Goal: Communication & Community: Answer question/provide support

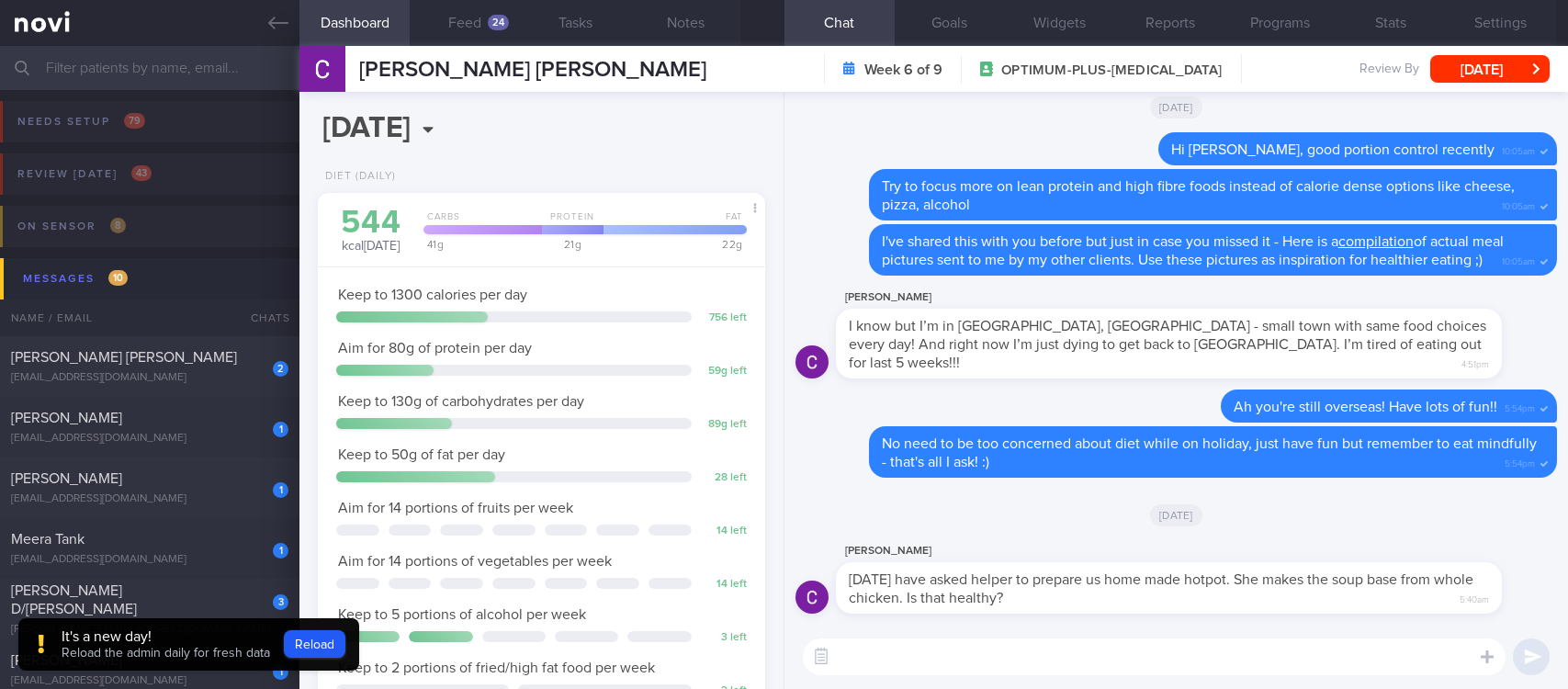
select select "6"
click at [967, 669] on textarea at bounding box center [1154, 656] width 703 height 37
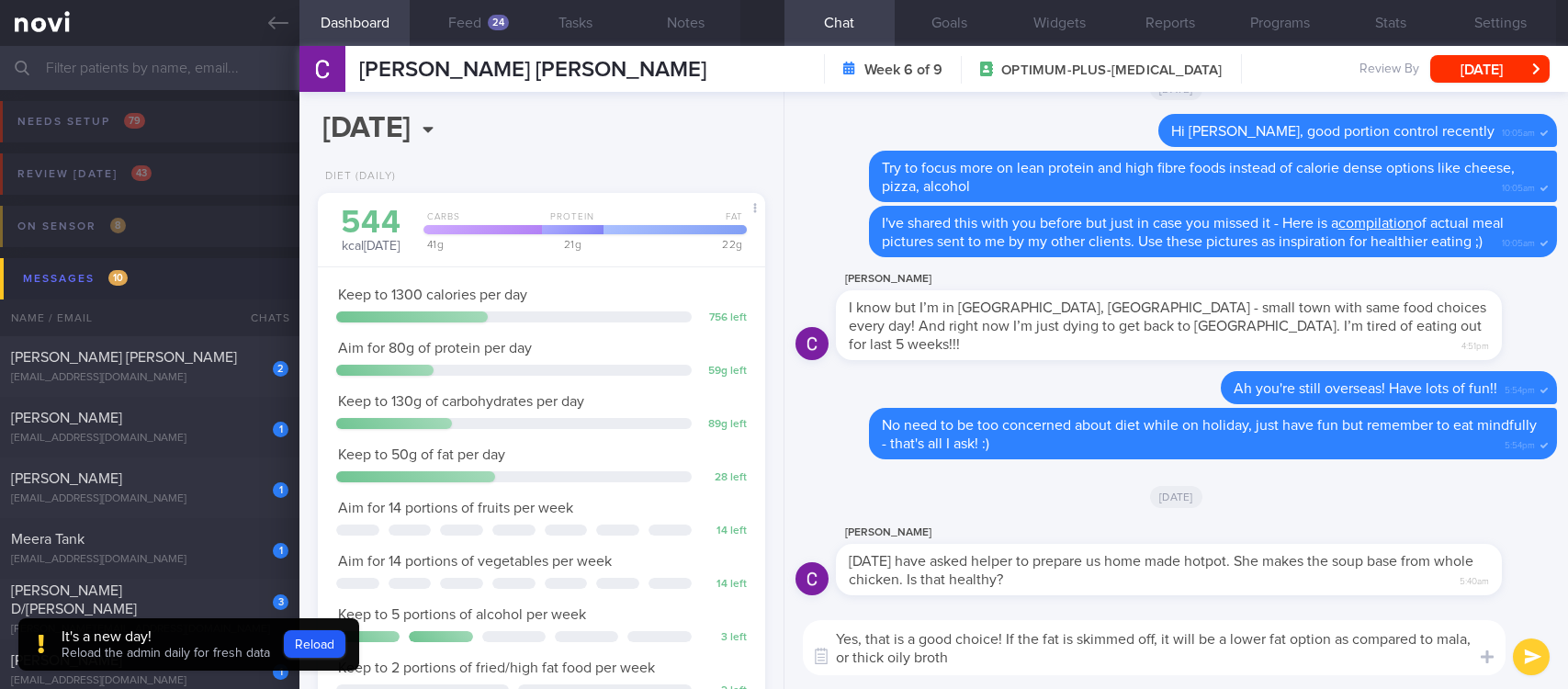
type textarea "Yes, that is a good choice! If the fat is skimmed off, it will be a lower fat o…"
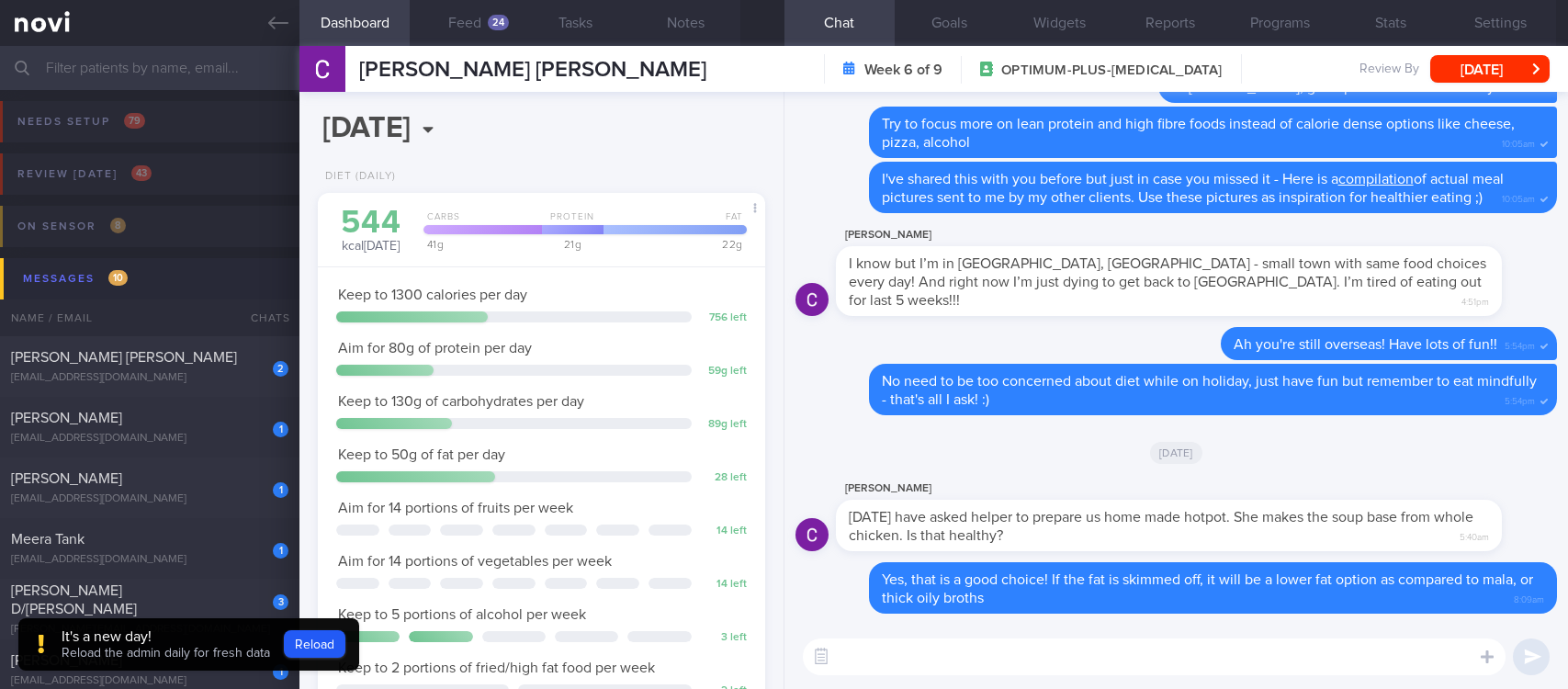
click at [989, 657] on textarea at bounding box center [1154, 656] width 703 height 37
paste textarea "Here are some tips for a healthier hotpot: 1) Choose a clear soup/1 water compa…"
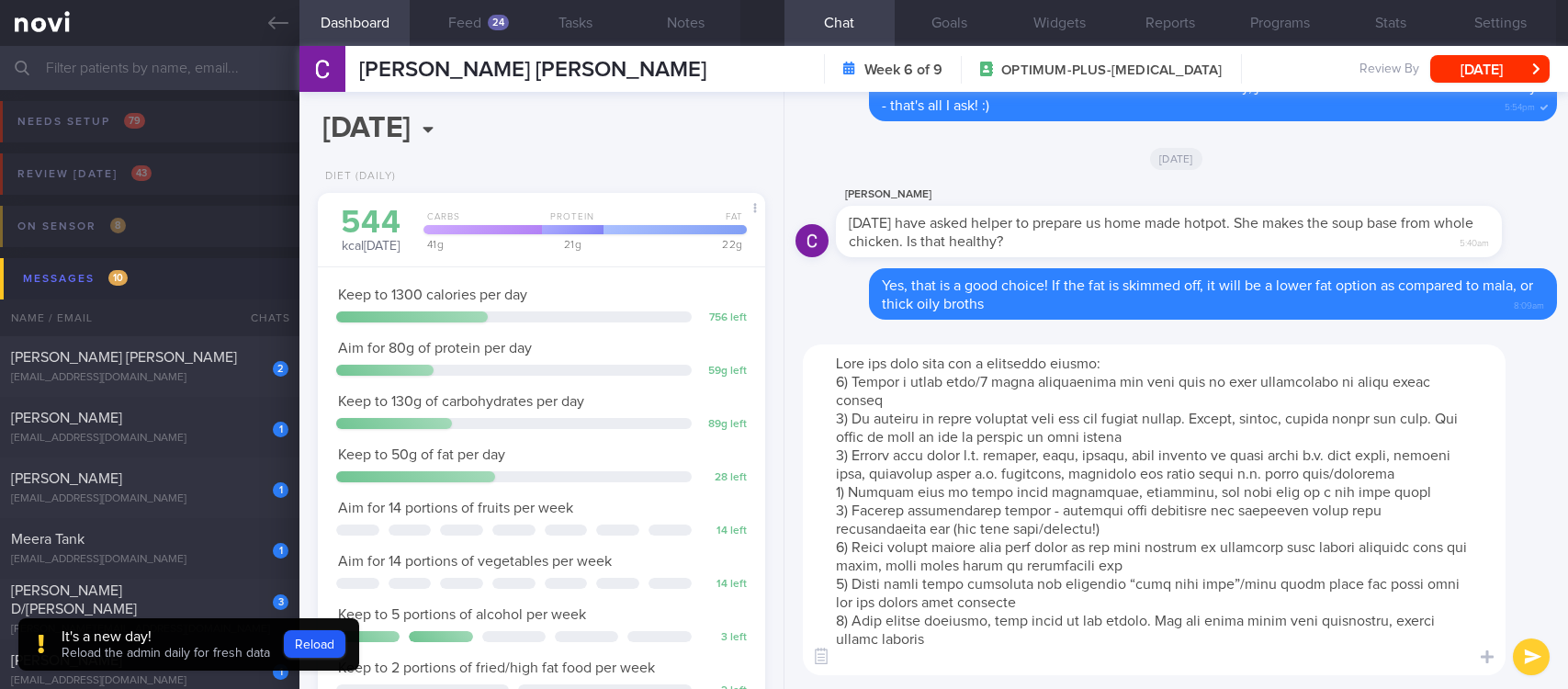
drag, startPoint x: 956, startPoint y: 655, endPoint x: 807, endPoint y: 622, distance: 152.6
click at [807, 622] on textarea at bounding box center [1154, 510] width 703 height 331
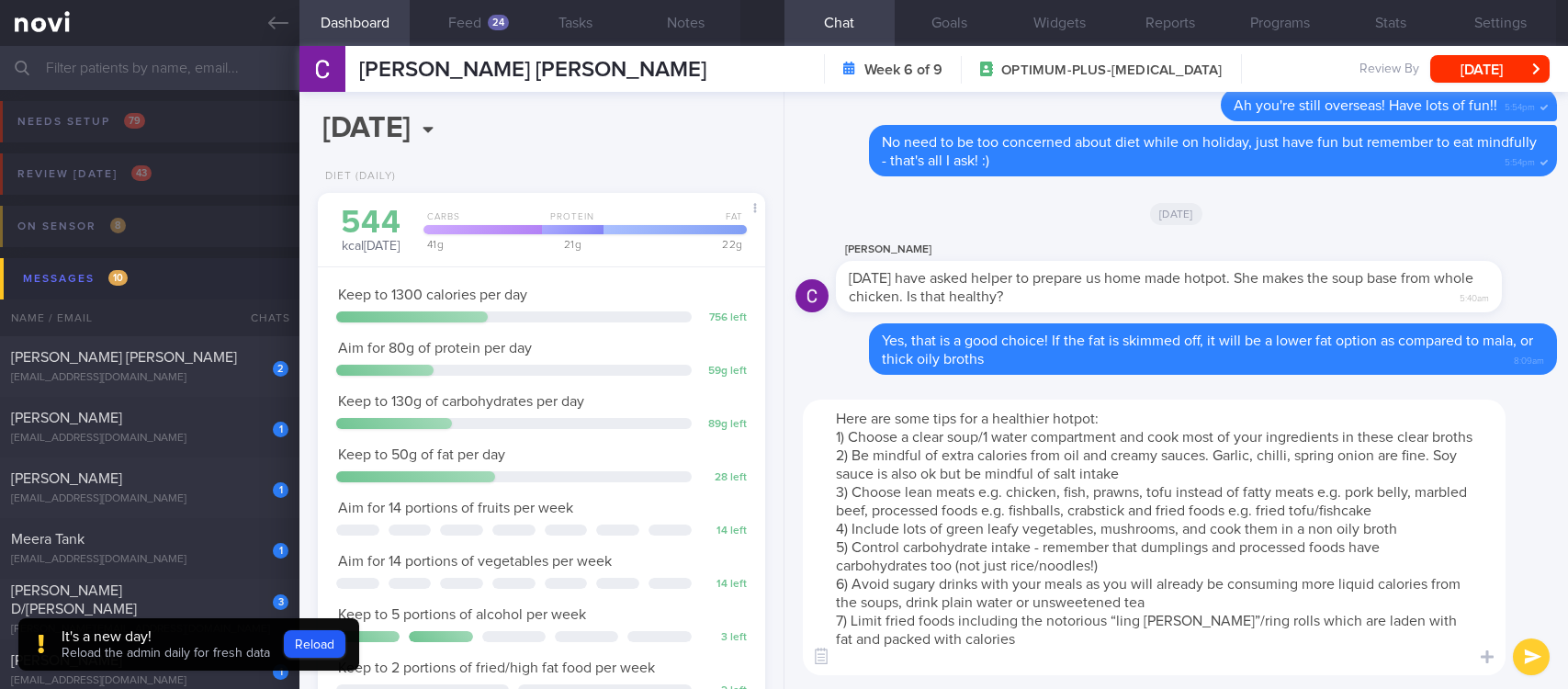
click at [984, 442] on textarea "Here are some tips for a healthier hotpot: 1) Choose a clear soup/1 water compa…" at bounding box center [1154, 537] width 703 height 275
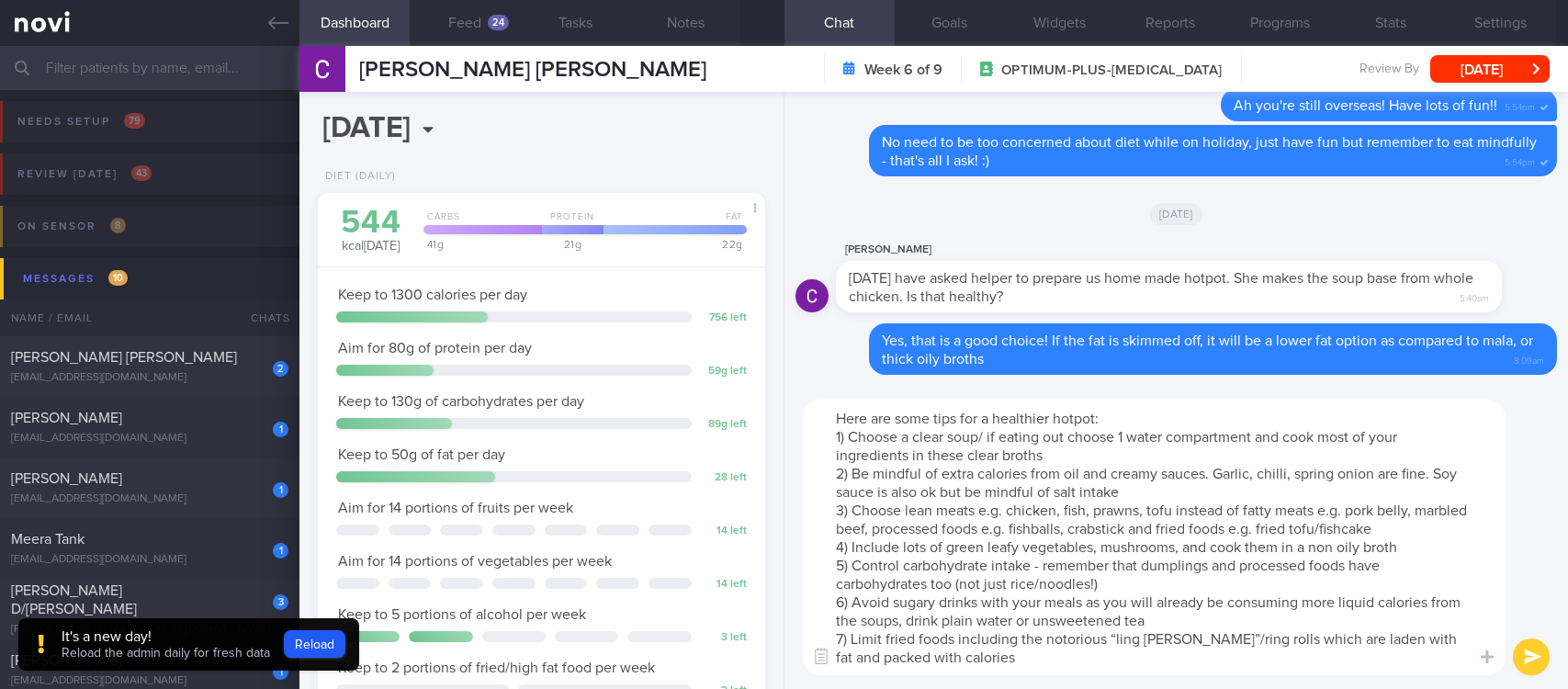
drag, startPoint x: 982, startPoint y: 435, endPoint x: 994, endPoint y: 435, distance: 12.0
click at [981, 435] on textarea "Here are some tips for a healthier hotpot: 1) Choose a clear soup/ if eating ou…" at bounding box center [1154, 537] width 703 height 275
click at [963, 436] on textarea "Here are some tips for a healthier hotpot: 1) Choose a clear soup/ if eating ou…" at bounding box center [1154, 537] width 703 height 275
click at [1097, 452] on textarea "Here are some tips for a healthier hotpot: 1) Choose a clear broth/ if eating o…" at bounding box center [1154, 537] width 703 height 275
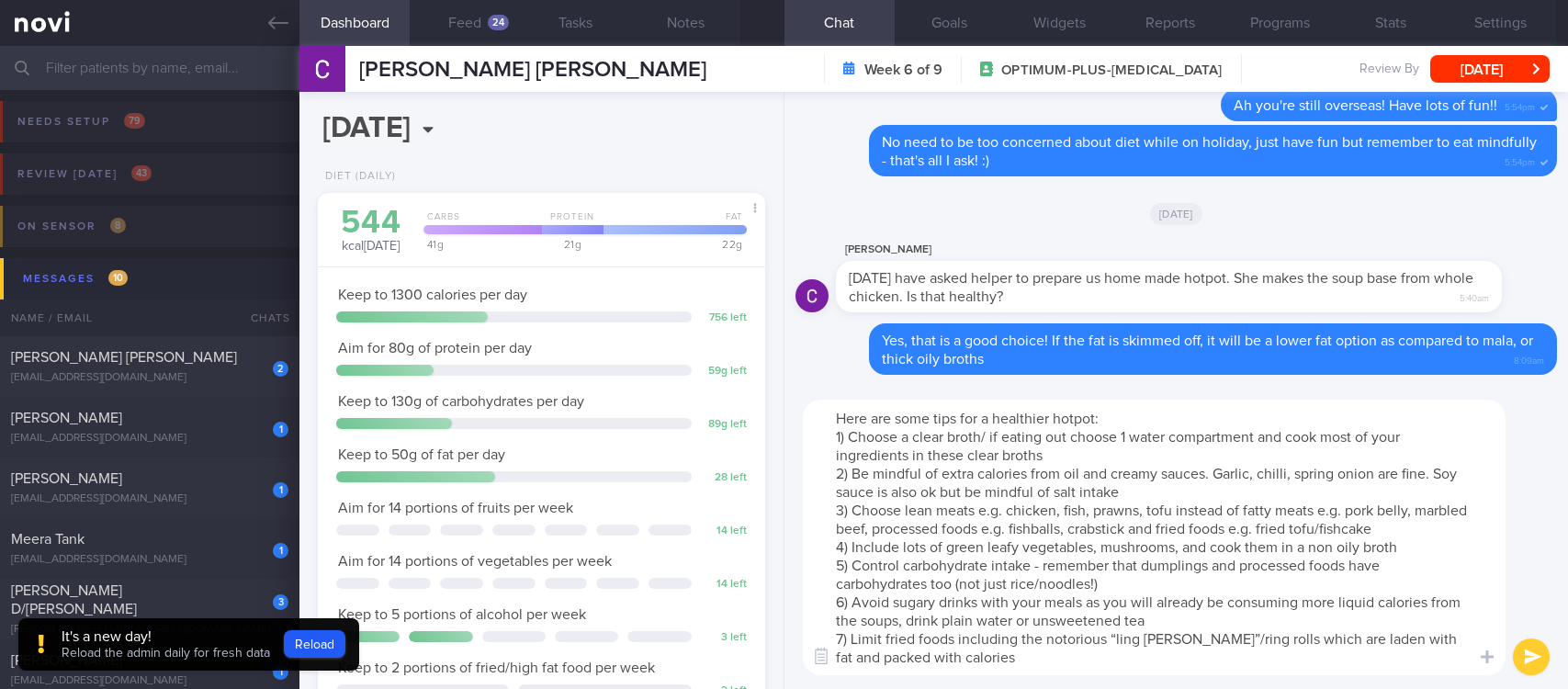
click at [986, 439] on textarea "Here are some tips for a healthier hotpot: 1) Choose a clear broth/ if eating o…" at bounding box center [1154, 537] width 703 height 275
type textarea "Here are some tips for a healthier hotpot: 1) Choose a clear broth. If eating o…"
click at [1518, 654] on button "submit" at bounding box center [1530, 656] width 37 height 37
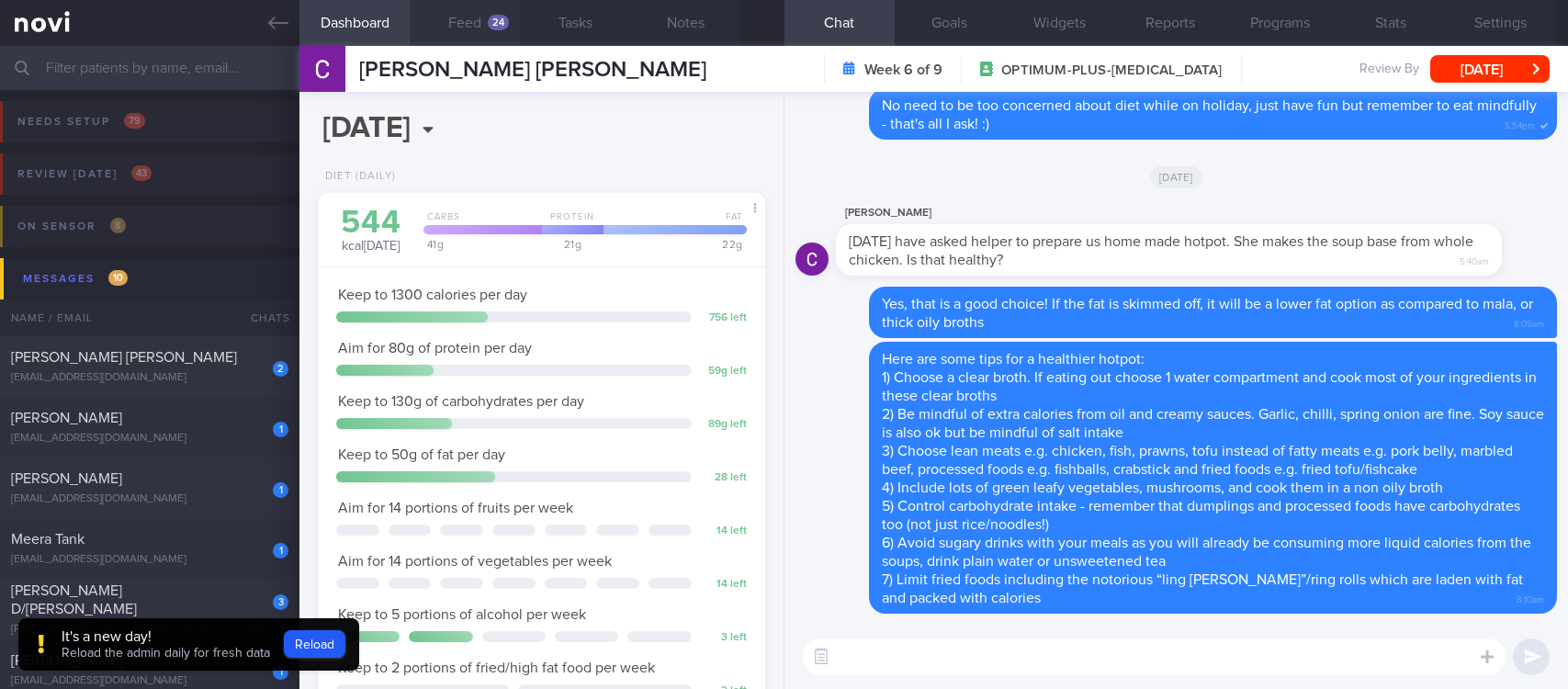
click at [494, 34] on button "Feed 24" at bounding box center [464, 23] width 110 height 46
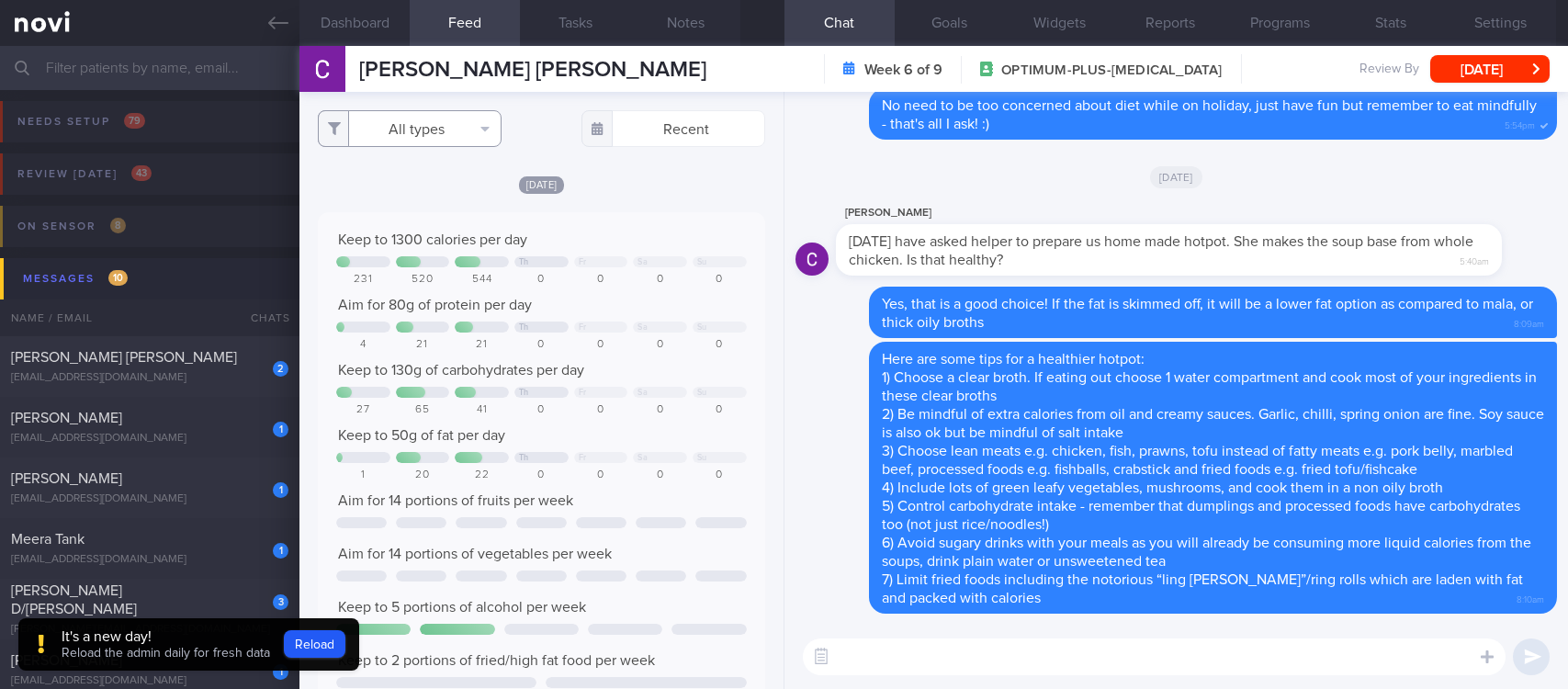
click at [458, 131] on button "All types" at bounding box center [410, 128] width 184 height 37
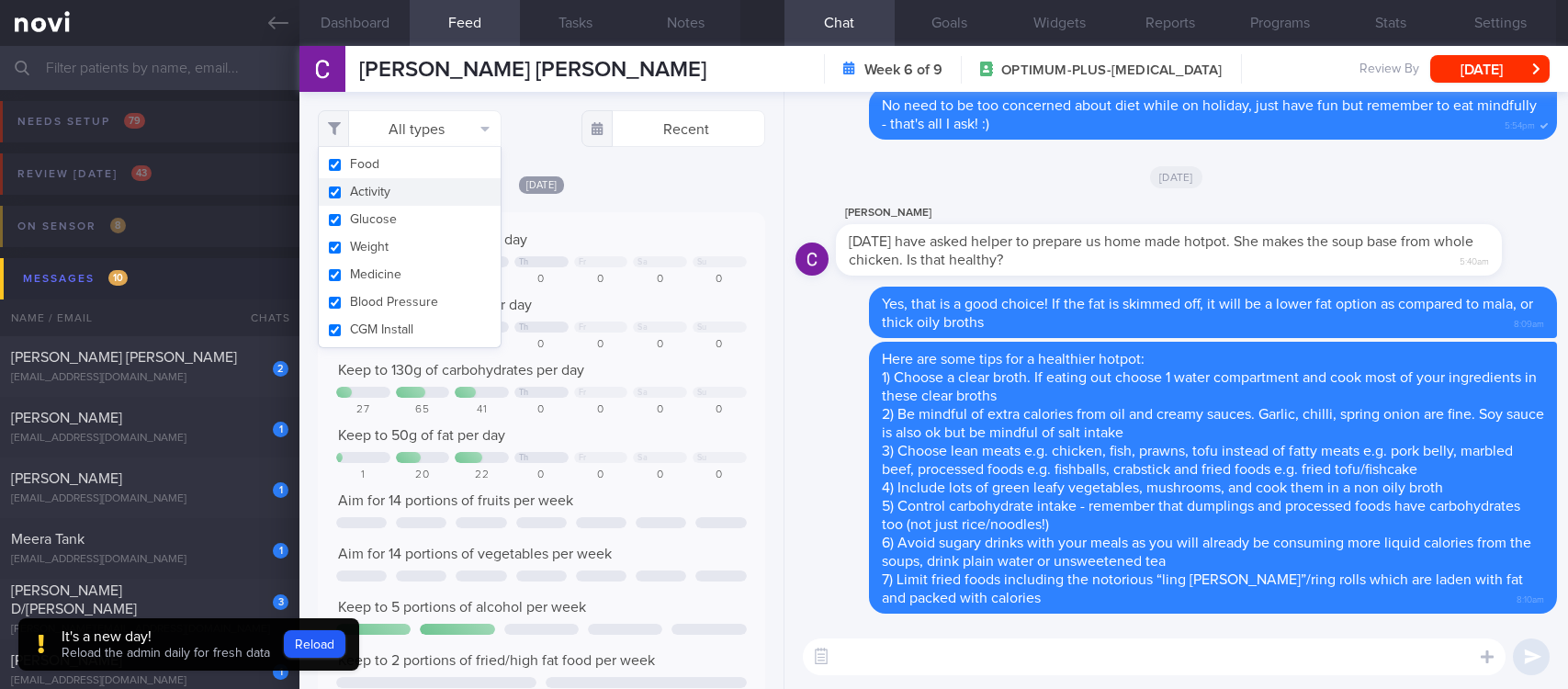
click at [397, 193] on button "Activity" at bounding box center [410, 192] width 182 height 27
checkbox input "false"
click at [660, 205] on div "Yesterday Keep to 1300 calories per day Th Fr Sa Su 231 520 544 0 0 0 0 Aim for…" at bounding box center [541, 442] width 447 height 535
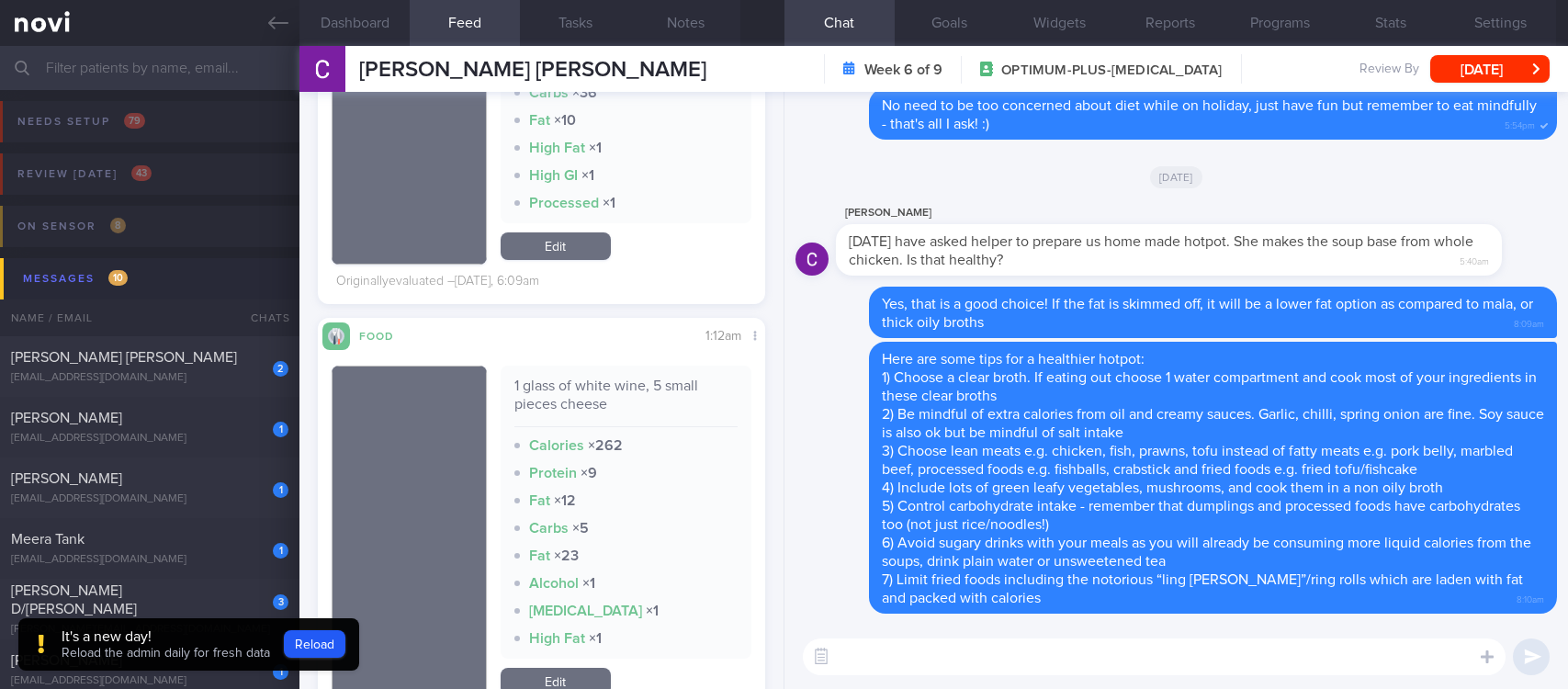
scroll to position [1378, 0]
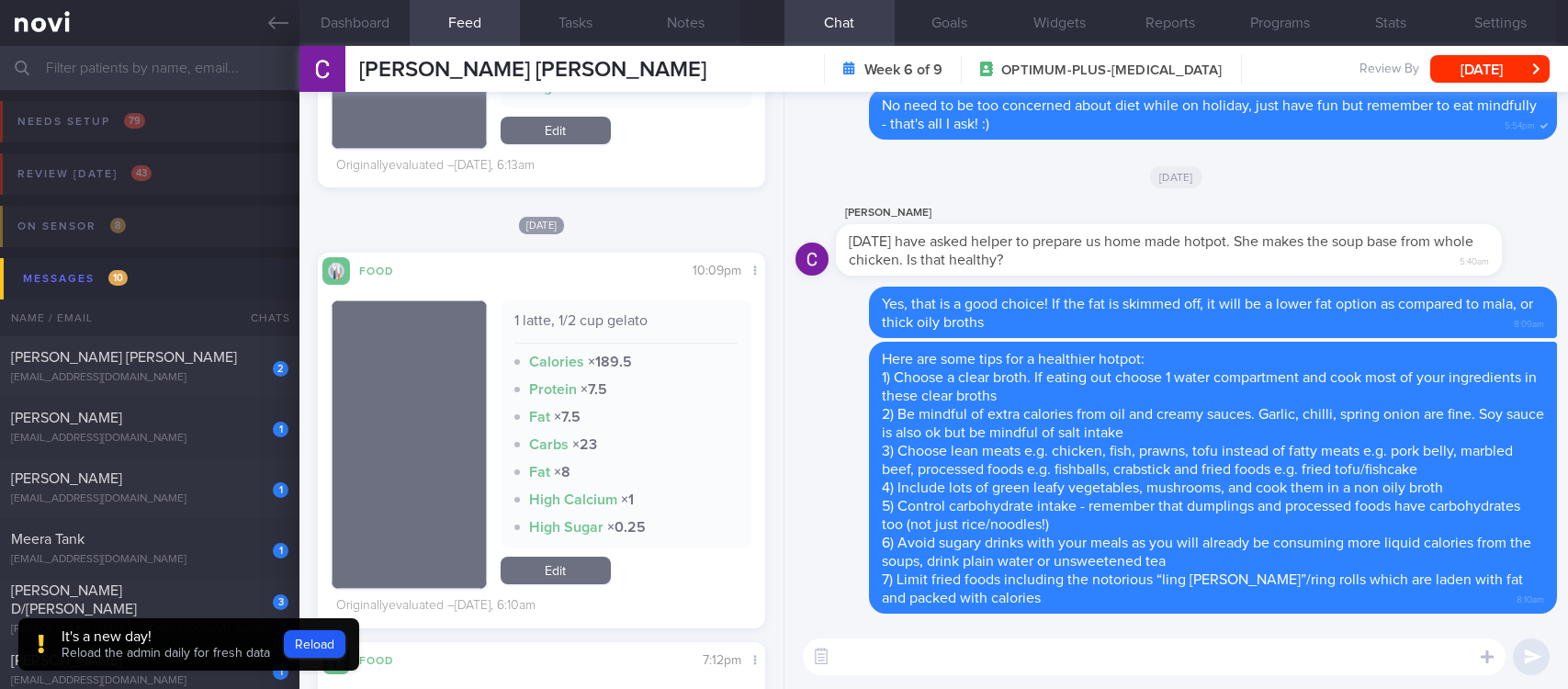
click at [169, 646] on p "Reload the admin daily for fresh data" at bounding box center [165, 654] width 209 height 17
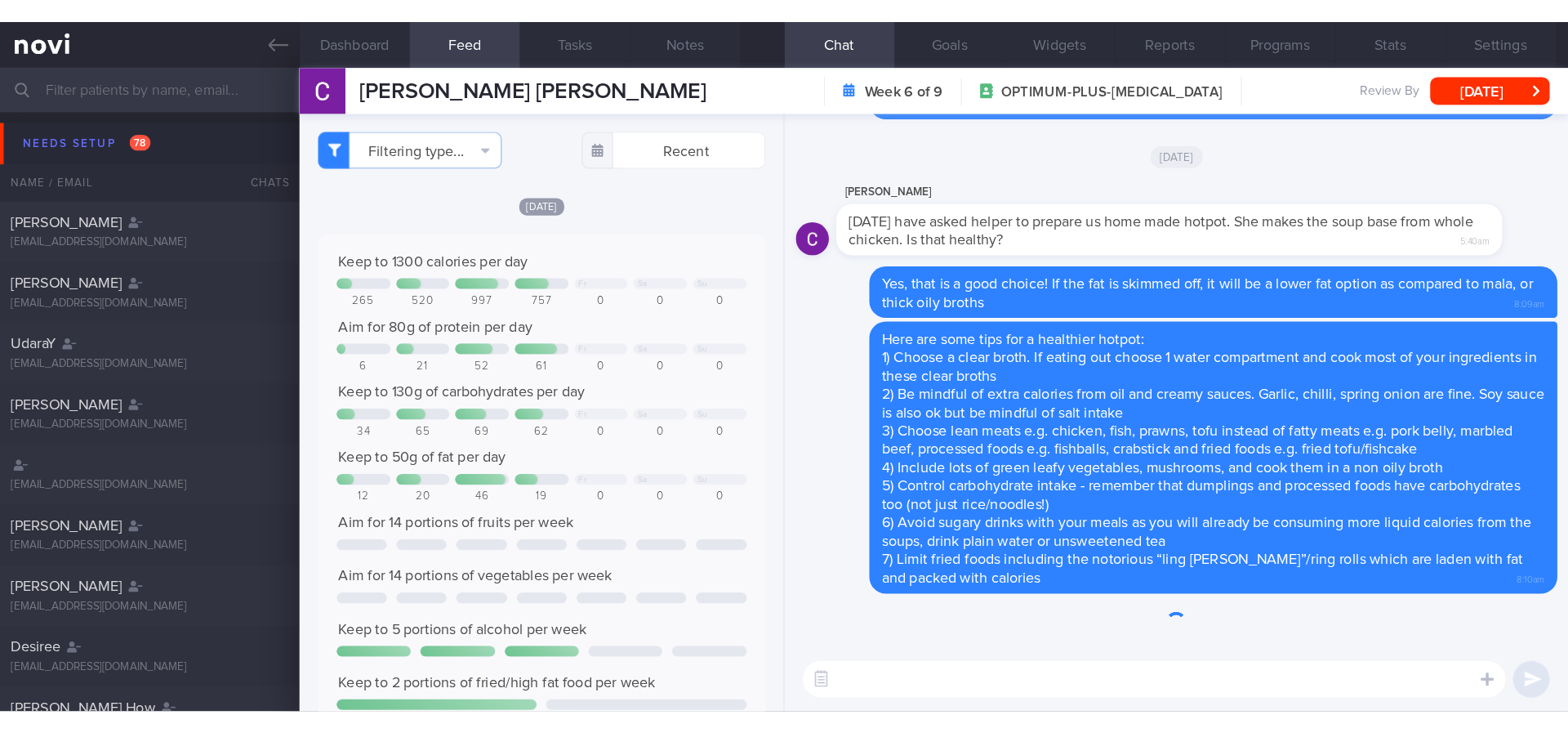
scroll to position [82, 0]
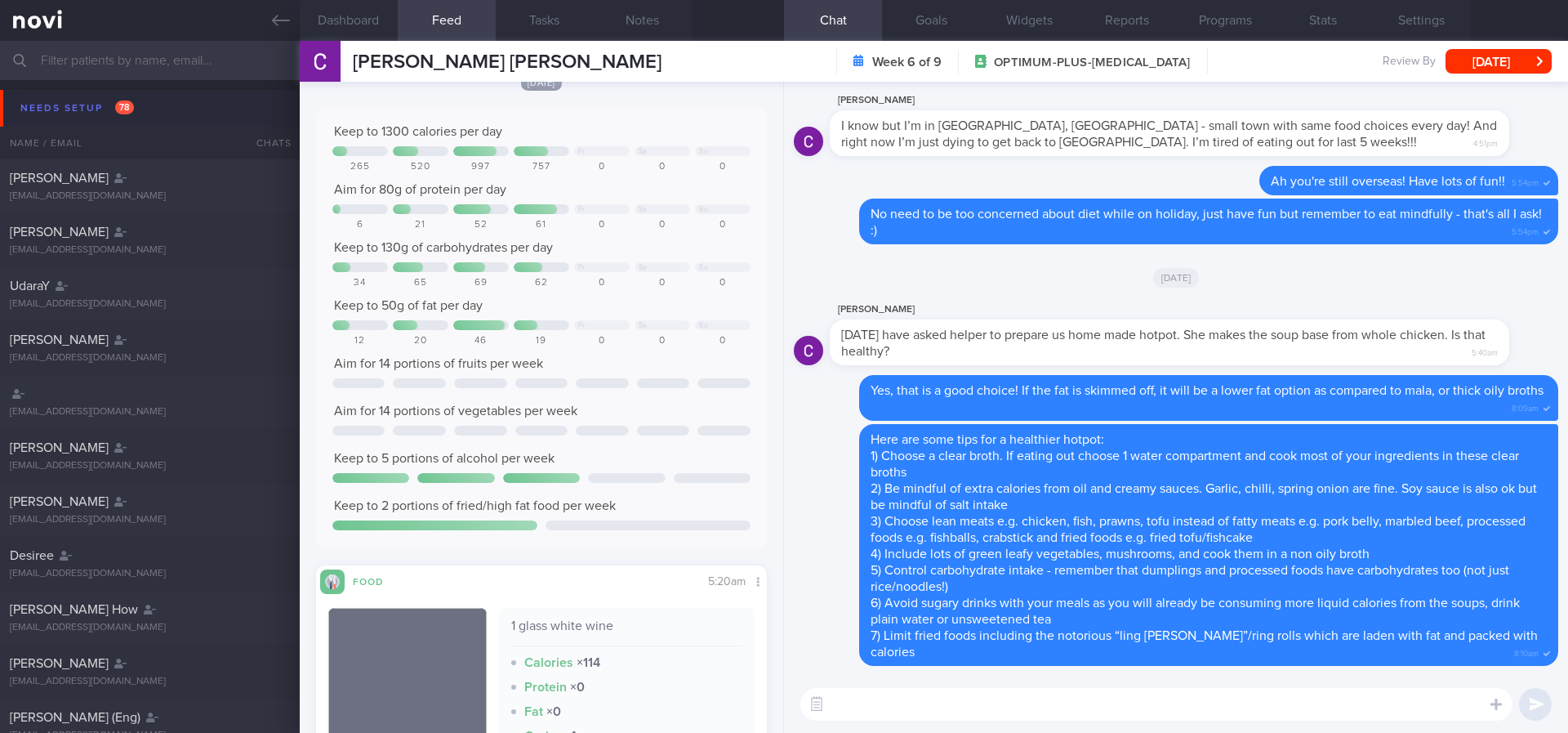
click at [182, 103] on button "Needs setup 78" at bounding box center [786, 109] width 1573 height 37
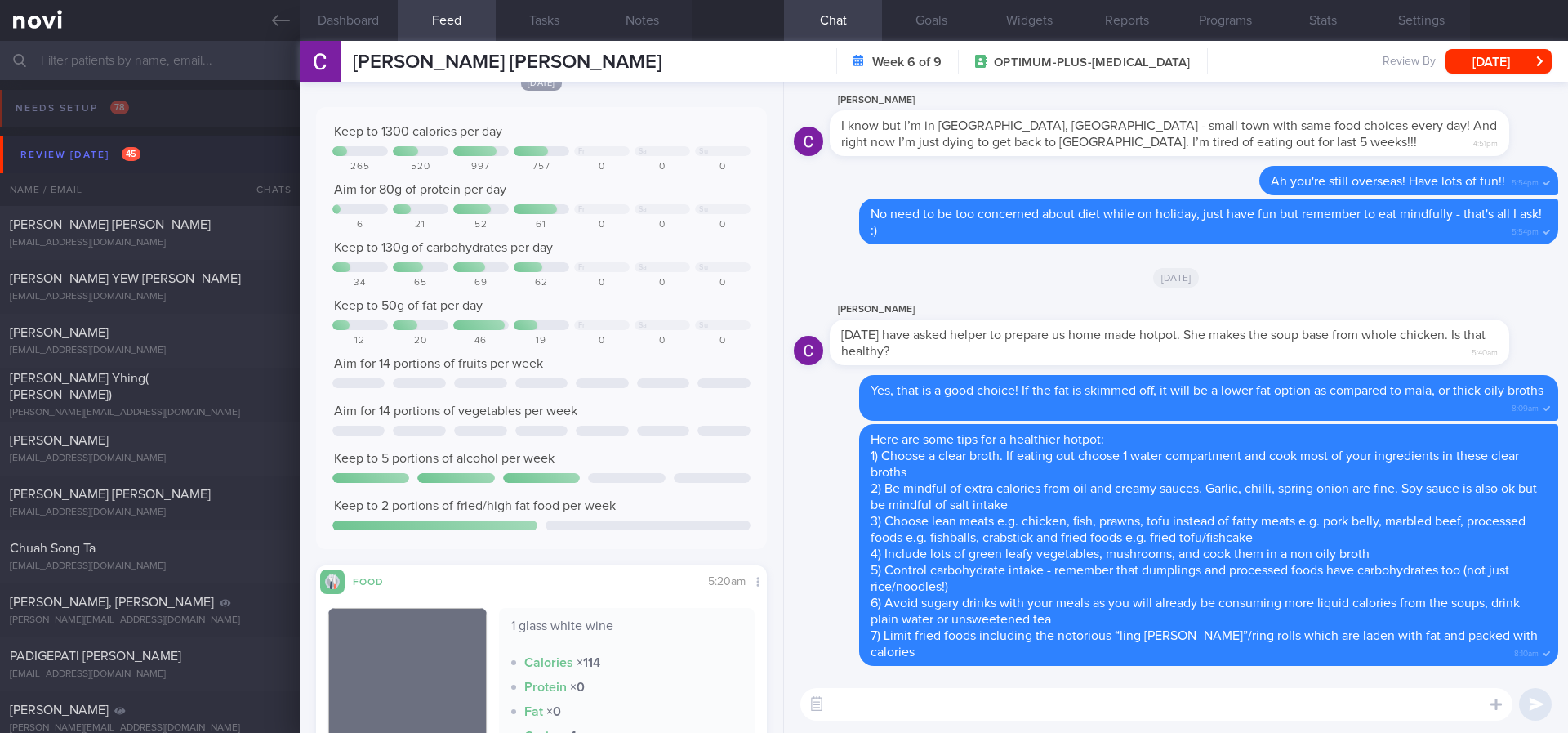
click at [185, 153] on button "Review [DATE] 45" at bounding box center [786, 155] width 1573 height 37
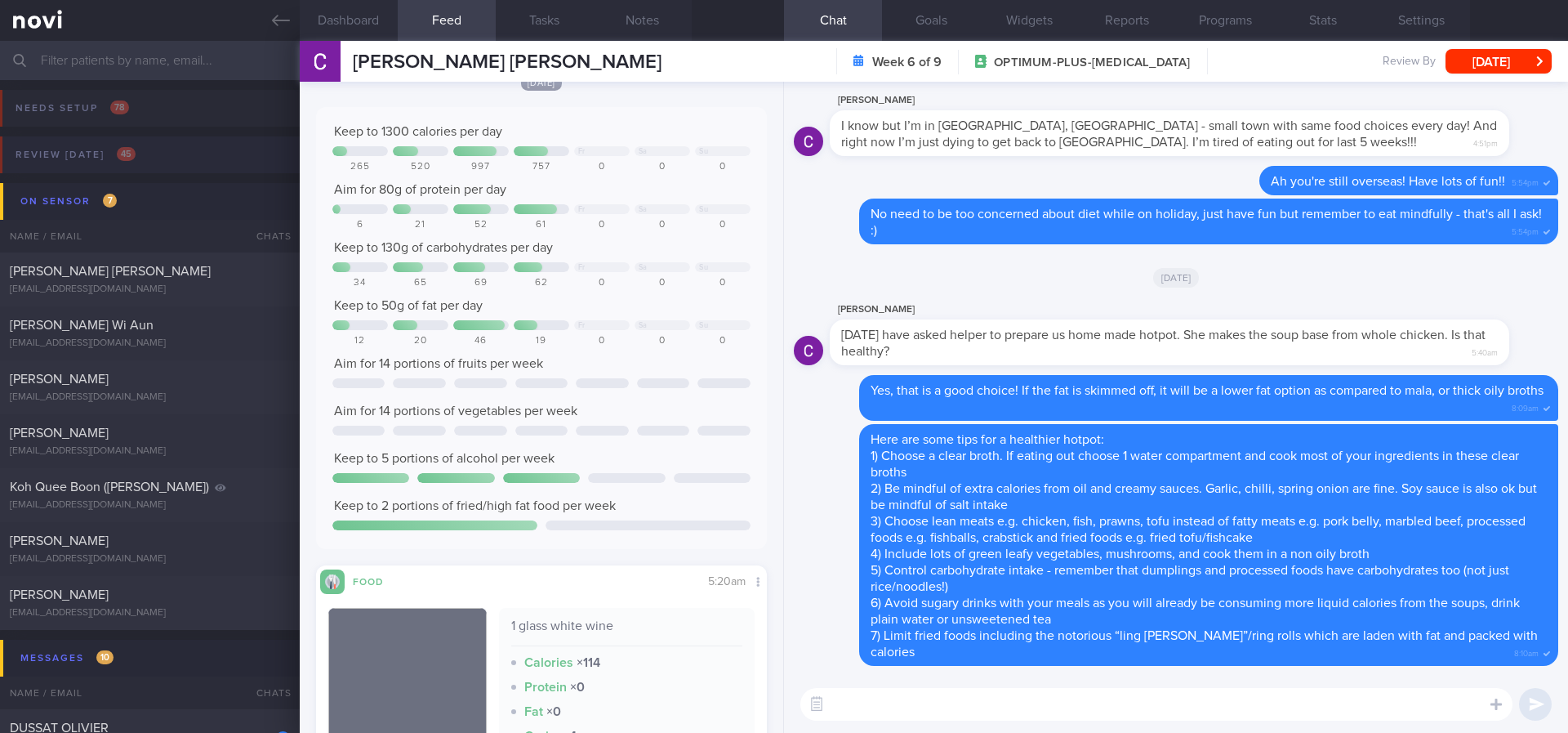
click at [168, 165] on button "Review [DATE] 45" at bounding box center [781, 160] width 1573 height 47
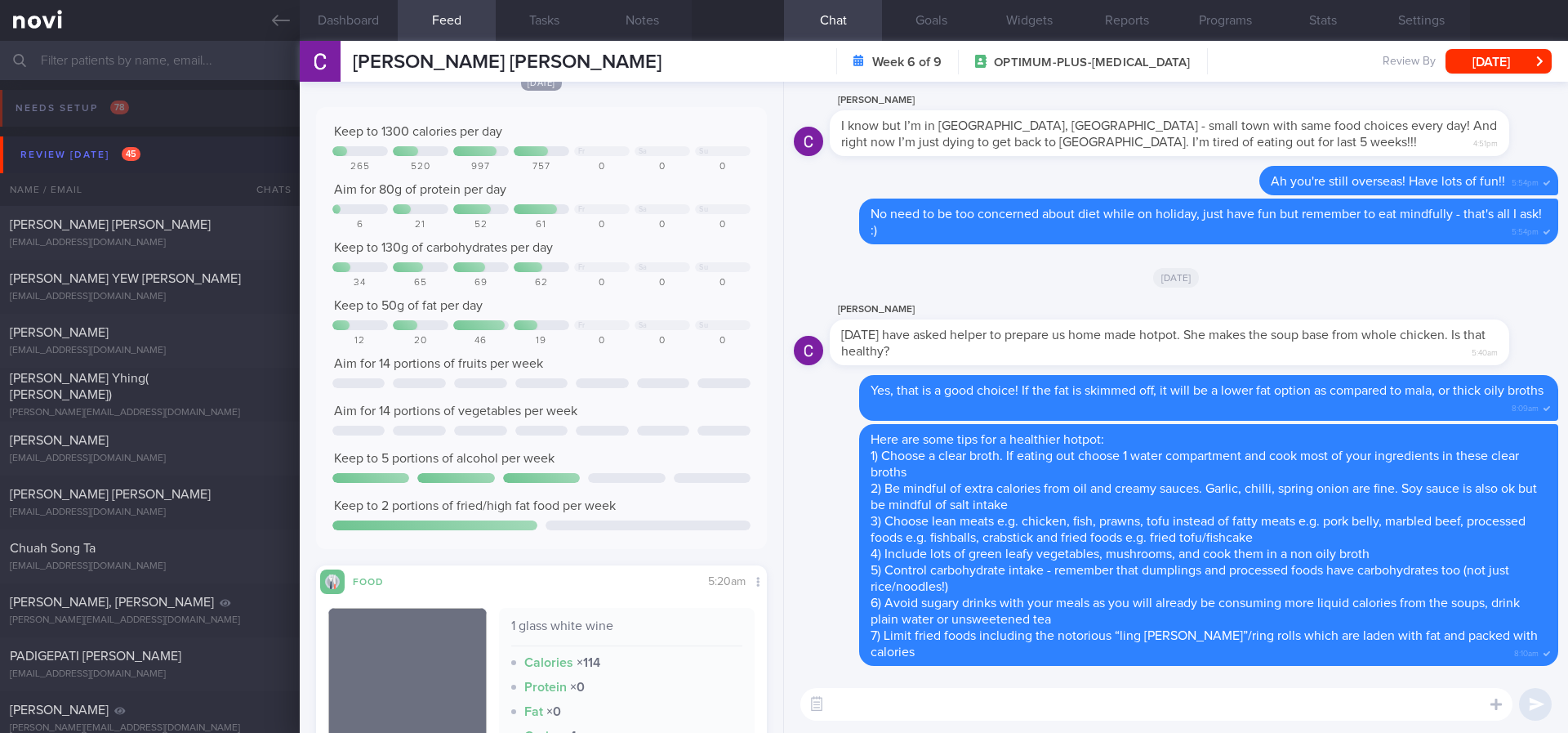
click at [162, 156] on button "Review [DATE] 45" at bounding box center [786, 155] width 1573 height 37
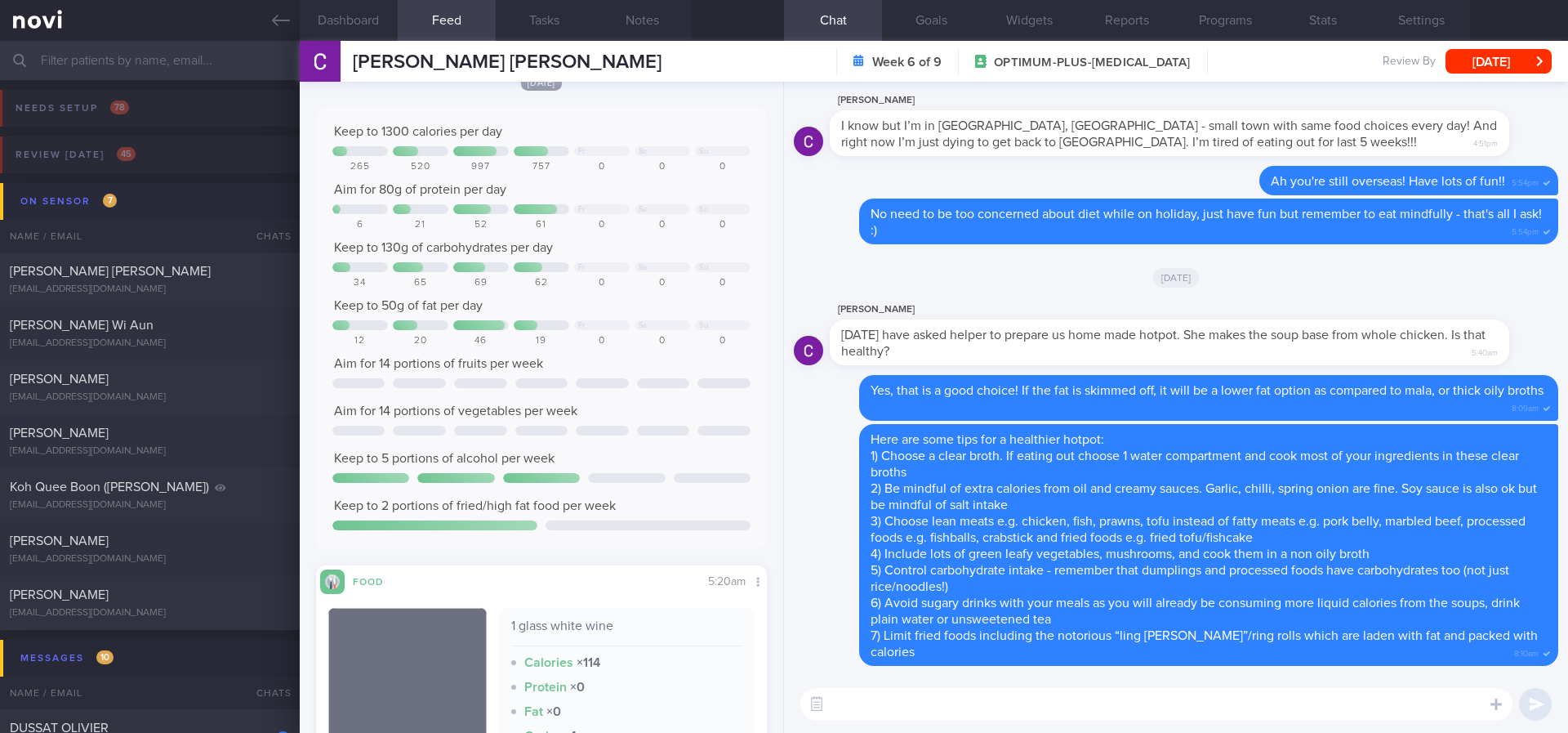
click at [135, 207] on button "On sensor 7" at bounding box center [786, 201] width 1573 height 37
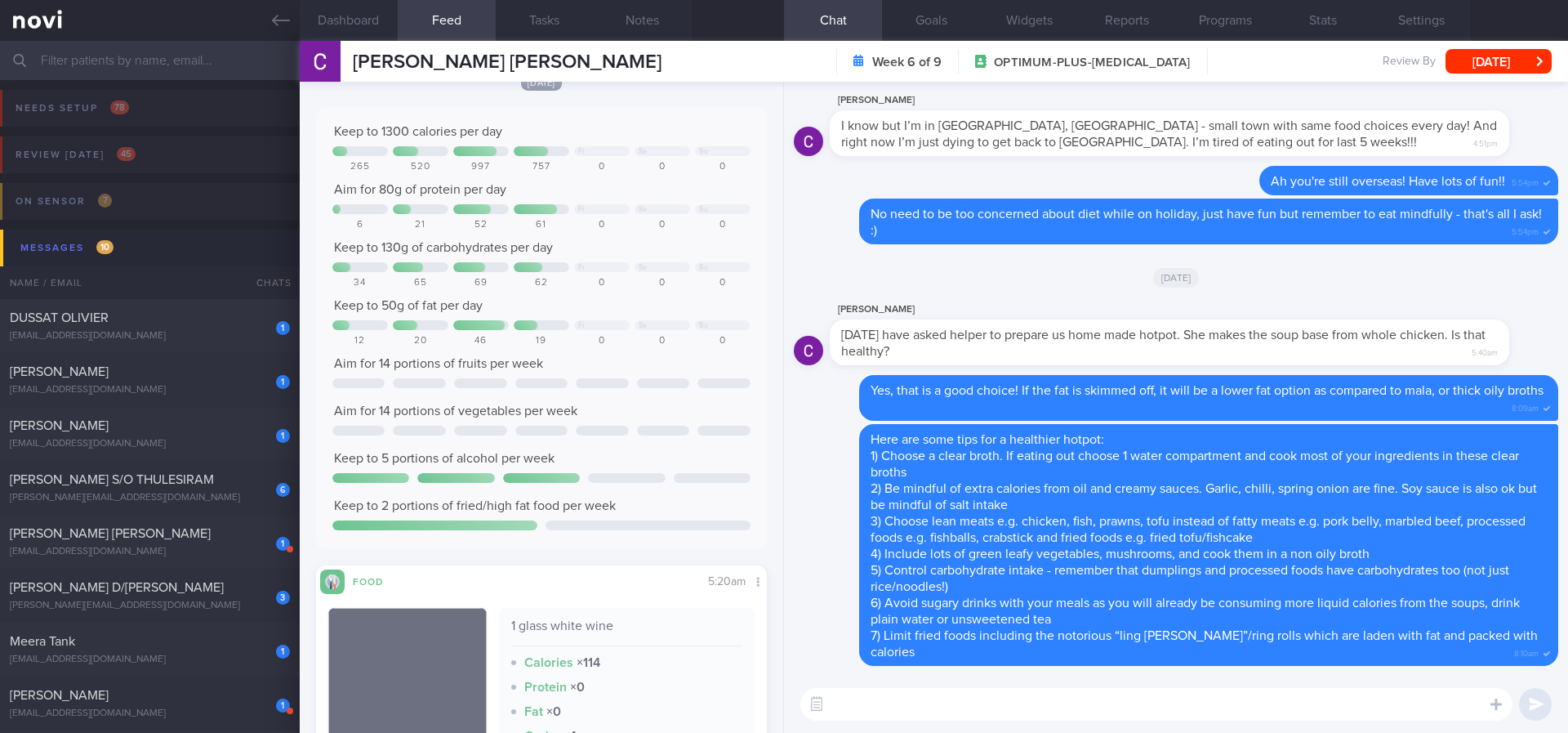
click at [216, 337] on div "[EMAIL_ADDRESS][DOMAIN_NAME]" at bounding box center [150, 336] width 280 height 13
type input "tracked"
select select "6"
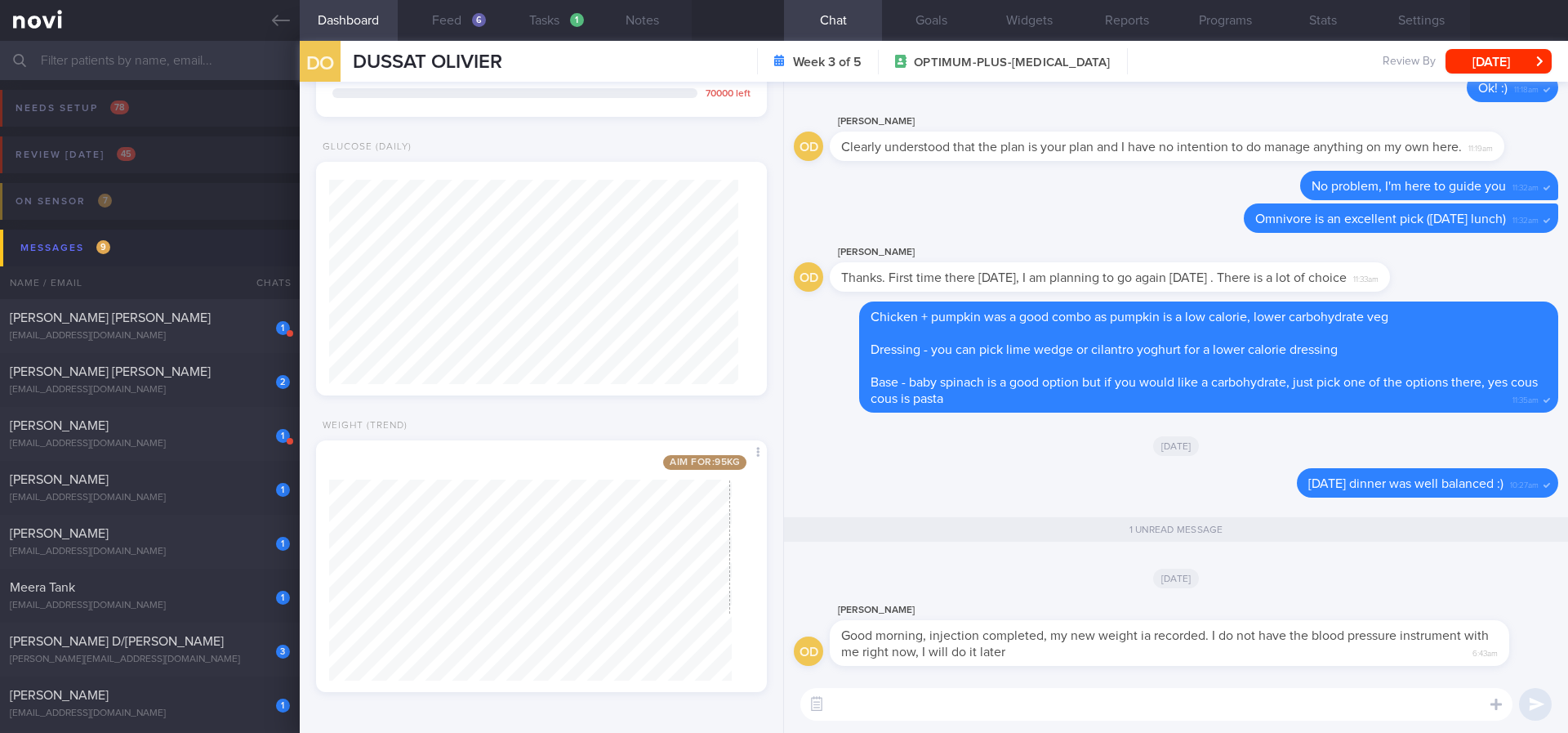
scroll to position [204, 410]
click at [1144, 612] on textarea at bounding box center [1156, 704] width 712 height 33
type textarea "Noted Olivier, excellent progress so far :)"
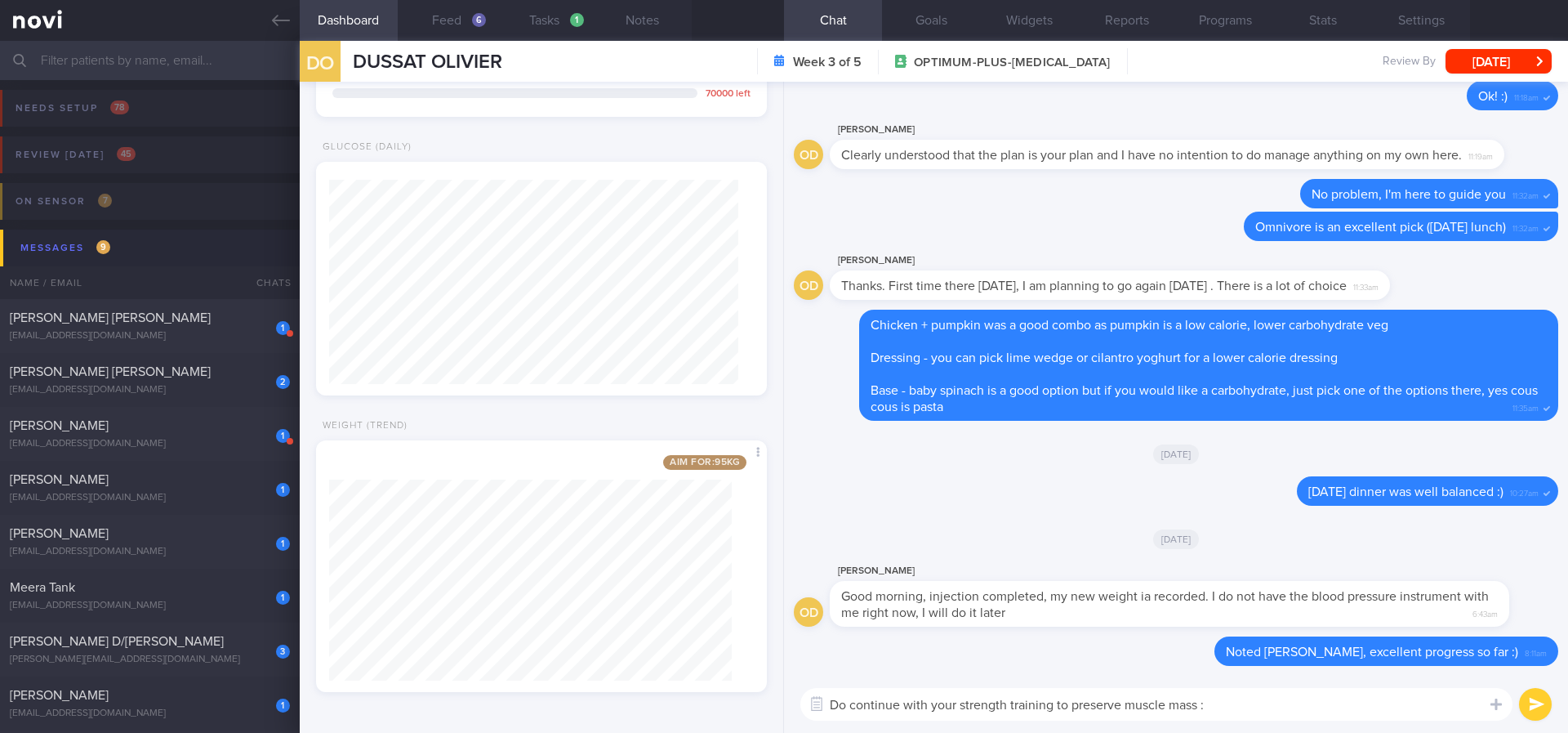
type textarea "Do continue with your strength training to preserve muscle mass :)"
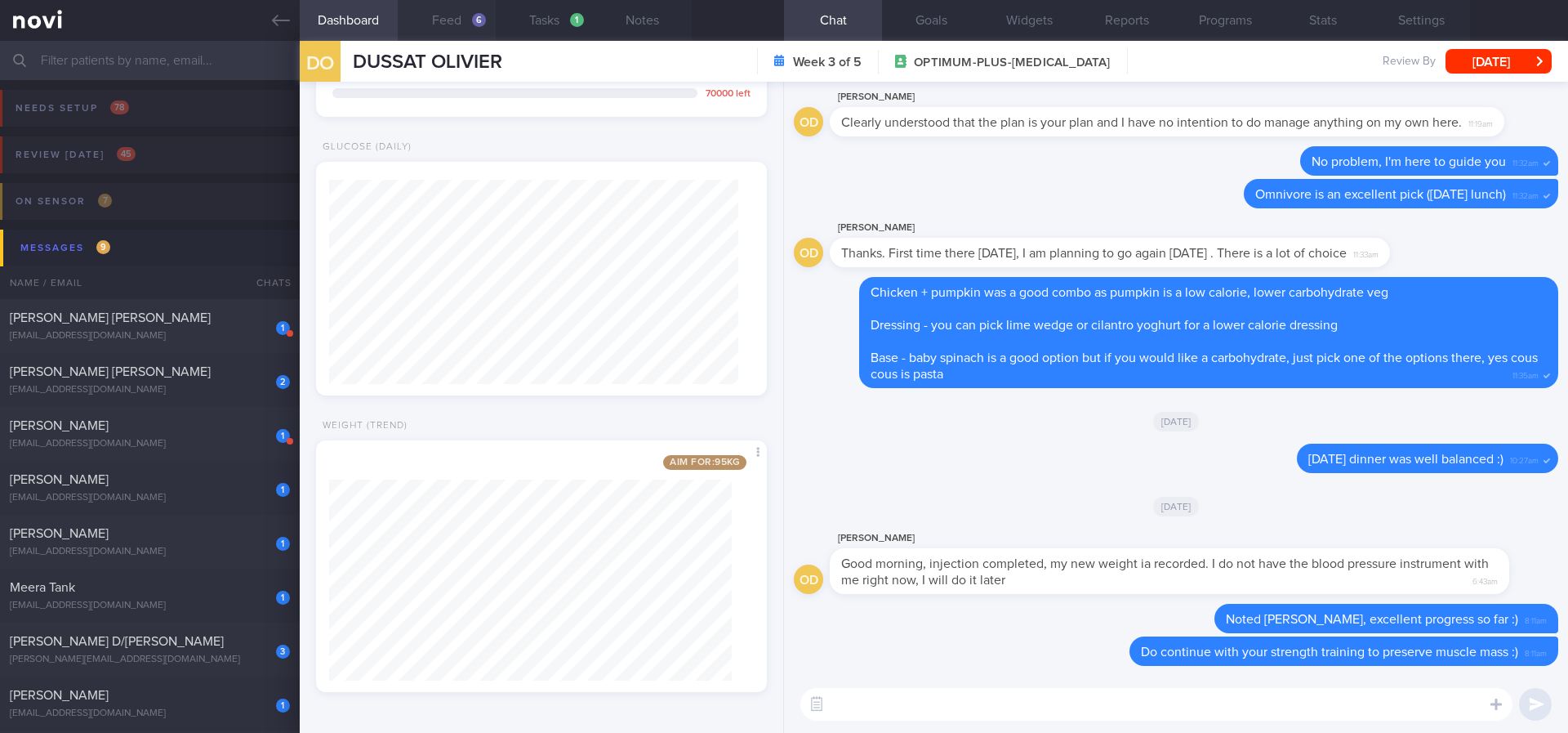
click at [489, 34] on button "Feed 6" at bounding box center [446, 20] width 98 height 41
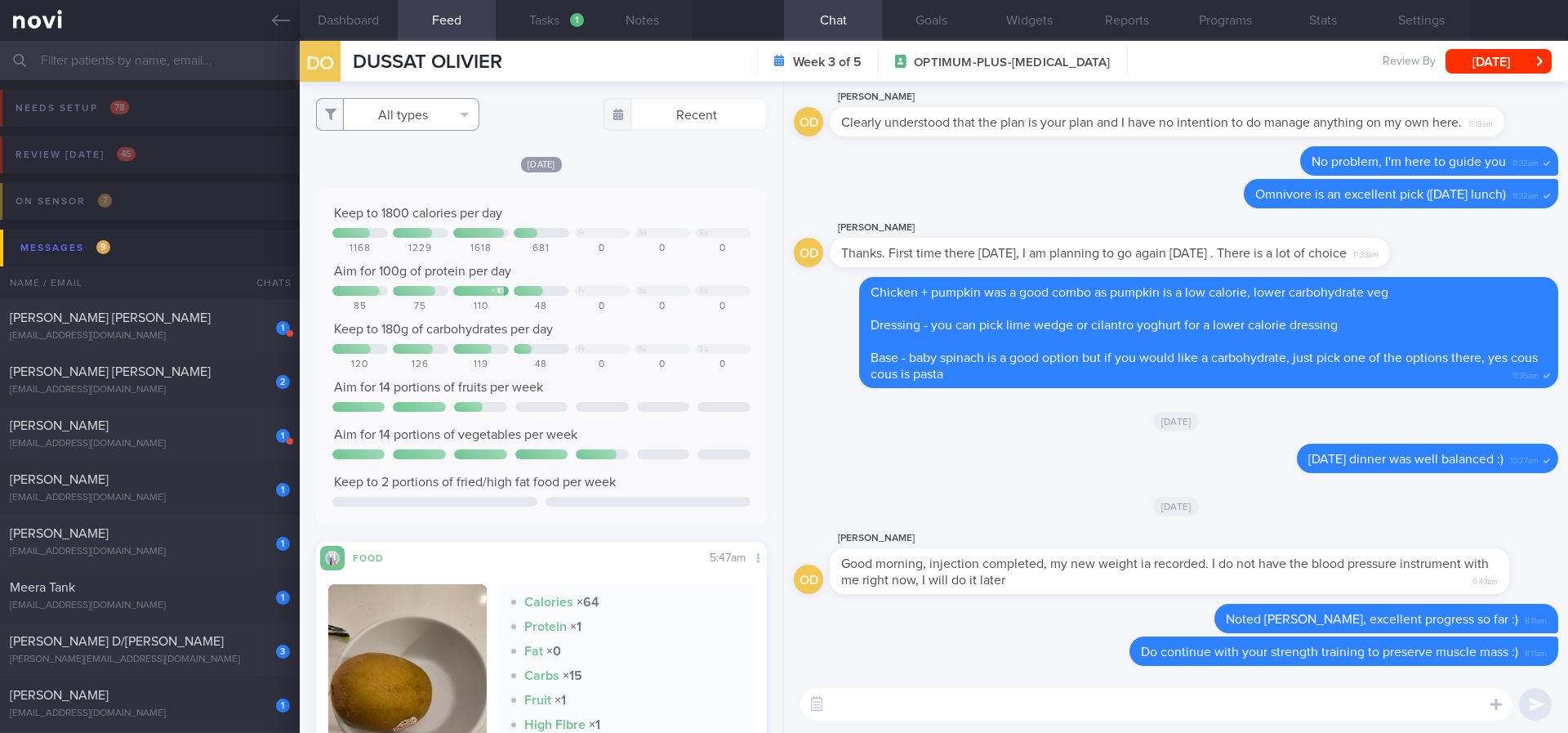
click at [433, 115] on button "All types" at bounding box center [398, 114] width 164 height 33
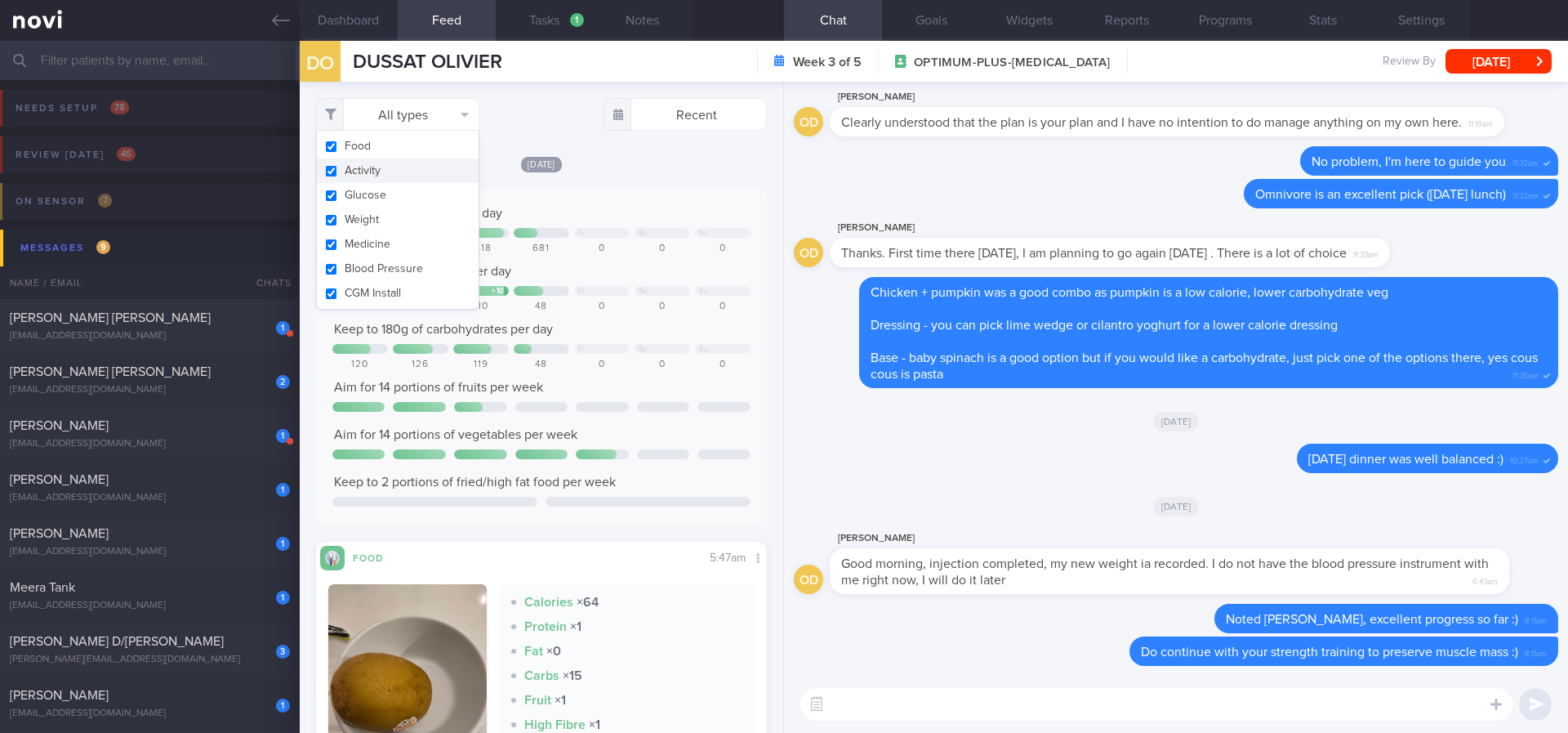
click at [395, 170] on button "Activity" at bounding box center [398, 171] width 162 height 24
checkbox input "false"
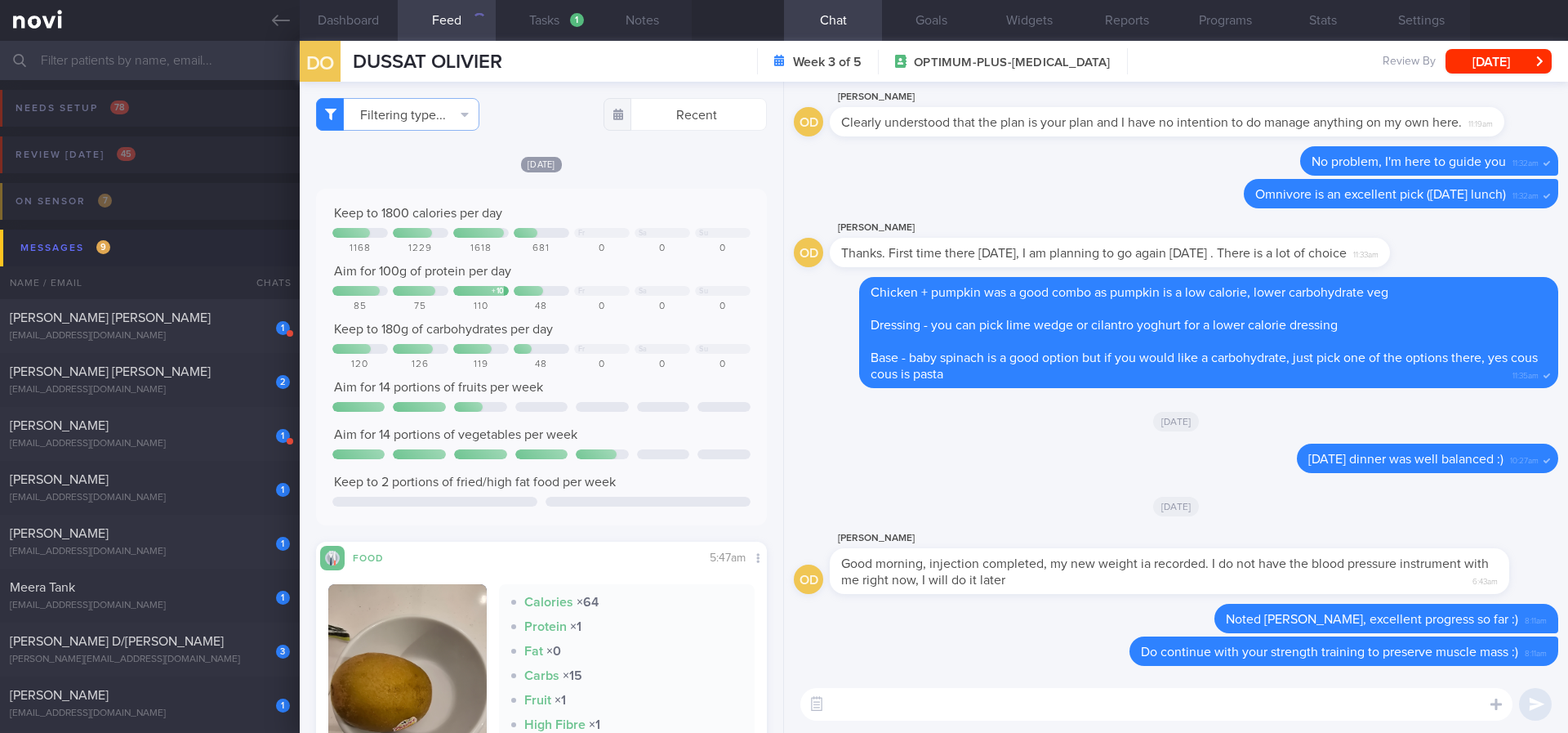
click at [683, 168] on div "[DATE]" at bounding box center [541, 164] width 451 height 18
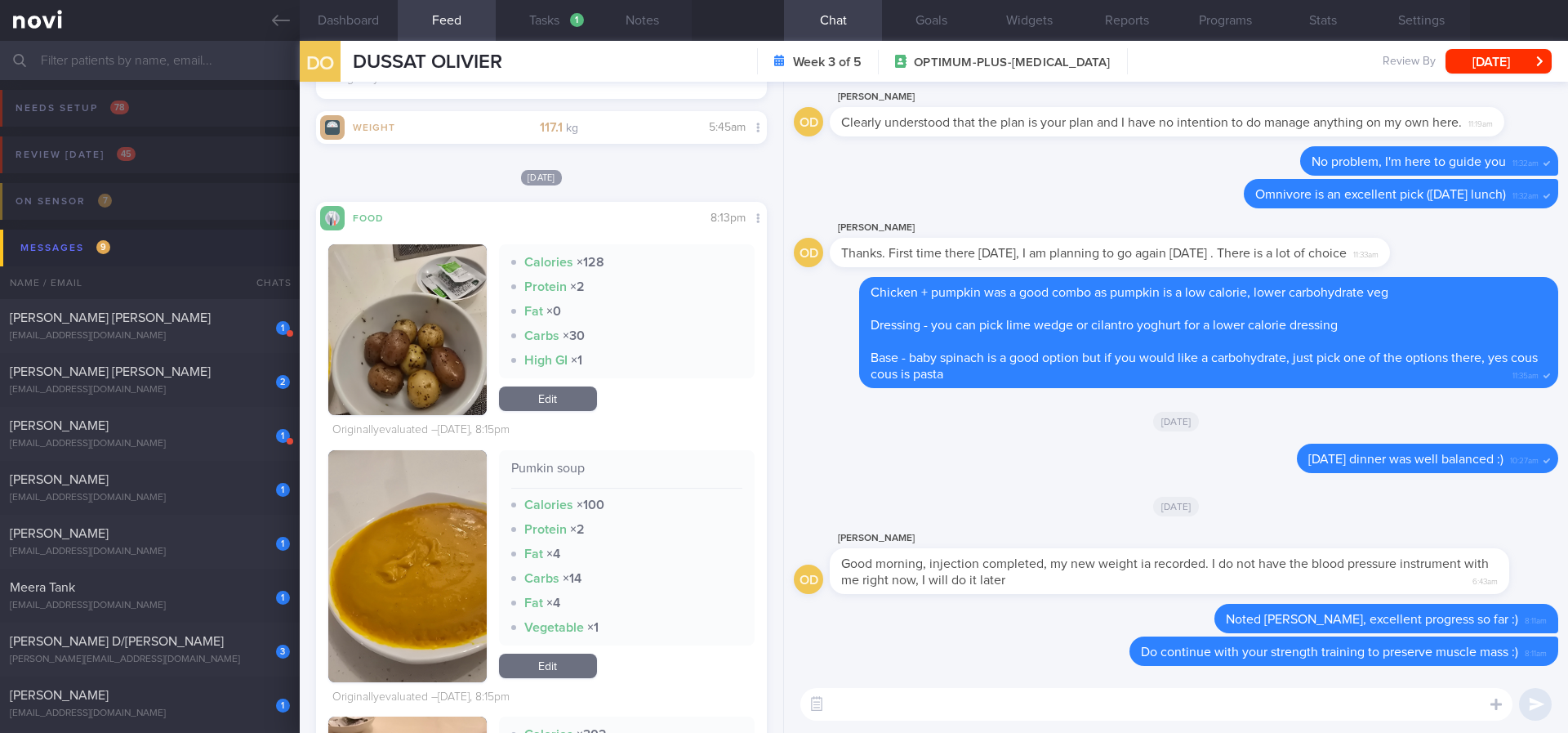
scroll to position [1225, 0]
click at [274, 23] on icon at bounding box center [282, 21] width 18 height 18
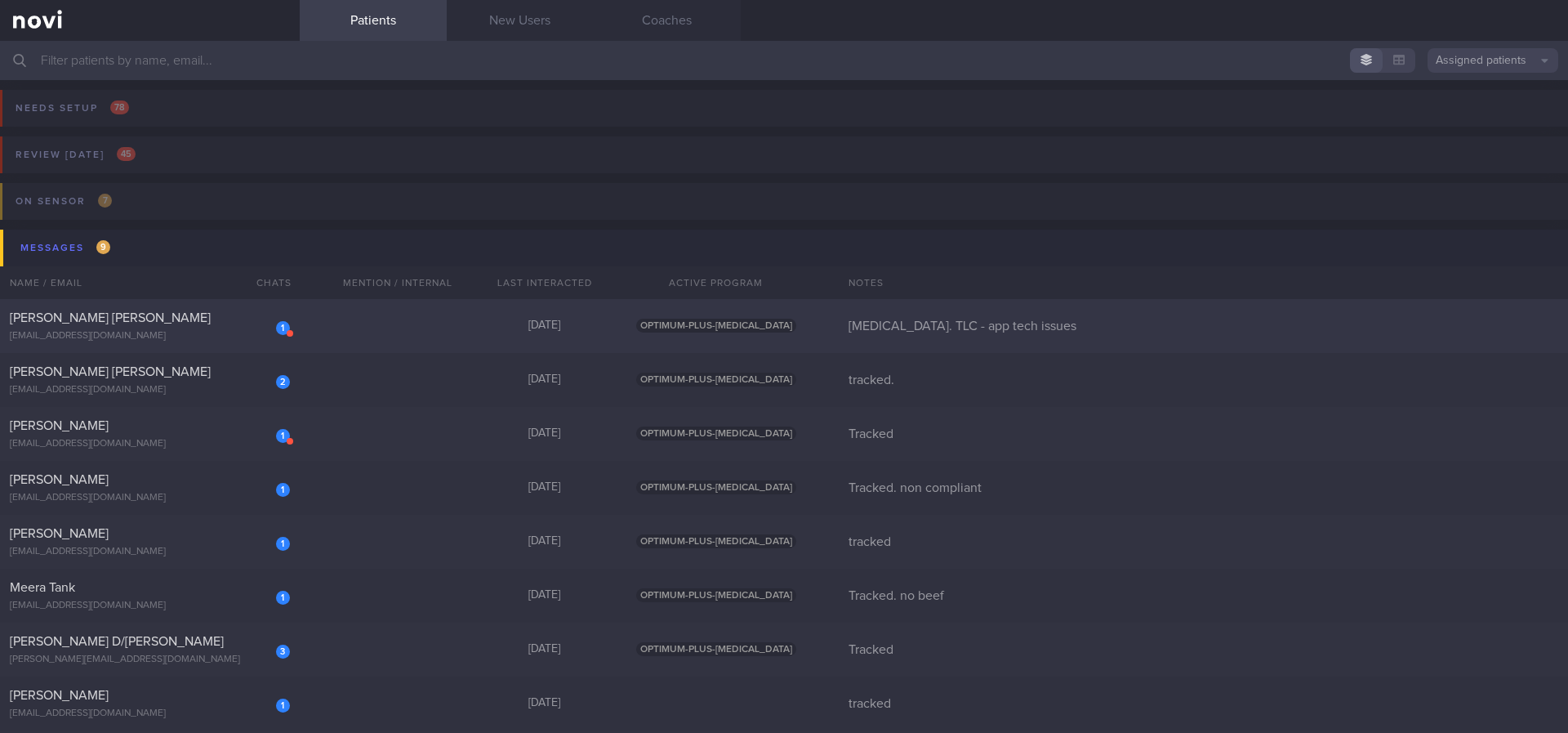
click at [307, 461] on div "1 Joanna Ng Li Peng joannang1103@yahoo.com 3 days ago OPTIMUM-PLUS-WEGOVY Rybel…" at bounding box center [784, 487] width 1568 height 54
select select "7"
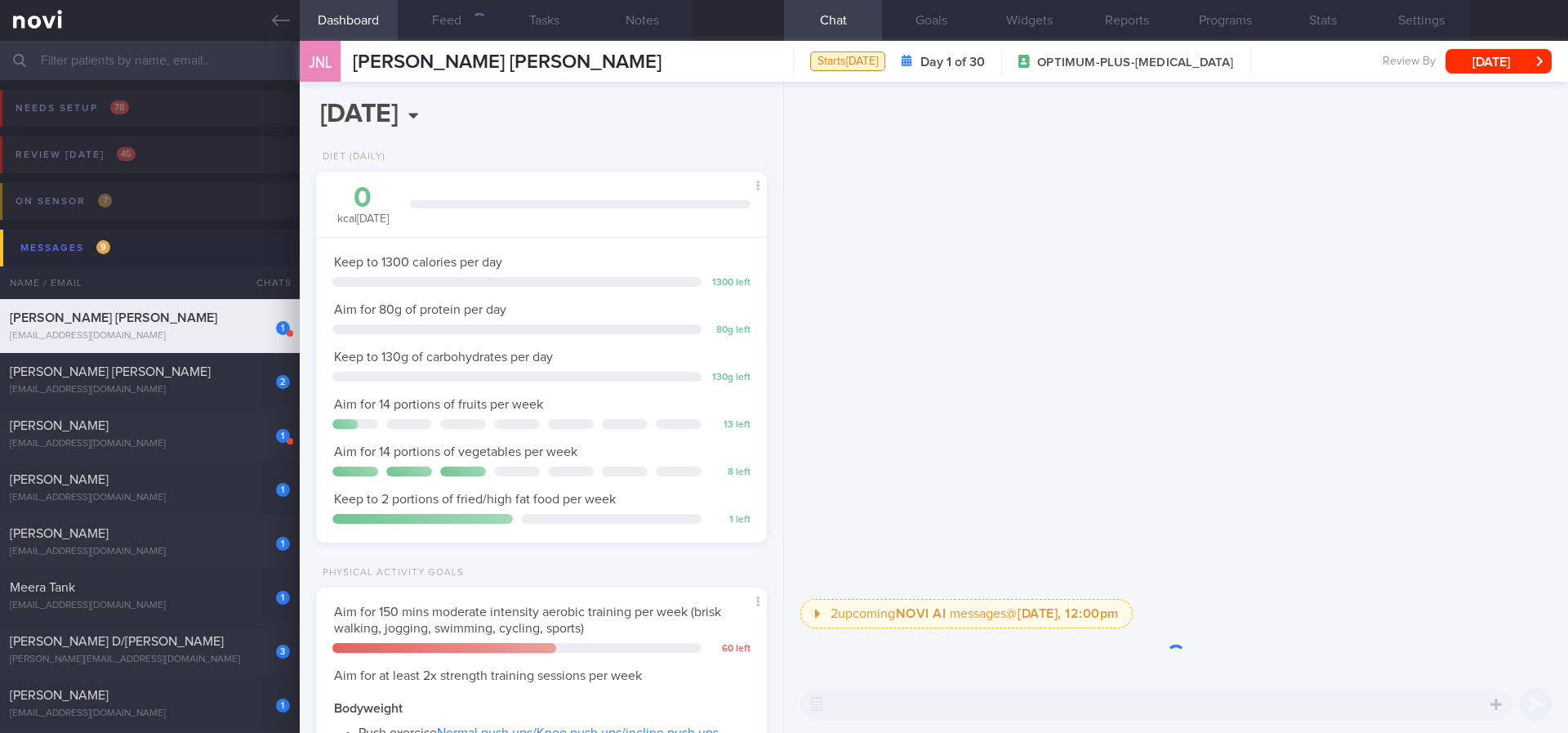
scroll to position [225, 403]
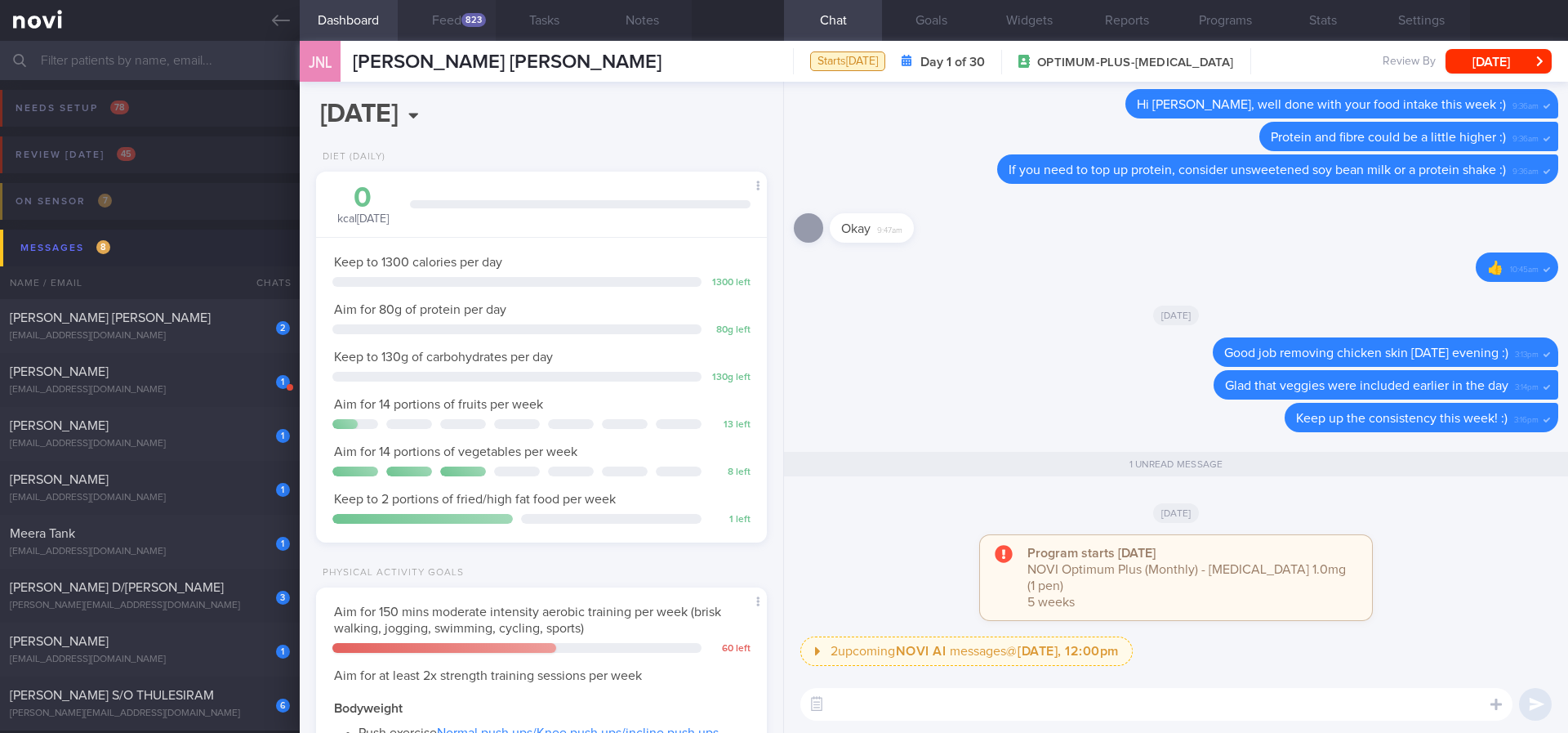
click at [463, 32] on button "Feed 823" at bounding box center [446, 20] width 98 height 41
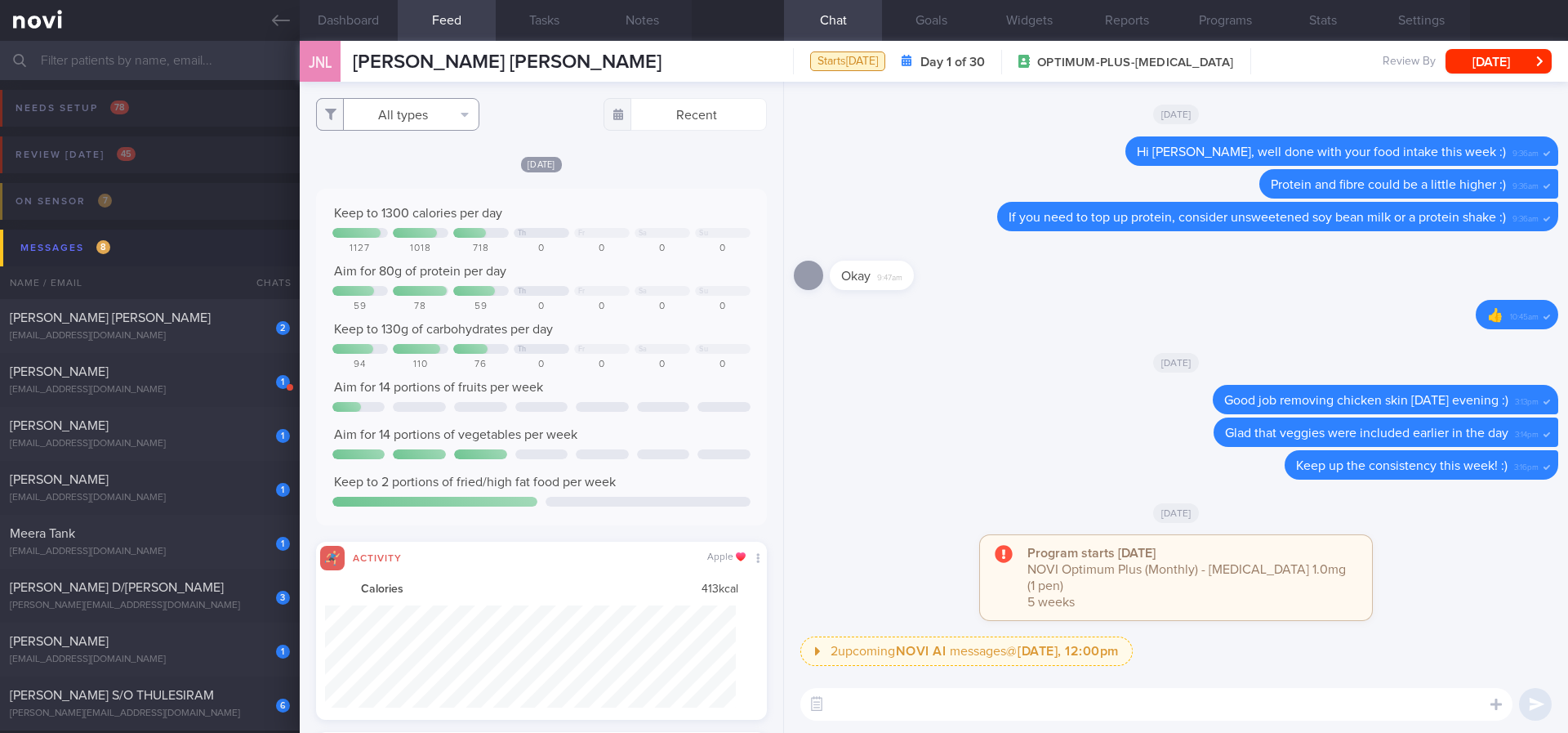
click at [442, 125] on button "All types" at bounding box center [398, 114] width 164 height 33
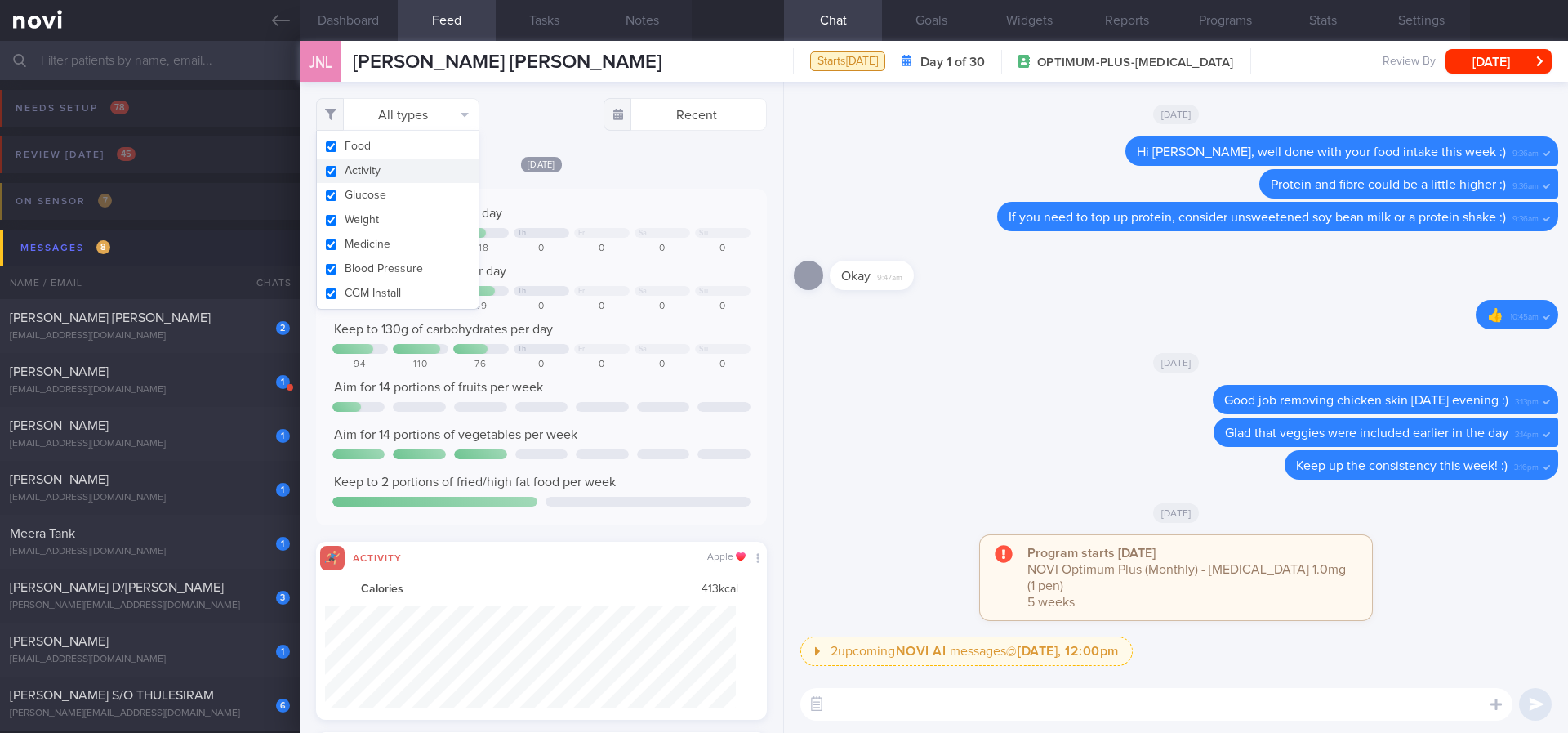
click at [430, 166] on button "Activity" at bounding box center [398, 171] width 162 height 24
checkbox input "false"
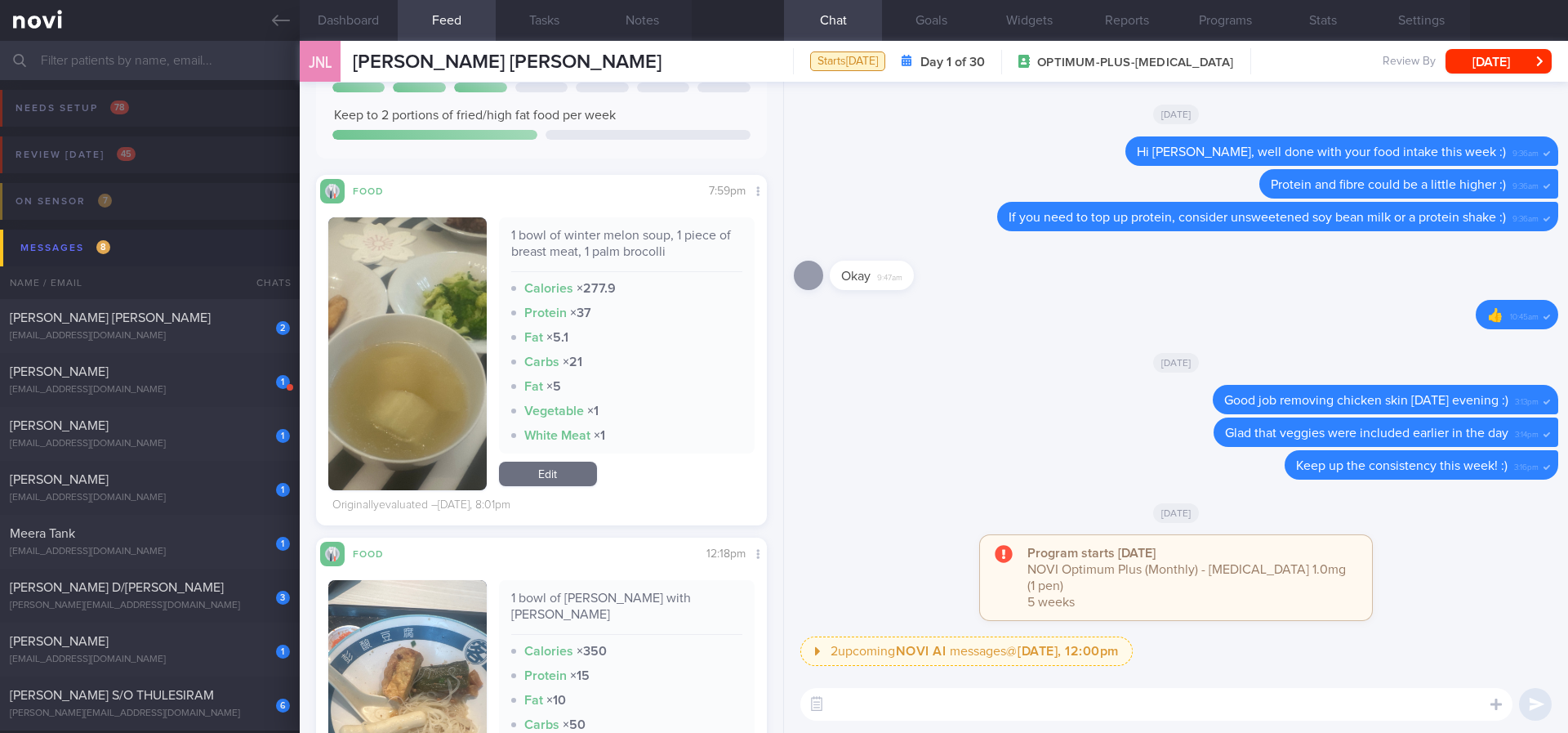
scroll to position [368, 0]
click at [903, 612] on textarea at bounding box center [1156, 704] width 712 height 33
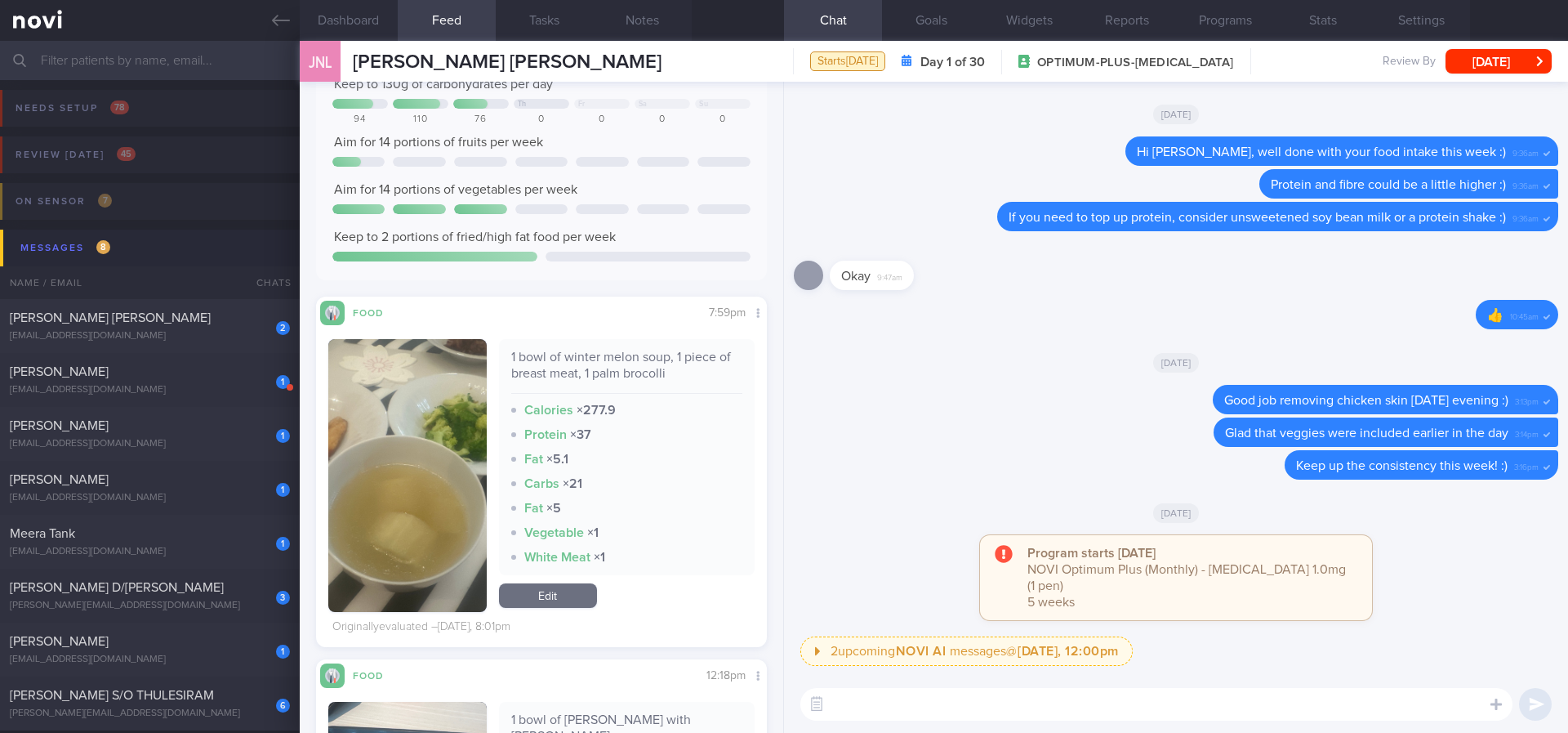
scroll to position [0, 0]
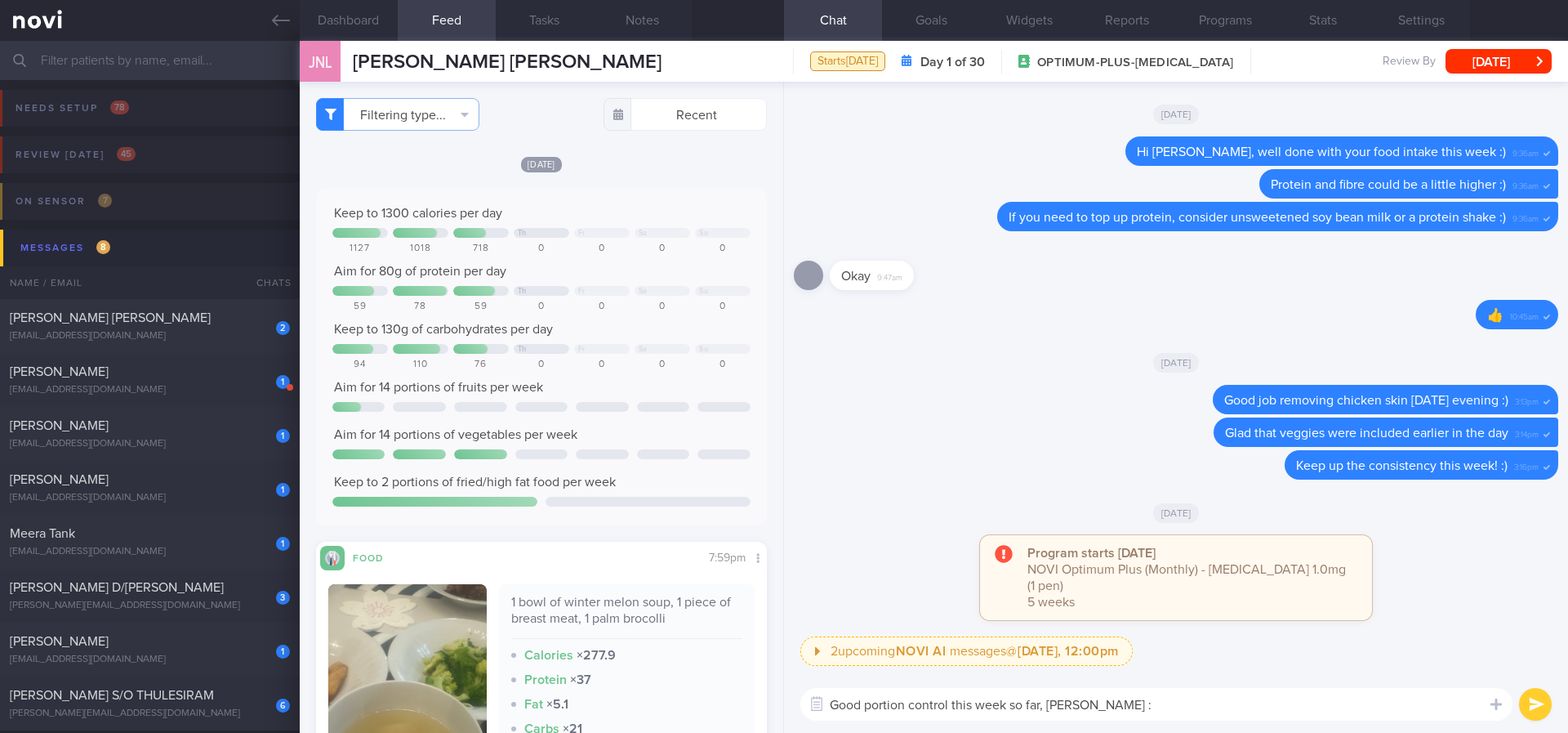
type textarea "Good portion control this week so far, Joanna :)"
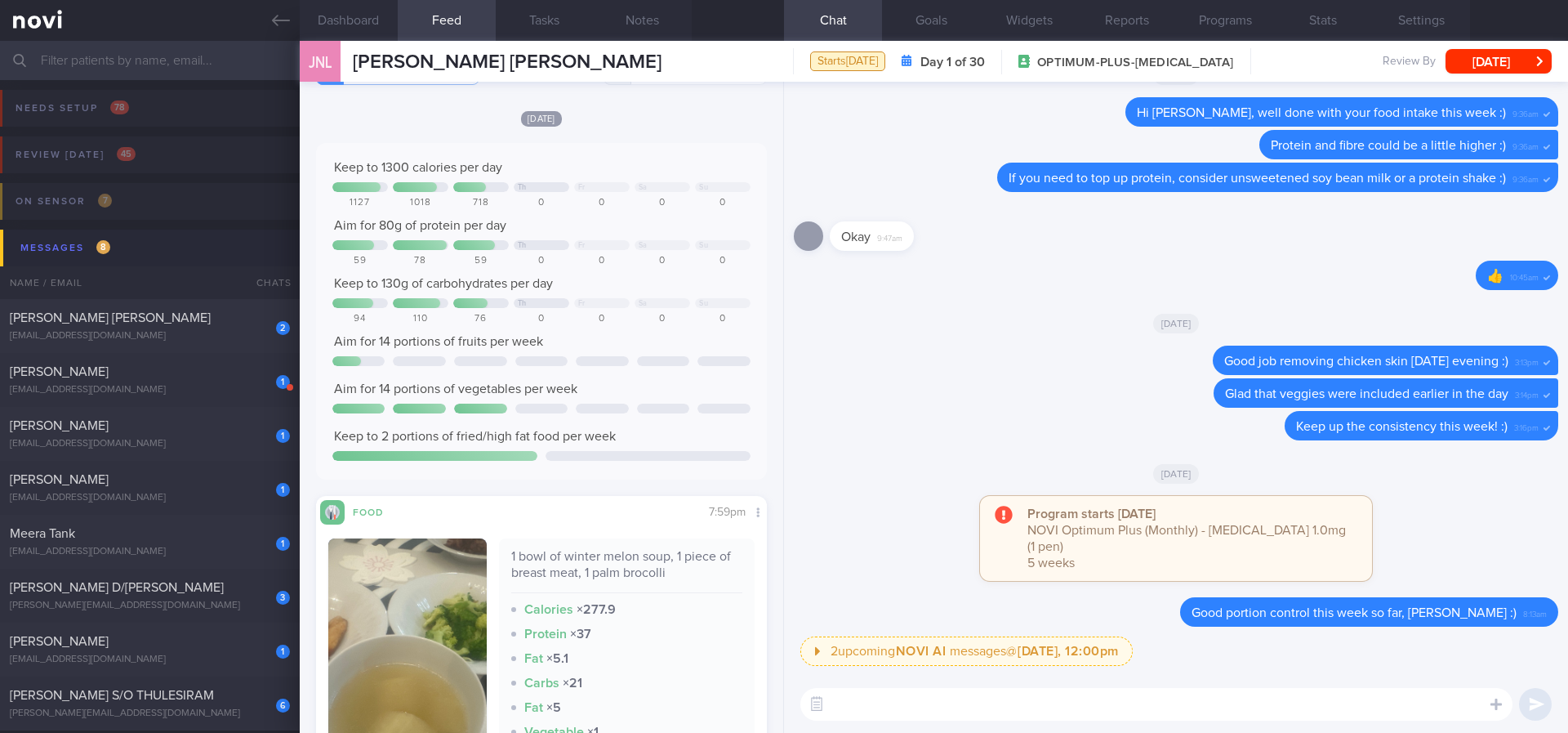
scroll to position [52, 0]
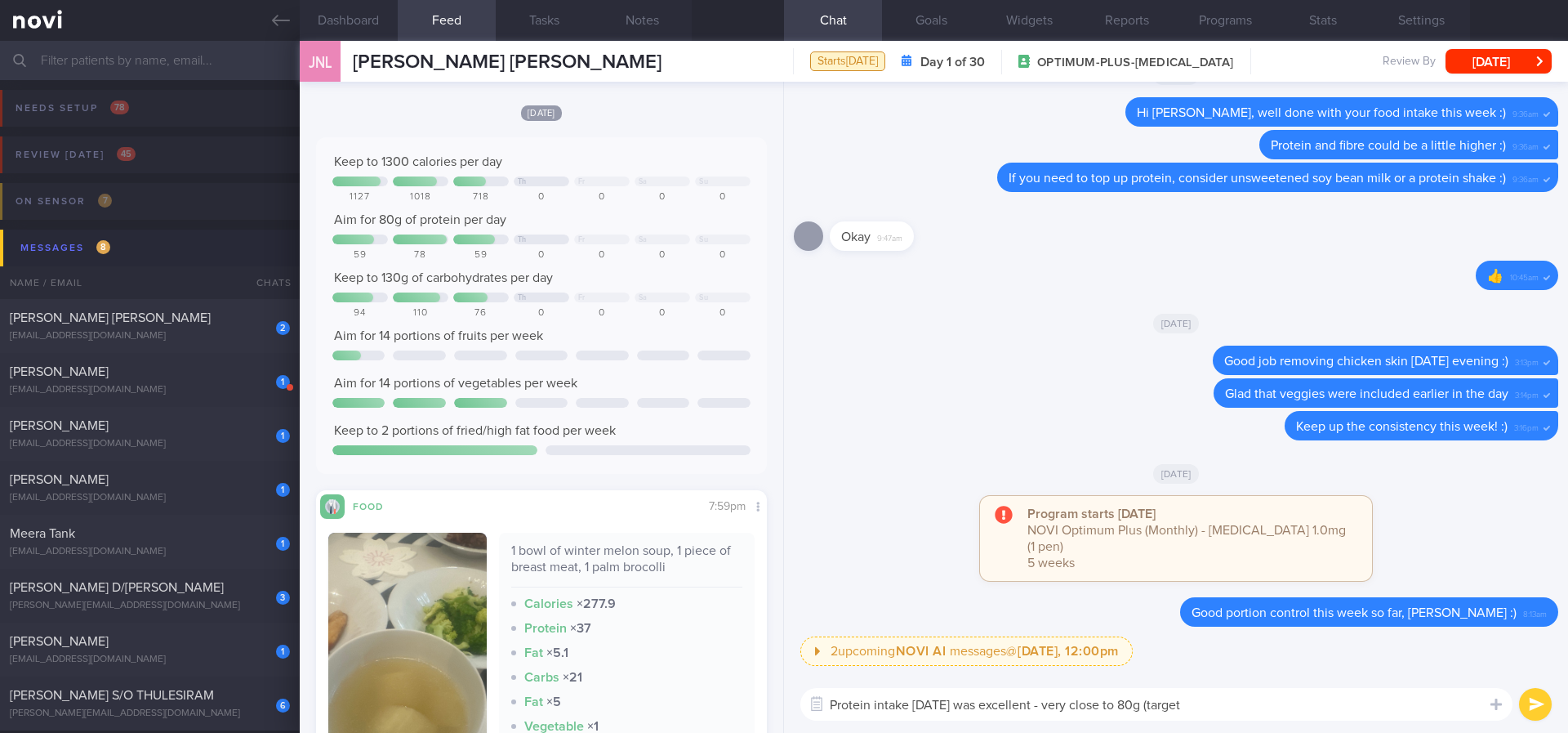
type textarea "Protein intake on Tuesday was excellent - very close to 80g (target)"
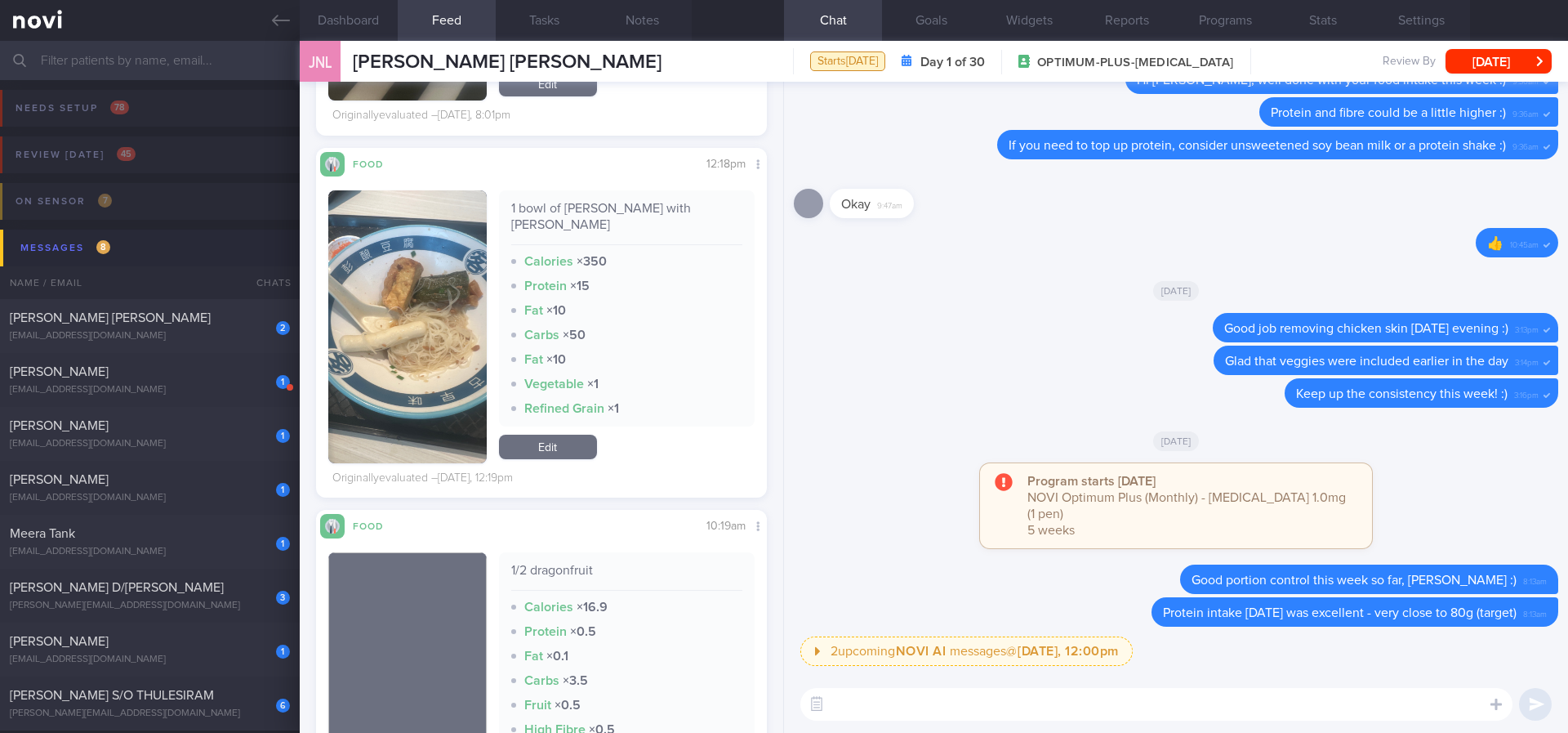
scroll to position [759, 0]
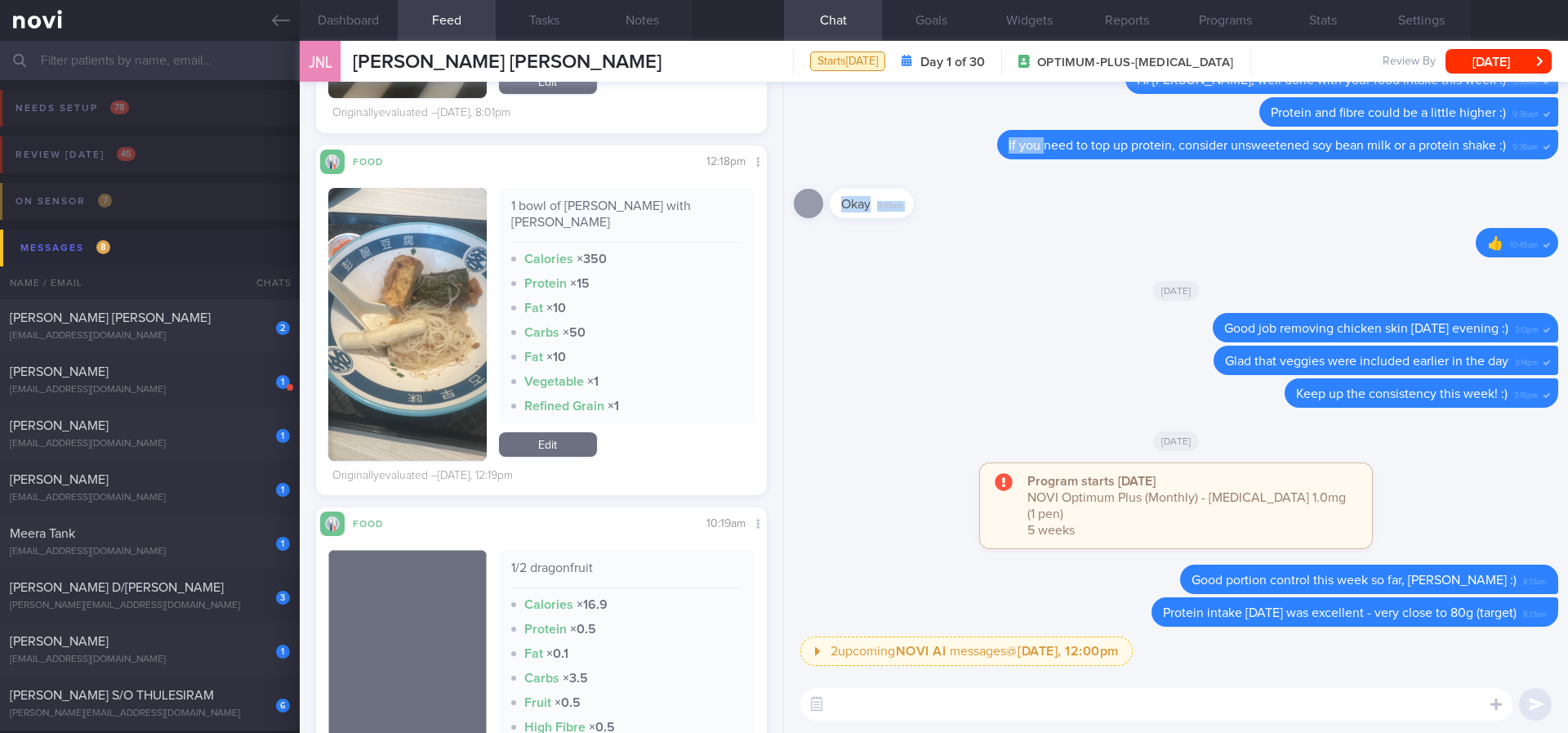
drag, startPoint x: 1025, startPoint y: 168, endPoint x: 1275, endPoint y: 191, distance: 251.1
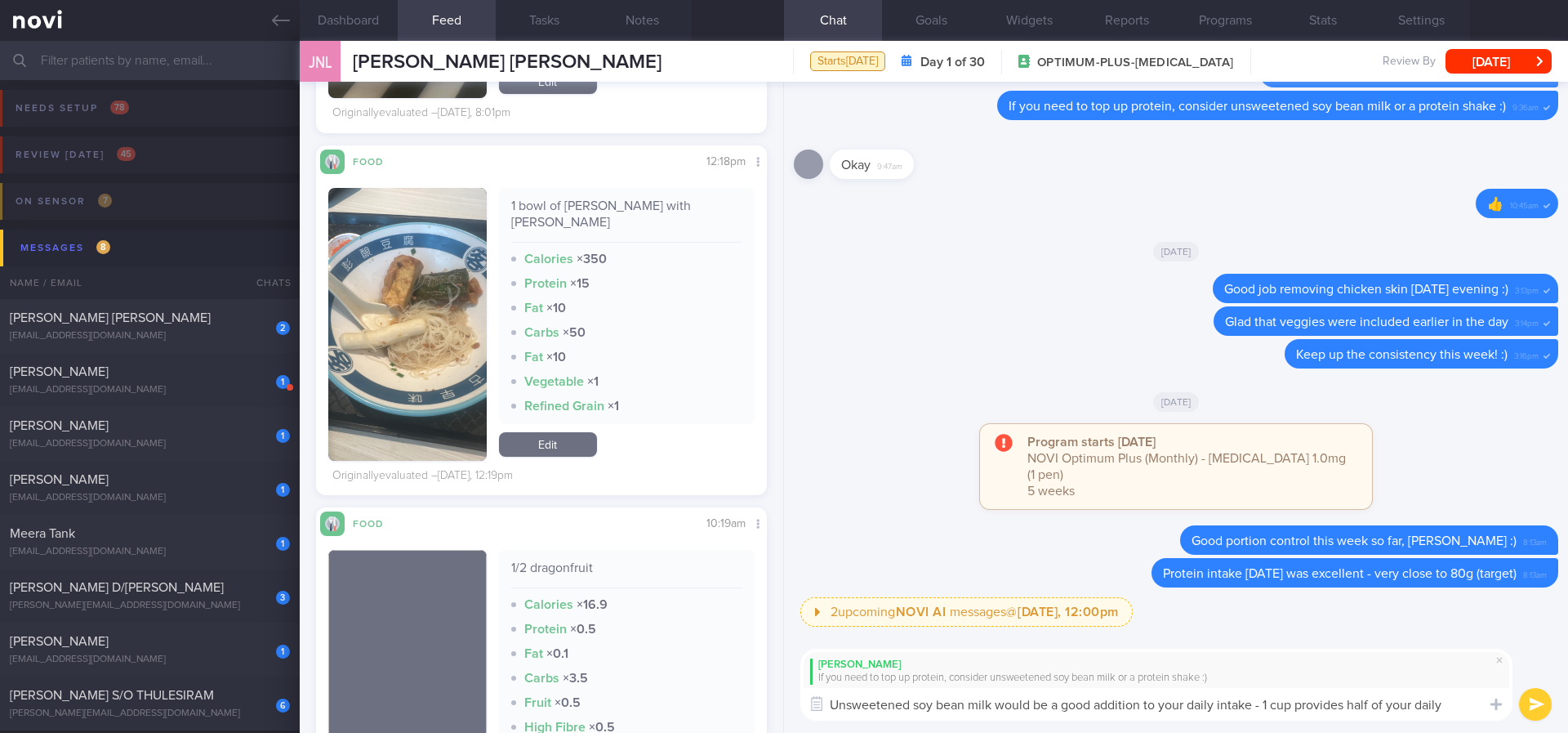
scroll to position [0, 0]
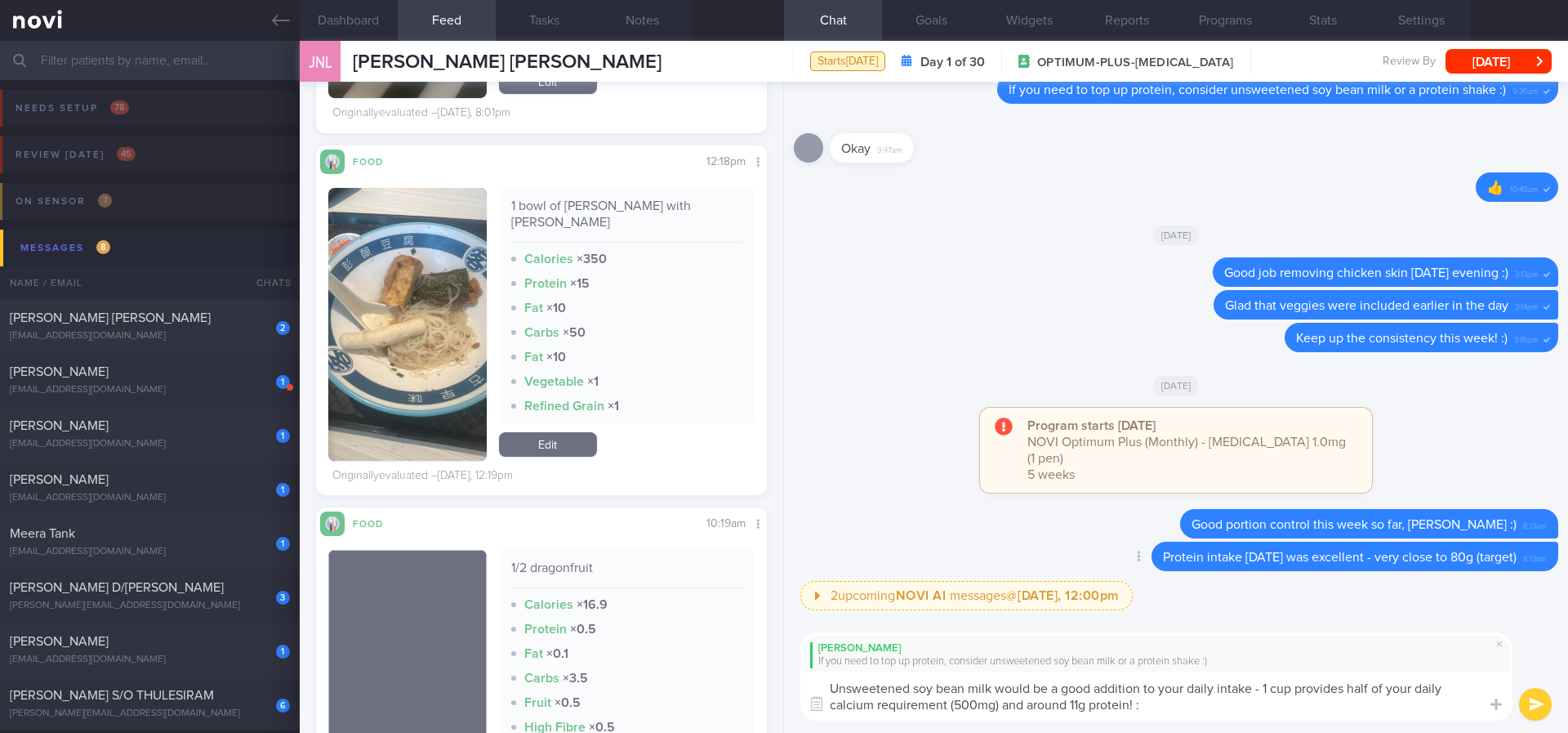
type textarea "Unsweetened soy bean milk would be a good addition to your daily intake - 1 cup…"
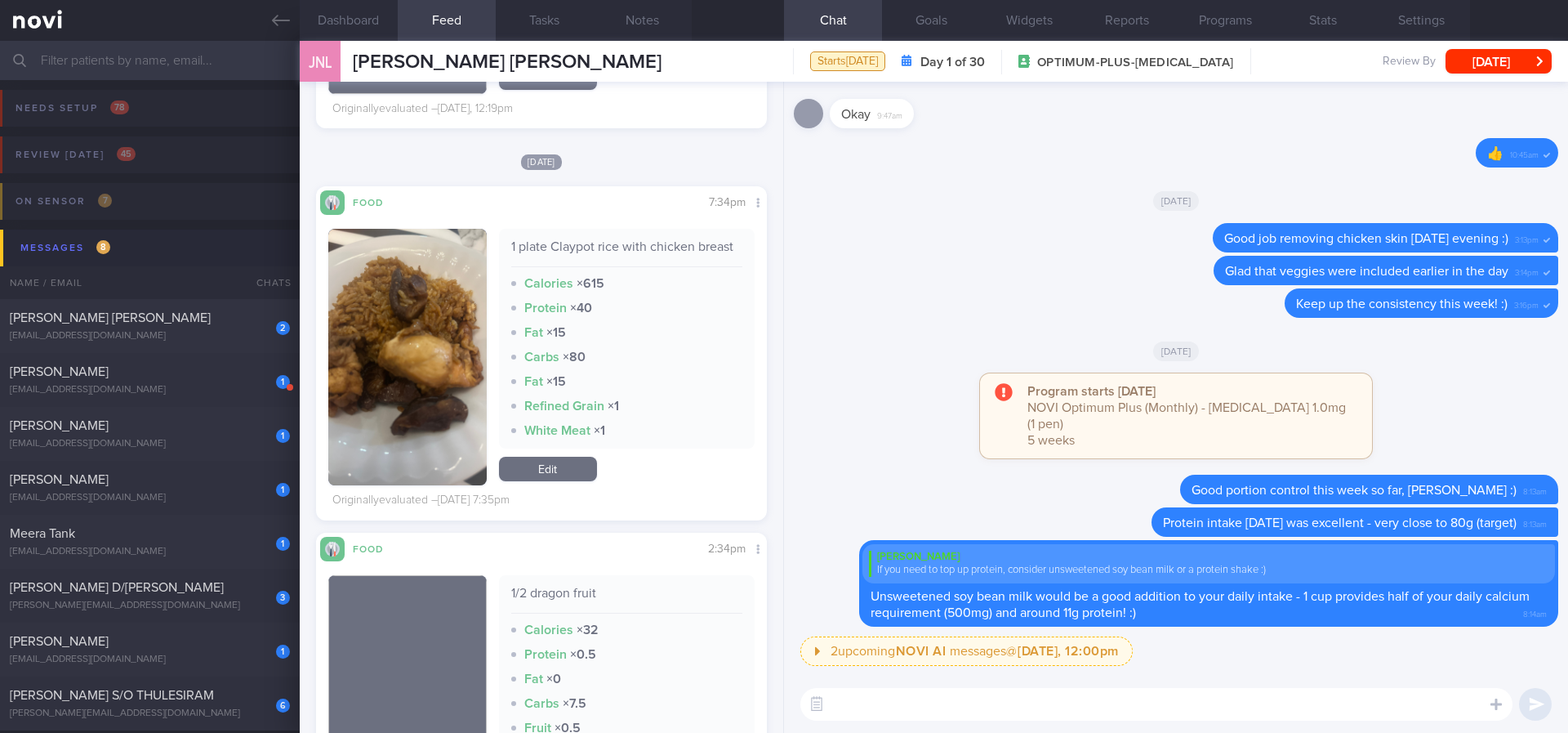
scroll to position [2206, 0]
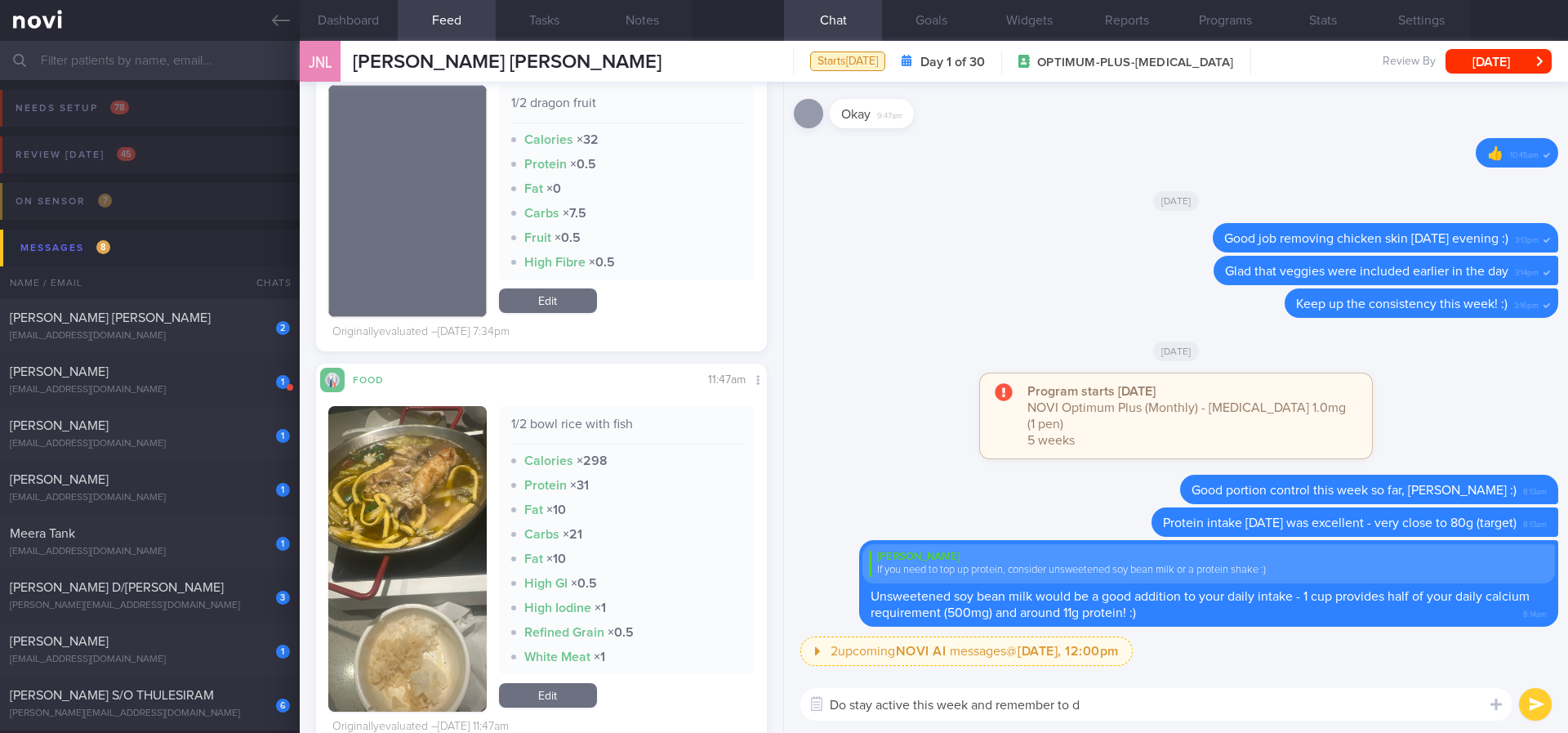
click at [1206, 612] on textarea "Do stay active this week and remember to d" at bounding box center [1156, 704] width 712 height 33
type textarea "Do stay active this week and remember to do your regular strength training :)"
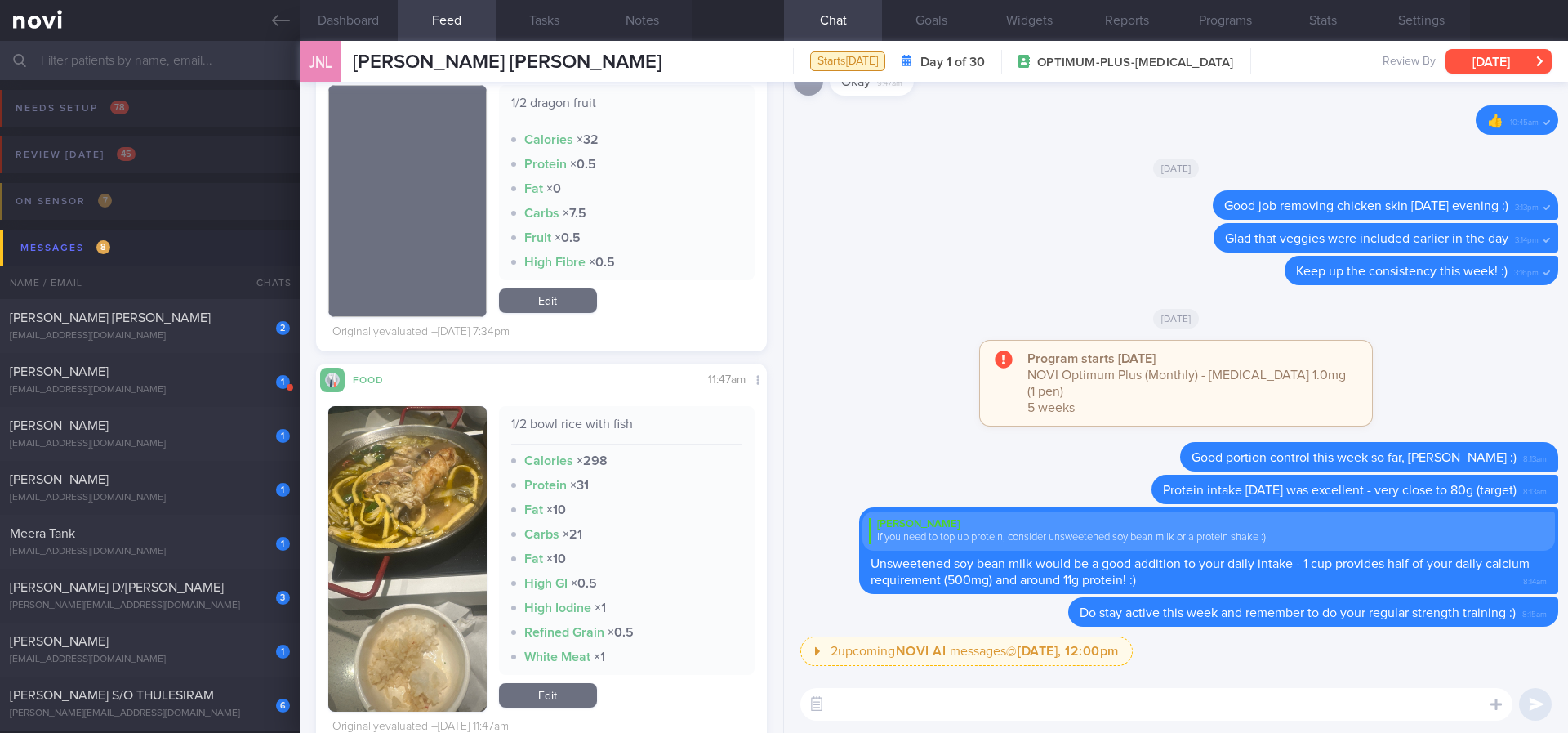
click at [1393, 67] on button "[DATE]" at bounding box center [1498, 61] width 106 height 24
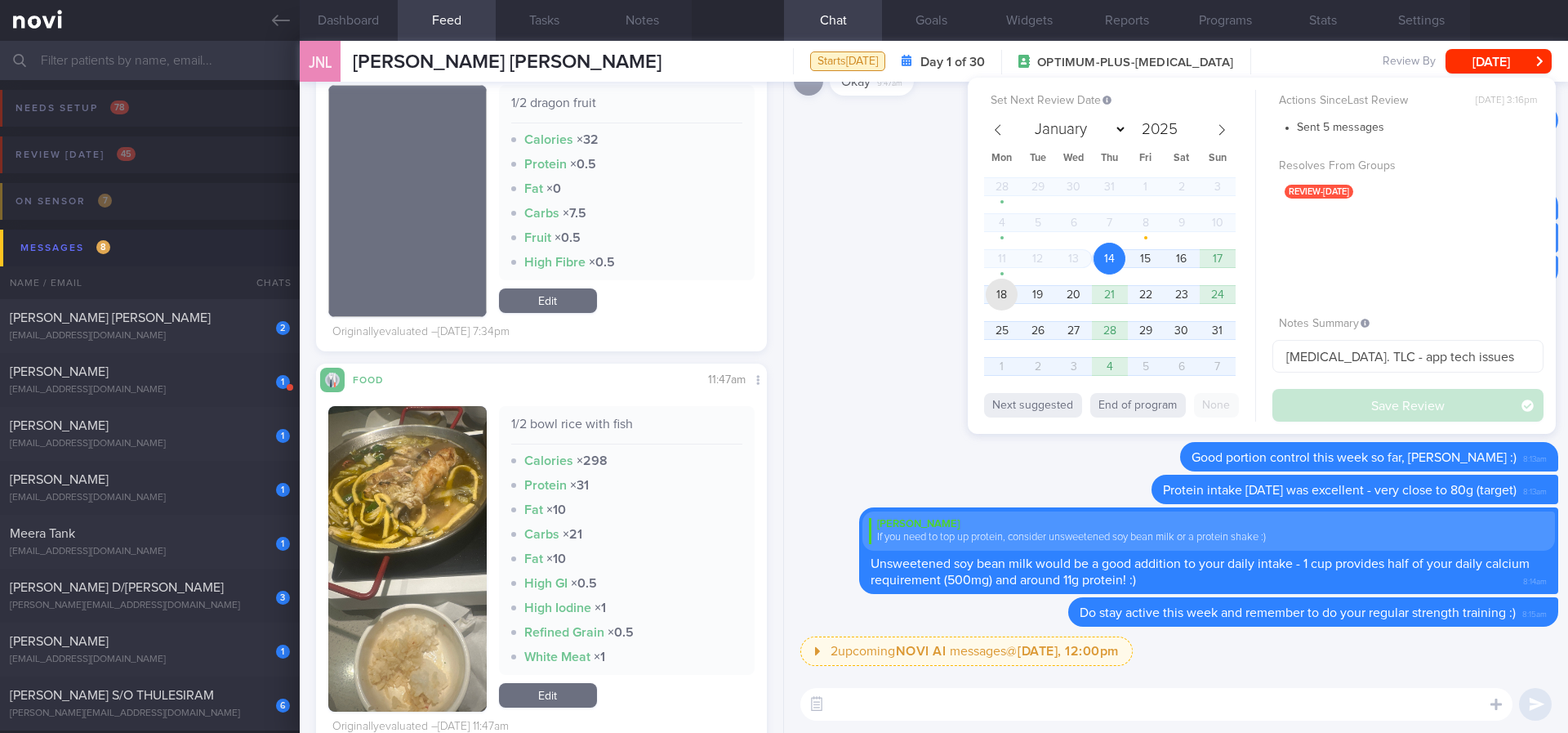
drag, startPoint x: 1006, startPoint y: 290, endPoint x: 1273, endPoint y: 327, distance: 269.6
click at [1007, 290] on span "18" at bounding box center [1002, 294] width 32 height 32
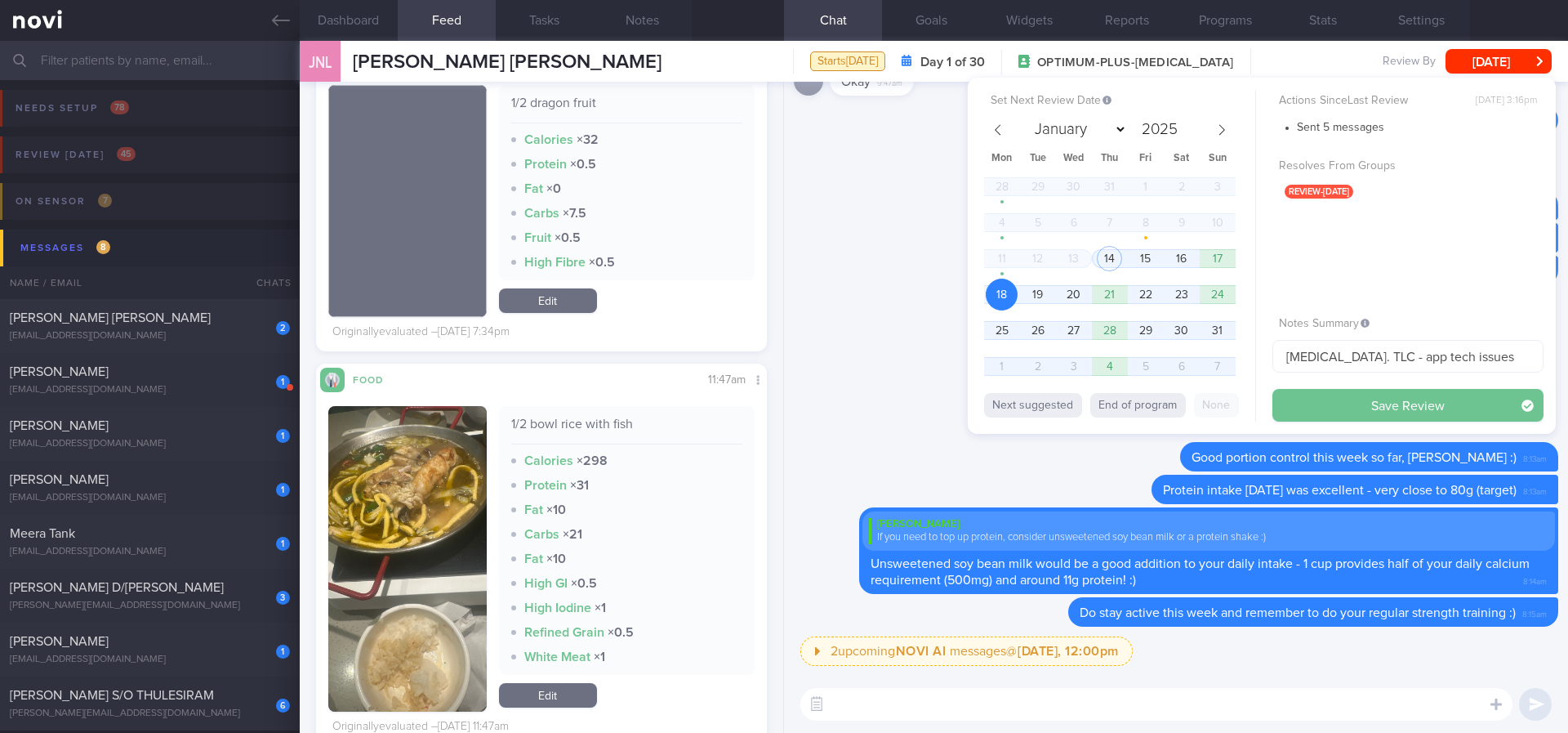
click at [1363, 398] on button "Save Review" at bounding box center [1408, 405] width 271 height 33
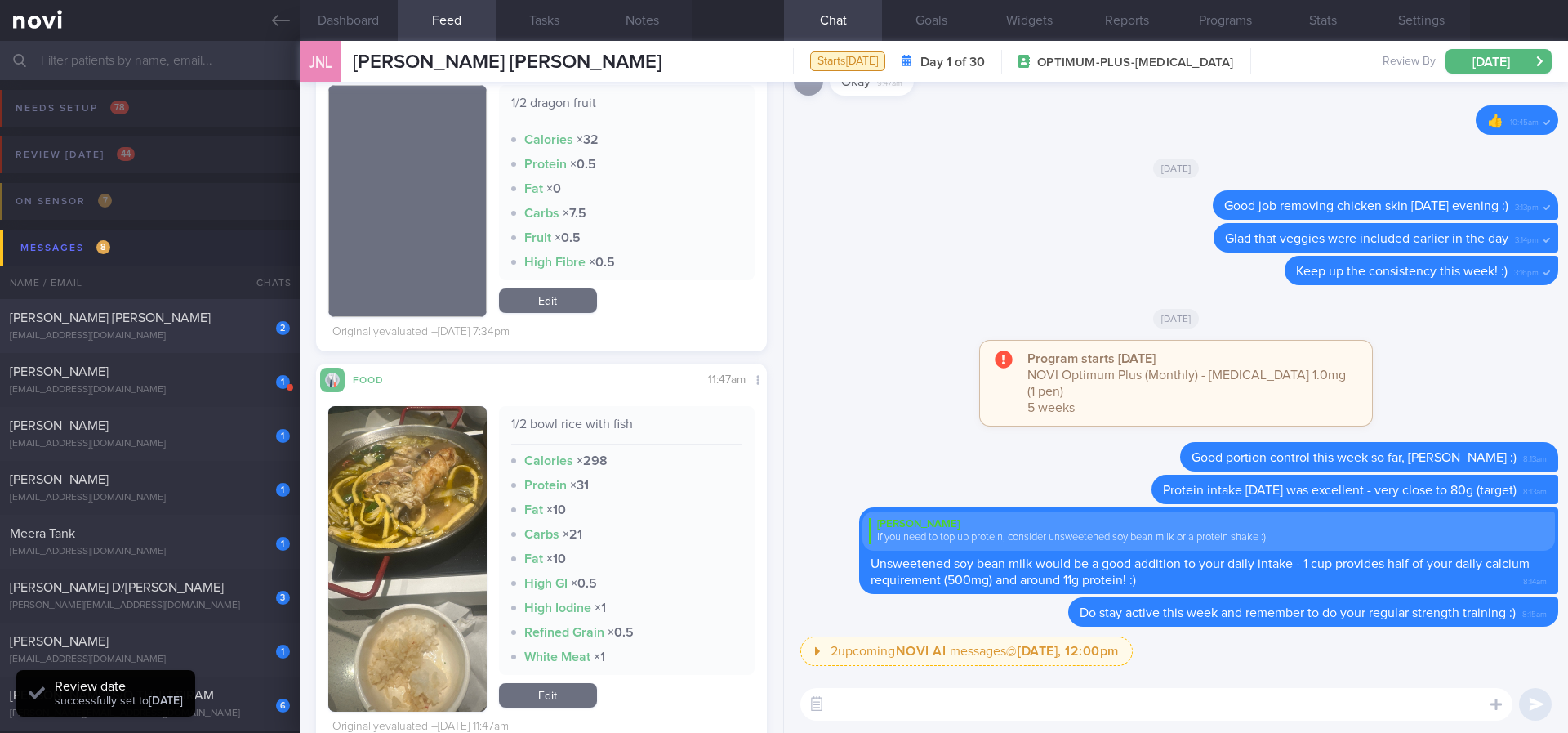
drag, startPoint x: 170, startPoint y: 330, endPoint x: 906, endPoint y: 310, distance: 736.3
click at [175, 332] on div "[EMAIL_ADDRESS][DOMAIN_NAME]" at bounding box center [150, 336] width 280 height 13
type input "tracked."
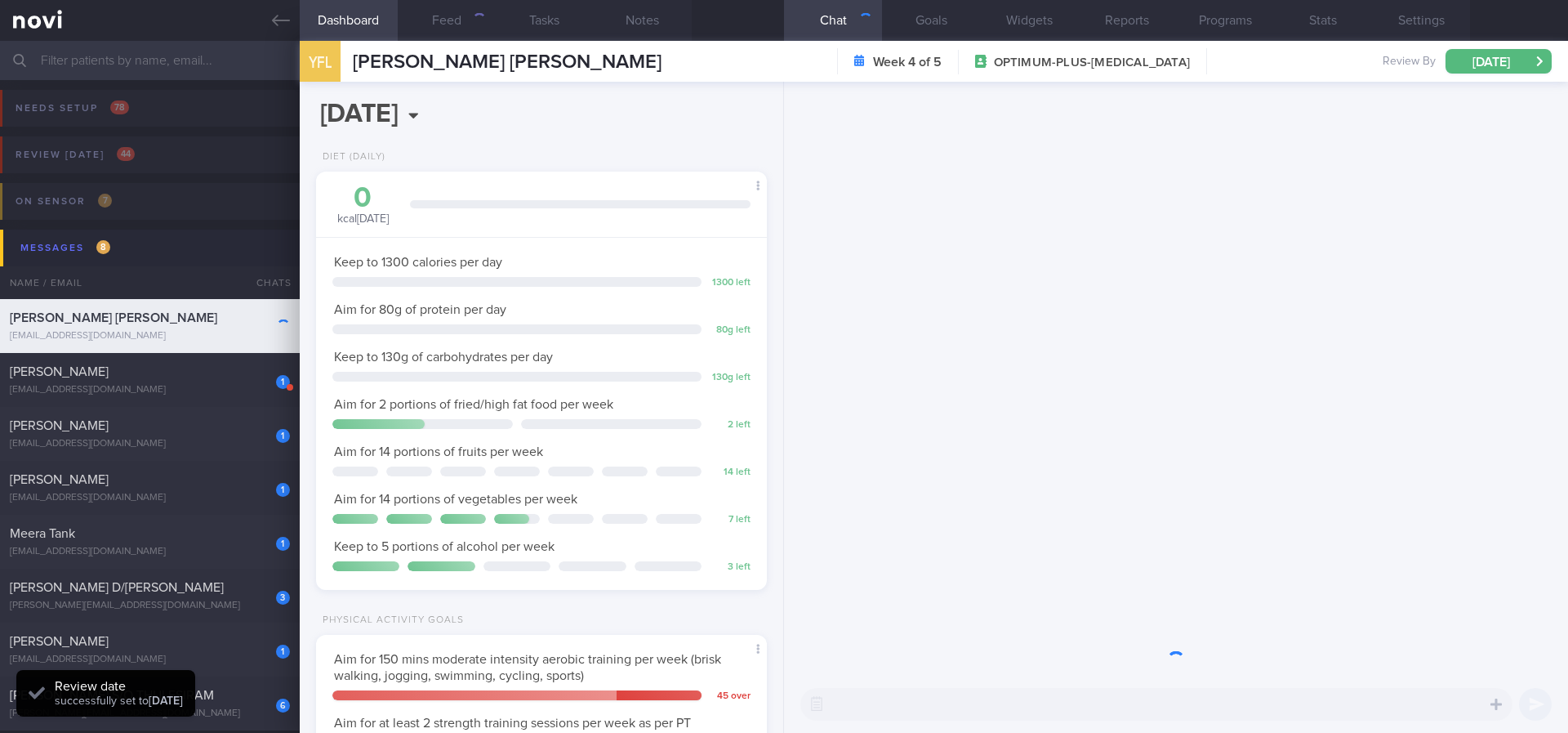
scroll to position [225, 403]
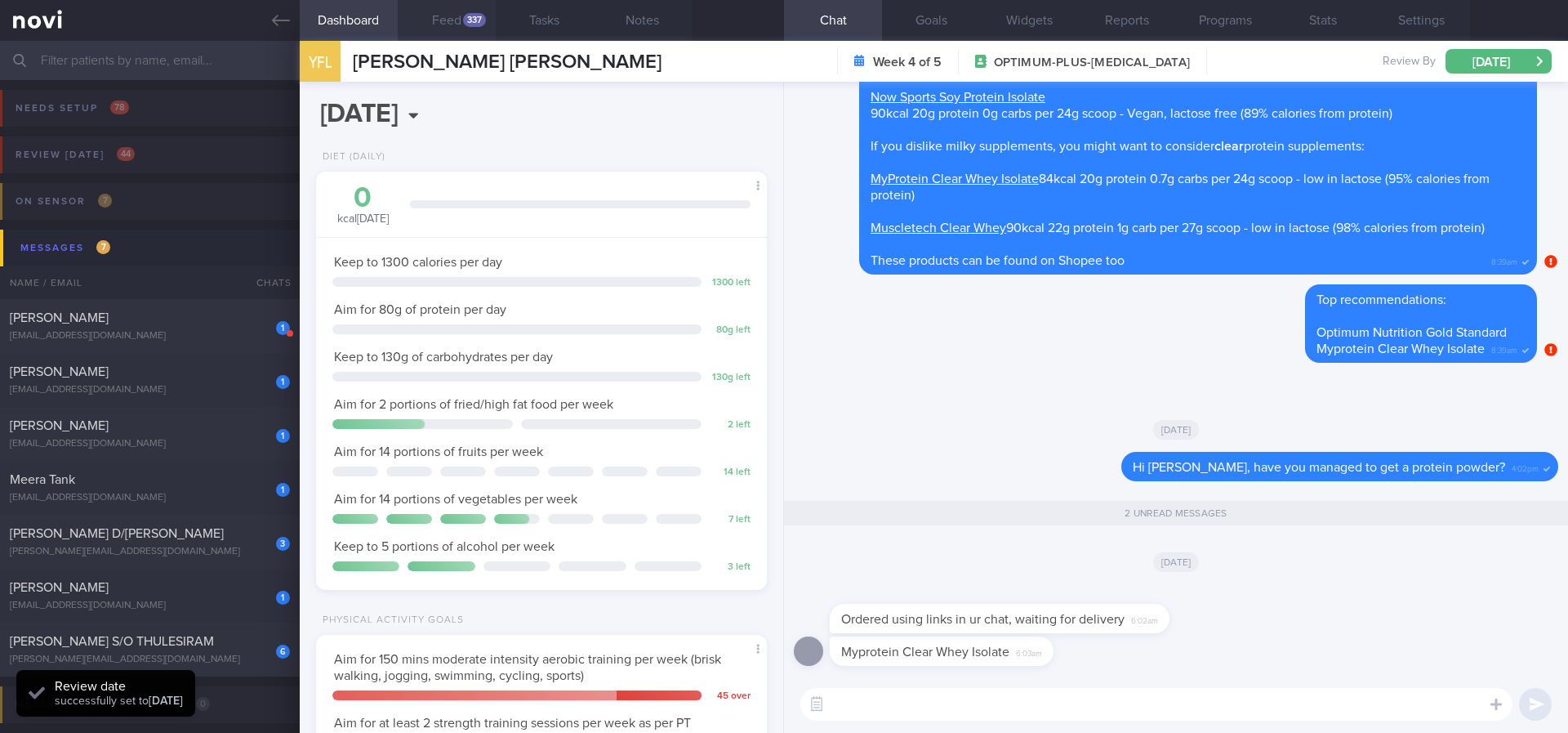
click at [452, 38] on button "Feed 337" at bounding box center [446, 20] width 98 height 41
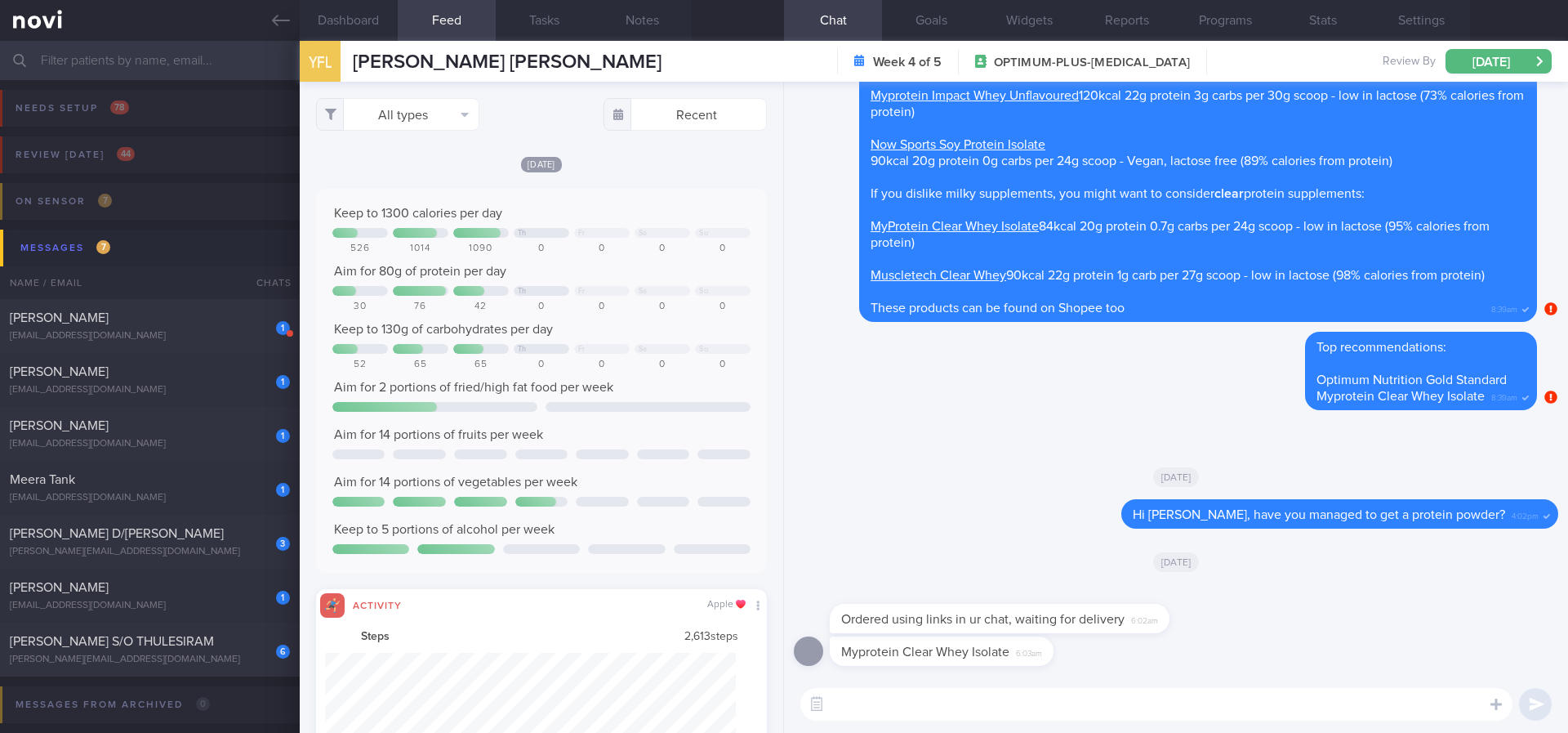
scroll to position [102, 412]
click at [440, 102] on button "All types" at bounding box center [398, 114] width 164 height 33
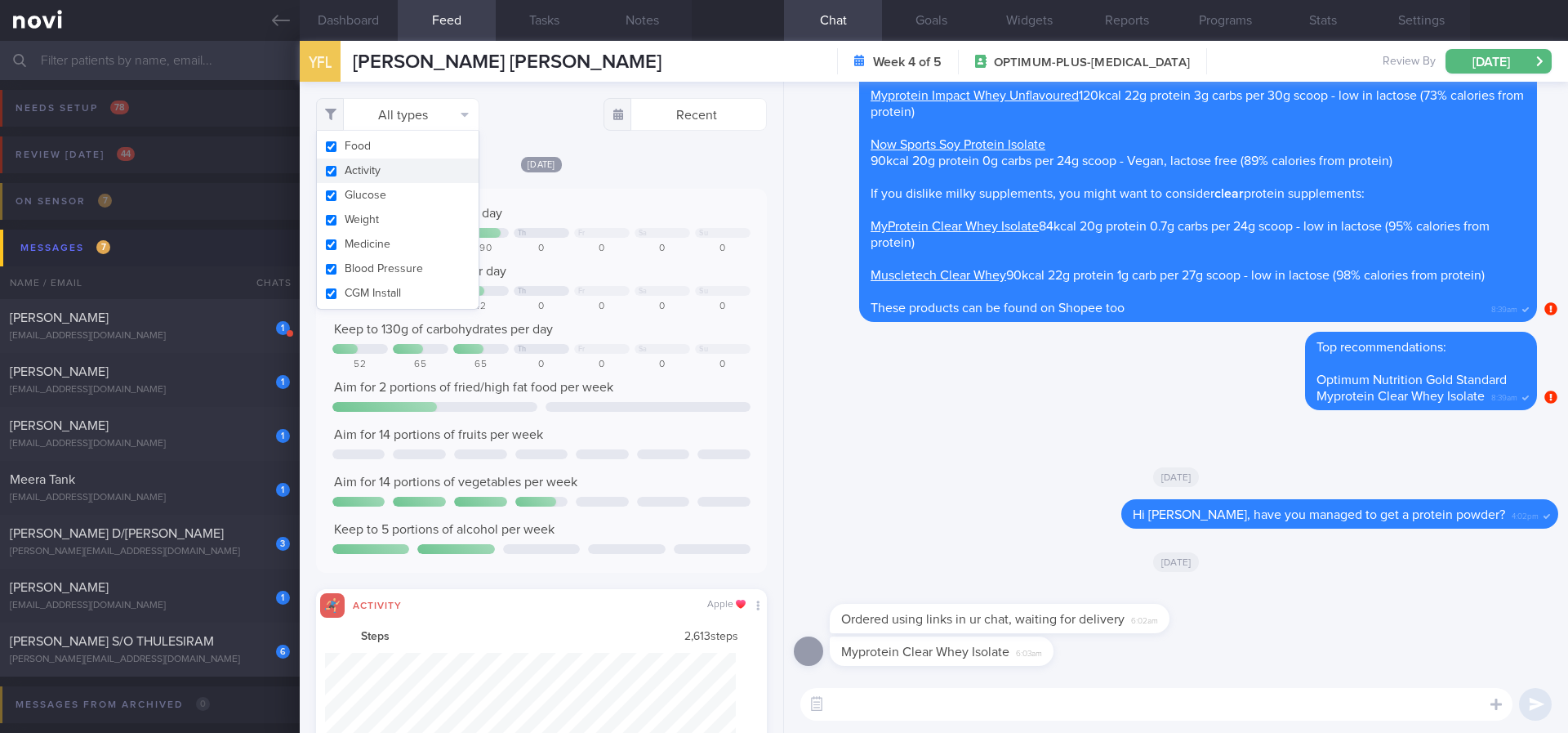
click at [407, 170] on button "Activity" at bounding box center [398, 171] width 162 height 24
click at [612, 193] on div "Keep to 1300 calories per day Th Fr Sa Su 526 1014 1090 0 0 0 0 Aim for 80g of …" at bounding box center [541, 380] width 451 height 384
checkbox input "false"
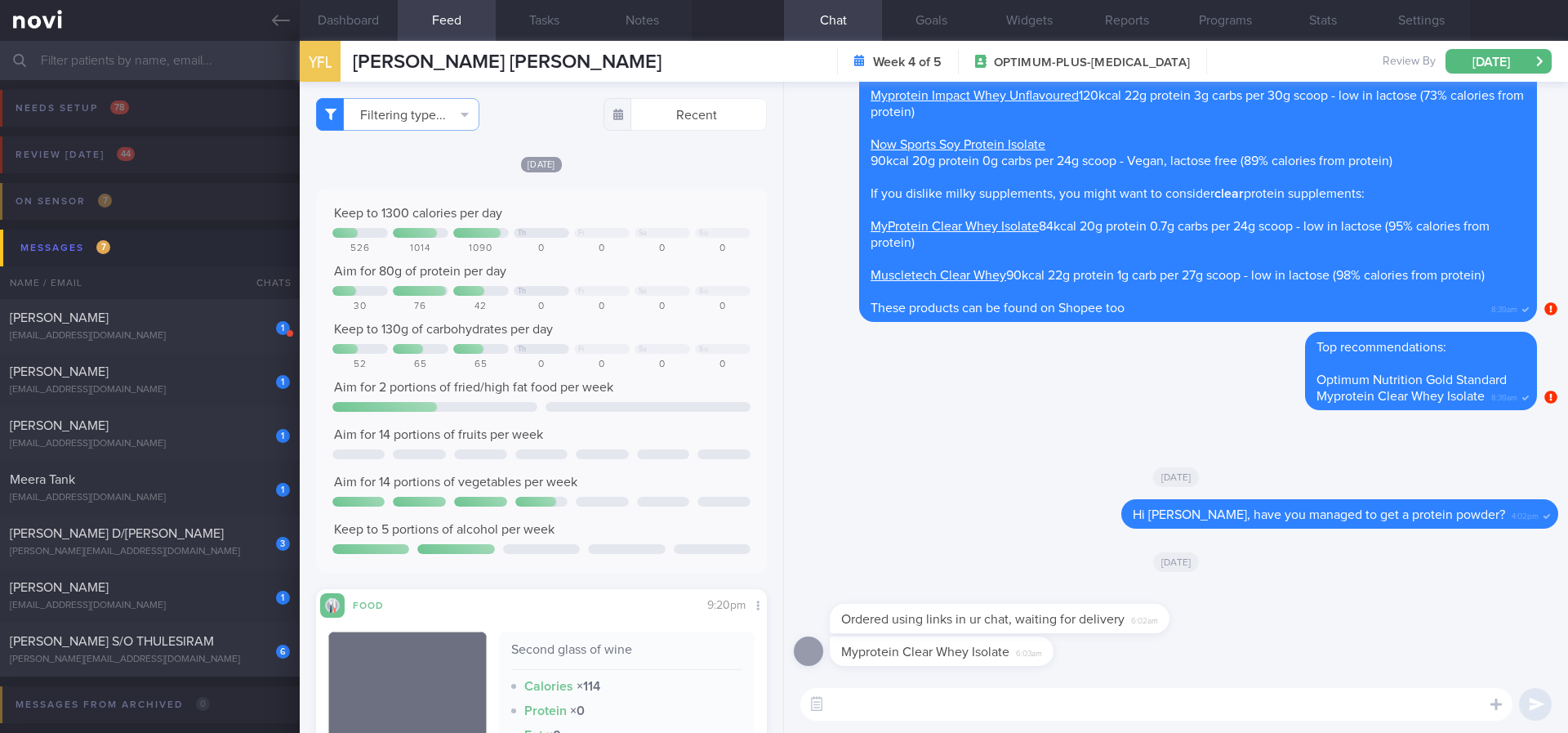
click at [923, 612] on textarea at bounding box center [1156, 704] width 712 height 33
type textarea "Great option!"
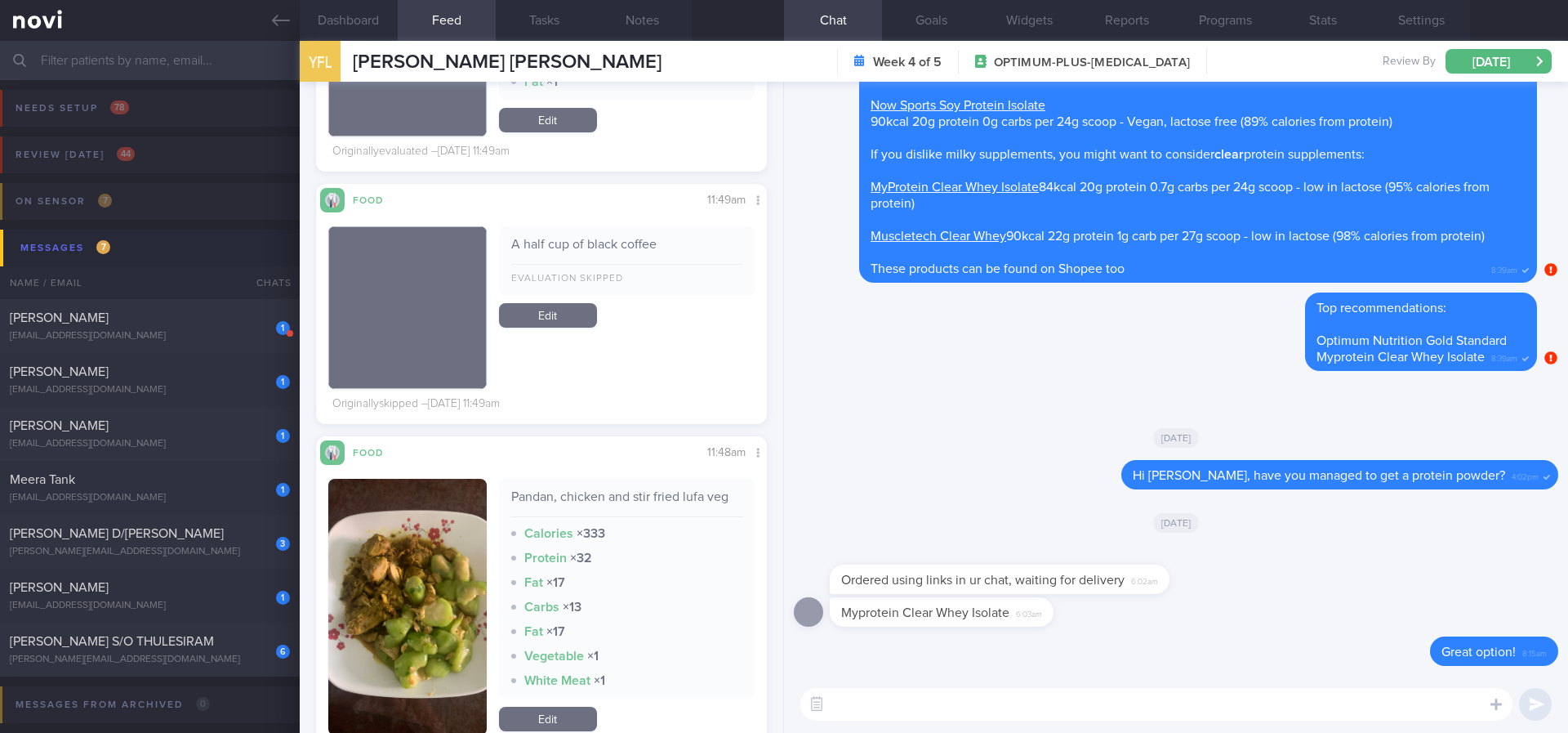
scroll to position [4166, 0]
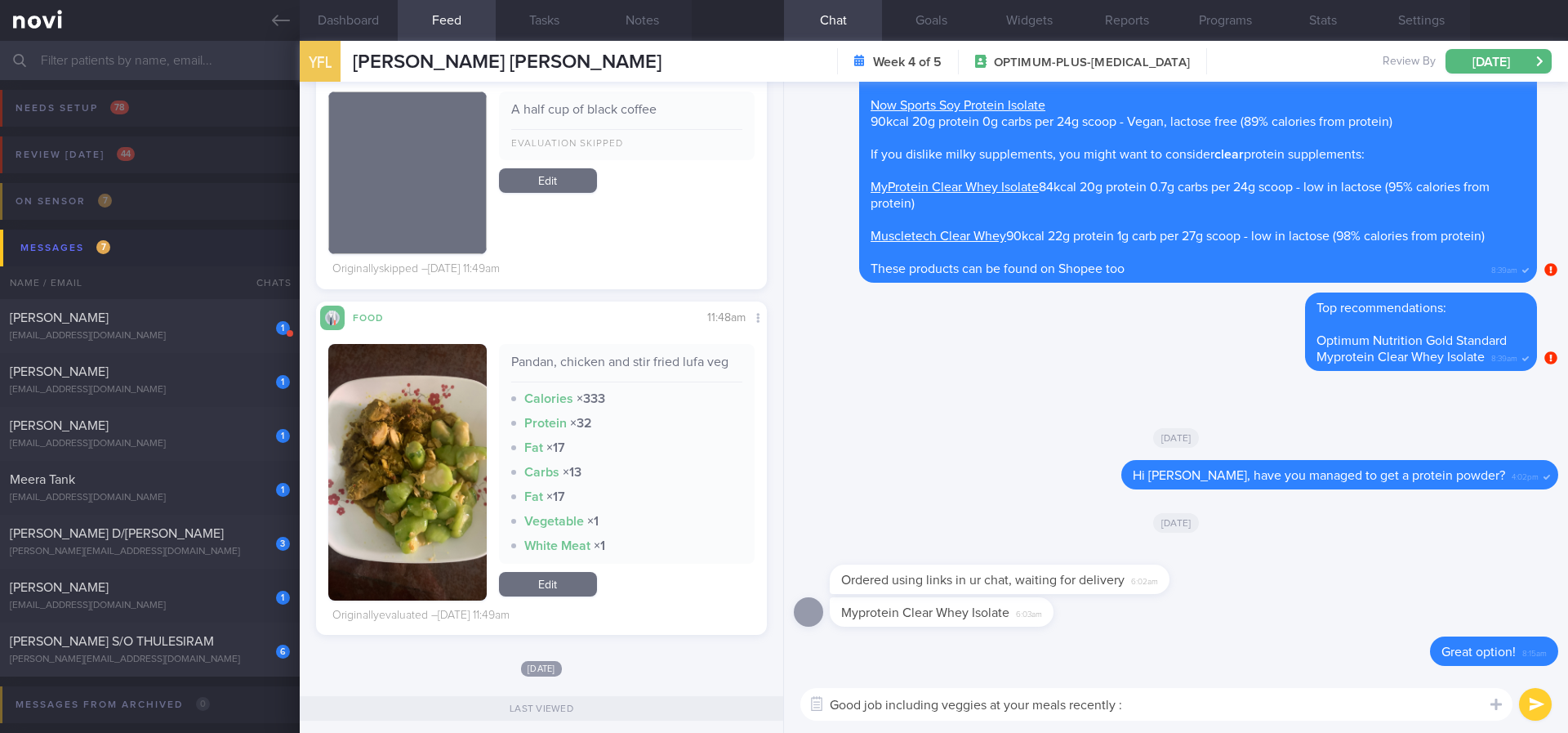
type textarea "Good job including veggies at your meals recently :)"
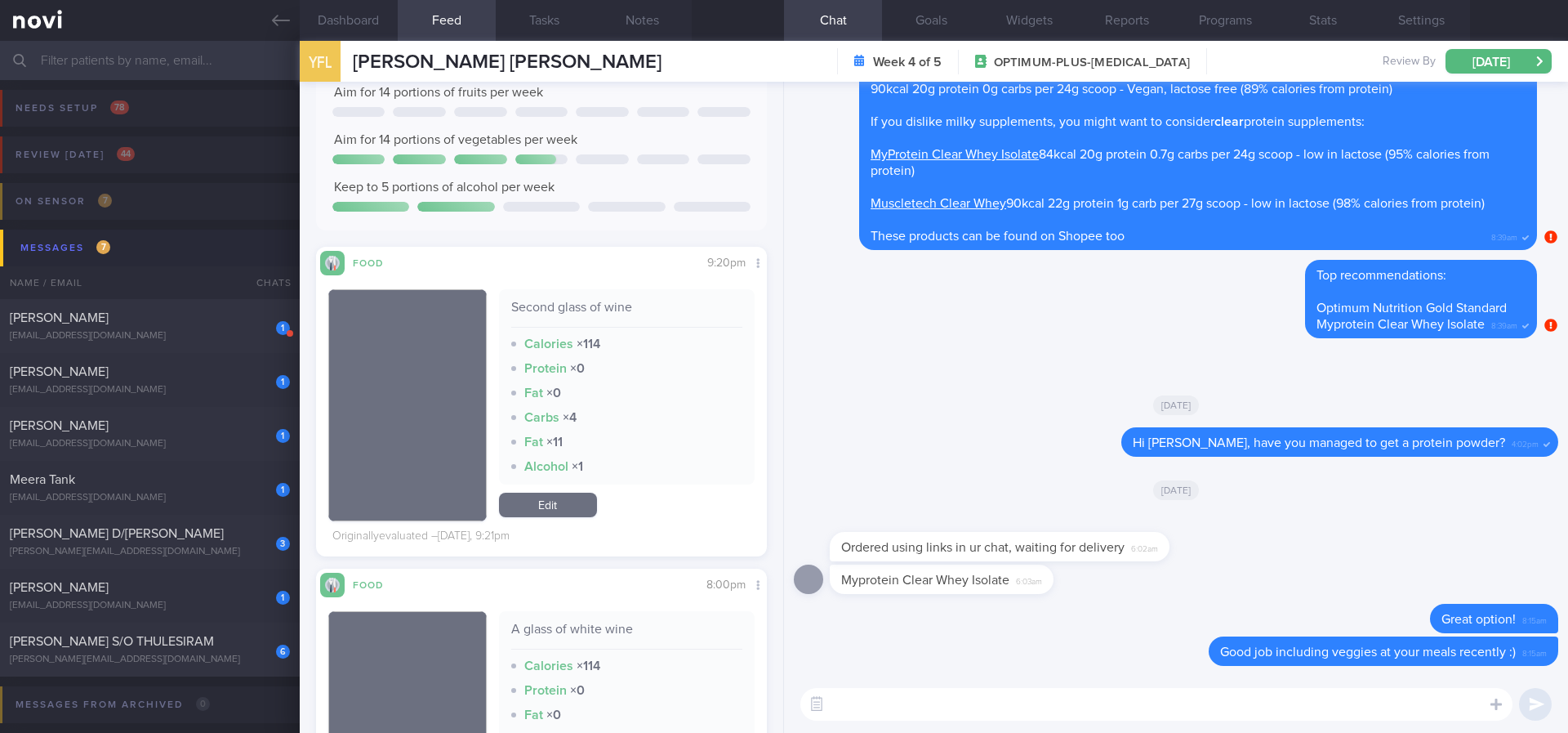
scroll to position [0, 0]
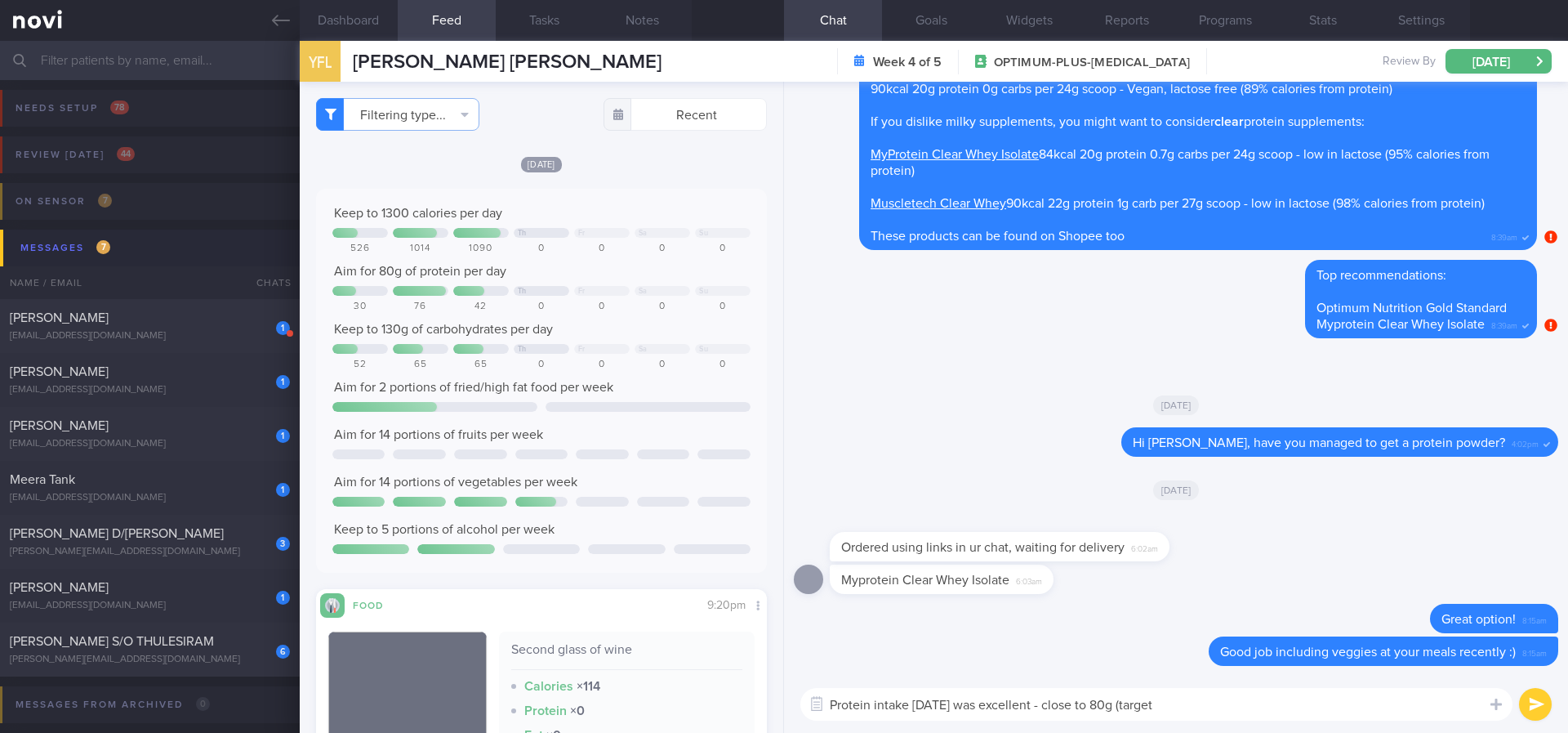
type textarea "Protein intake on Tuesday was excellent - close to 80g (target)"
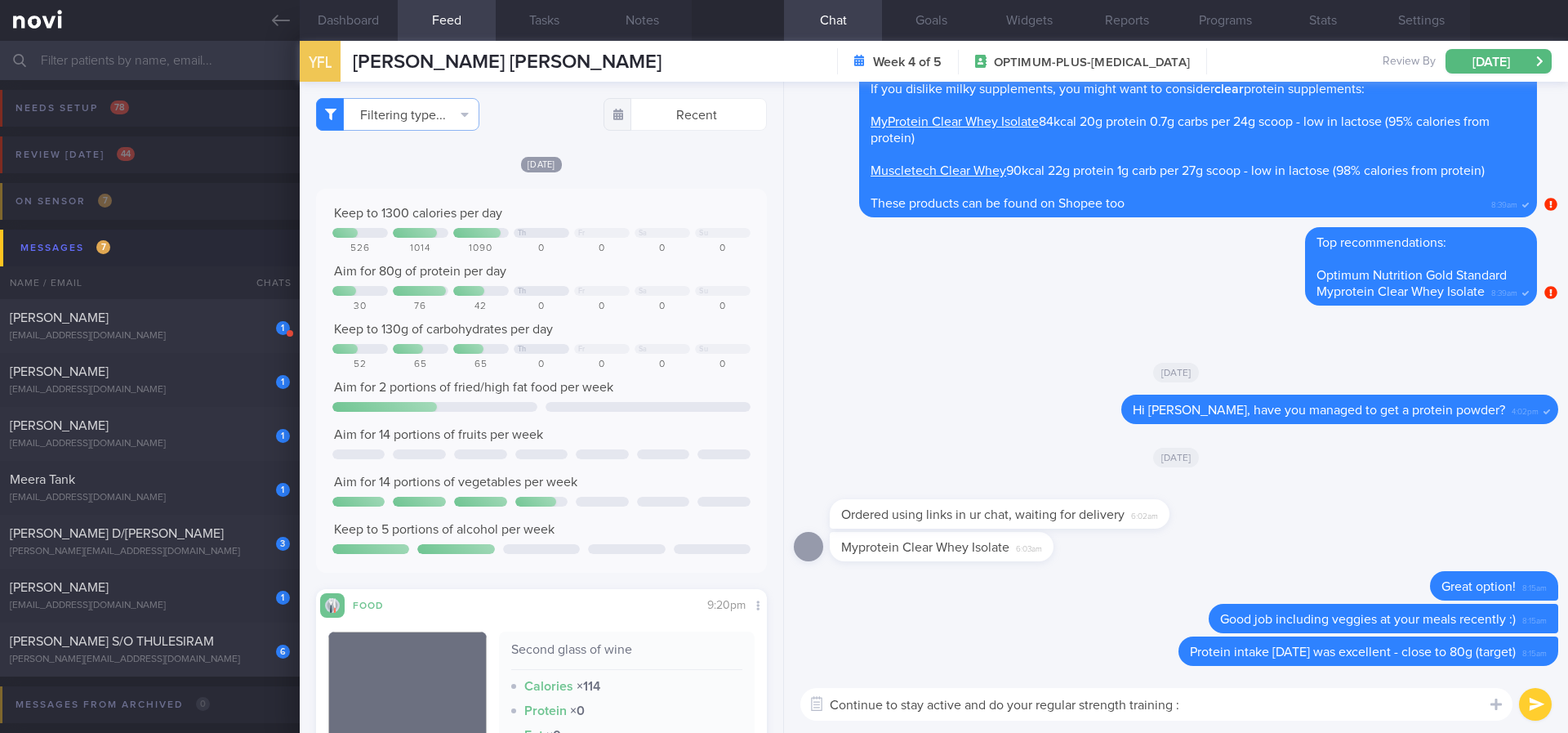
type textarea "Continue to stay active and do your regular strength training :)"
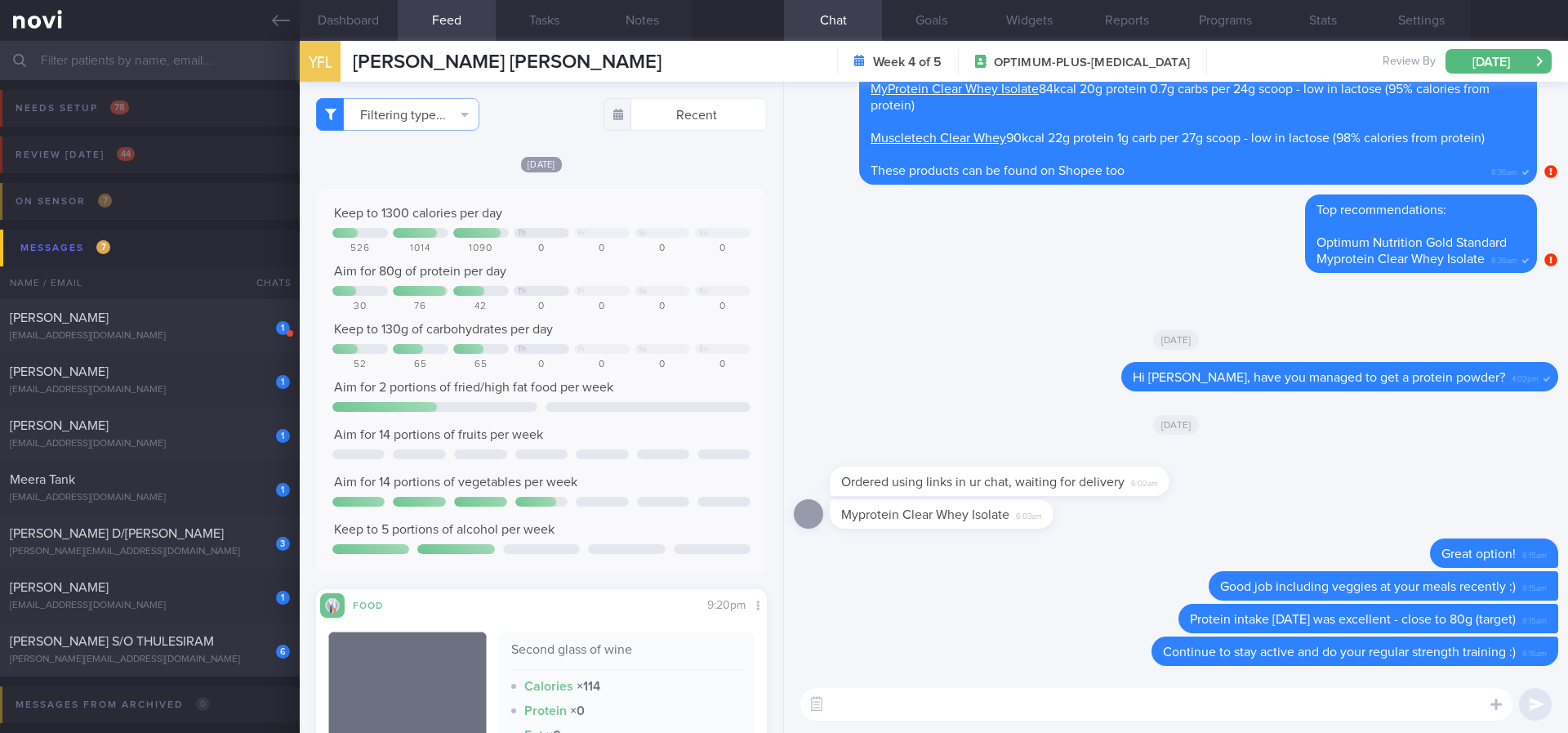
click at [198, 320] on div "[PERSON_NAME]" at bounding box center [148, 318] width 276 height 17
type input "Tracked"
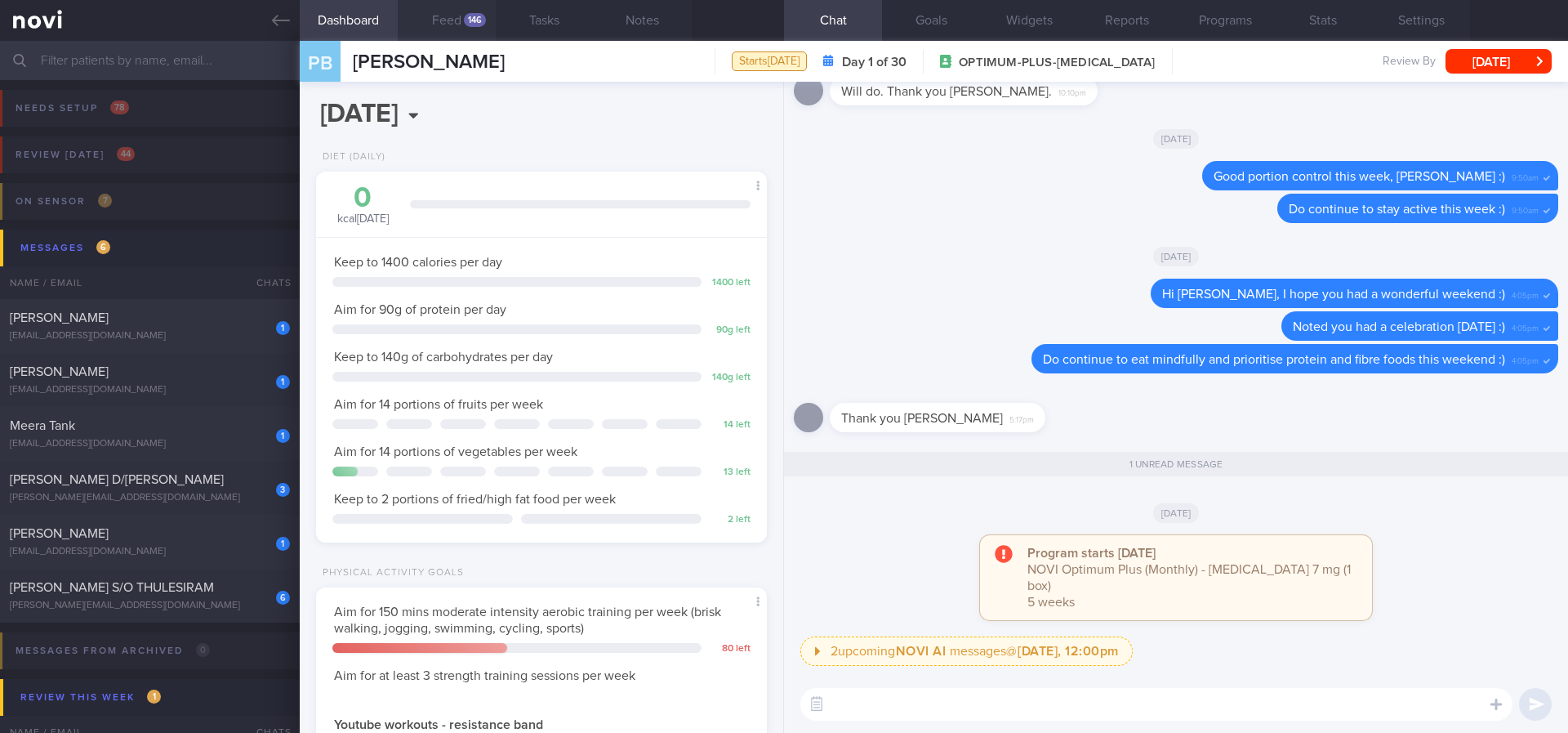
click at [476, 33] on button "Feed 146" at bounding box center [446, 20] width 98 height 41
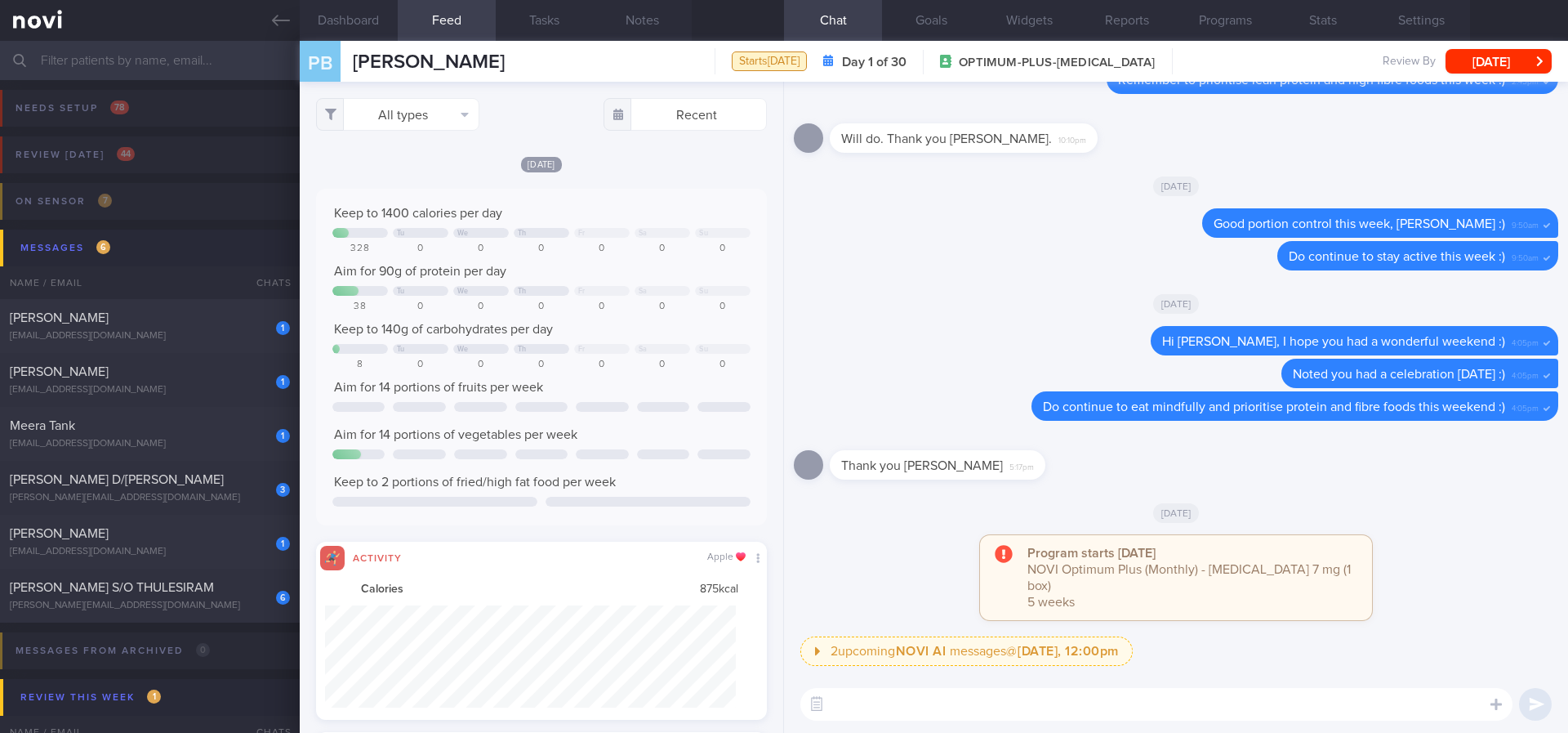
scroll to position [102, 412]
click at [456, 115] on button "All types" at bounding box center [398, 114] width 164 height 33
click at [444, 168] on button "Activity" at bounding box center [398, 171] width 162 height 24
checkbox input "false"
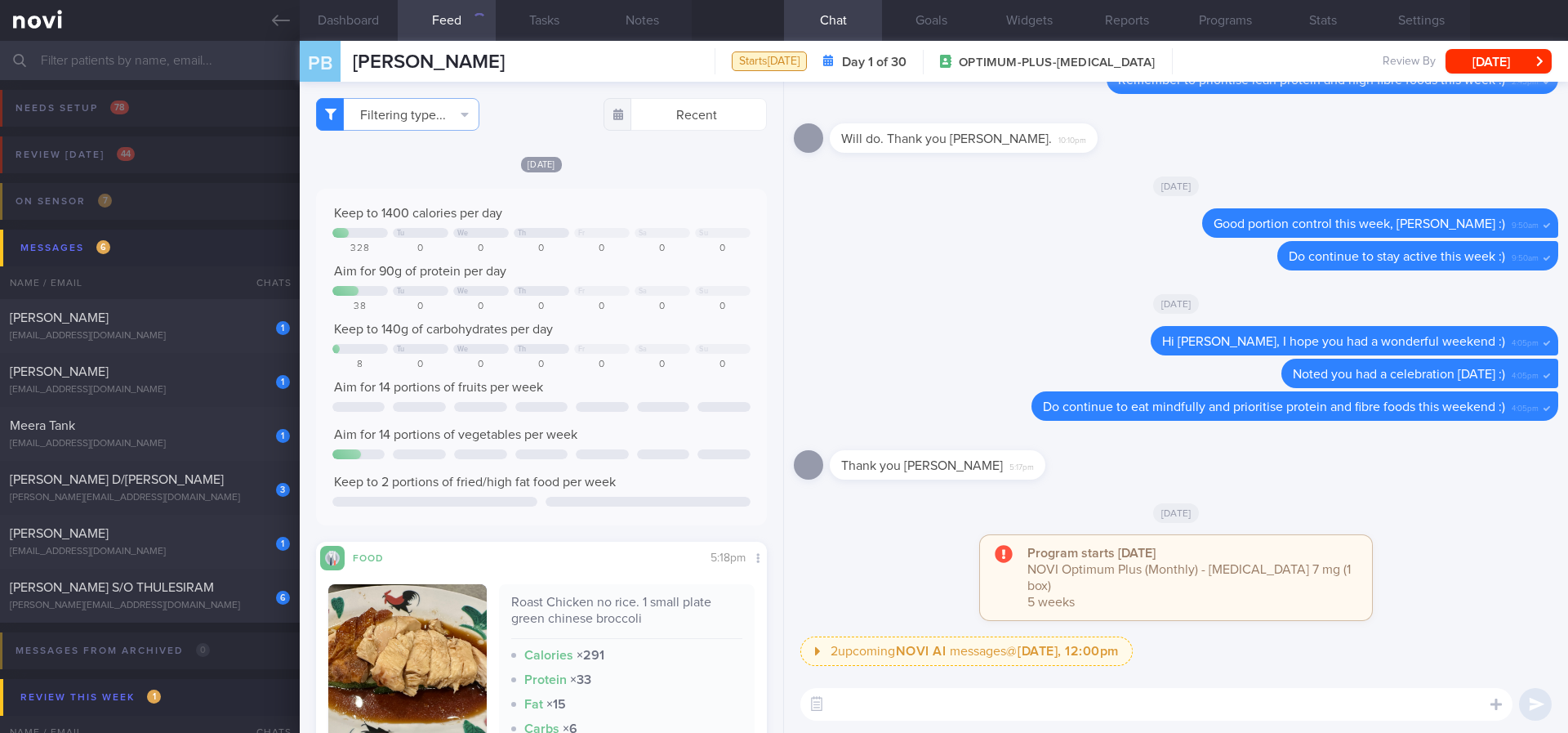
click at [720, 215] on div "Keep to 1400 calories per day" at bounding box center [541, 213] width 418 height 17
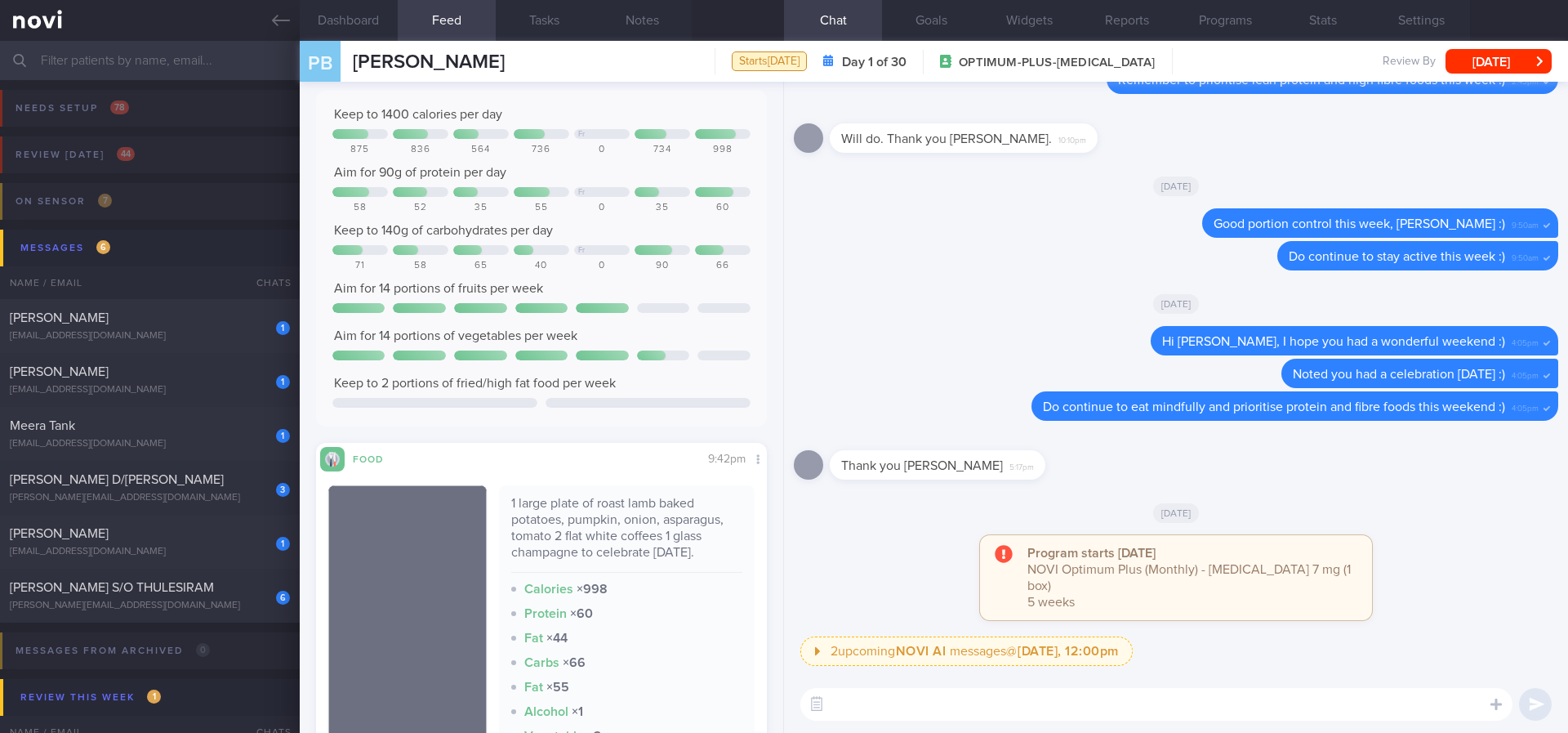
scroll to position [368, 0]
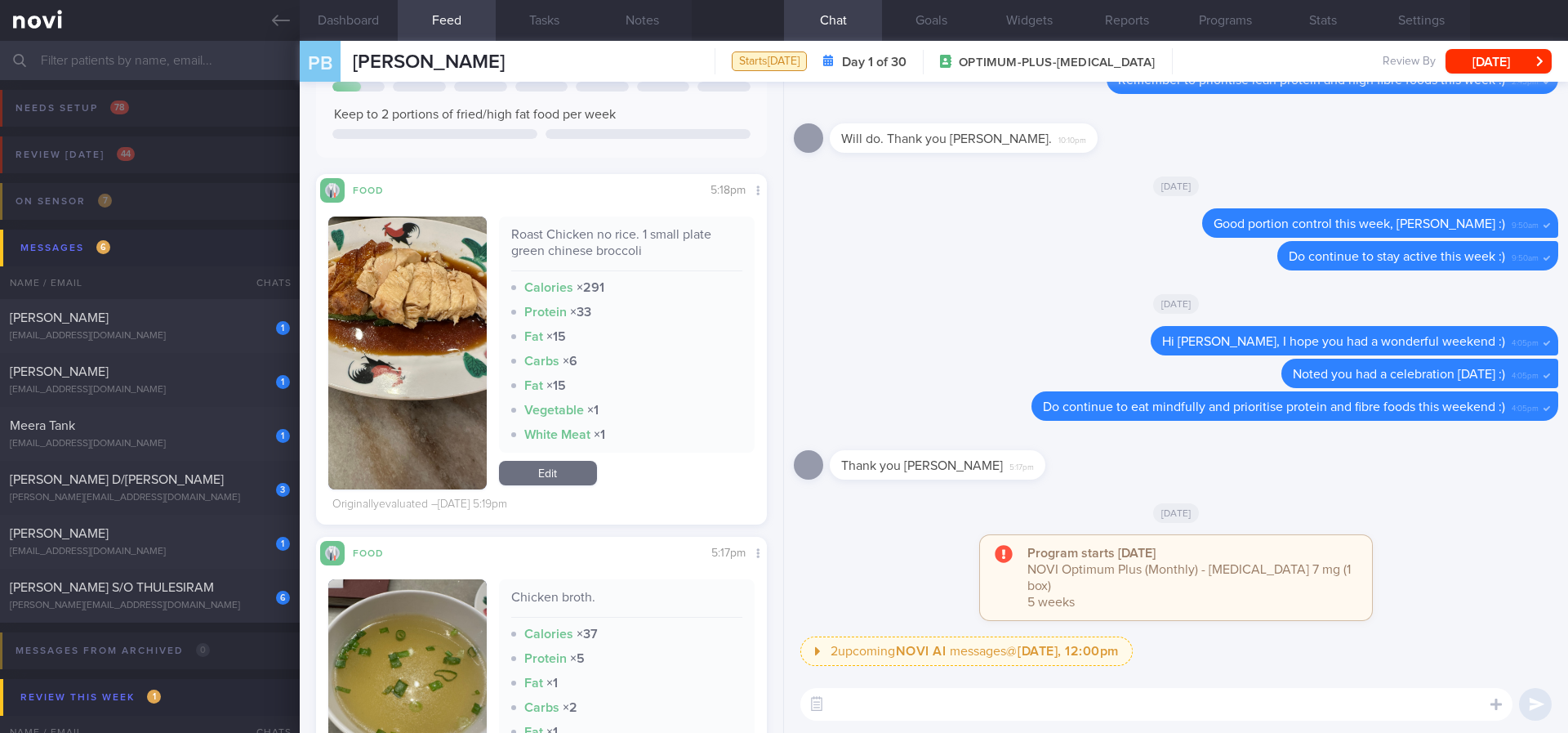
click at [855, 612] on textarea at bounding box center [1156, 704] width 712 height 33
type textarea "C"
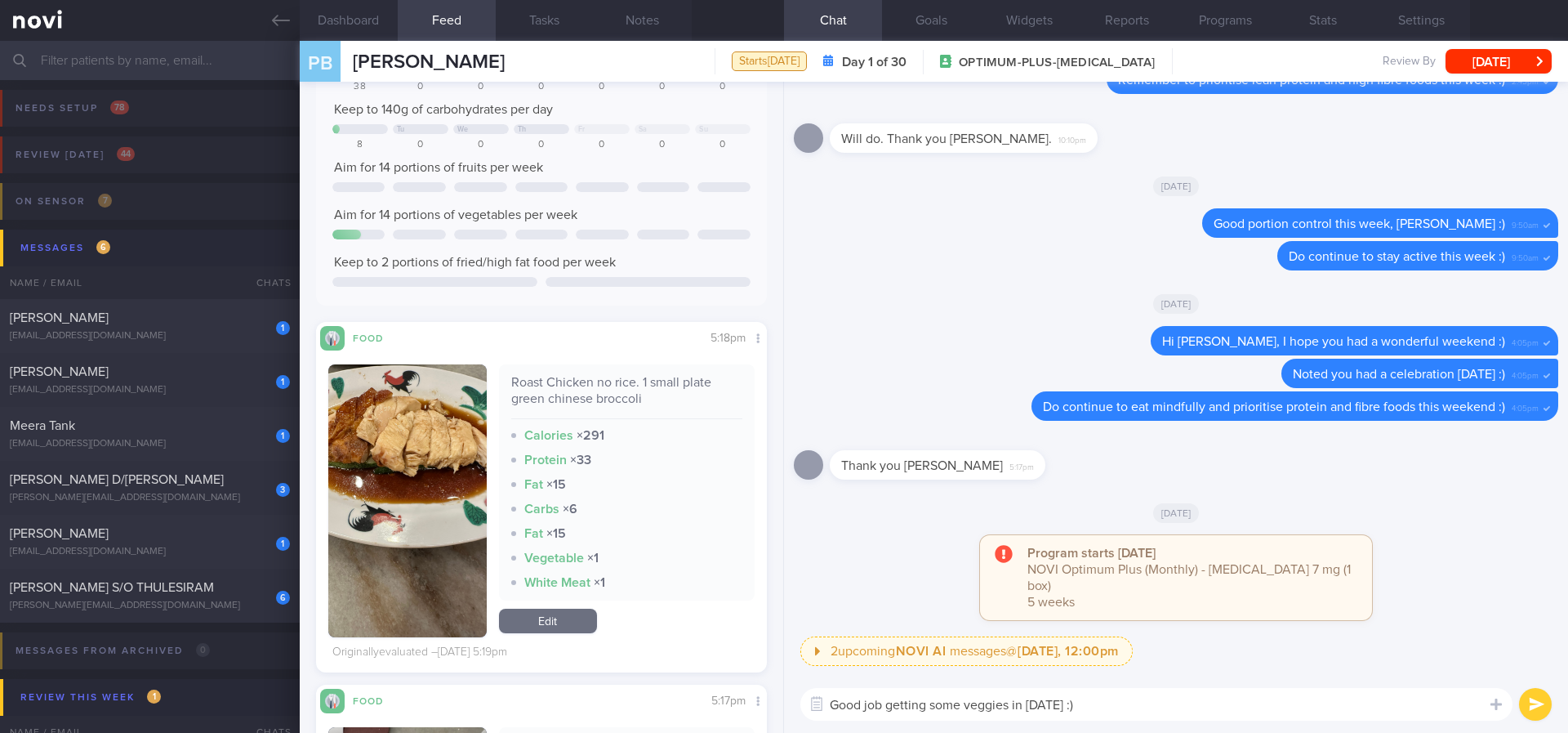
scroll to position [0, 0]
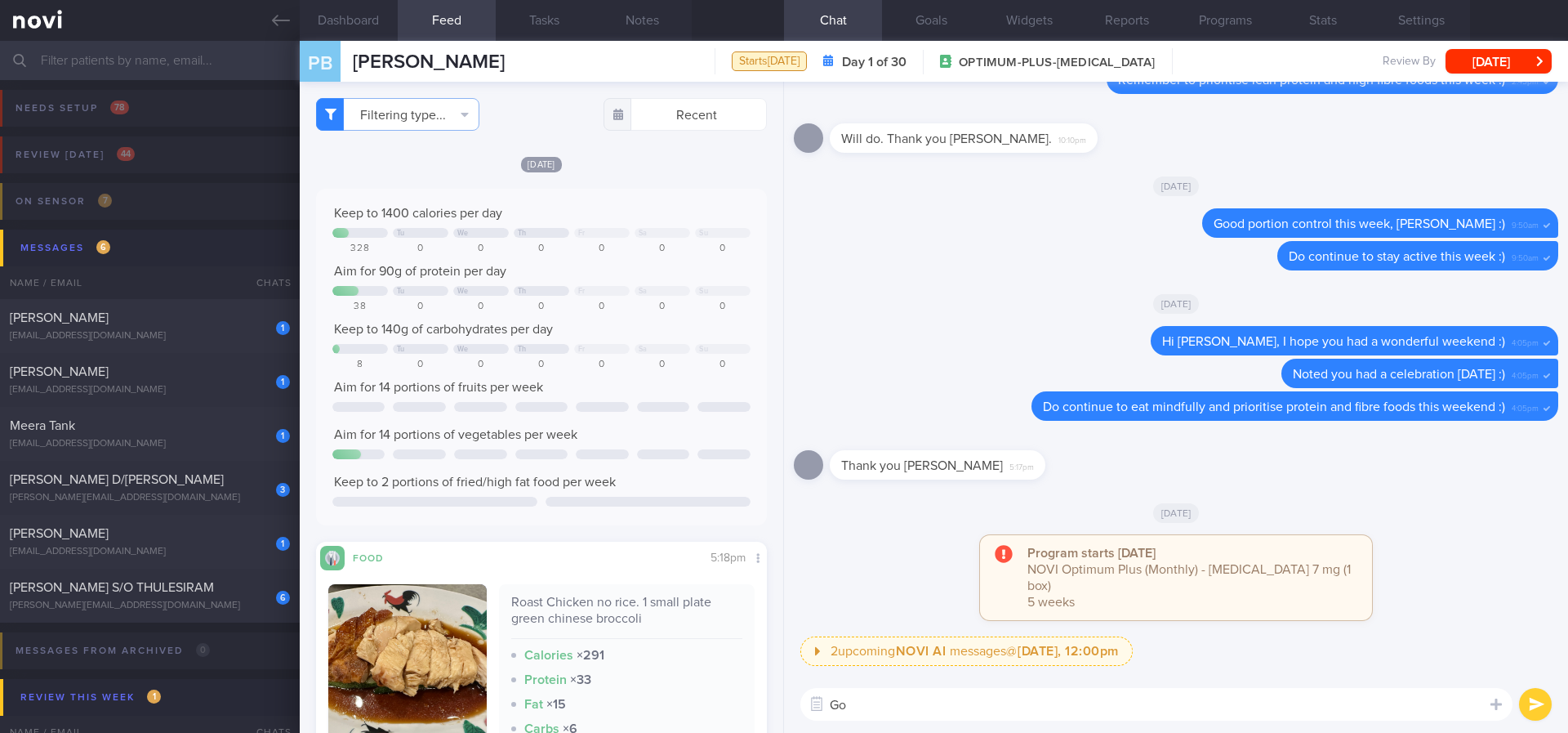
type textarea "G"
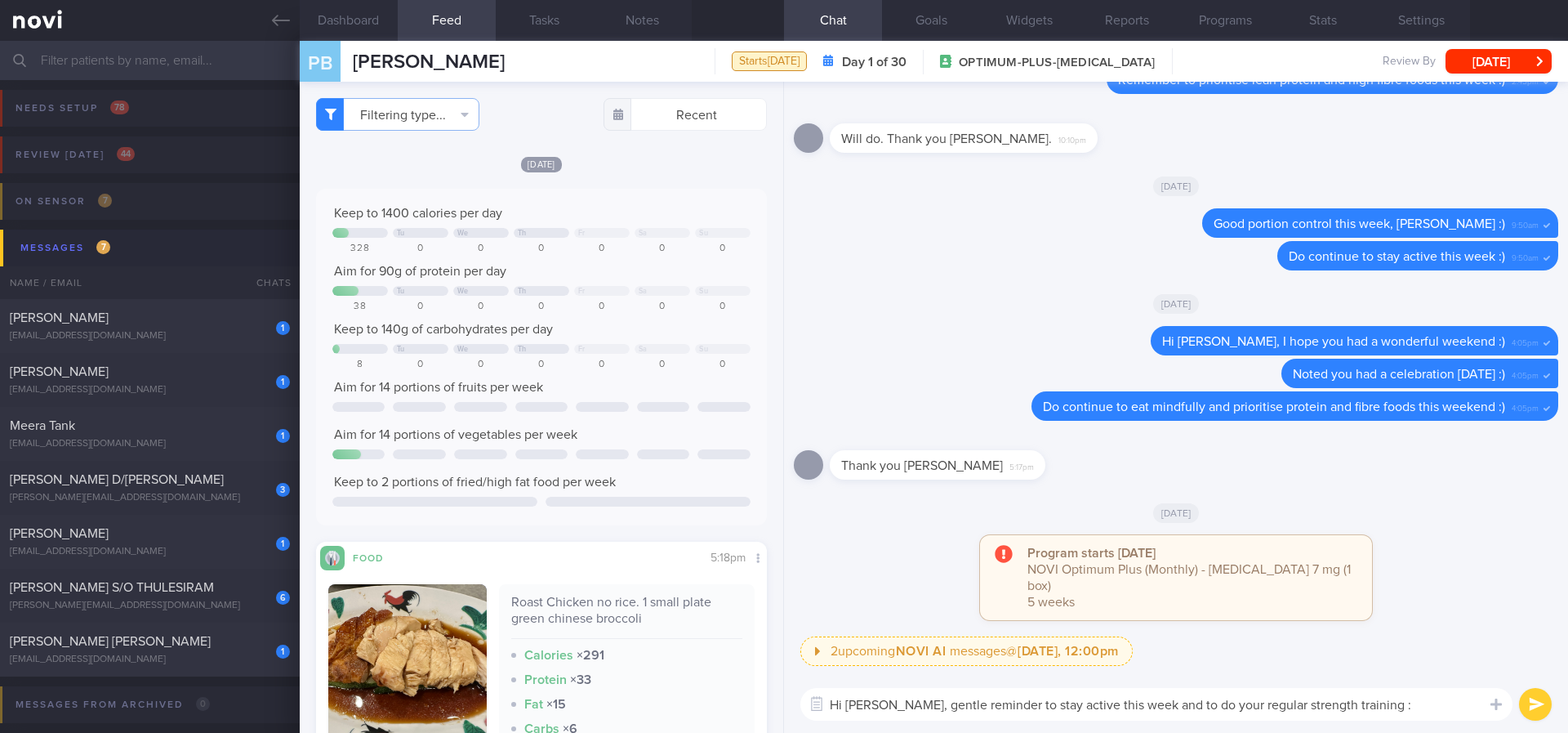
type textarea "Hi Ms Bromley, gentle reminder to stay active this week and to do your regular …"
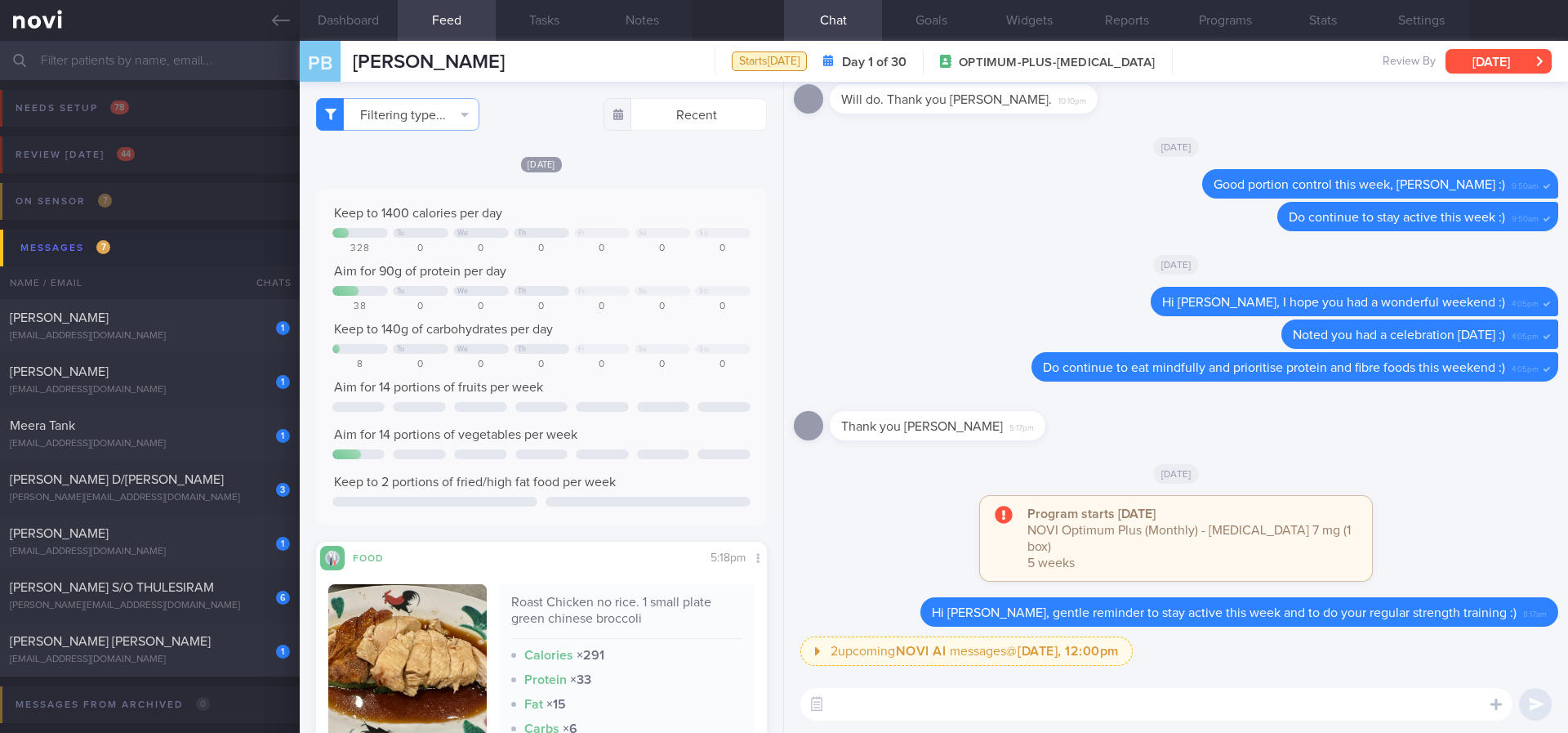
click at [1393, 64] on button "[DATE]" at bounding box center [1498, 61] width 106 height 24
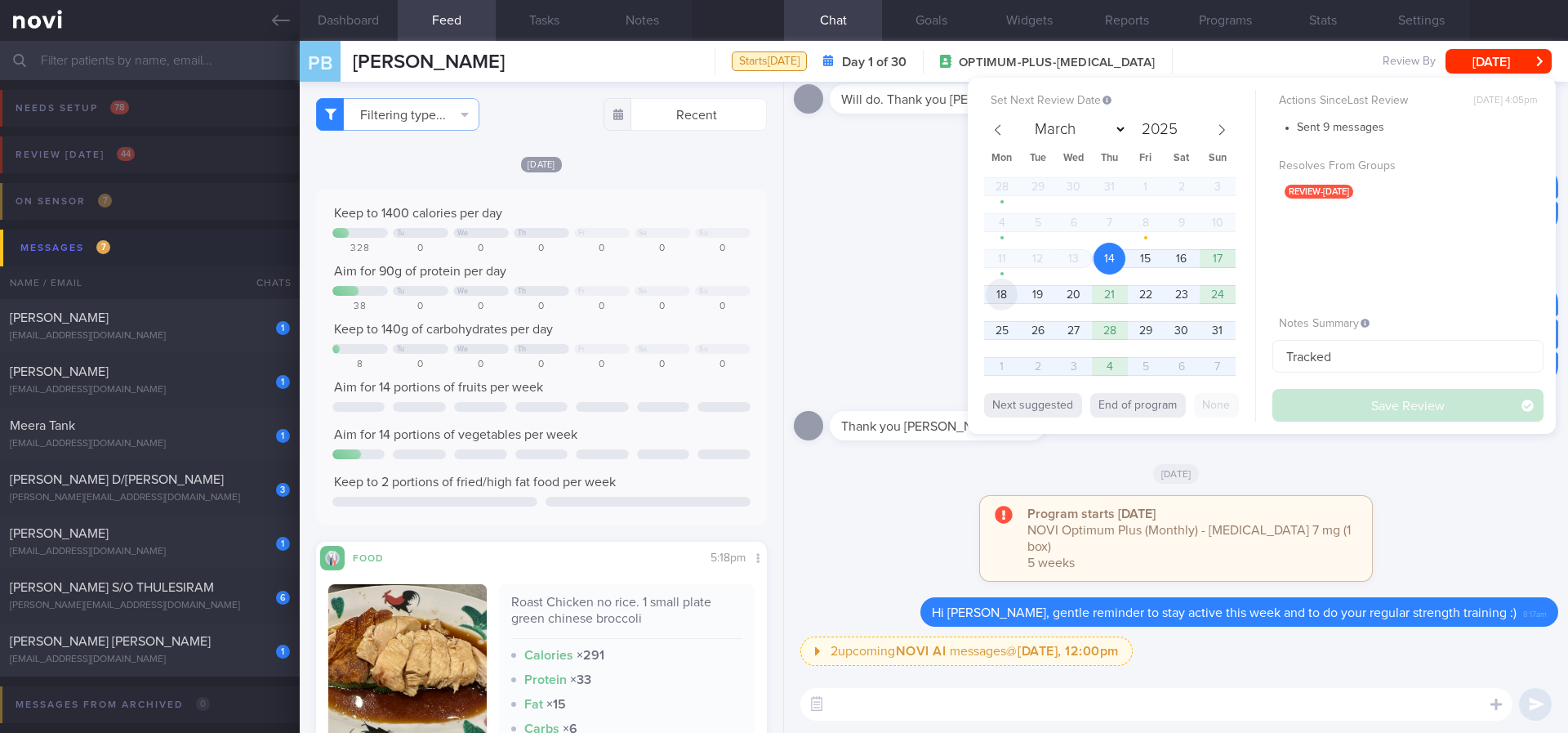
click at [1003, 295] on span "18" at bounding box center [1002, 294] width 32 height 32
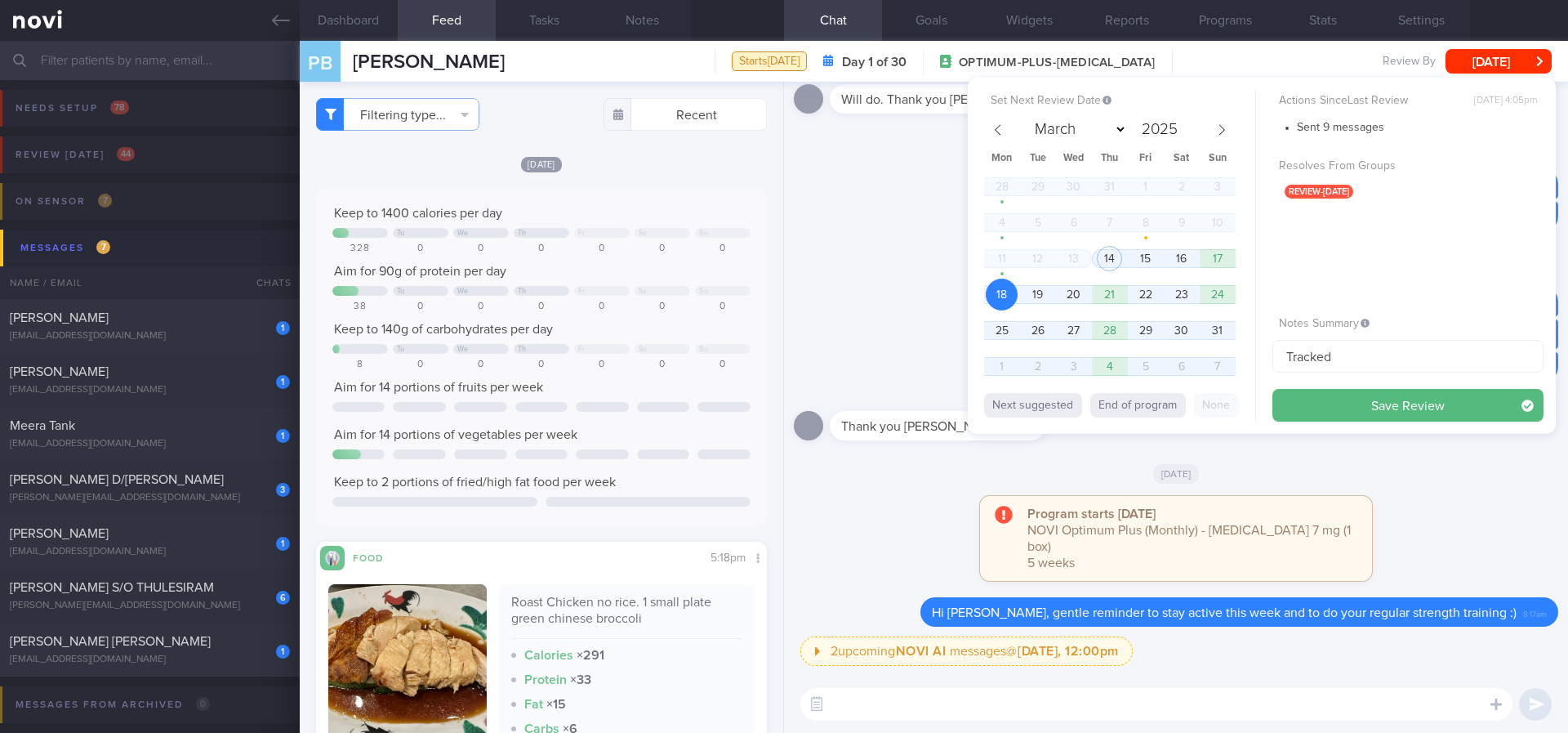
drag, startPoint x: 1434, startPoint y: 409, endPoint x: 545, endPoint y: 44, distance: 961.0
click at [1393, 408] on button "Save Review" at bounding box center [1408, 405] width 271 height 33
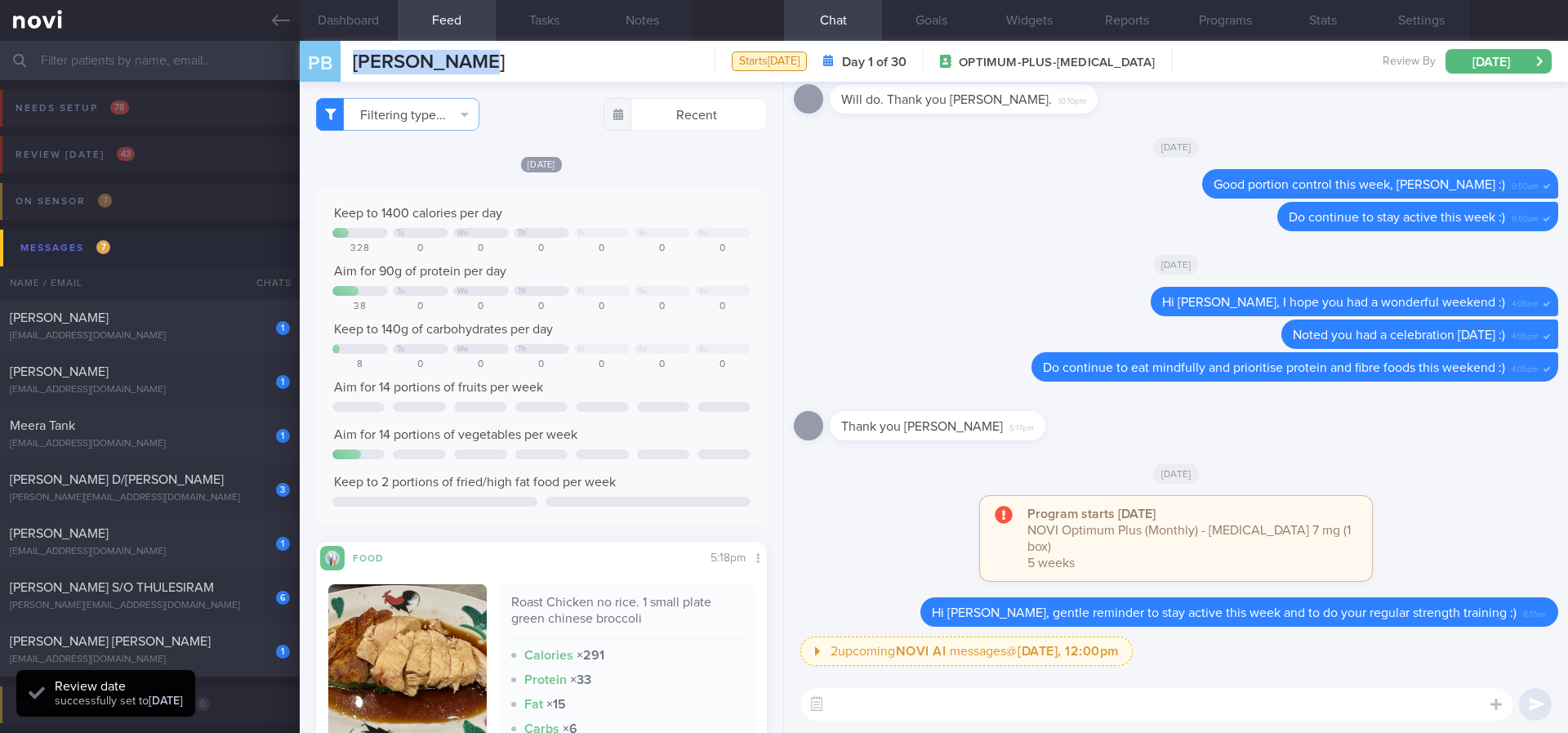
drag, startPoint x: 408, startPoint y: 60, endPoint x: 345, endPoint y: 59, distance: 63.0
click at [345, 59] on div "PB Peta Bromley Peta Bromley petabromley@gmail.com Starts today Day 1 of 30 OPT…" at bounding box center [934, 61] width 1268 height 41
click at [200, 319] on div "[PERSON_NAME]" at bounding box center [148, 318] width 276 height 17
type input "Tracked. non compliant"
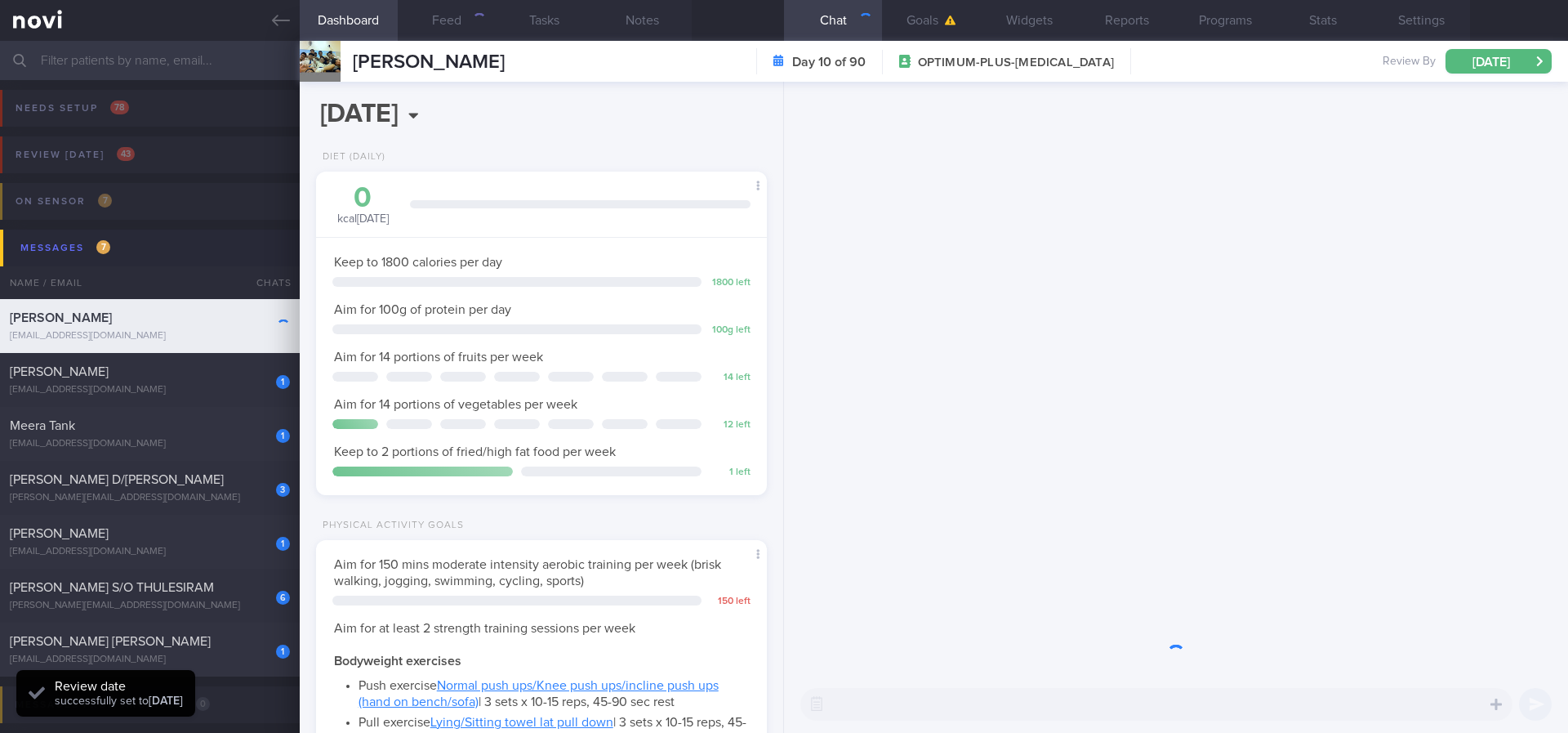
scroll to position [225, 403]
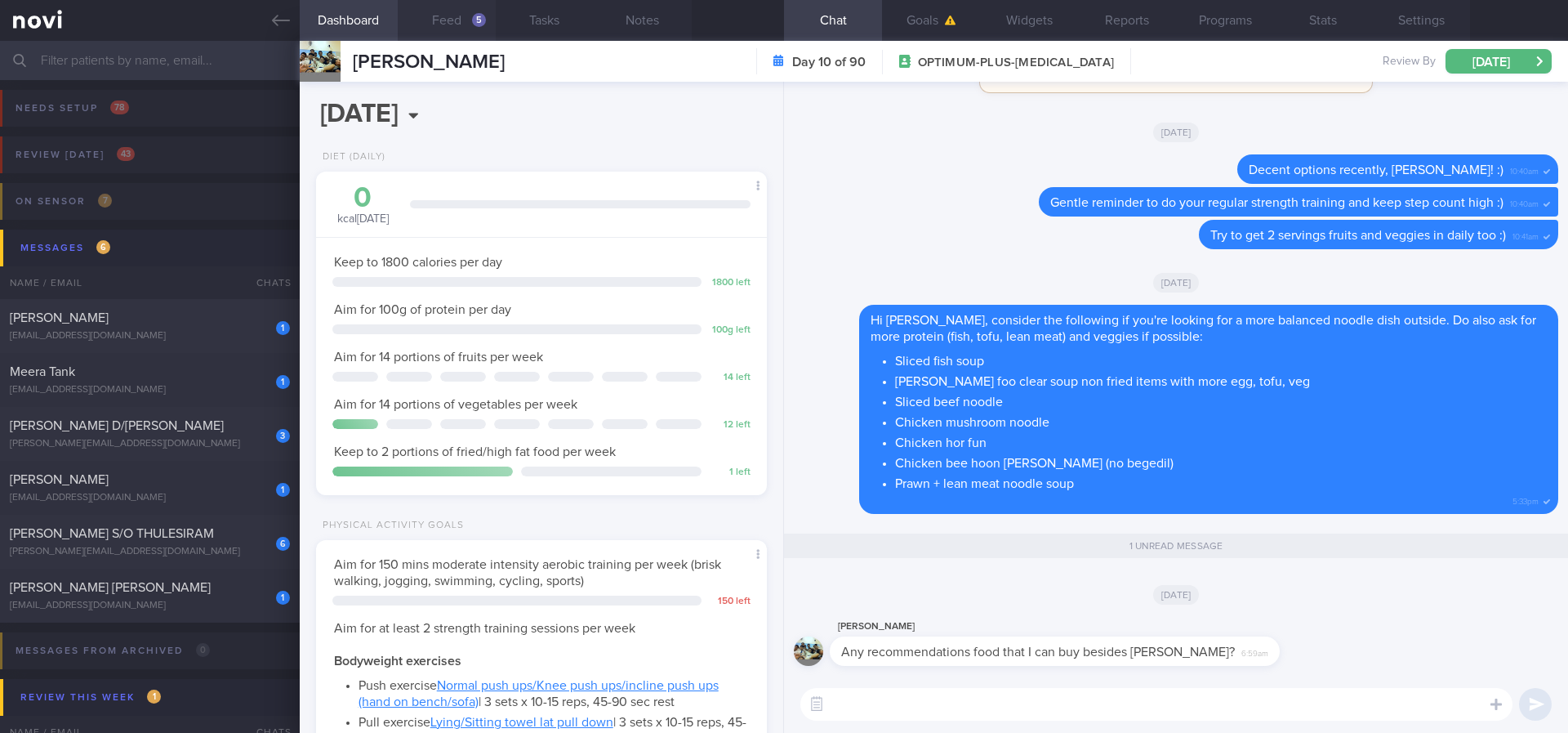
click at [464, 28] on button "Feed 5" at bounding box center [446, 20] width 98 height 41
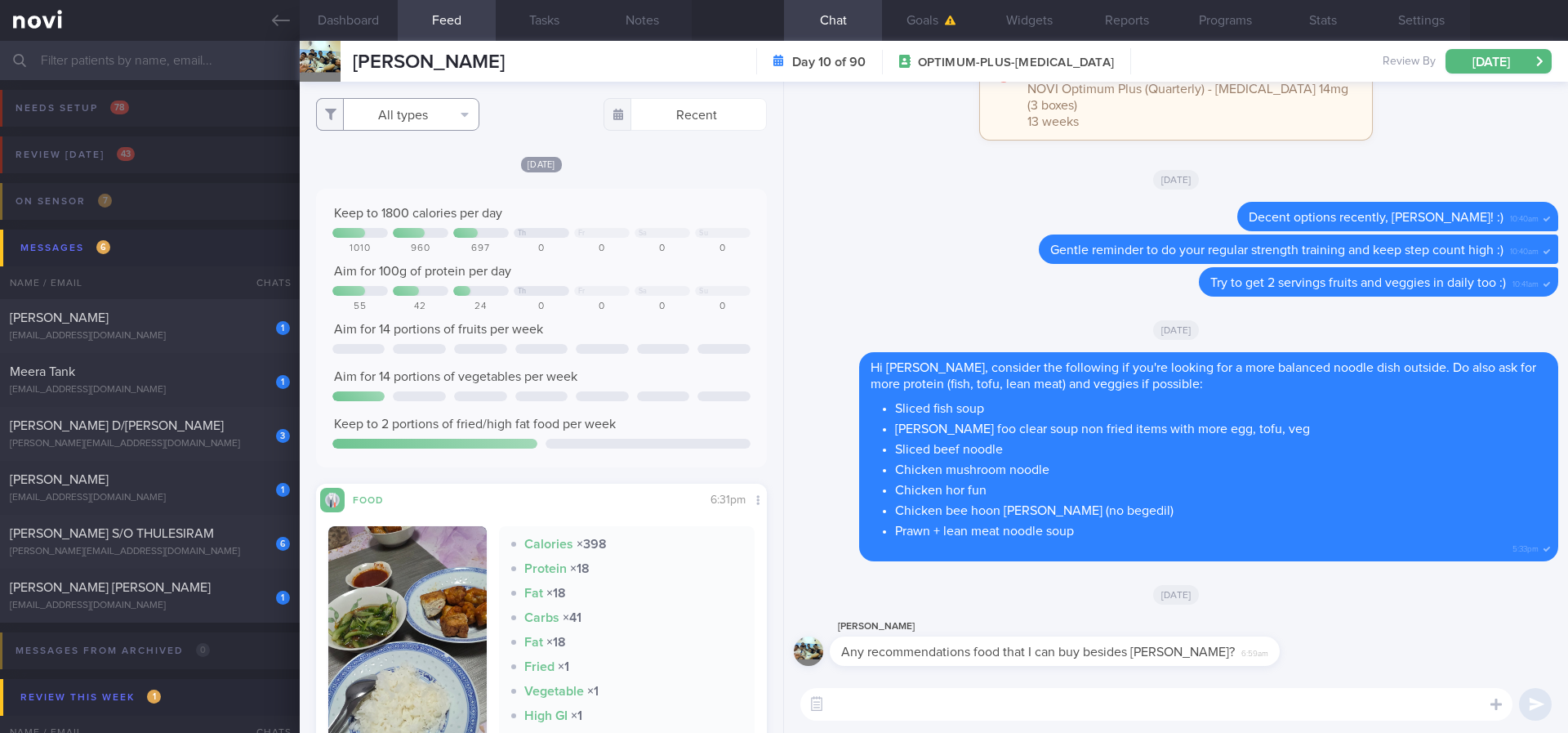
drag, startPoint x: 406, startPoint y: 109, endPoint x: 407, endPoint y: 101, distance: 8.1
click at [407, 104] on button "All types" at bounding box center [398, 114] width 164 height 33
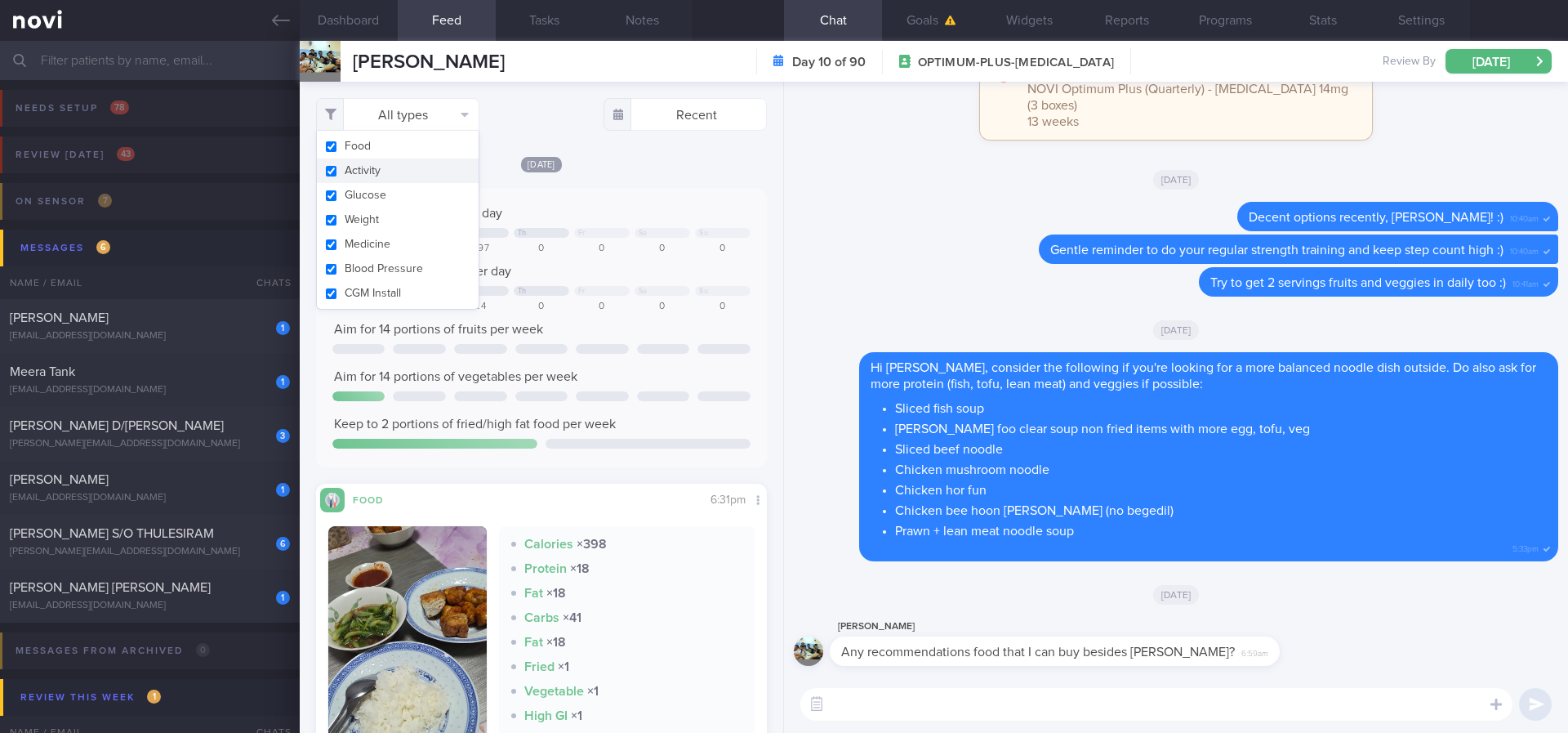
click at [408, 165] on button "Activity" at bounding box center [398, 171] width 162 height 24
checkbox input "false"
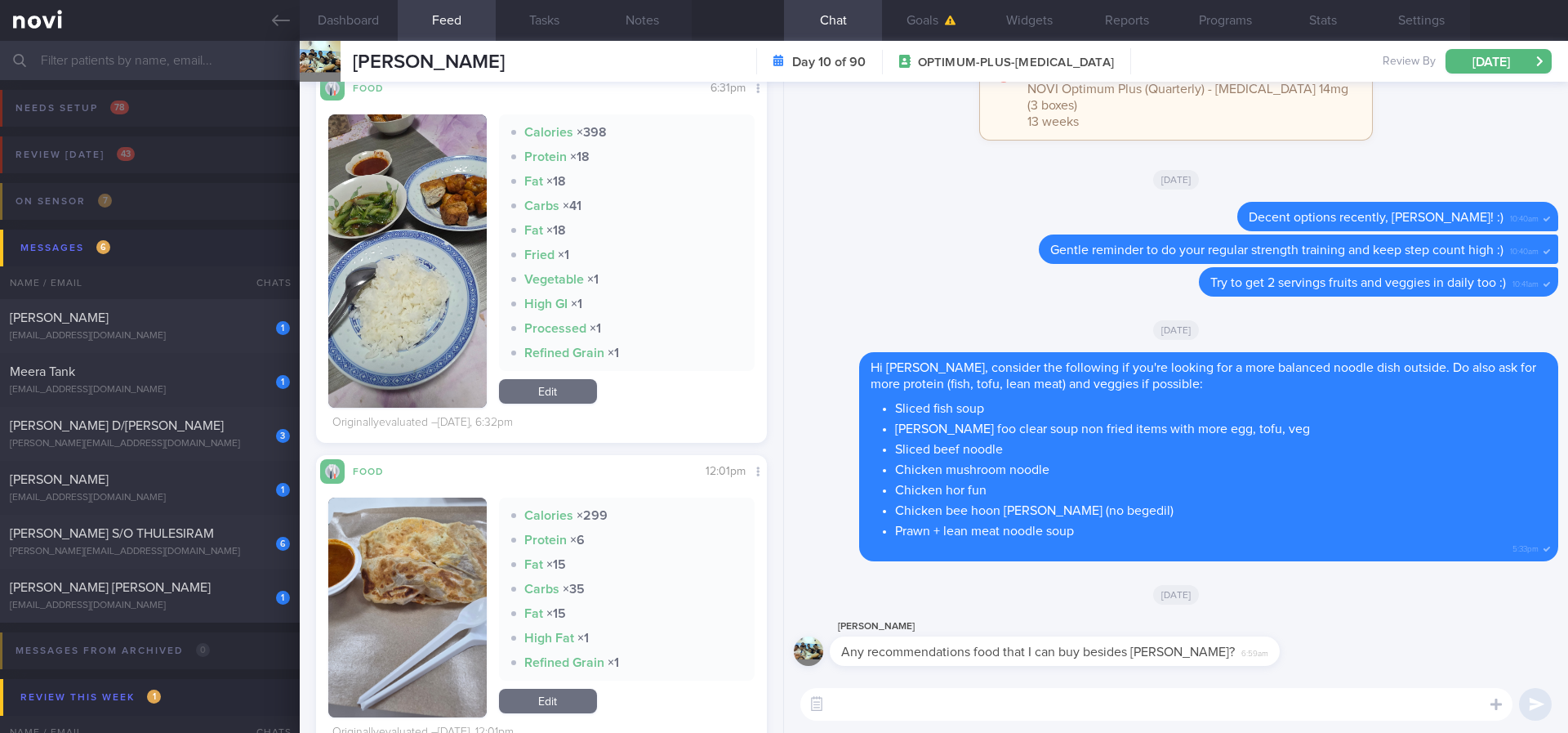
scroll to position [491, 0]
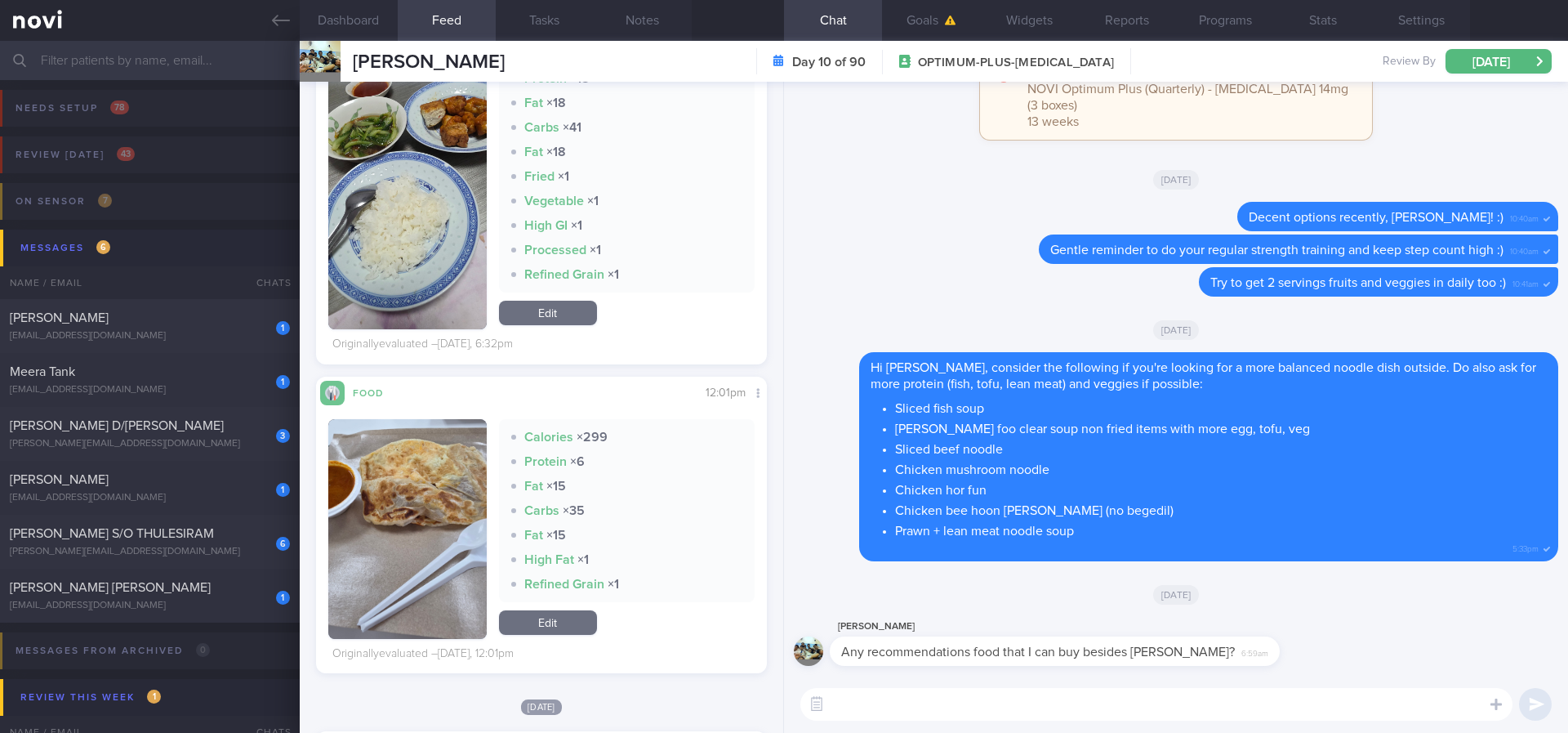
click at [1005, 612] on textarea at bounding box center [1156, 704] width 712 height 33
paste textarea "For lower calorie eating out options in Singapore (<500kcal) - Check out my [li…"
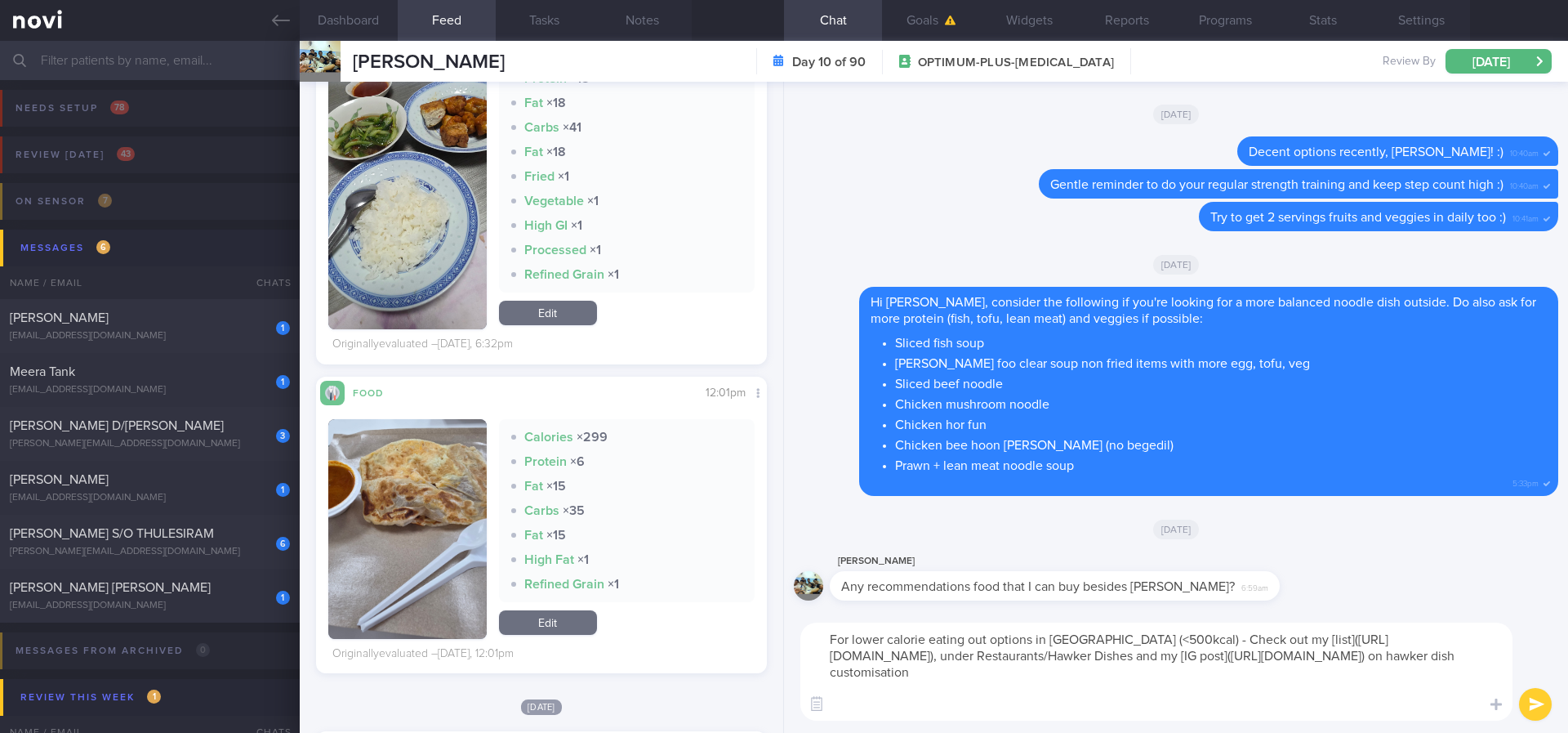
scroll to position [0, 0]
drag, startPoint x: 838, startPoint y: 642, endPoint x: 823, endPoint y: 642, distance: 15.0
click at [823, 612] on textarea "For lower calorie eating out options in Singapore (<500kcal) - Check out my [li…" at bounding box center [1156, 671] width 712 height 98
click at [992, 612] on textarea "Hi Felix, for lower calorie eating out options in Singapore (<500kcal) - Check …" at bounding box center [1156, 671] width 712 height 98
type textarea "Hi Felix, for lower calorie eating out options in Singapore (<500kcal) - Check …"
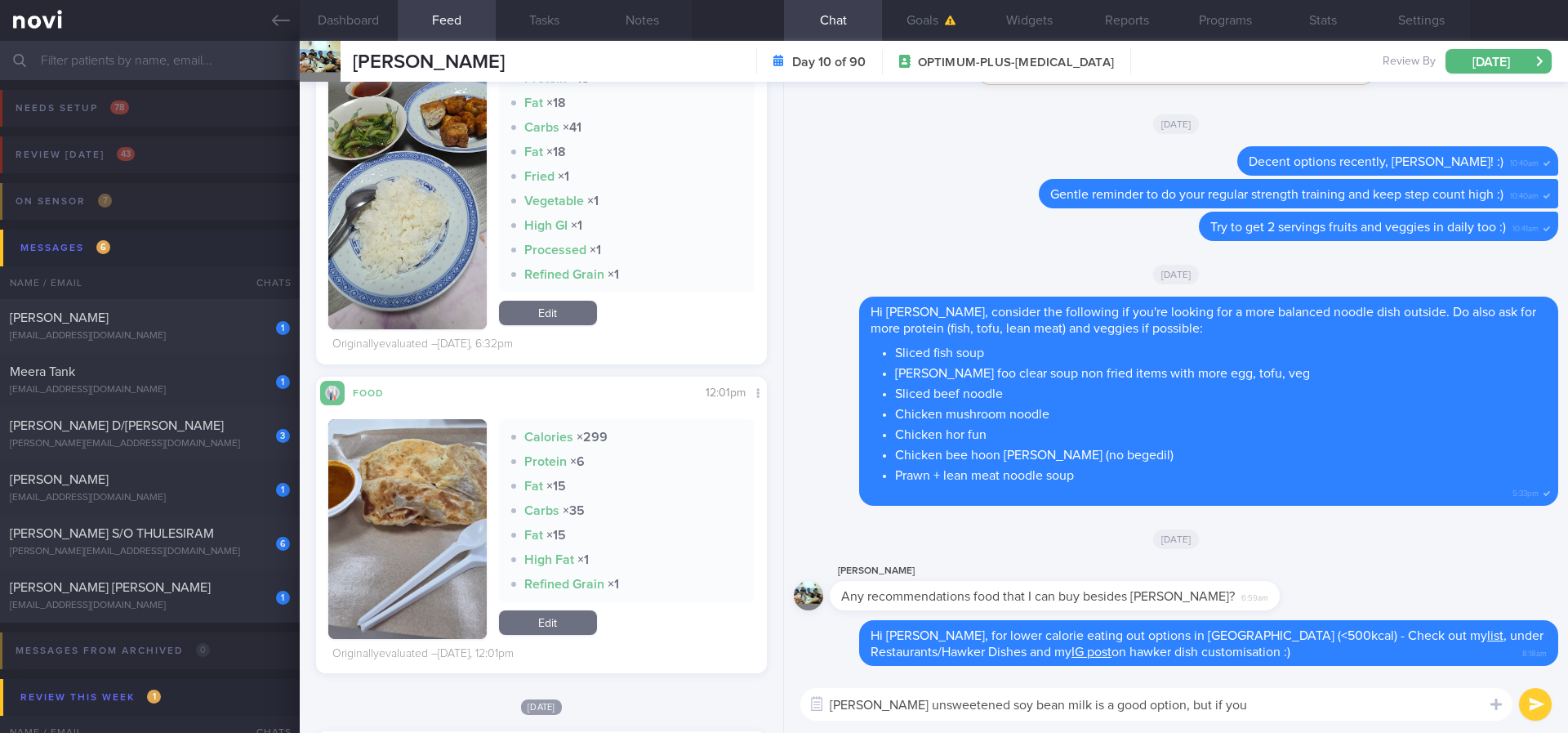
click at [836, 612] on textarea "Mr Bean unsweetened soy bean milk is a good option, but if you" at bounding box center [1156, 704] width 712 height 33
click at [1312, 612] on textarea "For quick protein, Mr Bean unsweetened soy bean milk is a good option, but if y…" at bounding box center [1156, 704] width 712 height 33
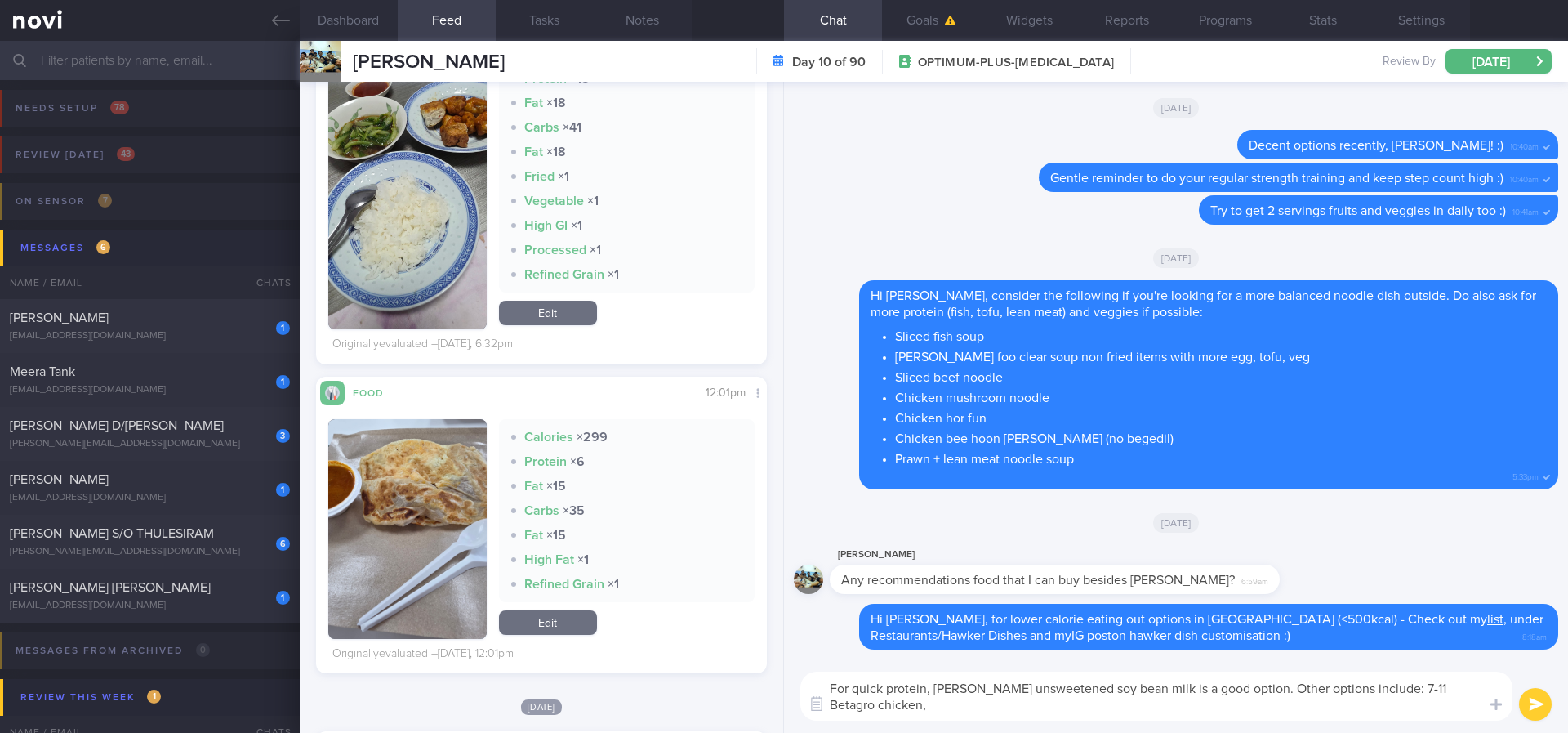
paste textarea "[Delicato Chicken Breast ready to eat](https://www.fairprice.com.sg/product/del…"
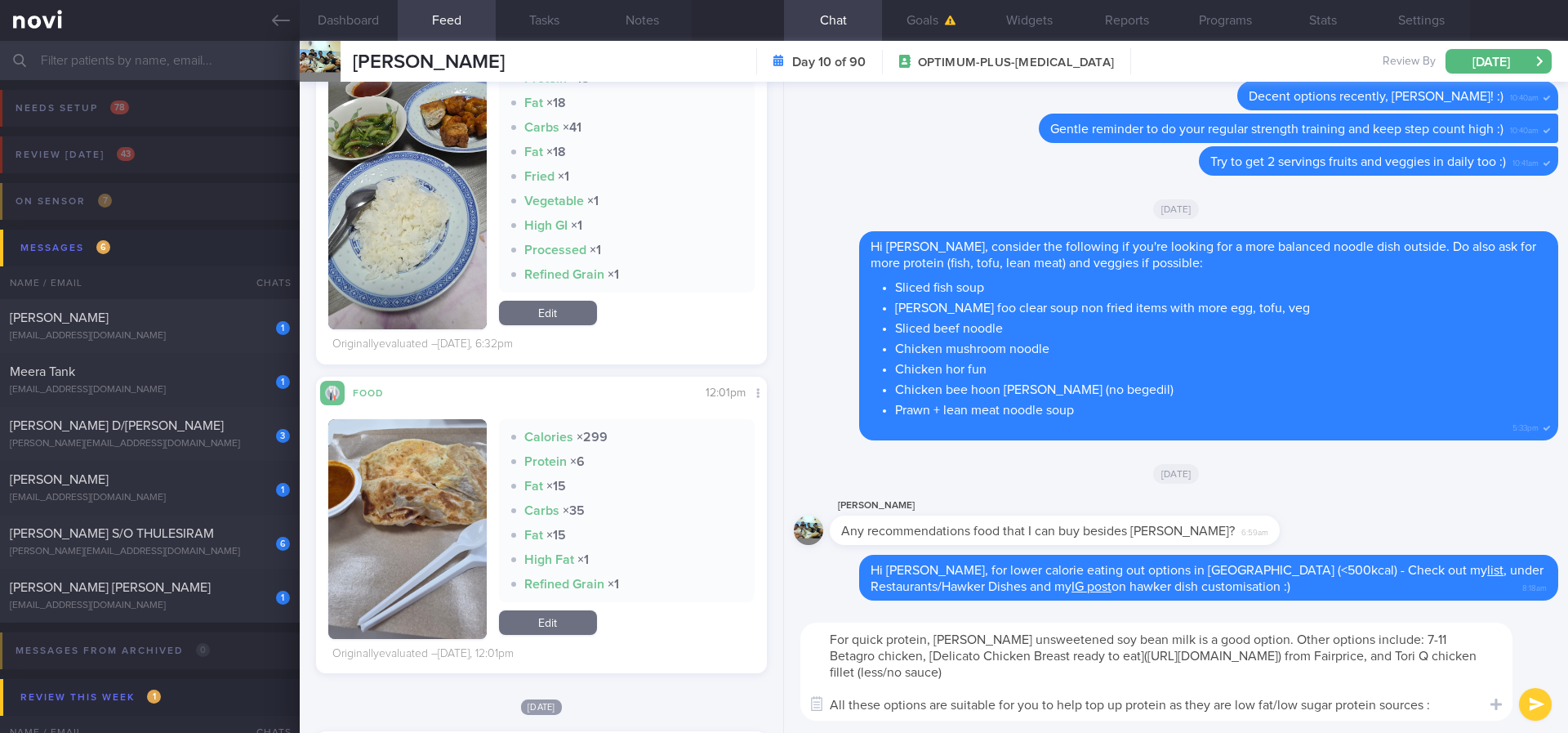
type textarea "For quick protein, Mr Bean unsweetened soy bean milk is a good option. Other op…"
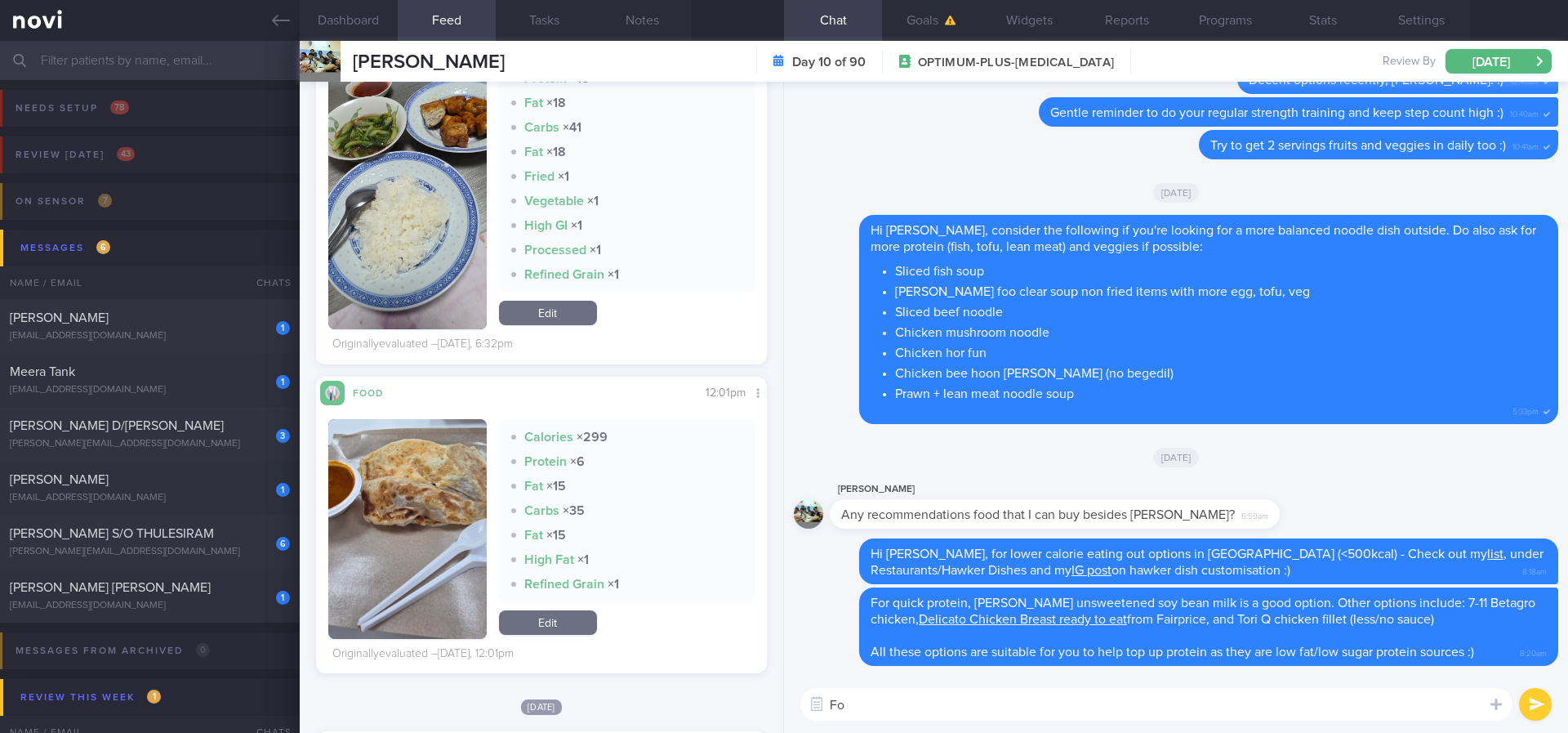
type textarea "F"
type textarea "O"
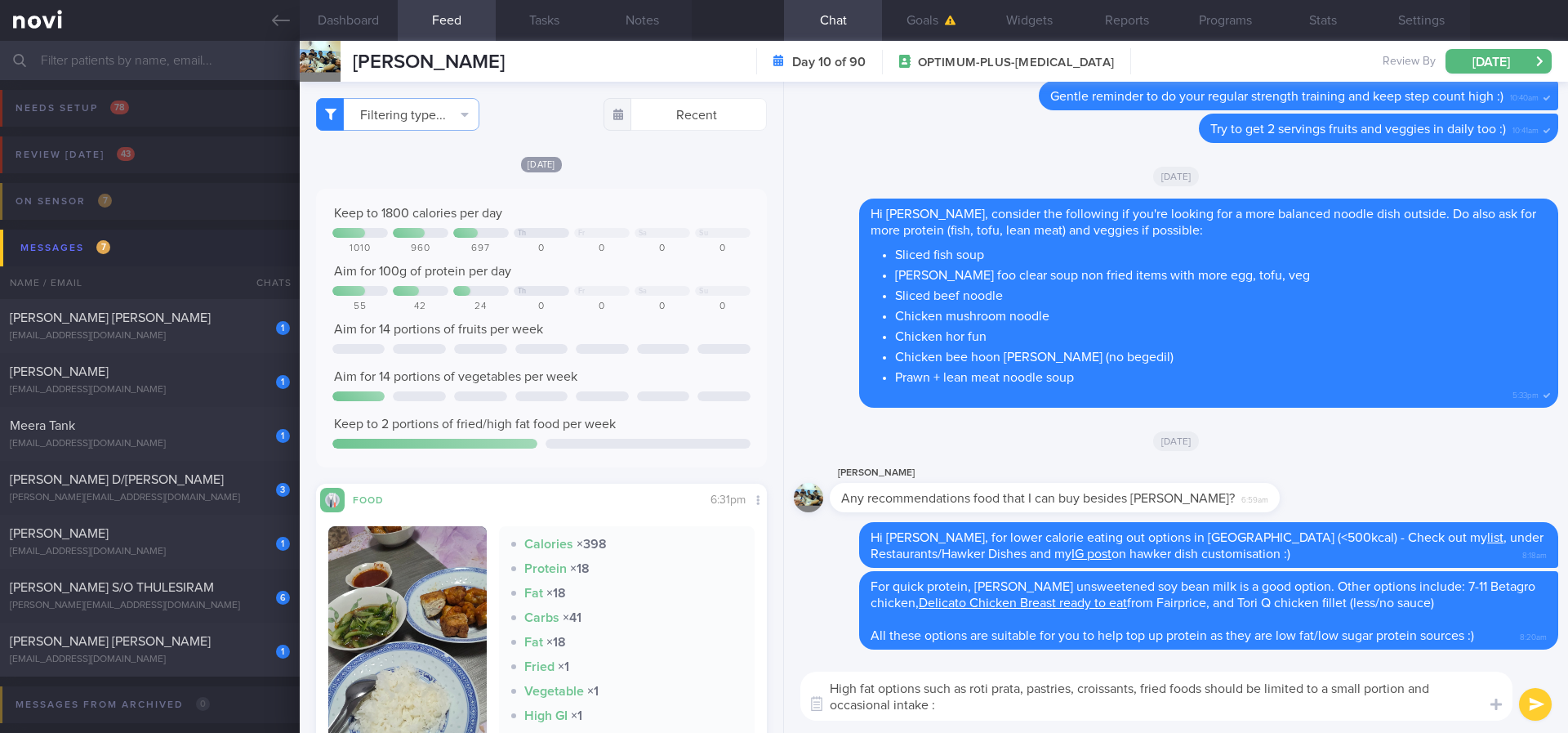
type textarea "High fat options such as roti prata, pastries, croissants, fried foods should b…"
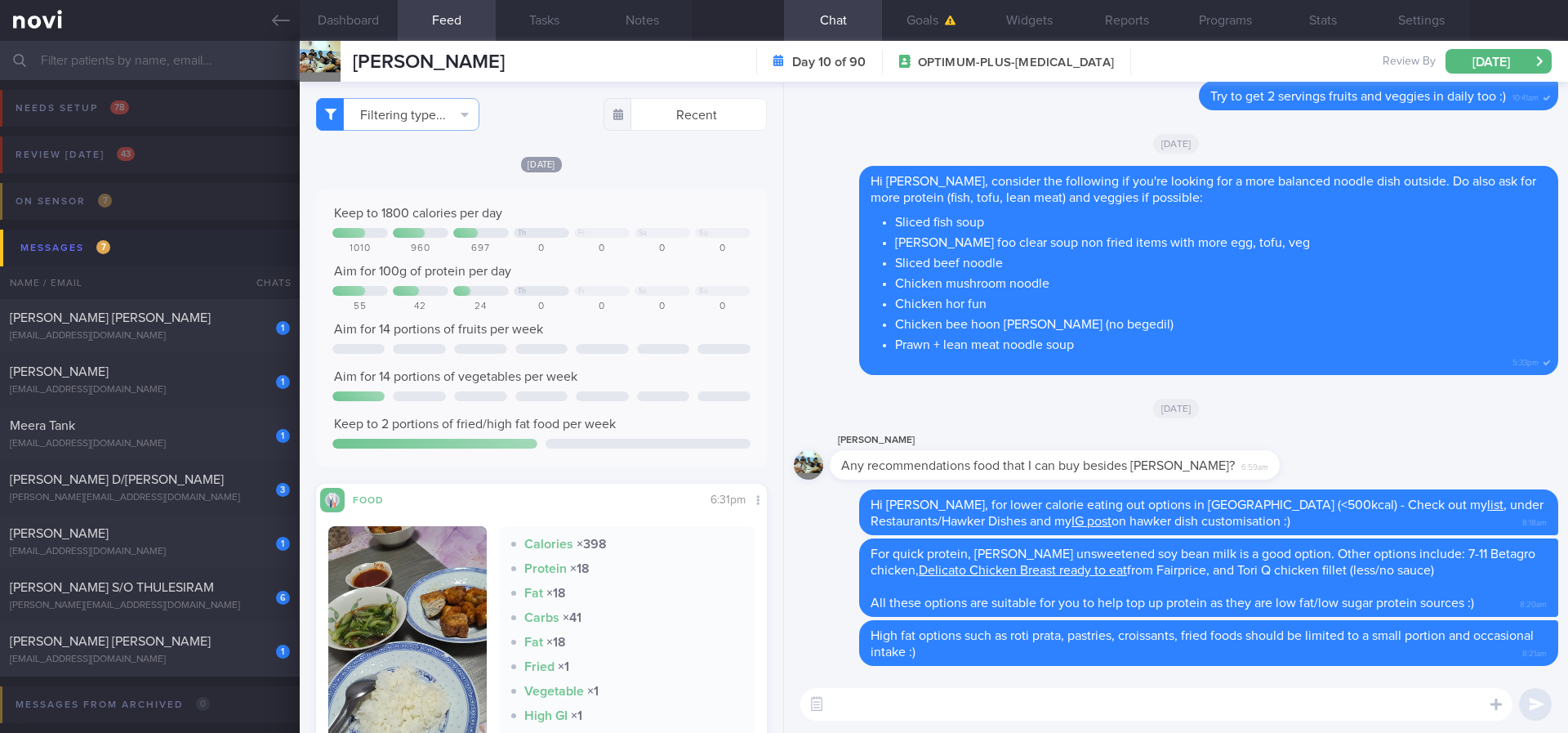
paste textarea "Here are more balanced options you can consider for breakfast Hawker options: 1…"
type textarea "Here are more balanced options you can consider for breakfast Hawker options: 1…"
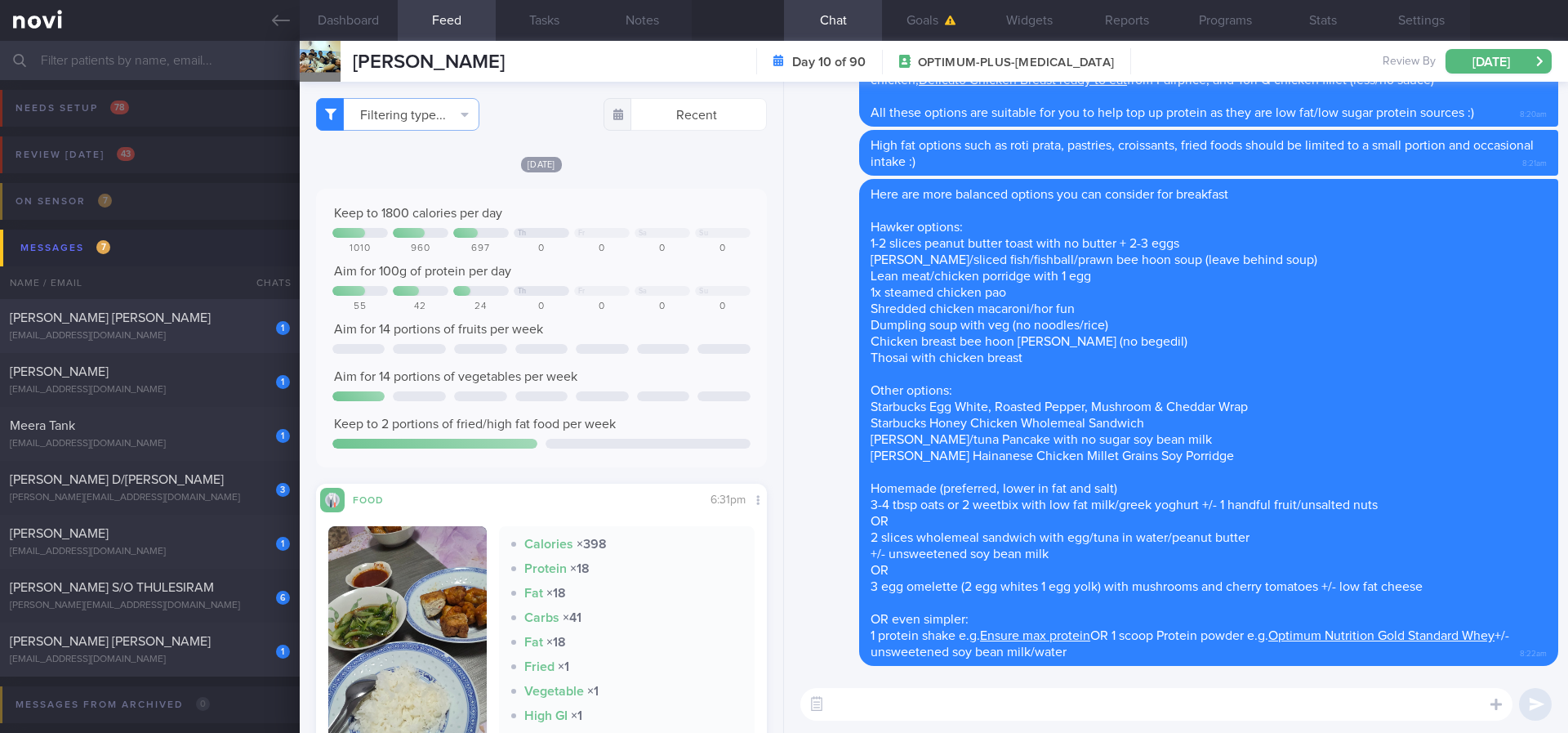
click at [155, 318] on span "DOLERA EARL JOYCE RIVERA" at bounding box center [110, 318] width 200 height 13
type input "tracked."
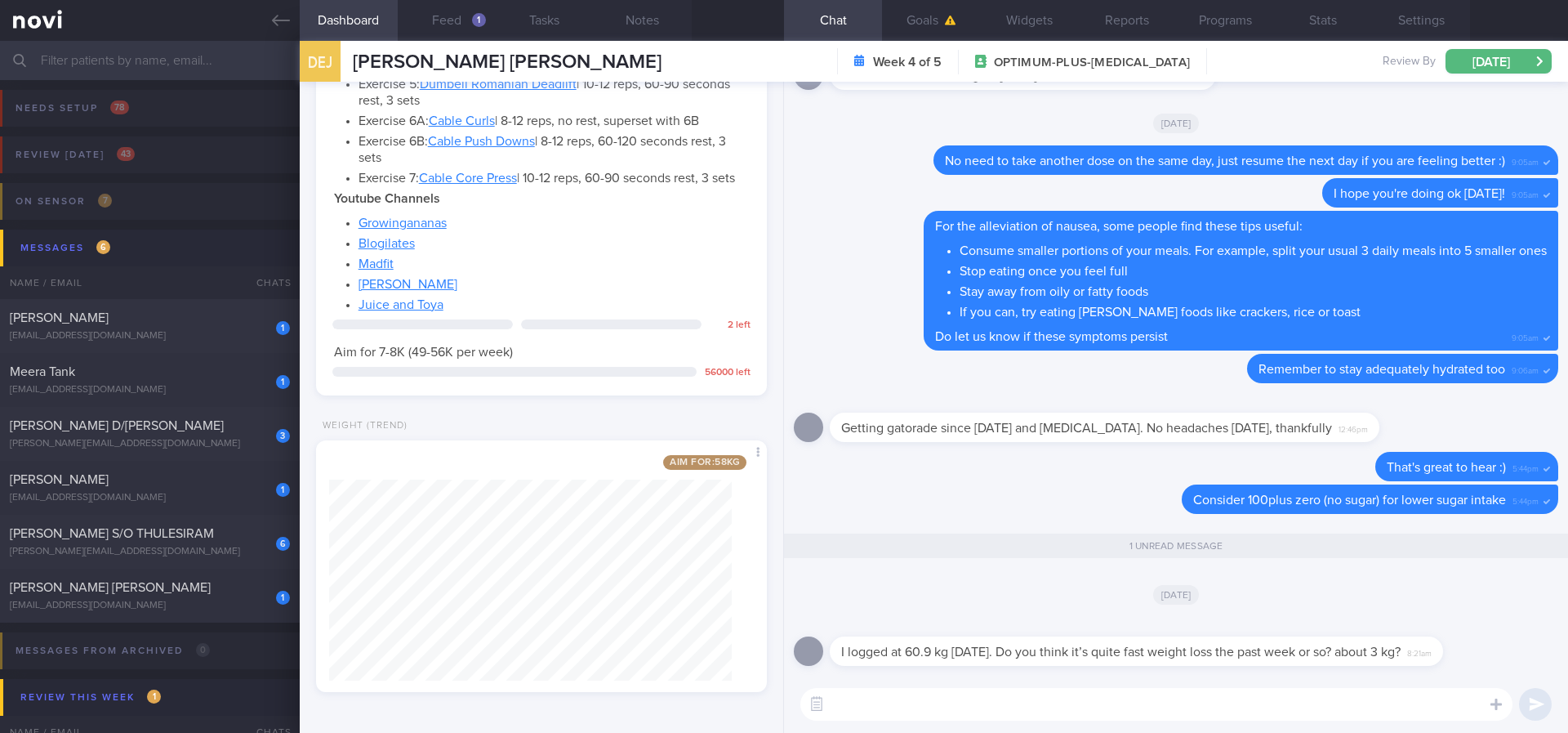
scroll to position [1004, 0]
click at [943, 612] on textarea at bounding box center [1156, 704] width 712 height 33
type textarea "r"
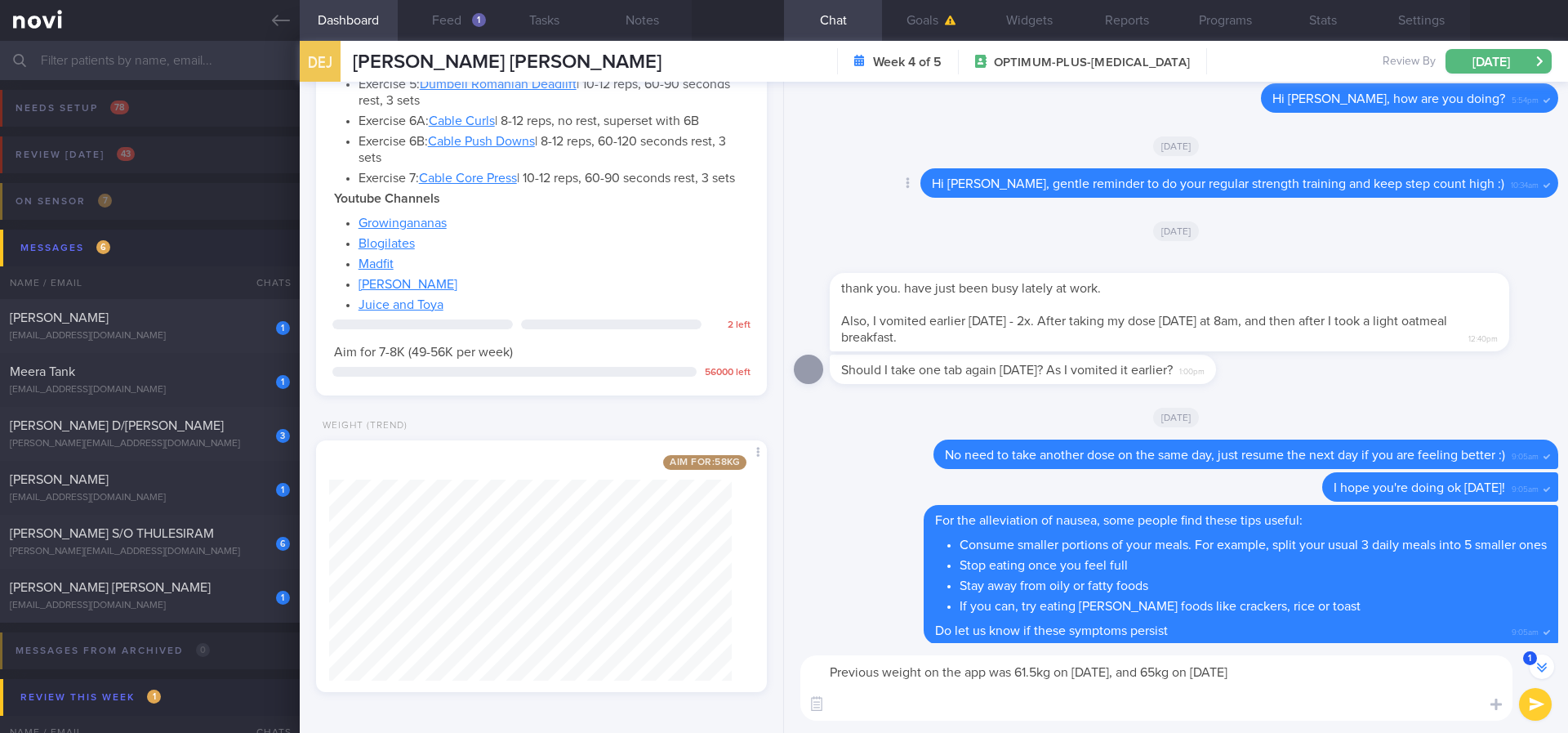
scroll to position [0, 0]
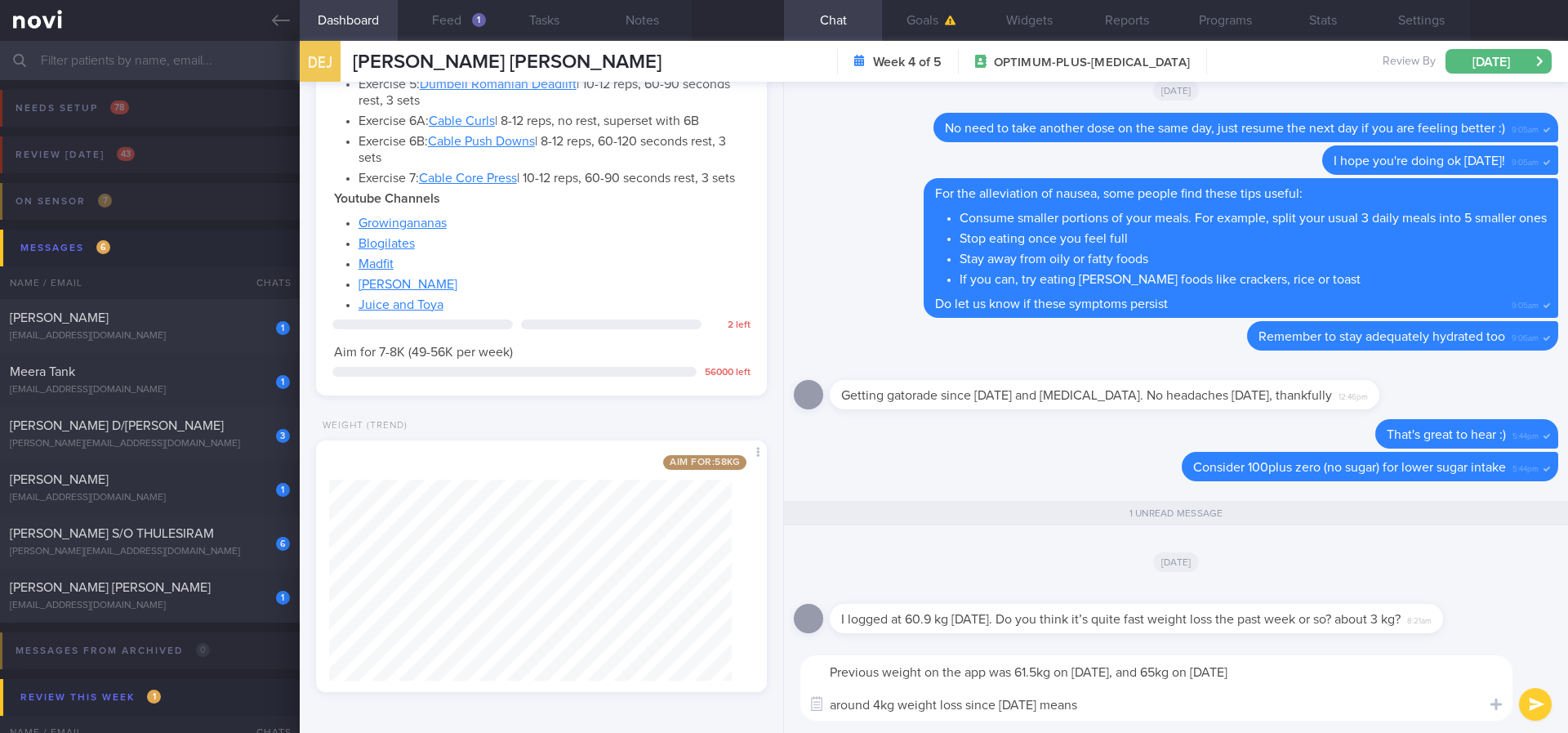
click at [1088, 612] on textarea "Previous weight on the app was 61.5kg on 10th August, and 65kg on 9th July arou…" at bounding box center [1156, 688] width 712 height 65
click at [1139, 612] on textarea "Previous weight on the app was 61.5kg on 10th August, and 65kg on 9th July arou…" at bounding box center [1156, 688] width 712 height 65
click at [1136, 612] on textarea "Previous weight on the app was 61.5kg on 10th August, and 65kg on 9th July arou…" at bounding box center [1156, 688] width 712 height 65
click at [1082, 612] on textarea "Previous weight on the app was 61.5kg on 10th August, and 65kg on 9th July arou…" at bounding box center [1156, 688] width 712 height 65
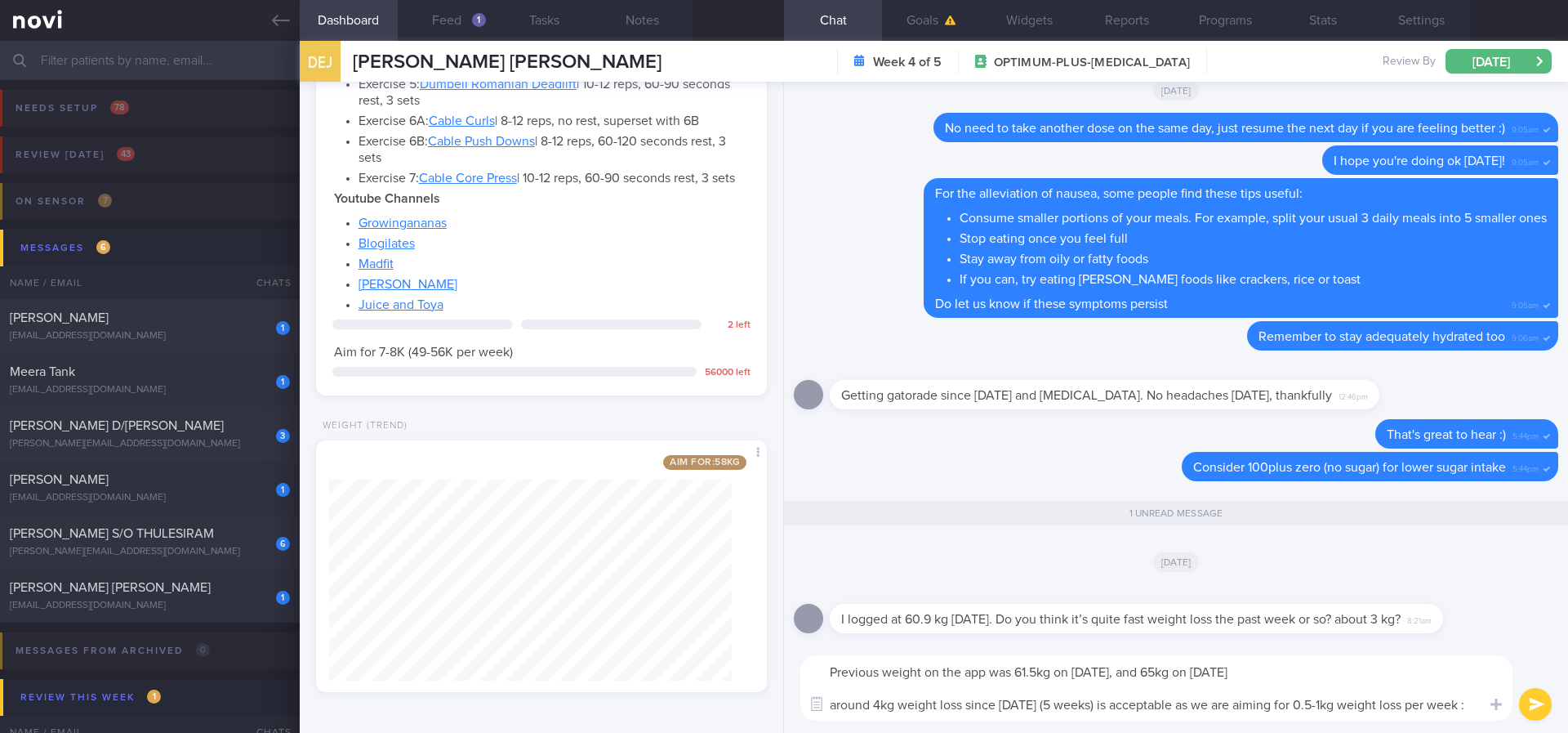
type textarea "Previous weight on the app was 61.5kg on 10th August, and 65kg on 9th July arou…"
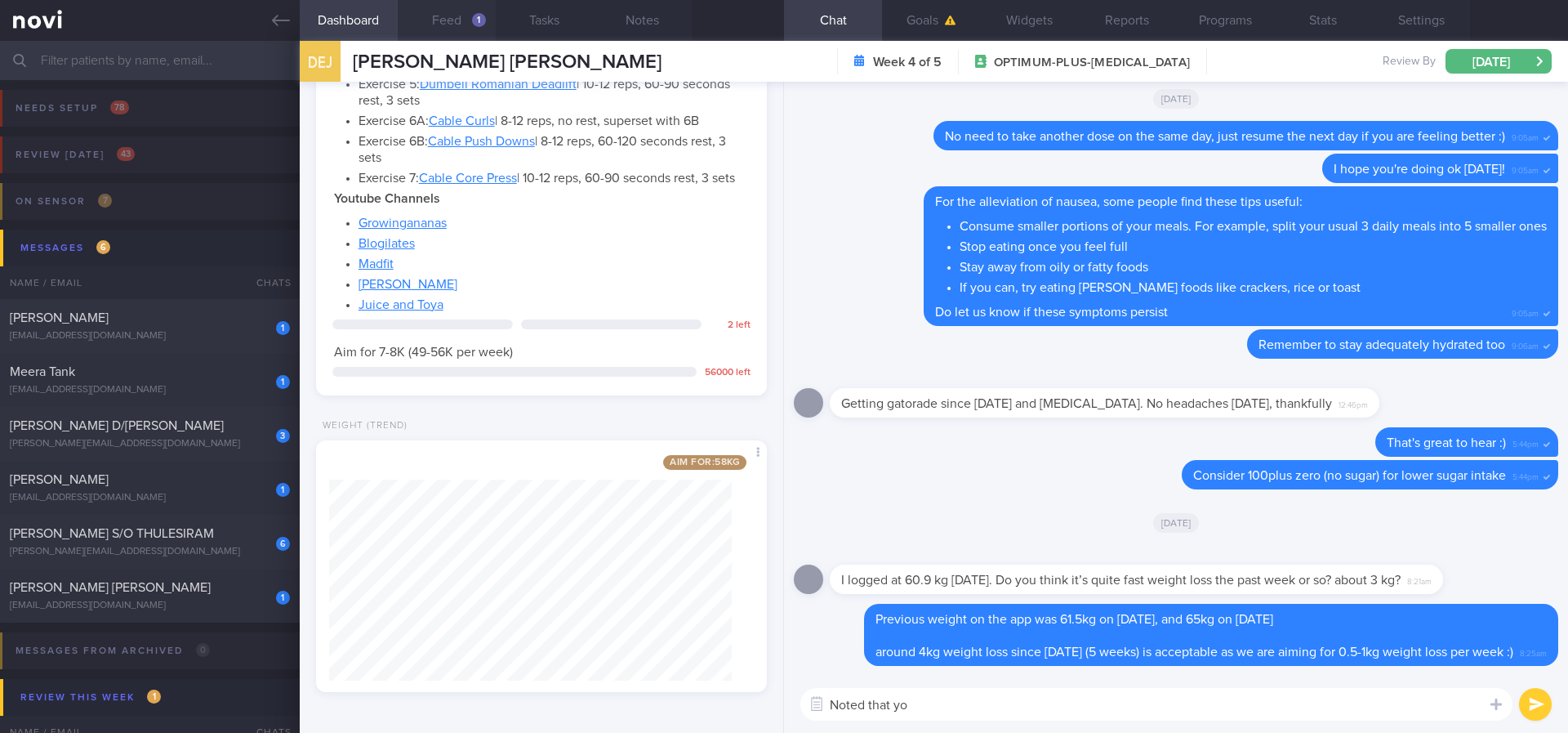
click at [465, 21] on button "Feed 1" at bounding box center [446, 20] width 98 height 41
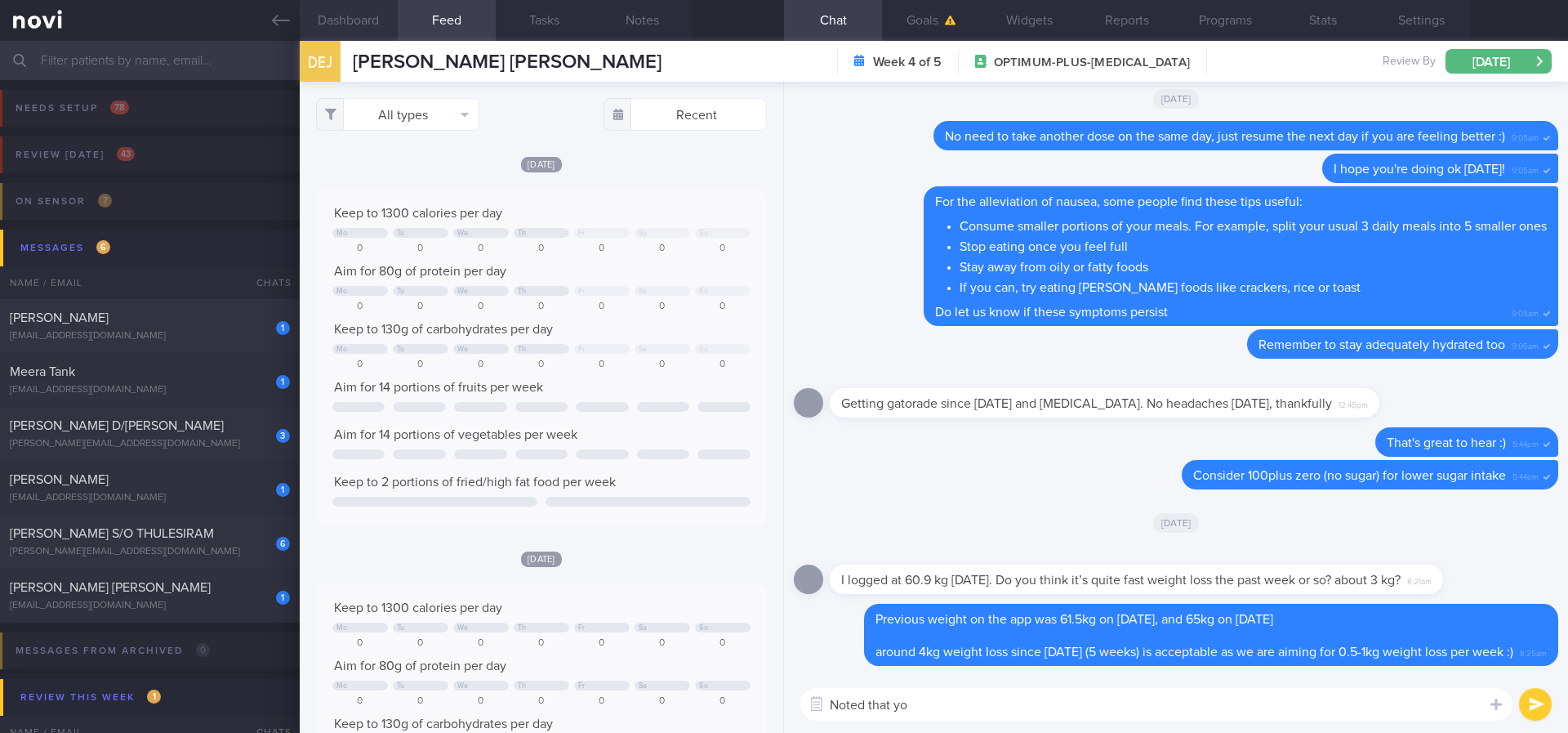
click at [362, 23] on button "Dashboard" at bounding box center [348, 20] width 98 height 41
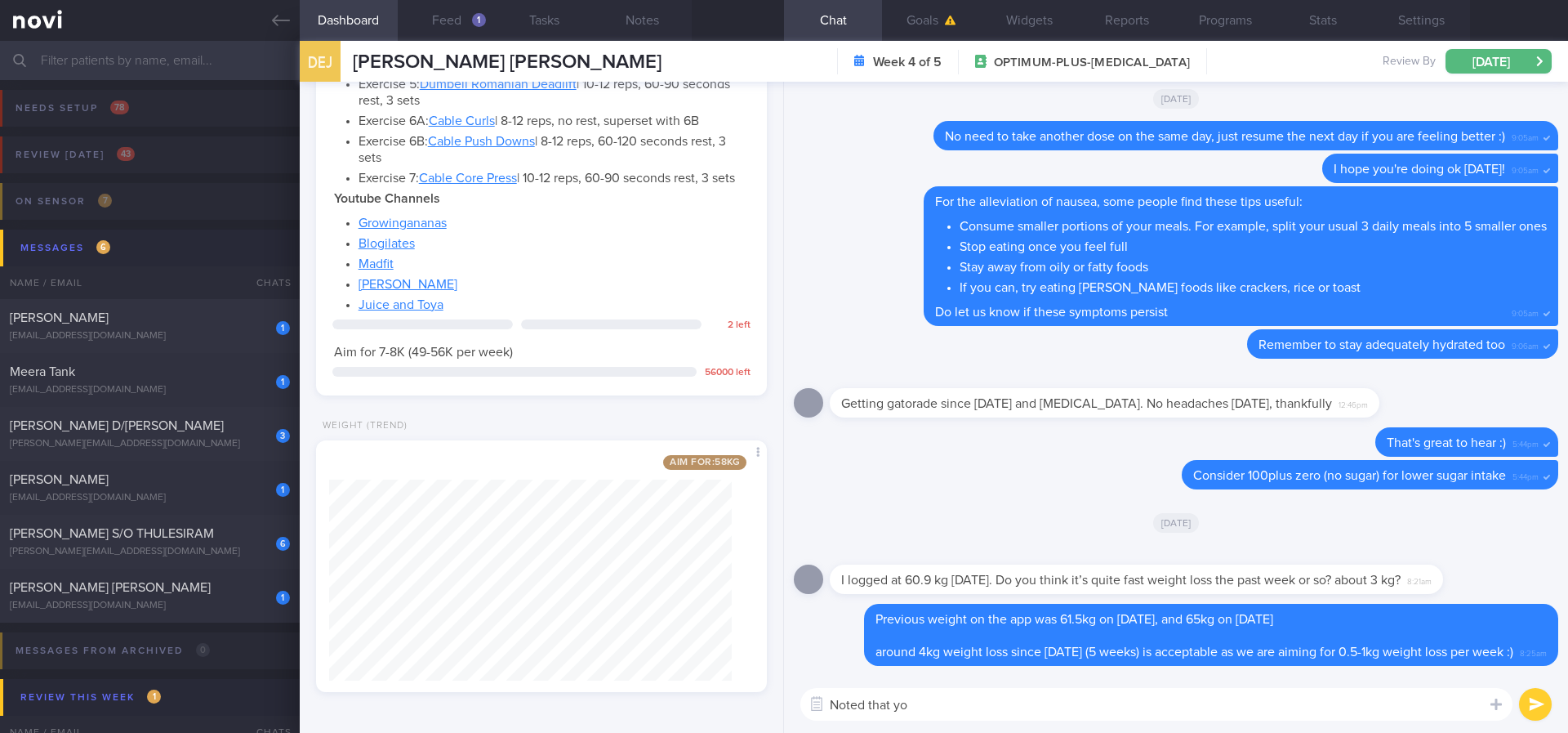
drag, startPoint x: 984, startPoint y: 716, endPoint x: 754, endPoint y: 702, distance: 230.4
click at [759, 612] on div "Dashboard Feed 1 Tasks Notes Chat Goals Widgets Reports Programs Stats Settings…" at bounding box center [934, 387] width 1268 height 692
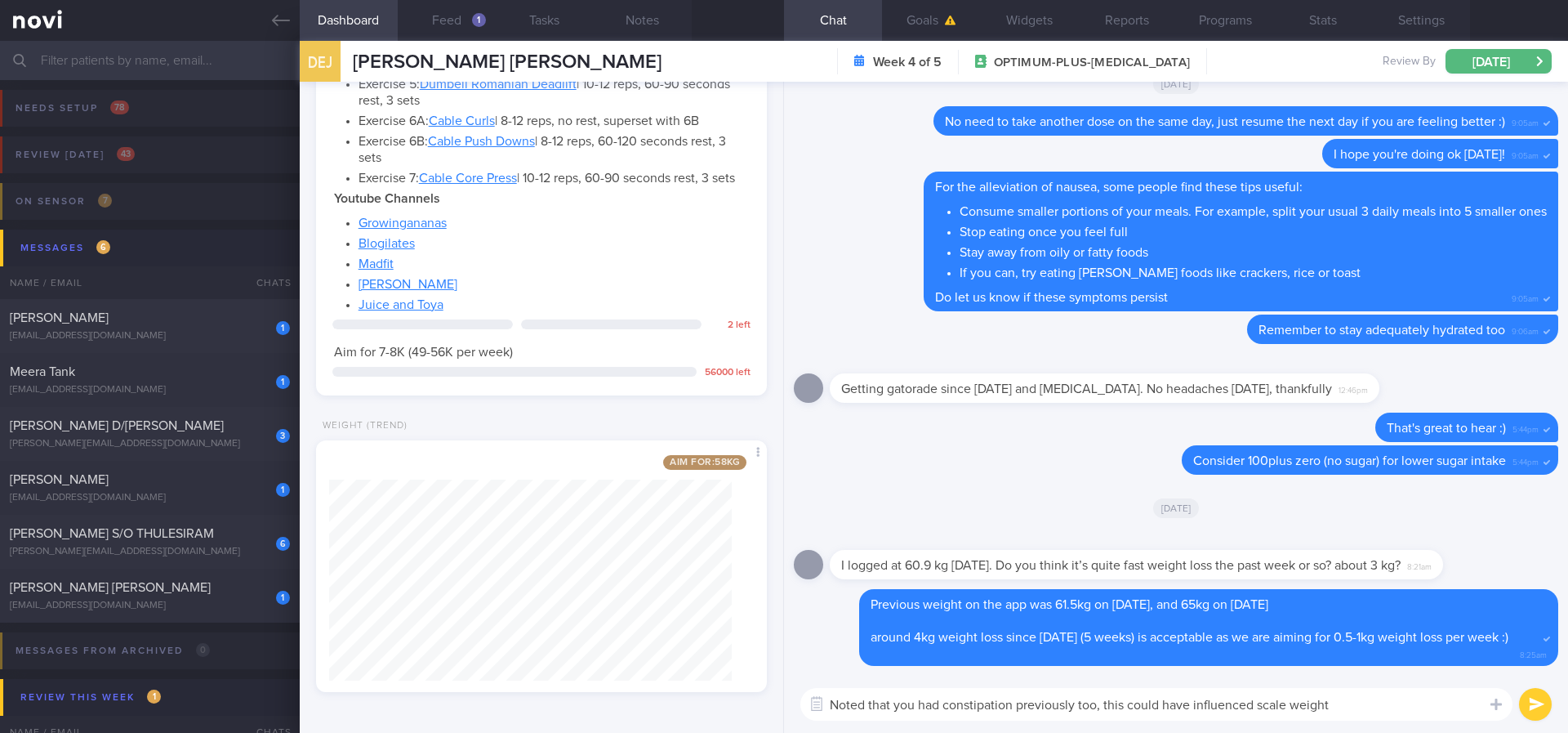
click at [928, 612] on textarea "Noted that you had constipation previously too, this could have influenced scal…" at bounding box center [1156, 704] width 712 height 33
type textarea "Noted that you experienced constipation previously too, this could have influen…"
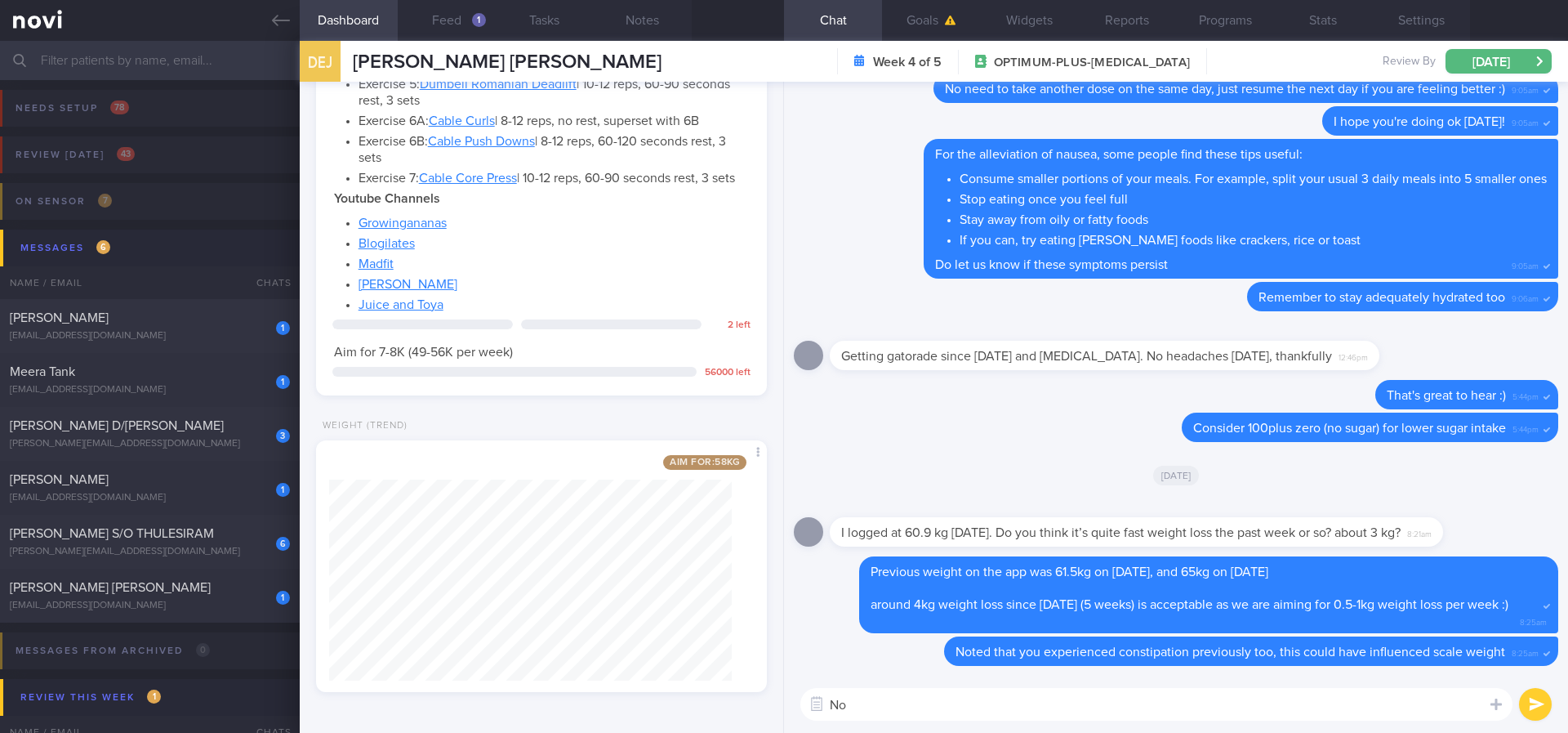
type textarea "N"
type textarea "T"
click at [480, 22] on div "1" at bounding box center [479, 20] width 14 height 14
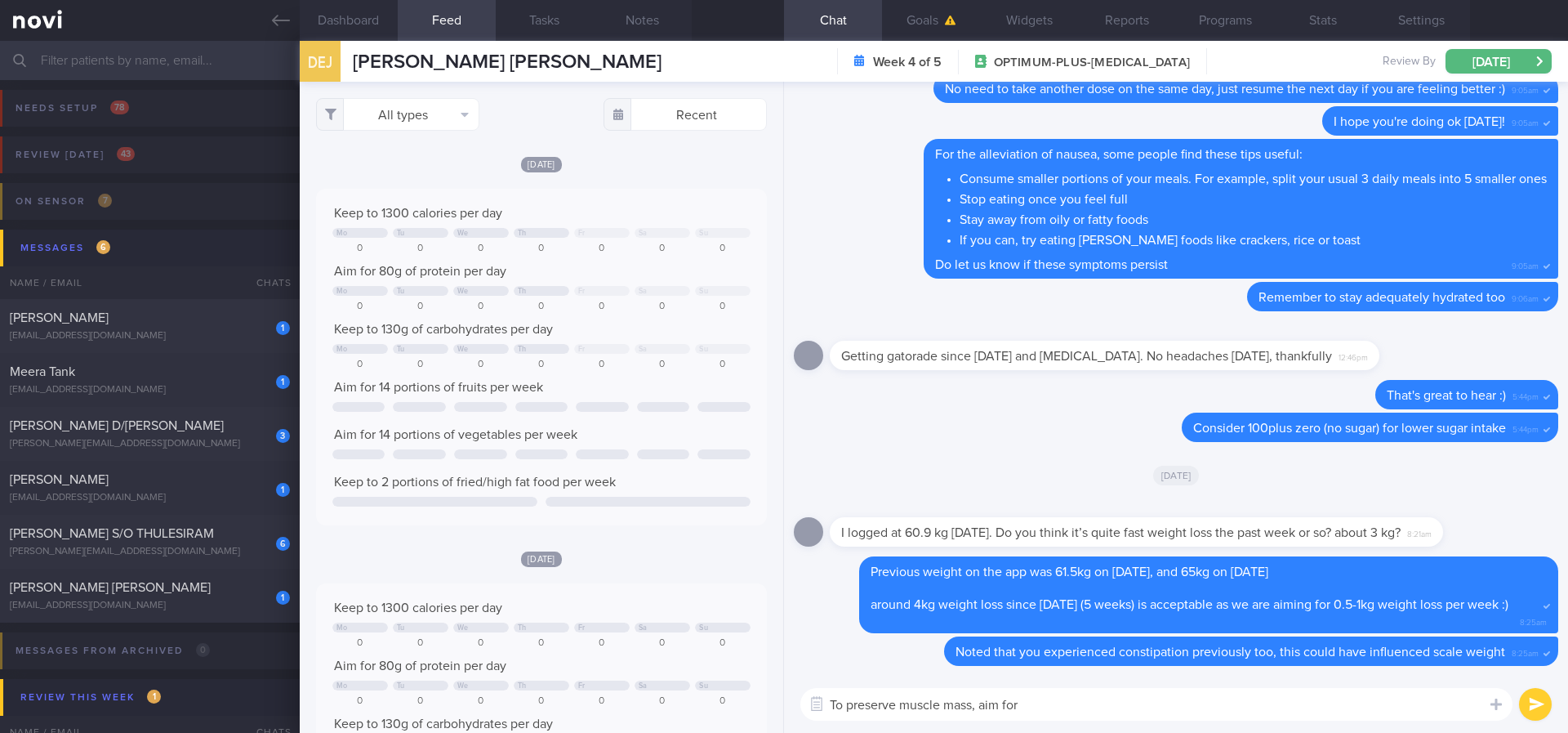
click at [1165, 612] on textarea "To preserve muscle mass, aim for" at bounding box center [1156, 704] width 712 height 33
type textarea "To preserve muscle mass, aim for at least 80g protein/day and remember to do yo…"
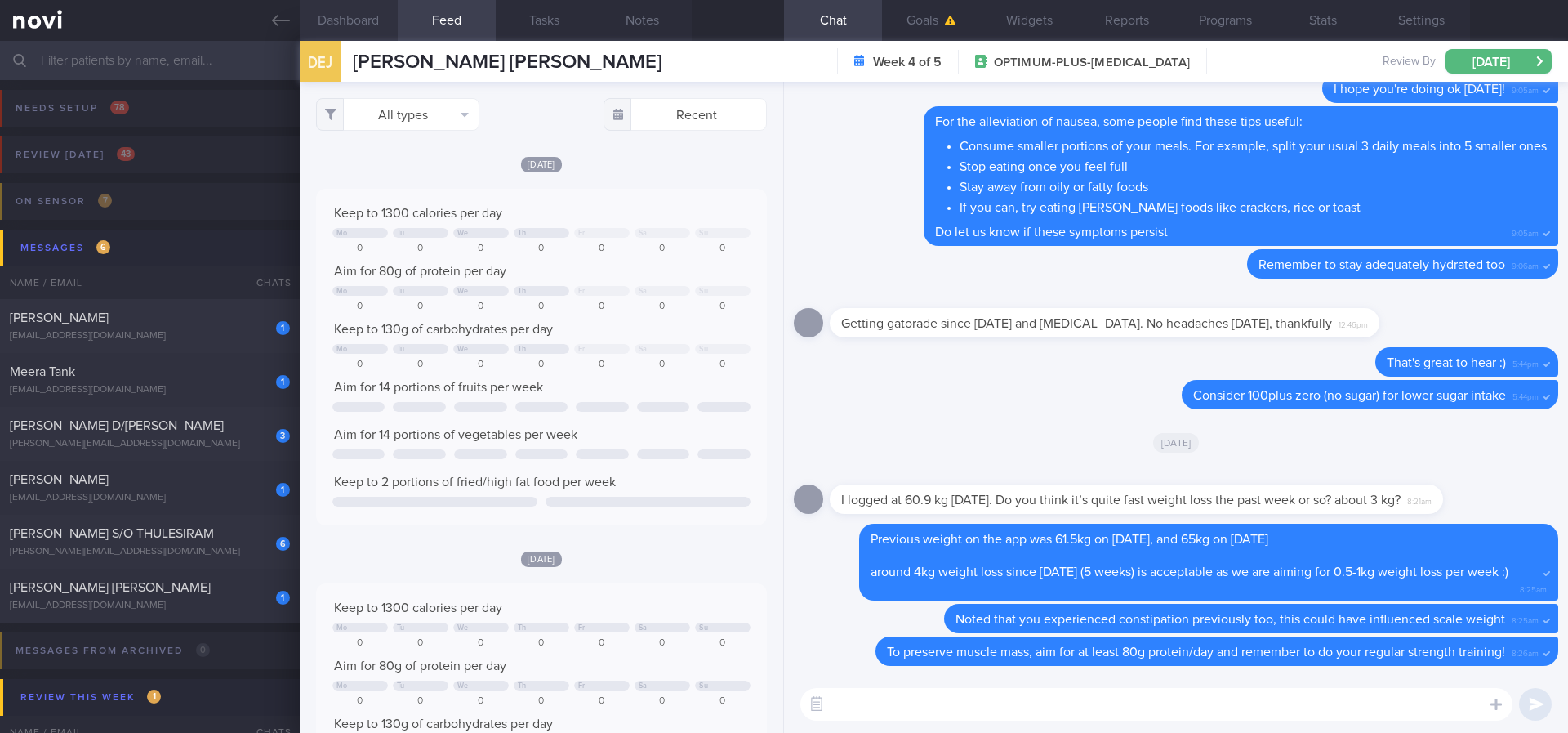
click at [375, 26] on button "Dashboard" at bounding box center [348, 20] width 98 height 41
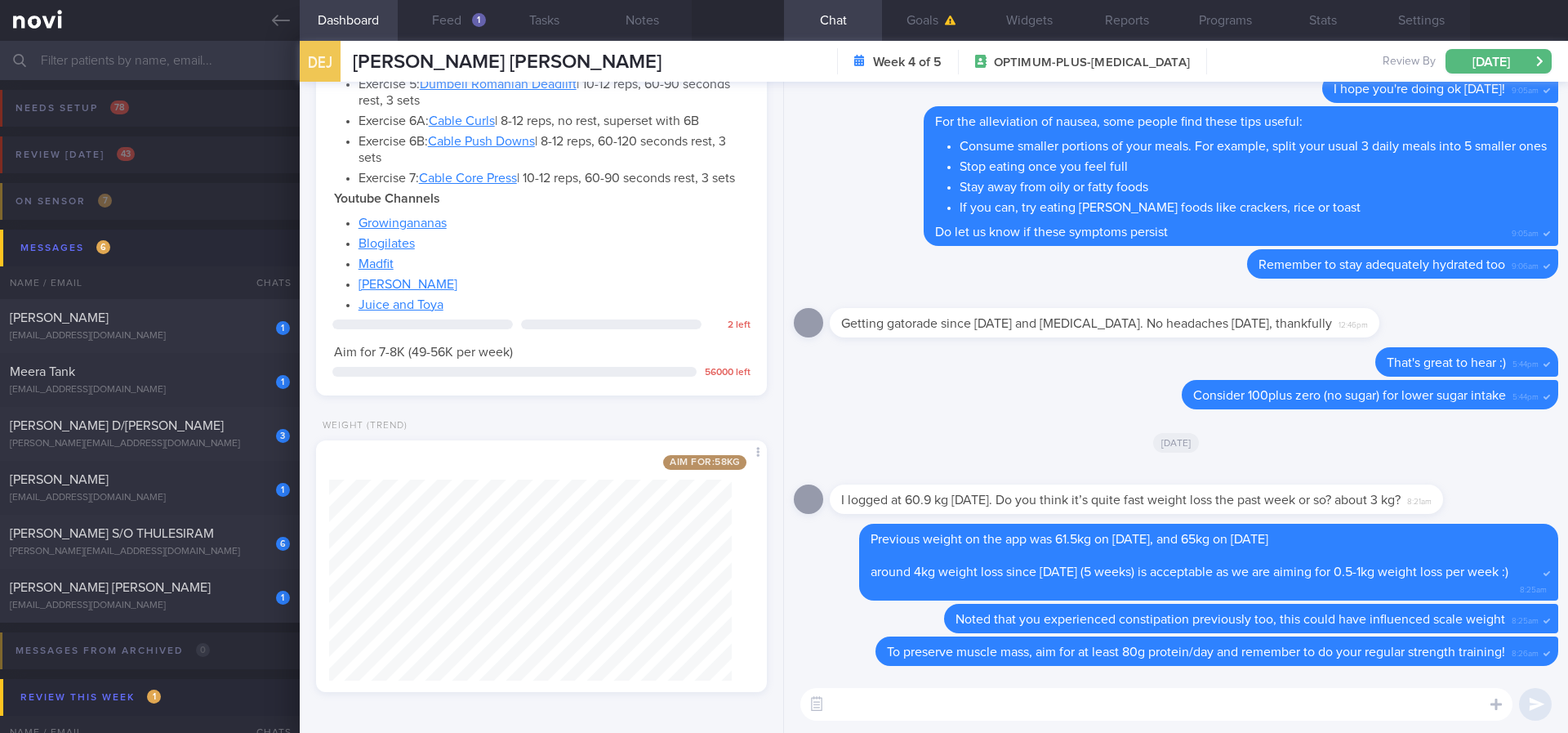
click at [906, 612] on div "​ ​" at bounding box center [1175, 704] width 784 height 57
click at [475, 18] on div "1" at bounding box center [479, 20] width 14 height 14
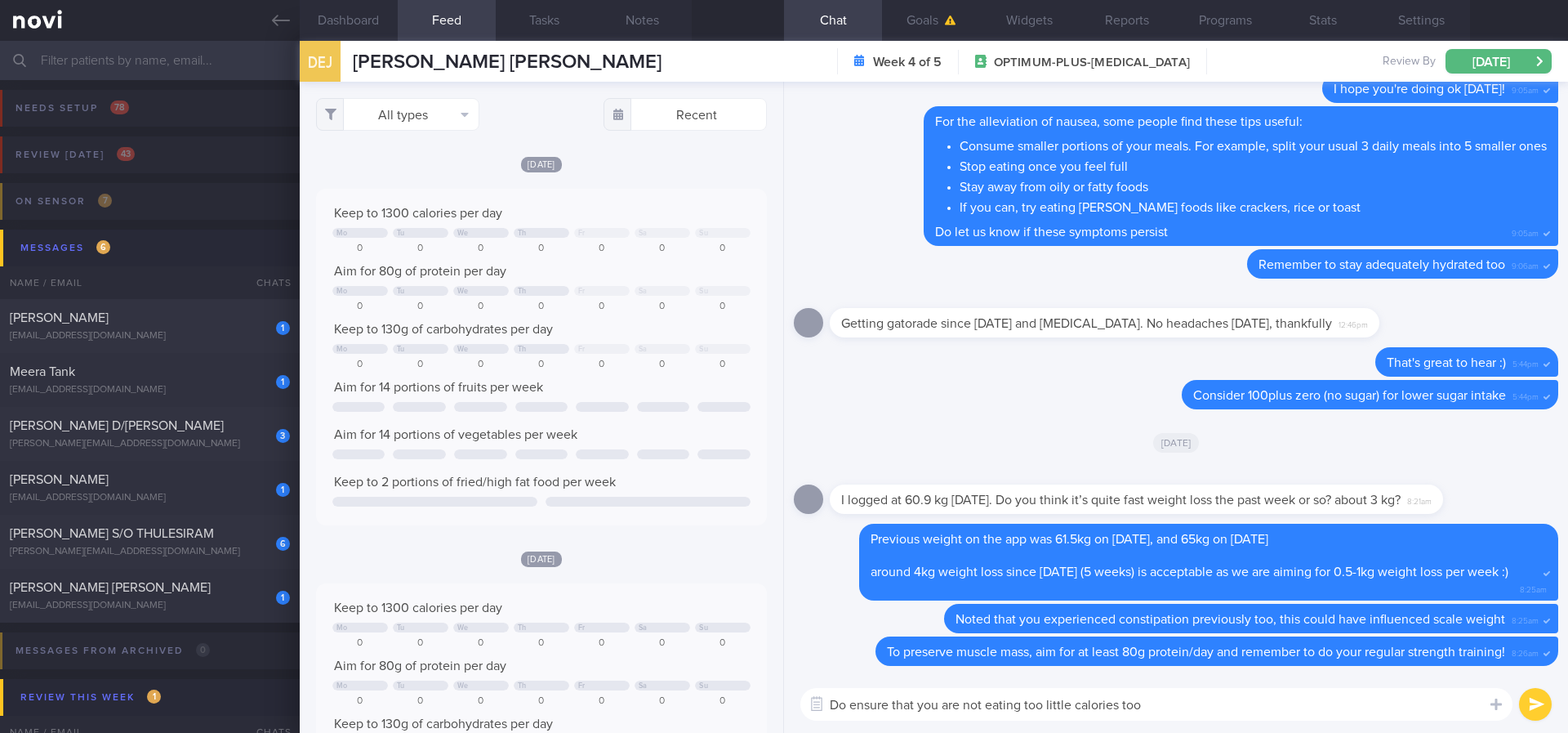
click at [1185, 612] on textarea "Do ensure that you are not eating too little calories too" at bounding box center [1156, 704] width 712 height 33
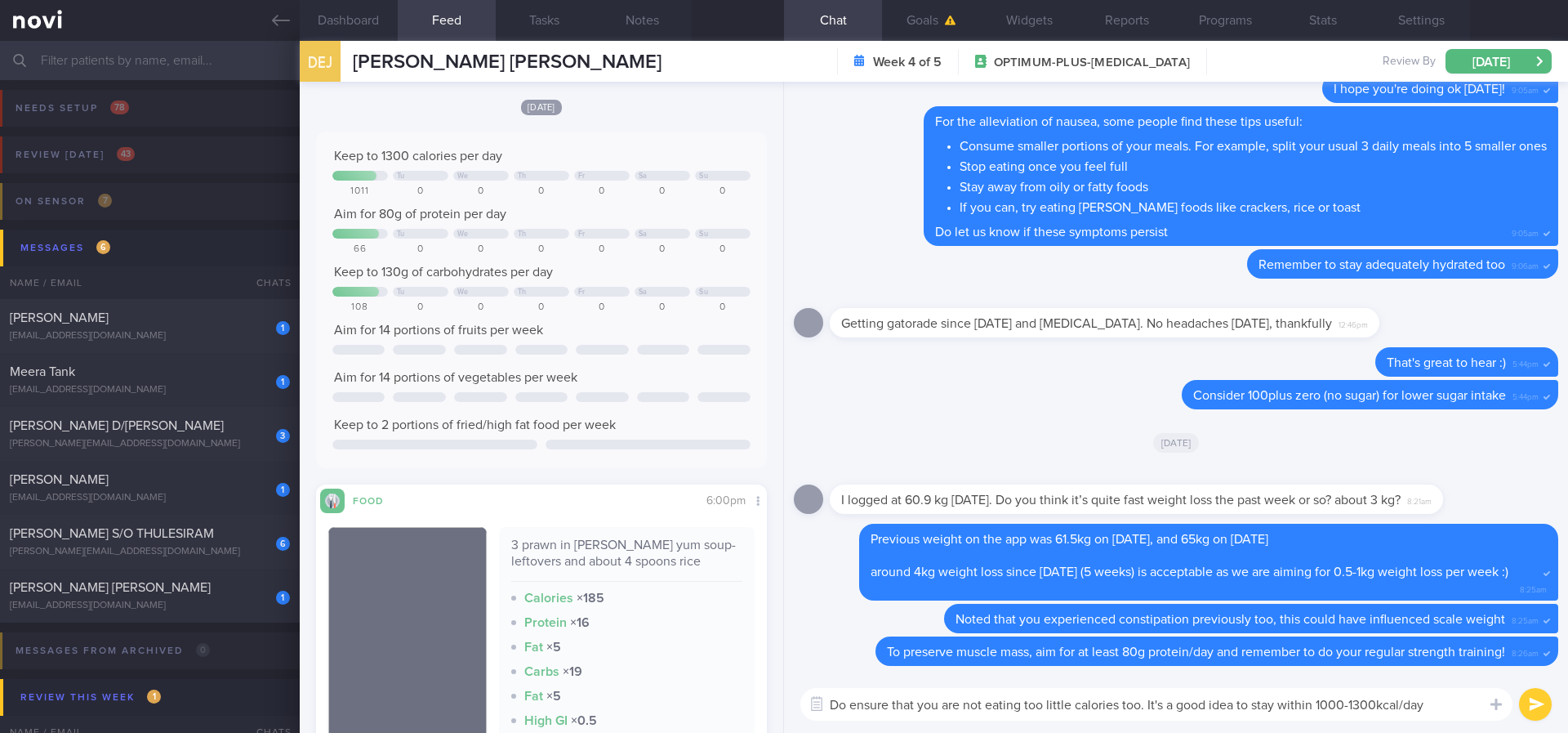
scroll to position [858, 0]
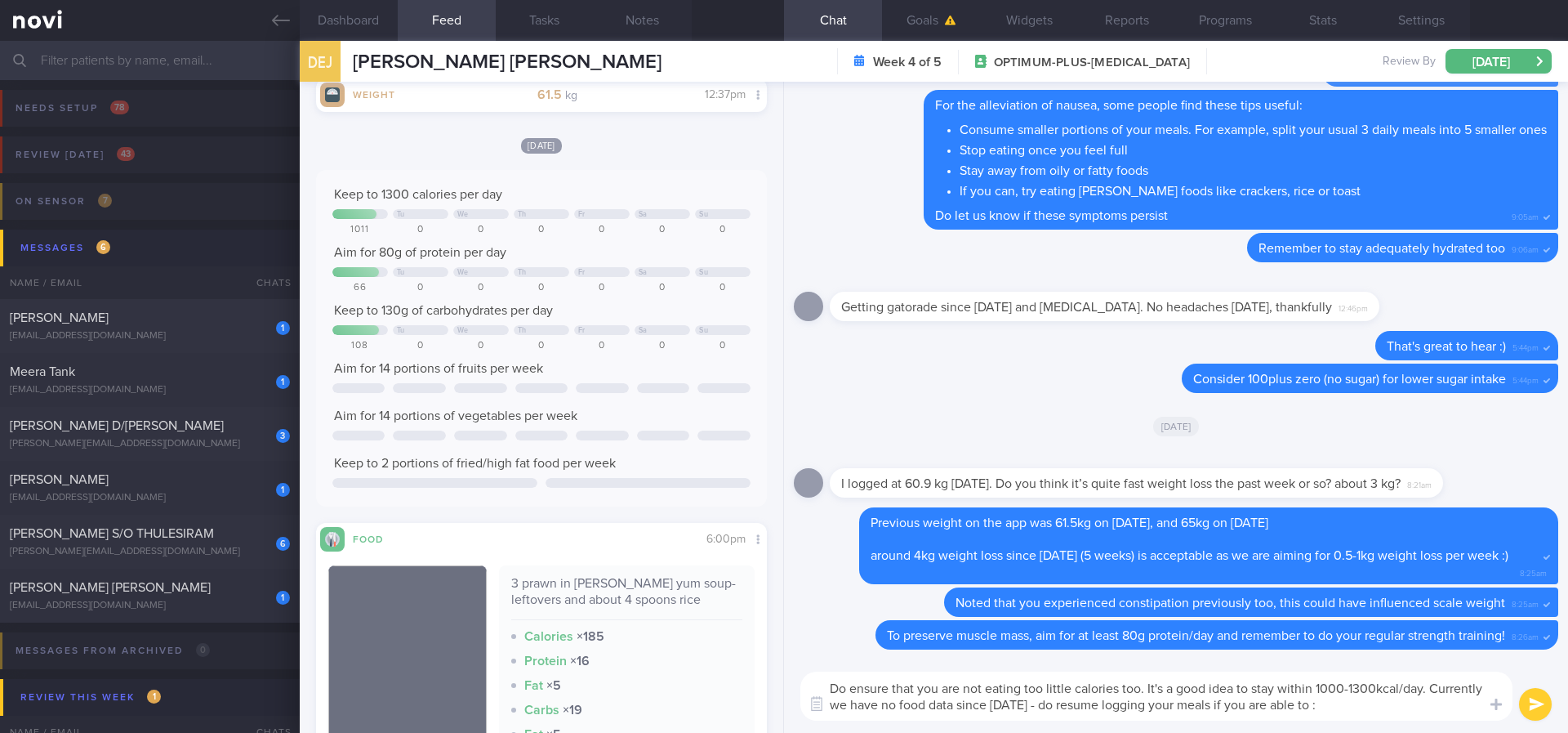
type textarea "Do ensure that you are not eating too little calories too. It's a good idea to …"
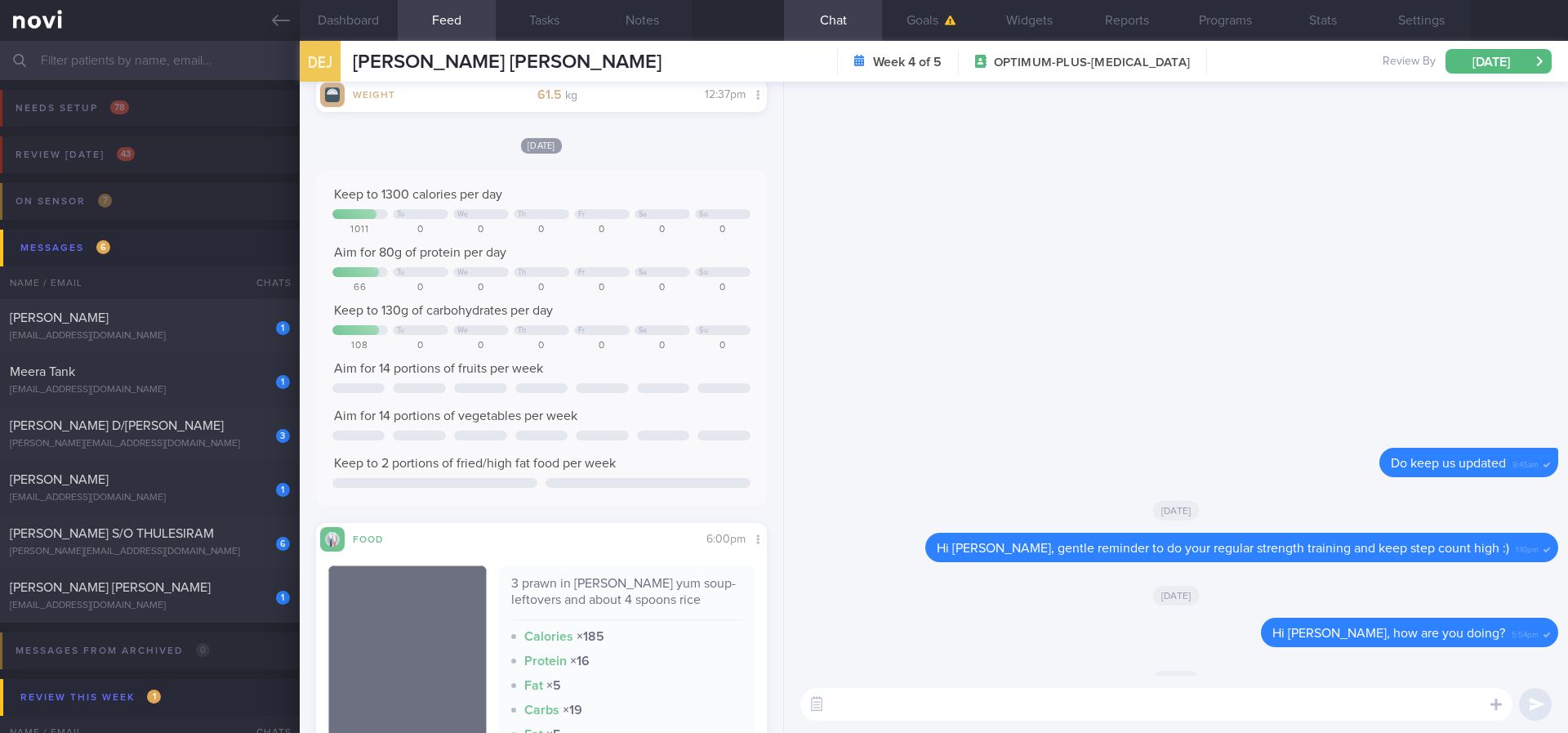
scroll to position [0, 0]
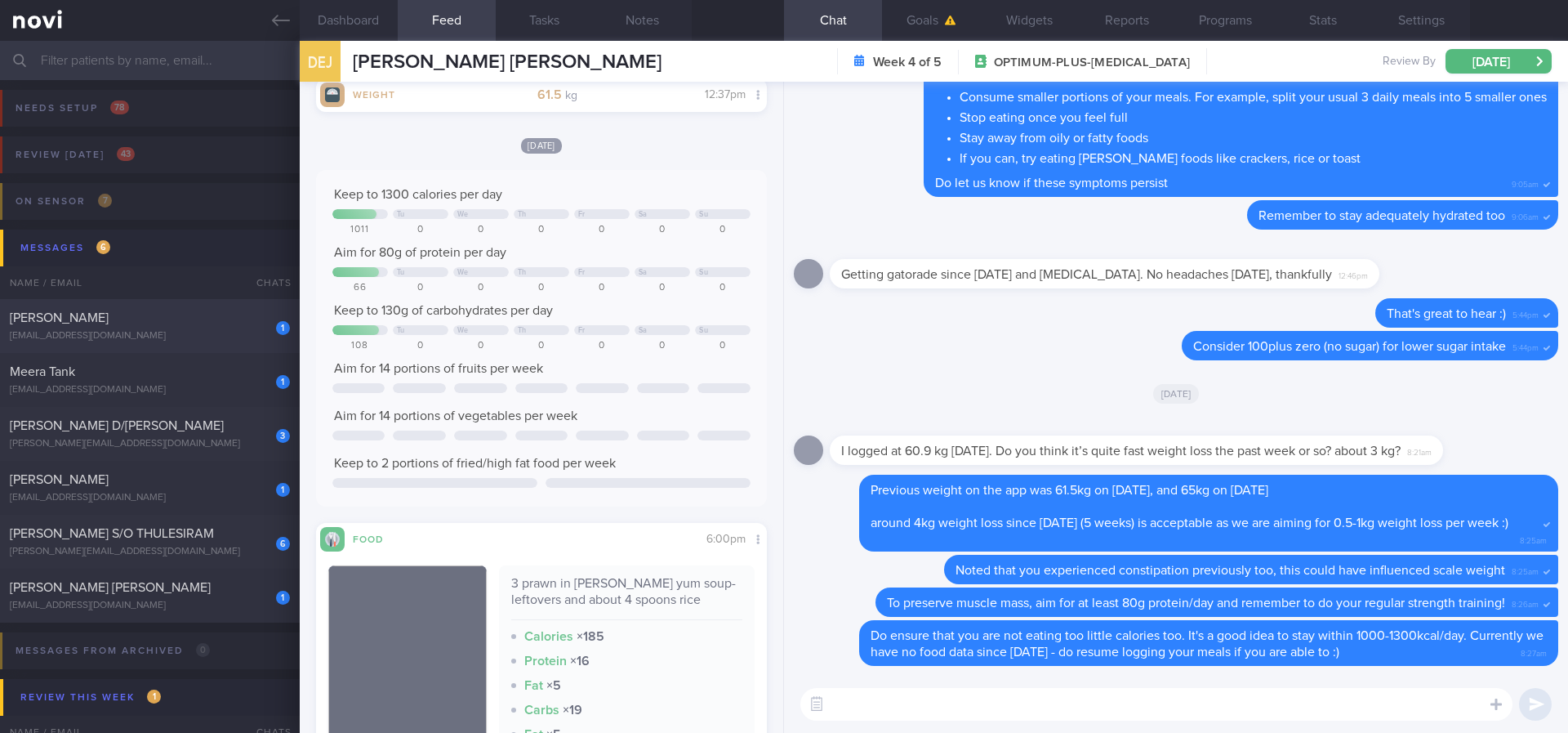
click at [182, 324] on div "[PERSON_NAME]" at bounding box center [148, 318] width 276 height 17
type input "tracked"
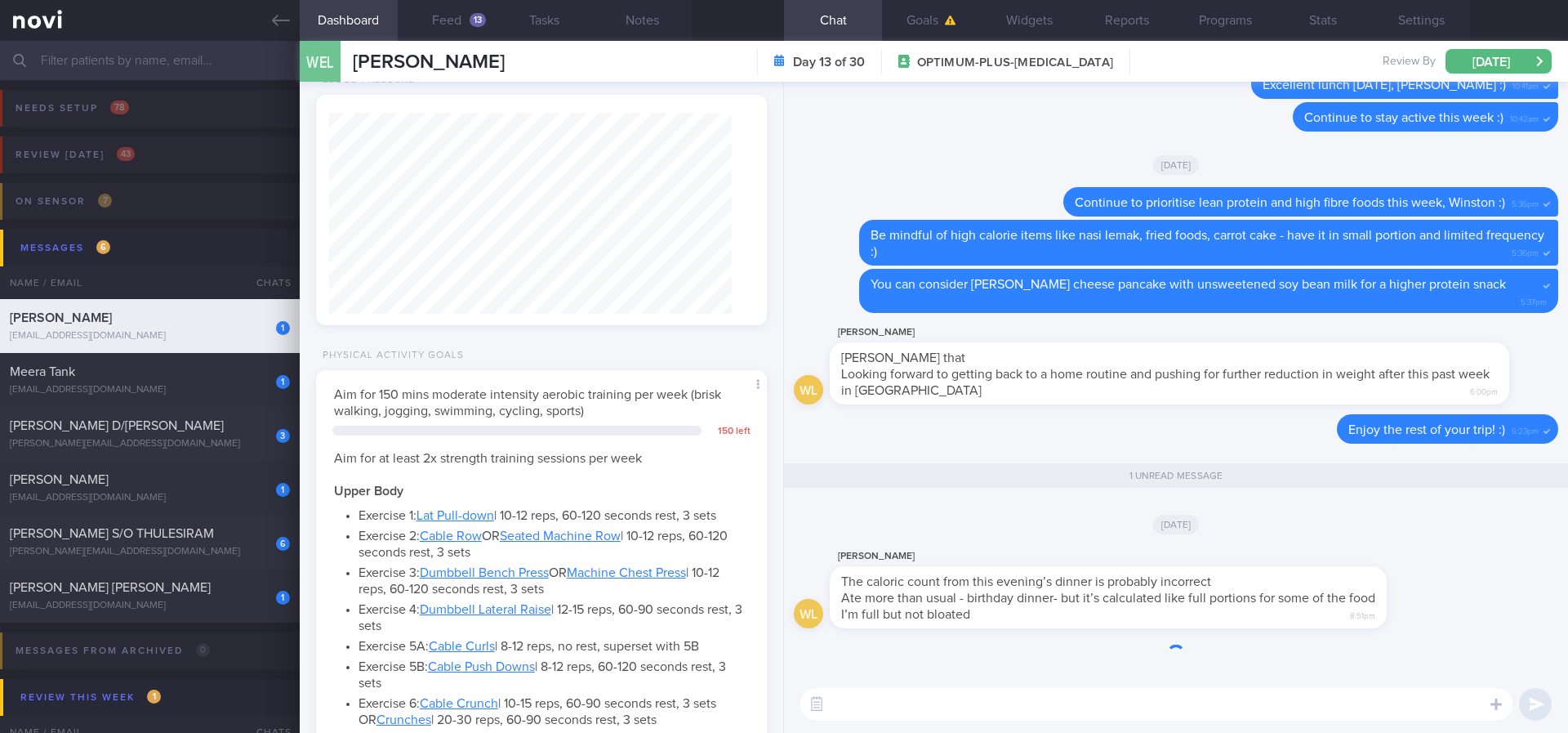
scroll to position [225, 403]
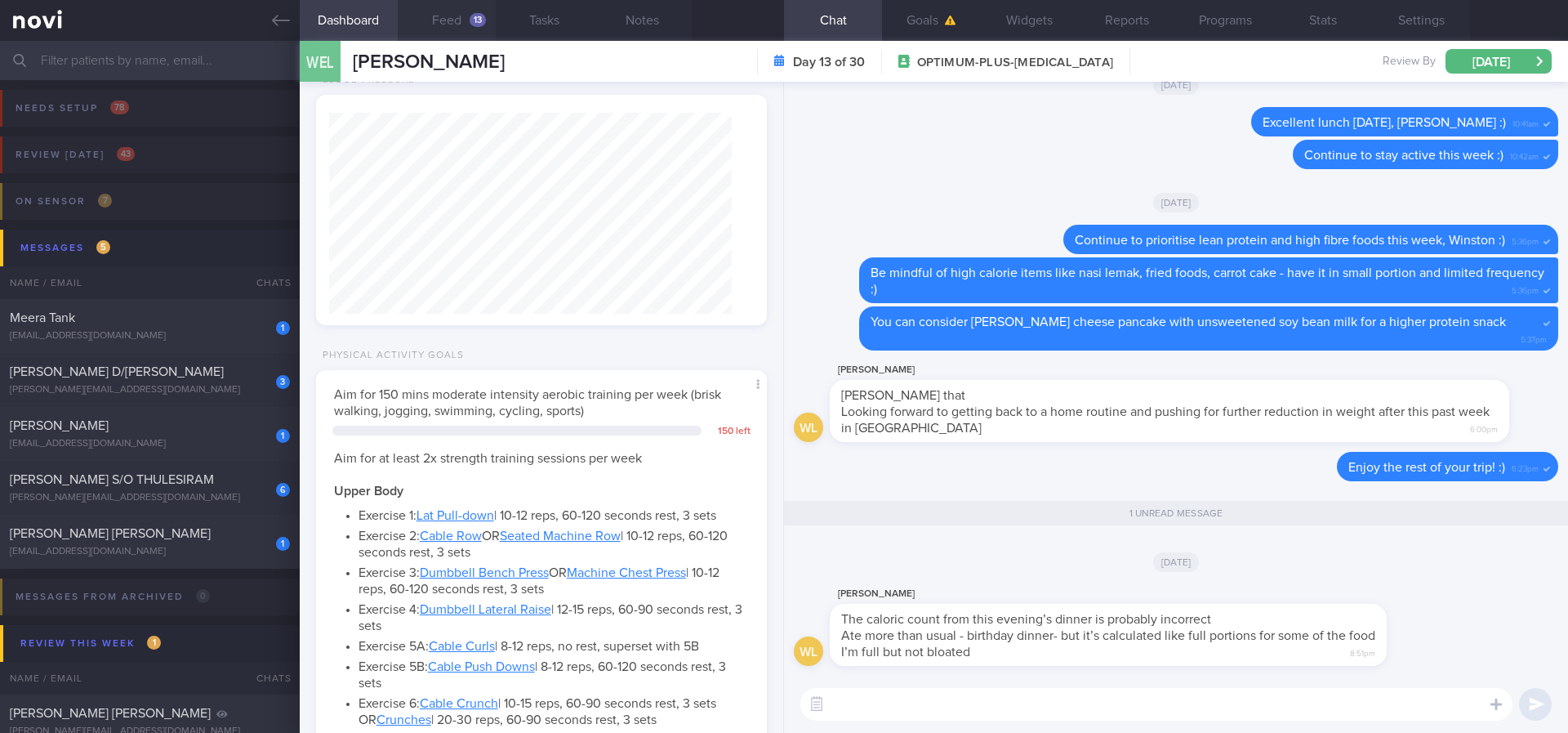
click at [457, 18] on button "Feed 13" at bounding box center [446, 20] width 98 height 41
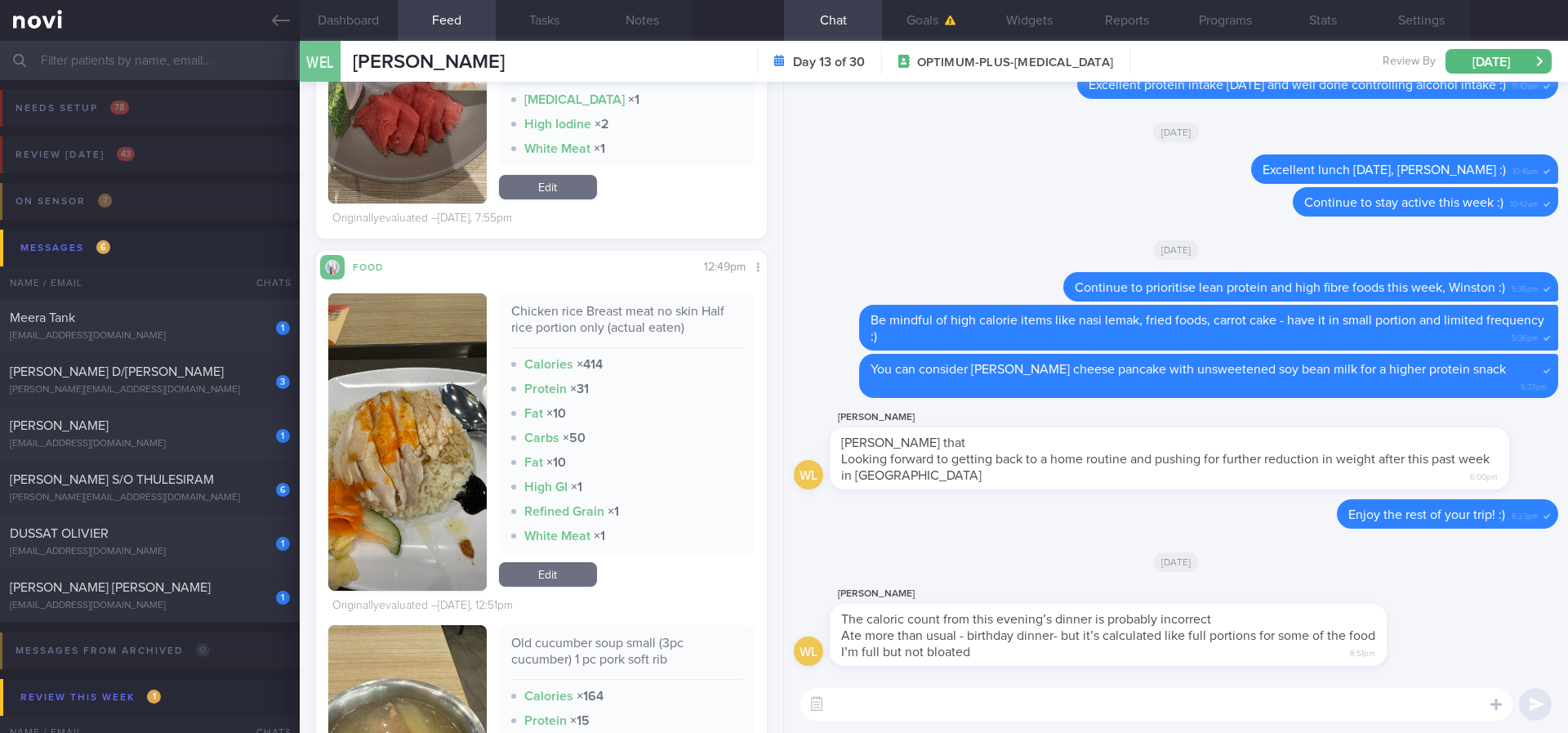
scroll to position [1716, 0]
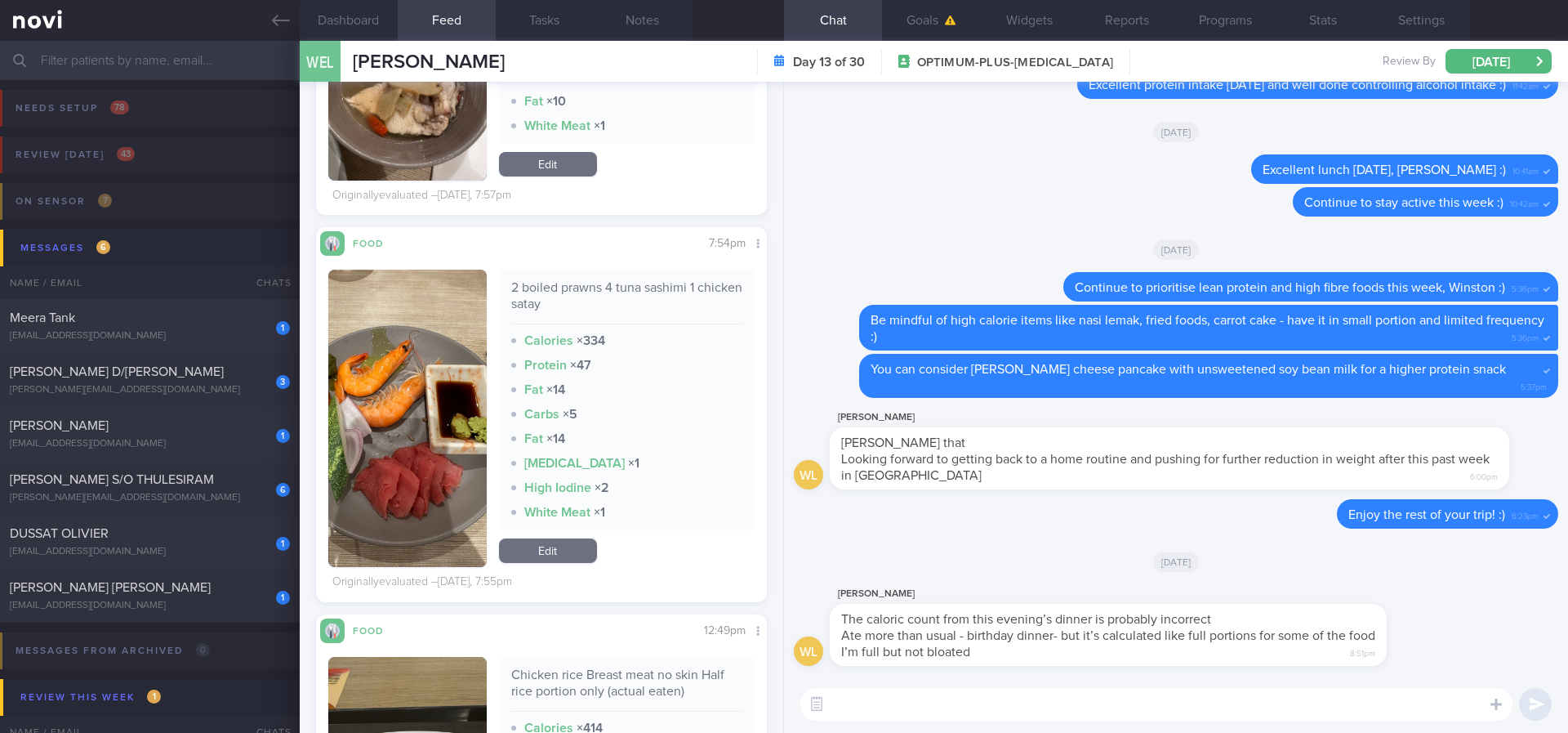
click at [530, 561] on link "Edit" at bounding box center [547, 550] width 98 height 24
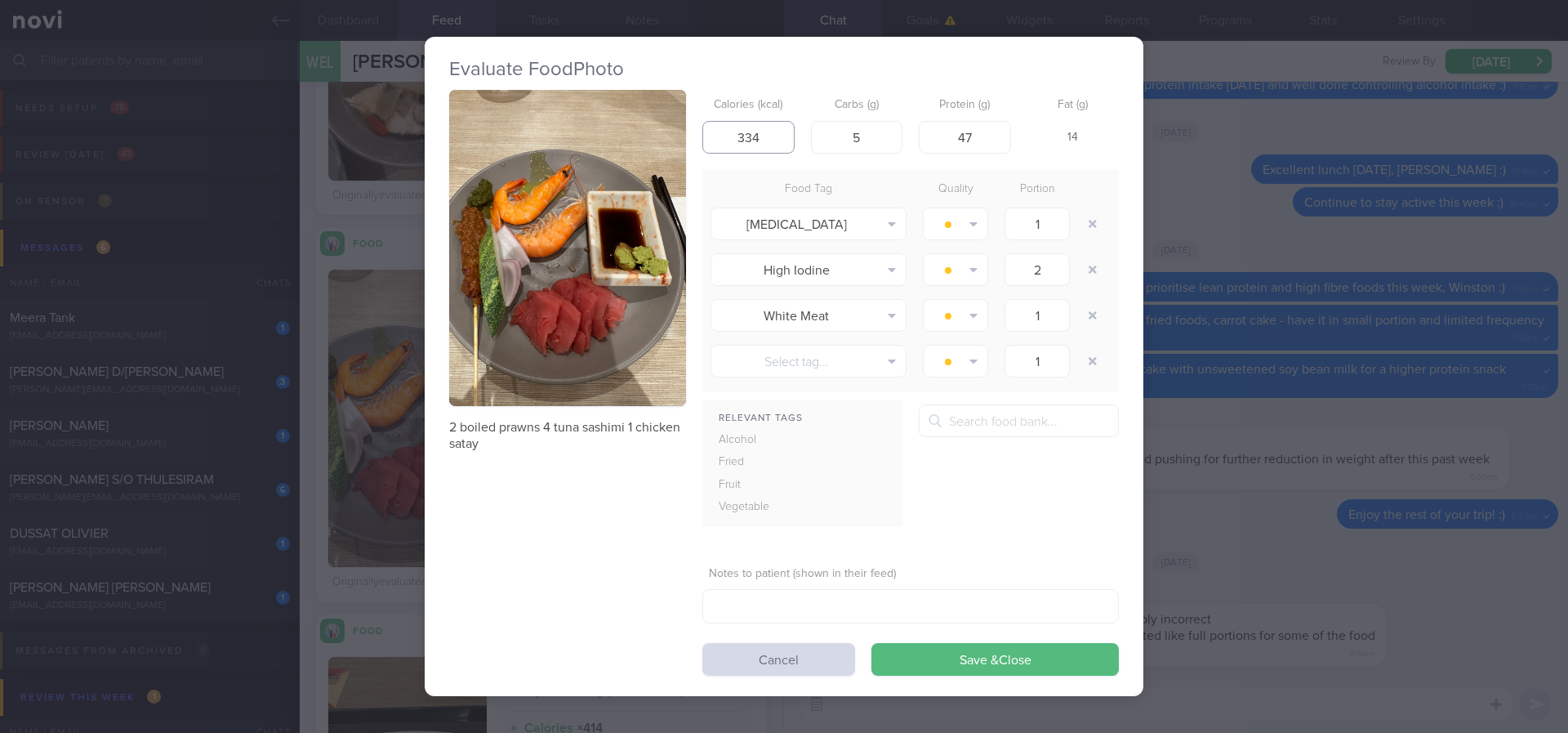
drag, startPoint x: 769, startPoint y: 143, endPoint x: 714, endPoint y: 143, distance: 55.0
click at [714, 143] on input "334" at bounding box center [748, 137] width 92 height 33
type input "300"
drag, startPoint x: 957, startPoint y: 139, endPoint x: 922, endPoint y: 139, distance: 35.0
click at [922, 139] on input "47" at bounding box center [965, 137] width 92 height 33
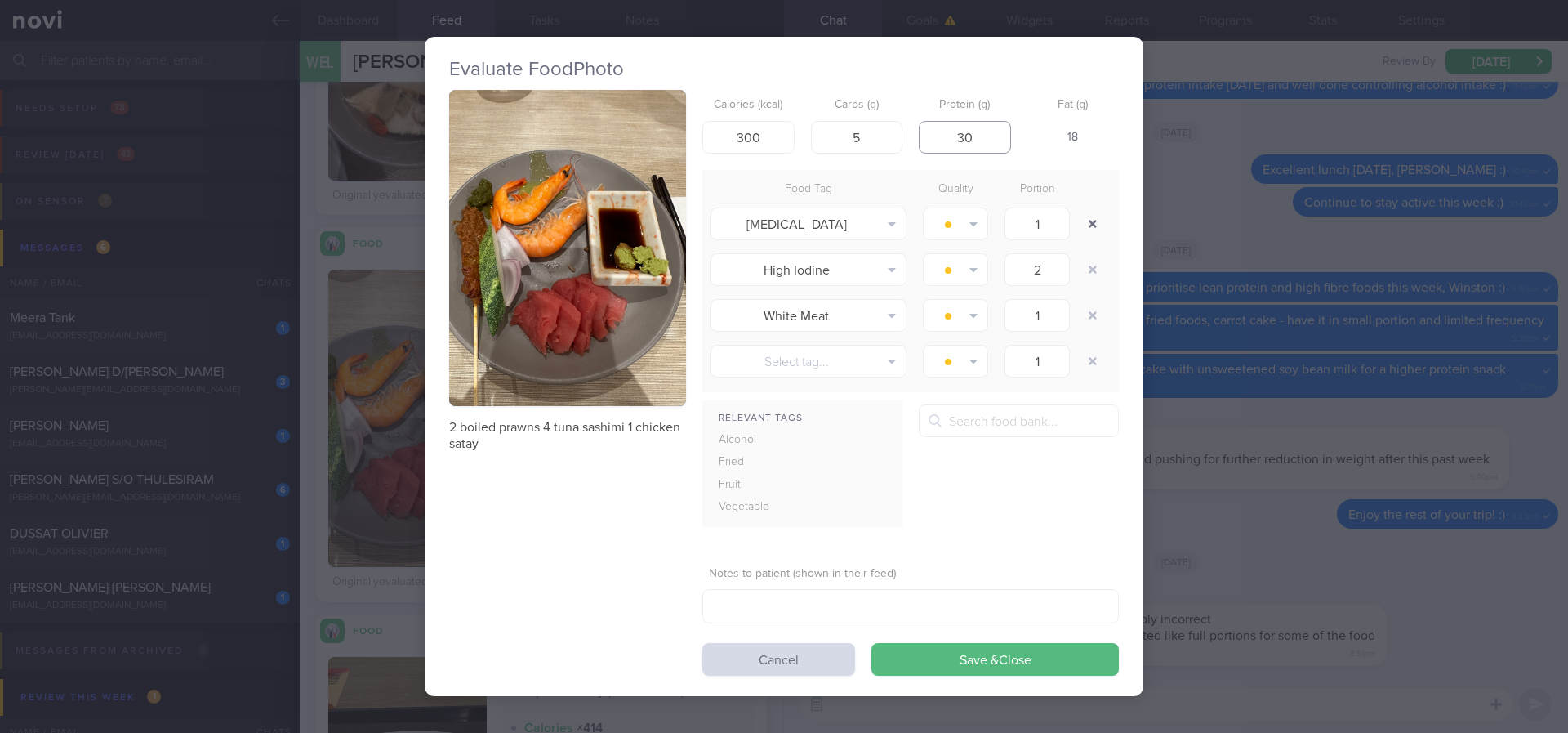
type input "30"
click at [1096, 223] on button "button" at bounding box center [1092, 223] width 29 height 29
type input "2"
type input "1"
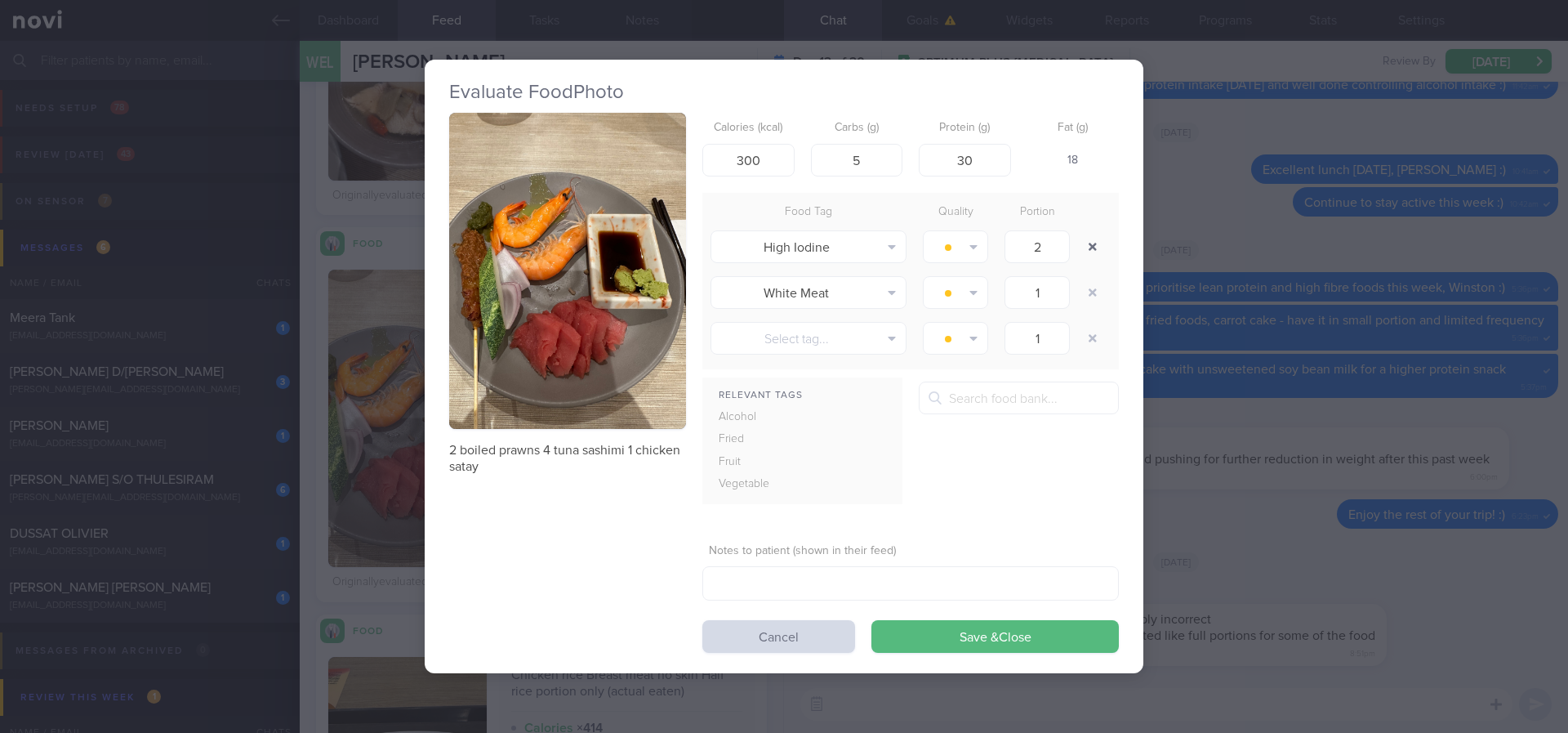
click at [1096, 224] on div at bounding box center [1094, 247] width 33 height 46
click at [1096, 257] on button "button" at bounding box center [1092, 247] width 29 height 29
type input "1"
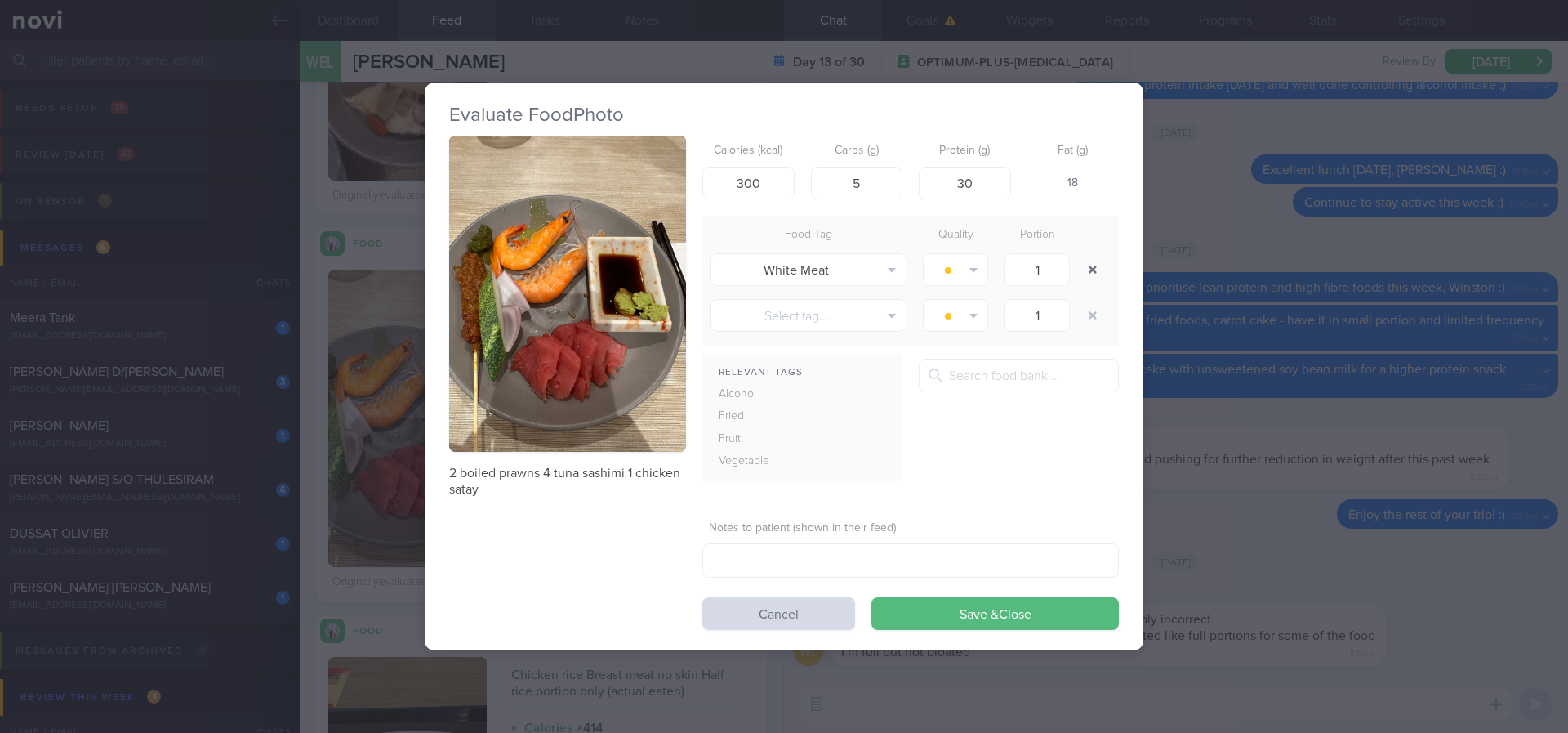
click at [1092, 276] on button "button" at bounding box center [1092, 269] width 29 height 29
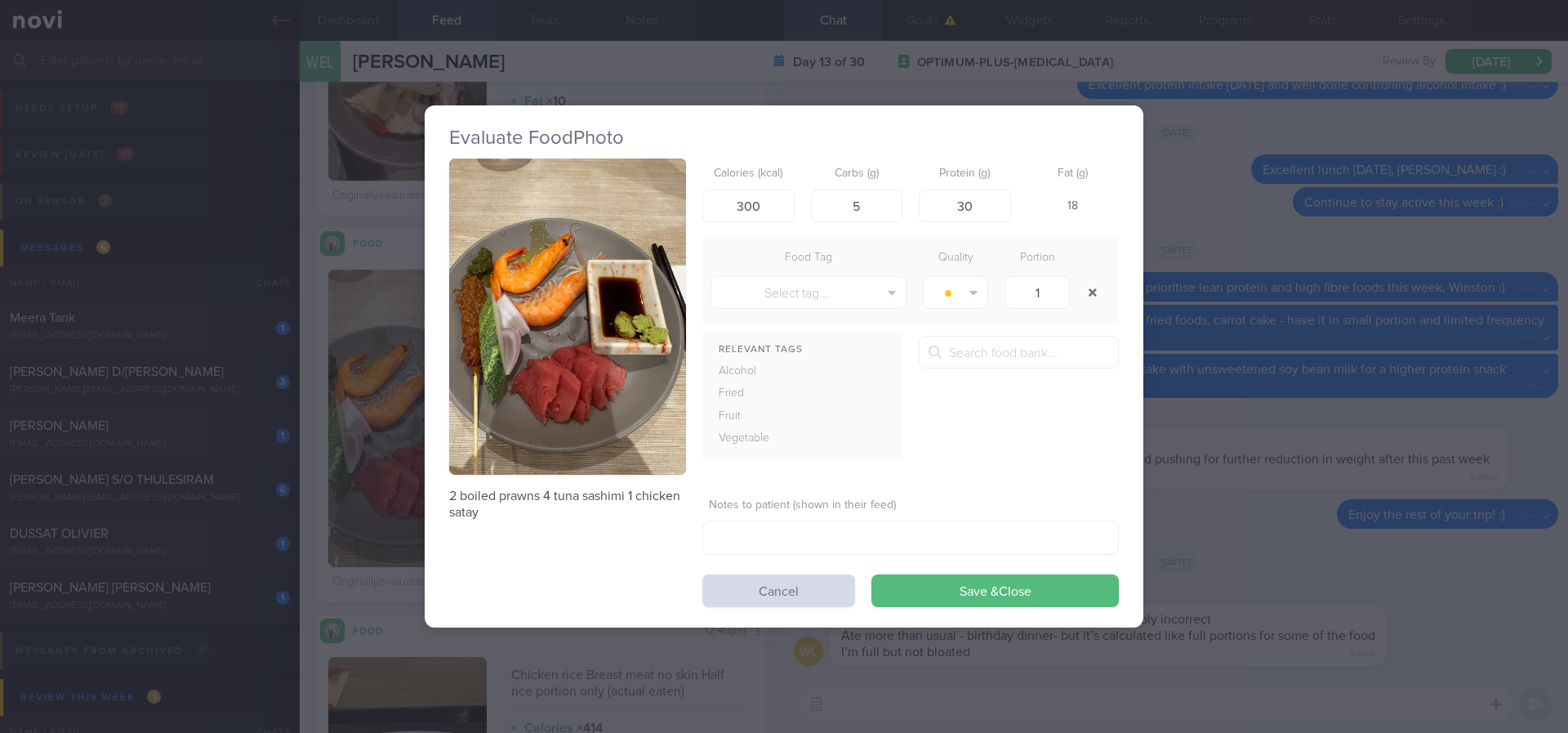
click at [1095, 301] on button "button" at bounding box center [1092, 292] width 29 height 29
click at [1038, 588] on button "Save & Close" at bounding box center [995, 590] width 247 height 33
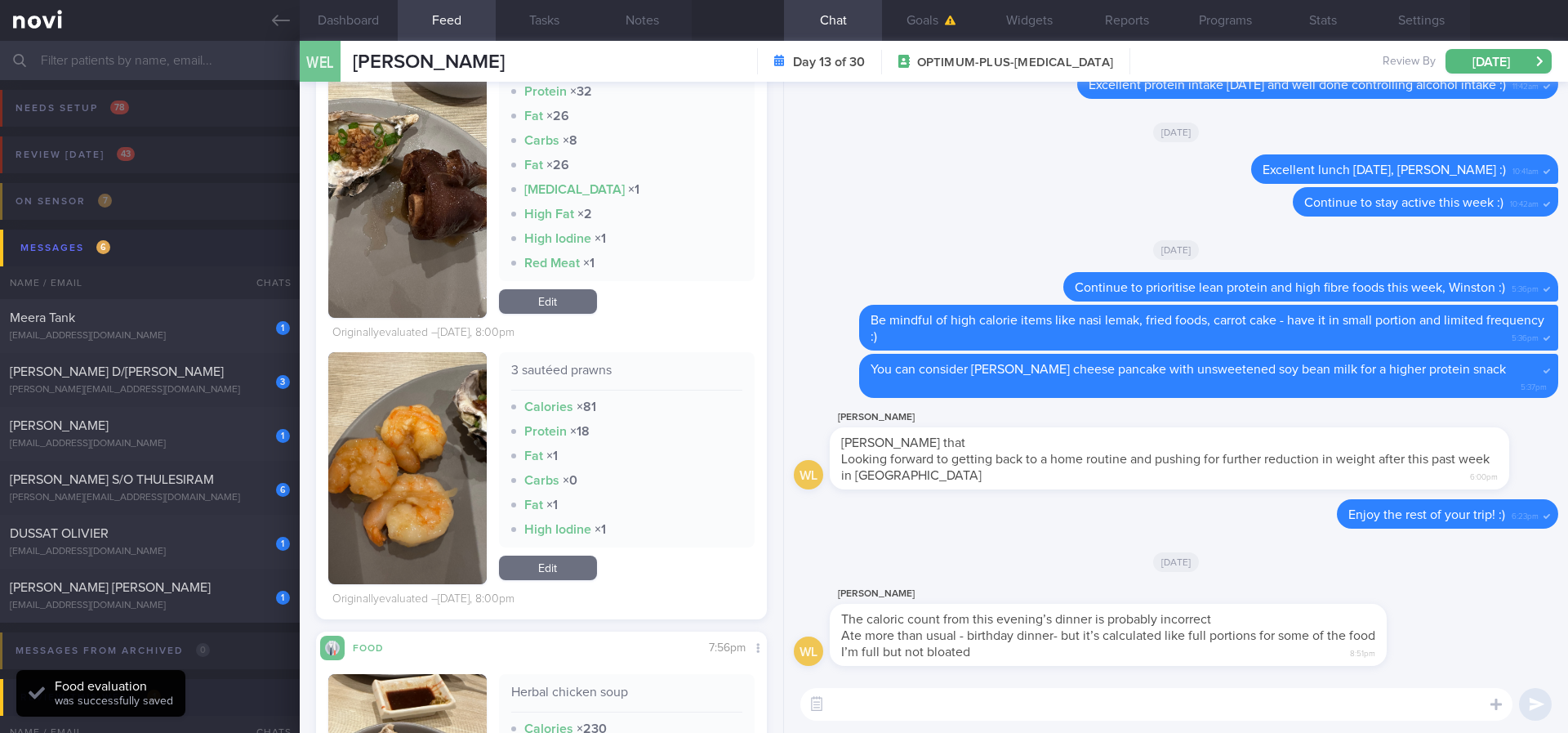
scroll to position [858, 0]
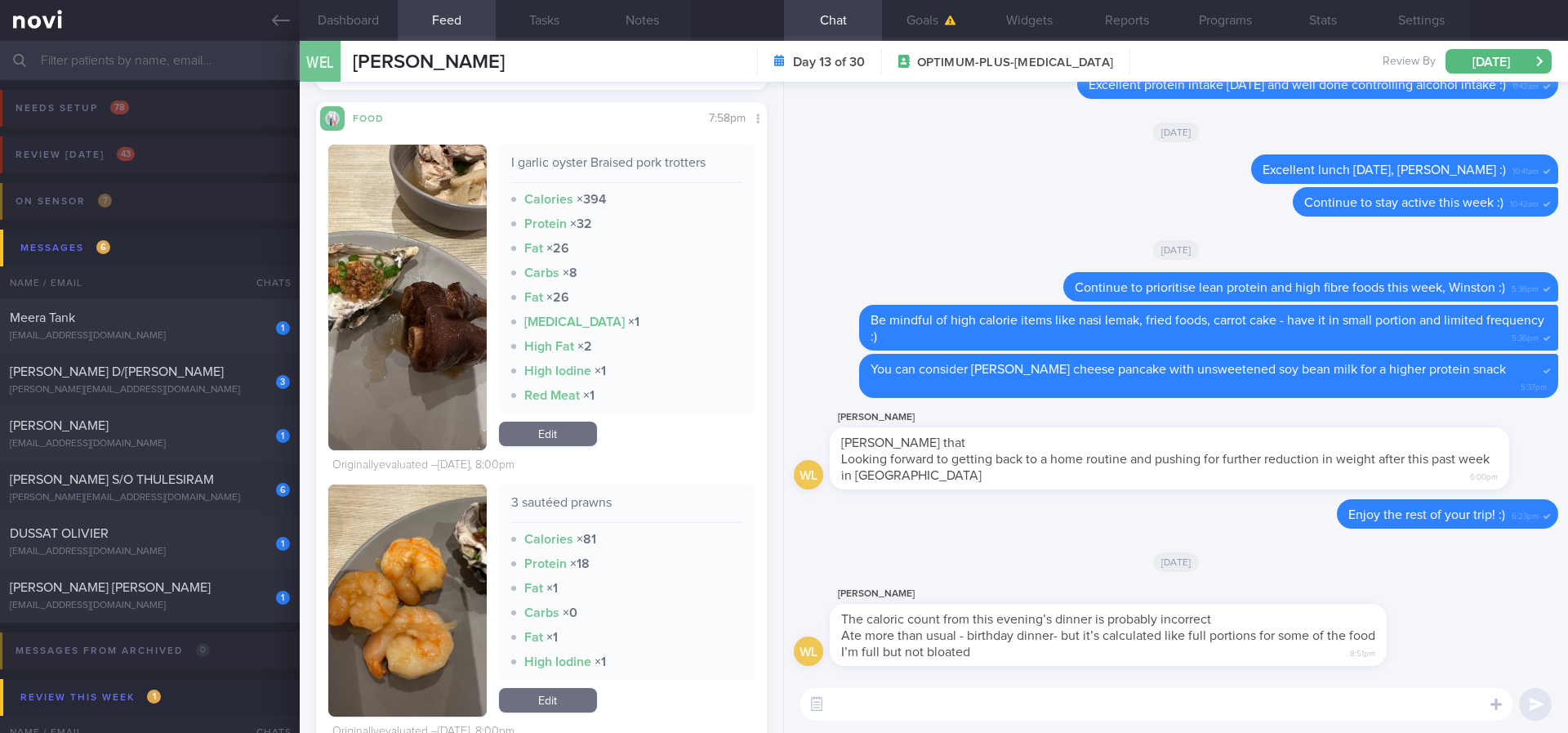
click at [566, 446] on link "Edit" at bounding box center [547, 433] width 98 height 24
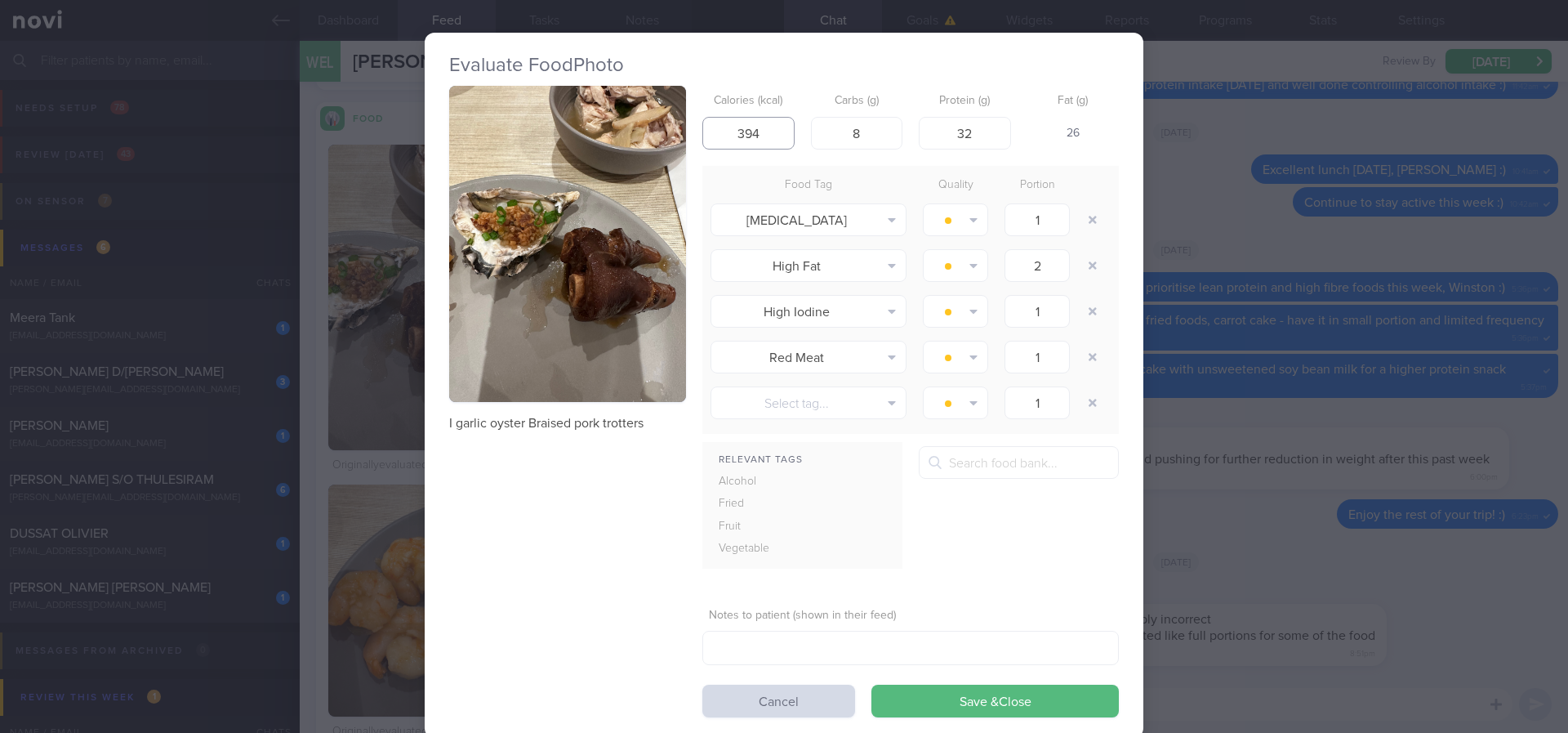
drag, startPoint x: 771, startPoint y: 128, endPoint x: 716, endPoint y: 129, distance: 55.0
click at [716, 129] on input "394" at bounding box center [748, 133] width 92 height 33
drag, startPoint x: 966, startPoint y: 141, endPoint x: 917, endPoint y: 136, distance: 49.3
click at [919, 136] on input "32" at bounding box center [965, 133] width 92 height 33
type input "20"
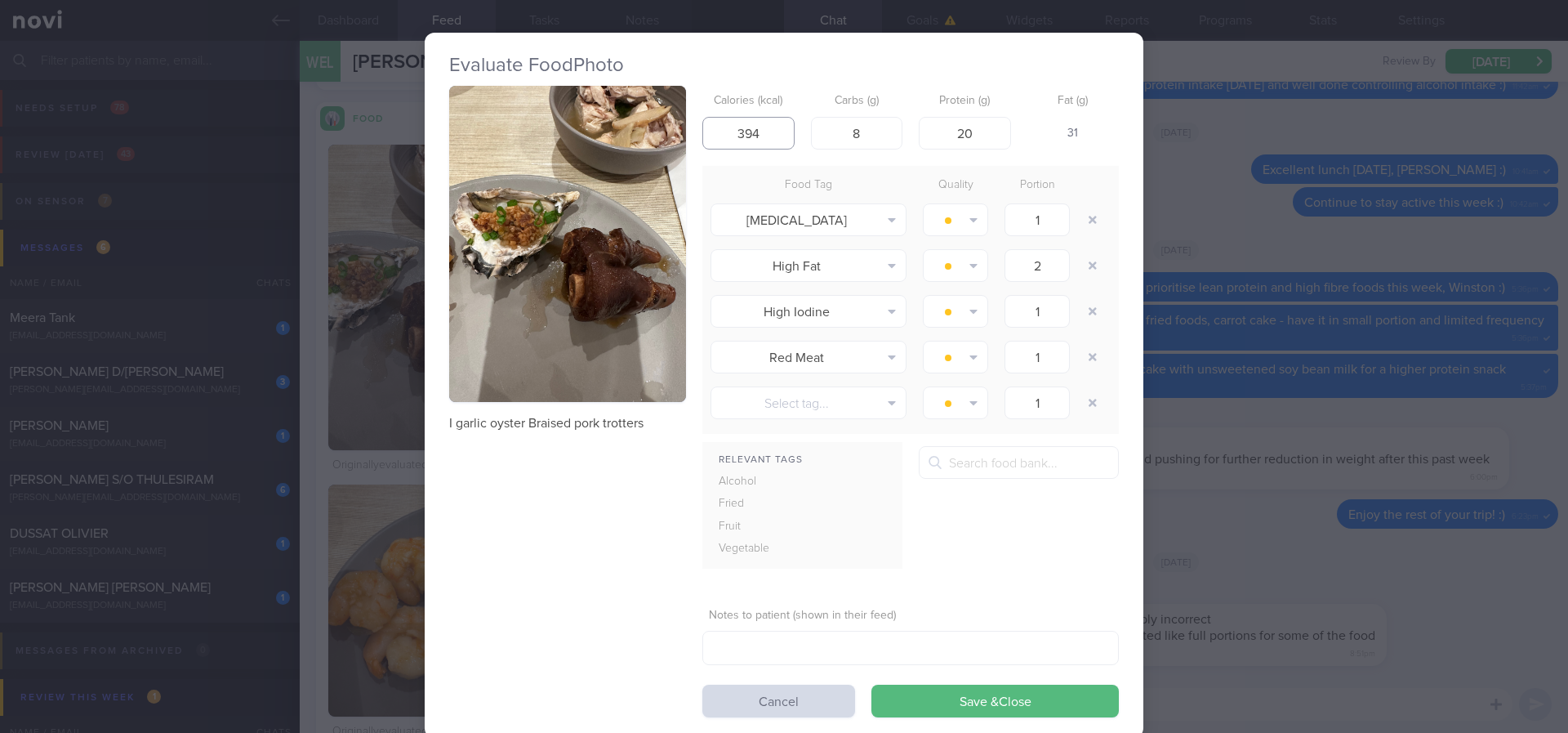
drag, startPoint x: 753, startPoint y: 130, endPoint x: 678, endPoint y: 130, distance: 75.0
click at [678, 130] on div "I garlic oyster Braised pork trotters Calories (kcal) 394 Carbs (g) 8 Protein (…" at bounding box center [784, 402] width 670 height 632
type input "300"
drag, startPoint x: 865, startPoint y: 130, endPoint x: 801, endPoint y: 130, distance: 64.0
click at [811, 130] on input "8" at bounding box center [857, 133] width 92 height 33
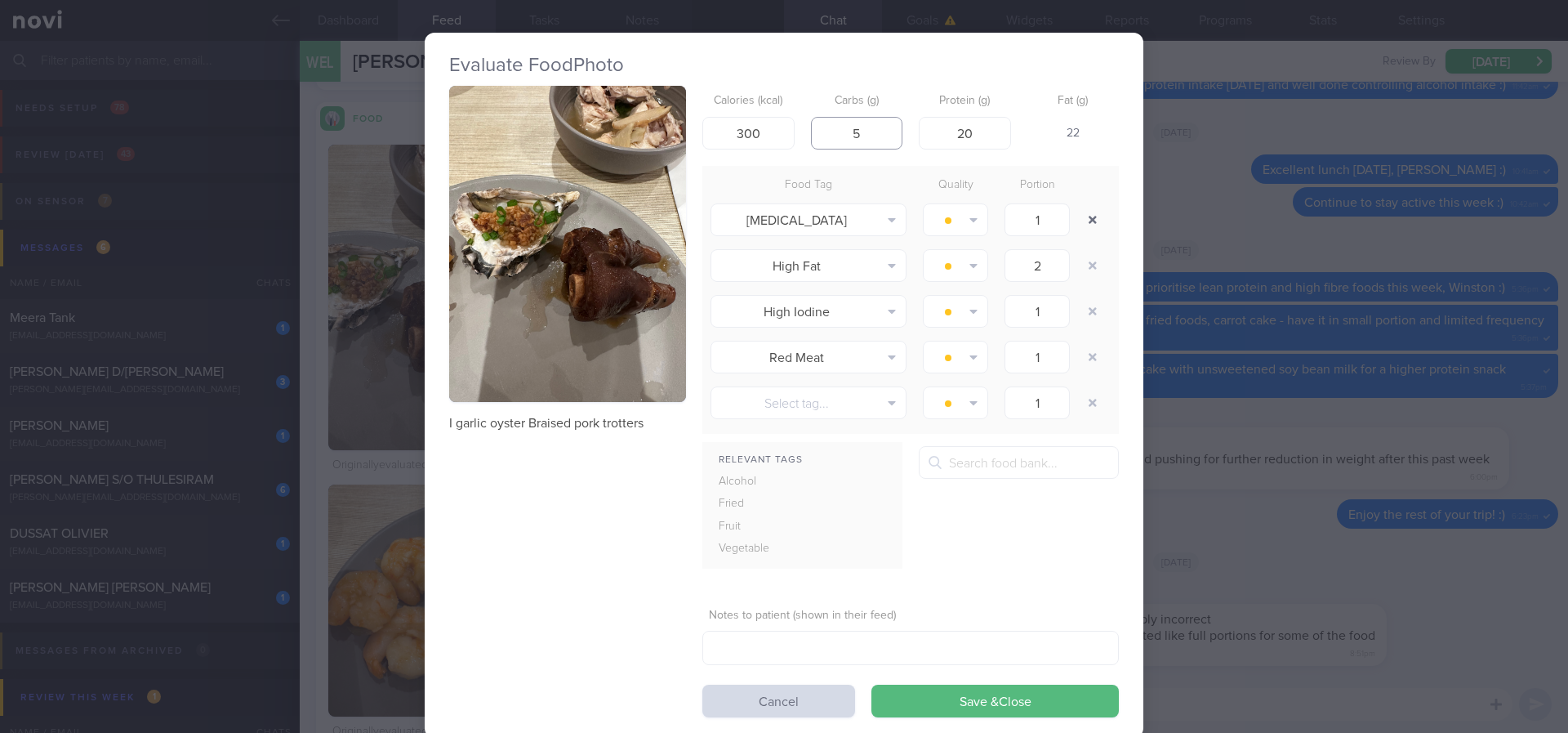
type input "5"
click at [1079, 211] on button "button" at bounding box center [1092, 219] width 29 height 29
type input "2"
type input "1"
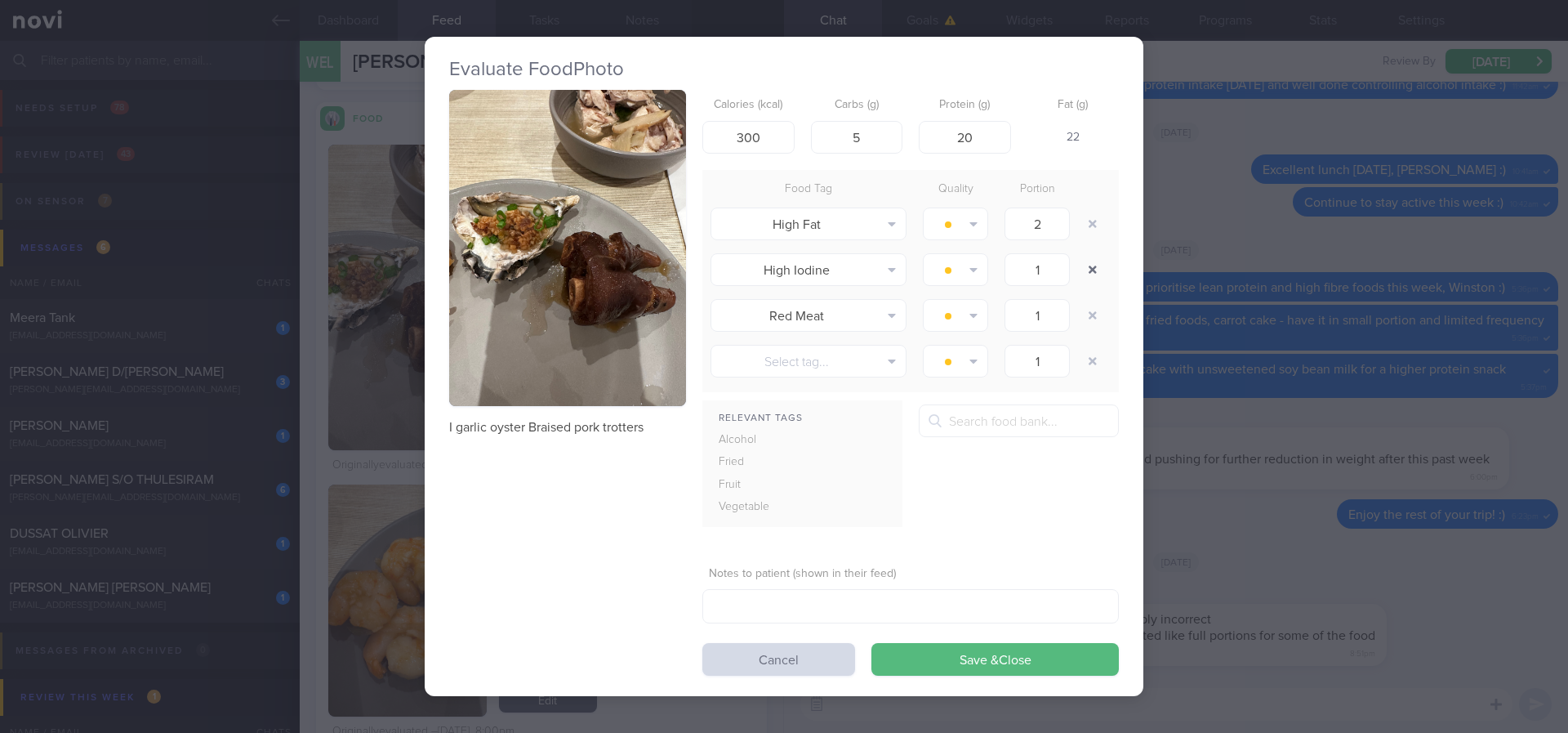
click at [1089, 265] on button "button" at bounding box center [1092, 269] width 29 height 29
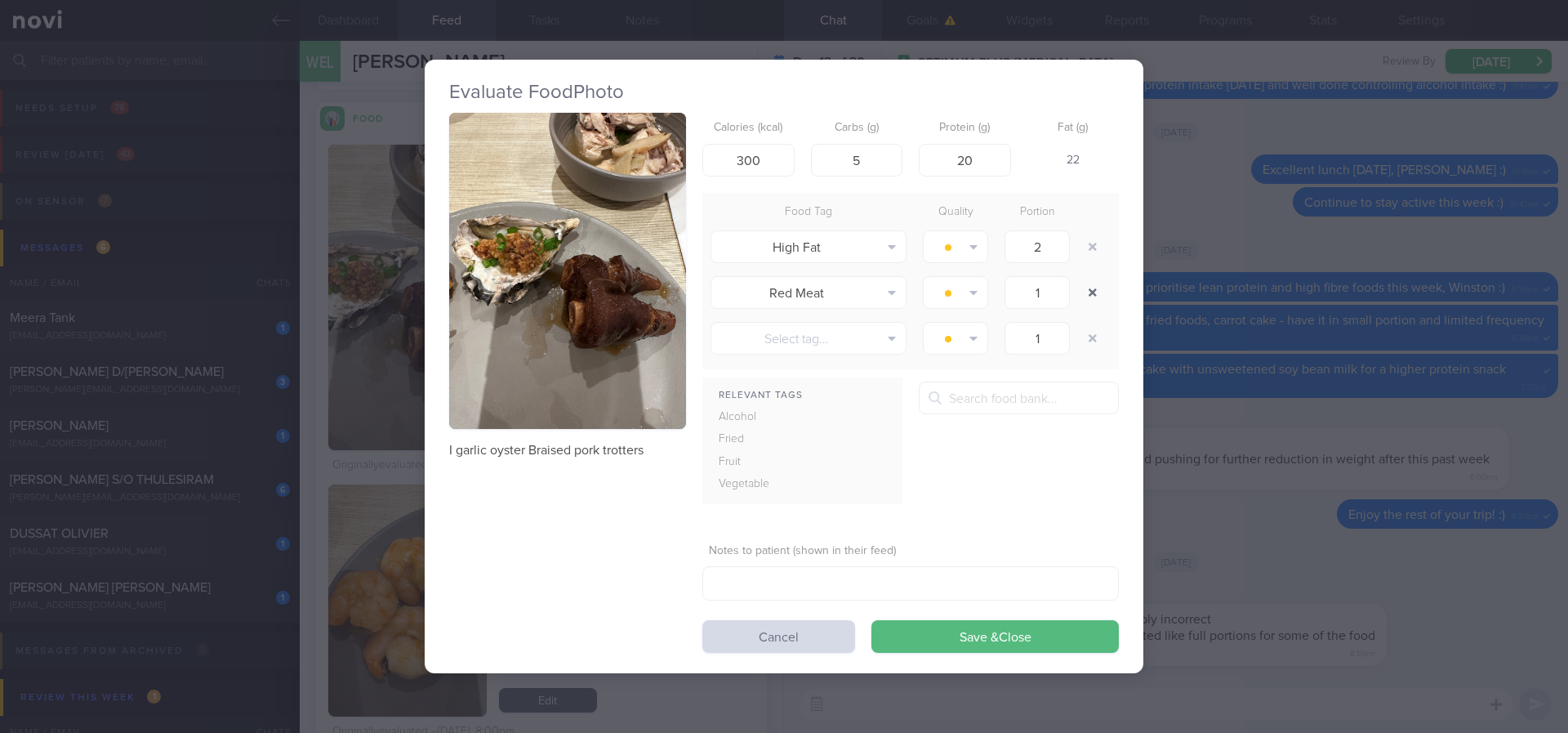
click at [1096, 278] on button "button" at bounding box center [1092, 292] width 29 height 29
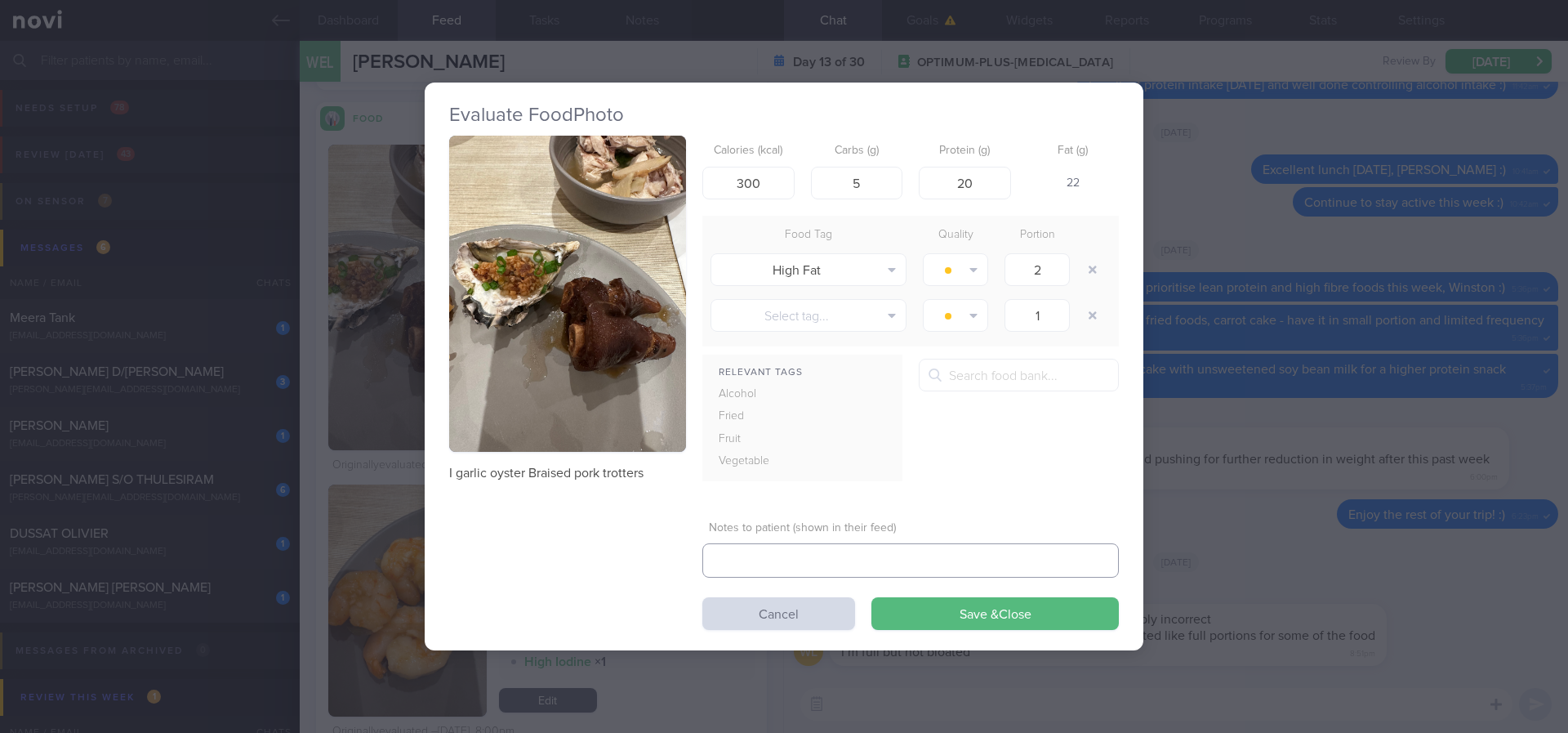
click at [1056, 572] on textarea at bounding box center [911, 560] width 417 height 34
click at [1043, 606] on button "Save & Close" at bounding box center [995, 613] width 247 height 33
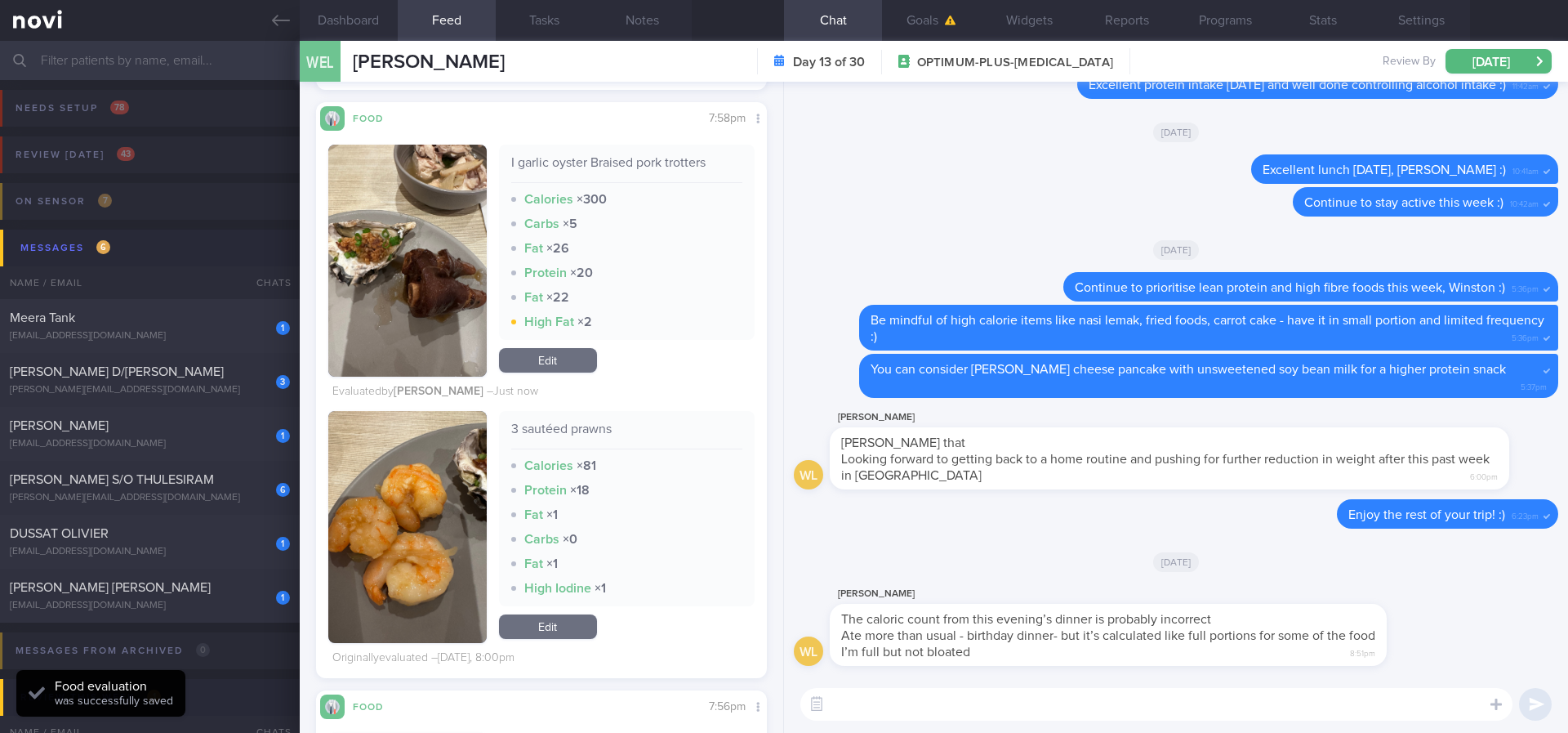
click at [517, 360] on div "I garlic oyster Braised pork trotters Calories × 300 Carbs × 5 Fat × 26 Protein…" at bounding box center [627, 261] width 256 height 232
drag, startPoint x: 548, startPoint y: 383, endPoint x: 573, endPoint y: 382, distance: 25.0
click at [548, 373] on link "Edit" at bounding box center [547, 359] width 98 height 24
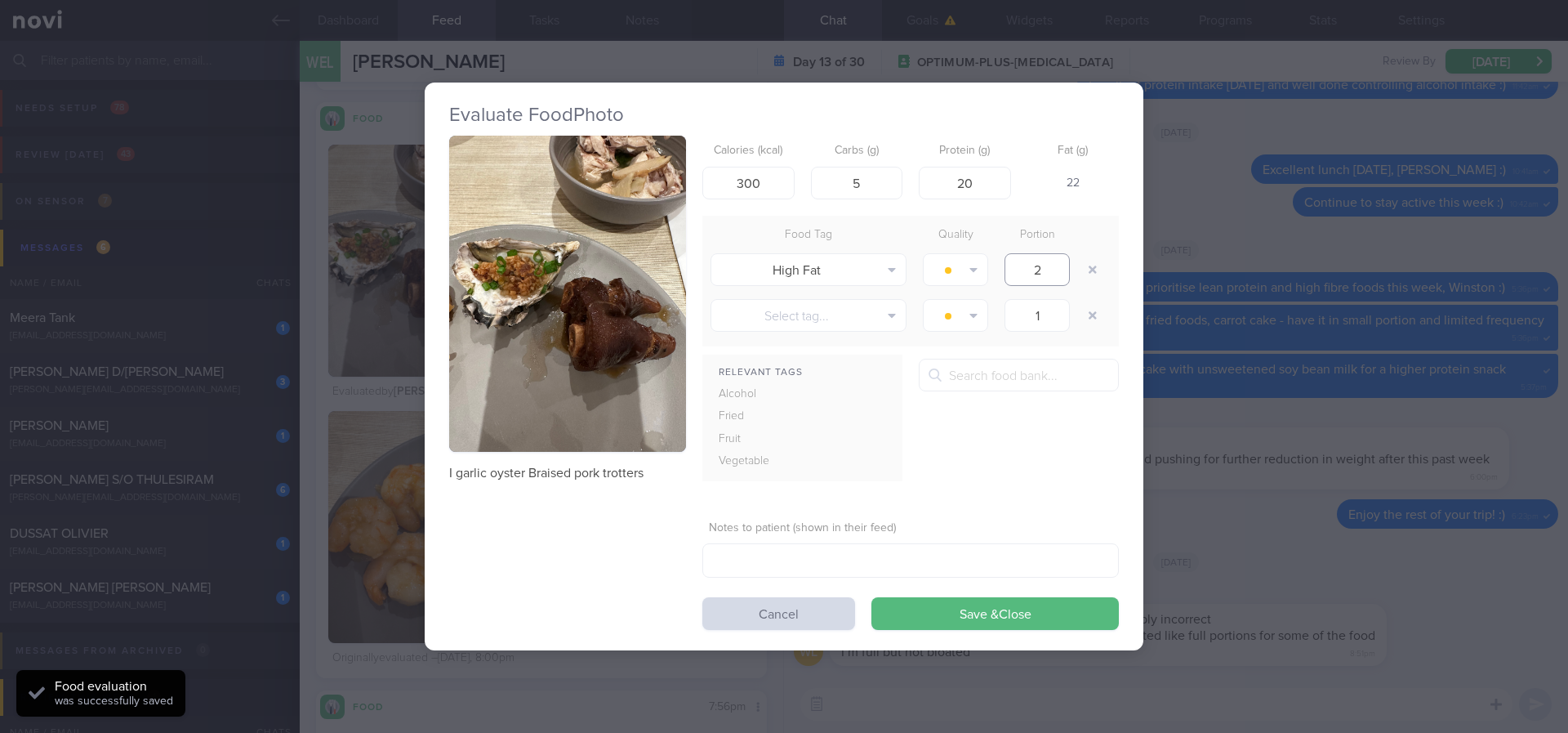
drag, startPoint x: 1052, startPoint y: 272, endPoint x: 1073, endPoint y: 491, distance: 220.0
click at [1006, 272] on input "2" at bounding box center [1037, 269] width 65 height 33
type input "1"
click at [1048, 601] on button "Save & Close" at bounding box center [995, 613] width 247 height 33
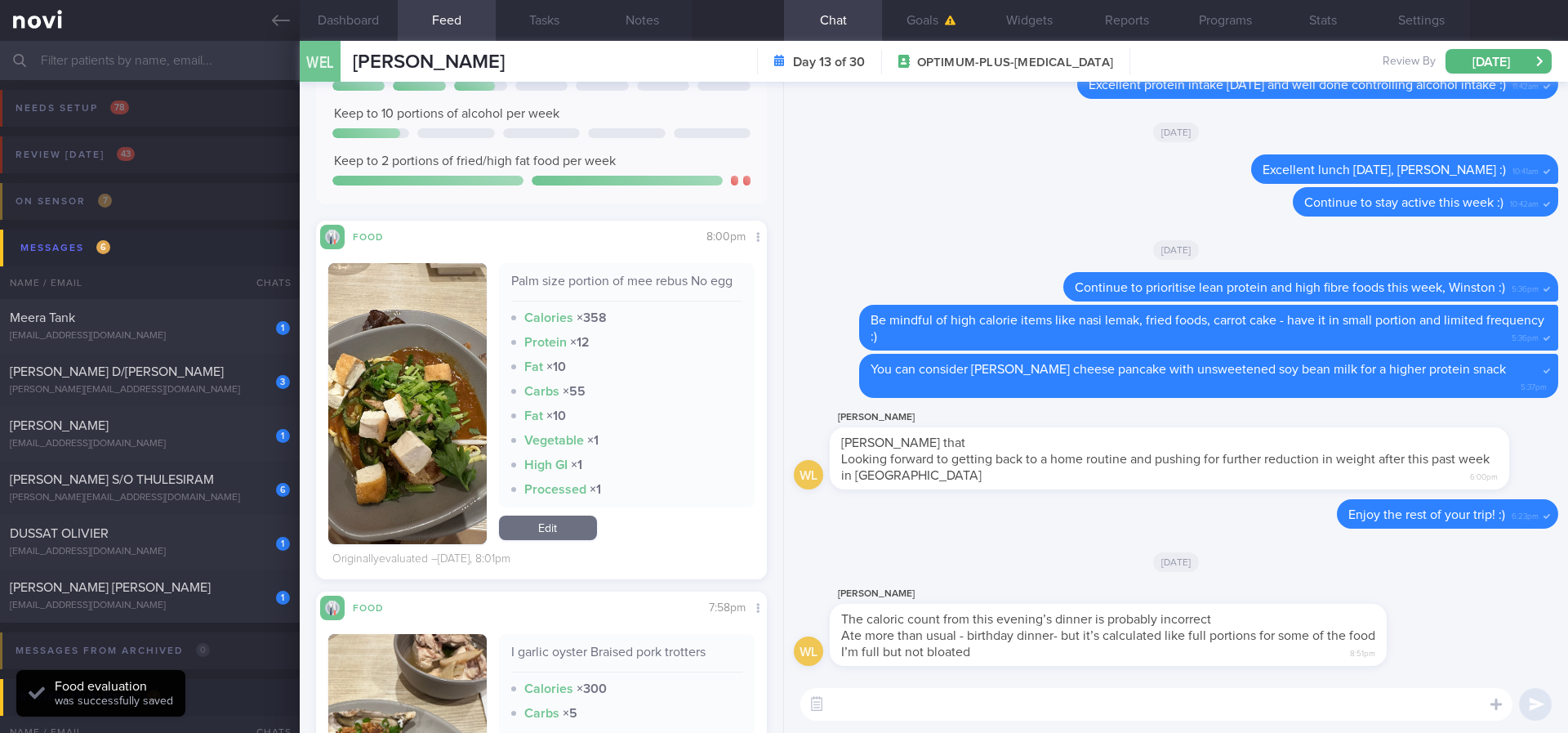
scroll to position [368, 0]
click at [553, 529] on div "Palm size portion of mee rebus No egg Calories × 358 Protein × 12 Fat × 10 Carb…" at bounding box center [627, 405] width 256 height 281
click at [540, 541] on link "Edit" at bounding box center [547, 528] width 98 height 24
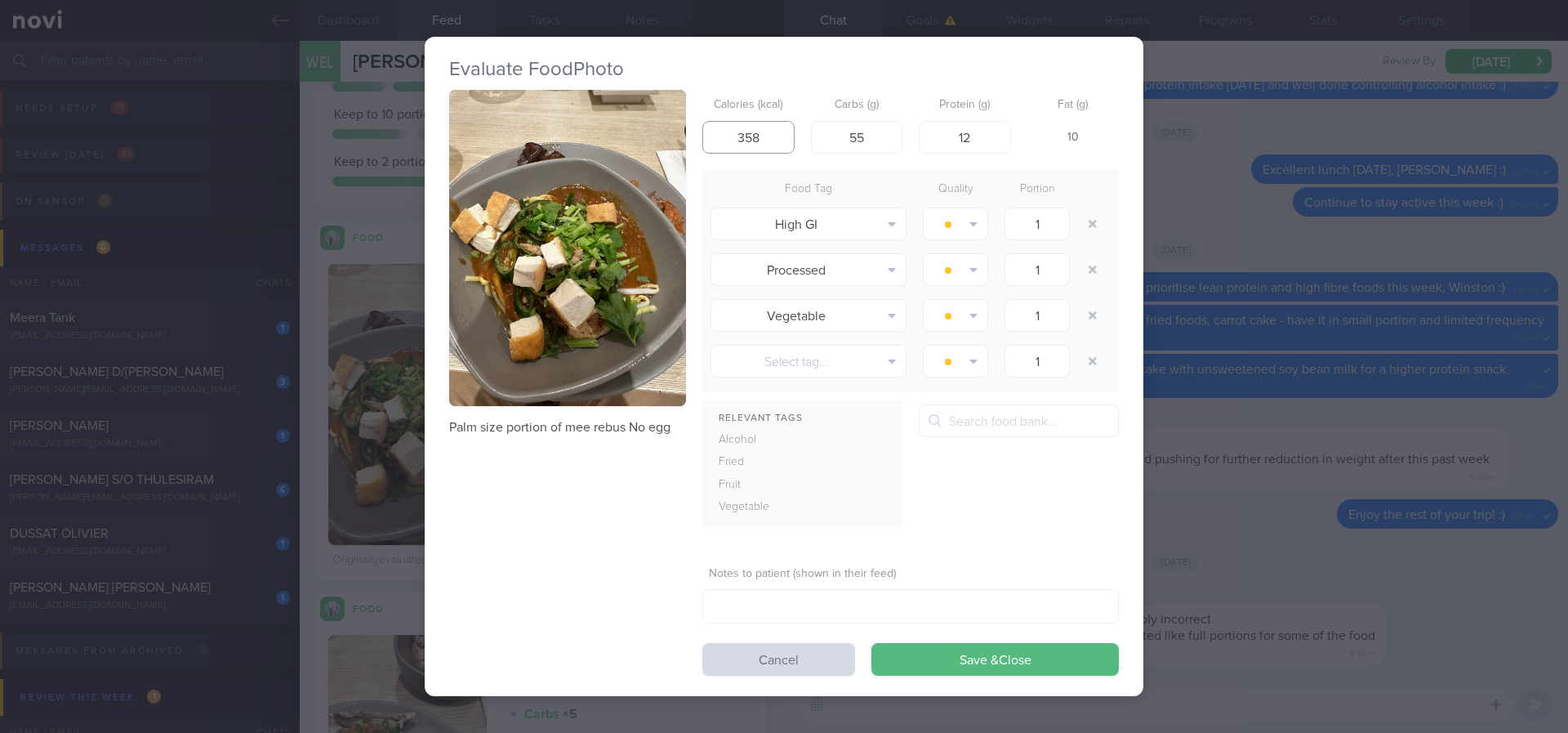
drag, startPoint x: 762, startPoint y: 131, endPoint x: 708, endPoint y: 129, distance: 54.0
click at [708, 129] on input "358" at bounding box center [748, 137] width 92 height 33
type input "3"
type input "250"
drag, startPoint x: 865, startPoint y: 145, endPoint x: 834, endPoint y: 144, distance: 31.0
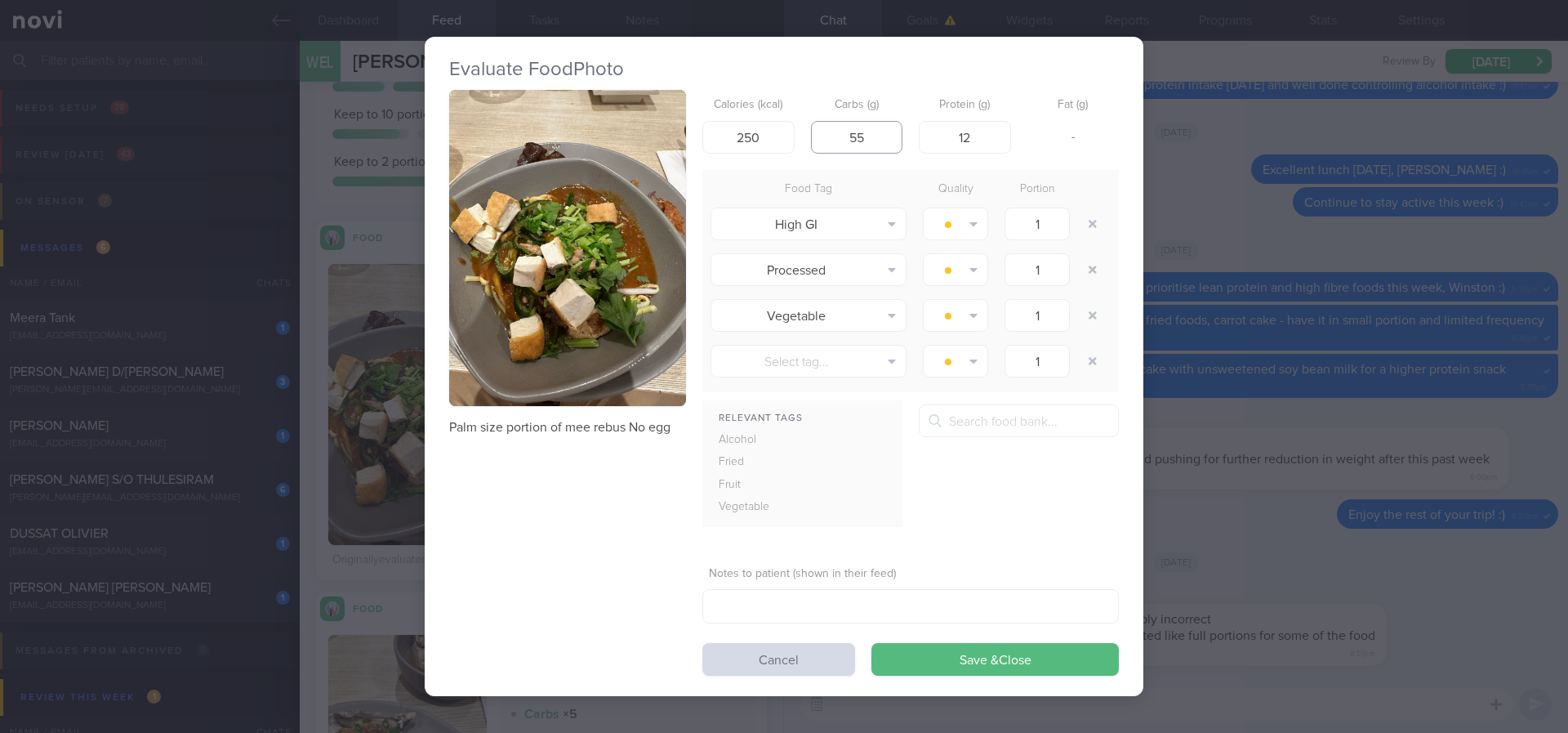
click at [834, 144] on input "55" at bounding box center [857, 137] width 92 height 33
type input "30"
drag, startPoint x: 967, startPoint y: 132, endPoint x: 937, endPoint y: 132, distance: 30.0
click at [937, 132] on input "12" at bounding box center [965, 137] width 92 height 33
type input "5"
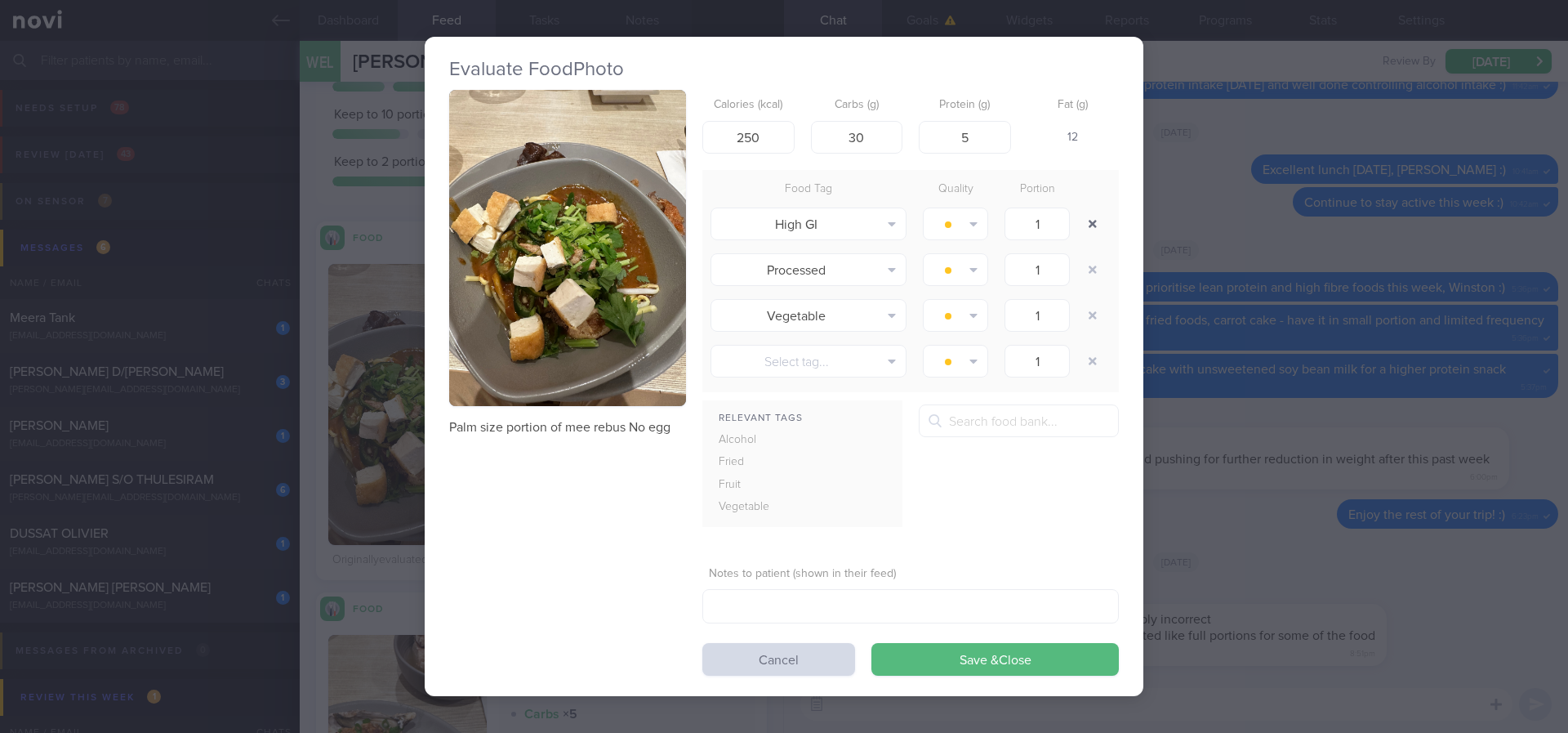
click at [1092, 232] on button "button" at bounding box center [1092, 223] width 29 height 29
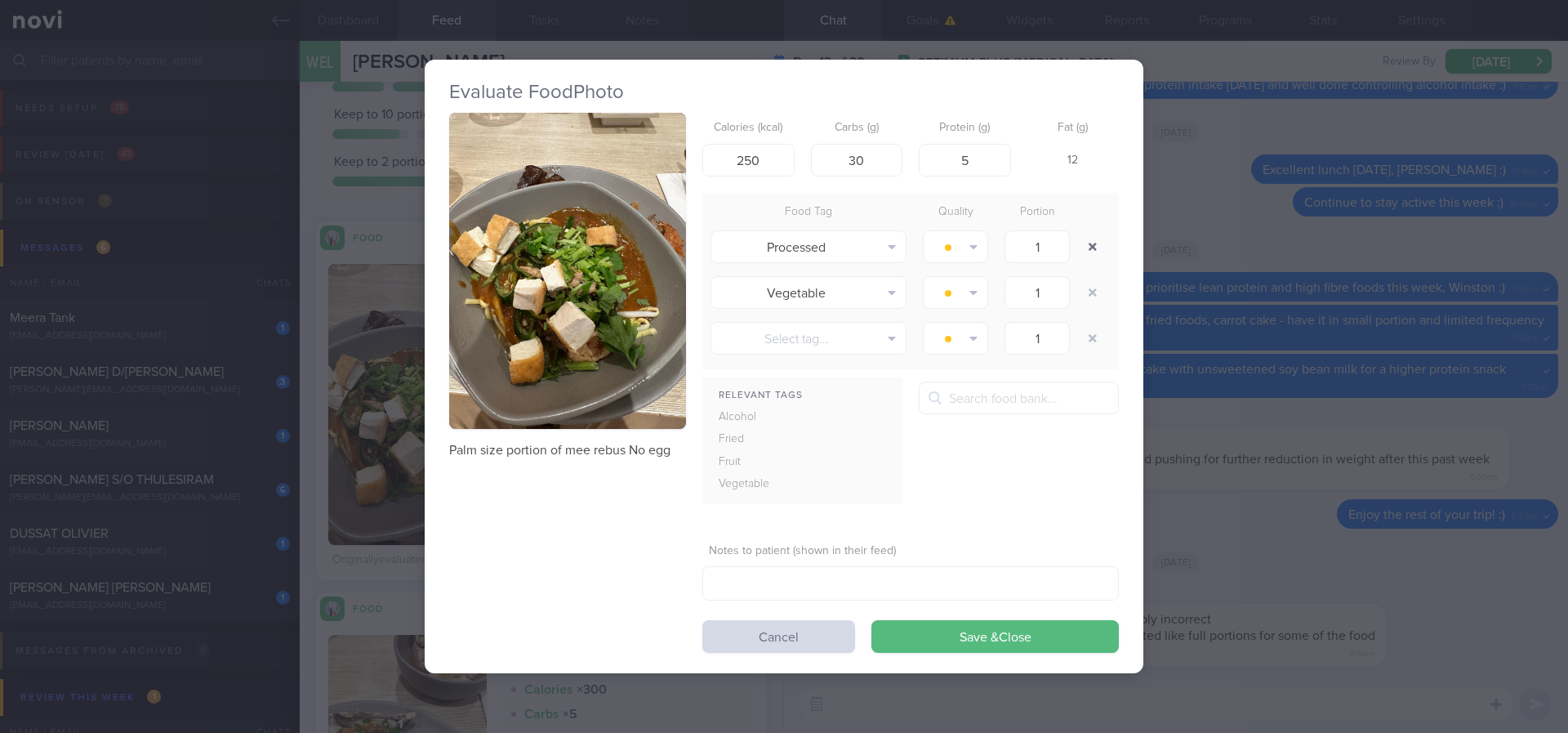
click at [1096, 232] on button "button" at bounding box center [1092, 247] width 29 height 29
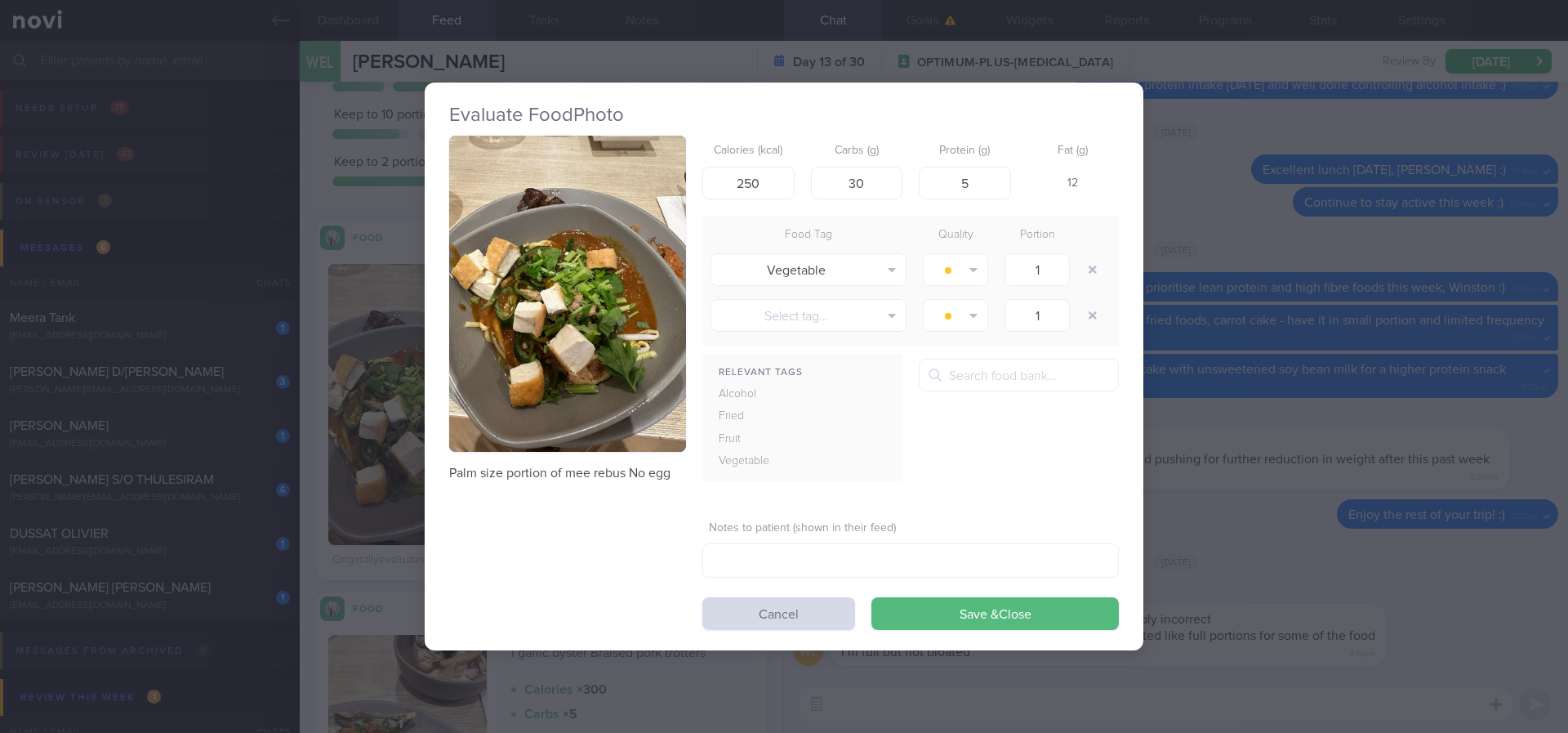
click at [1088, 264] on button "button" at bounding box center [1092, 269] width 29 height 29
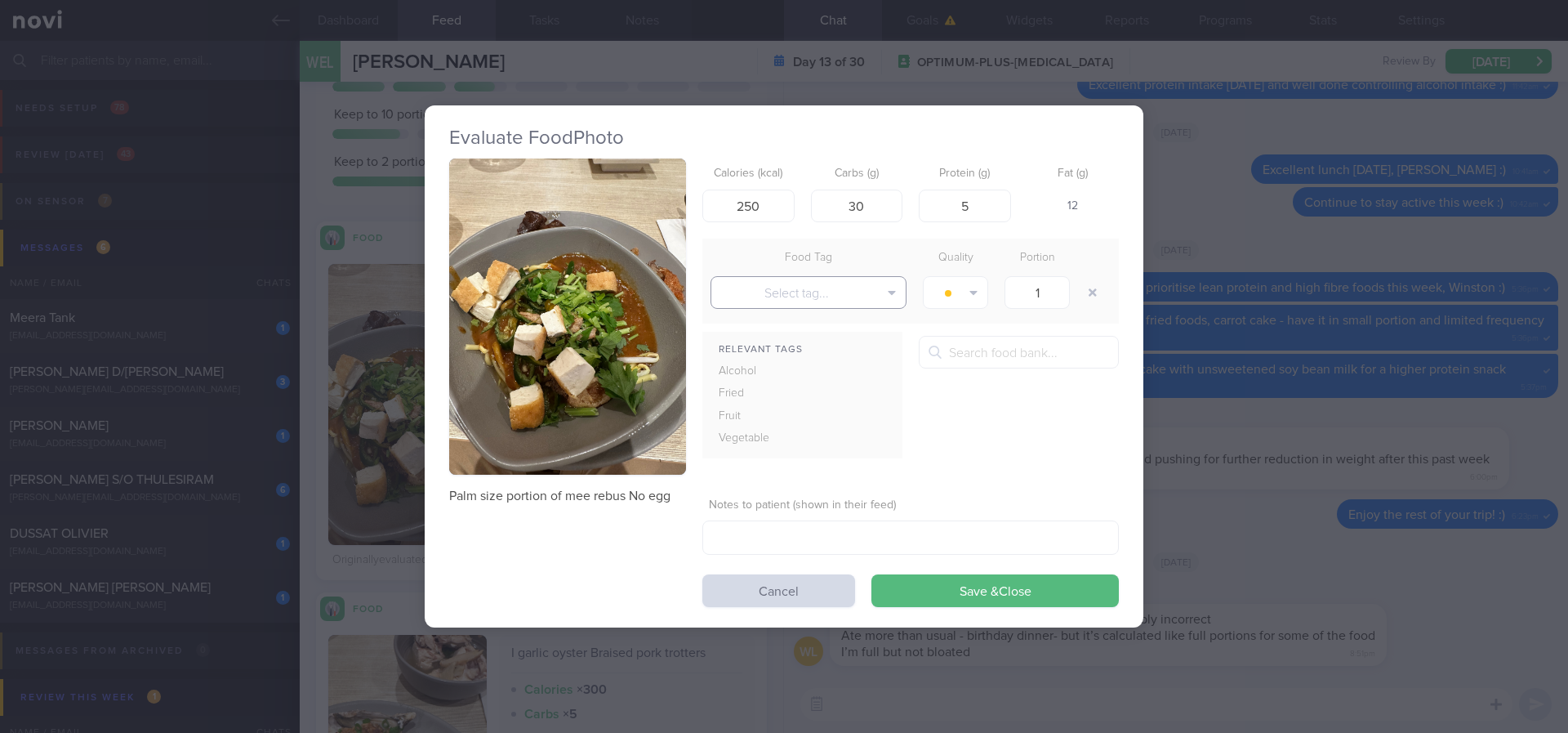
click at [804, 288] on button "Select tag..." at bounding box center [808, 292] width 196 height 33
click at [830, 466] on button "High Fat" at bounding box center [808, 471] width 195 height 24
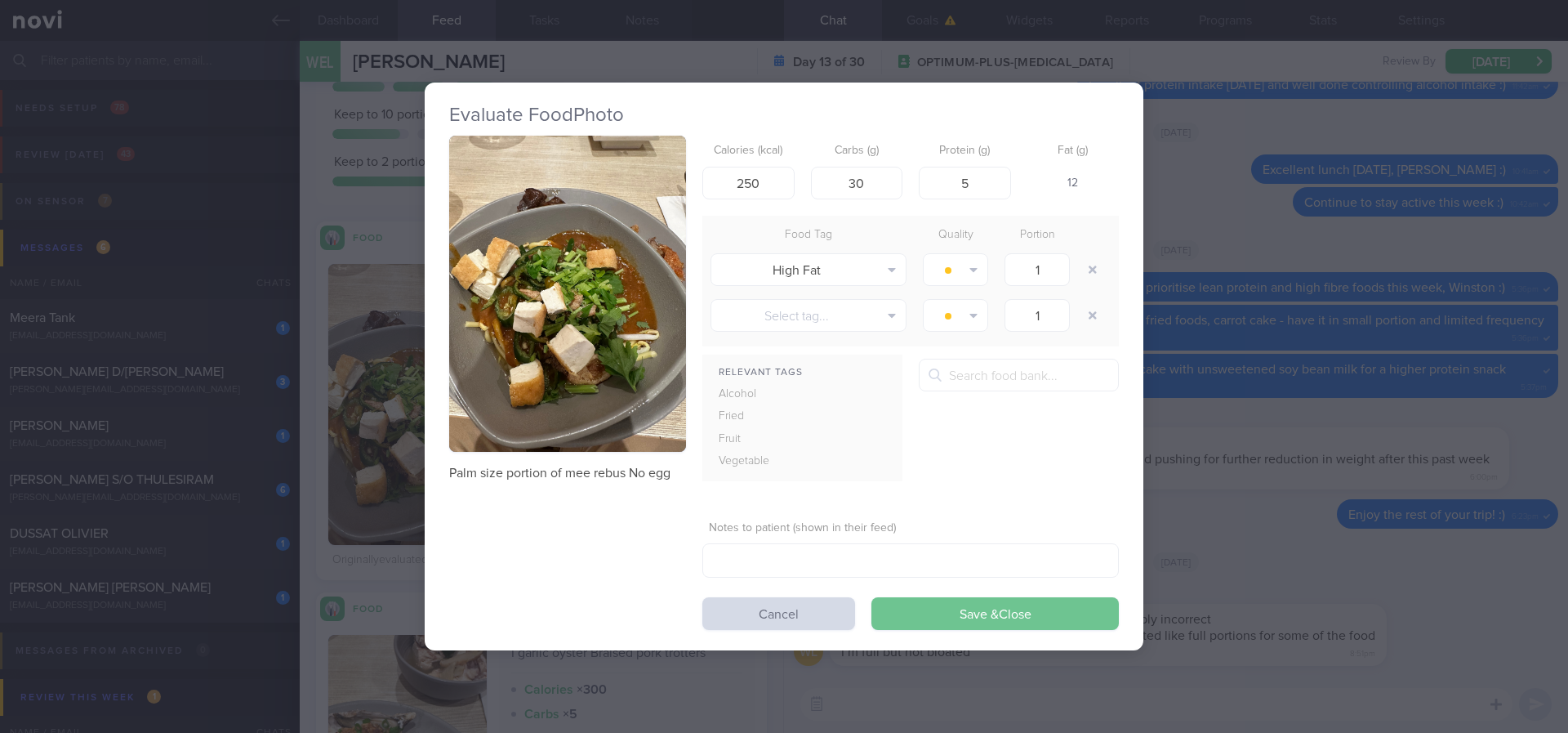
click at [1030, 598] on button "Save & Close" at bounding box center [995, 613] width 247 height 33
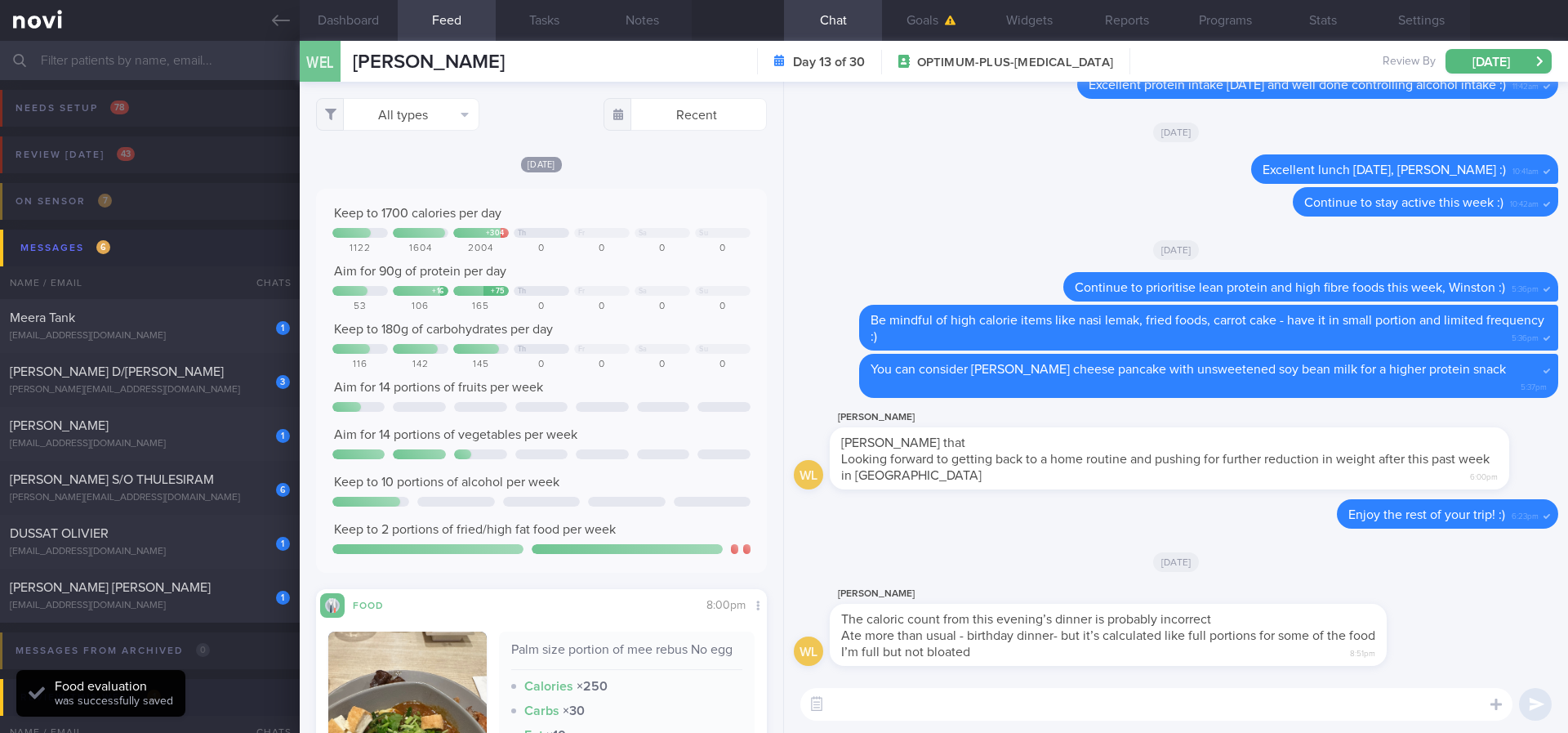
click at [875, 612] on textarea at bounding box center [1156, 704] width 712 height 33
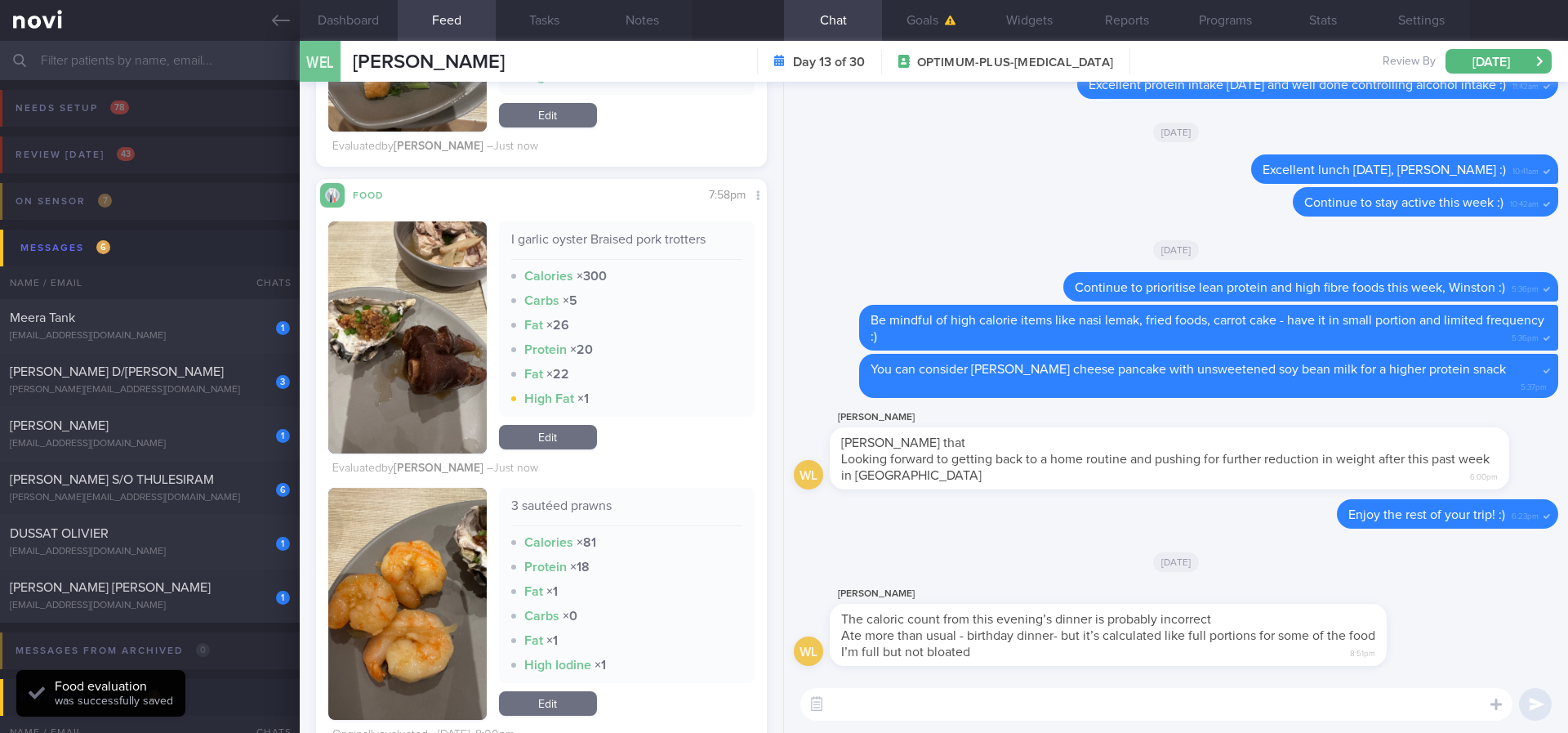
scroll to position [736, 0]
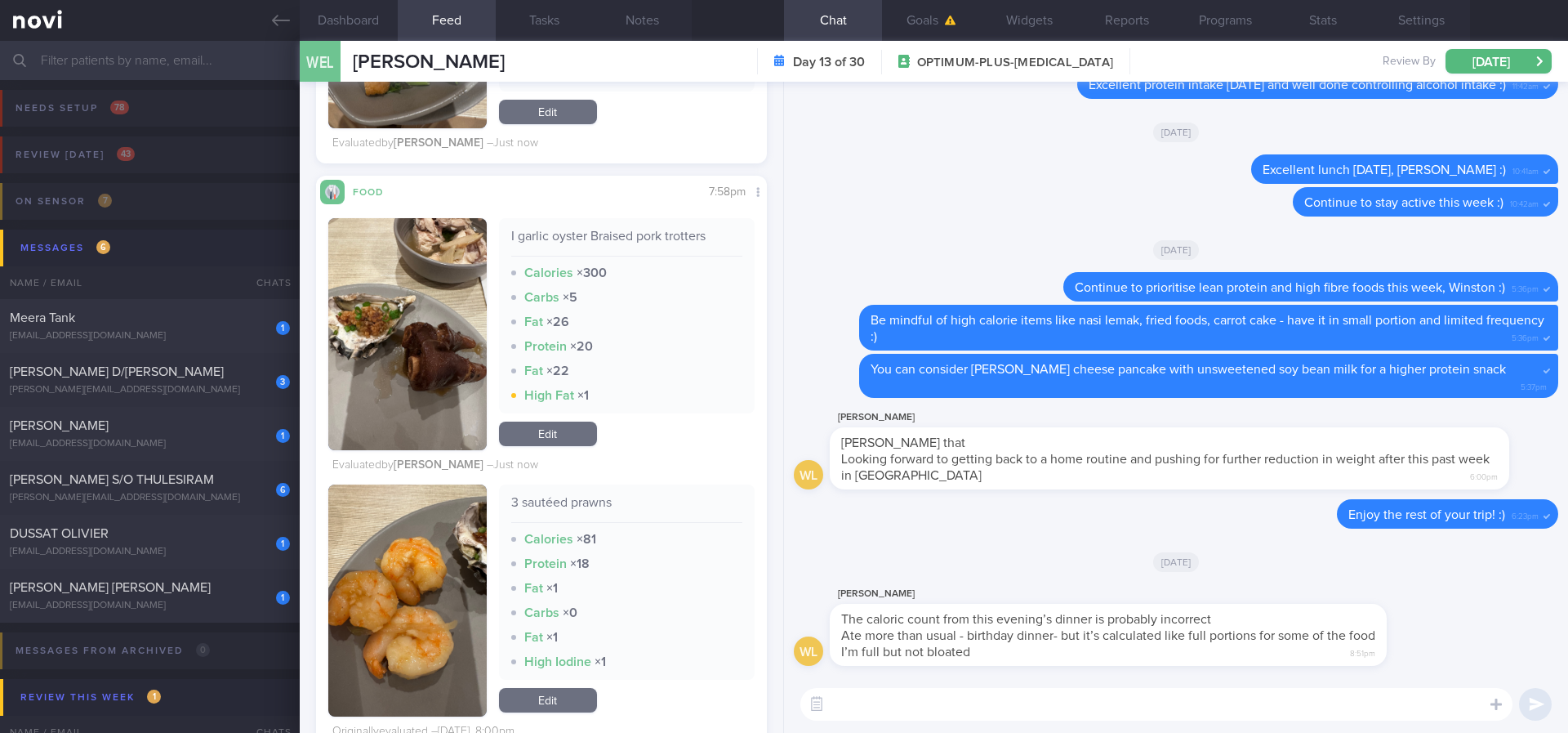
click at [558, 443] on link "Edit" at bounding box center [547, 433] width 98 height 24
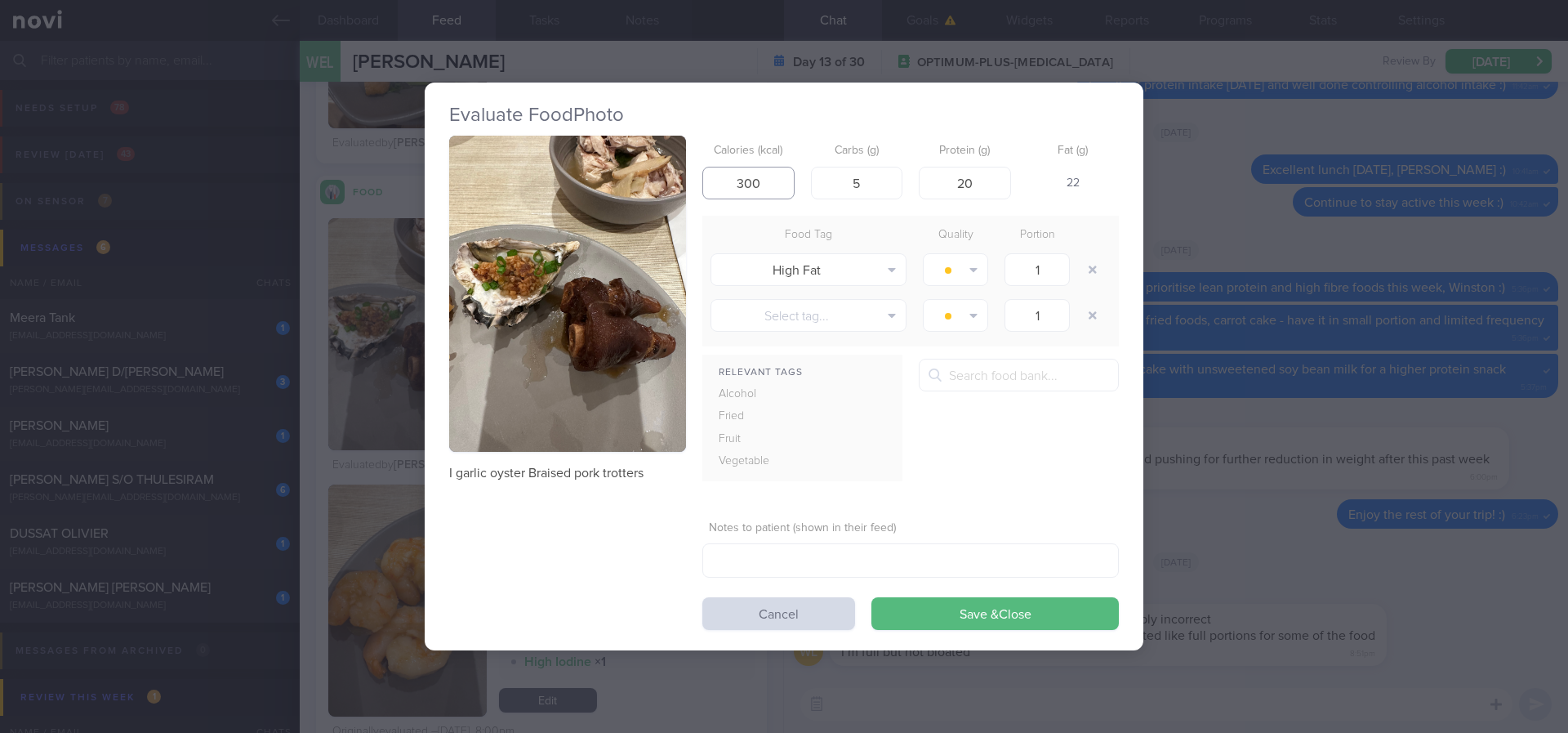
drag, startPoint x: 753, startPoint y: 181, endPoint x: 703, endPoint y: 176, distance: 50.2
click at [703, 176] on input "300" at bounding box center [748, 182] width 92 height 33
type input "250"
drag, startPoint x: 993, startPoint y: 183, endPoint x: 934, endPoint y: 183, distance: 59.0
click at [934, 183] on input "20" at bounding box center [965, 182] width 92 height 33
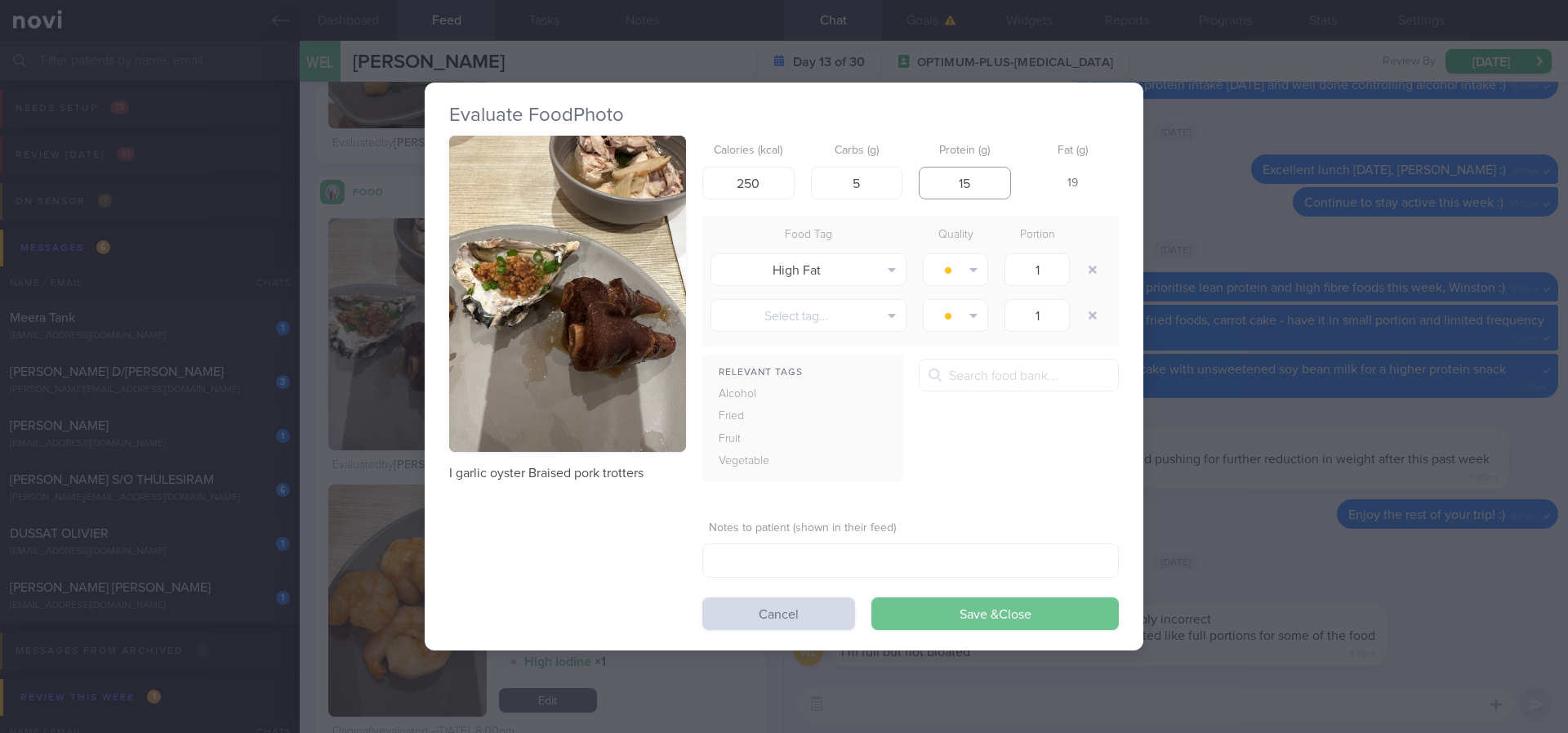
type input "15"
click at [1046, 600] on button "Save & Close" at bounding box center [995, 613] width 247 height 33
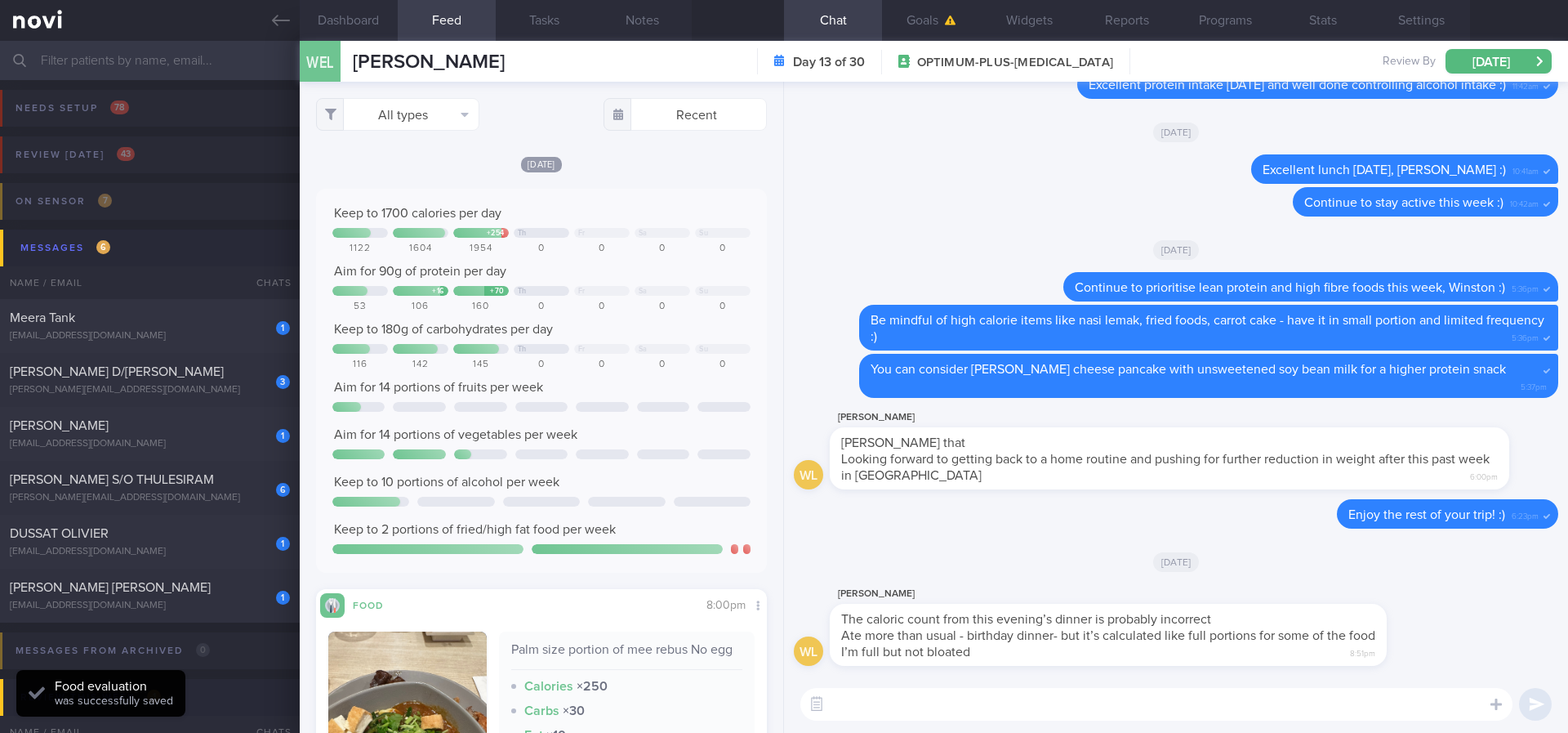
click at [898, 612] on textarea at bounding box center [1156, 704] width 712 height 33
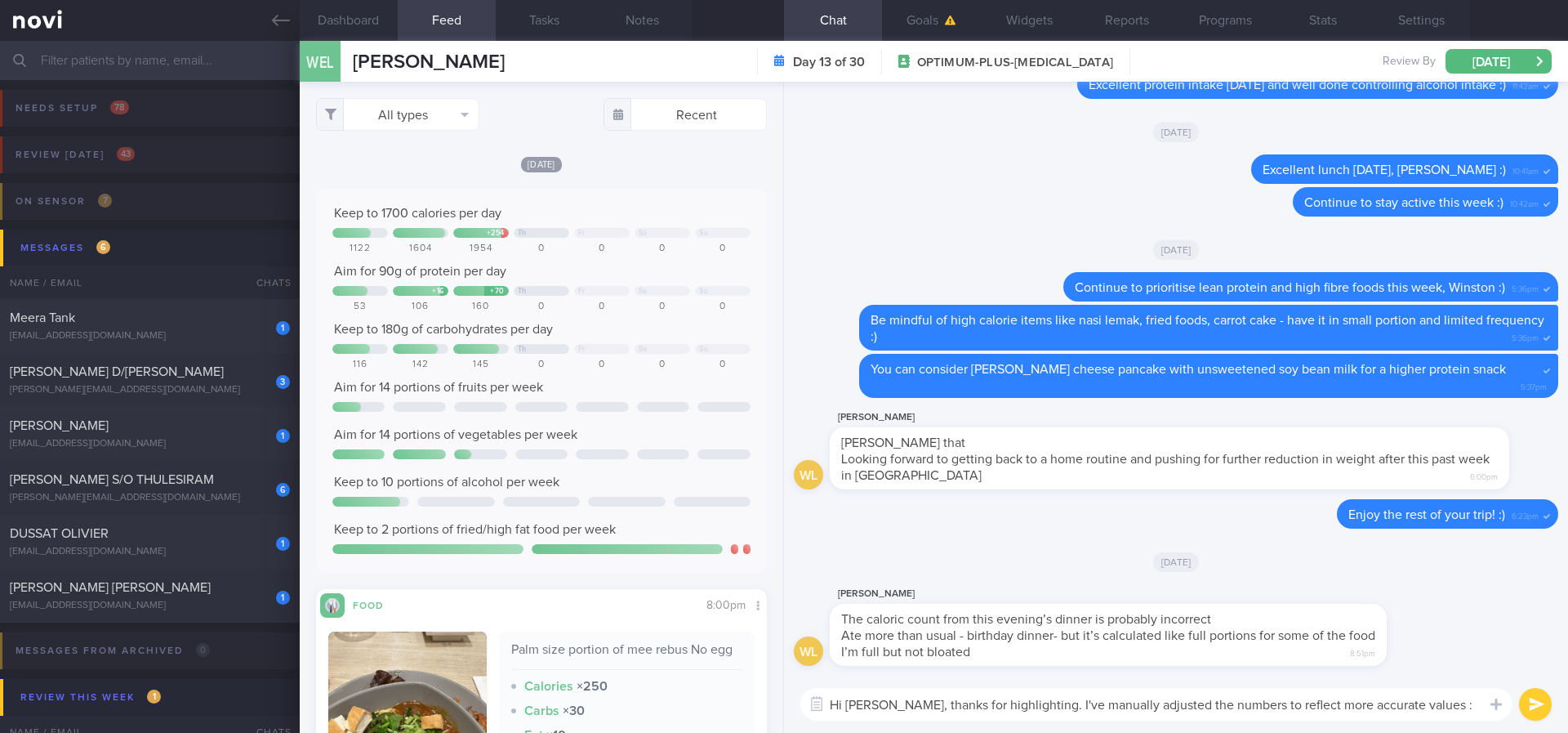
type textarea "Hi Winston, thanks for highlighting. I've manually adjusted the numbers to refl…"
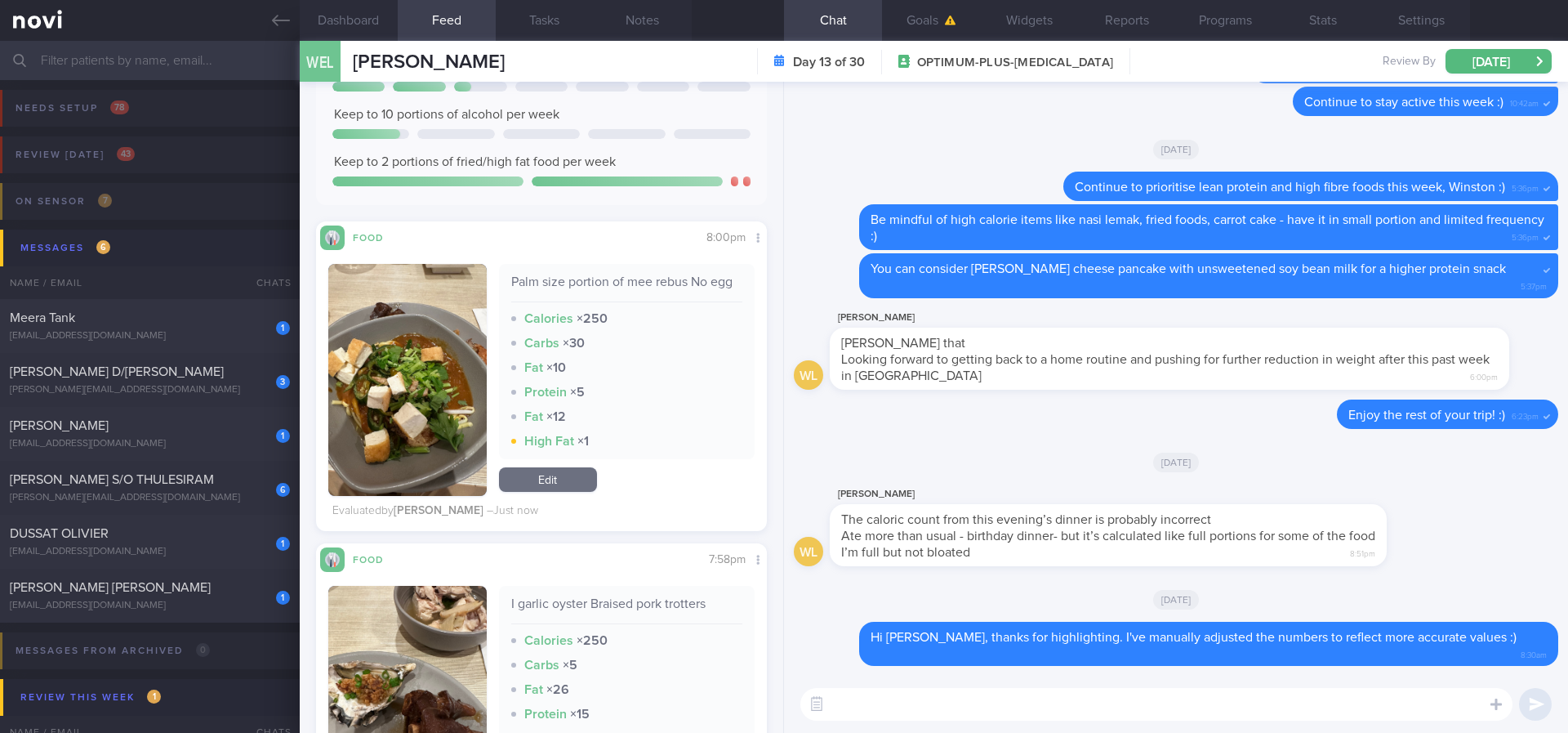
scroll to position [491, 0]
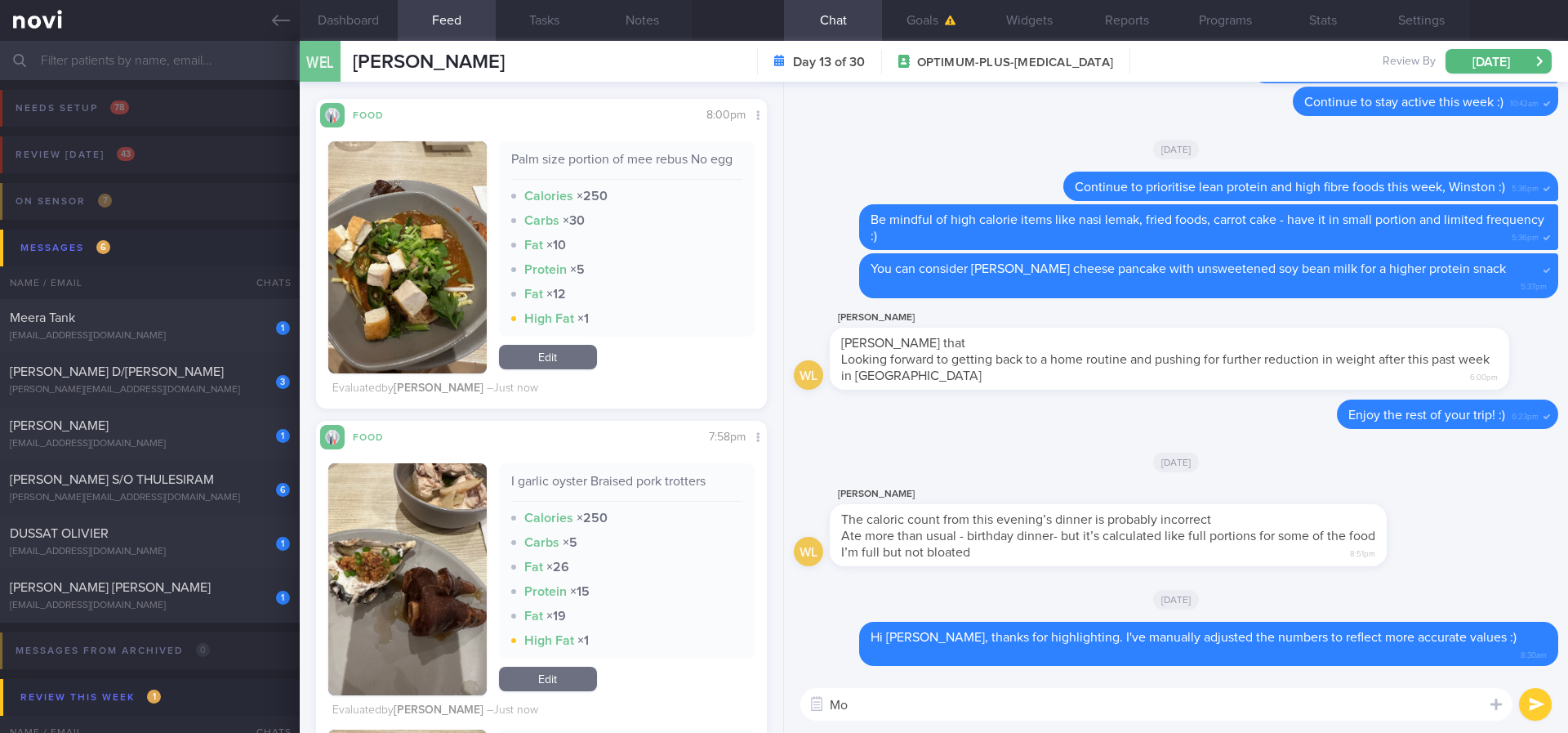
type textarea "M"
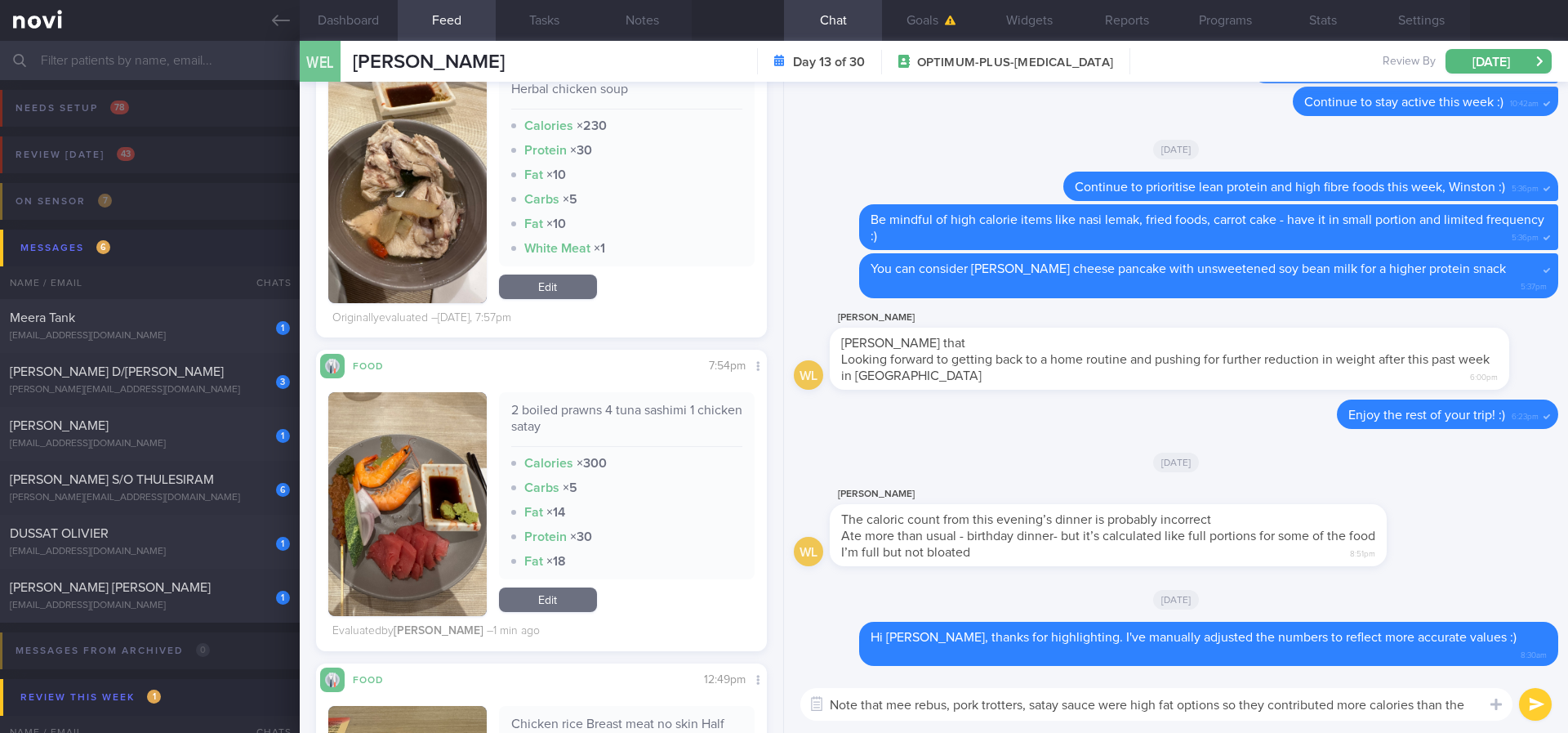
scroll to position [0, 0]
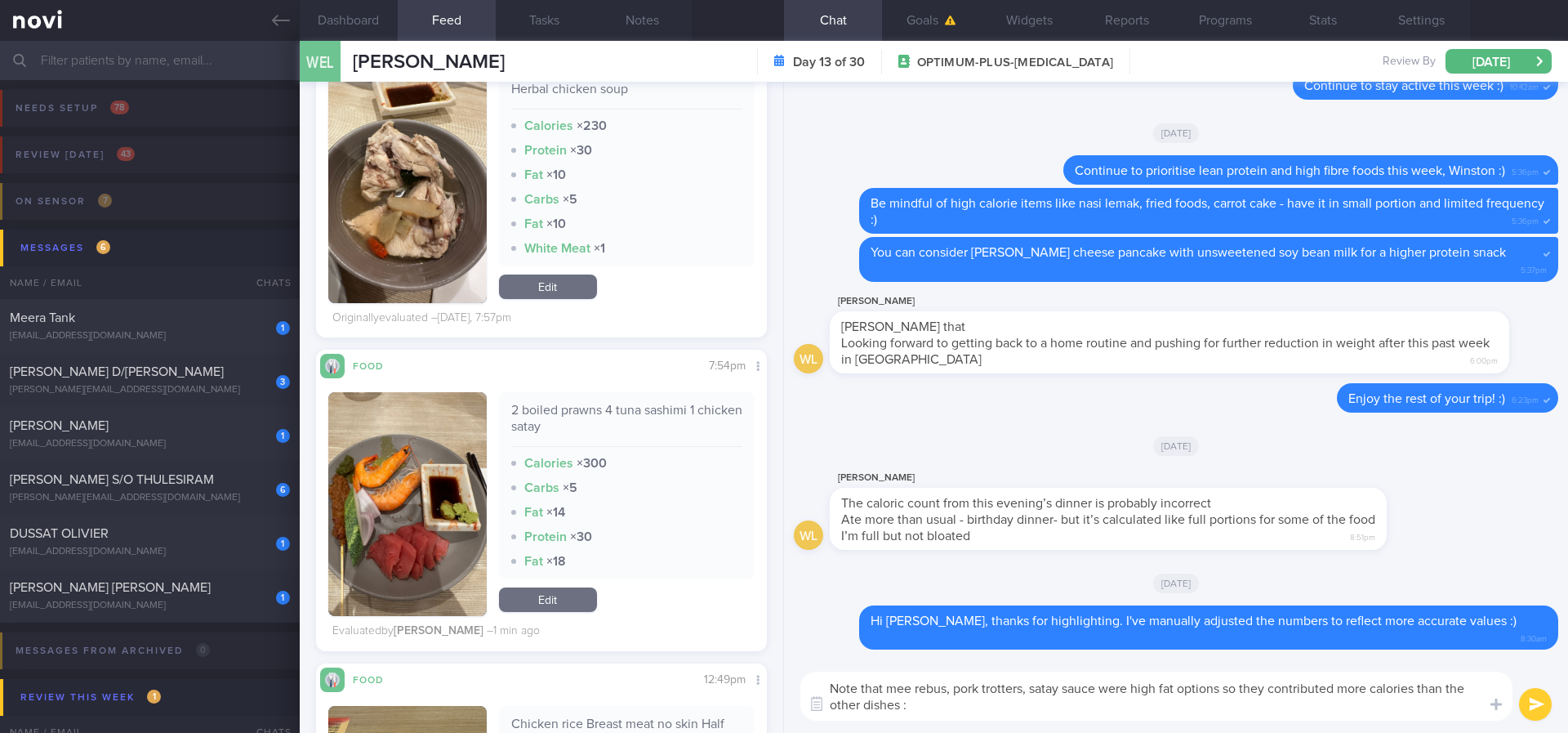
type textarea "Note that mee rebus, pork trotters, satay sauce were high fat options so they c…"
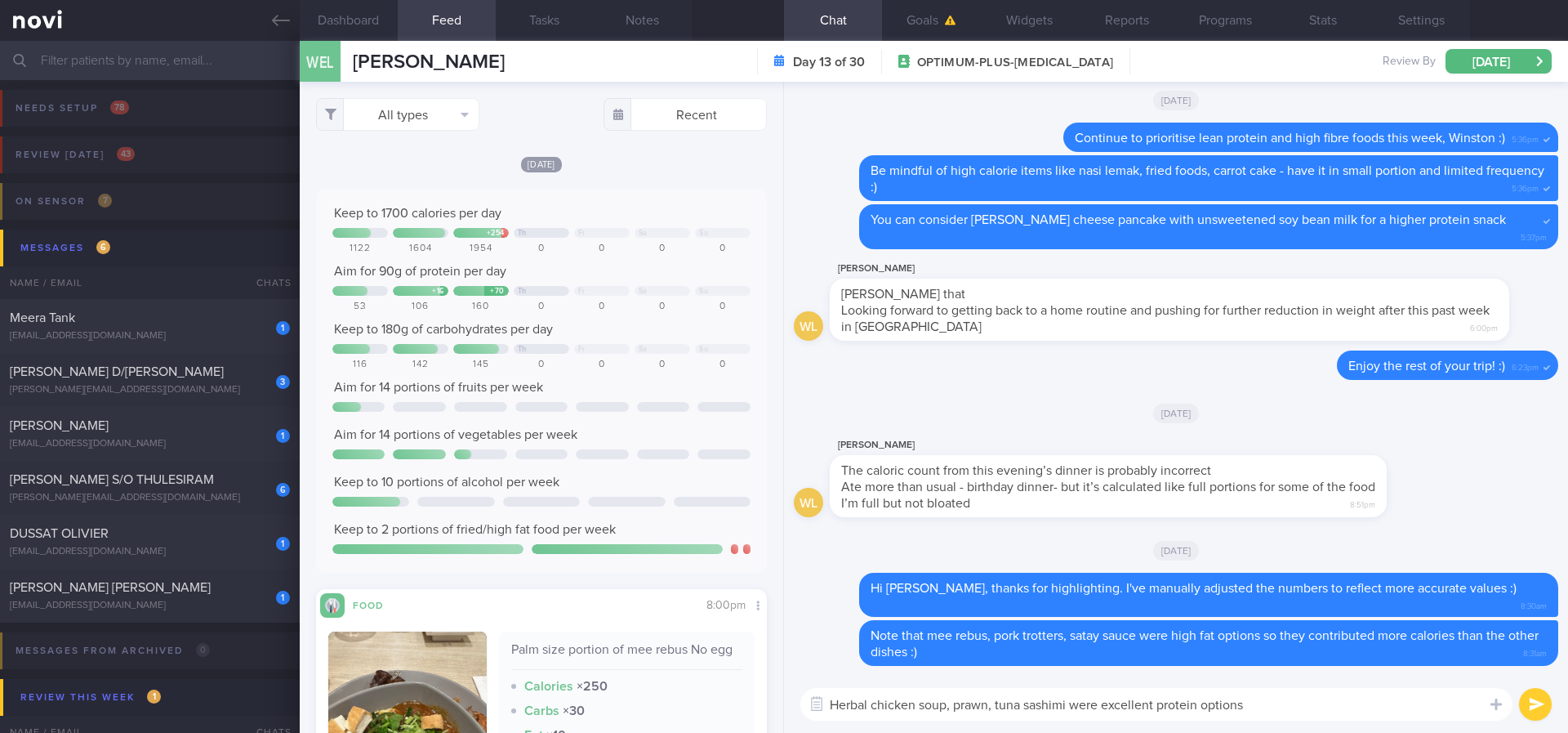
click at [1154, 612] on textarea "Herbal chicken soup, prawn, tuna sashimi were excellent protein options" at bounding box center [1156, 704] width 712 height 33
type textarea "Herbal chicken soup, prawn, tuna sashimi were excellent lean protein options"
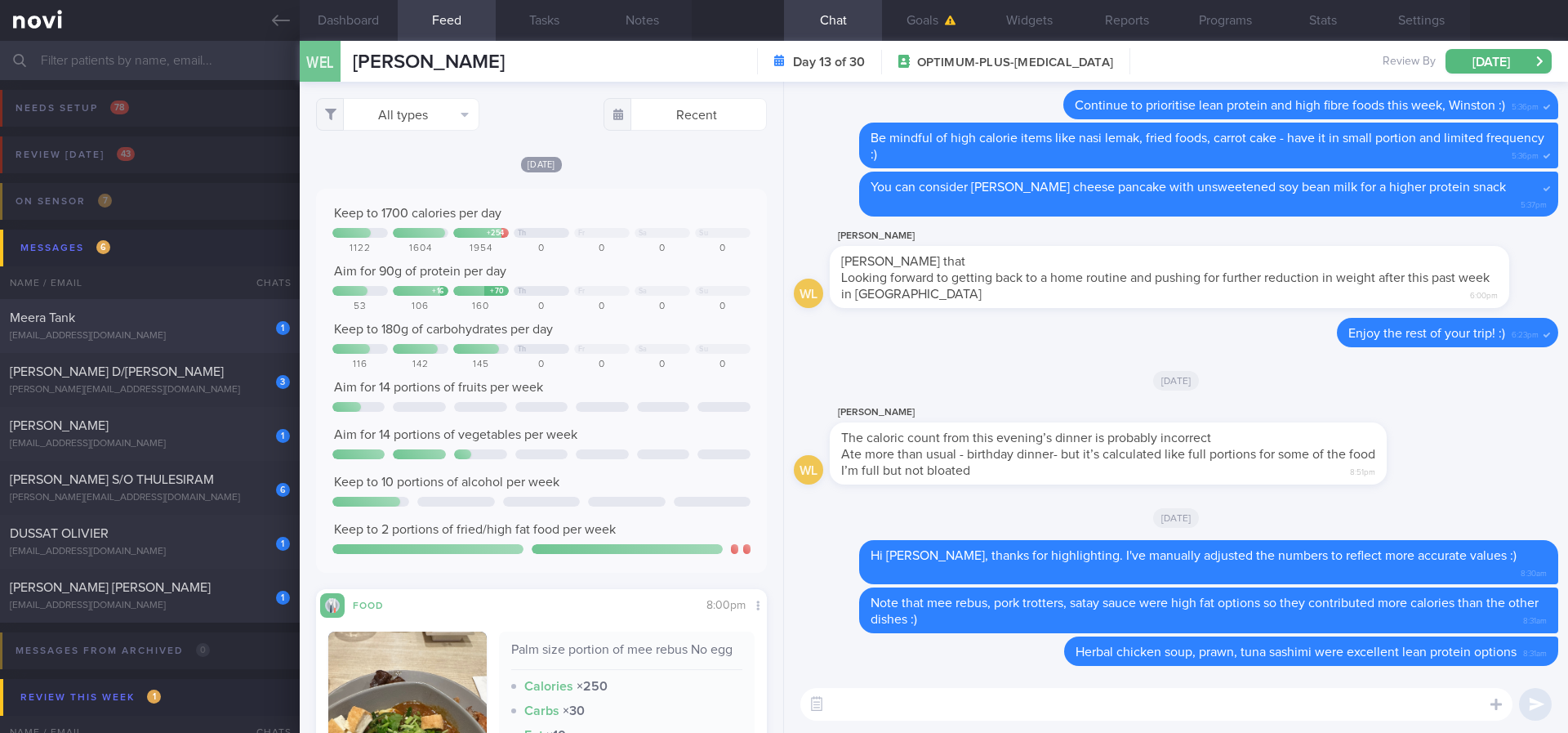
click at [211, 461] on div "1 Meera Tank meera.tank@outlook.com 2 days ago OPTIMUM-PLUS-RYBELSUS Tracked. n…" at bounding box center [784, 487] width 1568 height 54
type input "Tracked. no beef"
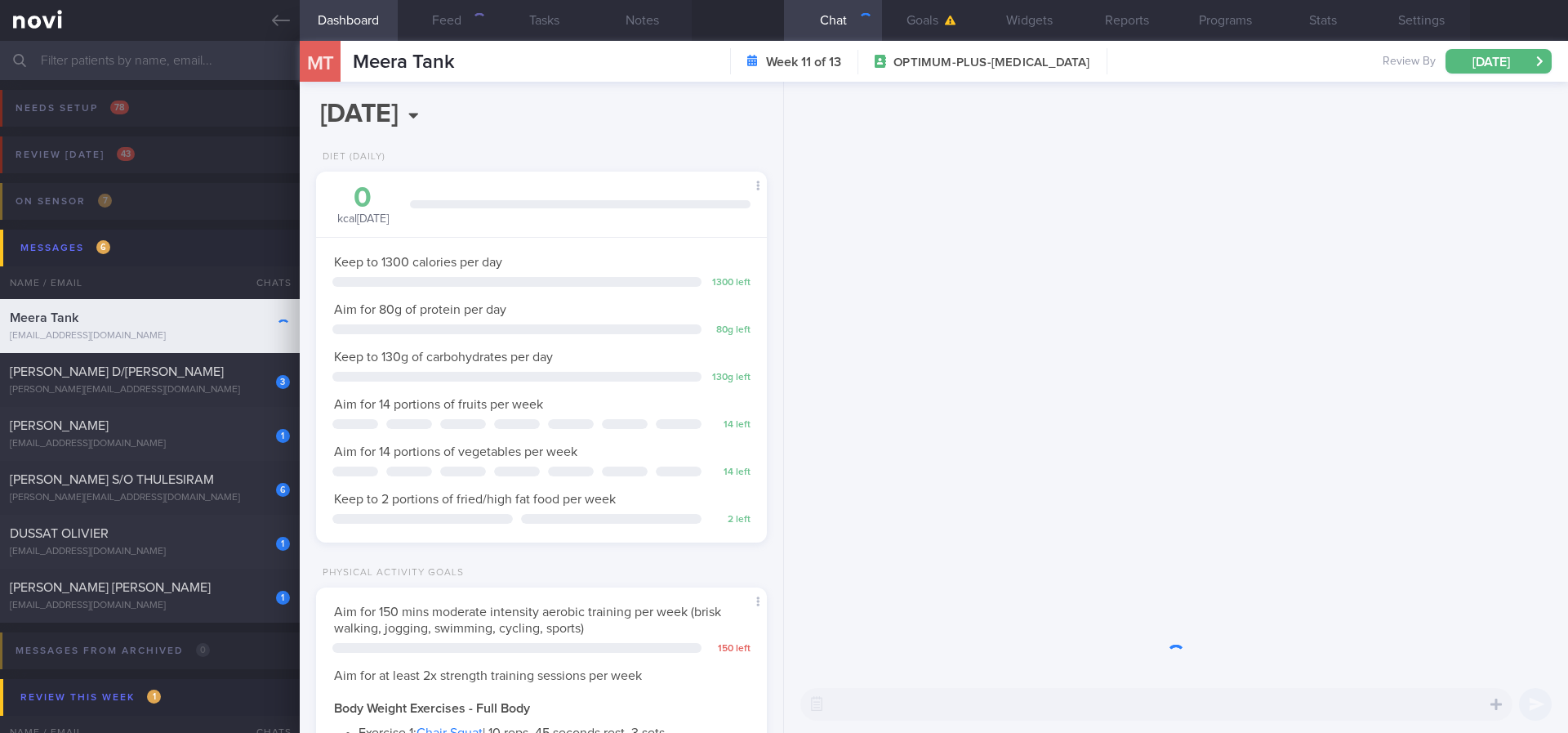
scroll to position [225, 403]
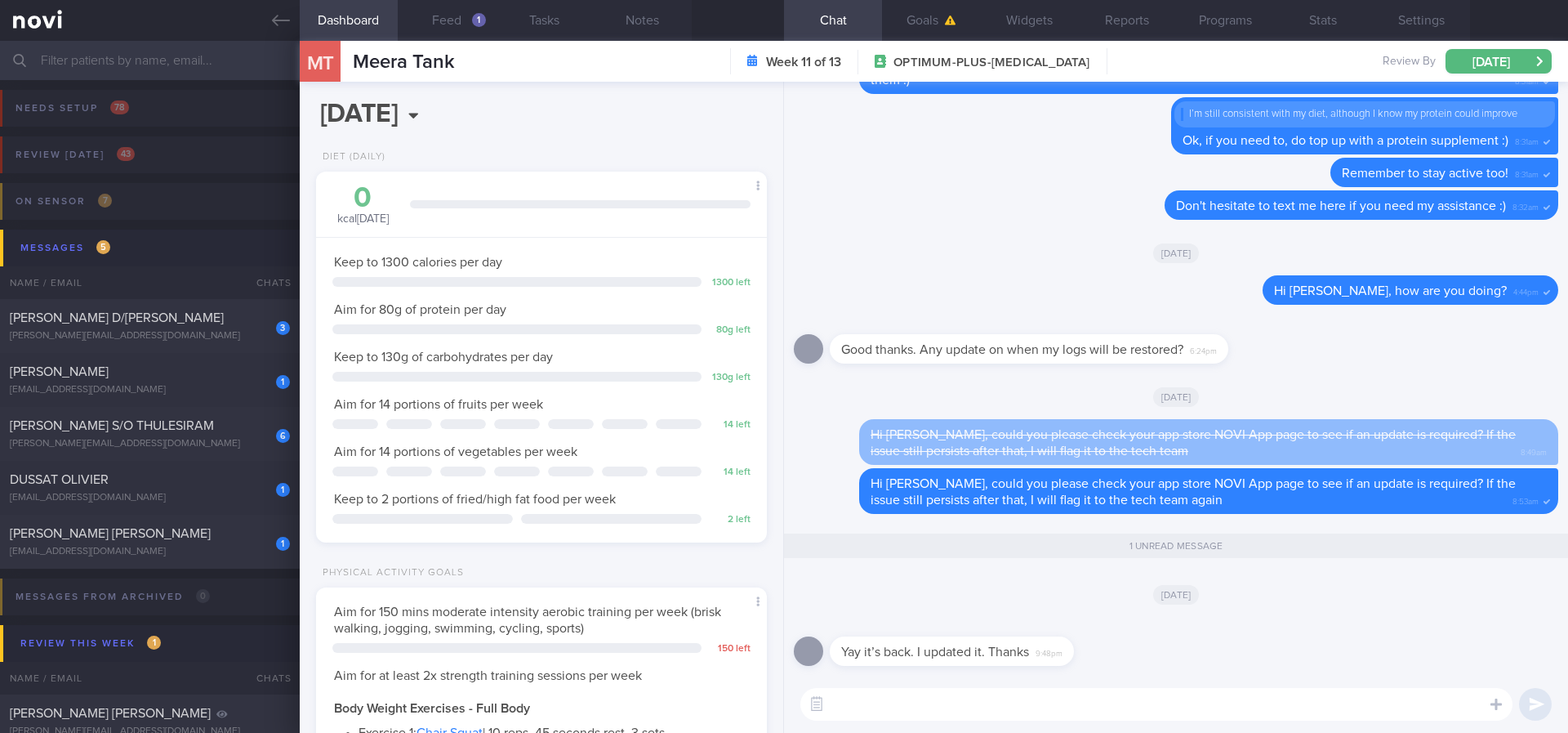
click at [922, 612] on textarea at bounding box center [1156, 704] width 712 height 33
type textarea "That's great!"
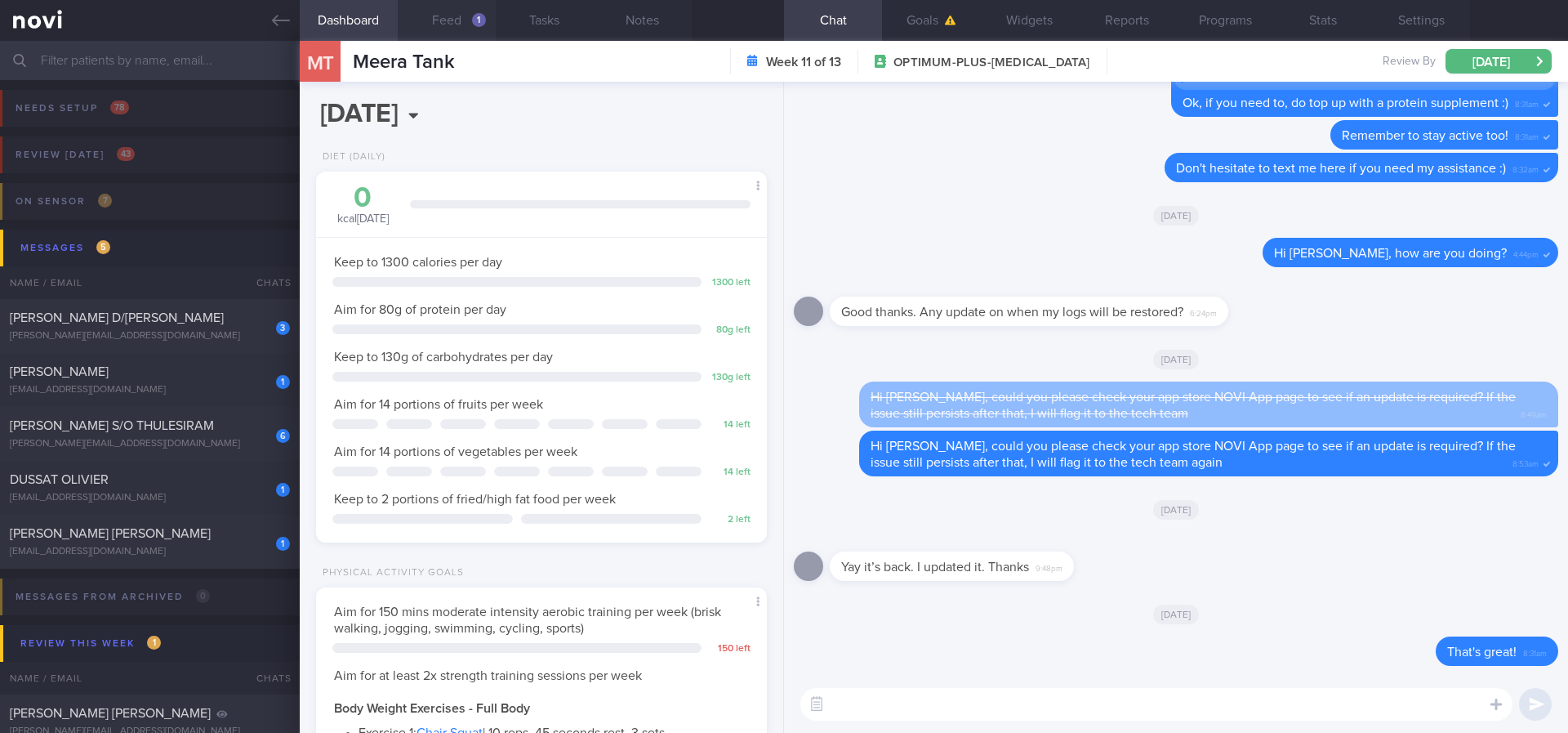
click at [459, 27] on button "Feed 1" at bounding box center [446, 20] width 98 height 41
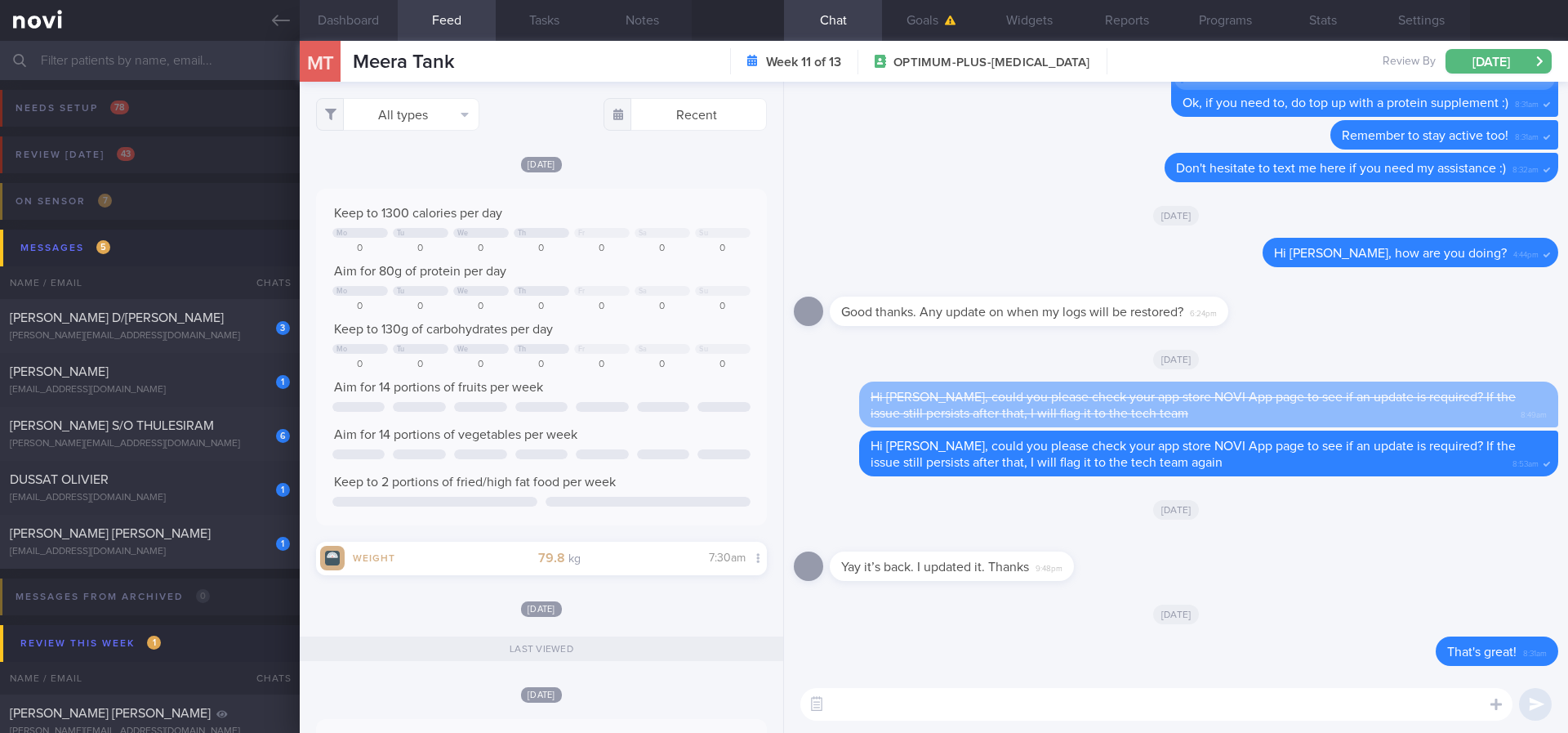
click at [355, 19] on button "Dashboard" at bounding box center [348, 20] width 98 height 41
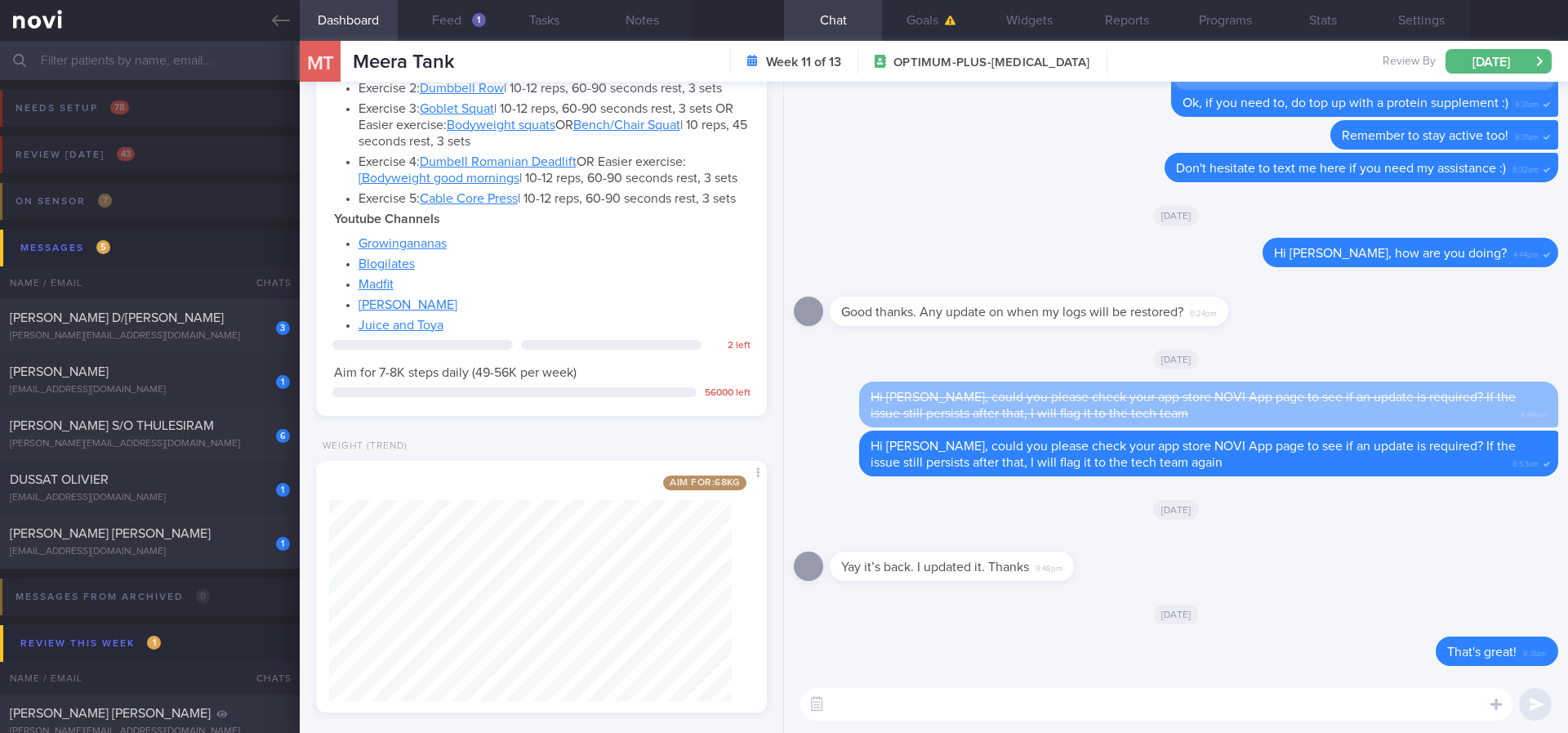
scroll to position [1102, 0]
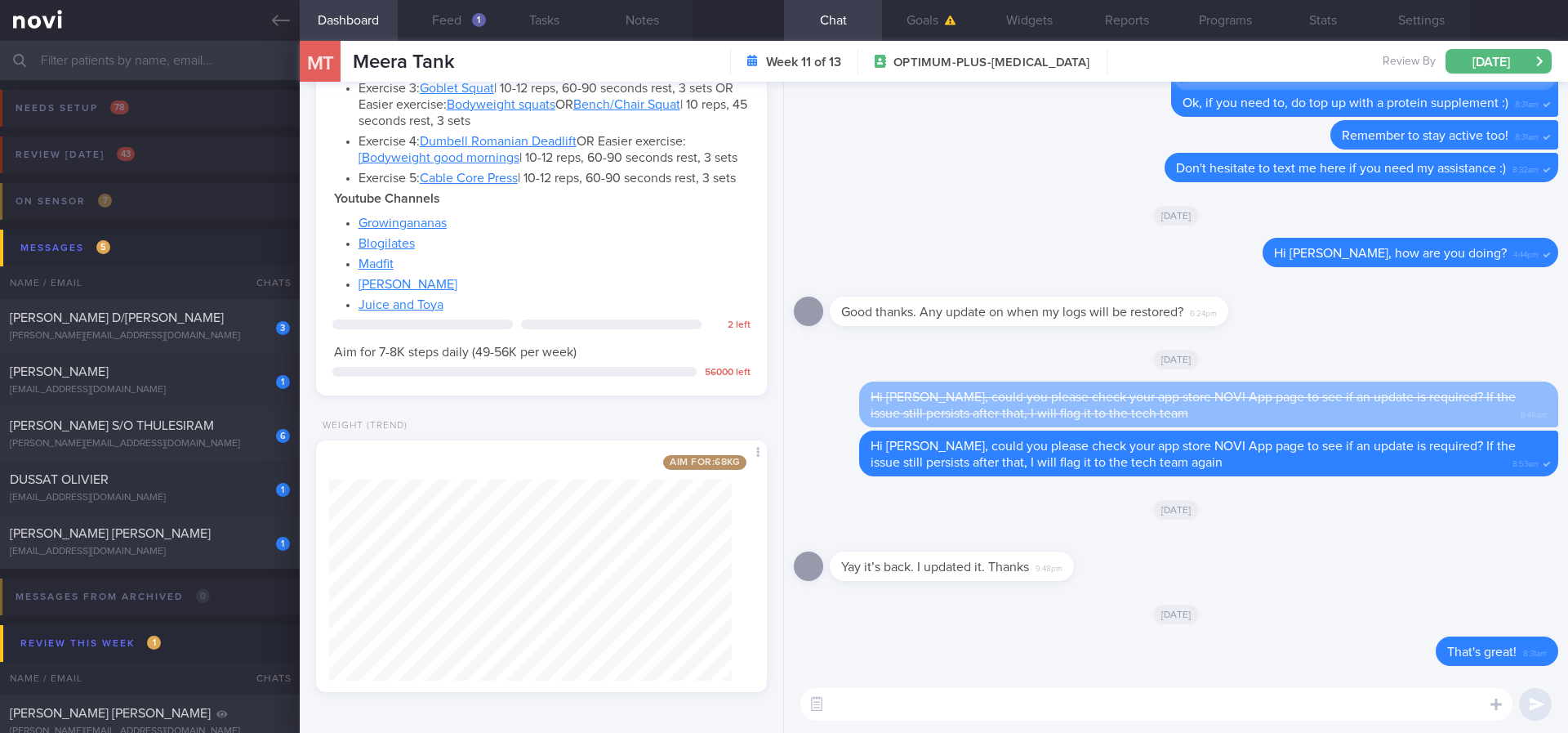
click at [938, 612] on textarea at bounding box center [1156, 704] width 712 height 33
type textarea "Gentle reminder to do your regular strength training and stay active :)"
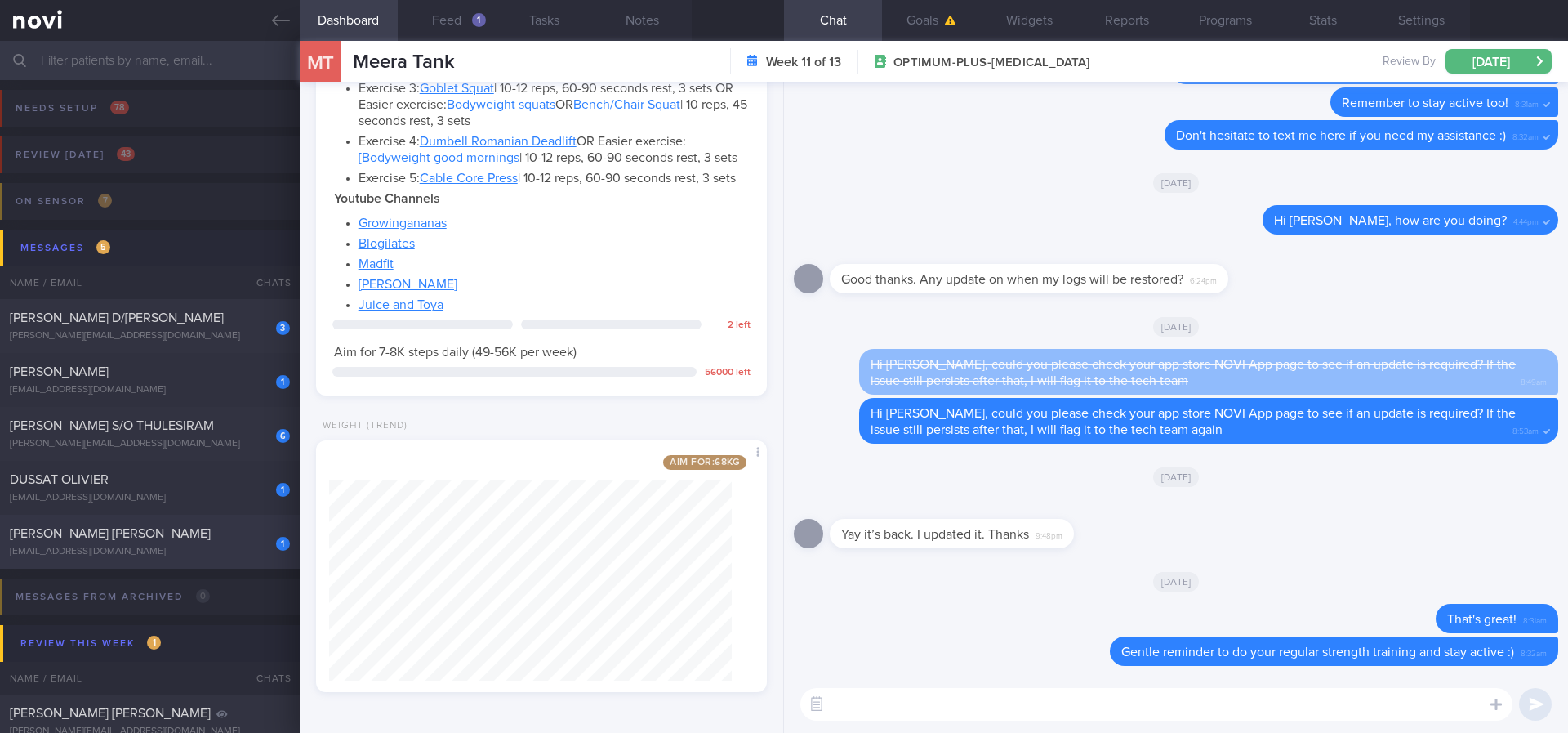
click at [180, 526] on div "[PERSON_NAME] [PERSON_NAME]" at bounding box center [148, 534] width 276 height 17
type input "tracked."
checkbox input "false"
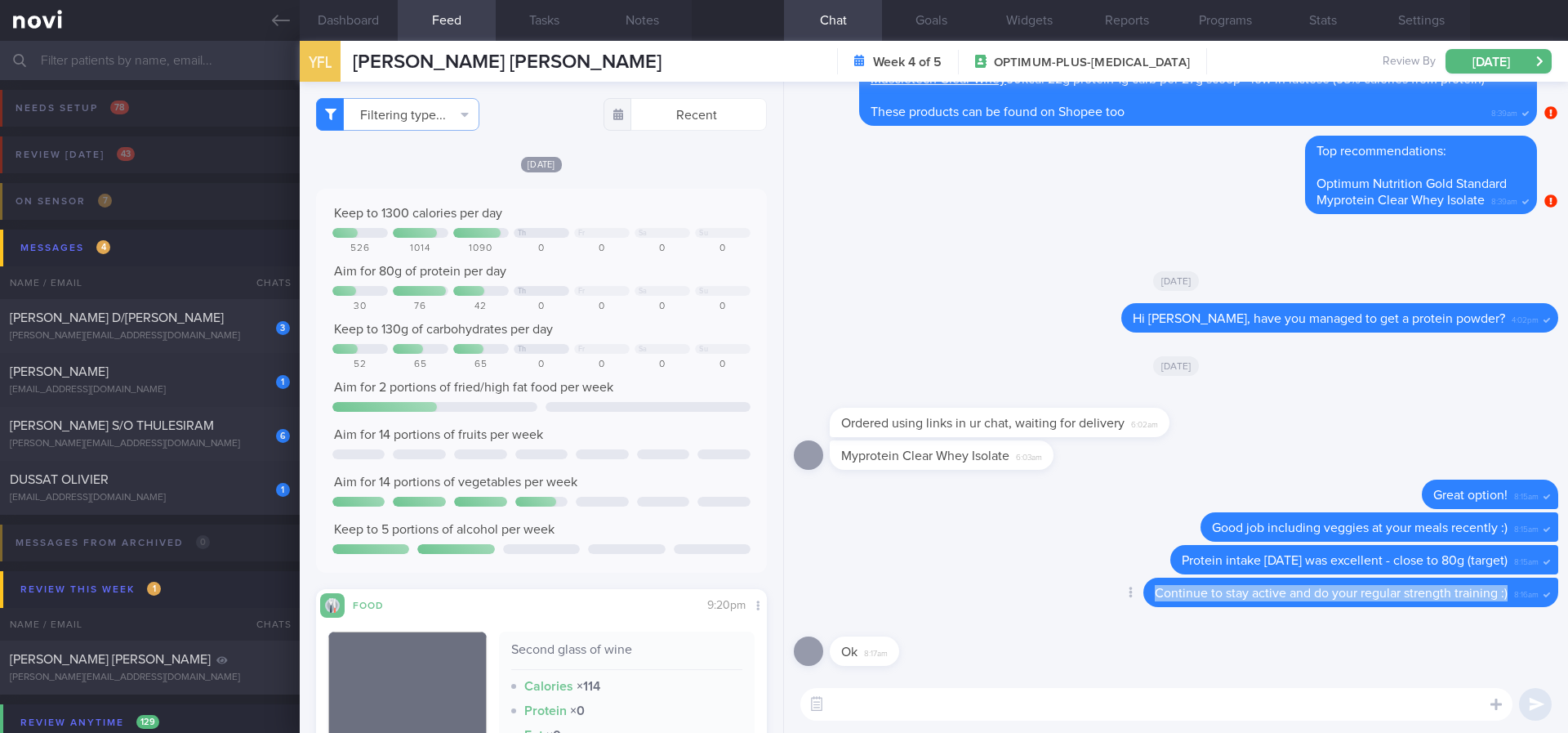
drag, startPoint x: 1494, startPoint y: 594, endPoint x: 1048, endPoint y: 594, distance: 446.0
click at [1048, 594] on div "Delete Continue to stay active and do your regular strength training :) 8:16am" at bounding box center [1175, 597] width 764 height 39
copy div "Continue to stay active and do your regular strength training :)"
click at [208, 500] on div "[EMAIL_ADDRESS][DOMAIN_NAME]" at bounding box center [150, 497] width 280 height 13
type input "tracked"
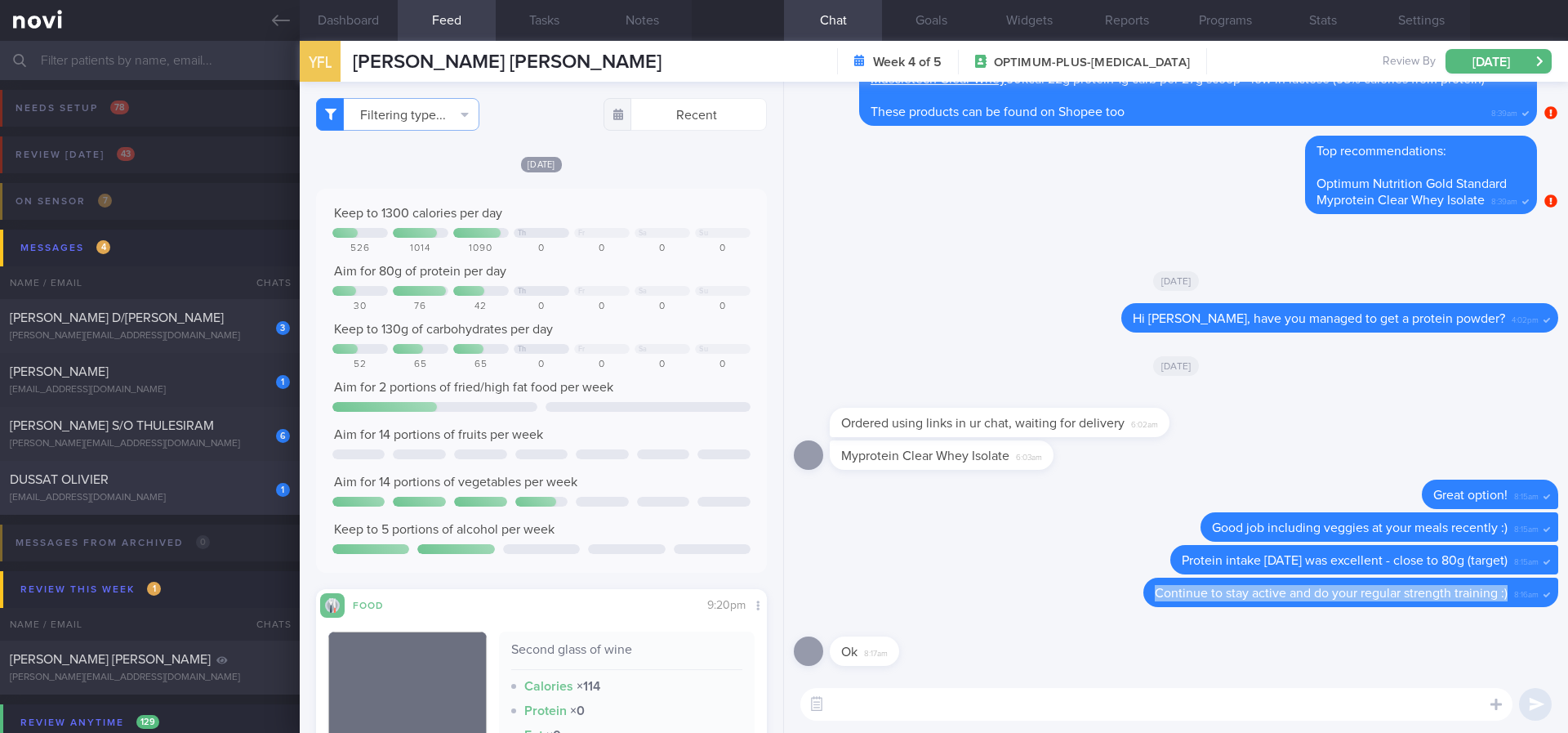
select select "6"
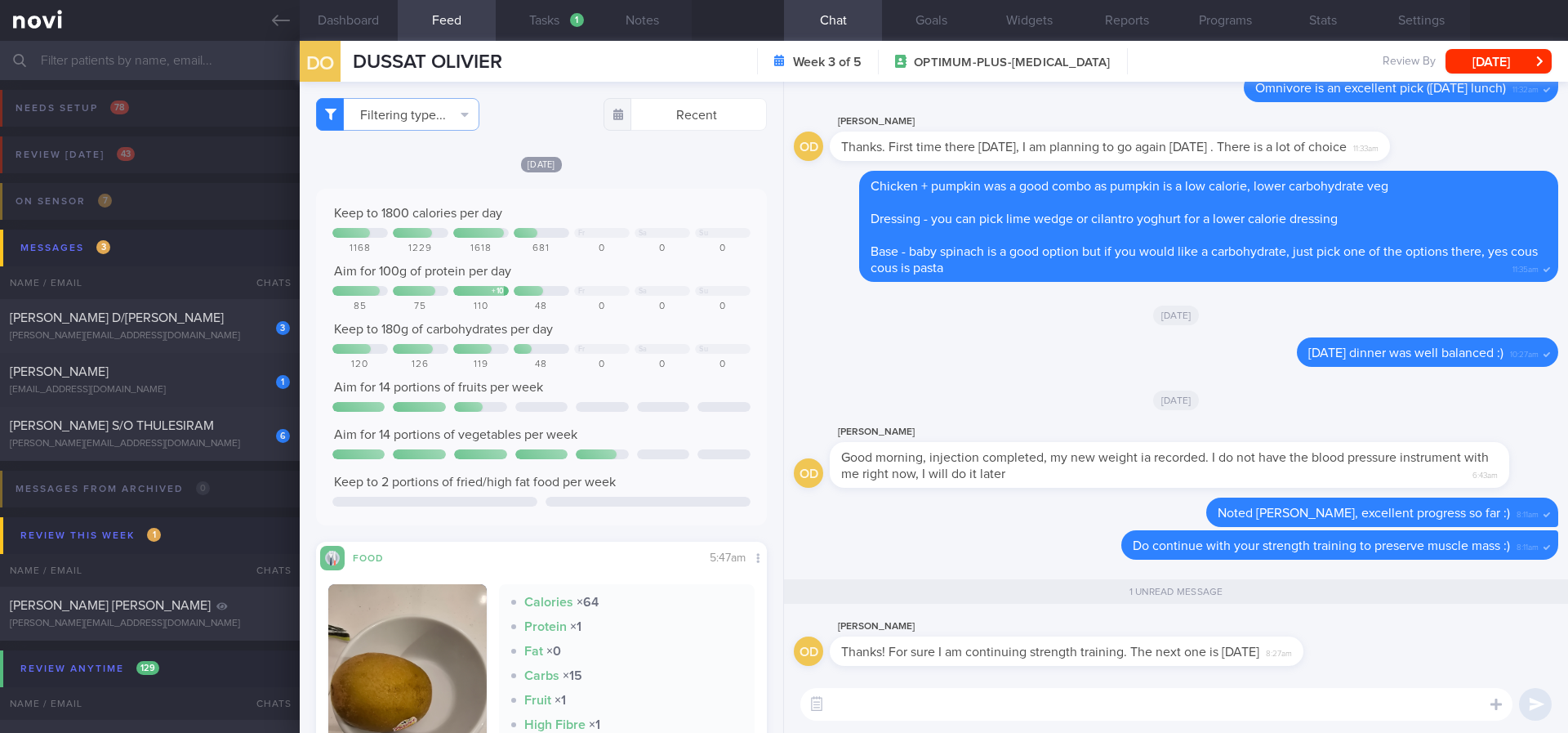
click at [880, 612] on textarea at bounding box center [1156, 704] width 712 height 33
type textarea "H"
type textarea "Enjoy the process!"
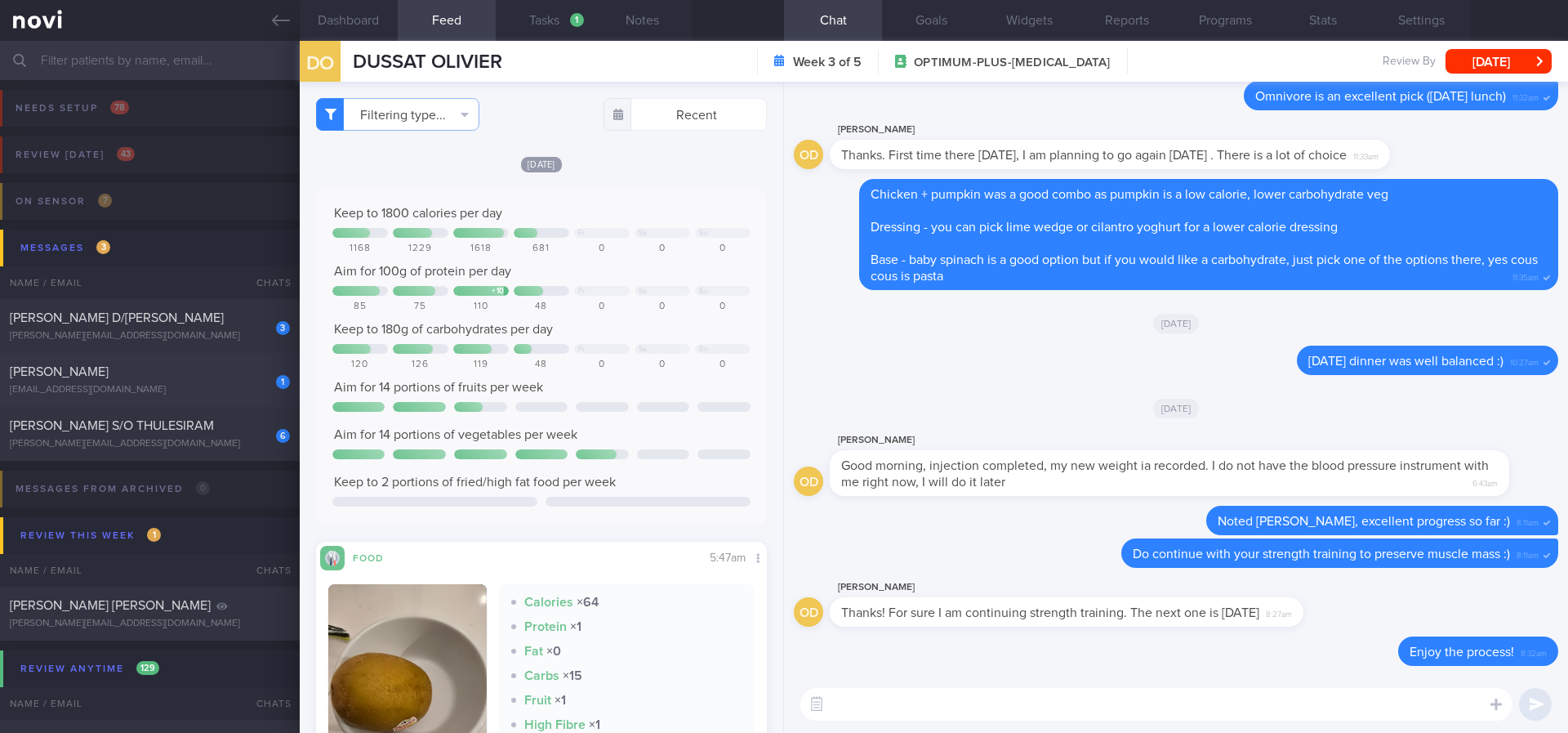
click at [156, 384] on div "[EMAIL_ADDRESS][DOMAIN_NAME]" at bounding box center [150, 389] width 280 height 13
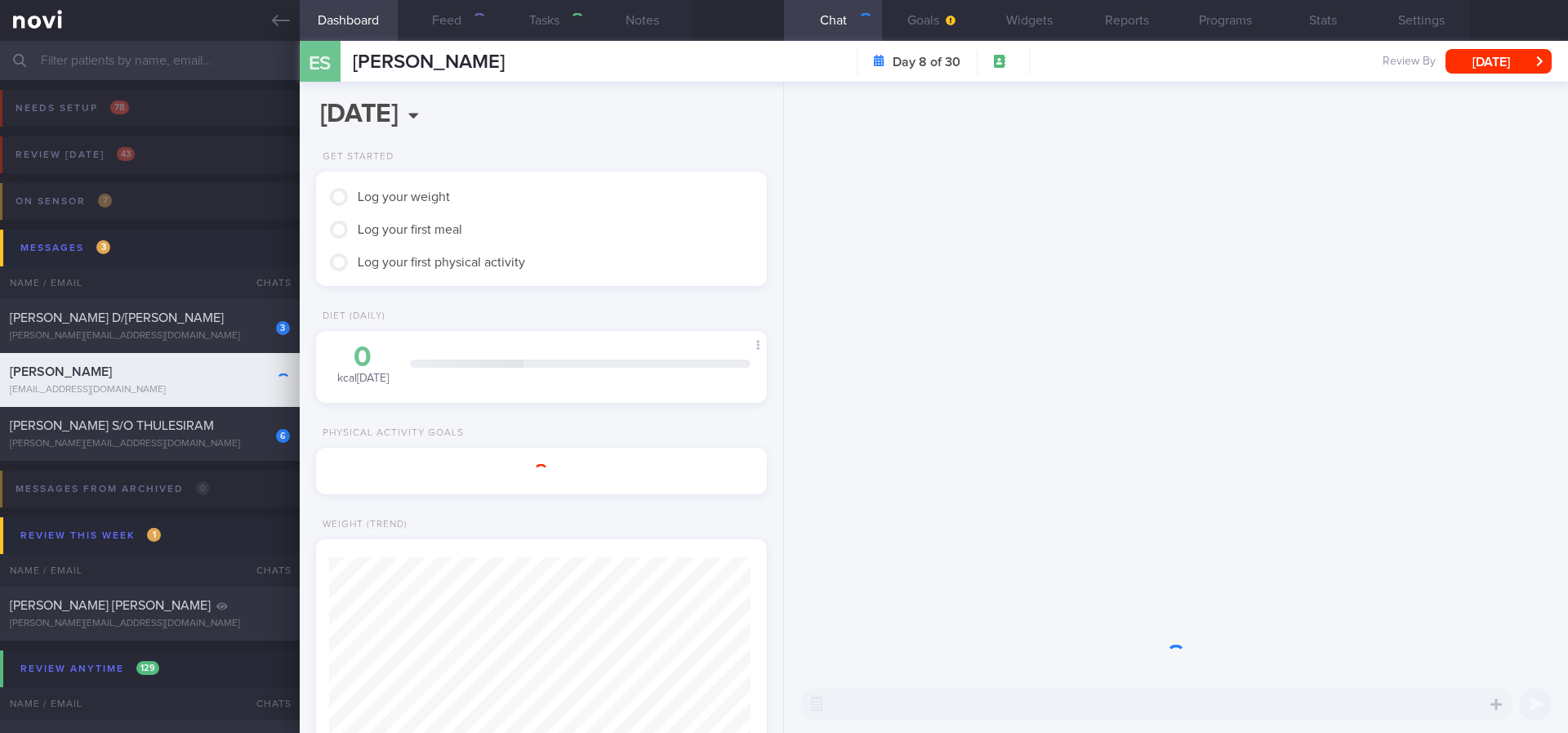
select select "7"
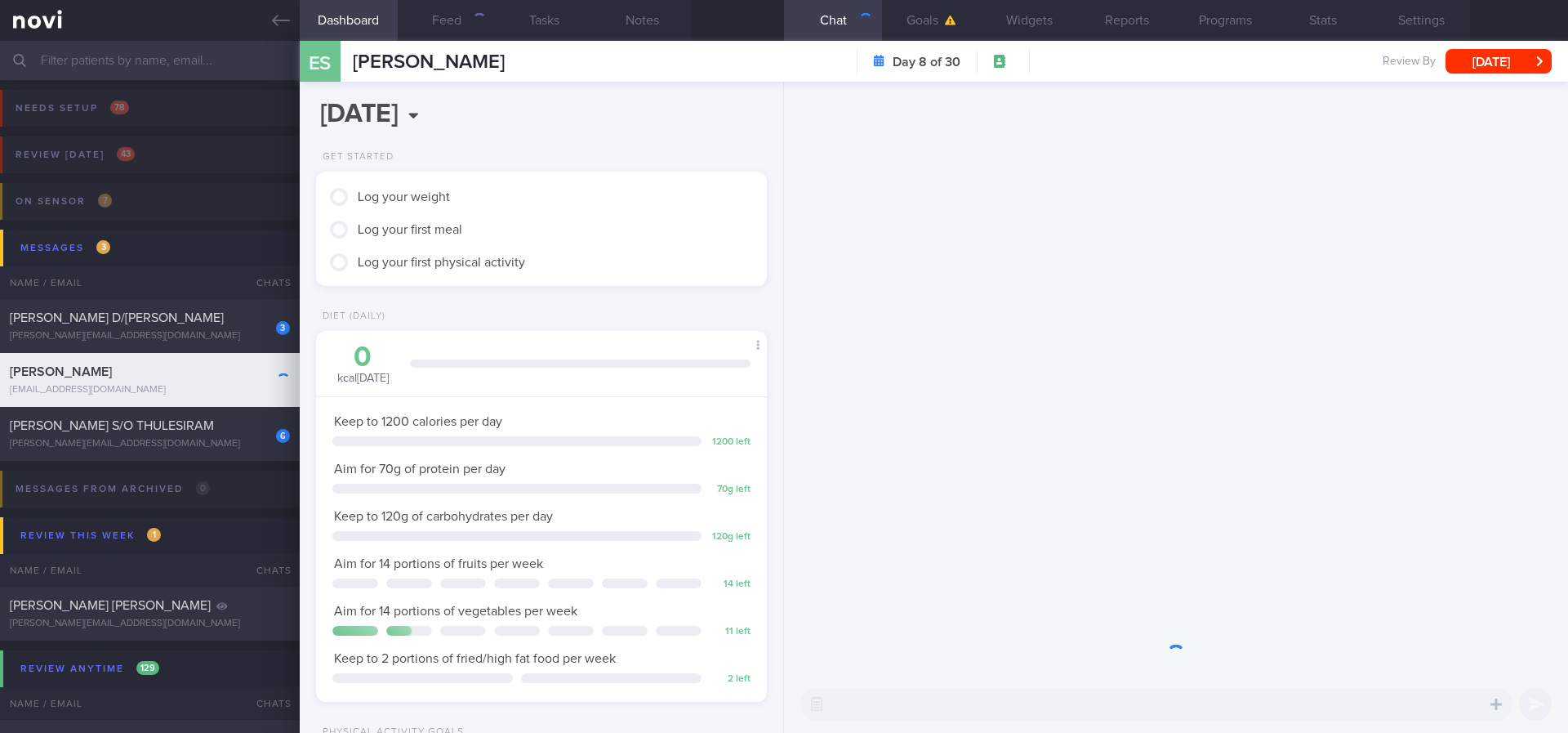
scroll to position [225, 403]
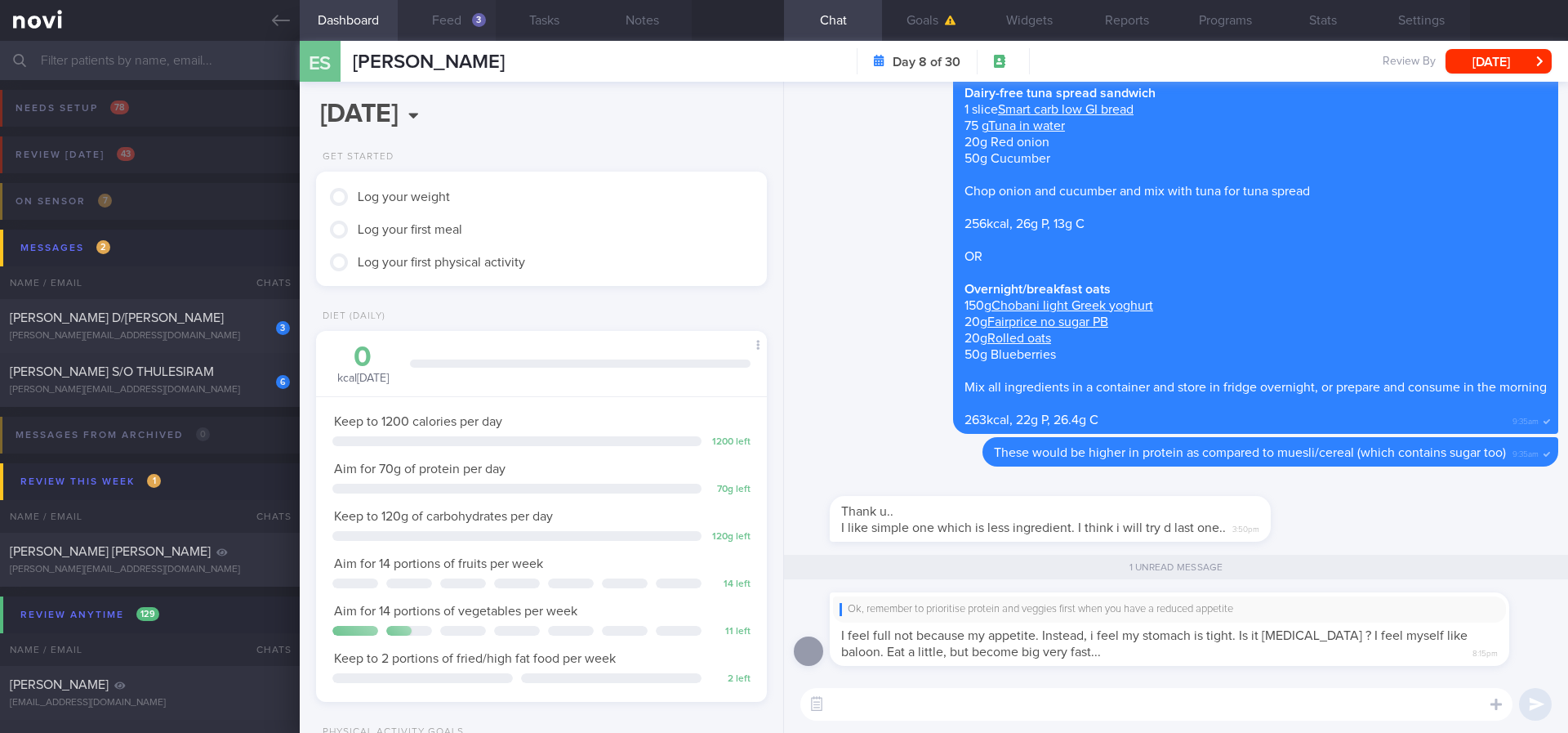
click at [483, 17] on div "3" at bounding box center [479, 20] width 14 height 14
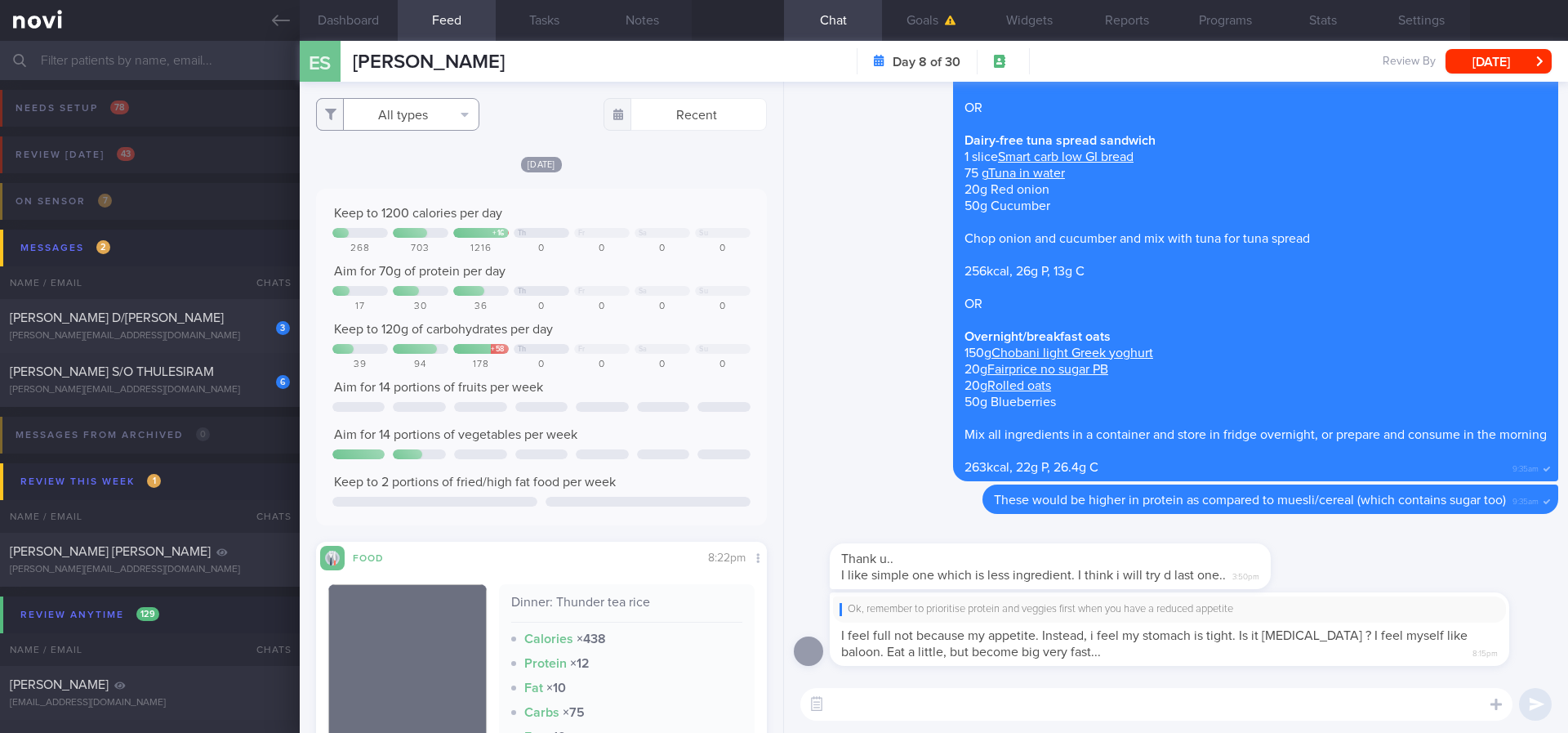
click at [443, 121] on button "All types" at bounding box center [398, 114] width 164 height 33
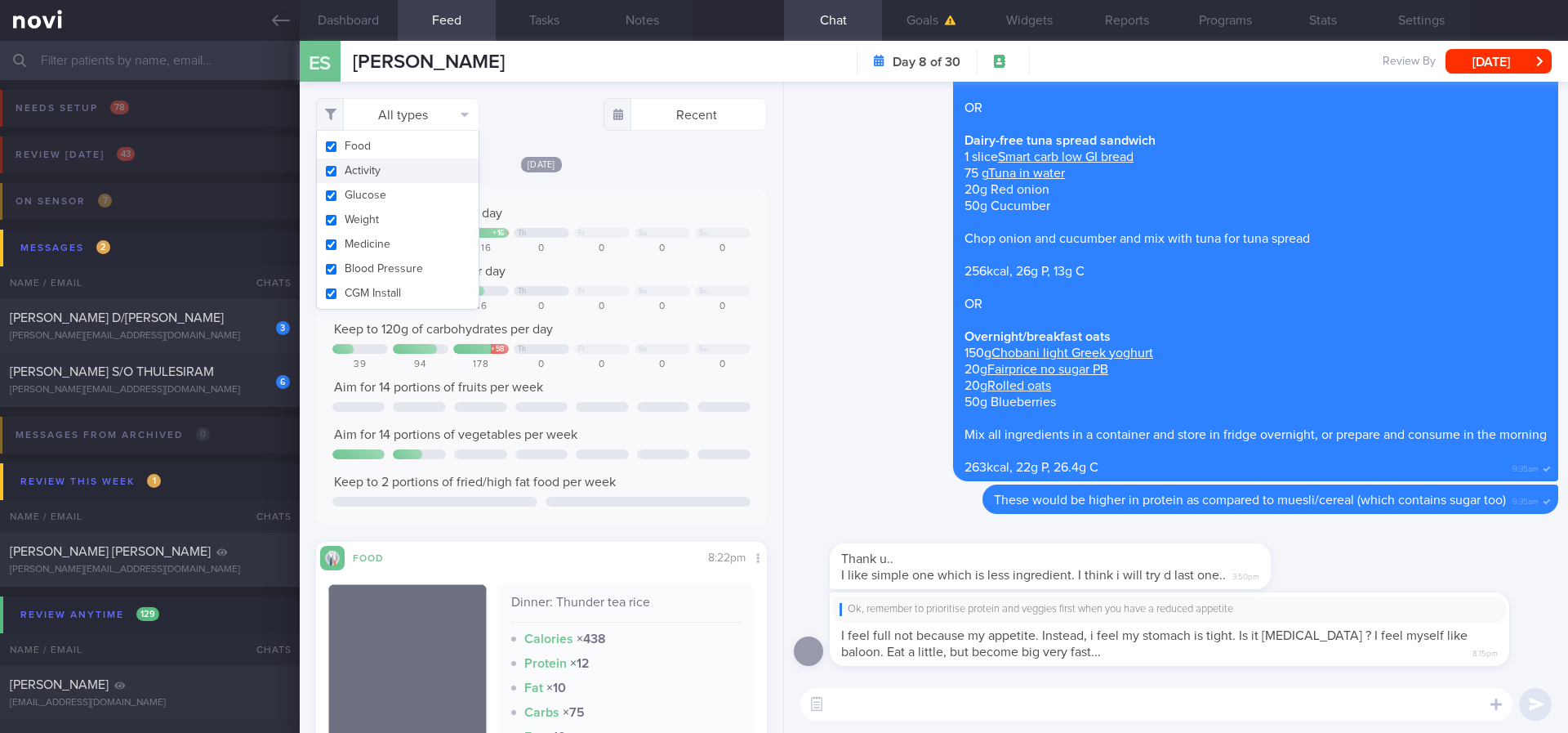
click at [451, 163] on button "Activity" at bounding box center [398, 171] width 162 height 24
checkbox input "false"
click at [927, 612] on div "Ok, remember to prioritise protein and veggies first when you have a reduced ap…" at bounding box center [1175, 634] width 764 height 84
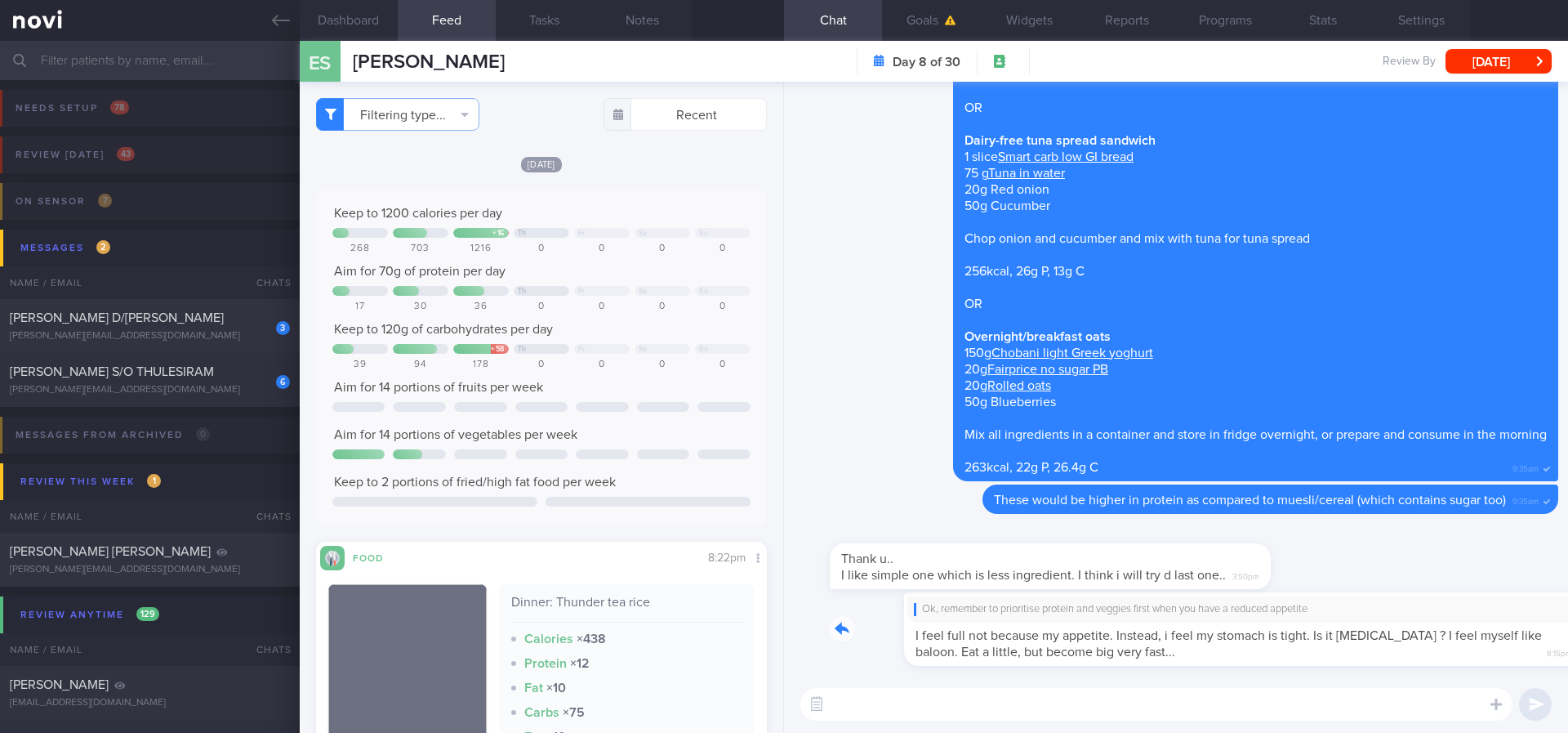
drag, startPoint x: 1050, startPoint y: 649, endPoint x: 1256, endPoint y: 632, distance: 206.7
click at [1276, 612] on div "Ok, remember to prioritise protein and veggies first when you have a reduced ap…" at bounding box center [1194, 629] width 728 height 74
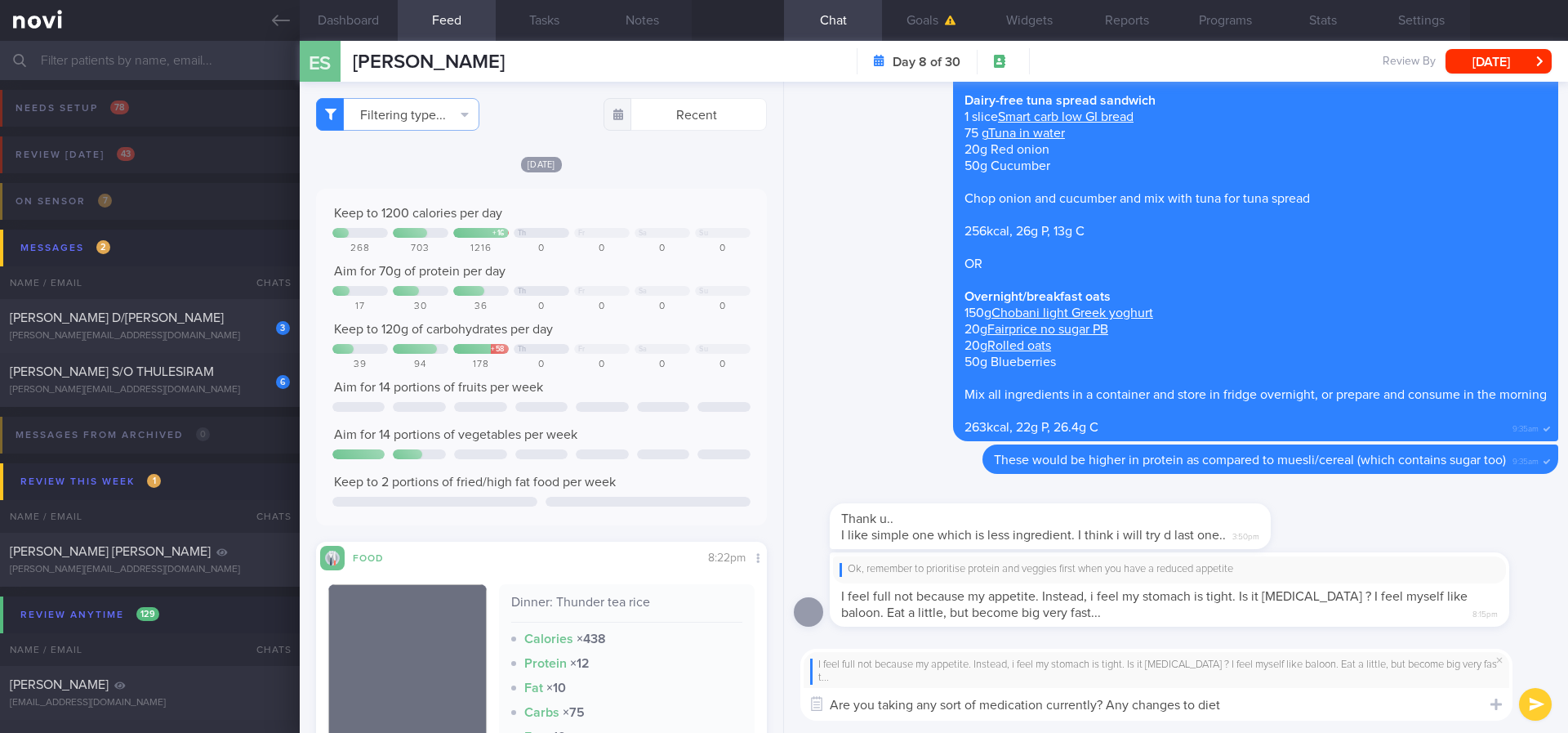
type textarea "Are you taking any sort of medication currently? Any changes to diet?"
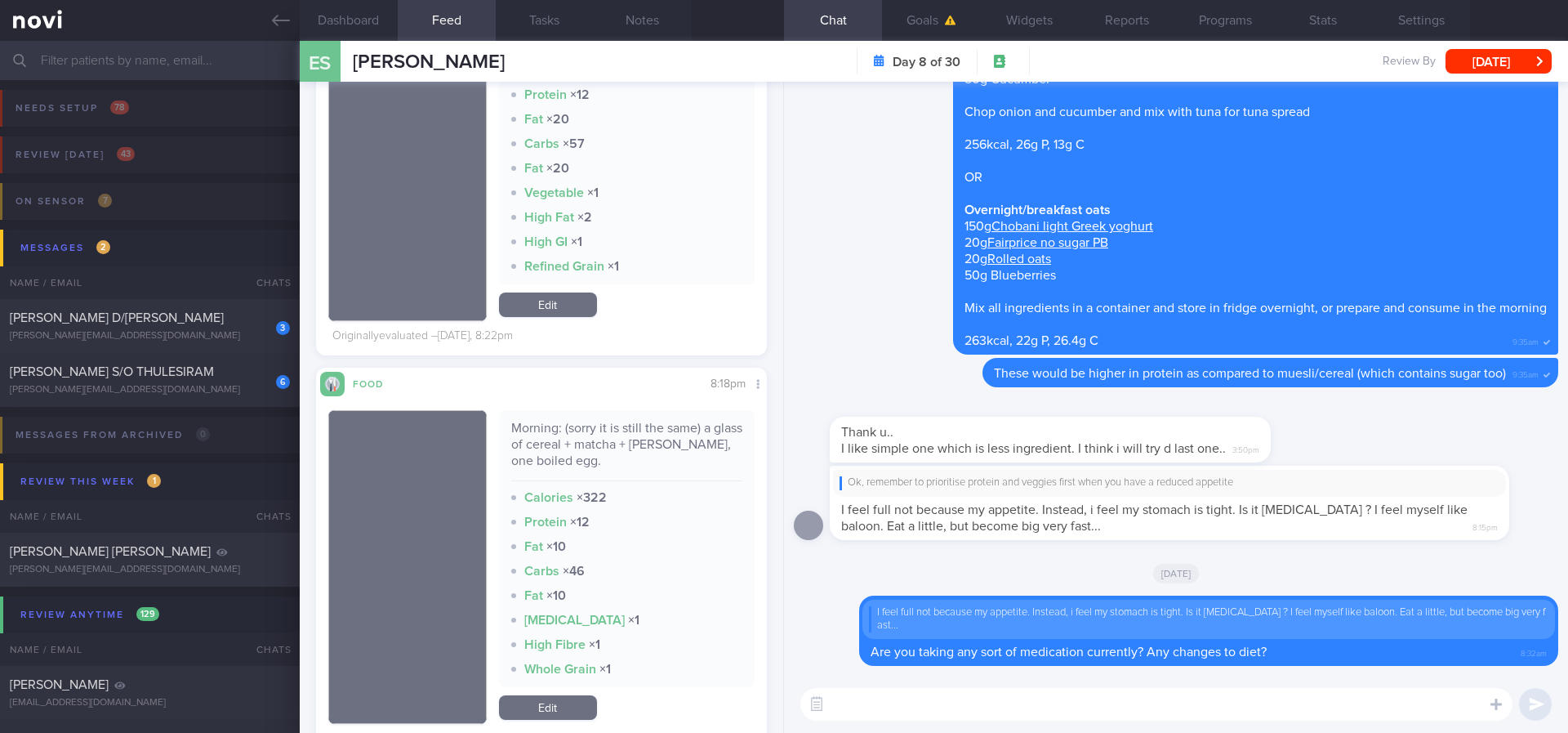
scroll to position [1103, 0]
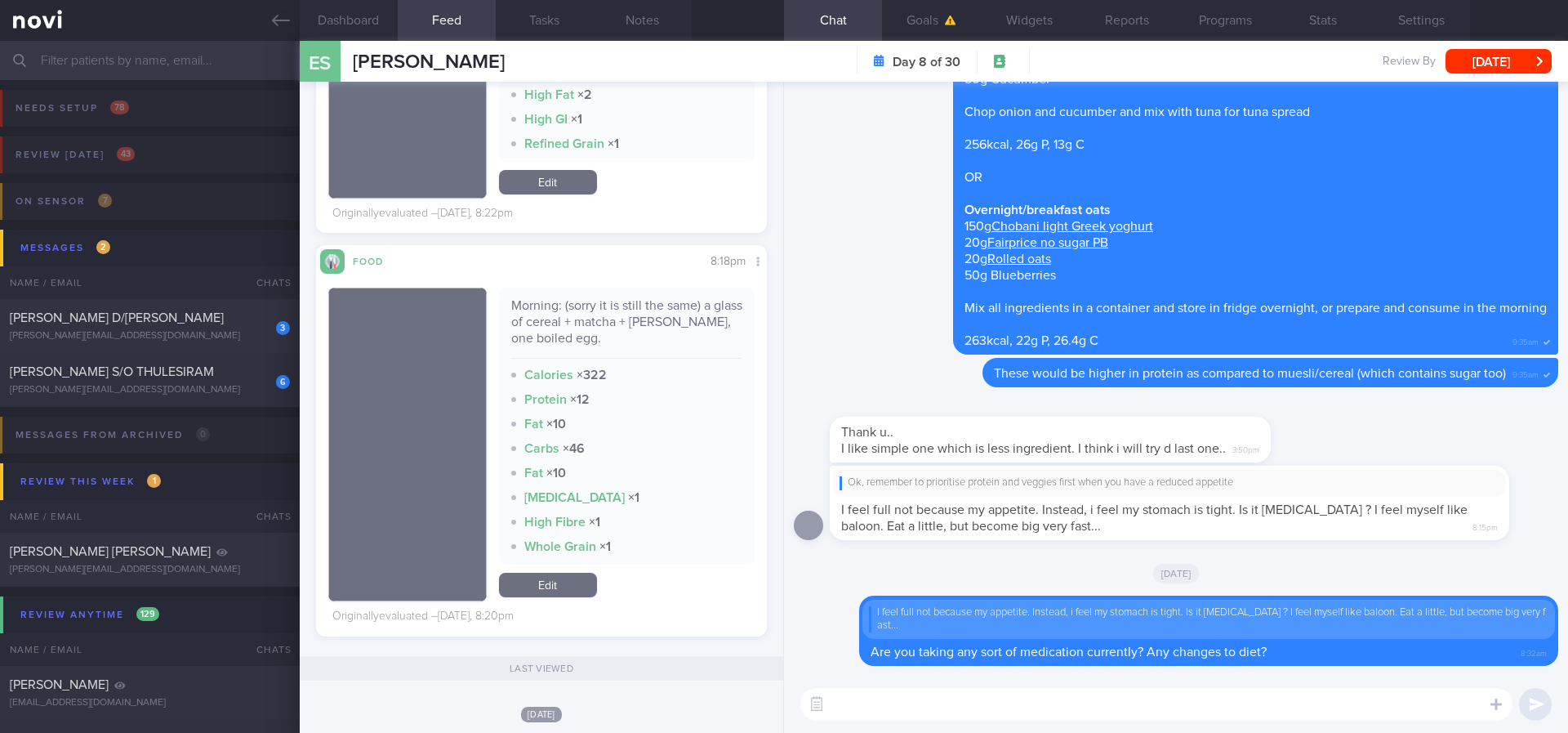
click at [969, 612] on textarea at bounding box center [1156, 704] width 712 height 33
paste textarea "Here are some ways to limit bloating/heartburn: - Avoid large meals and overeat…"
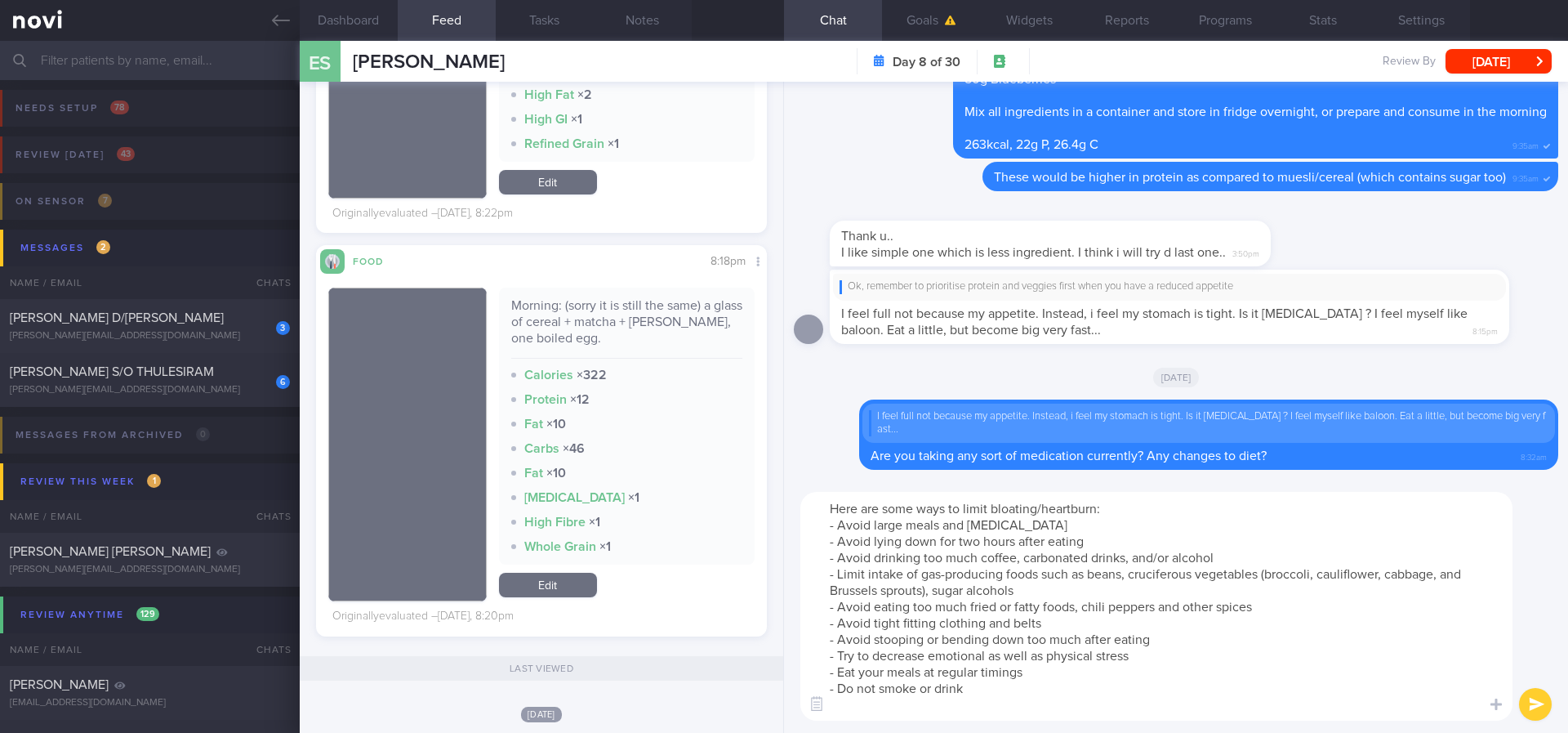
scroll to position [0, 0]
drag, startPoint x: 1030, startPoint y: 702, endPoint x: 791, endPoint y: 680, distance: 240.0
click at [791, 612] on div "Here are some ways to limit bloating/heartburn: - Avoid large meals and overeat…" at bounding box center [1175, 606] width 784 height 253
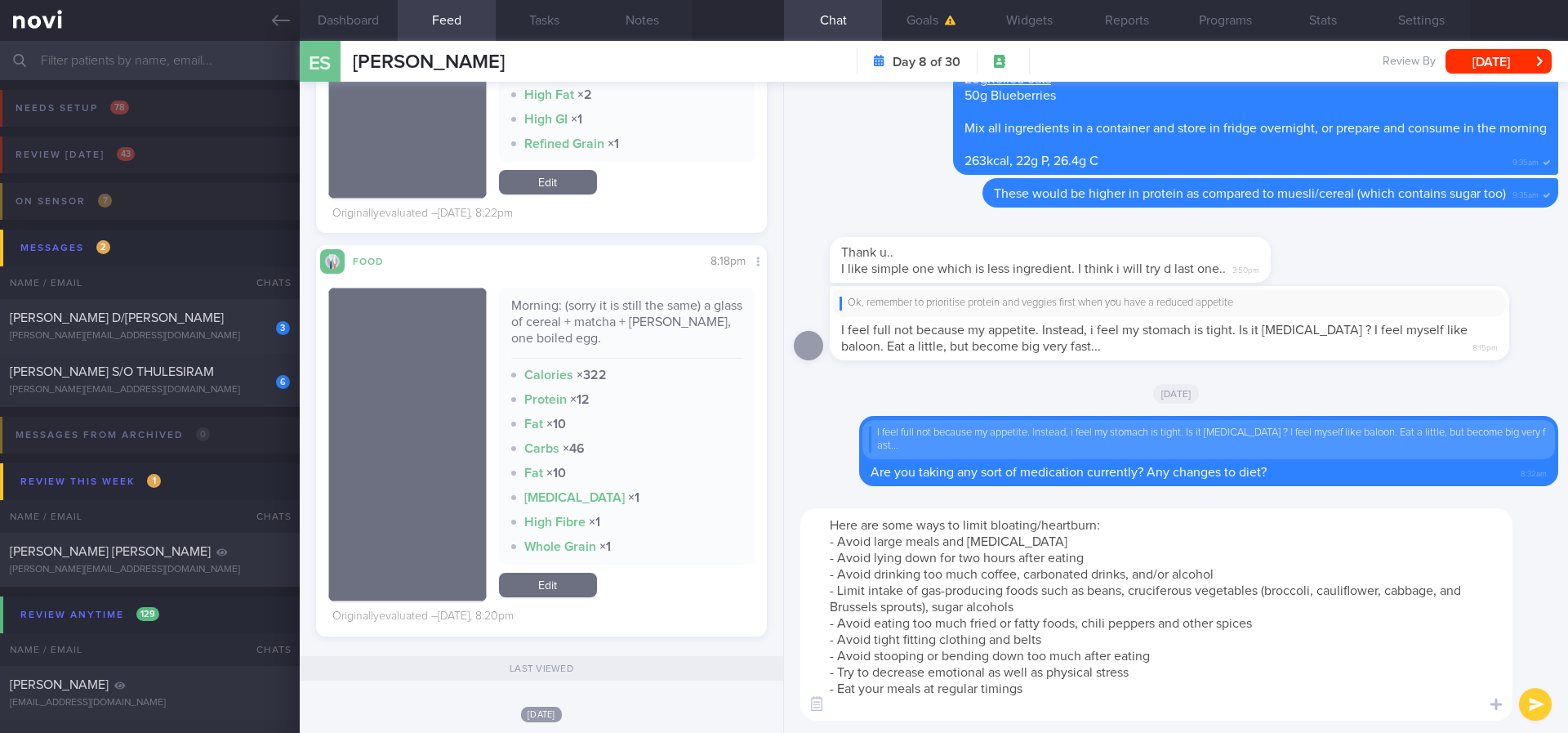
type textarea "Here are some ways to limit bloating/heartburn: - Avoid large meals and overeat…"
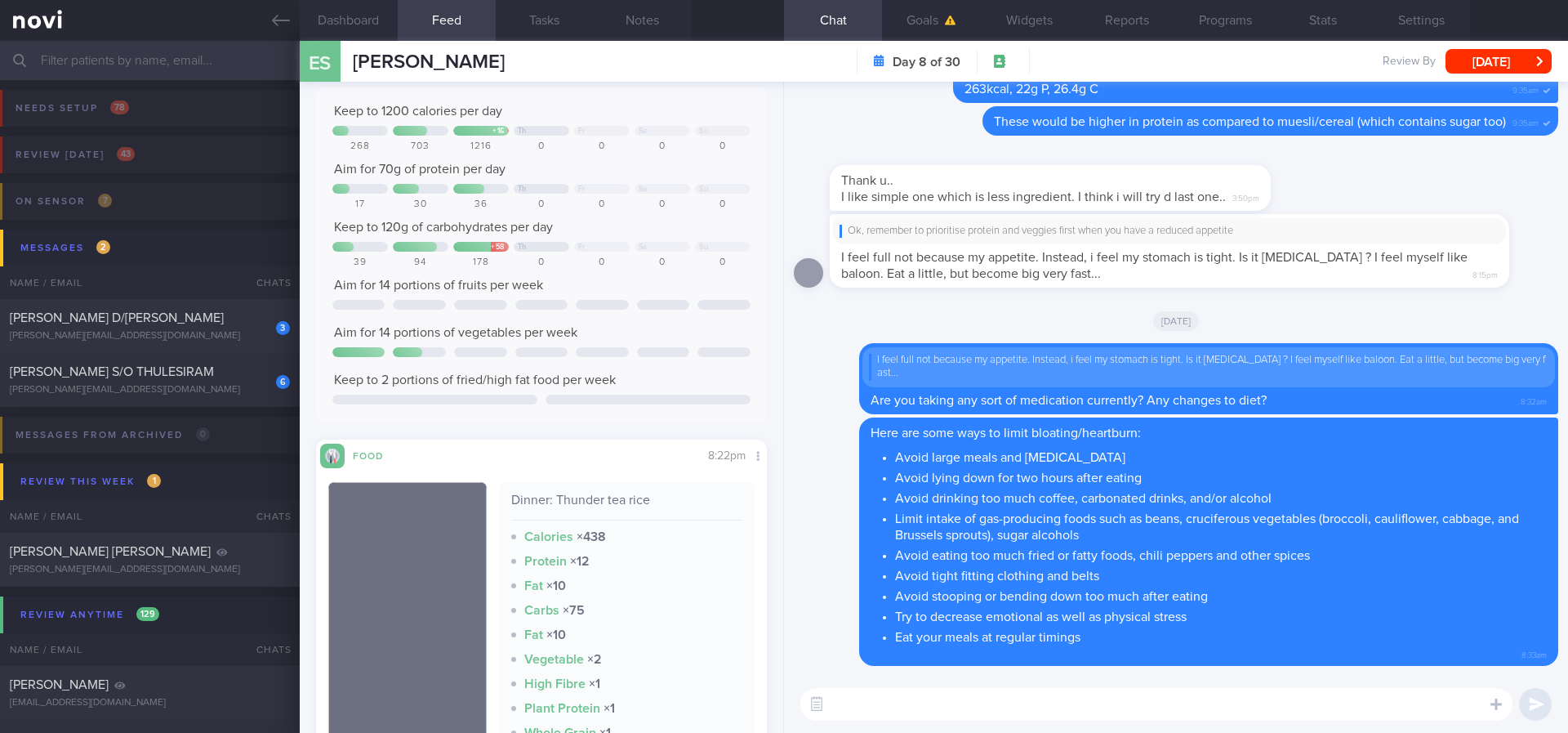
scroll to position [245, 0]
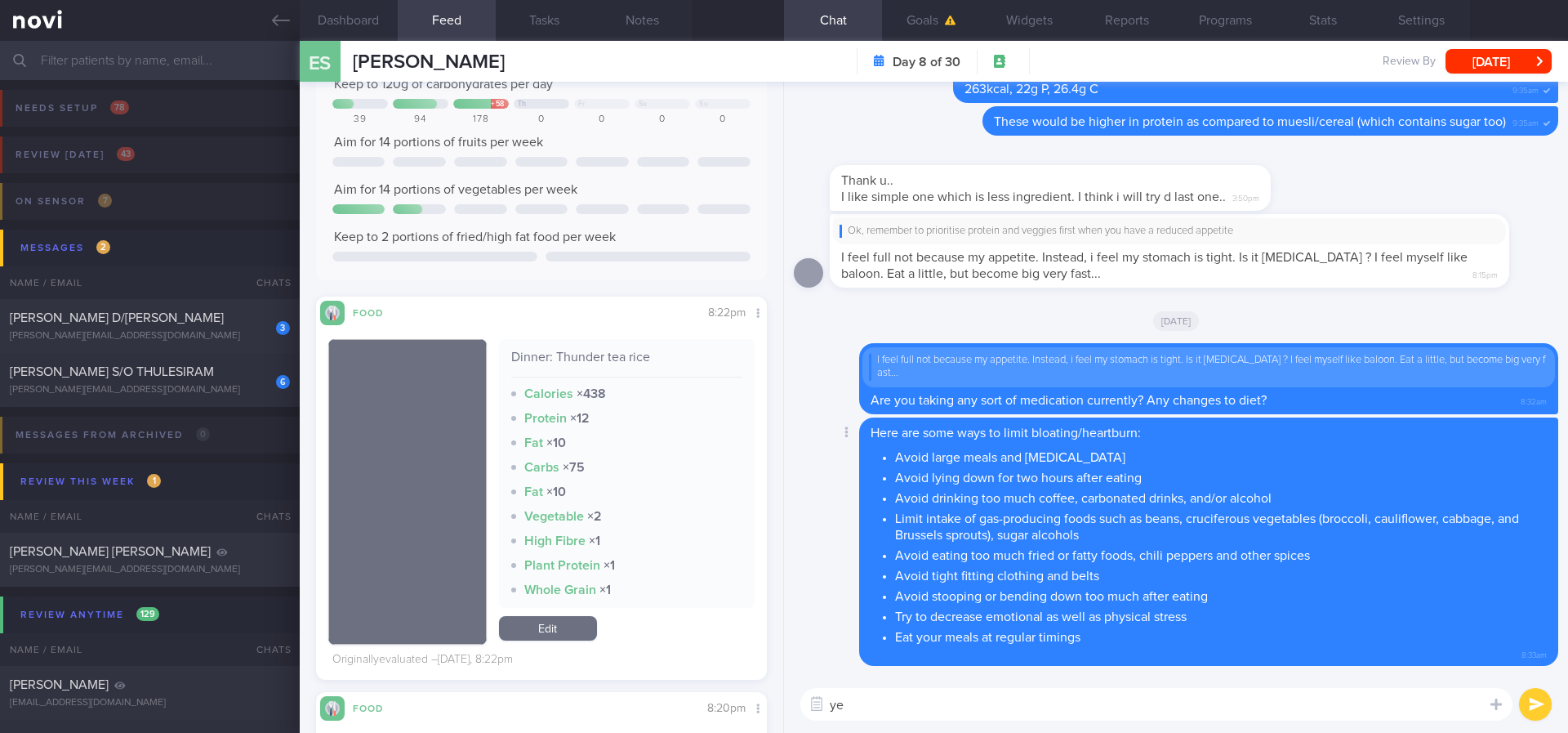
type textarea "y"
click at [1091, 612] on textarea at bounding box center [1156, 704] width 712 height 33
paste textarea "Nasi Lemak isn’t the best option during a weight loss phase as it is high in fa…"
type textarea "Nasi Lemak isn’t the best option during a weight loss phase as it is high in fa…"
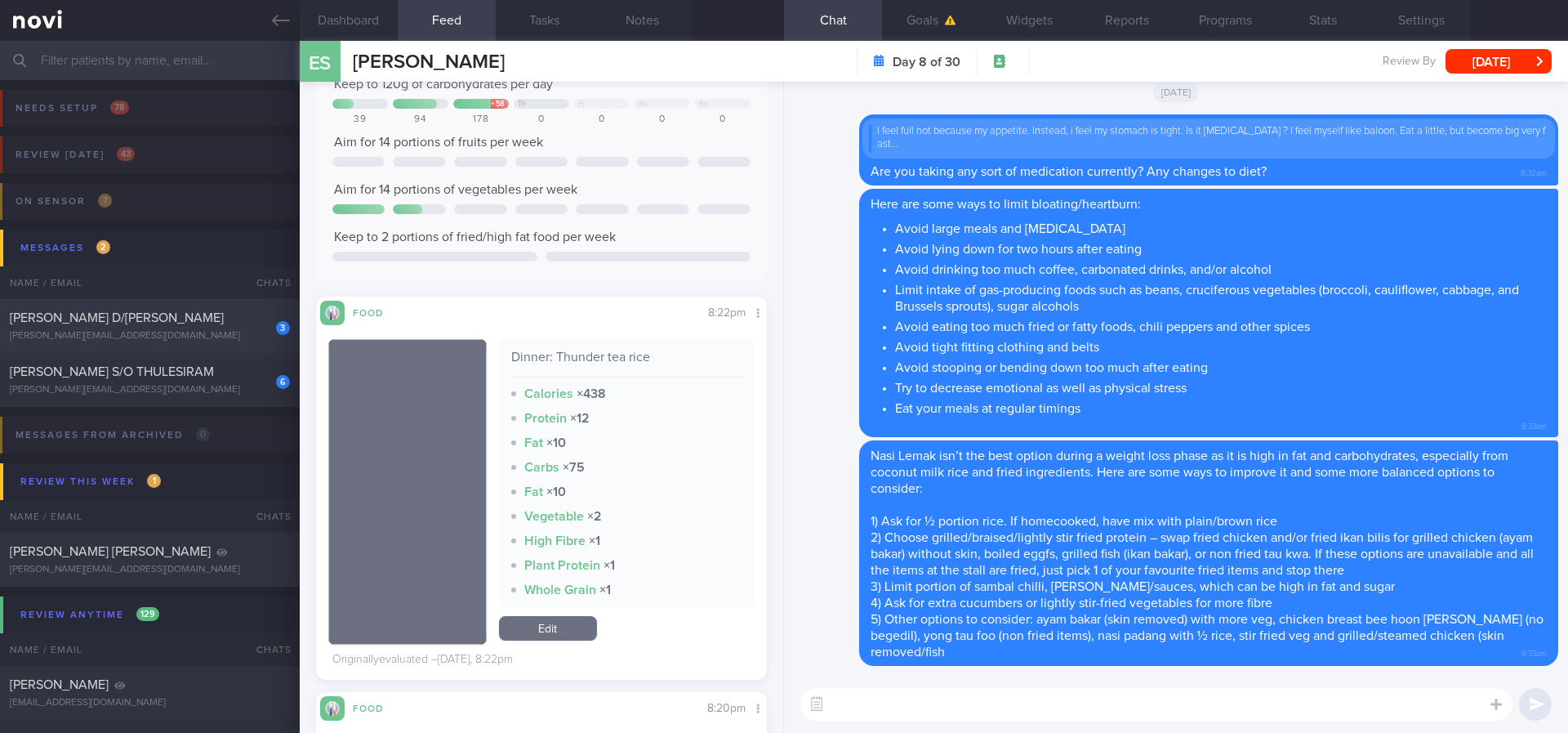
click at [186, 335] on div "[PERSON_NAME][EMAIL_ADDRESS][DOMAIN_NAME]" at bounding box center [150, 336] width 280 height 13
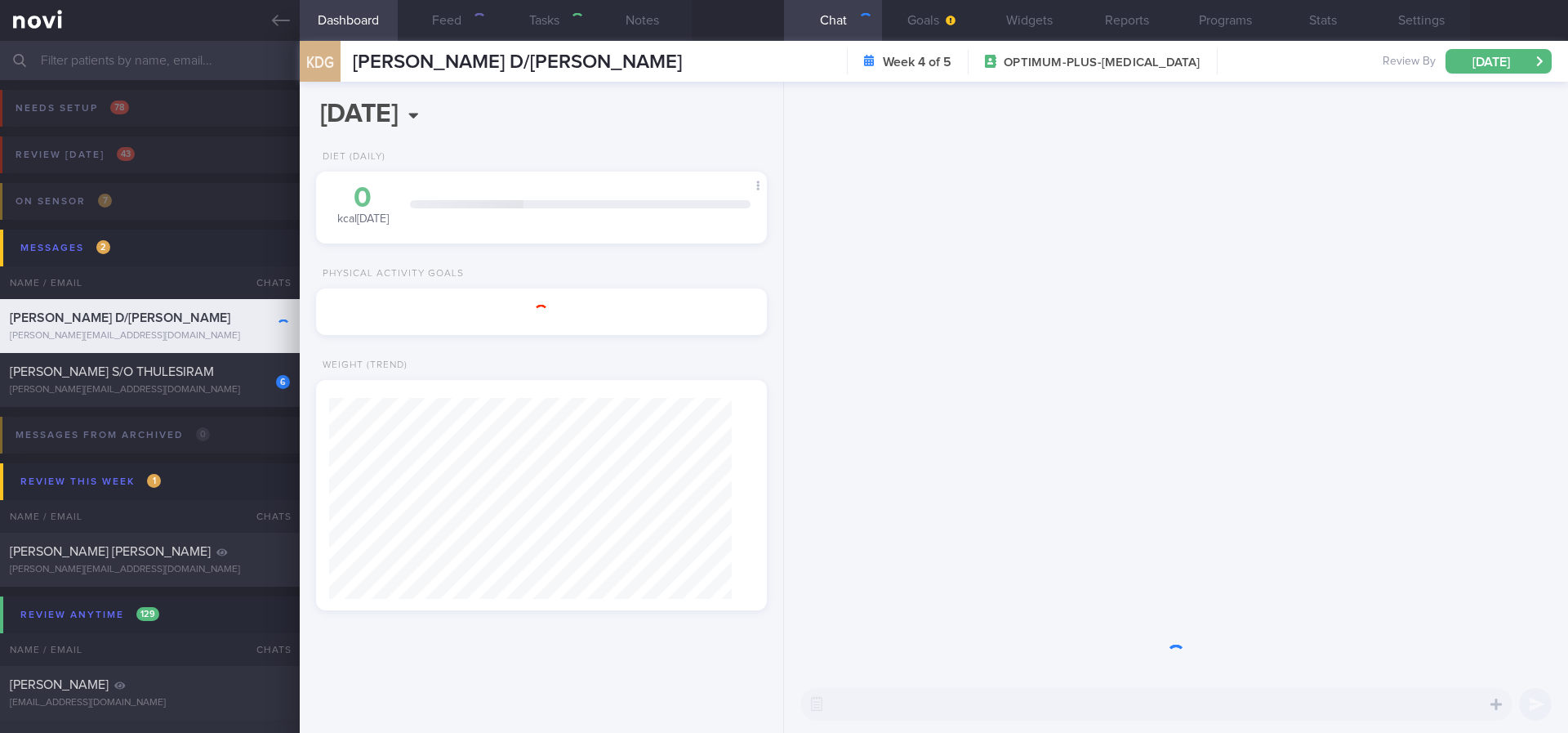
type input "Tracked"
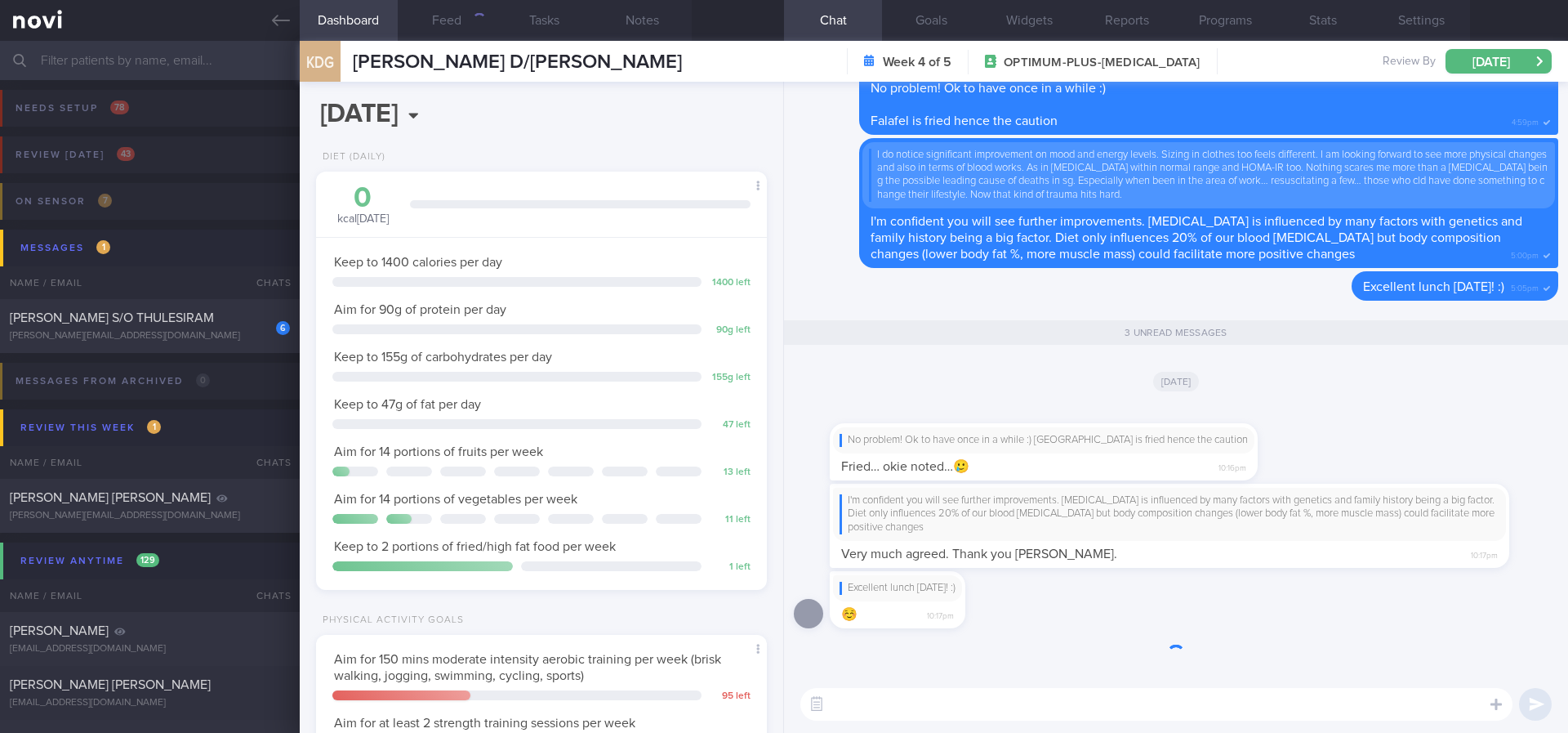
scroll to position [225, 403]
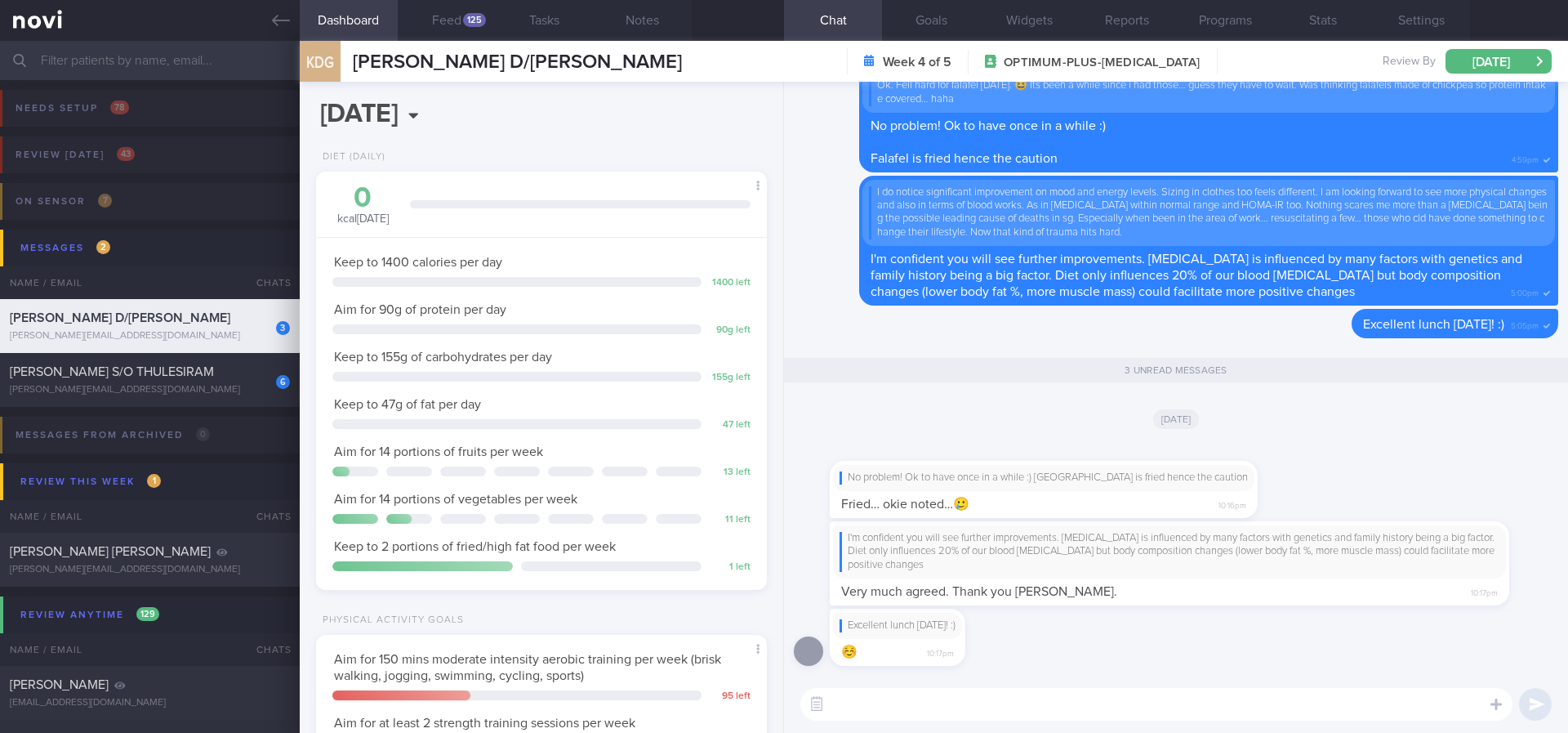
click at [1366, 465] on div "No problem! Ok to have once in a while :) Falafel is fried hence the caution Fr…" at bounding box center [1175, 481] width 764 height 80
click at [1366, 461] on div "No problem! Ok to have once in a while :) Falafel is fried hence the caution Fr…" at bounding box center [1175, 481] width 764 height 80
click at [1357, 445] on div "No problem! Ok to have once in a while :) Falafel is fried hence the caution Fr…" at bounding box center [1175, 481] width 764 height 80
click at [1357, 441] on div "No problem! Ok to have once in a while :) Falafel is fried hence the caution Fr…" at bounding box center [1175, 481] width 764 height 80
click at [429, 28] on button "Feed 125" at bounding box center [446, 20] width 98 height 41
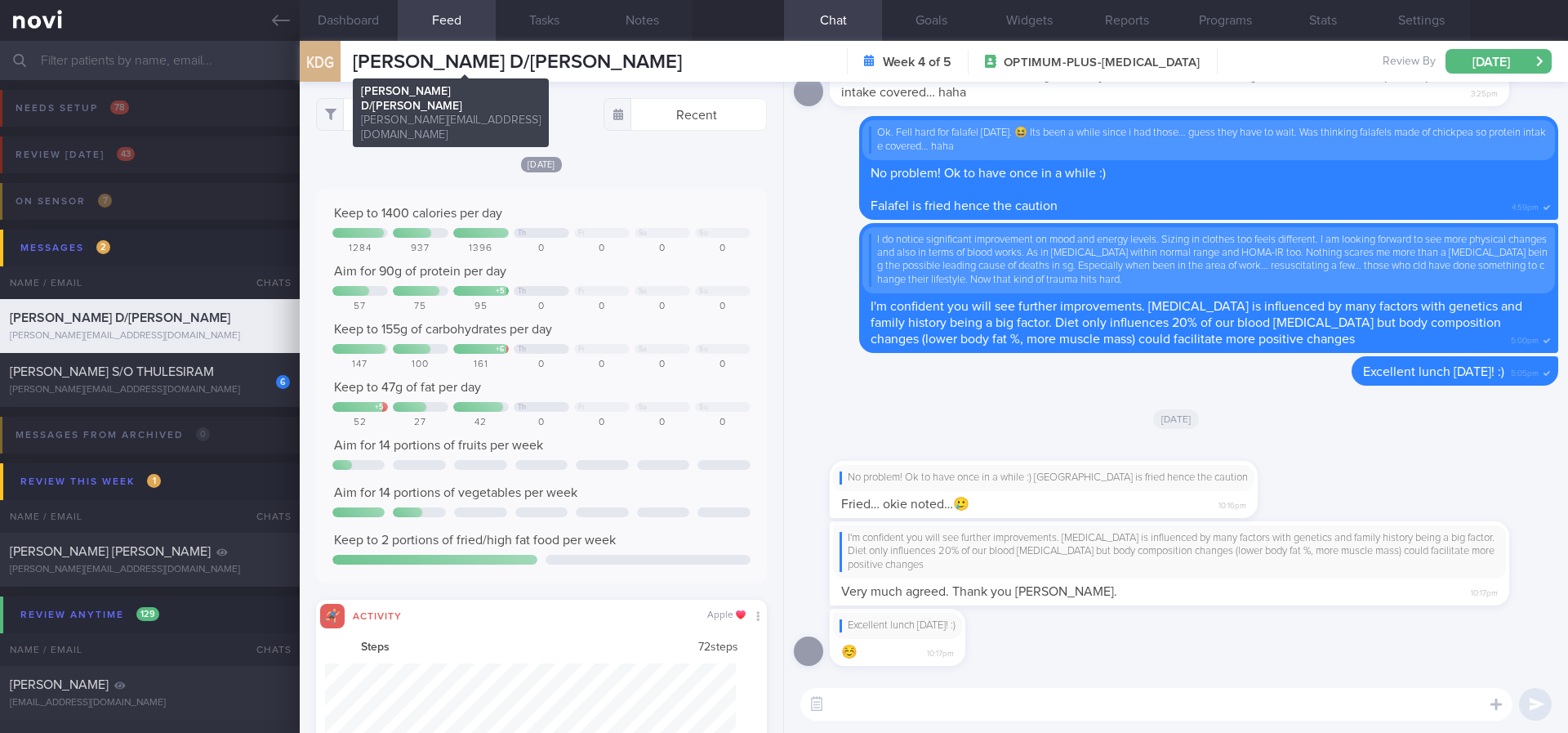
scroll to position [102, 412]
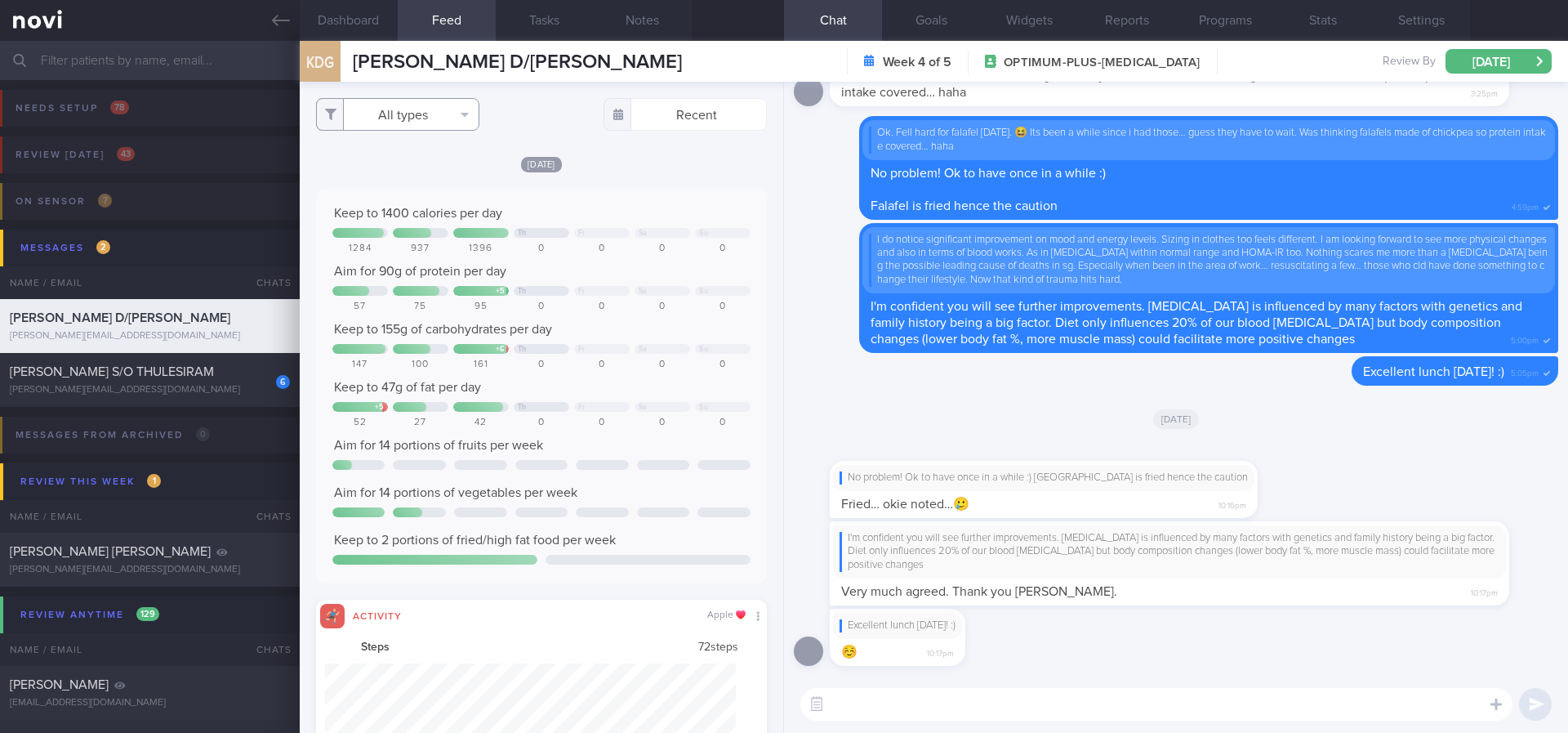
click at [438, 126] on button "All types" at bounding box center [398, 114] width 164 height 33
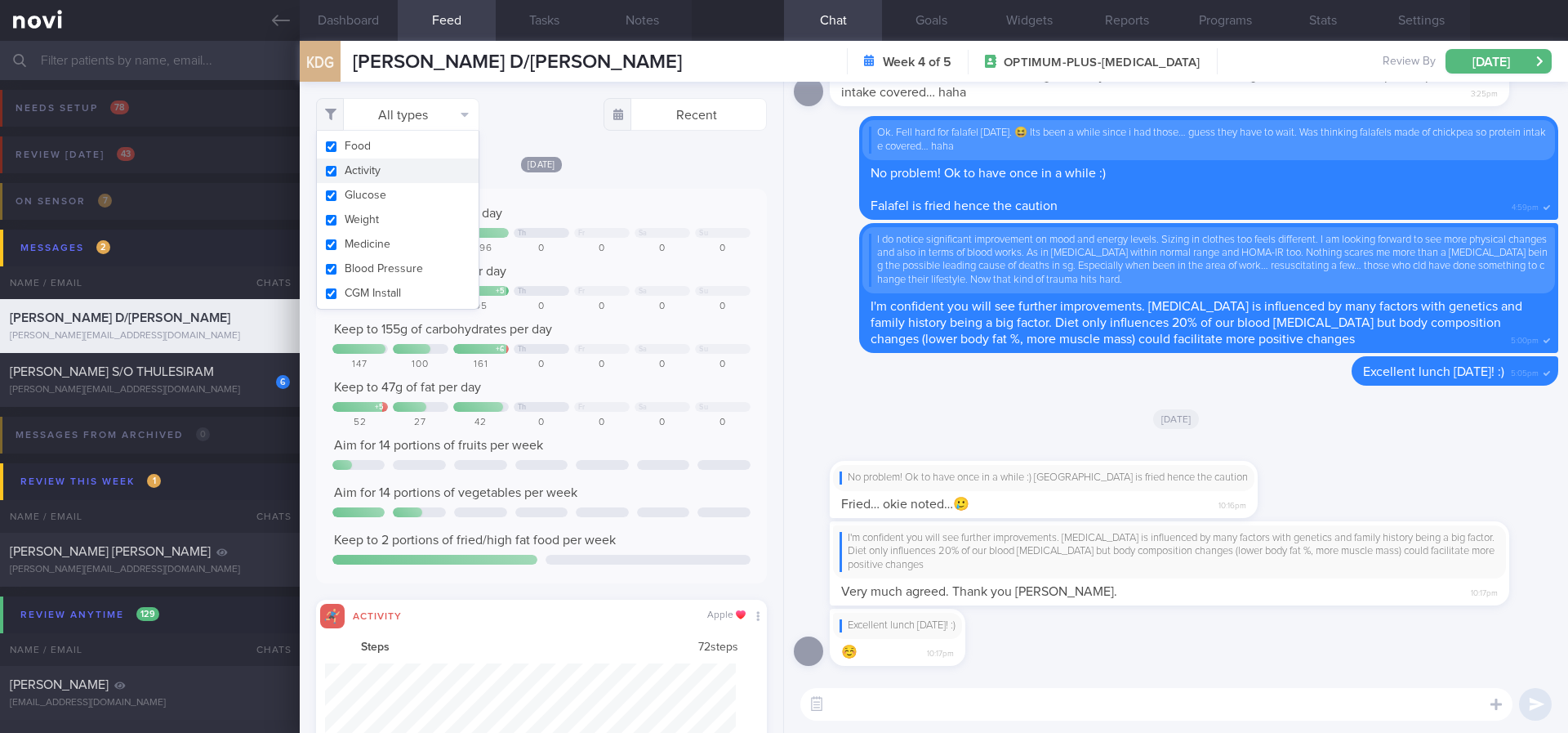
click at [420, 177] on button "Activity" at bounding box center [398, 171] width 162 height 24
checkbox input "false"
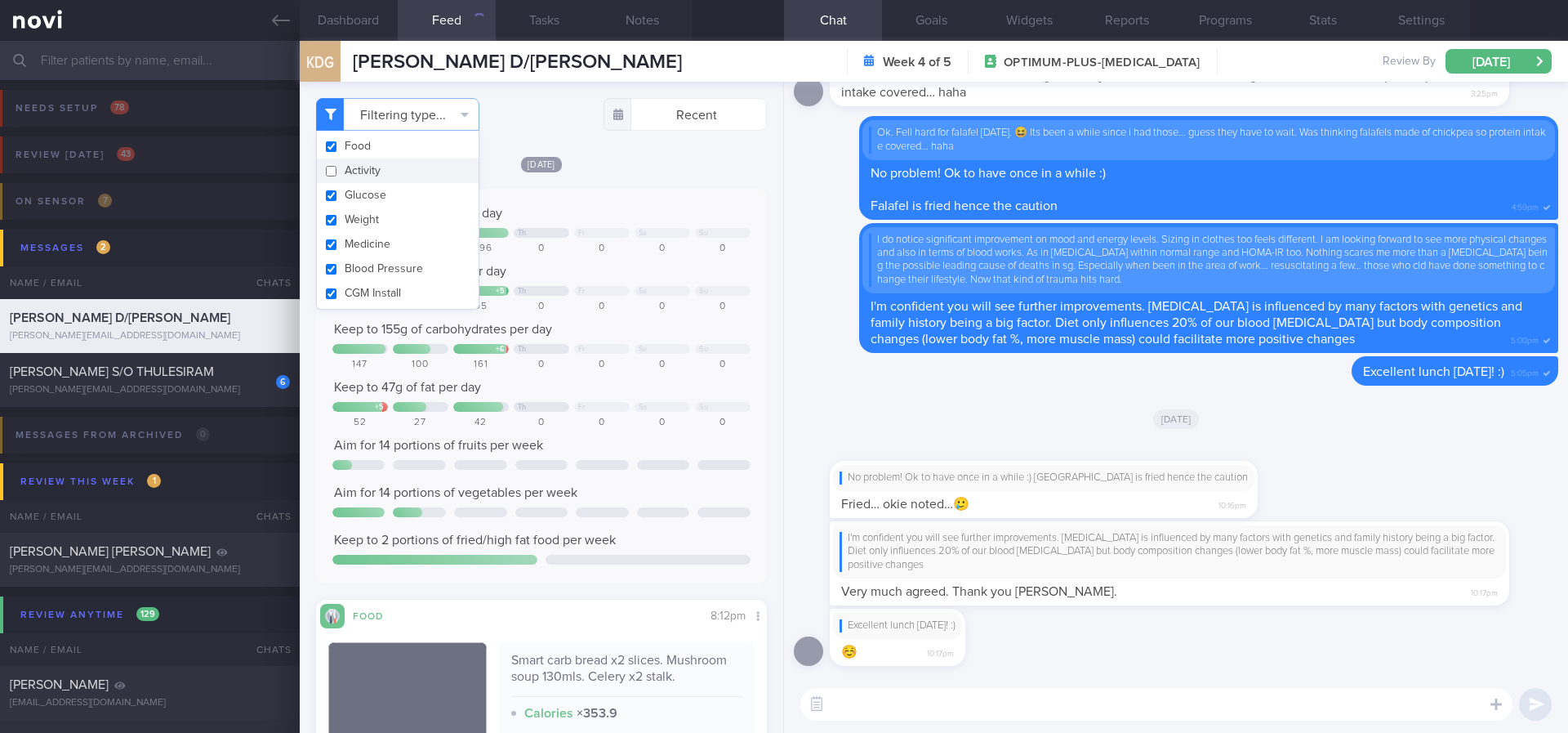
drag, startPoint x: 601, startPoint y: 192, endPoint x: 609, endPoint y: 208, distance: 17.9
click at [605, 192] on div "Keep to 1400 calories per day Th Fr Sa Su 1284 937 1396 0 0 0 0 Aim for 90g of …" at bounding box center [541, 386] width 451 height 394
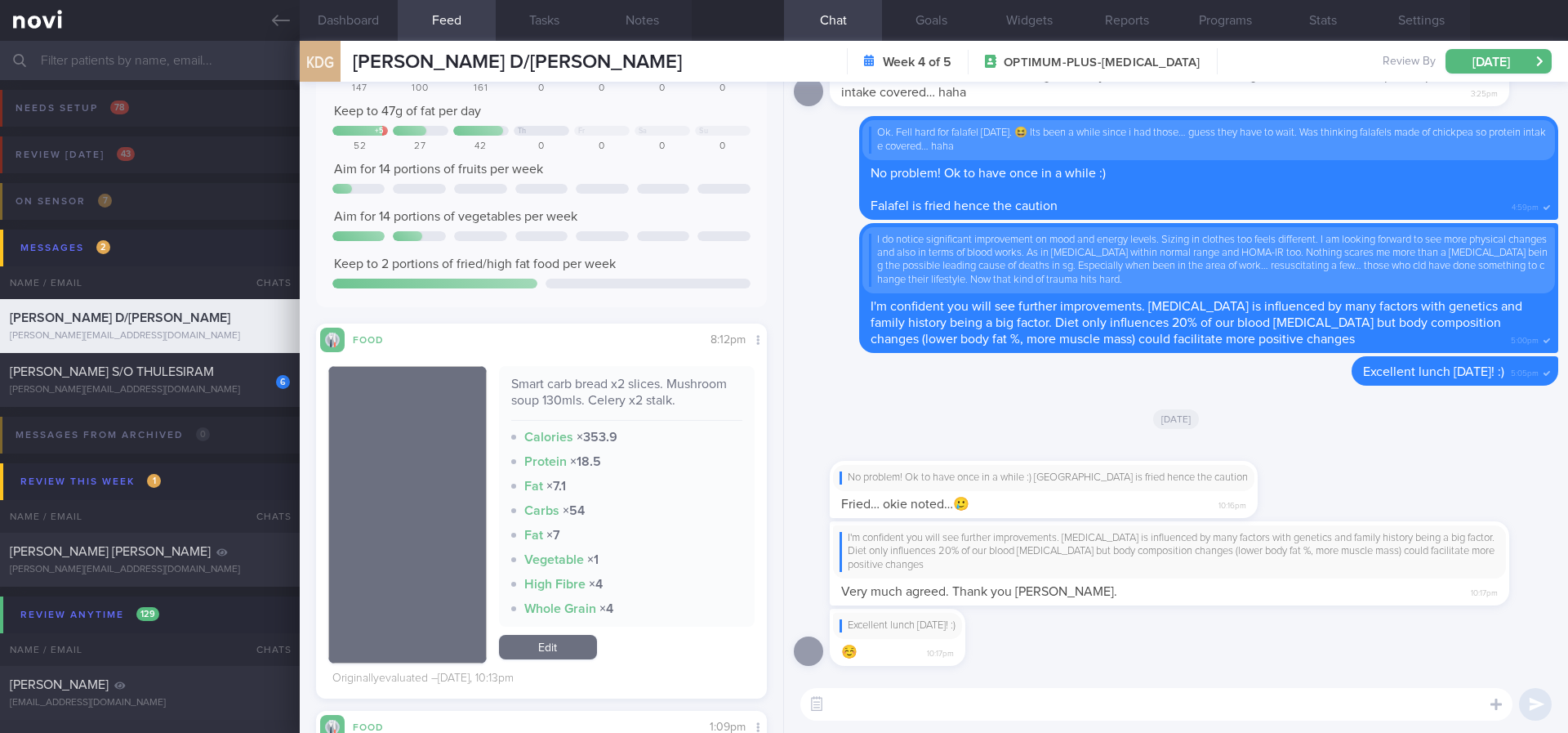
scroll to position [123, 0]
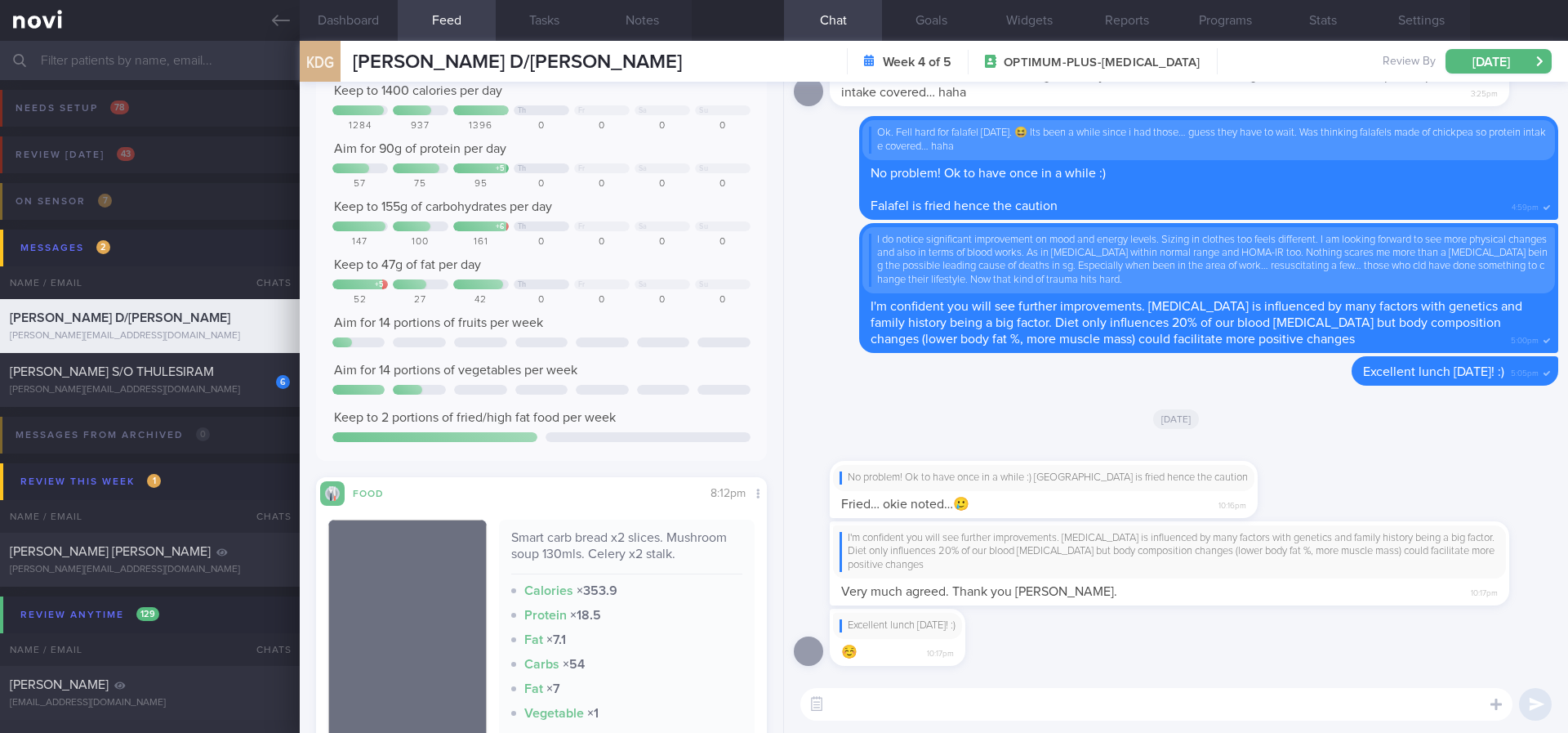
click at [877, 612] on textarea at bounding box center [1156, 704] width 712 height 33
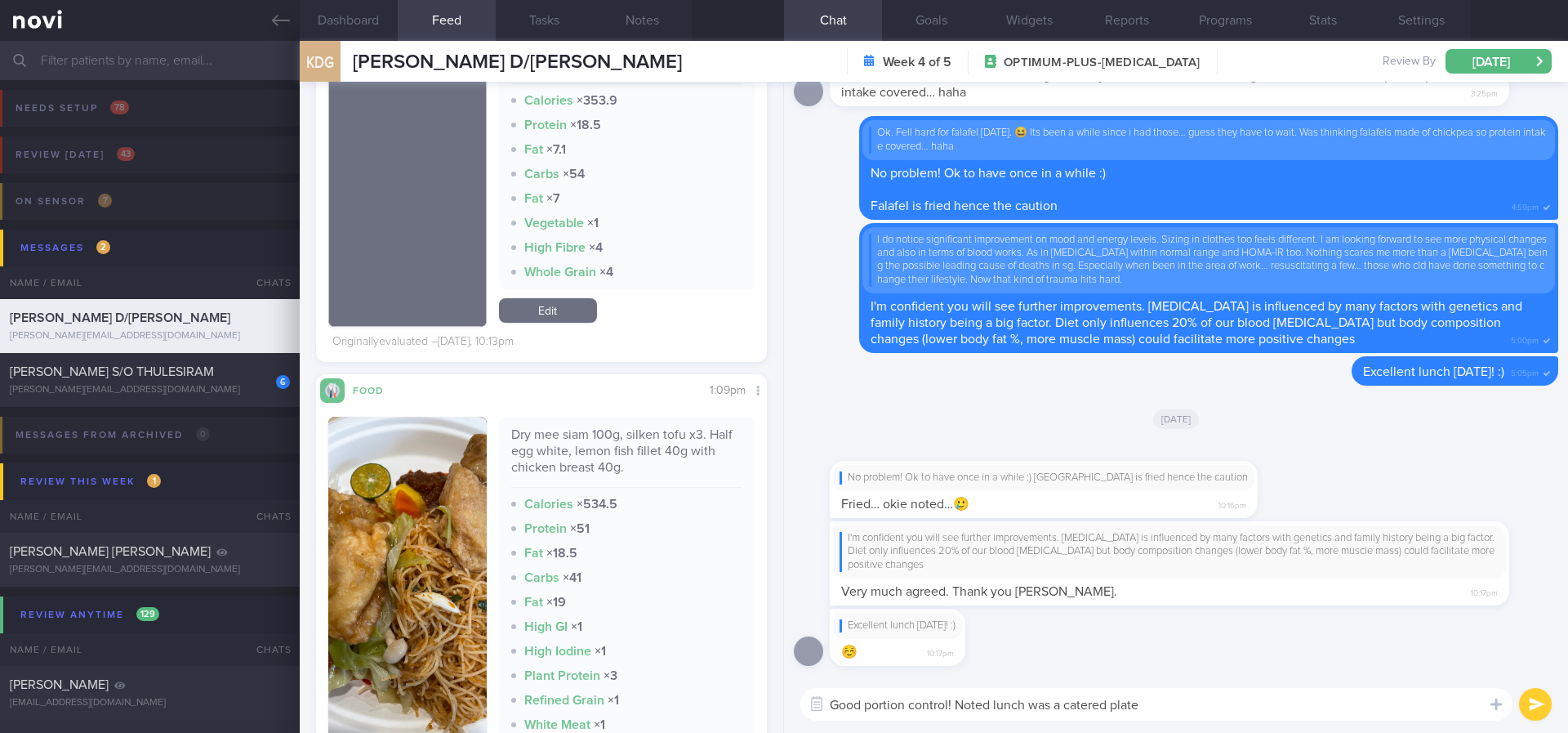
type textarea "Good portion control! Noted lunch was a catered plate?"
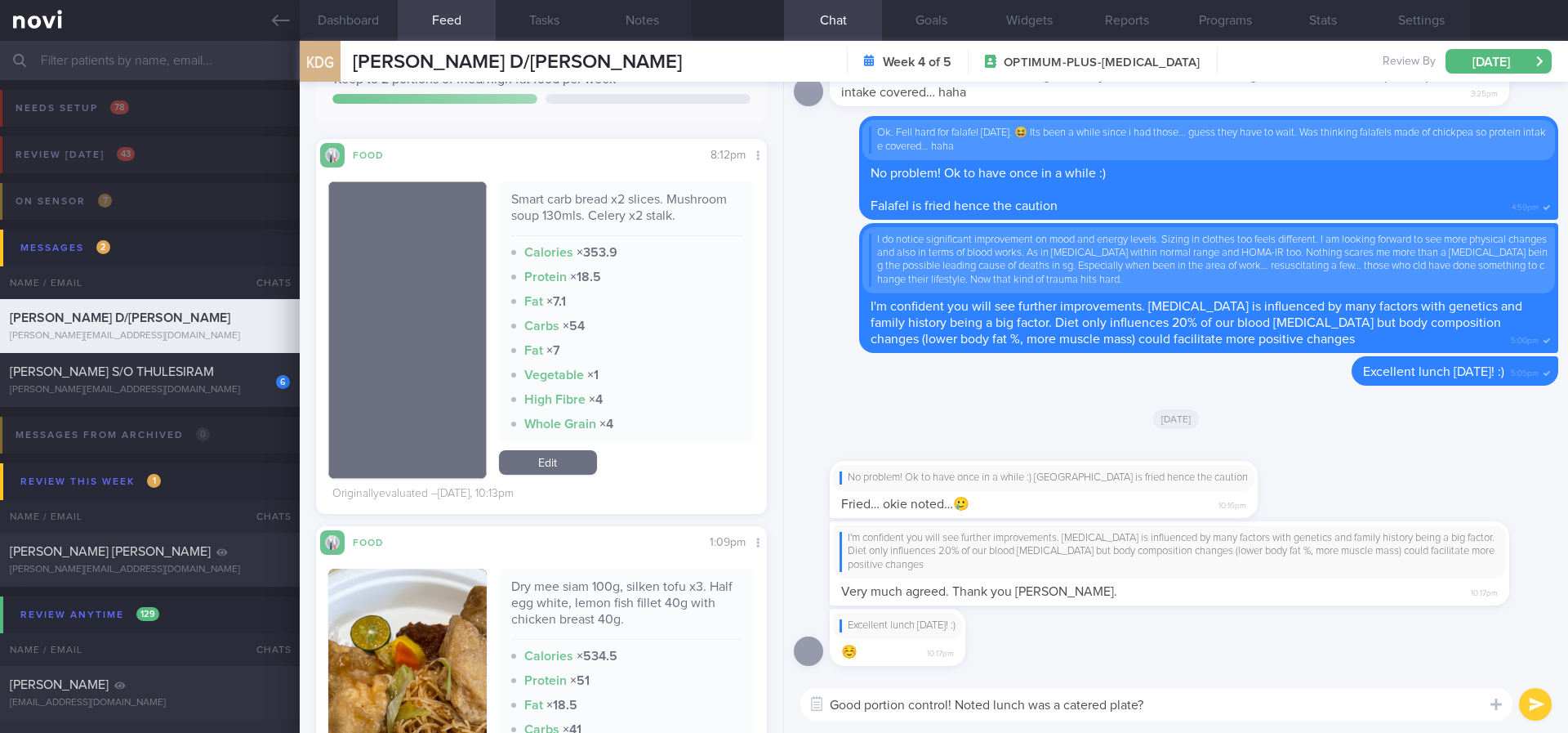
scroll to position [368, 0]
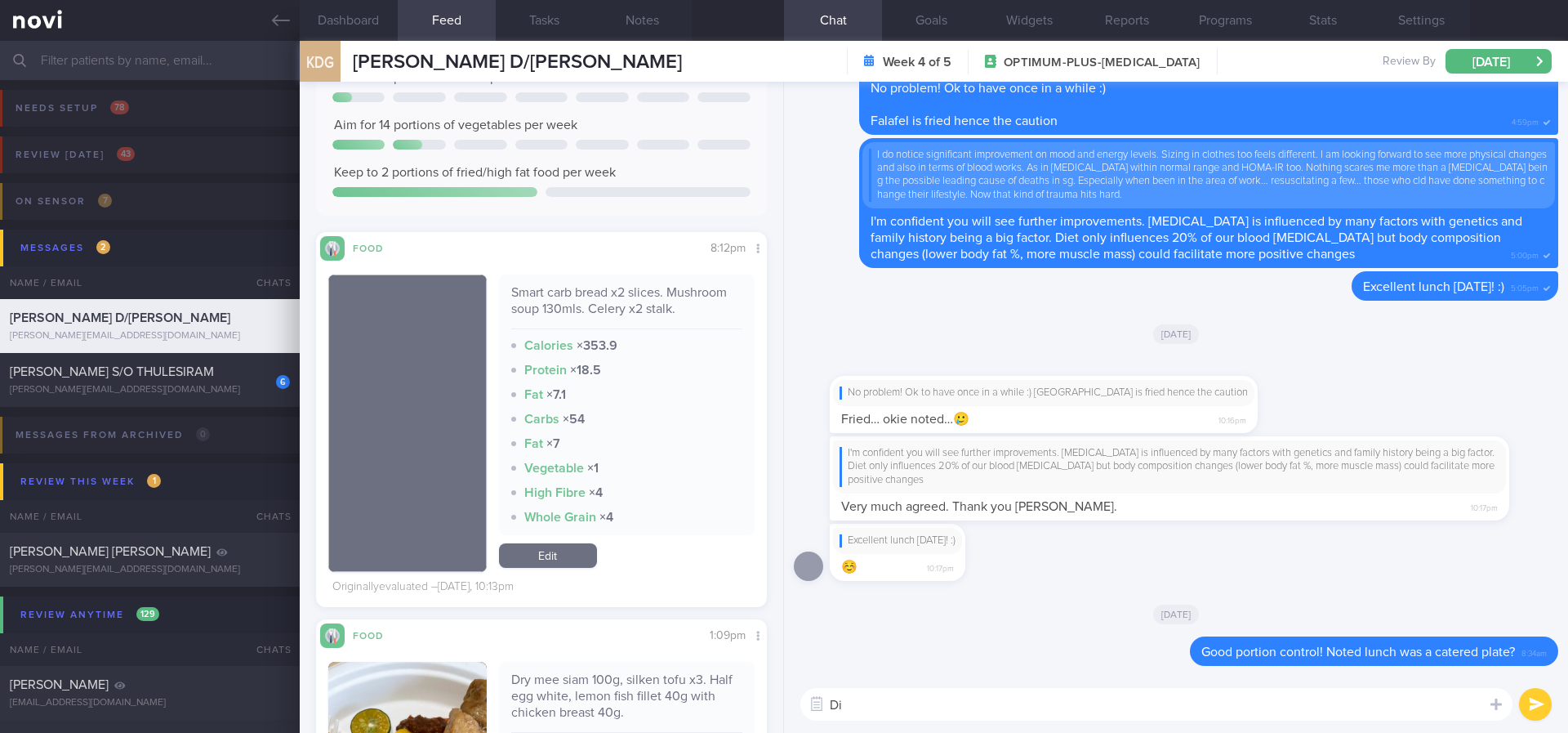
type textarea "D"
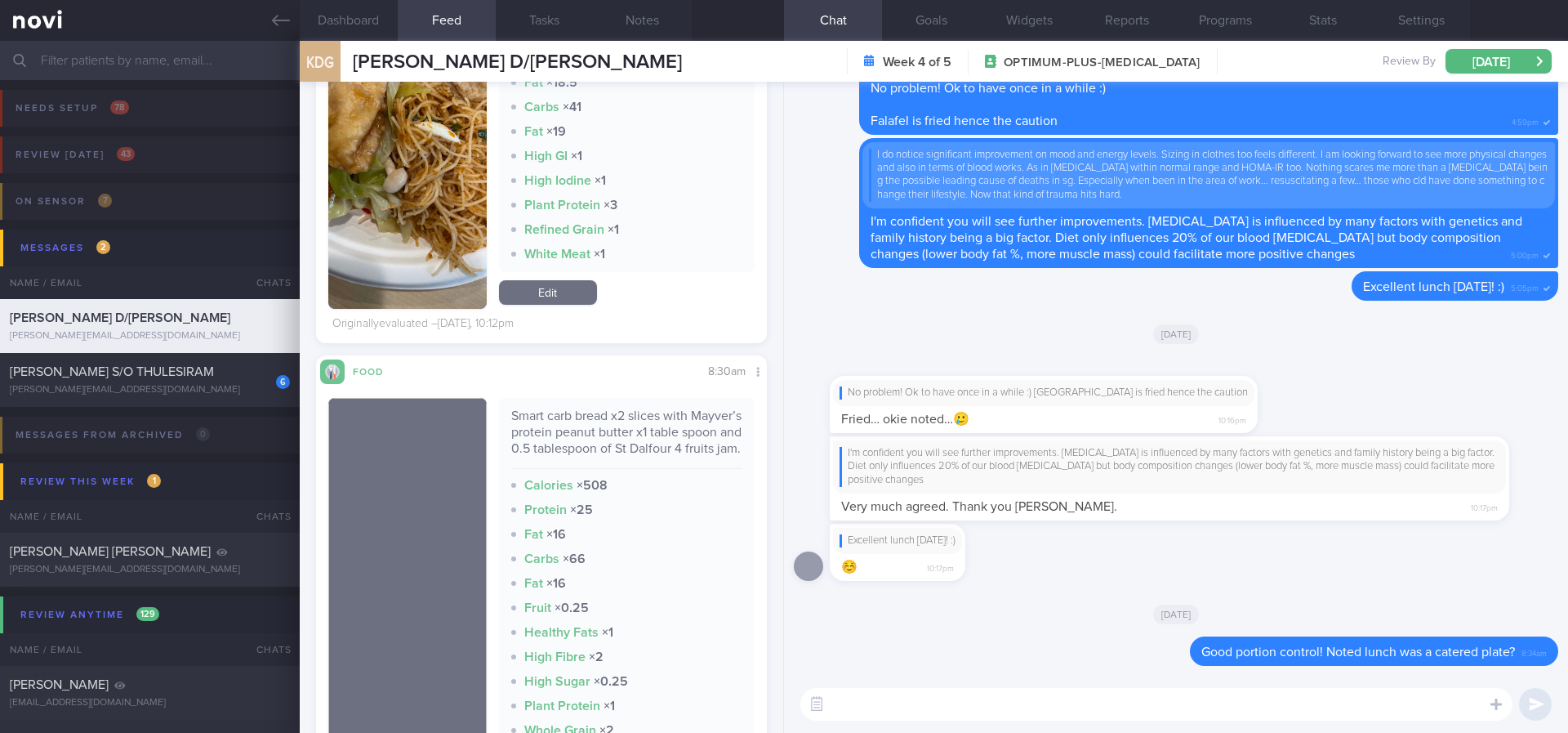
scroll to position [1348, 0]
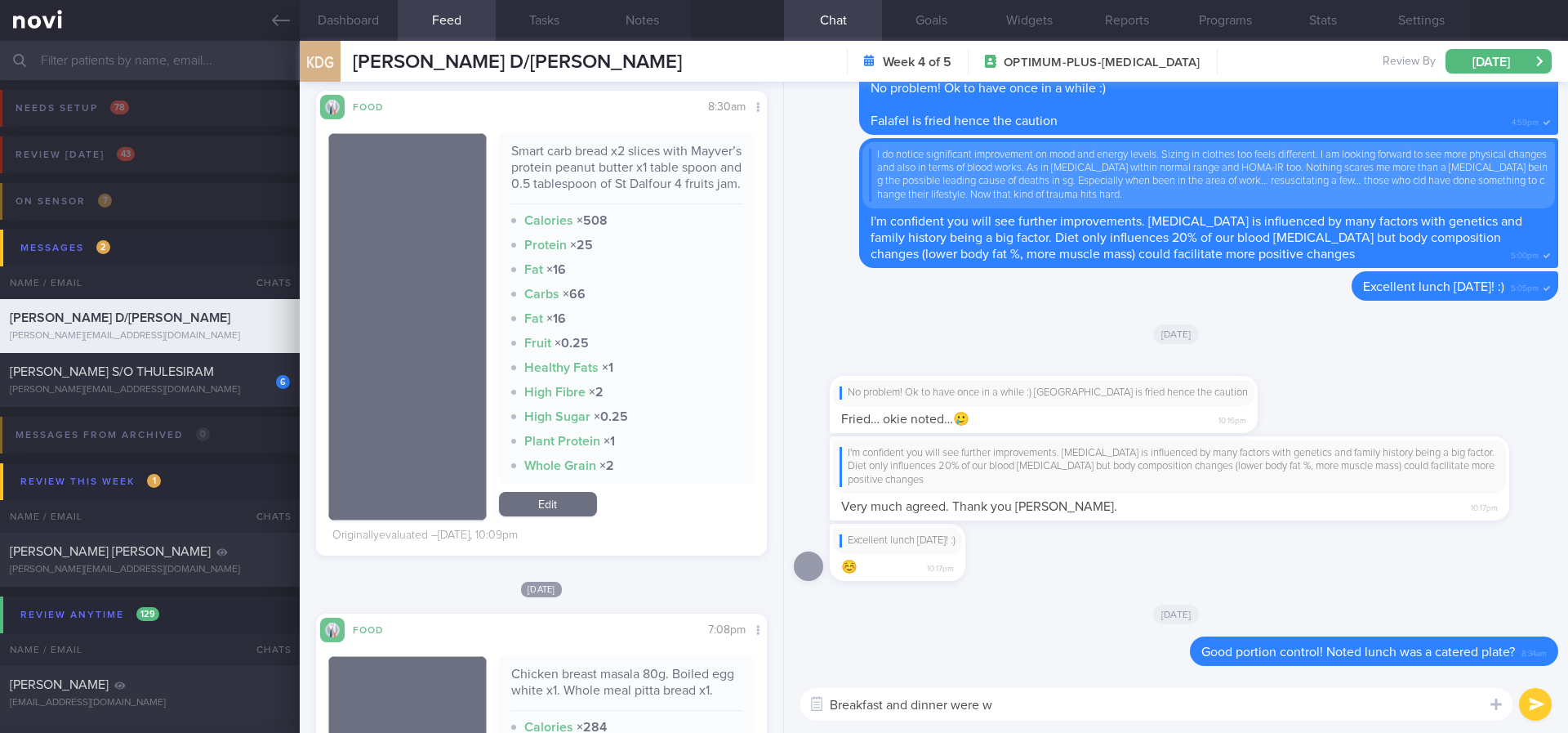
type textarea "Breakfast and dinner were"
click at [175, 382] on div "6 GURURAJ S/O THULESIRAM gururaj.thulesiram@gmail.com" at bounding box center [150, 379] width 300 height 33
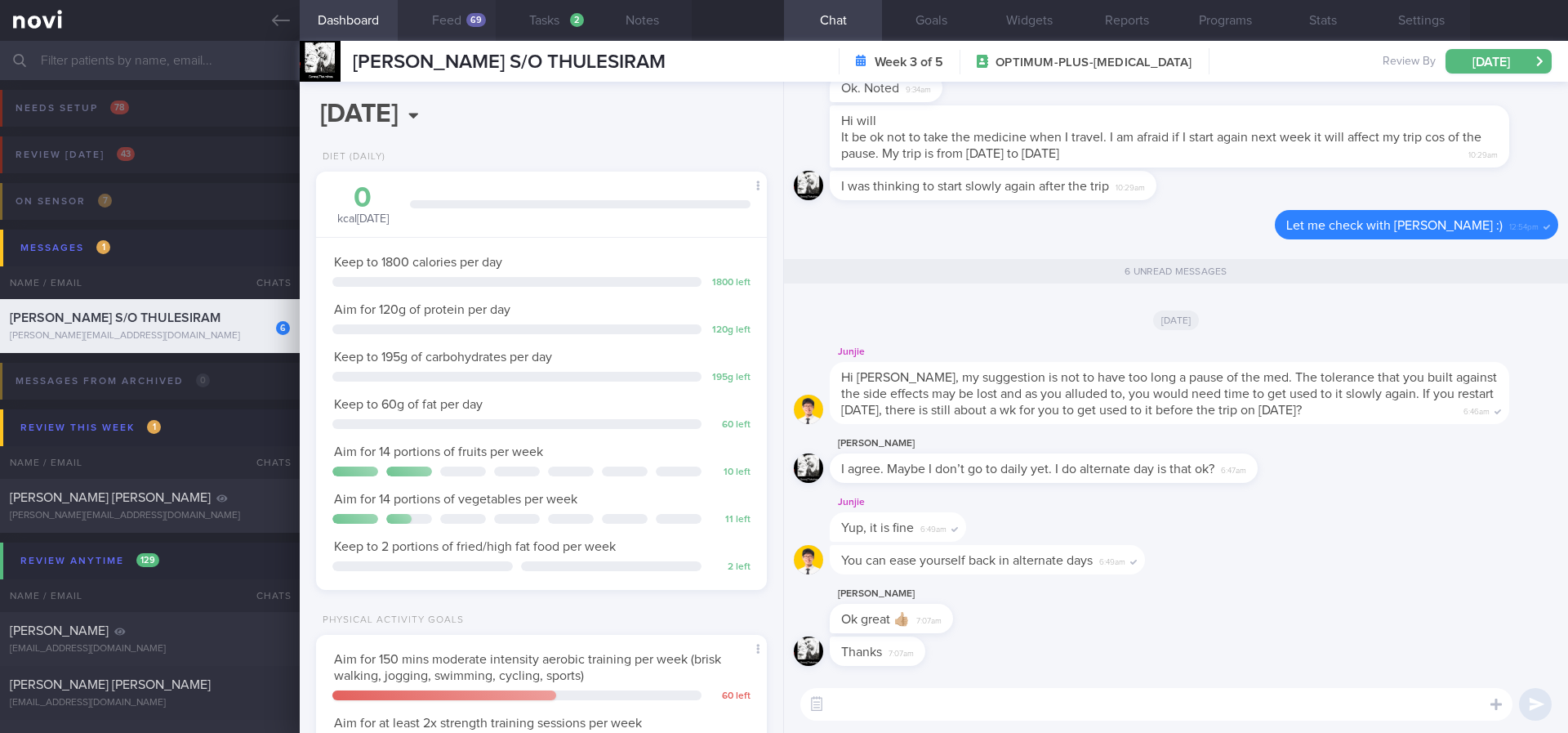
click at [471, 36] on button "Feed 69" at bounding box center [446, 20] width 98 height 41
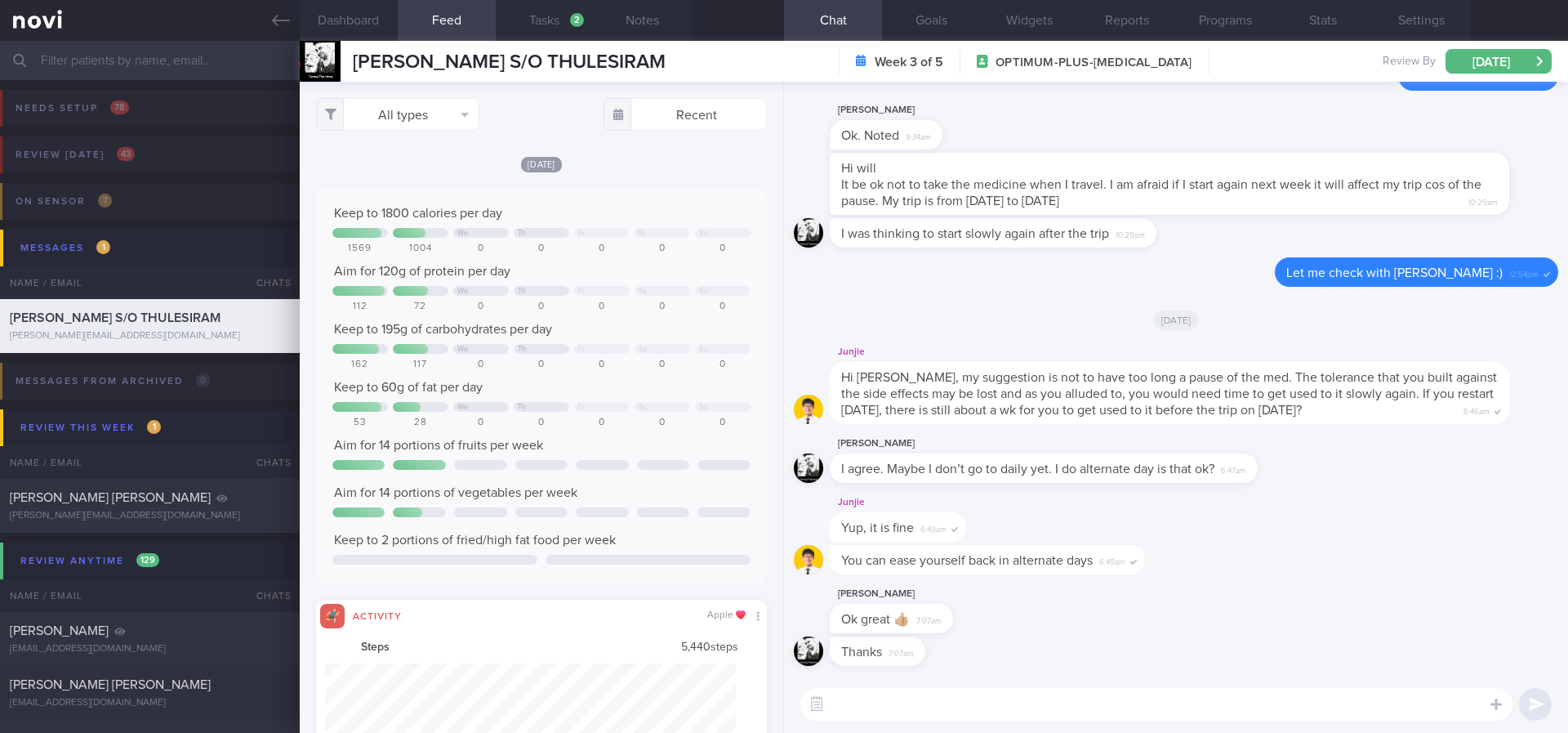
scroll to position [102, 412]
click at [409, 109] on button "All types" at bounding box center [398, 114] width 164 height 33
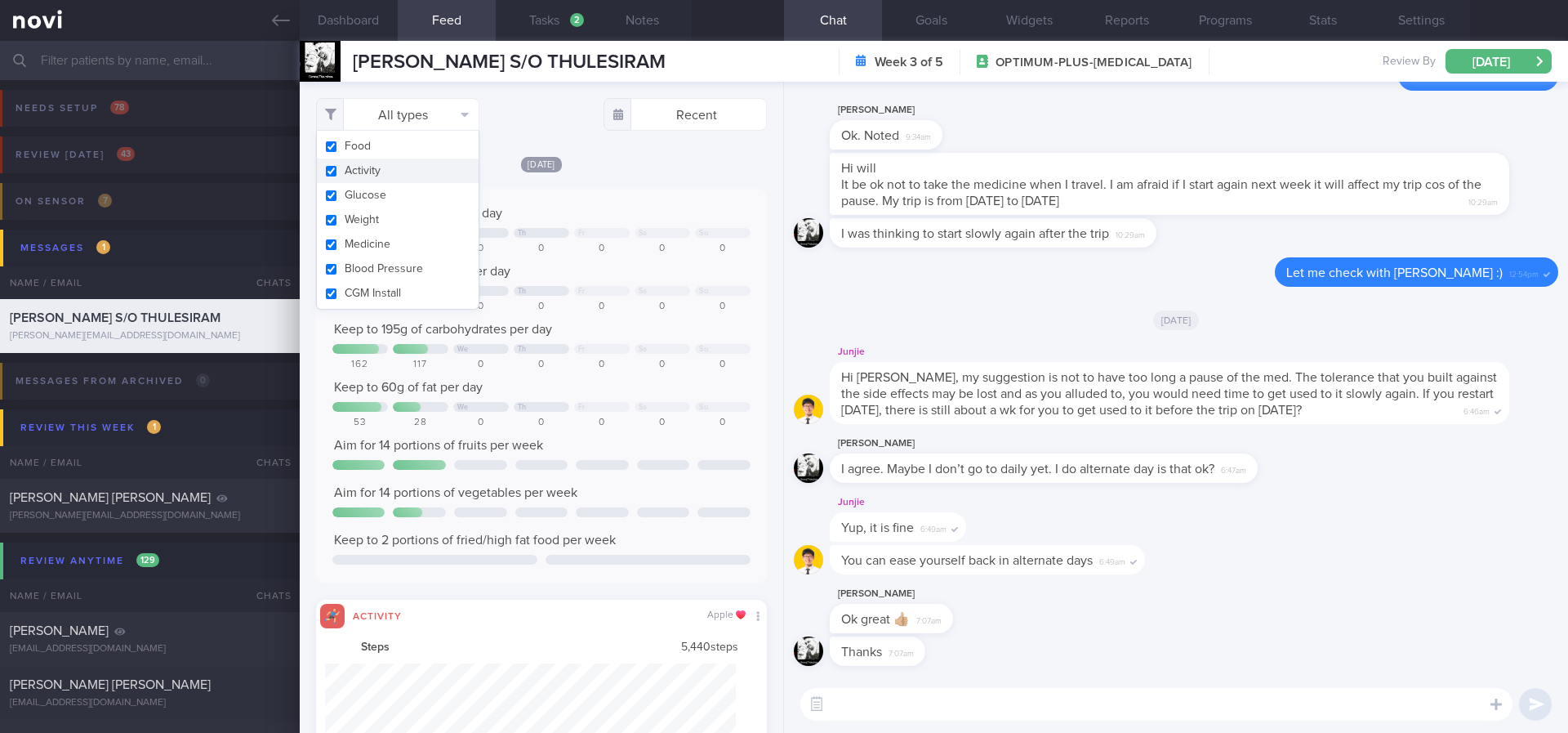
click at [384, 177] on button "Activity" at bounding box center [398, 171] width 162 height 24
checkbox input "false"
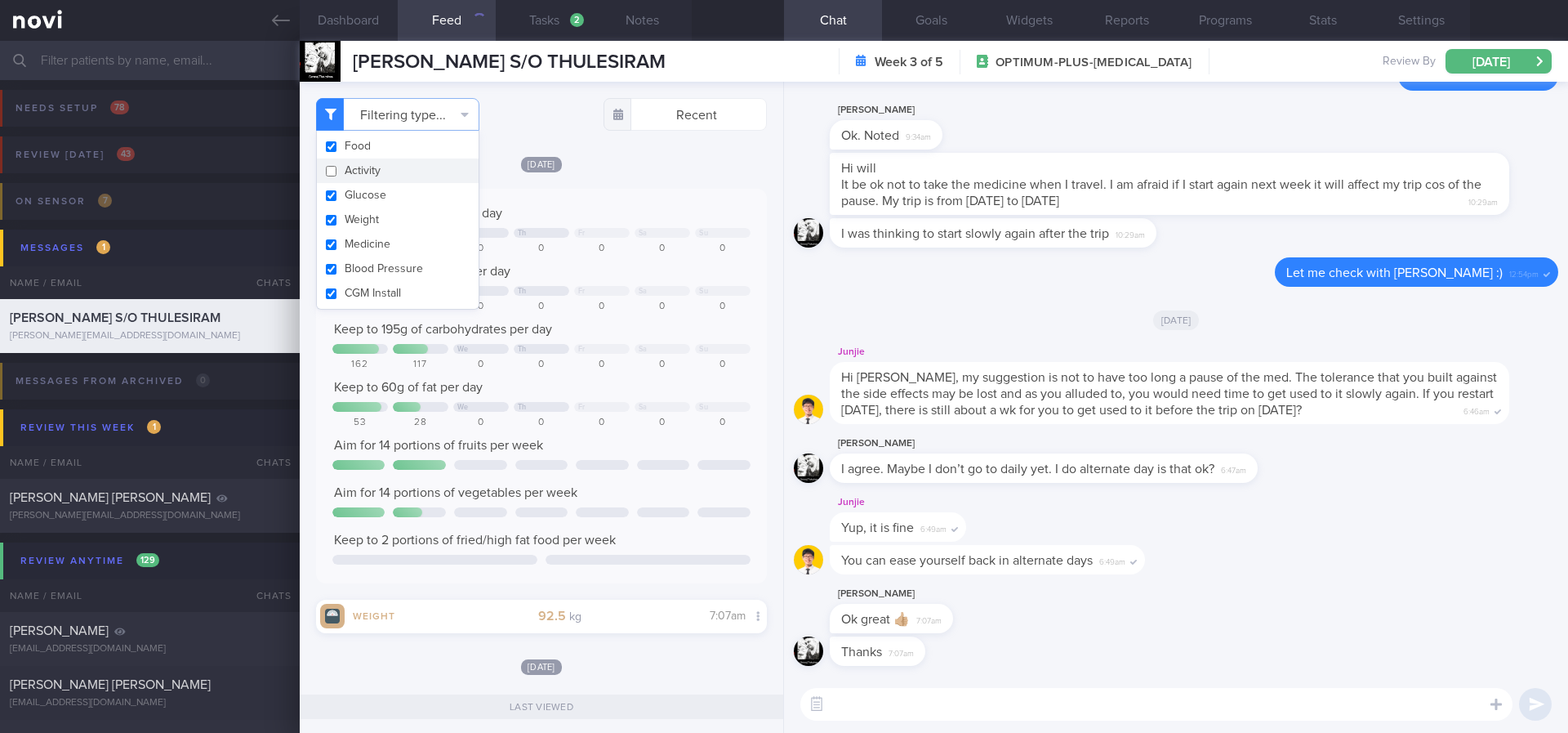
click at [683, 227] on div "Keep to 1800 calories per day We Th Fr Sa Su 1569 1004 0 0 0 0 0 Aim for 120g o…" at bounding box center [541, 385] width 418 height 362
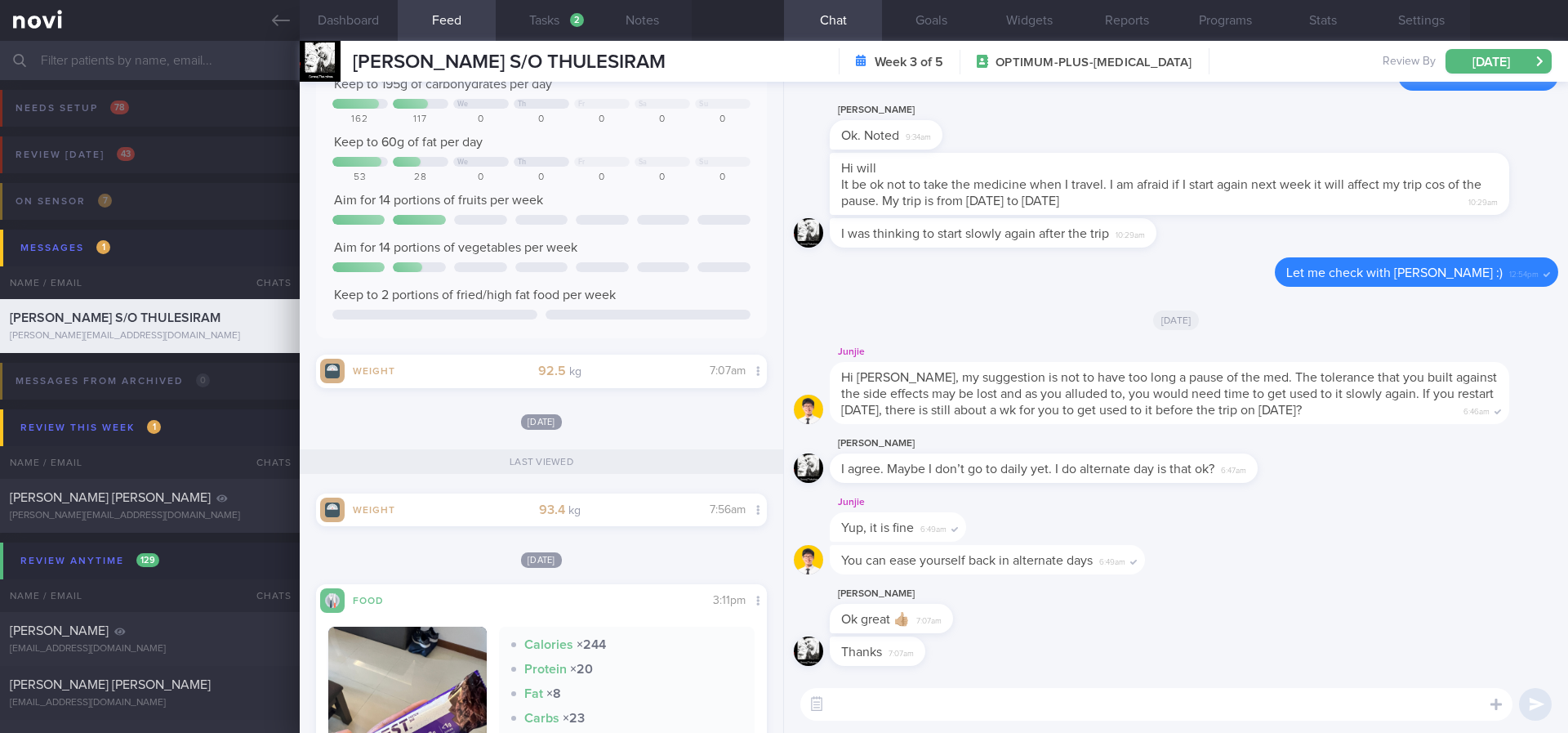
scroll to position [5, 0]
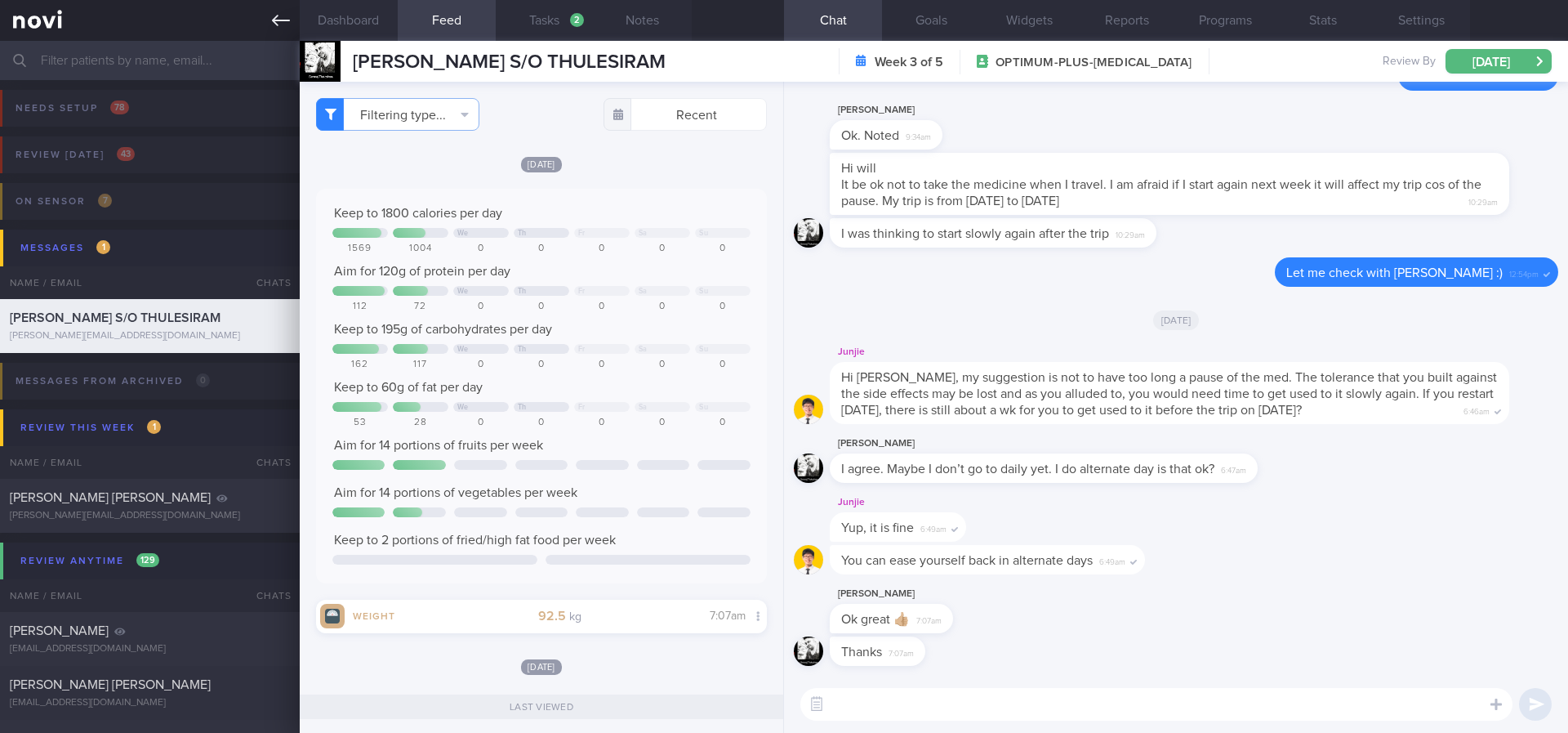
click at [274, 16] on icon at bounding box center [282, 21] width 18 height 18
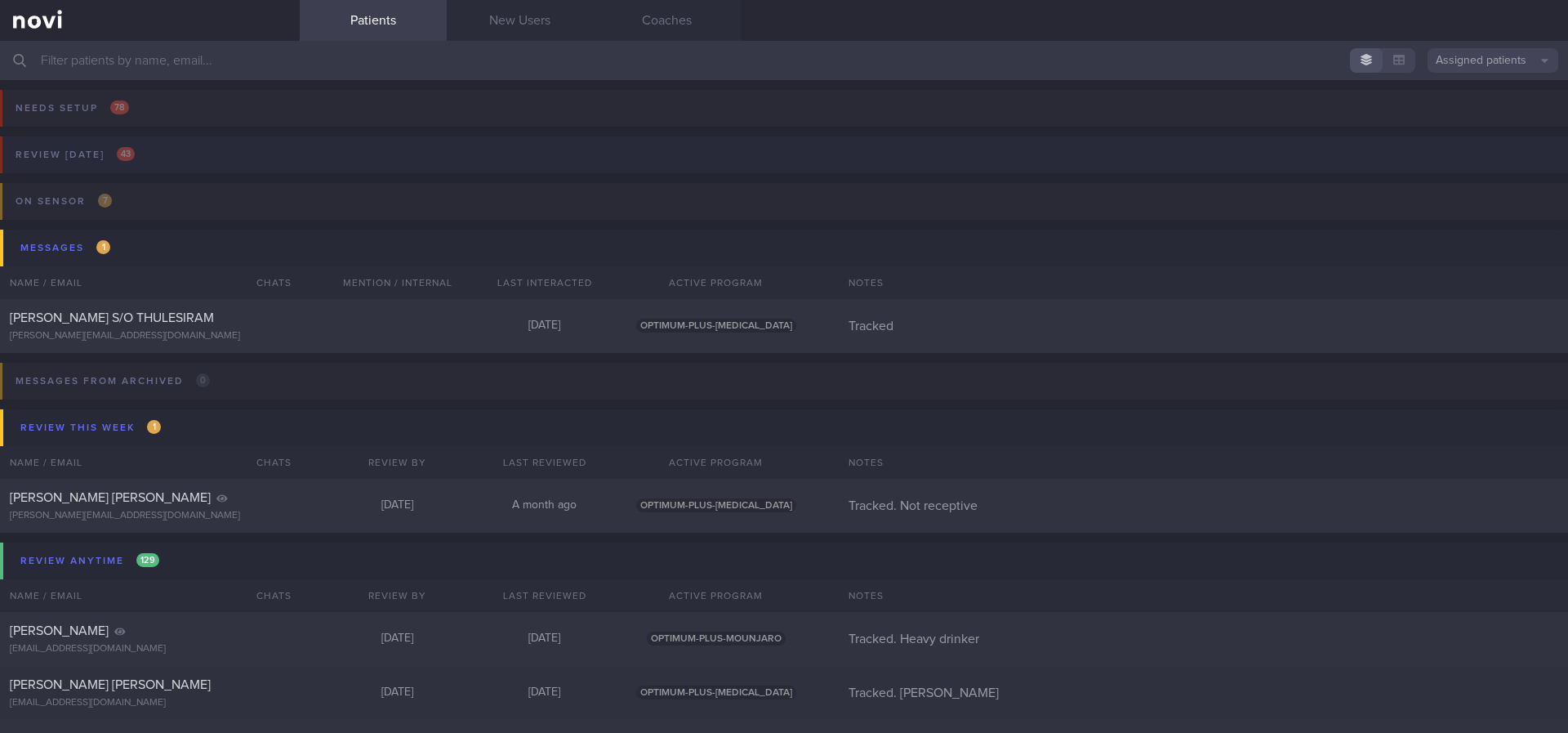
click at [376, 163] on button "Review today 43" at bounding box center [781, 160] width 1573 height 47
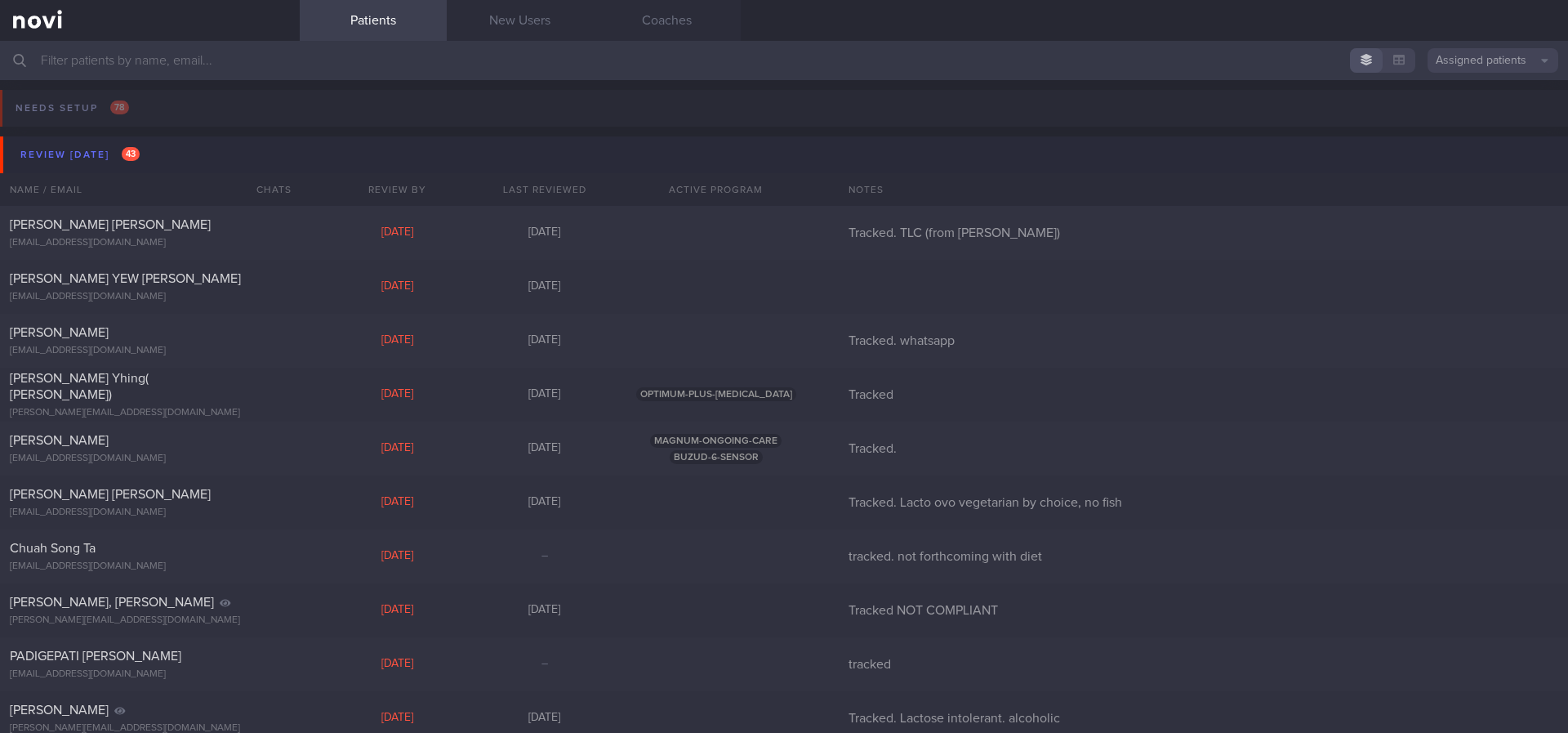
click at [180, 146] on button "Review today 43" at bounding box center [786, 155] width 1573 height 37
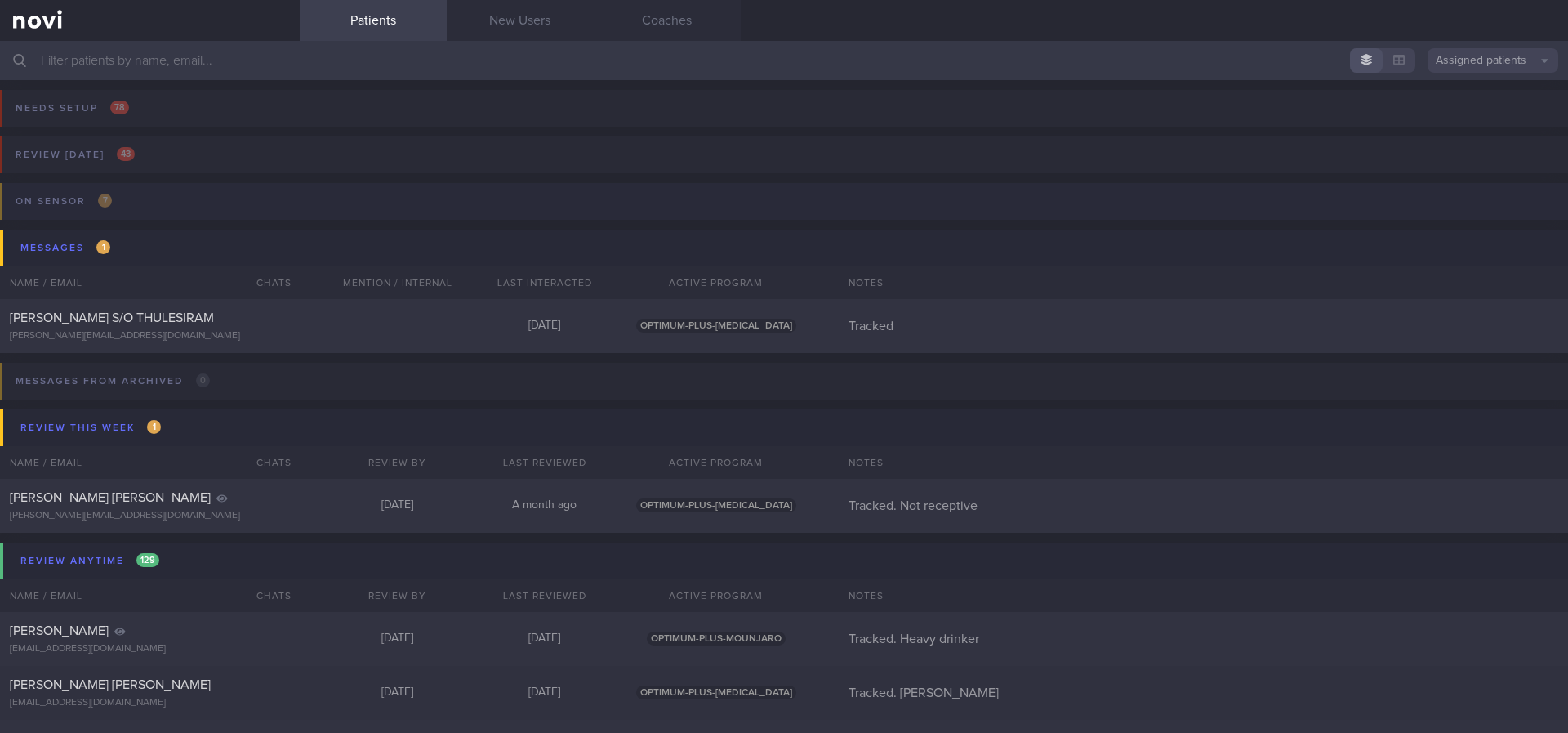
click at [254, 204] on button "On sensor 7" at bounding box center [781, 206] width 1573 height 47
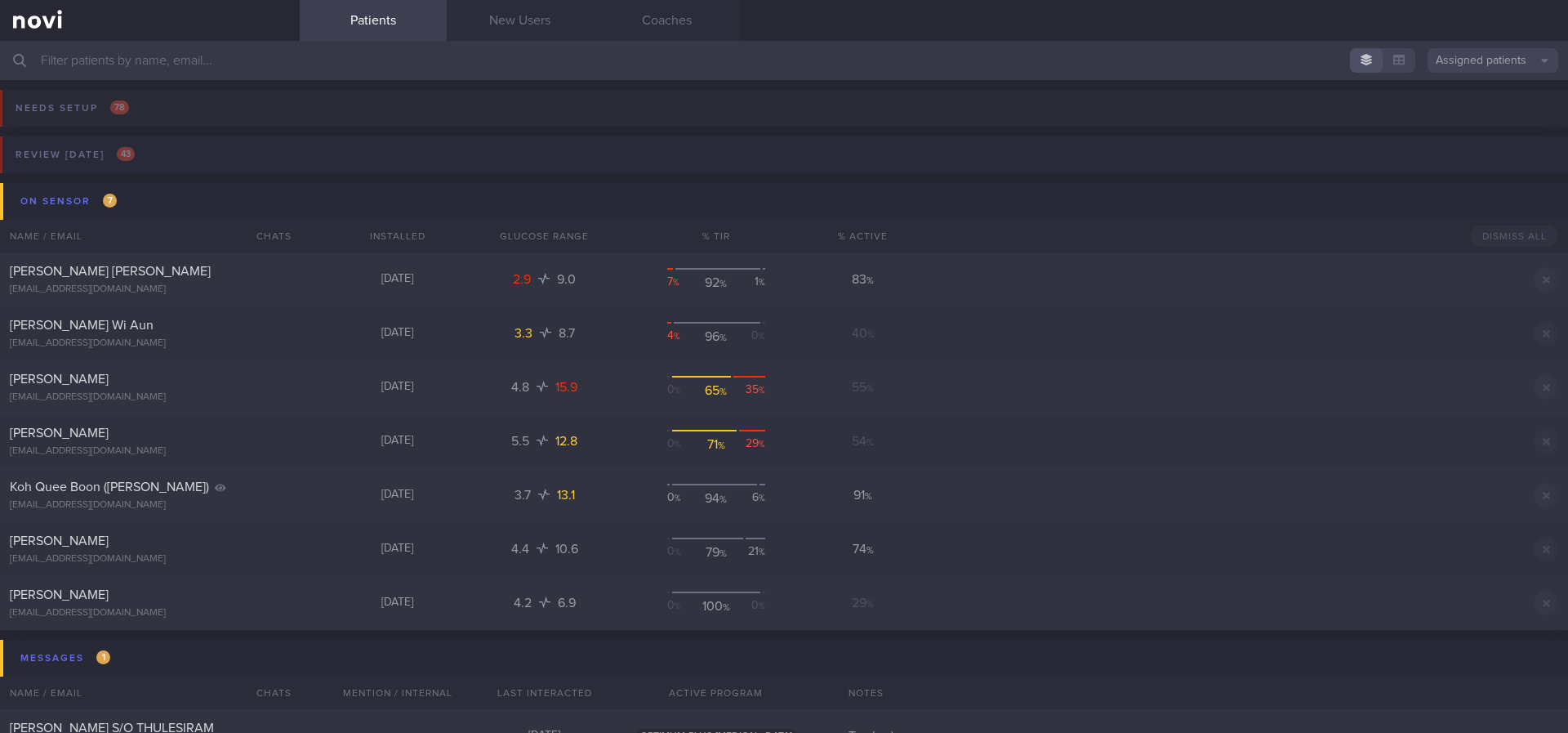
click at [267, 165] on button "Review today 43" at bounding box center [781, 160] width 1573 height 47
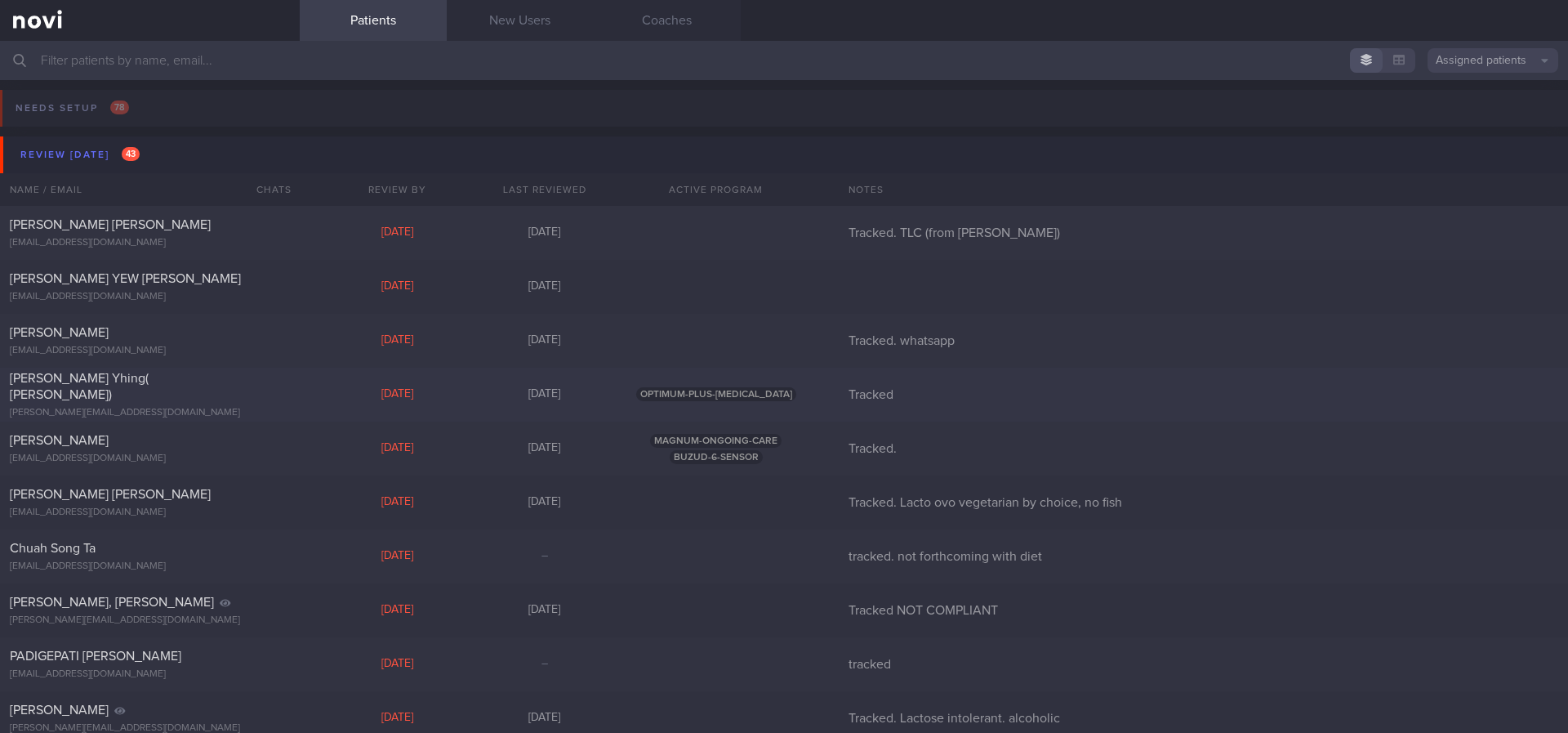
click at [377, 405] on div "Chen Shean Yhing( Anna) s.y.chen@u.nus.edu Mon, 19 May 3 months ago OPTIMUM-PLU…" at bounding box center [784, 394] width 1568 height 54
select select "4"
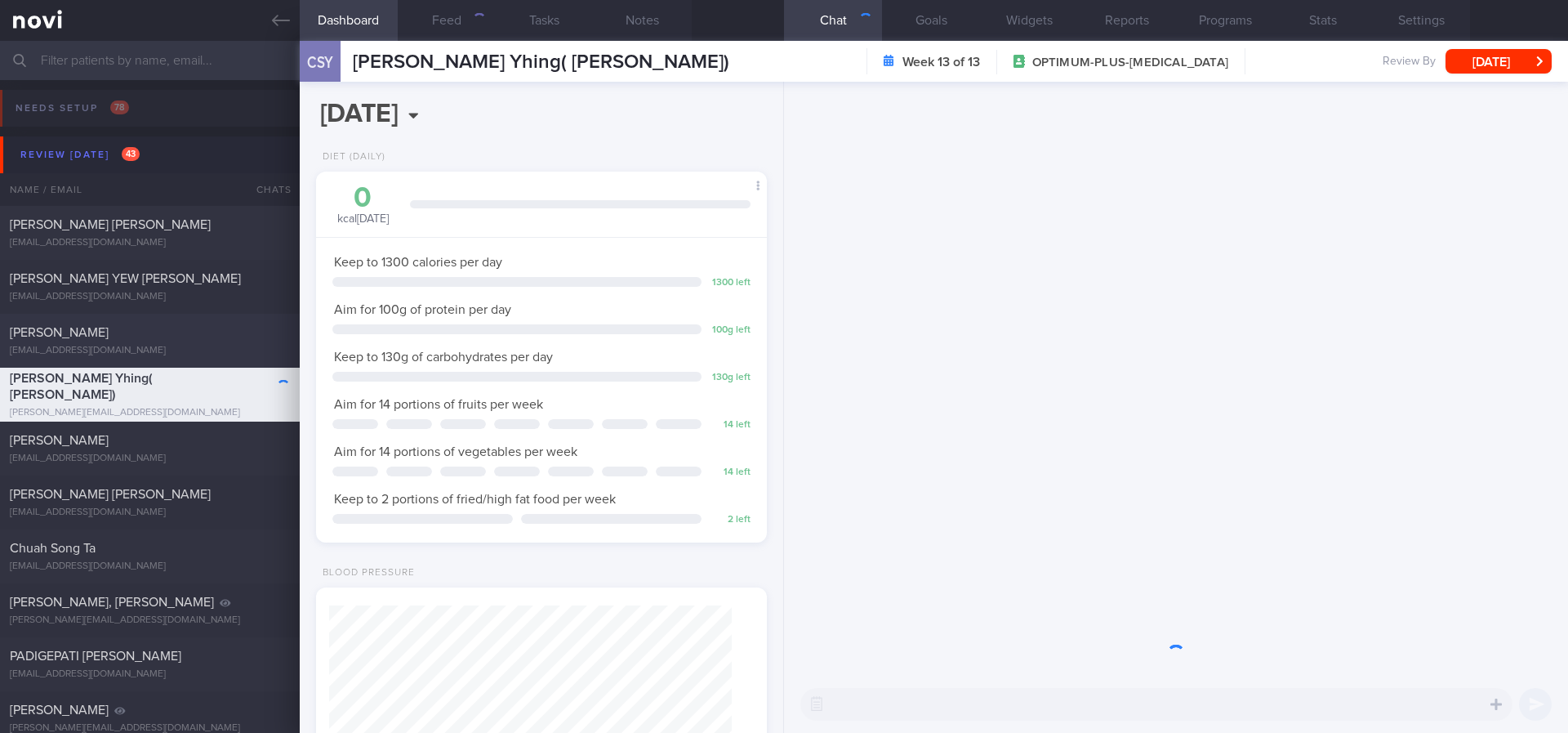
scroll to position [225, 403]
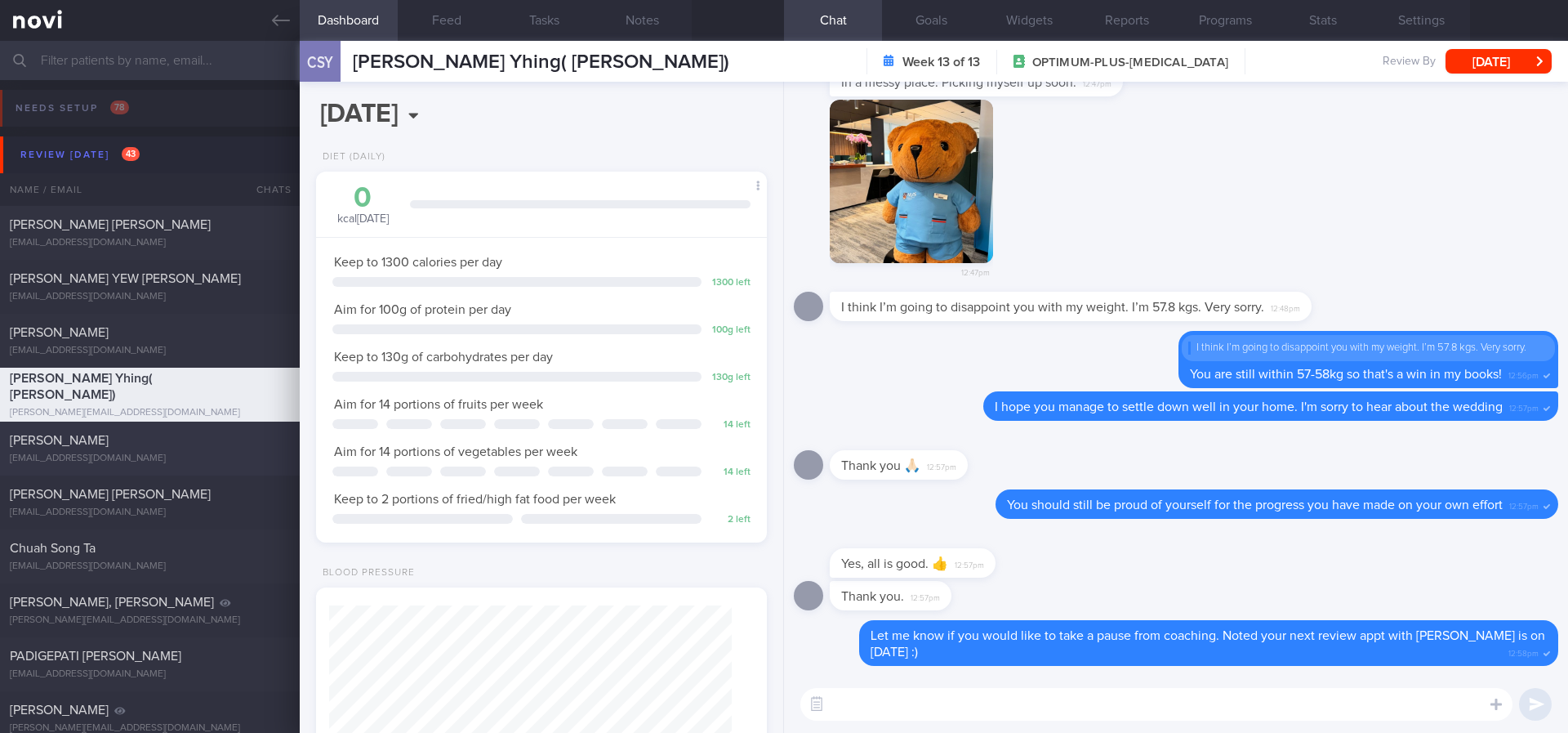
click at [242, 454] on div "mageraldine425@gmail.com" at bounding box center [150, 459] width 280 height 13
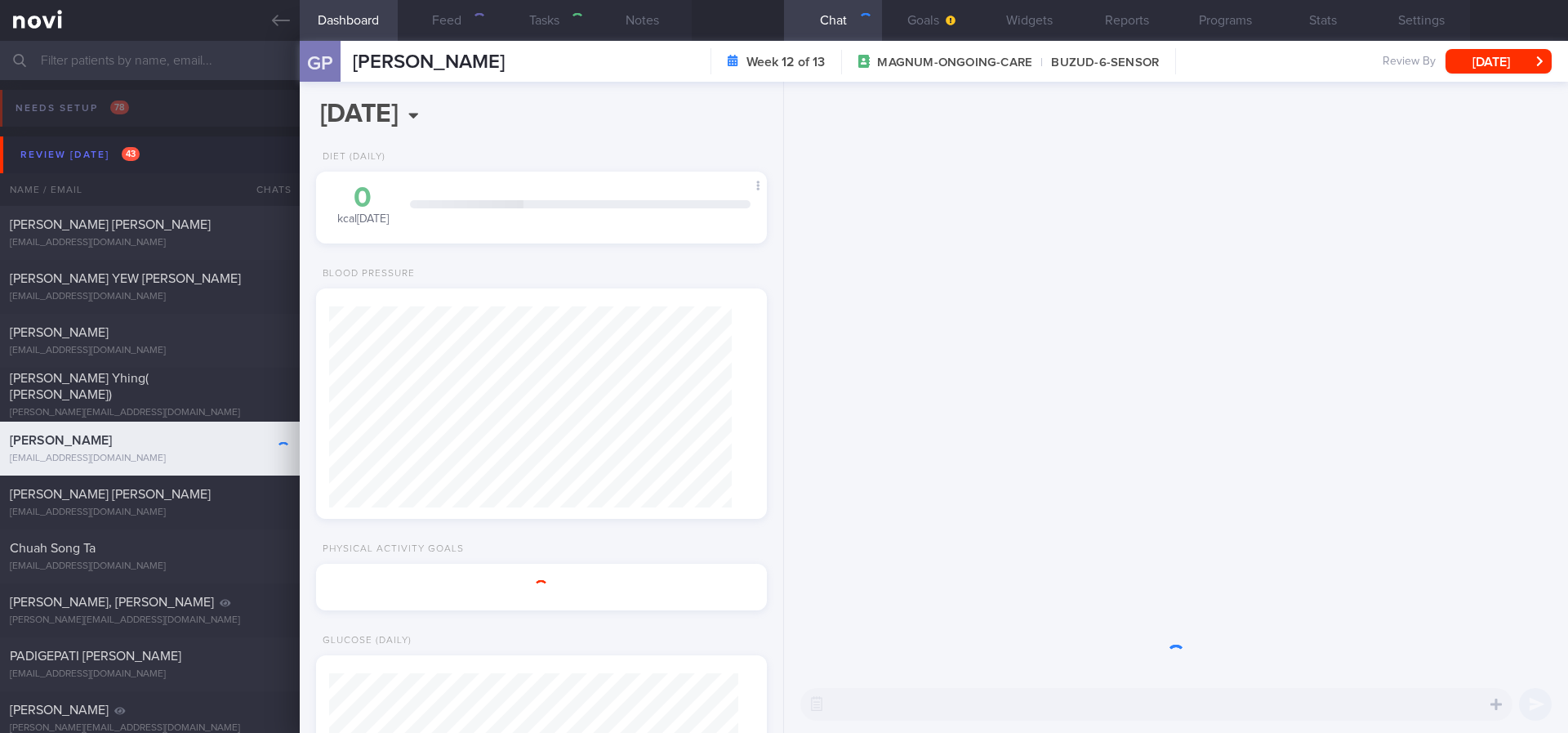
type input "Tracked."
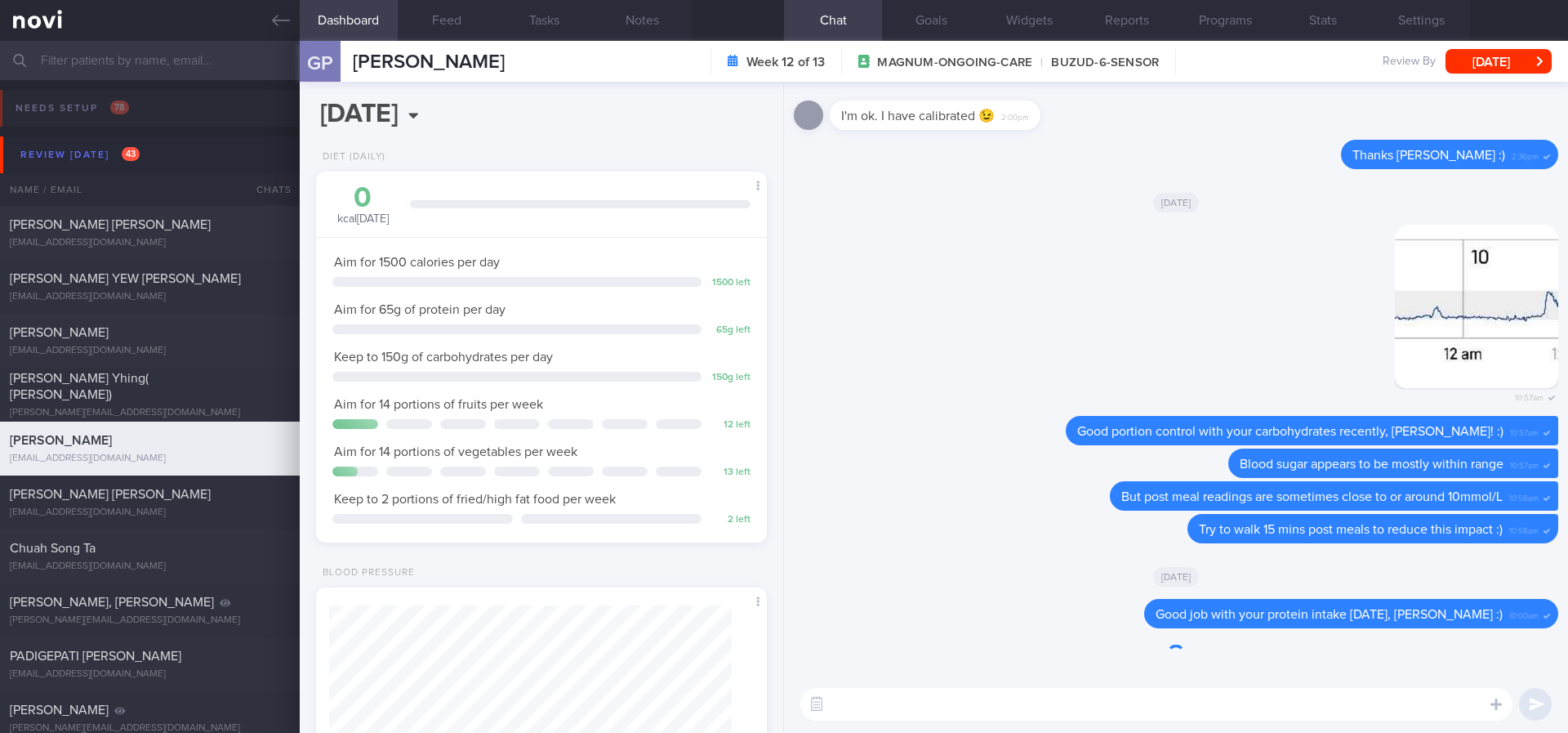
scroll to position [123, 0]
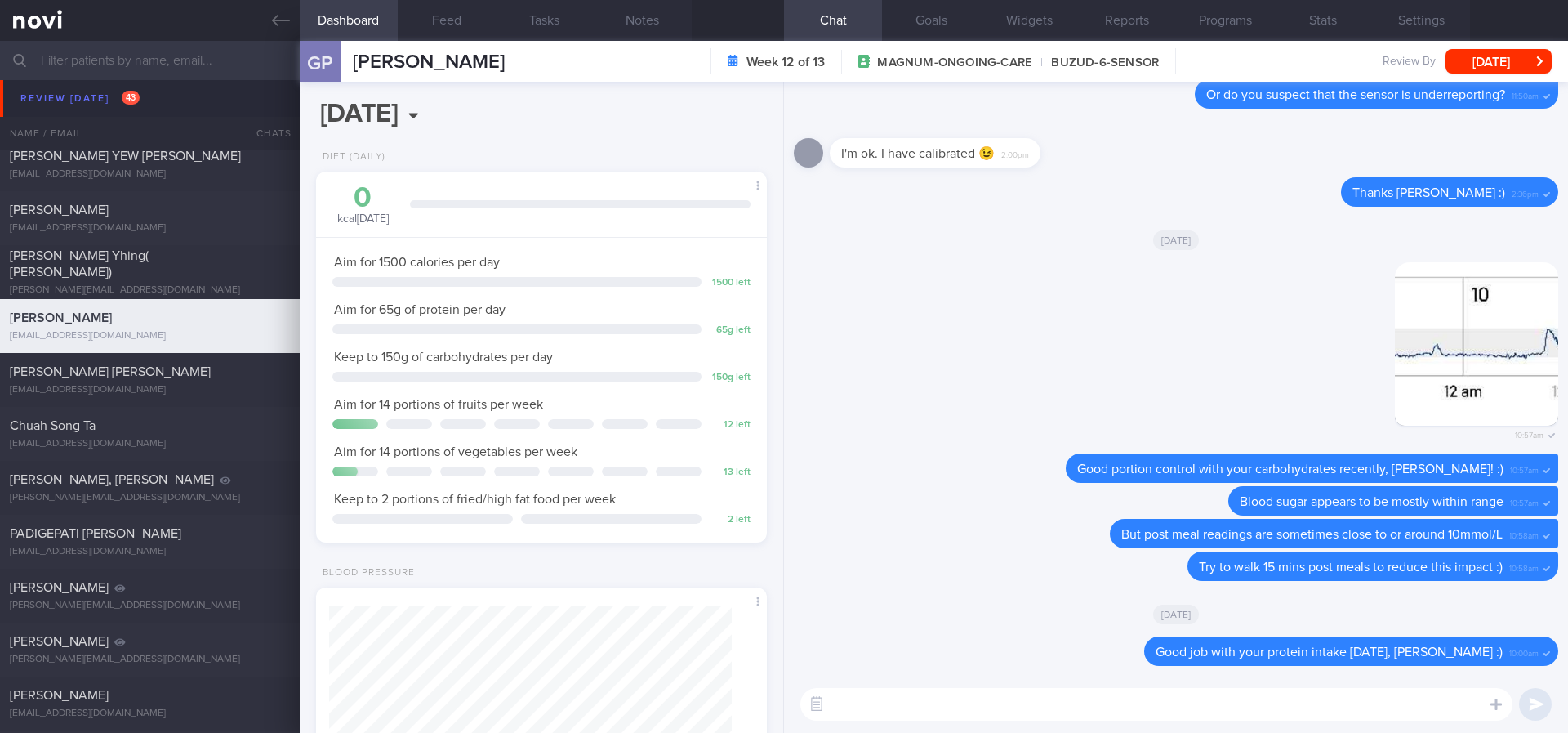
click at [1226, 612] on textarea at bounding box center [1156, 704] width 712 height 33
click at [445, 33] on button "Feed" at bounding box center [446, 20] width 98 height 41
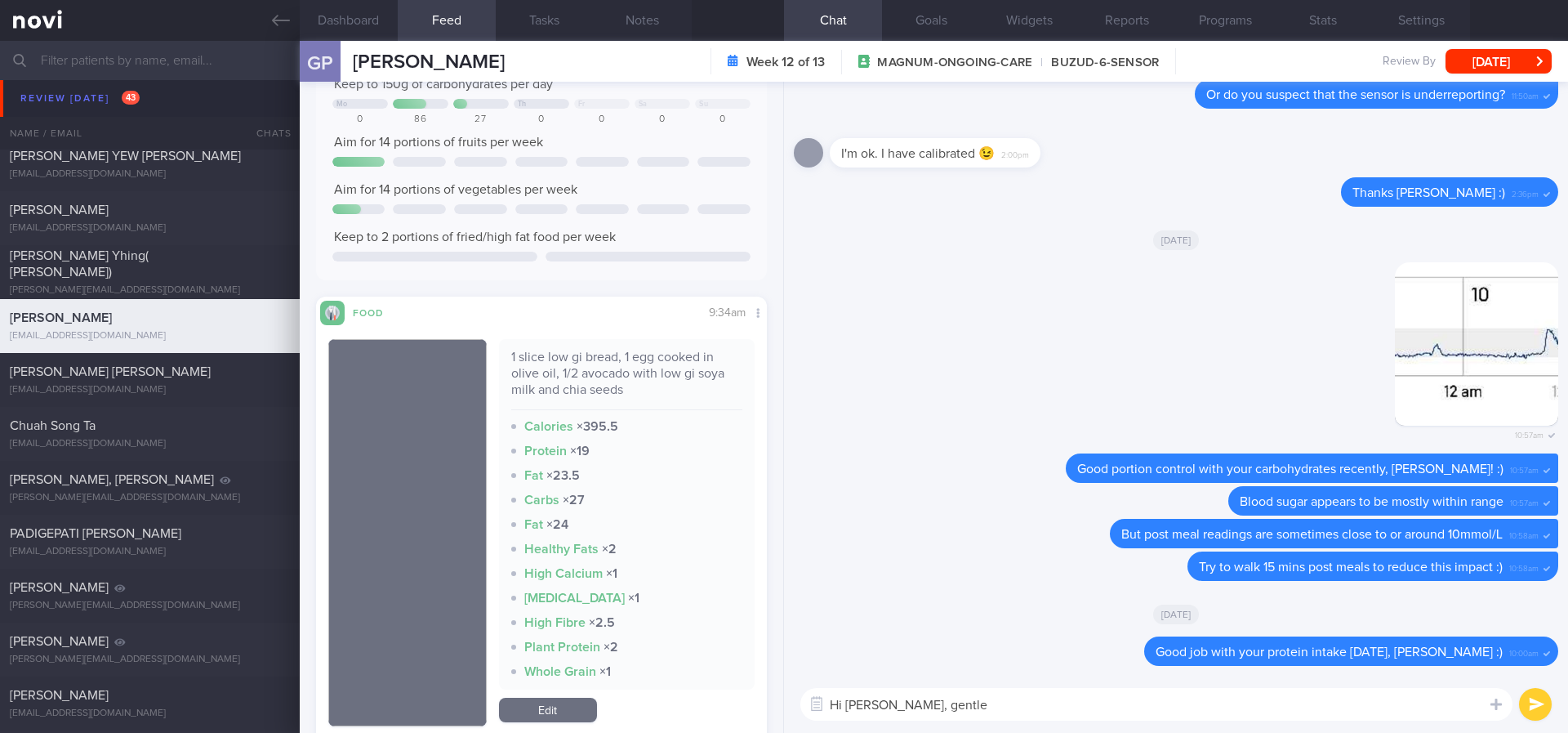
scroll to position [368, 0]
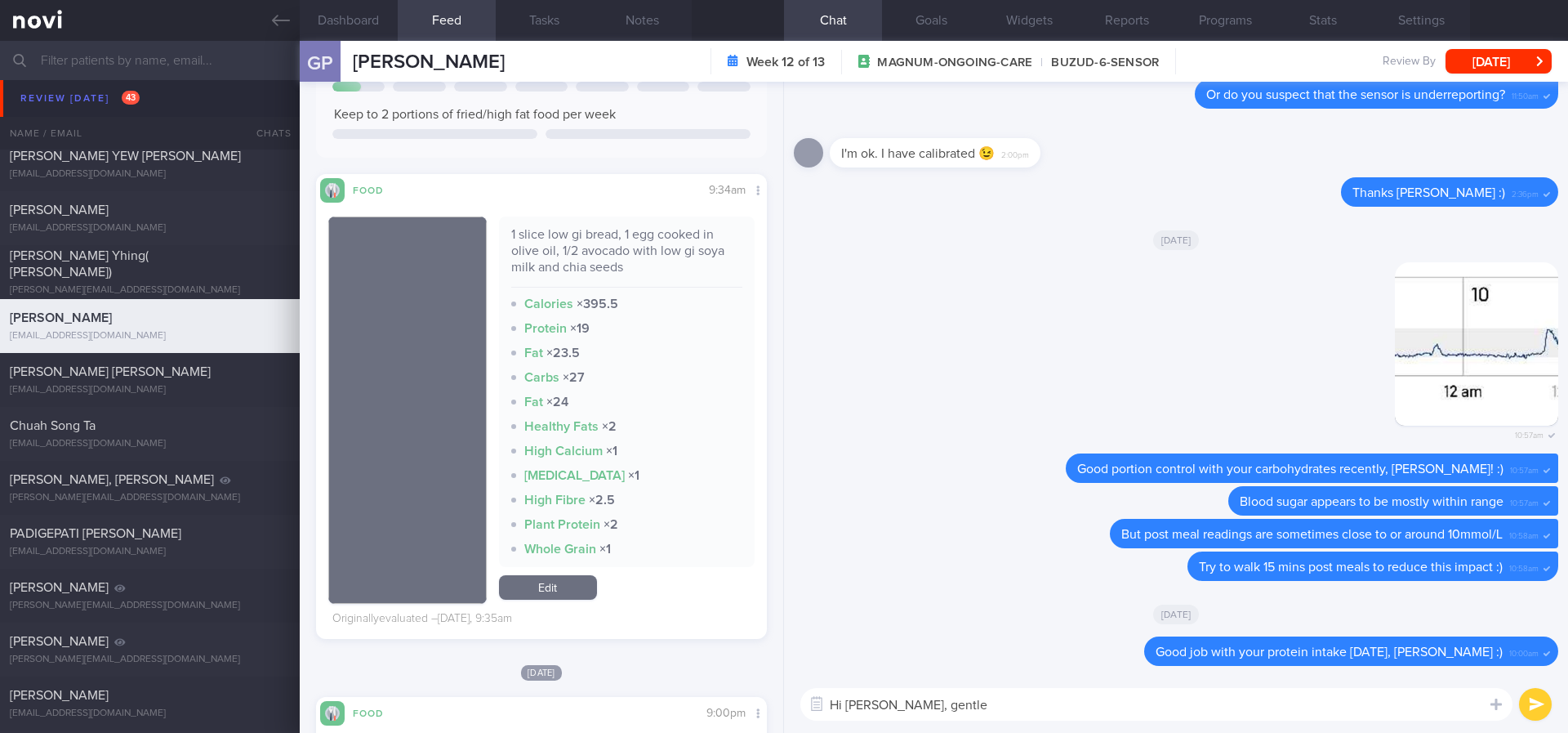
click at [986, 612] on textarea "Hi Geraldine, gentle" at bounding box center [1156, 704] width 712 height 33
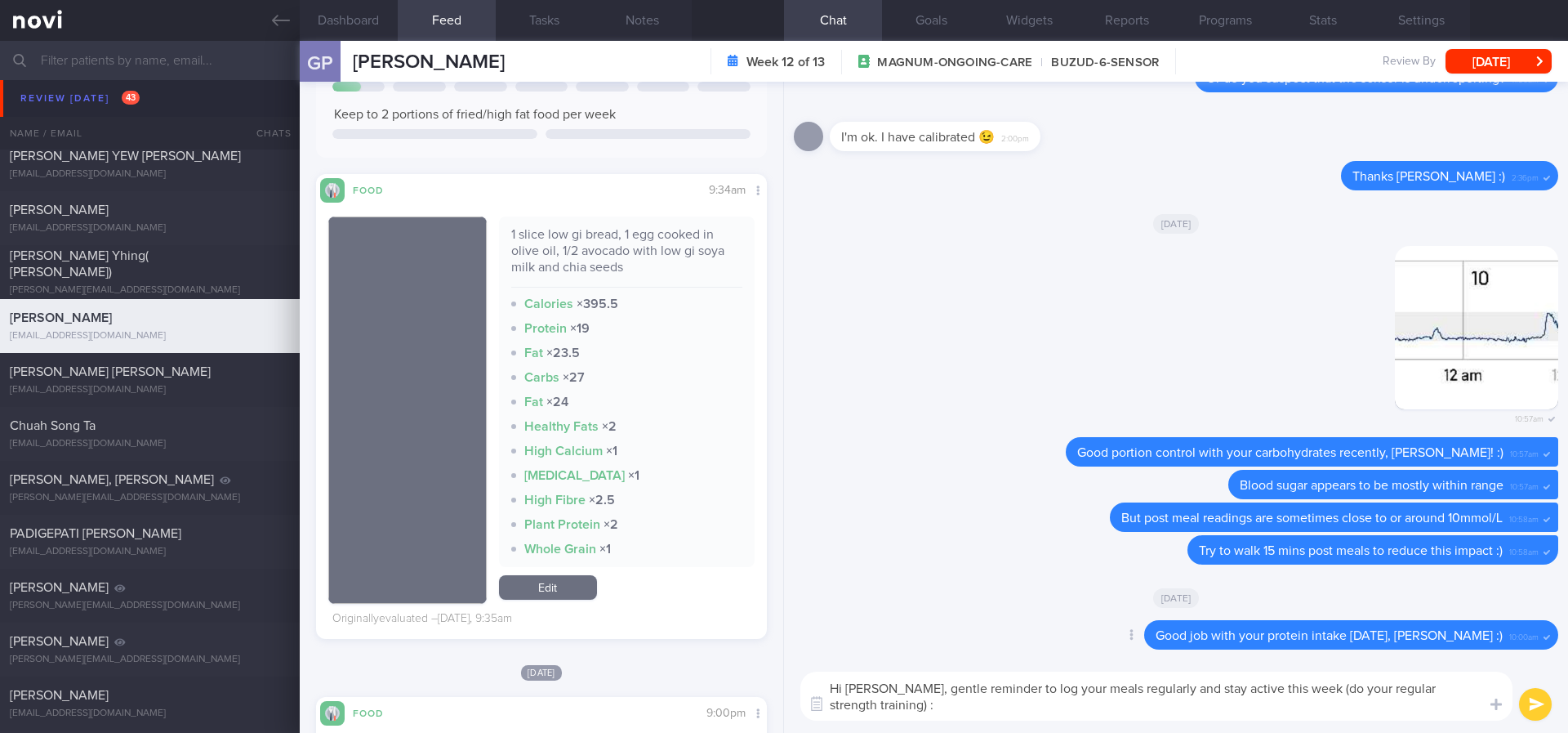
type textarea "Hi Geraldine, gentle reminder to log your meals regularly and stay active this …"
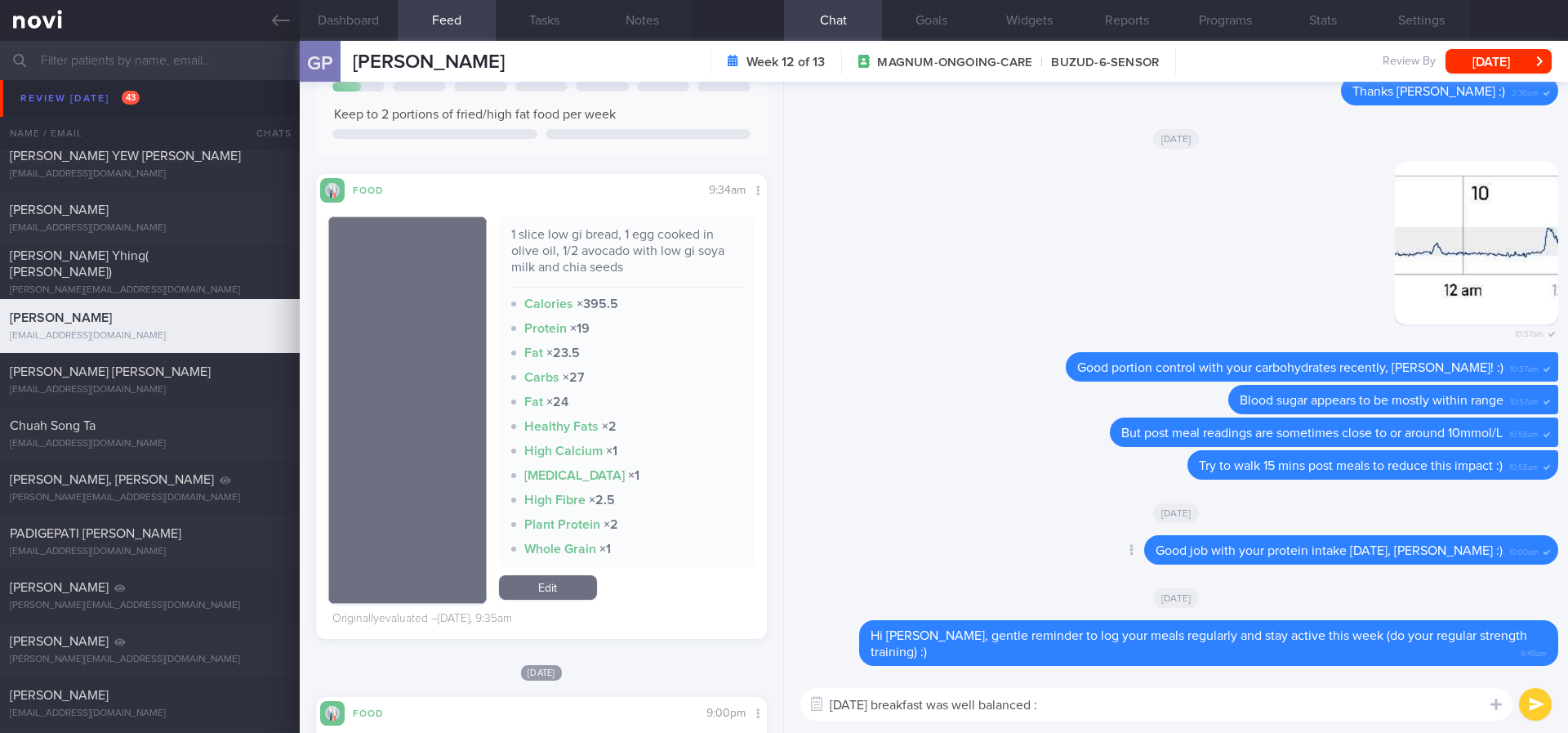
type textarea "Yesterday's breakfast was well balanced :)"
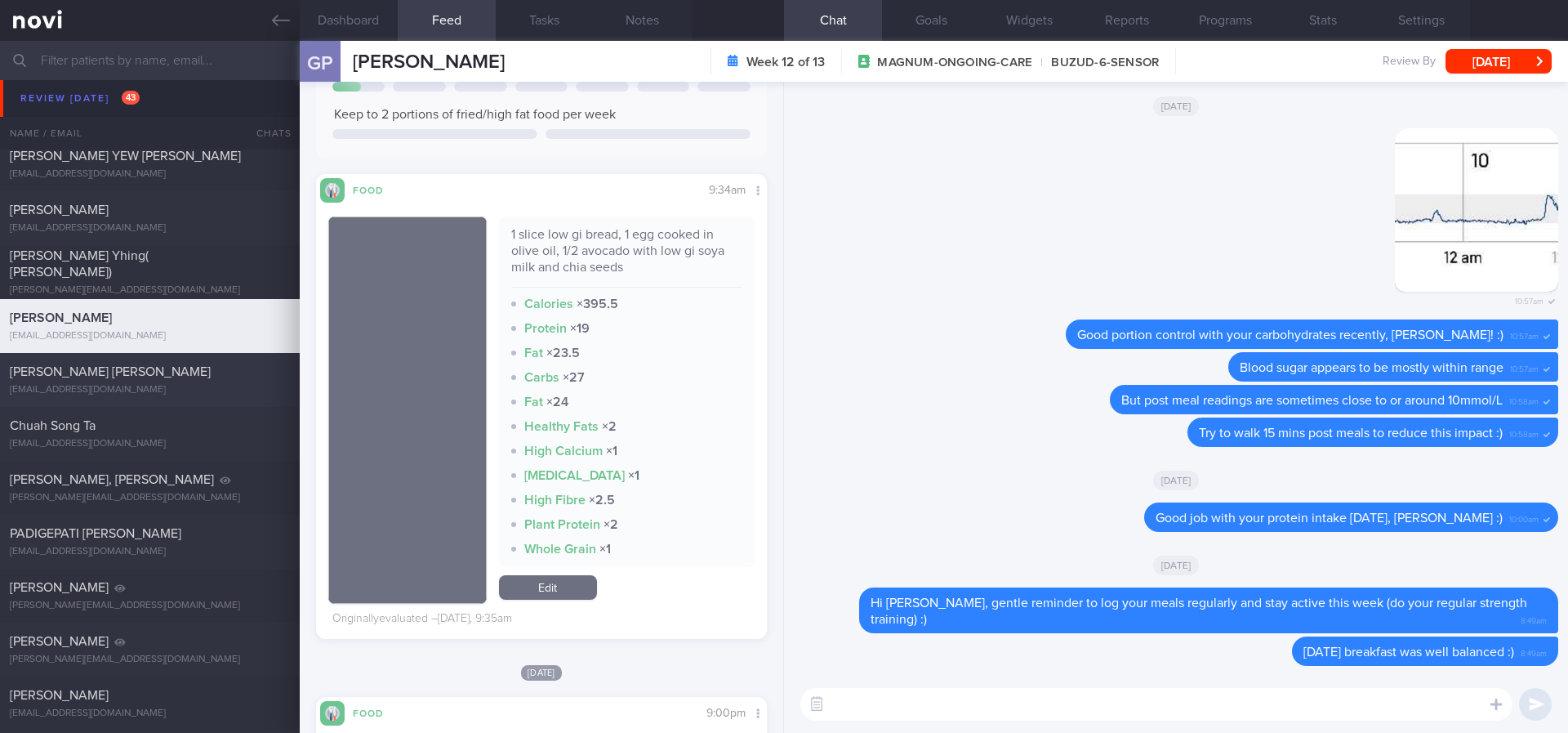
click at [128, 387] on div "suzann3@gmail.com" at bounding box center [150, 389] width 280 height 13
type input "Tracked. Lacto ovo vegetarian by choice, no fish"
select select "5"
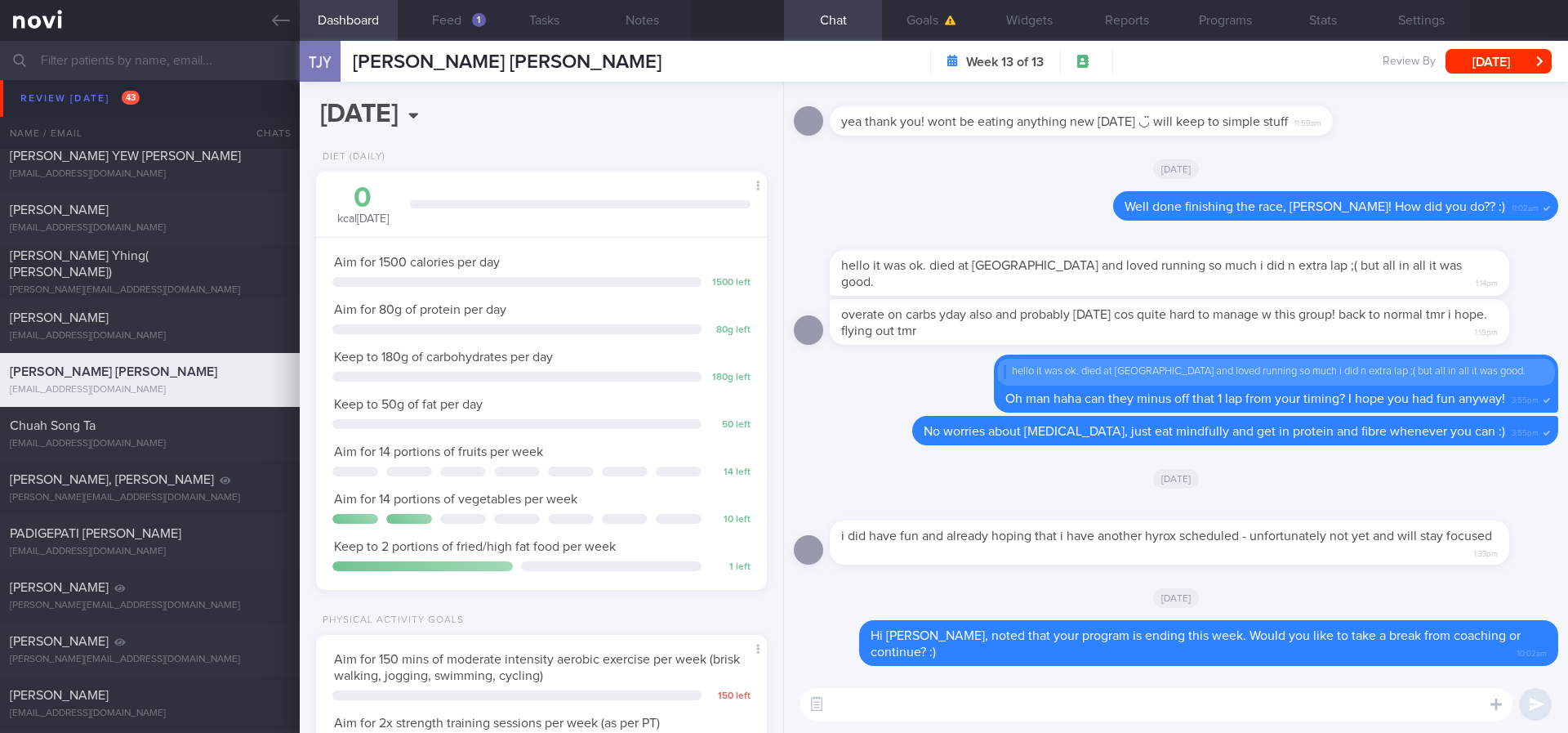
drag, startPoint x: 140, startPoint y: 427, endPoint x: 1013, endPoint y: 145, distance: 917.4
click at [141, 427] on div "Chuah Song Ta" at bounding box center [148, 426] width 276 height 17
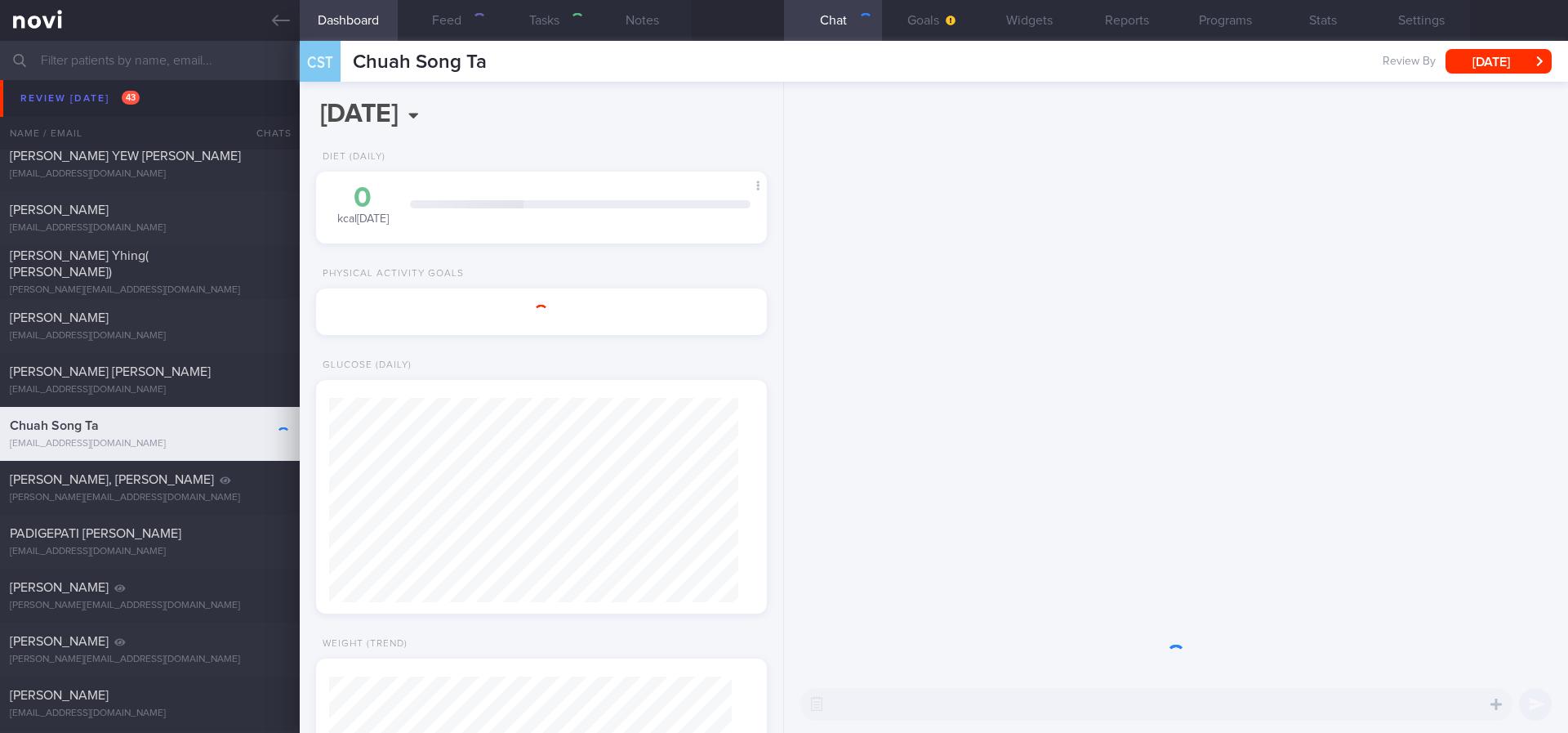
select select "Month"
type input "tracked. not forthcoming with diet"
select select "7"
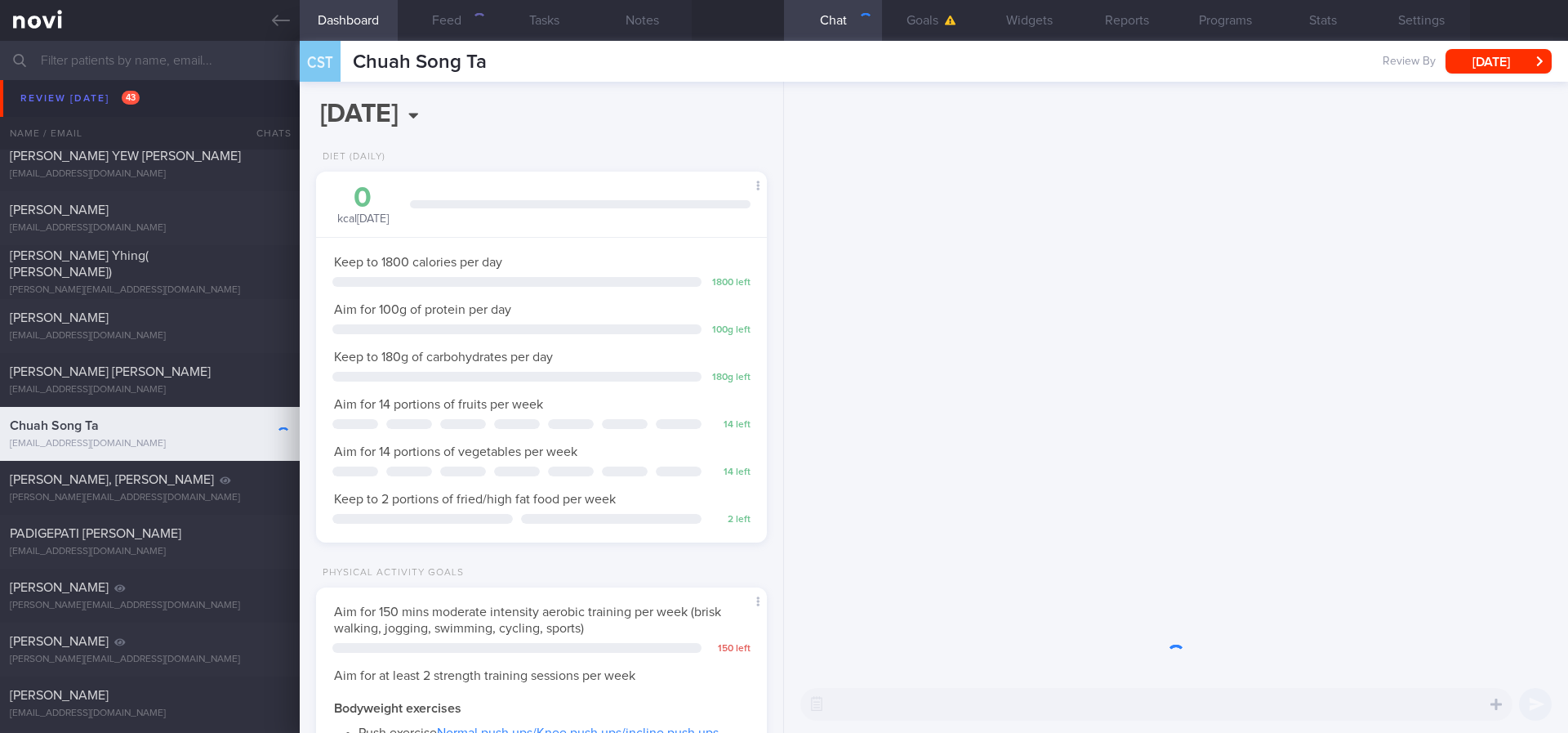
scroll to position [204, 410]
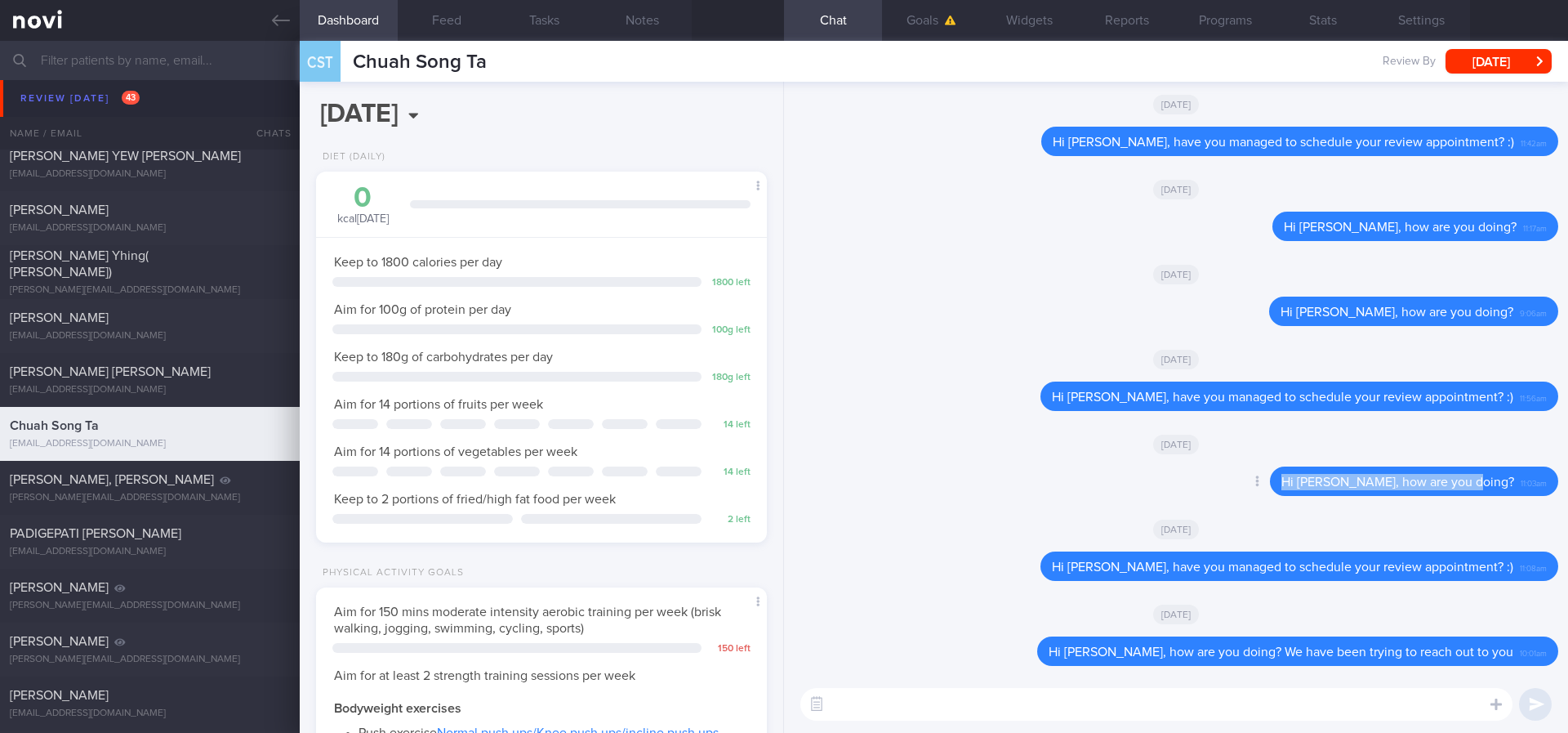
drag, startPoint x: 1499, startPoint y: 487, endPoint x: 1257, endPoint y: 487, distance: 242.0
click at [1257, 487] on div "Delete Hi Mr Chuah, how are you doing? 11:03am" at bounding box center [1381, 481] width 353 height 29
copy span "Hi Mr Chuah, how are you doing?"
click at [1382, 612] on textarea at bounding box center [1156, 704] width 712 height 33
paste textarea "Hi Mr Chuah, how are you doing?"
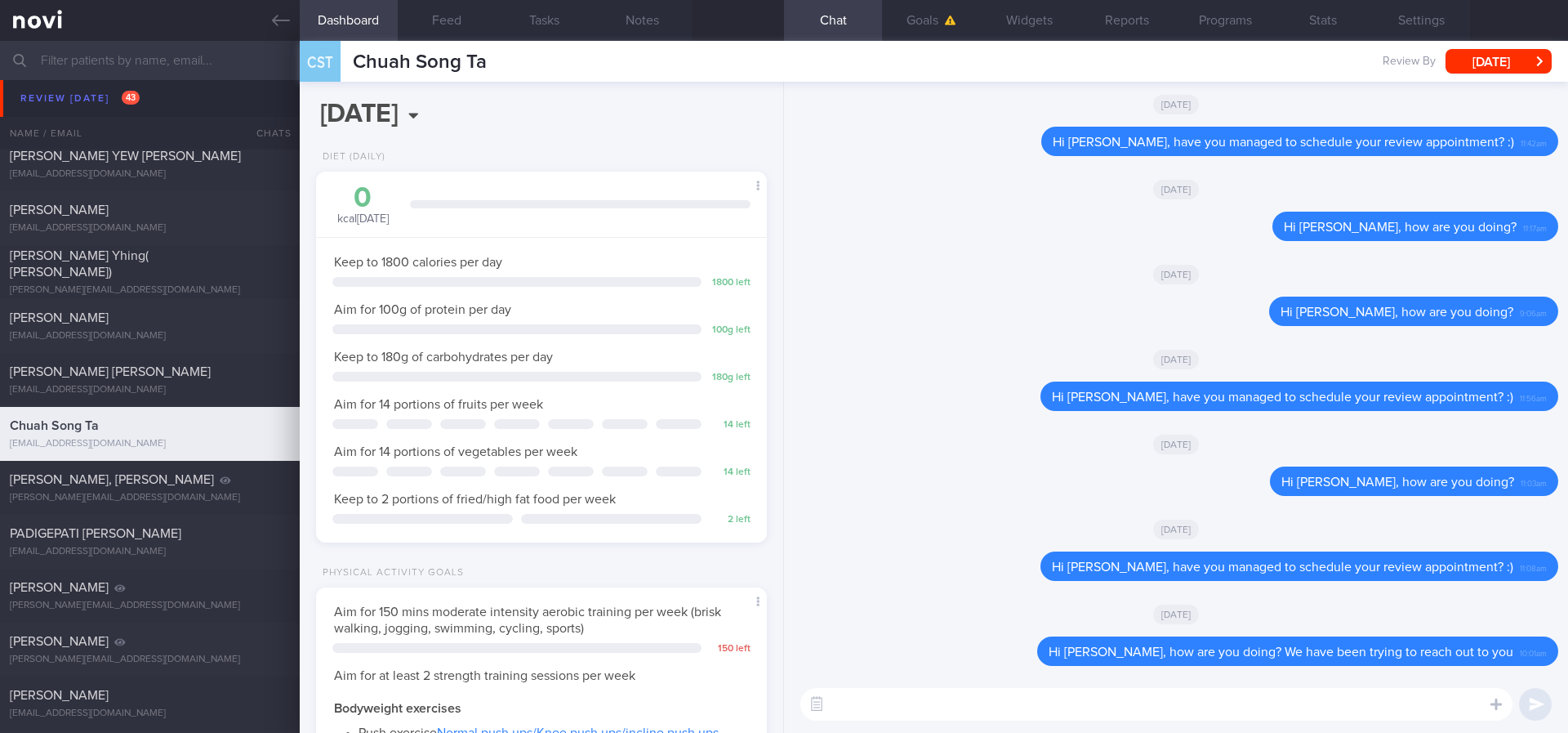
type textarea "Hi Mr Chuah, how are you doing?"
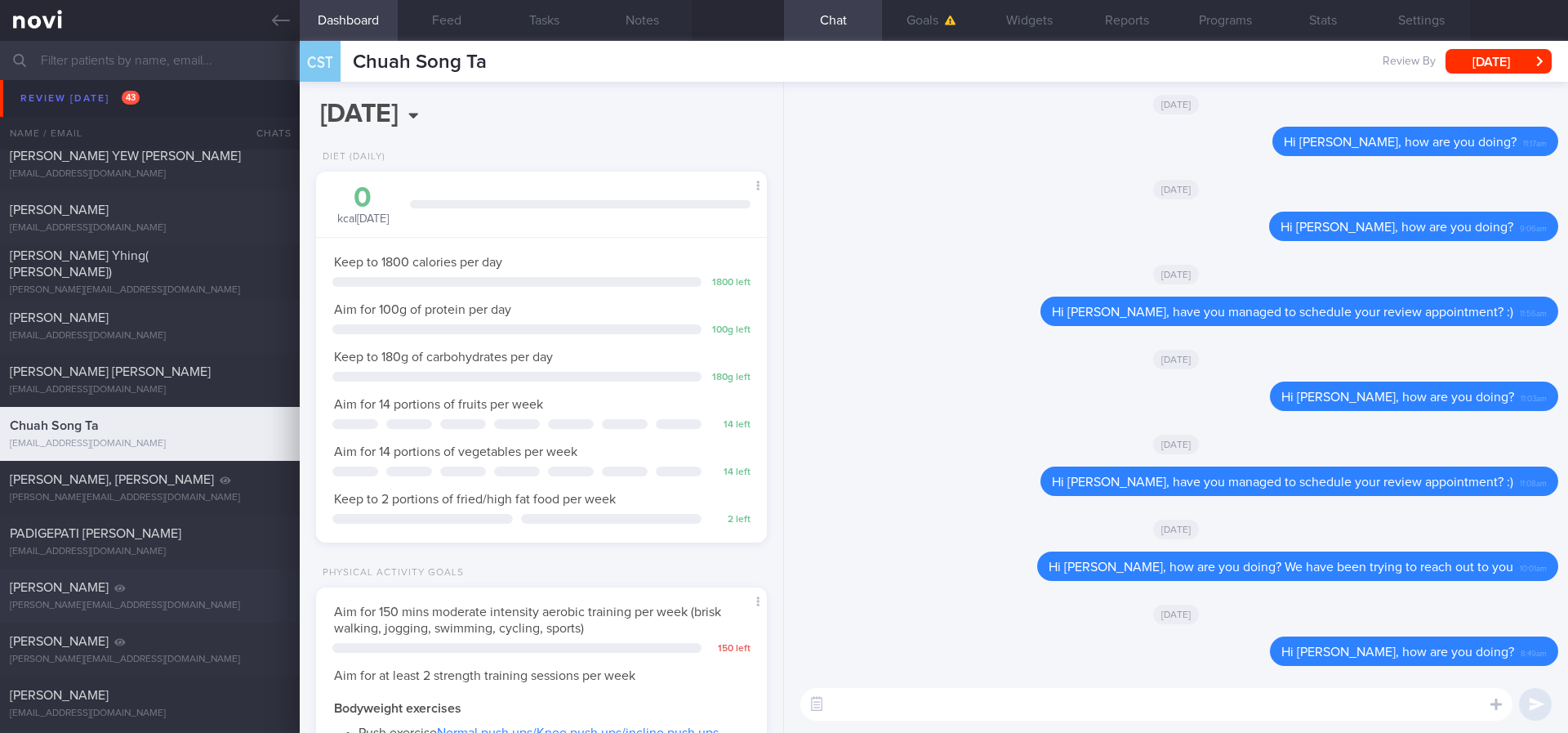
scroll to position [368, 0]
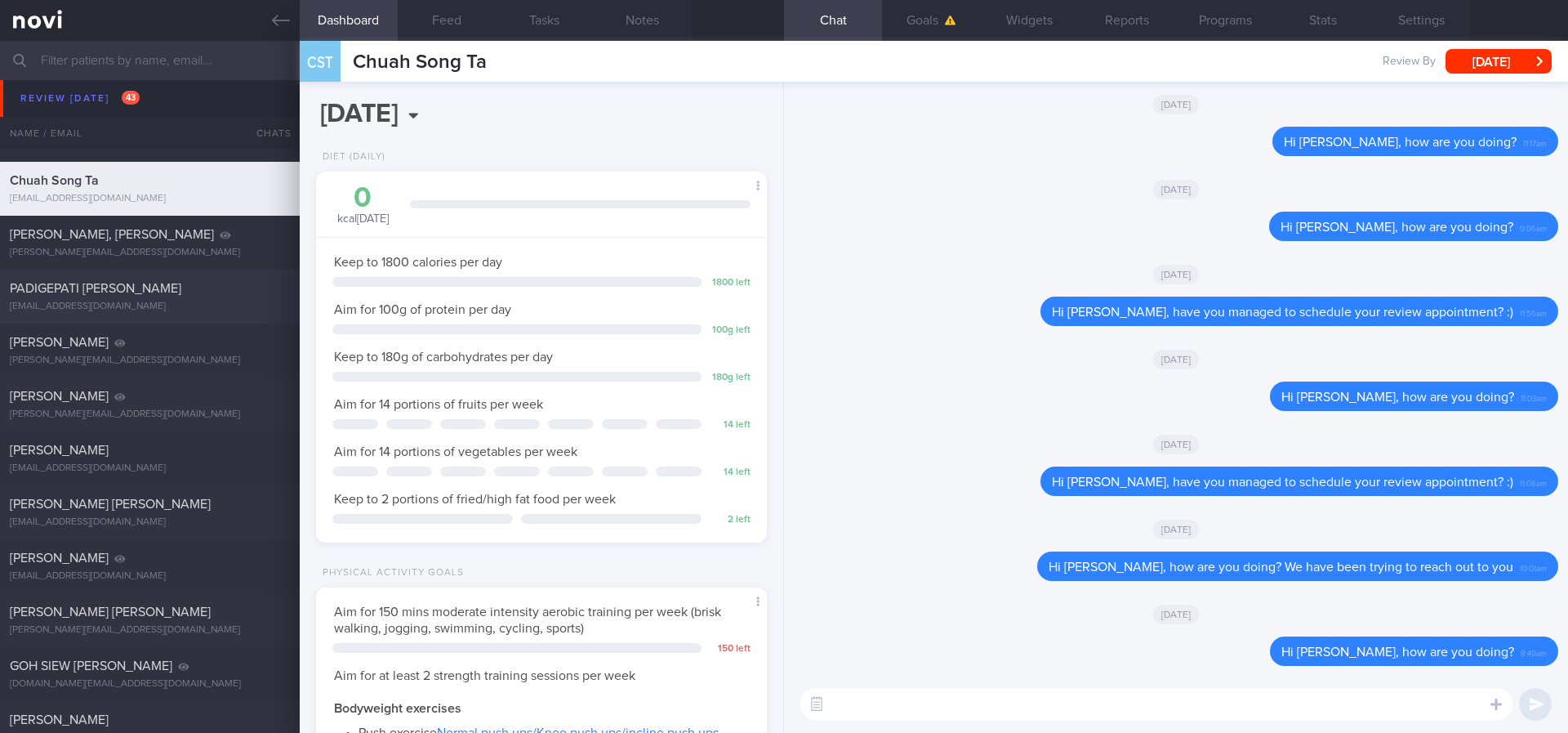
click at [209, 301] on div "[EMAIL_ADDRESS][DOMAIN_NAME]" at bounding box center [150, 307] width 280 height 13
type input "tracked"
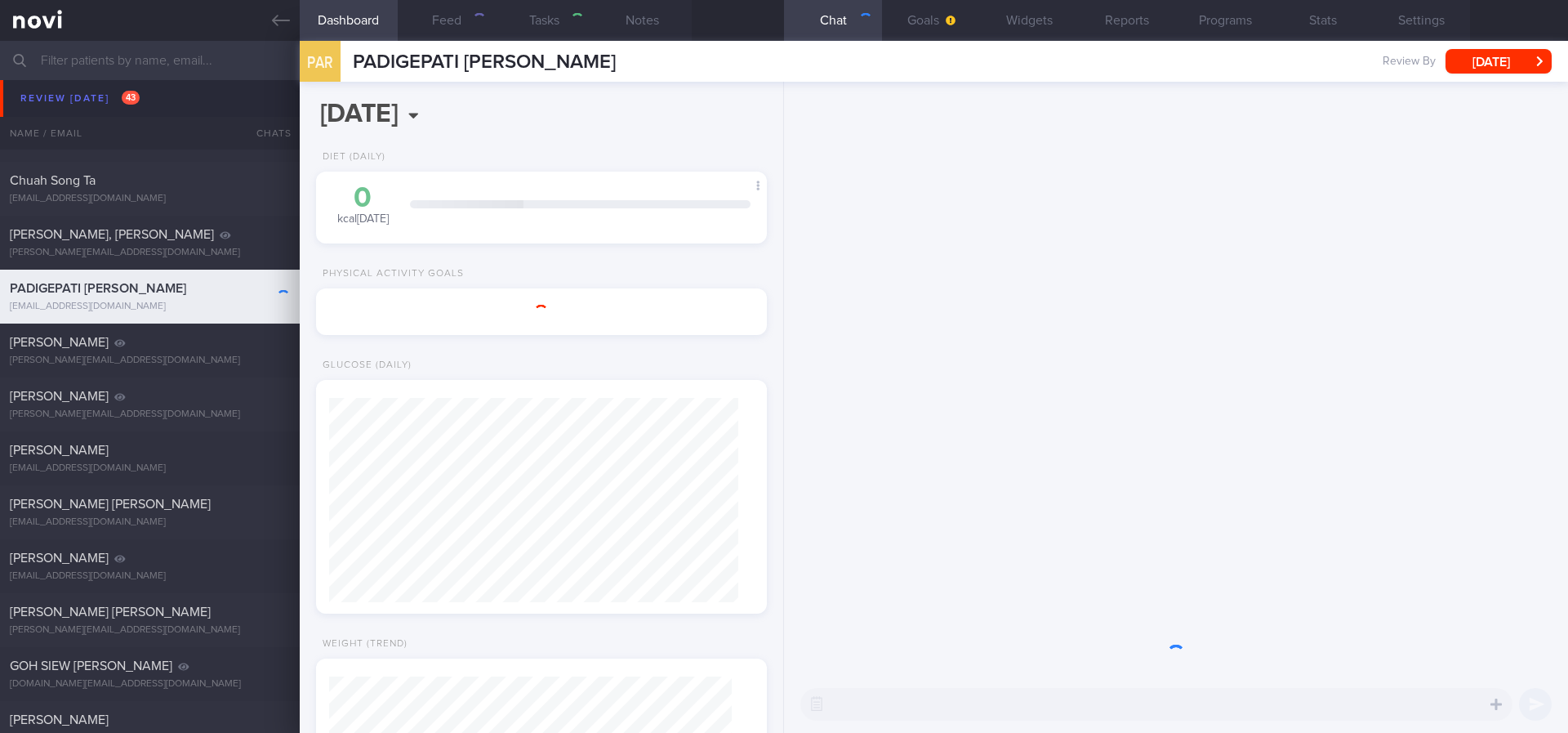
select select "7"
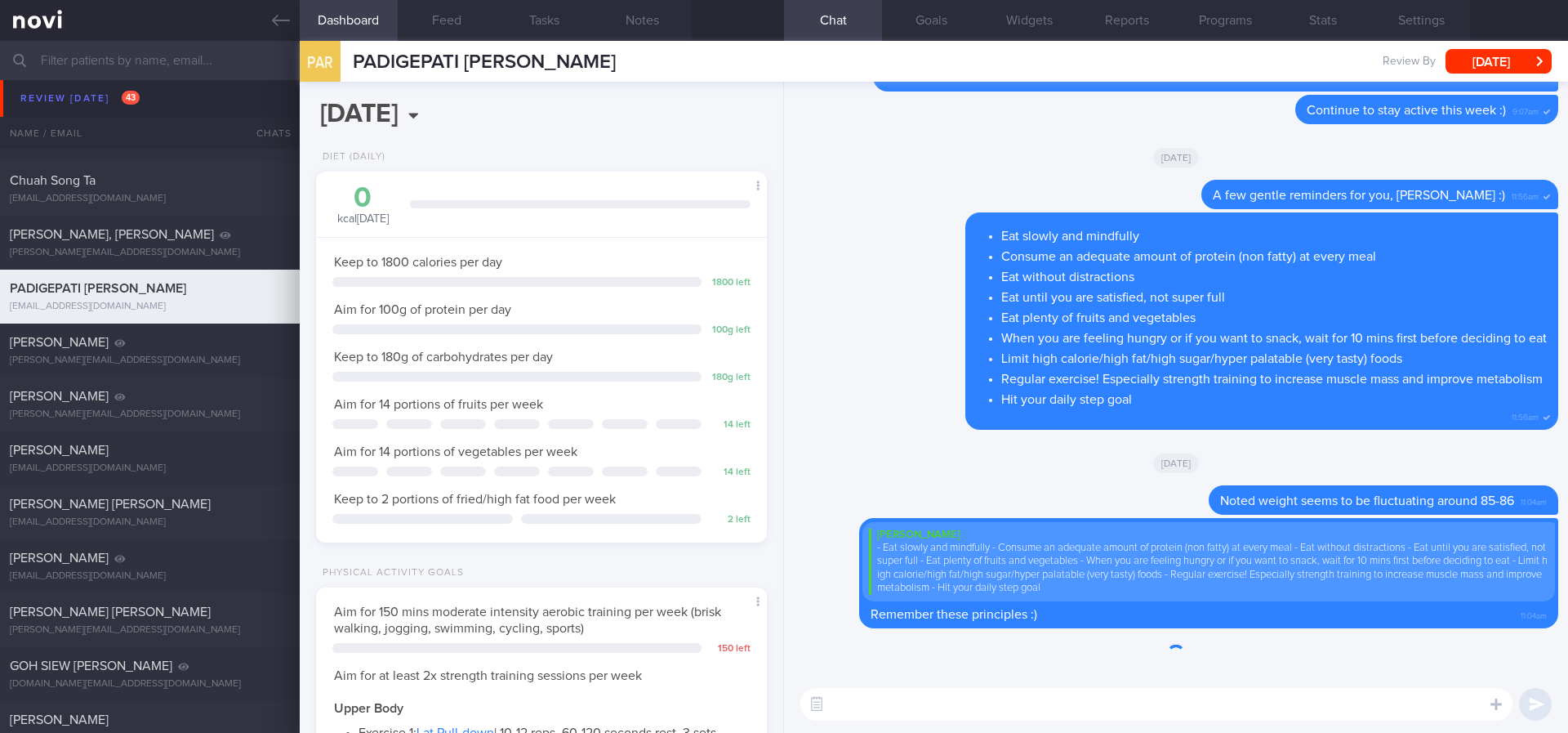
scroll to position [204, 410]
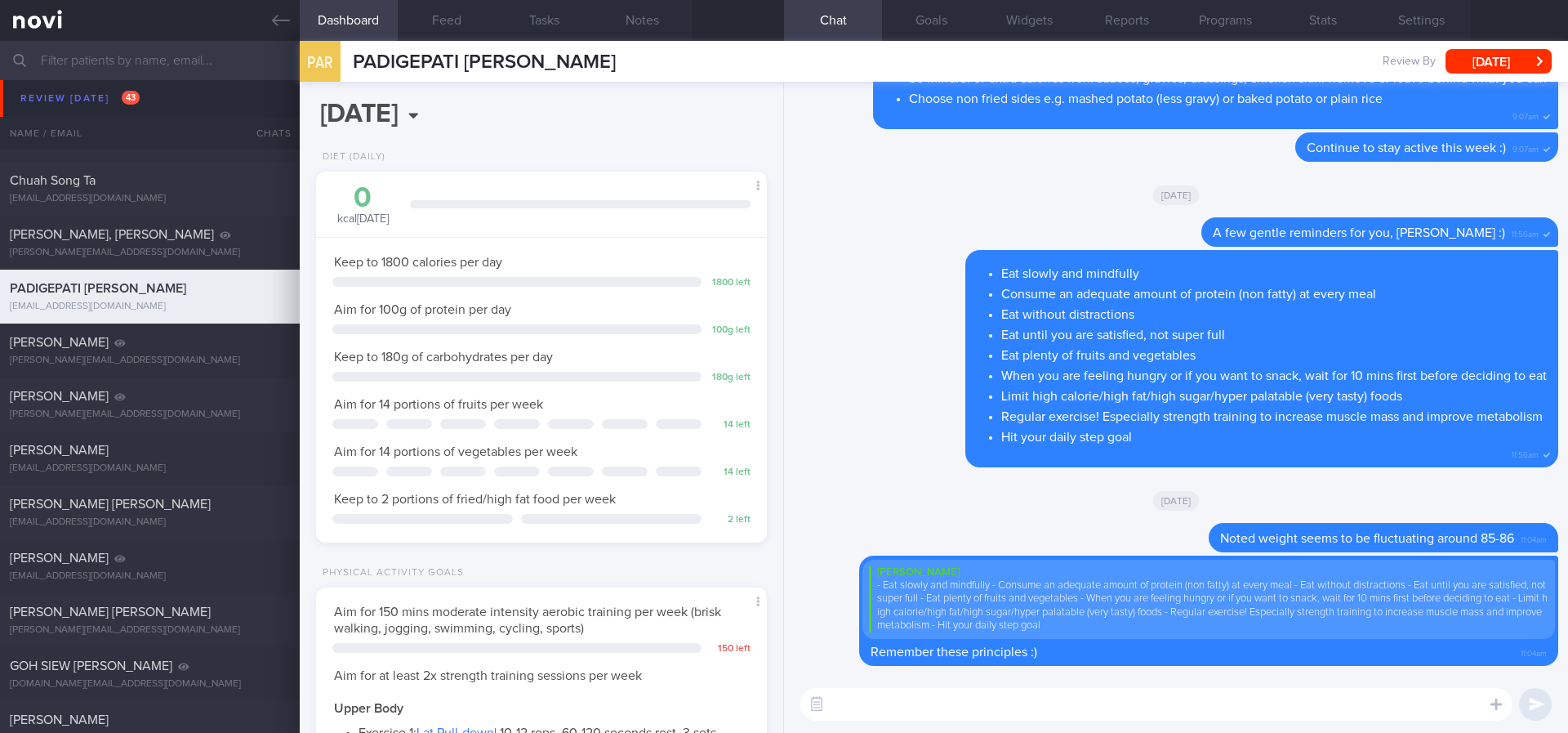
click at [943, 612] on div "​ ​" at bounding box center [1175, 704] width 784 height 57
click at [943, 612] on textarea at bounding box center [1156, 704] width 712 height 33
click at [941, 612] on textarea at bounding box center [1156, 704] width 712 height 33
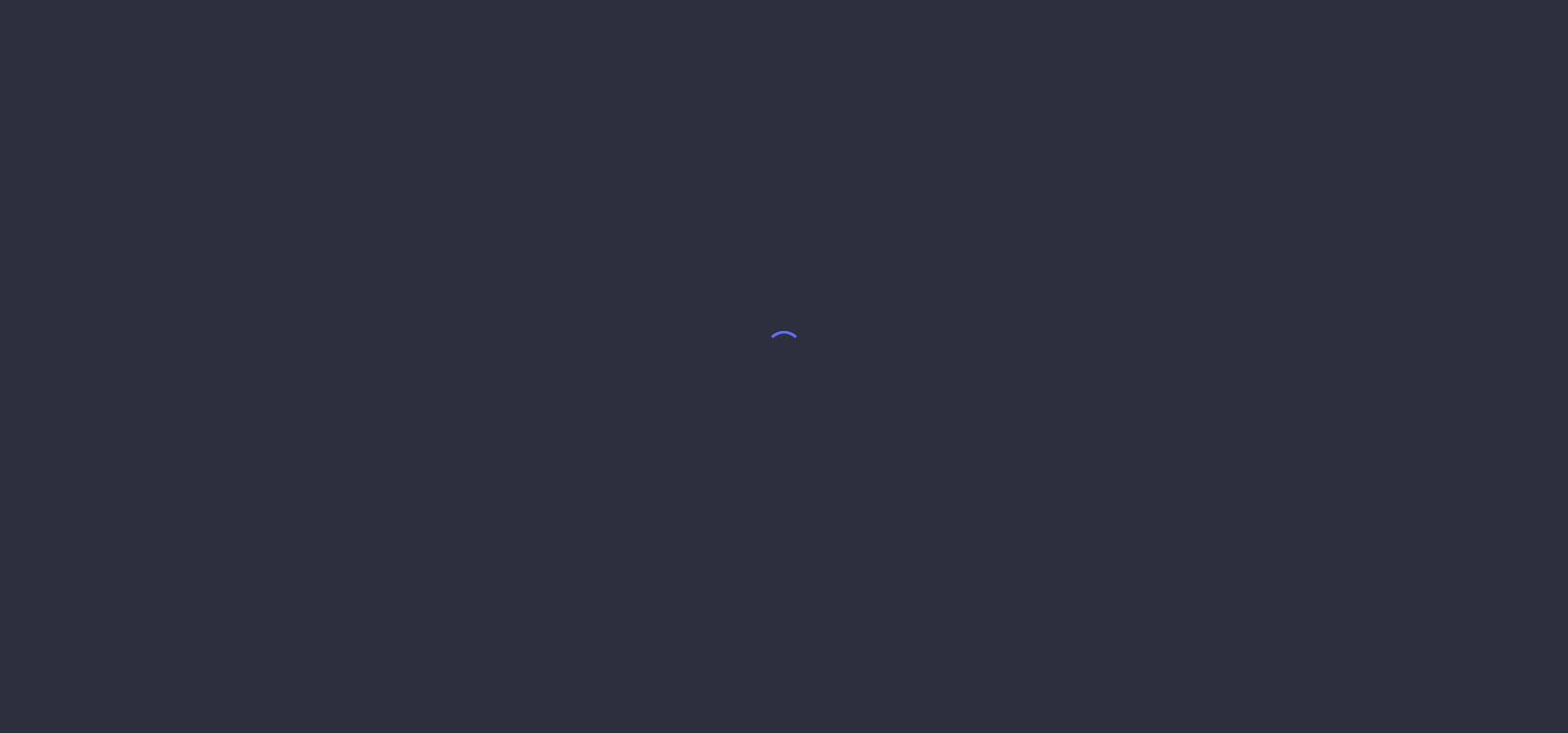
select select "7"
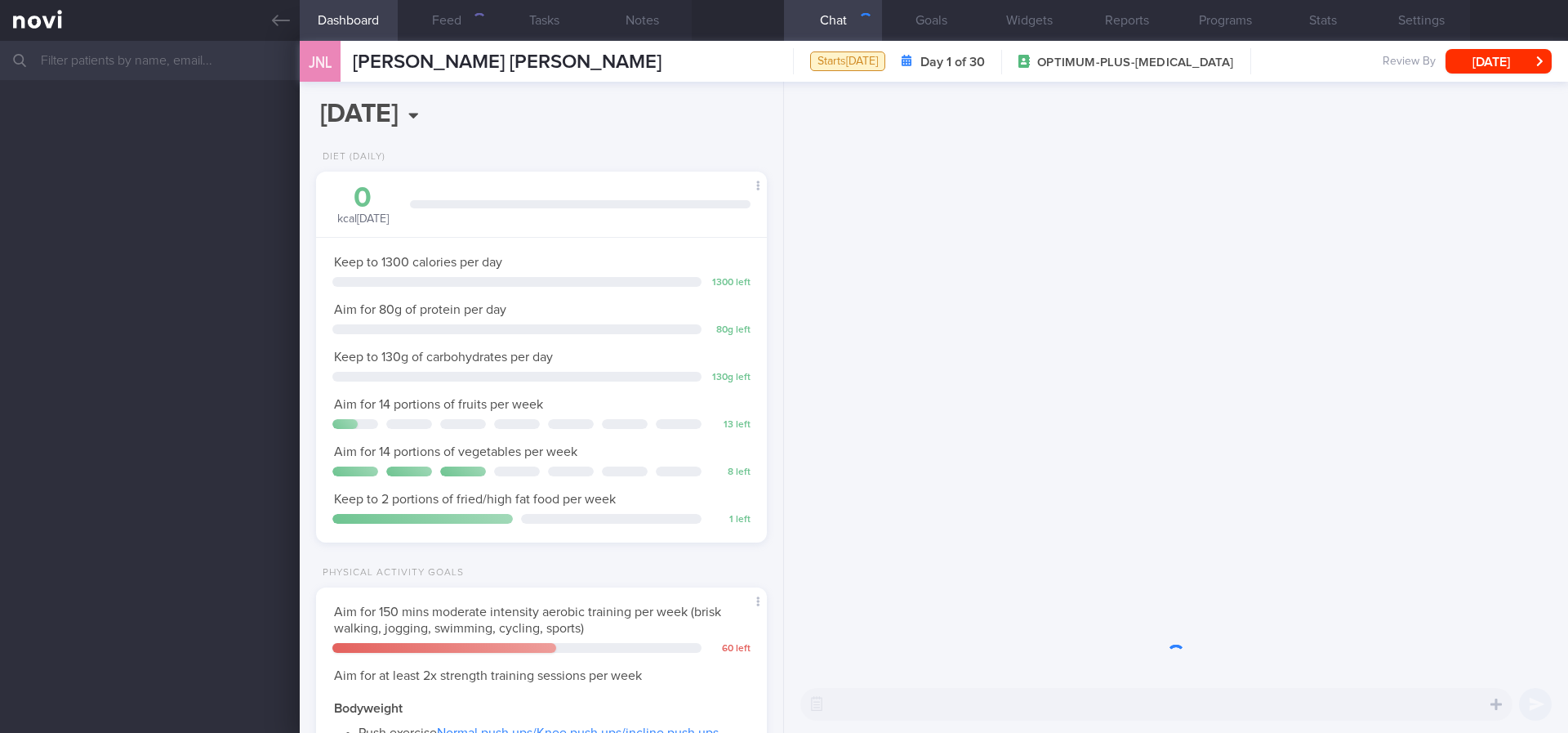
scroll to position [225, 403]
click at [281, 23] on icon at bounding box center [282, 21] width 18 height 18
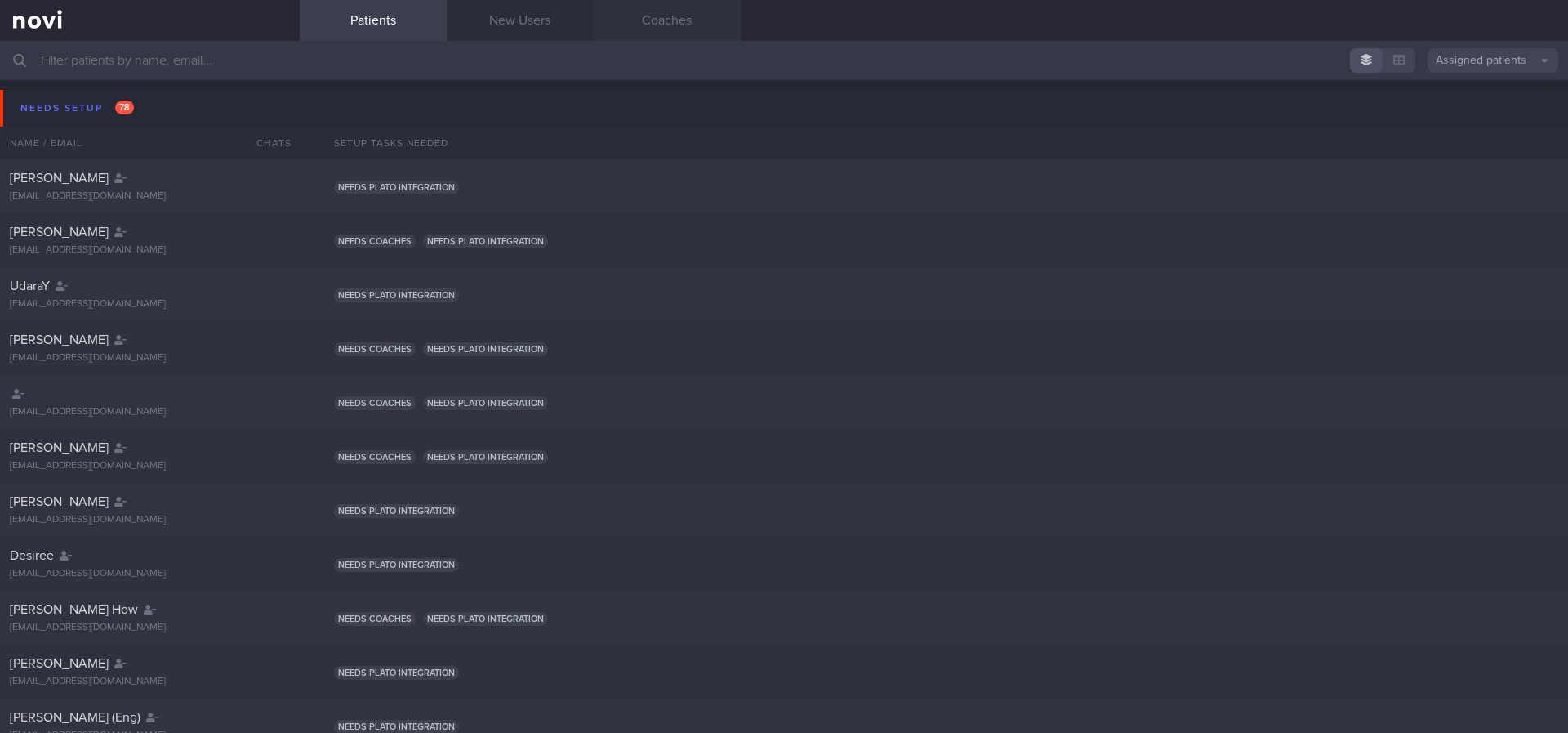
click at [673, 38] on link "Coaches" at bounding box center [667, 20] width 147 height 41
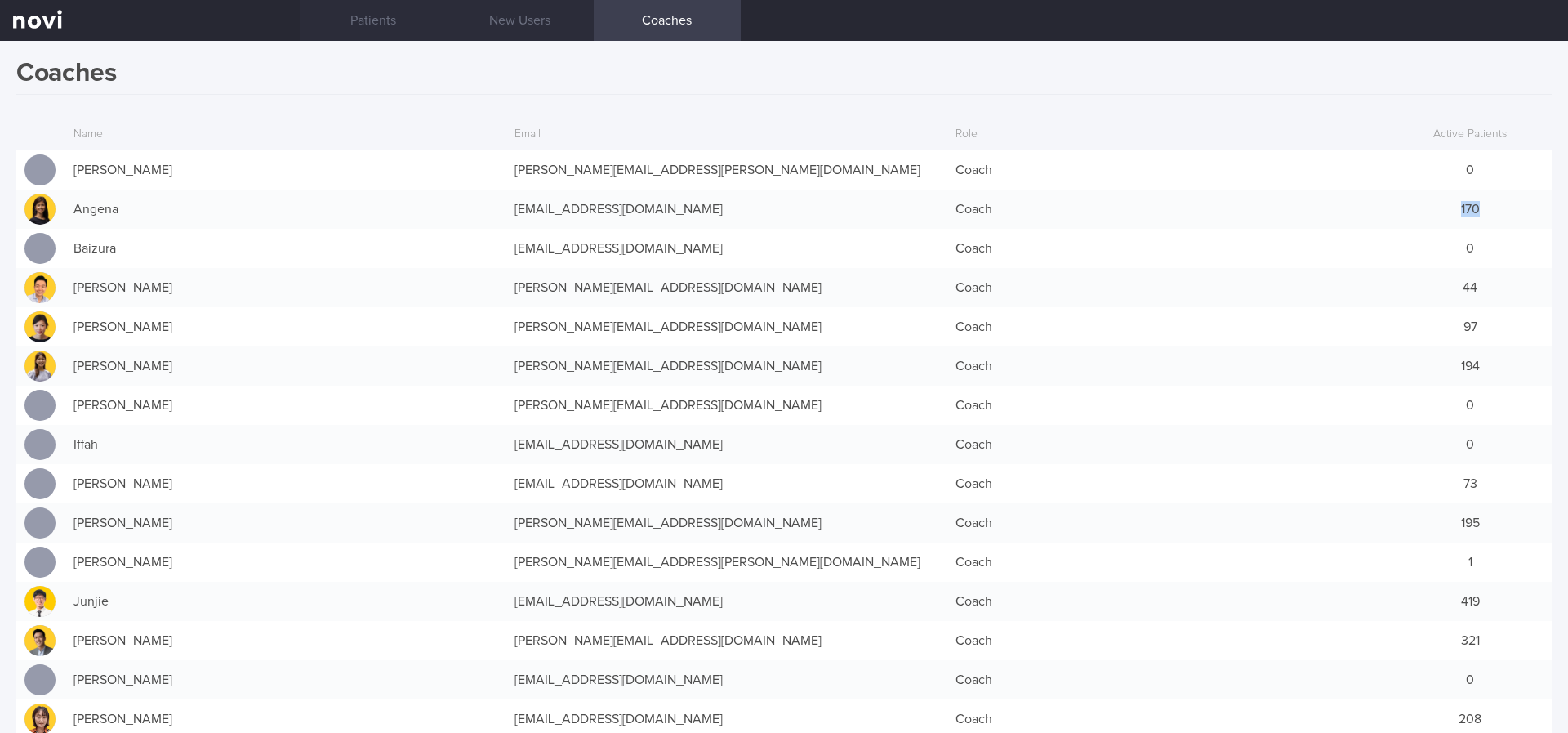
drag, startPoint x: 1481, startPoint y: 213, endPoint x: 1415, endPoint y: 213, distance: 66.0
click at [1415, 213] on div "170" at bounding box center [1470, 209] width 164 height 33
drag, startPoint x: 1478, startPoint y: 362, endPoint x: 1413, endPoint y: 362, distance: 65.0
click at [1413, 362] on div "194" at bounding box center [1470, 365] width 164 height 33
drag, startPoint x: 1482, startPoint y: 323, endPoint x: 1419, endPoint y: 323, distance: 63.0
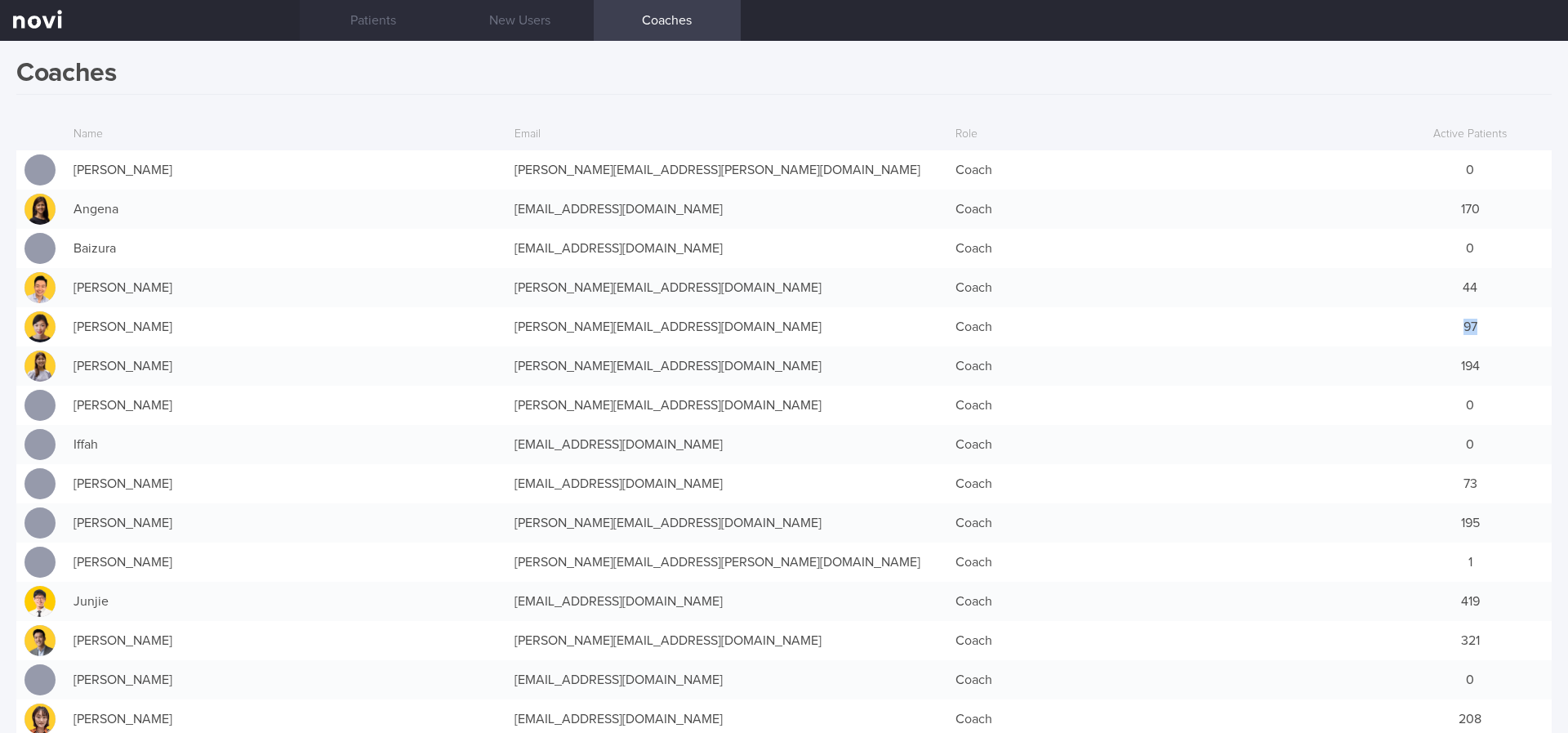
click at [1419, 323] on div "97" at bounding box center [1470, 326] width 164 height 33
drag, startPoint x: 1428, startPoint y: 363, endPoint x: 1487, endPoint y: 394, distance: 66.6
click at [1476, 370] on div "194" at bounding box center [1470, 365] width 164 height 33
drag, startPoint x: 1424, startPoint y: 524, endPoint x: 1507, endPoint y: 526, distance: 83.0
click at [1507, 526] on div "195" at bounding box center [1470, 522] width 164 height 33
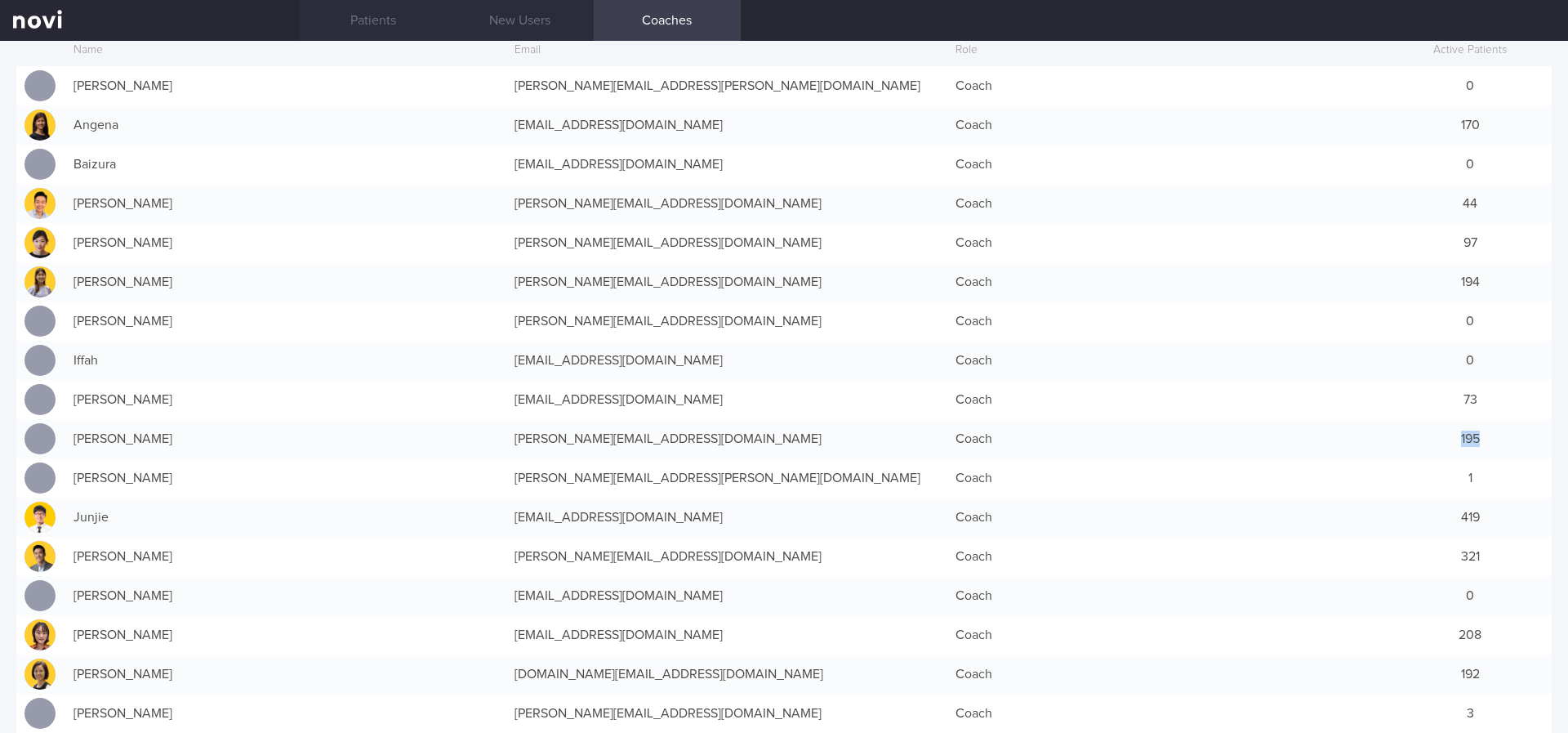
scroll to position [123, 0]
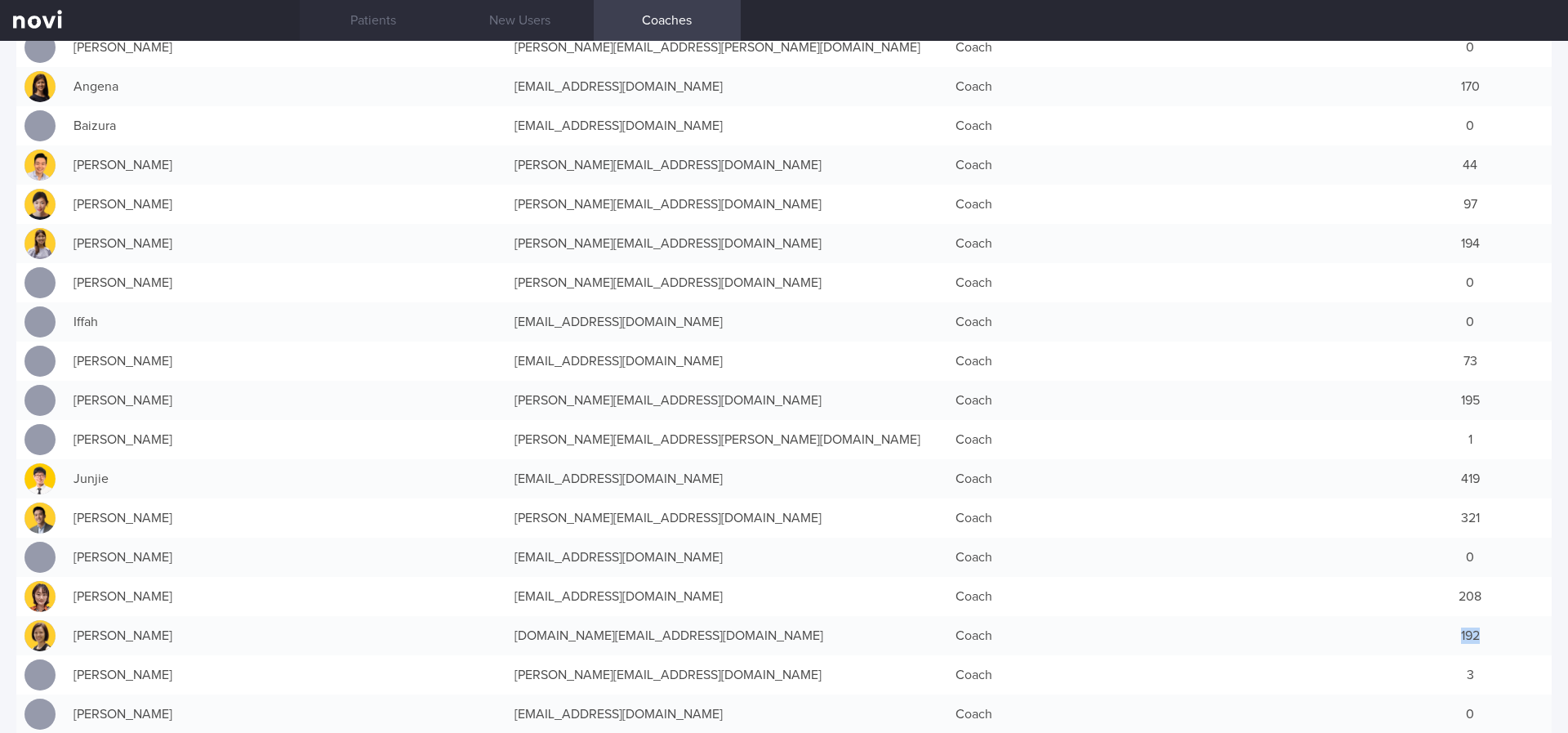
drag, startPoint x: 1449, startPoint y: 640, endPoint x: 1497, endPoint y: 640, distance: 48.0
click at [1497, 640] on div "192" at bounding box center [1470, 635] width 164 height 33
drag, startPoint x: 1442, startPoint y: 249, endPoint x: 1499, endPoint y: 249, distance: 57.0
click at [1499, 249] on div "194" at bounding box center [1470, 243] width 164 height 33
drag, startPoint x: 1480, startPoint y: 398, endPoint x: 1409, endPoint y: 406, distance: 71.4
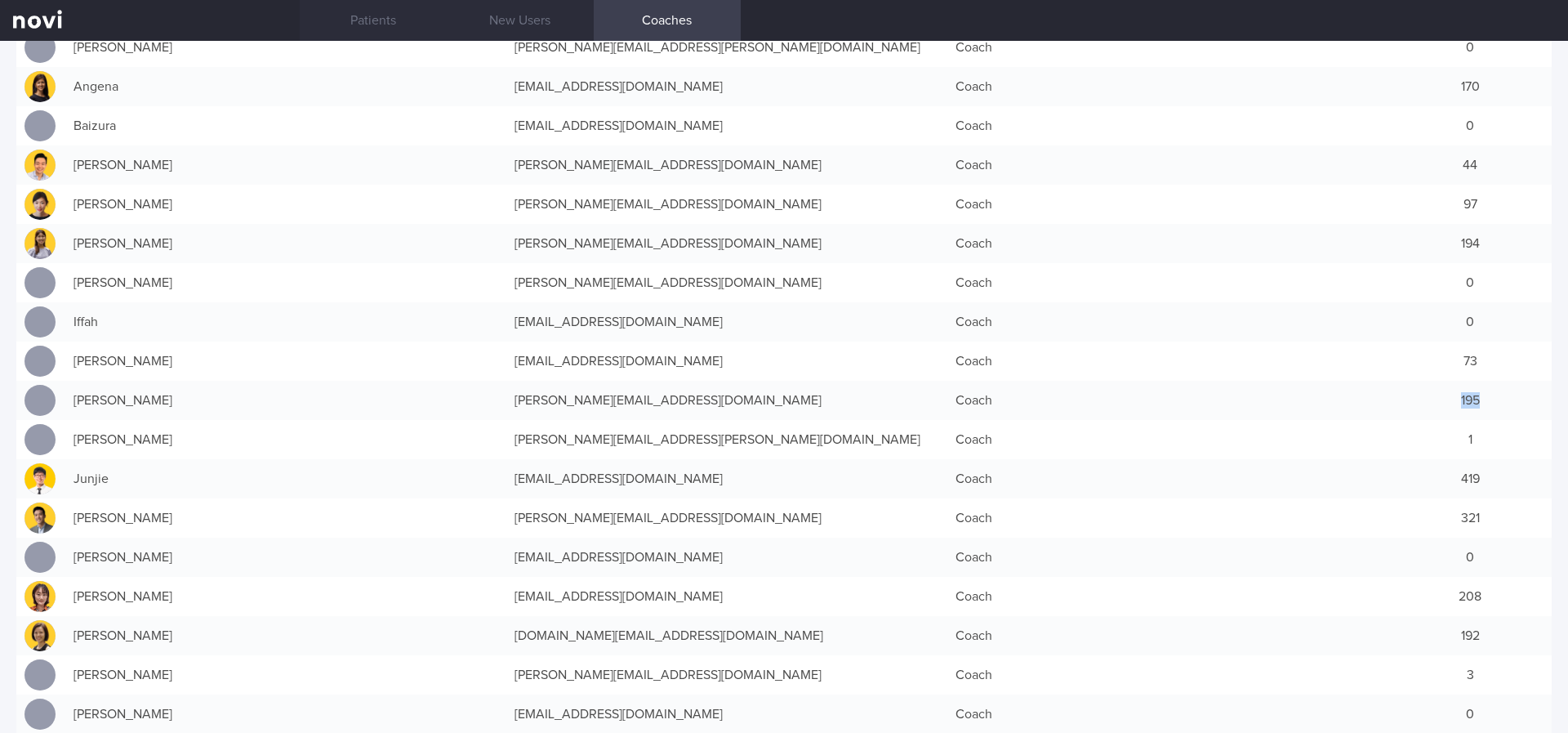
click at [1409, 406] on div "195" at bounding box center [1470, 400] width 164 height 33
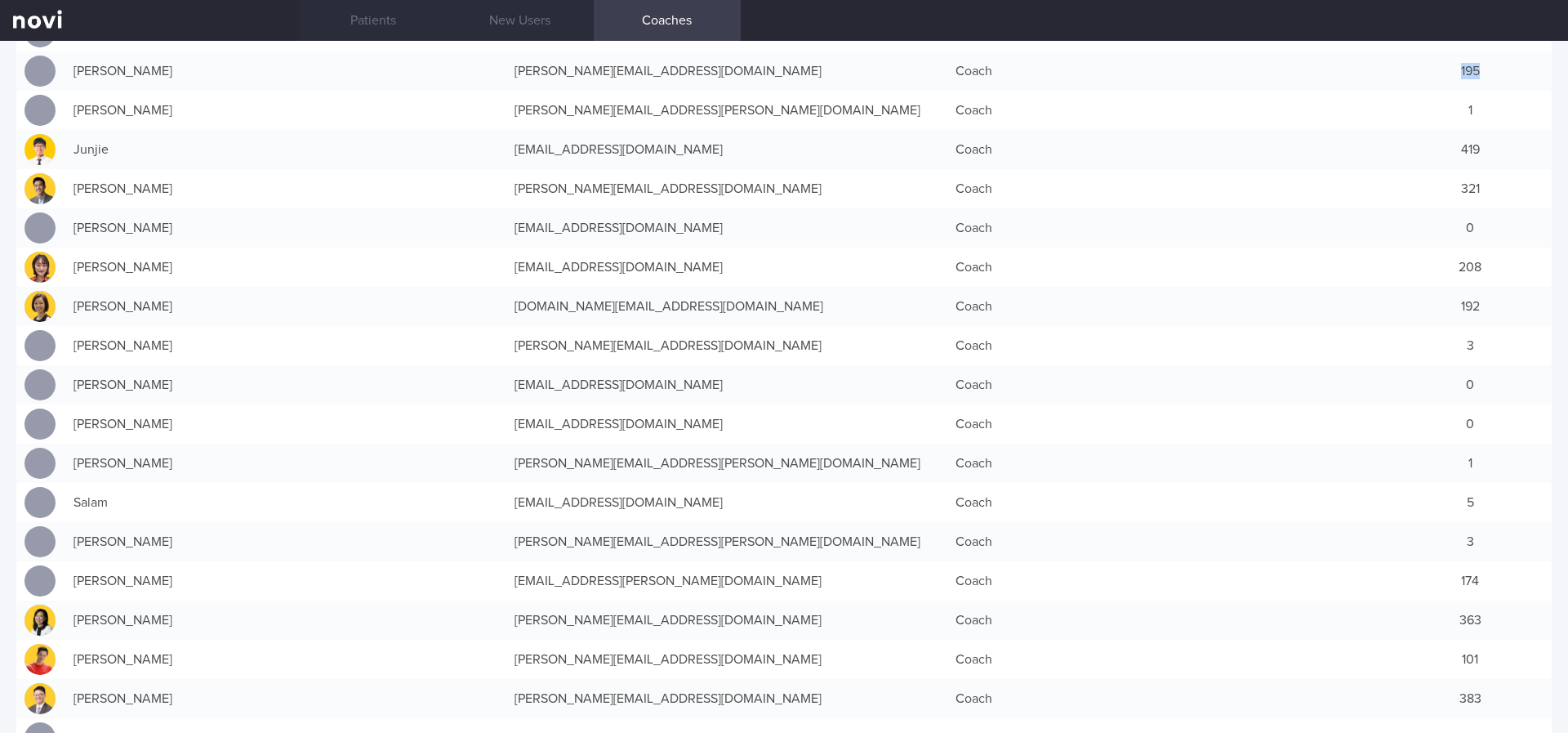
scroll to position [491, 0]
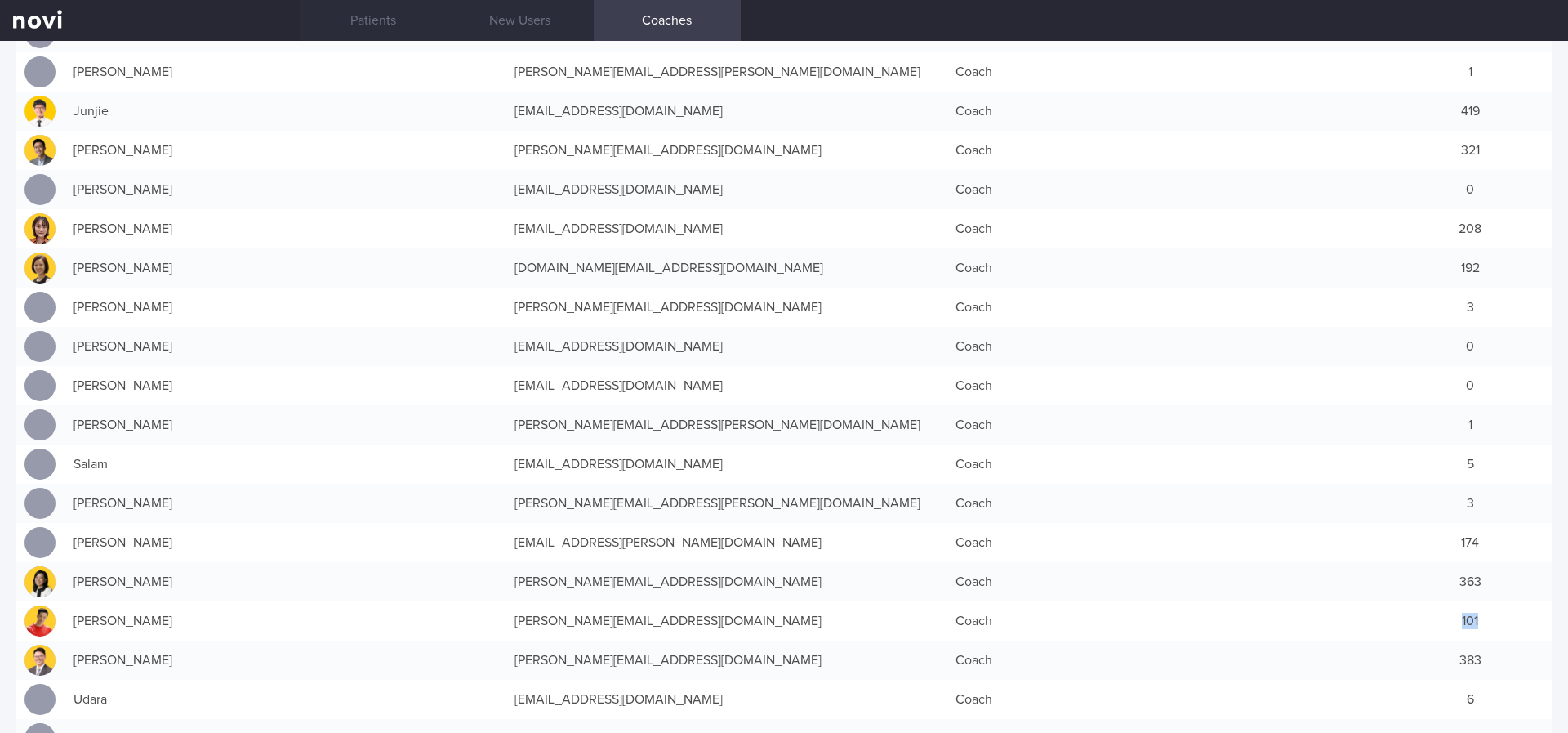
drag, startPoint x: 1400, startPoint y: 624, endPoint x: 1490, endPoint y: 623, distance: 90.0
click at [1490, 623] on div "101" at bounding box center [1470, 620] width 164 height 33
drag, startPoint x: 1514, startPoint y: 549, endPoint x: 1560, endPoint y: 549, distance: 46.0
click at [1560, 549] on div "Coaches Name Email Role Active Patients Abel Sanchez abel.sanchez@novi-health.c…" at bounding box center [784, 387] width 1568 height 692
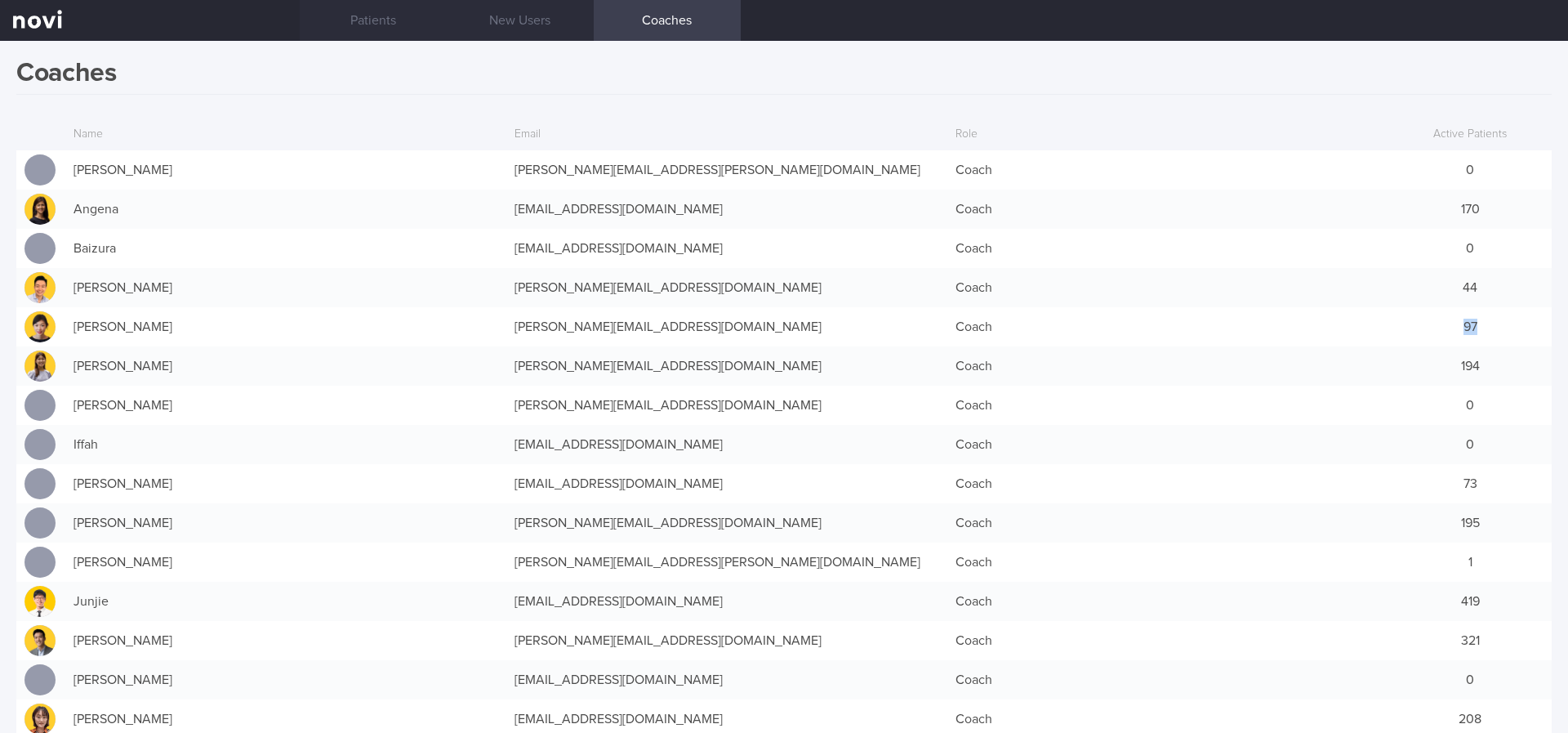
drag, startPoint x: 1474, startPoint y: 328, endPoint x: 1396, endPoint y: 327, distance: 78.0
click at [1396, 327] on div "97" at bounding box center [1470, 326] width 164 height 33
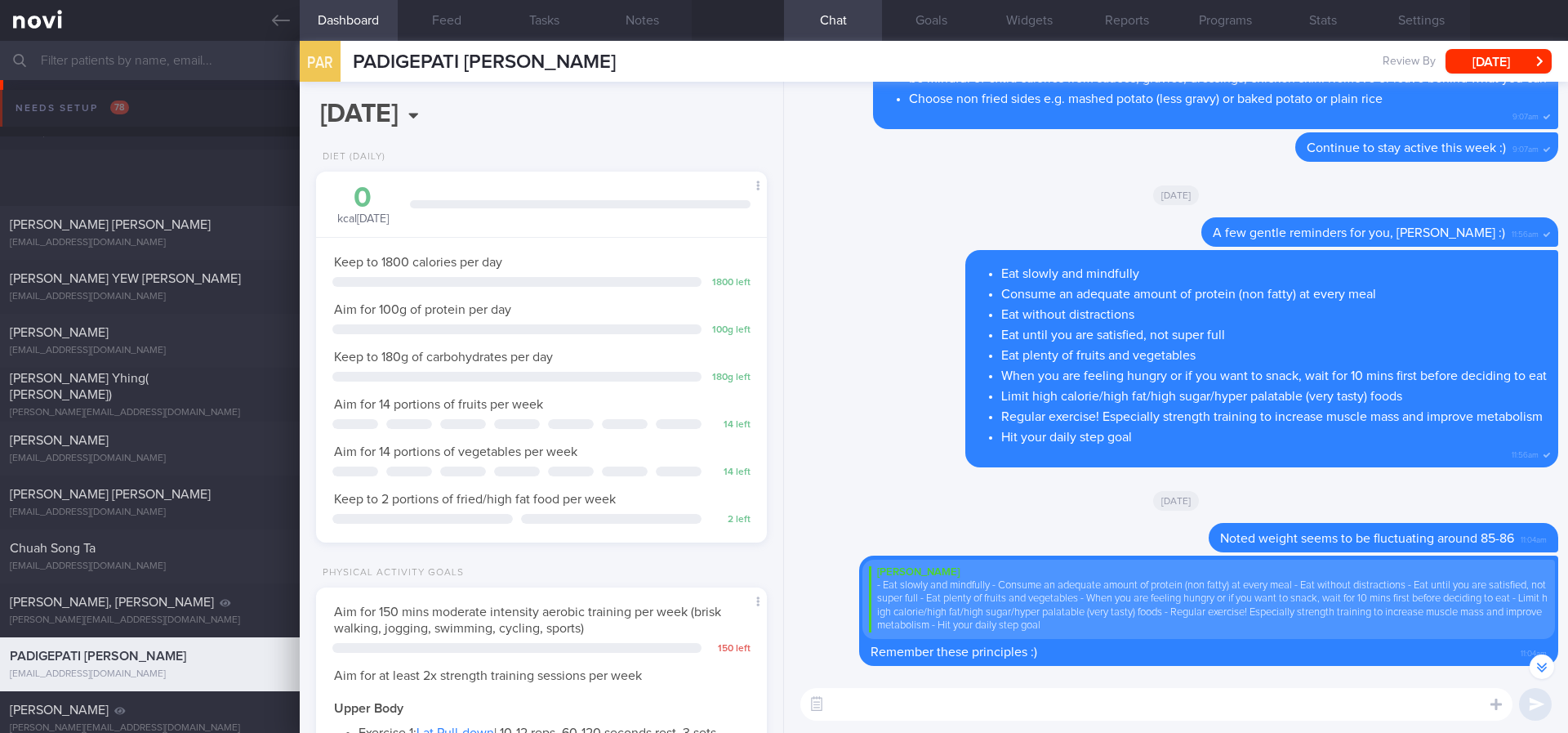
select select "7"
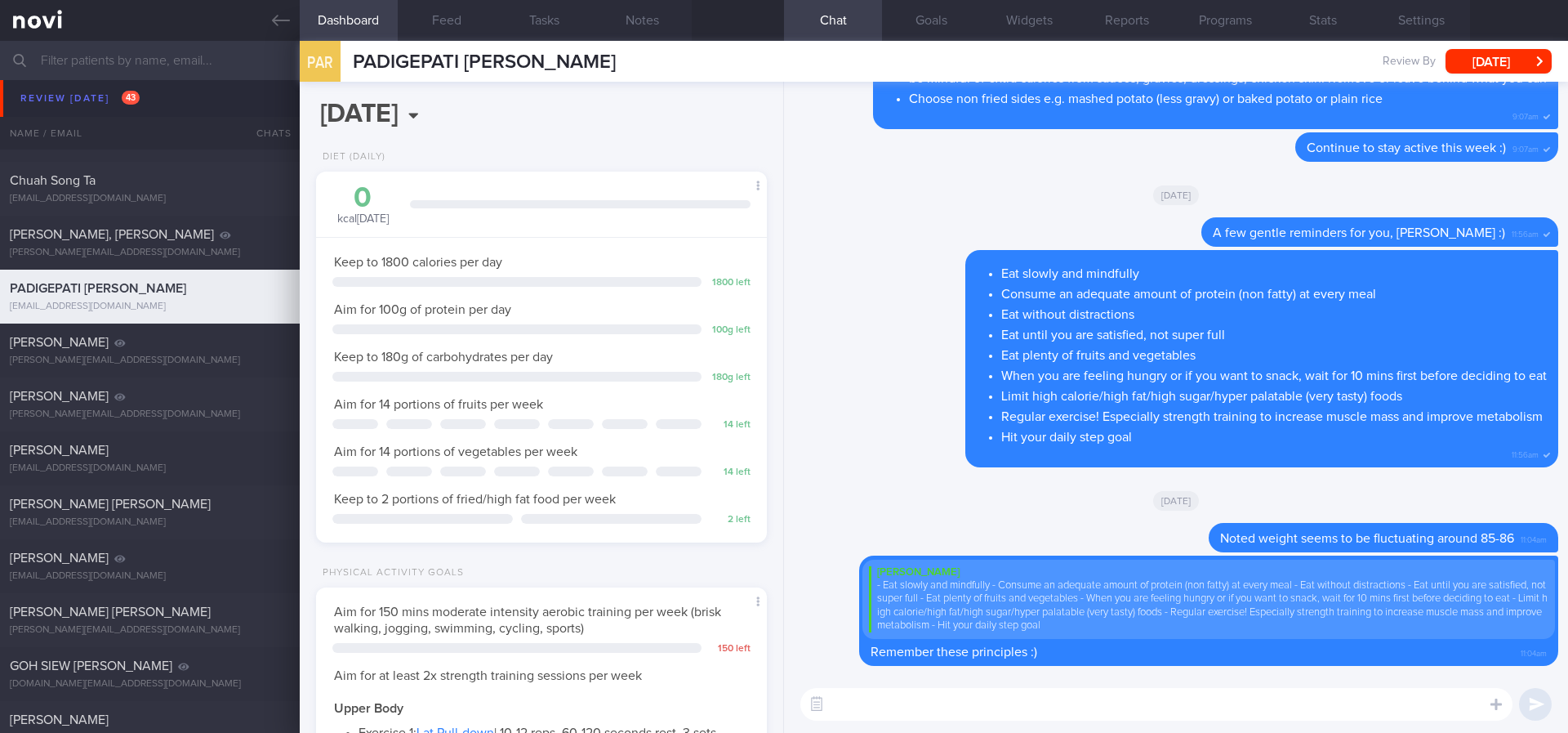
click at [992, 702] on textarea at bounding box center [1156, 704] width 712 height 33
type textarea "Hi Anirudh, see you later at 5PM :)"
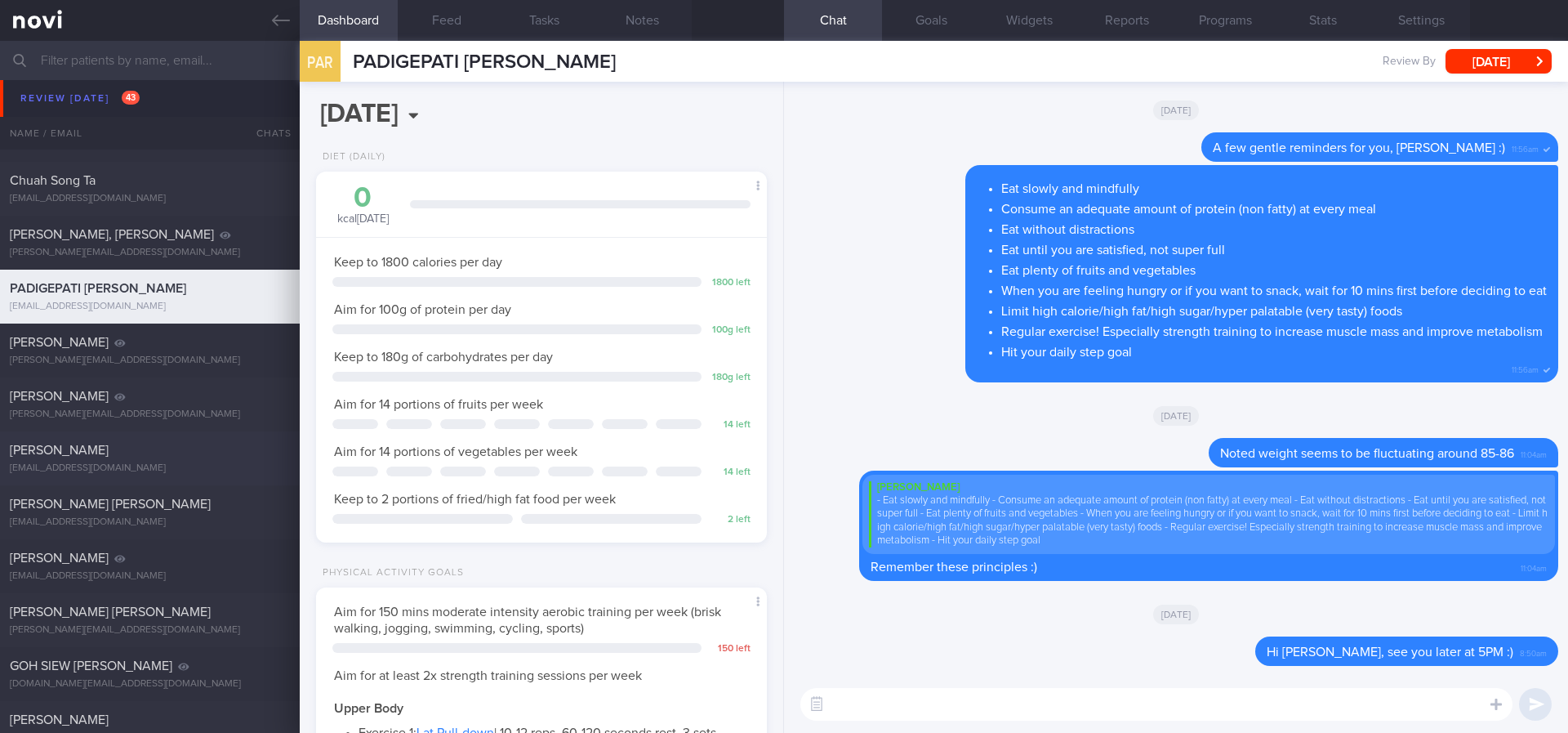
click at [175, 474] on div "[EMAIL_ADDRESS][DOMAIN_NAME]" at bounding box center [150, 468] width 280 height 13
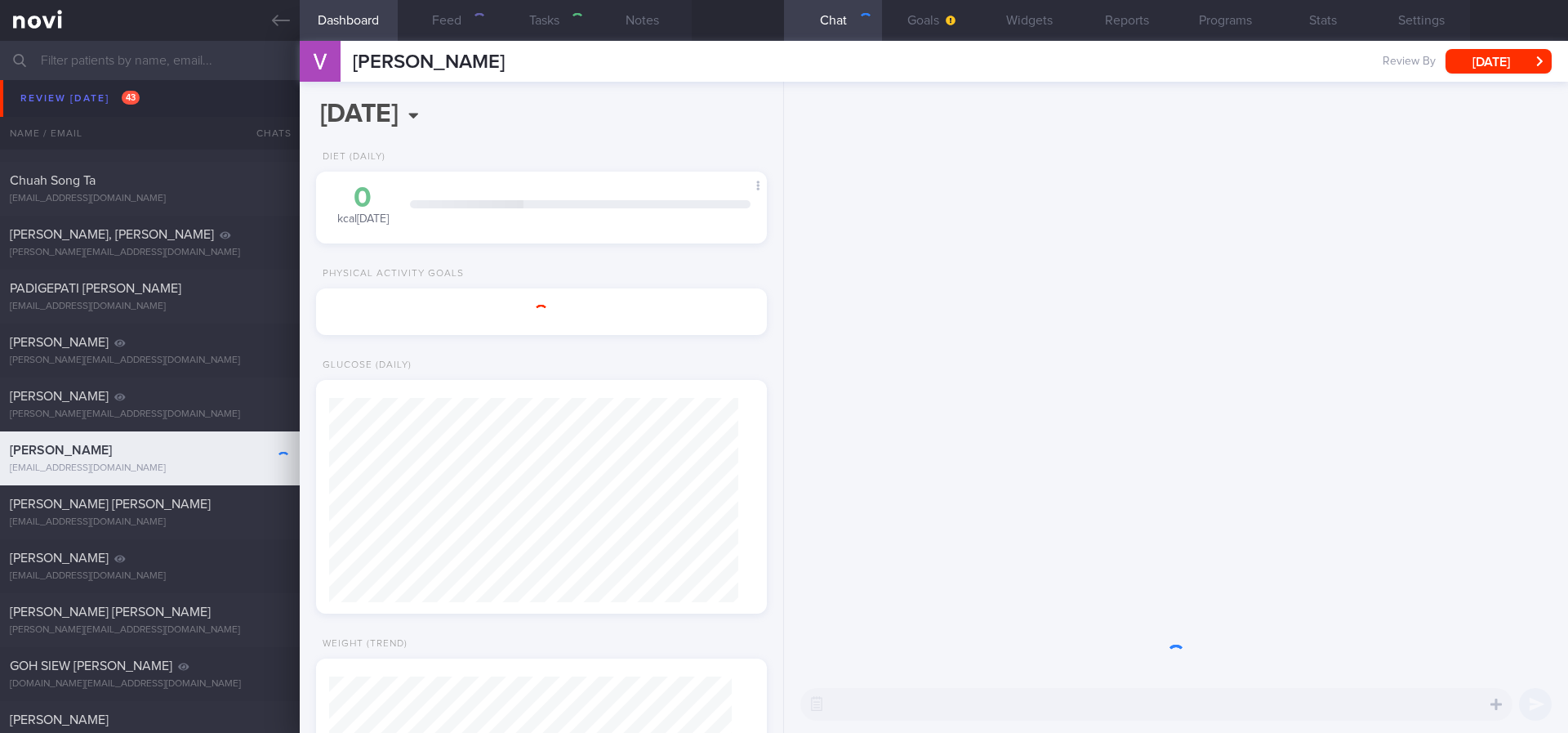
select select "7"
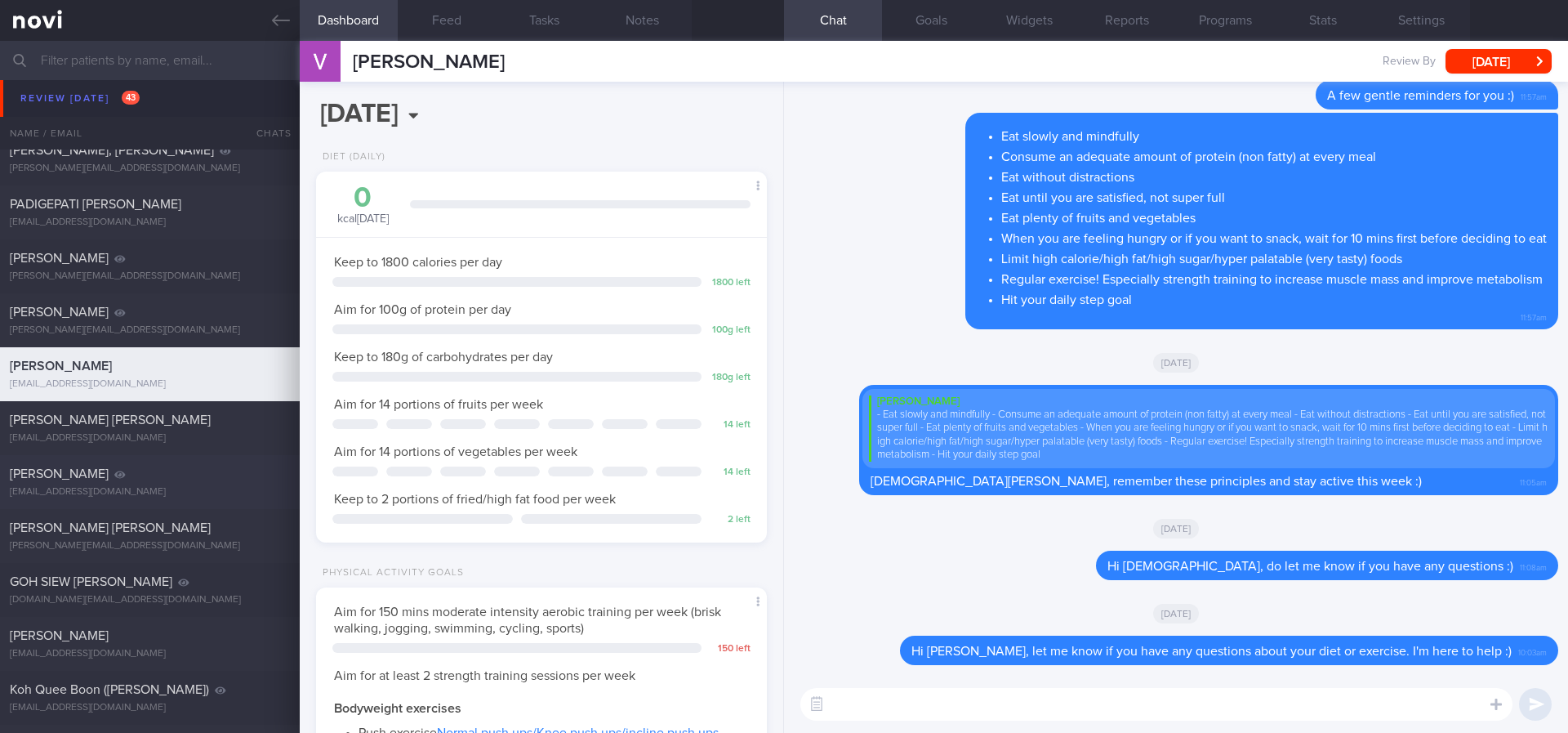
scroll to position [491, 0]
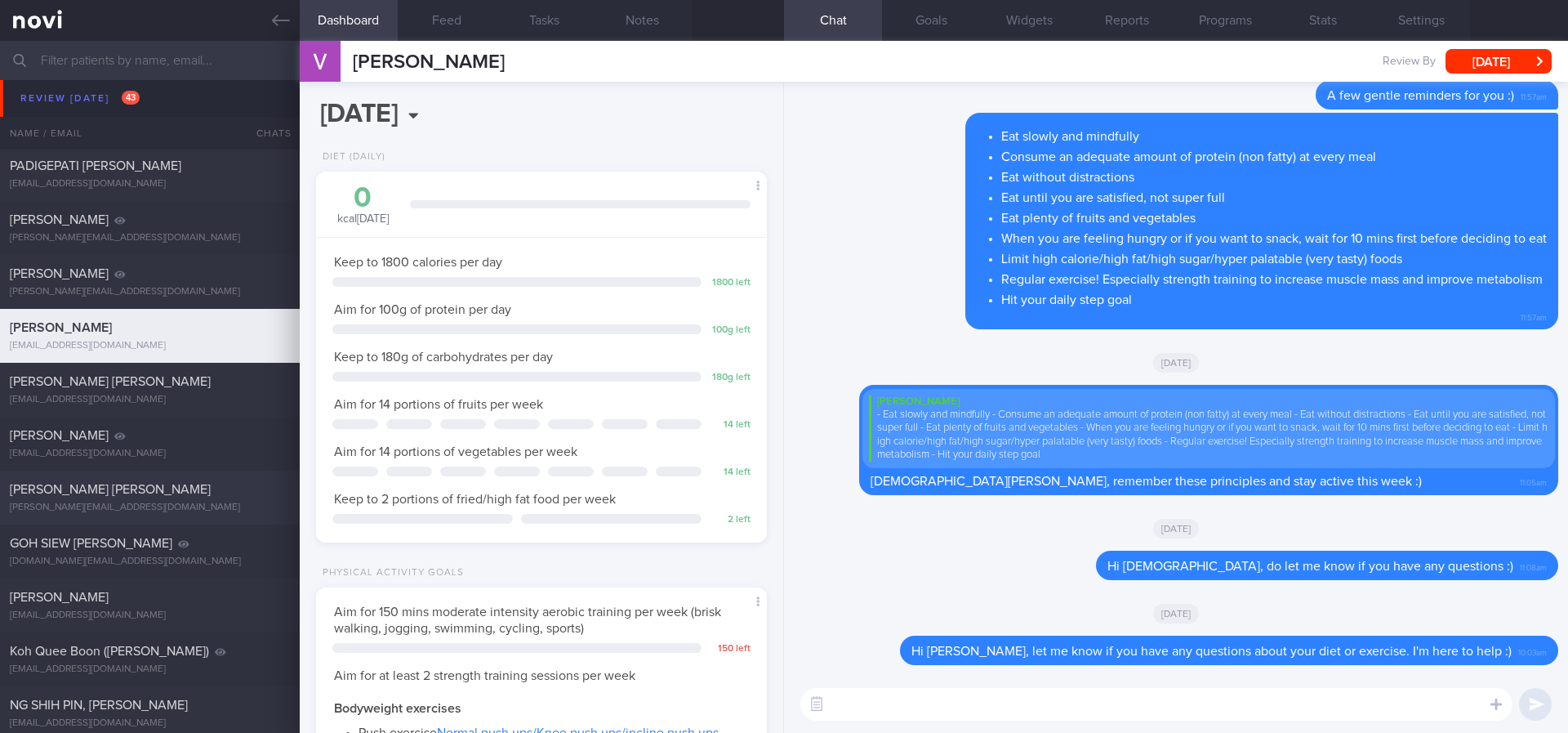
click at [198, 495] on div "[PERSON_NAME] [PERSON_NAME]" at bounding box center [148, 490] width 276 height 17
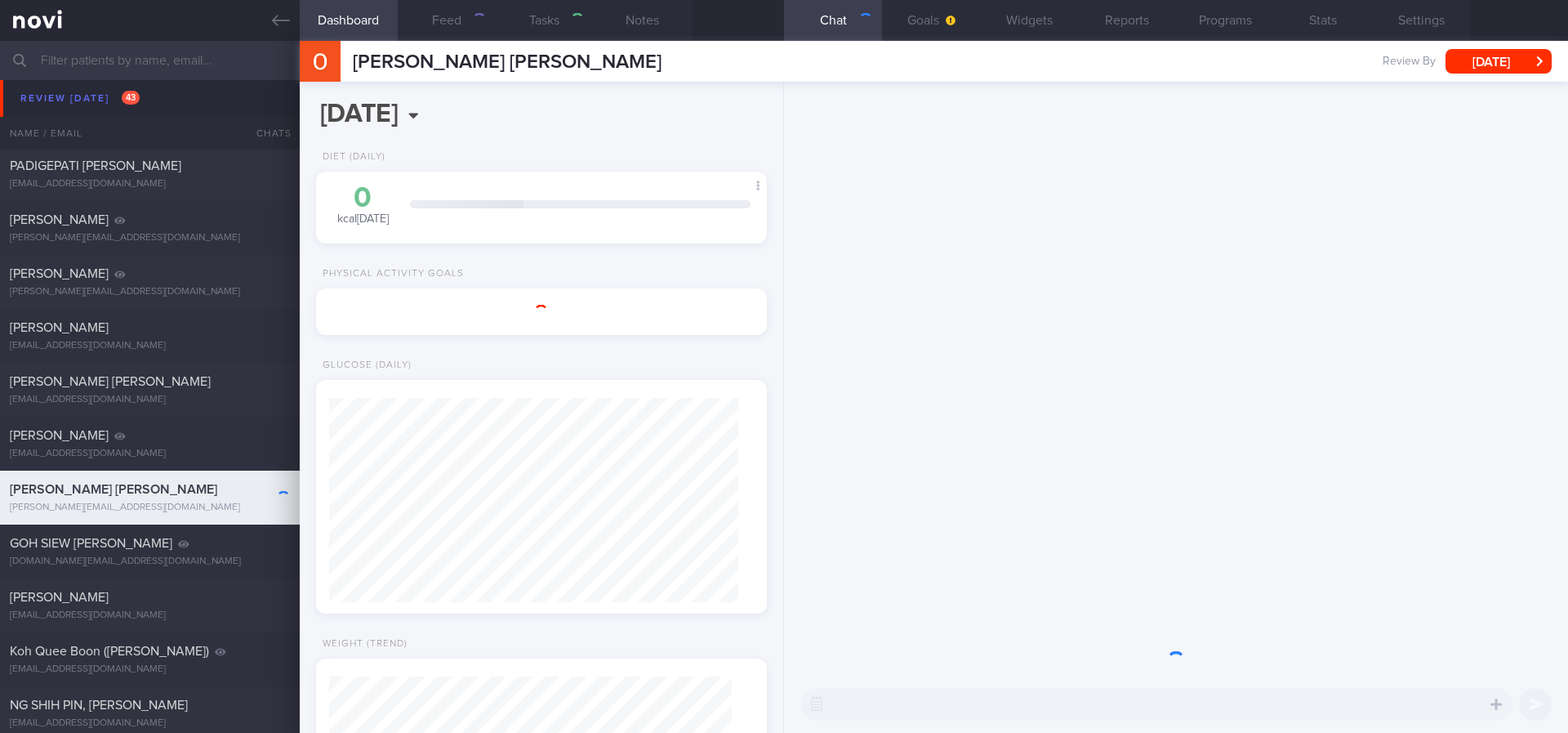
select select "7"
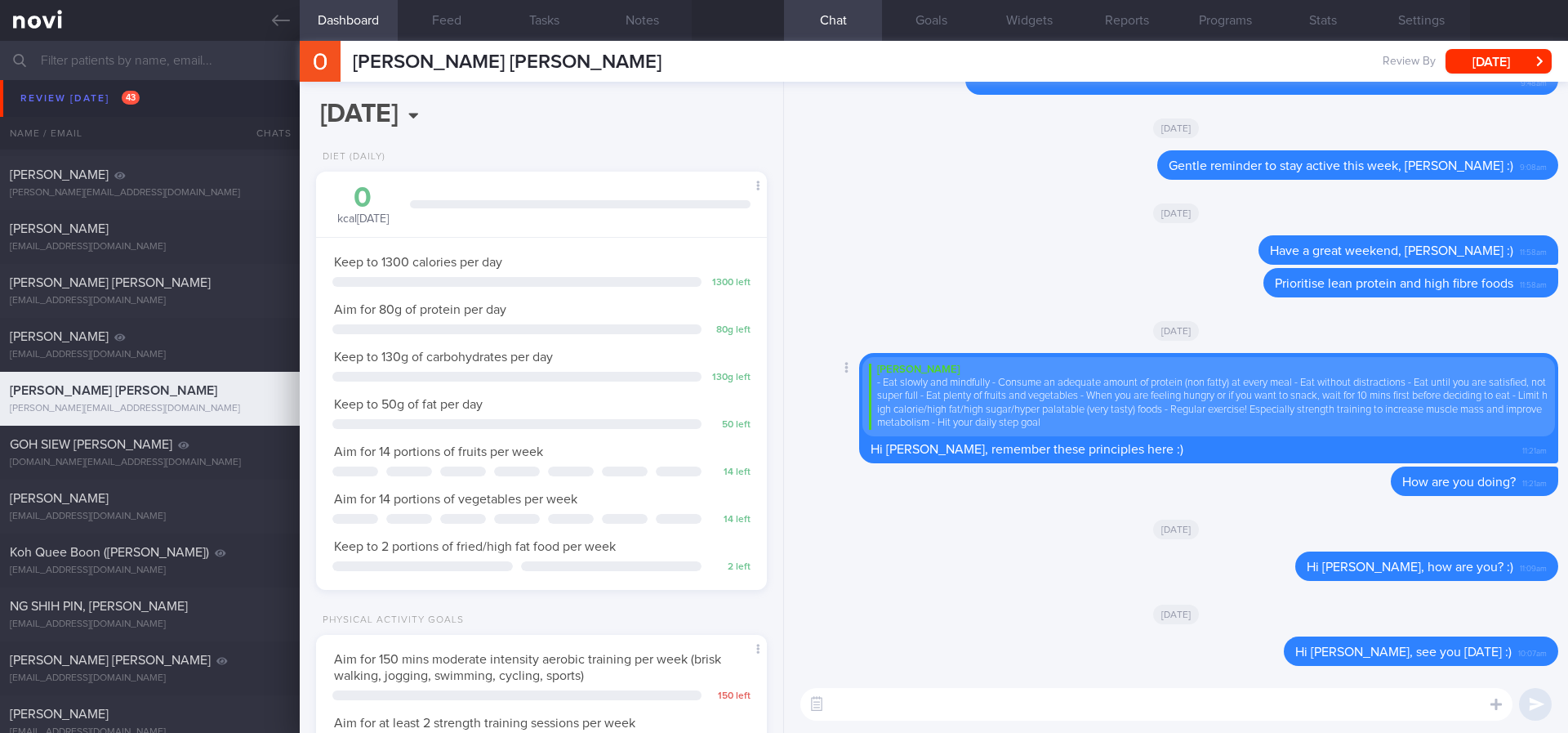
scroll to position [613, 0]
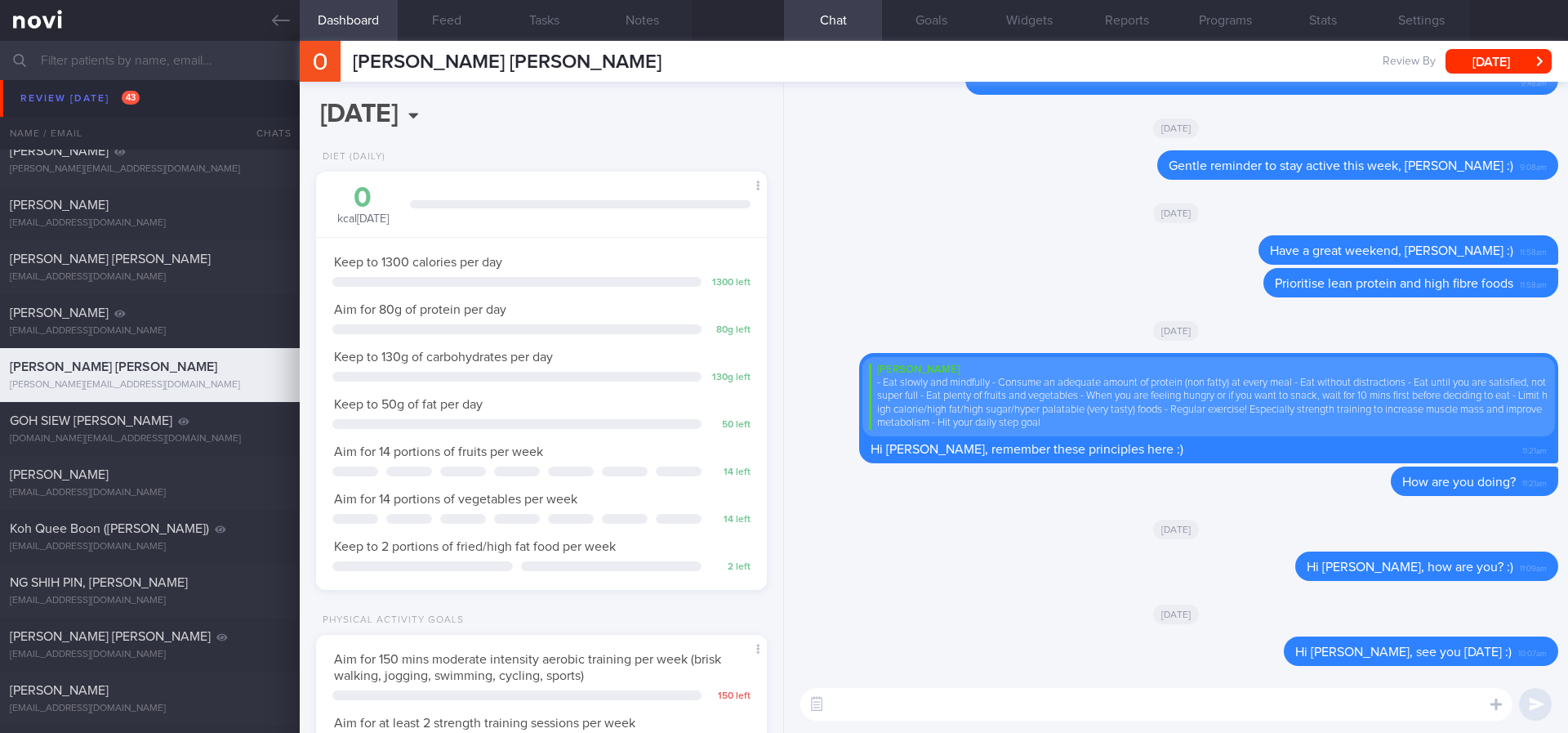
click at [1222, 695] on textarea at bounding box center [1156, 704] width 712 height 33
click at [967, 705] on textarea at bounding box center [1156, 704] width 712 height 33
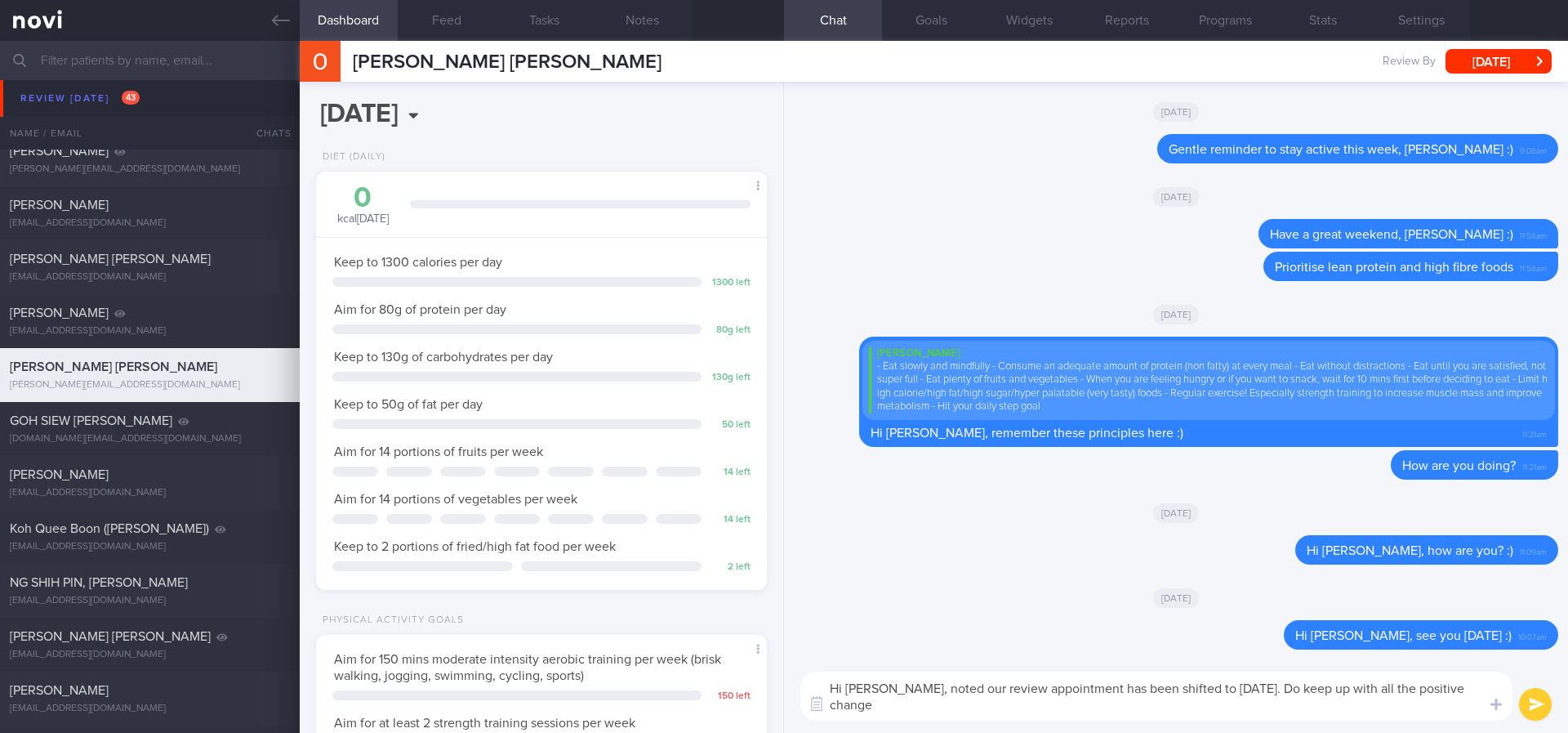
scroll to position [0, 0]
type textarea "Hi Ms Ong, noted our review appointment has been shifted to 28th August. Do kee…"
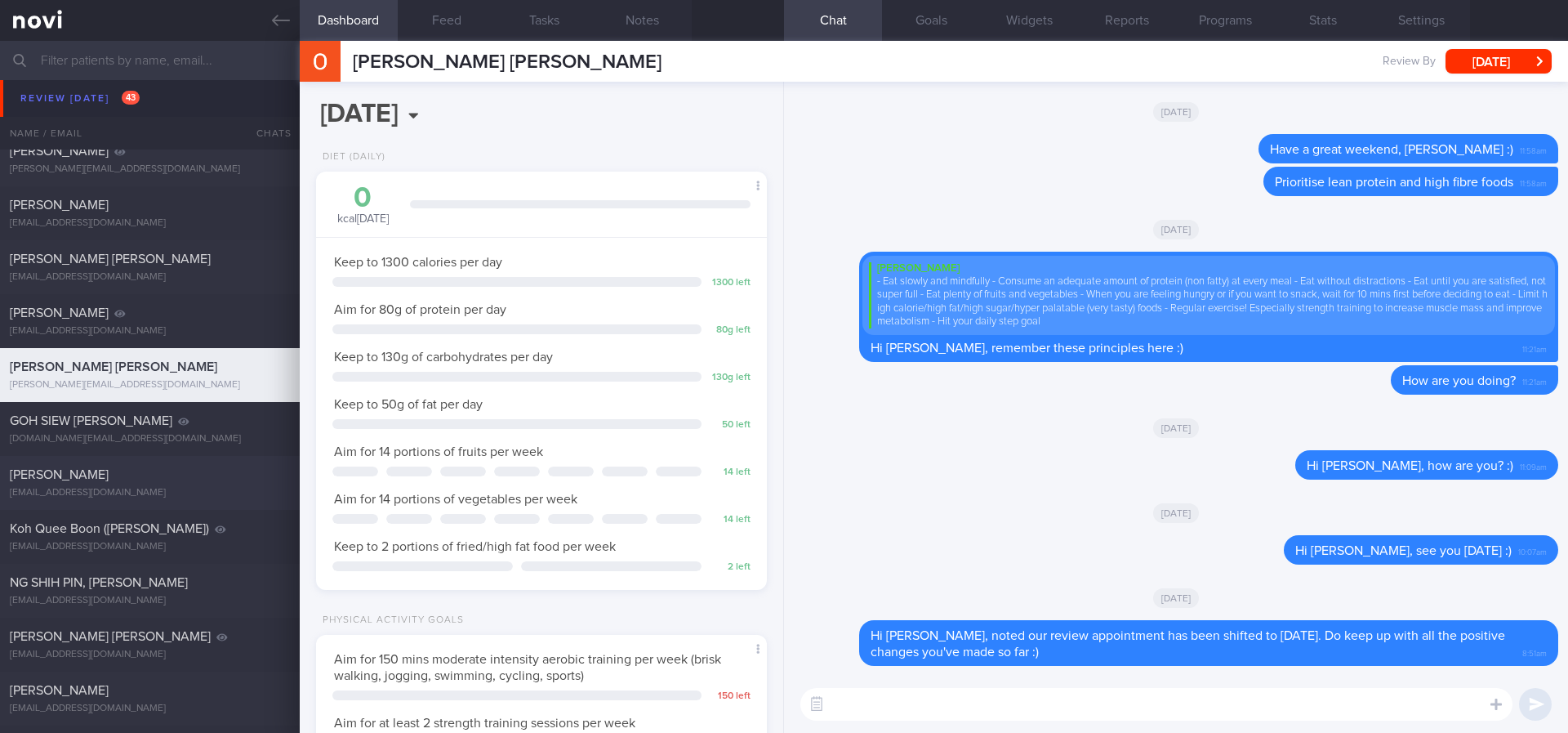
click at [196, 456] on div "Alex Lew alex.lew@gmail.com Thu, 17 Jul – OPTIMUM-PLUS-WEGOVY tracked. TLC - re…" at bounding box center [784, 482] width 1568 height 54
type input "tracked. TLC - requires close monitoring, assistance with behaviour change. pt …"
select select "6"
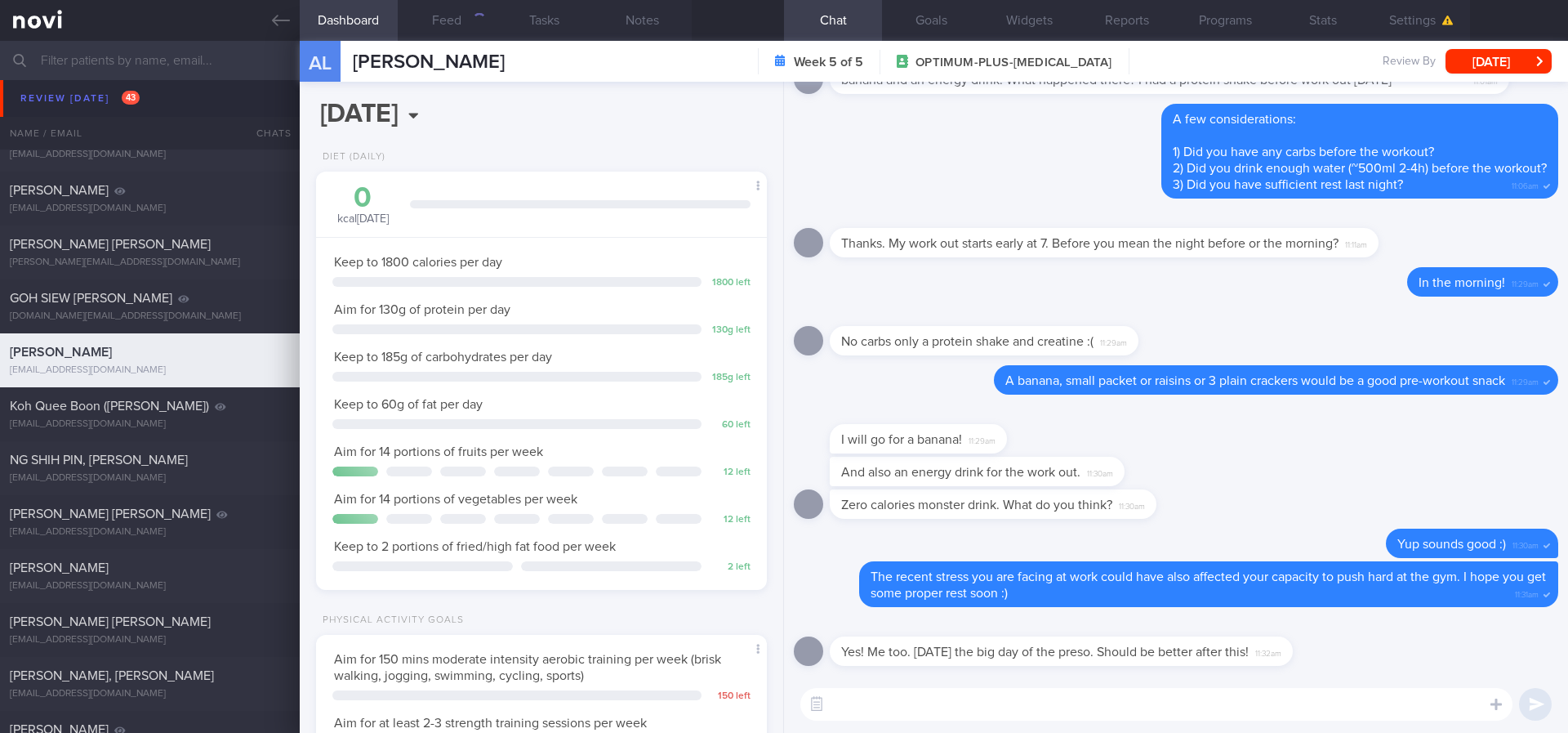
scroll to position [225, 403]
click at [476, 31] on button "Feed" at bounding box center [446, 20] width 98 height 41
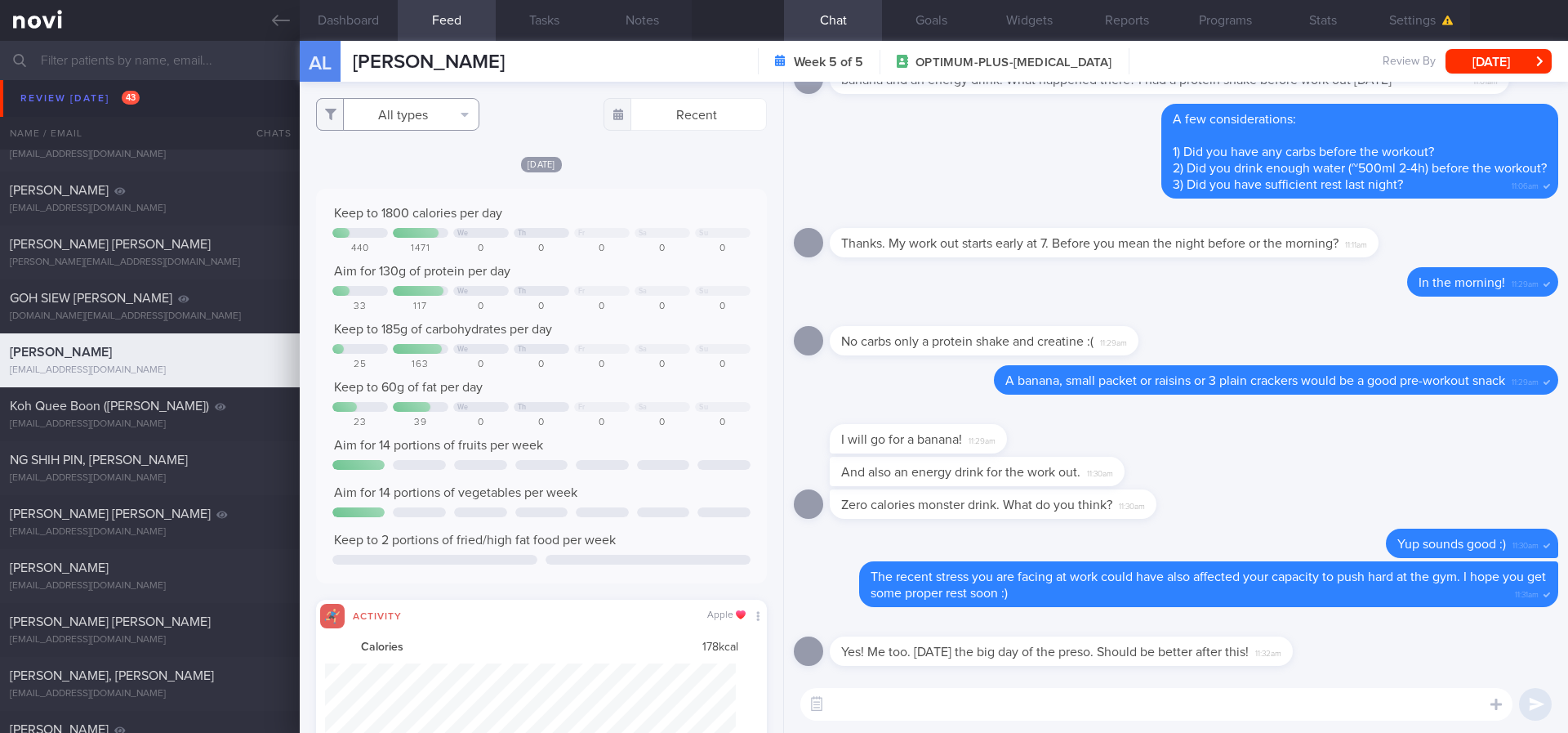
click at [412, 117] on button "All types" at bounding box center [398, 114] width 164 height 33
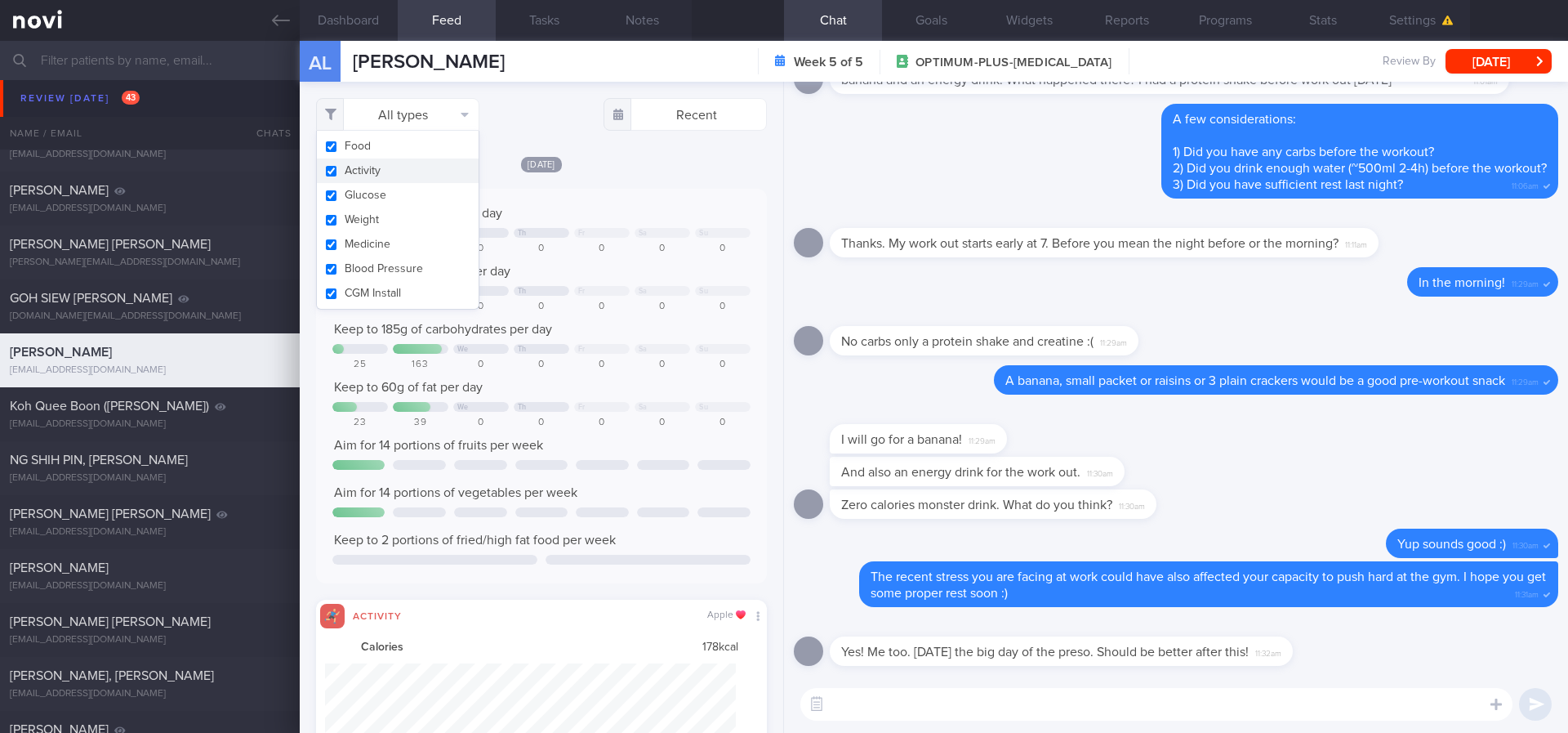
click at [398, 172] on button "Activity" at bounding box center [398, 171] width 162 height 24
checkbox input "false"
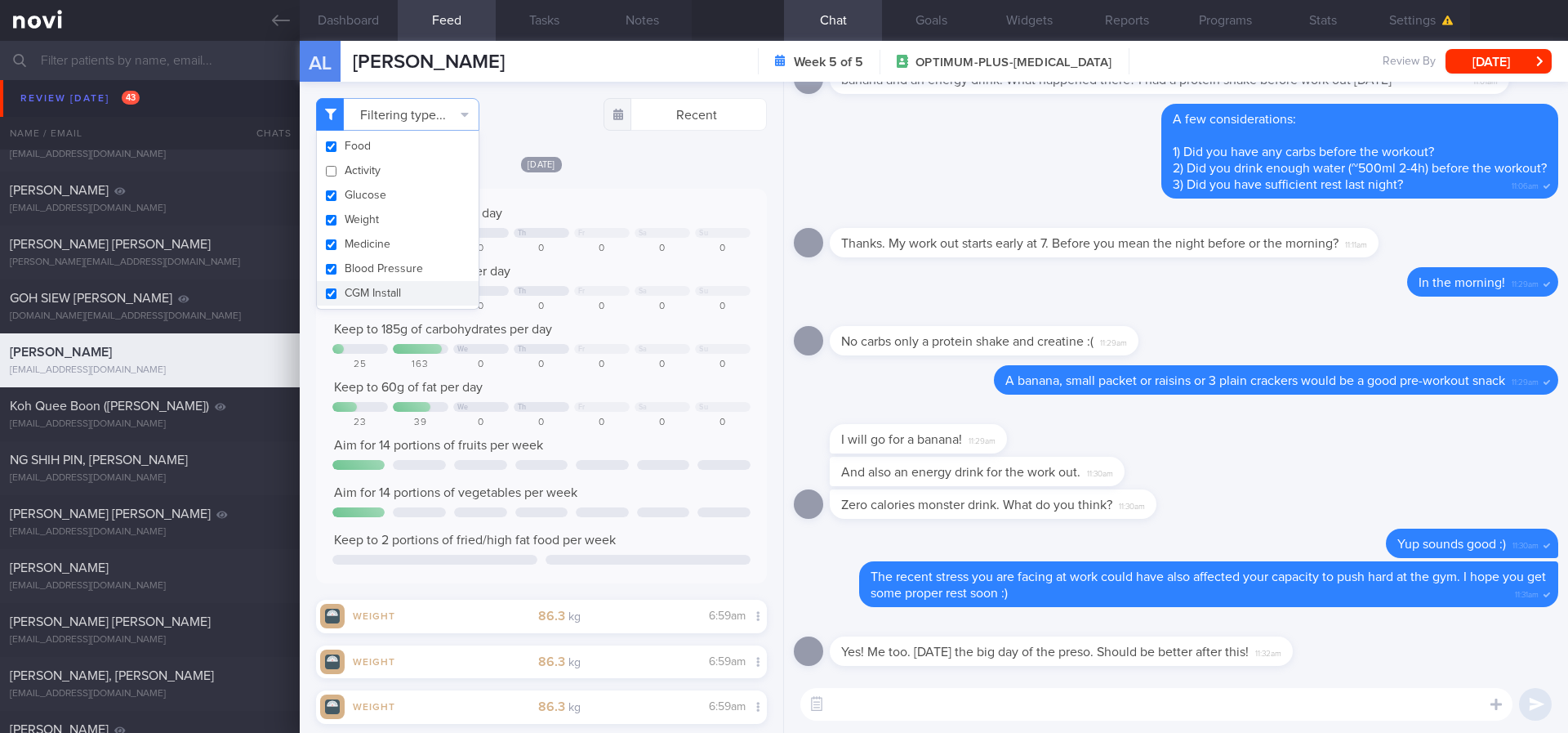
click at [625, 203] on div "Keep to 1800 calories per day We Th Fr Sa Su 440 1471 0 0 0 0 0 Aim for 130g of…" at bounding box center [541, 386] width 451 height 394
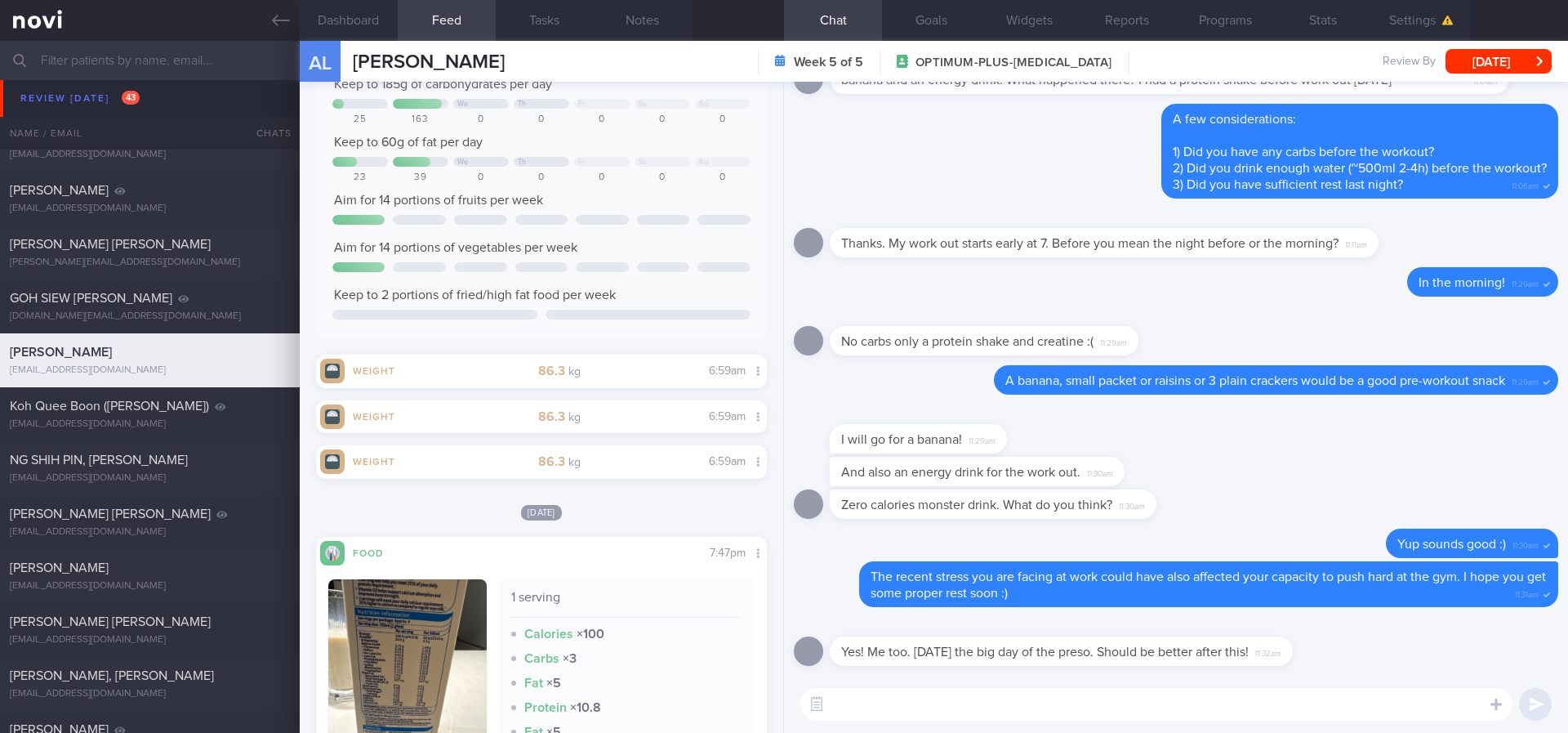
scroll to position [491, 0]
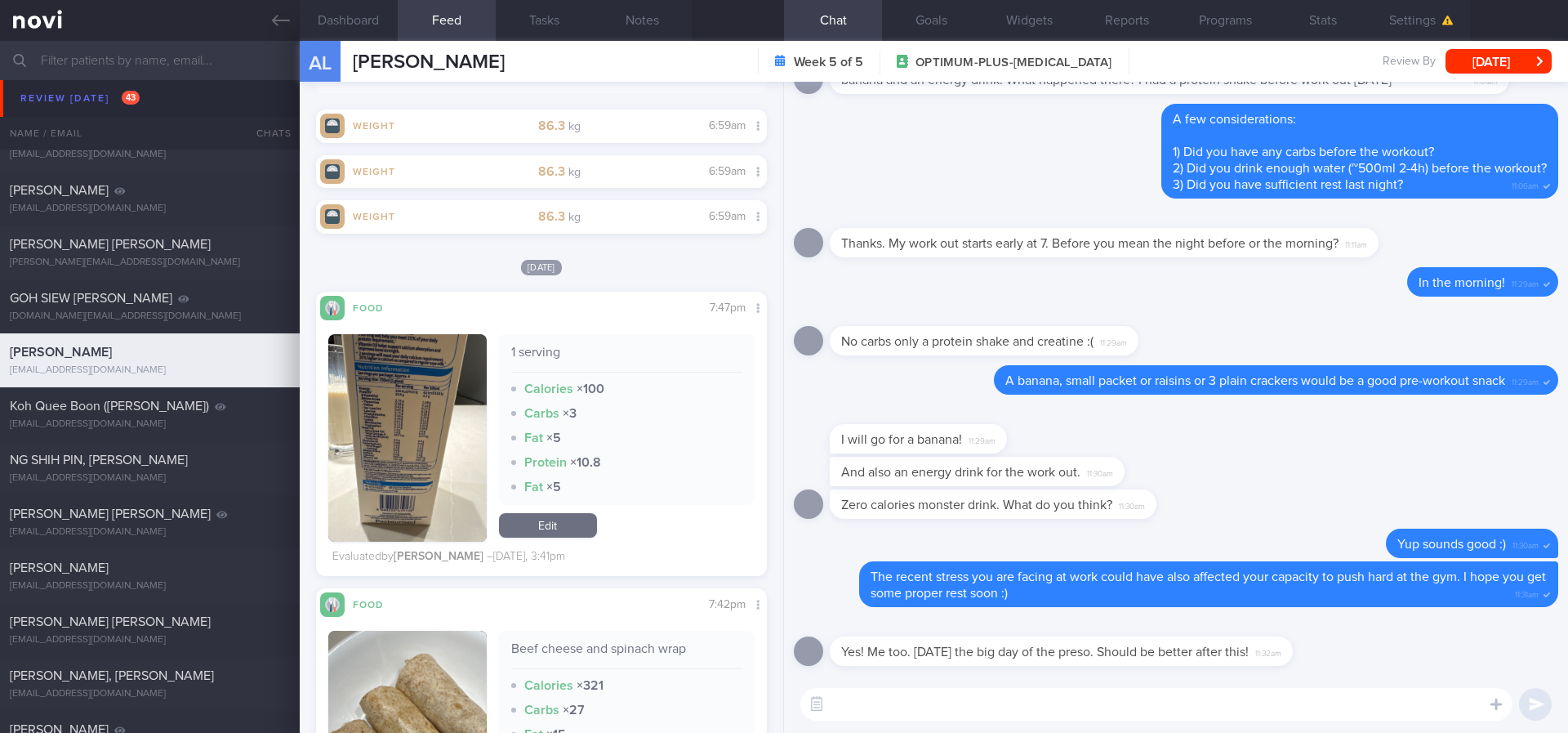
click at [403, 433] on button "button" at bounding box center [408, 438] width 159 height 207
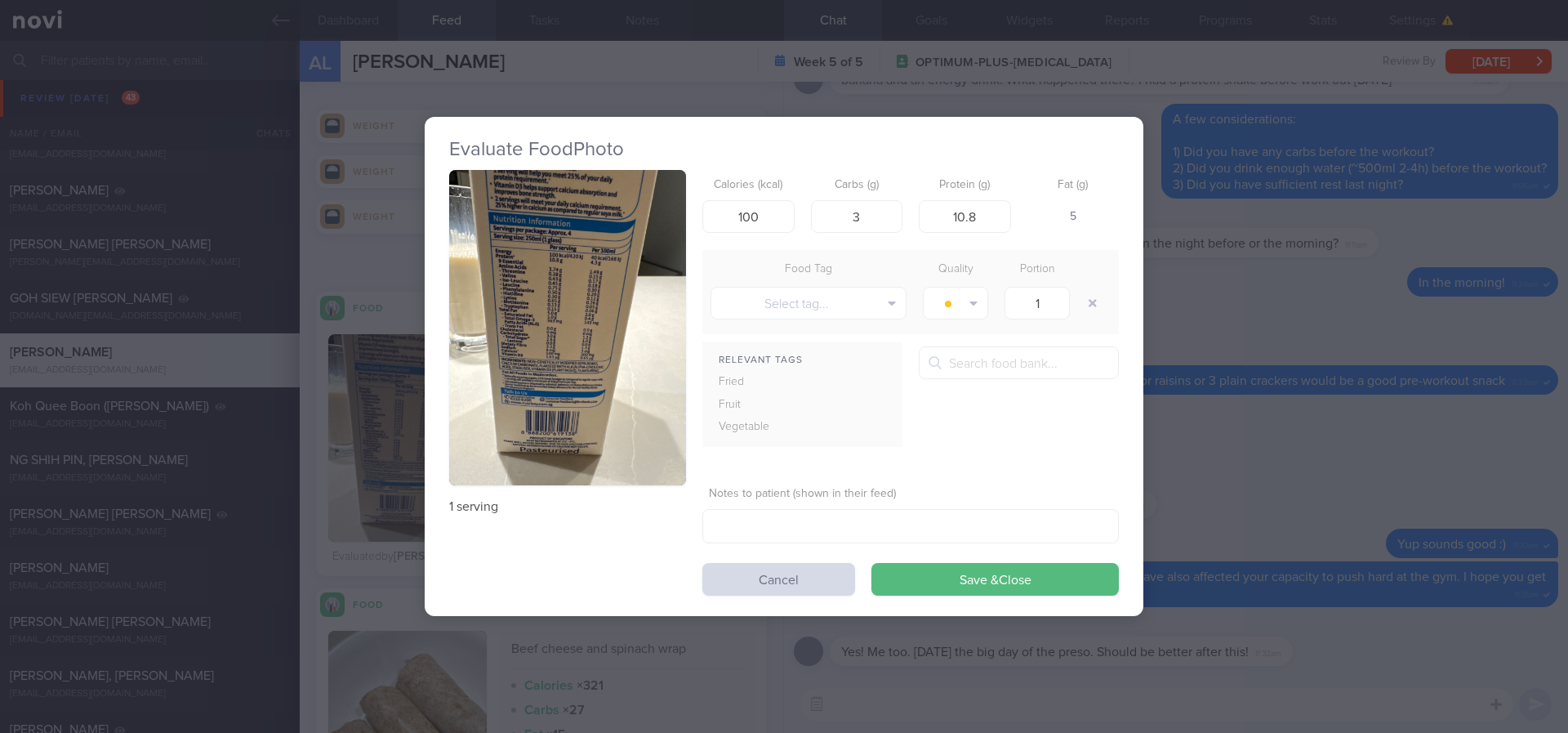
click at [633, 238] on img "button" at bounding box center [567, 328] width 236 height 316
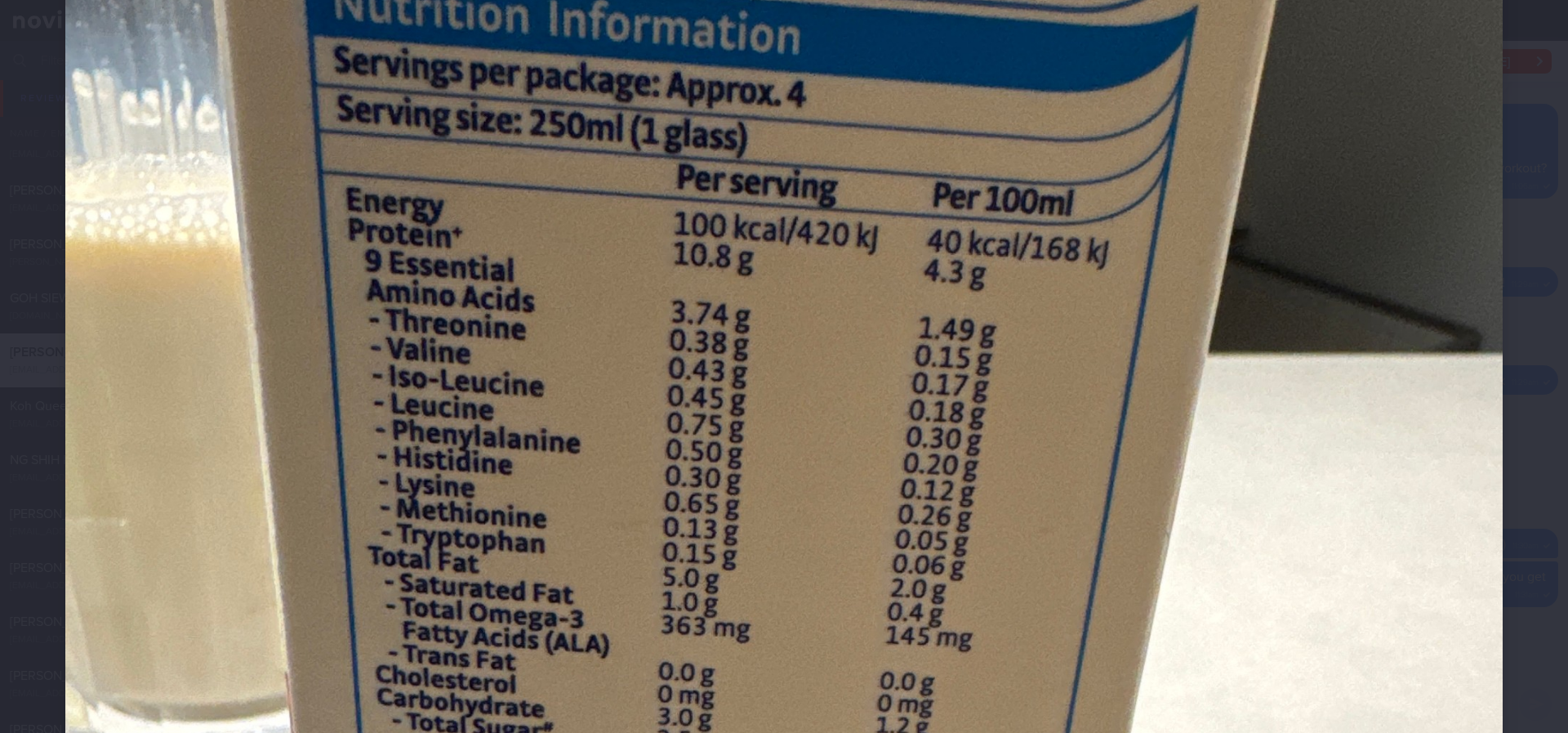
scroll to position [368, 0]
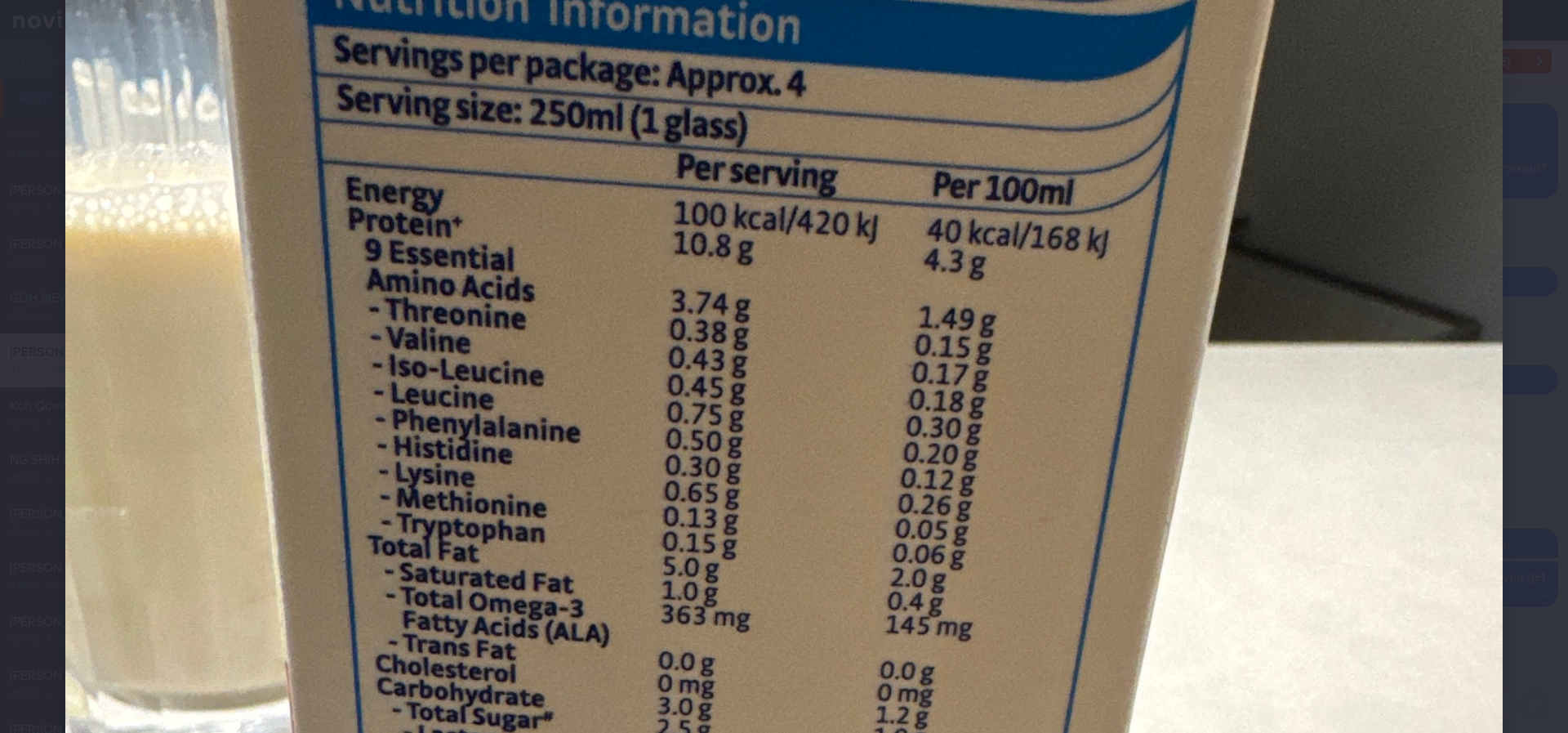
click at [1511, 374] on div at bounding box center [784, 656] width 1568 height 2049
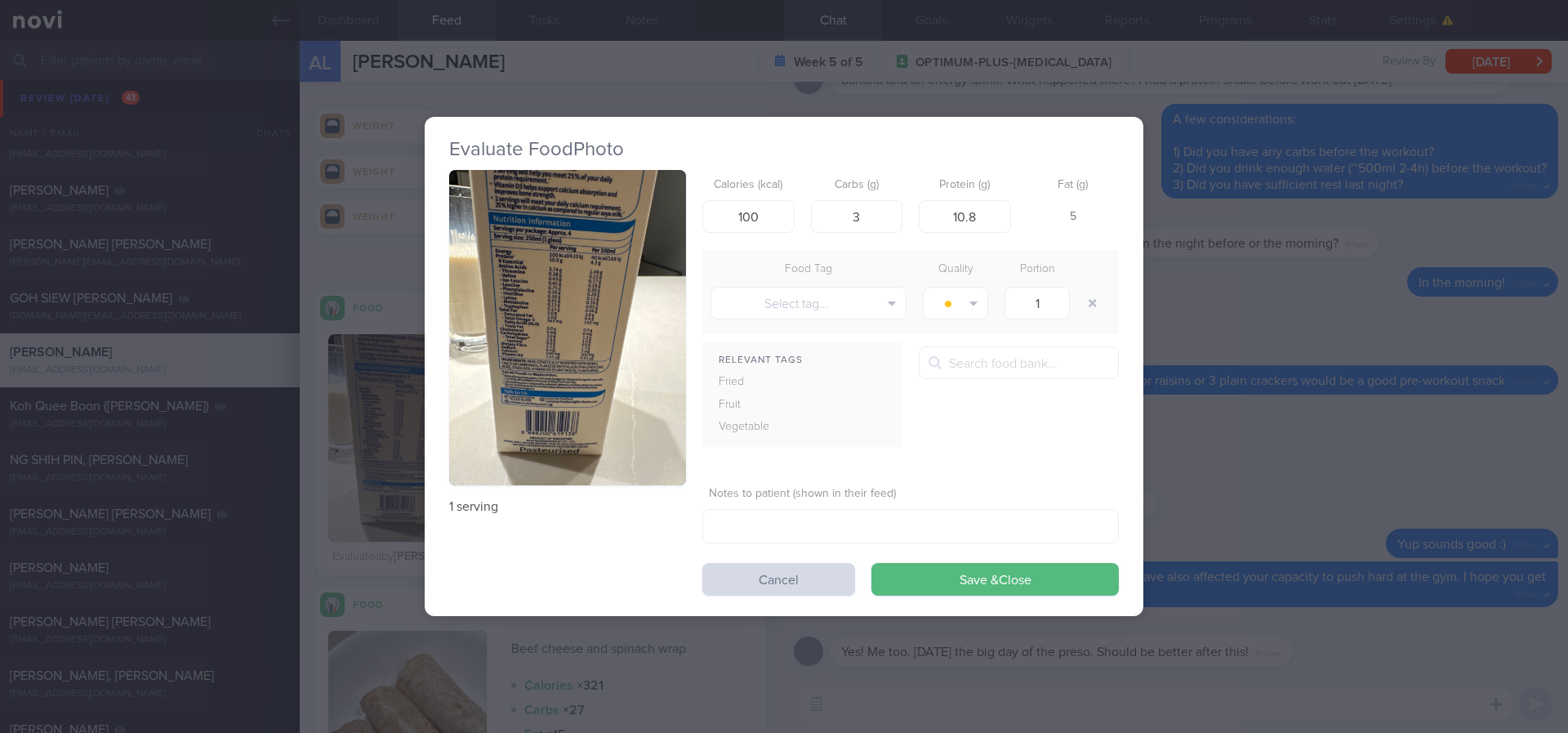
click at [1296, 502] on div "Evaluate Food Photo 1 serving Calories (kcal) 100 Carbs (g) 3 Protein (g) 10.8 …" at bounding box center [784, 366] width 1568 height 733
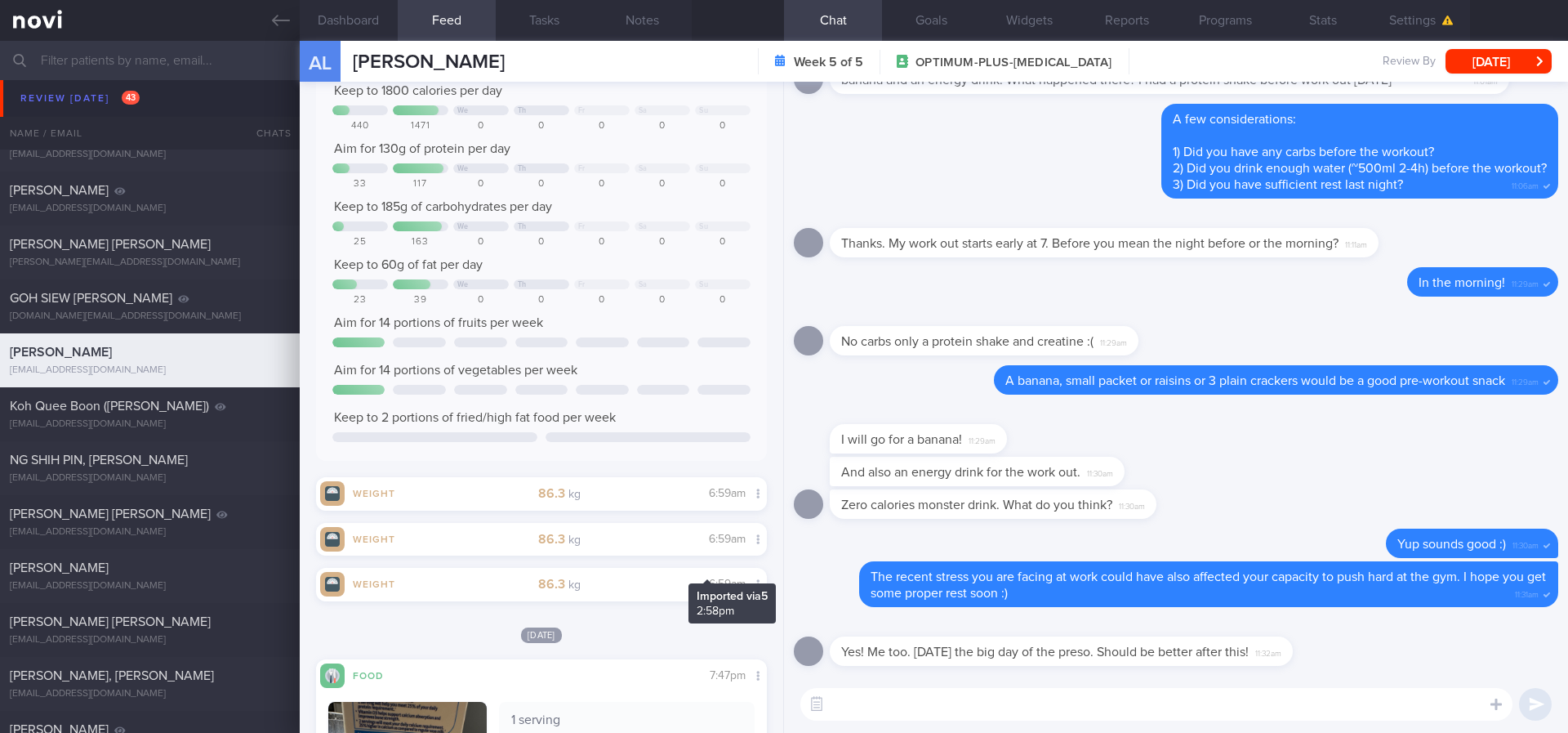
scroll to position [491, 0]
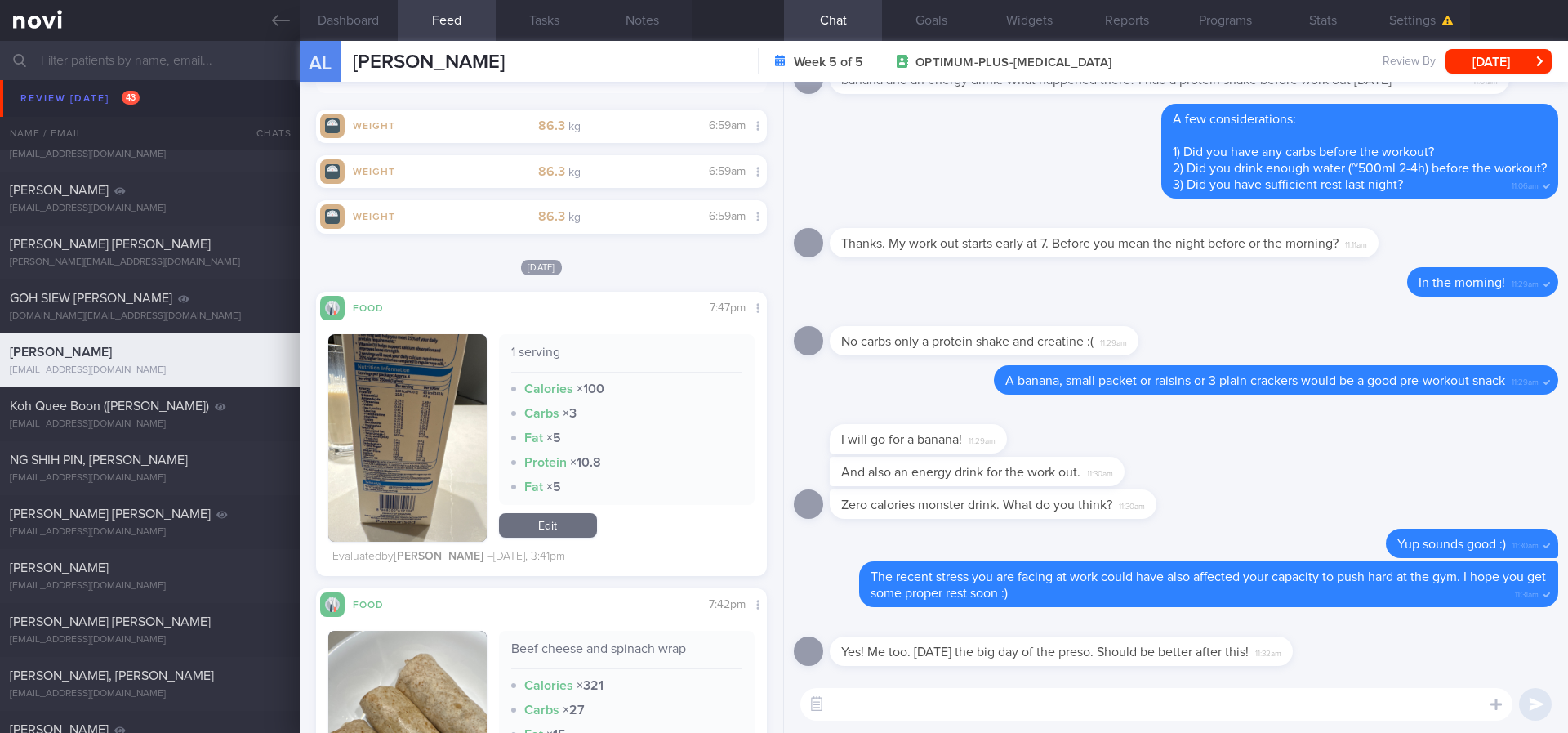
click at [855, 701] on textarea at bounding box center [1156, 704] width 712 height 33
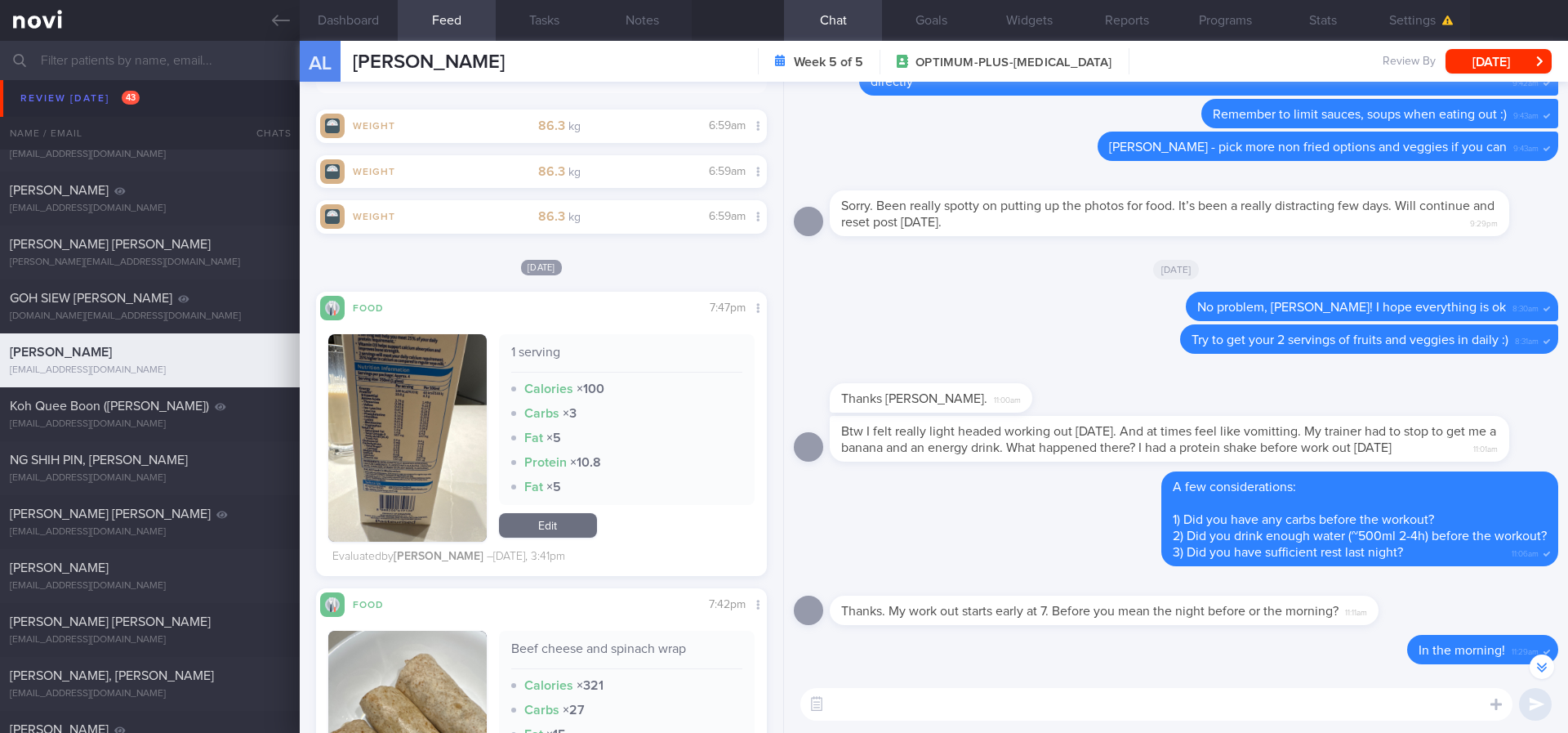
scroll to position [1, 0]
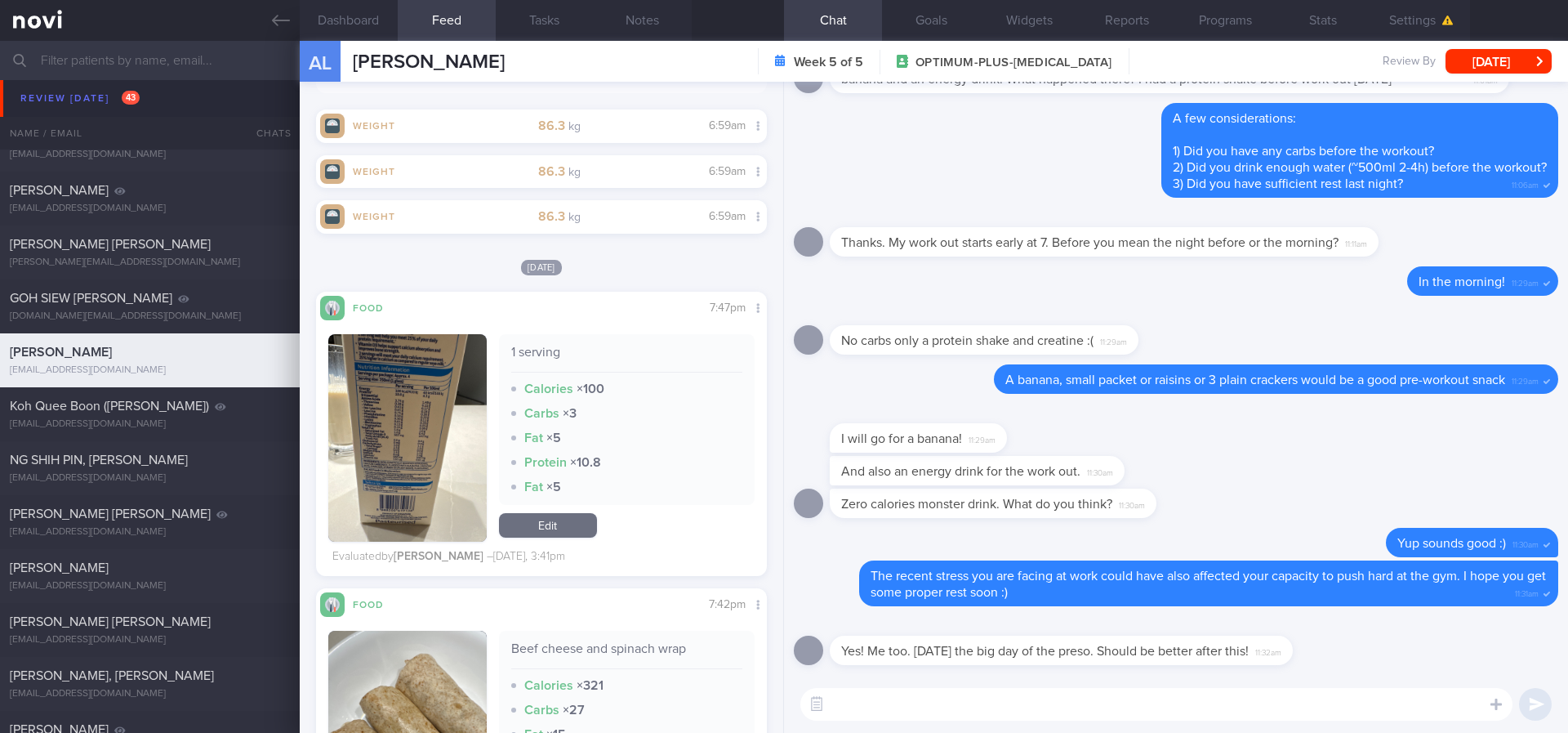
click at [1074, 700] on textarea at bounding box center [1156, 704] width 712 height 33
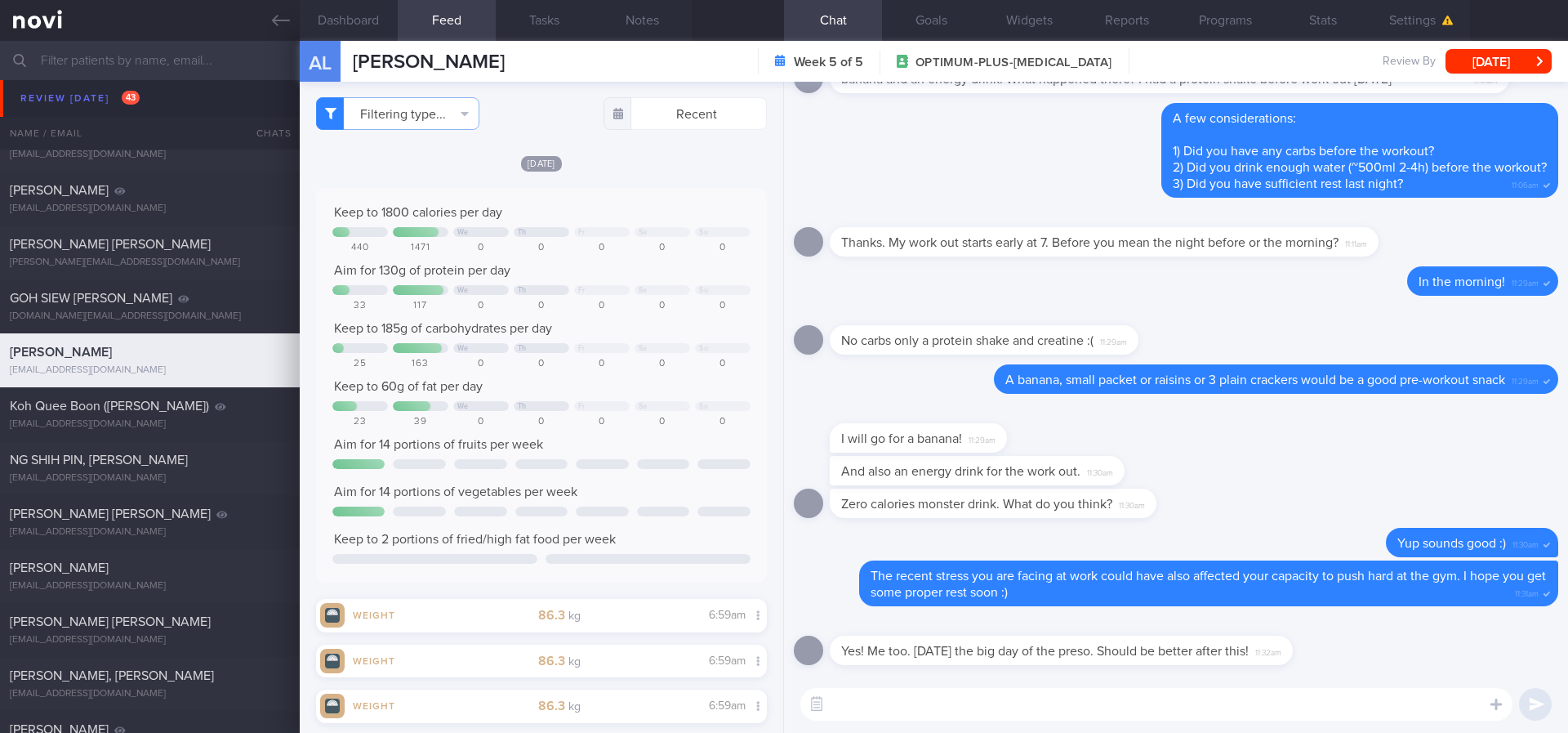
scroll to position [0, 0]
click at [983, 713] on textarea at bounding box center [1156, 704] width 712 height 33
type textarea "E"
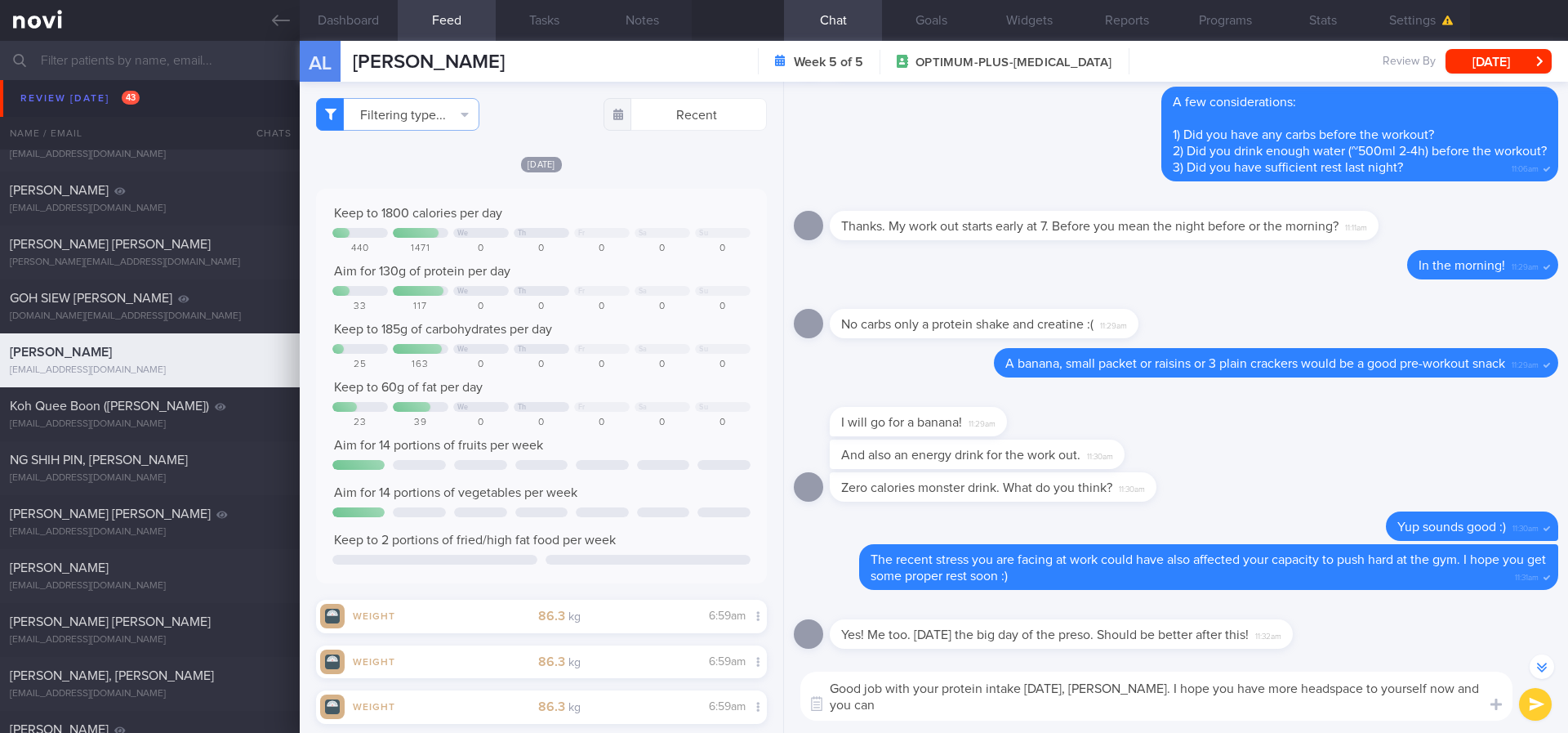
scroll to position [-16, 0]
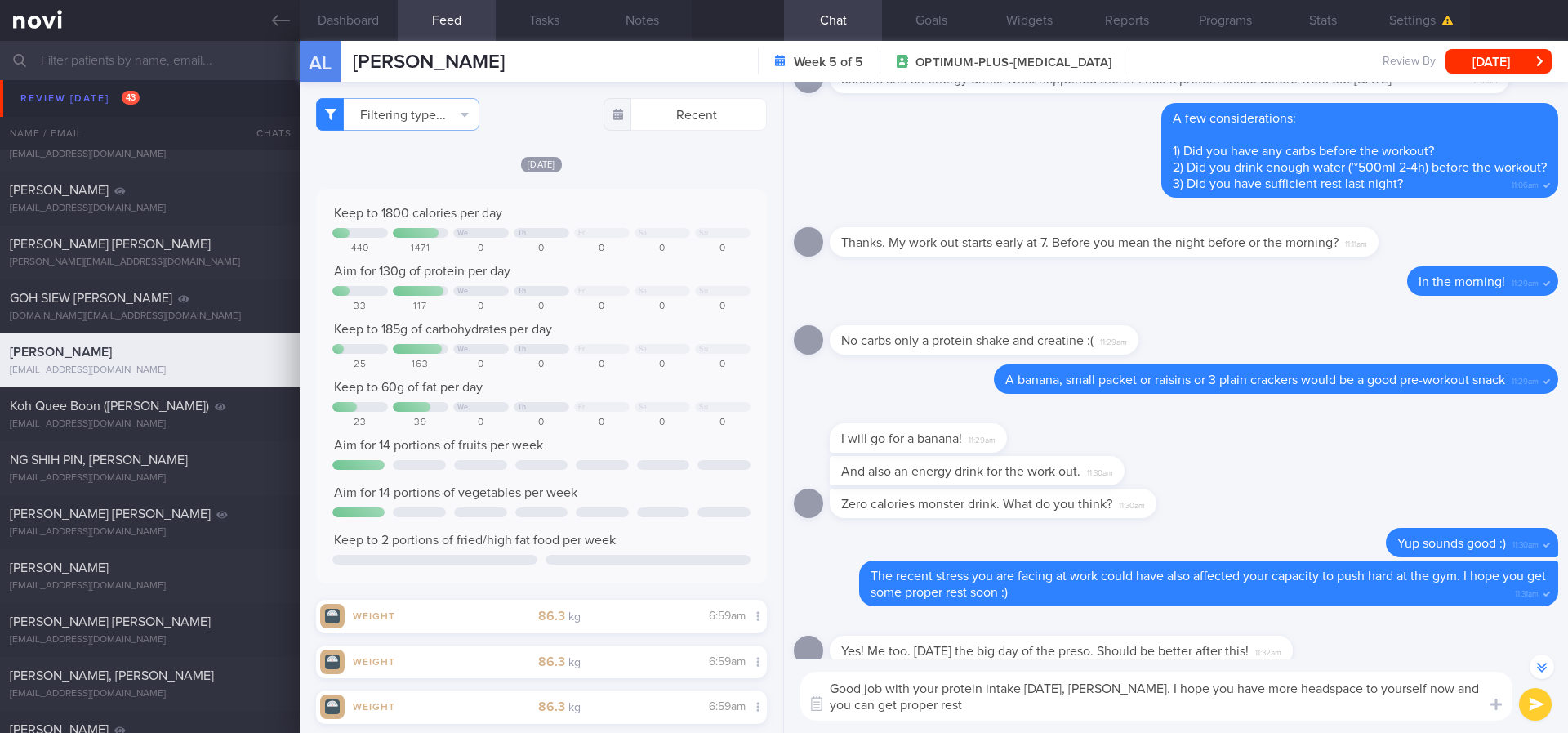
type textarea "Good job with your protein intake on Tuesday, Alex. I hope you have more headsp…"
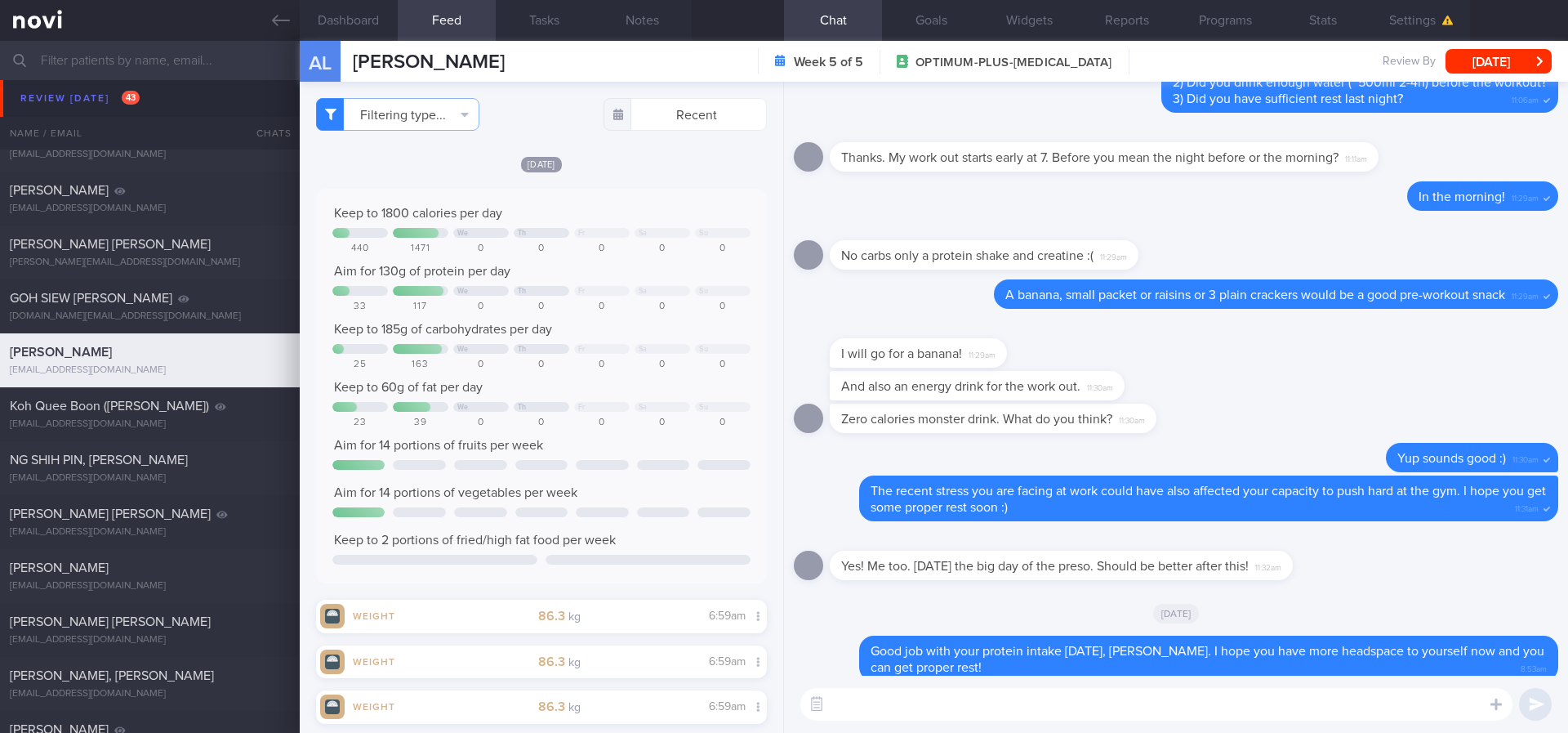
scroll to position [0, 0]
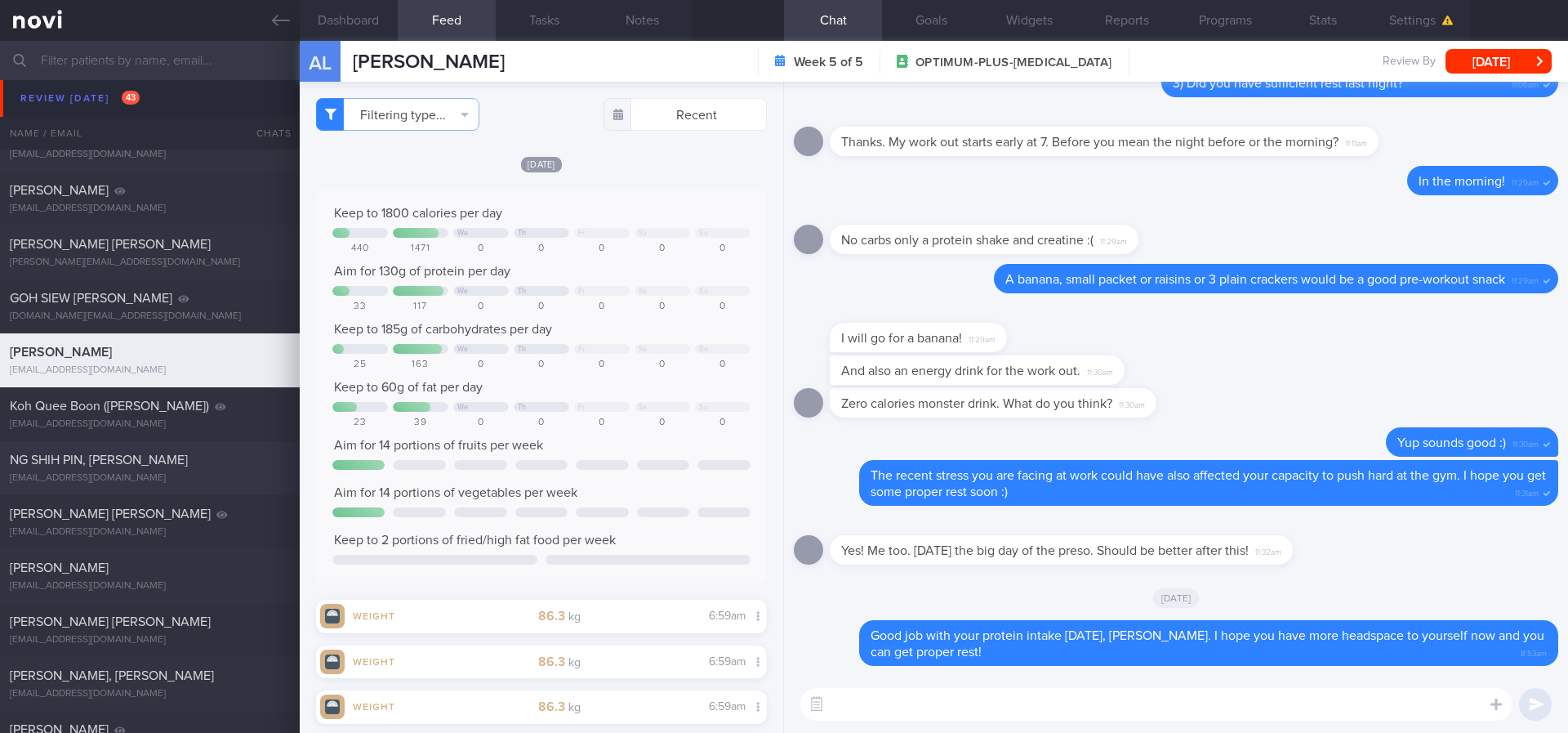
click at [162, 472] on div "allanngsp@gmail.com" at bounding box center [150, 478] width 280 height 13
type input "tracked"
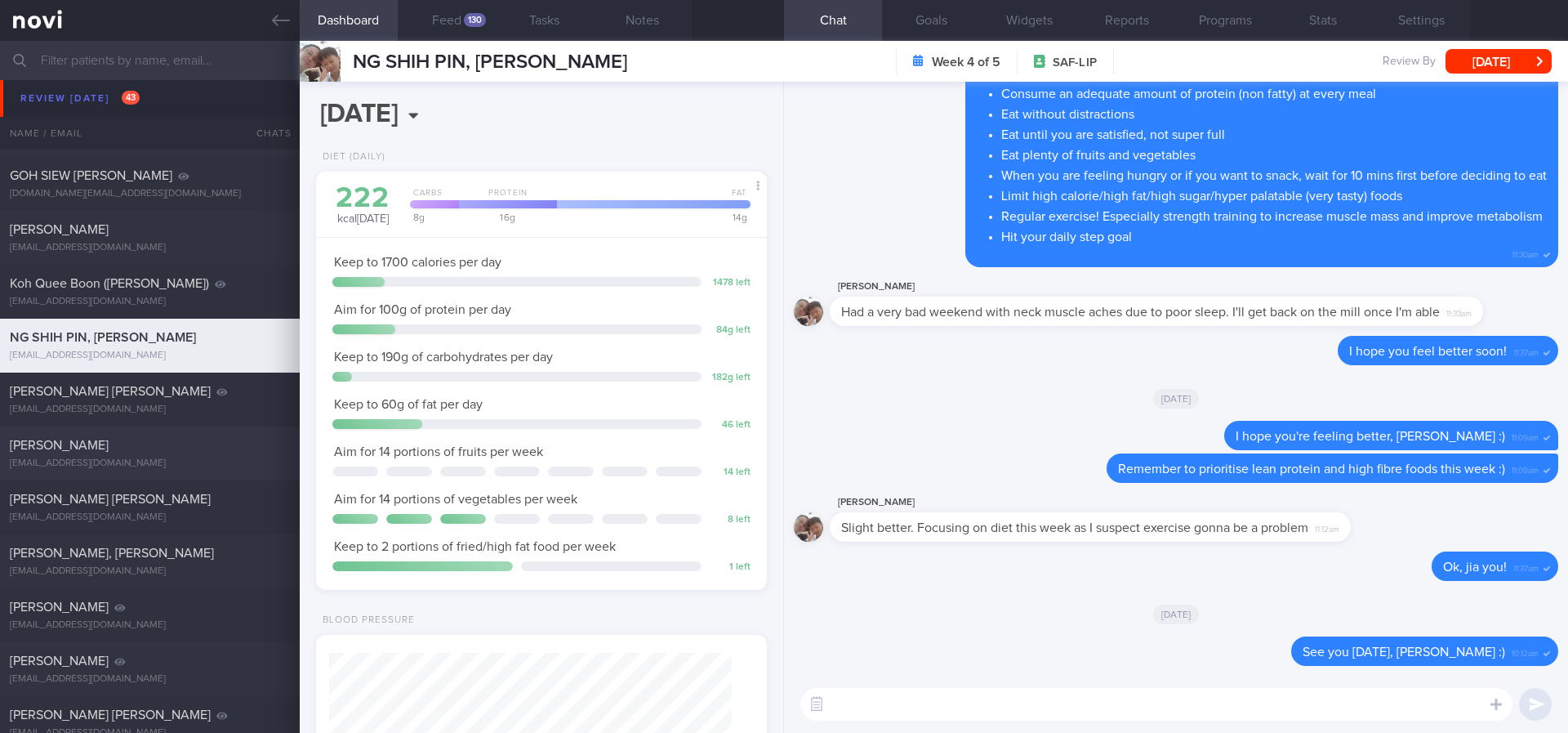
scroll to position [204, 410]
click at [154, 462] on div "duckio22@gmail.com" at bounding box center [150, 463] width 280 height 13
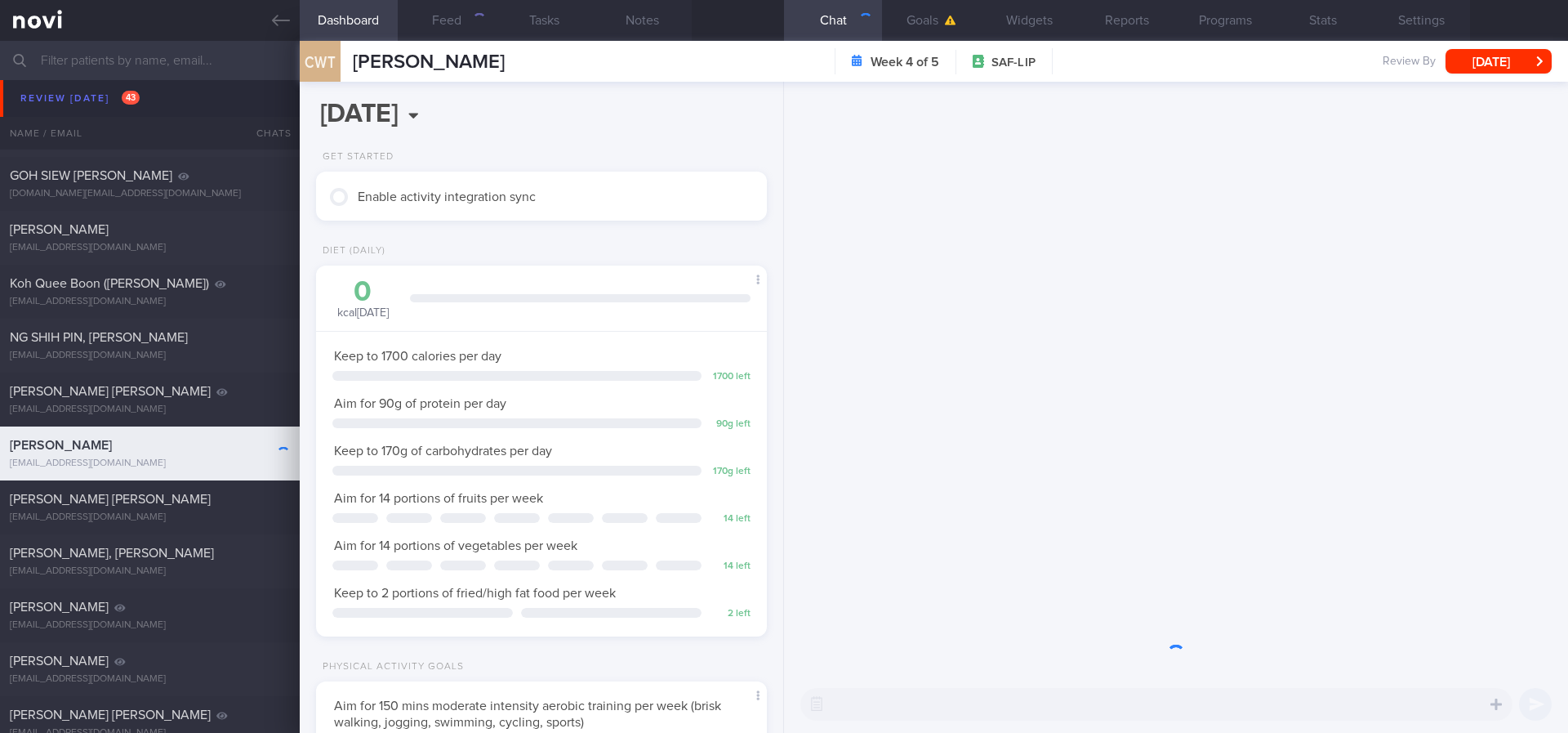
scroll to position [204, 410]
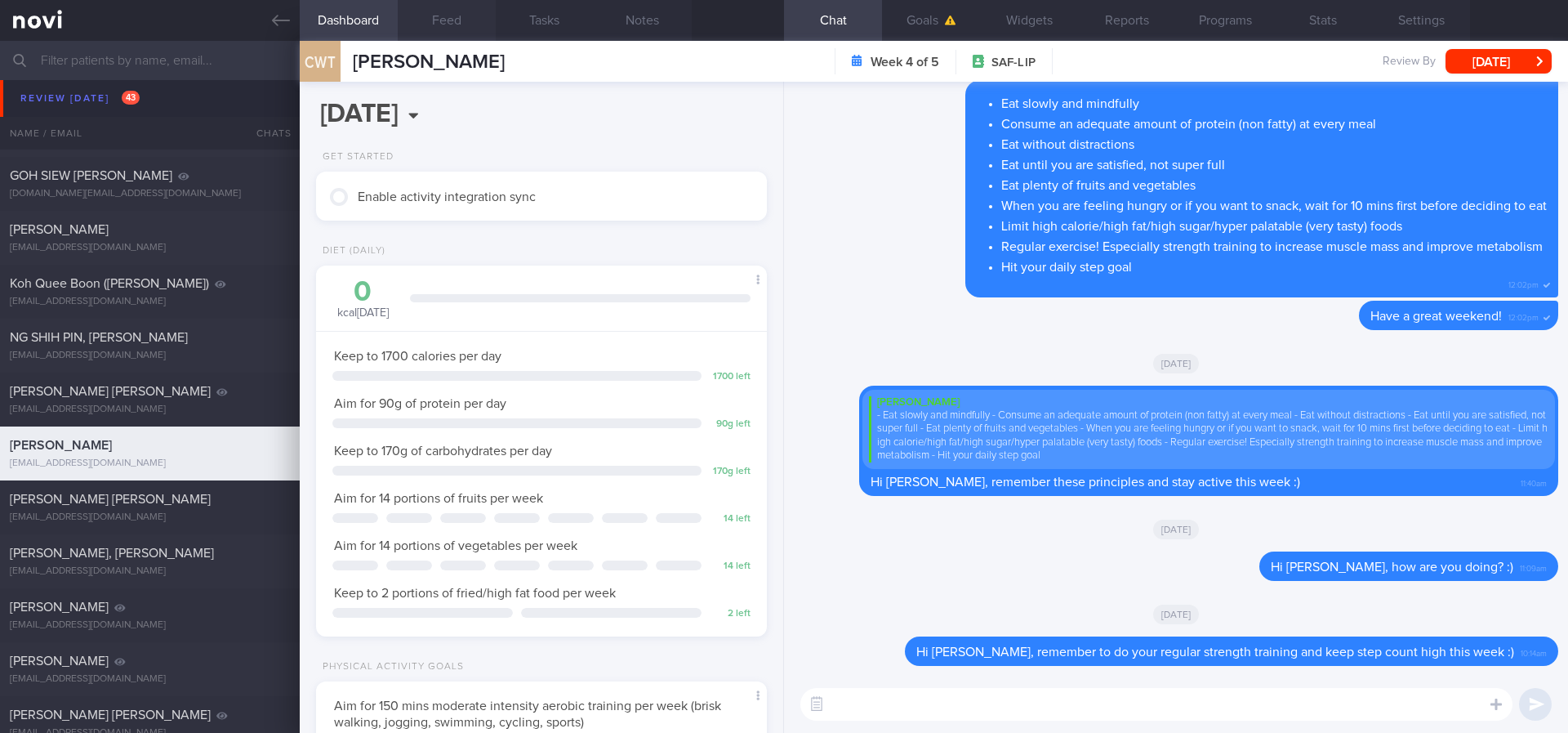
click at [452, 36] on button "Feed" at bounding box center [446, 20] width 98 height 41
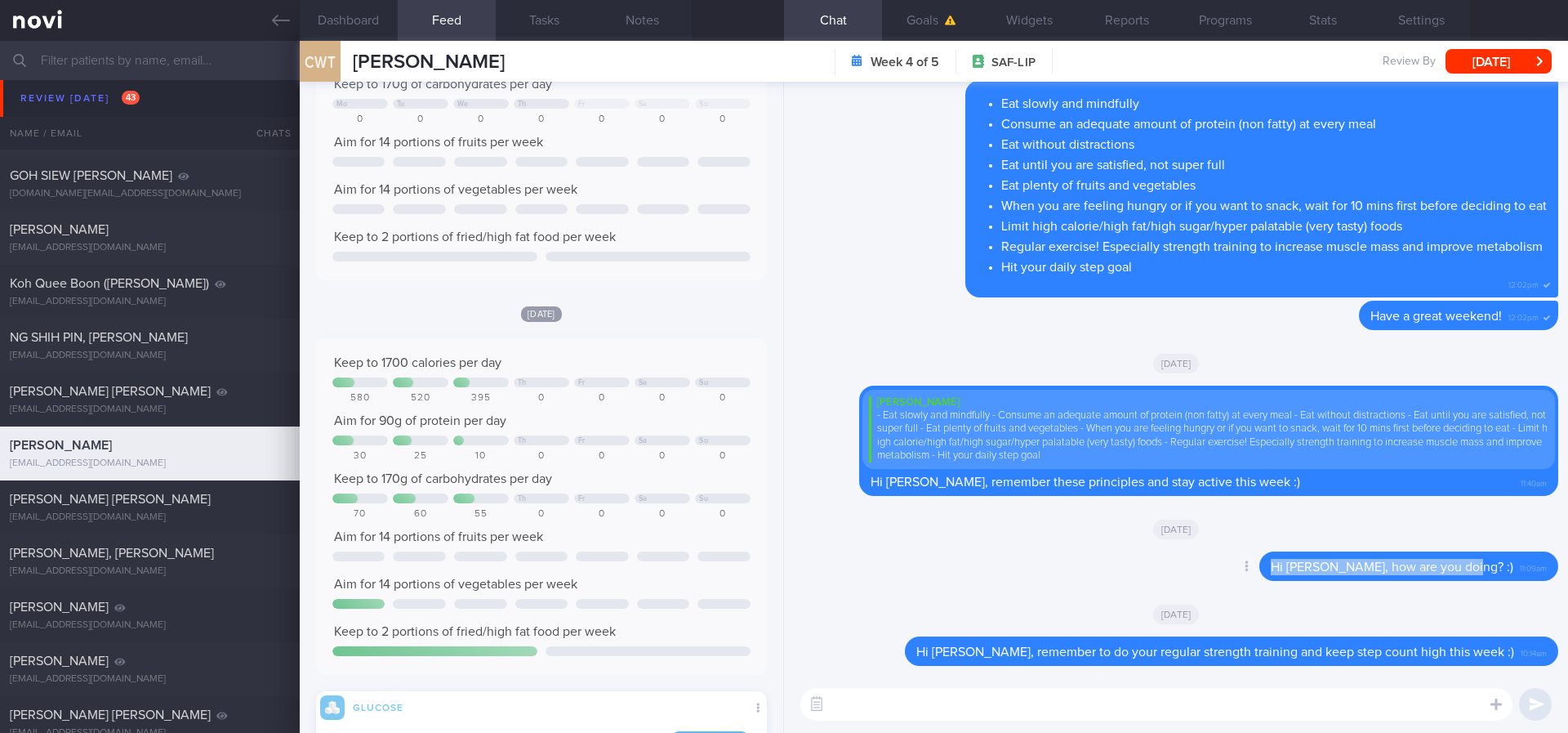
drag, startPoint x: 1494, startPoint y: 568, endPoint x: 1200, endPoint y: 568, distance: 294.0
click at [1200, 568] on div "Delete Hi Mr Tong, how are you doing? :) 11:09am" at bounding box center [1175, 571] width 764 height 39
copy span "Hi Mr Tong, how are you doing? :)"
click at [1122, 703] on textarea at bounding box center [1156, 704] width 712 height 33
paste textarea "Hi Mr Tong, how are you doing? :)"
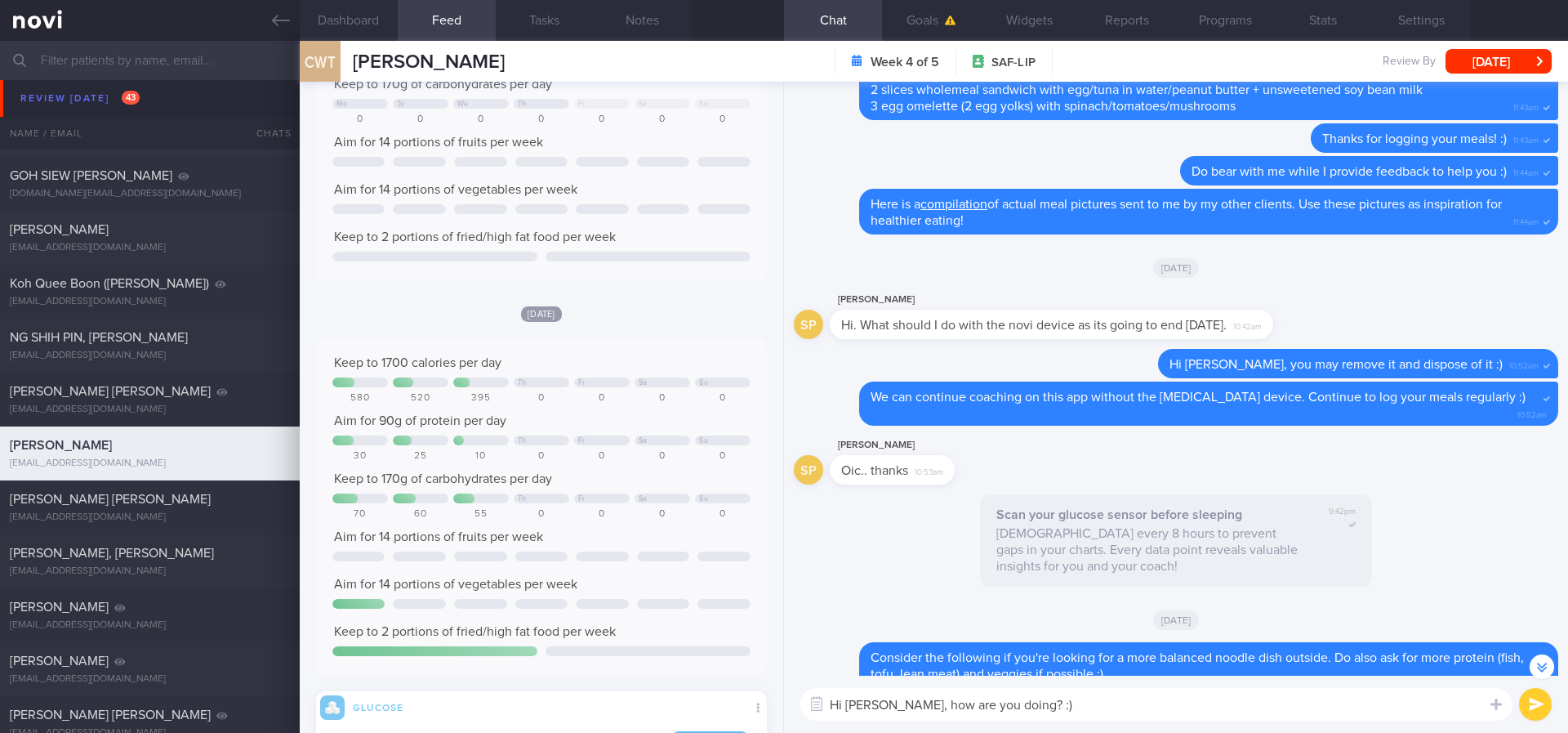
scroll to position [-980, 0]
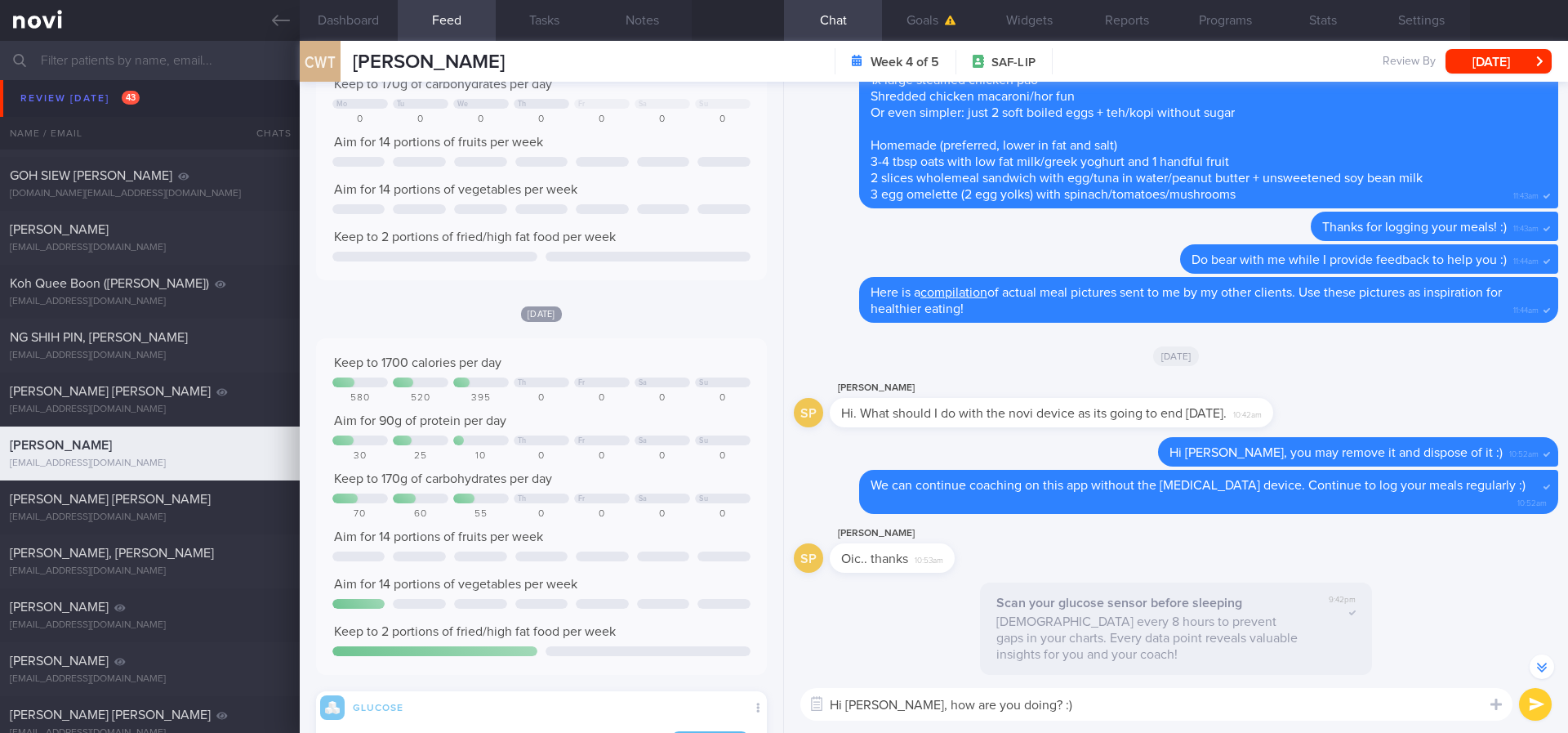
type textarea "Hi Mr Tong, how are you doing? :)"
drag, startPoint x: 569, startPoint y: 71, endPoint x: 348, endPoint y: 71, distance: 221.0
click at [348, 71] on div "CWT Chuan Wee Tong Chuan Wee Tong duckio22@gmail.com Week 4 of 5 SAF-LIP Review…" at bounding box center [934, 61] width 1268 height 41
copy span "Chuan Wee Tong"
click at [1177, 691] on textarea "Hi Mr Tong, how are you doing? :)" at bounding box center [1156, 704] width 712 height 33
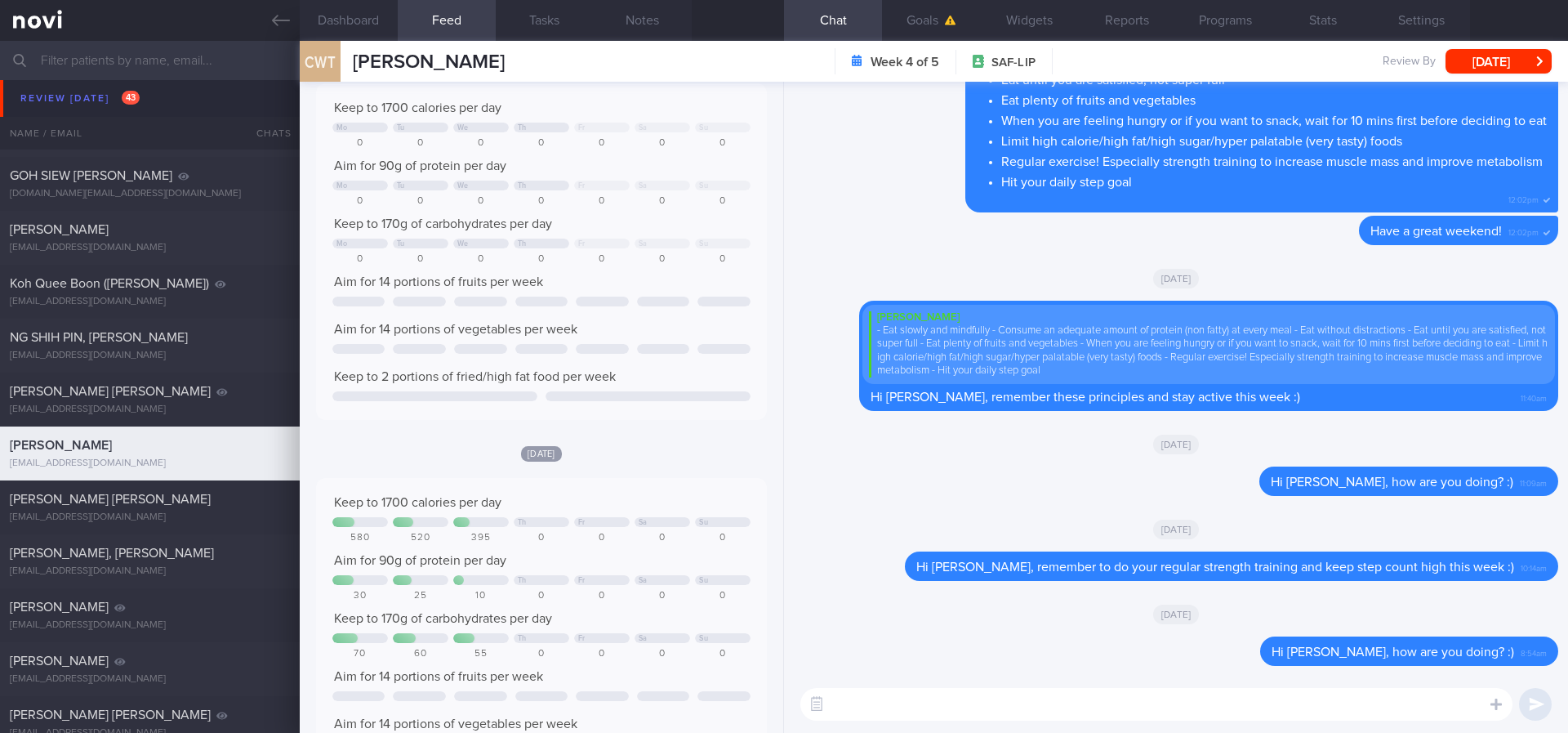
scroll to position [0, 0]
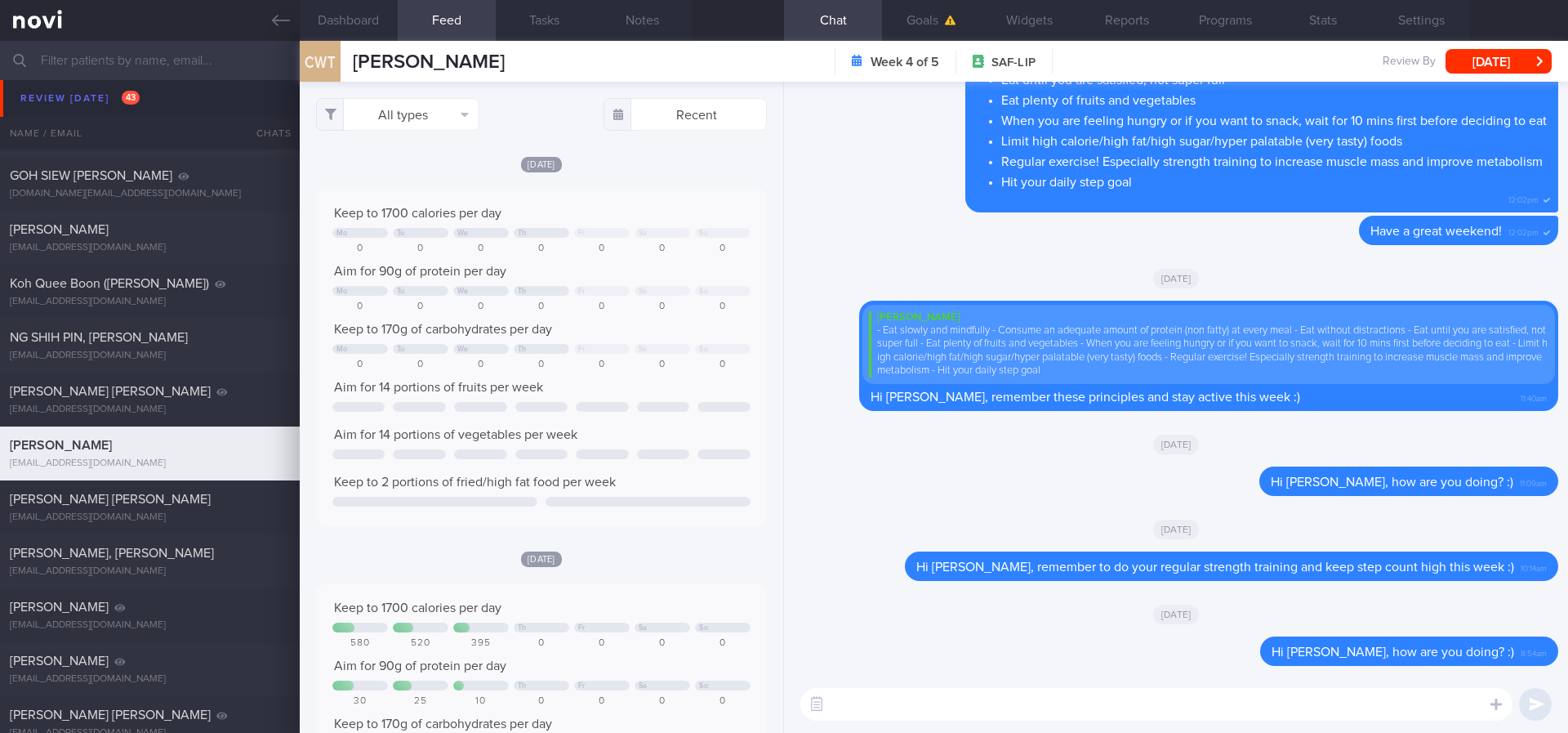
click at [1215, 282] on div "[DATE]" at bounding box center [1175, 277] width 764 height 46
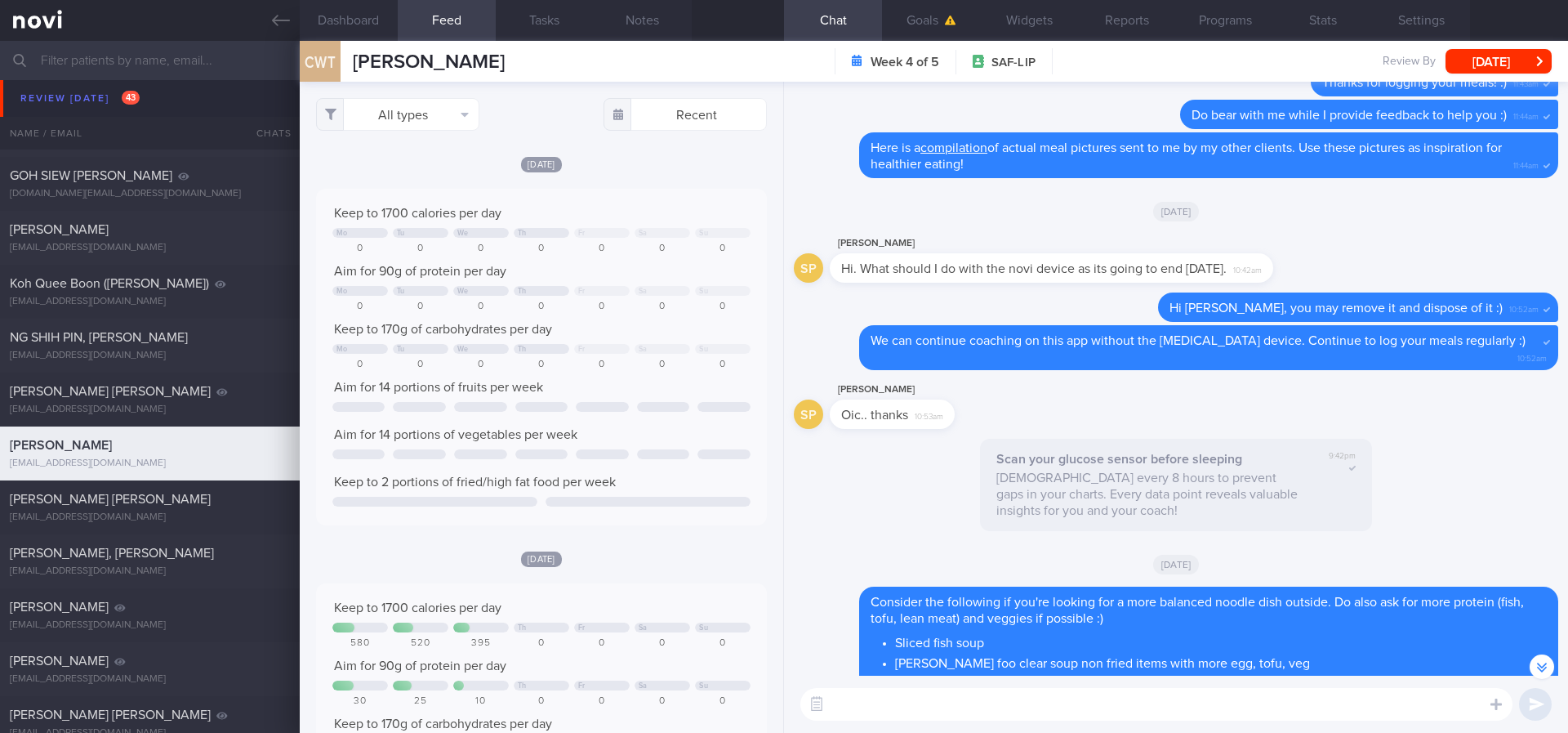
scroll to position [-923, 0]
drag, startPoint x: 1256, startPoint y: 410, endPoint x: 1241, endPoint y: 423, distance: 19.8
click at [1256, 410] on div "SP Sean Pio Oic.. thanks 10:53am" at bounding box center [1175, 410] width 764 height 59
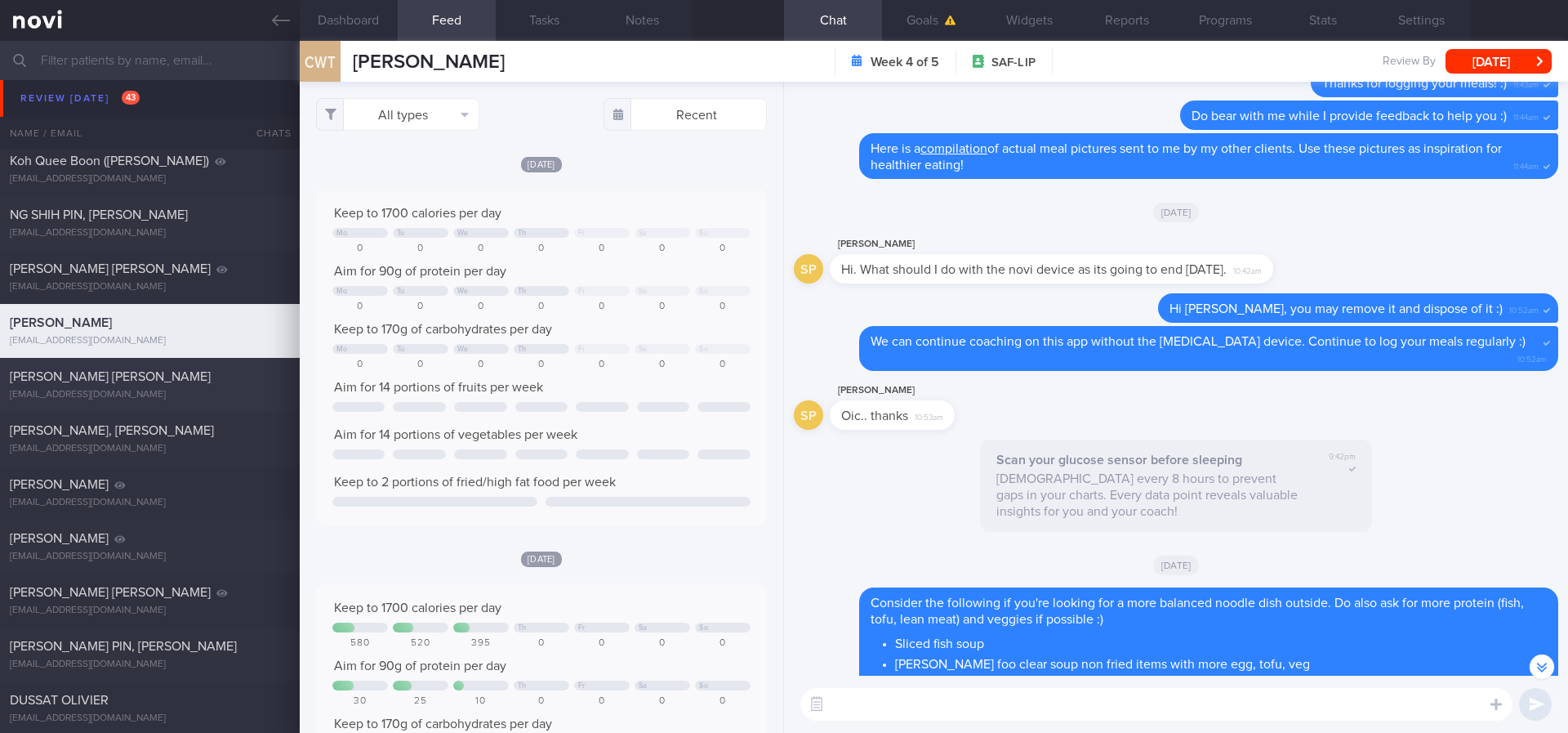
click at [189, 389] on div "[EMAIL_ADDRESS][DOMAIN_NAME]" at bounding box center [150, 394] width 280 height 13
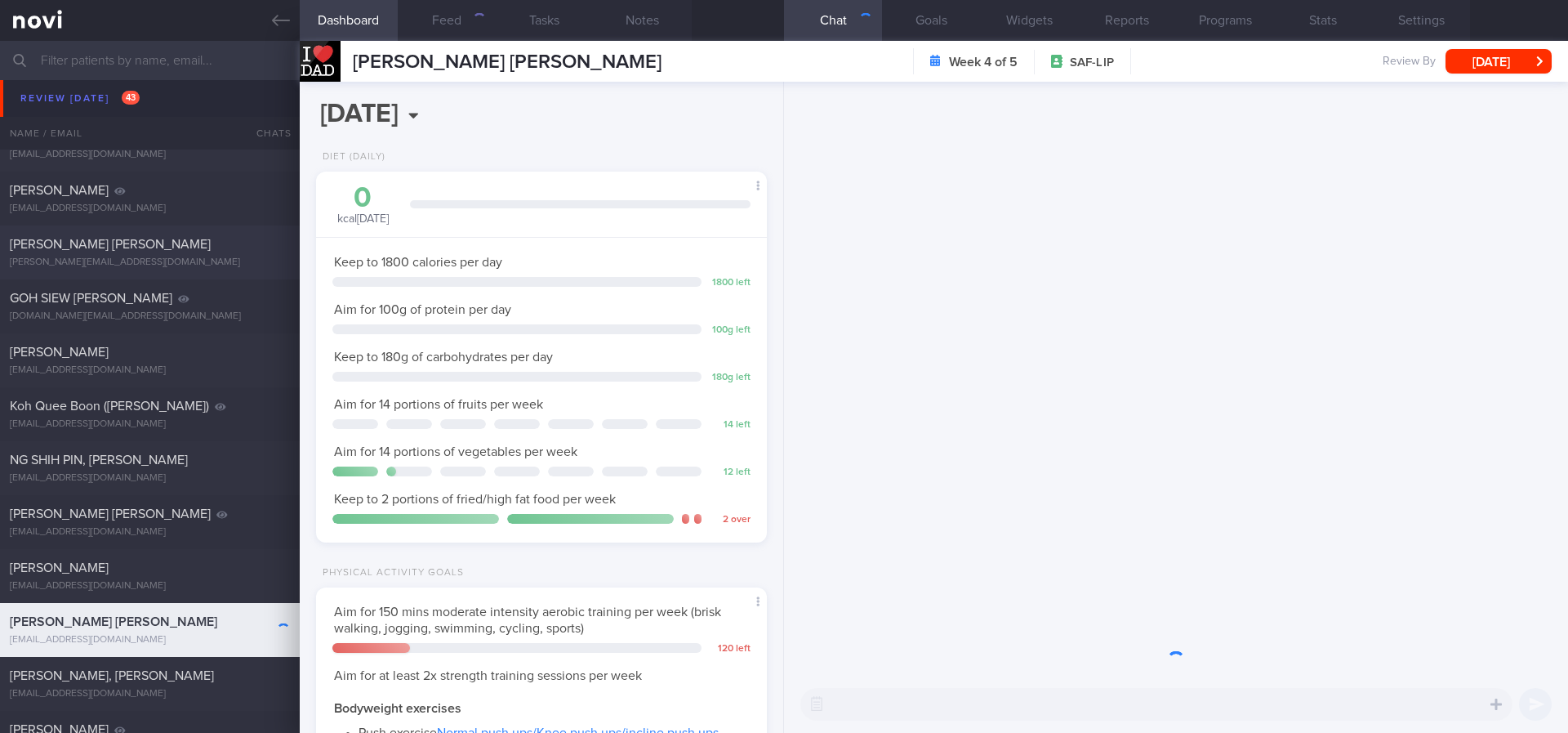
scroll to position [225, 403]
click at [172, 249] on div "[PERSON_NAME] [PERSON_NAME]" at bounding box center [148, 245] width 276 height 17
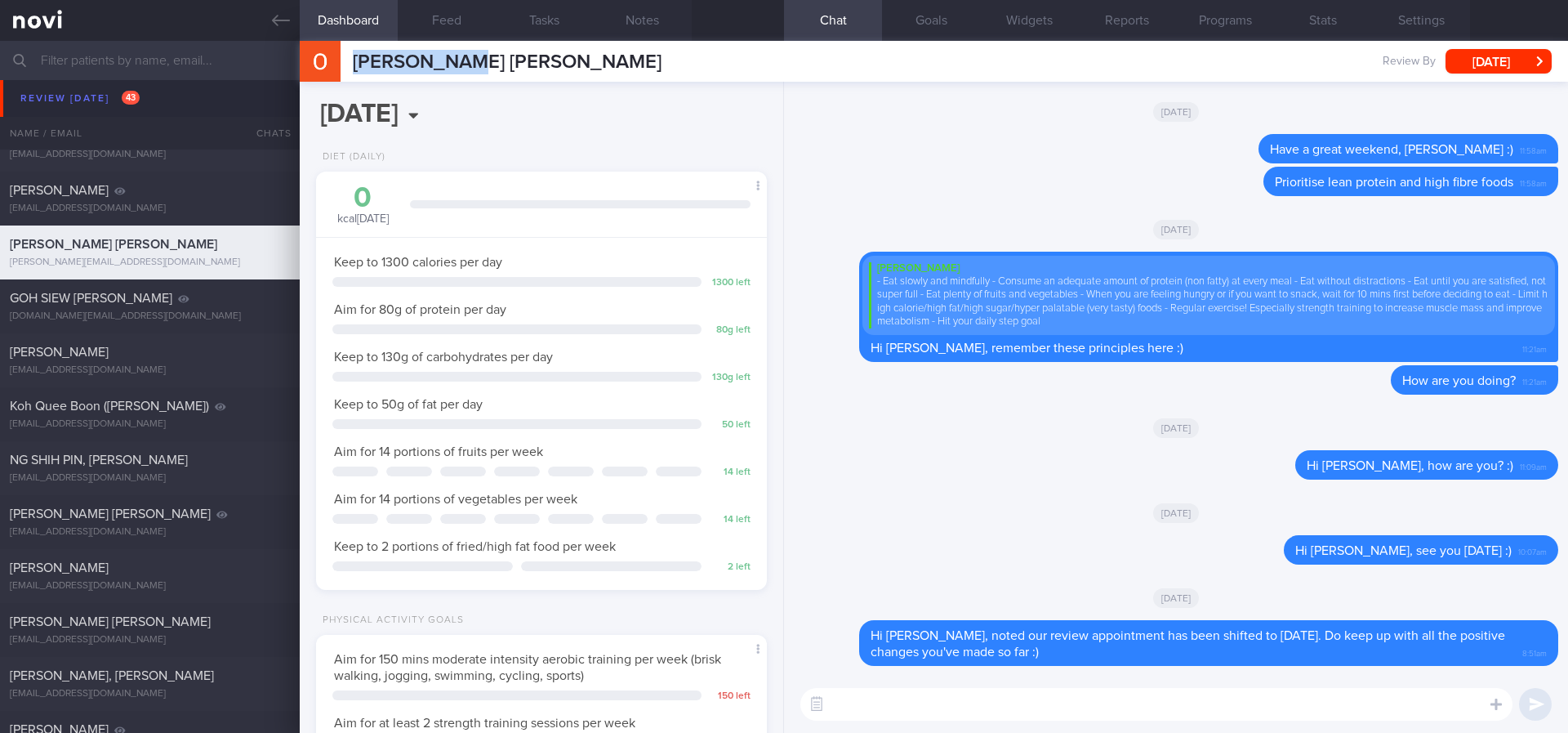
drag, startPoint x: 512, startPoint y: 69, endPoint x: 351, endPoint y: 69, distance: 161.0
click at [351, 69] on div "Han Han Ong Han Han Ong ms.hanhan@gmail.com Review By Fri, 11 Jul Set Next Revi…" at bounding box center [934, 61] width 1268 height 41
copy span "[PERSON_NAME] [PERSON_NAME]"
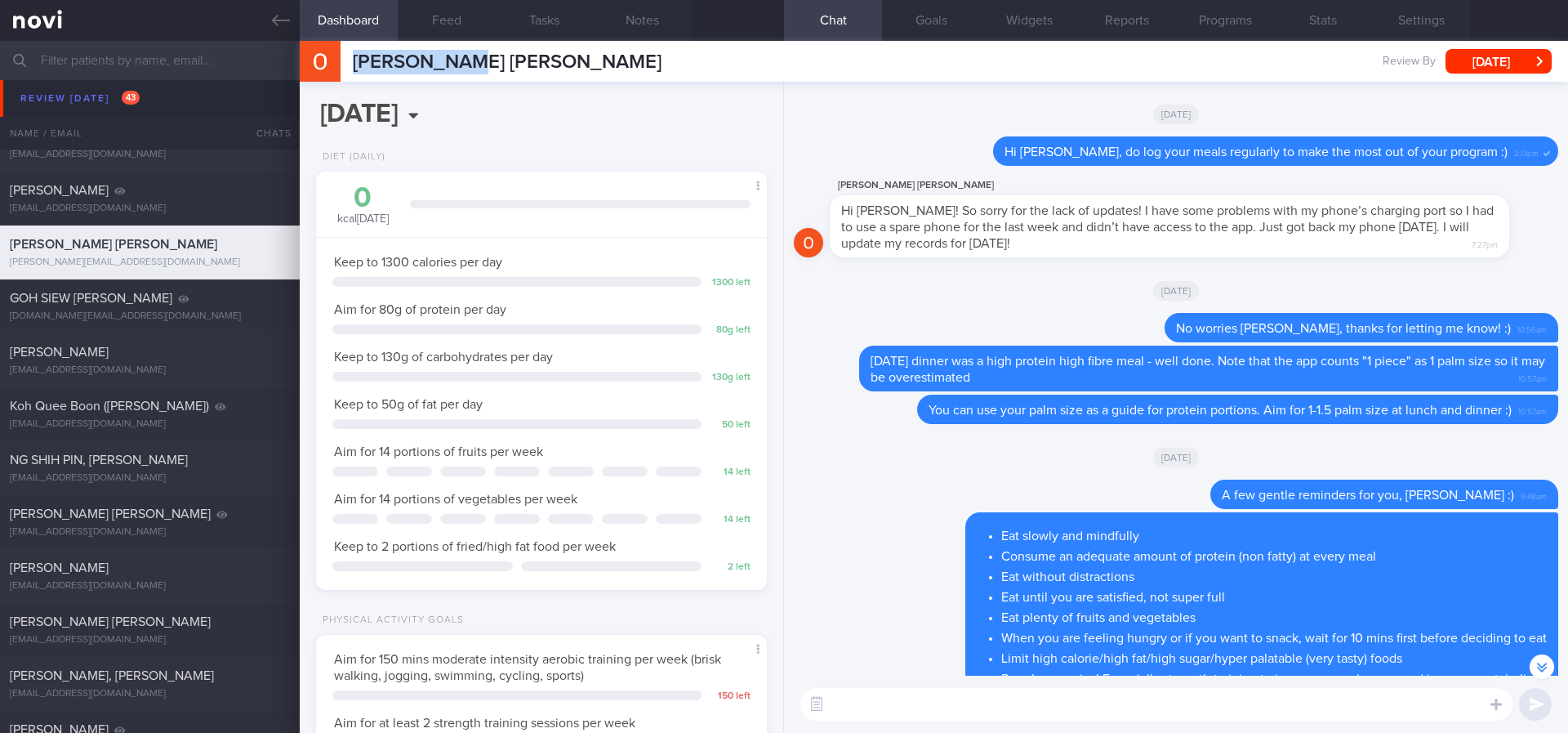
click at [1354, 211] on span "Hi Joel! So sorry for the lack of updates! I have some problems with my phone’s…" at bounding box center [1167, 227] width 652 height 46
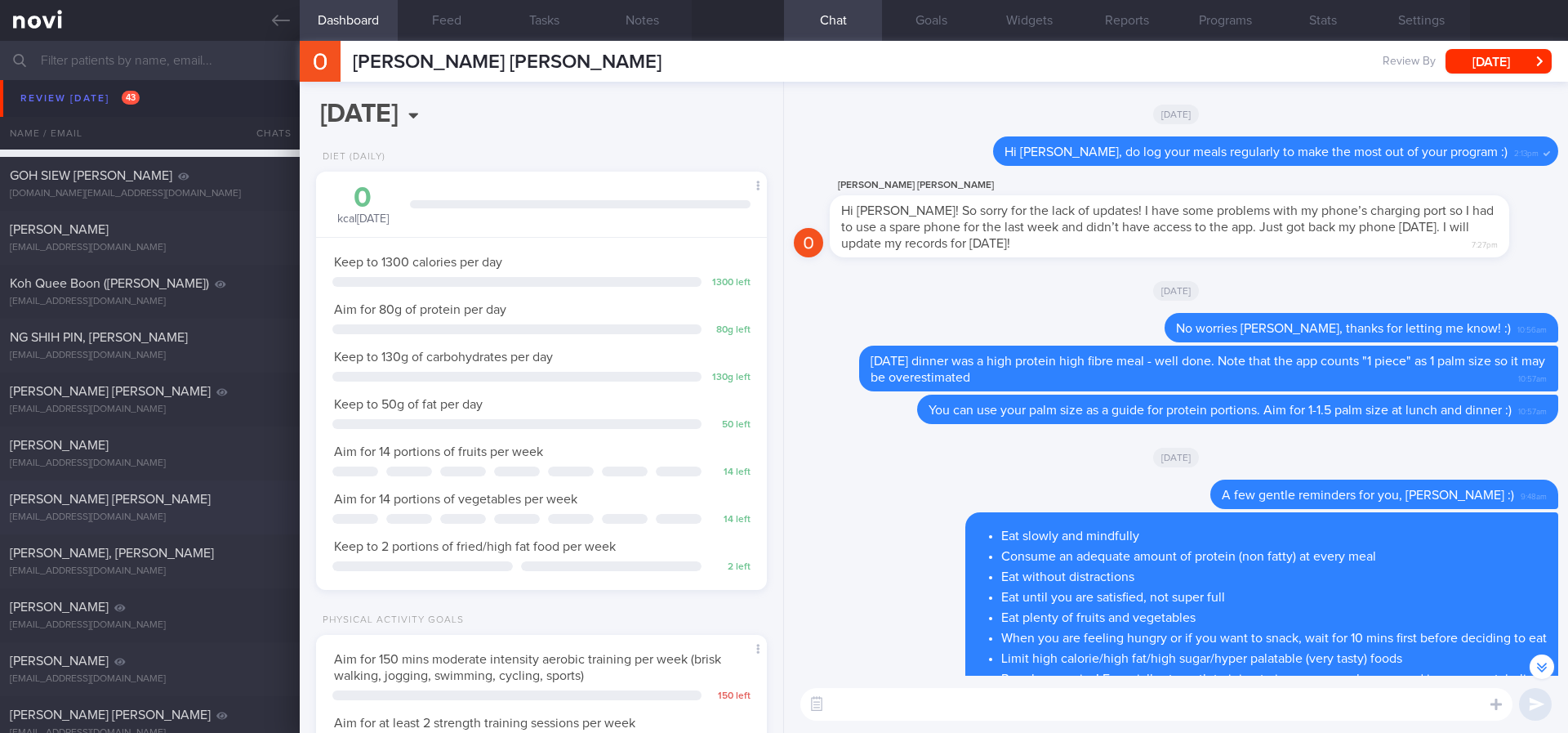
click at [182, 507] on div "LIM WEI JIE iambornin1982@gmail.com" at bounding box center [150, 506] width 300 height 33
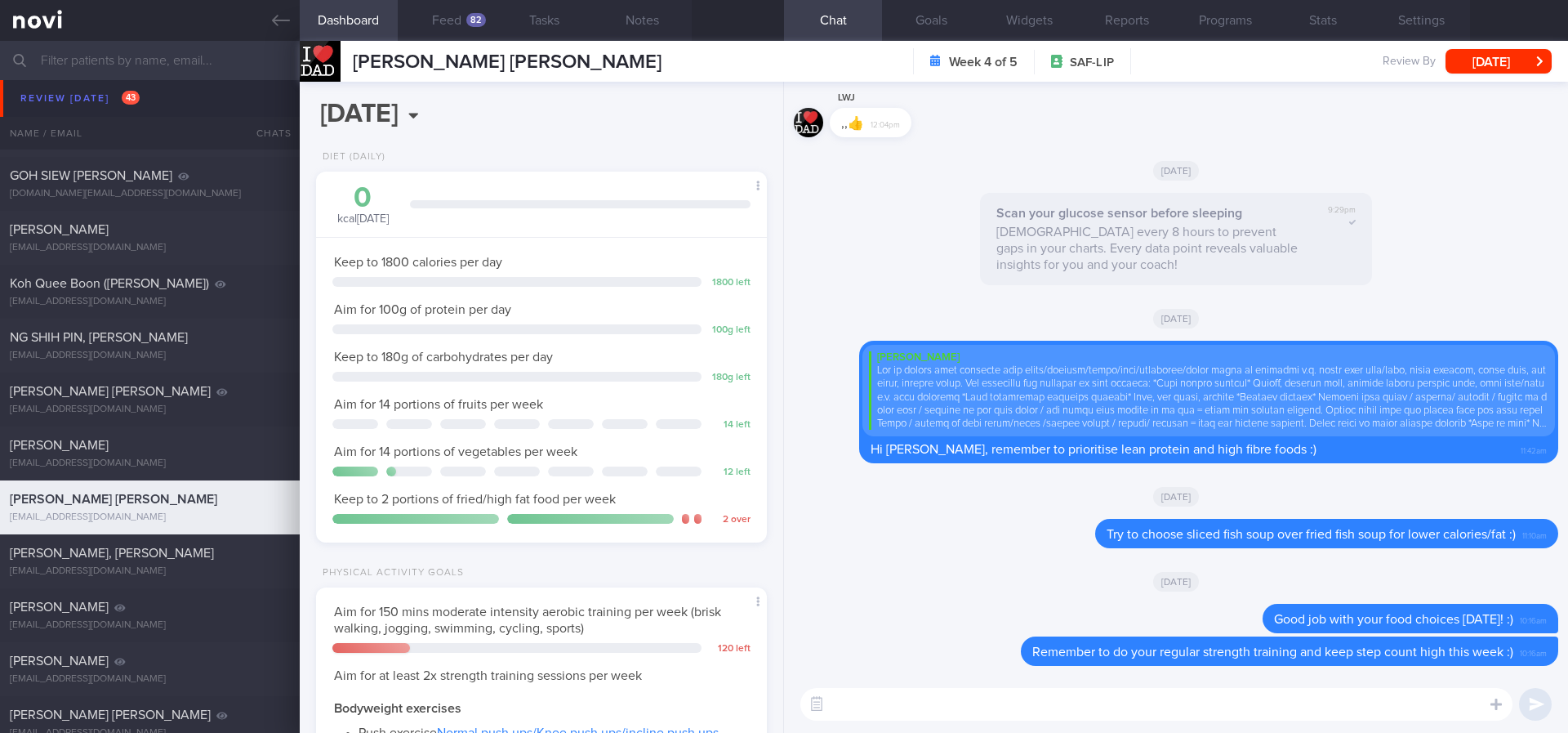
click at [460, 41] on div "LIM WEI JIE LIM WEI JIE iambornin1982@gmail.com Week 4 of 5 SAF-LIP Review By T…" at bounding box center [934, 61] width 1268 height 41
click at [460, 30] on button "Feed 82" at bounding box center [446, 20] width 98 height 41
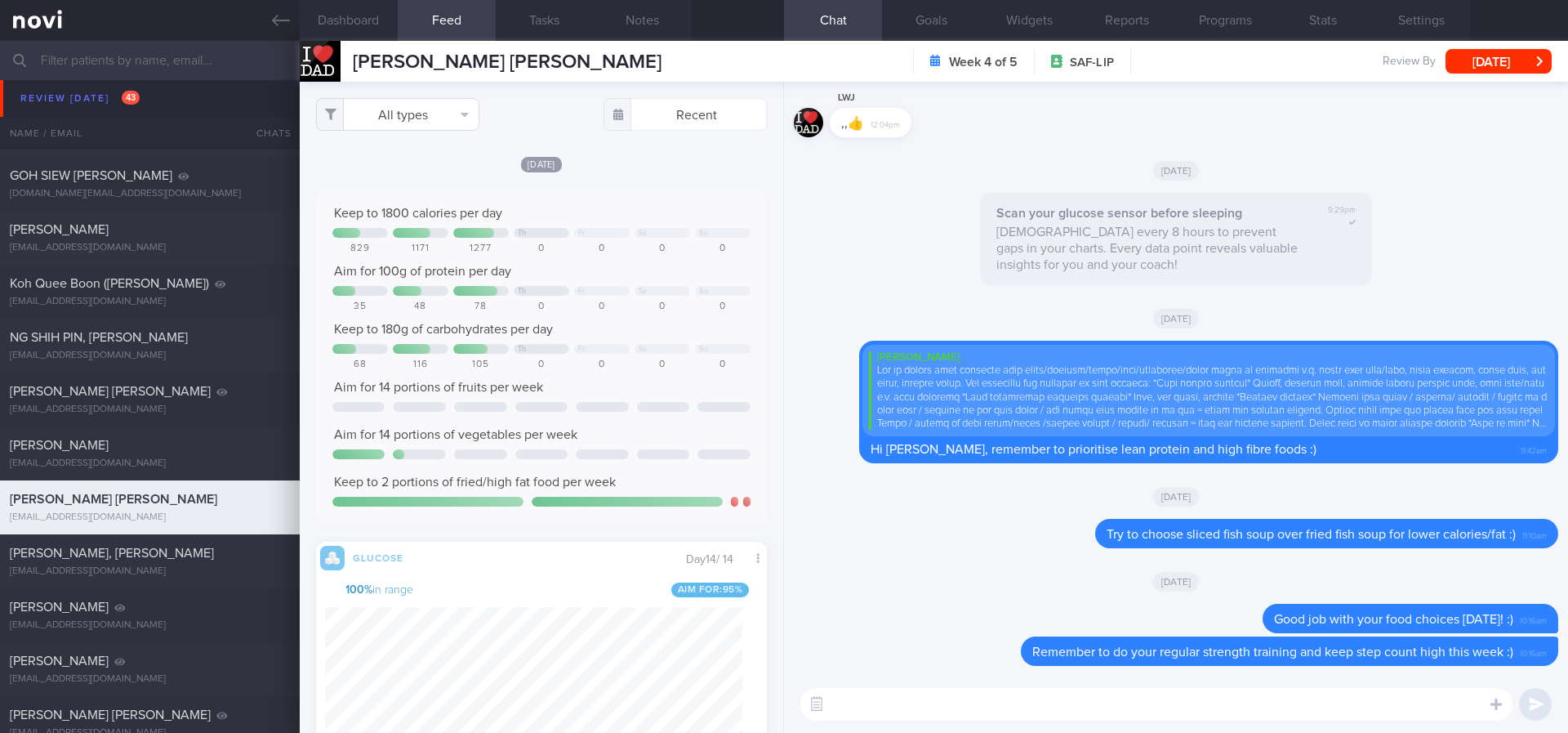
scroll to position [816906, 816180]
click at [432, 125] on button "All types" at bounding box center [398, 114] width 164 height 33
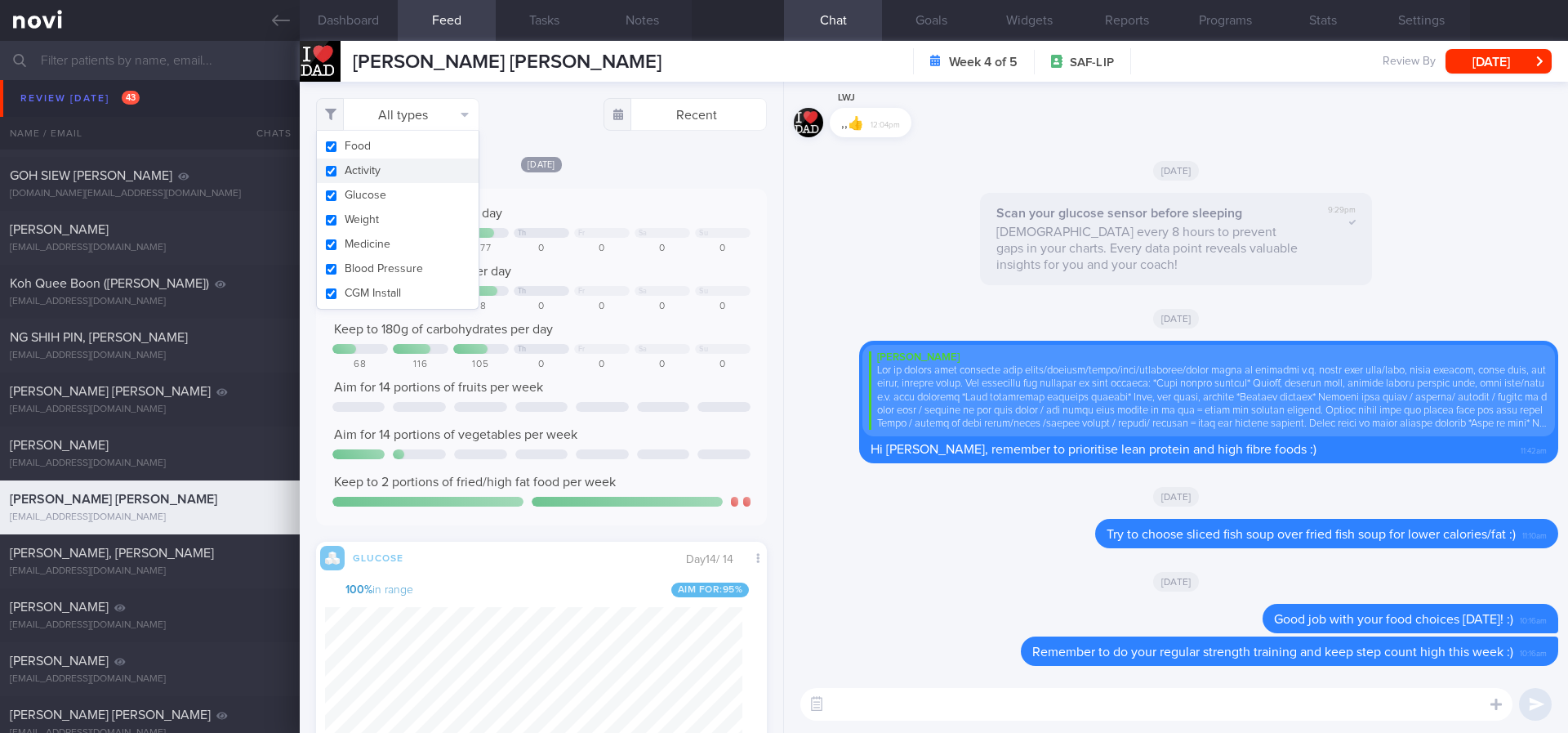
click at [423, 163] on button "Activity" at bounding box center [398, 171] width 162 height 24
checkbox input "false"
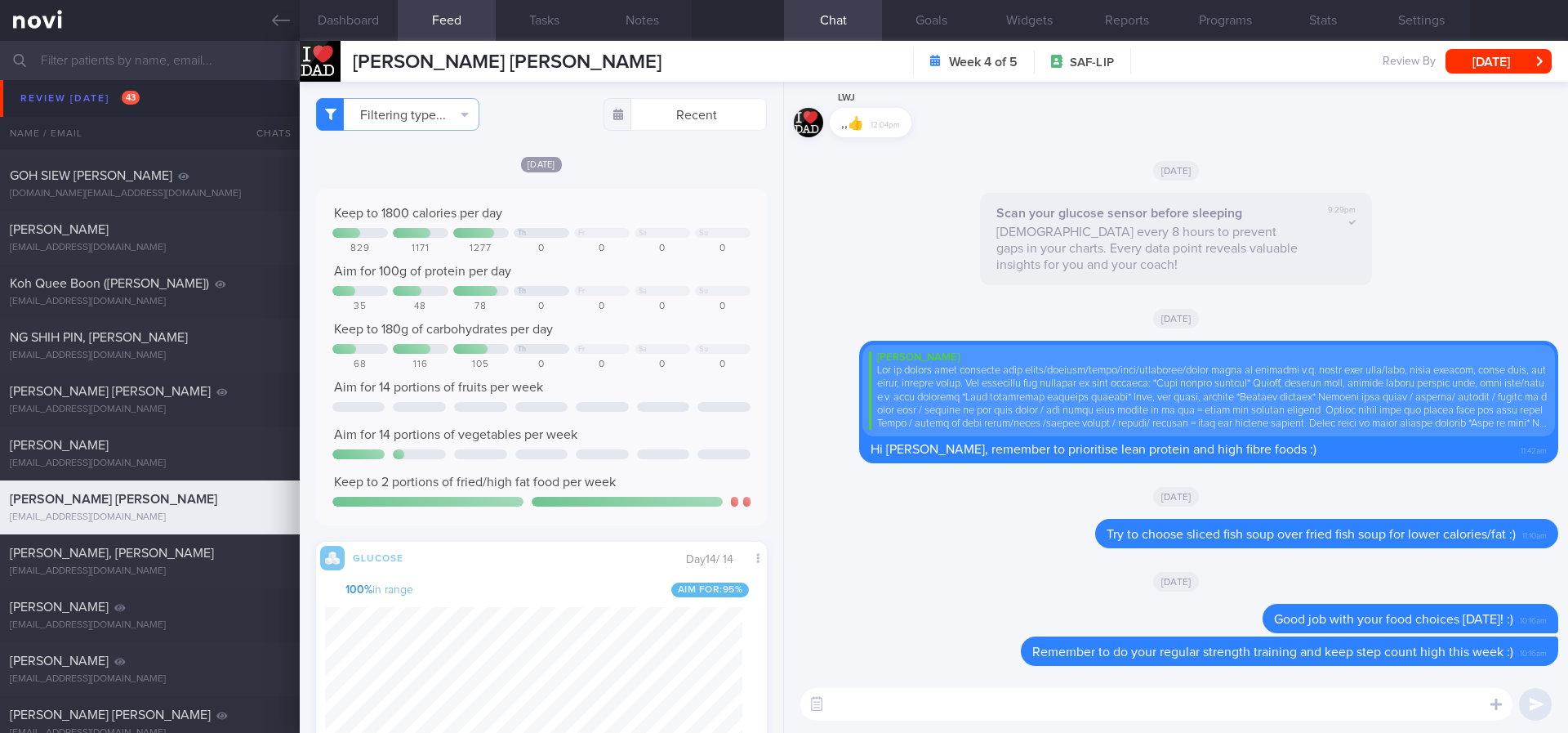
click at [659, 196] on div "Keep to 1800 calories per day Th Fr Sa Su 829 1171 1277 0 0 0 0 Aim for 100g of…" at bounding box center [541, 357] width 451 height 337
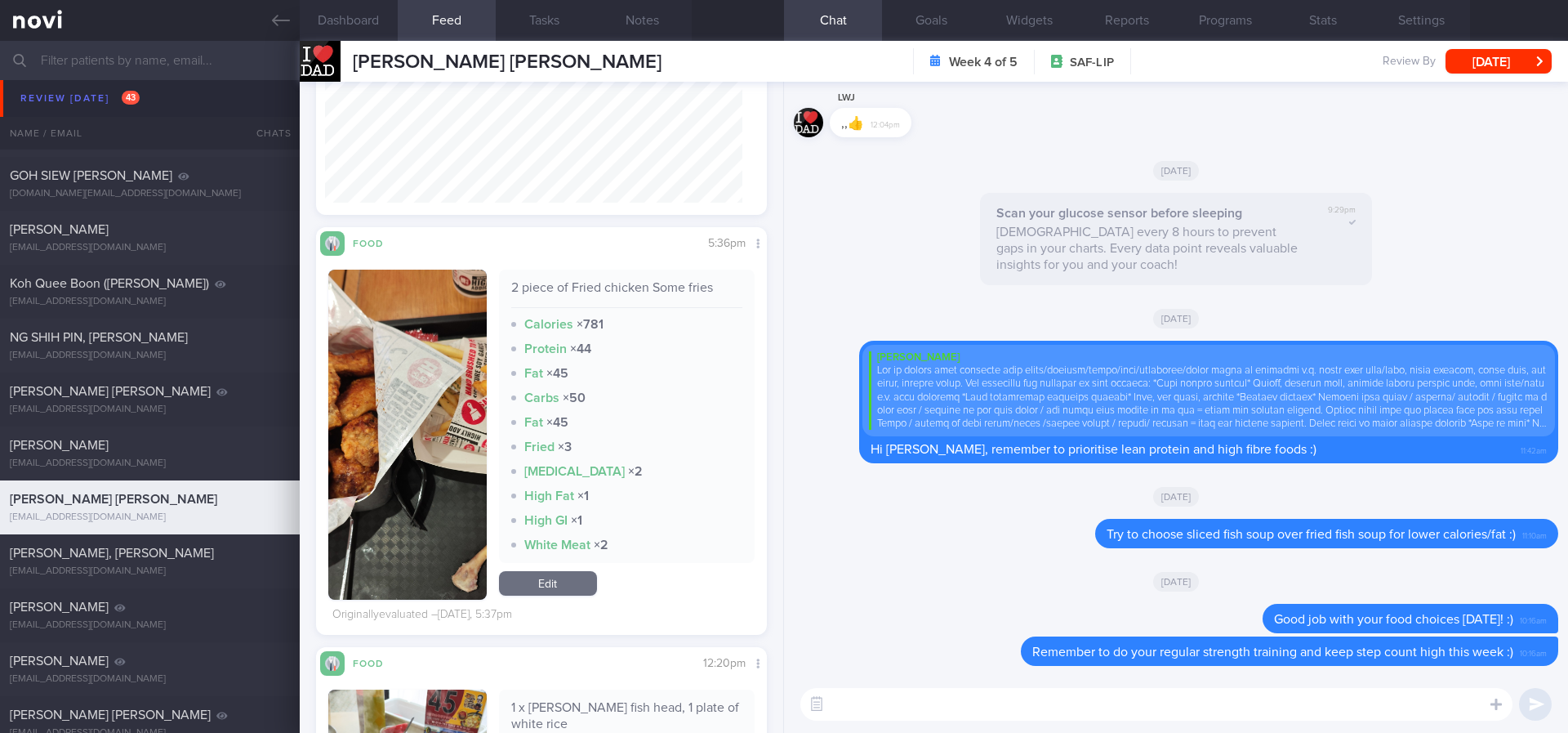
click at [426, 418] on button "button" at bounding box center [408, 435] width 159 height 330
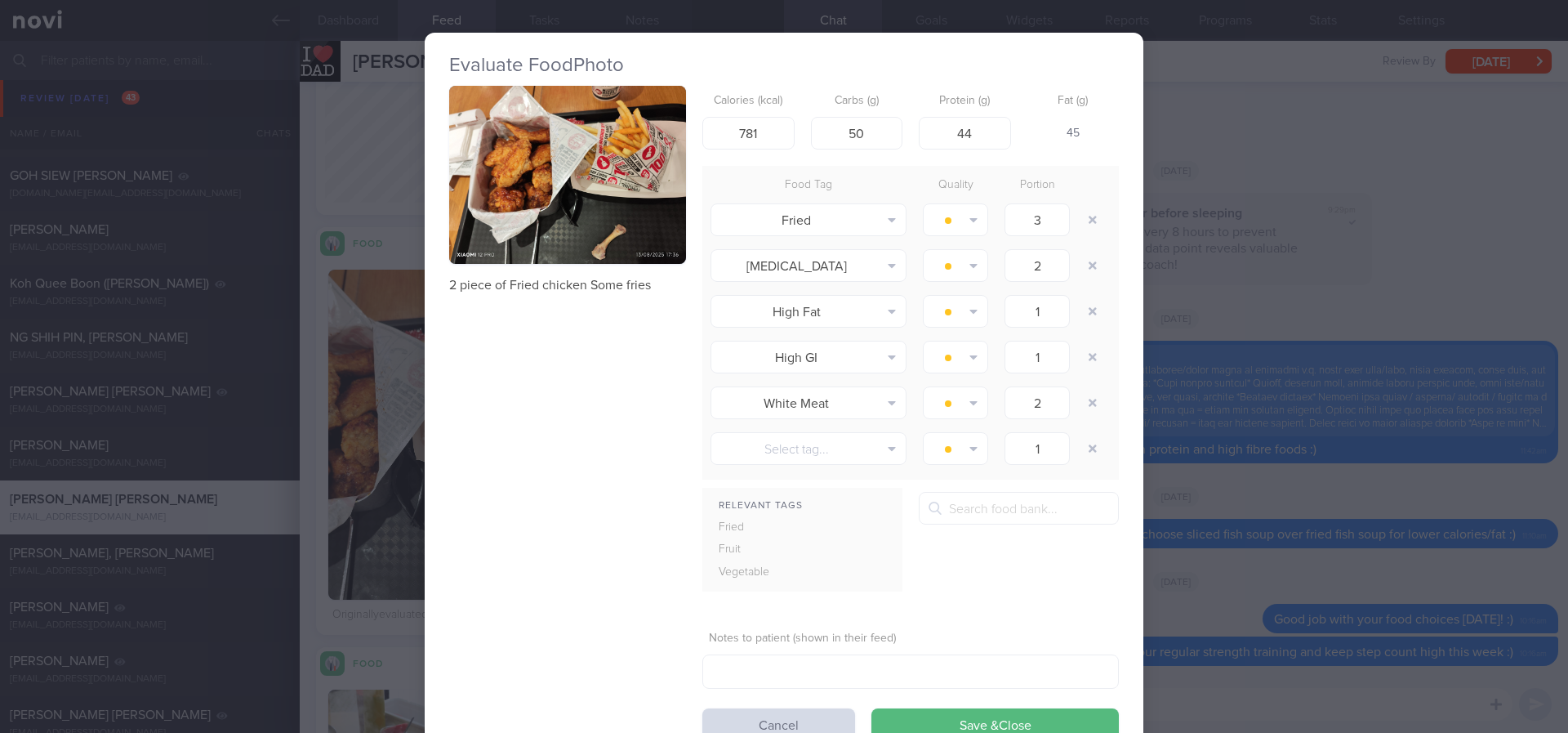
click at [1229, 257] on div "Evaluate Food Photo 2 piece of Fried chicken Some fries Calories (kcal) 781 Car…" at bounding box center [784, 366] width 1568 height 733
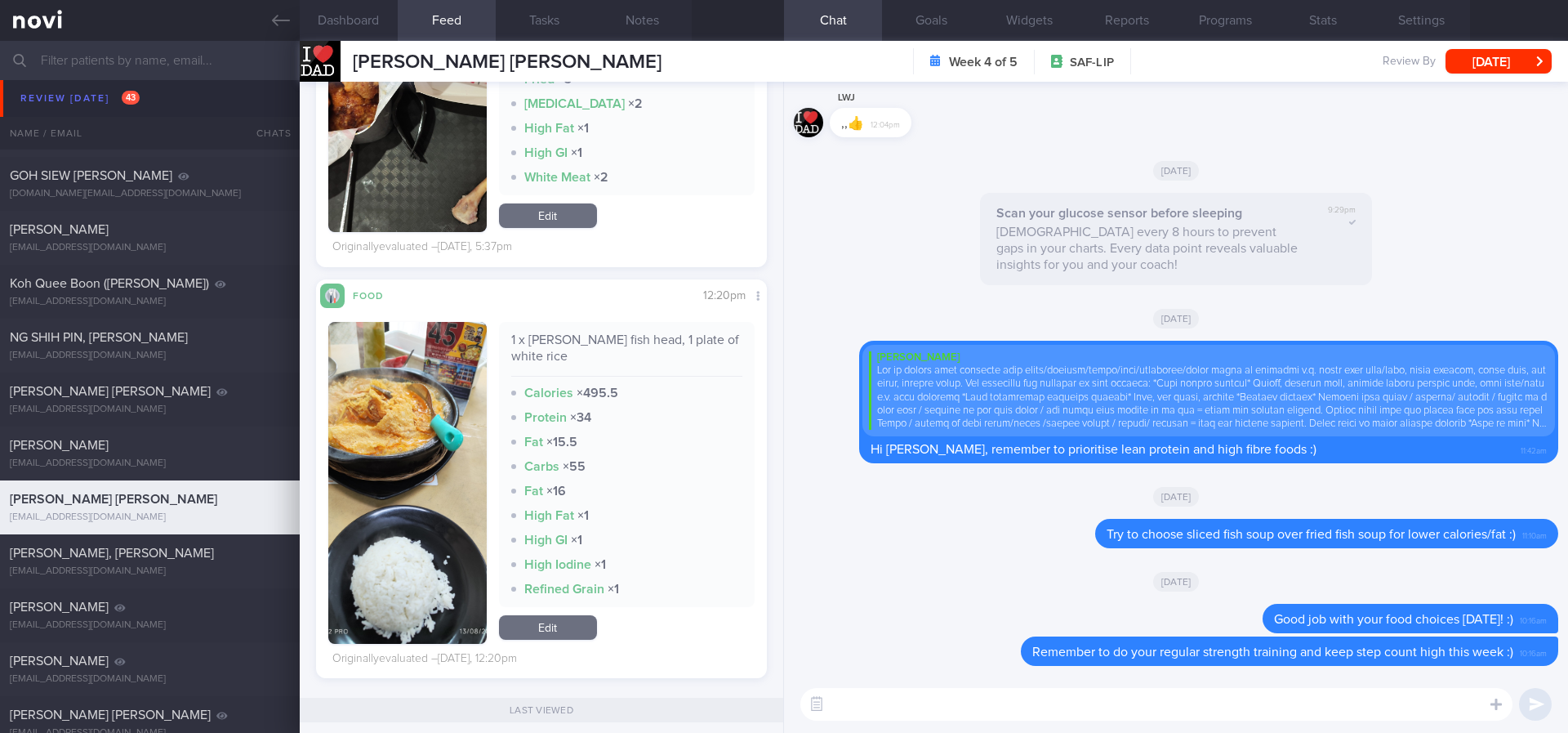
click at [901, 705] on textarea at bounding box center [1156, 704] width 712 height 33
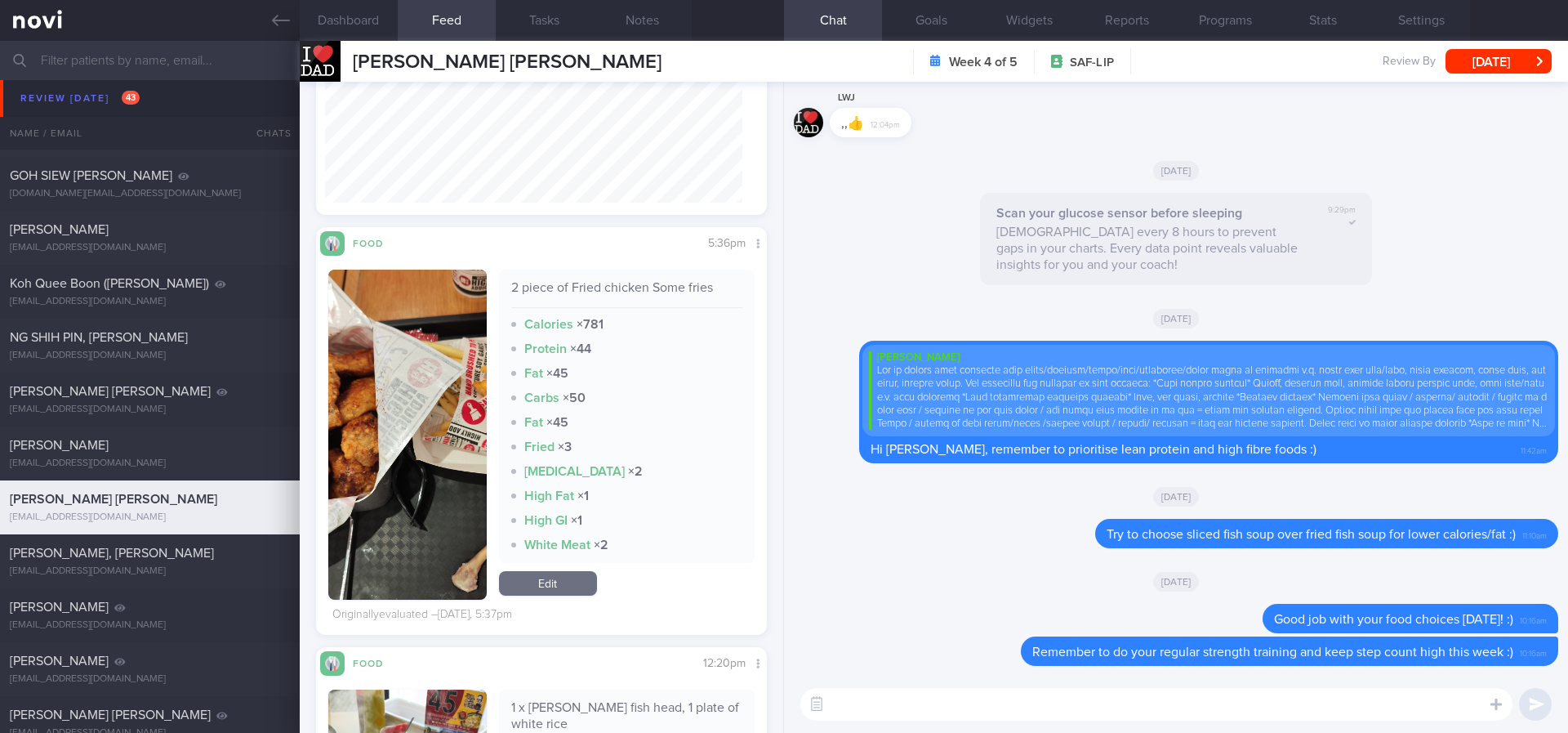
click at [903, 700] on textarea at bounding box center [1156, 704] width 712 height 33
type textarea "G"
type textarea "Try to choose grilled chicken instead of fried chicken if possible next time :)"
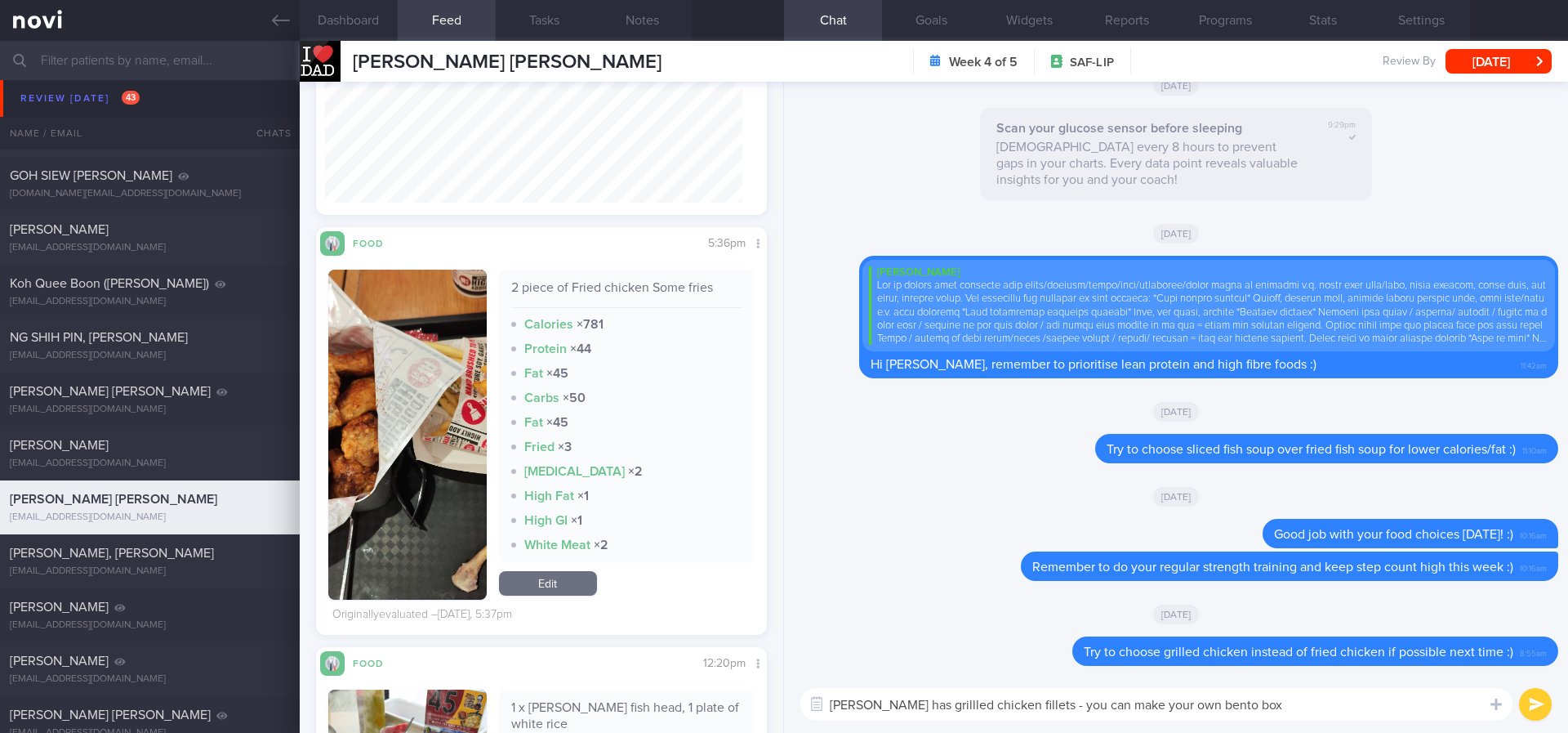
click at [916, 708] on textarea "Tori Q has grillled chicken fillets - you can make your own bento box" at bounding box center [1156, 704] width 712 height 33
click at [1256, 685] on div "Tori Q has grilled chicken fillets - you can make your own bento box Tori Q has…" at bounding box center [1175, 704] width 784 height 57
click at [1255, 695] on textarea "Tori Q has grilled chicken fillets - you can make your own bento box" at bounding box center [1156, 704] width 712 height 33
type textarea "Tori Q has grilled chicken fillets - you can make your own bento box (less sauc…"
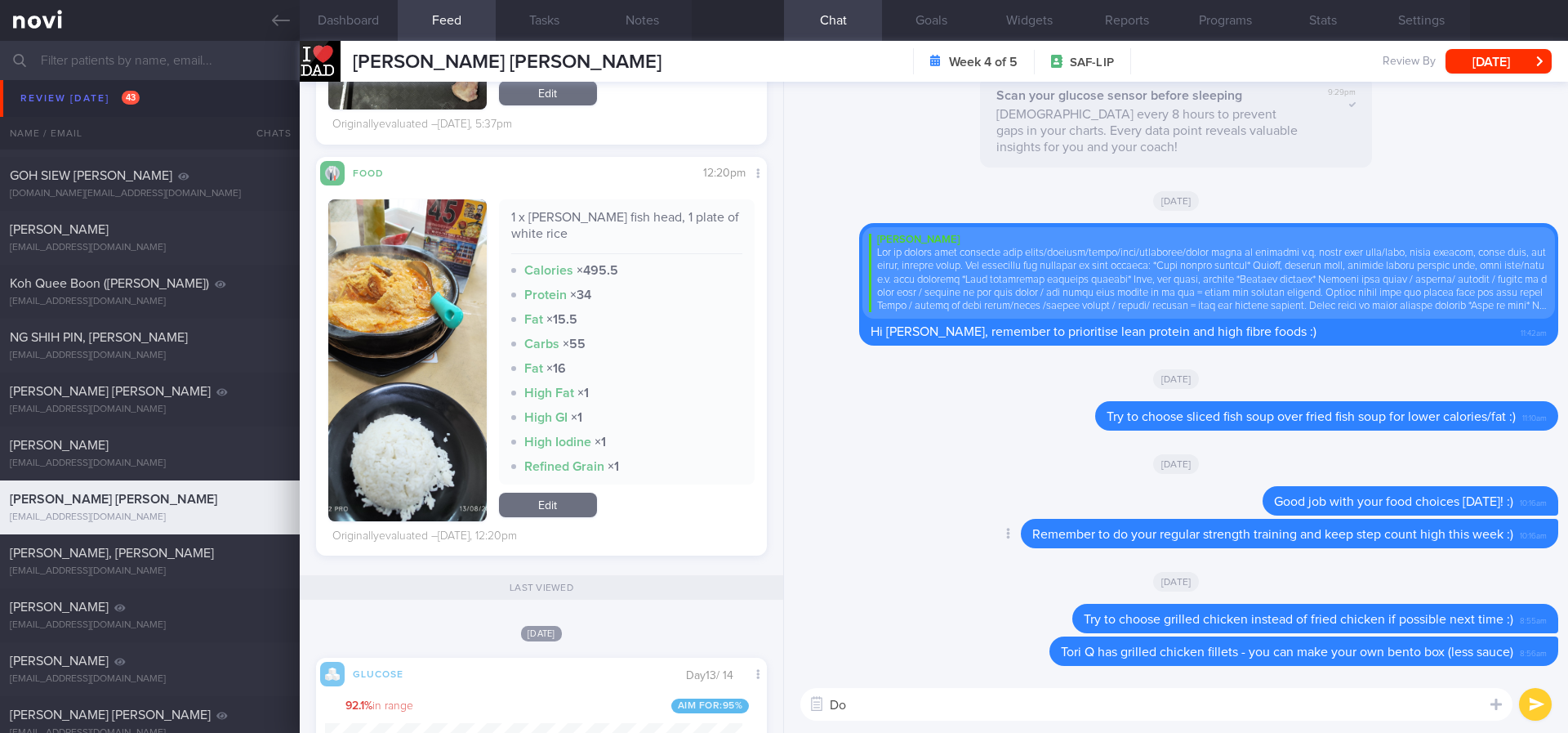
type textarea "D"
type textarea "Remember to stay active this week :)"
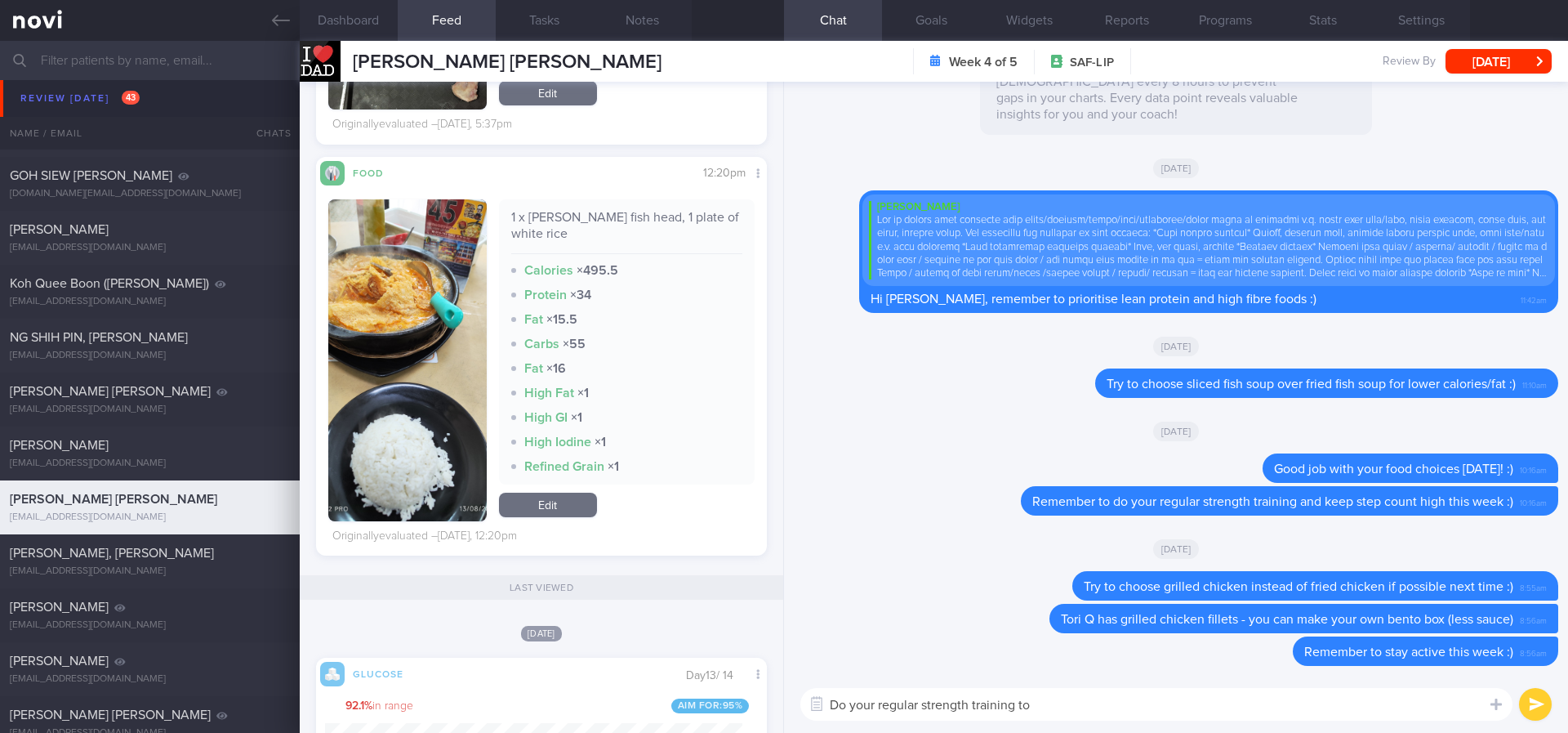
type textarea "Do your regular strength training too"
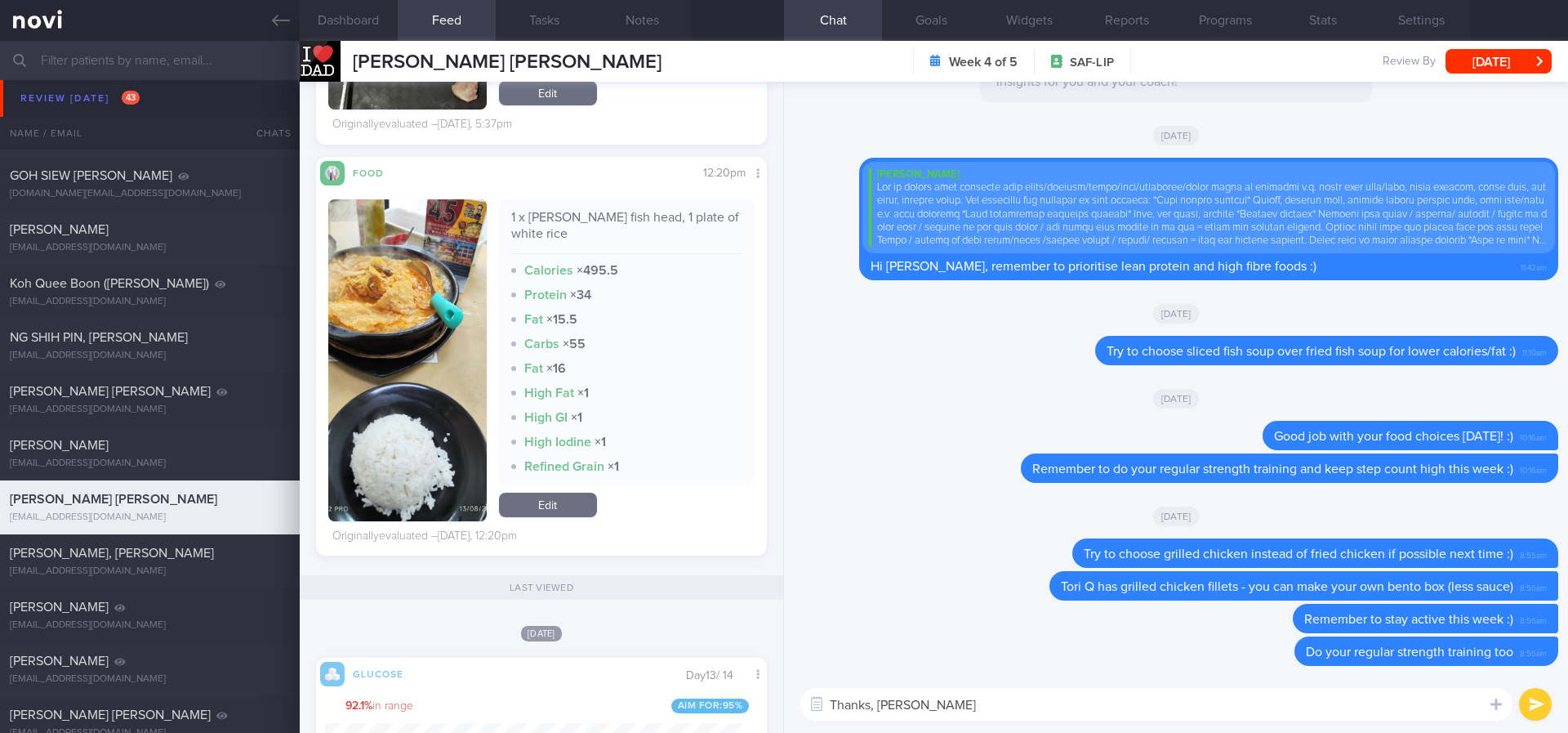
type textarea "Thanks, Mr Lim!"
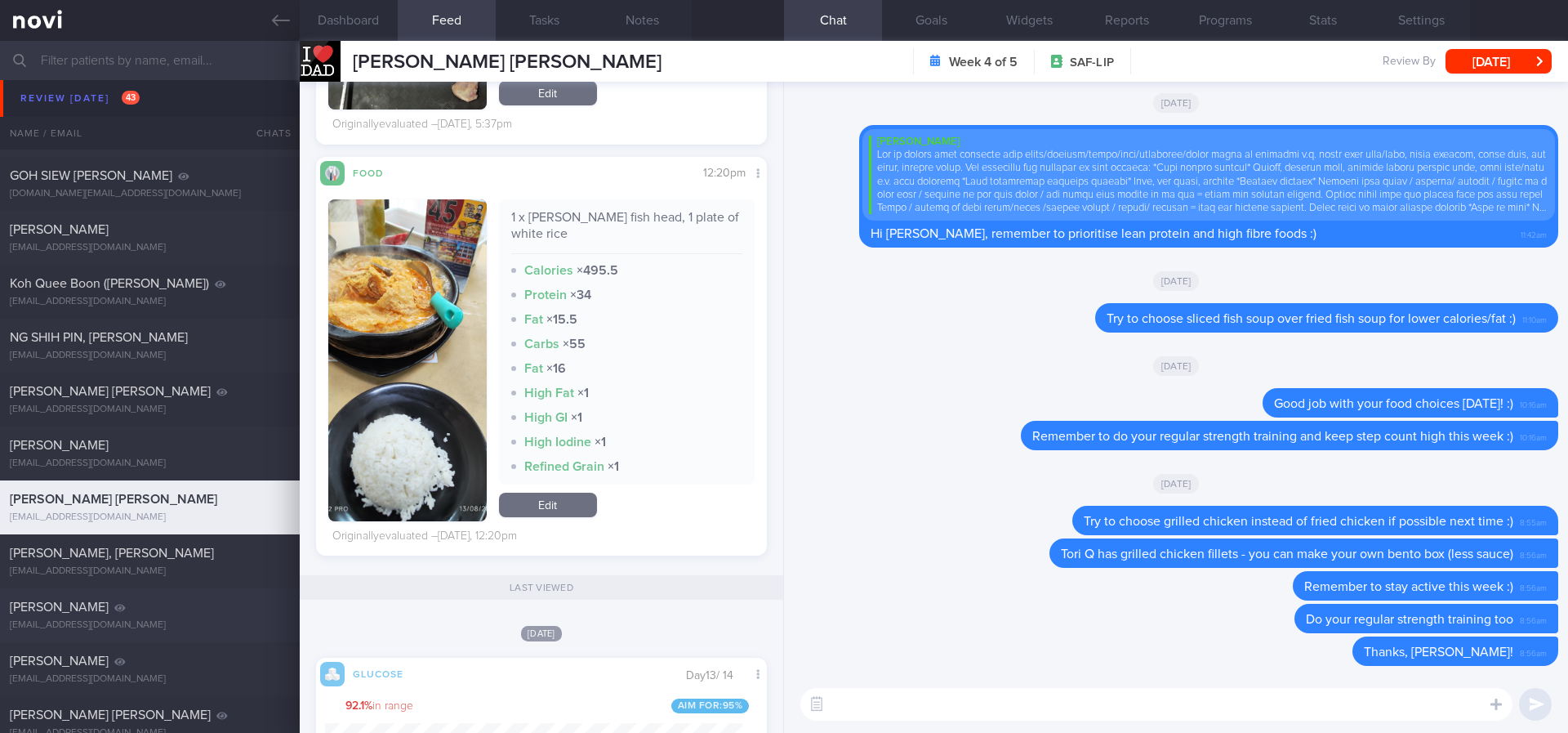
scroll to position [1103, 0]
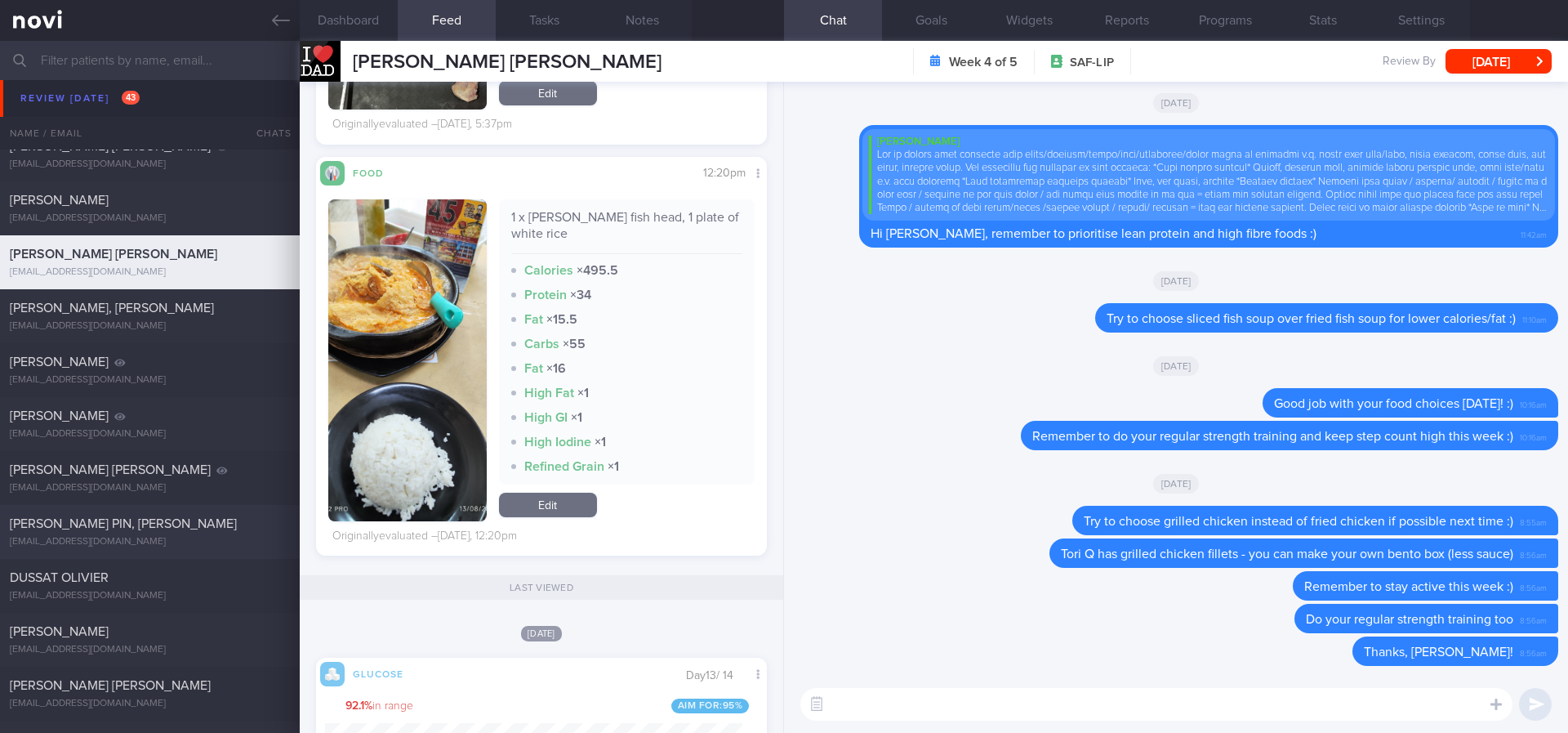
click at [206, 538] on div "[EMAIL_ADDRESS][DOMAIN_NAME]" at bounding box center [150, 542] width 280 height 13
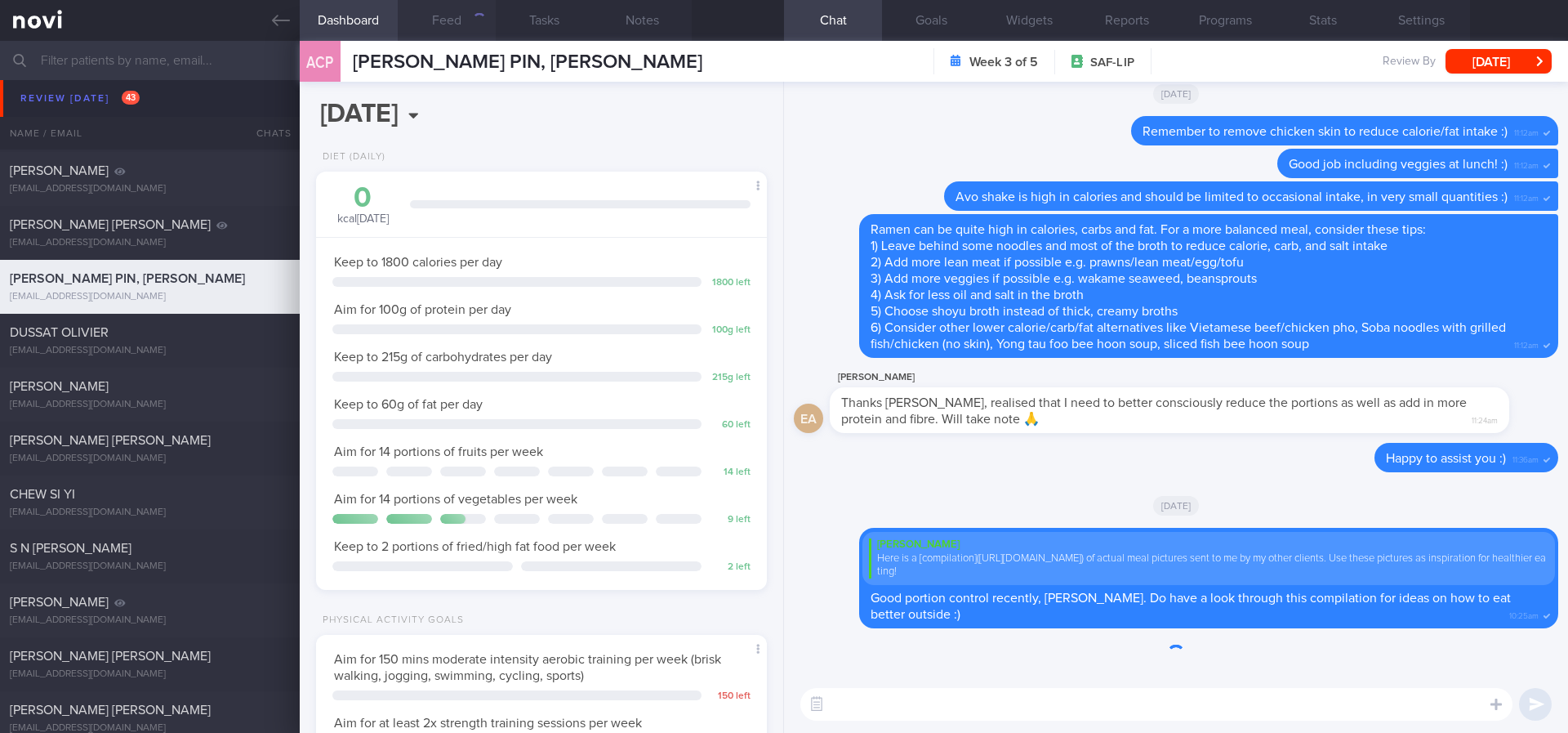
scroll to position [225, 403]
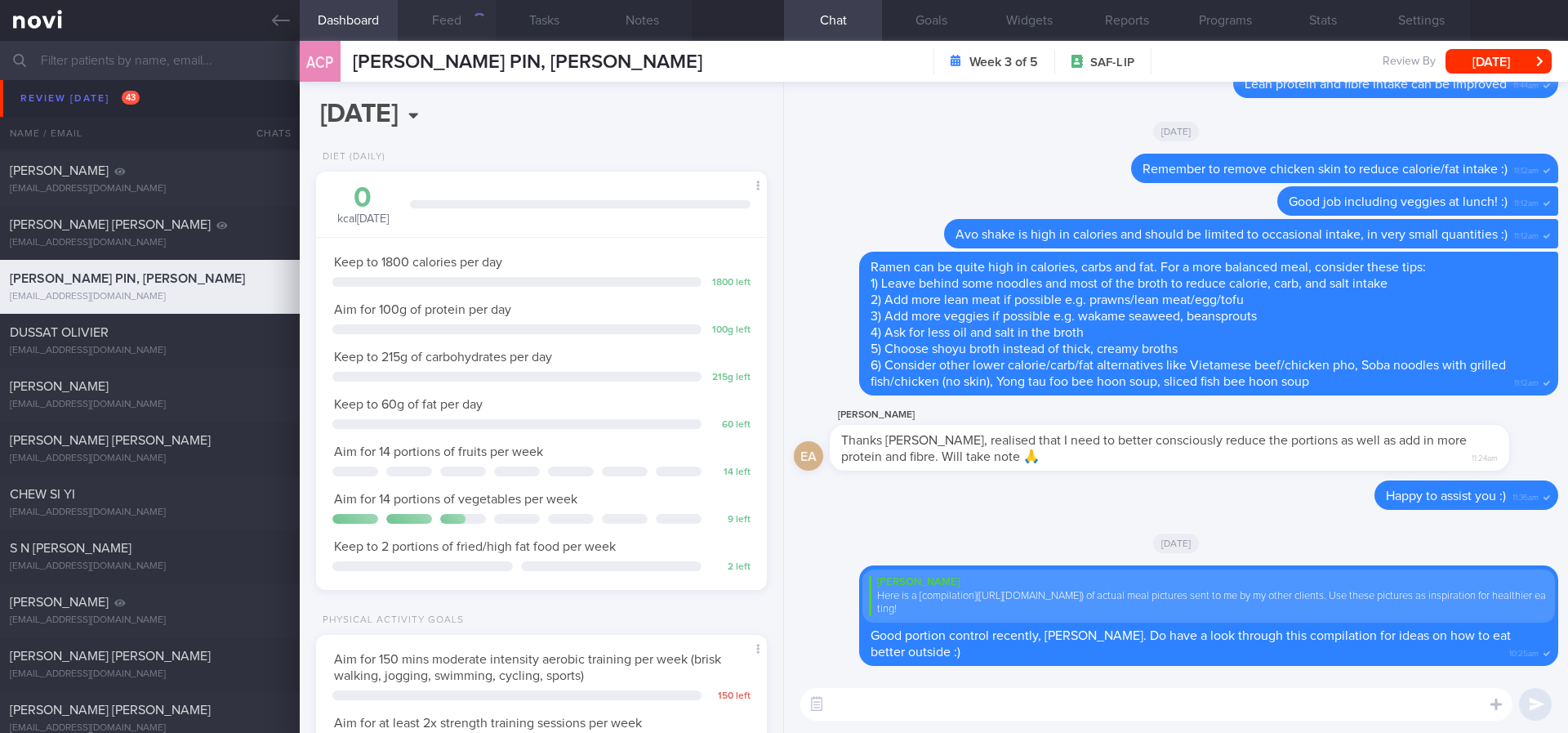
click at [473, 22] on div "button" at bounding box center [480, 20] width 13 height 13
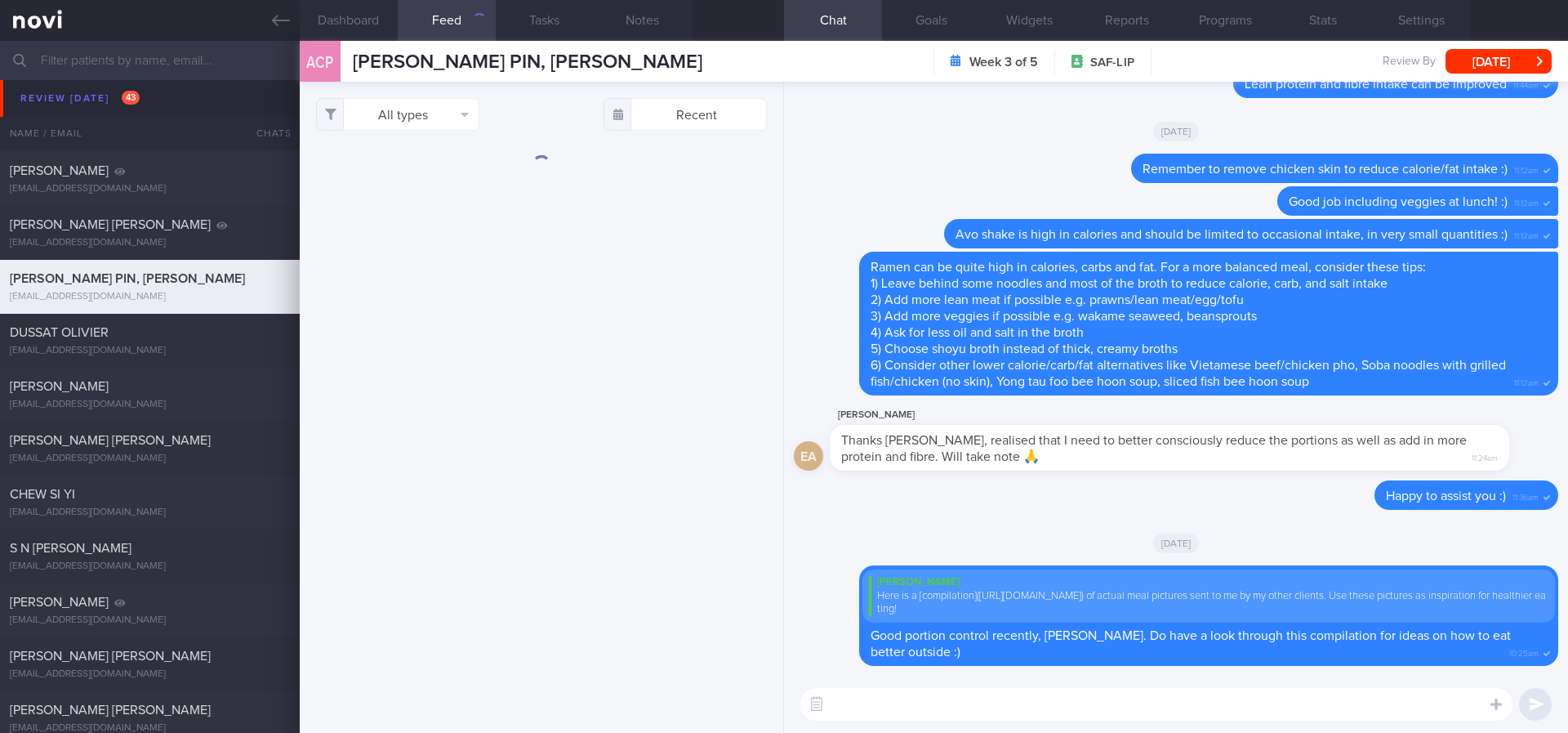
click at [906, 701] on textarea at bounding box center [1156, 704] width 712 height 33
type textarea "Hi Eric, gentle reminder to stay active this week and to do your regular streng…"
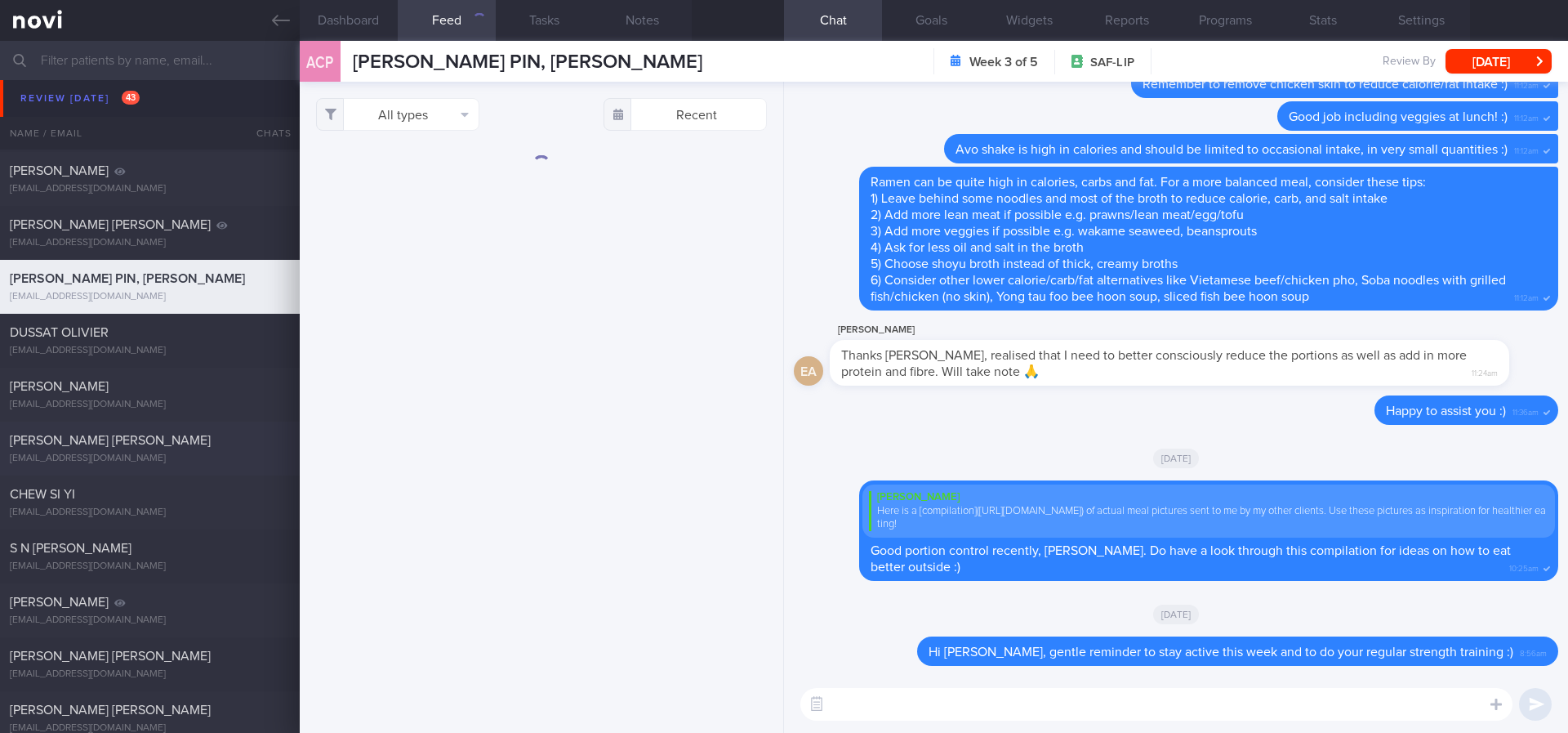
click at [207, 458] on div "[EMAIL_ADDRESS][DOMAIN_NAME]" at bounding box center [150, 459] width 280 height 13
click at [200, 411] on div "Swati Shikha swatis.vit@gmail.com Thu, 31 Jul – Tracked" at bounding box center [784, 394] width 1568 height 54
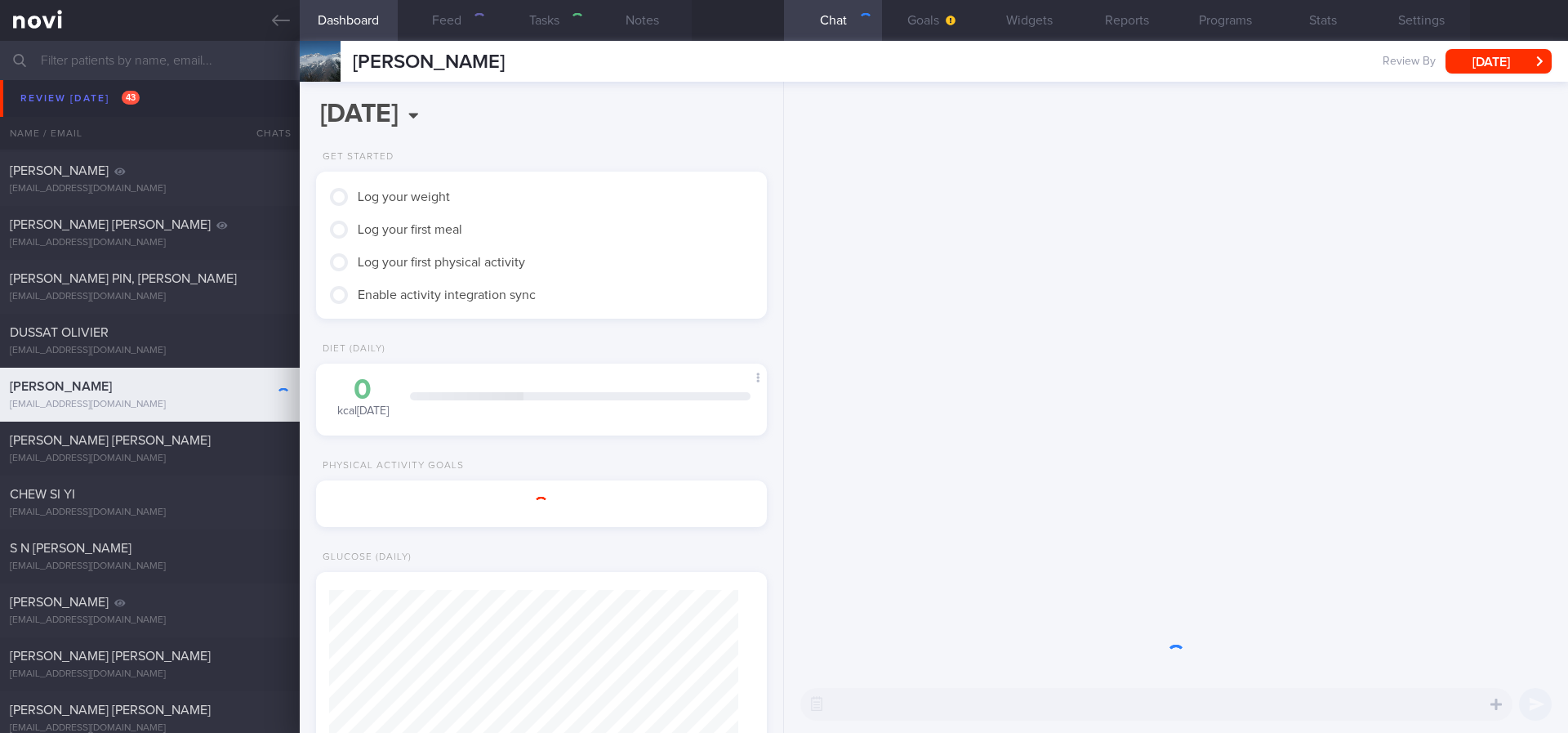
select select "Month"
type input "Tracked"
select select "7"
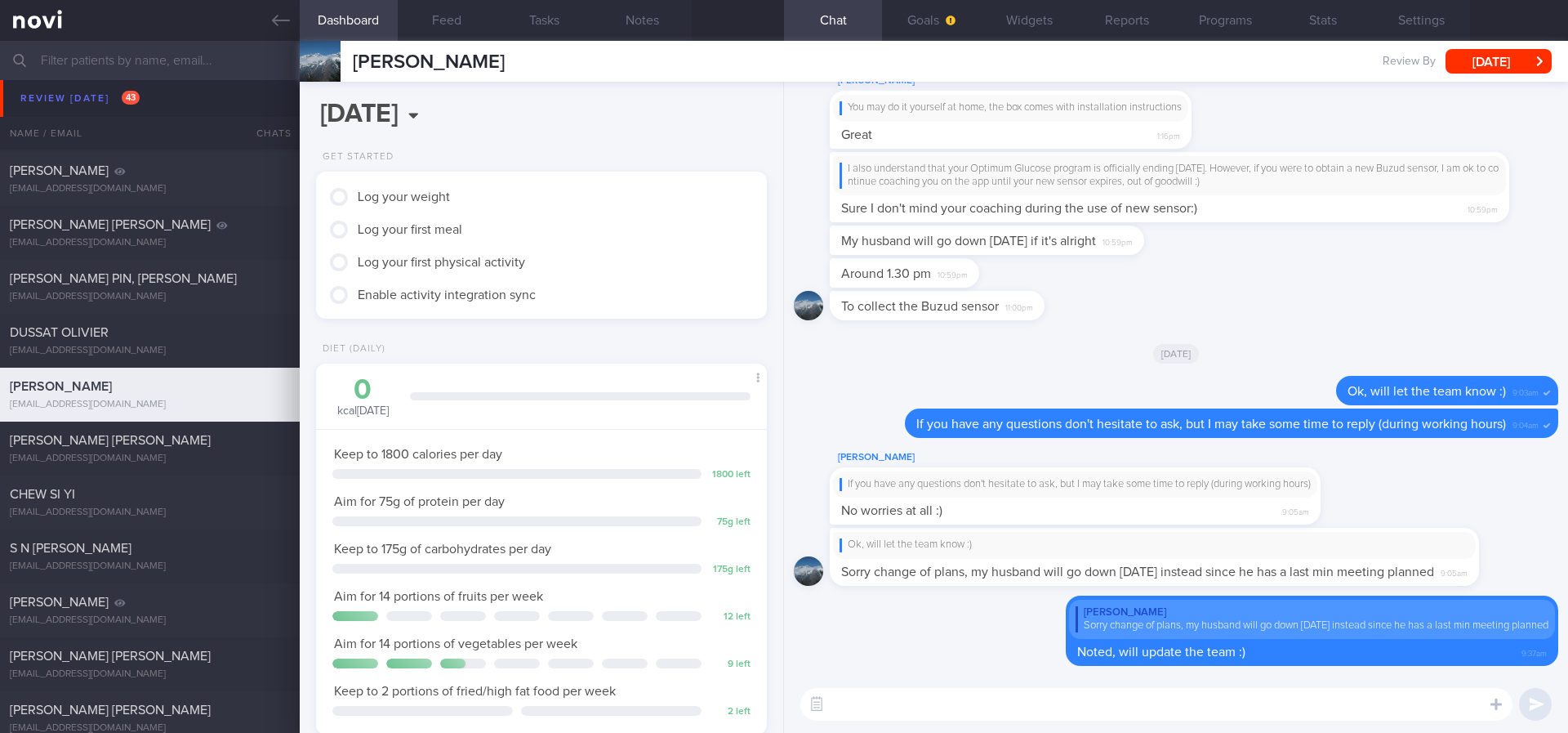
scroll to position [204, 410]
click at [935, 712] on textarea at bounding box center [1156, 704] width 712 height 33
type textarea "Hi Swati, any challenges with your diet recently? :)"
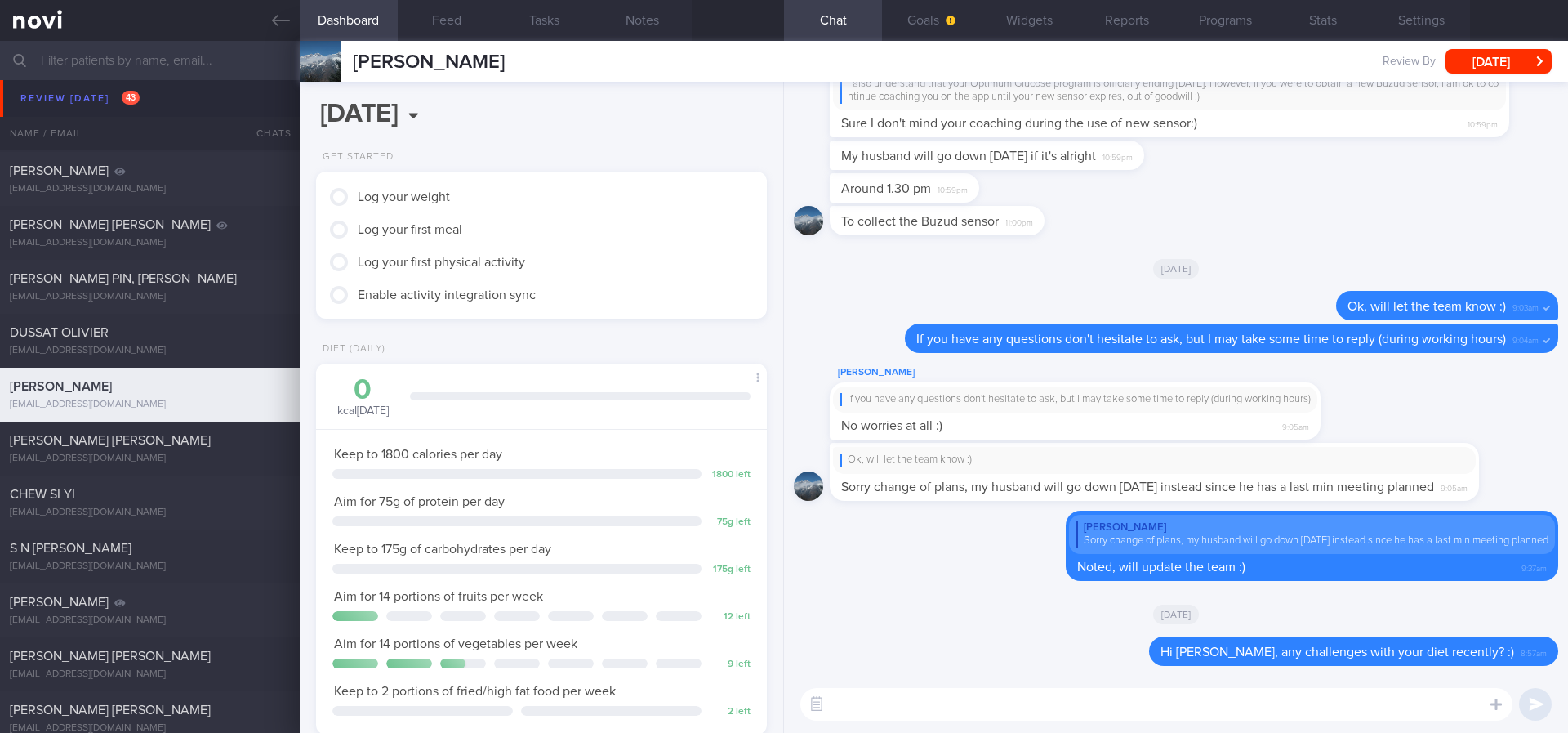
drag, startPoint x: 200, startPoint y: 451, endPoint x: 1036, endPoint y: 137, distance: 893.0
click at [200, 453] on div "ANG THIAM HOCK STEWART bcmlcang@yahoo.com.sg" at bounding box center [150, 448] width 300 height 33
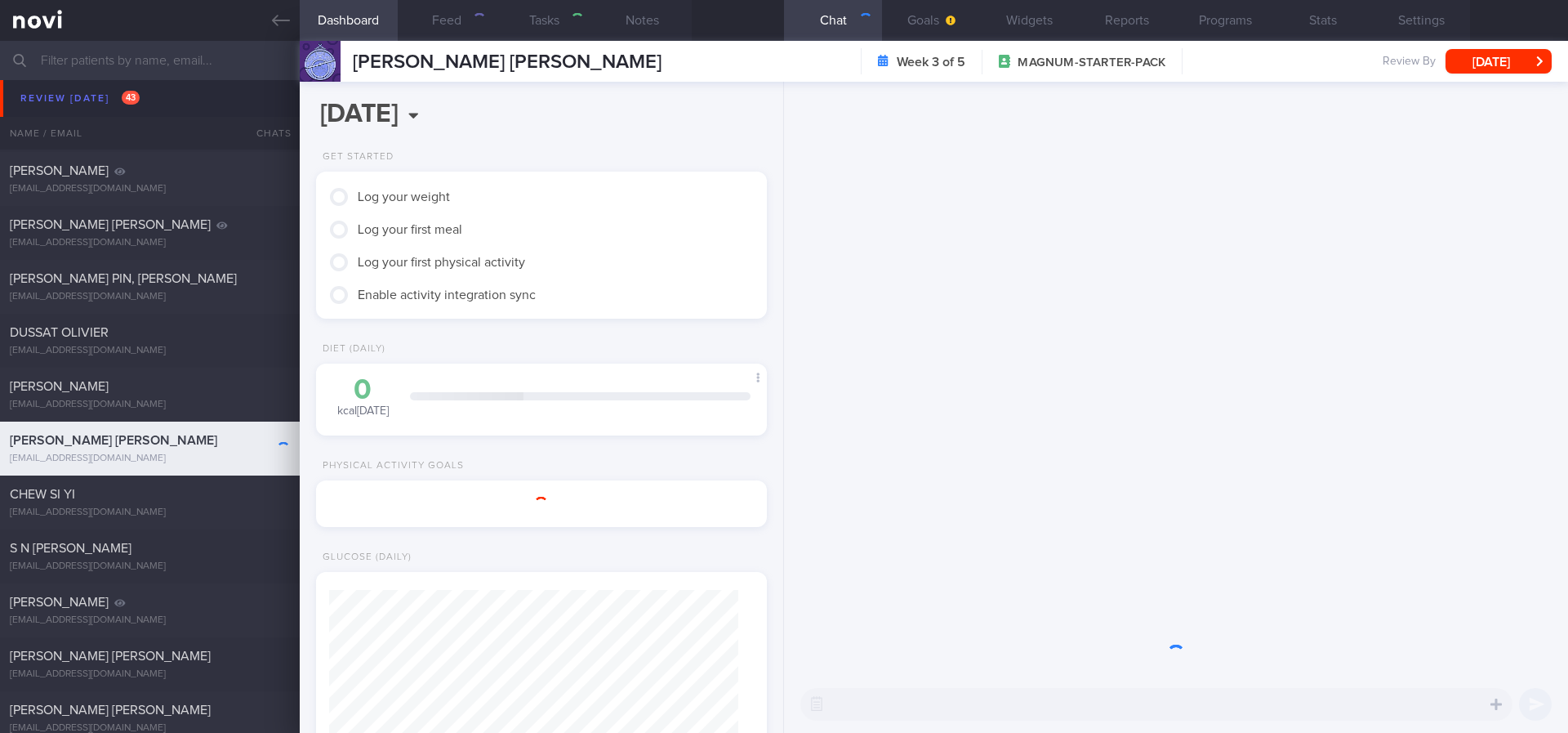
type input "tracked. buzud [PERSON_NAME]"
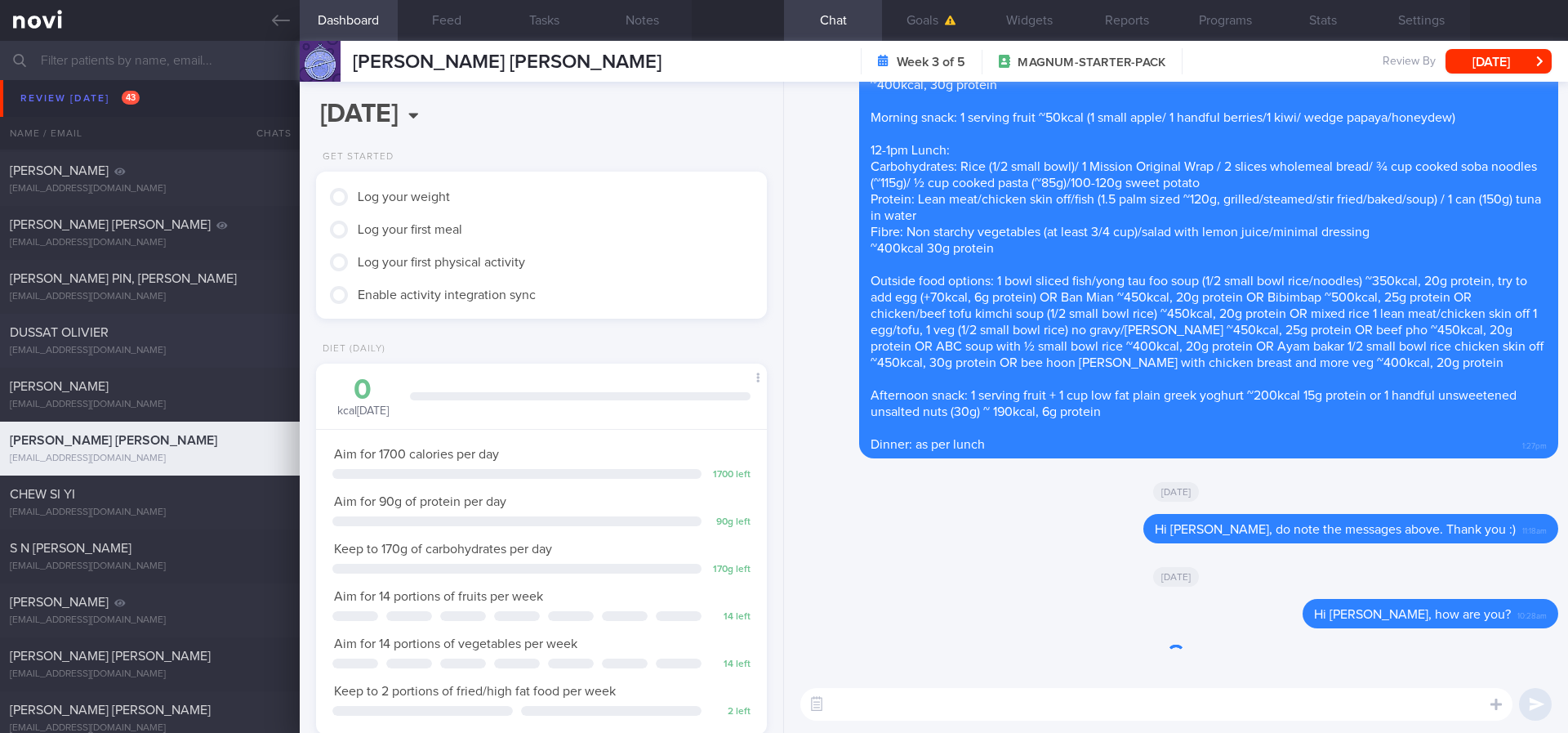
scroll to position [1471, 0]
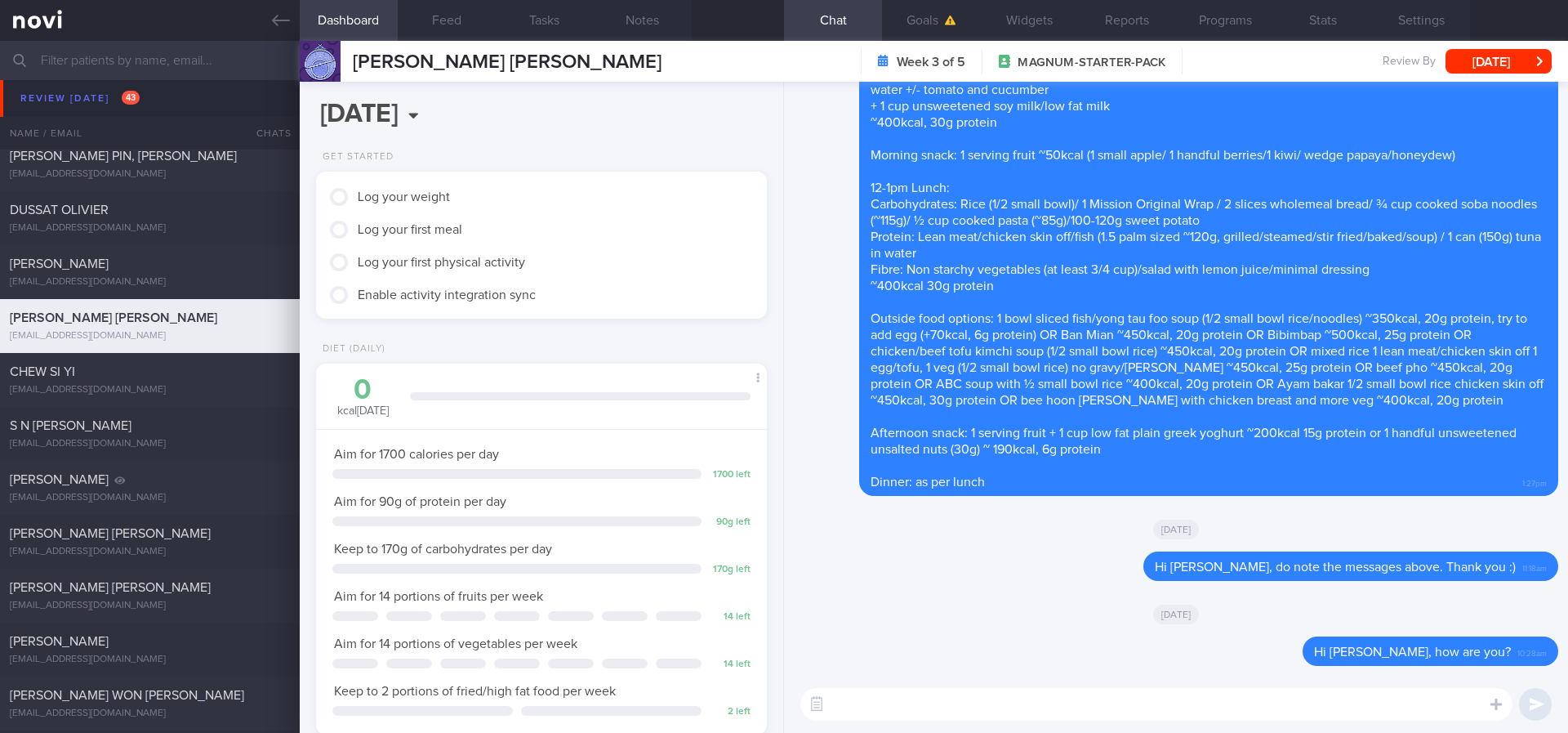
click at [1116, 690] on textarea at bounding box center [1156, 704] width 712 height 33
type textarea "Hi Stewart, do note the messages above. Thank you!"
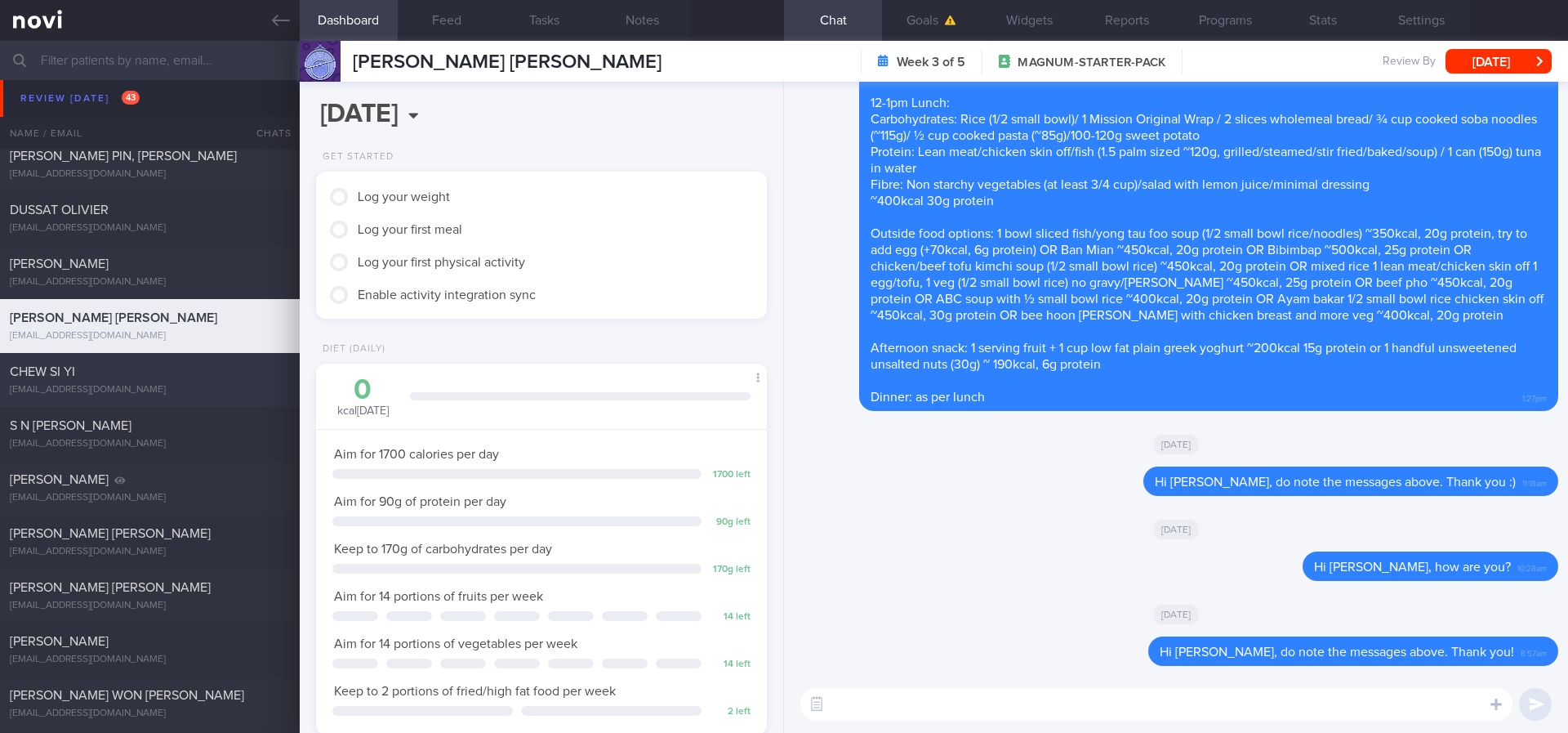
click at [211, 369] on div "CHEW SI YI" at bounding box center [148, 372] width 276 height 17
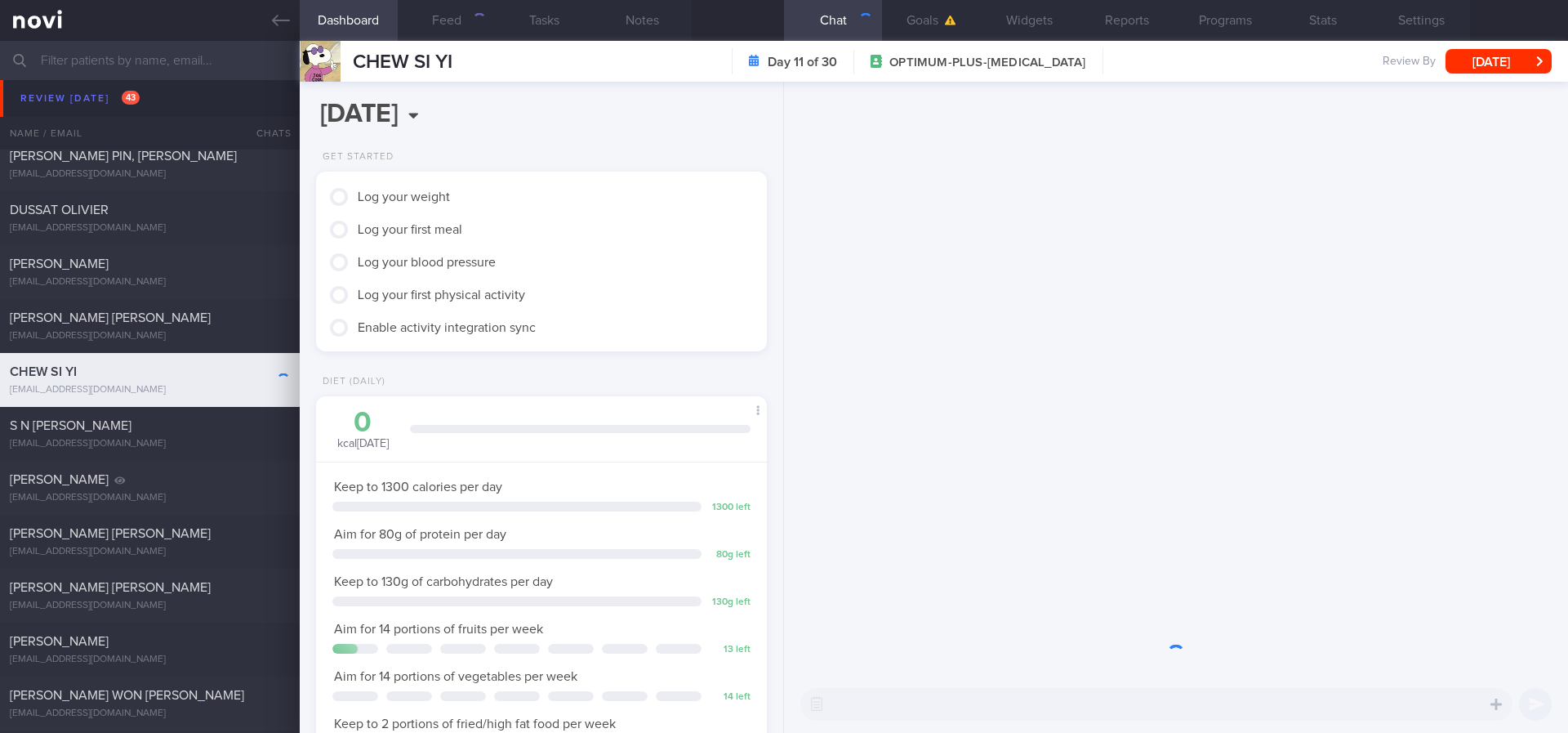
scroll to position [225, 403]
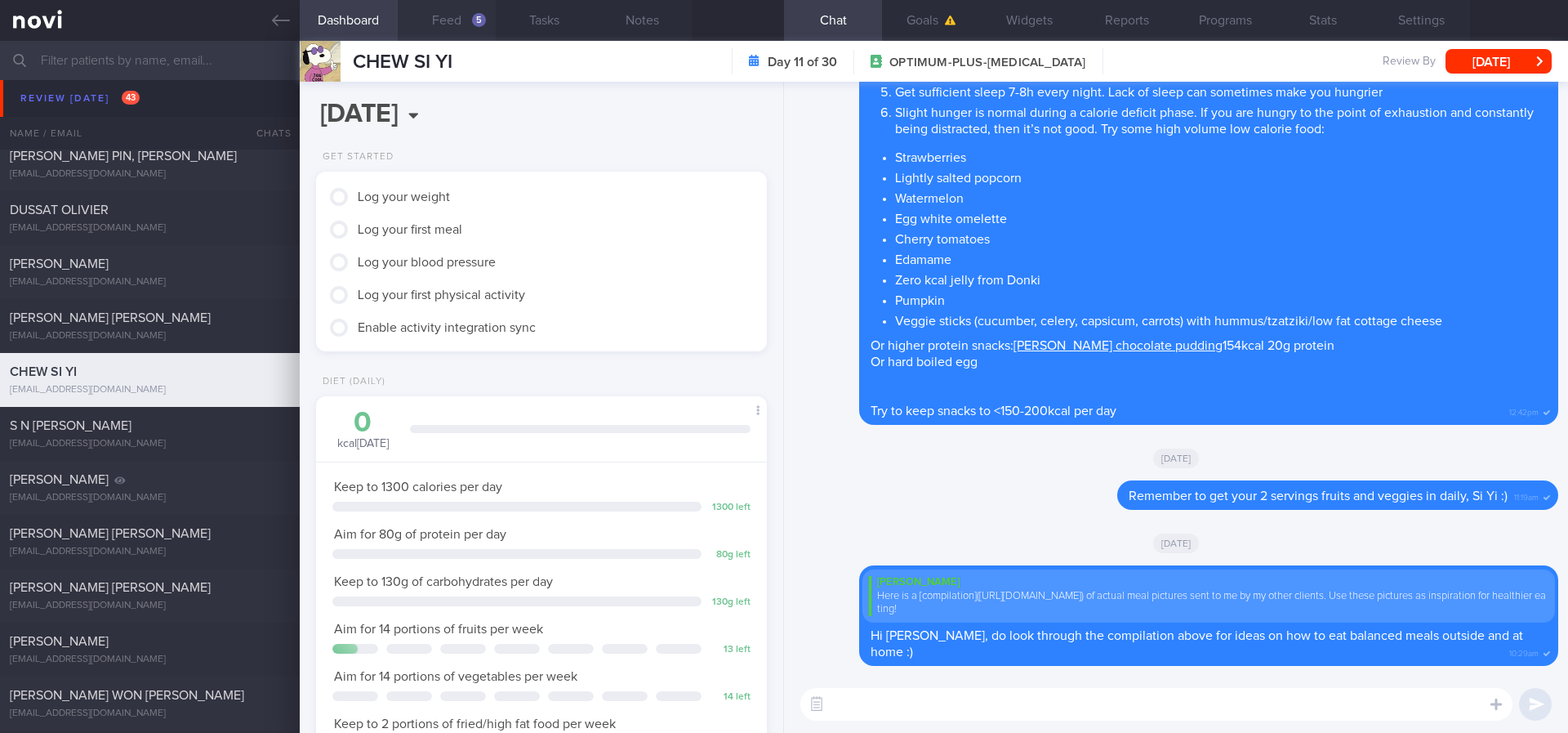
click at [463, 23] on button "Feed 5" at bounding box center [446, 20] width 98 height 41
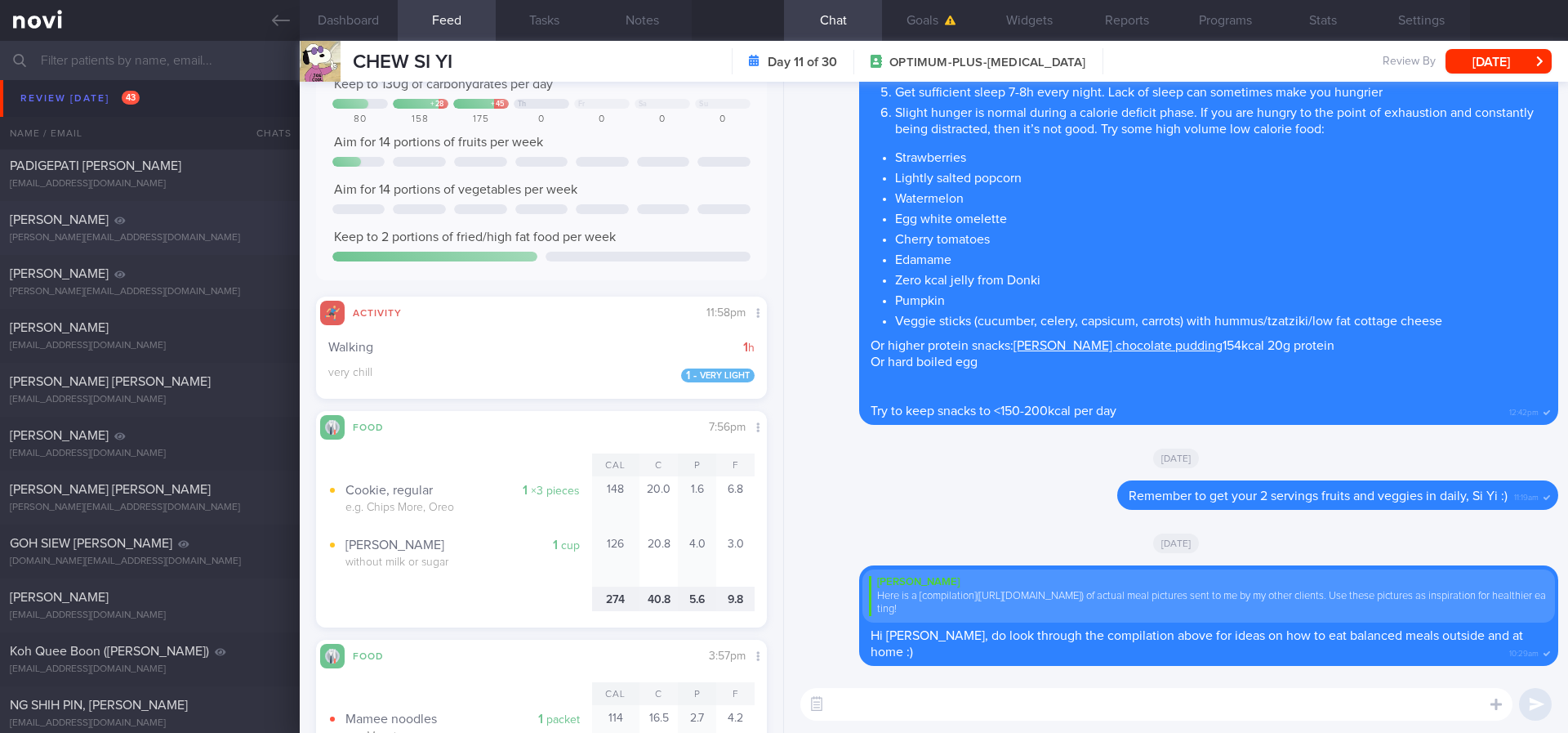
scroll to position [368, 0]
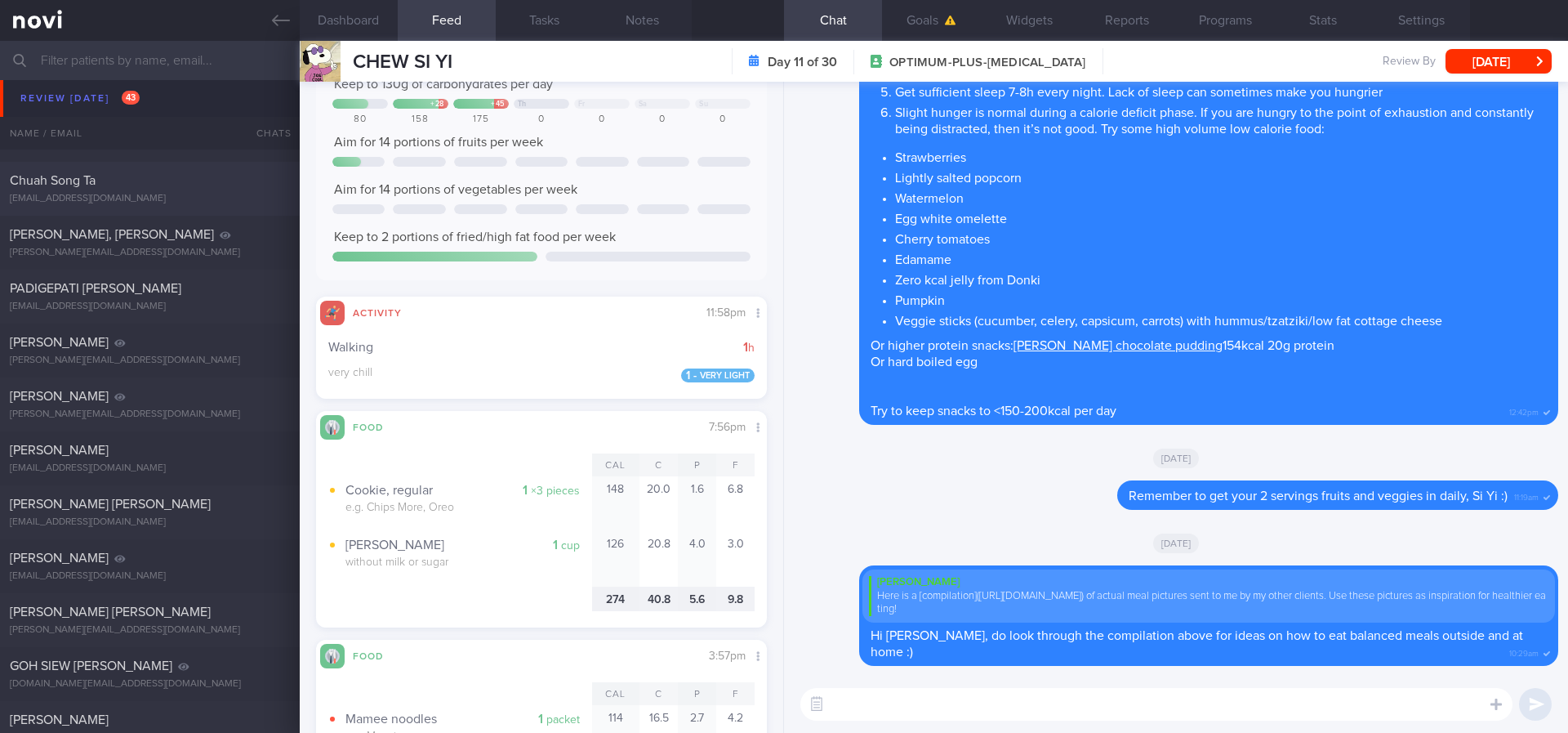
click at [209, 199] on div "[EMAIL_ADDRESS][DOMAIN_NAME]" at bounding box center [150, 199] width 280 height 13
type input "tracked. not forthcoming with diet"
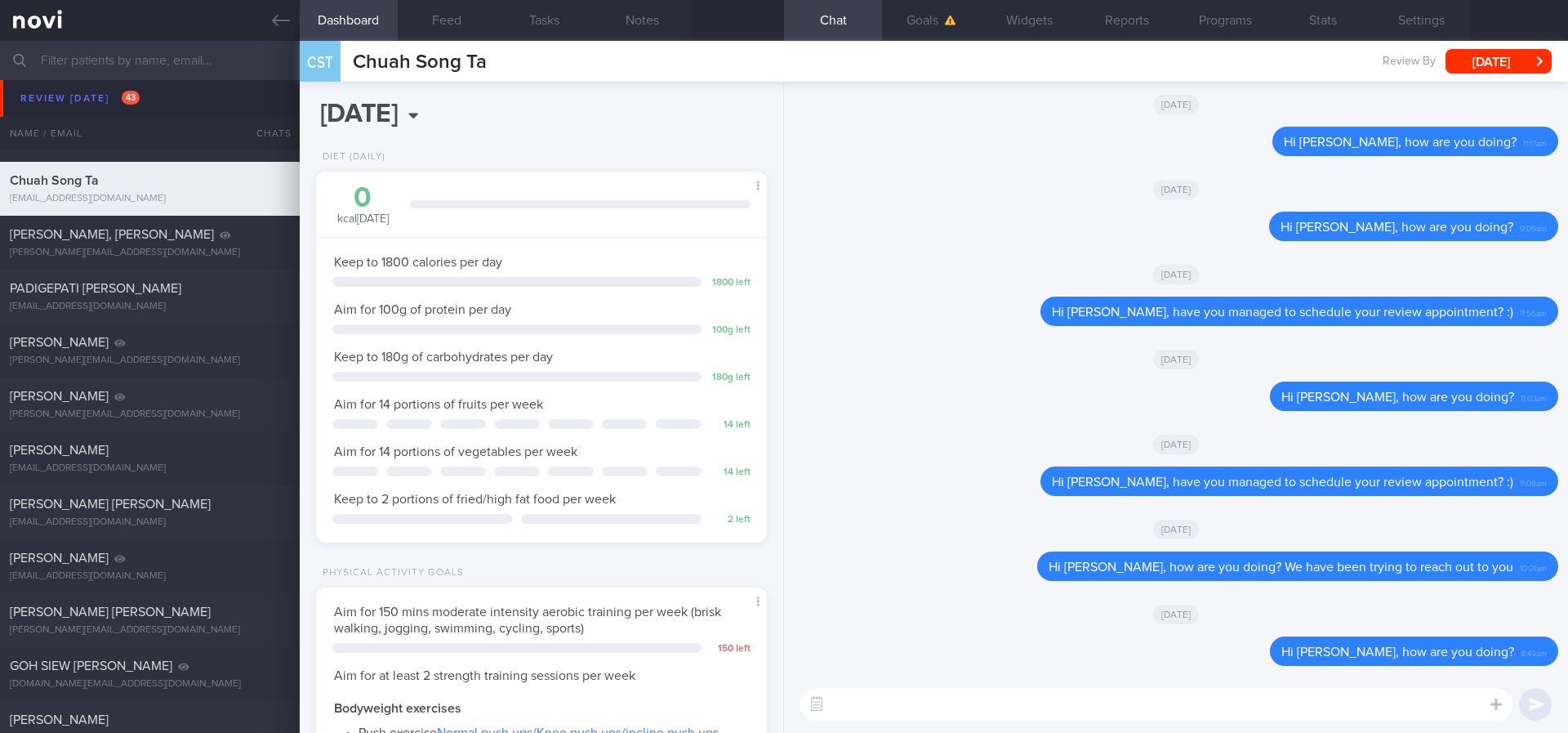
scroll to position [204, 410]
drag, startPoint x: 554, startPoint y: 69, endPoint x: 327, endPoint y: 64, distance: 227.1
click at [327, 64] on div "CST Chuah Song Ta Chuah Song Ta songta89@gmail.com Review By Tue, 3 Jun Set Nex…" at bounding box center [934, 61] width 1268 height 41
click at [469, 31] on button "Feed" at bounding box center [446, 20] width 98 height 41
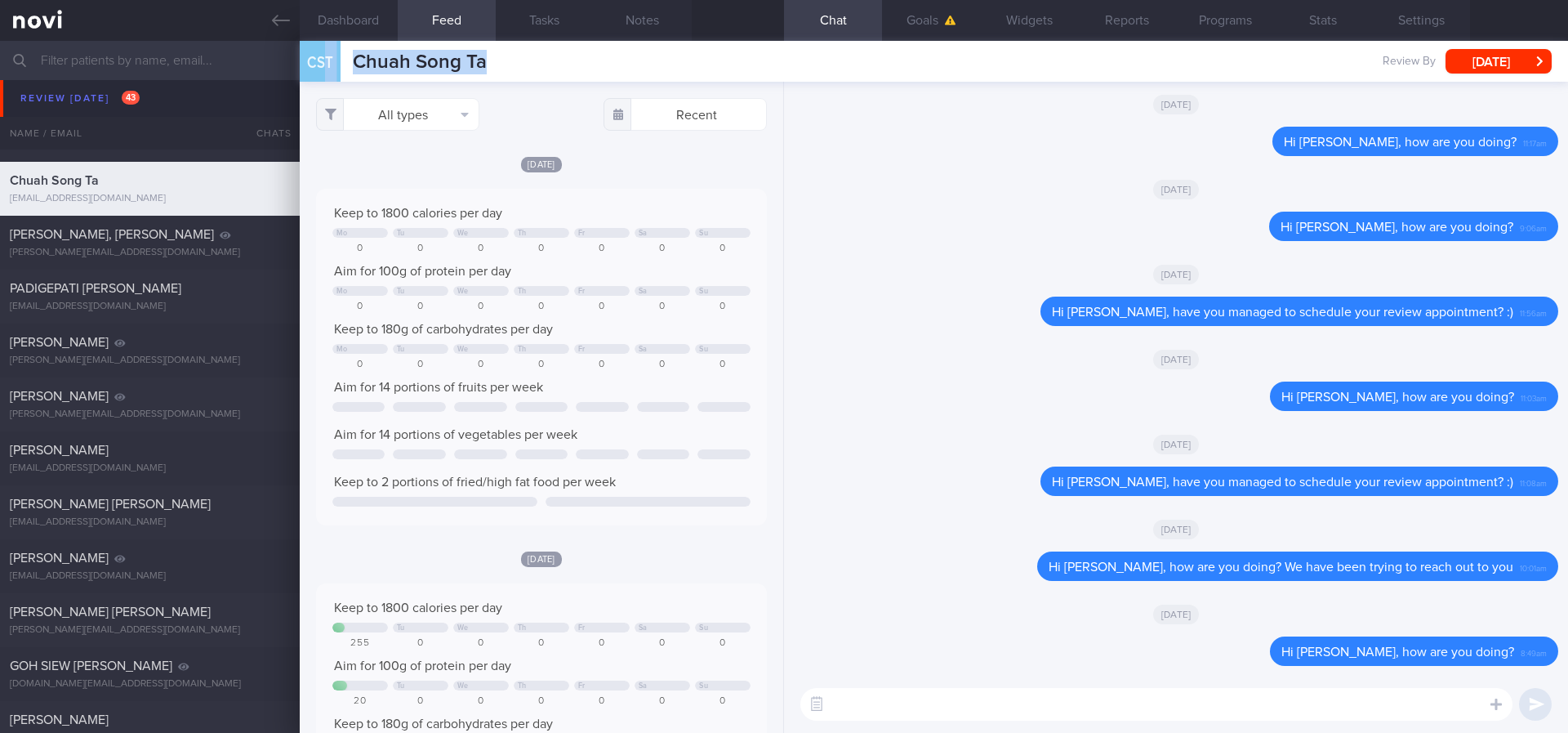
scroll to position [264, 418]
click at [515, 66] on div "CST Chuah Song Ta Chuah Song Ta songta89@gmail.com Review By Tue, 3 Jun Set Nex…" at bounding box center [934, 61] width 1268 height 41
drag, startPoint x: 544, startPoint y: 68, endPoint x: 354, endPoint y: 69, distance: 190.0
click at [354, 69] on div "CST Chuah Song Ta Chuah Song Ta songta89@gmail.com Review By Tue, 3 Jun Set Nex…" at bounding box center [934, 61] width 1268 height 41
copy span "Chuah Song Ta"
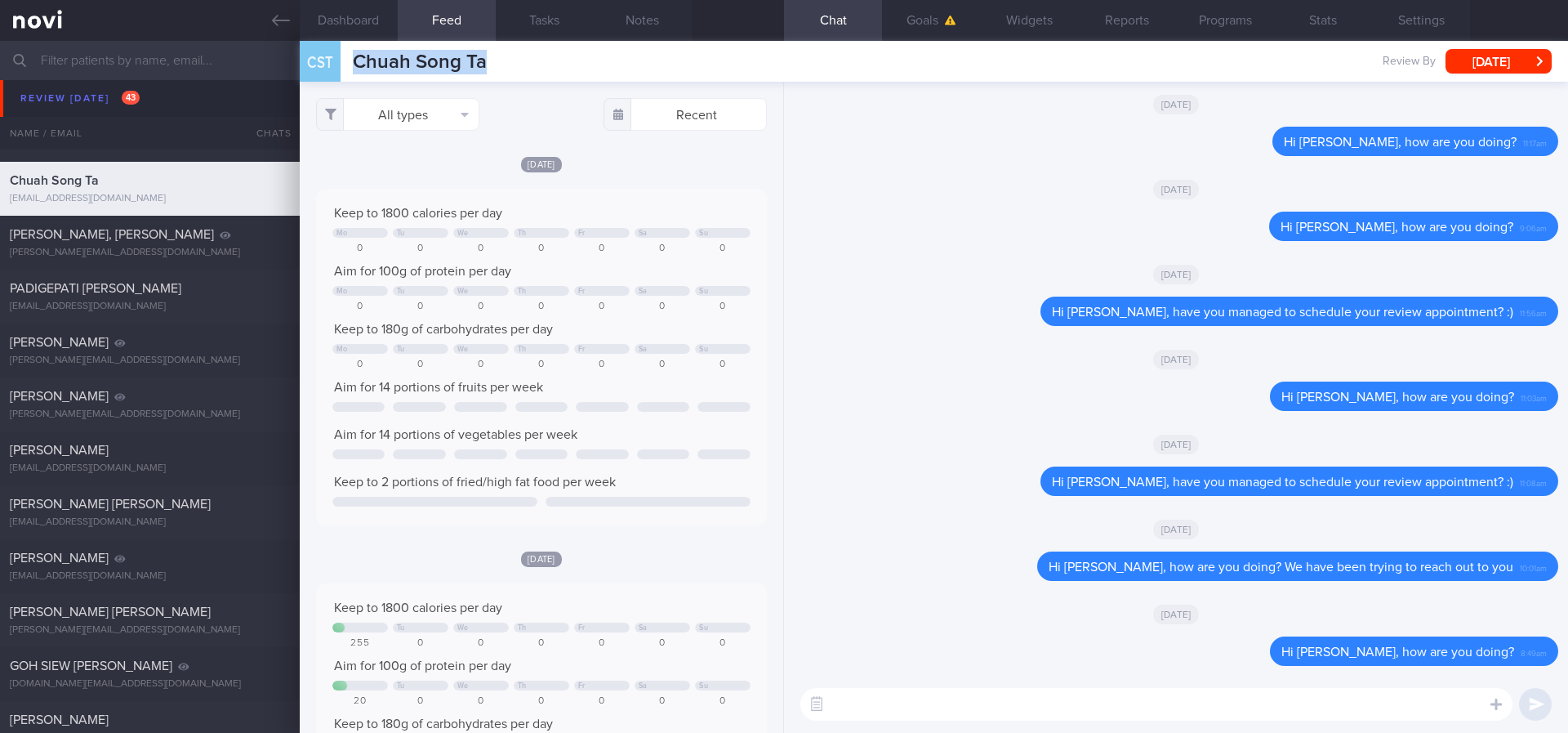
click at [1256, 283] on div "[DATE]" at bounding box center [1175, 273] width 764 height 46
click at [1334, 392] on span "Hi Mr Chuah, how are you doing?" at bounding box center [1398, 397] width 233 height 13
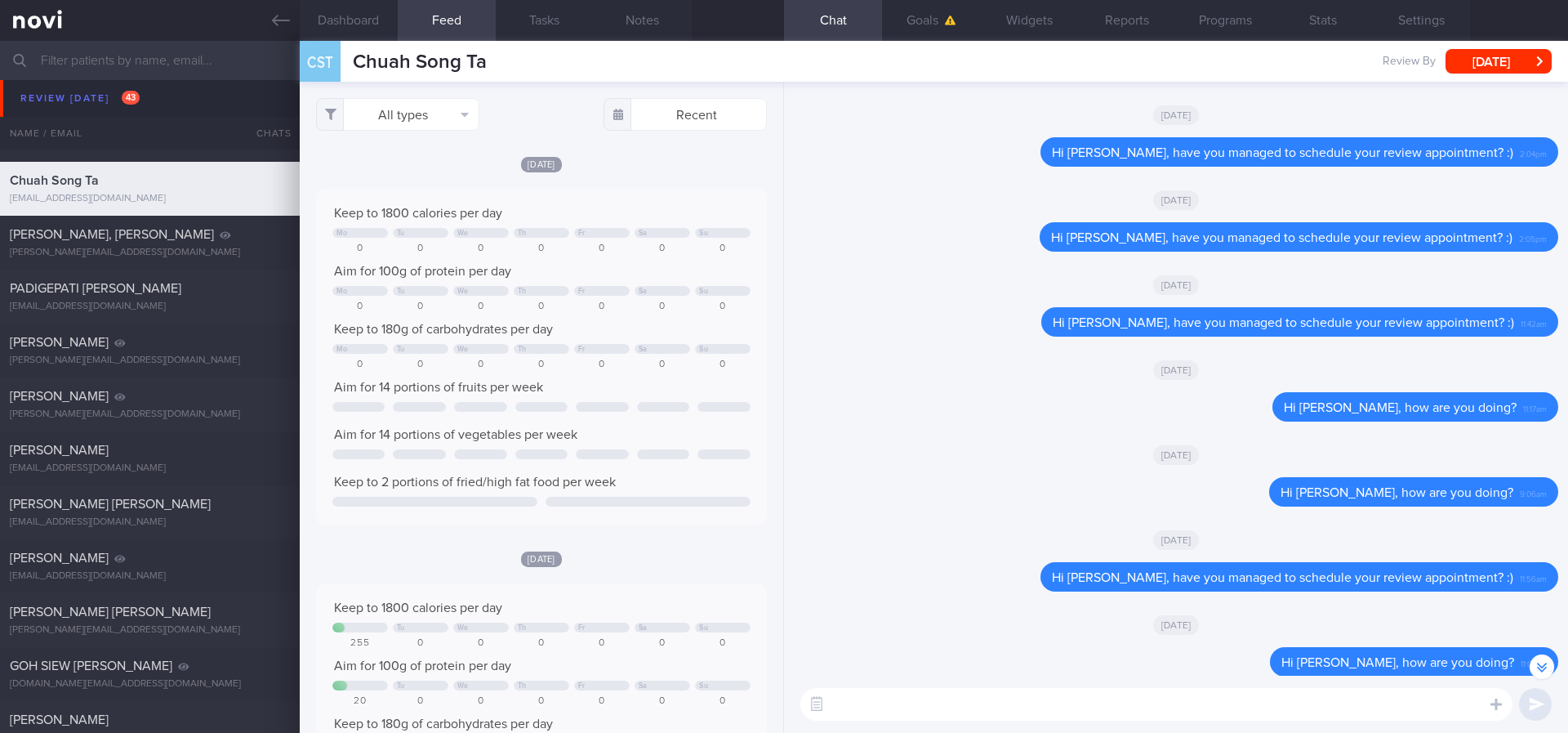
scroll to position [0, 0]
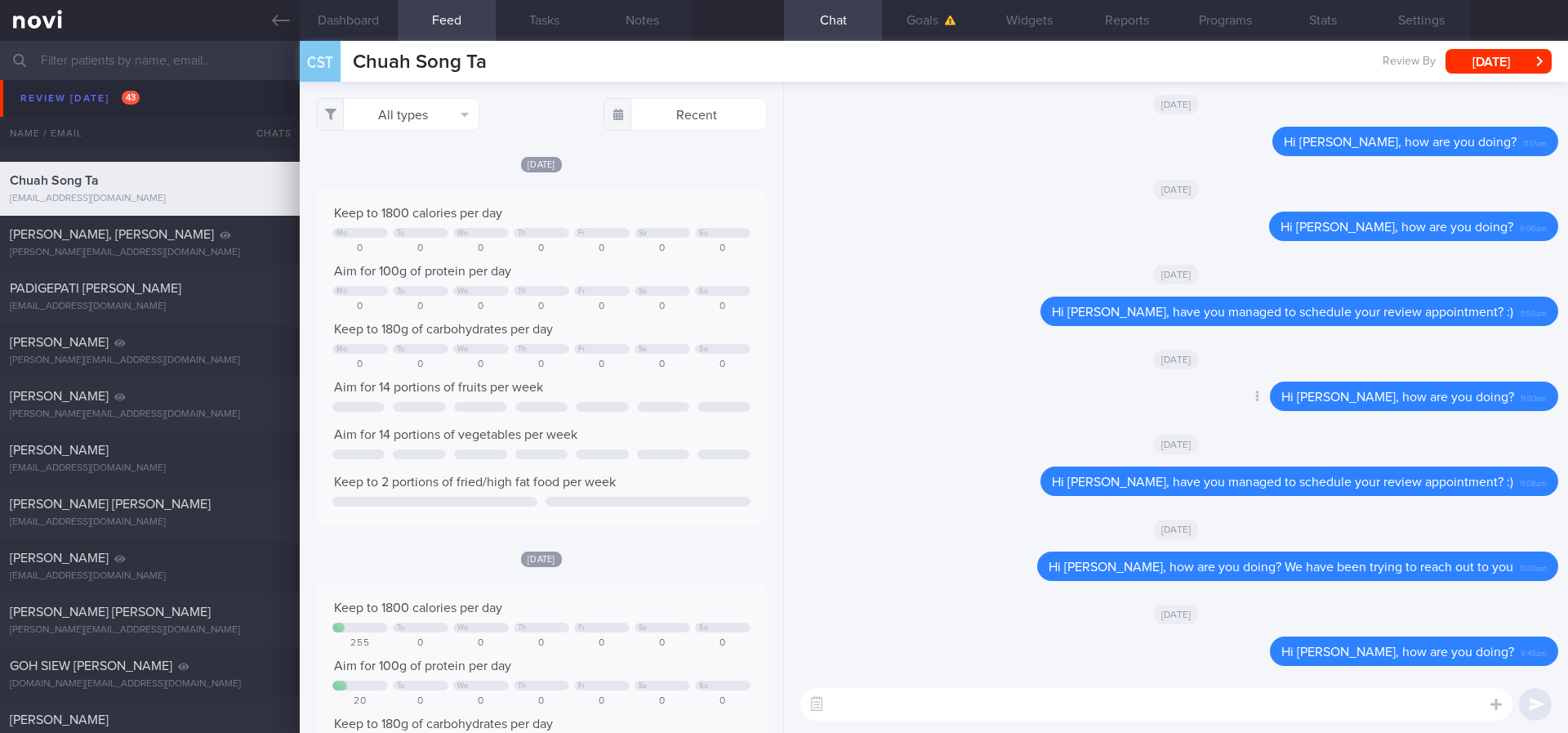
click at [1211, 398] on div "Delete Hi Mr Chuah, how are you doing? 11:03am" at bounding box center [1175, 400] width 764 height 39
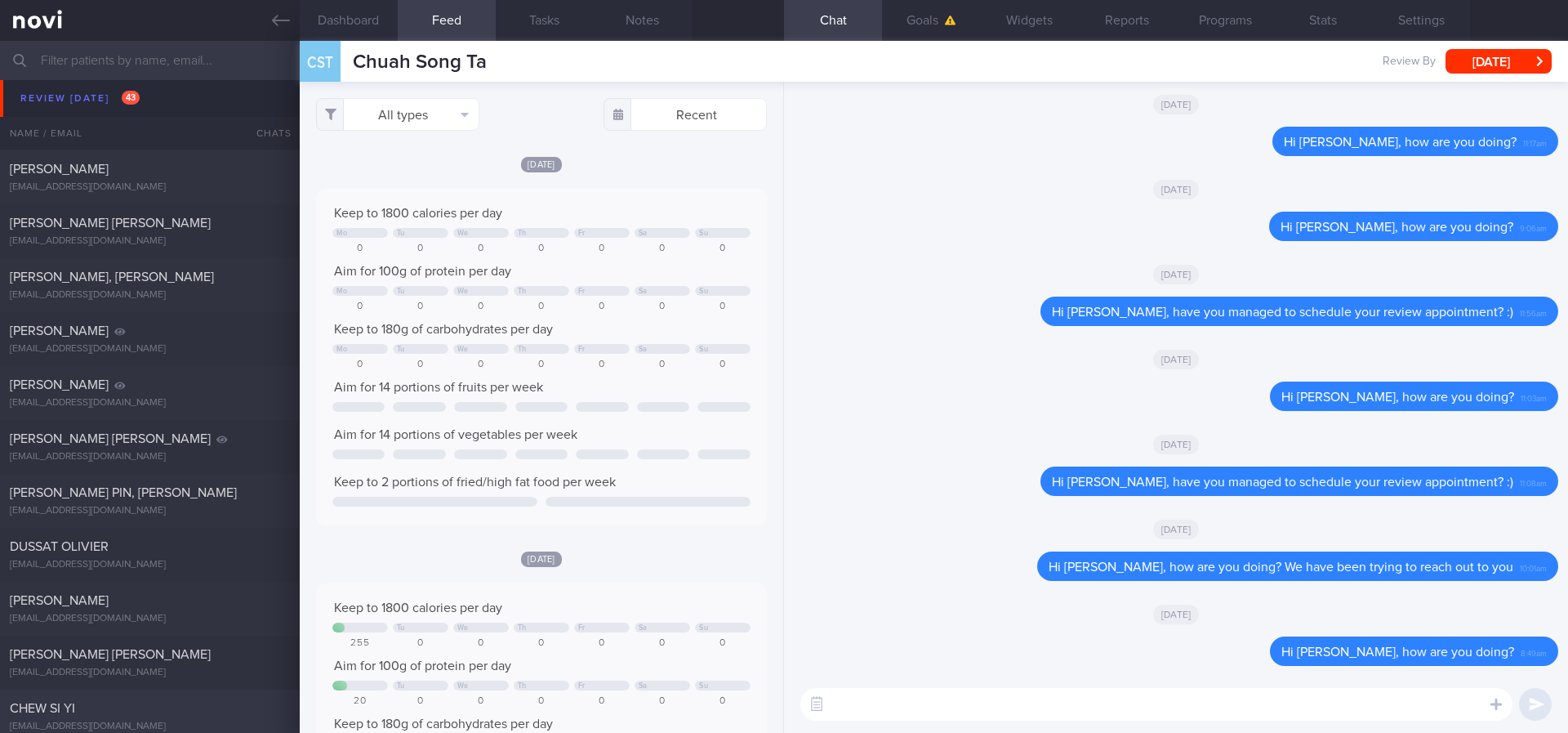
scroll to position [1225, 0]
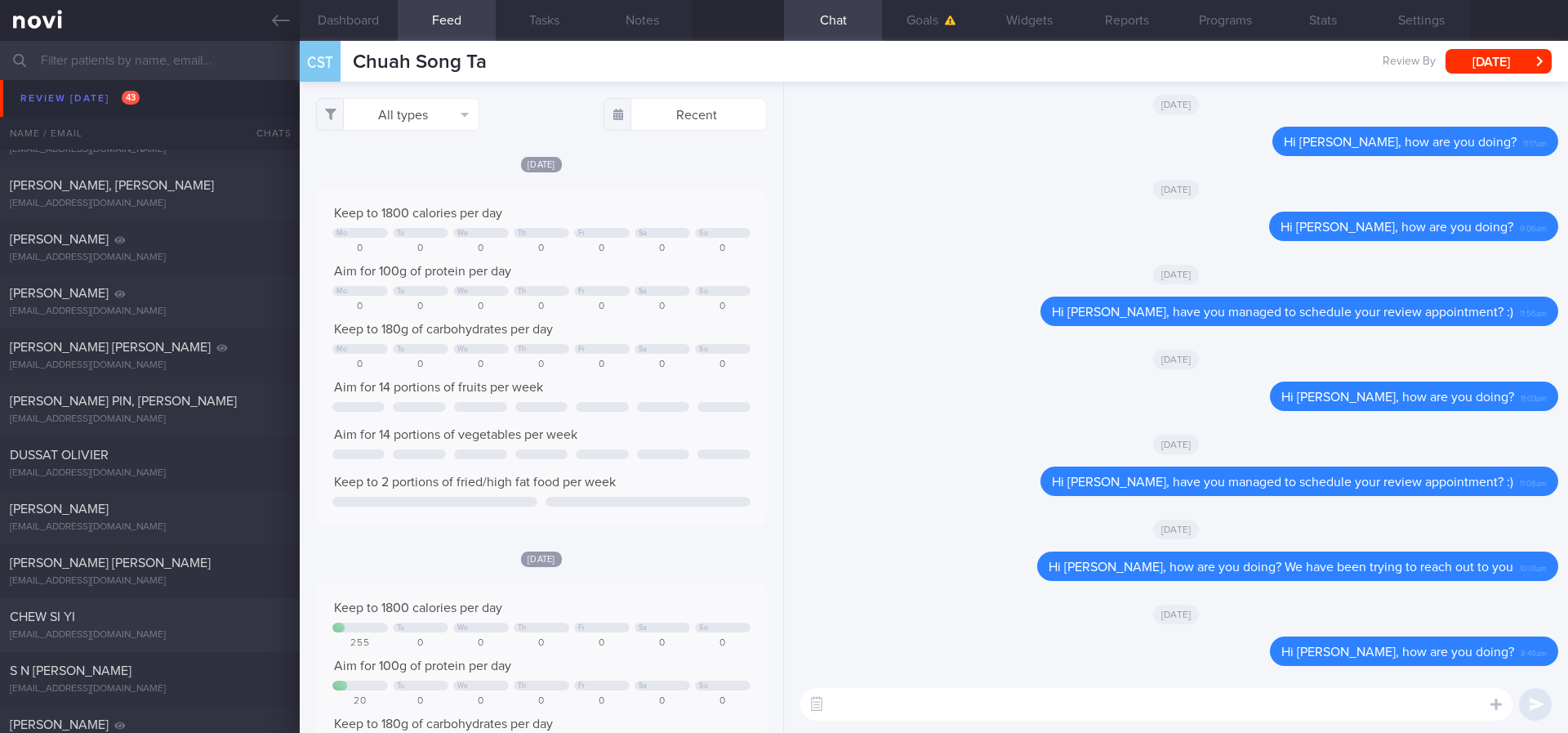
click at [198, 637] on div "[EMAIL_ADDRESS][DOMAIN_NAME]" at bounding box center [150, 635] width 280 height 13
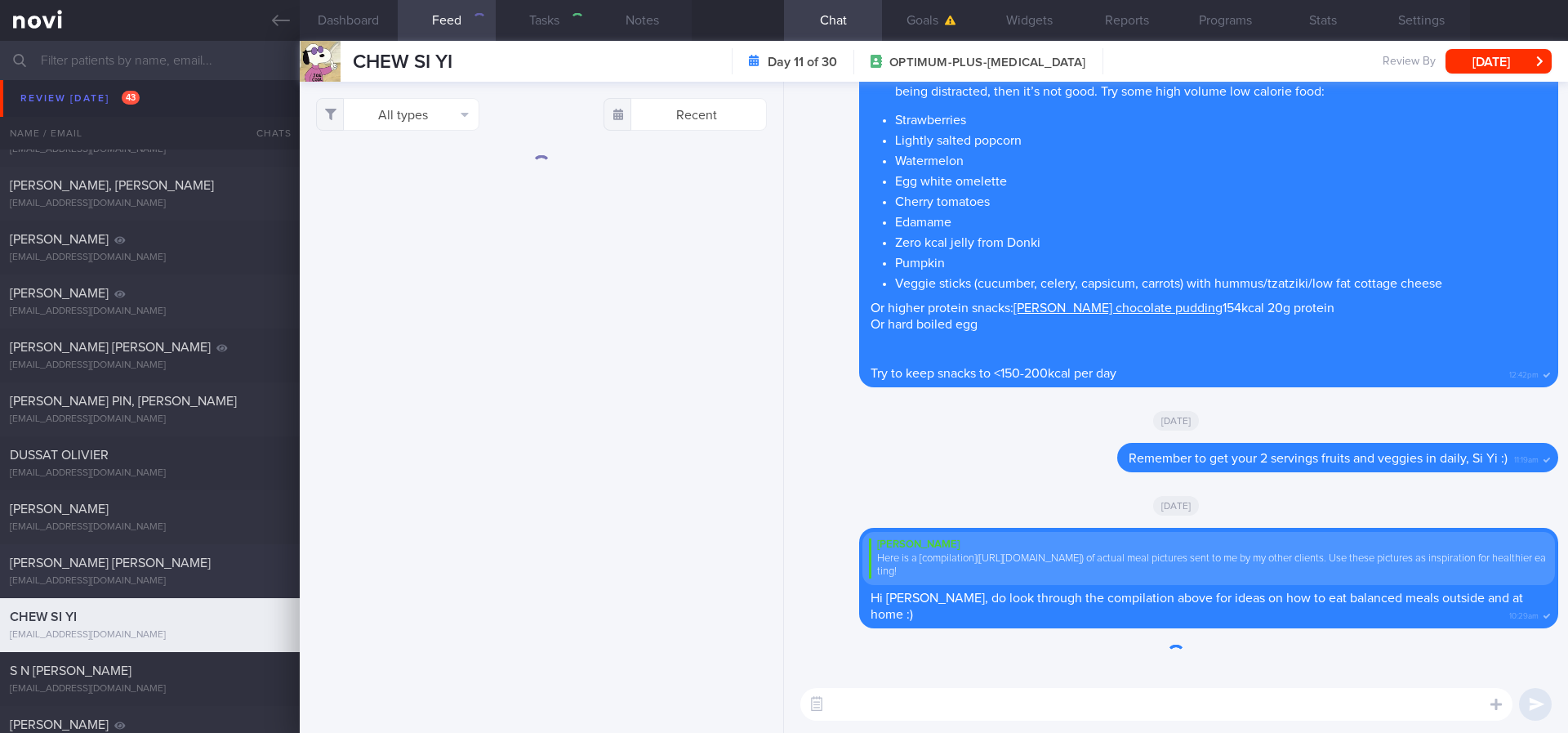
select select "7"
type input "tracked"
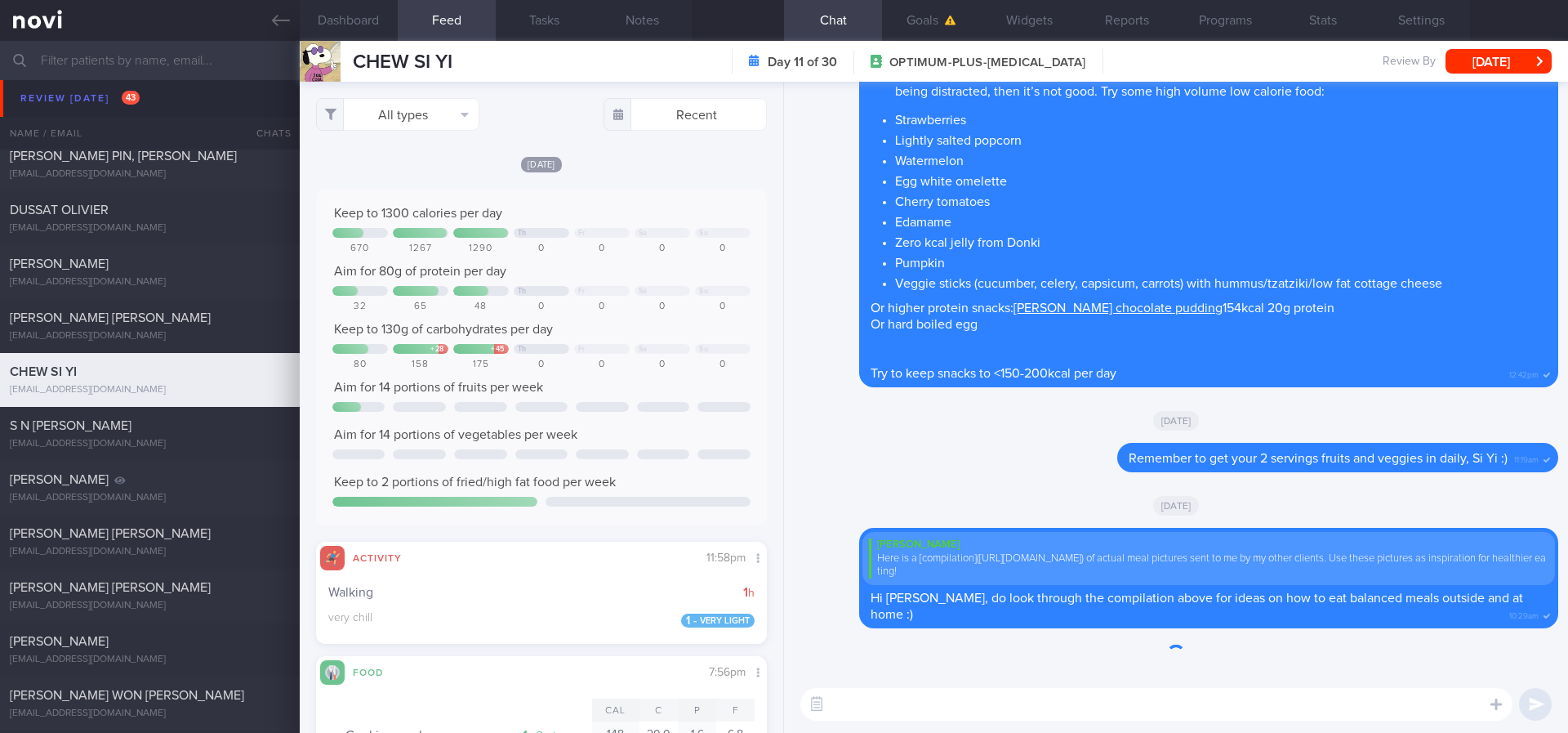
click at [1008, 720] on textarea at bounding box center [1156, 704] width 712 height 33
click at [1008, 700] on textarea at bounding box center [1156, 704] width 712 height 33
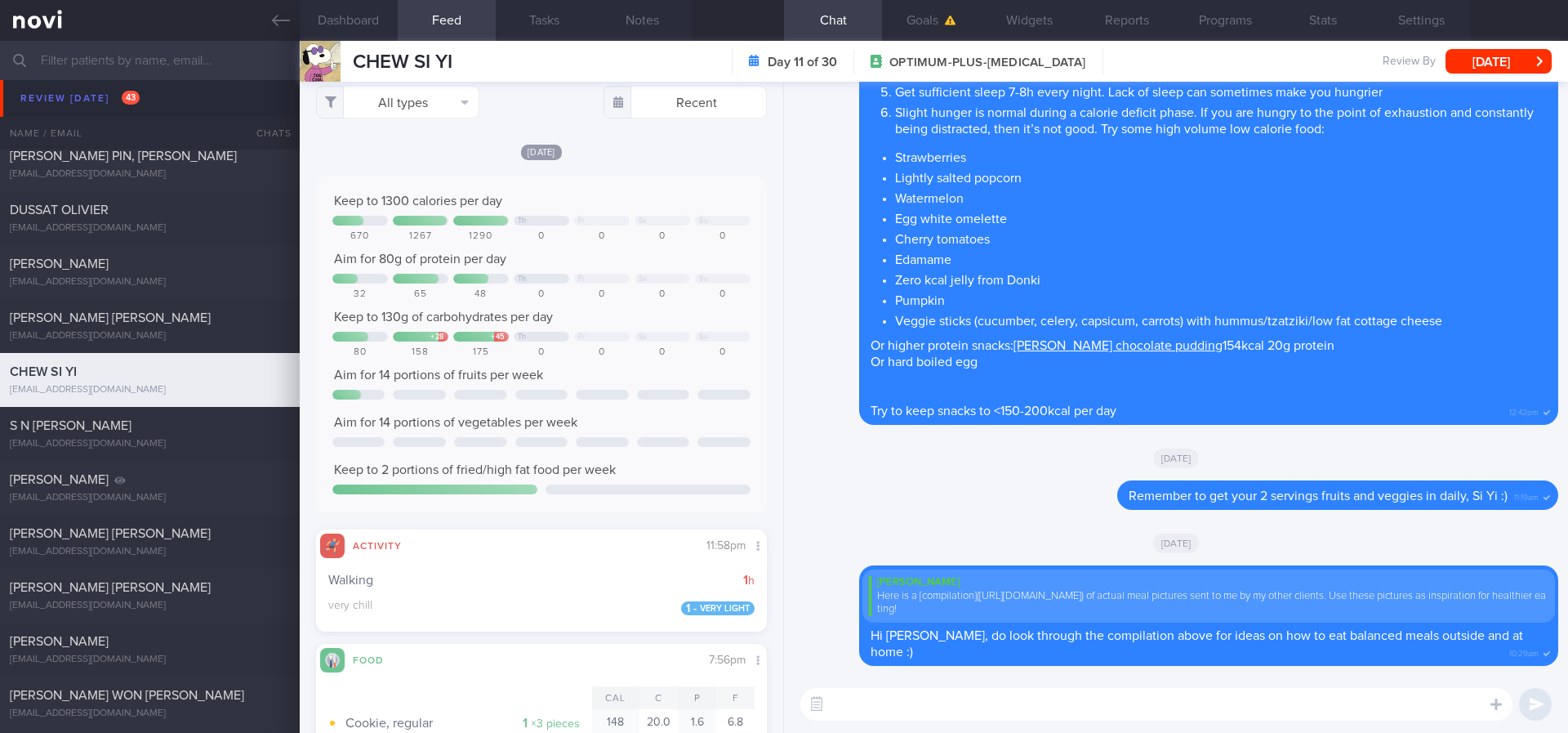
scroll to position [0, 0]
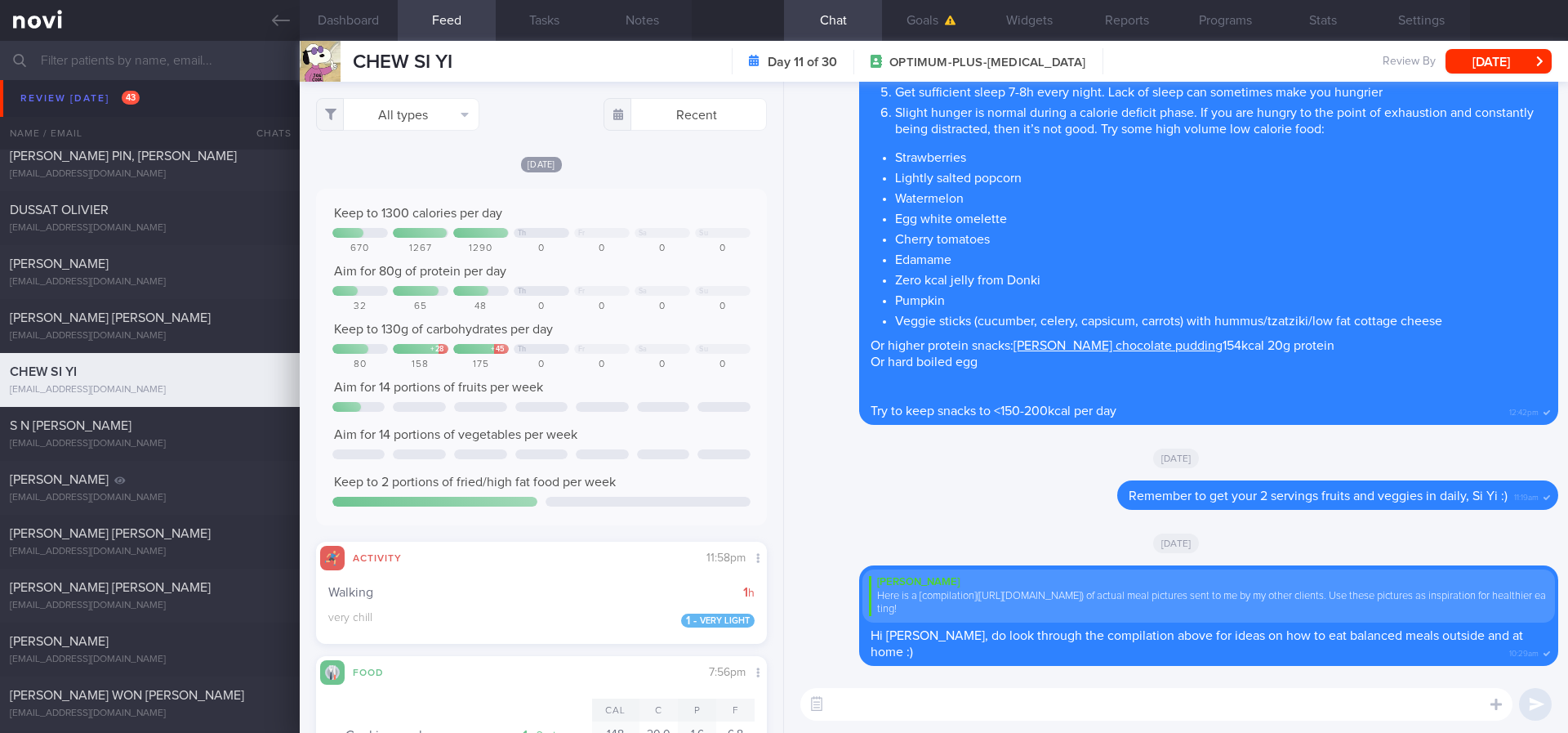
click at [906, 705] on textarea at bounding box center [1156, 704] width 712 height 33
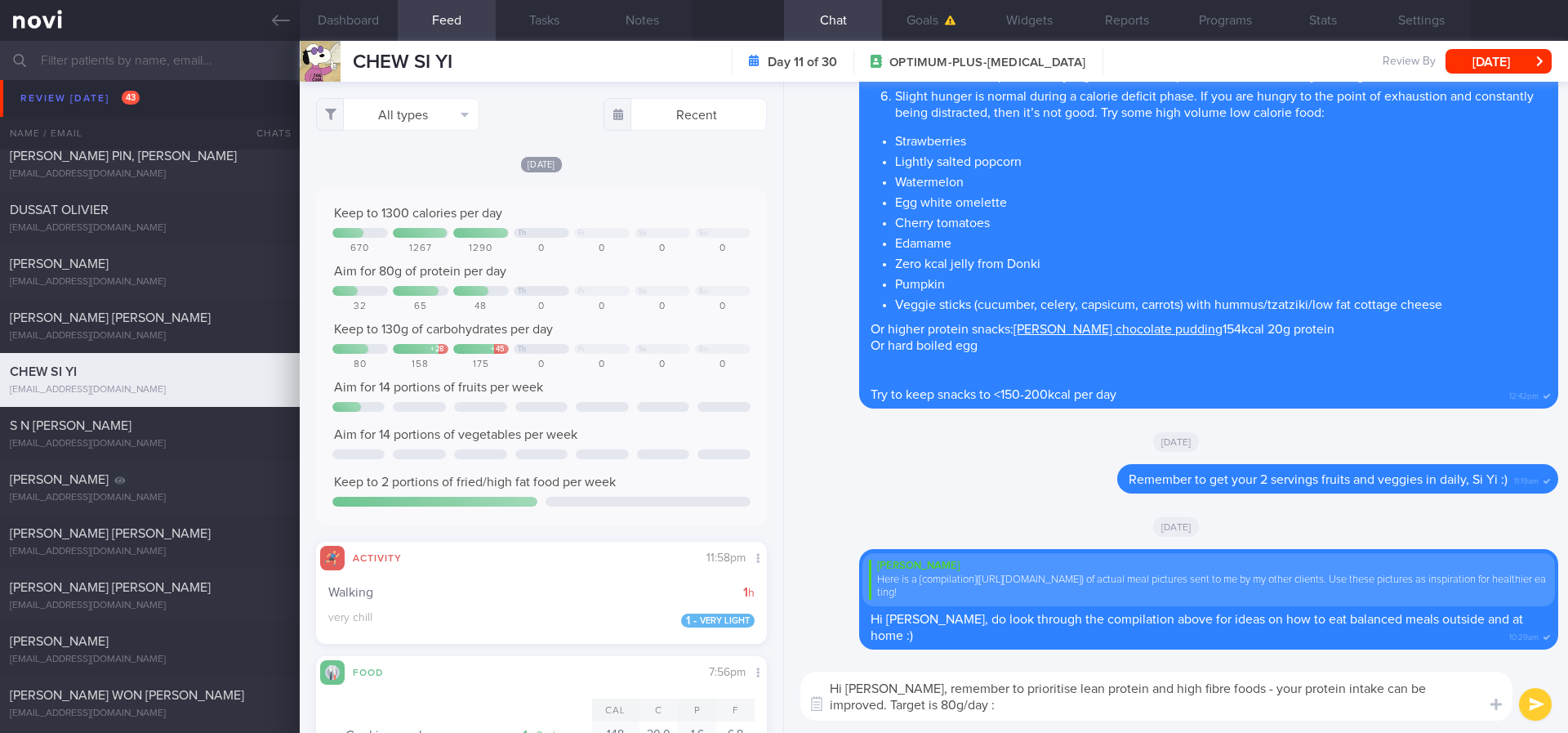
type textarea "Hi Si Yi, remember to prioritise lean protein and high fibre foods - your prote…"
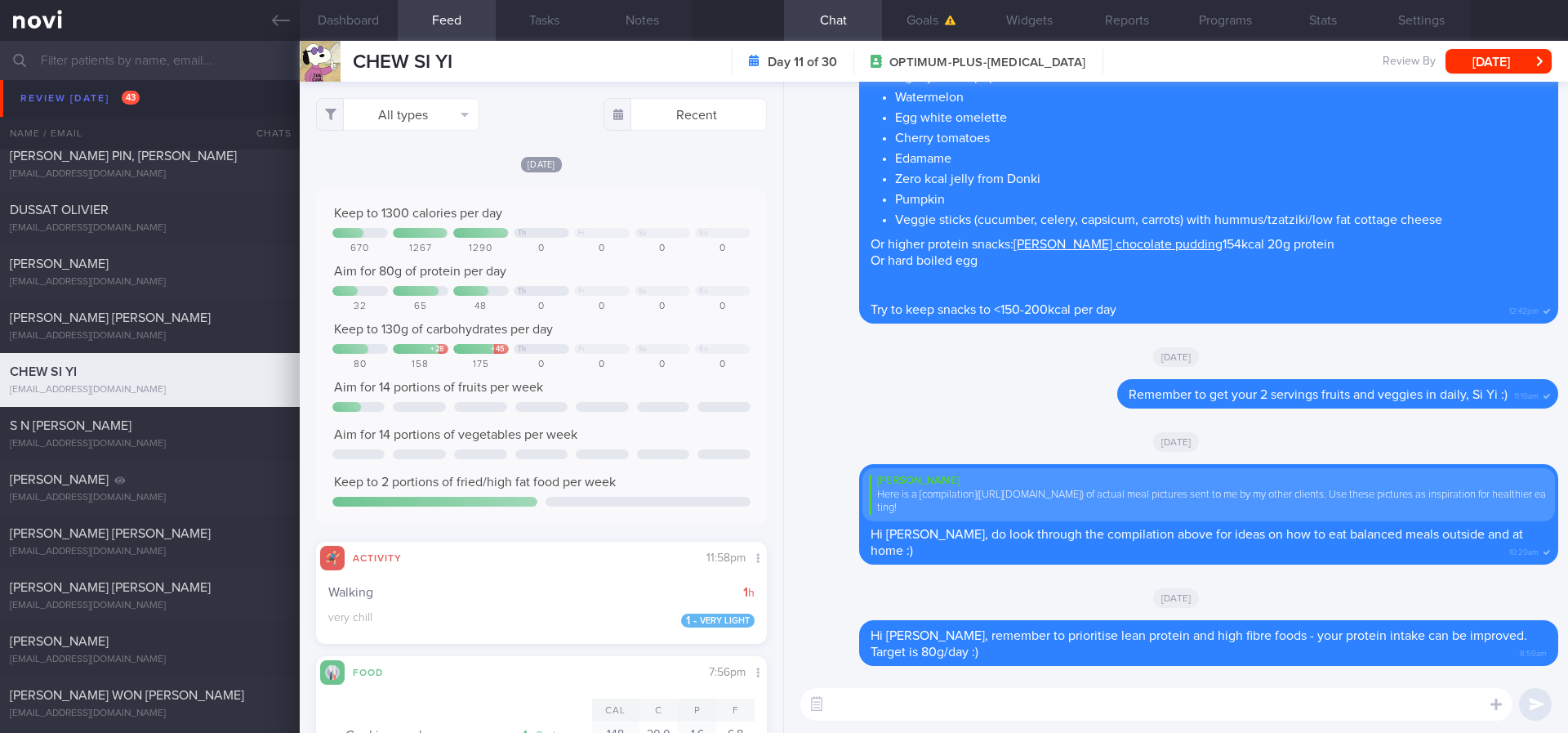
click at [959, 722] on div "​ ​" at bounding box center [1175, 704] width 784 height 57
click at [957, 716] on textarea at bounding box center [1156, 704] width 712 height 33
click at [960, 712] on textarea at bounding box center [1156, 704] width 712 height 33
paste textarea "Protein is of utmost importance during a weight loss phase and especially as we…"
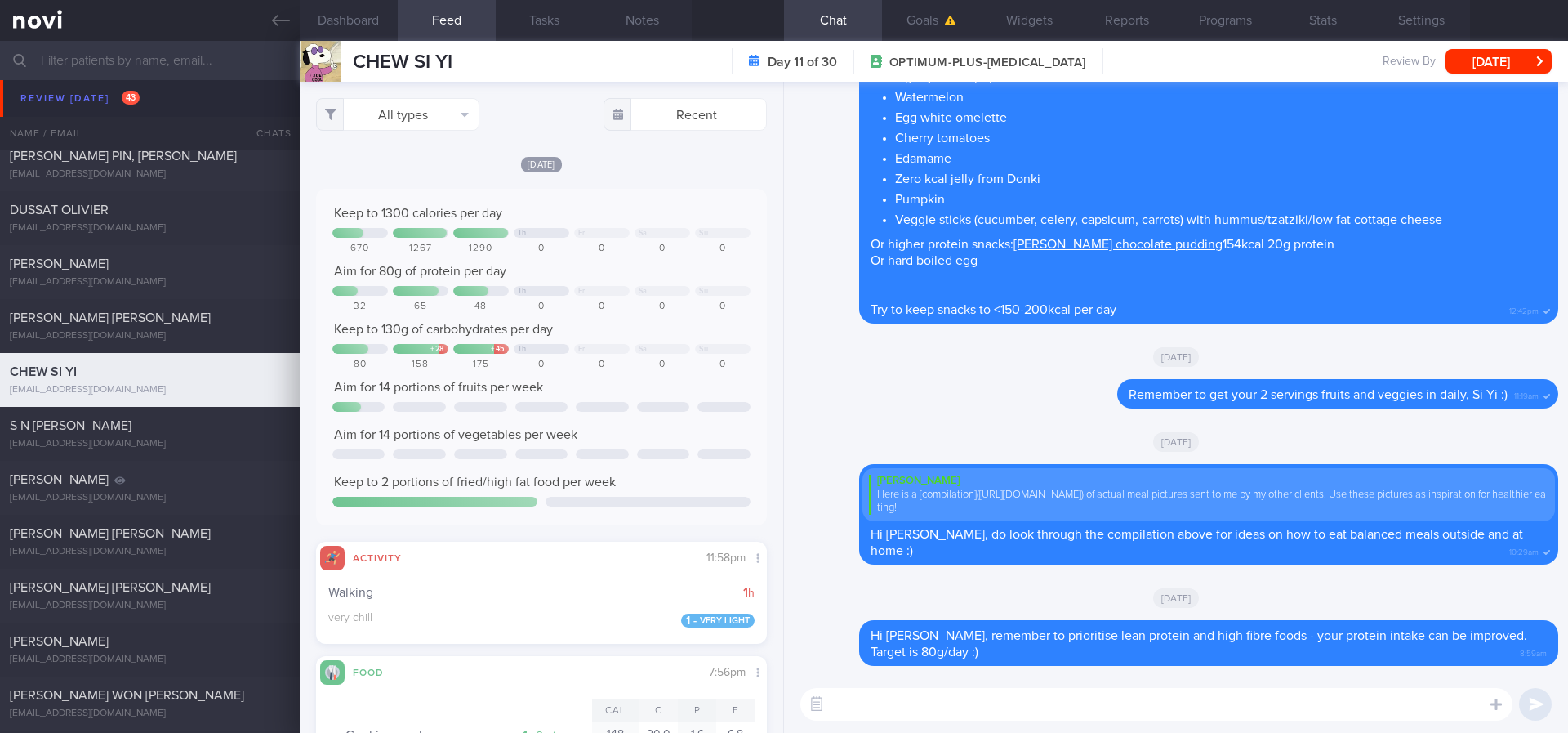
type textarea "Protein is of utmost importance during a weight loss phase and especially as we…"
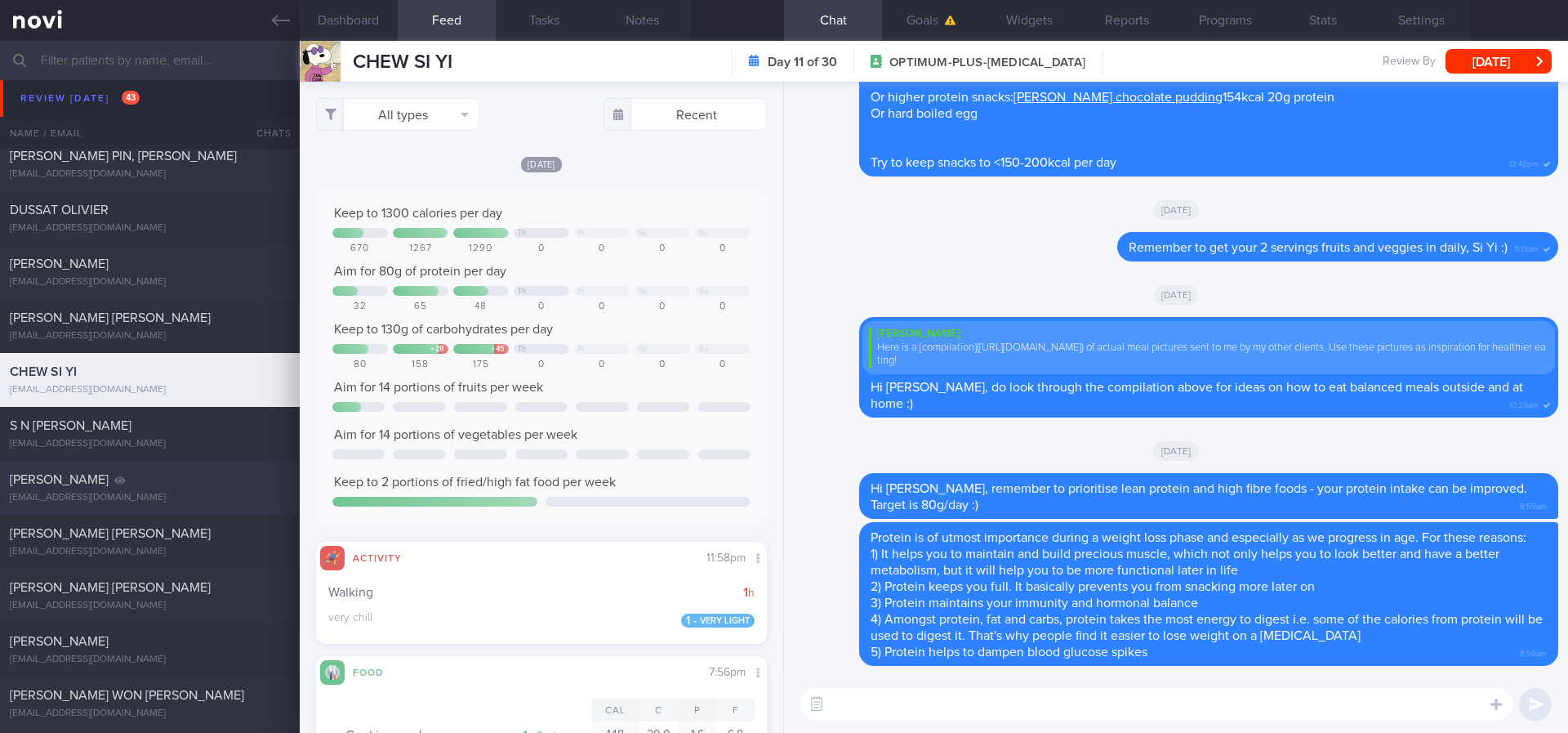
scroll to position [1593, 0]
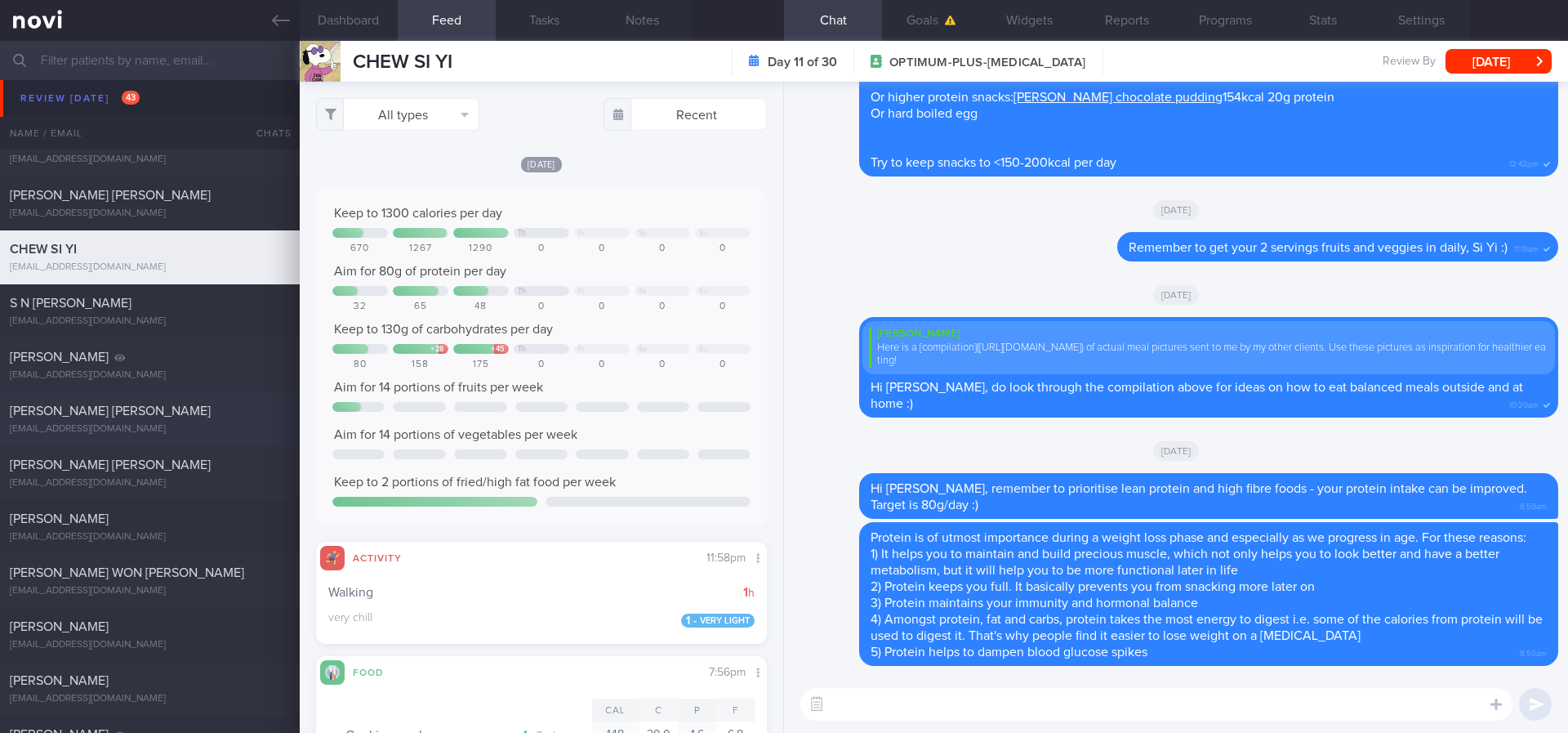
click at [218, 430] on div "[EMAIL_ADDRESS][DOMAIN_NAME]" at bounding box center [150, 429] width 280 height 13
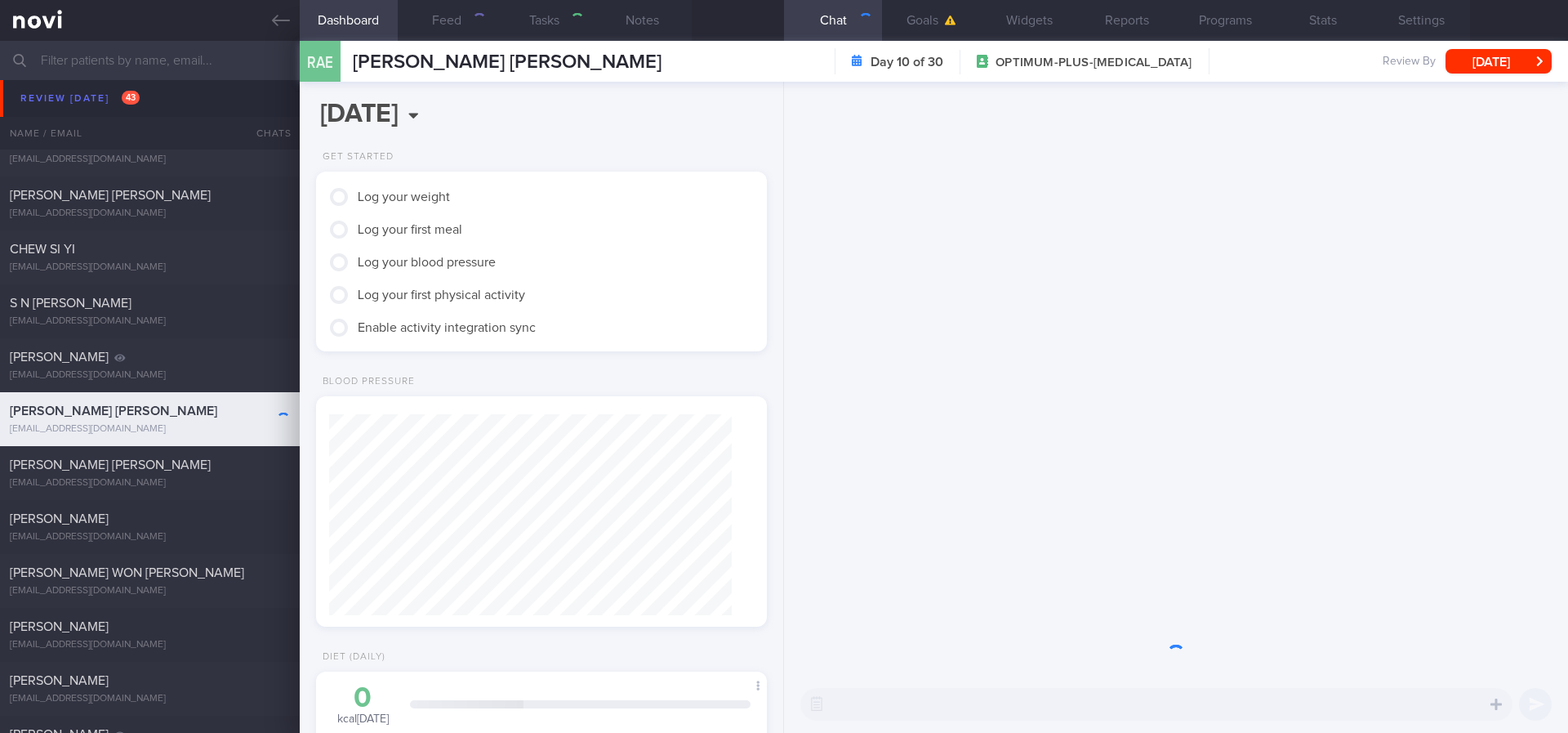
scroll to position [225, 403]
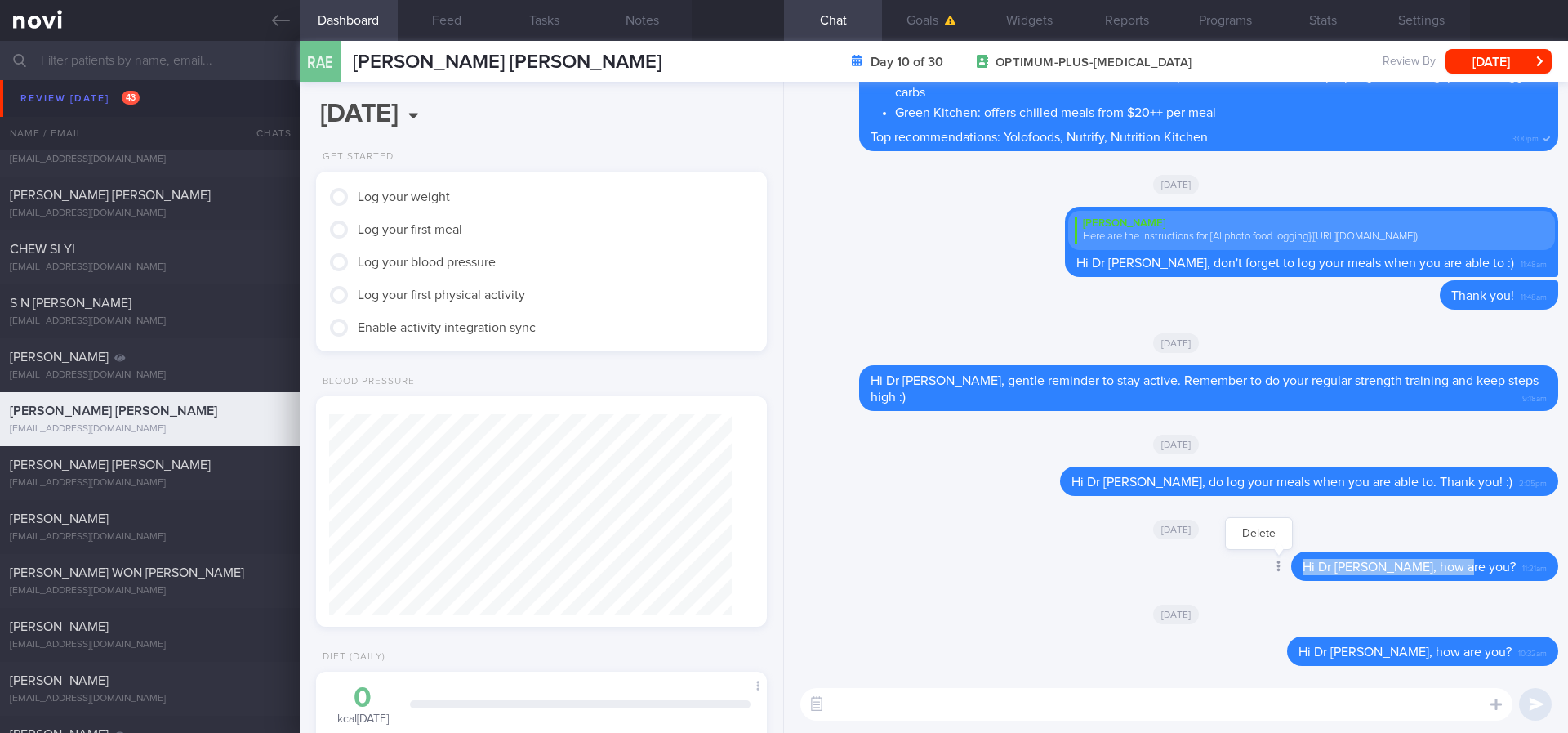
drag, startPoint x: 1499, startPoint y: 569, endPoint x: 1316, endPoint y: 566, distance: 183.0
click at [1316, 566] on div "Delete Hi Dr Eileen, how are you? 11:21am" at bounding box center [1392, 566] width 332 height 29
copy span "Hi Dr Eileen, how are you?"
click at [1233, 706] on textarea at bounding box center [1156, 704] width 712 height 33
paste textarea "Hi Dr Eileen, how are you?"
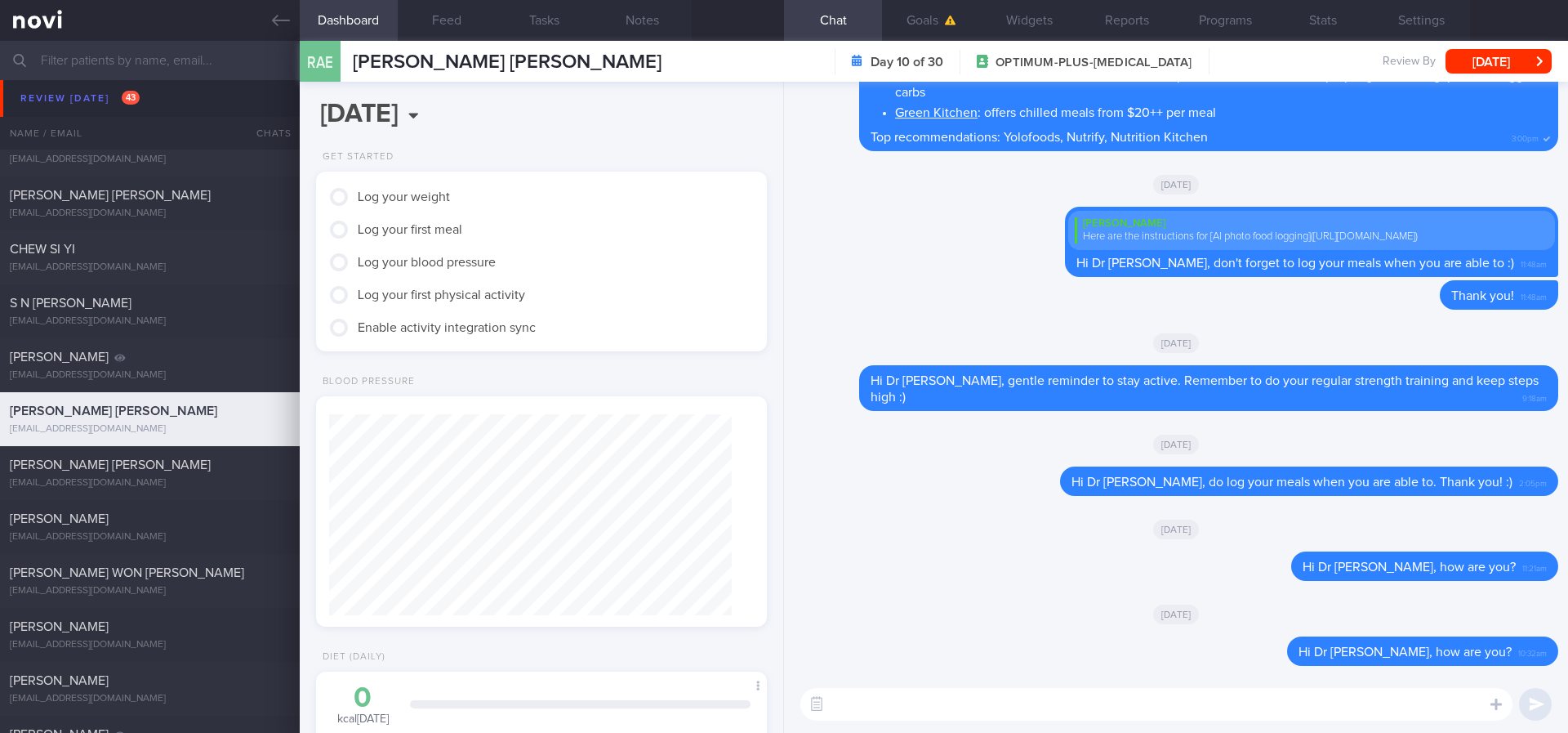
type textarea "Hi Dr Eileen, how are you?"
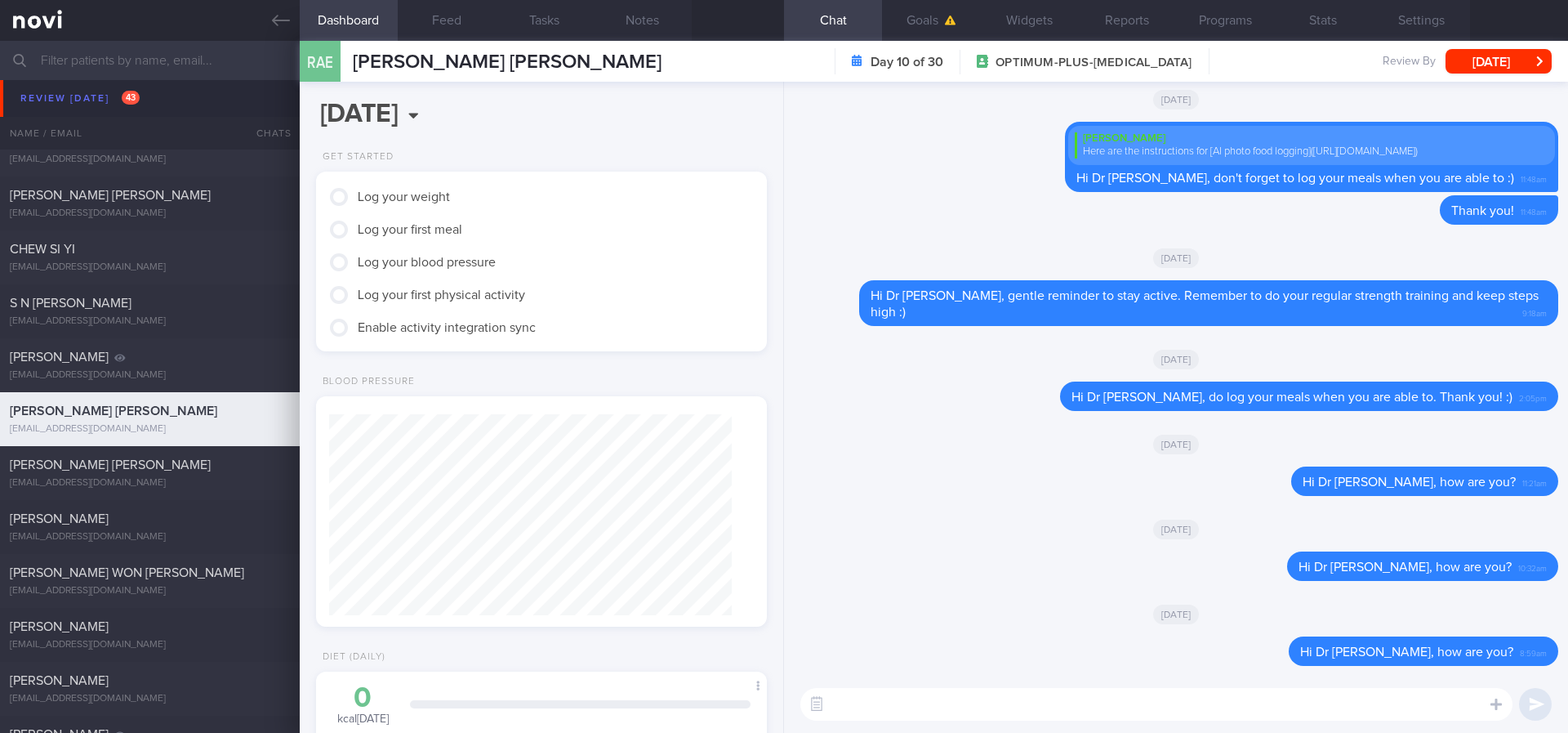
click at [232, 465] on div "[PERSON_NAME] [PERSON_NAME]" at bounding box center [148, 465] width 276 height 17
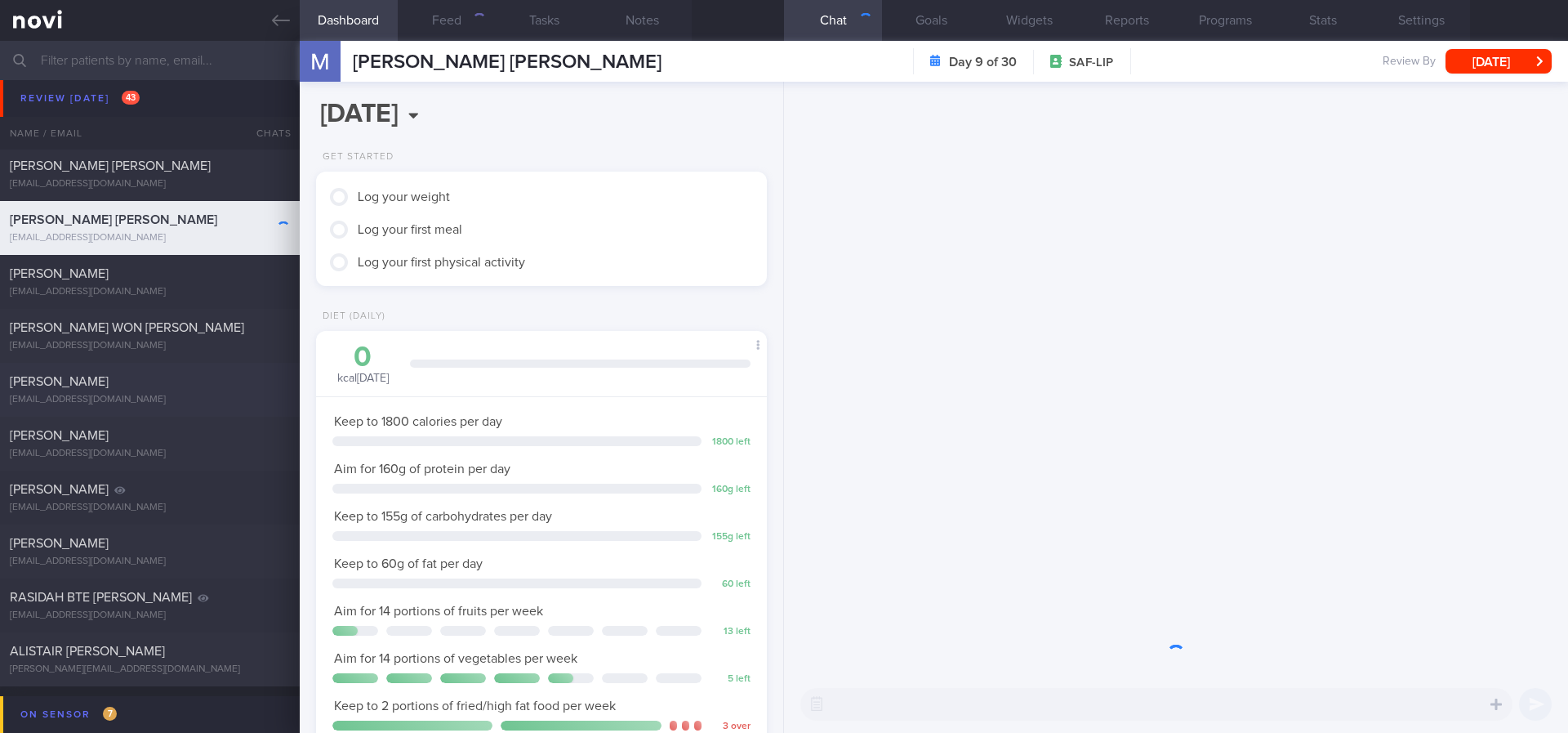
scroll to position [225, 403]
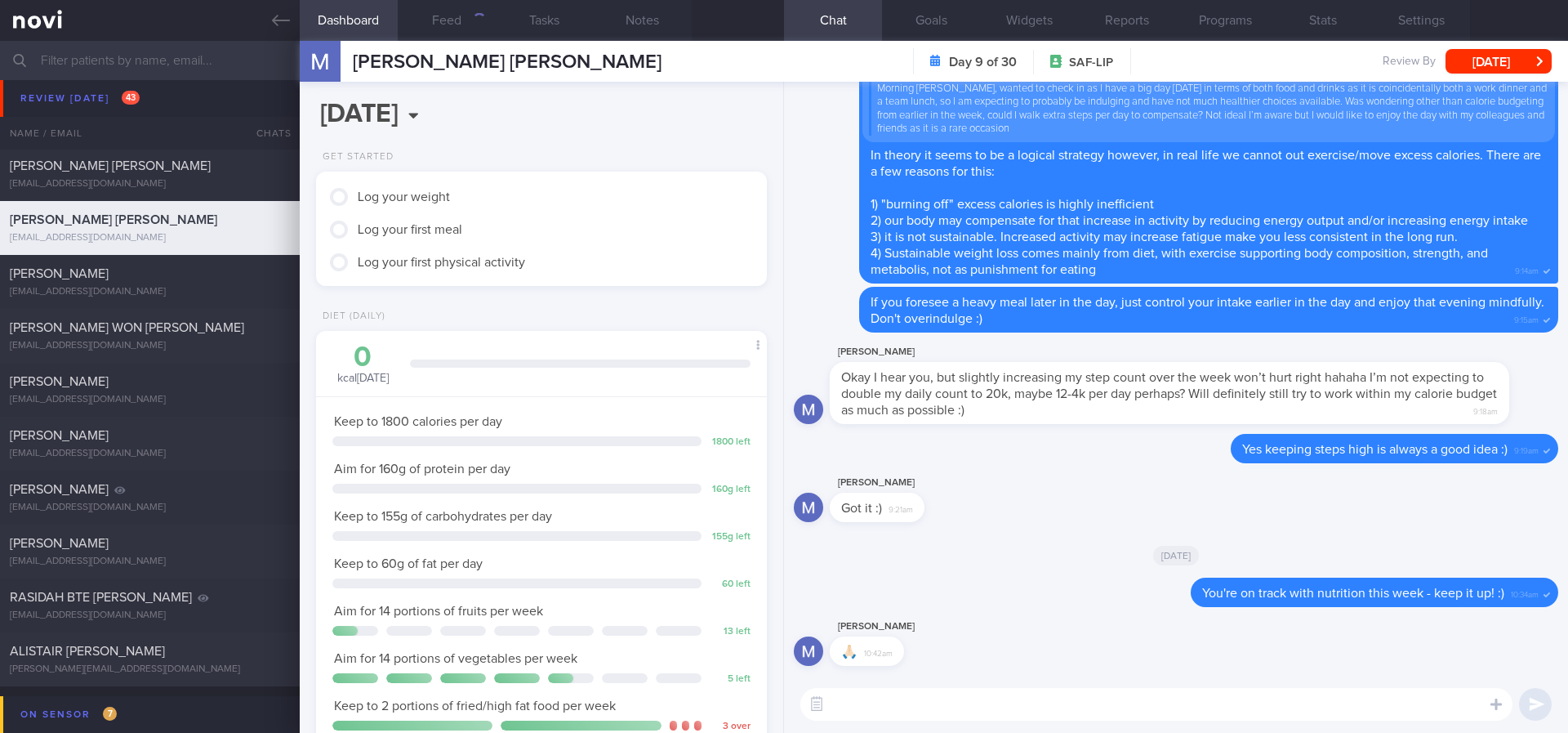
click at [904, 706] on textarea at bounding box center [1156, 704] width 712 height 33
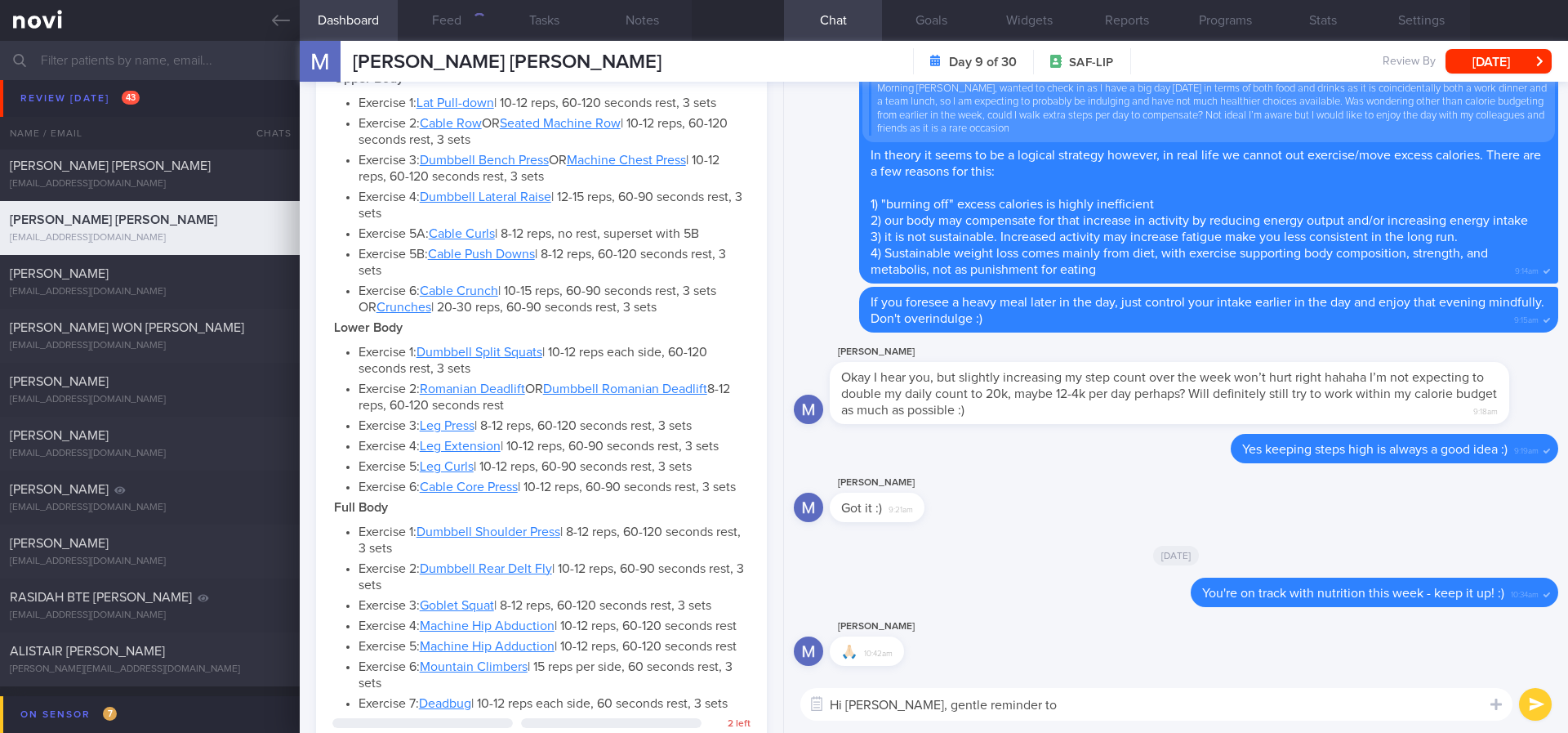
scroll to position [858, 0]
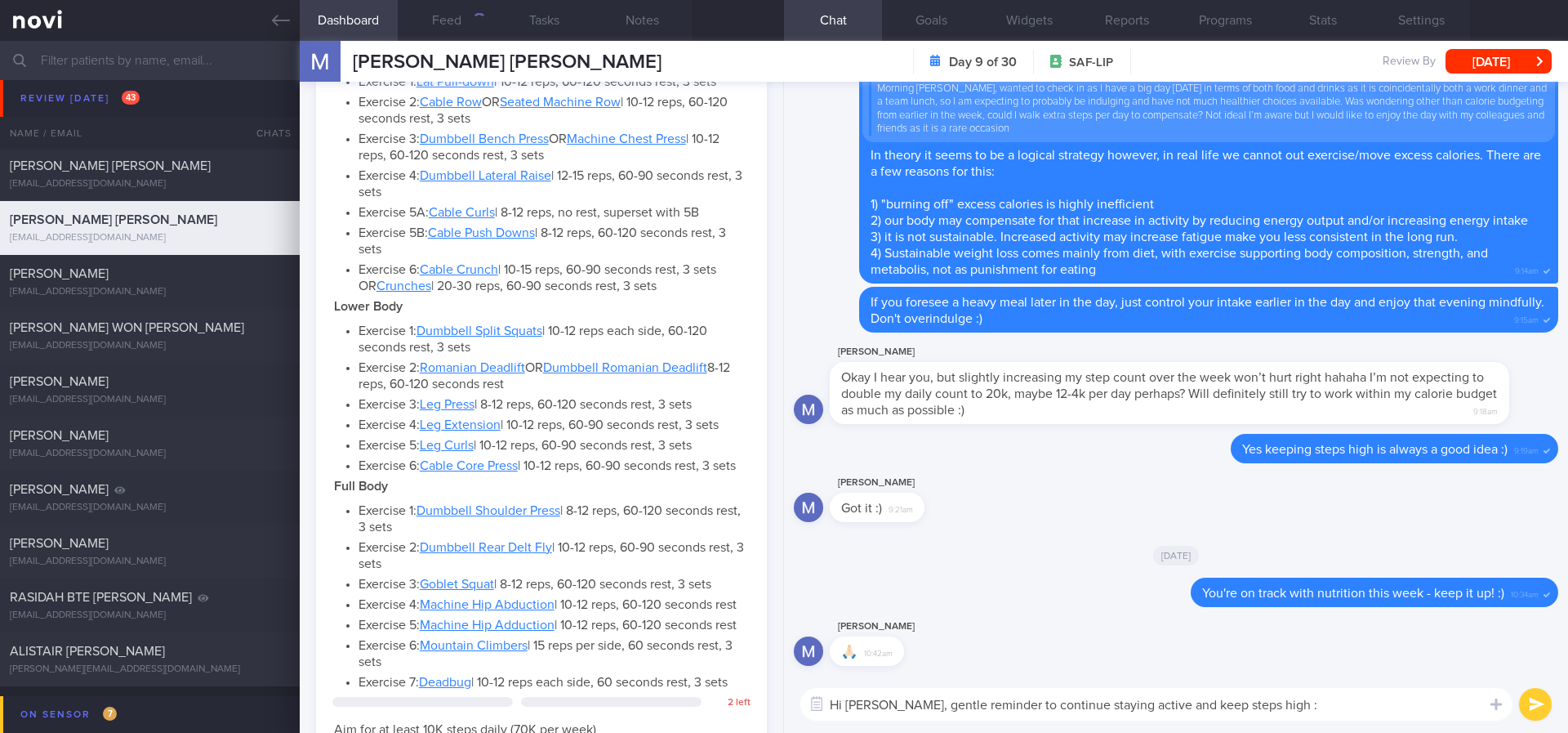
type textarea "Hi Matthew, gentle reminder to continue staying active and keep steps high :)"
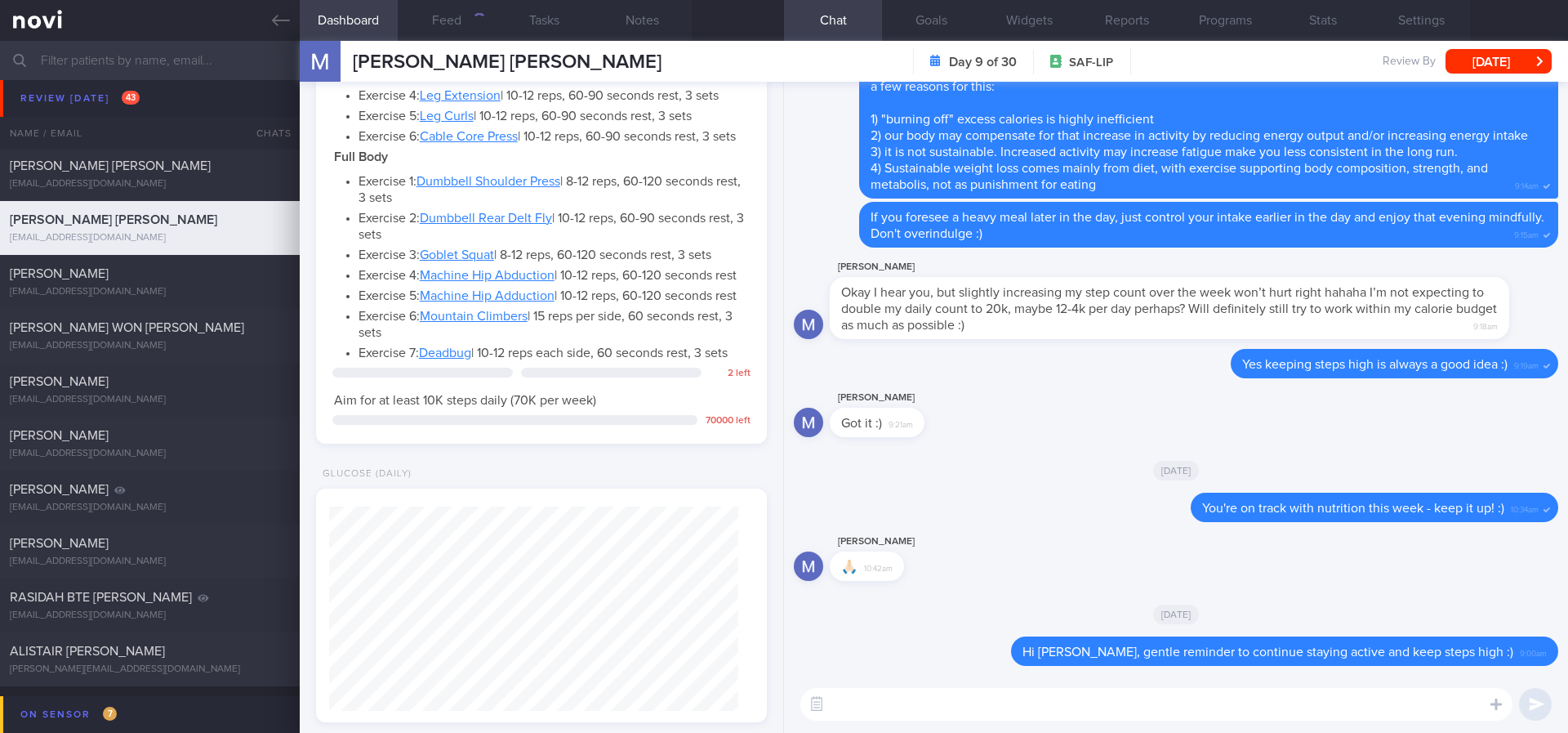
scroll to position [1348, 0]
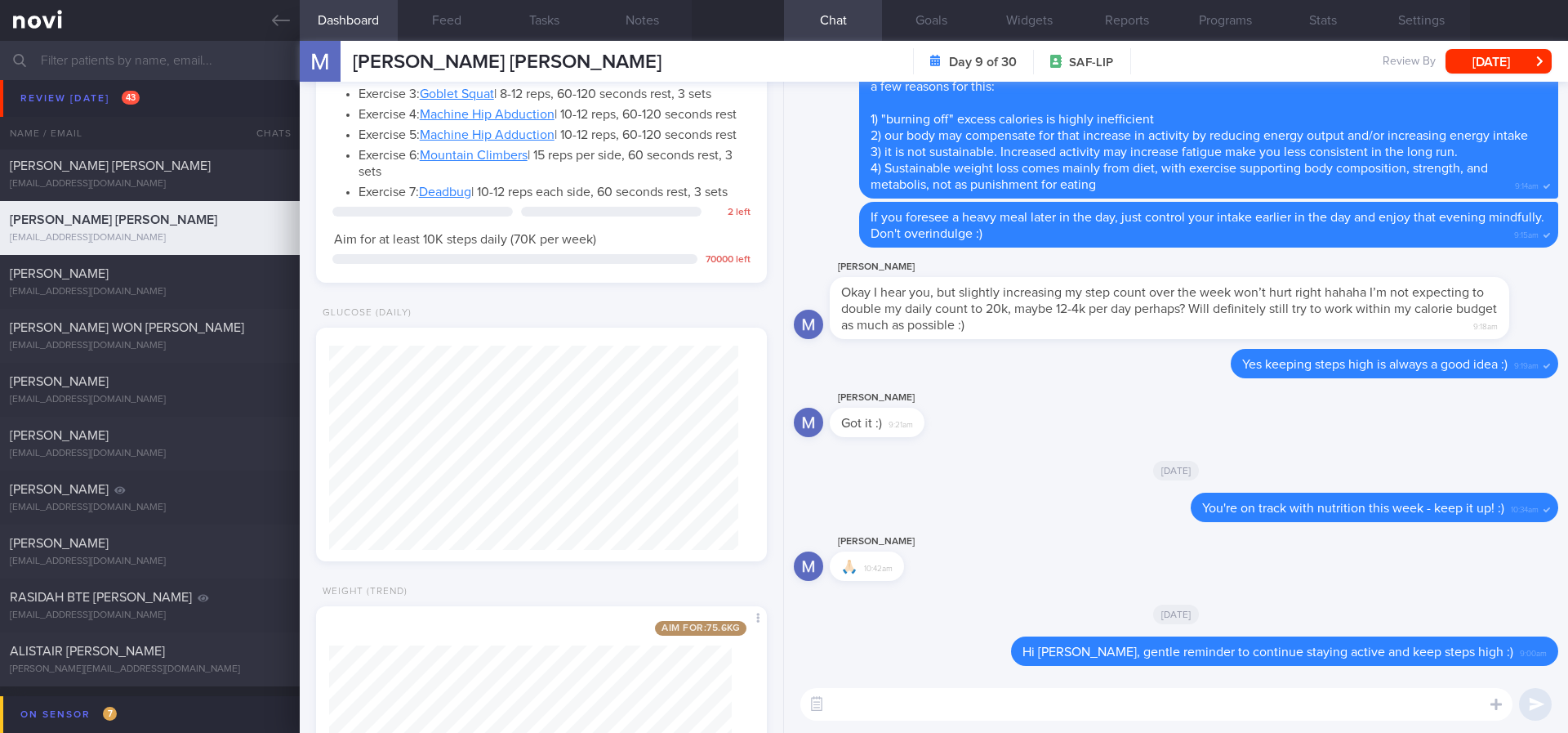
click at [1215, 713] on textarea at bounding box center [1156, 704] width 712 height 33
type textarea "Oh I just saw your stats - steps are excellent!"
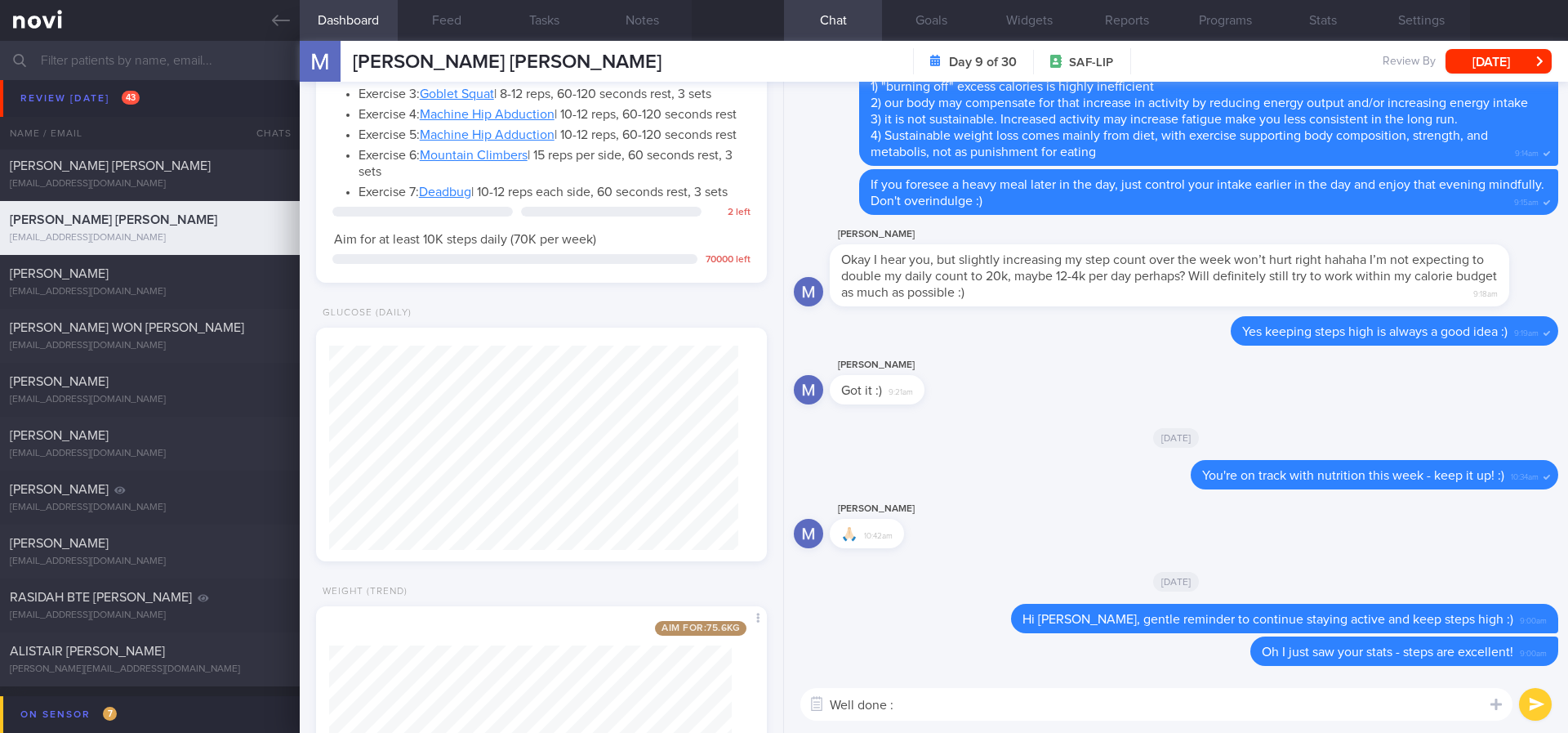
type textarea "Well done :)"
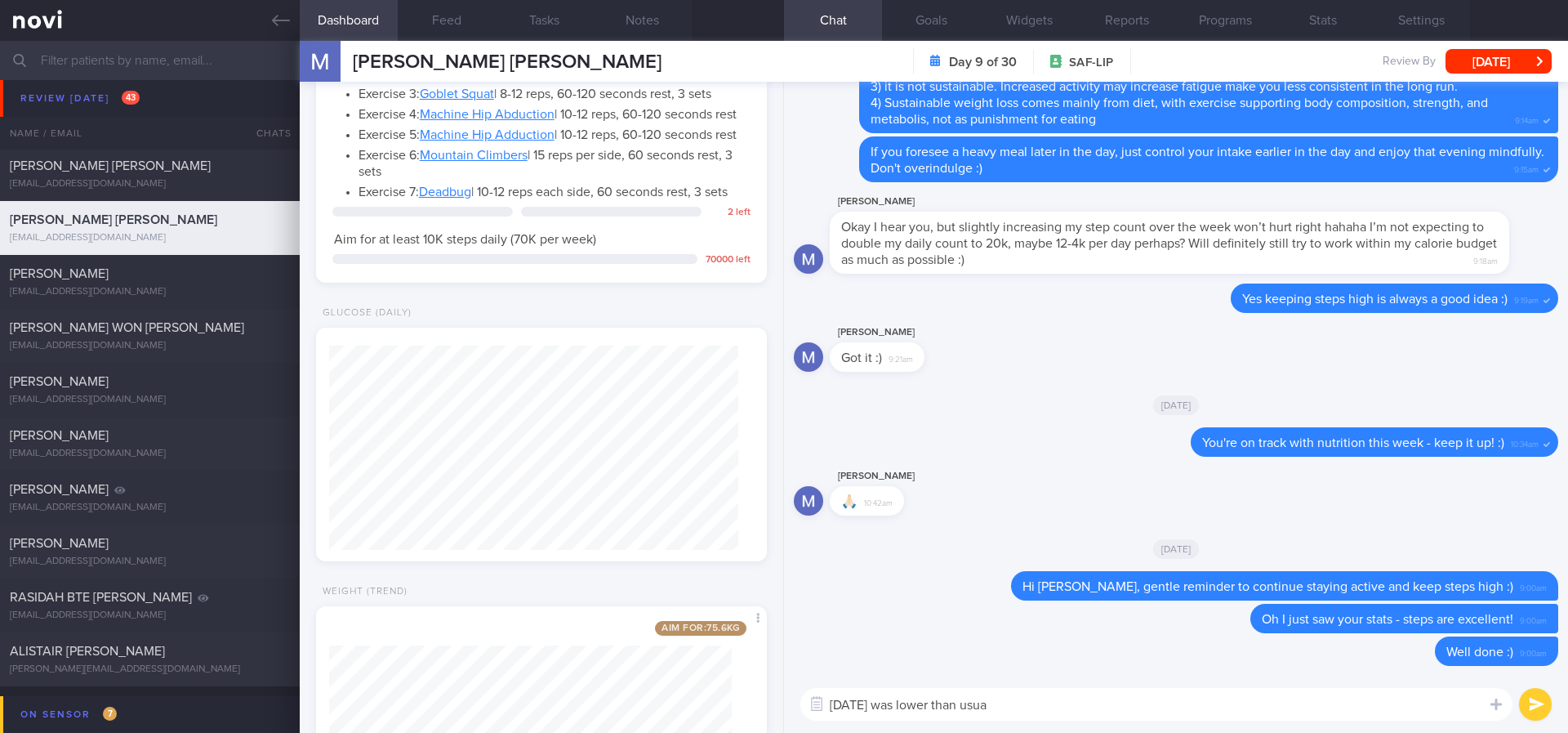
type textarea "Yesterday was lower than usual"
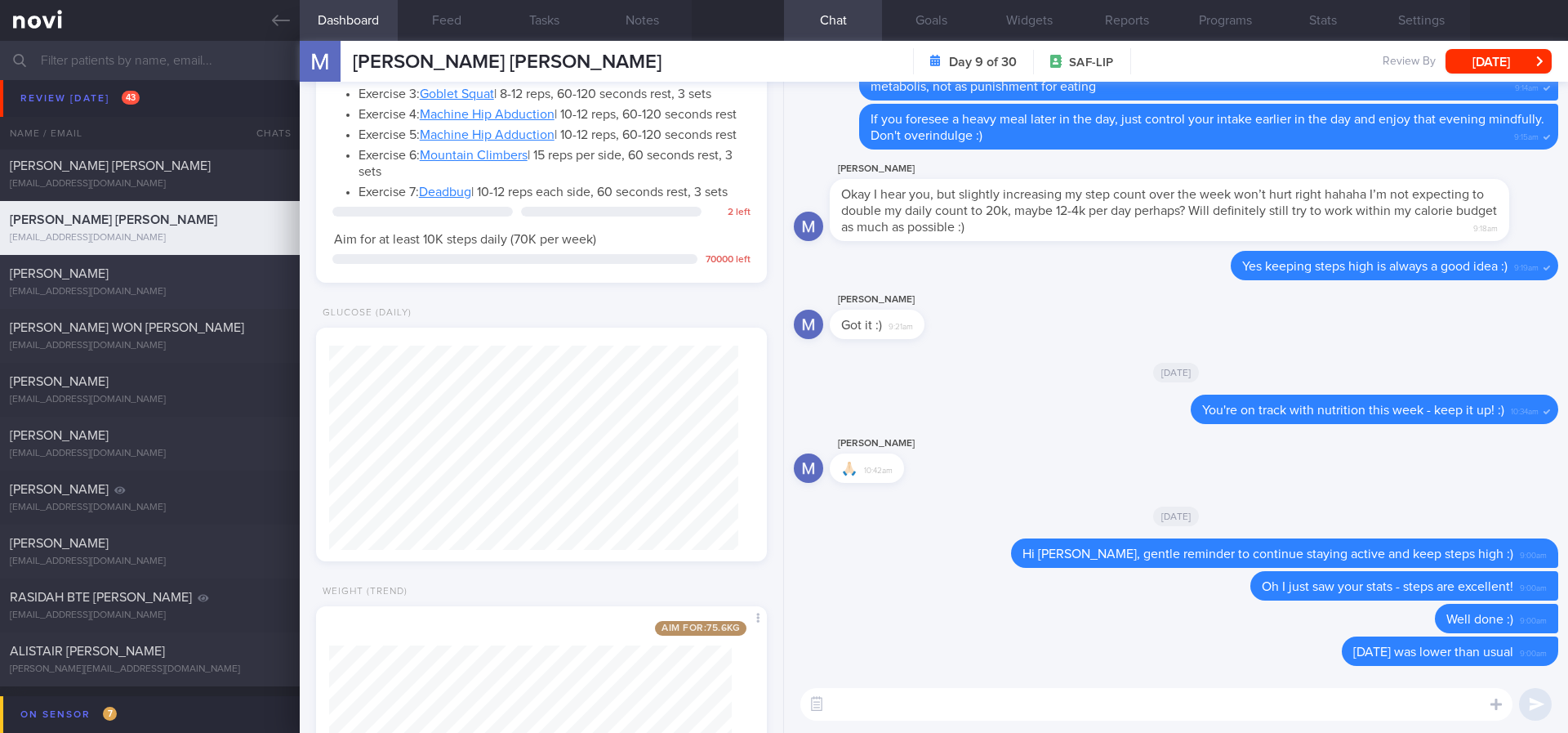
click at [214, 273] on div "[PERSON_NAME]" at bounding box center [148, 274] width 276 height 17
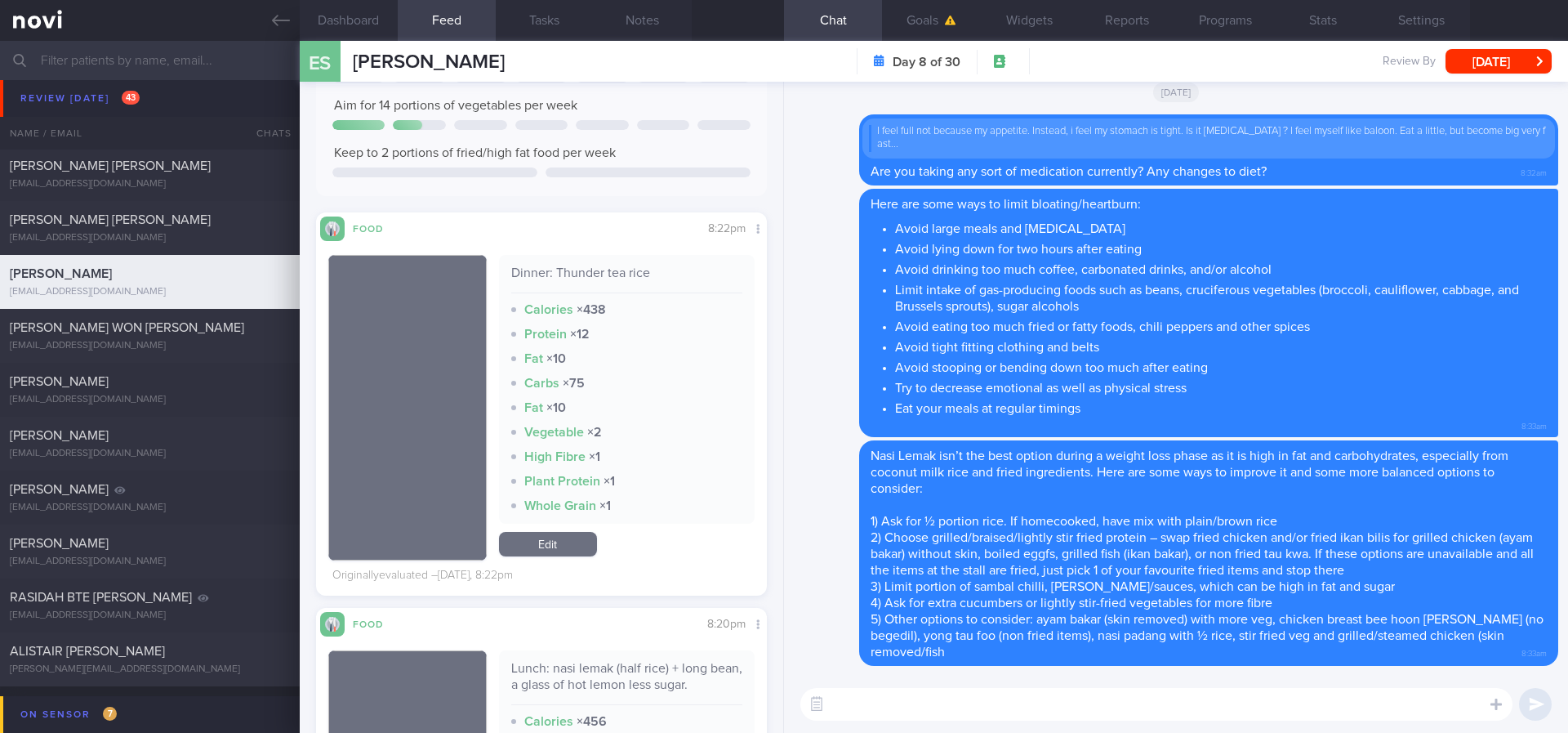
scroll to position [368, 0]
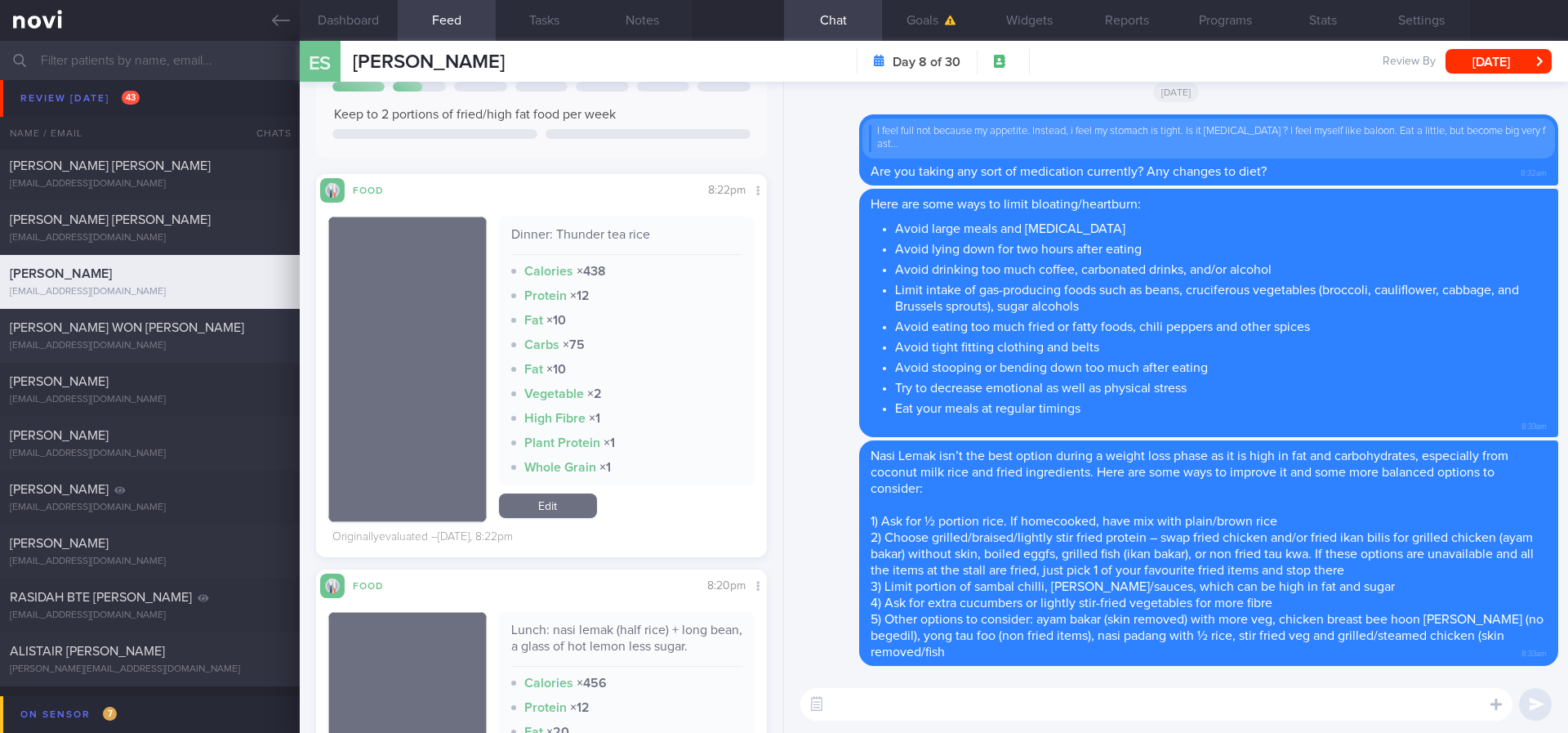
click at [202, 334] on div "[PERSON_NAME] WON [PERSON_NAME]" at bounding box center [148, 328] width 276 height 17
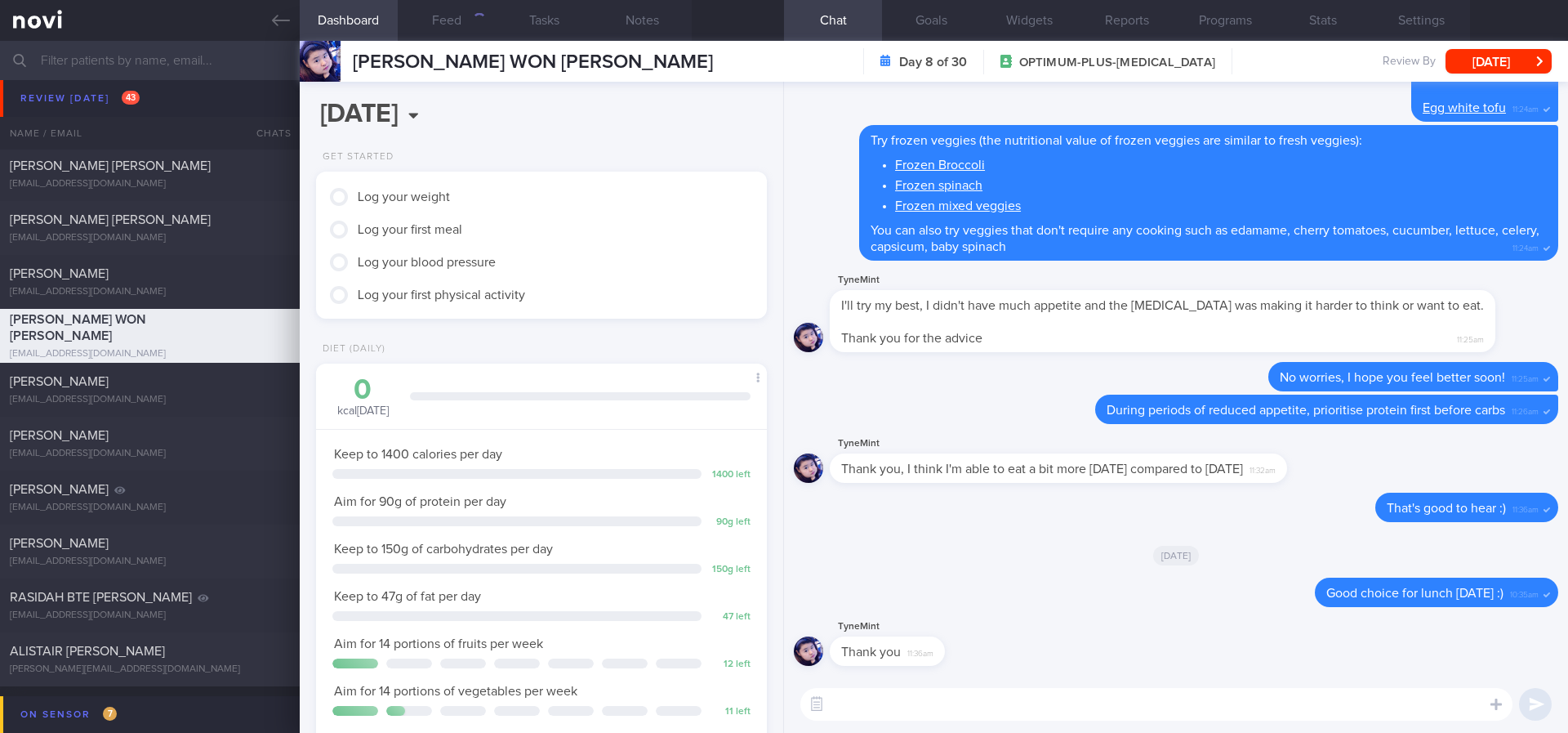
scroll to position [225, 403]
click at [478, 32] on button "Feed 423" at bounding box center [446, 20] width 98 height 41
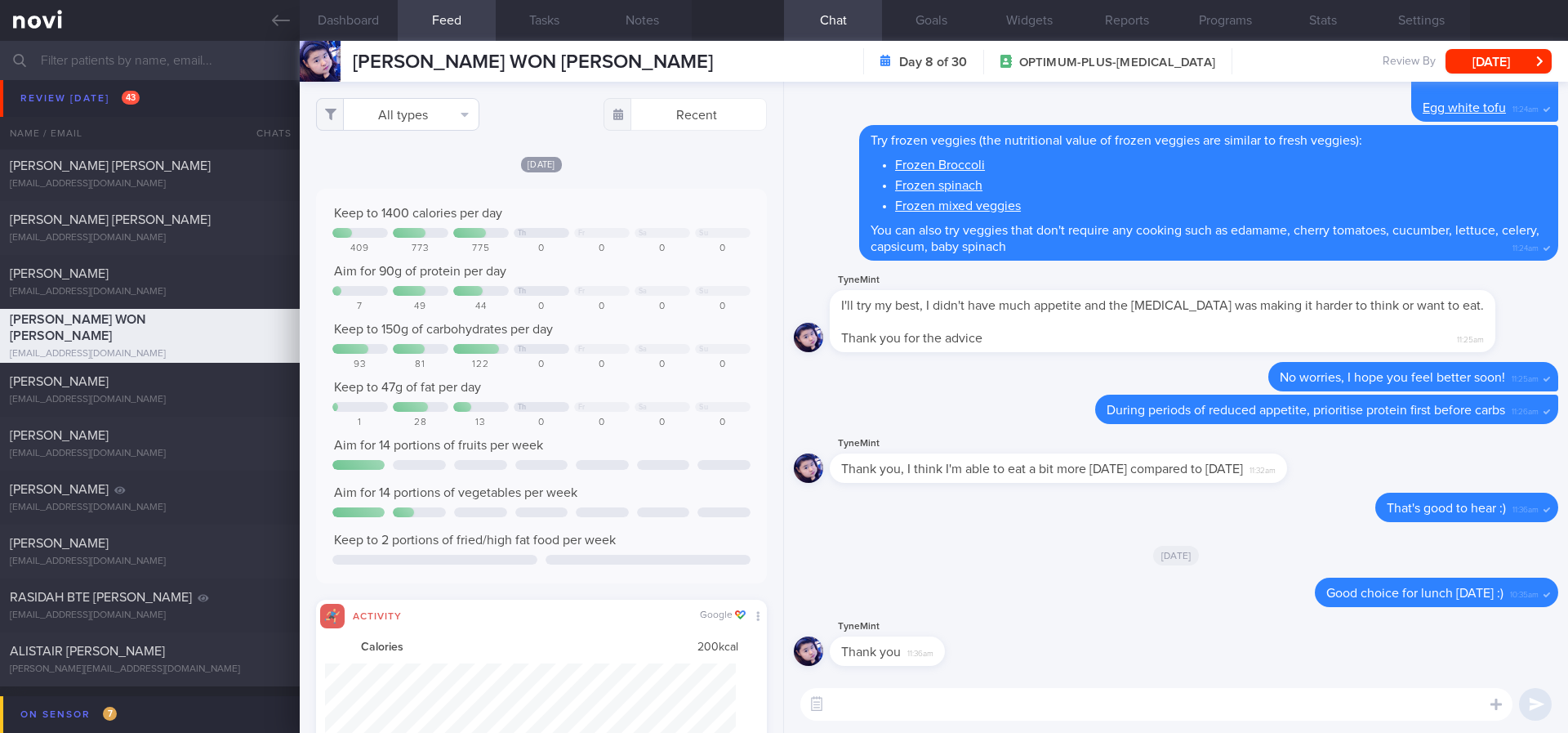
scroll to position [102, 412]
click at [402, 118] on button "All types" at bounding box center [398, 114] width 164 height 33
click at [398, 168] on button "Activity" at bounding box center [398, 171] width 162 height 24
checkbox input "false"
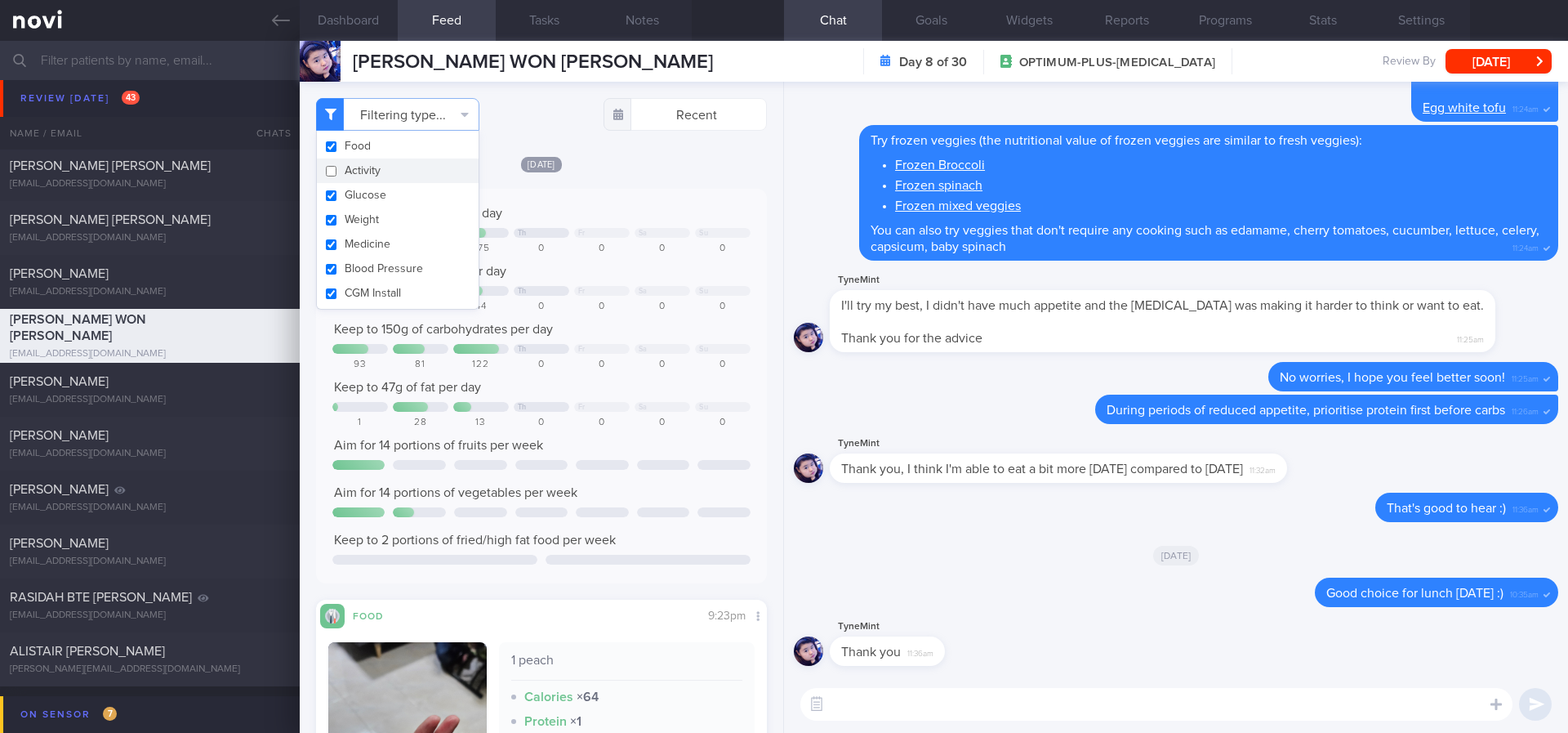
click at [638, 298] on div "Th Fr Sa Su" at bounding box center [541, 292] width 418 height 13
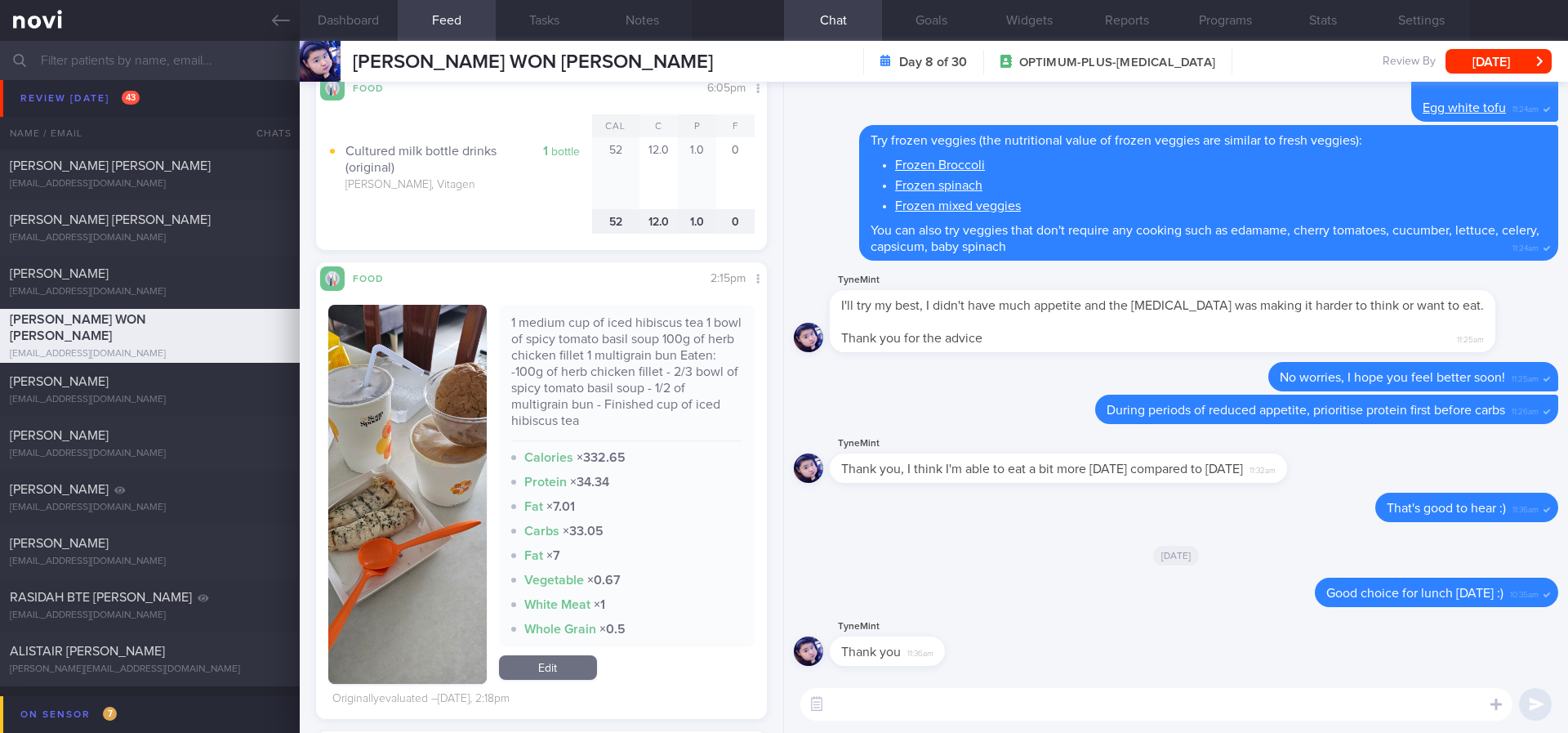
scroll to position [1961, 0]
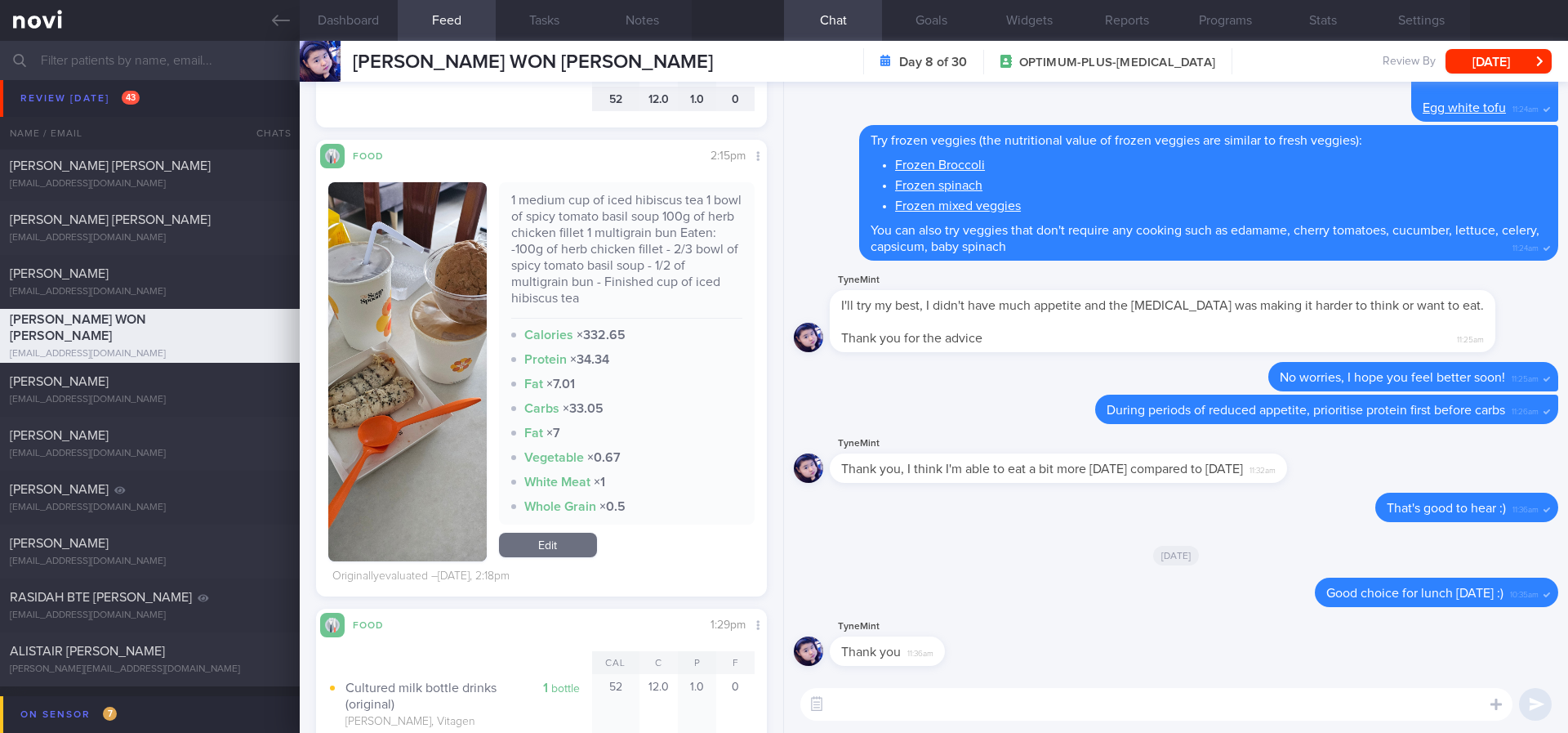
click at [914, 697] on textarea at bounding box center [1156, 704] width 712 height 33
type textarea "Well done choosing the muscle up set from Soup Spoon :)"
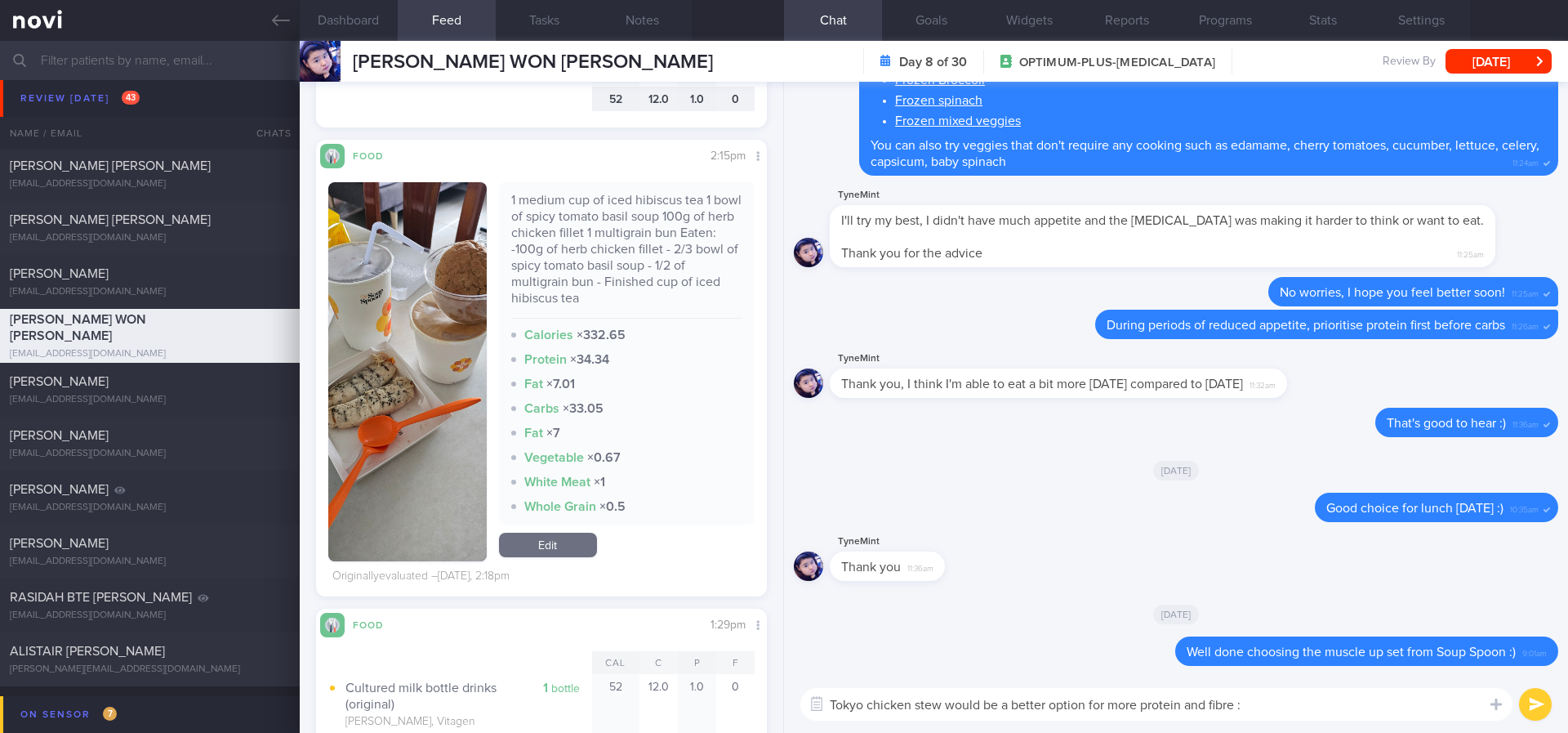
type textarea "Tokyo chicken stew would be a better option for more protein and fibre :)"
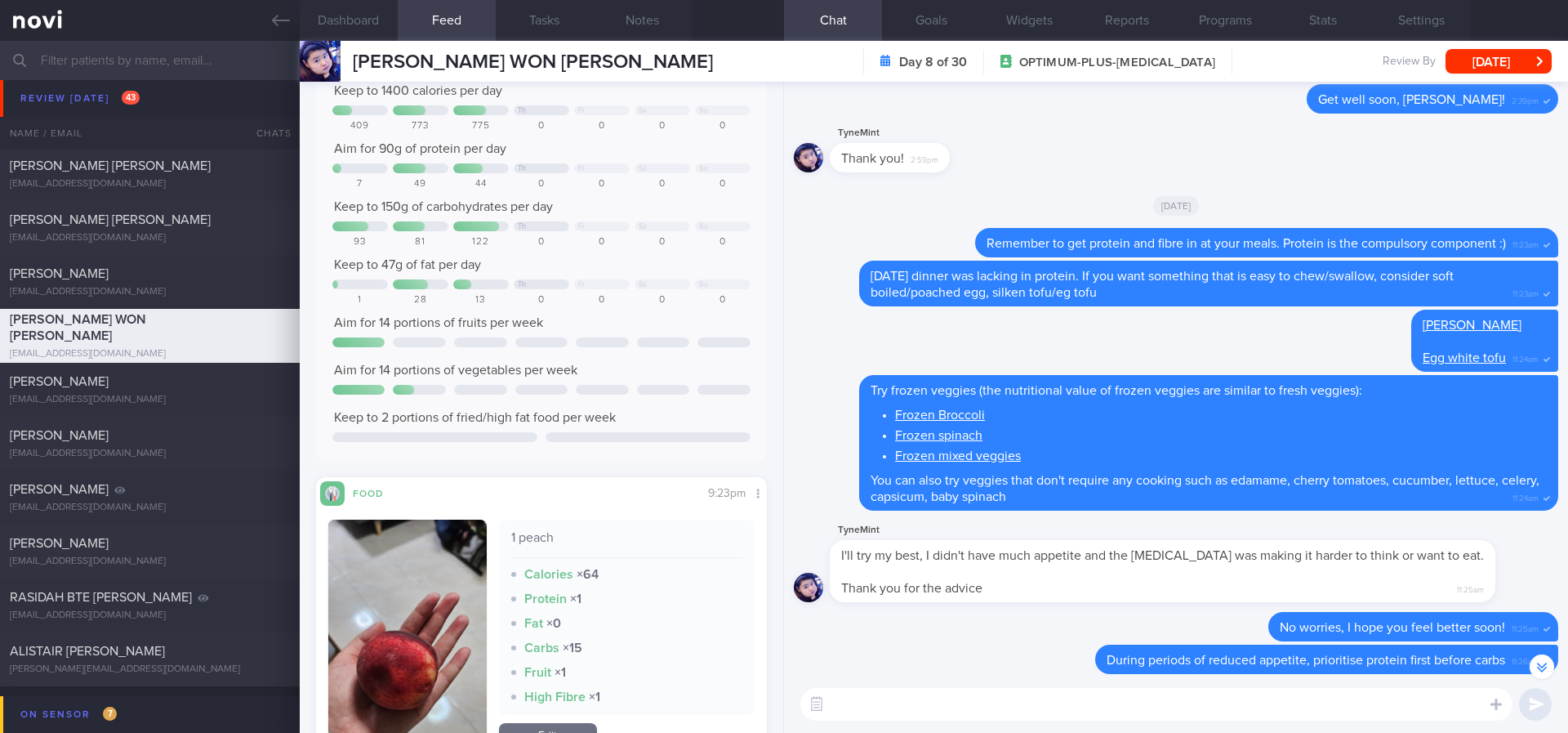
click at [970, 709] on textarea at bounding box center [1156, 704] width 712 height 33
paste textarea "To manage hunger and prevent snacking: 1. Have regular, protein and fibre fille…"
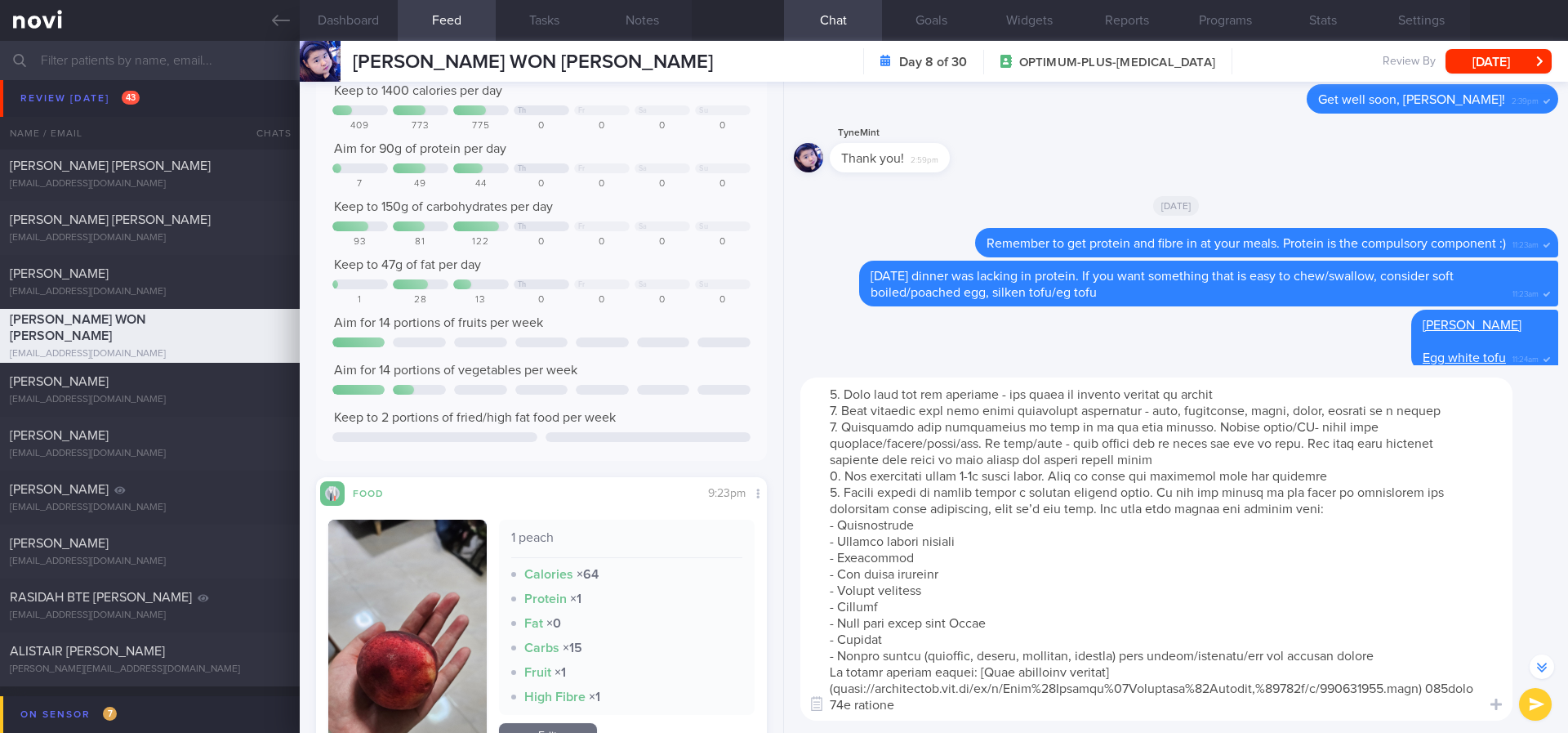
scroll to position [0, 0]
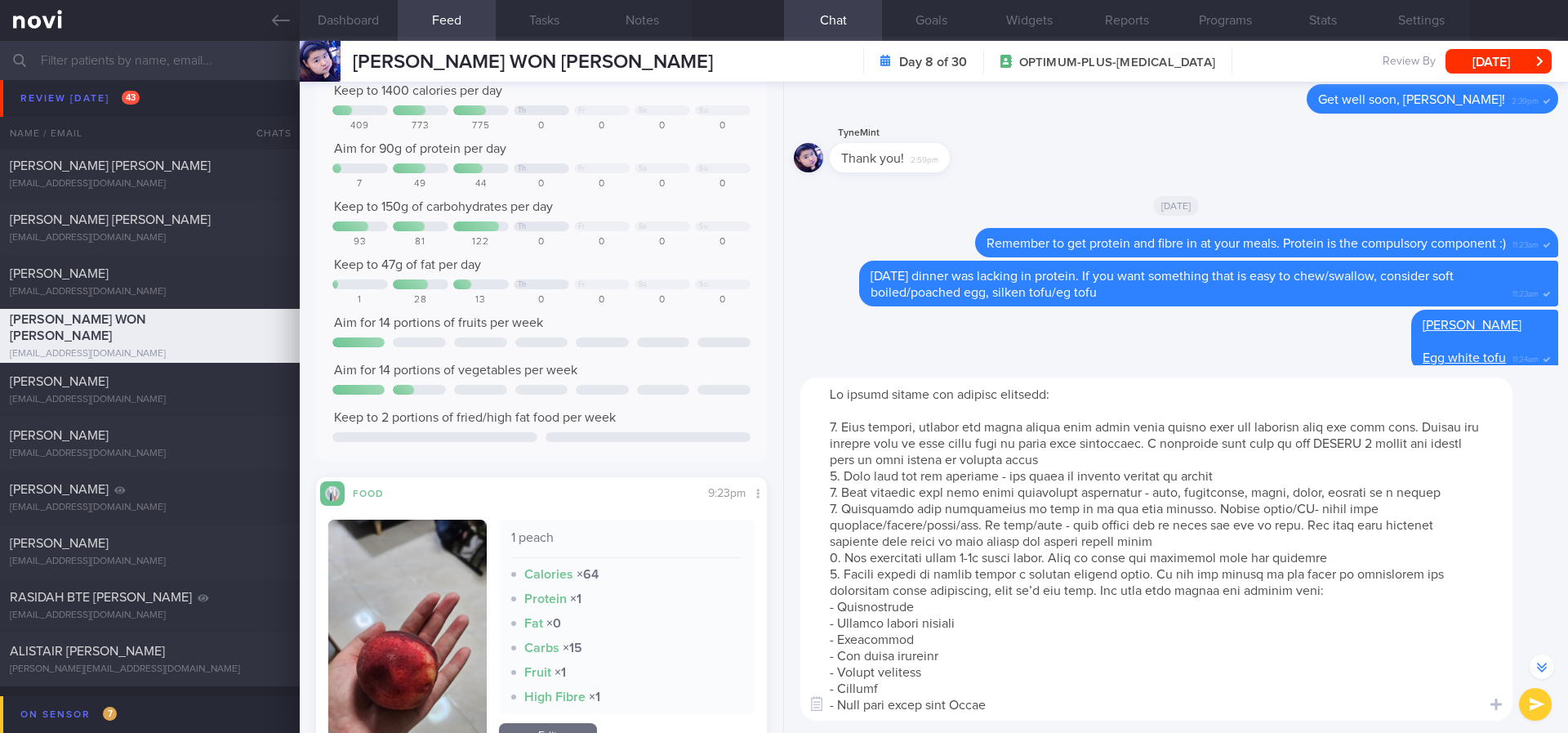
click at [1206, 446] on textarea at bounding box center [1156, 549] width 712 height 344
drag, startPoint x: 1420, startPoint y: 440, endPoint x: 1388, endPoint y: 440, distance: 32.0
click at [1388, 440] on textarea at bounding box center [1156, 549] width 712 height 344
type textarea "To manage hunger and prevent snacking: 1. Have regular, protein and fibre fille…"
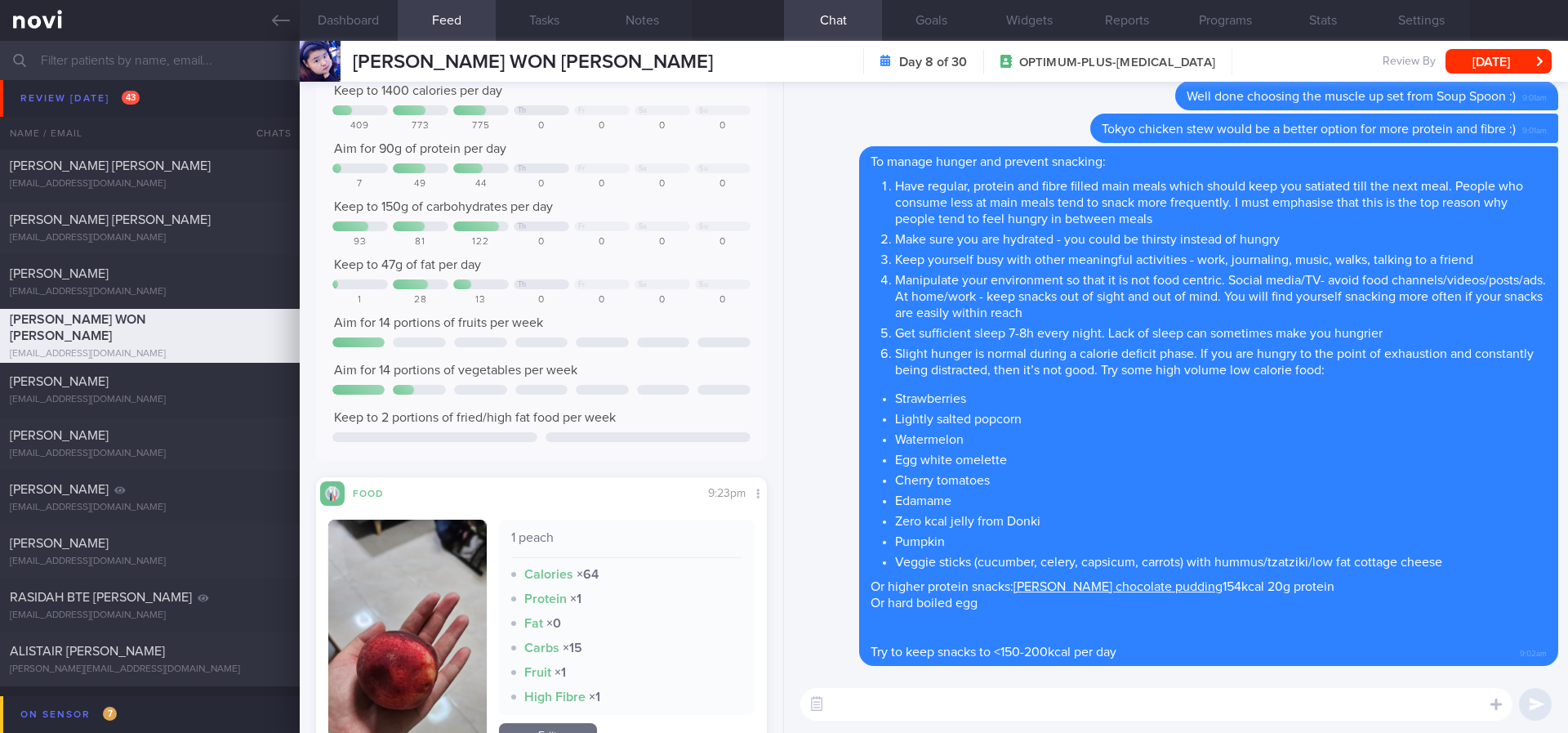
click at [199, 412] on div "LEE KLANZ klanzbat@gmail.com Thu, 7 Aug – SAF-LIP tracked" at bounding box center [784, 389] width 1568 height 54
click at [206, 392] on div "LEE KLANZ klanzbat@gmail.com" at bounding box center [150, 389] width 300 height 33
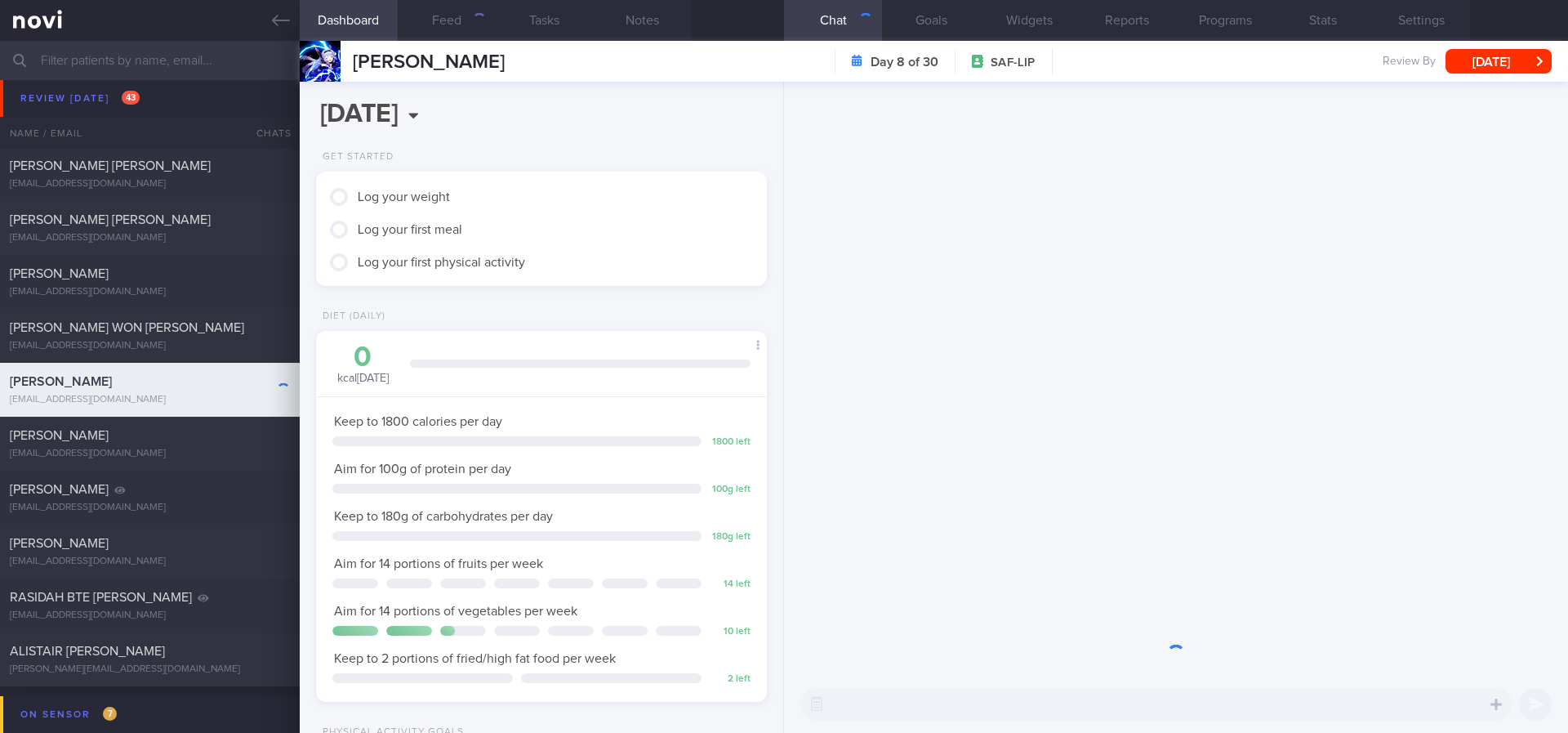
scroll to position [204, 410]
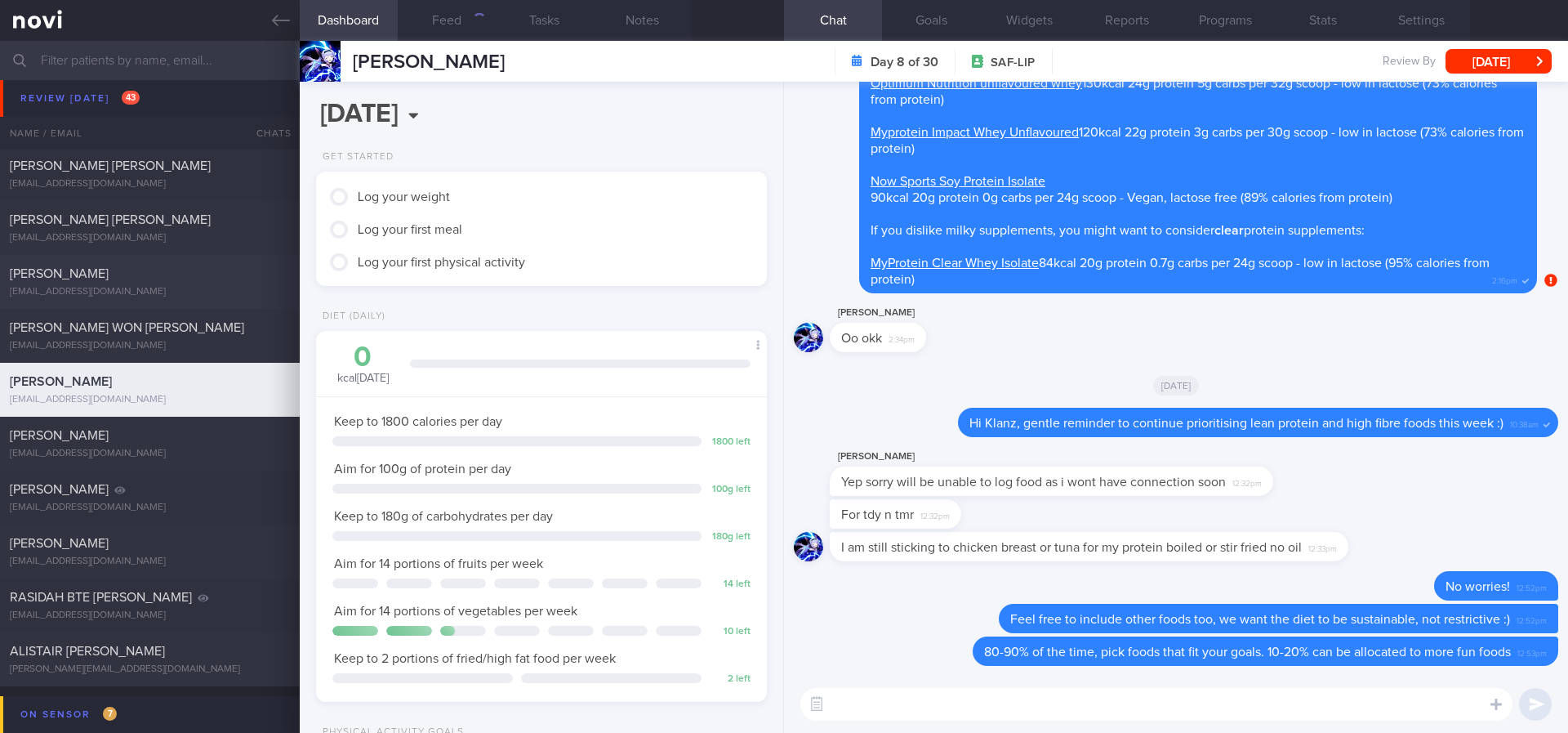
click at [211, 301] on div "Elizabeth Sutjioko els2002@yahoo.com Thu, 7 Aug – tracked" at bounding box center [784, 282] width 1568 height 54
click at [254, 325] on div at bounding box center [271, 323] width 36 height 9
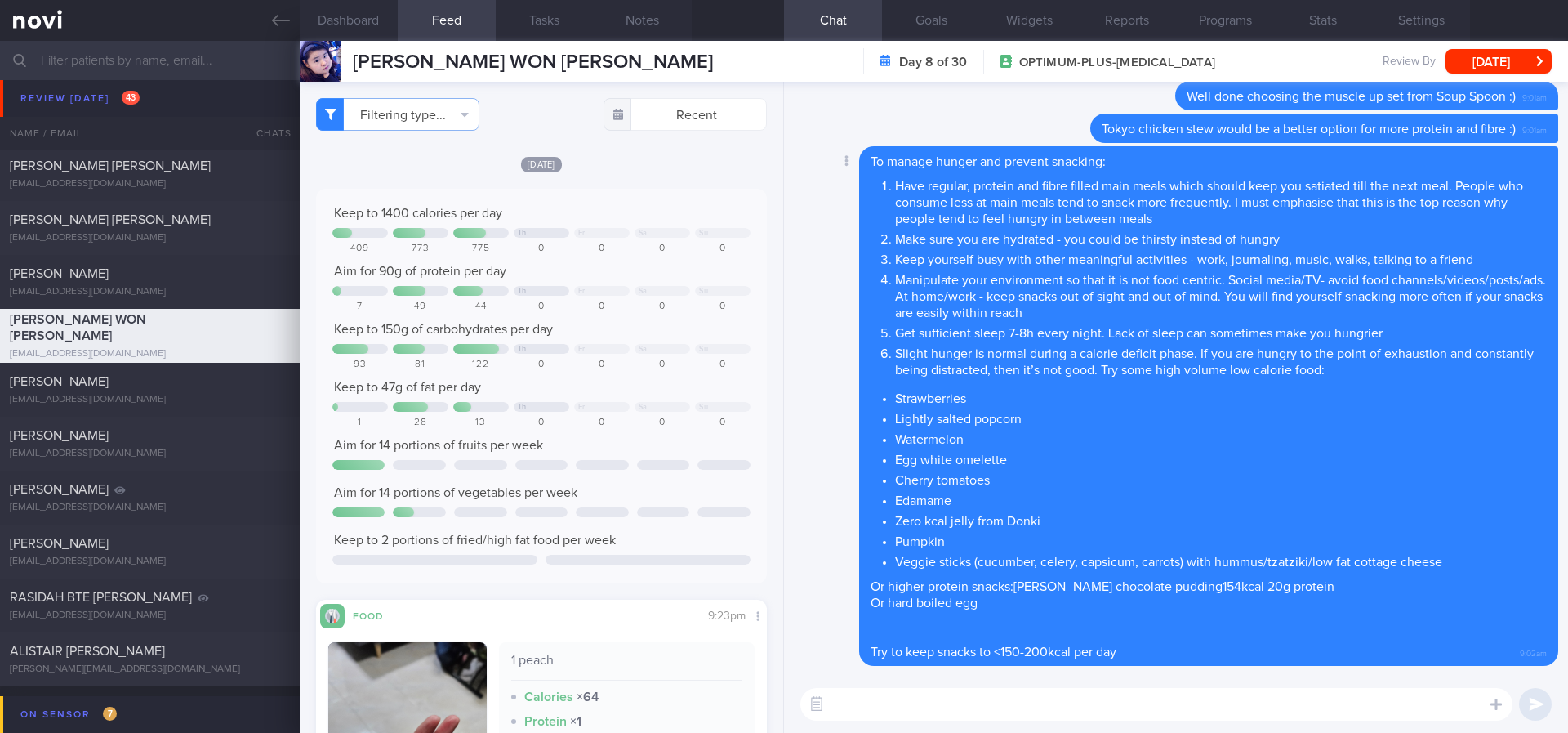
drag, startPoint x: 937, startPoint y: 700, endPoint x: 939, endPoint y: 652, distance: 48.0
click at [937, 699] on textarea at bounding box center [1156, 704] width 712 height 33
type textarea "Remember to stay active this week and to do your regular strength training :)"
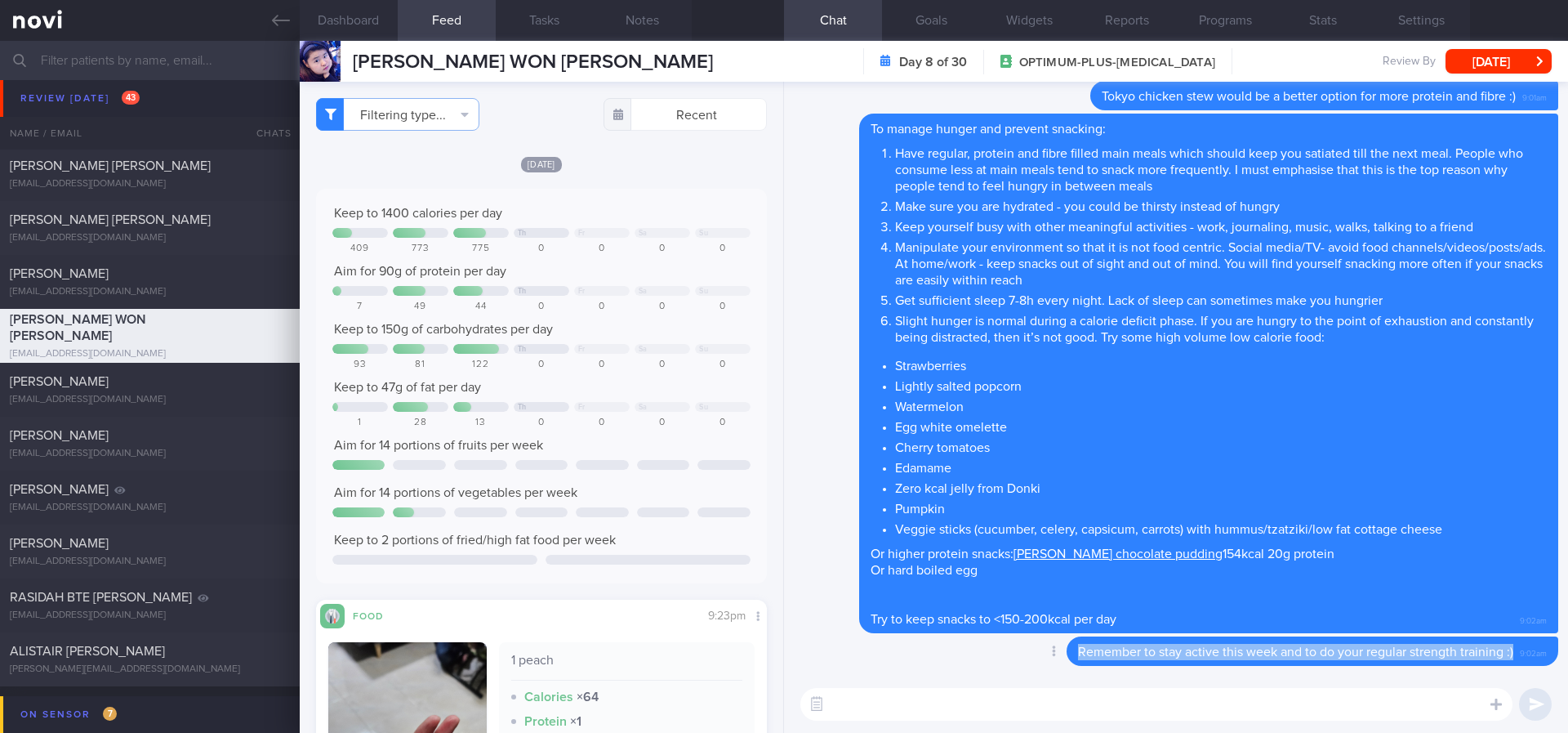
drag, startPoint x: 1459, startPoint y: 655, endPoint x: 992, endPoint y: 662, distance: 467.1
click at [1001, 662] on div "Delete Remember to stay active this week and to do your regular strength traini…" at bounding box center [1279, 650] width 557 height 29
copy span "Remember to stay active this week and to do your regular strength training :)"
click at [144, 387] on div "[PERSON_NAME]" at bounding box center [148, 382] width 276 height 17
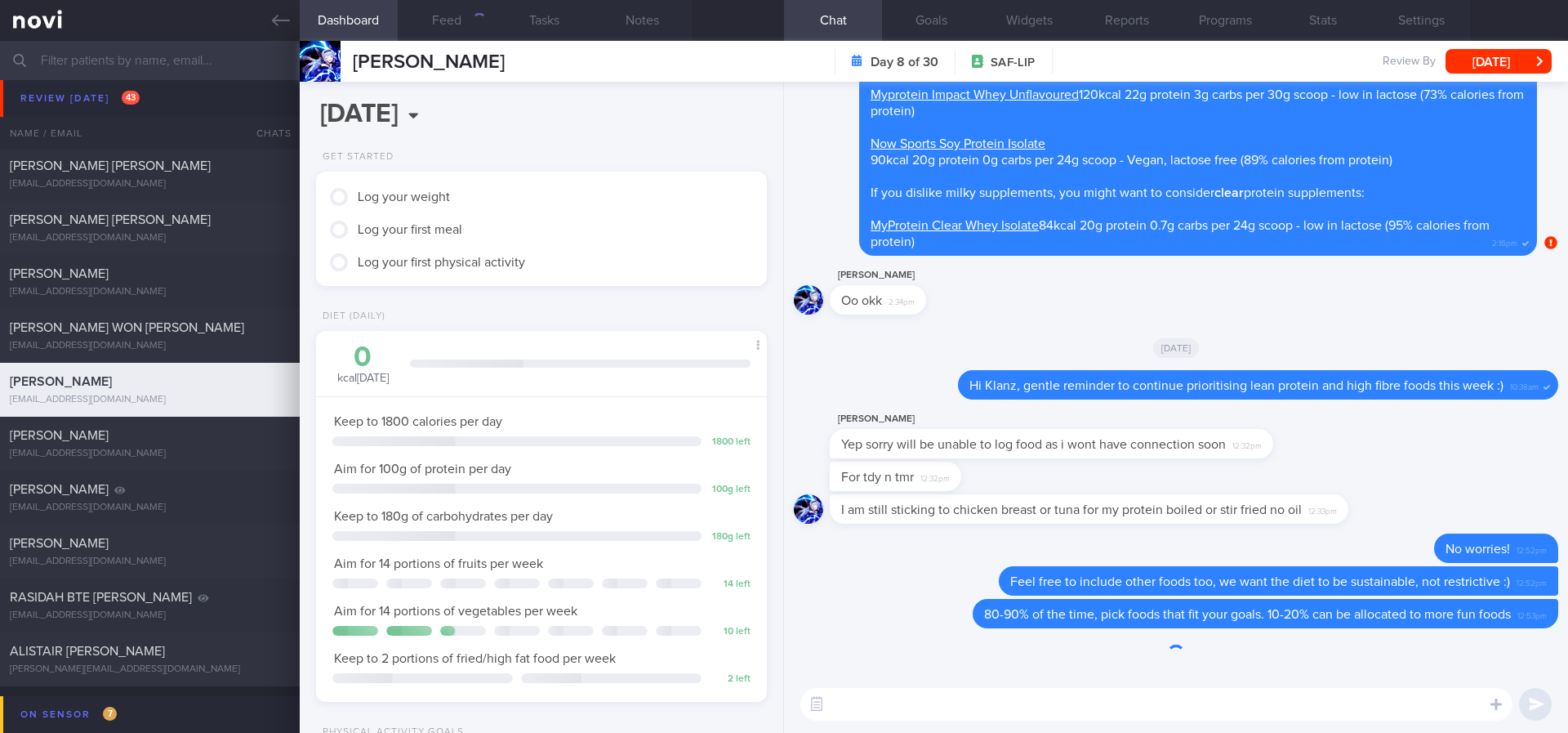
scroll to position [204, 410]
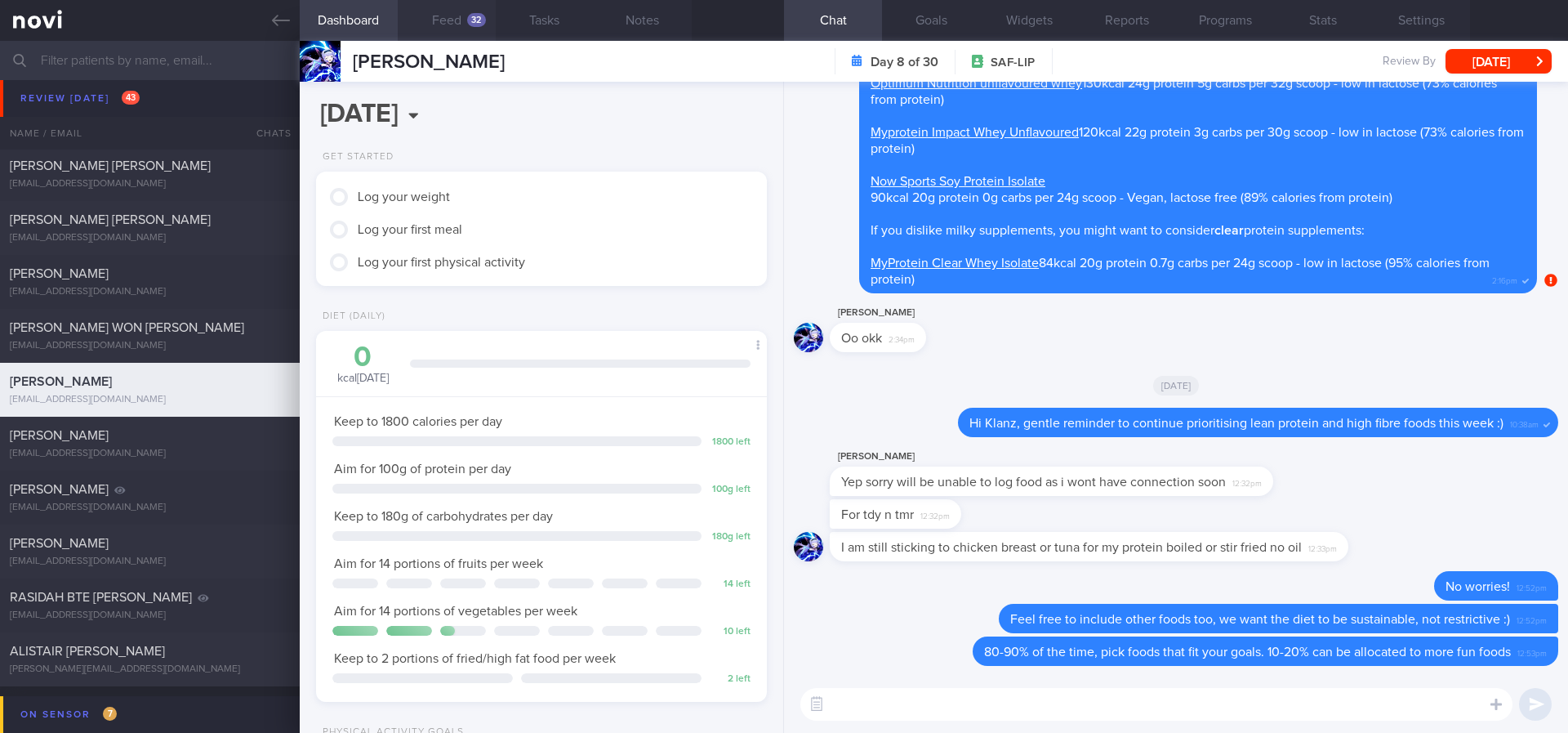
click at [476, 21] on div "32" at bounding box center [476, 20] width 18 height 14
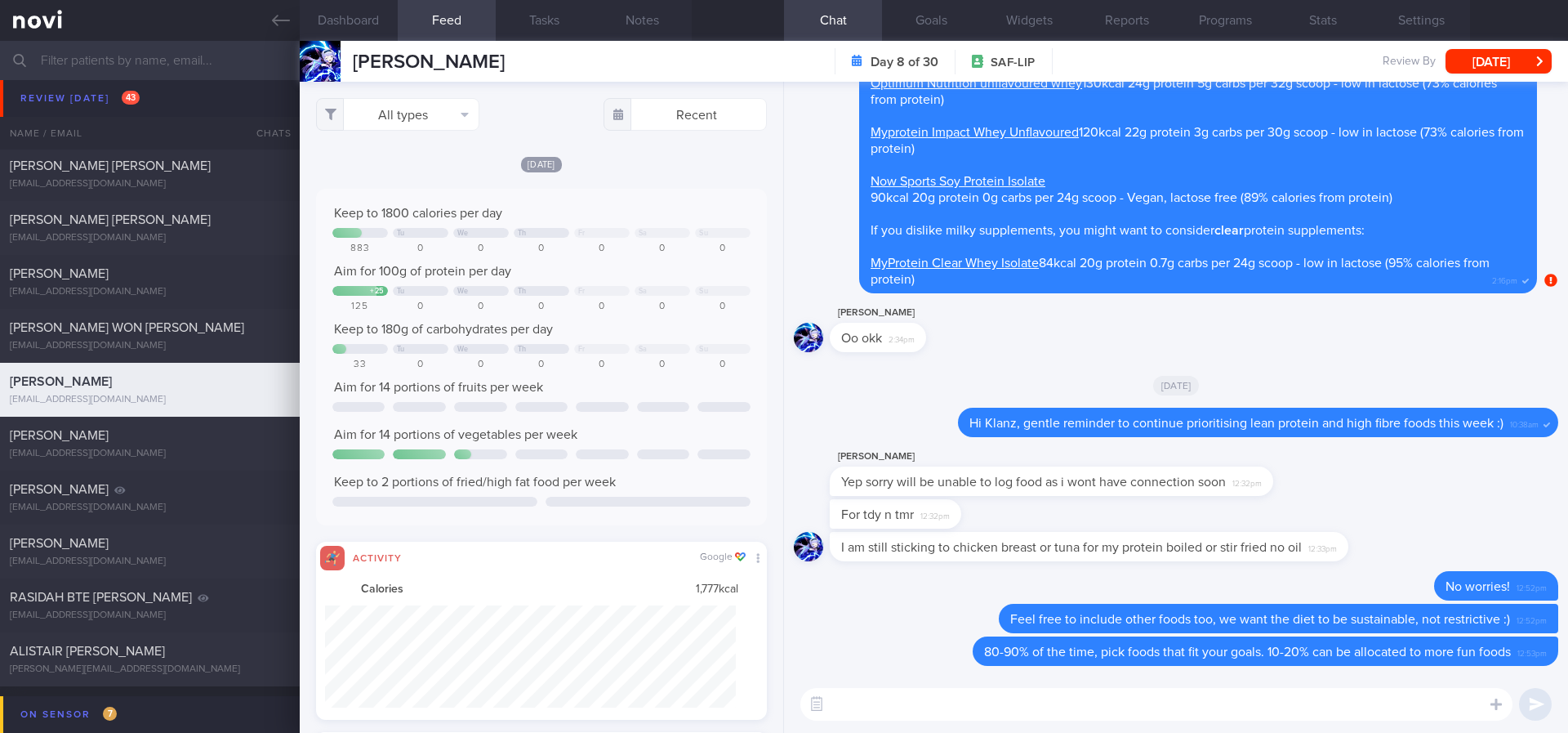
scroll to position [102, 412]
click at [398, 104] on button "All types" at bounding box center [398, 114] width 164 height 33
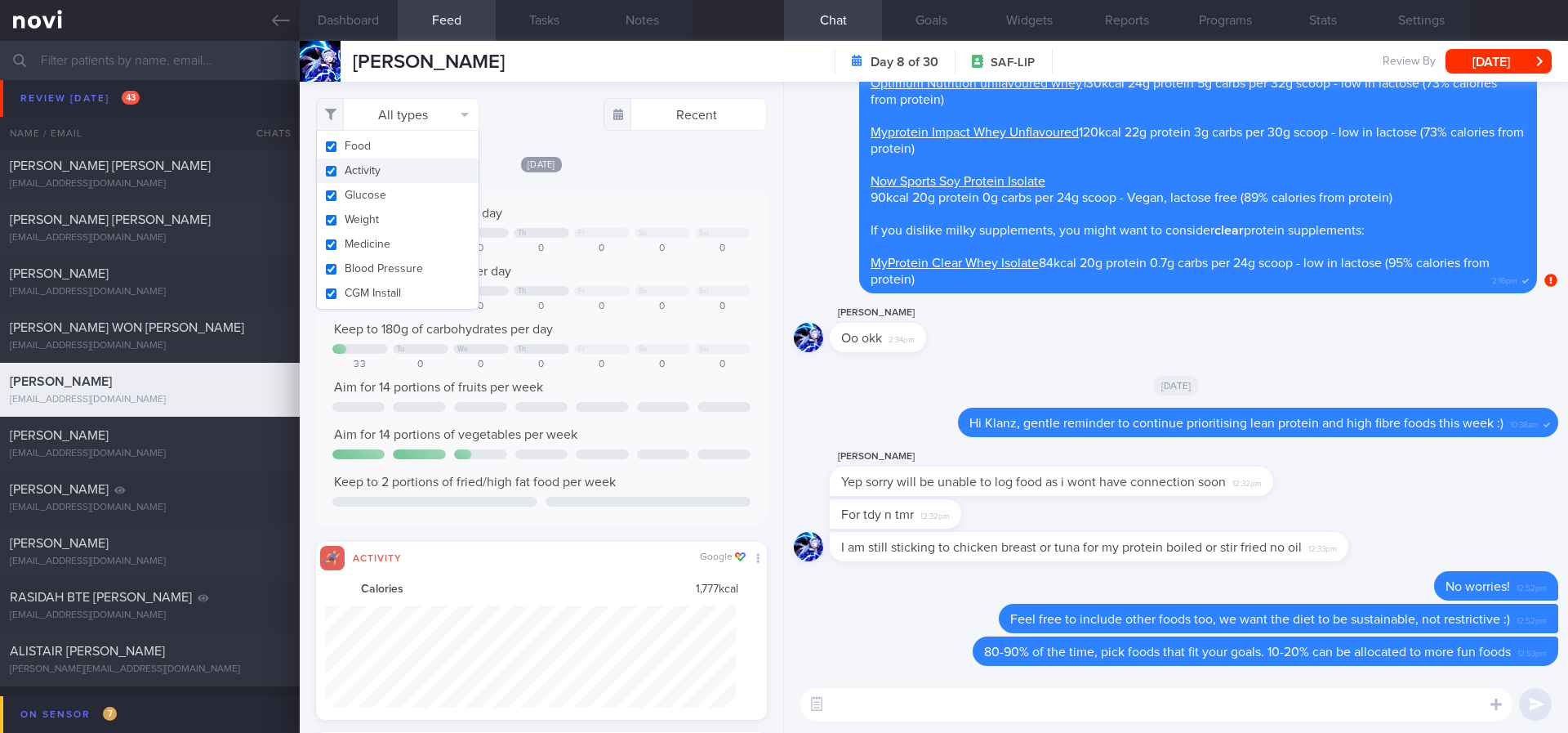
click at [394, 167] on button "Activity" at bounding box center [398, 171] width 162 height 24
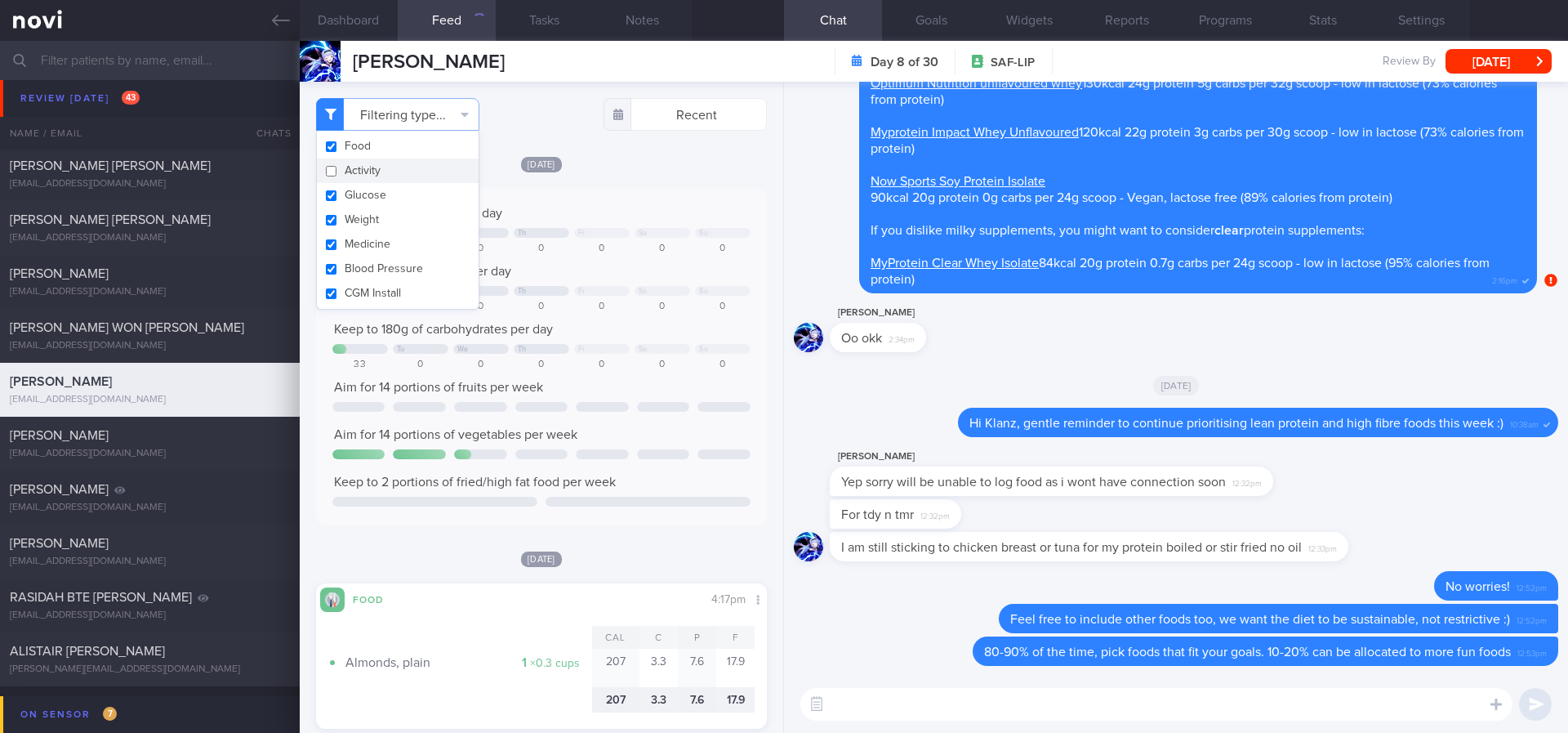
checkbox input "false"
click at [672, 221] on div "Keep to 1800 calories per day Tu We Th Fr Sa Su 883 0 0 0 0 0 0 Aim for 100g of…" at bounding box center [541, 357] width 418 height 304
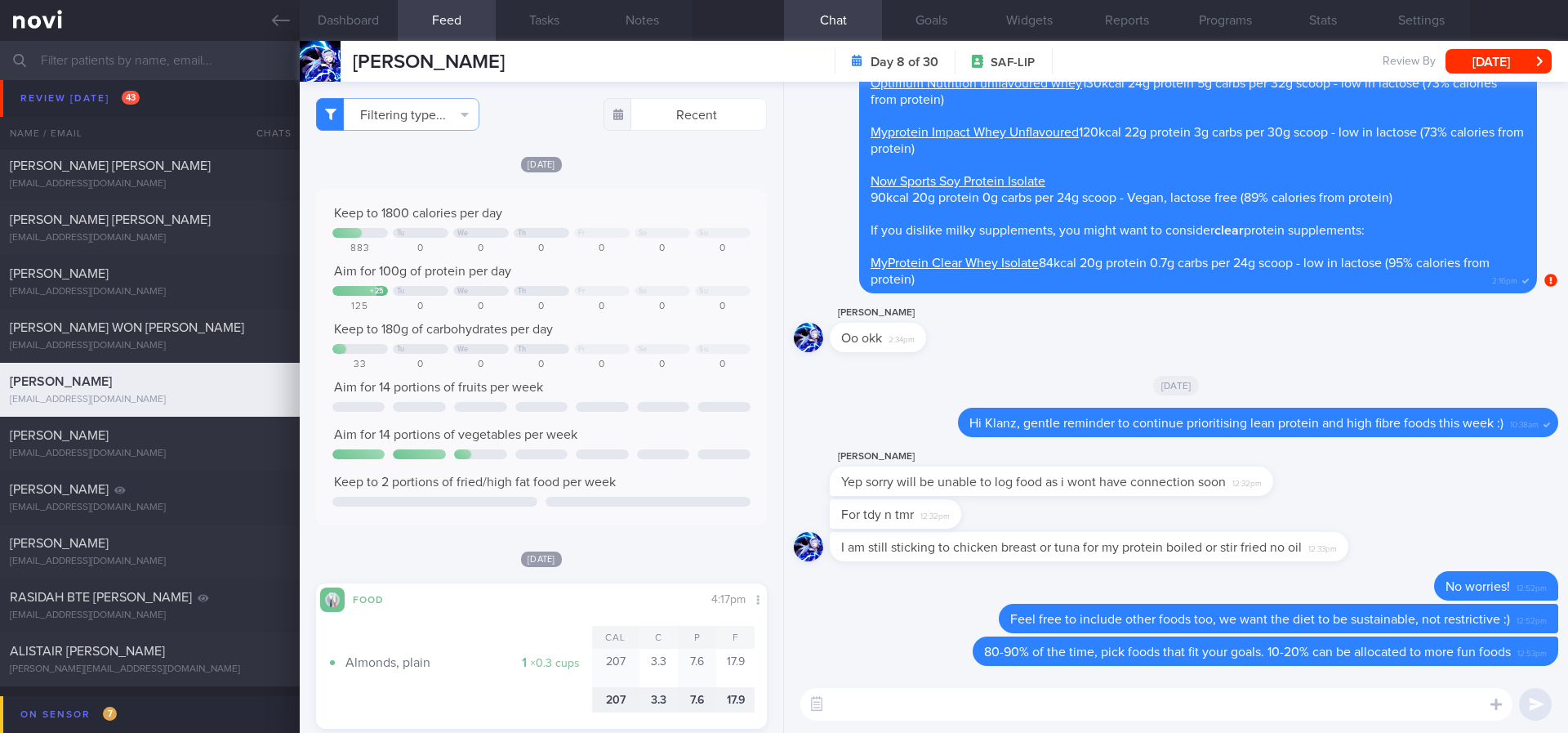
scroll to position [368, 0]
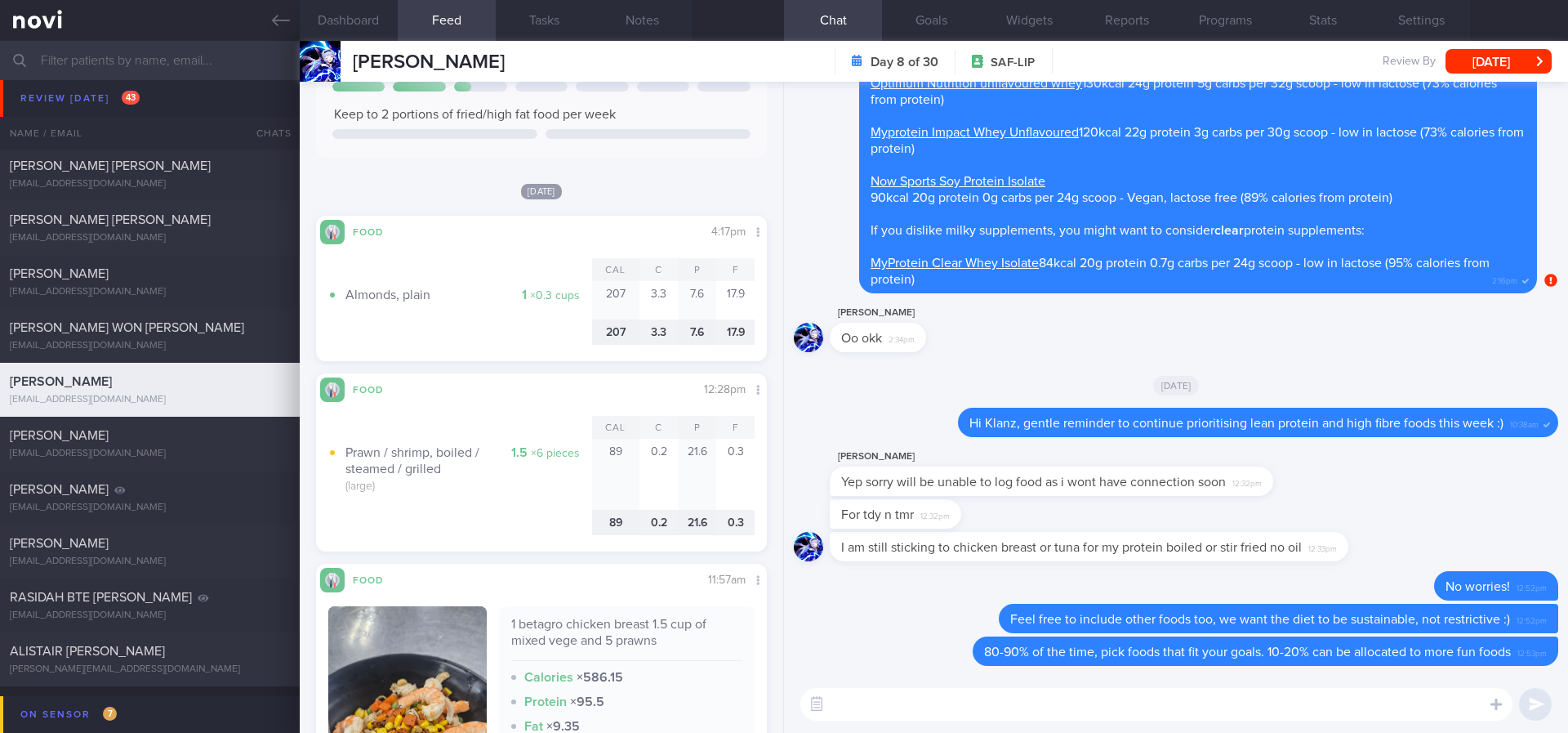
click at [926, 688] on textarea at bounding box center [1156, 704] width 712 height 33
paste textarea "Remember to stay active this week and to do your regular strength training :)"
click at [891, 707] on textarea "Hi Klanz, Remember to stay active this week and to do your regular strength tra…" at bounding box center [1156, 704] width 712 height 33
type textarea "Hi Klanz, remember to stay active this week and to do your regular strength tra…"
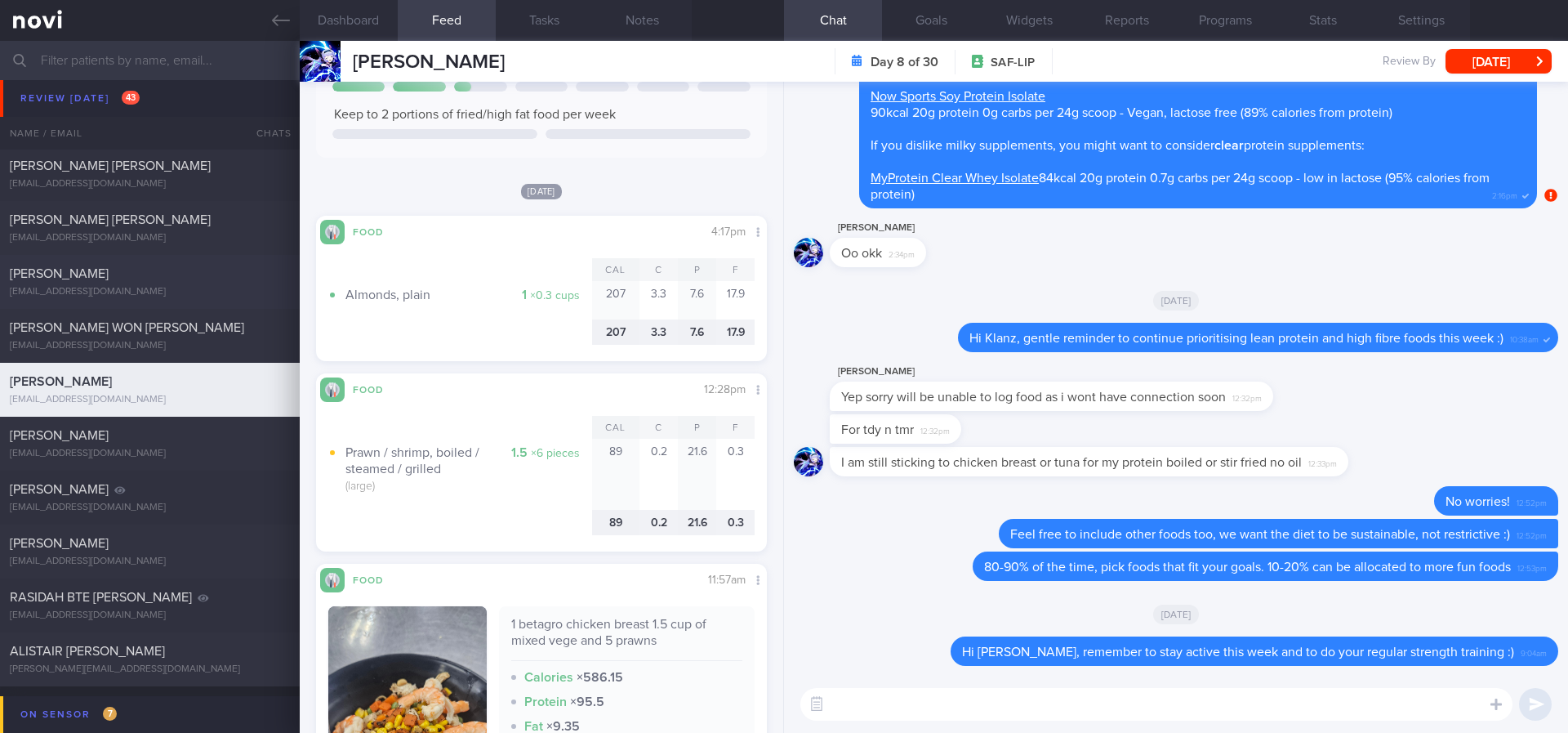
click at [180, 456] on div "[EMAIL_ADDRESS][DOMAIN_NAME]" at bounding box center [150, 454] width 280 height 13
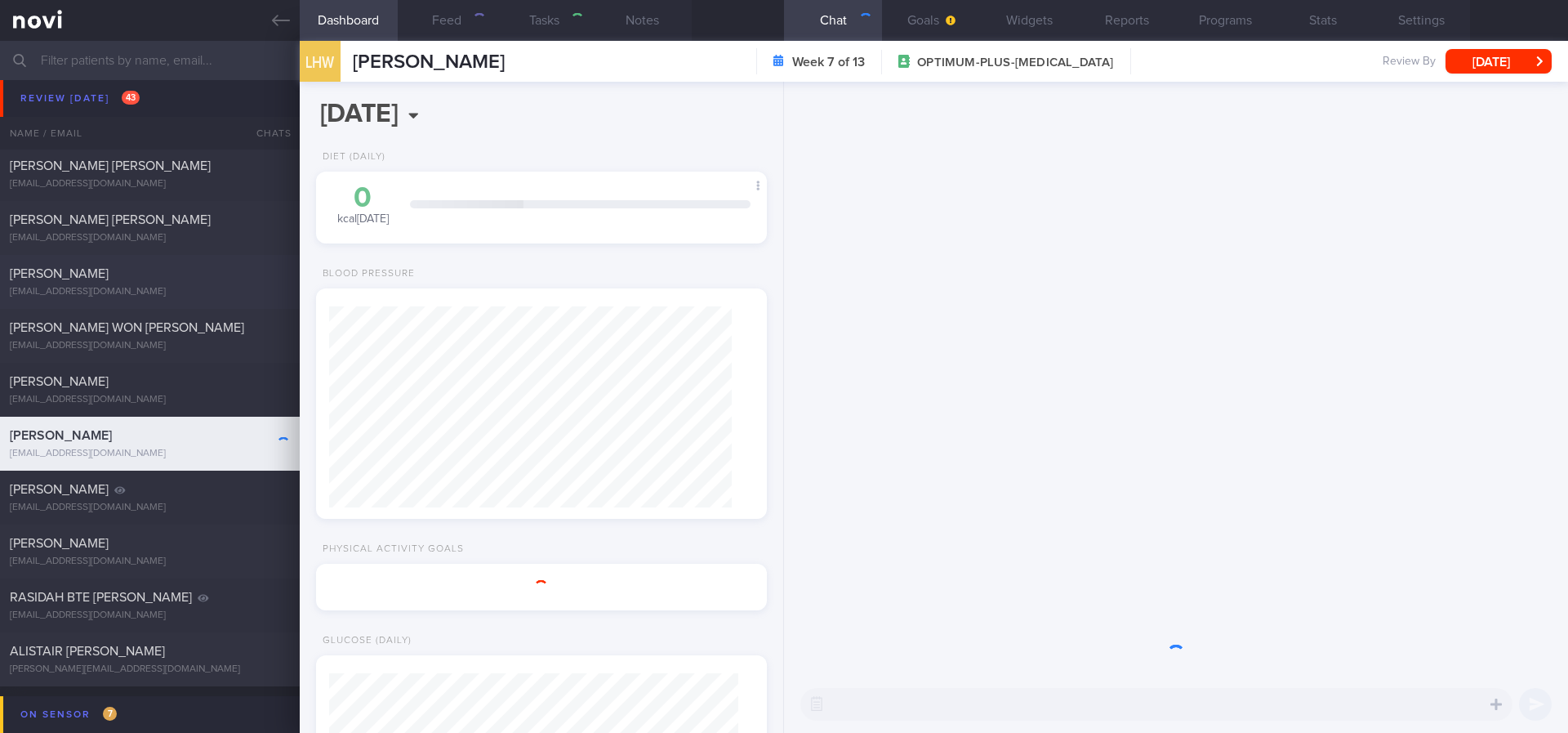
type input "tracked. DM HLD HTN CKD high uric acid. Buzud"
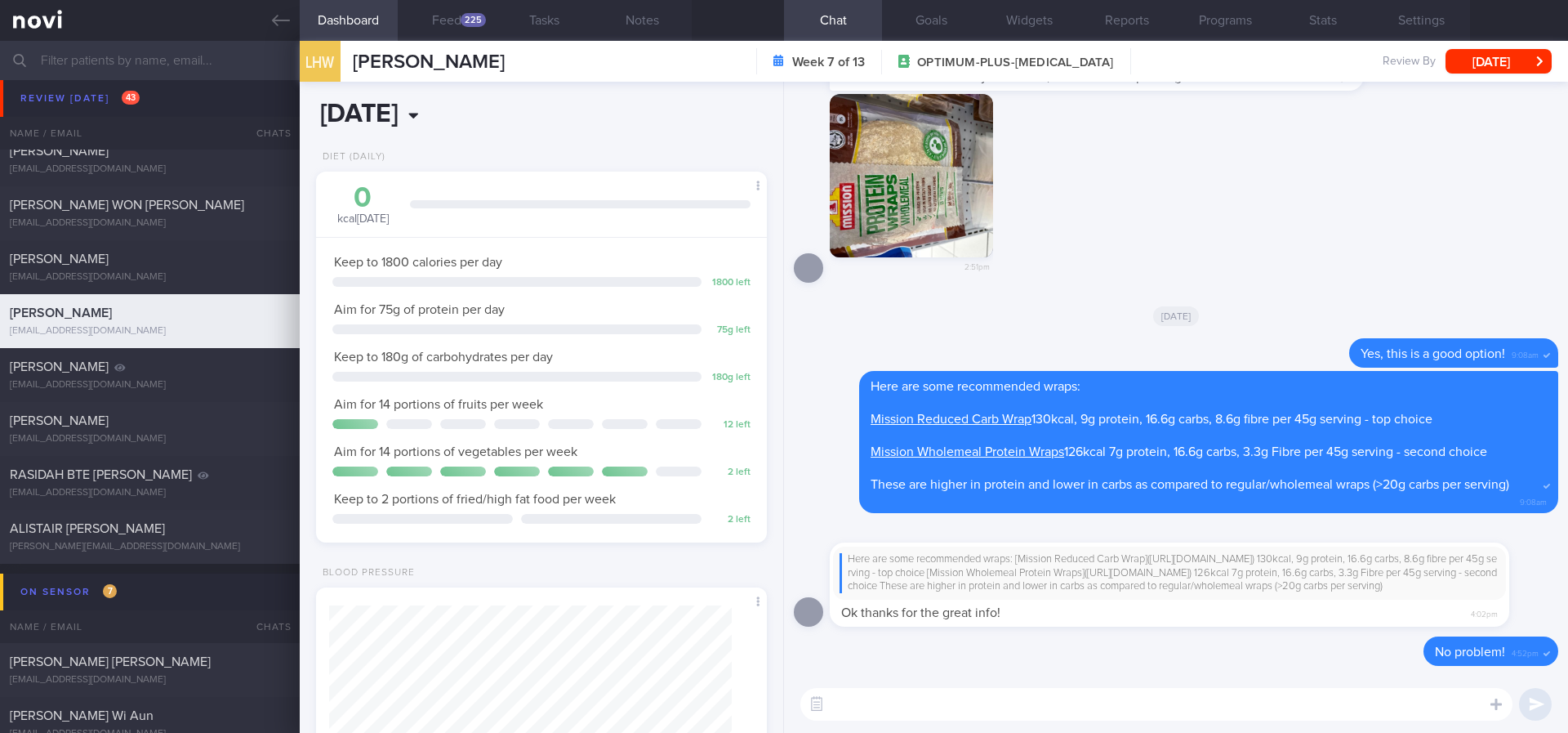
scroll to position [204, 410]
click at [479, 14] on div "225" at bounding box center [473, 20] width 25 height 14
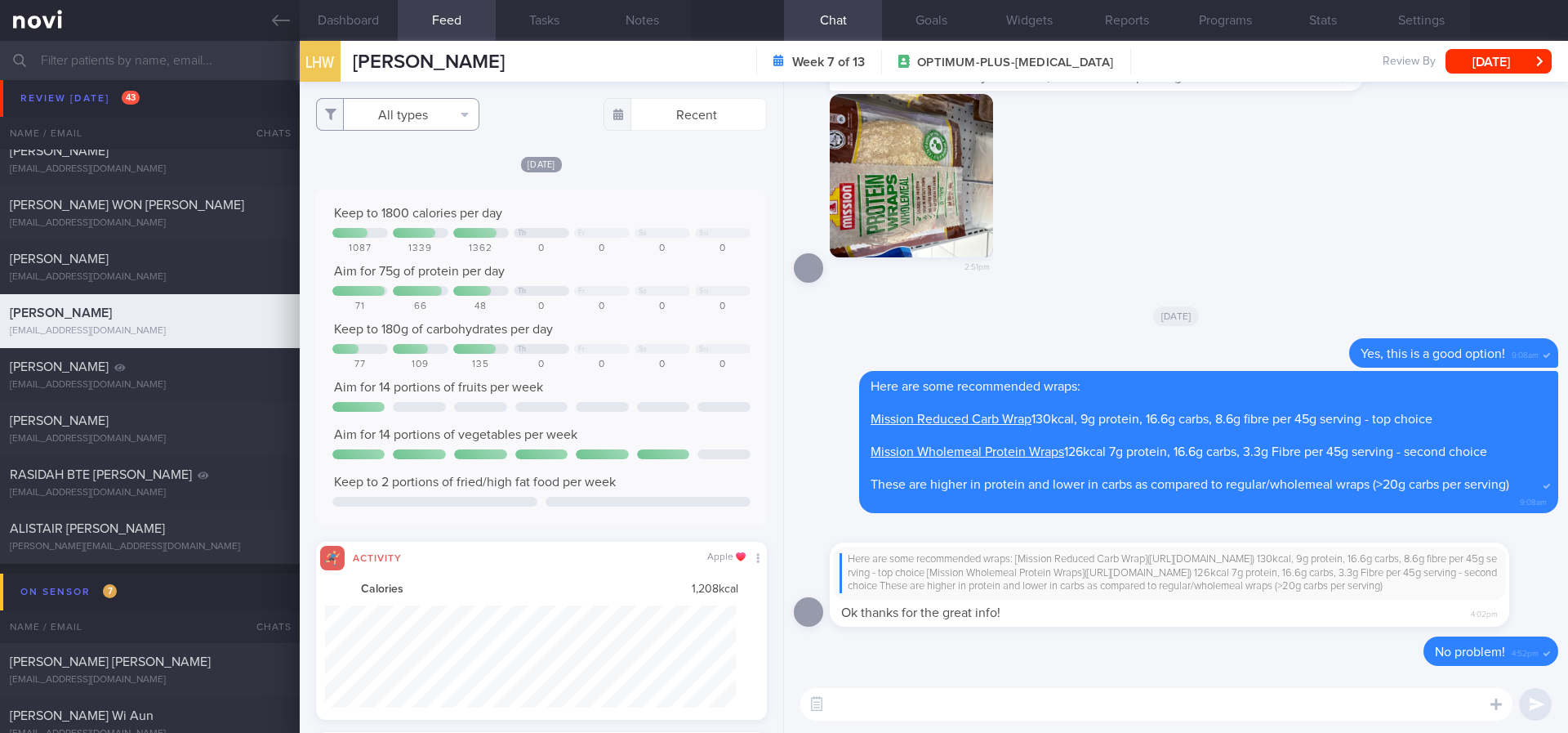
click at [429, 116] on button "All types" at bounding box center [398, 114] width 164 height 33
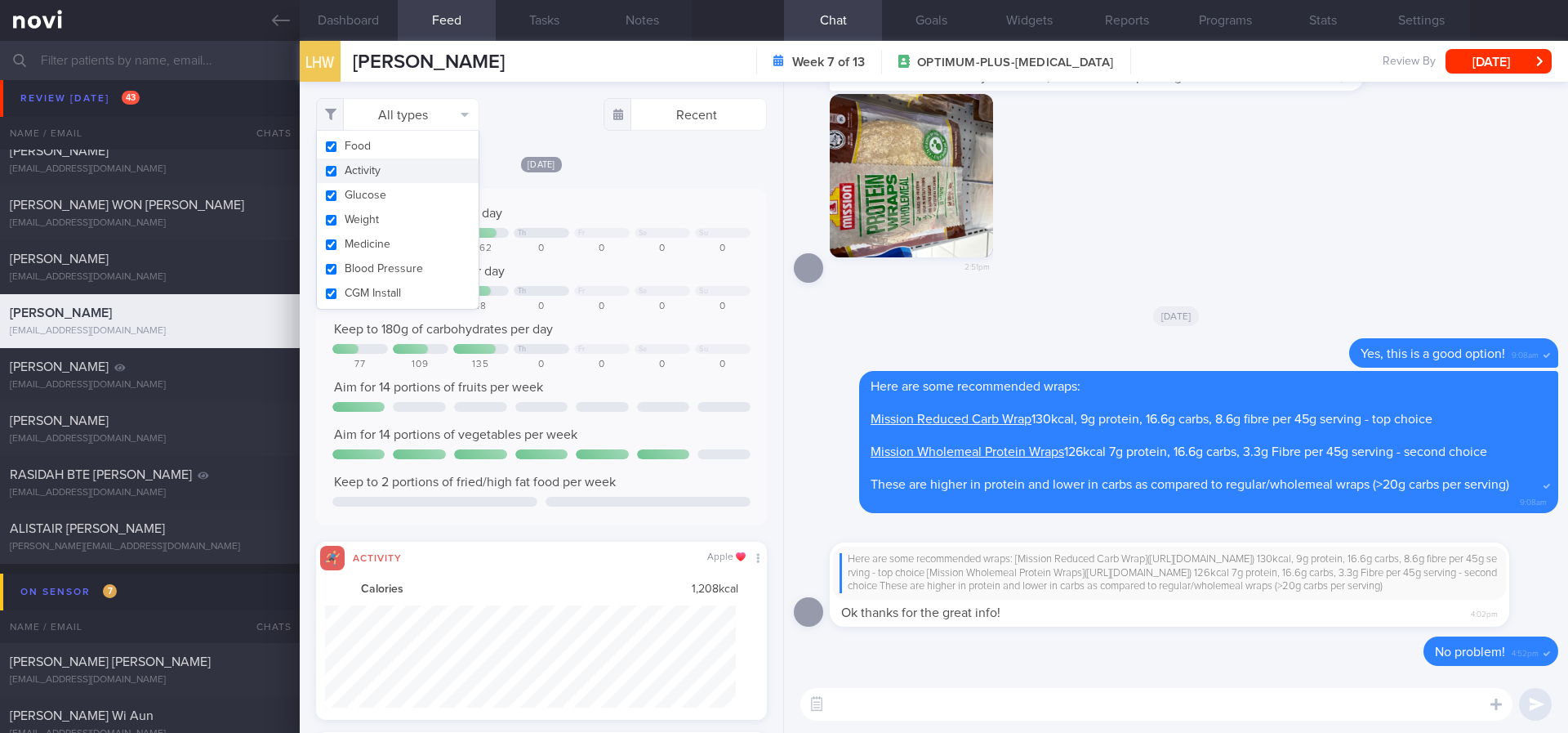
drag, startPoint x: 401, startPoint y: 165, endPoint x: 637, endPoint y: 198, distance: 238.3
click at [403, 167] on button "Activity" at bounding box center [398, 171] width 162 height 24
click at [637, 192] on div "Keep to 1800 calories per day Th Fr Sa Su 1087 1339 1362 0 0 0 0 Aim for 75g of…" at bounding box center [541, 357] width 451 height 337
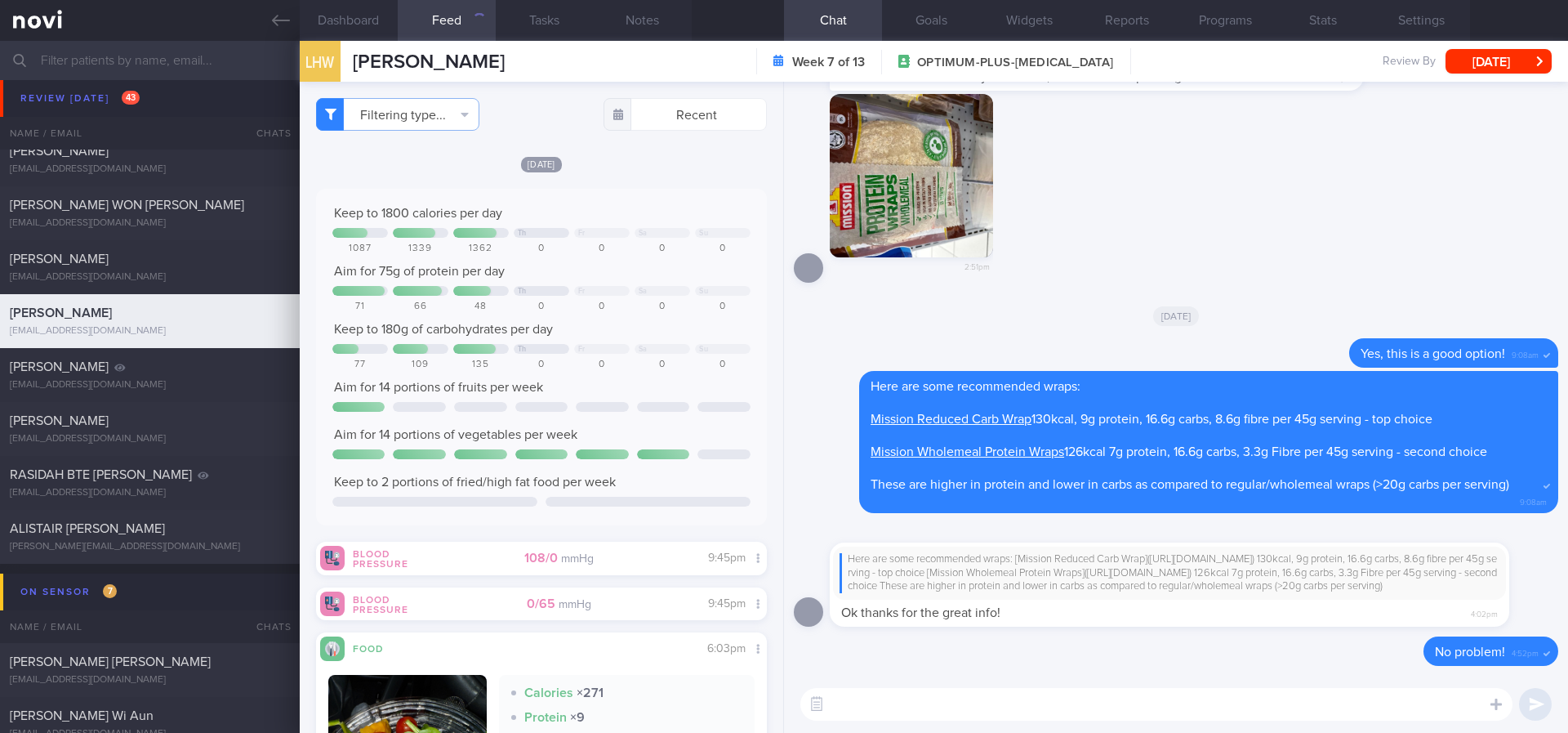
checkbox input "false"
click at [911, 709] on textarea at bounding box center [1156, 704] width 712 height 33
type textarea "Yummy food yesterday but portions were controlled! :)"
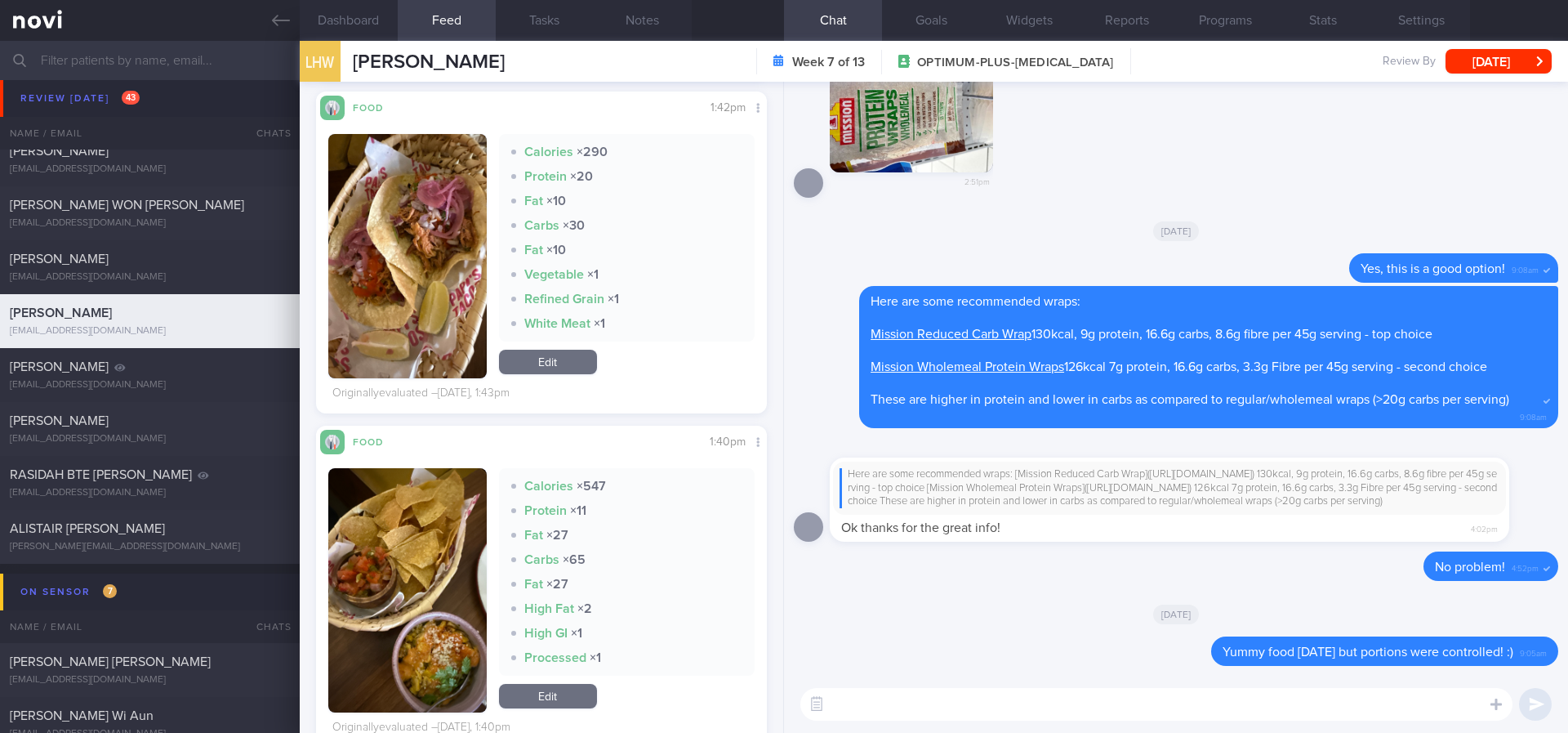
scroll to position [1471, 0]
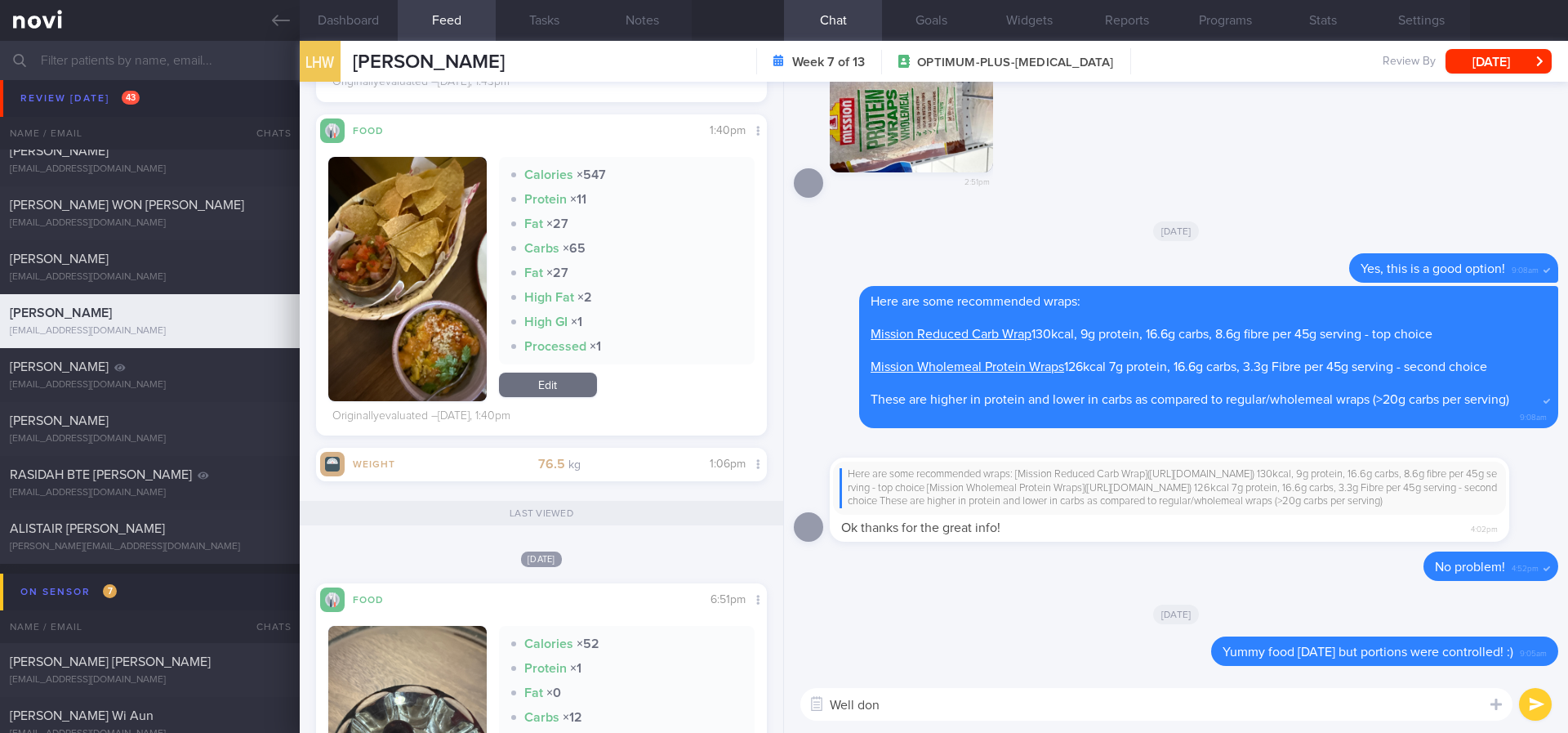
type textarea "Well done"
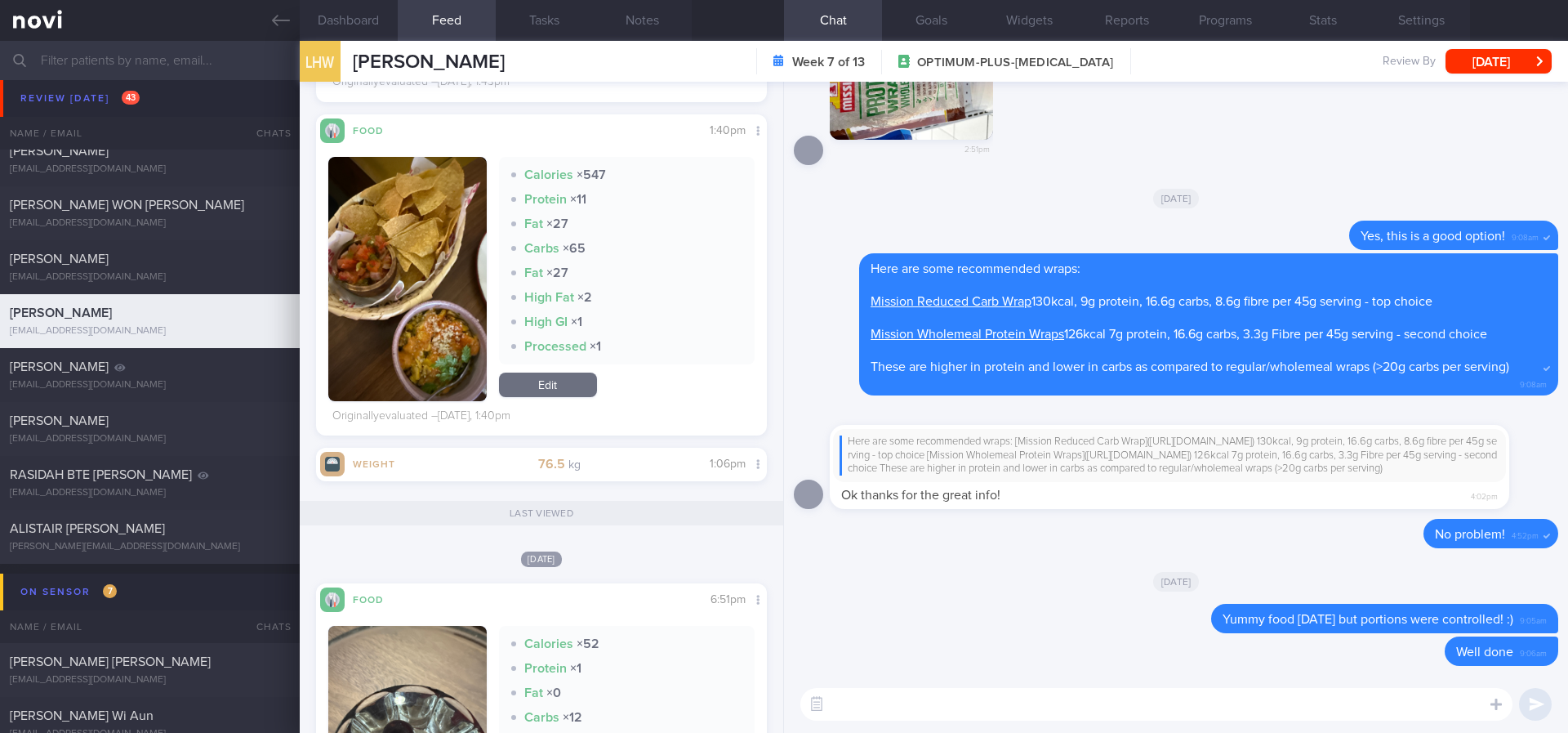
paste textarea "Remember to stay active this week and to do your regular strength training :)"
type textarea "Remember to stay active this week and to do your regular strength training :)"
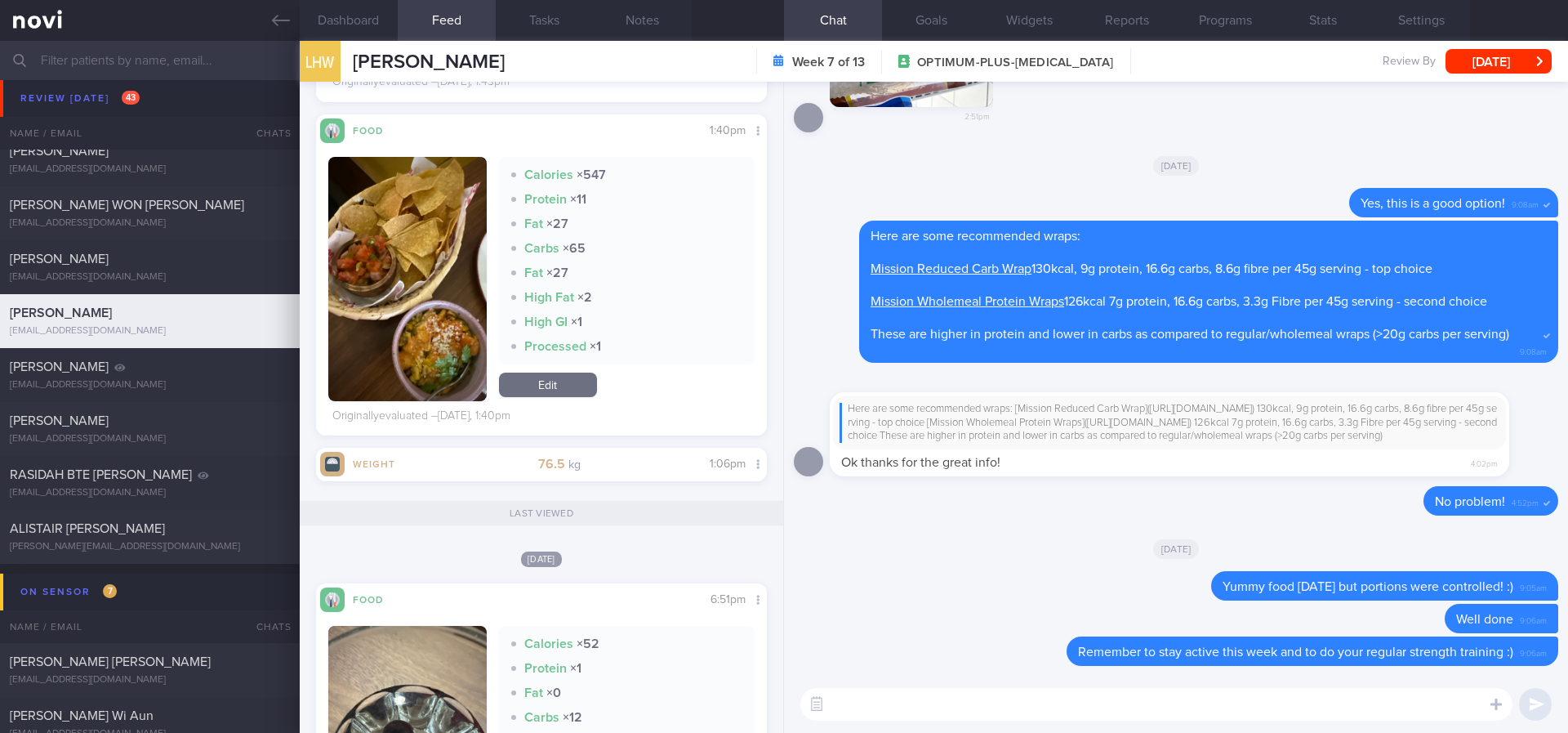
click at [350, 32] on button "Dashboard" at bounding box center [348, 20] width 98 height 41
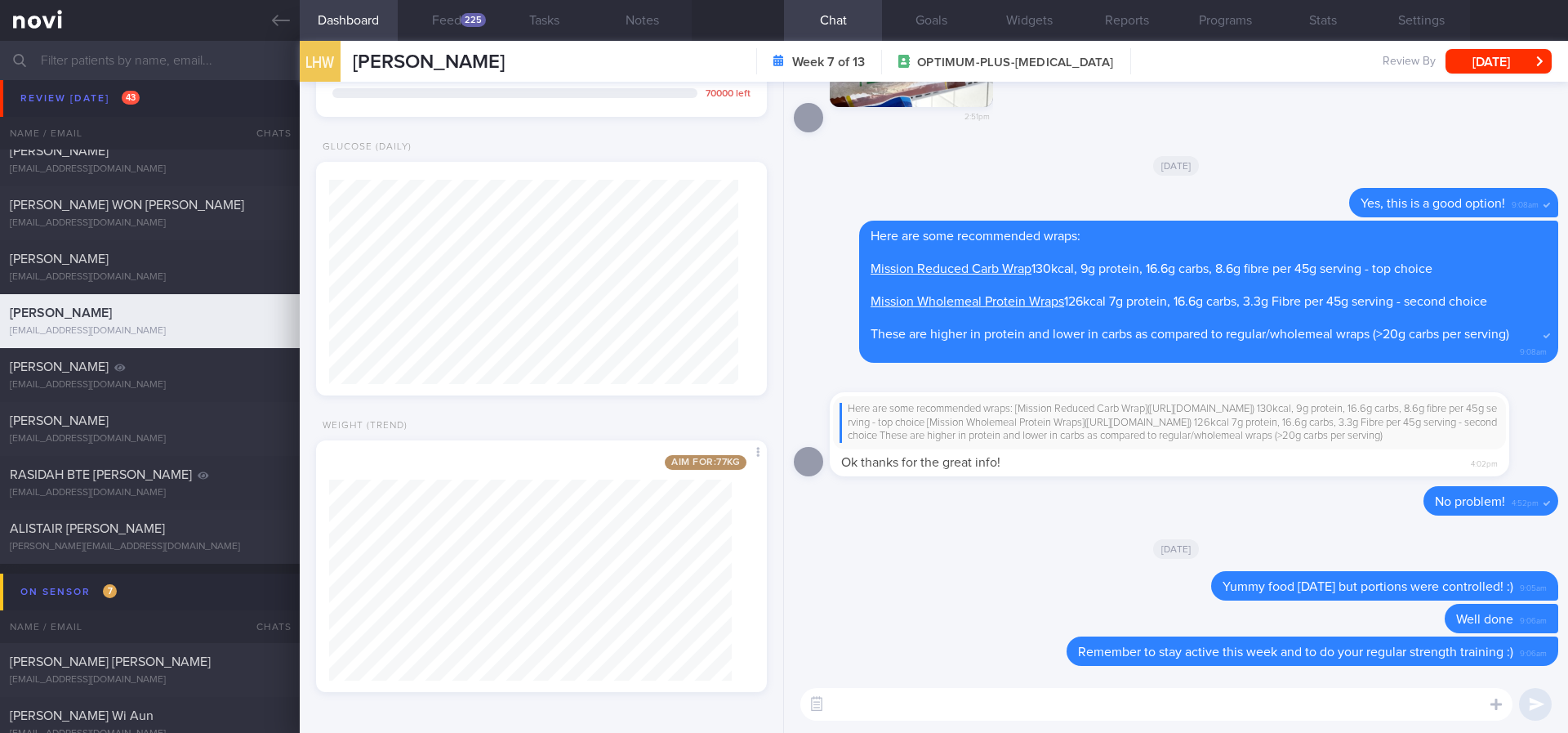
click at [939, 704] on textarea at bounding box center [1156, 704] width 712 height 33
type textarea "Congrats on reaching 76.5kg, Li Hao! :)"
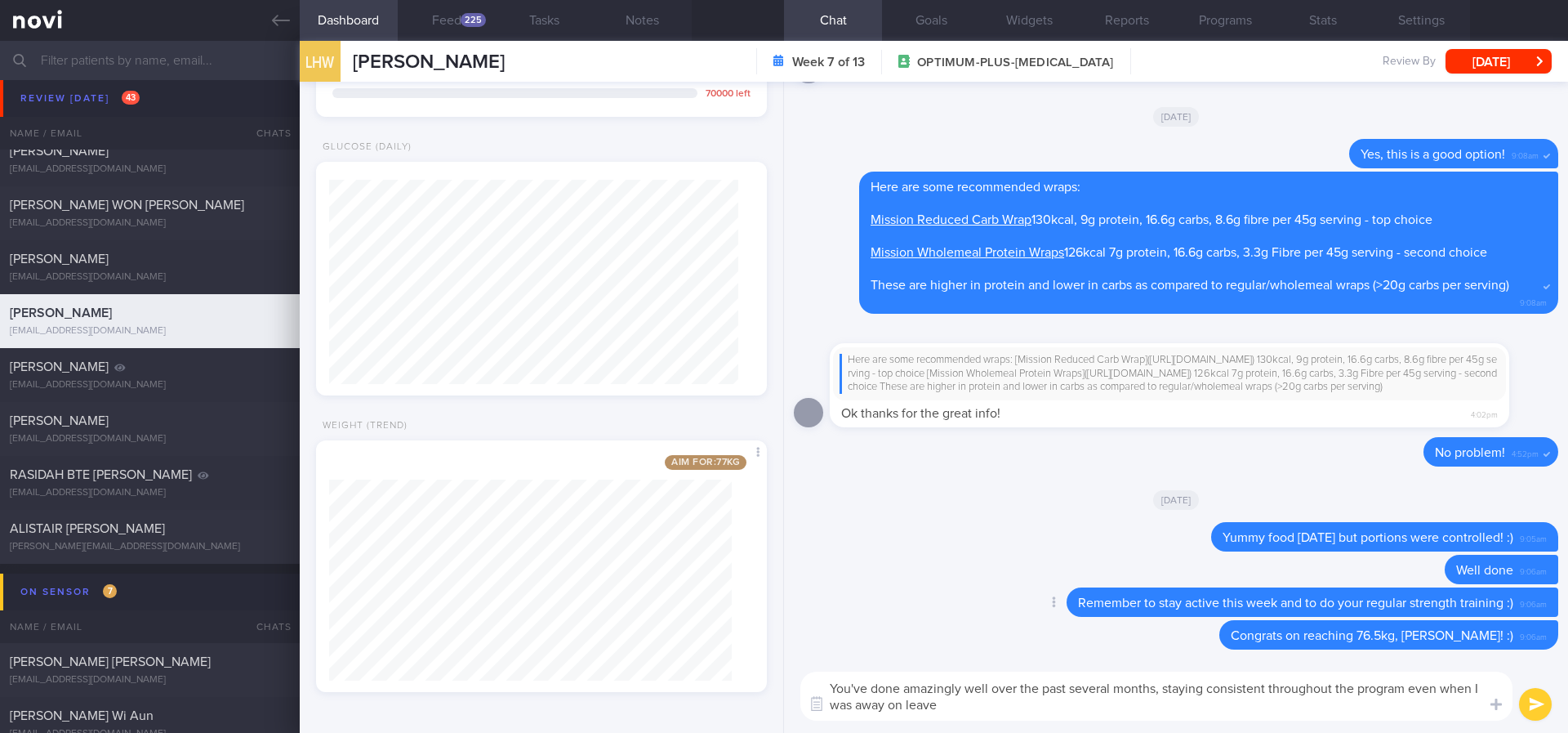
type textarea "You've done amazingly well over the past several months, staying consistent thr…"
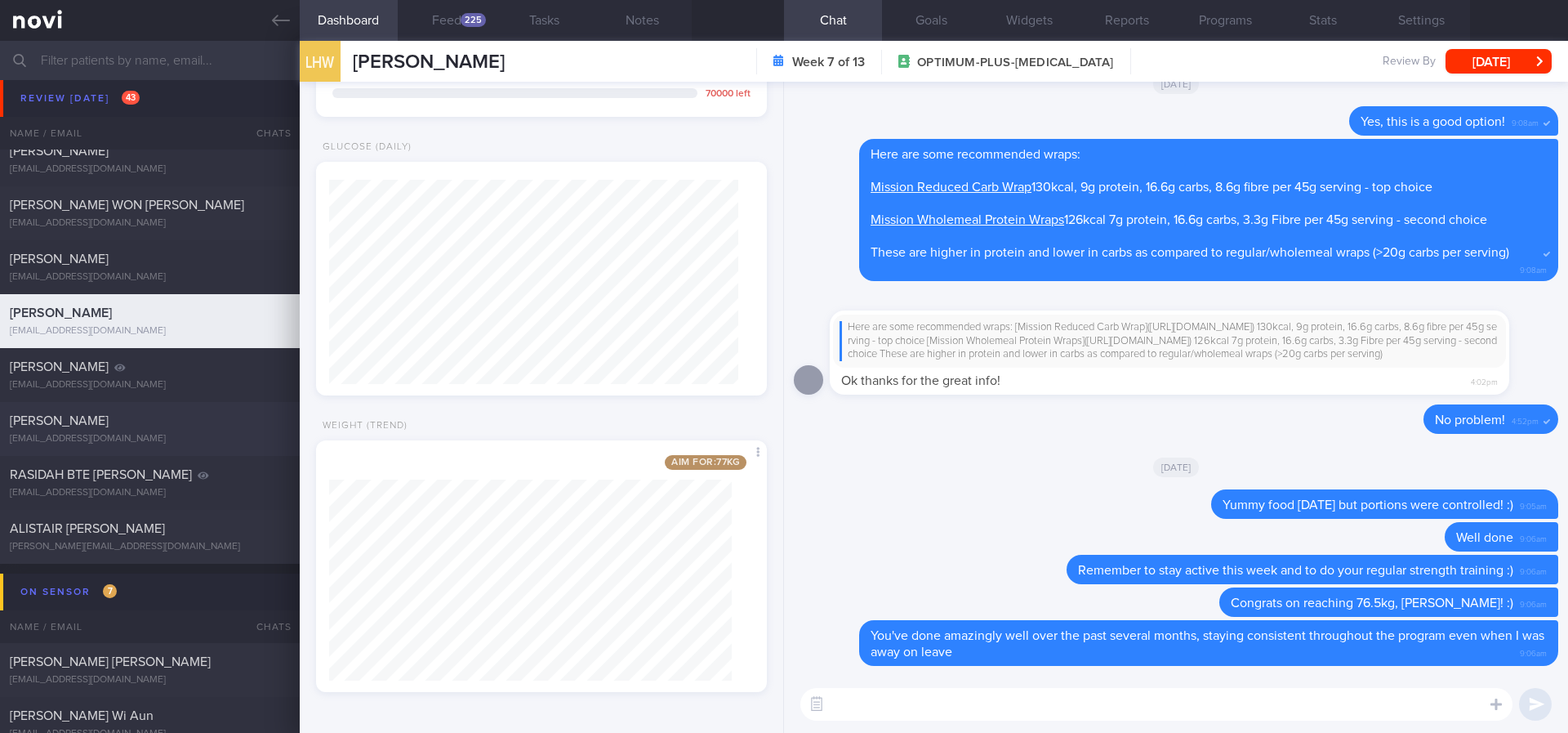
click at [180, 429] on div "[PERSON_NAME]" at bounding box center [148, 421] width 276 height 17
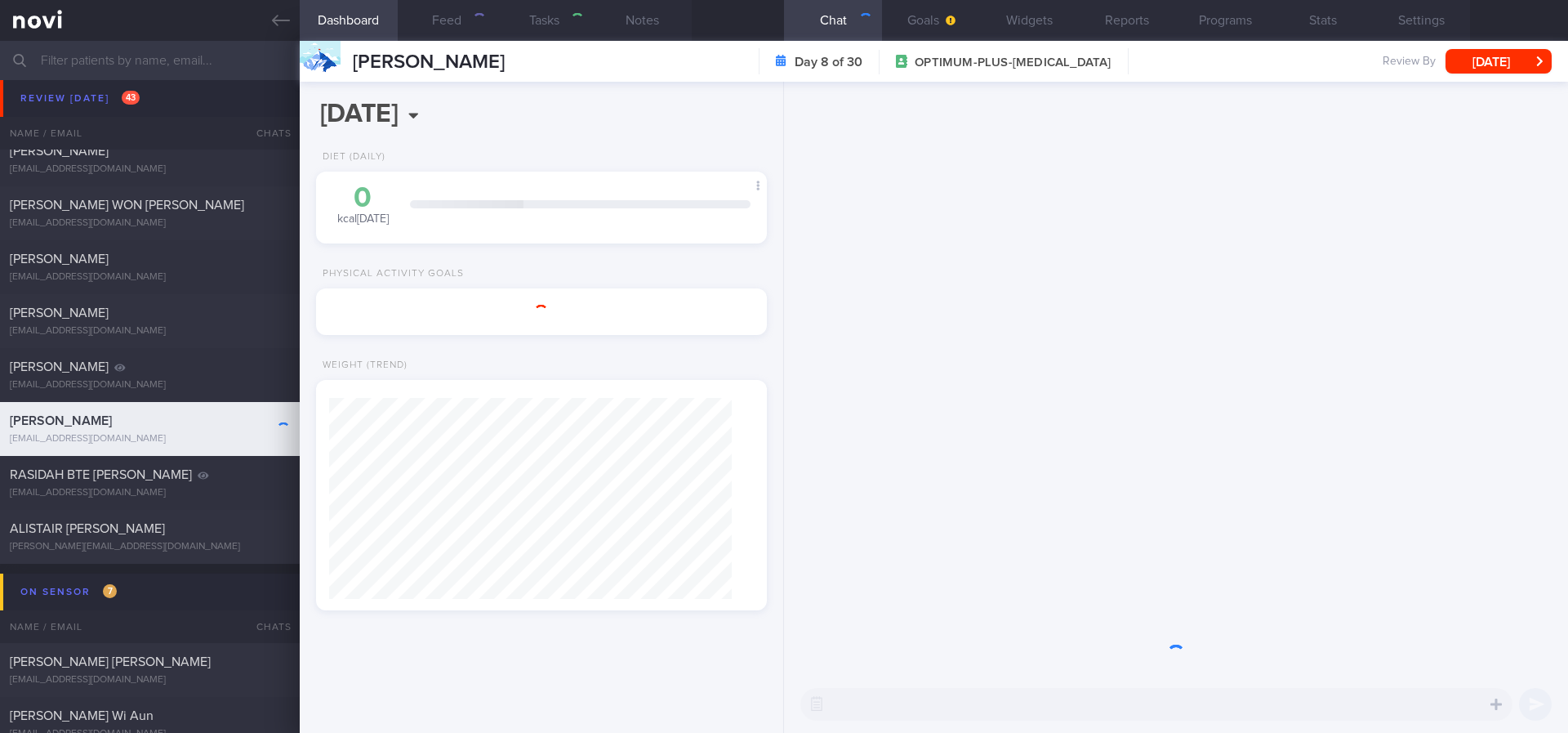
type input "tracked"
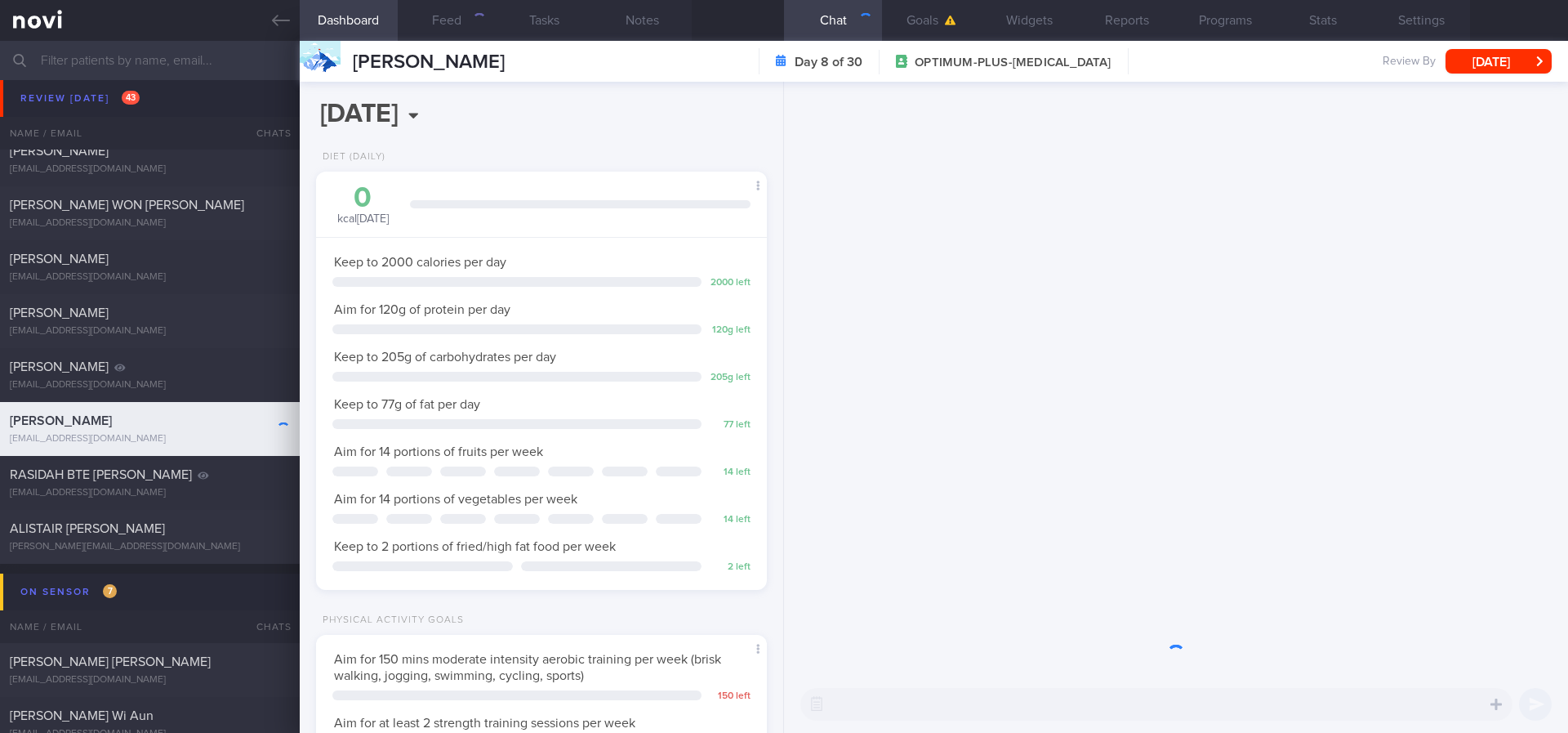
scroll to position [816784, 816187]
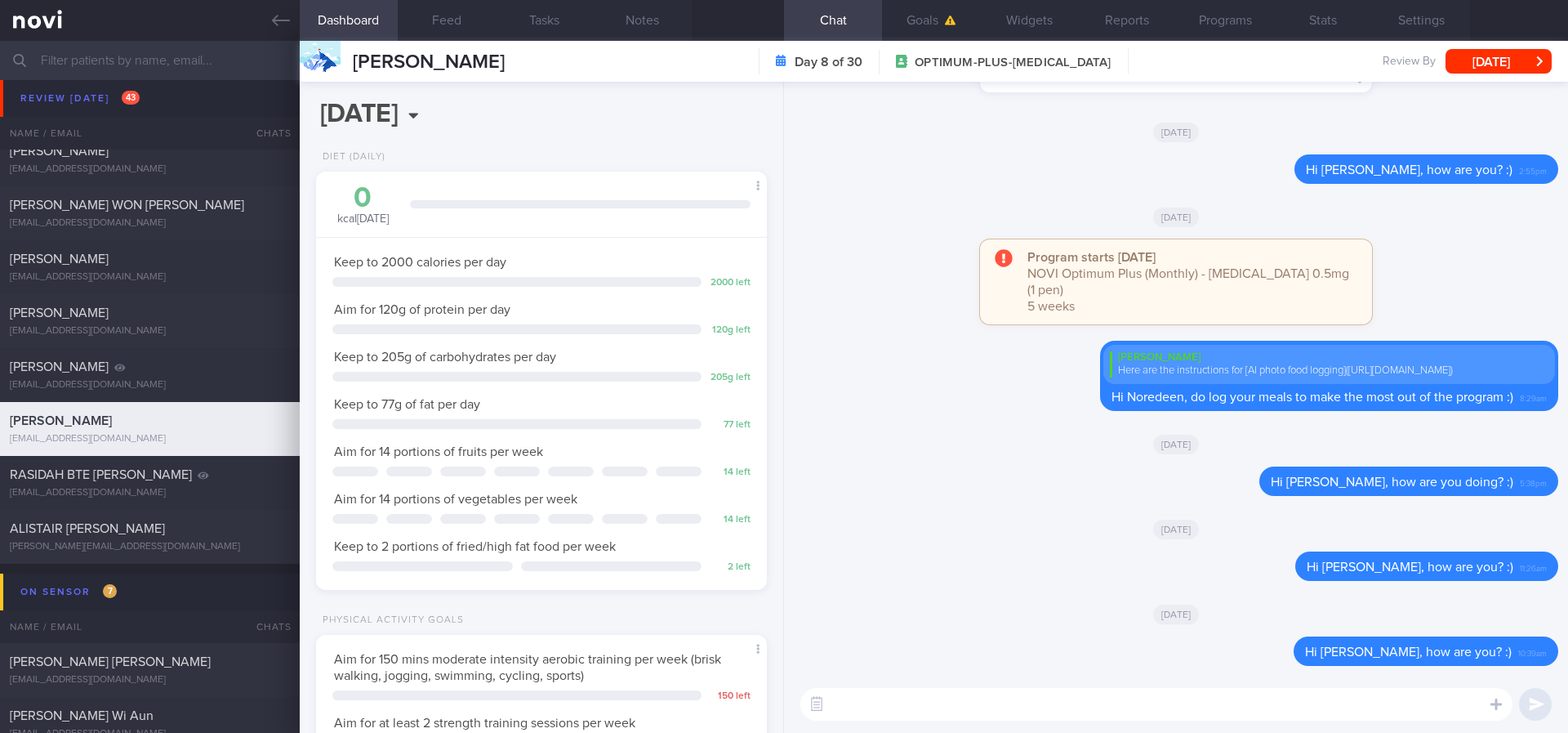
click at [1173, 686] on div "​ ​" at bounding box center [1175, 704] width 784 height 57
click at [1150, 706] on textarea at bounding box center [1156, 704] width 712 height 33
paste textarea "Remember to stay active this week and to do your regular strength training :)"
type textarea "Hi Noredeen, Remember to stay active this week and to do your regular strength …"
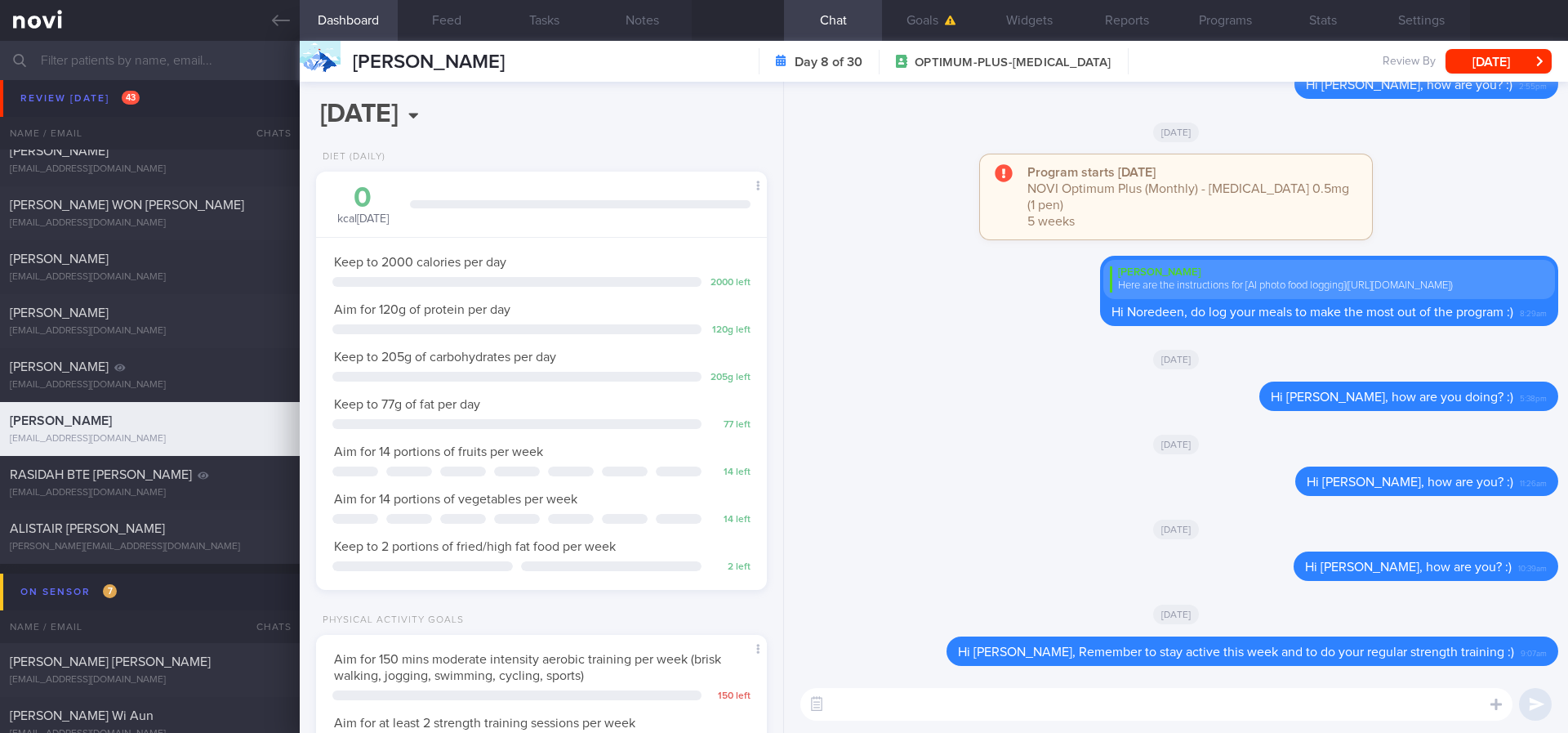
click at [147, 529] on span "ALISTAIR [PERSON_NAME]" at bounding box center [88, 529] width 155 height 13
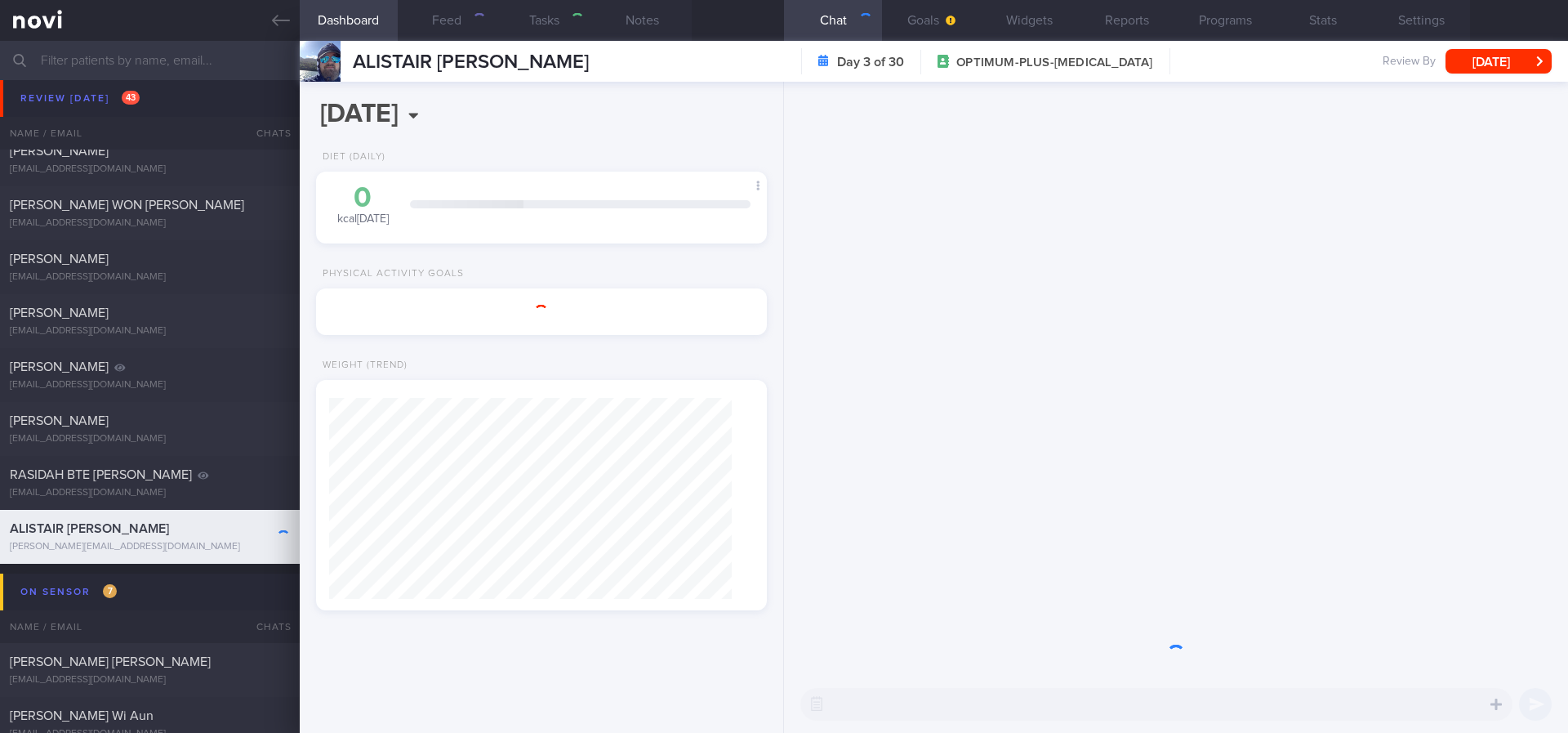
type input "Tracked. Ryblesus 7mg > 14mg"
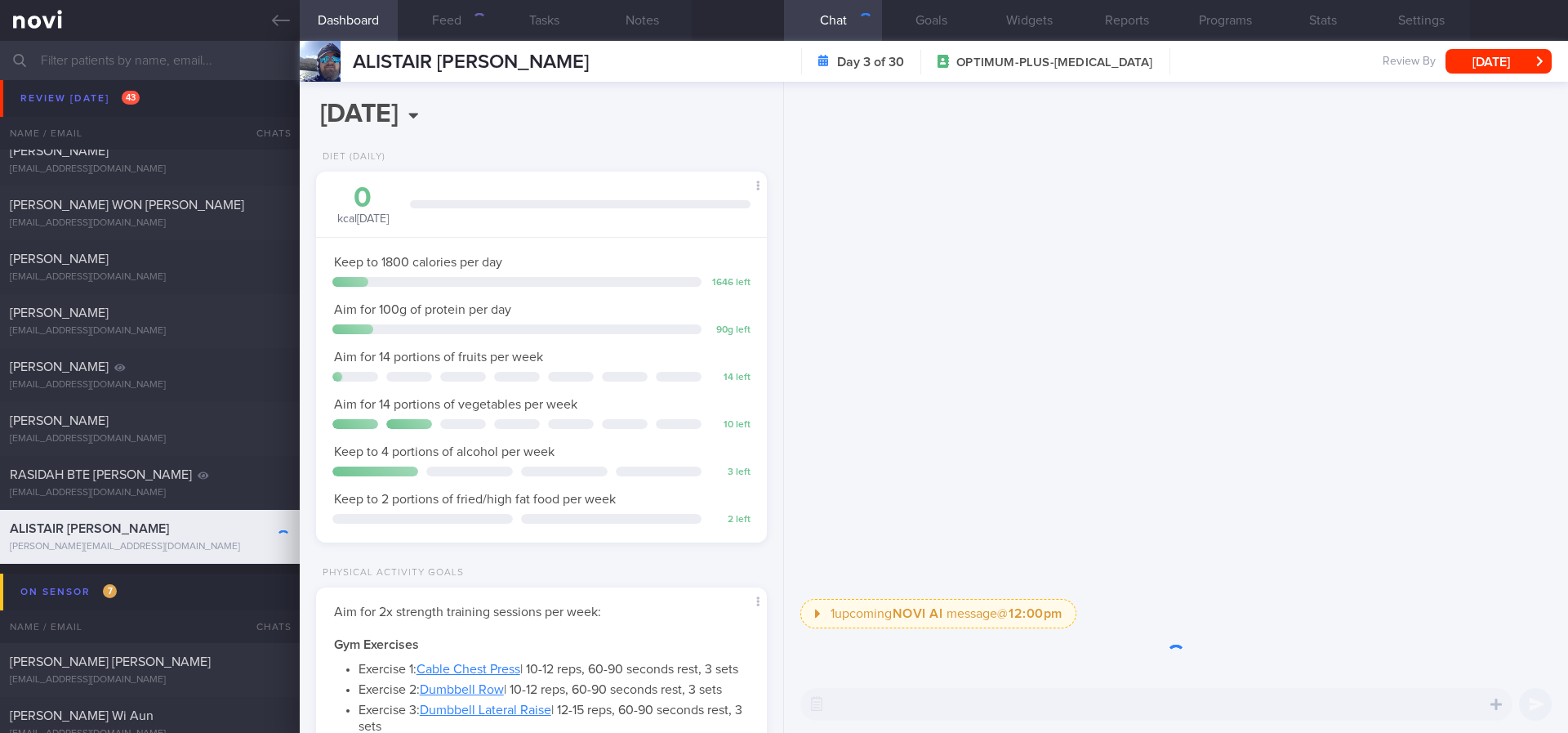
scroll to position [225, 403]
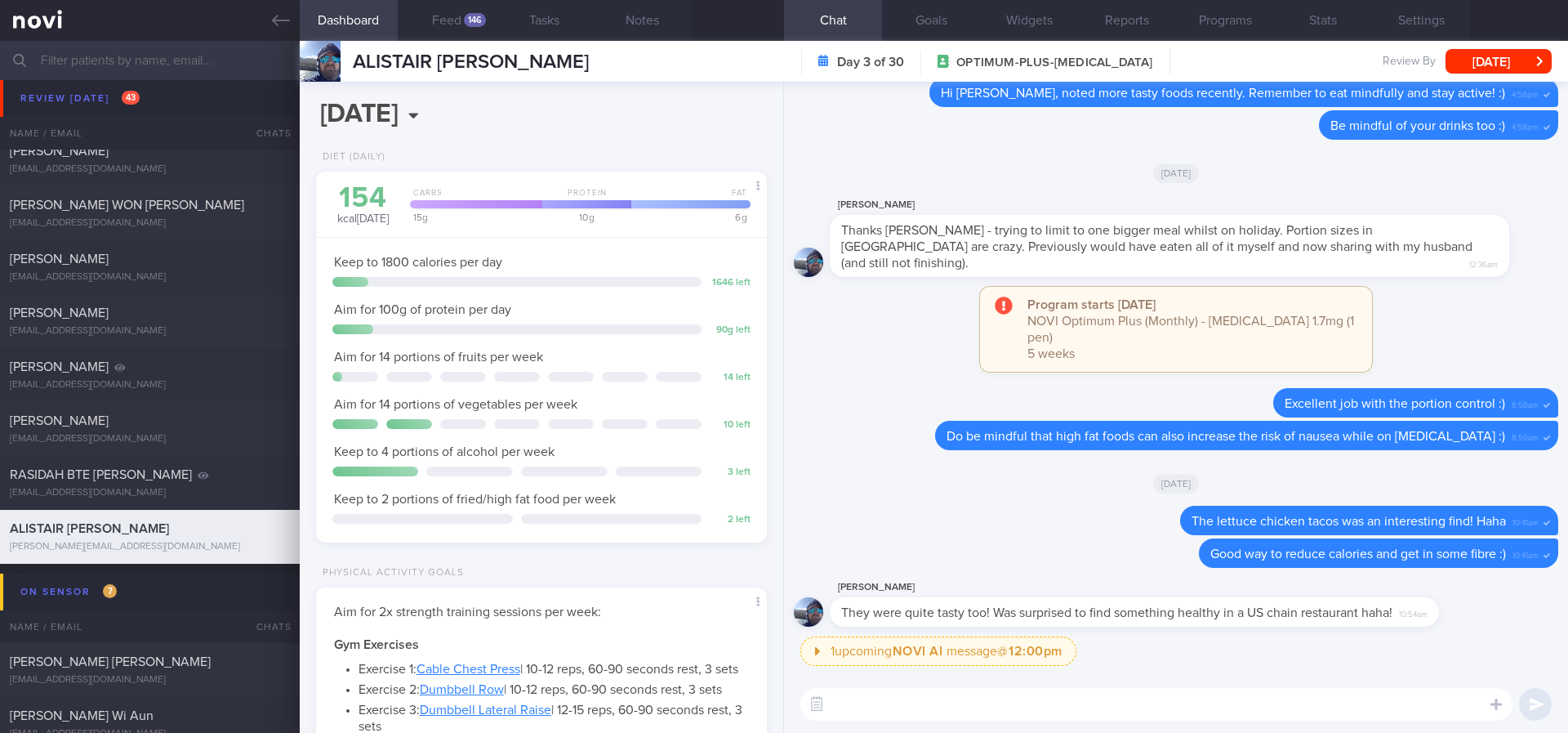
click at [908, 688] on textarea at bounding box center [1156, 704] width 712 height 33
click at [454, 18] on button "Feed 146" at bounding box center [446, 20] width 98 height 41
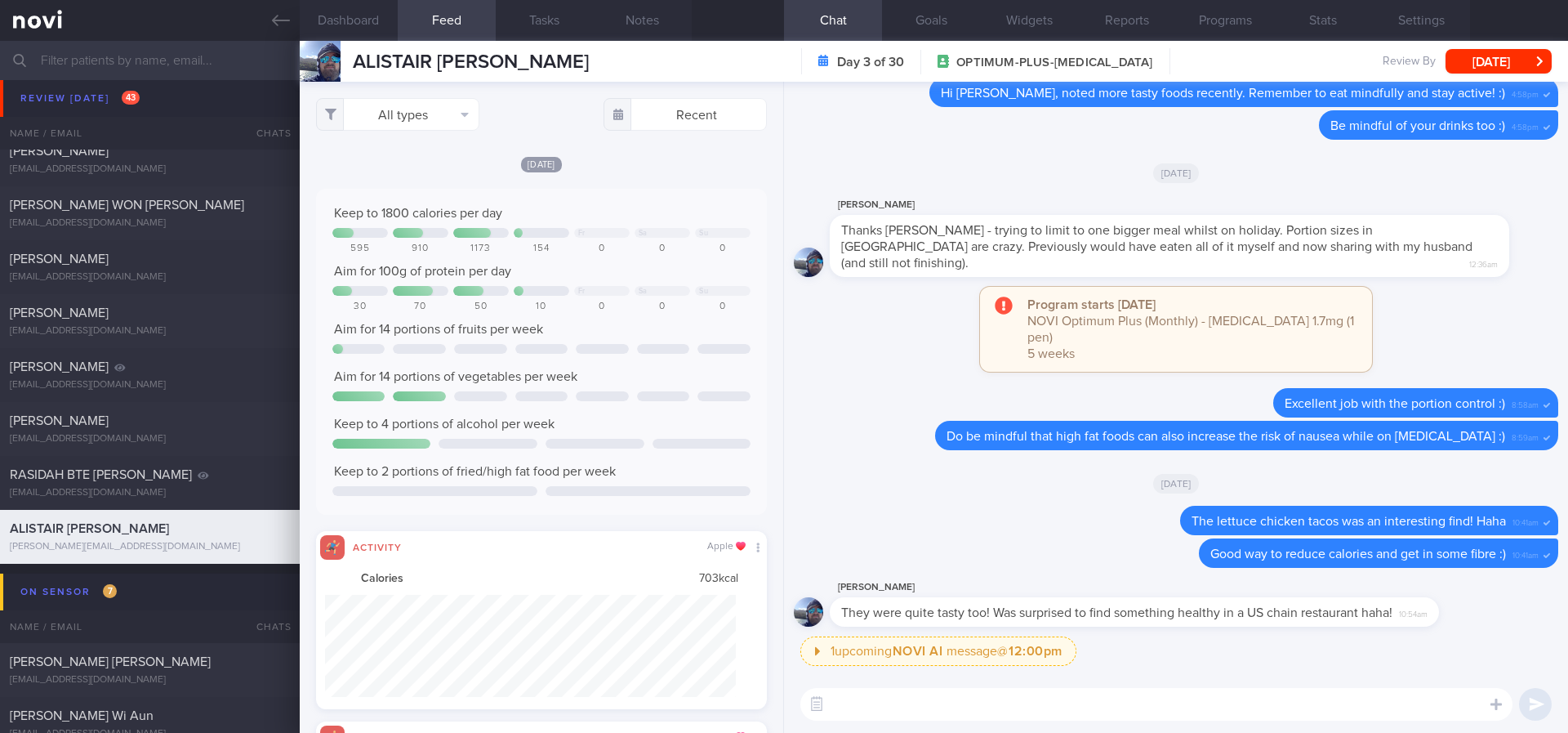
scroll to position [102, 412]
click at [407, 104] on button "All types" at bounding box center [398, 114] width 164 height 33
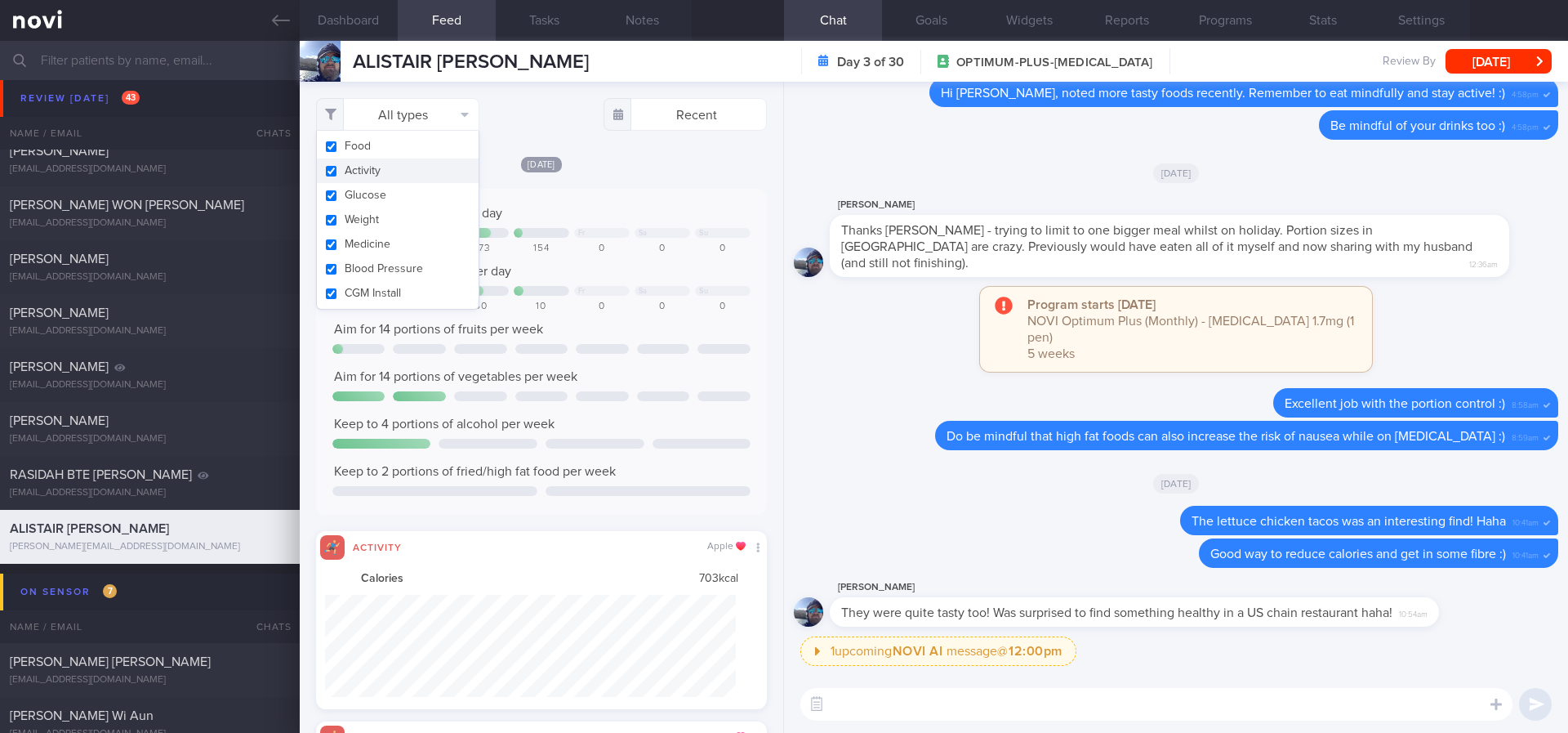
click at [389, 165] on button "Activity" at bounding box center [398, 171] width 162 height 24
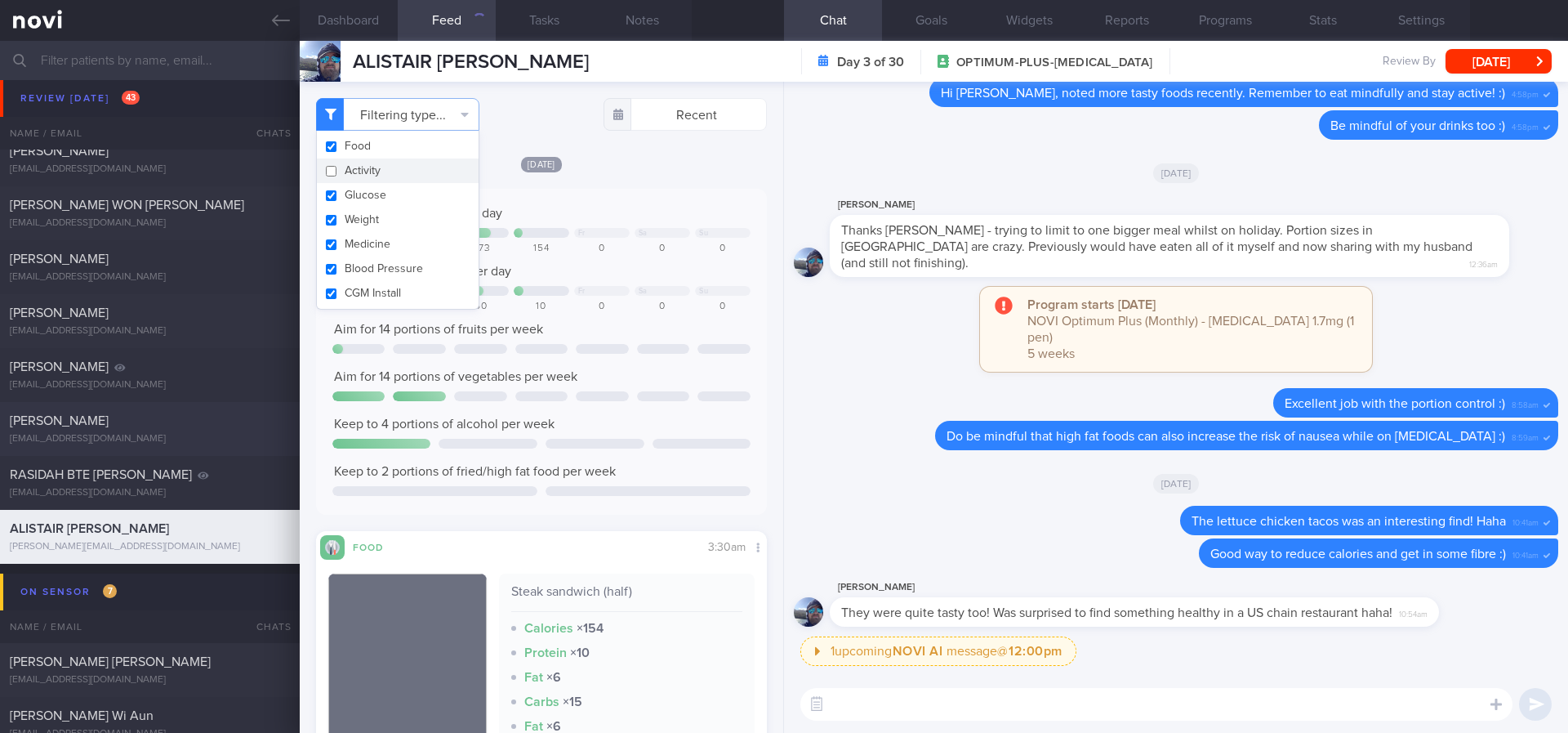
checkbox input "false"
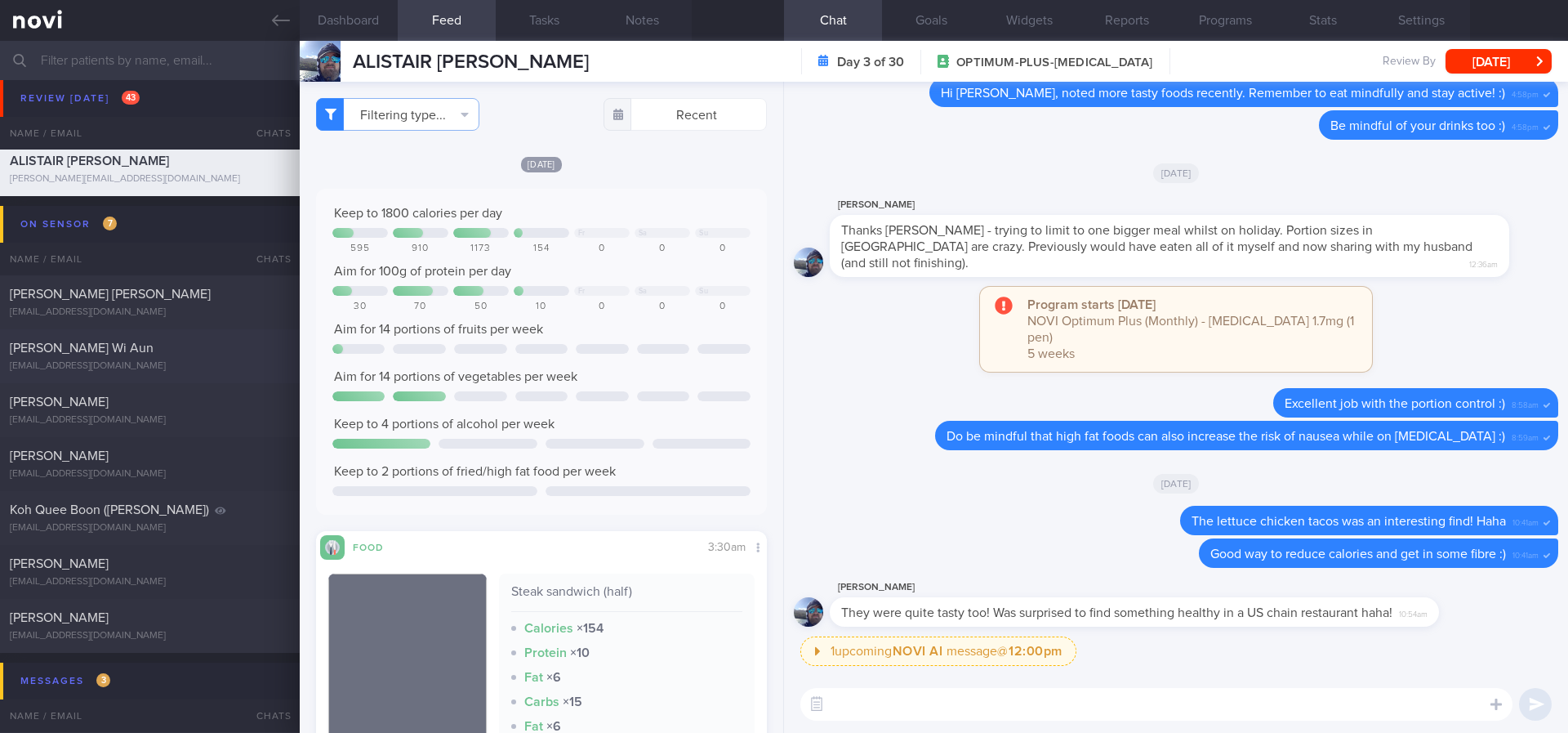
click at [206, 359] on div "Ivan Lim Wi Aun ivanlimwiaun@gmail.com" at bounding box center [150, 356] width 300 height 33
click at [172, 360] on div "[EMAIL_ADDRESS][DOMAIN_NAME]" at bounding box center [150, 366] width 280 height 13
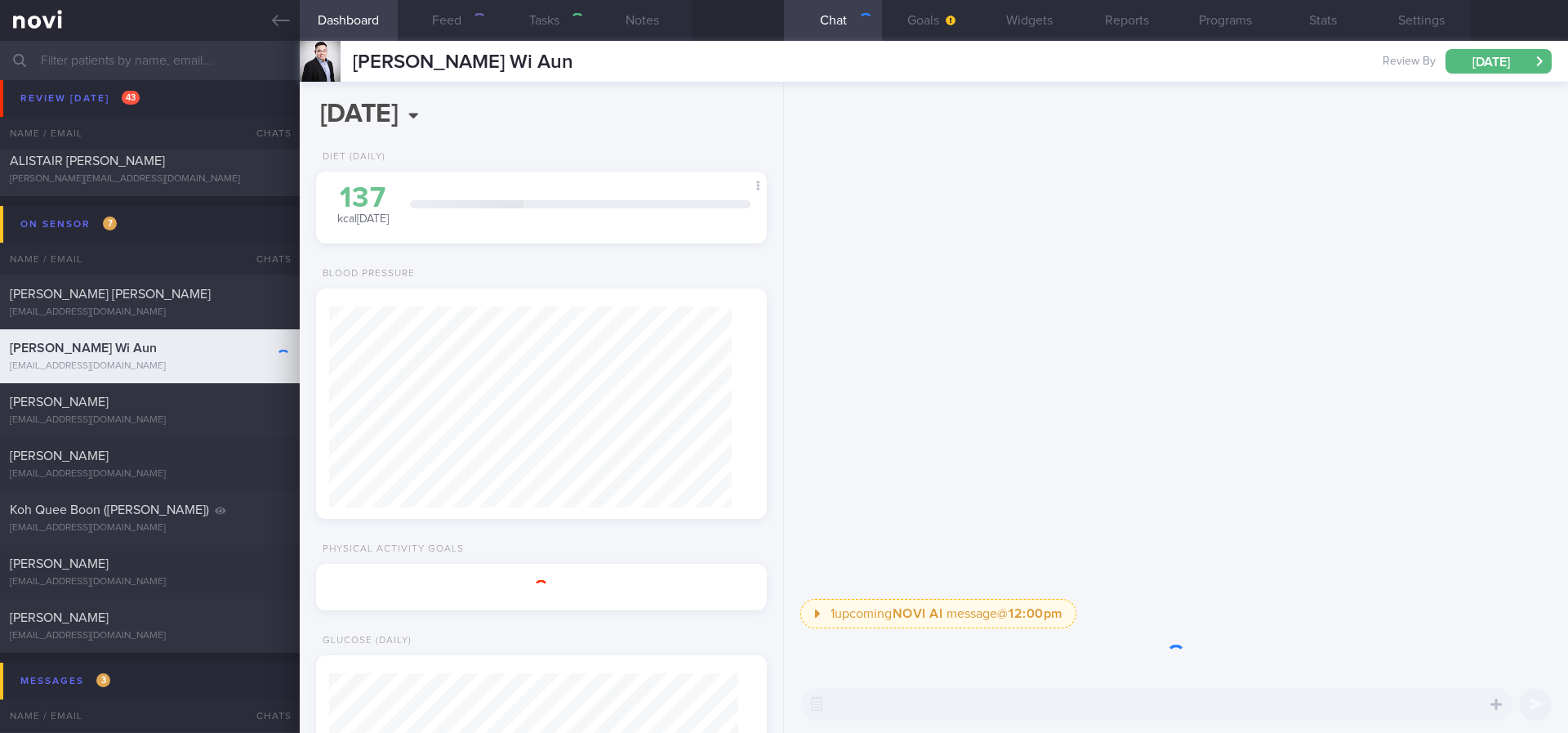
type input "Tracked. [MEDICAL_DATA]. DM [MEDICAL_DATA] 10%"
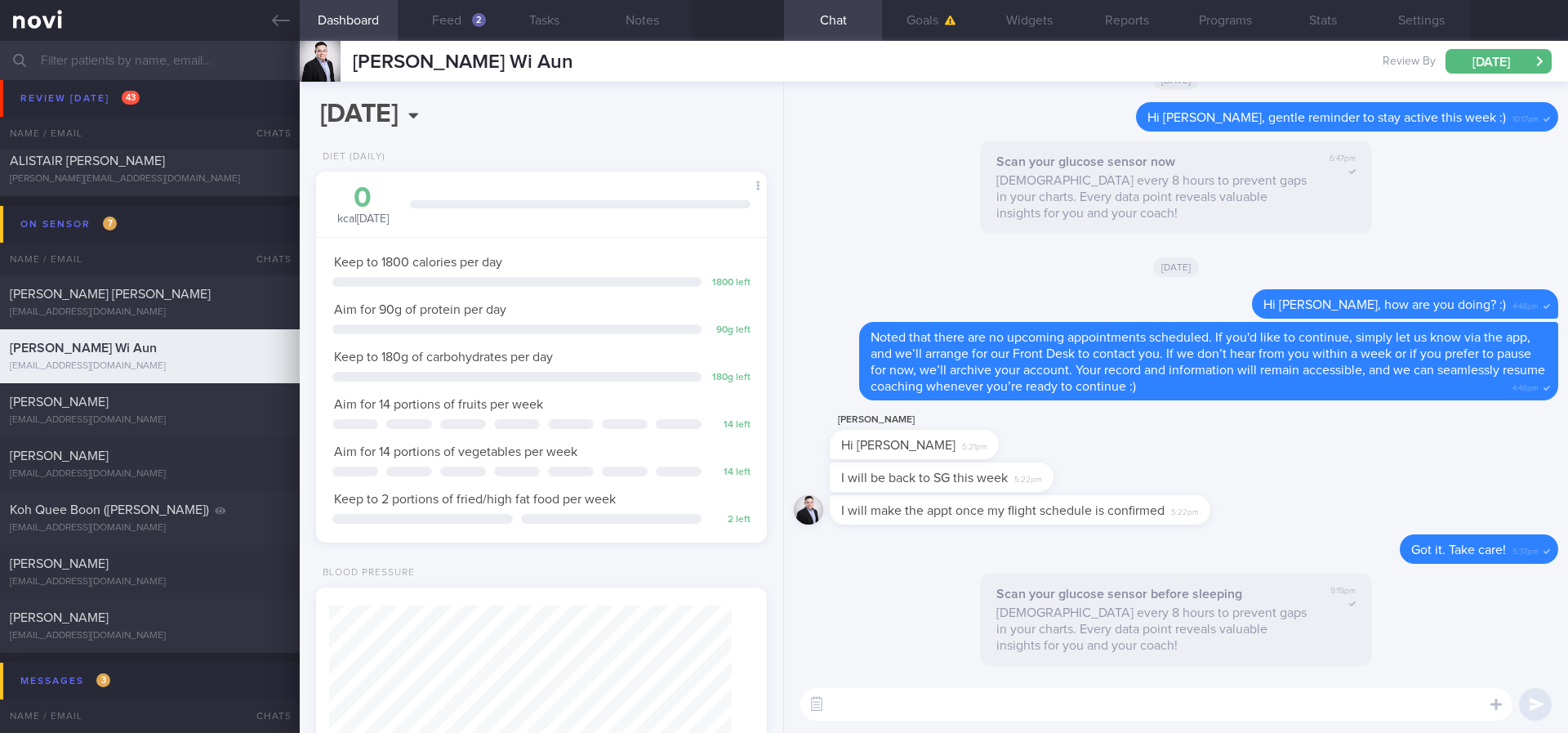
click at [1030, 723] on div "​ ​" at bounding box center [1175, 704] width 784 height 57
click at [1026, 719] on textarea at bounding box center [1156, 704] width 712 height 33
paste textarea "Remember to stay active this week and to do your regular strength training :)"
click at [877, 705] on textarea "Hi Ivan, Remember to stay active this week and to do your regular strength trai…" at bounding box center [1156, 704] width 712 height 33
type textarea "Hi [PERSON_NAME], remember to stay active this week and to do your regular stre…"
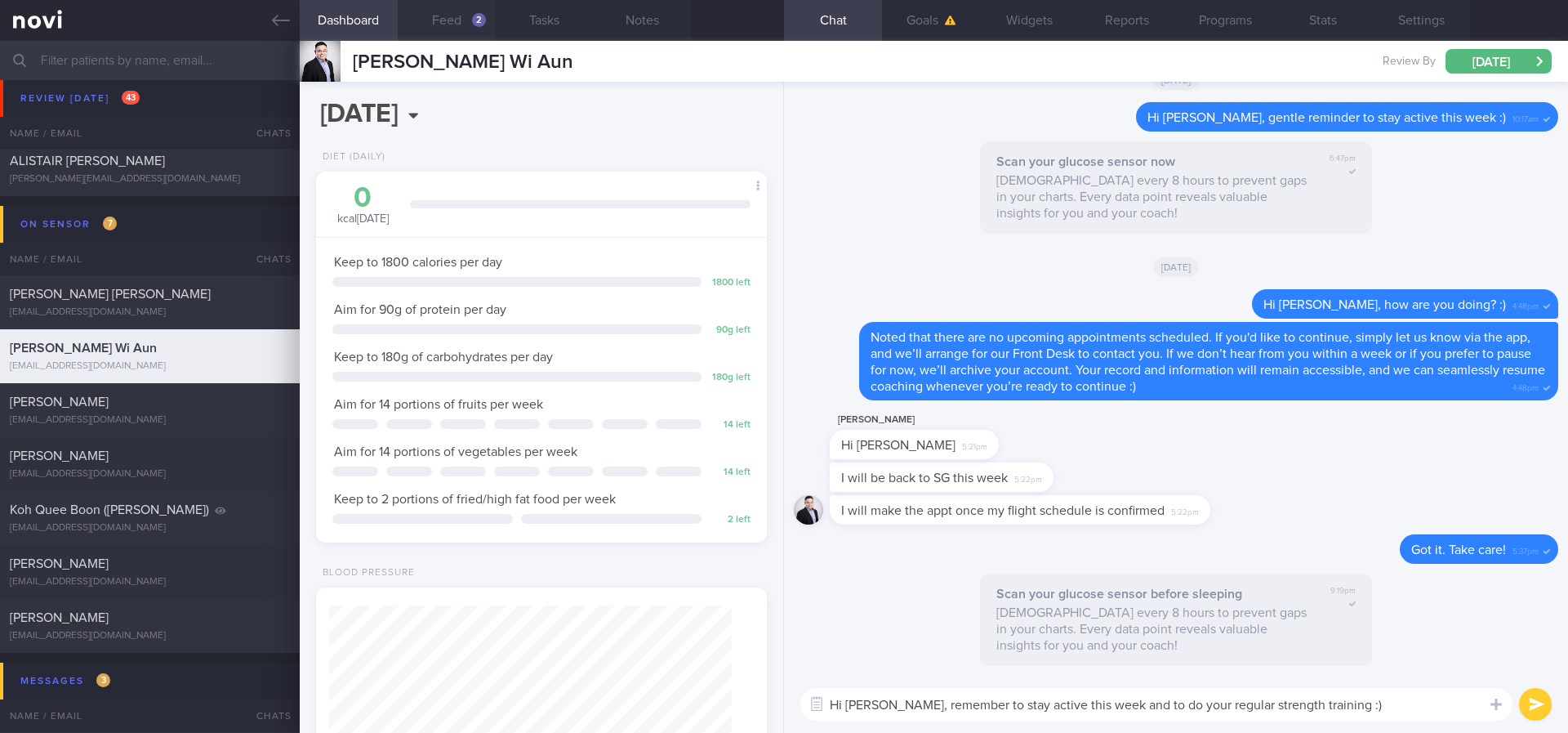
click at [483, 34] on button "Feed 2" at bounding box center [446, 20] width 98 height 41
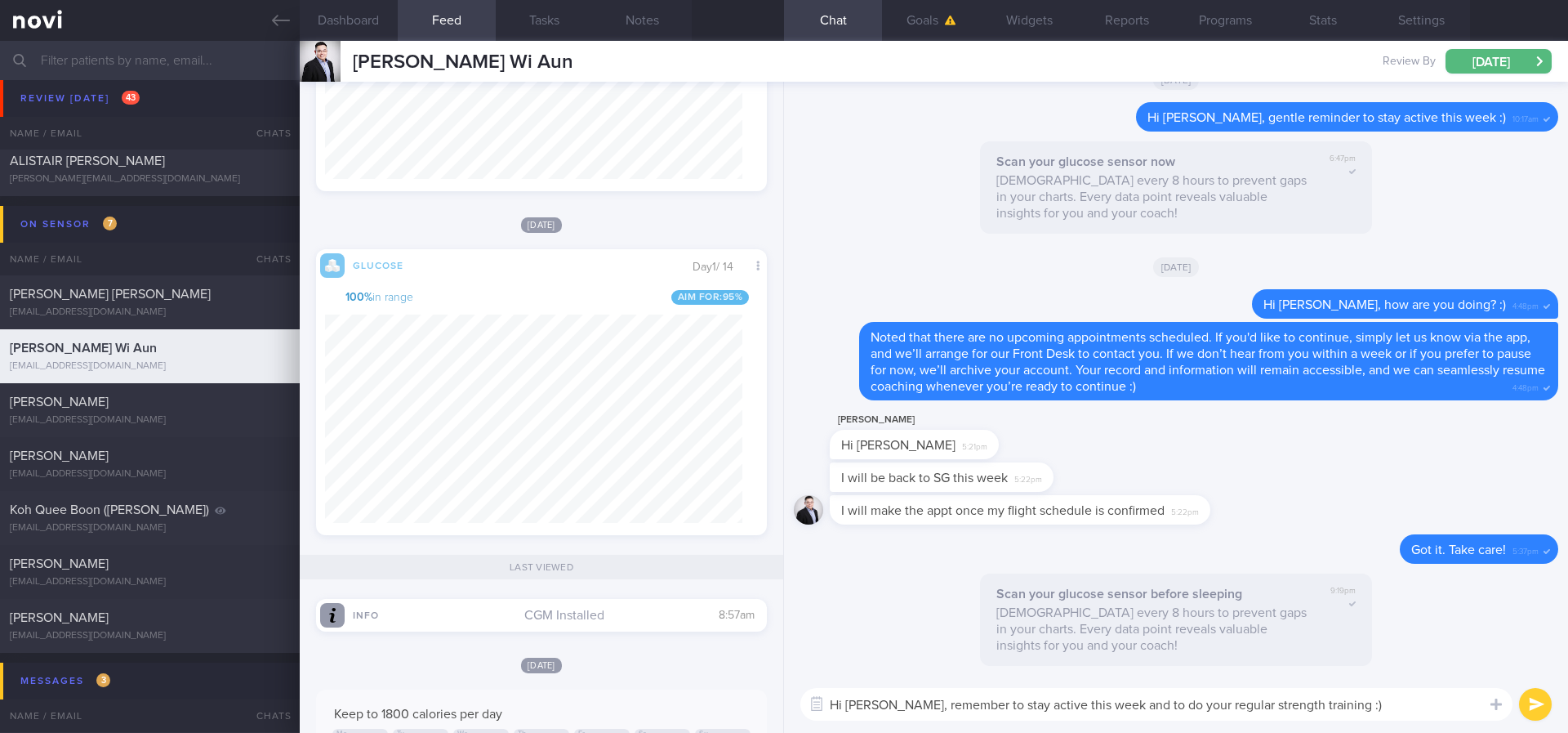
drag, startPoint x: 1293, startPoint y: 696, endPoint x: 1307, endPoint y: 693, distance: 14.3
click at [1294, 699] on textarea "Hi [PERSON_NAME], remember to stay active this week and to do your regular stre…" at bounding box center [1156, 704] width 712 height 33
click at [1334, 703] on textarea "Hi [PERSON_NAME], remember to stay active this week and to do your regular stre…" at bounding box center [1156, 704] width 712 height 33
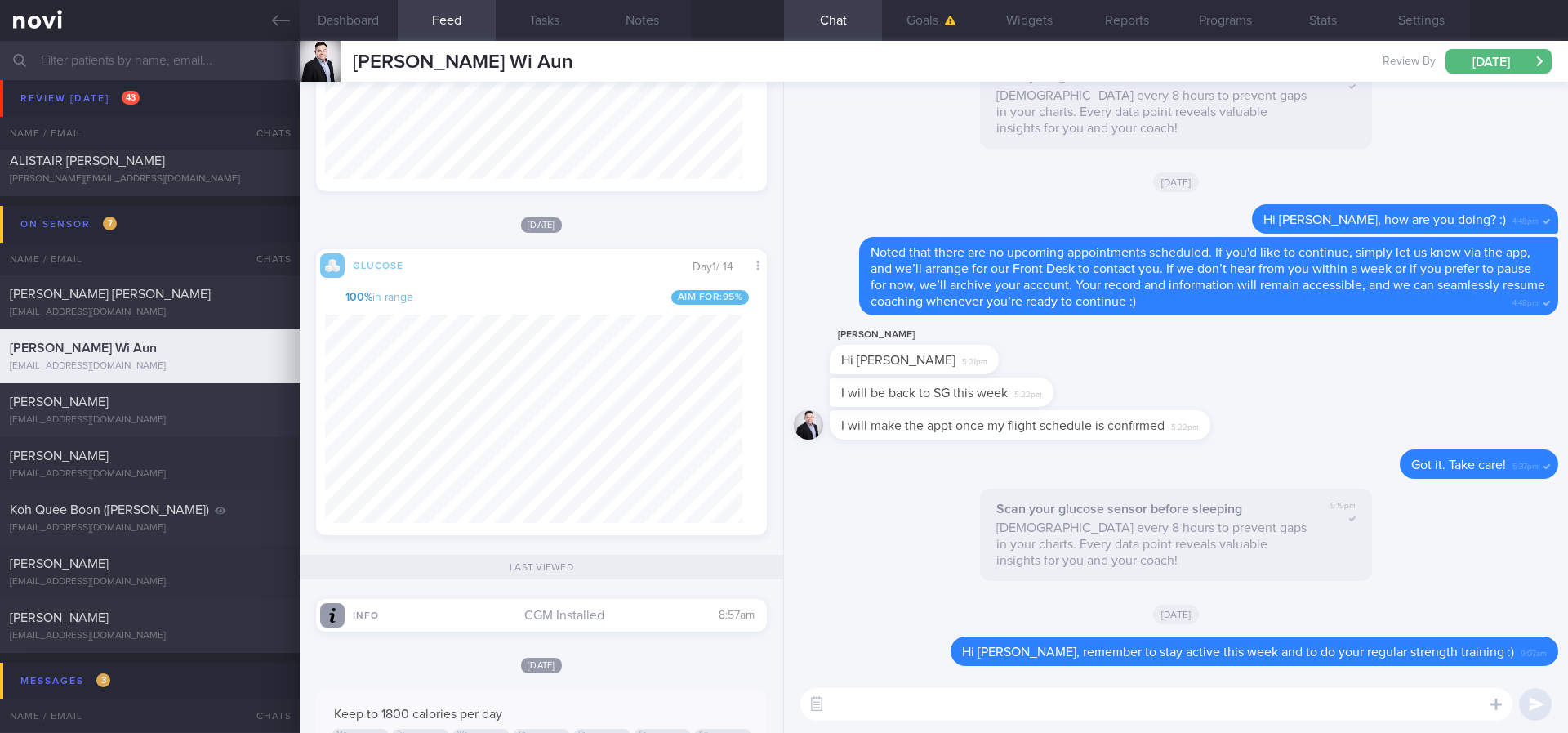
click at [98, 413] on div "Lily Kasmel lilyk@hiramotins.com" at bounding box center [150, 410] width 300 height 33
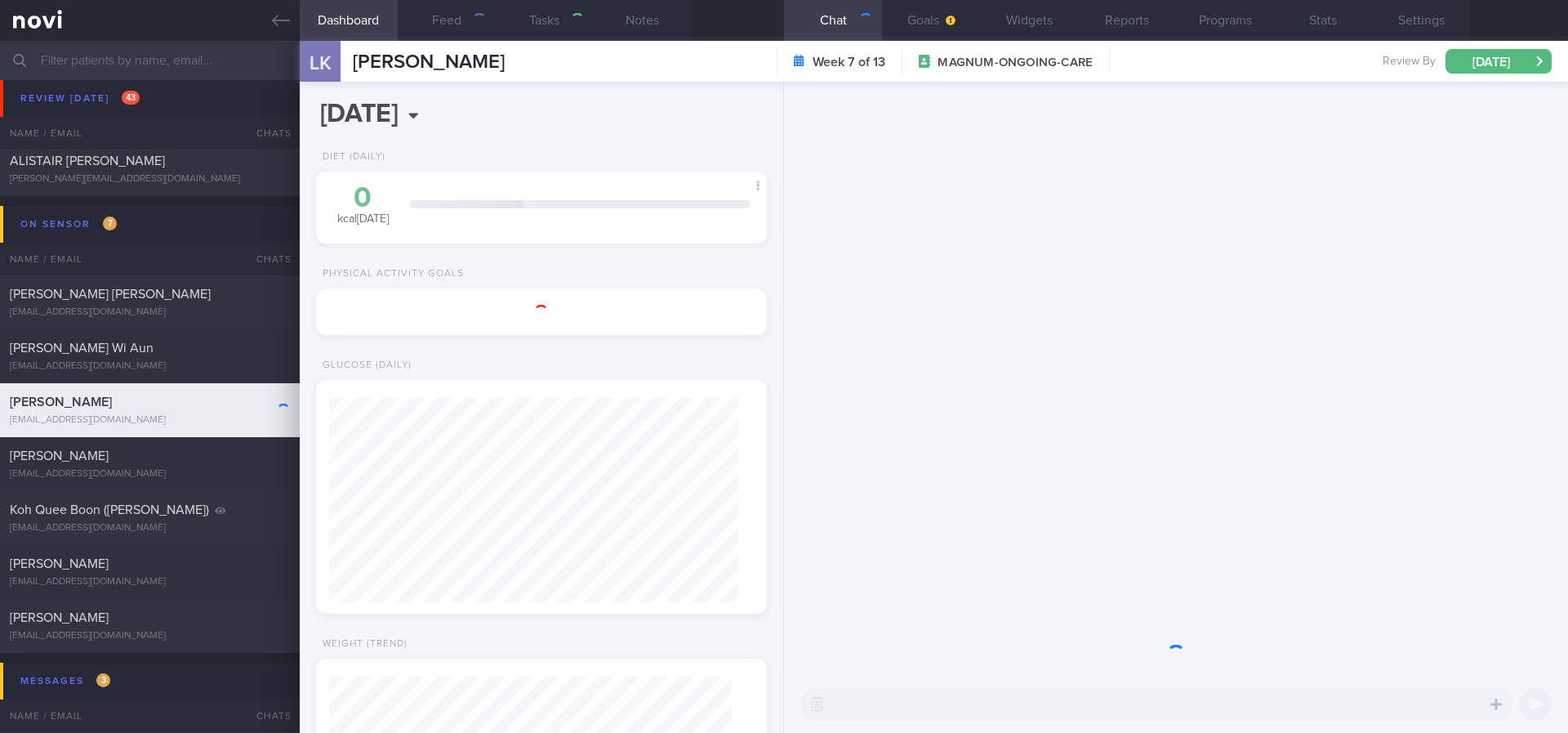
type input "Tracked. [MEDICAL_DATA]. [MEDICAL_DATA]. Anxious+++."
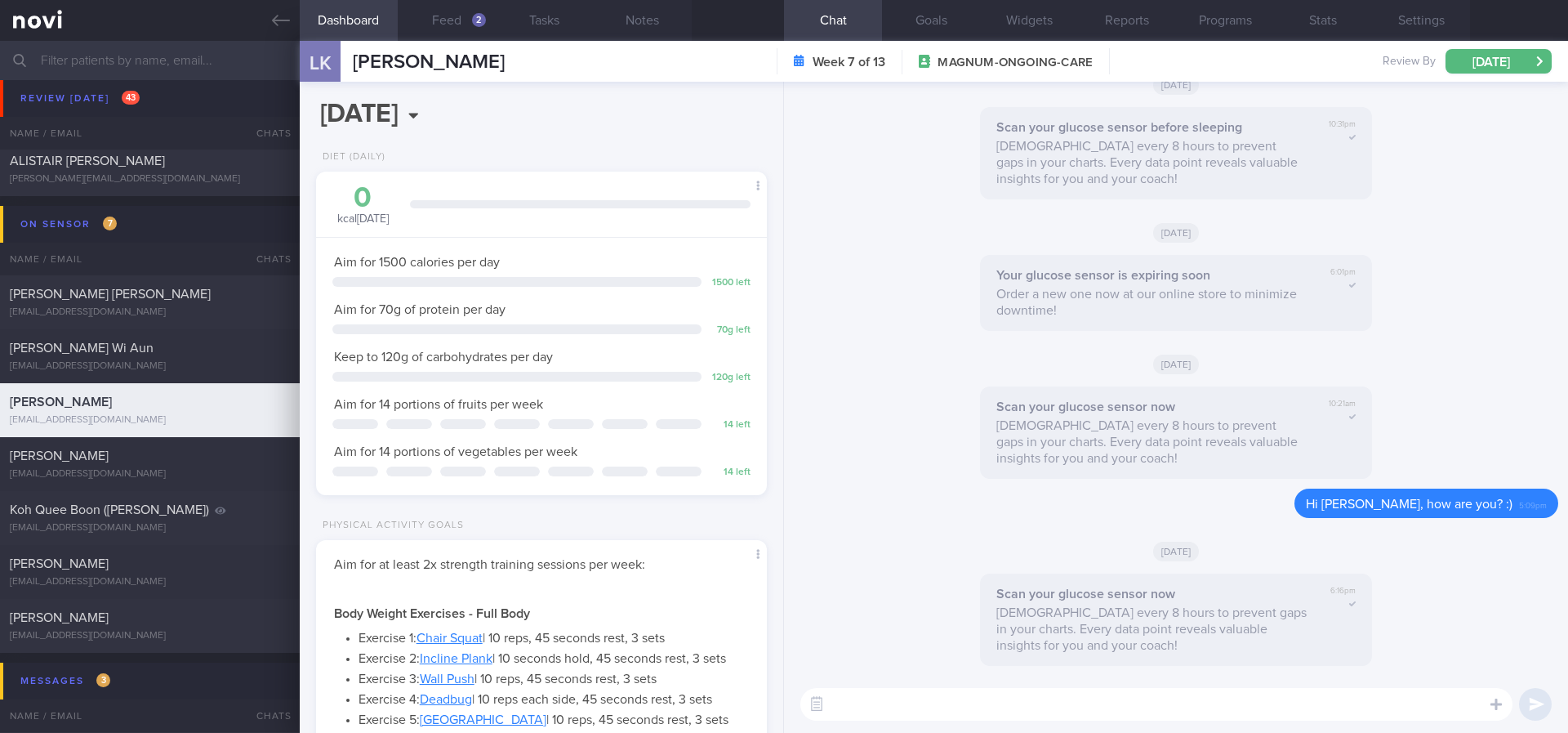
click at [992, 715] on textarea at bounding box center [1156, 704] width 712 height 33
type textarea "Hi [PERSON_NAME], how are you? :)"
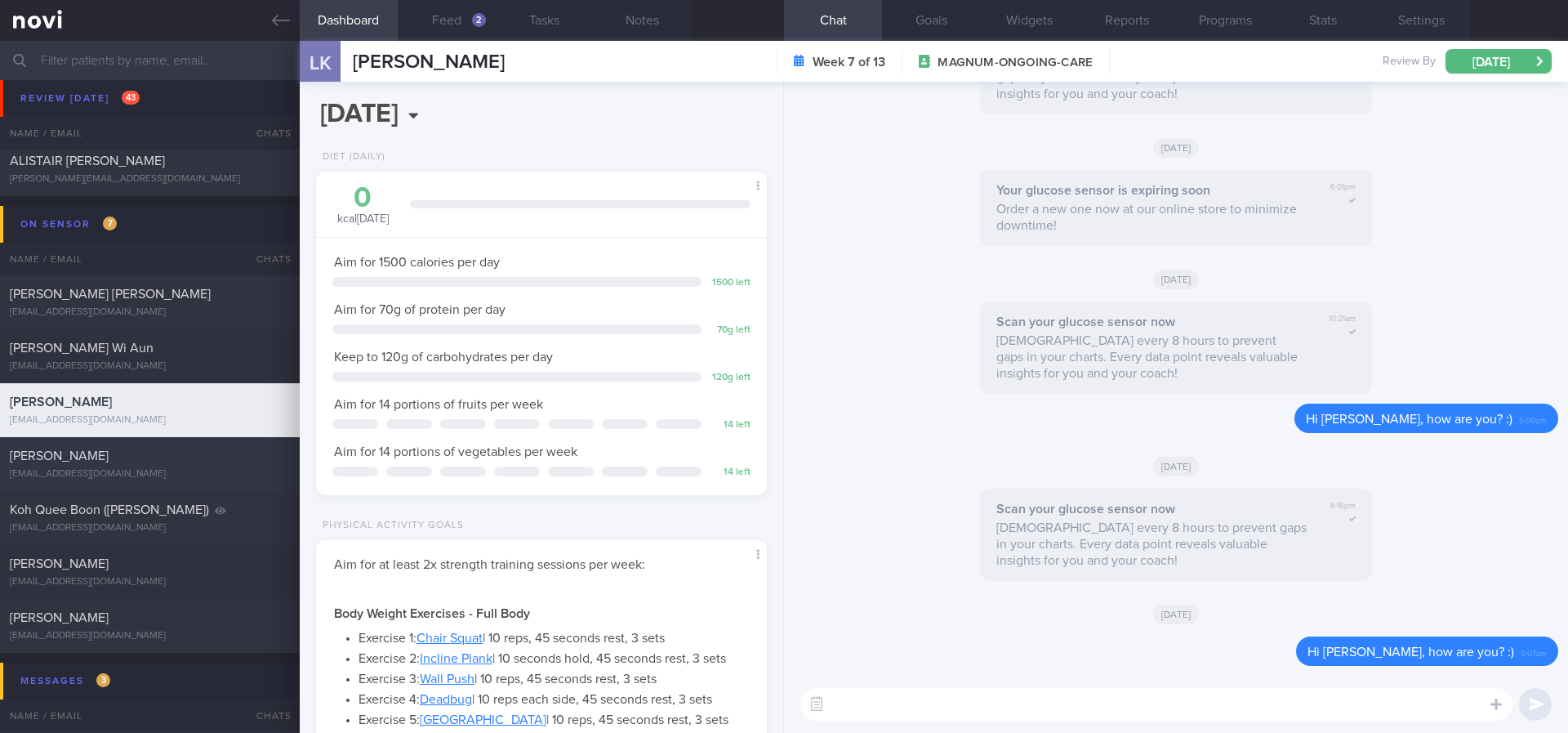
click at [200, 481] on div "Kamlesh Kumar kk0510mas@gmail.com 2 days ago 5.5 12.8 0 % 71 % 29 % 54 % Dismiss" at bounding box center [784, 464] width 1568 height 54
type input "tracked. lacto vegetarian"
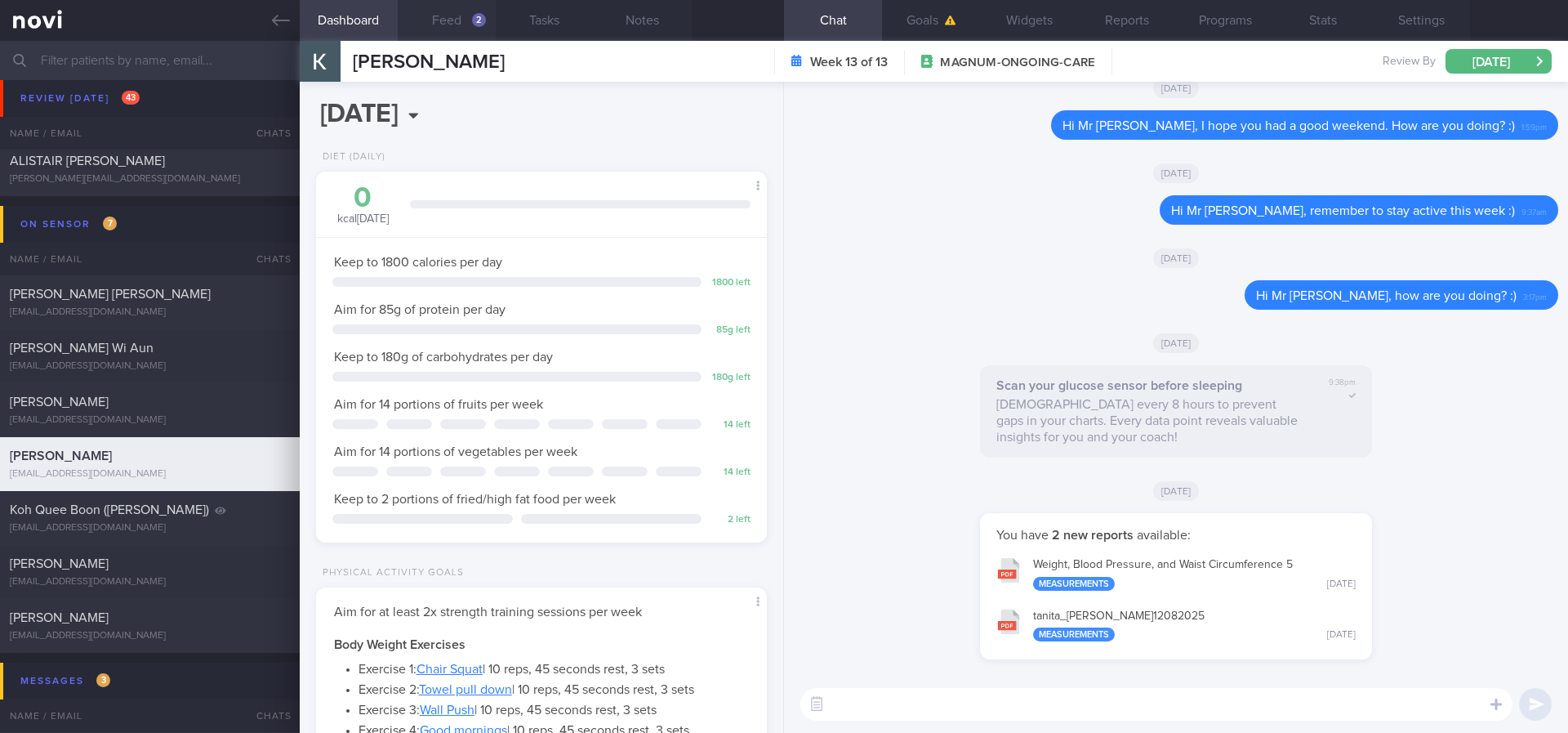
click at [451, 23] on button "Feed 2" at bounding box center [446, 20] width 98 height 41
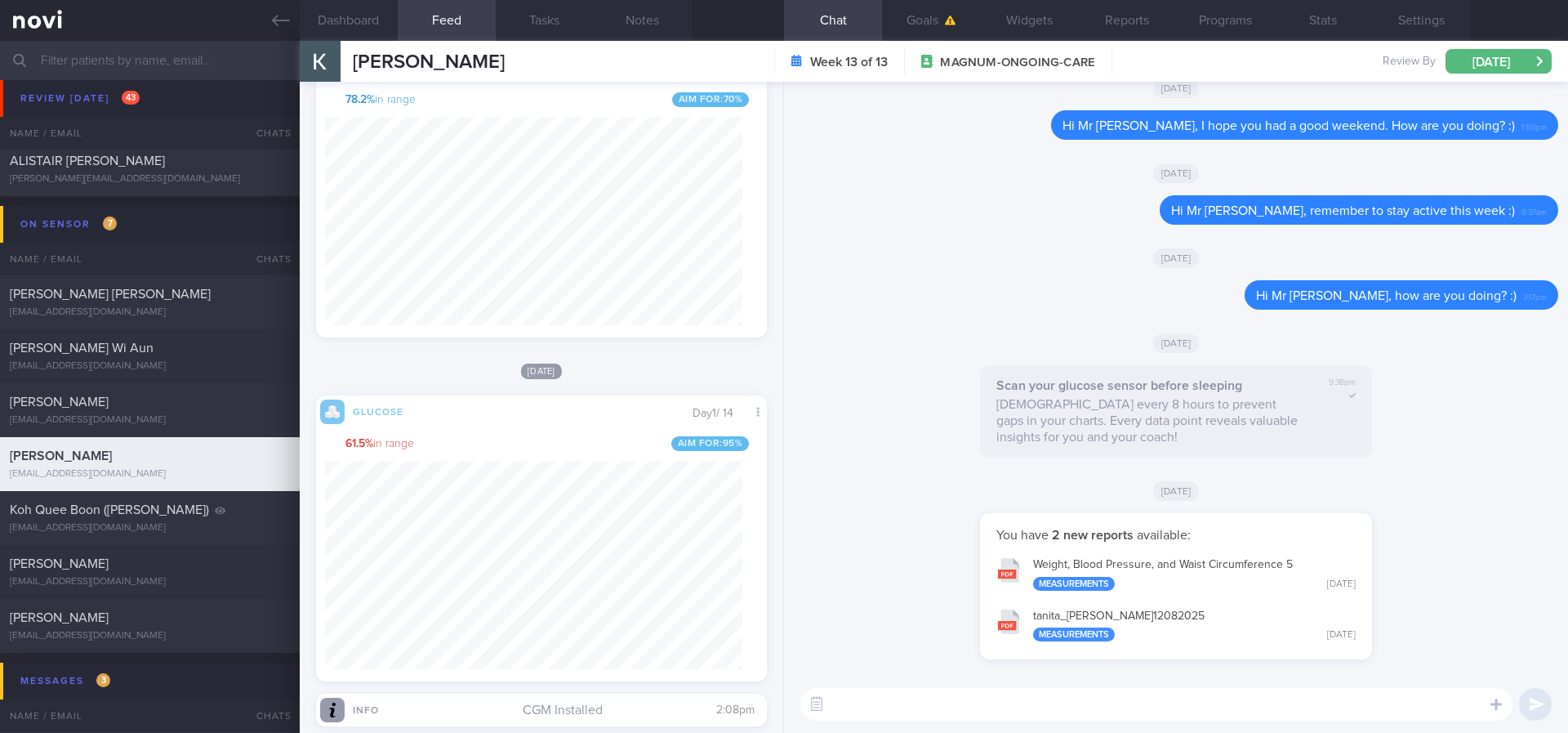
click at [906, 700] on textarea at bounding box center [1156, 704] width 712 height 33
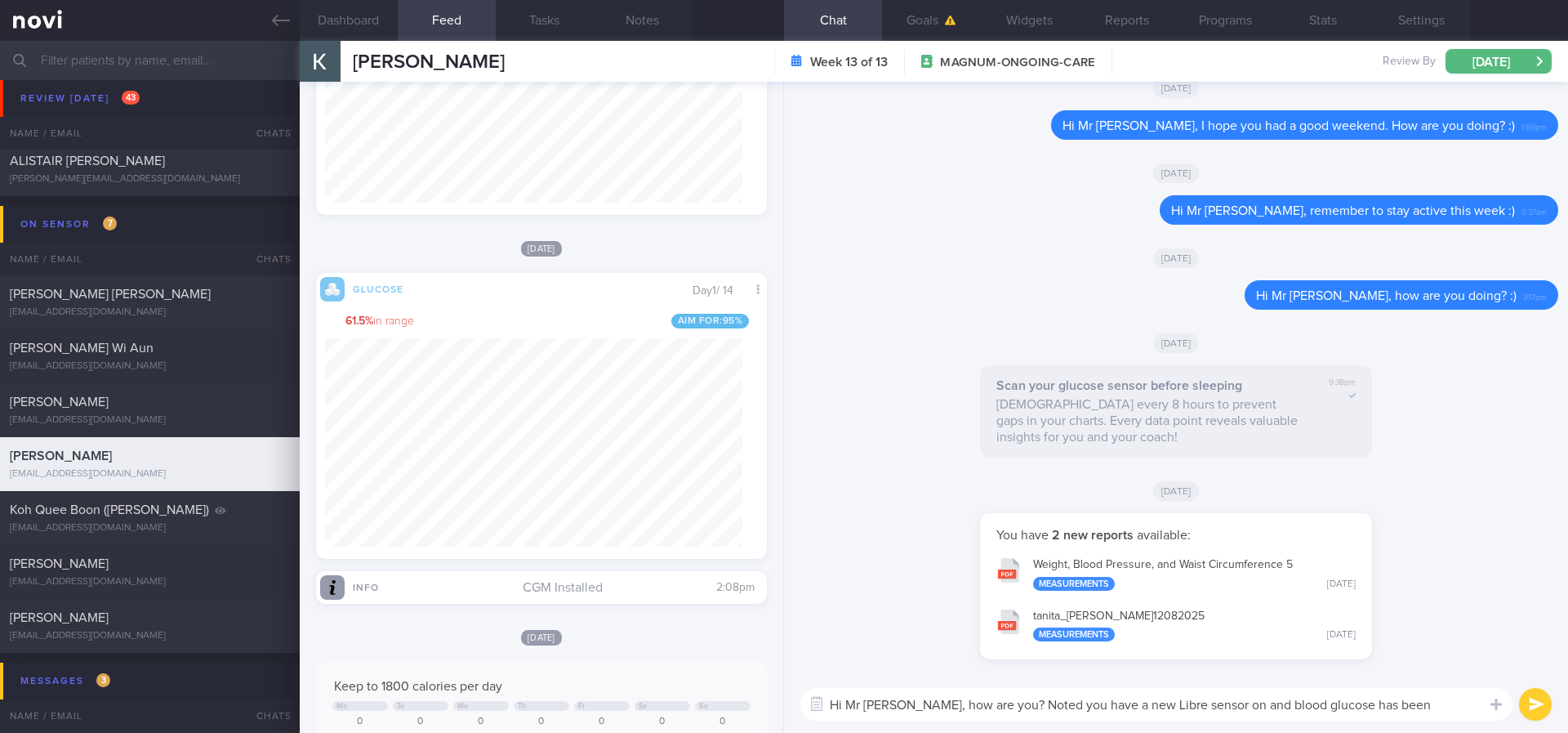
type textarea "Hi Mr Kamlesh, how are you? Noted you have a new Libre sensor on and blood gluc…"
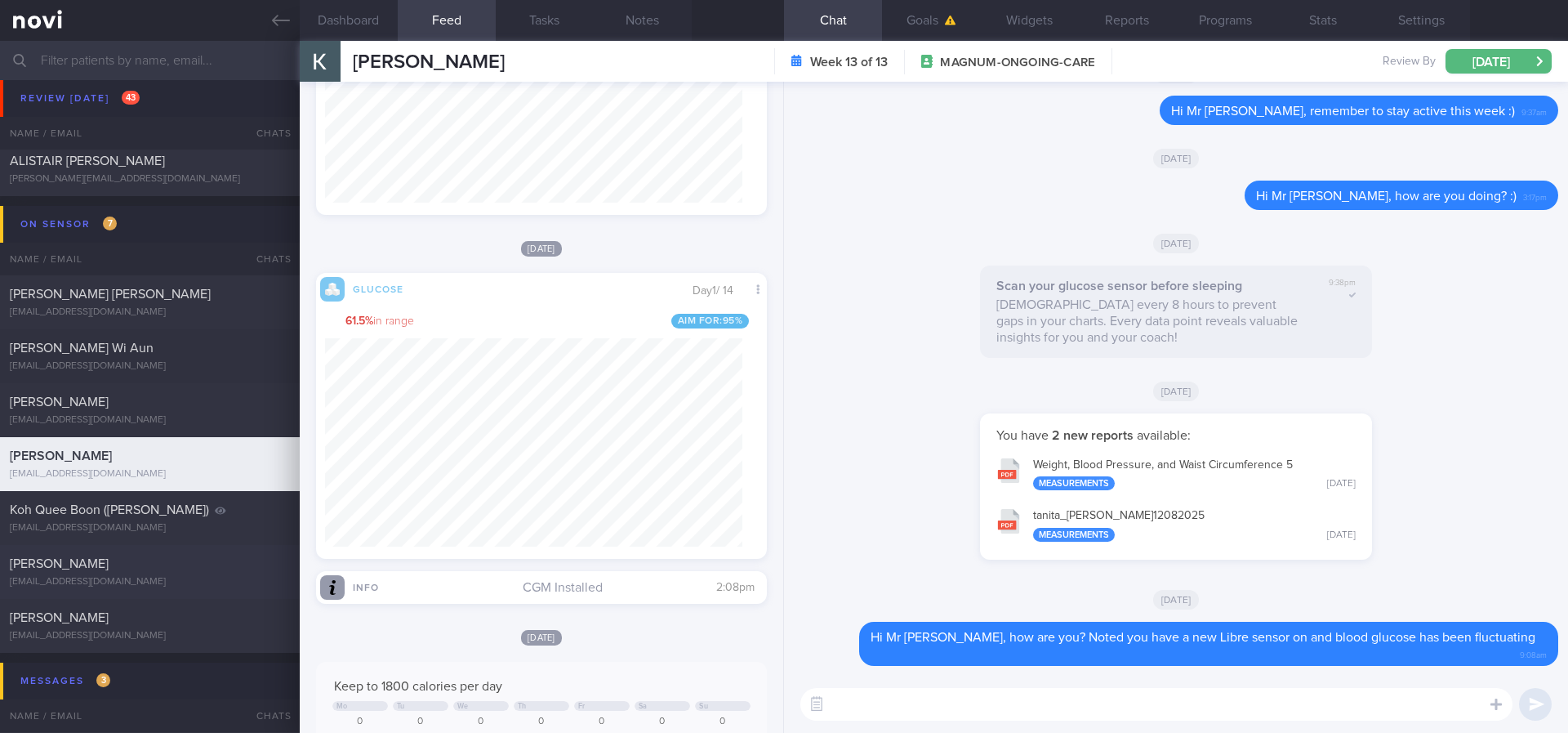
click at [107, 565] on span "[PERSON_NAME]" at bounding box center [59, 564] width 99 height 13
type input "Tracked. Not compliant to diet. [MEDICAL_DATA] 500mg BD"
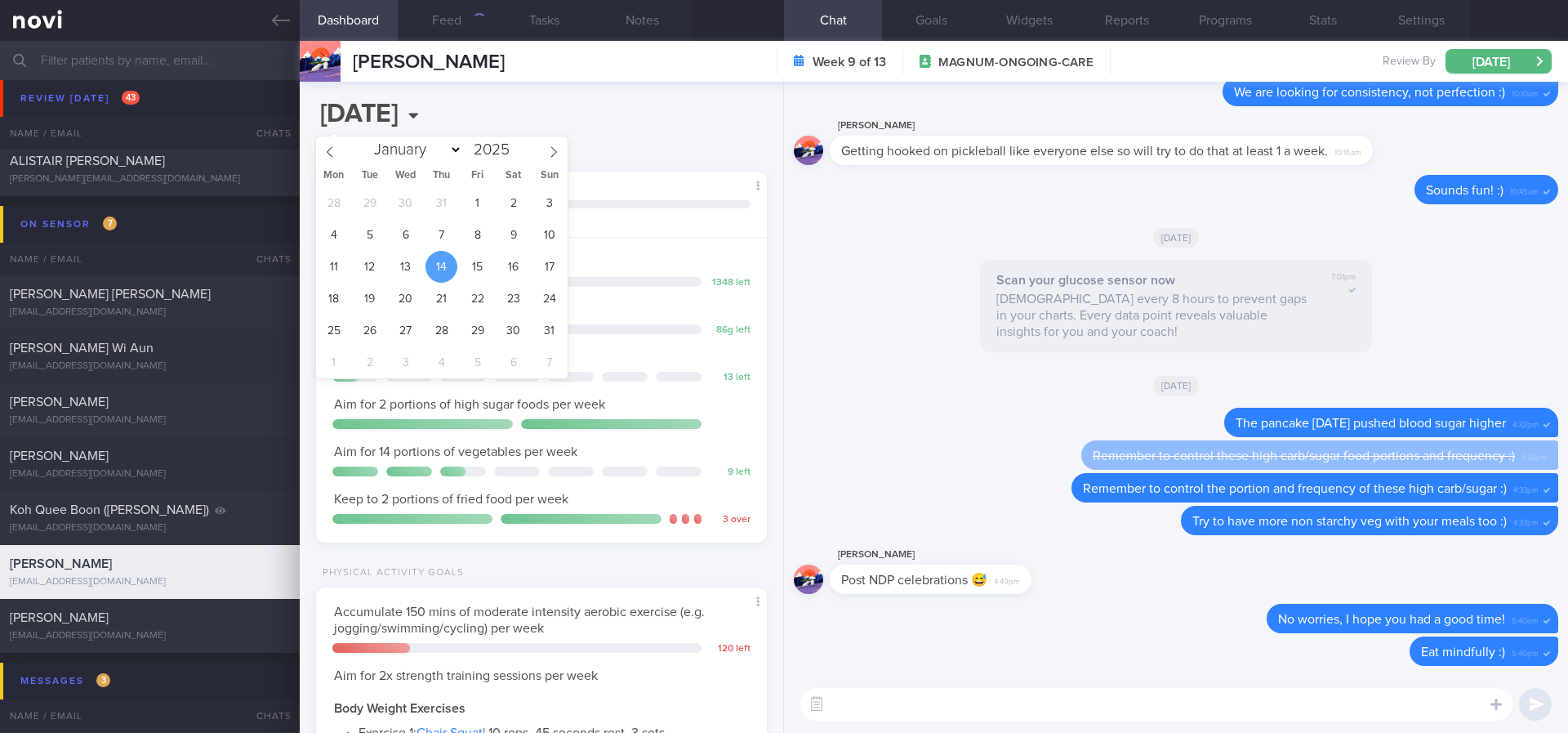
drag, startPoint x: 513, startPoint y: 100, endPoint x: 507, endPoint y: 62, distance: 38.5
click at [511, 80] on div "Dashboard Feed Tasks Notes Chat Goals Widgets Reports Programs Stats Settings M…" at bounding box center [934, 387] width 1268 height 692
click at [509, 108] on input "[DATE]" at bounding box center [454, 114] width 278 height 41
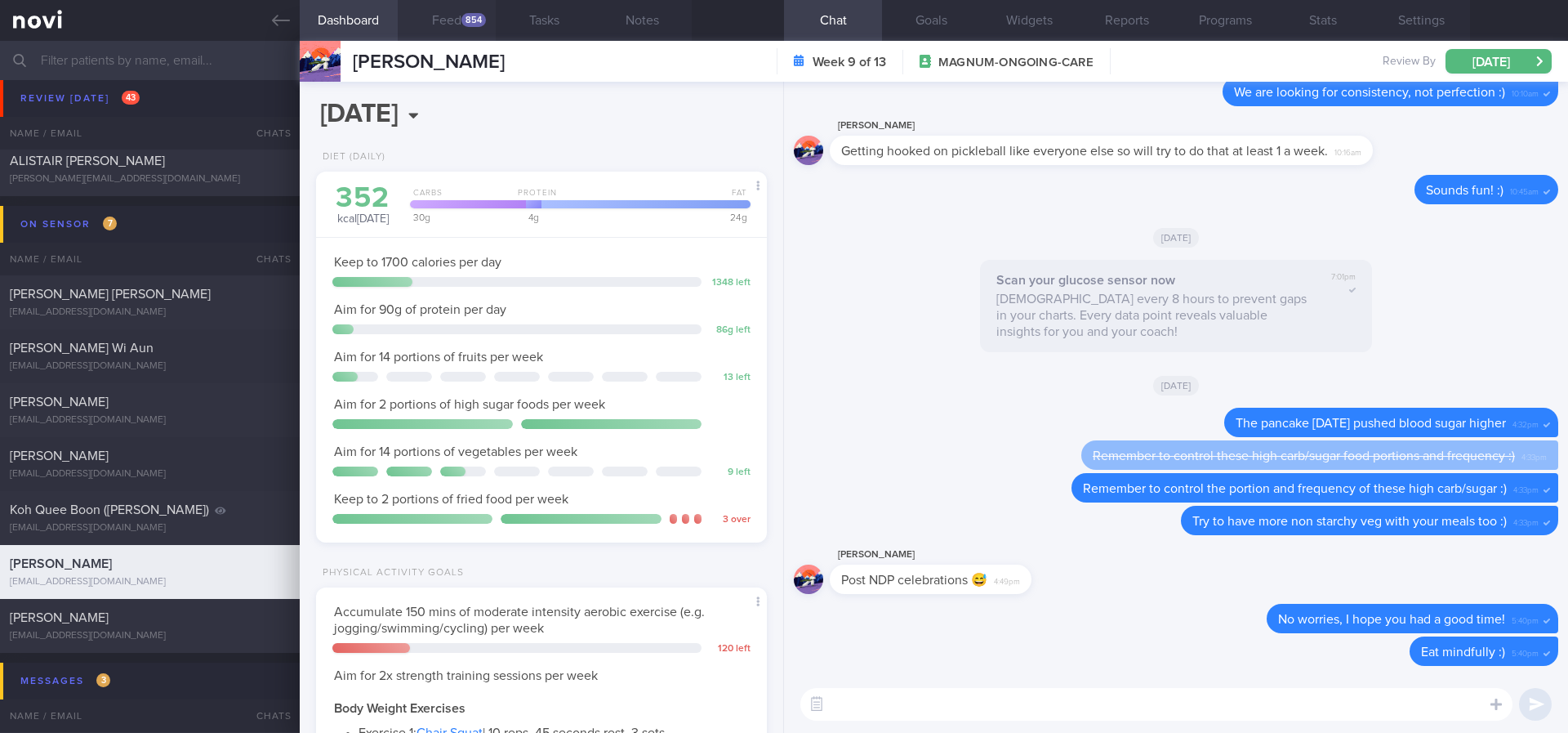
click at [477, 30] on button "Feed 854" at bounding box center [446, 20] width 98 height 41
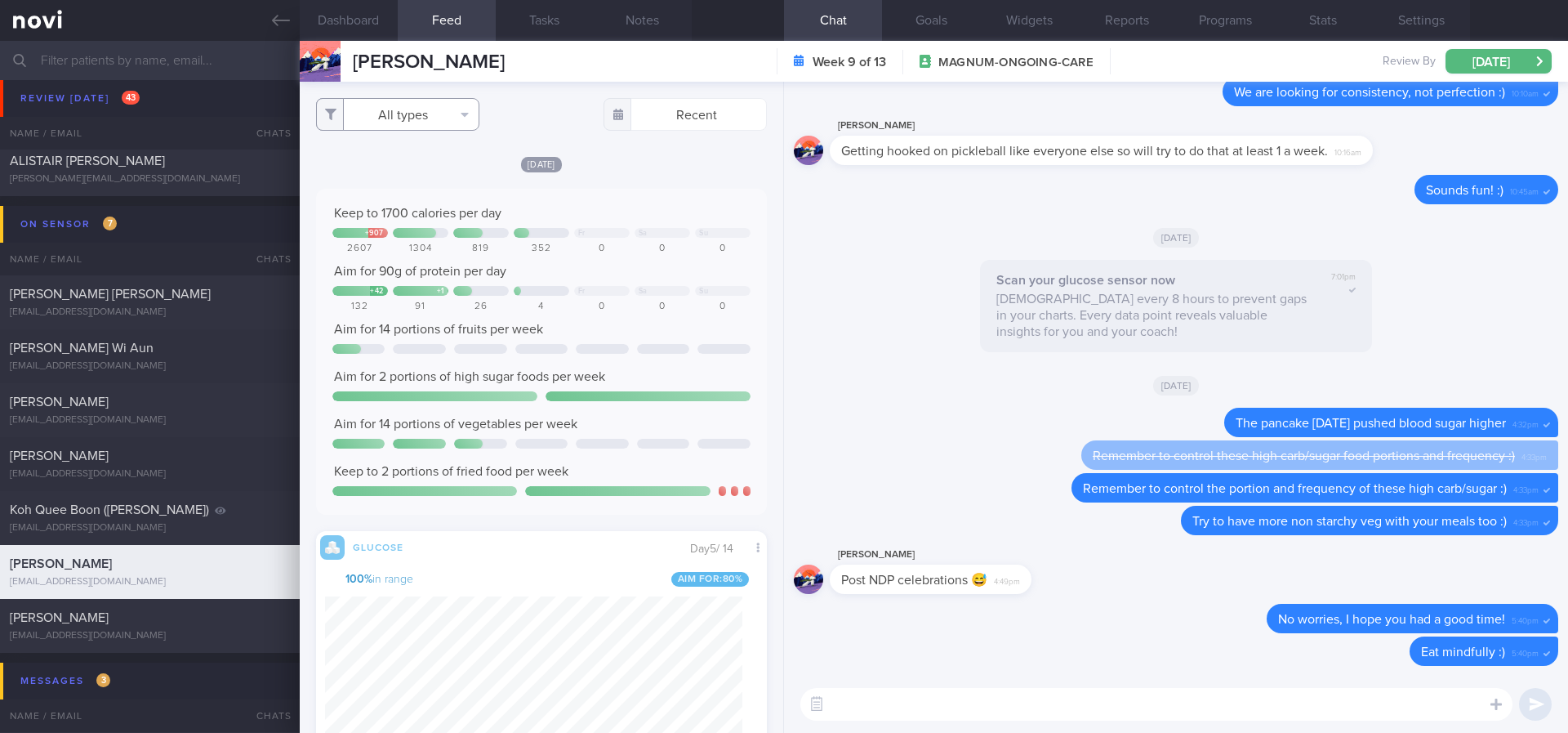
click at [422, 117] on button "All types" at bounding box center [398, 114] width 164 height 33
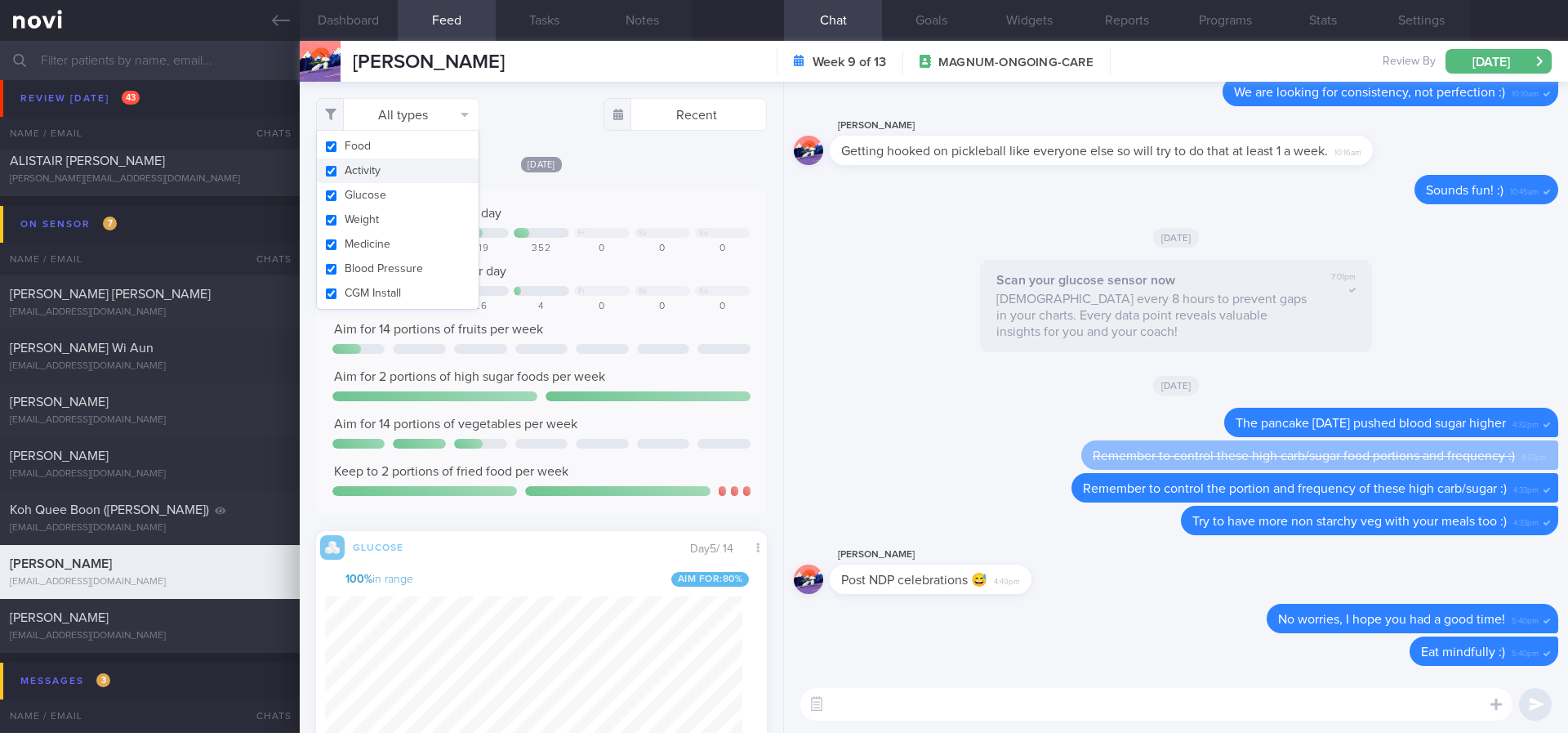
click at [414, 174] on button "Activity" at bounding box center [398, 171] width 162 height 24
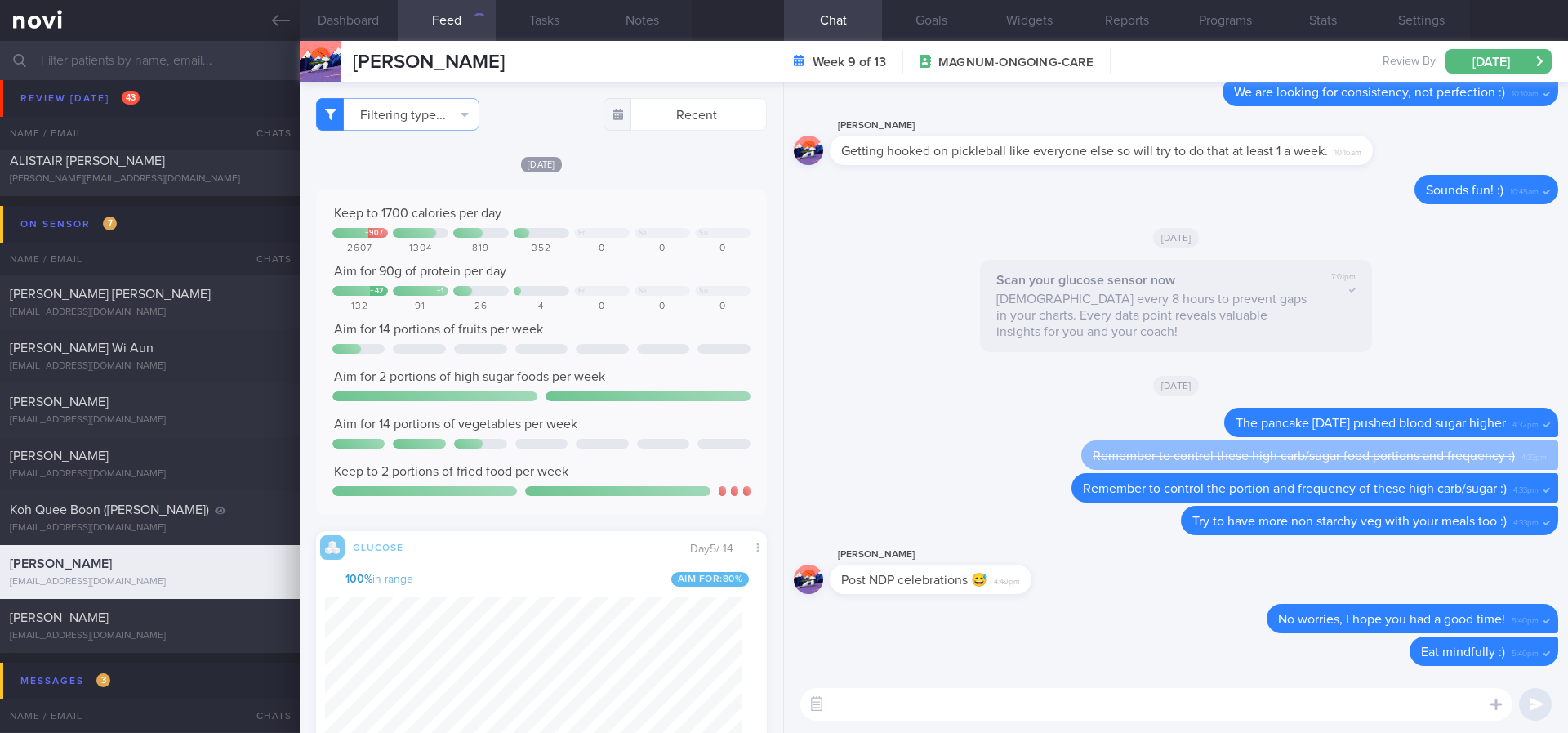
checkbox input "false"
click at [630, 174] on div "Today Keep to 1700 calories per day + 907 Fr Sa Su 2607 1304 819 352 0 0 0 Aim …" at bounding box center [541, 680] width 451 height 1049
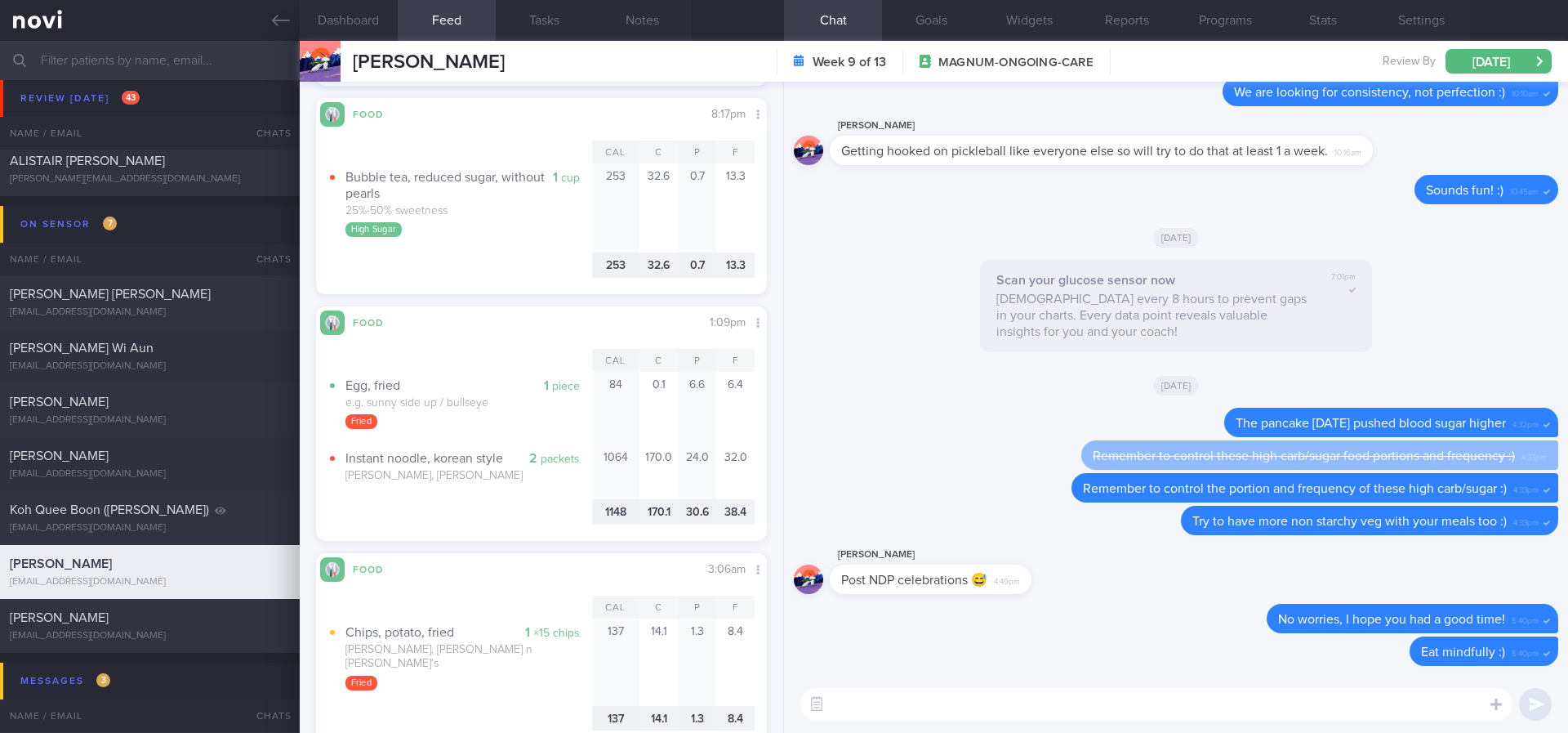
click at [842, 698] on textarea at bounding box center [1156, 704] width 712 height 33
type textarea "noted some discretionary options lately. Remember to portion control carbs and …"
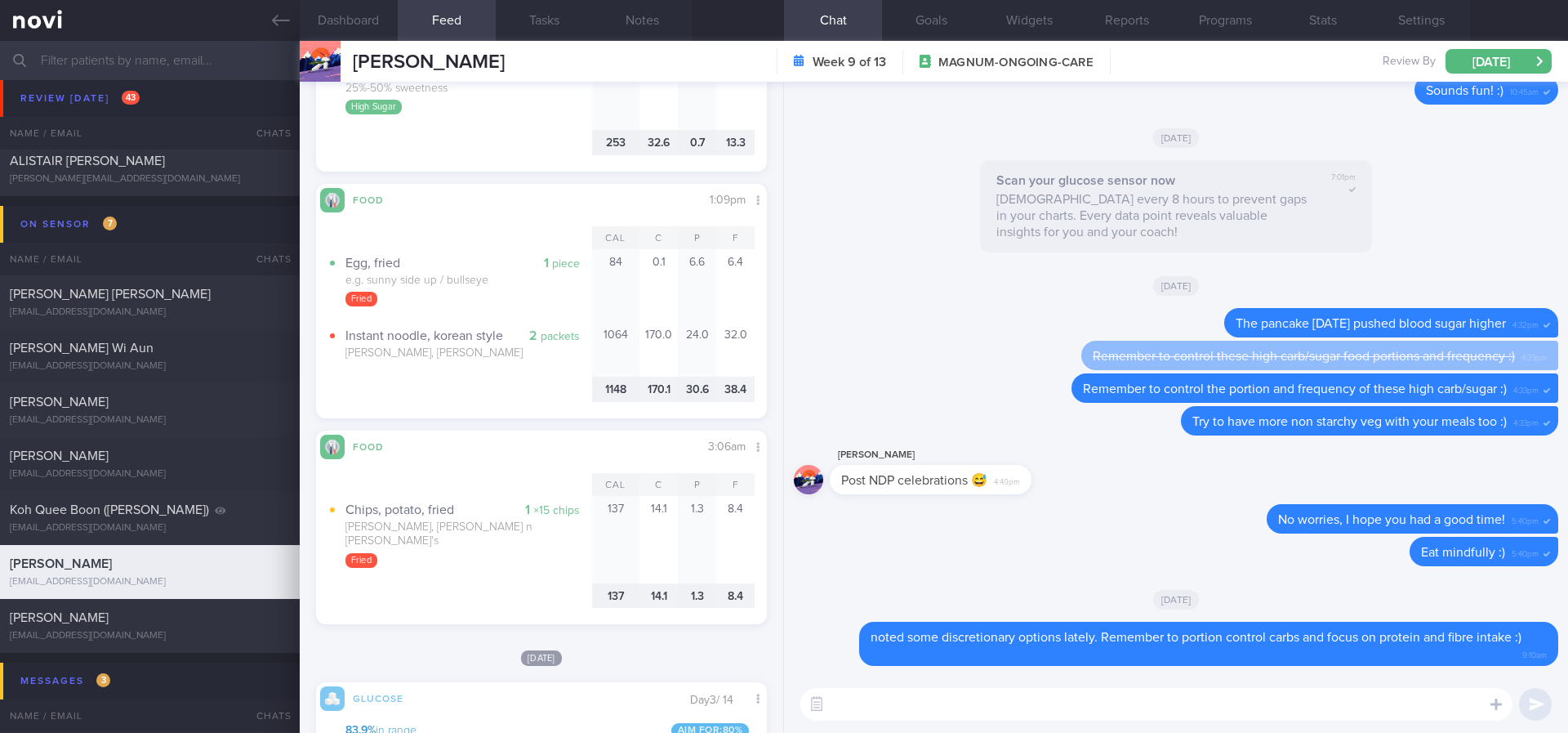
scroll to position [264, 418]
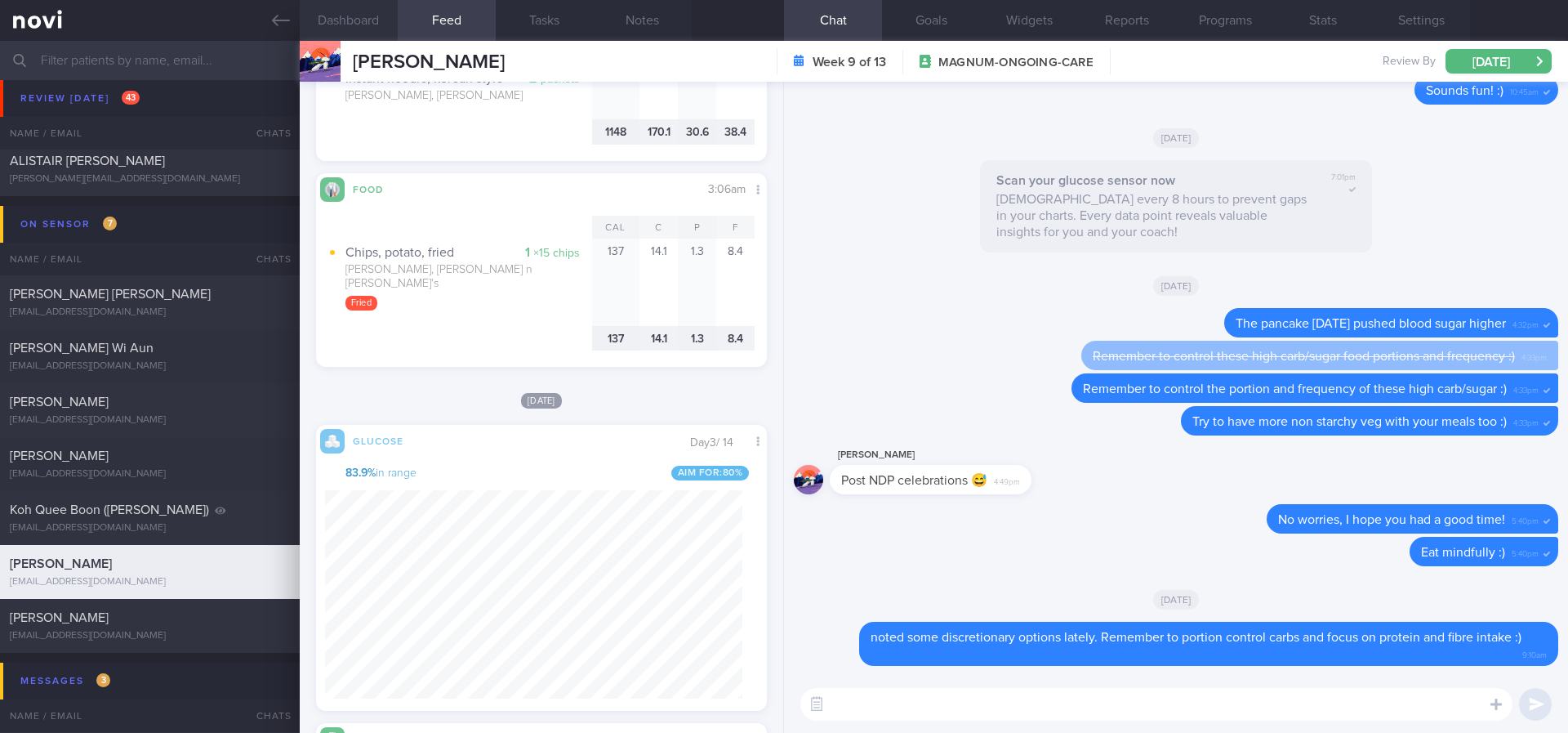
click at [365, 29] on button "Dashboard" at bounding box center [348, 20] width 98 height 41
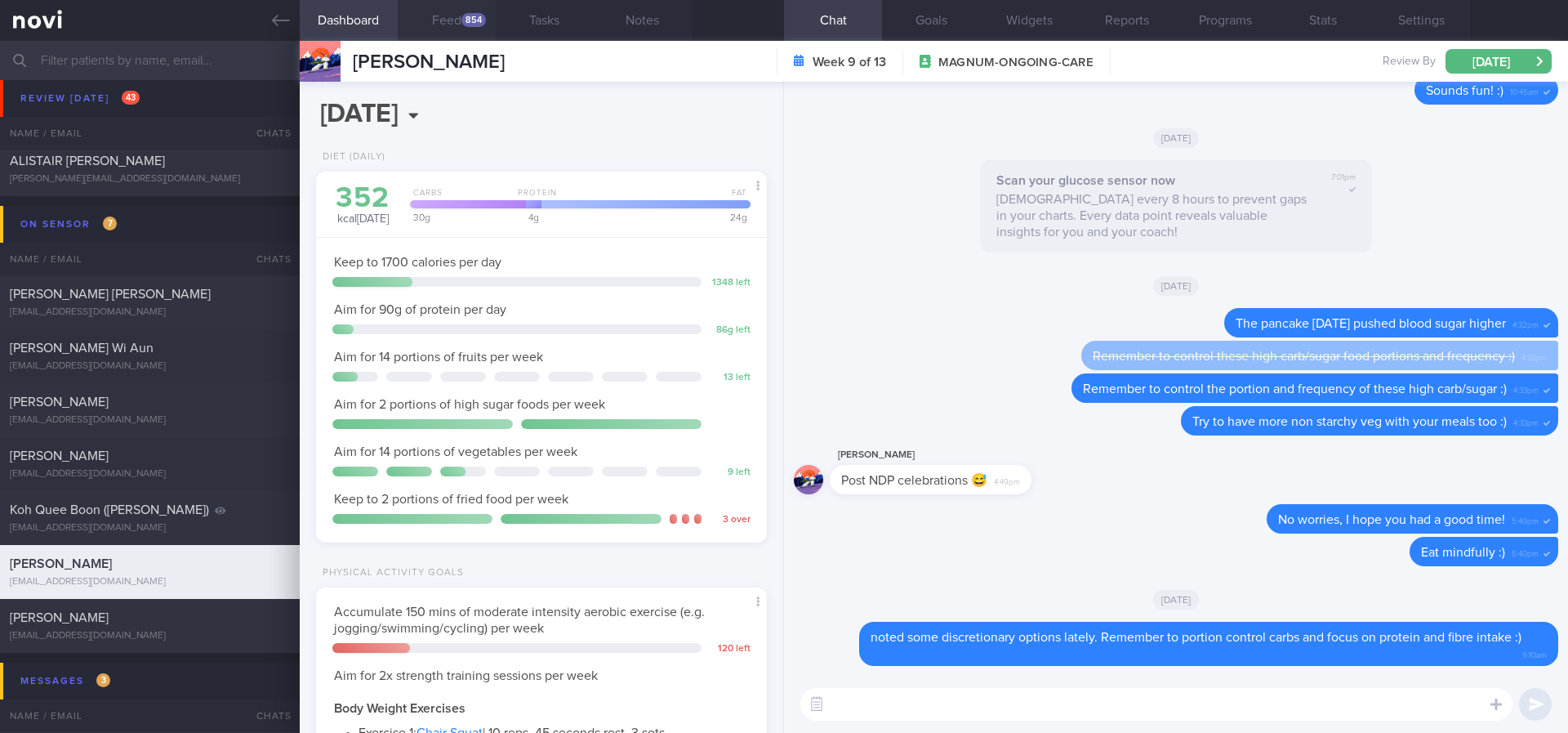
click at [469, 28] on button "Feed 854" at bounding box center [446, 20] width 98 height 41
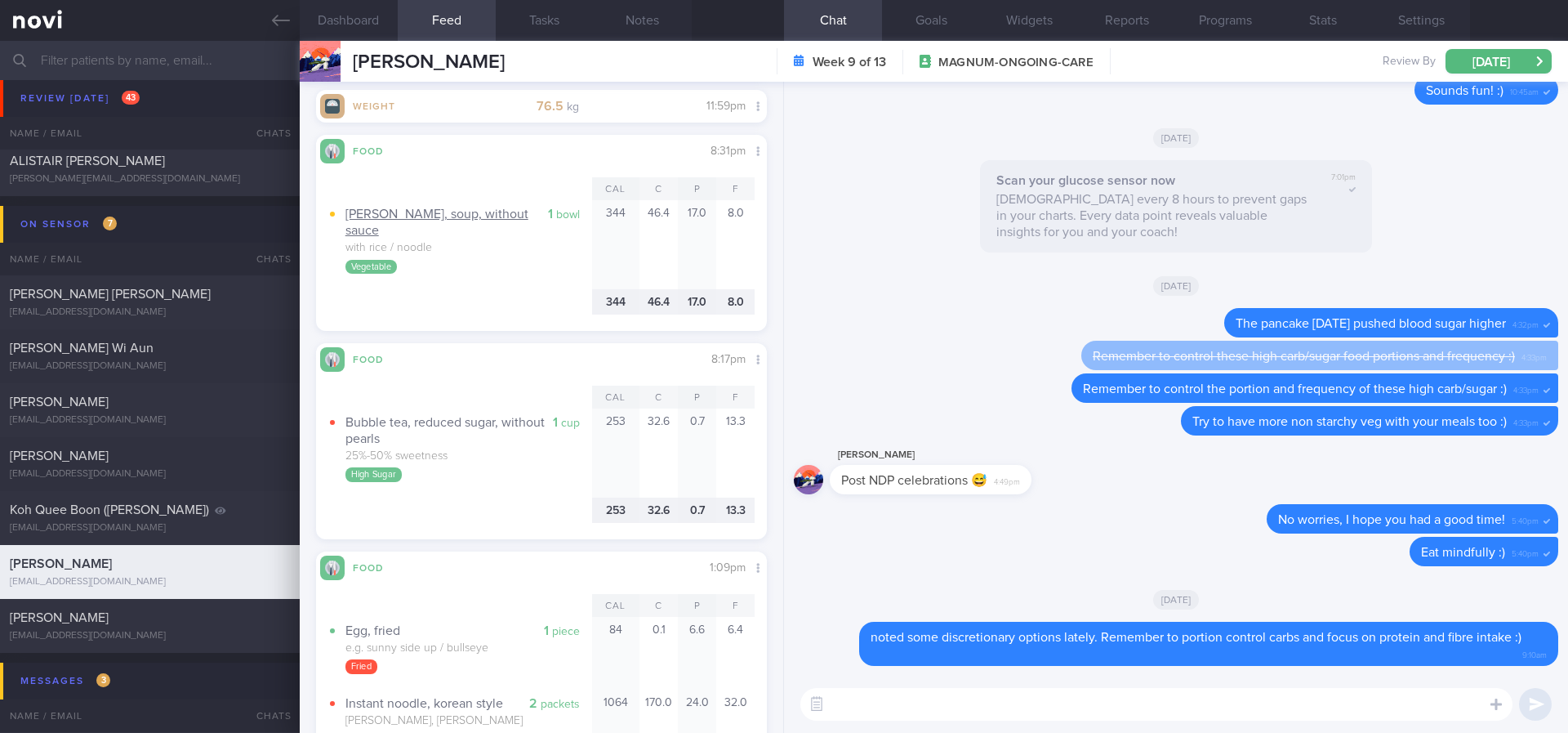
scroll to position [816745, 816173]
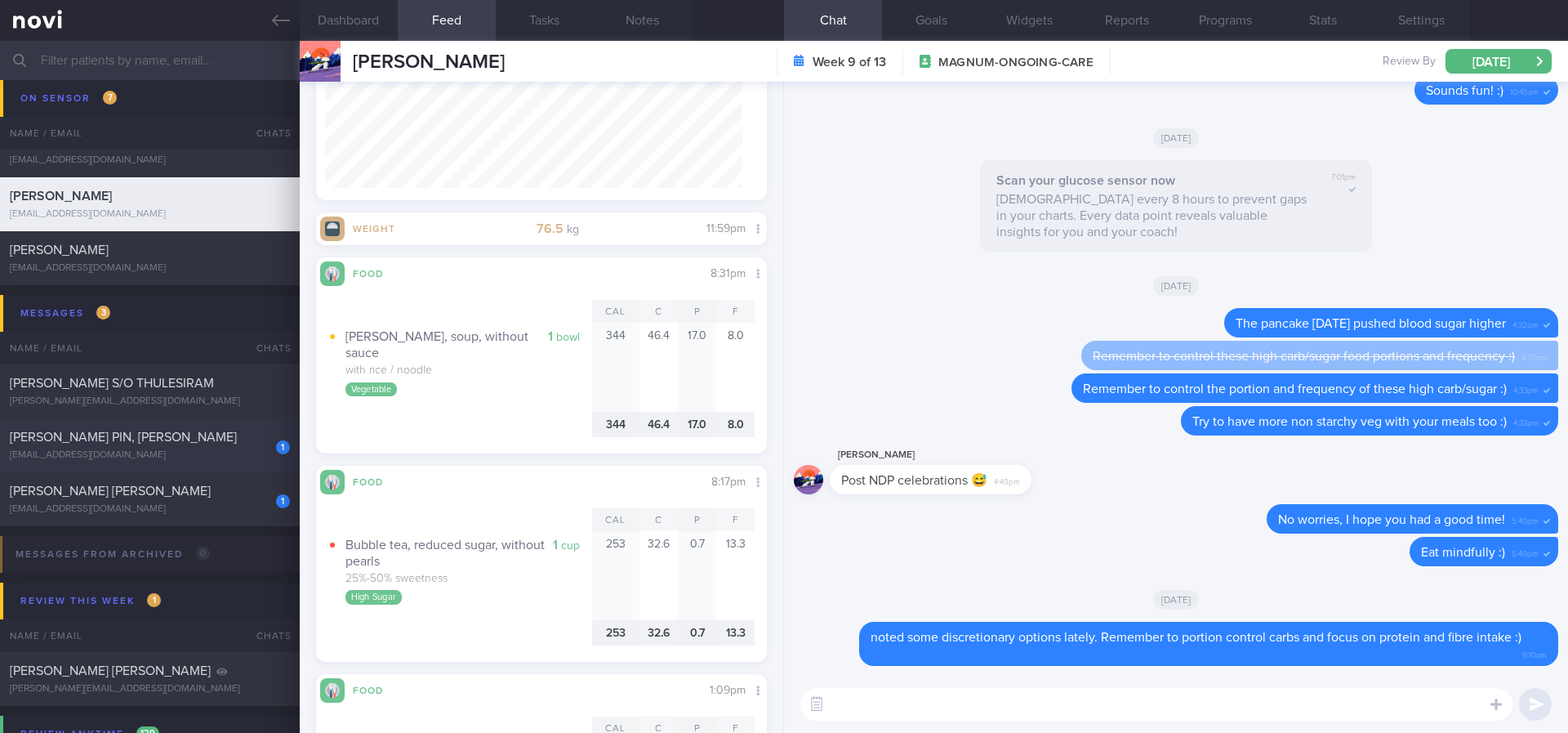
click at [233, 441] on div "[PERSON_NAME] PIN, [PERSON_NAME]" at bounding box center [148, 437] width 276 height 17
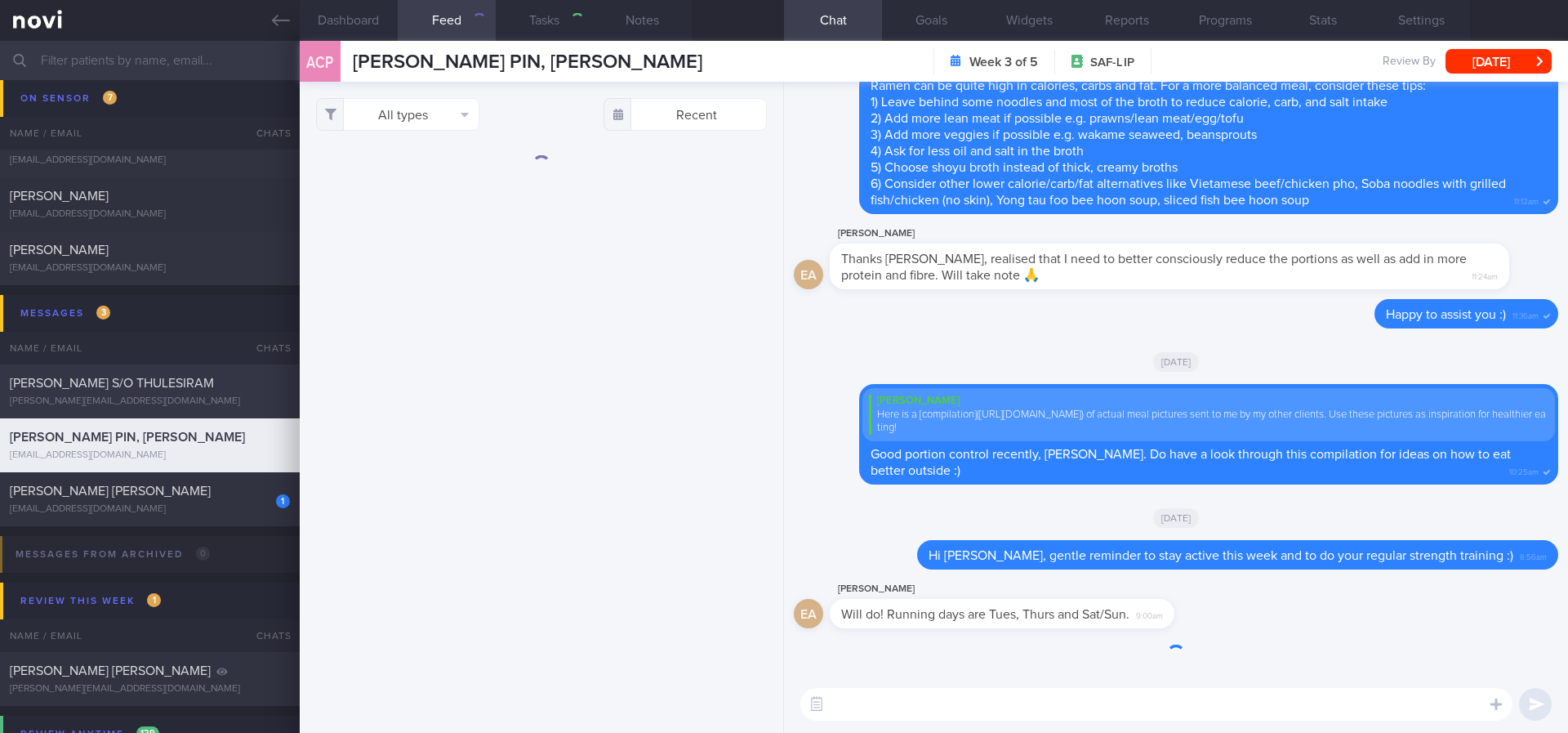
select select "6"
type input "tracked"
checkbox input "true"
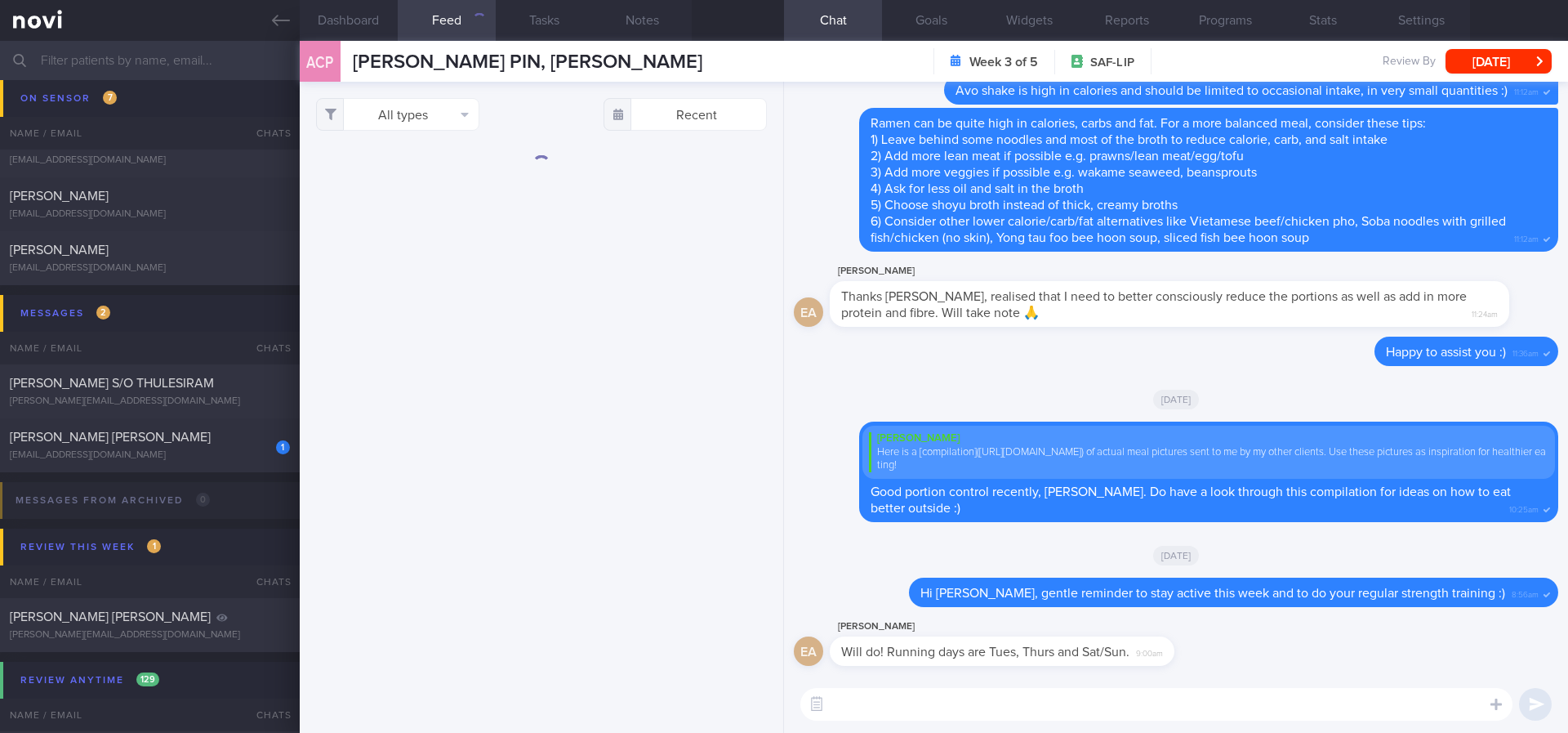
click at [1162, 706] on textarea at bounding box center [1156, 704] width 712 height 33
type textarea "t"
type textarea "That's great!!"
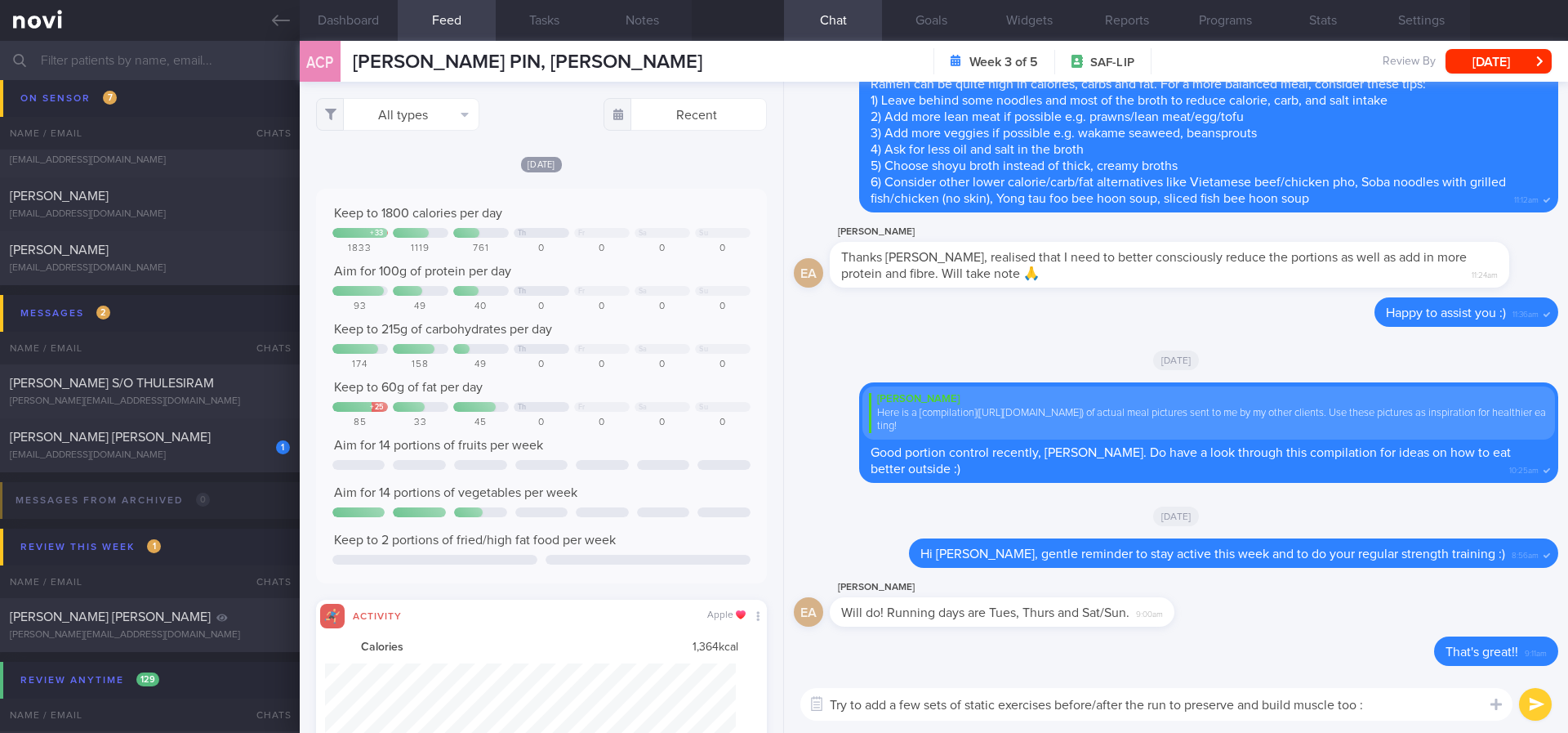
type textarea "Try to add a few sets of static exercises before/after the run to preserve and …"
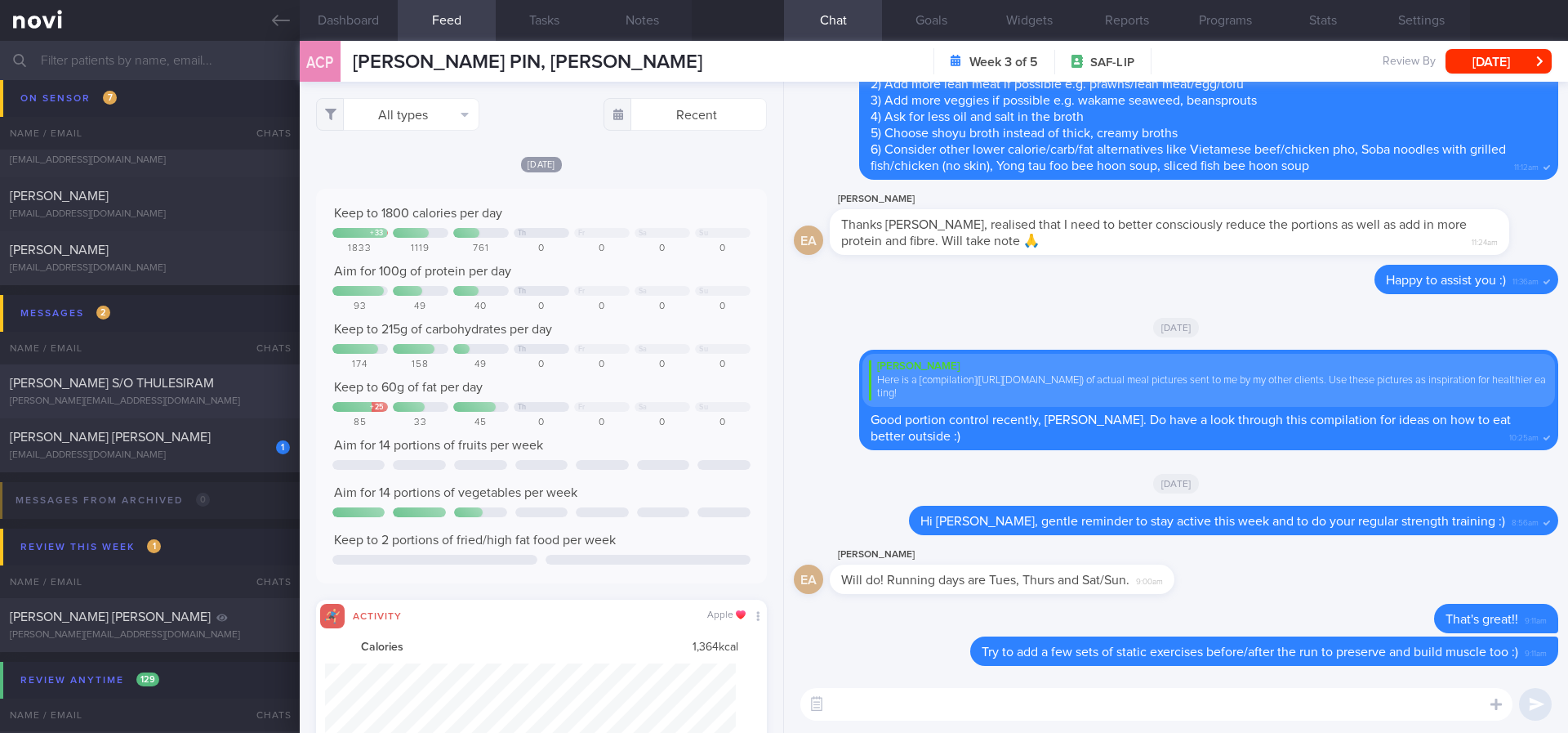
click at [261, 456] on div "[EMAIL_ADDRESS][DOMAIN_NAME]" at bounding box center [150, 456] width 280 height 13
select select "7"
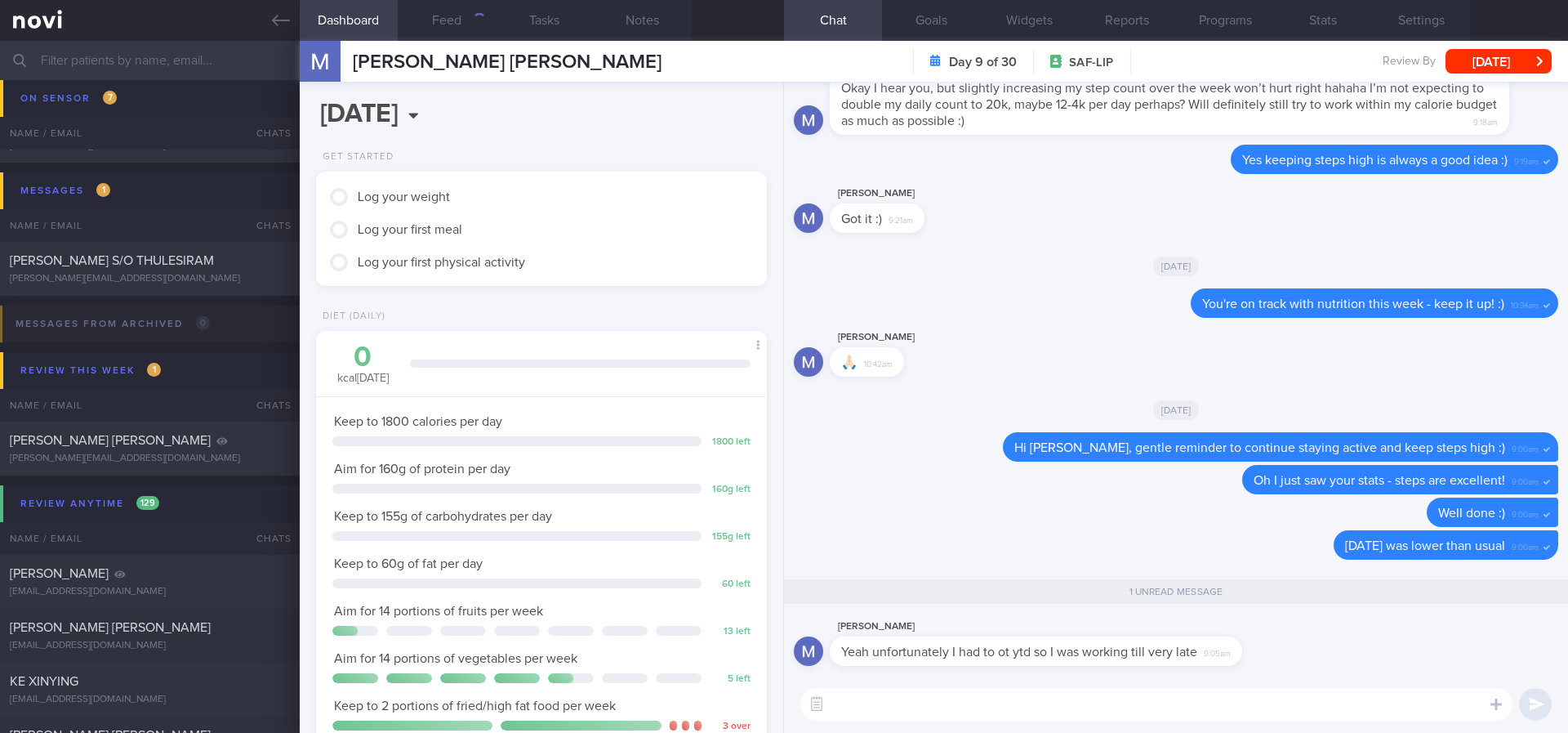
click at [1095, 702] on textarea at bounding box center [1156, 704] width 712 height 33
type textarea "I hope today and tomorrow will be better for you!"
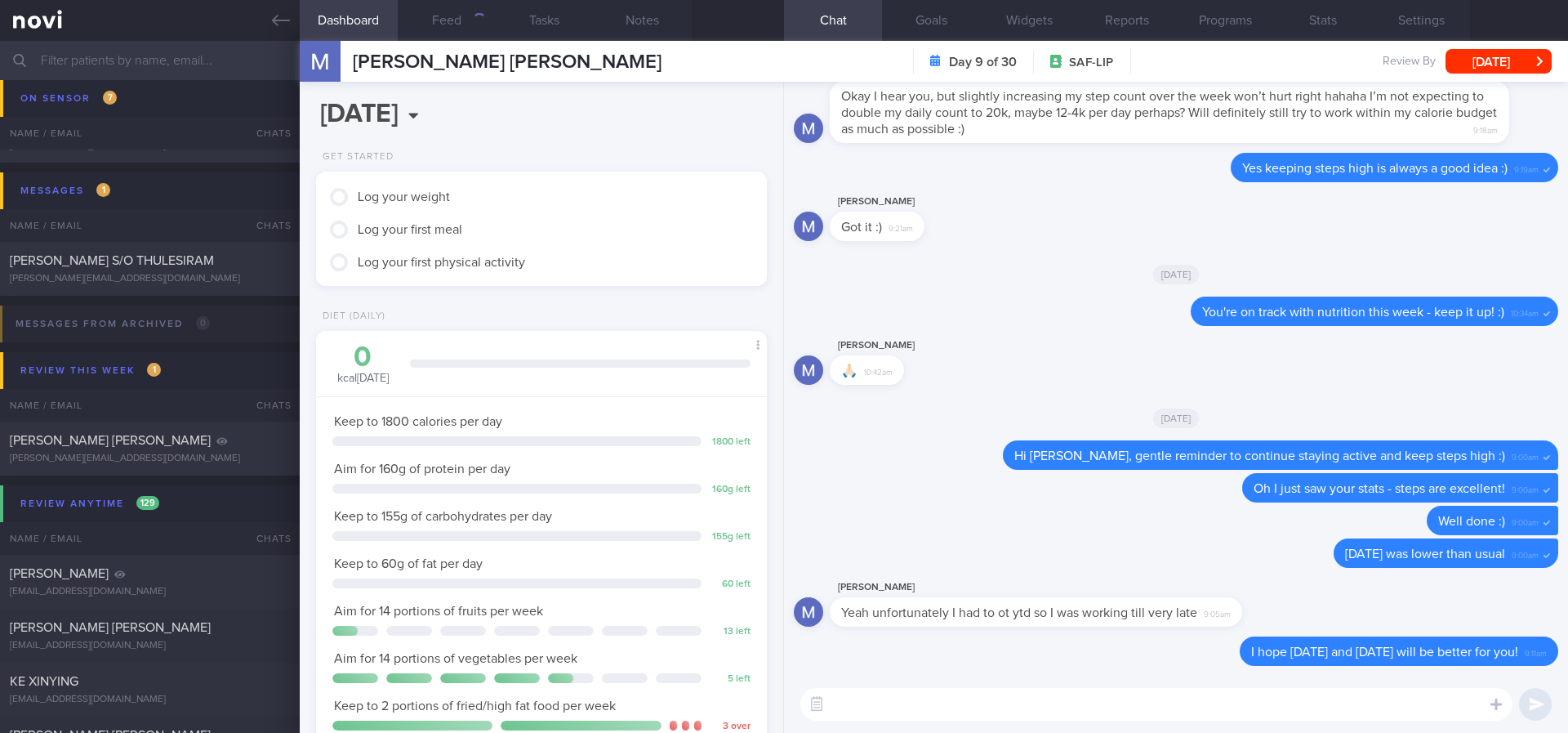
drag, startPoint x: 206, startPoint y: 627, endPoint x: 997, endPoint y: 138, distance: 929.9
click at [208, 627] on div "MALONE IRENE DENISE" at bounding box center [148, 628] width 276 height 17
type input "Tracked. Irene"
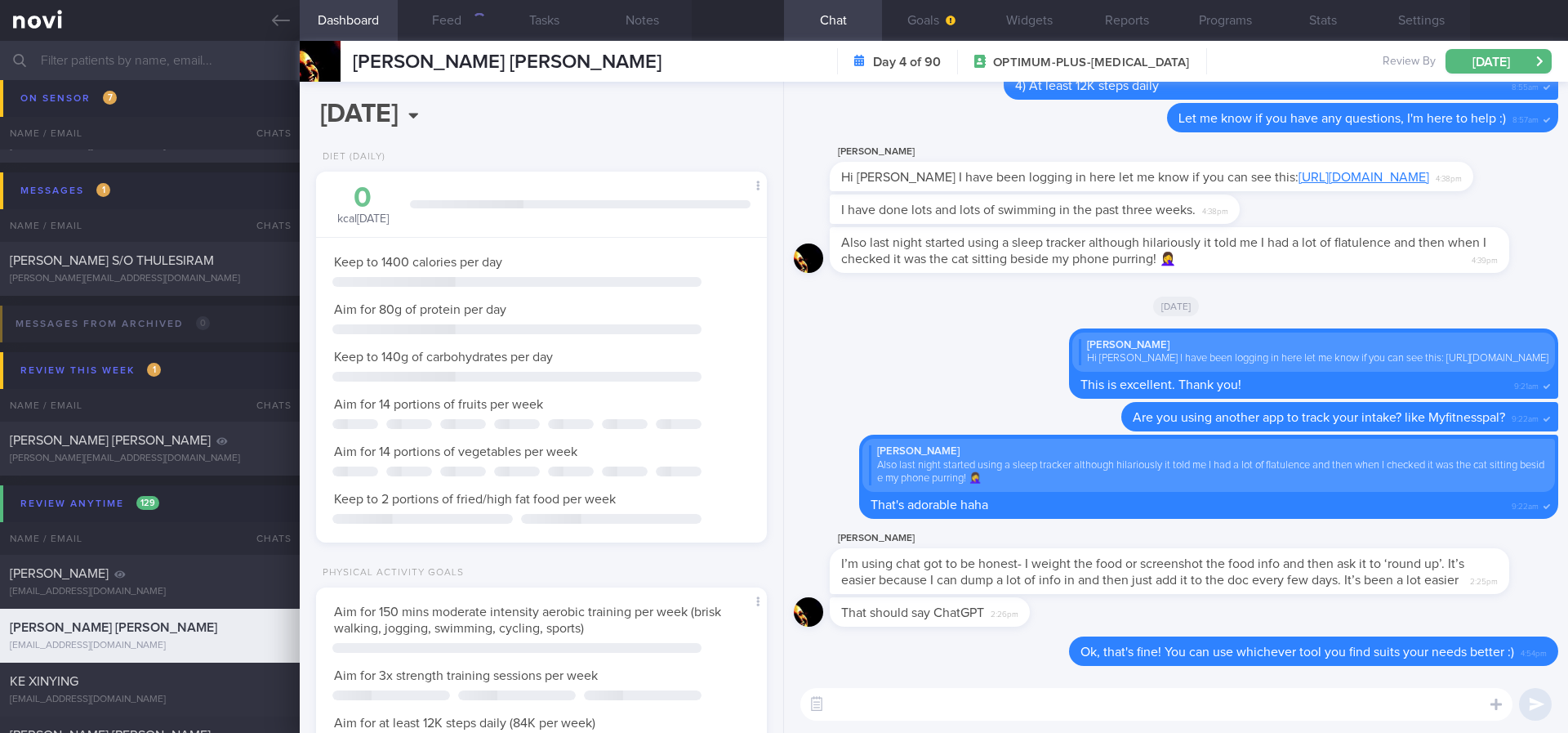
scroll to position [225, 403]
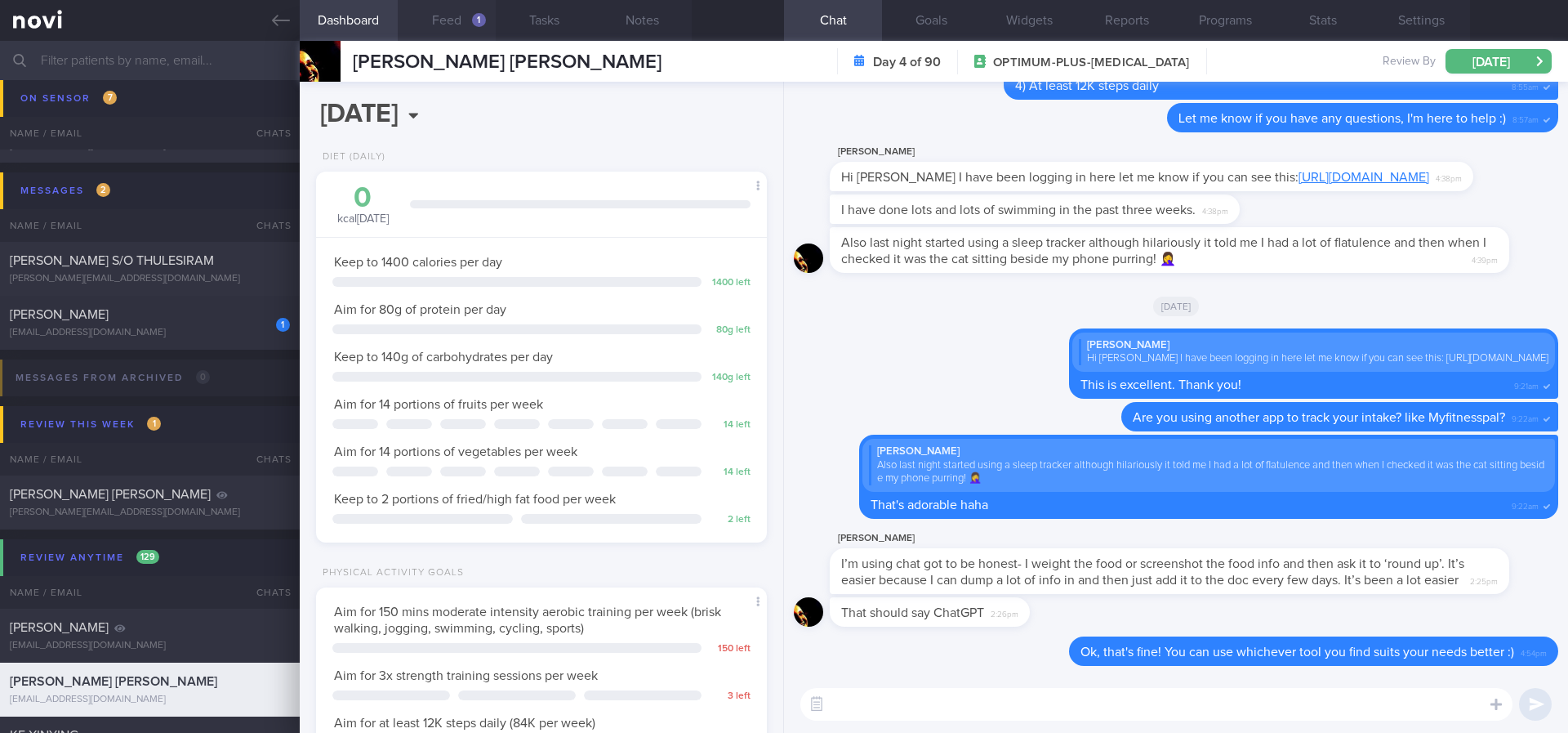
click at [470, 20] on button "Feed 1" at bounding box center [446, 20] width 98 height 41
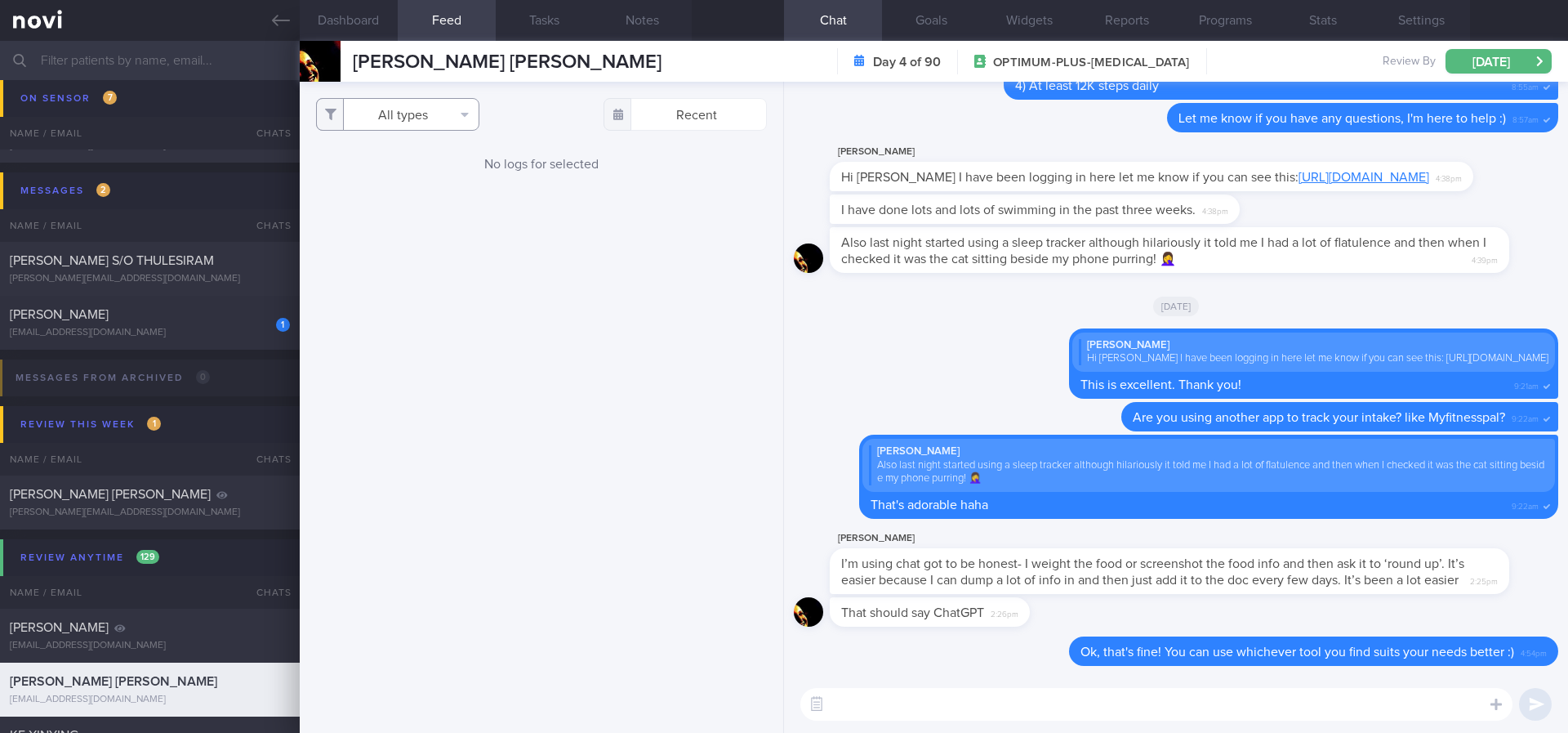
click at [424, 108] on button "All types" at bounding box center [398, 114] width 164 height 33
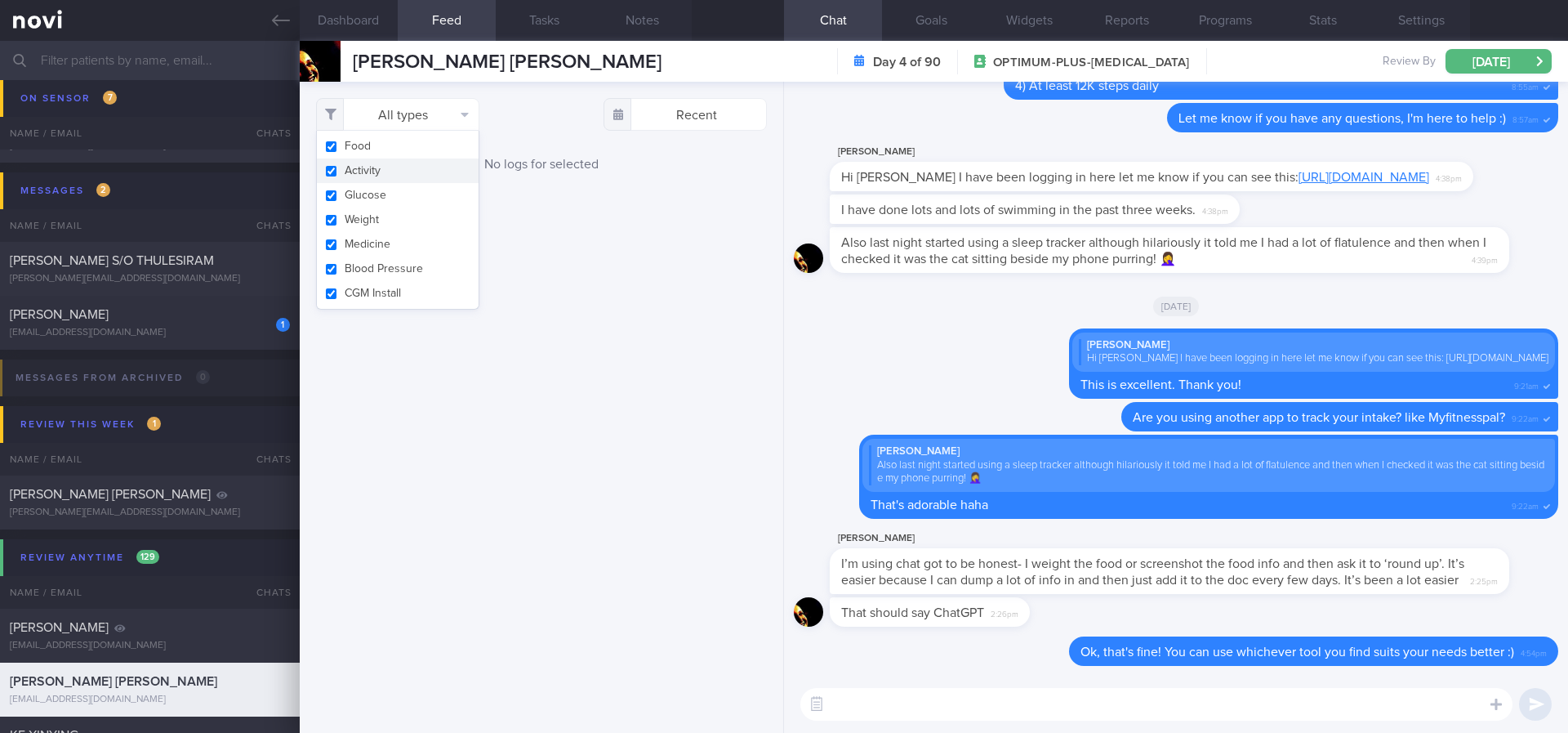
click at [418, 165] on button "Activity" at bounding box center [398, 171] width 162 height 24
checkbox input "false"
drag, startPoint x: 662, startPoint y: 261, endPoint x: 770, endPoint y: 380, distance: 160.7
click at [662, 262] on div "Filtering type... Food Activity Glucose Weight Medicine Blood Pressure CGM Inst…" at bounding box center [541, 407] width 484 height 651
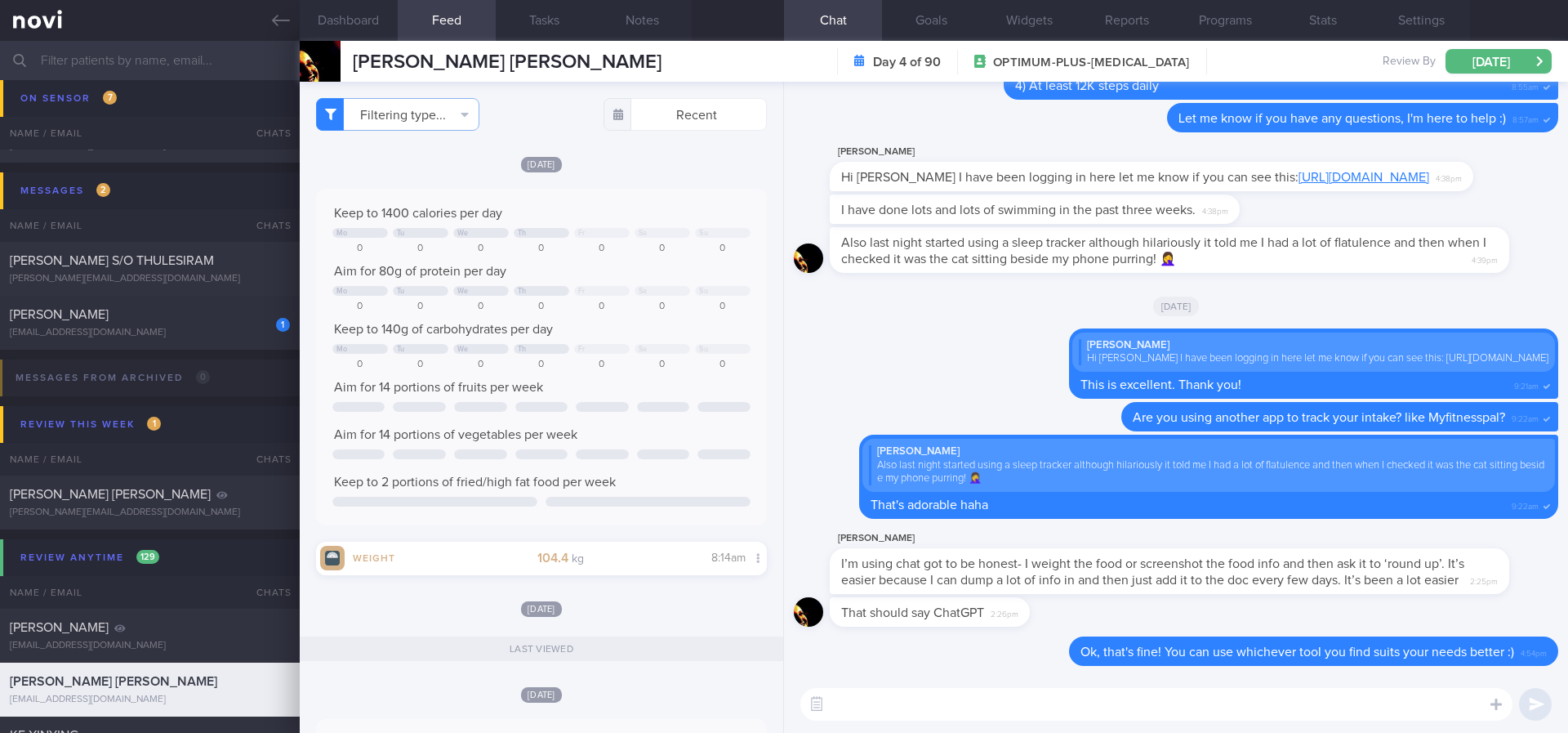
click at [931, 715] on textarea at bounding box center [1156, 704] width 712 height 33
click at [944, 713] on textarea at bounding box center [1156, 704] width 712 height 33
type textarea "I"
paste textarea "Remember to stay active this week and to do your regular strength training :)"
click at [892, 703] on textarea "Hi Irene, Remember to stay active this week and to do your regular strength tra…" at bounding box center [1156, 704] width 712 height 33
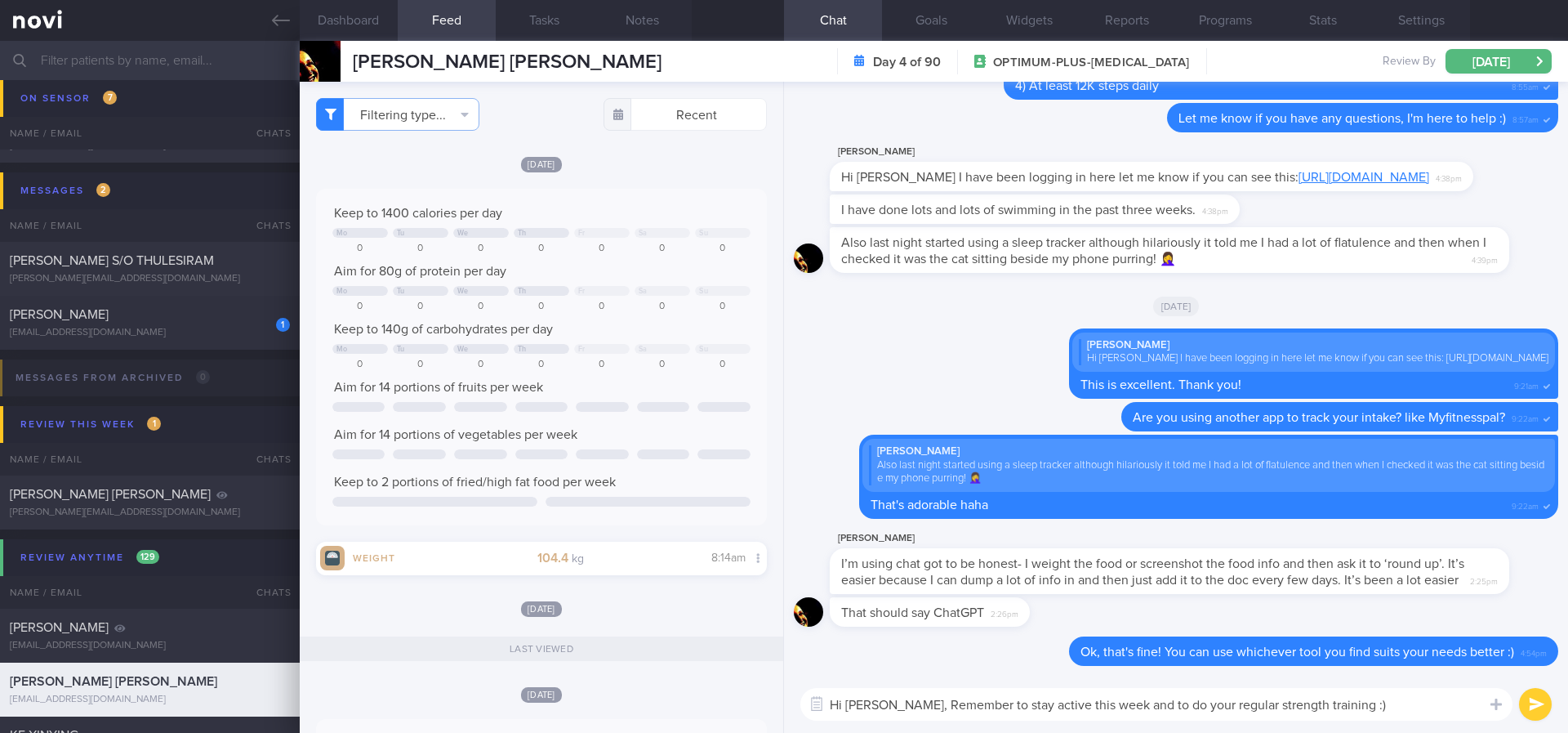
click at [889, 703] on textarea "Hi Irene, Remember to stay active this week and to do your regular strength tra…" at bounding box center [1156, 704] width 712 height 33
type textarea "Hi Irene, remember to stay active this week and to do your regular strength tra…"
click at [379, 24] on button "Dashboard" at bounding box center [348, 20] width 98 height 41
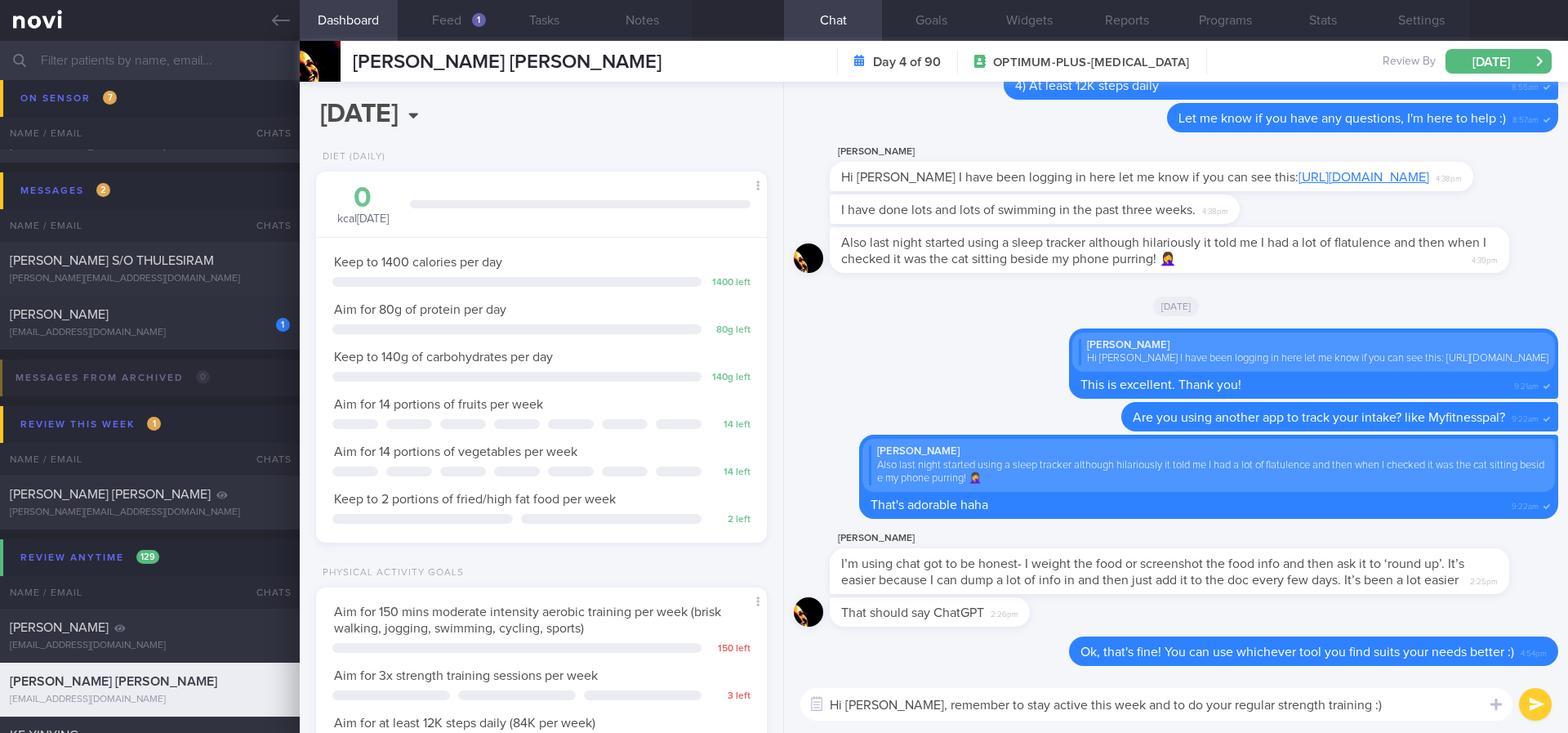
scroll to position [371, 0]
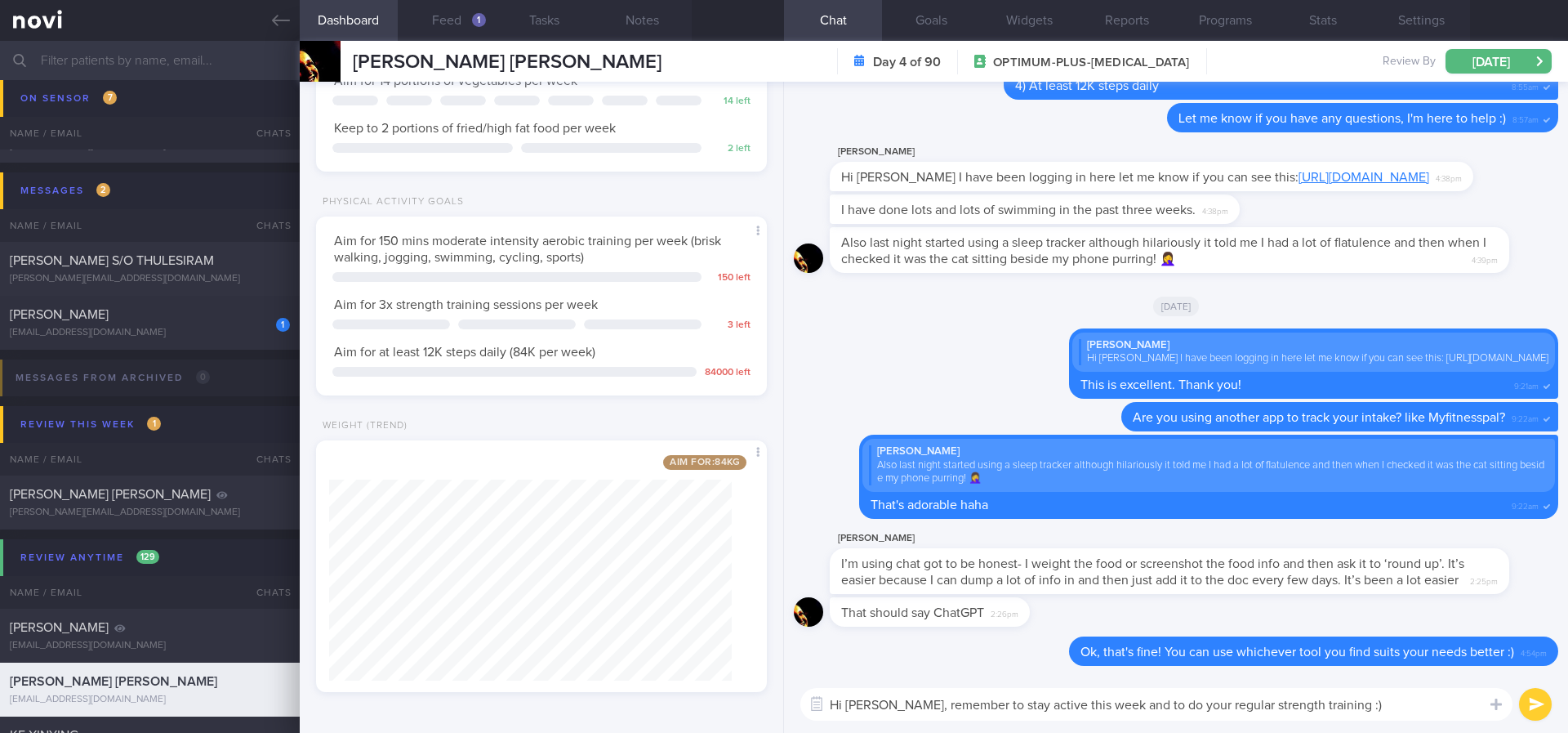
click at [1205, 710] on textarea "Hi Irene, remember to stay active this week and to do your regular strength tra…" at bounding box center [1156, 704] width 712 height 33
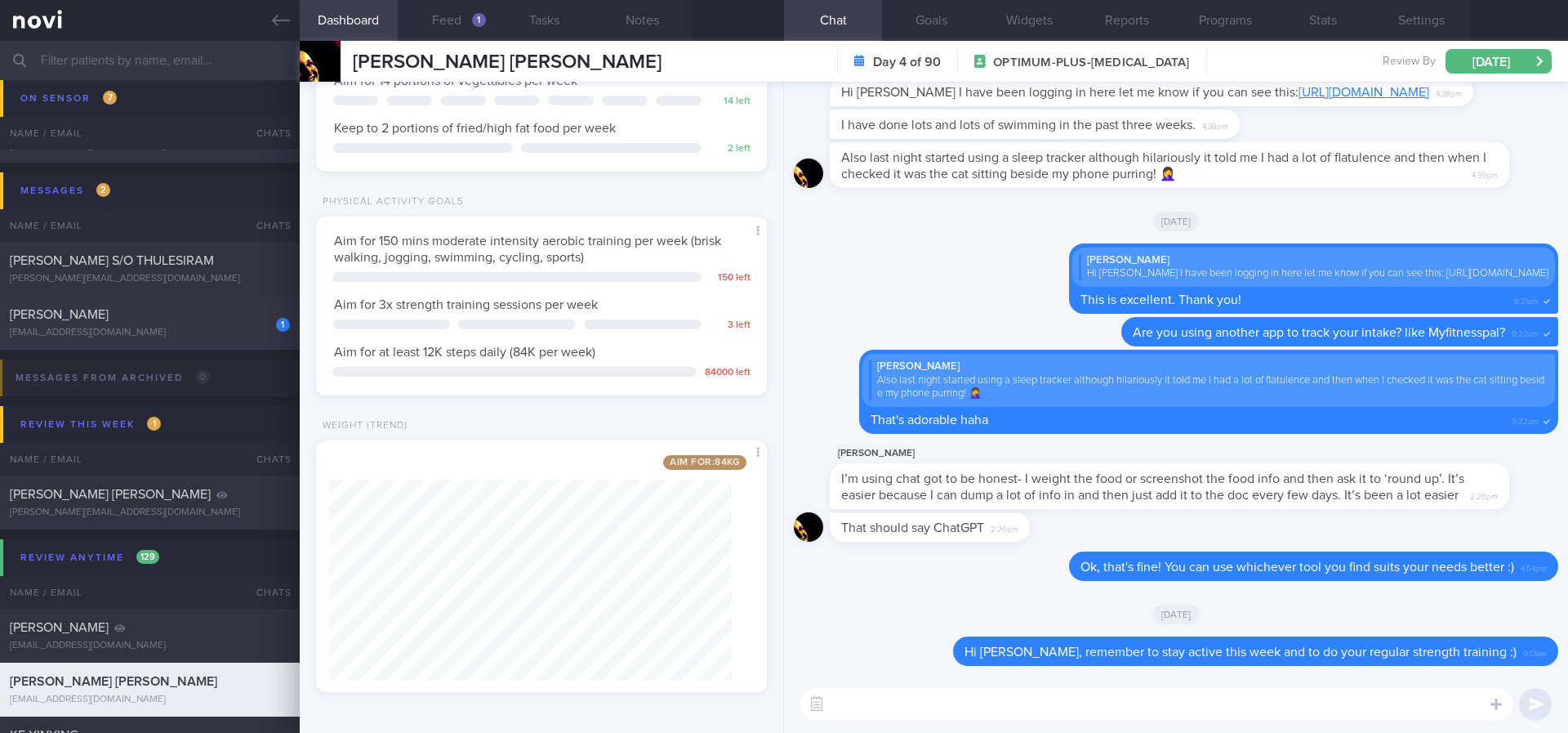
click at [225, 336] on div "[EMAIL_ADDRESS][DOMAIN_NAME]" at bounding box center [150, 333] width 280 height 13
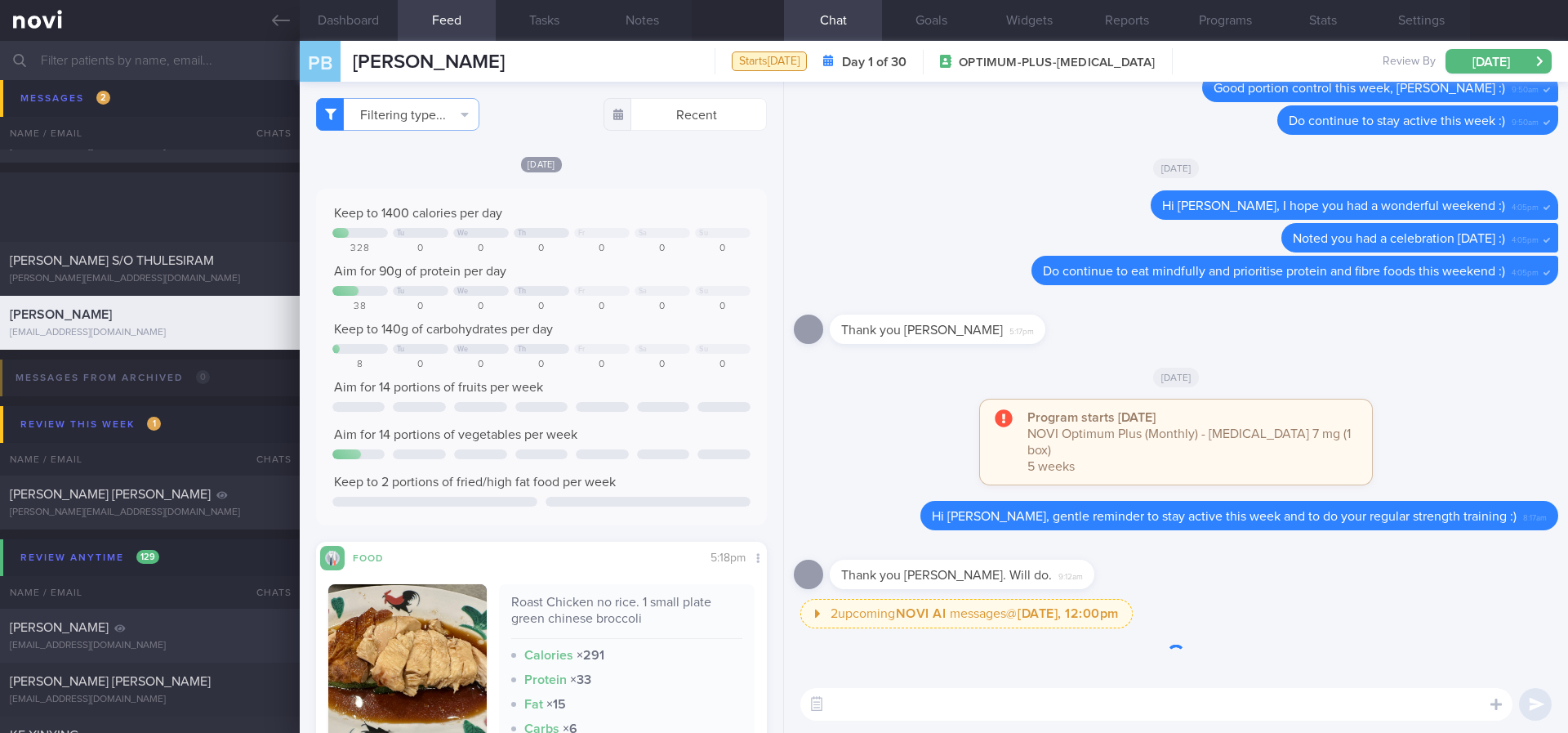
scroll to position [2941, 0]
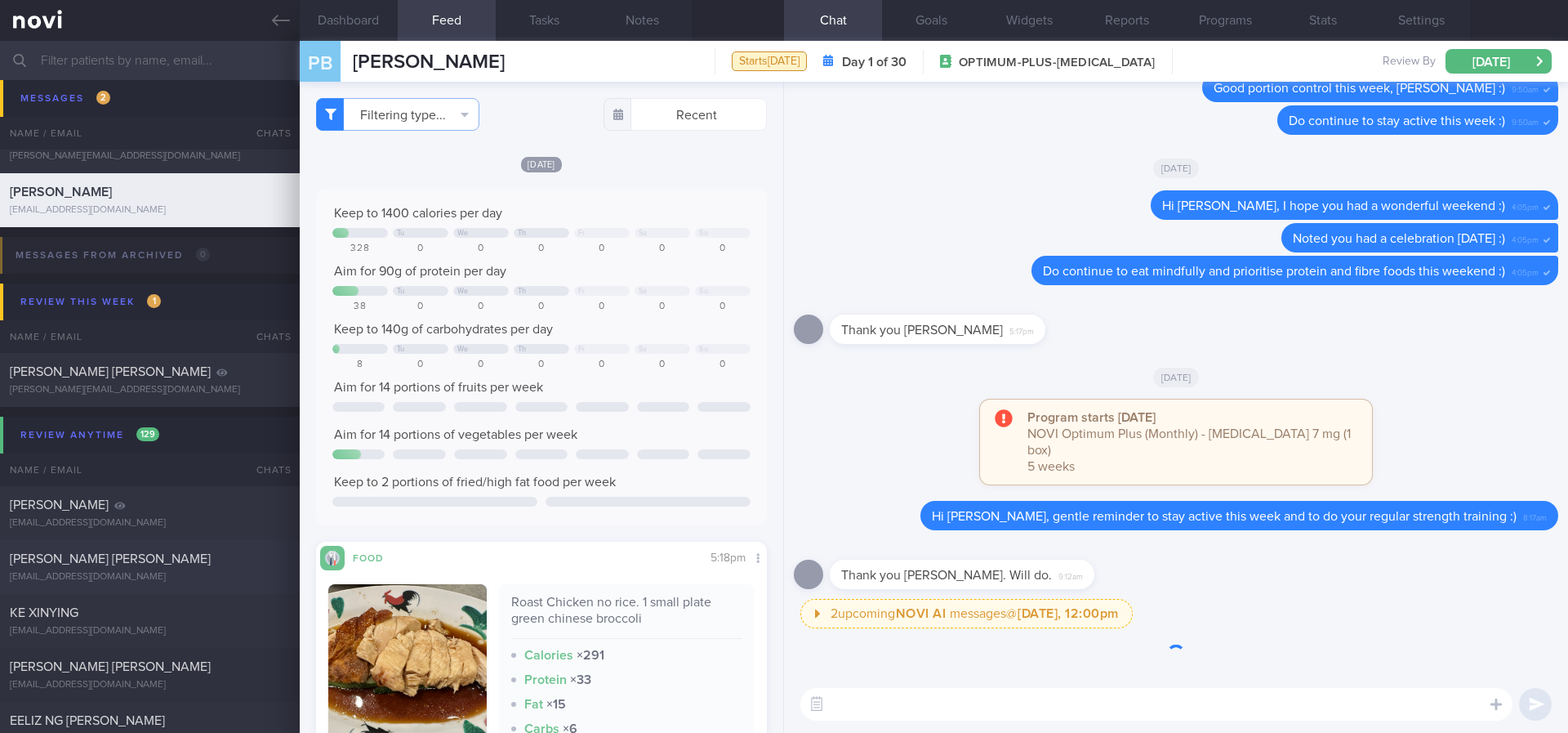
click at [202, 561] on div "MALONE IRENE DENISE" at bounding box center [148, 559] width 276 height 17
click at [186, 633] on div "hidamali@gmail.com" at bounding box center [150, 631] width 280 height 13
type input "Tracked"
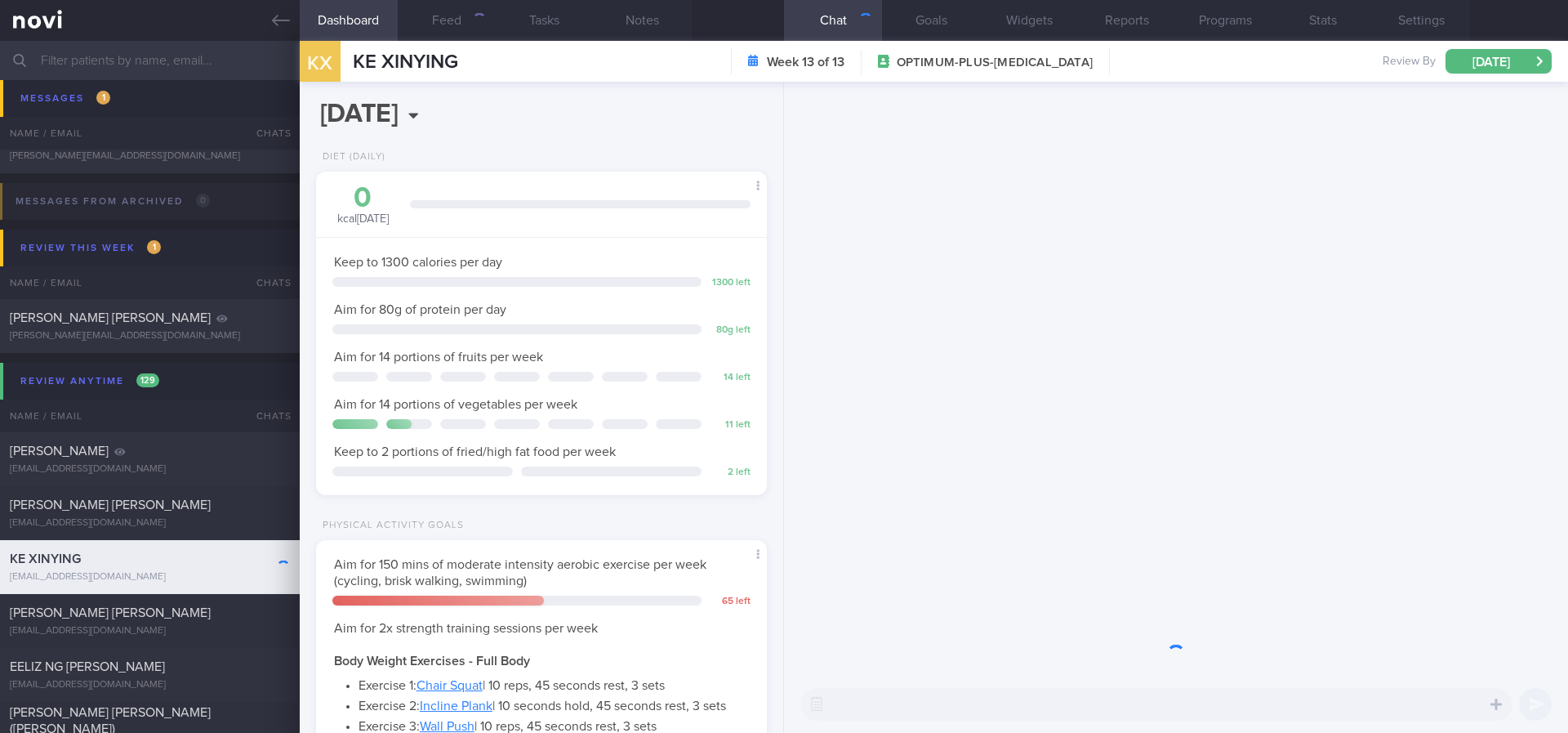
scroll to position [225, 403]
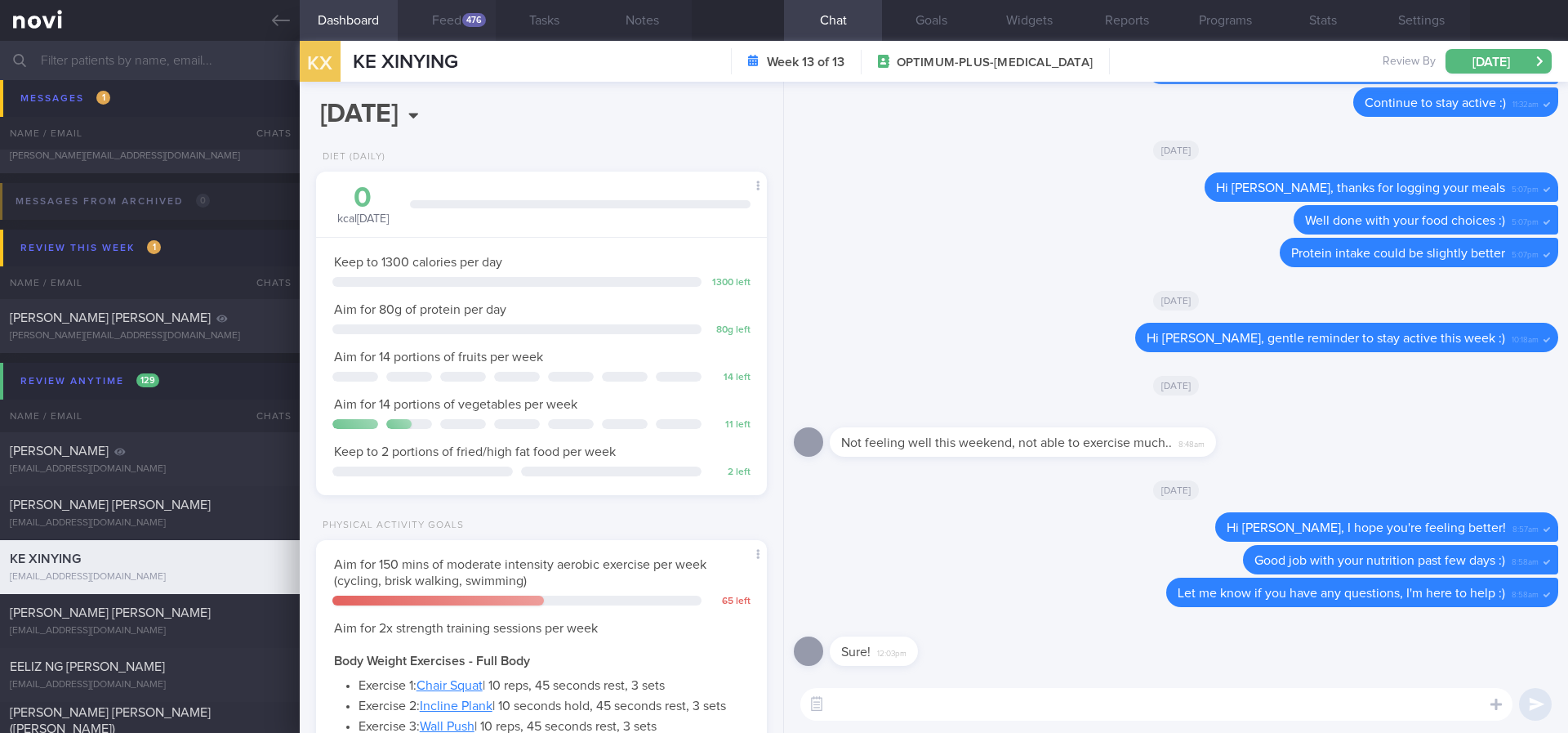
click at [444, 31] on button "Feed 476" at bounding box center [446, 20] width 98 height 41
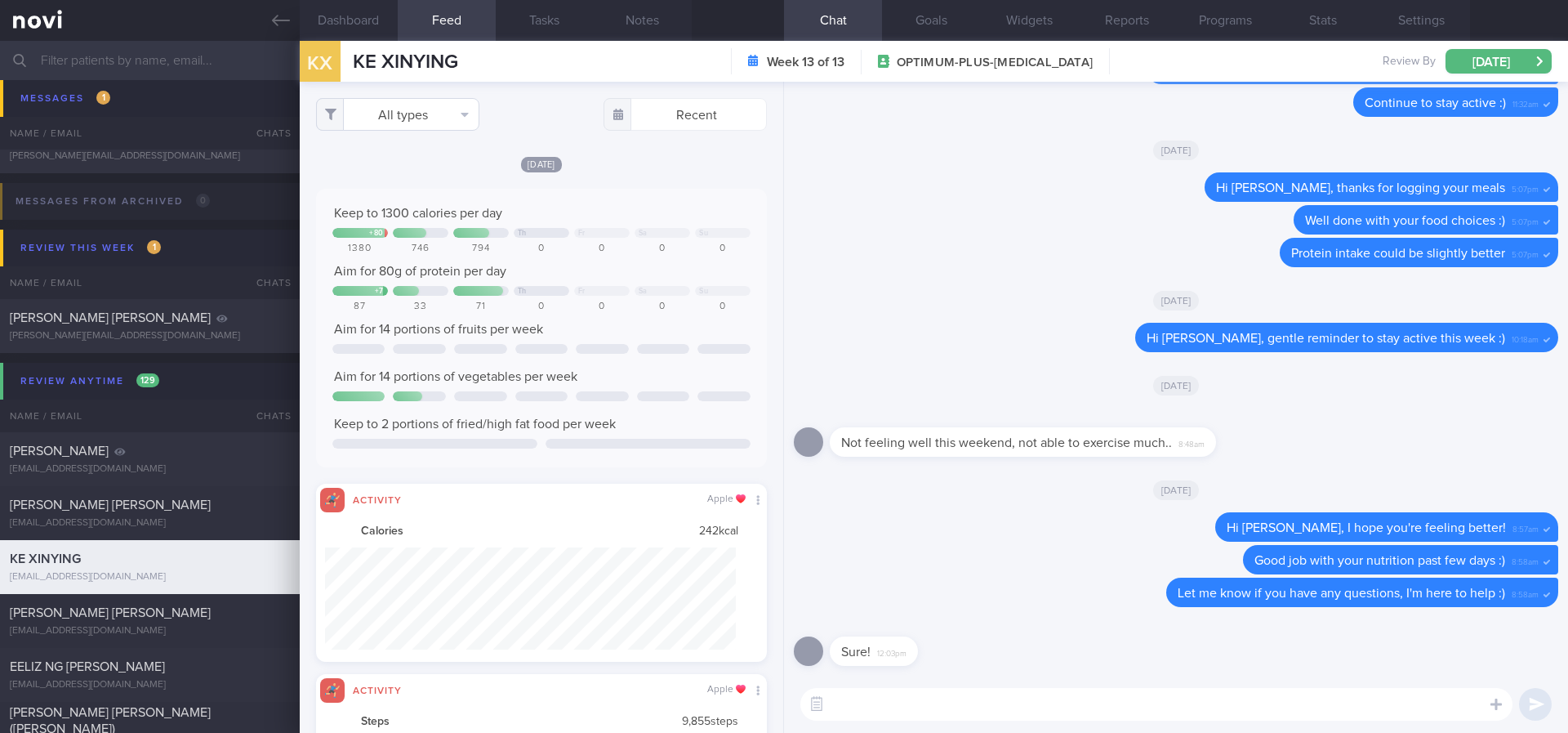
scroll to position [102, 412]
click at [416, 125] on button "All types" at bounding box center [398, 114] width 164 height 33
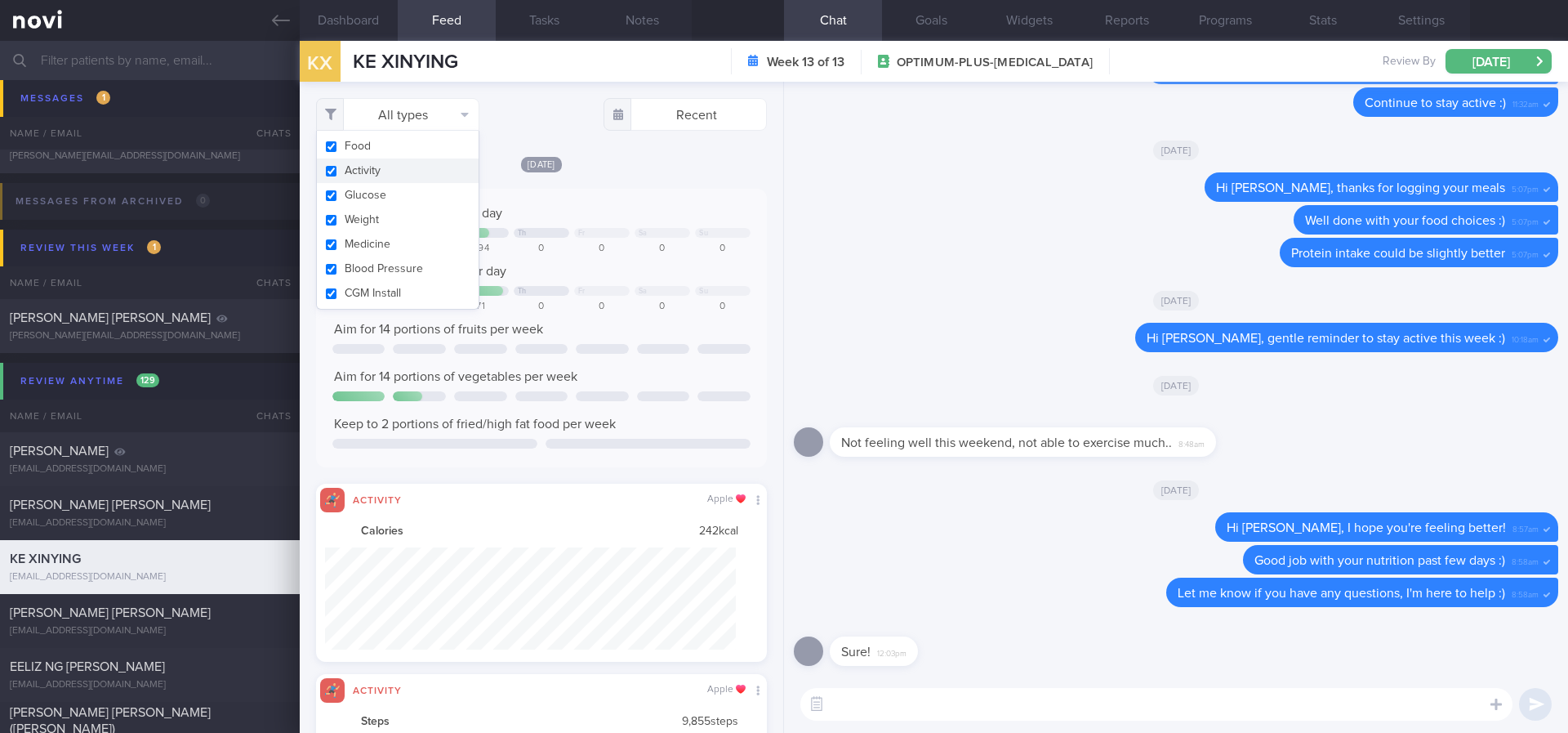
click at [374, 177] on button "Activity" at bounding box center [398, 171] width 162 height 24
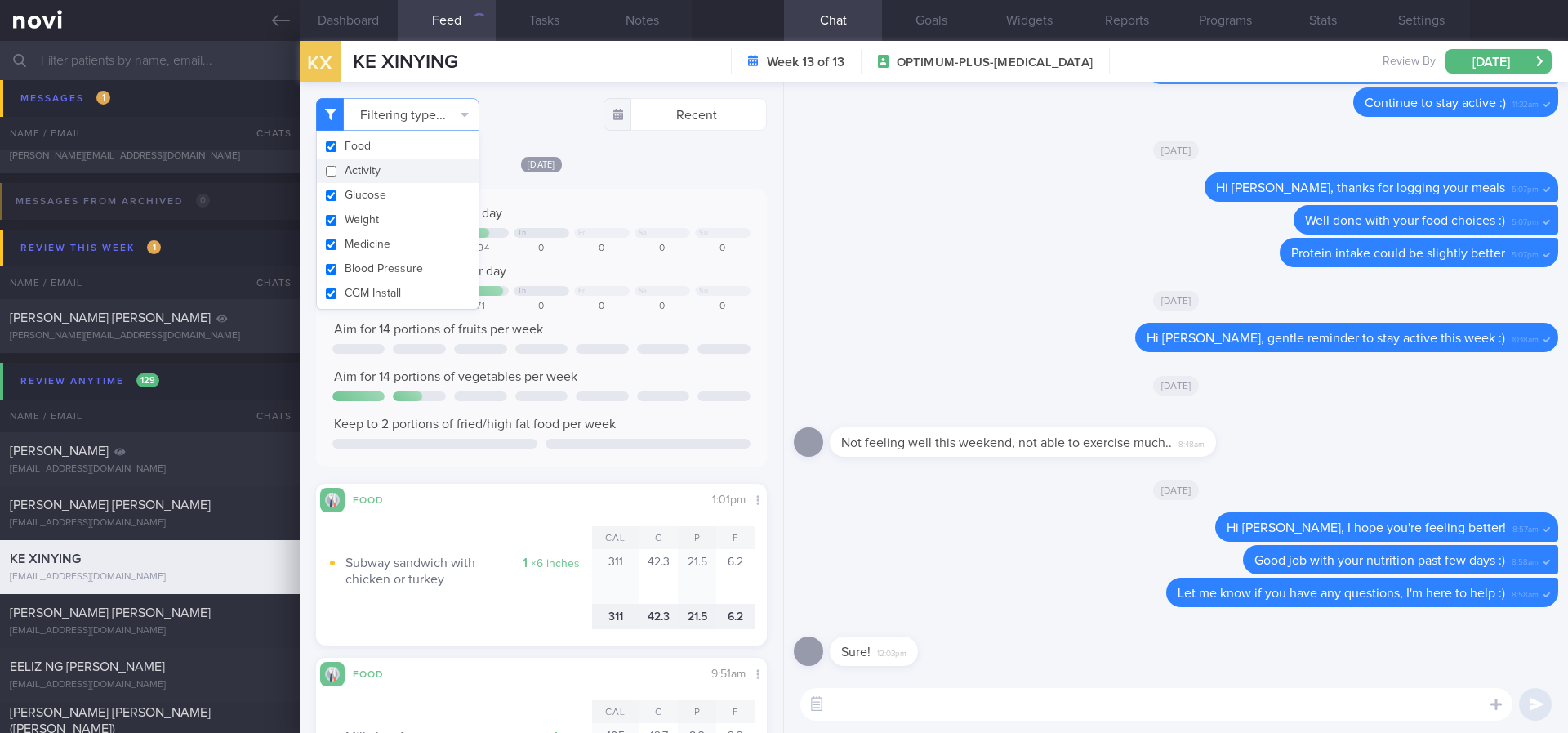
checkbox input "false"
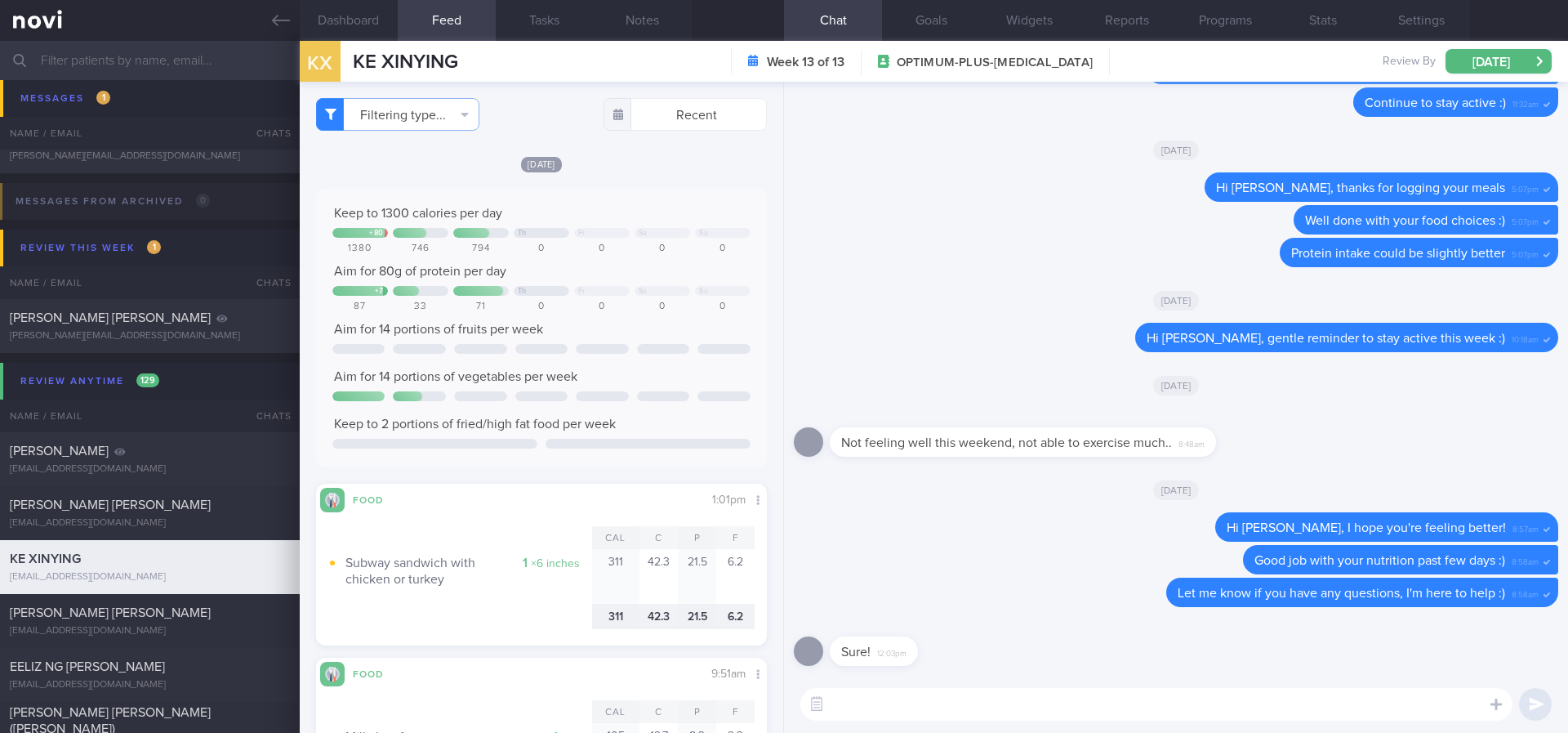
click at [643, 238] on div "+ 80 Th Fr Sa Su" at bounding box center [541, 234] width 418 height 13
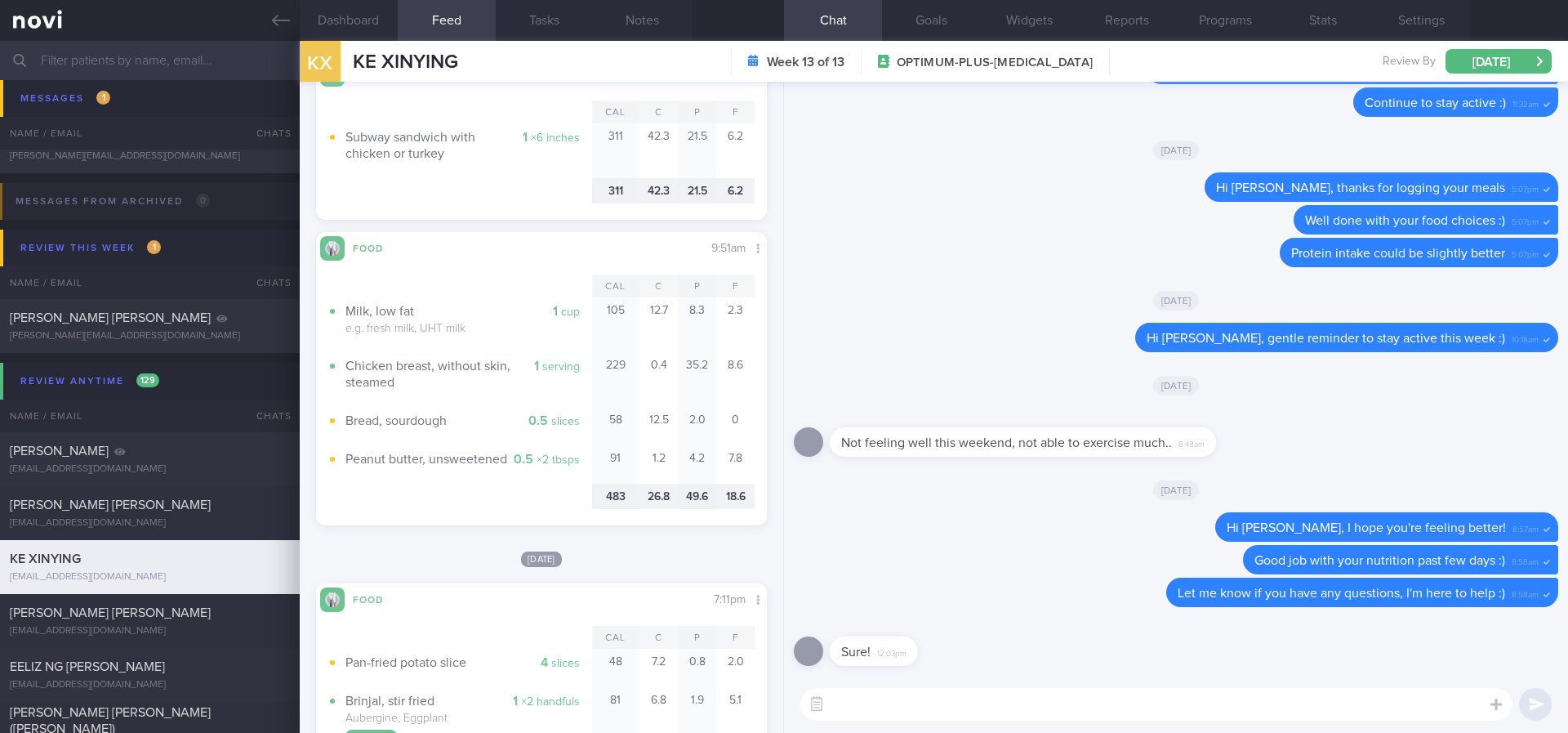
scroll to position [736, 0]
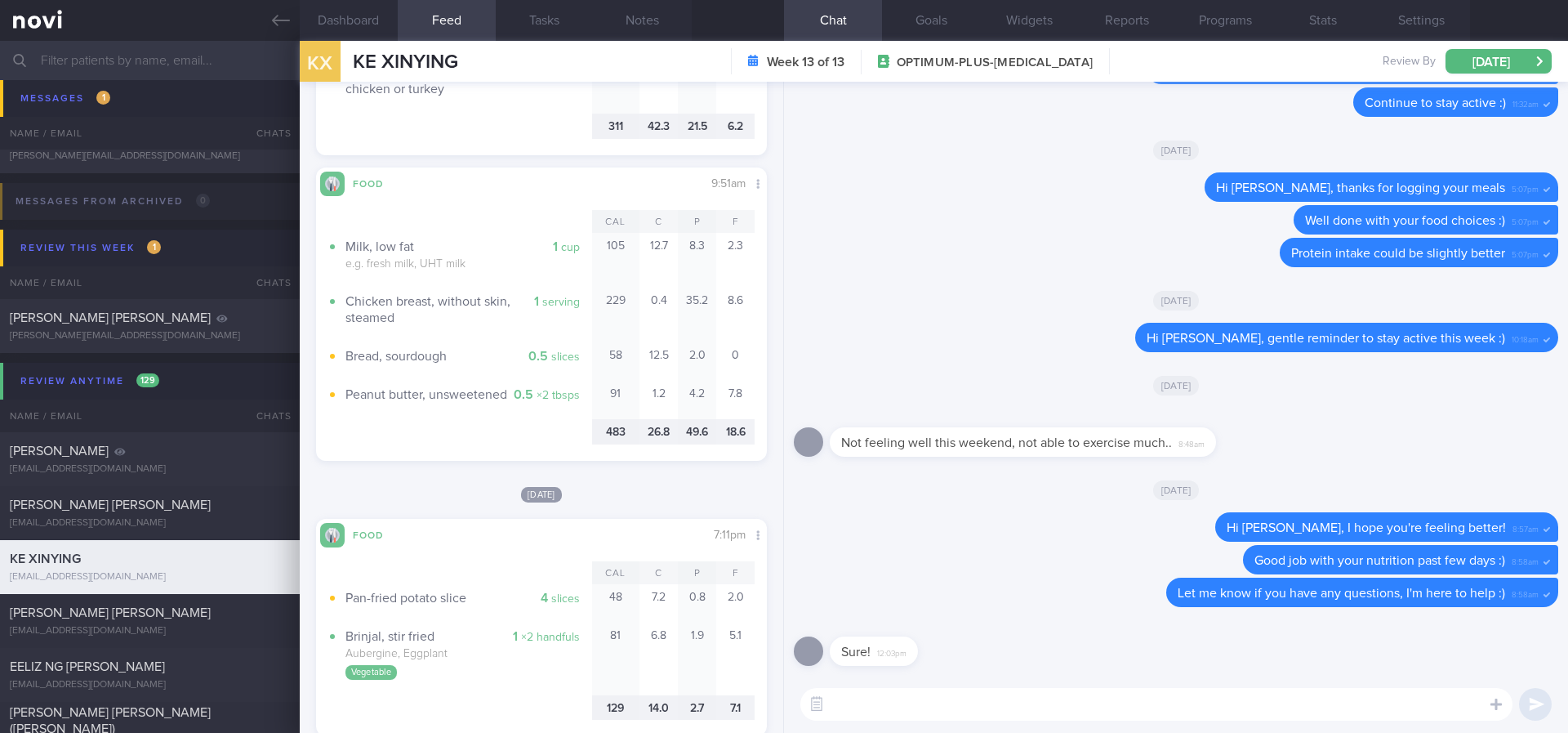
click at [897, 715] on textarea at bounding box center [1156, 704] width 712 height 33
type textarea "B"
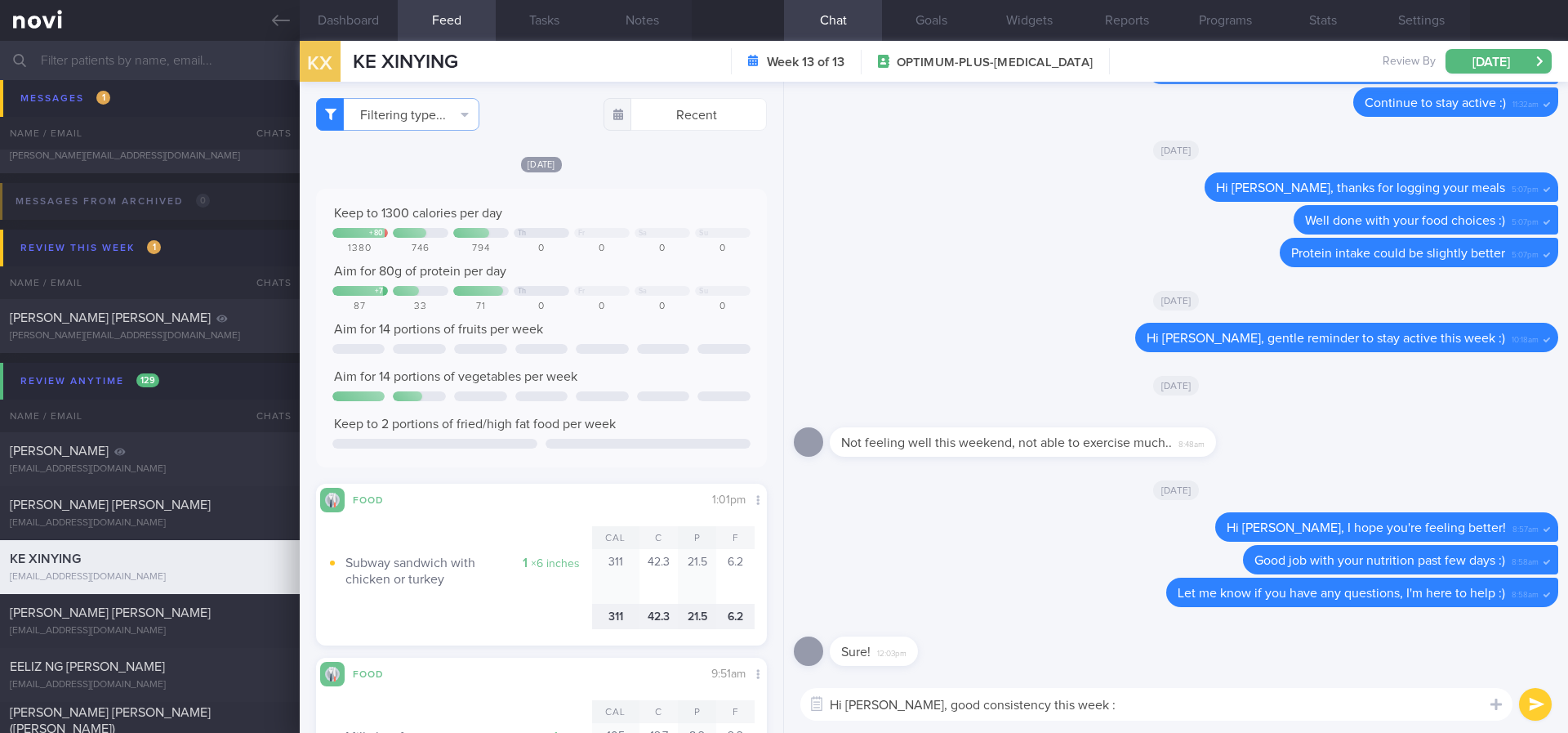
type textarea "Hi Xinying, good consistency this week :)"
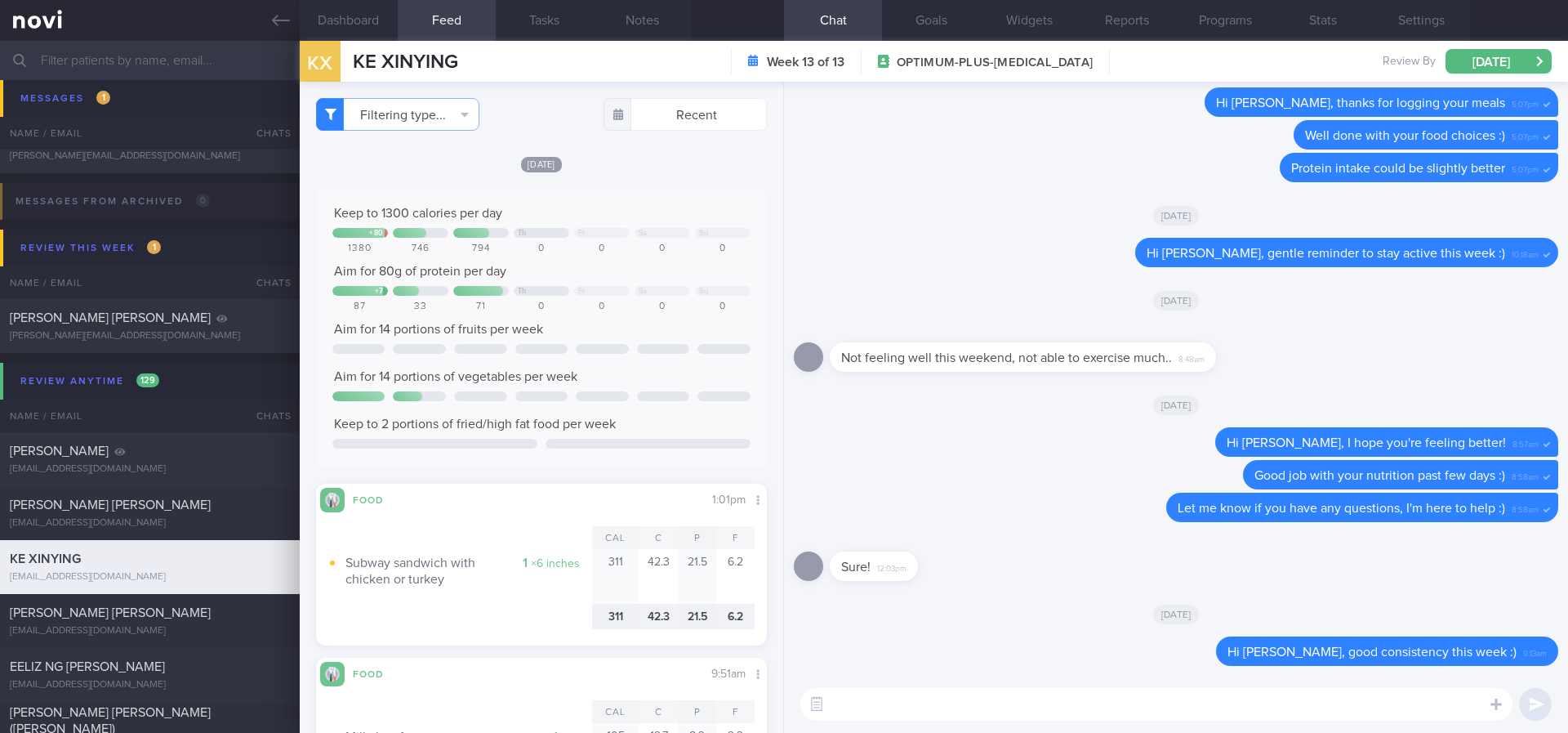
paste textarea "Remember to stay active this week and to do your regular strength training :)"
type textarea "Remember to stay active this week and to do your regular strength training :)"
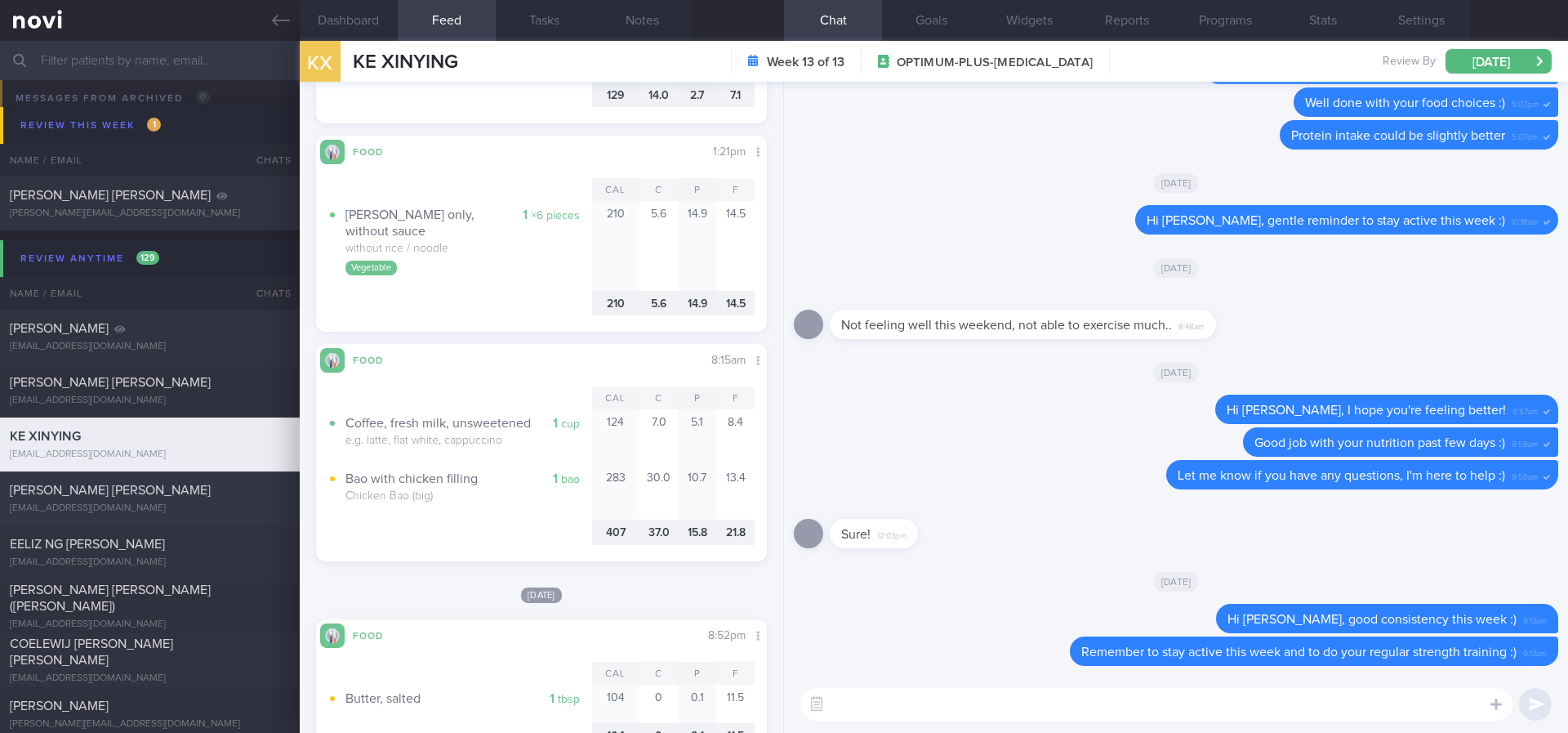
click at [231, 505] on div "earldolera@gmail.com" at bounding box center [150, 508] width 280 height 13
type input "tracked."
checkbox input "true"
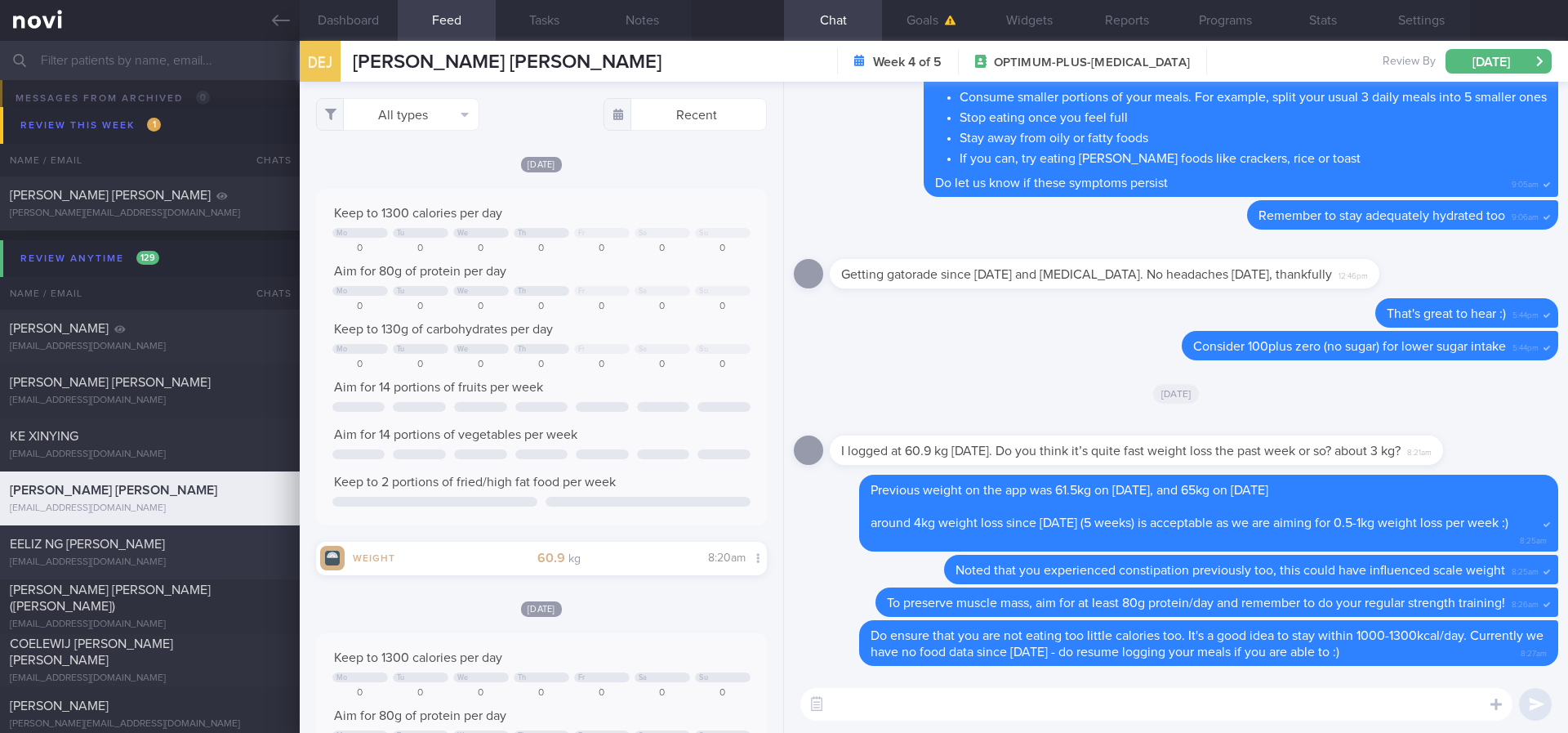
click at [211, 543] on div "EELIZ NG HUI PENG" at bounding box center [148, 544] width 276 height 17
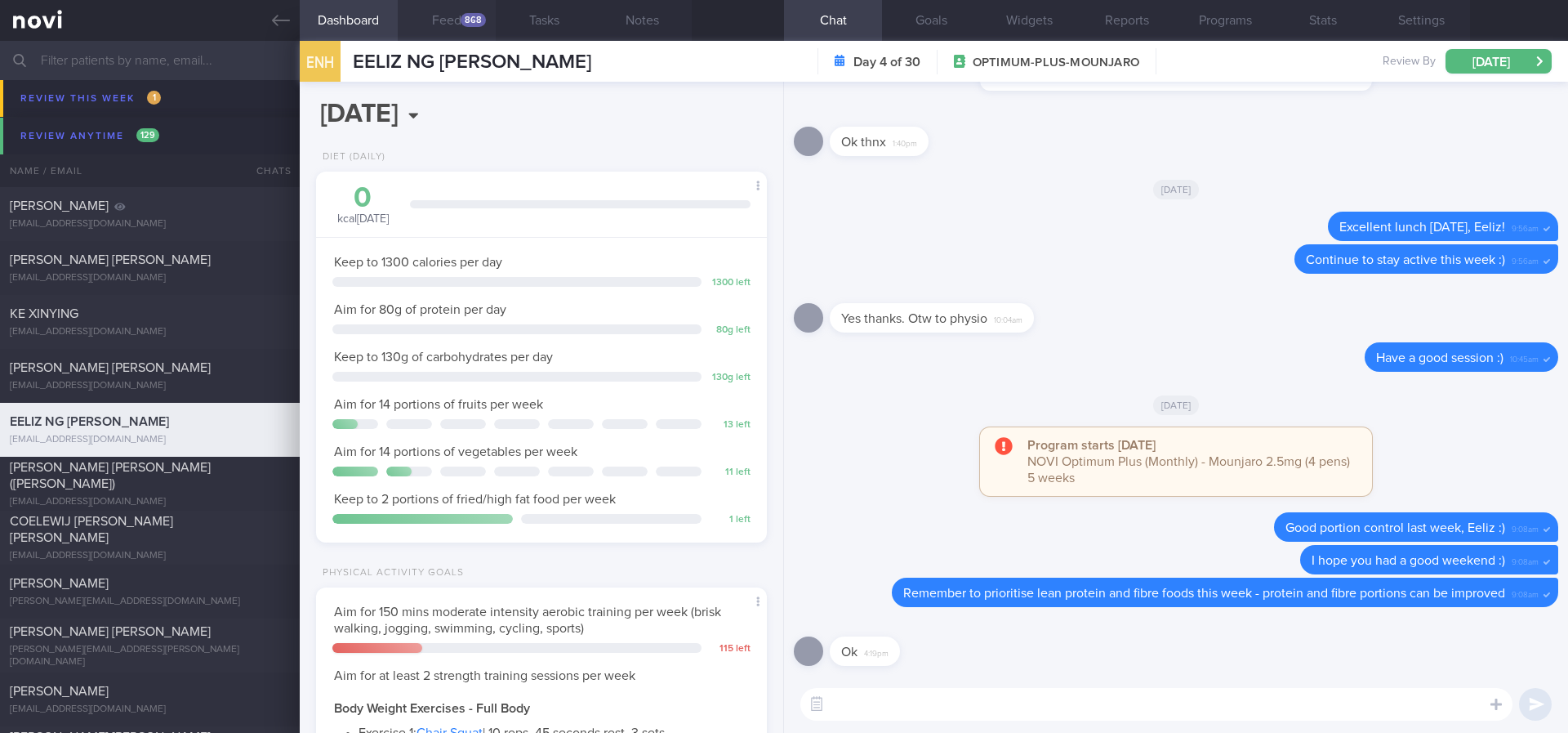
click at [463, 23] on div "868" at bounding box center [473, 20] width 25 height 14
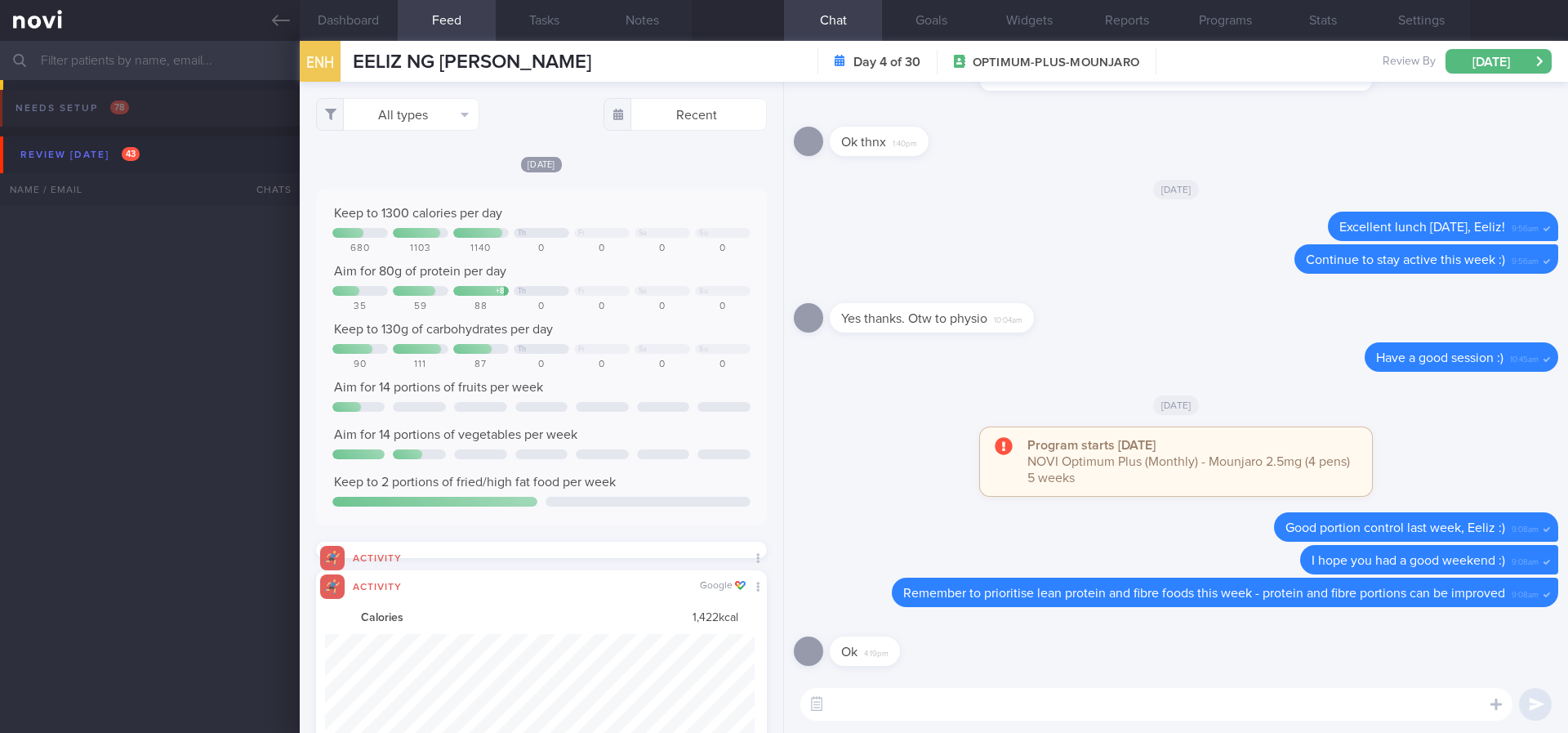
select select "7"
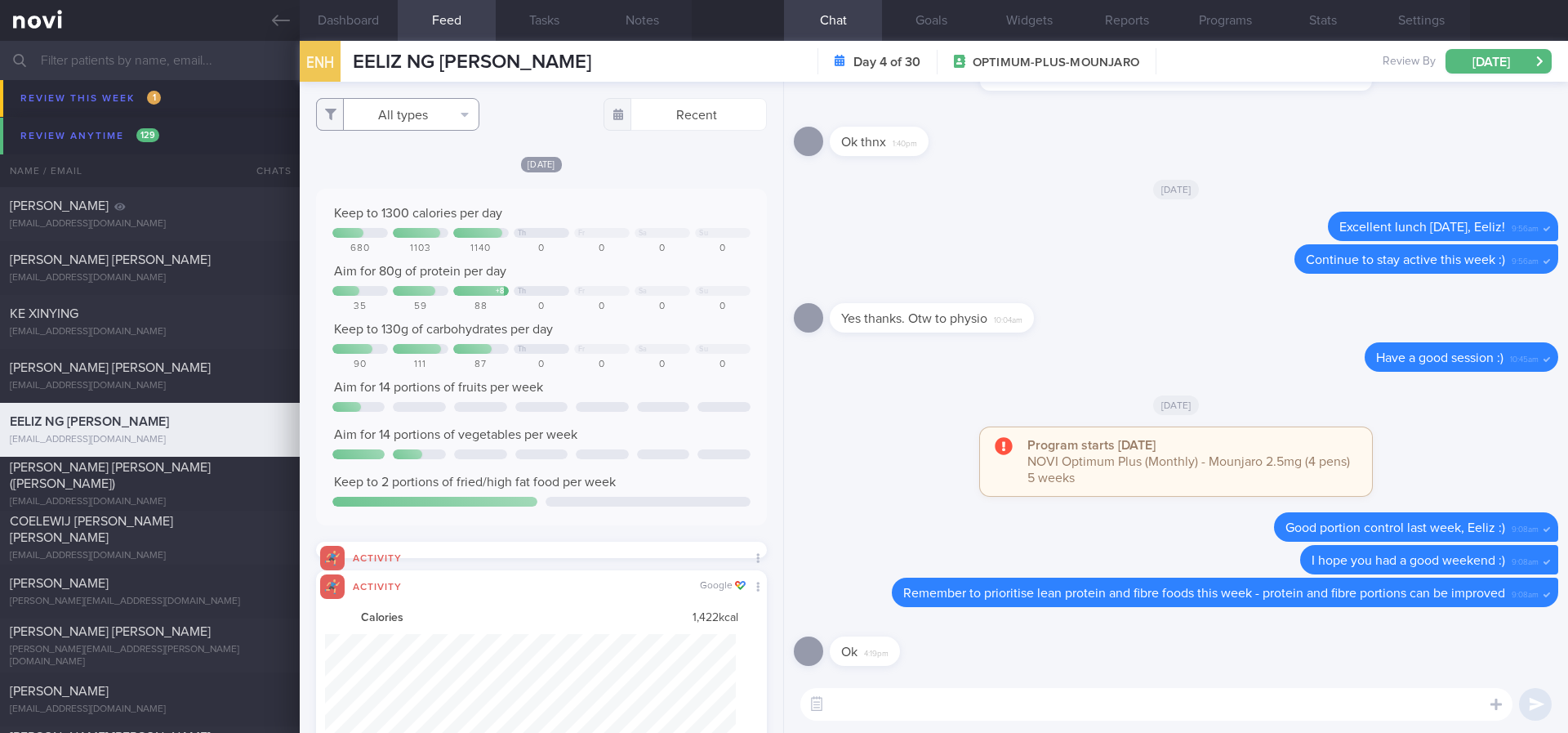
click at [439, 117] on button "All types" at bounding box center [398, 114] width 164 height 33
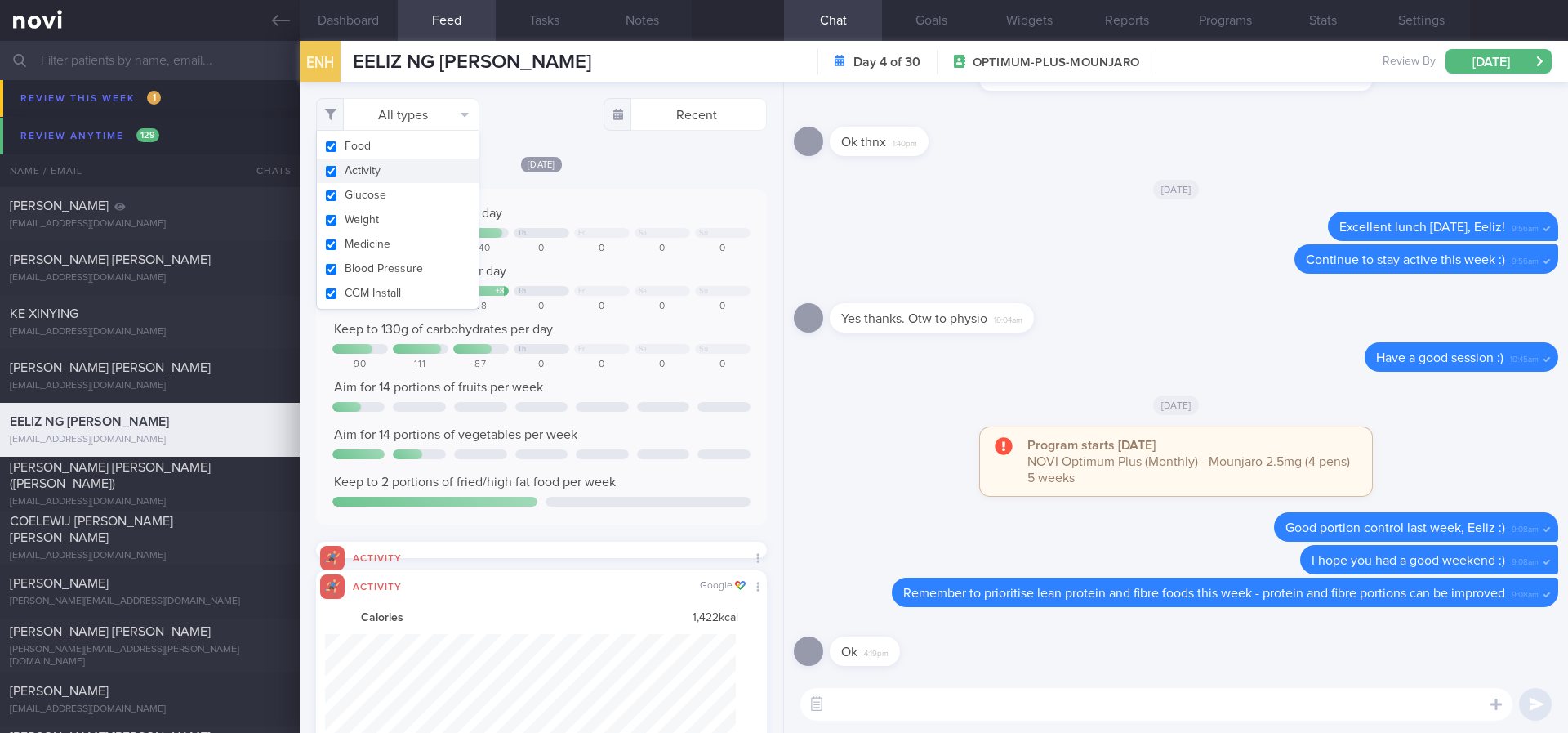
click at [397, 171] on button "Activity" at bounding box center [398, 171] width 162 height 24
checkbox input "false"
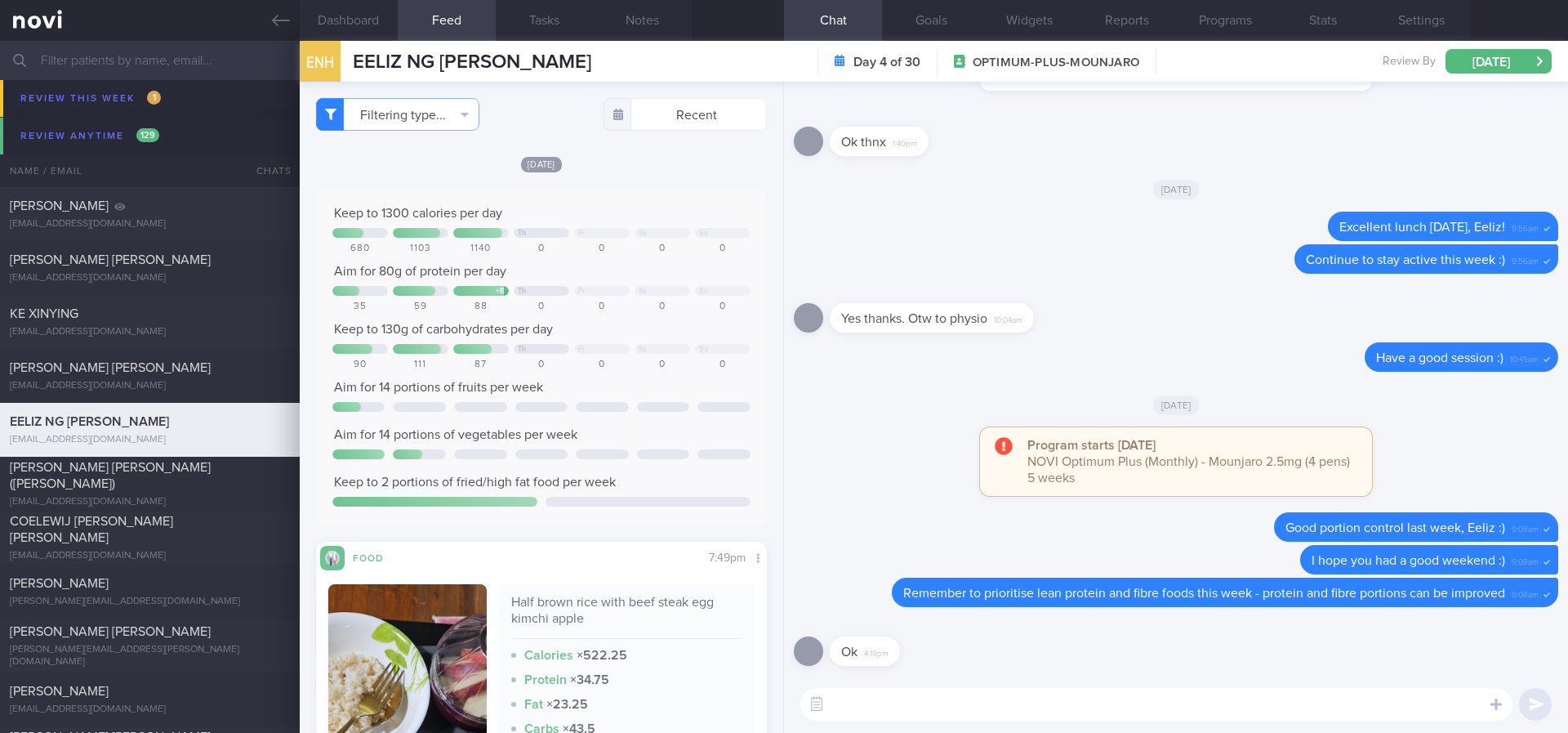
drag, startPoint x: 949, startPoint y: 686, endPoint x: 861, endPoint y: 661, distance: 91.5
click at [947, 686] on div "​ ​" at bounding box center [1175, 704] width 784 height 57
click at [901, 715] on textarea at bounding box center [1156, 704] width 712 height 33
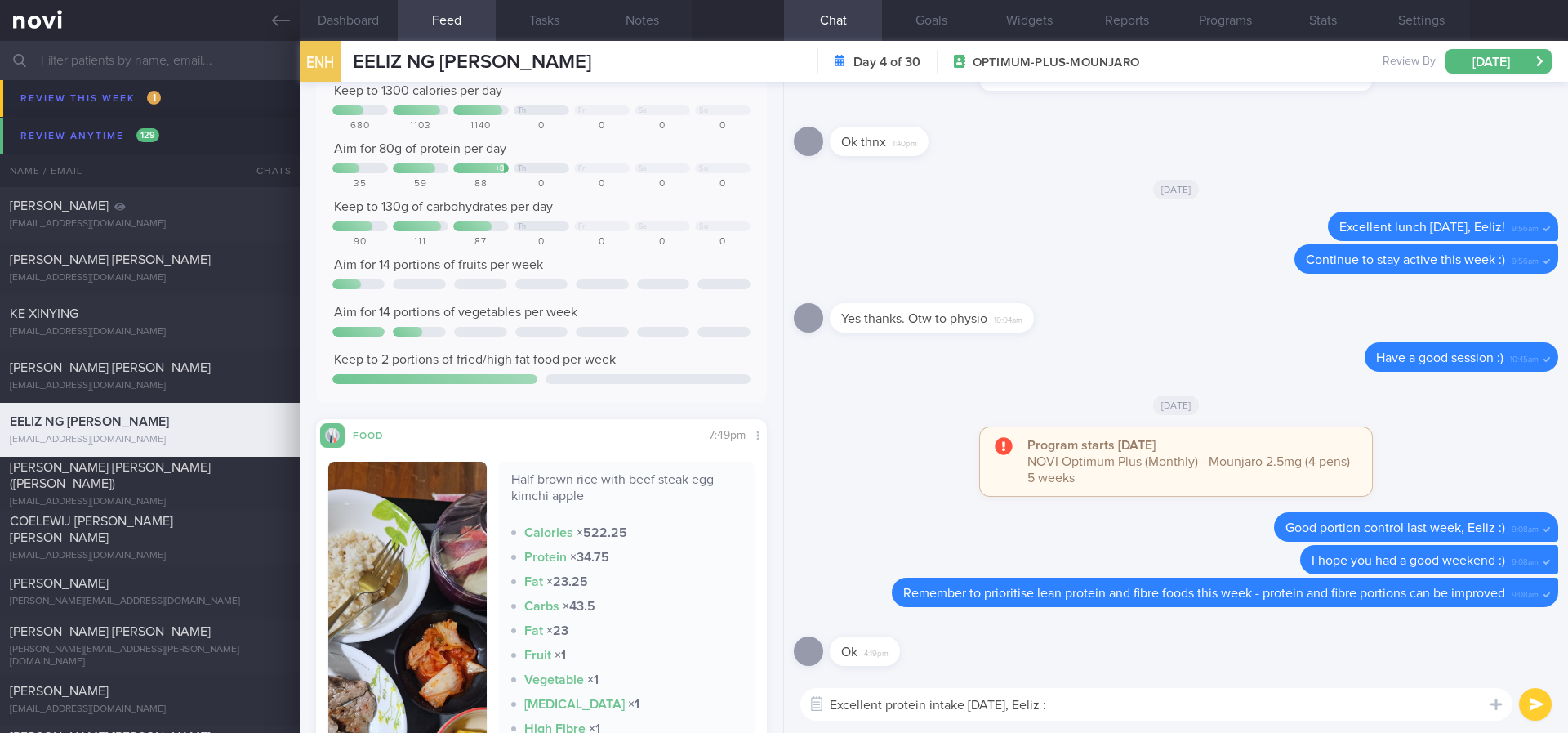
type textarea "Excellent protein intake [DATE], Eeliz :)"
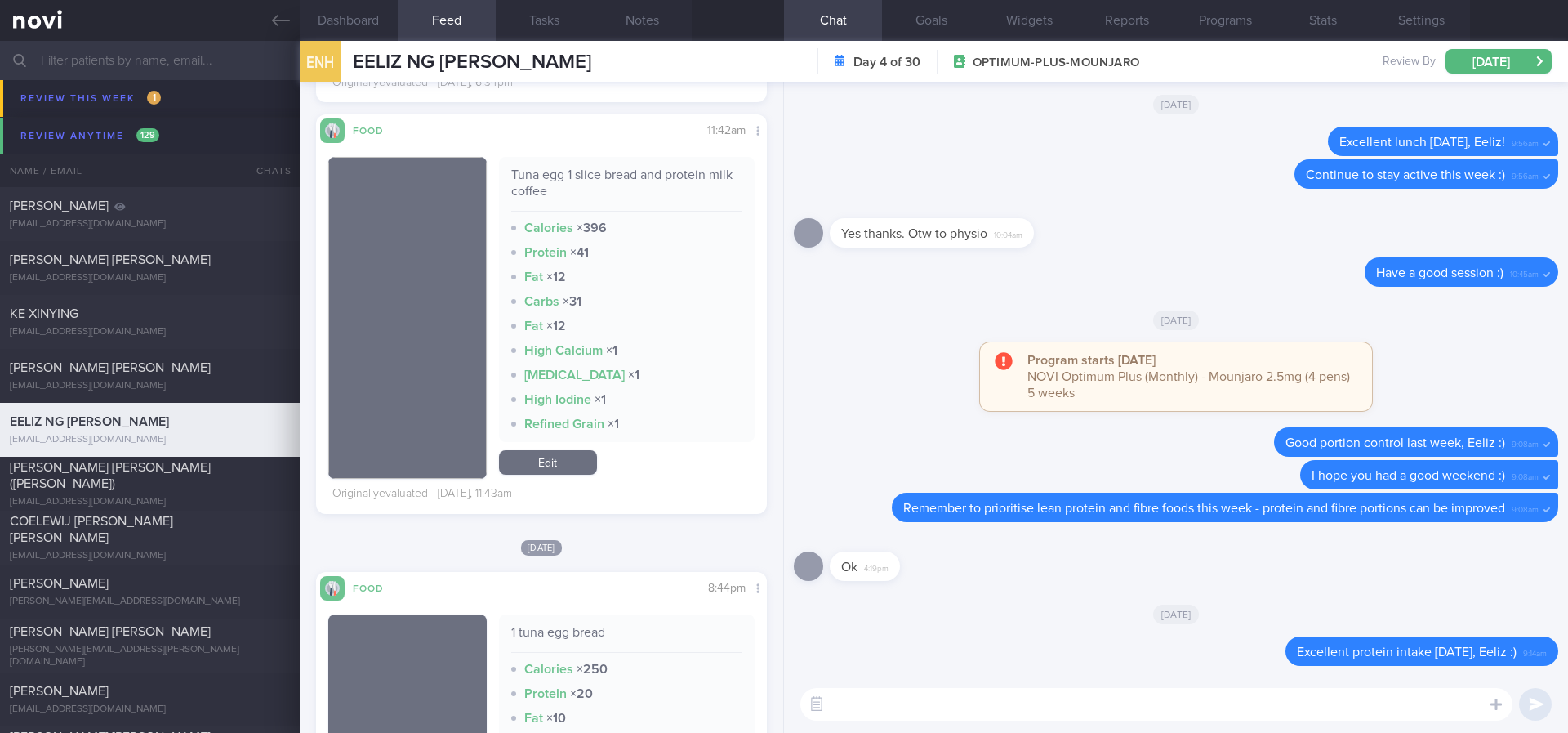
scroll to position [1716, 0]
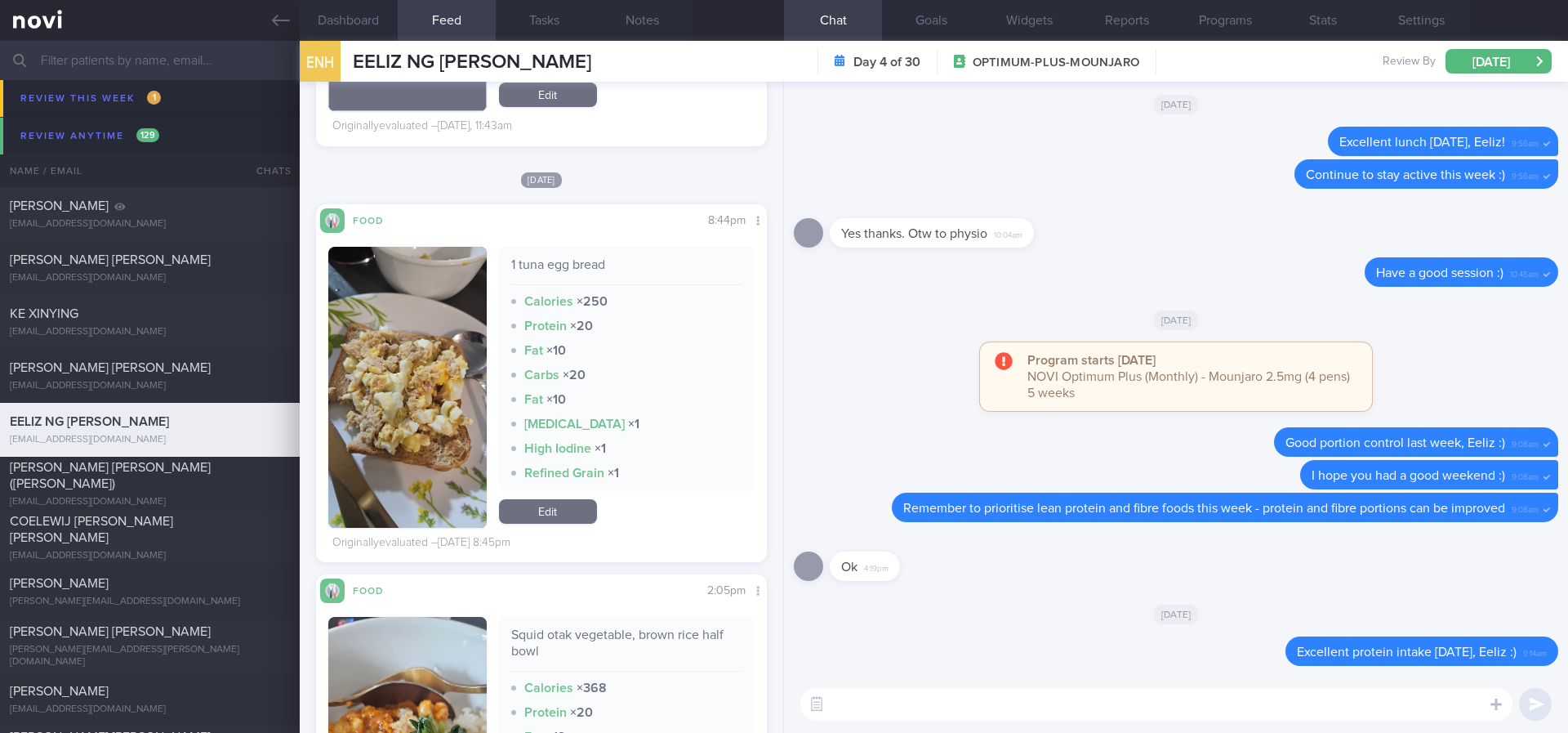
paste textarea "Remember to stay active this week and to do your regular strength training :)"
type textarea "Remember to stay active this week and to do your regular strength training :)"
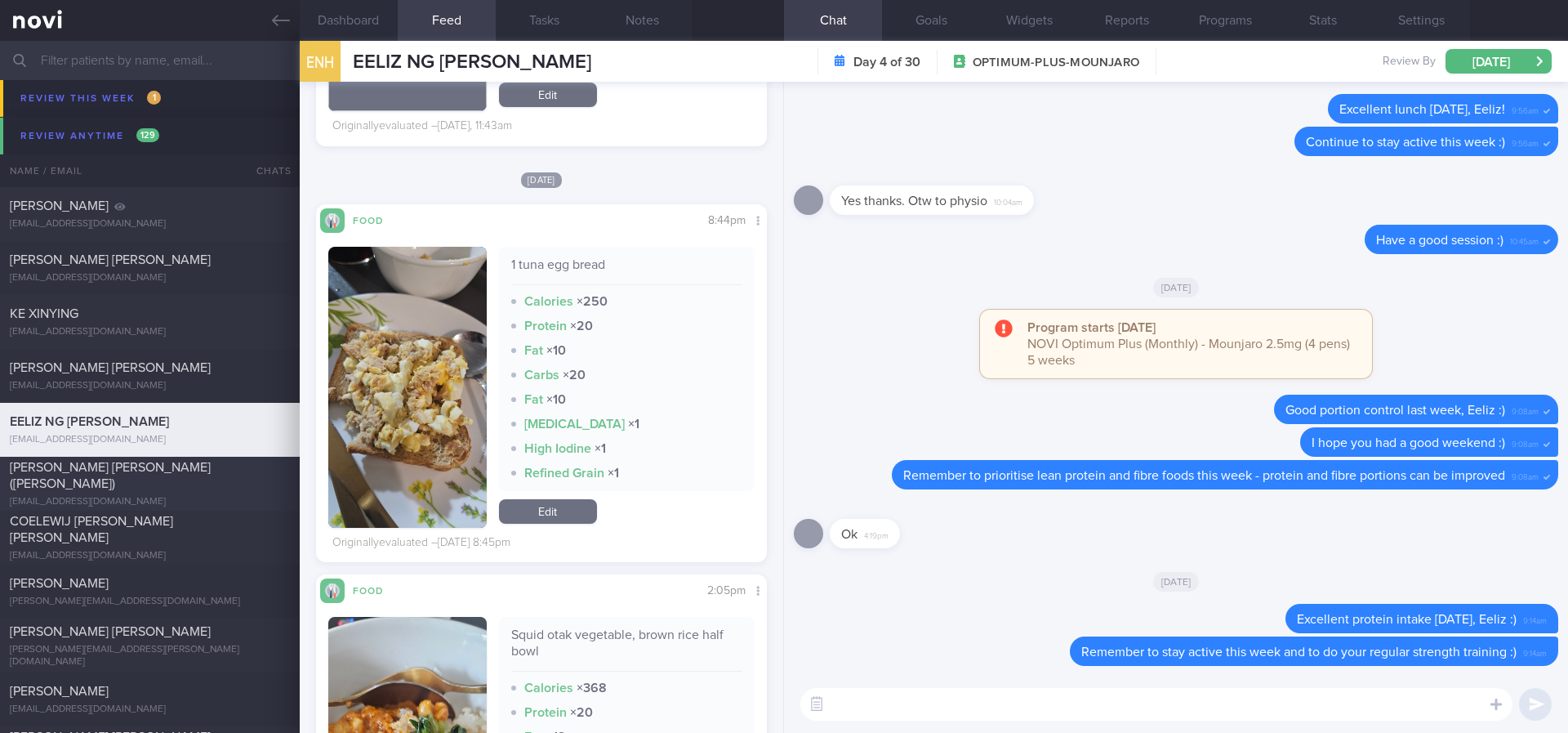
click at [166, 503] on div "[PERSON_NAME] [PERSON_NAME] ([PERSON_NAME]) [EMAIL_ADDRESS][DOMAIN_NAME] [DATE]…" at bounding box center [784, 483] width 1568 height 54
type input "Tracked"
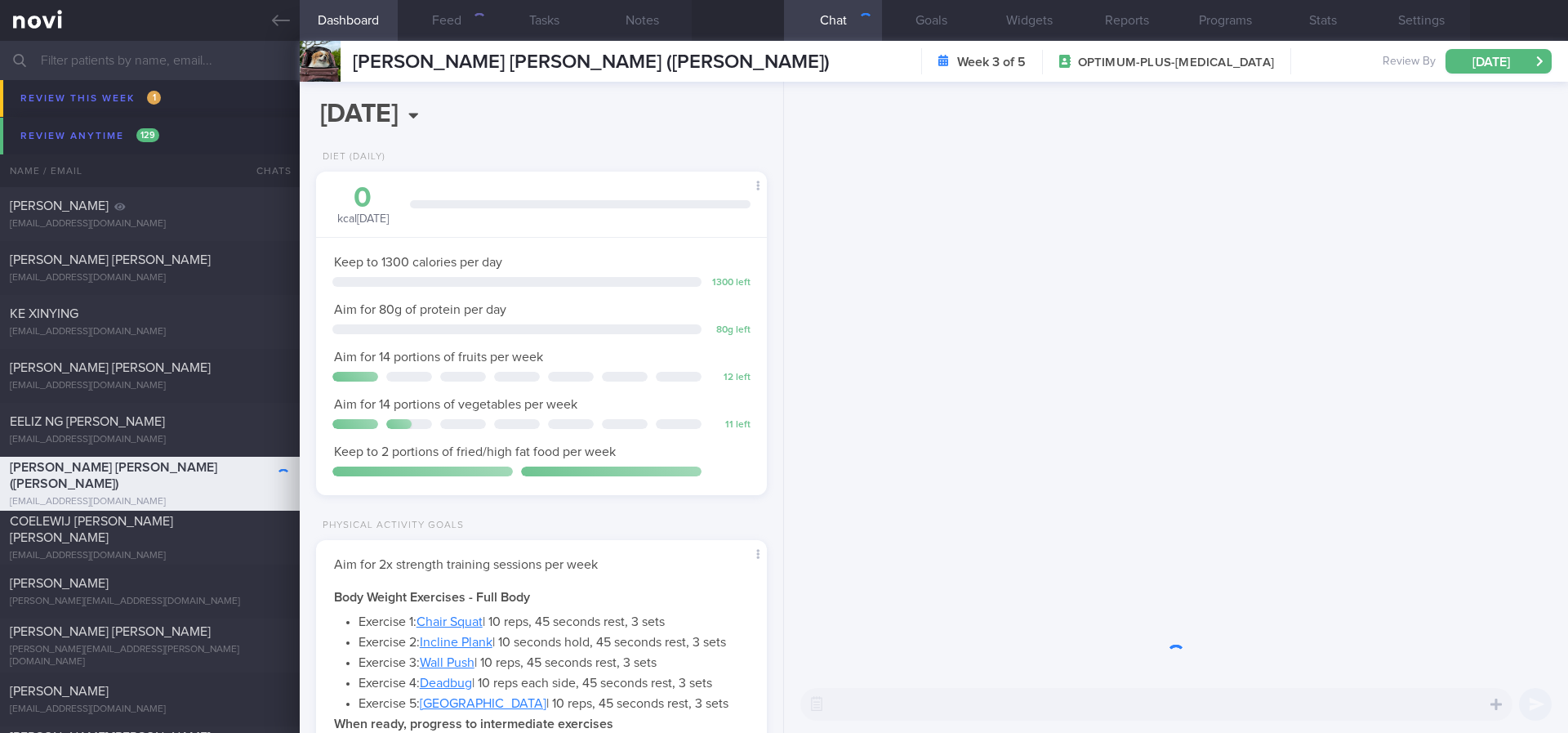
scroll to position [225, 403]
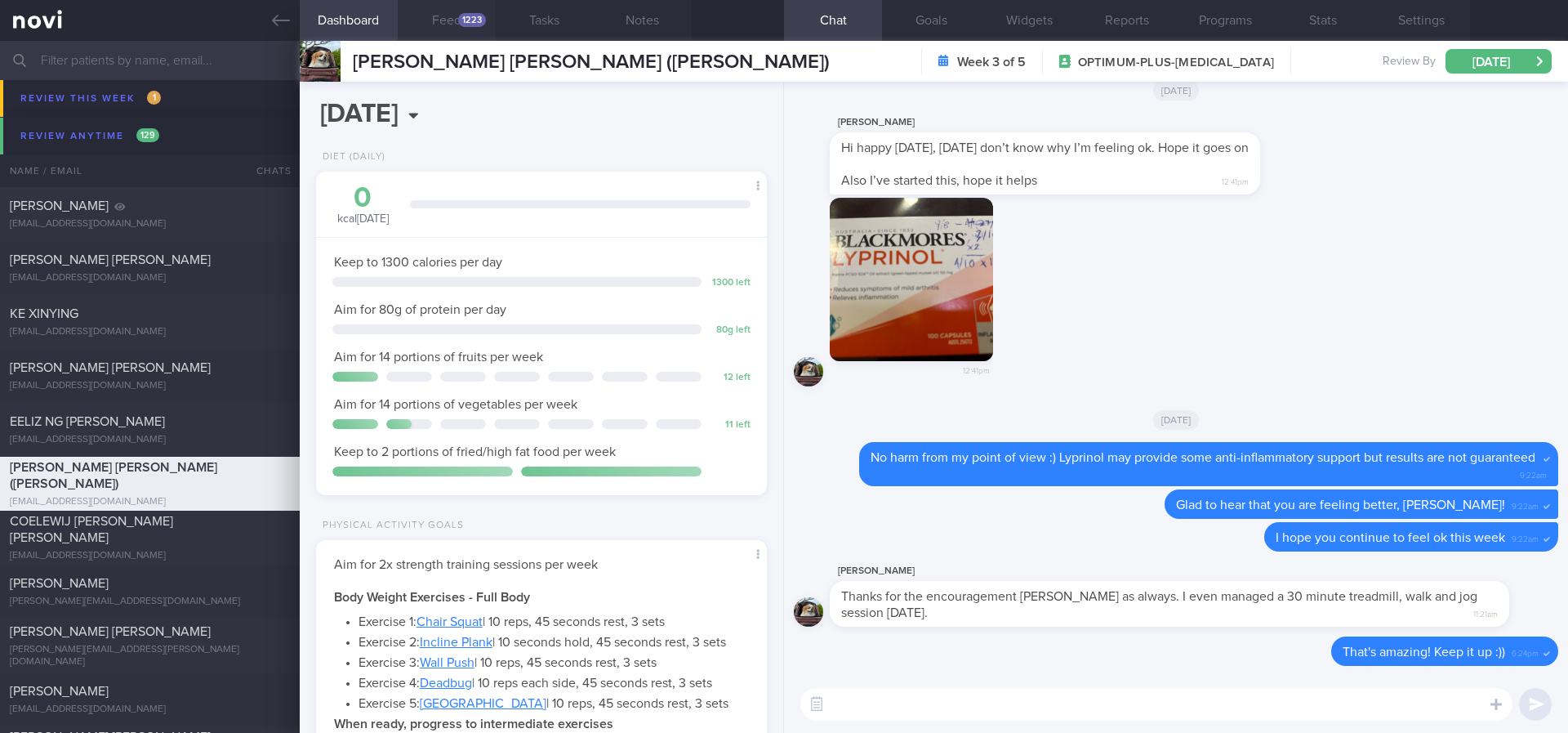
click at [479, 27] on button "Feed 1223" at bounding box center [446, 20] width 98 height 41
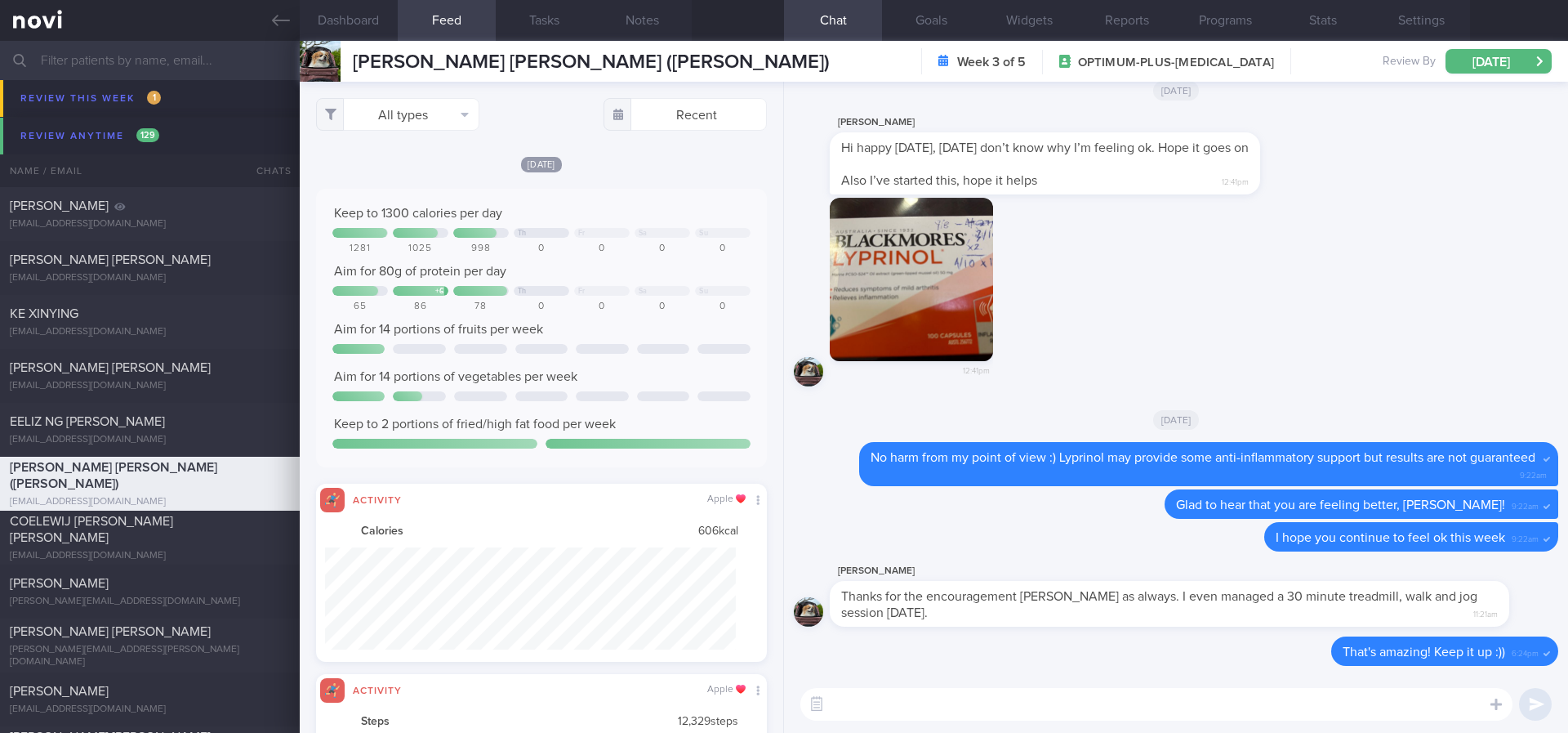
scroll to position [816906, 816180]
click at [442, 103] on button "All types" at bounding box center [398, 114] width 164 height 33
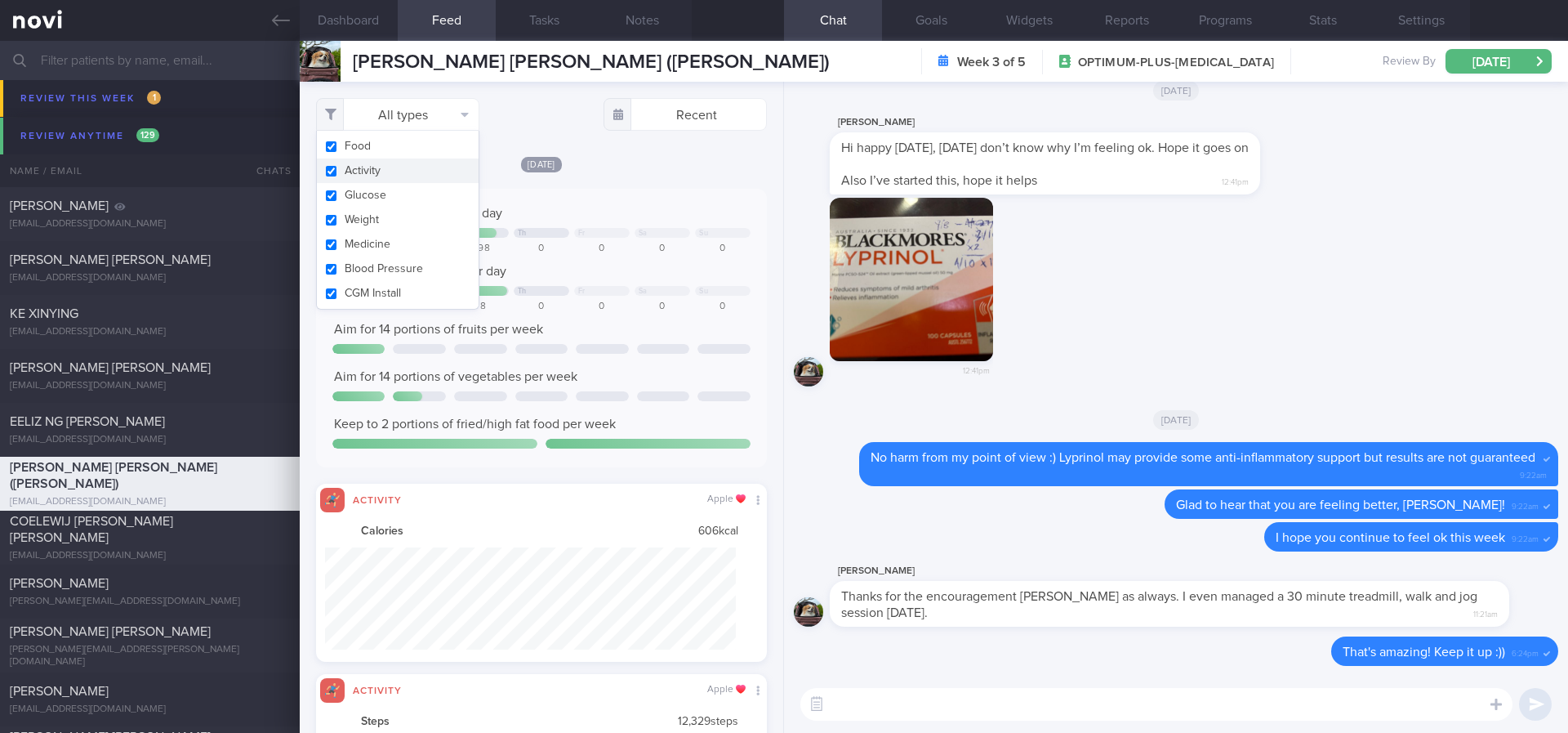
click at [375, 177] on button "Activity" at bounding box center [398, 171] width 162 height 24
click at [625, 169] on div "[DATE]" at bounding box center [541, 164] width 451 height 18
checkbox input "false"
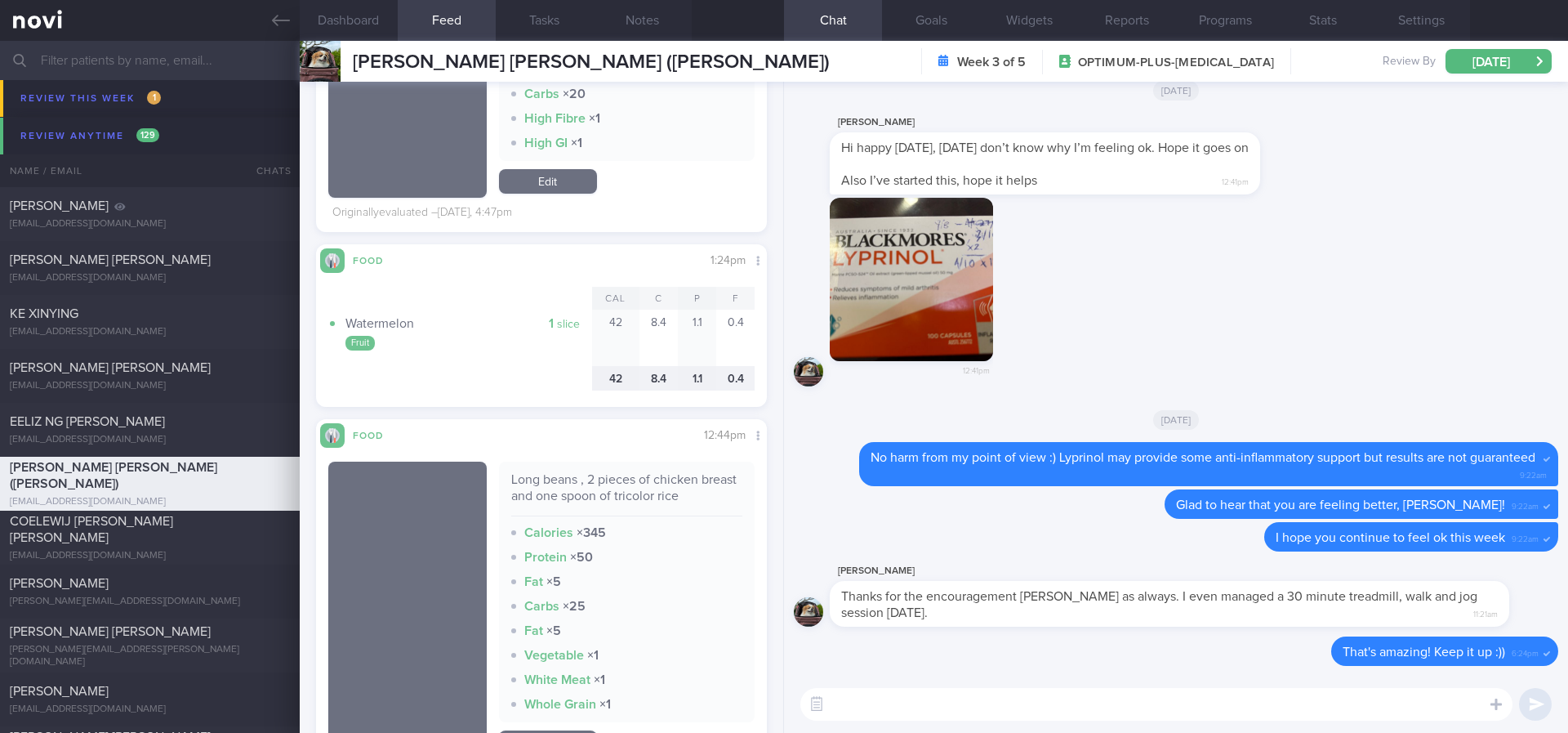
scroll to position [1348, 0]
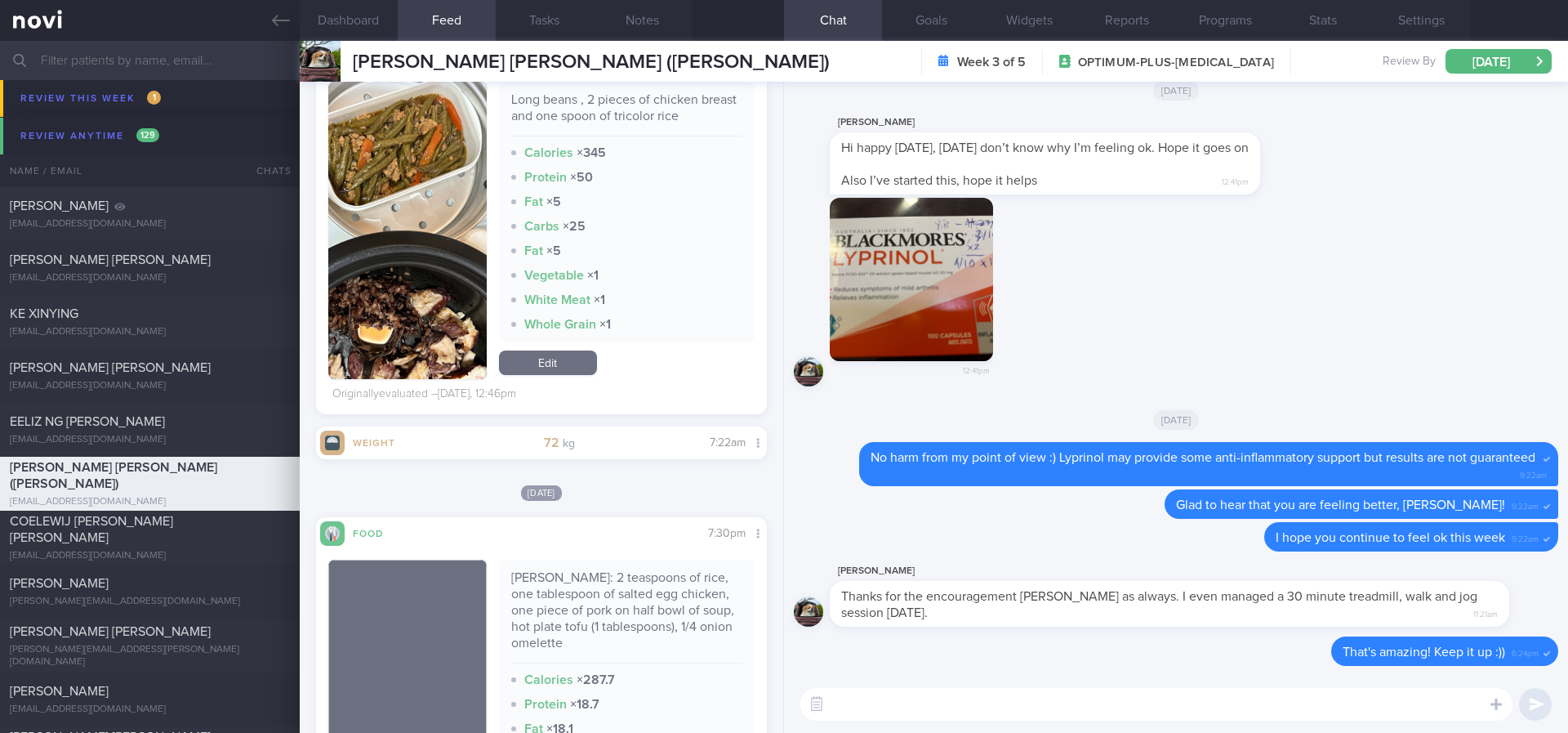
click at [871, 694] on textarea at bounding box center [1156, 704] width 712 height 33
type textarea "Noted Mcspicy [DATE]- once in a while ok! :)"
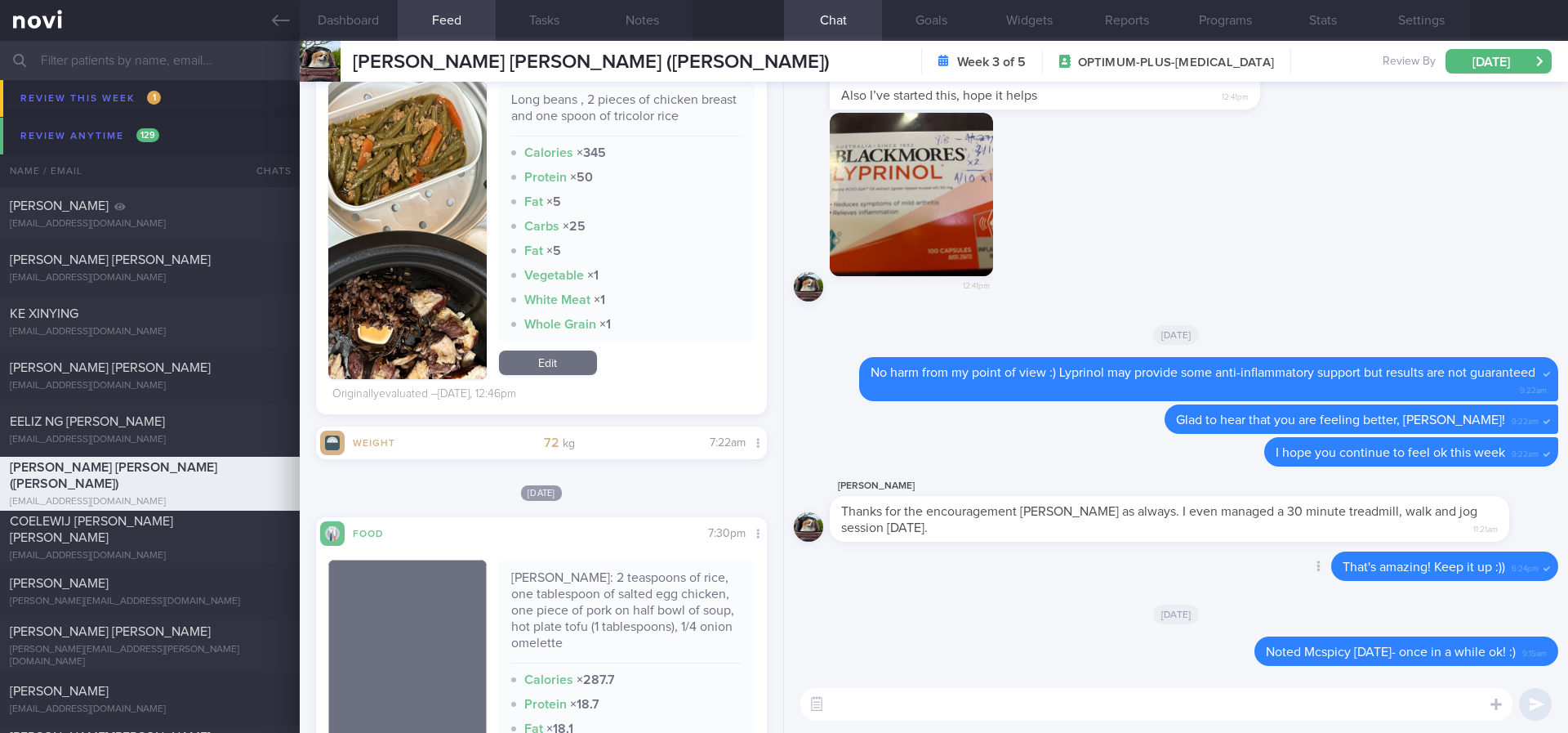
paste textarea "Remember to stay active this week and to do your regular strength training :)"
type textarea "Remember to stay active this week and to do your regular strength training :)"
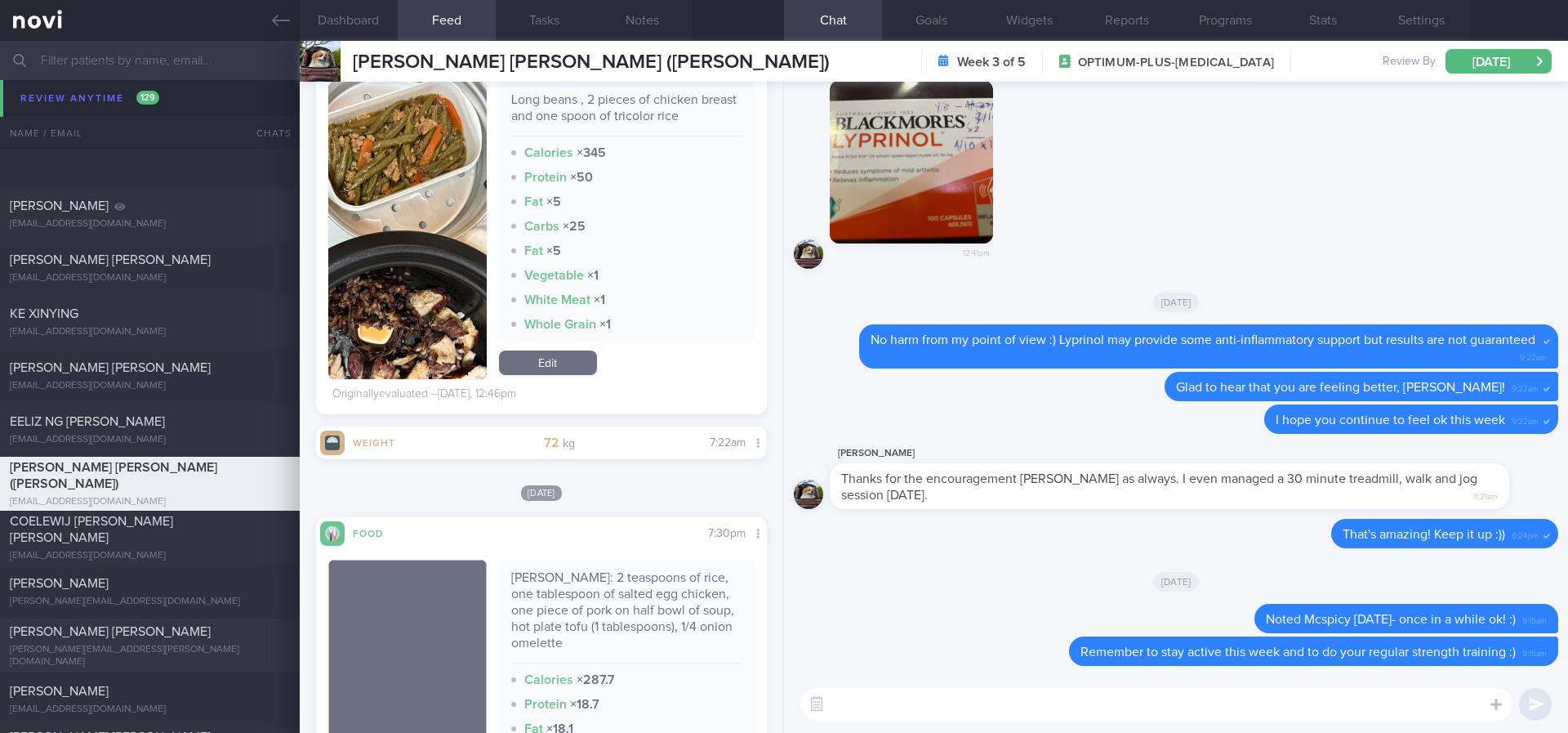
scroll to position [3432, 0]
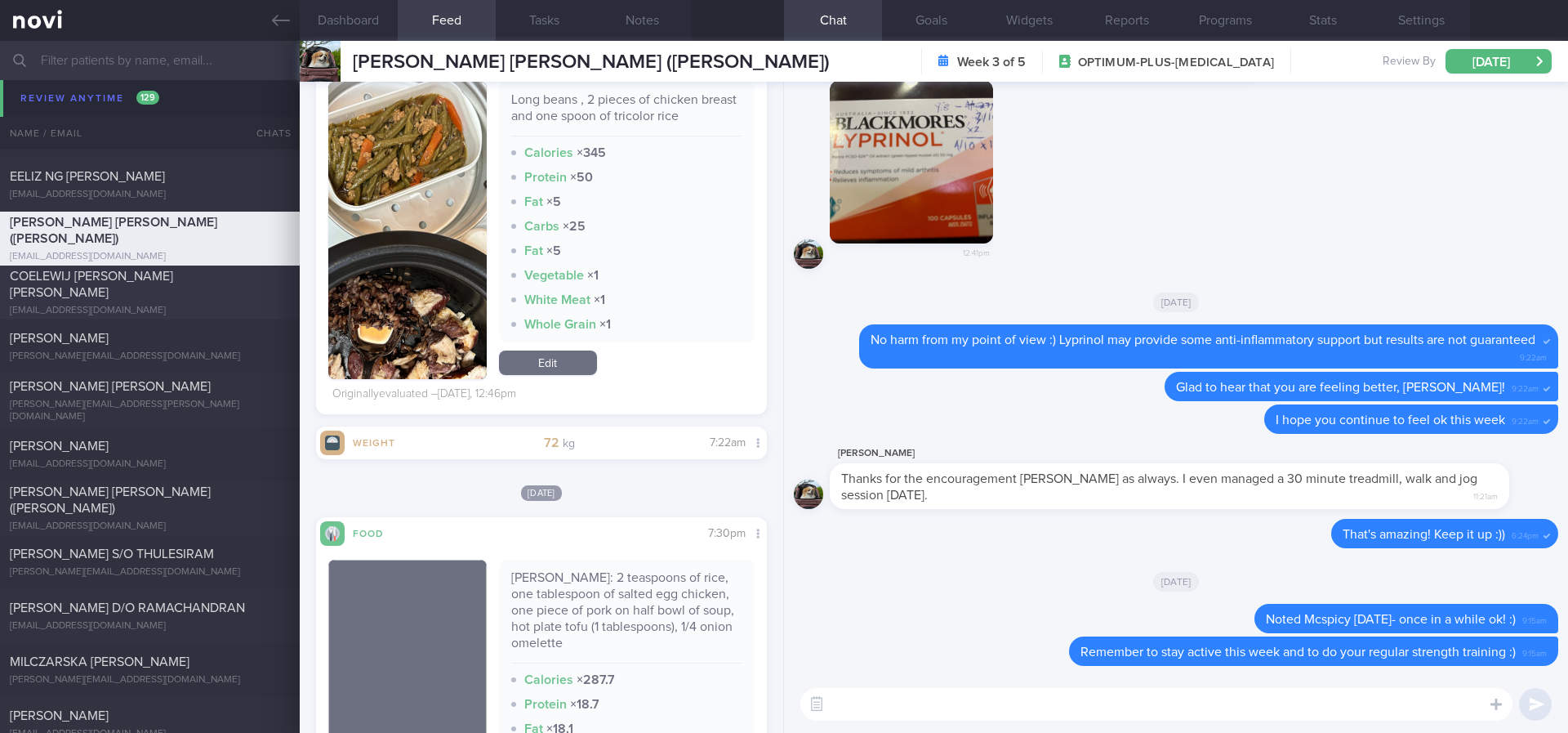
click at [223, 287] on div "COELEWIJ PETRUS ANTONIUS JOHANNES" at bounding box center [148, 284] width 276 height 33
type input "Tracked. Ultimate performance March 2023 diet 1800kcal 160g protein 50g carbs 9…"
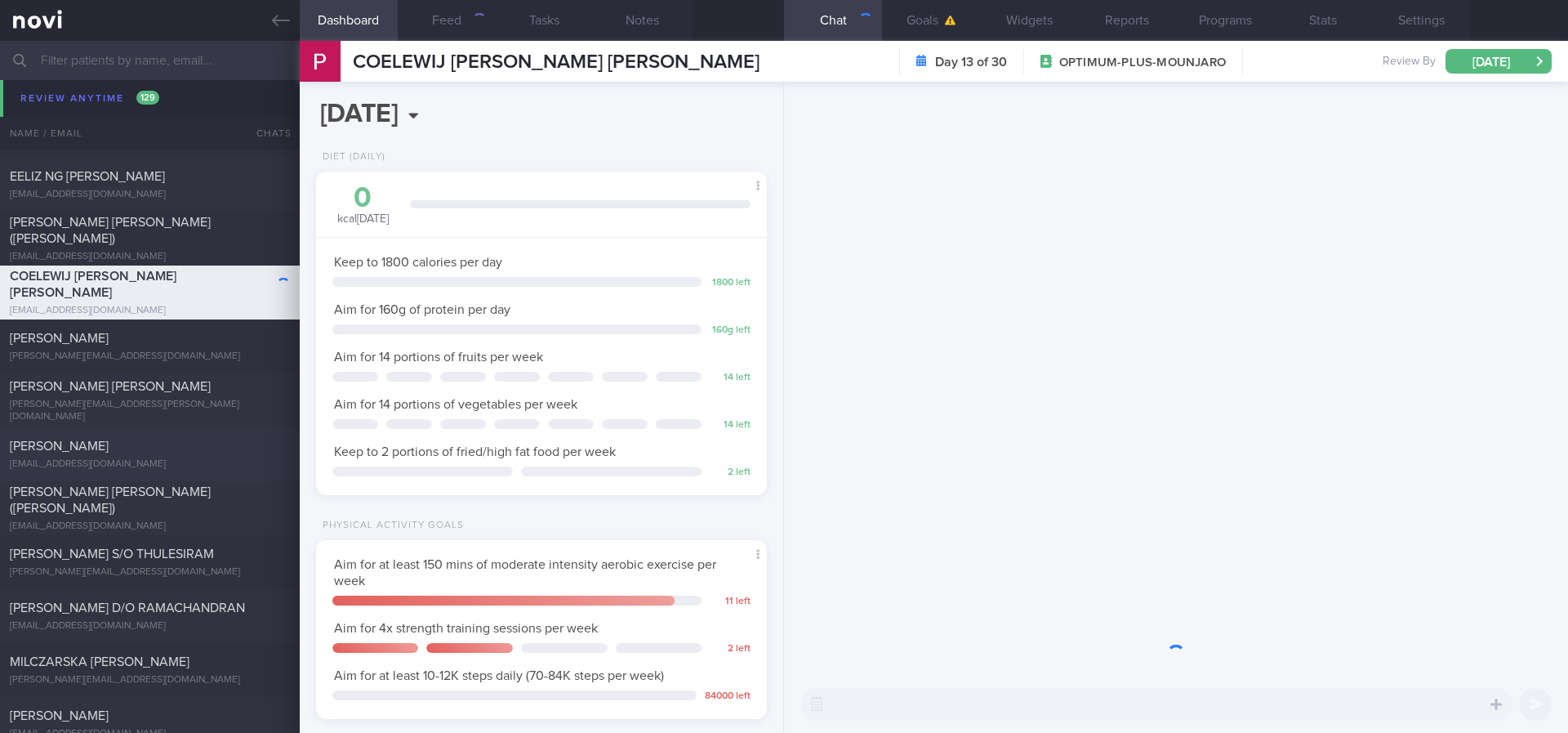
scroll to position [225, 403]
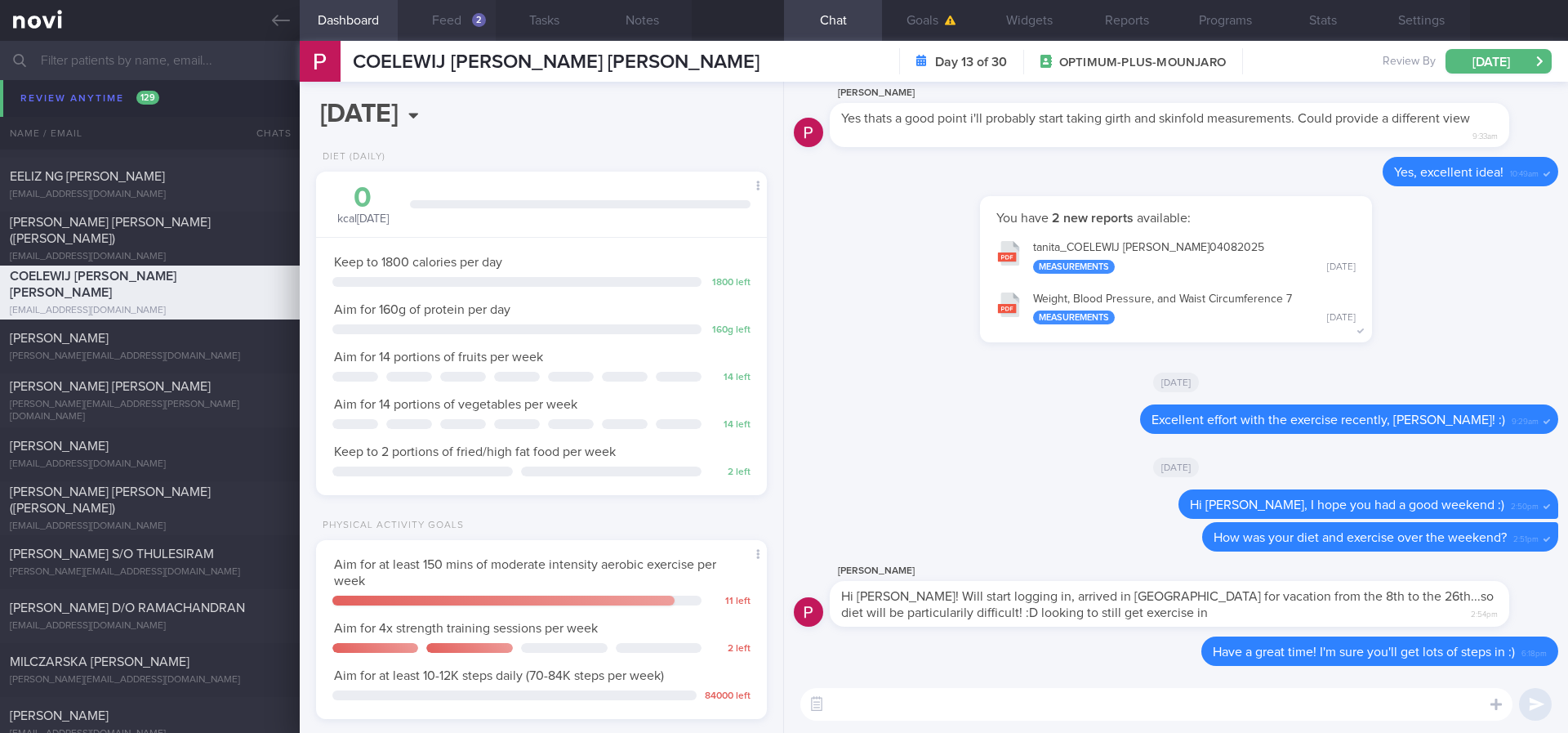
click at [459, 33] on button "Feed 2" at bounding box center [446, 20] width 98 height 41
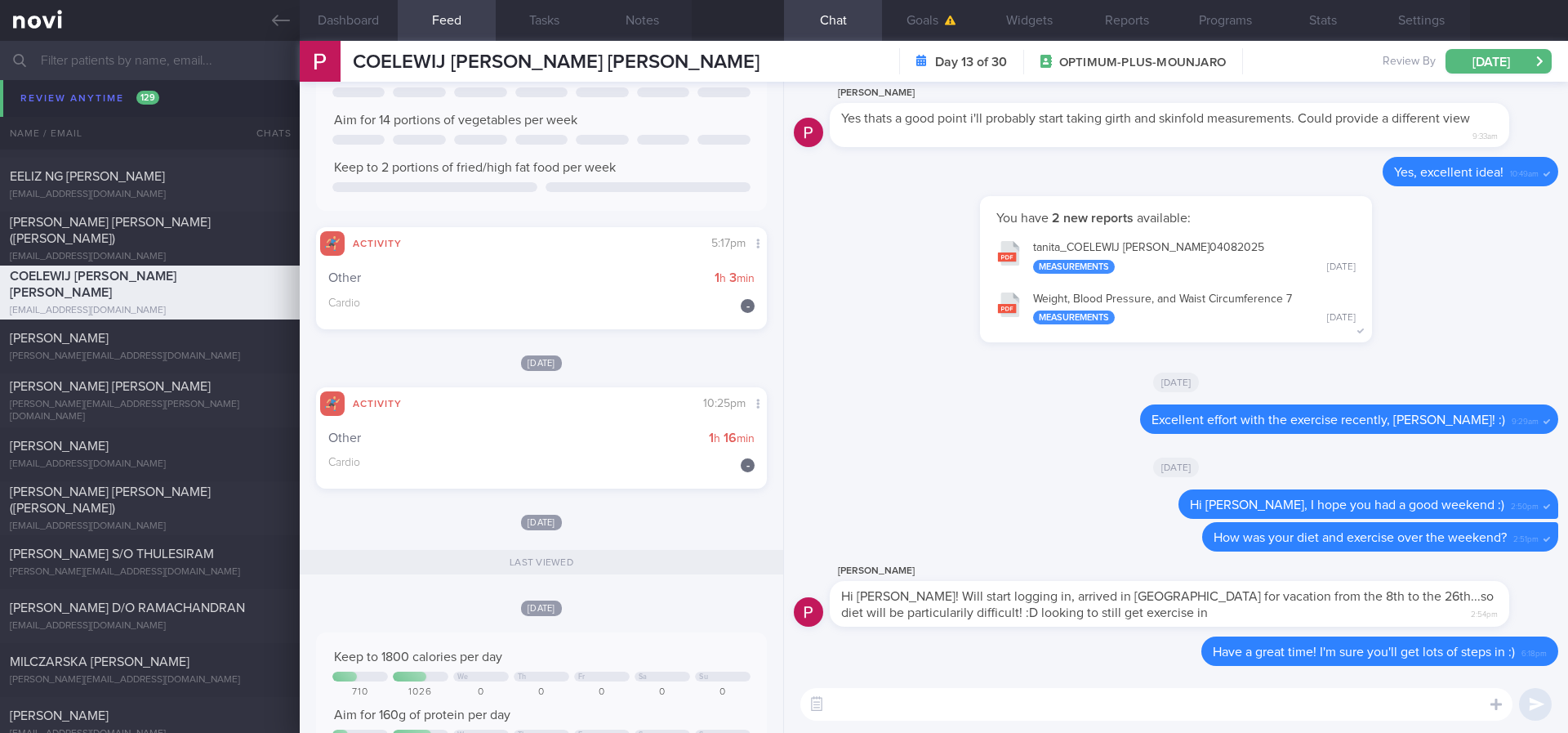
scroll to position [368, 0]
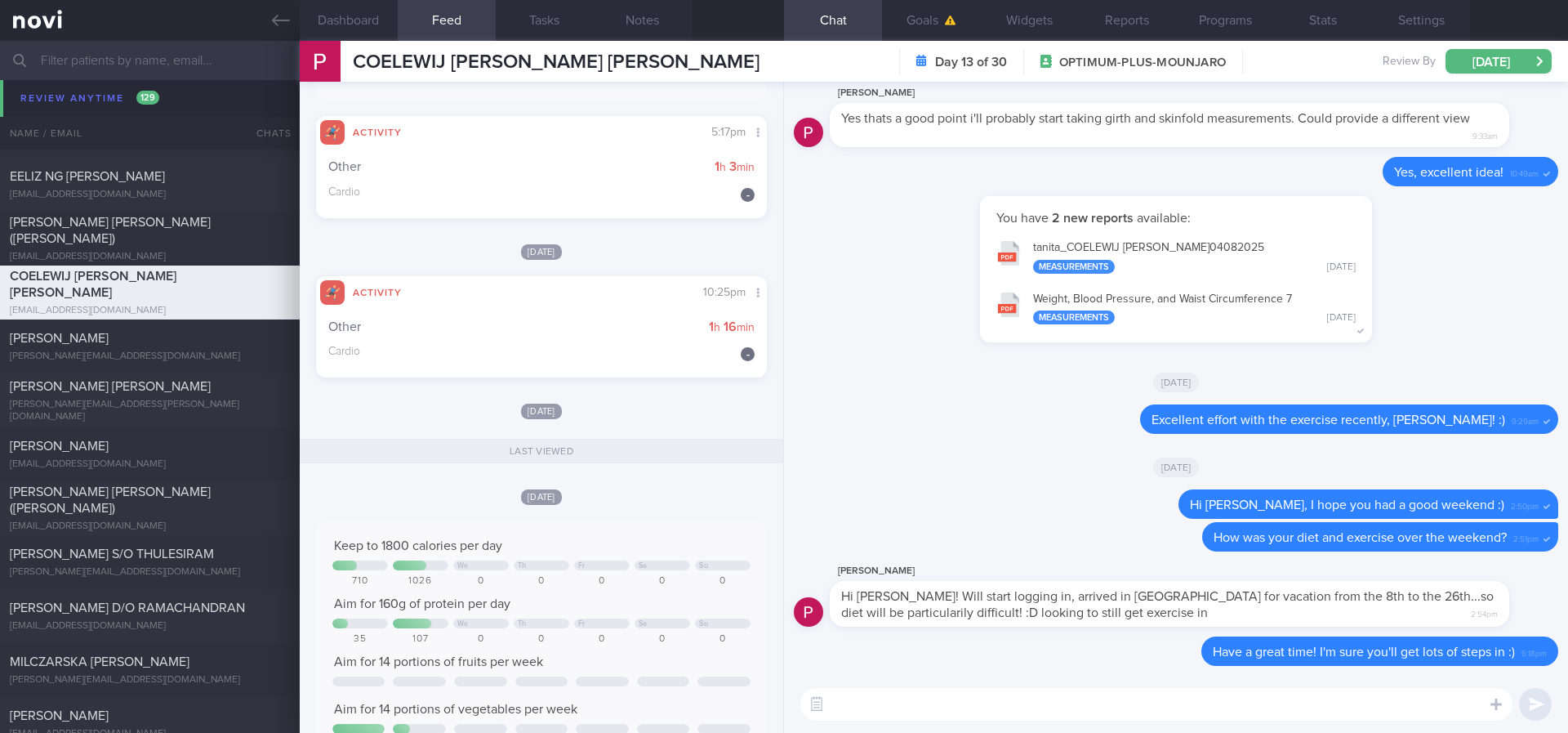
click at [906, 690] on textarea at bounding box center [1156, 704] width 712 height 33
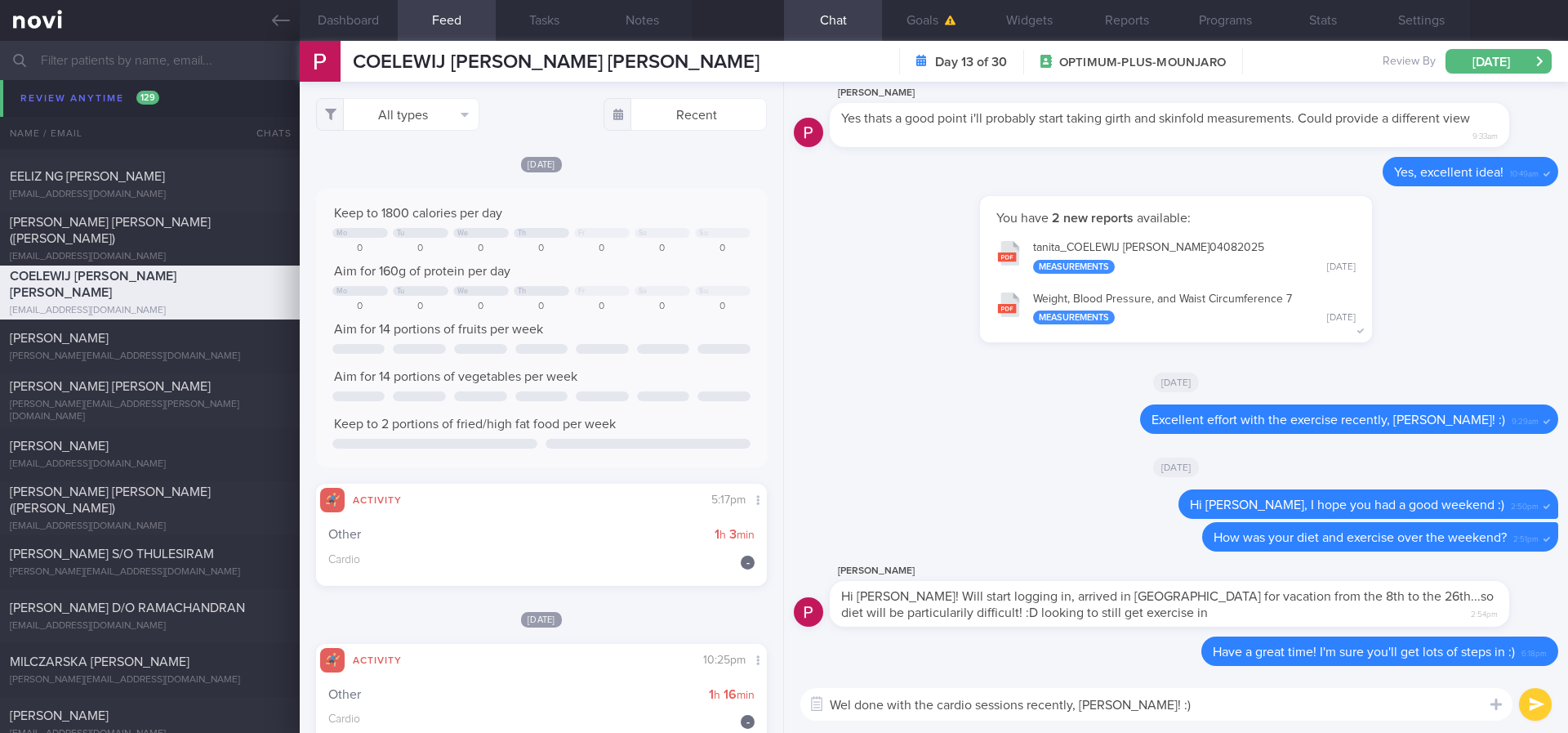
scroll to position [491, 0]
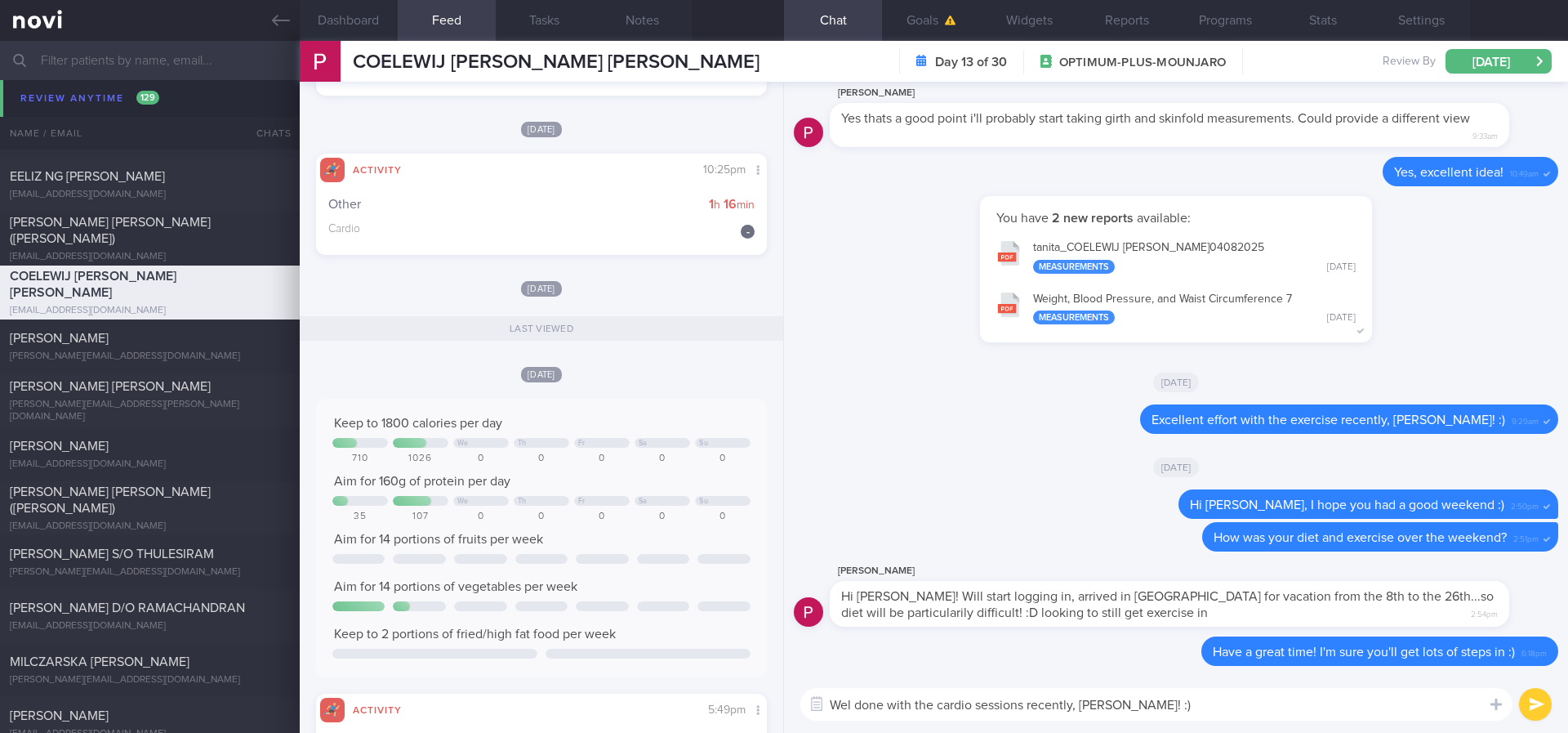
click at [1165, 705] on textarea "Wel done with the cardio sessions recently, Petrus! :)" at bounding box center [1156, 704] width 712 height 33
click at [851, 706] on textarea "Wel done with the cardio sessions recently, Petrus! :)" at bounding box center [1156, 704] width 712 height 33
type textarea "Well done with the cardio sessions recently, Petrus! :)"
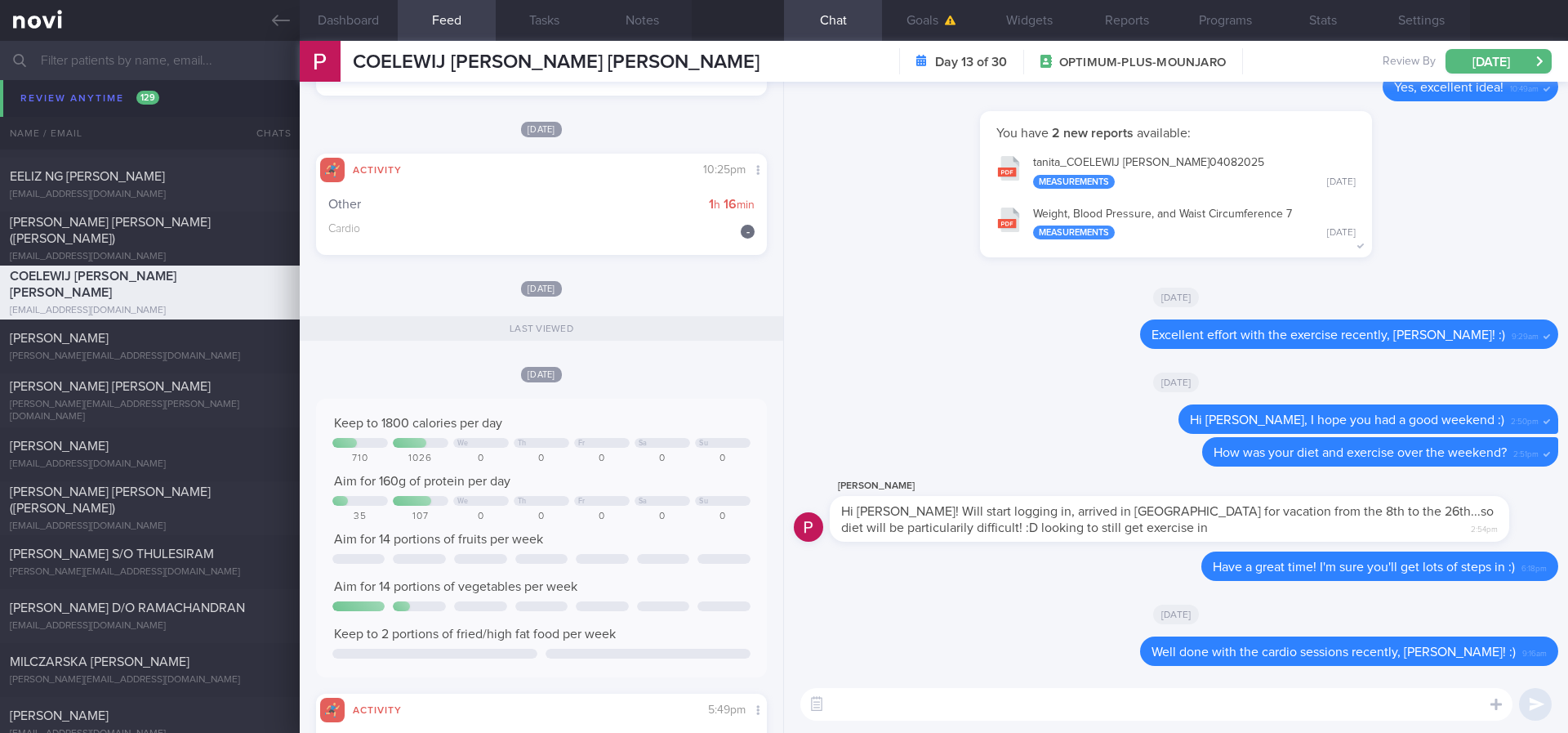
click at [1002, 715] on textarea at bounding box center [1156, 704] width 712 height 33
type textarea "Remember to prioritise lean protein and fibre foods whenever possible :)"
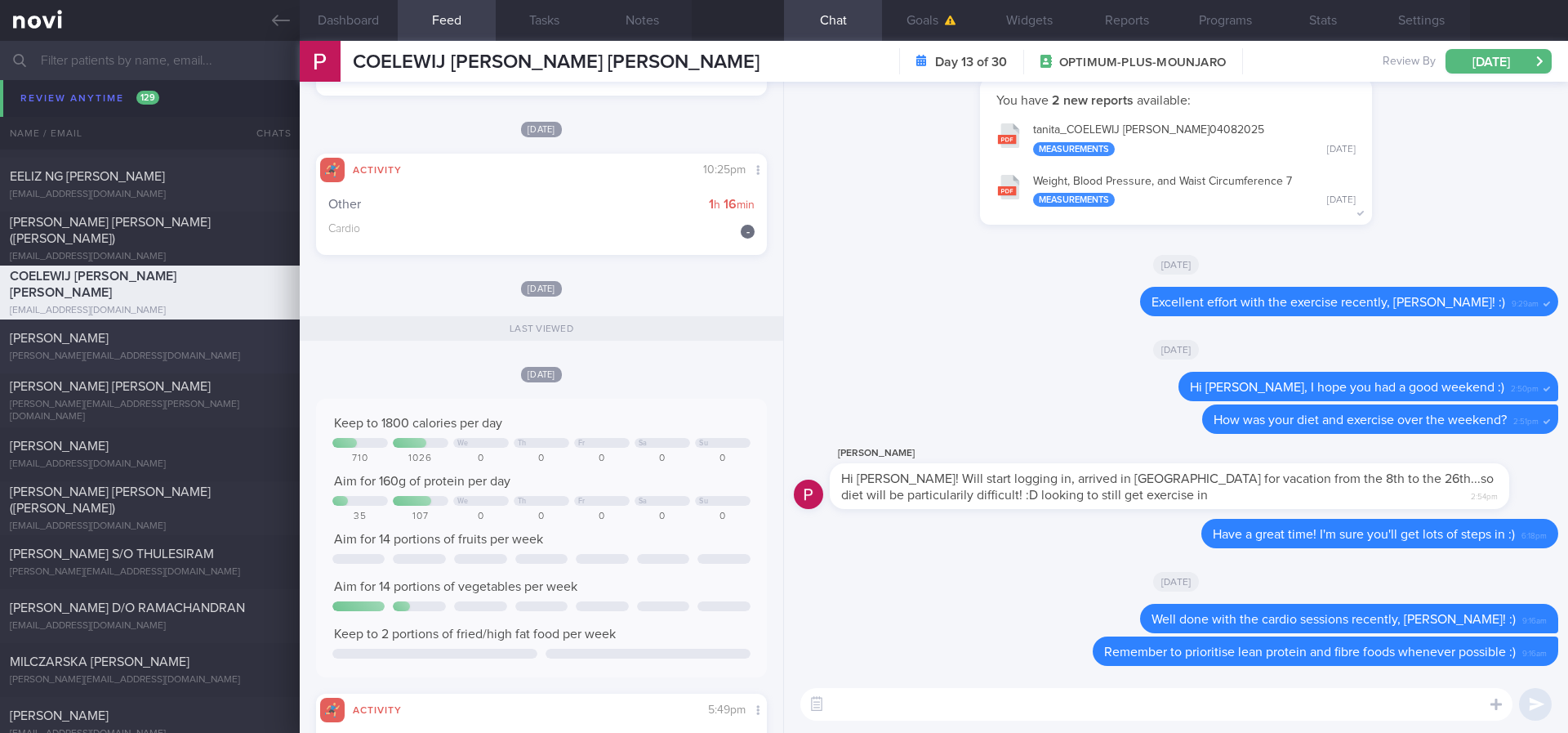
click at [179, 339] on div "Amelia Rashid" at bounding box center [148, 339] width 276 height 17
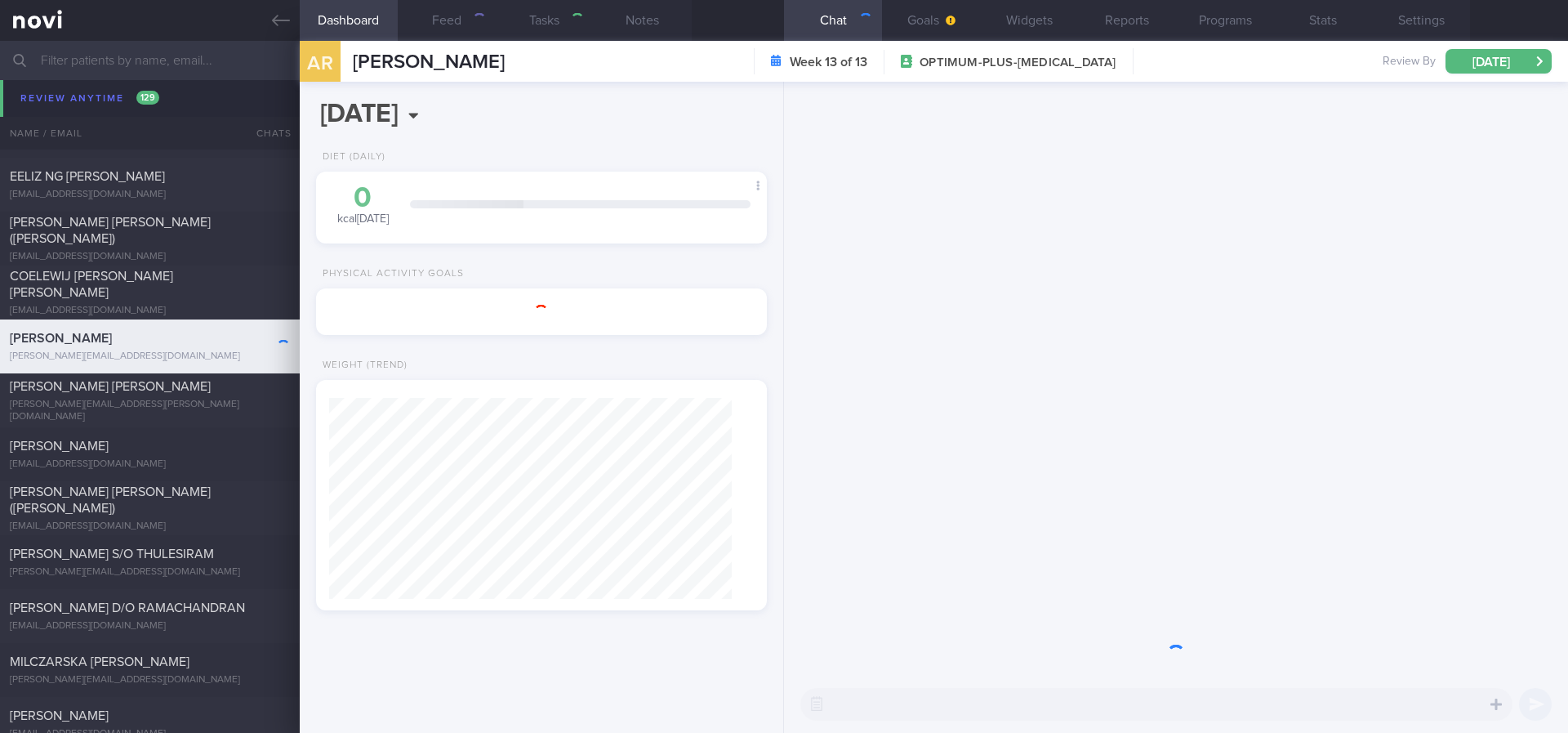
type input "tracked."
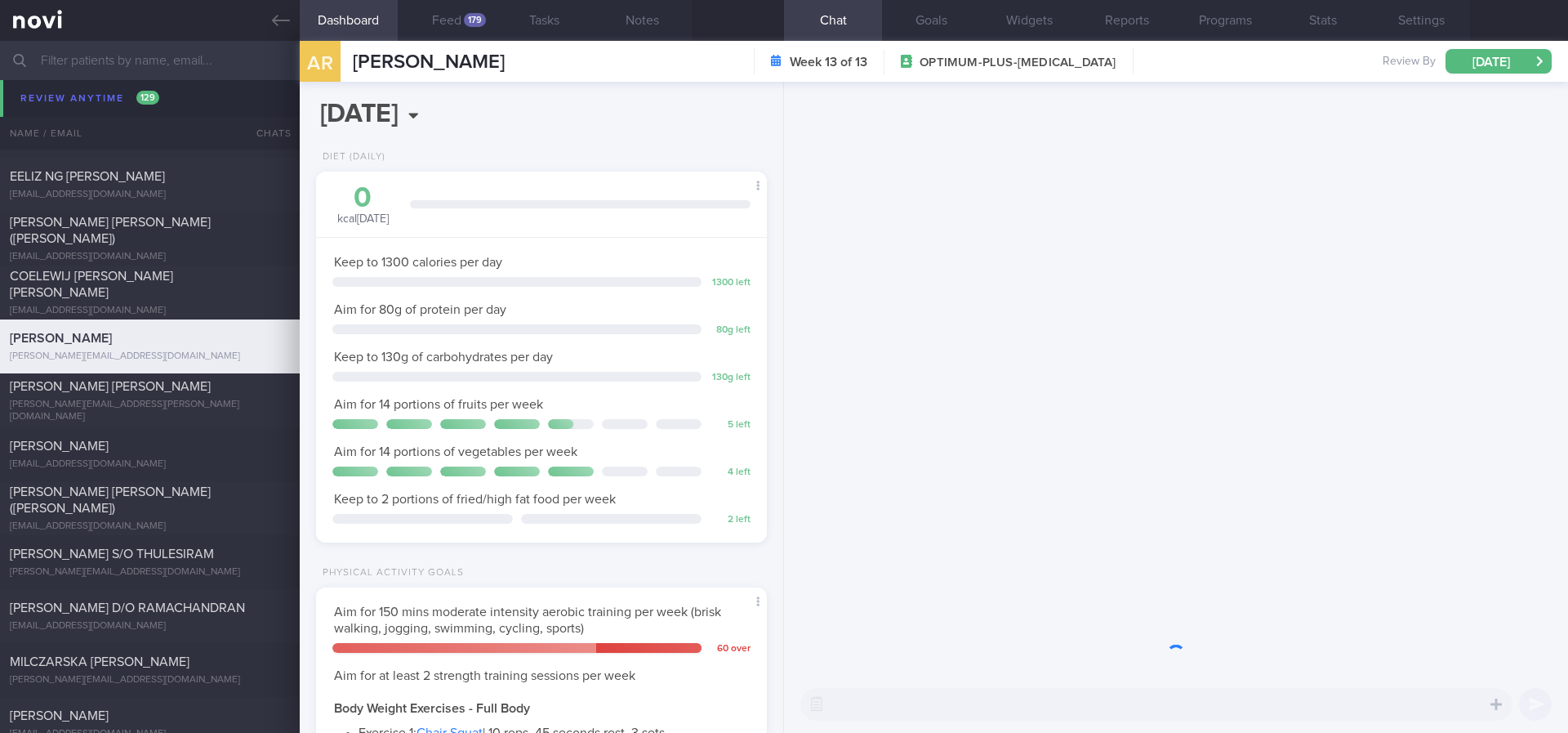
scroll to position [225, 403]
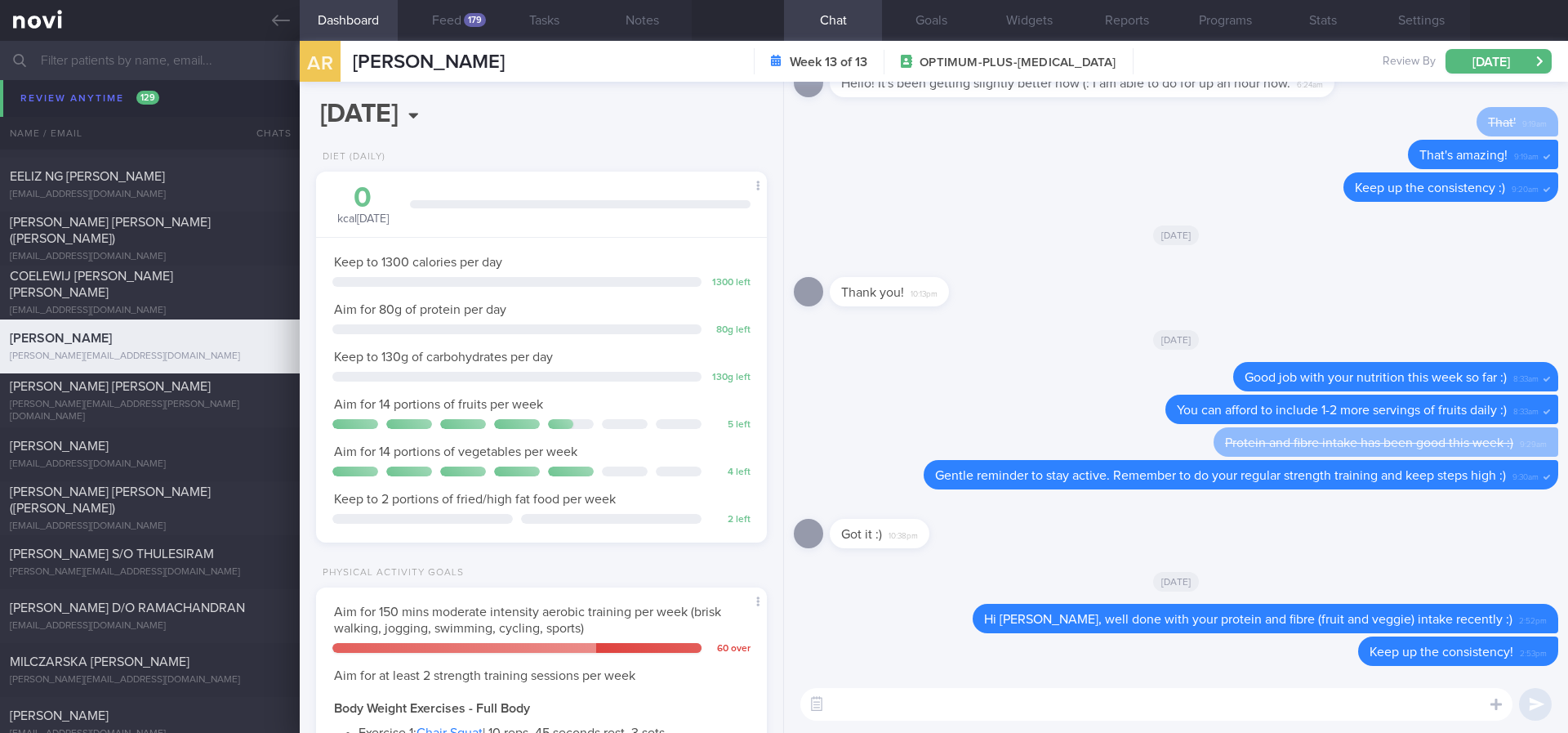
click at [467, 25] on div "179" at bounding box center [474, 20] width 22 height 14
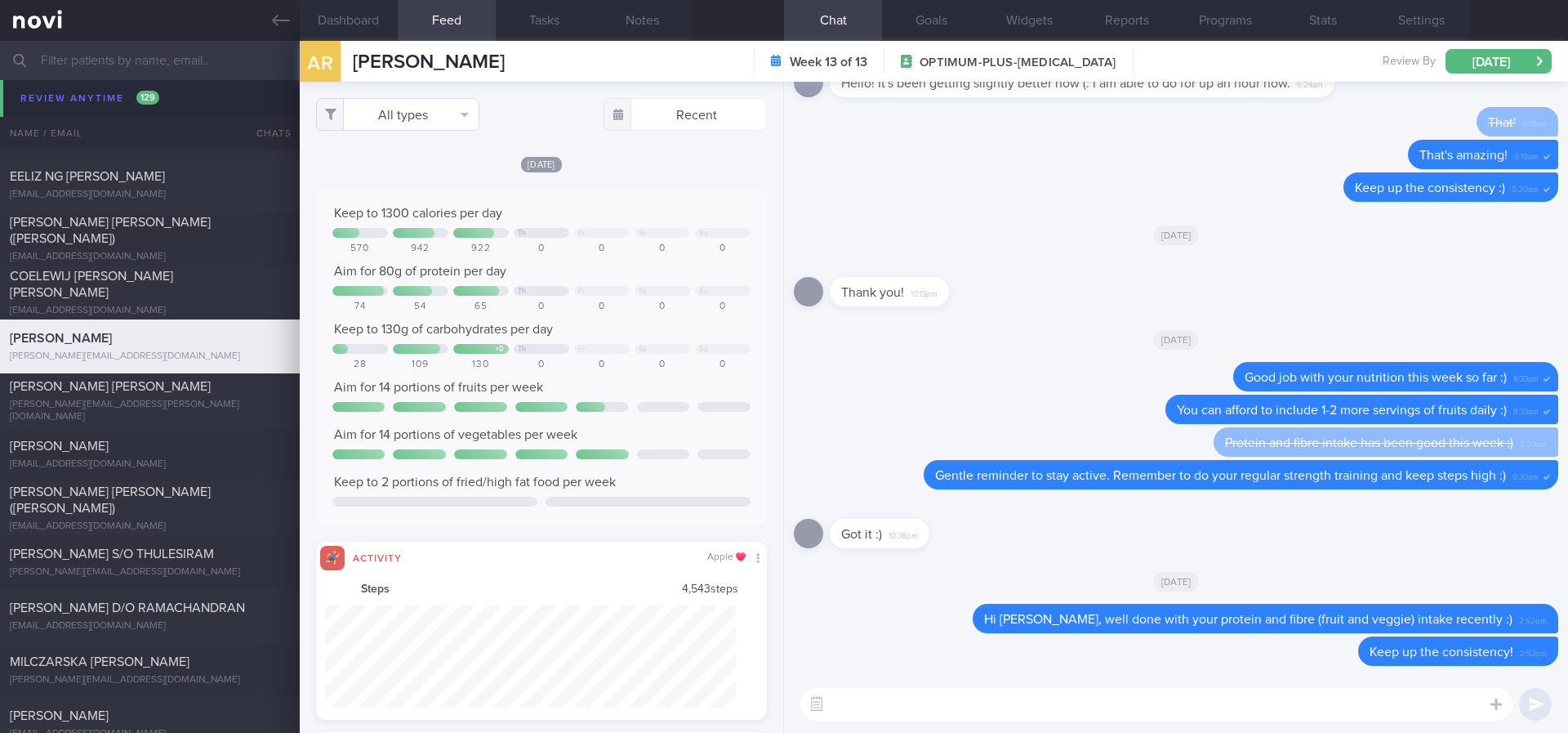
scroll to position [102, 412]
click at [424, 120] on button "All types" at bounding box center [398, 114] width 164 height 33
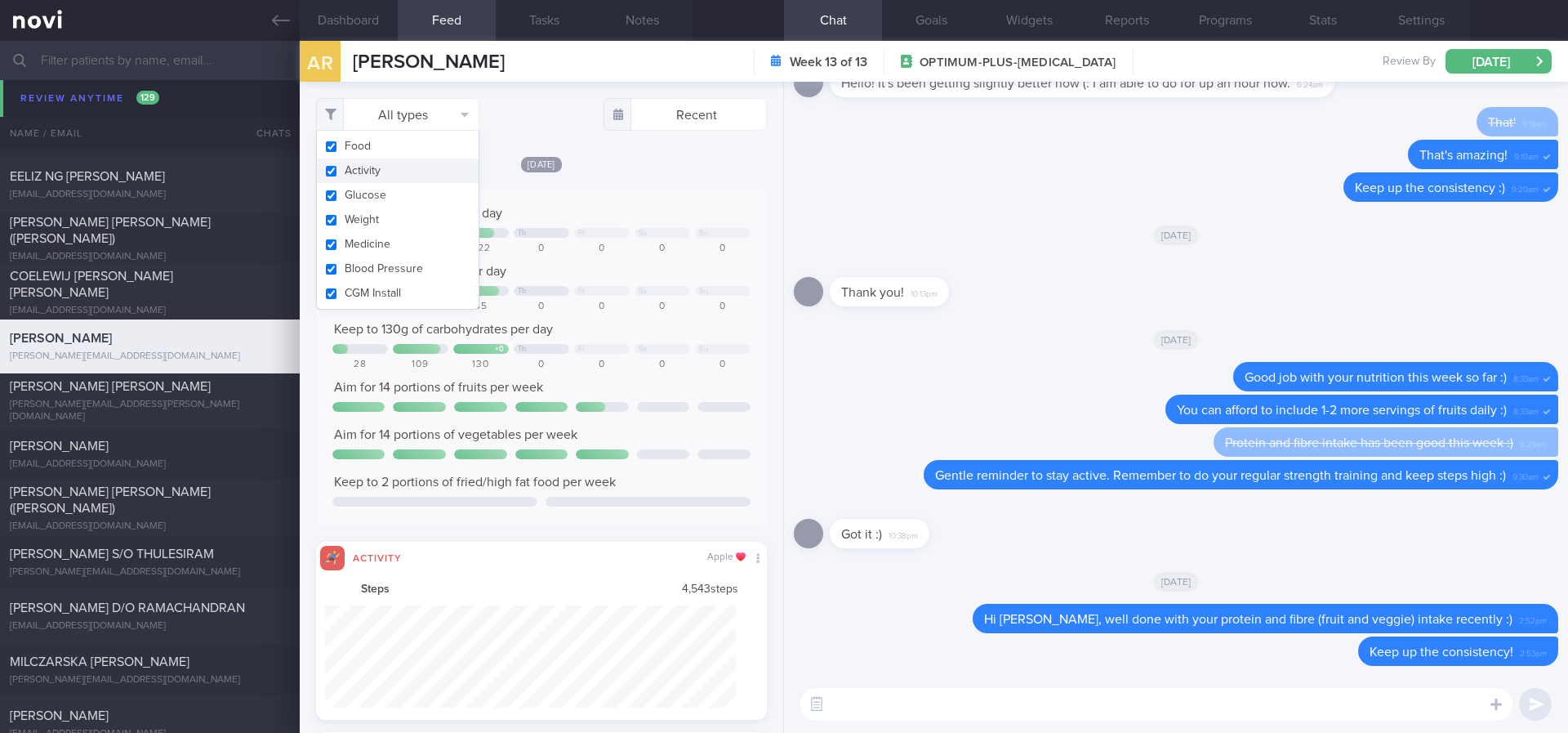
click at [386, 171] on button "Activity" at bounding box center [398, 171] width 162 height 24
checkbox input "false"
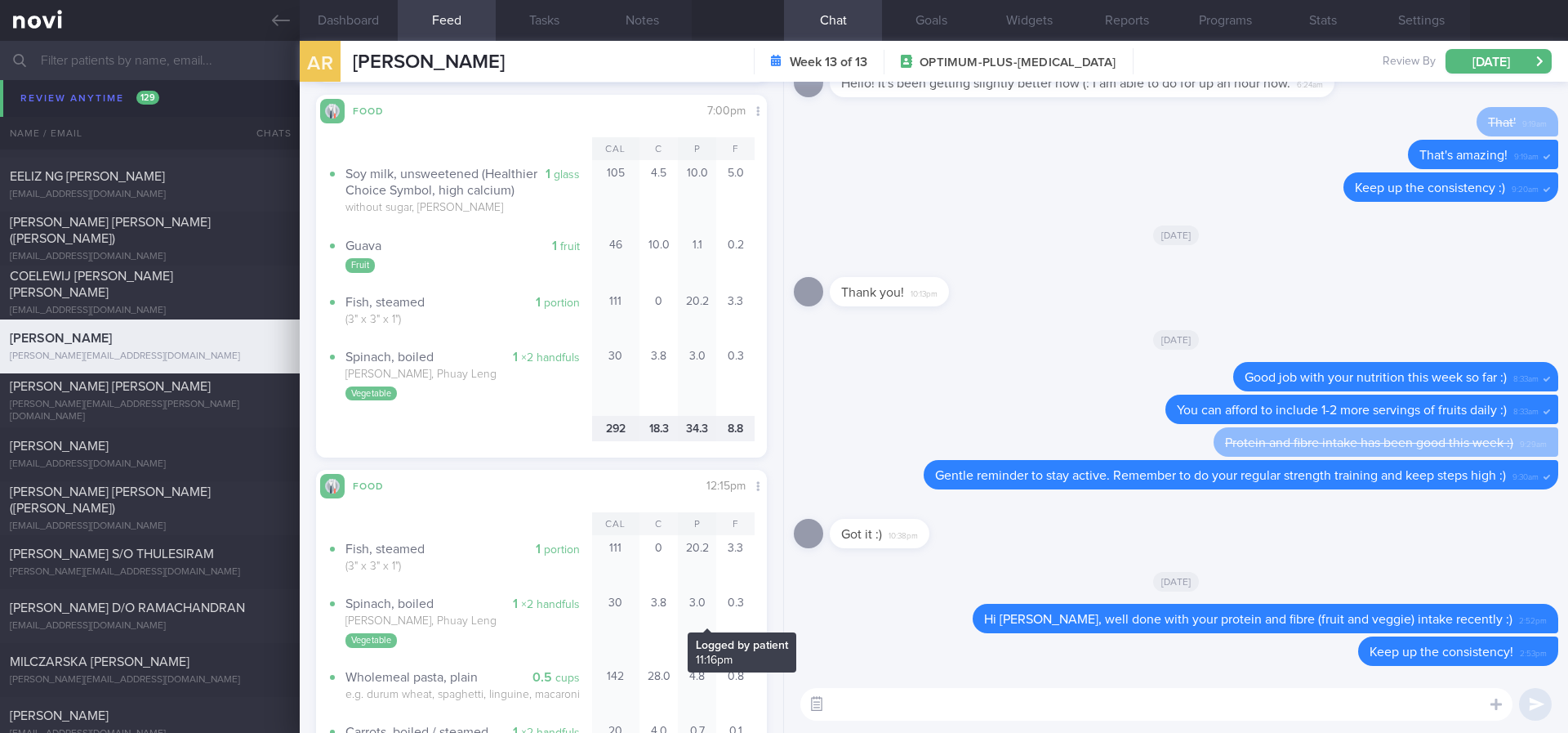
scroll to position [613, 0]
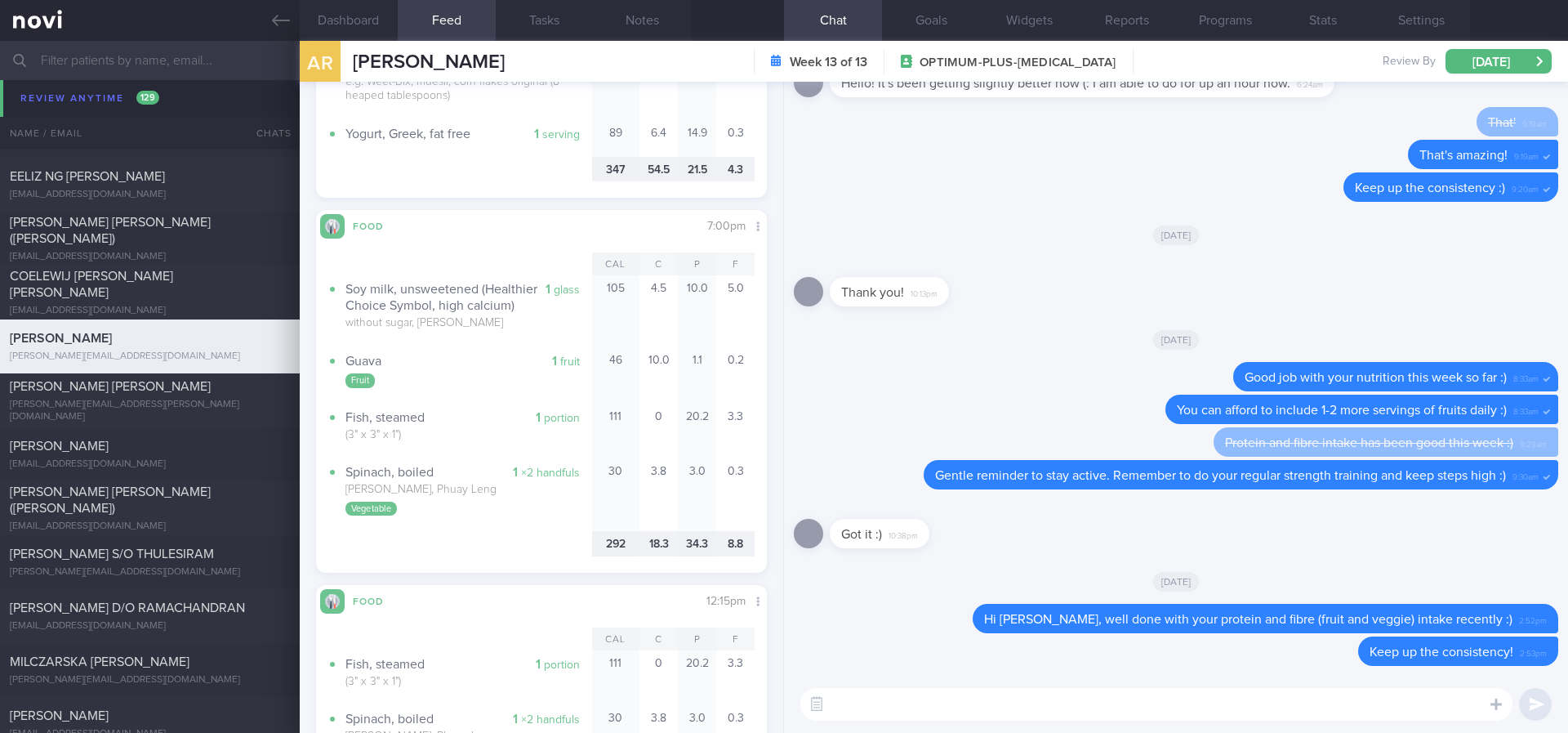
click at [875, 711] on textarea at bounding box center [1156, 704] width 712 height 33
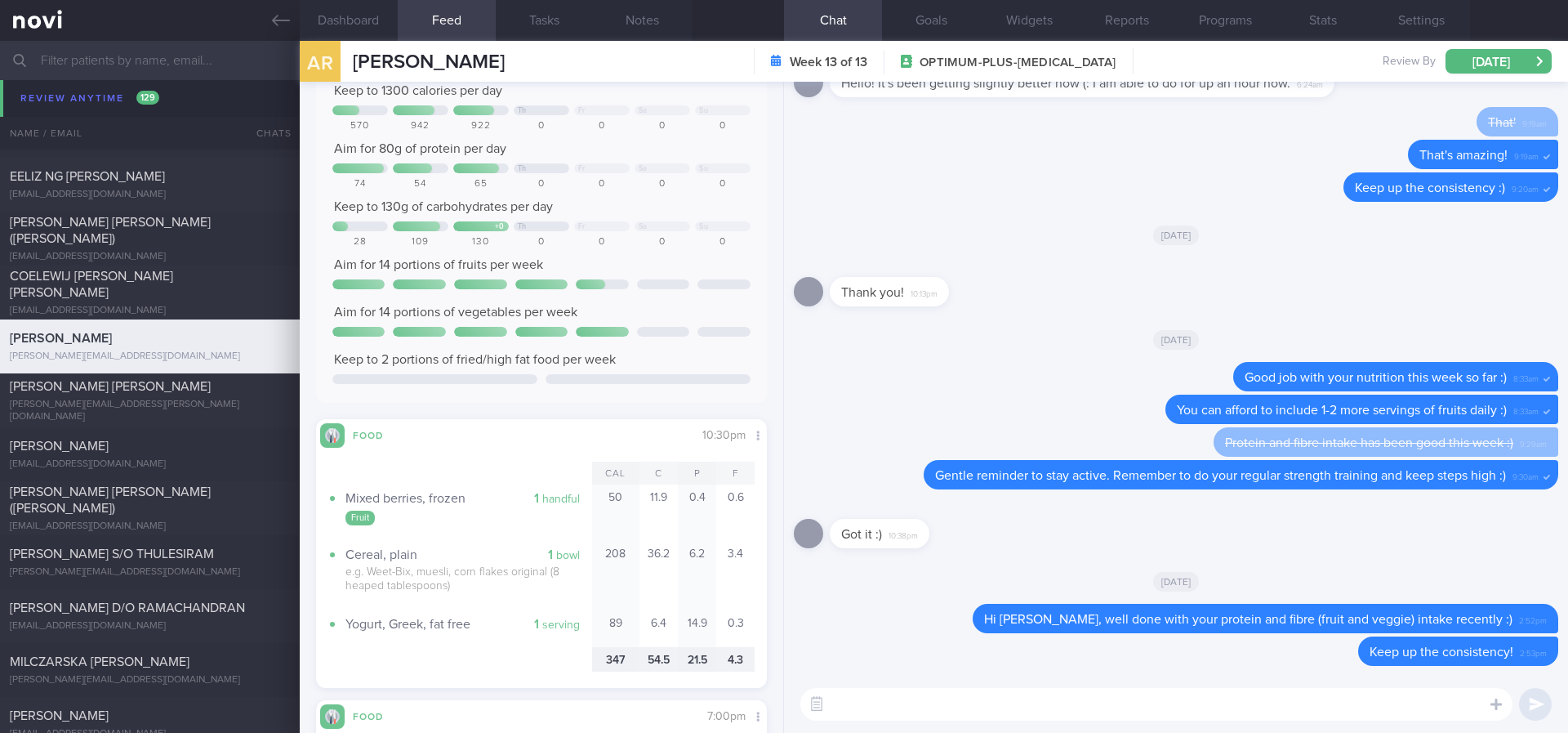
scroll to position [0, 0]
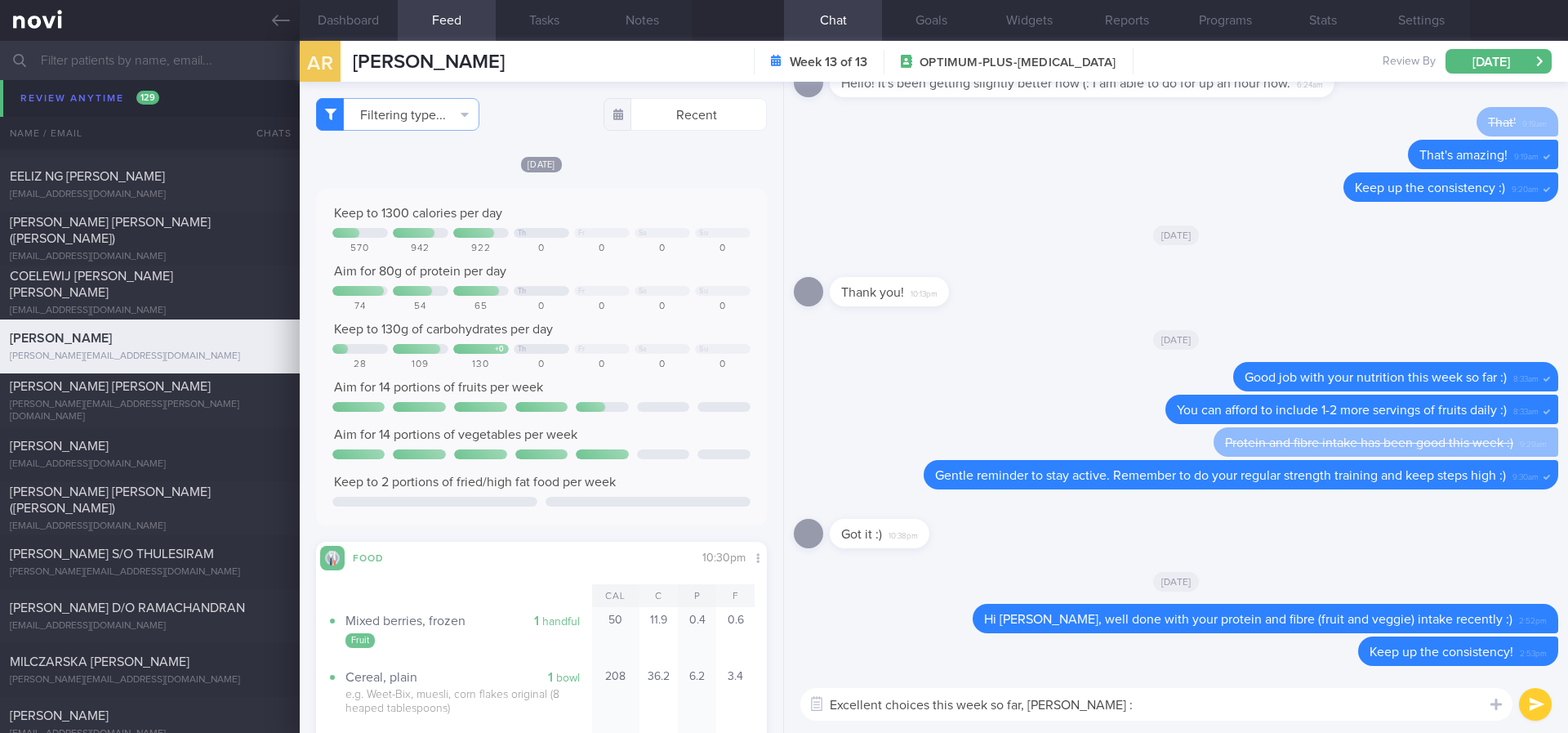
type textarea "Excellent choices this week so far, Amelia :)"
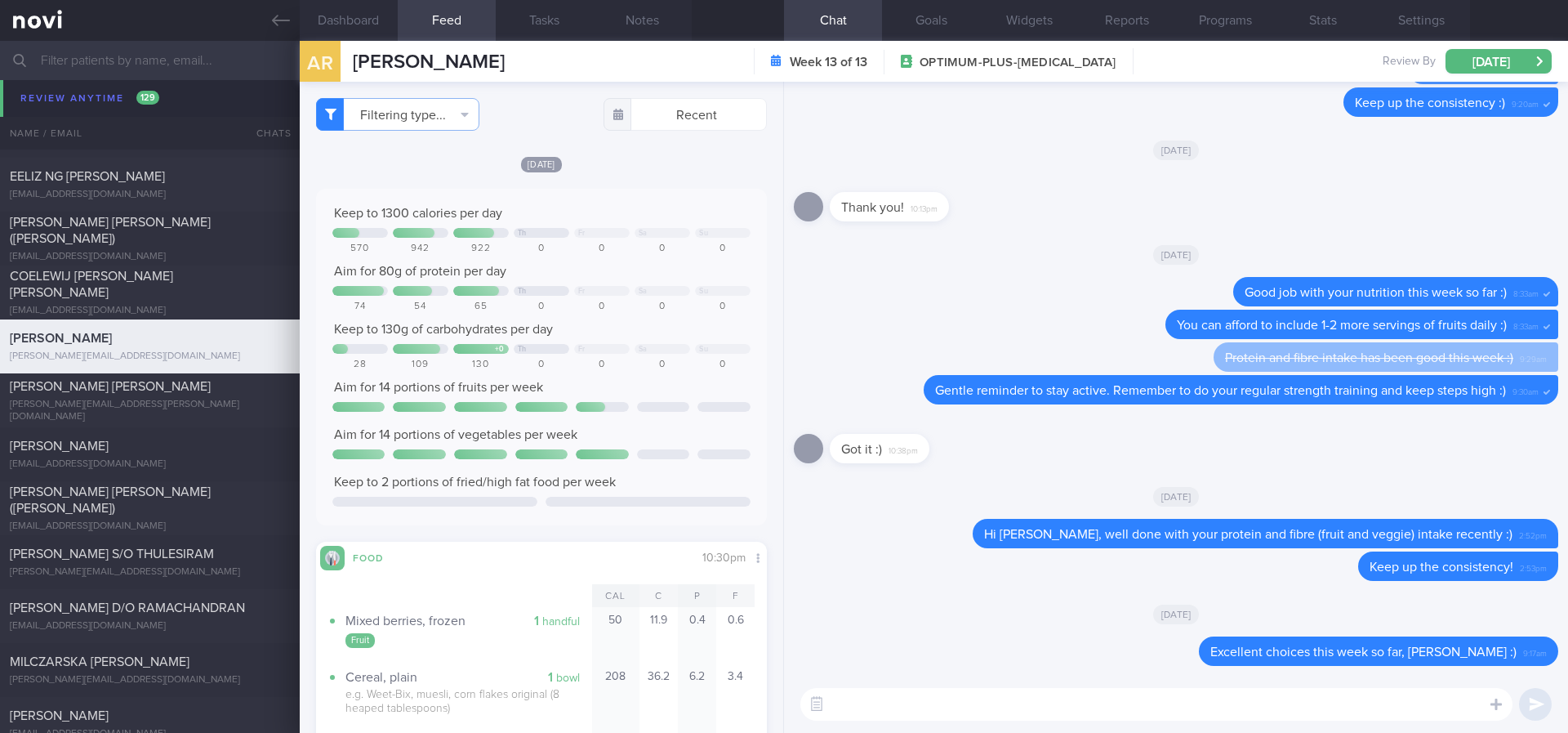
paste textarea "Remember to stay active this week and to do your regular strength training :)"
type textarea "Remember to stay active this week and to do your regular strength training :)"
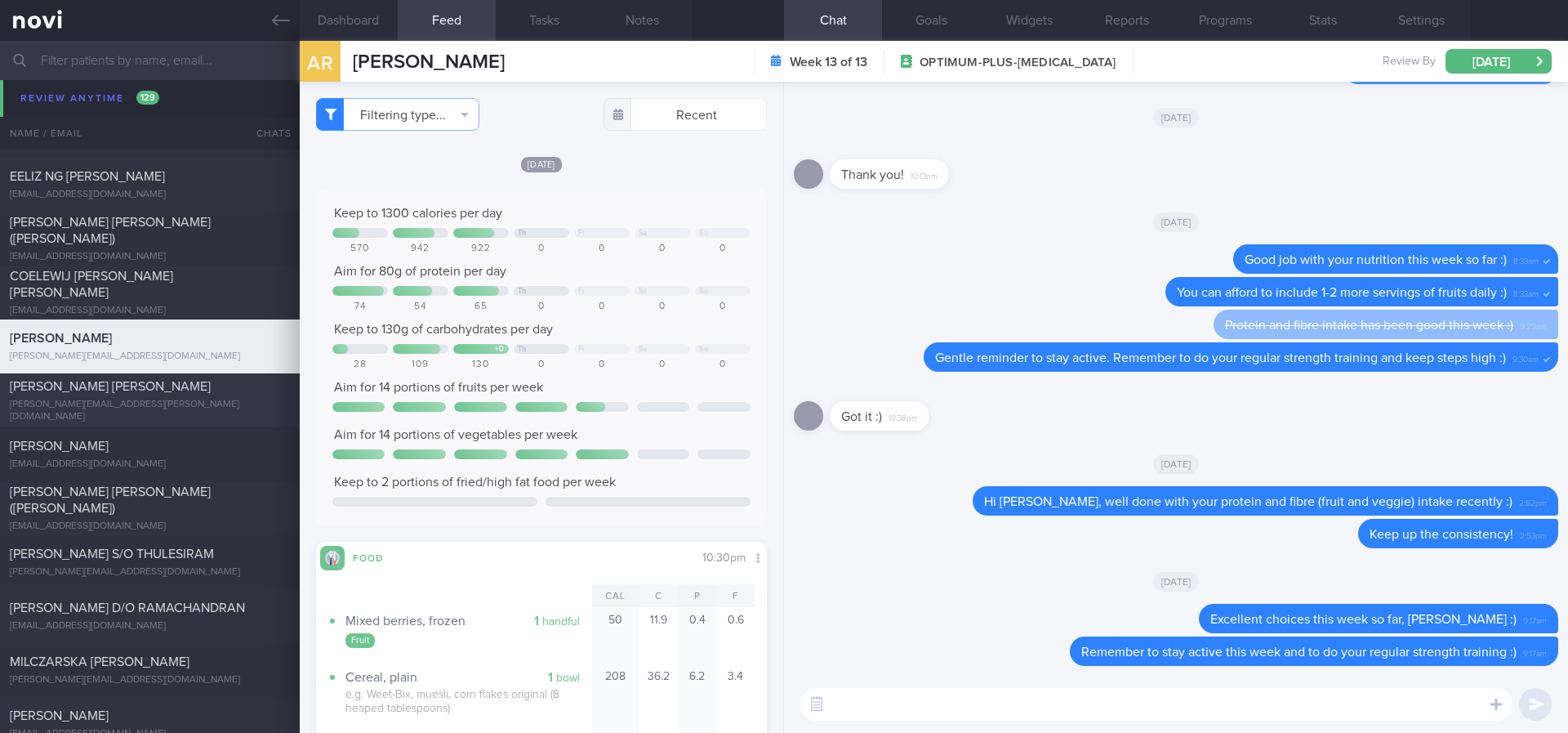
click at [198, 394] on div "Leong Kwai Chen" at bounding box center [148, 387] width 276 height 17
type input "Tracked. Weight maintenance 50kg. Shirley. Now on Buzud"
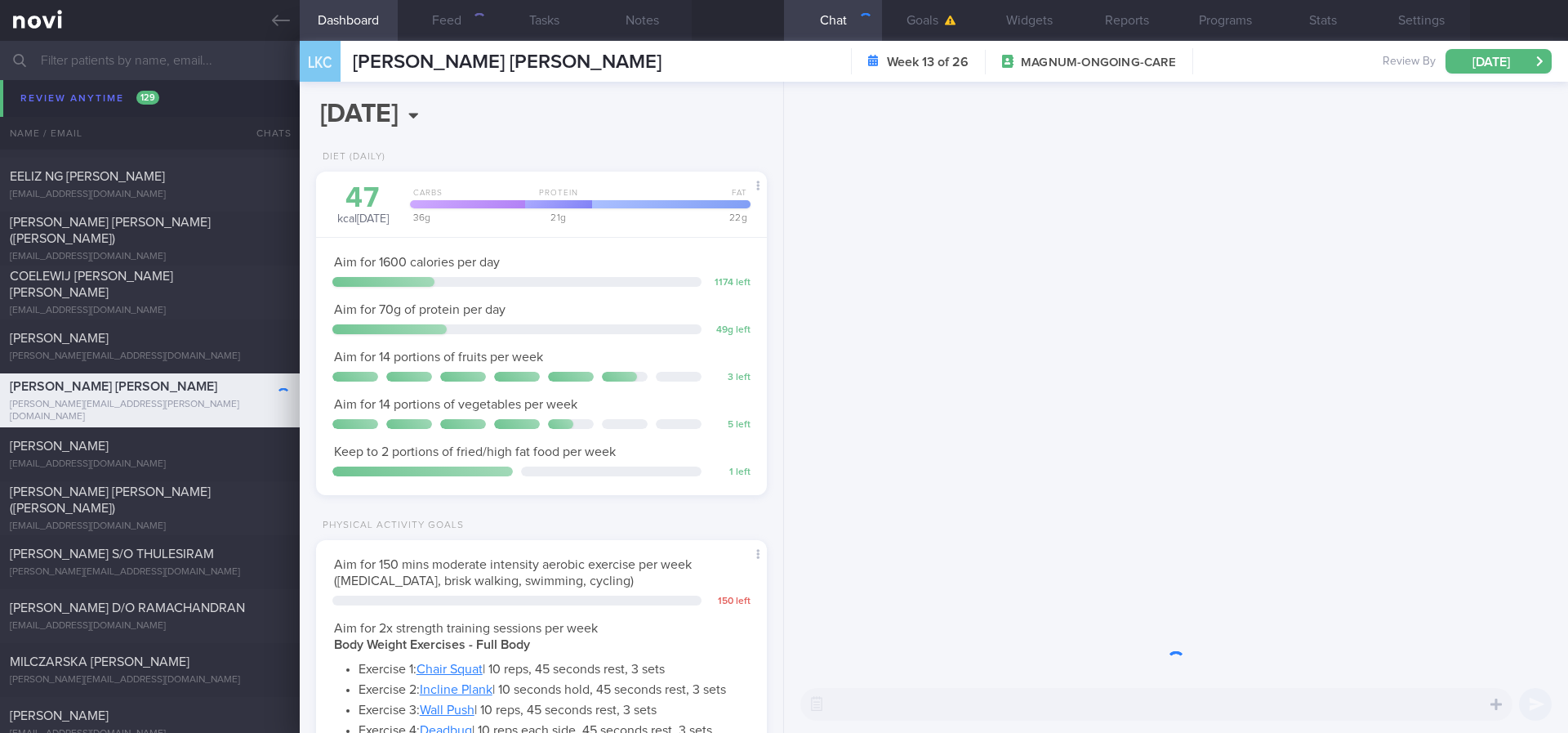
scroll to position [816808, 816187]
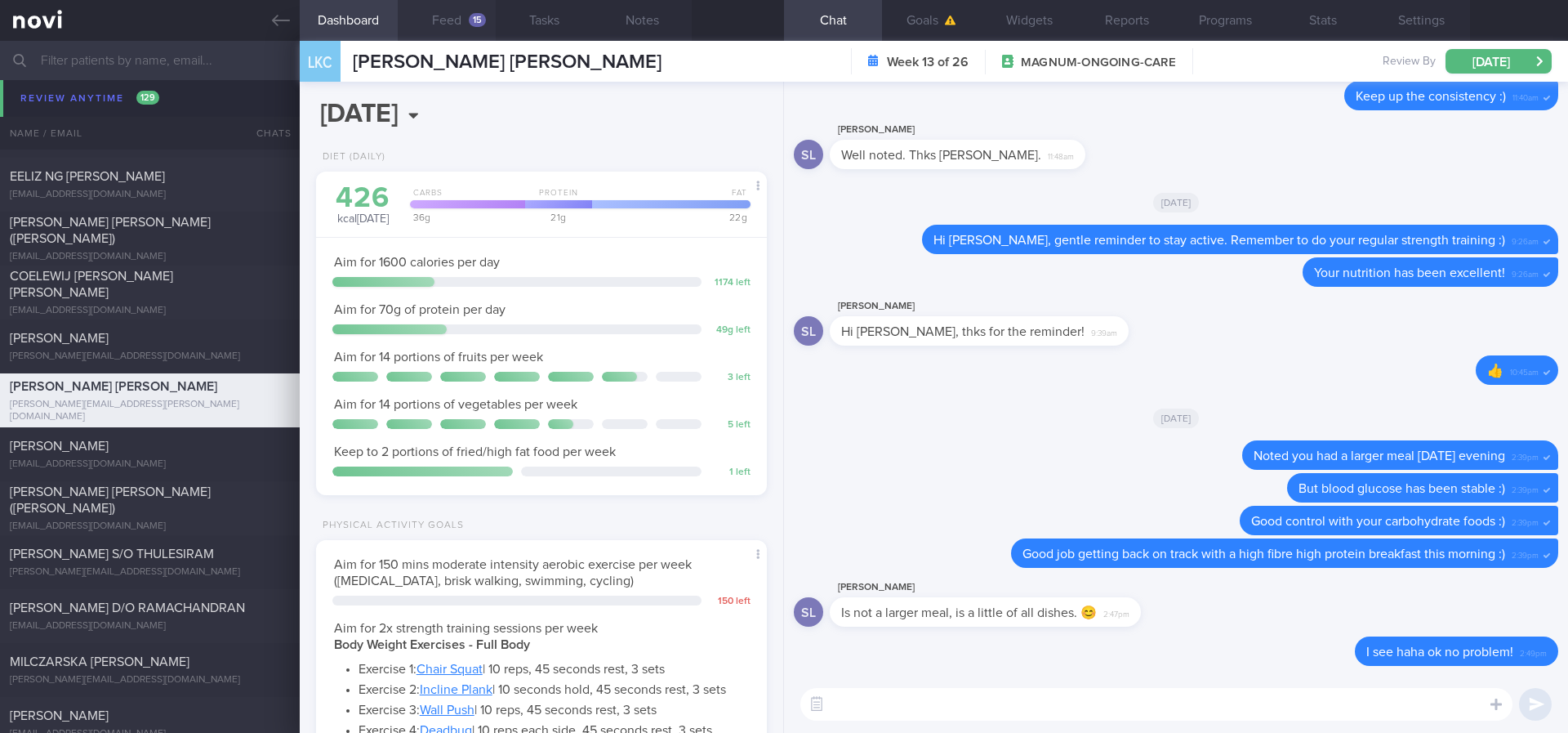
click at [472, 30] on button "Feed 15" at bounding box center [446, 20] width 98 height 41
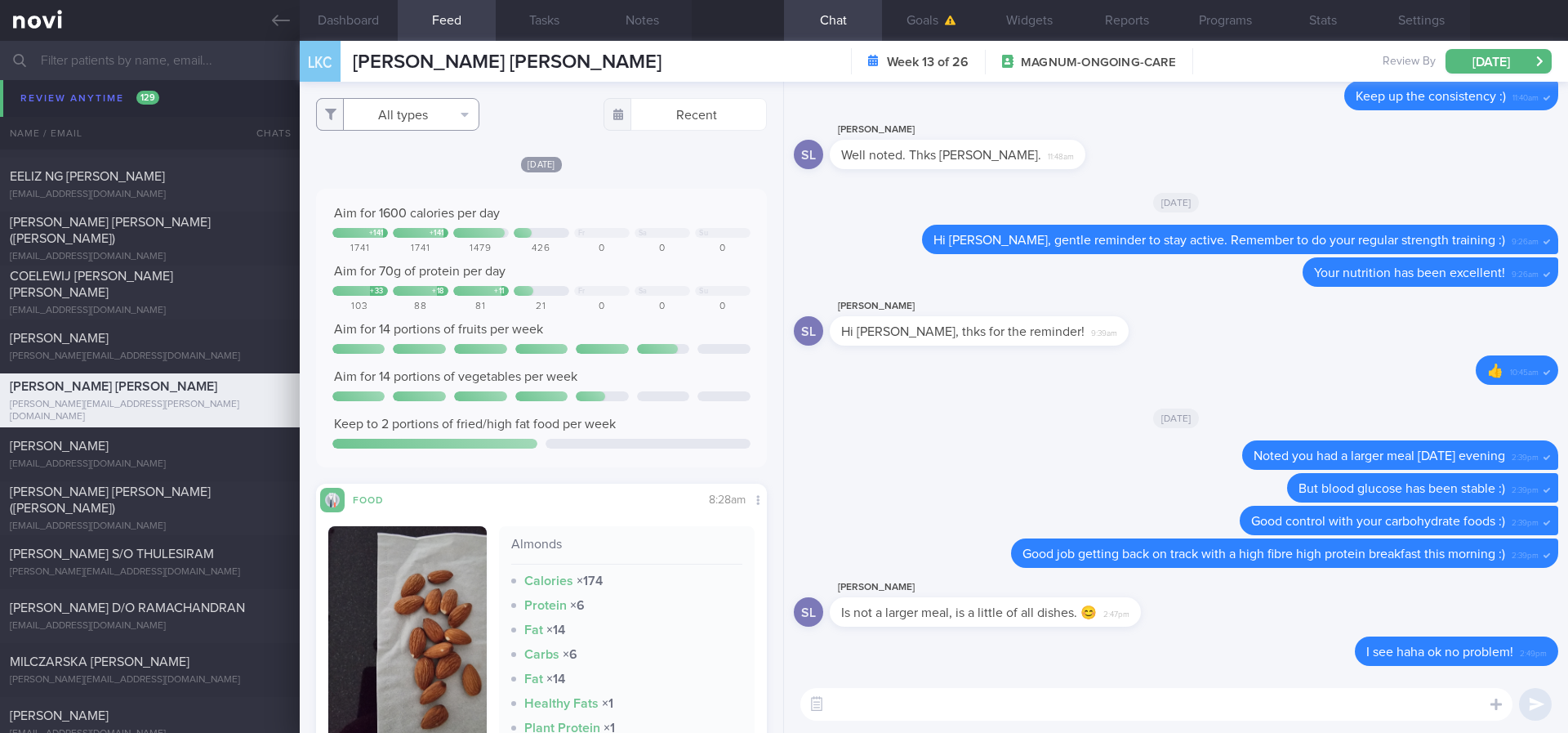
click at [422, 113] on button "All types" at bounding box center [398, 114] width 164 height 33
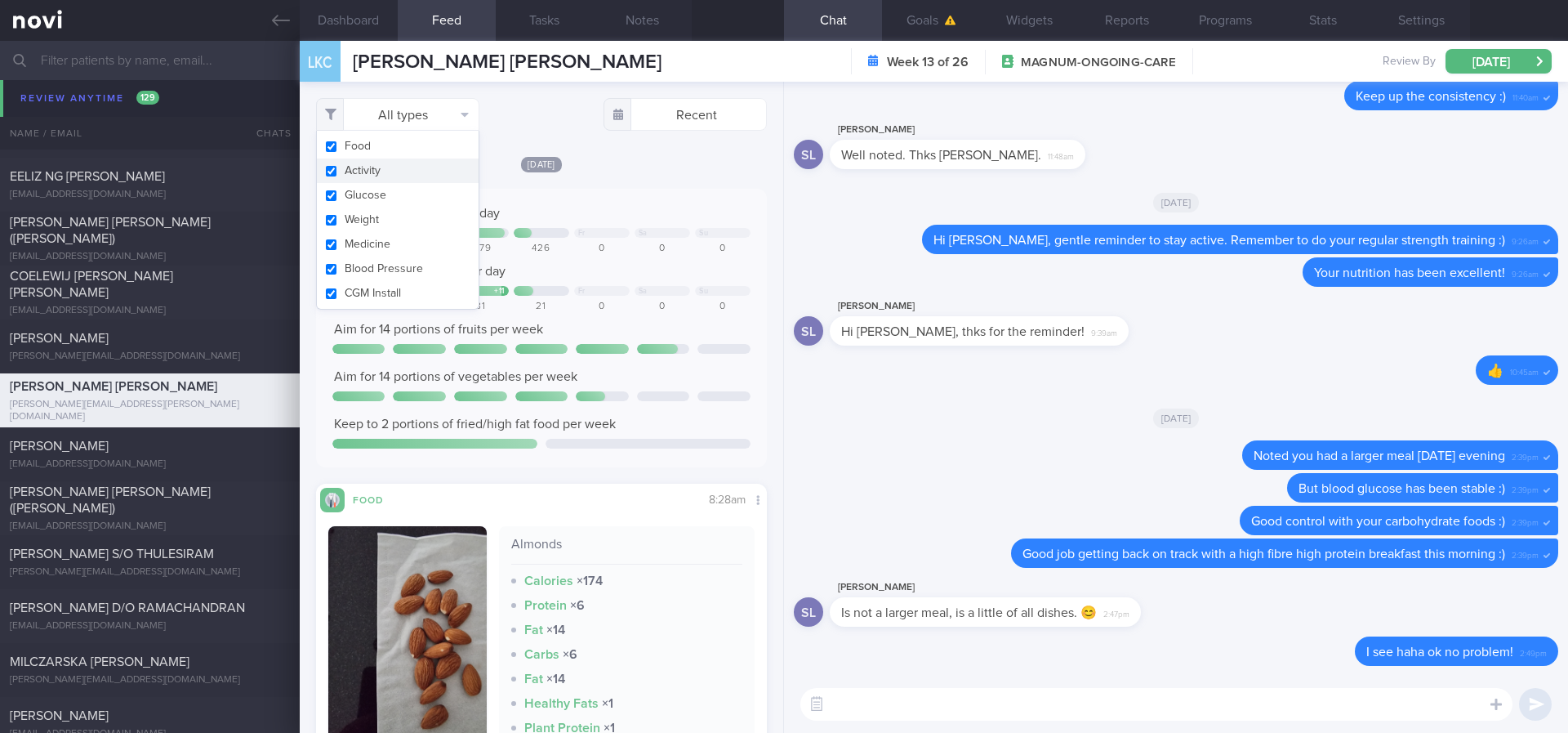
click at [395, 173] on button "Activity" at bounding box center [398, 171] width 162 height 24
checkbox input "false"
click at [632, 195] on div "Aim for 1600 calories per day + 141 + 141 Fr Sa Su 1741 1741 1479 426 0 0 0 Aim…" at bounding box center [541, 328] width 451 height 278
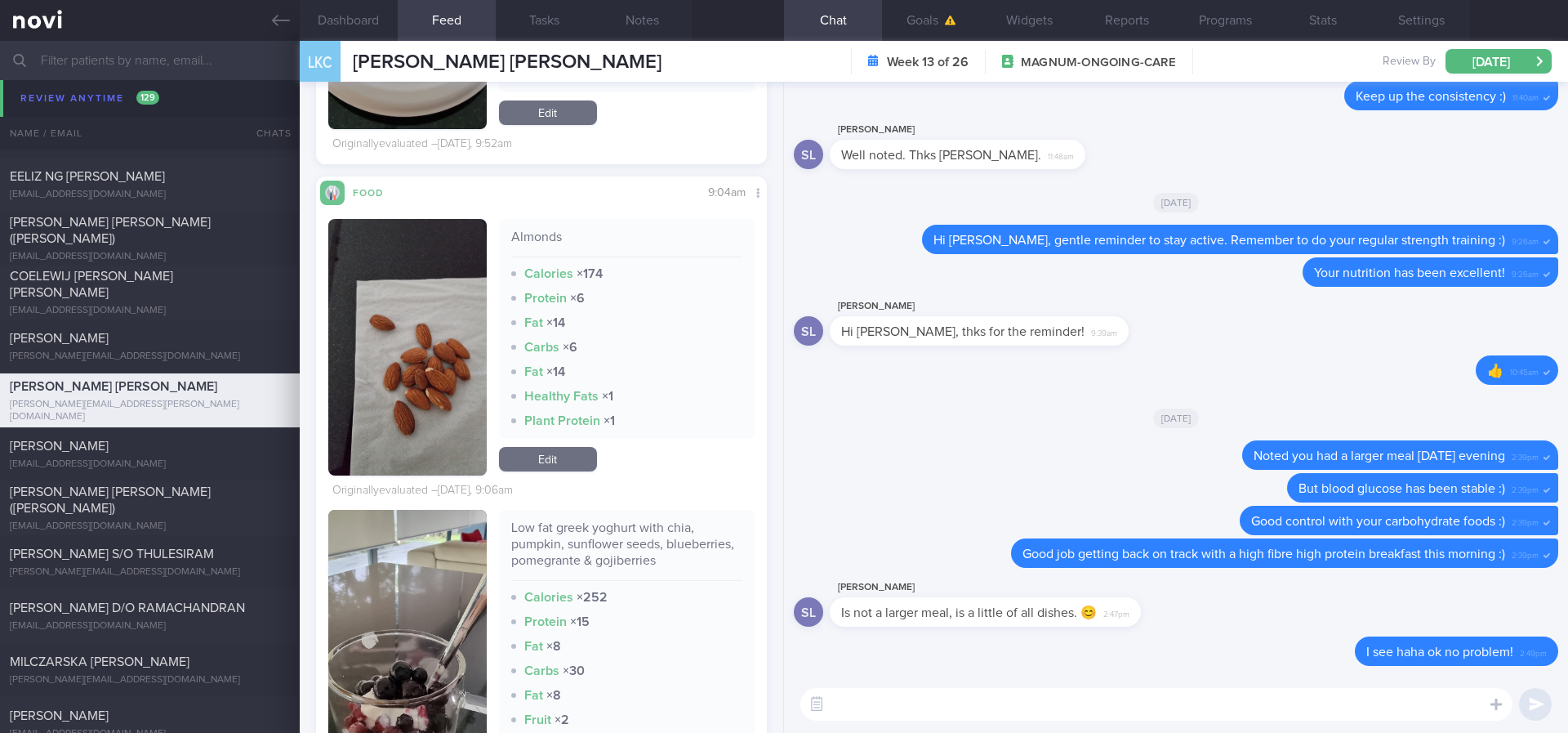
scroll to position [3554, 0]
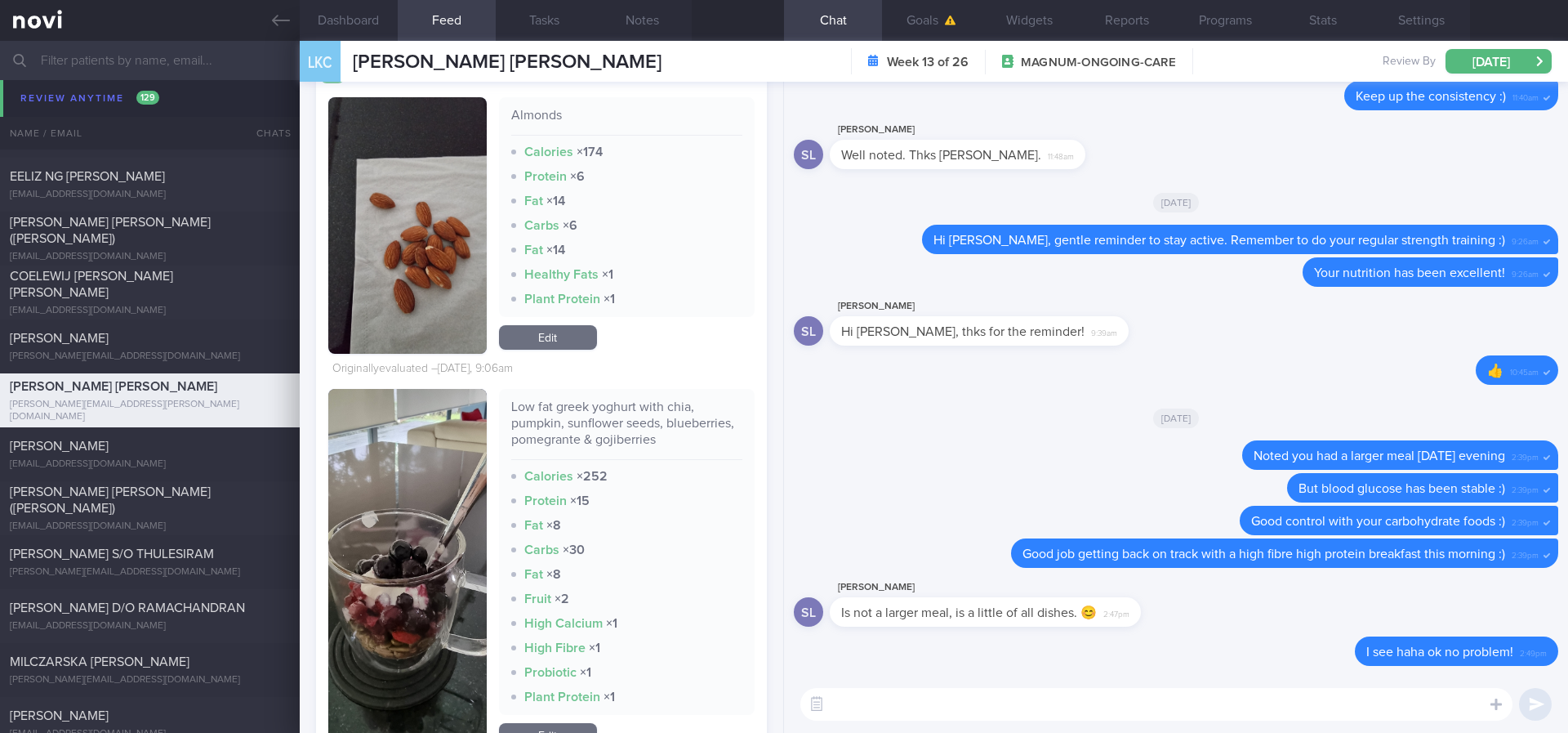
click at [893, 707] on textarea at bounding box center [1156, 704] width 712 height 33
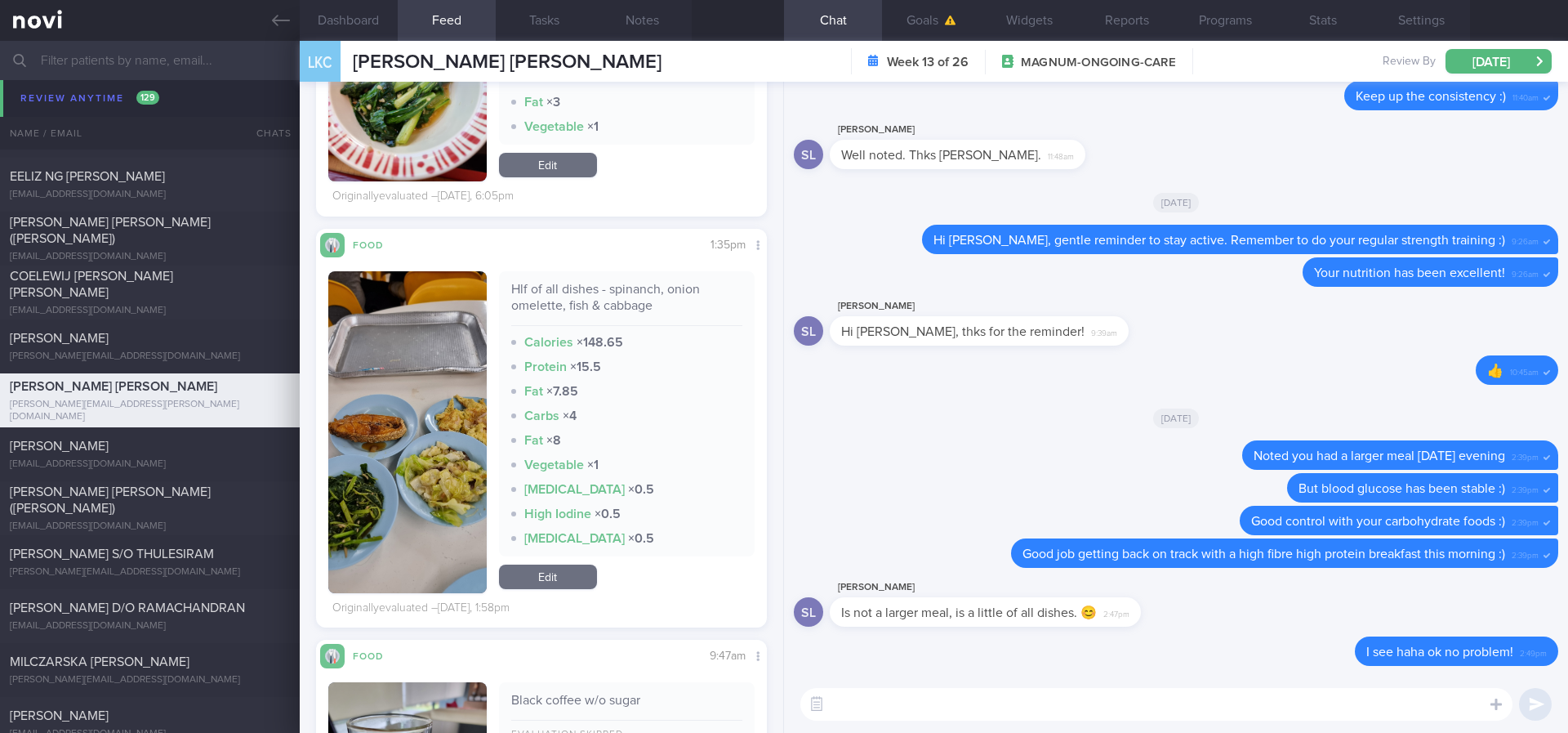
scroll to position [1961, 0]
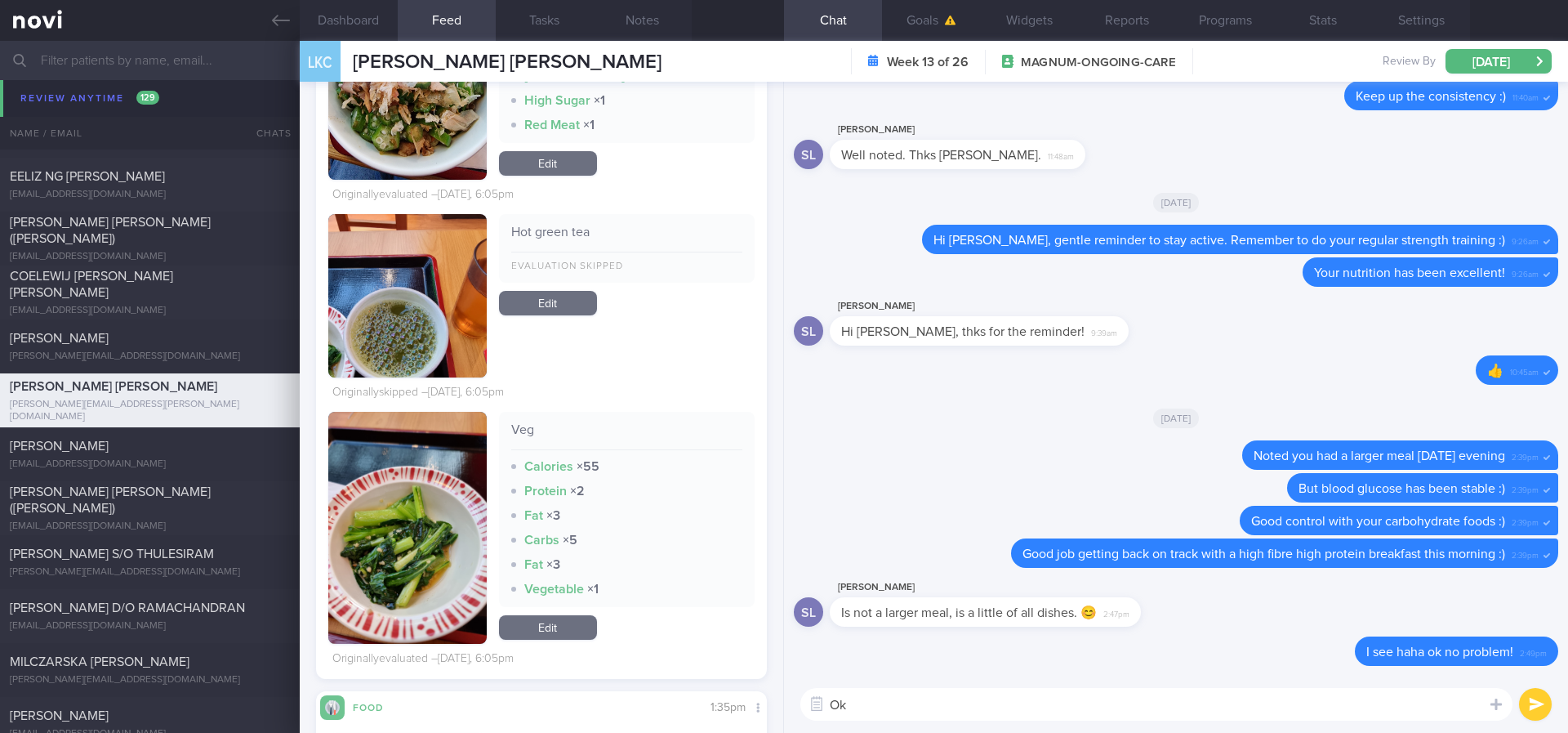
type textarea "O"
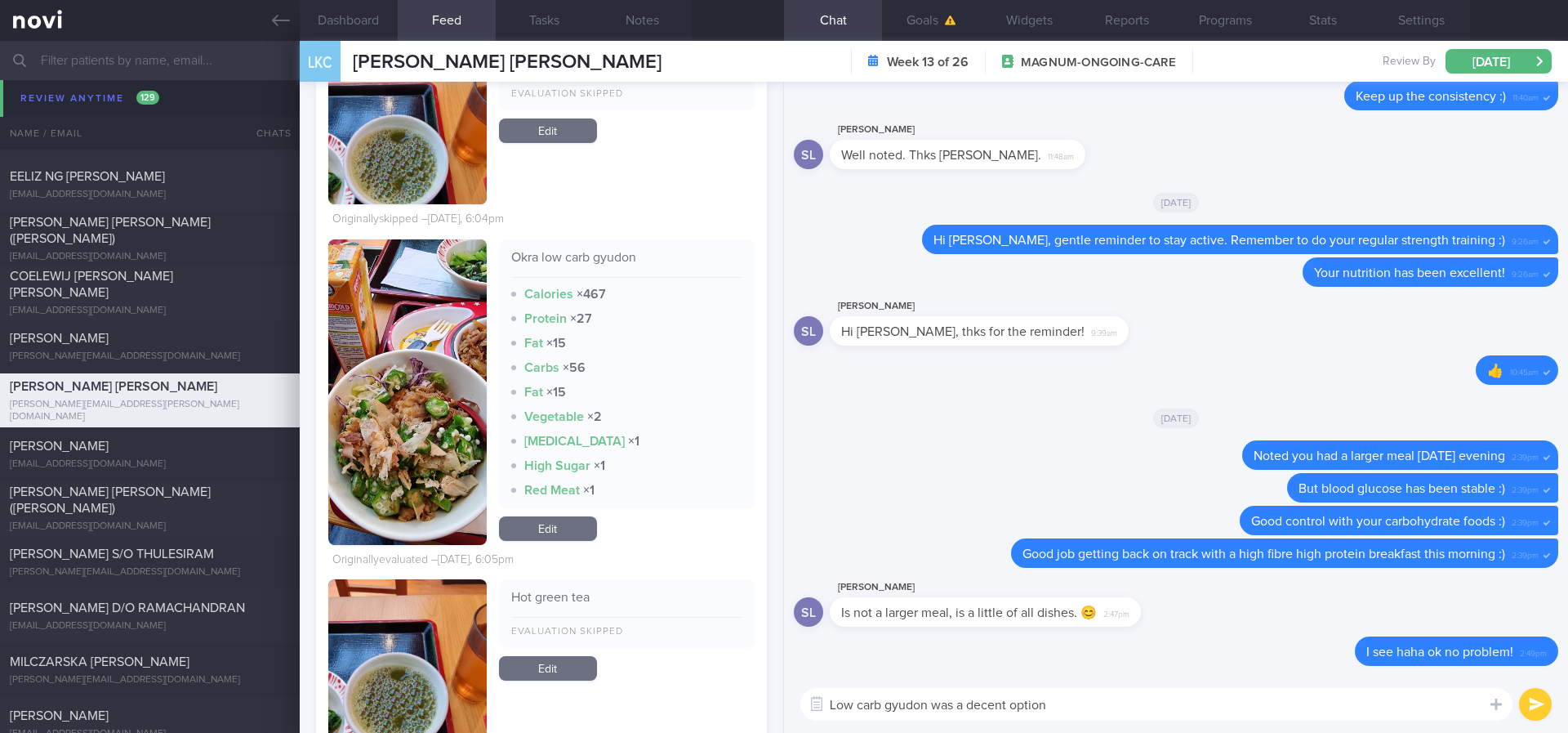
scroll to position [1593, 0]
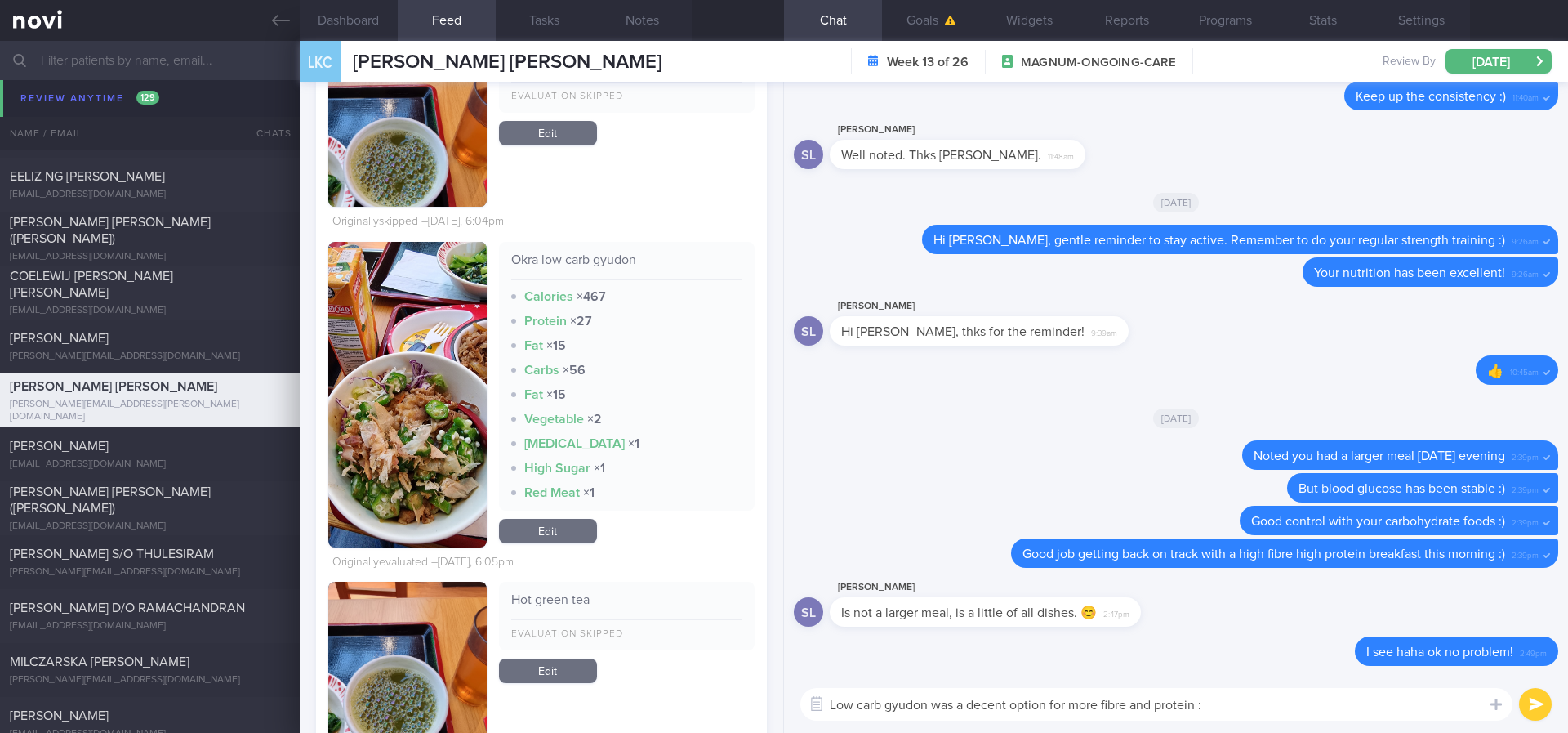
type textarea "Low carb gyudon was a decent option for more fibre and protein :)"
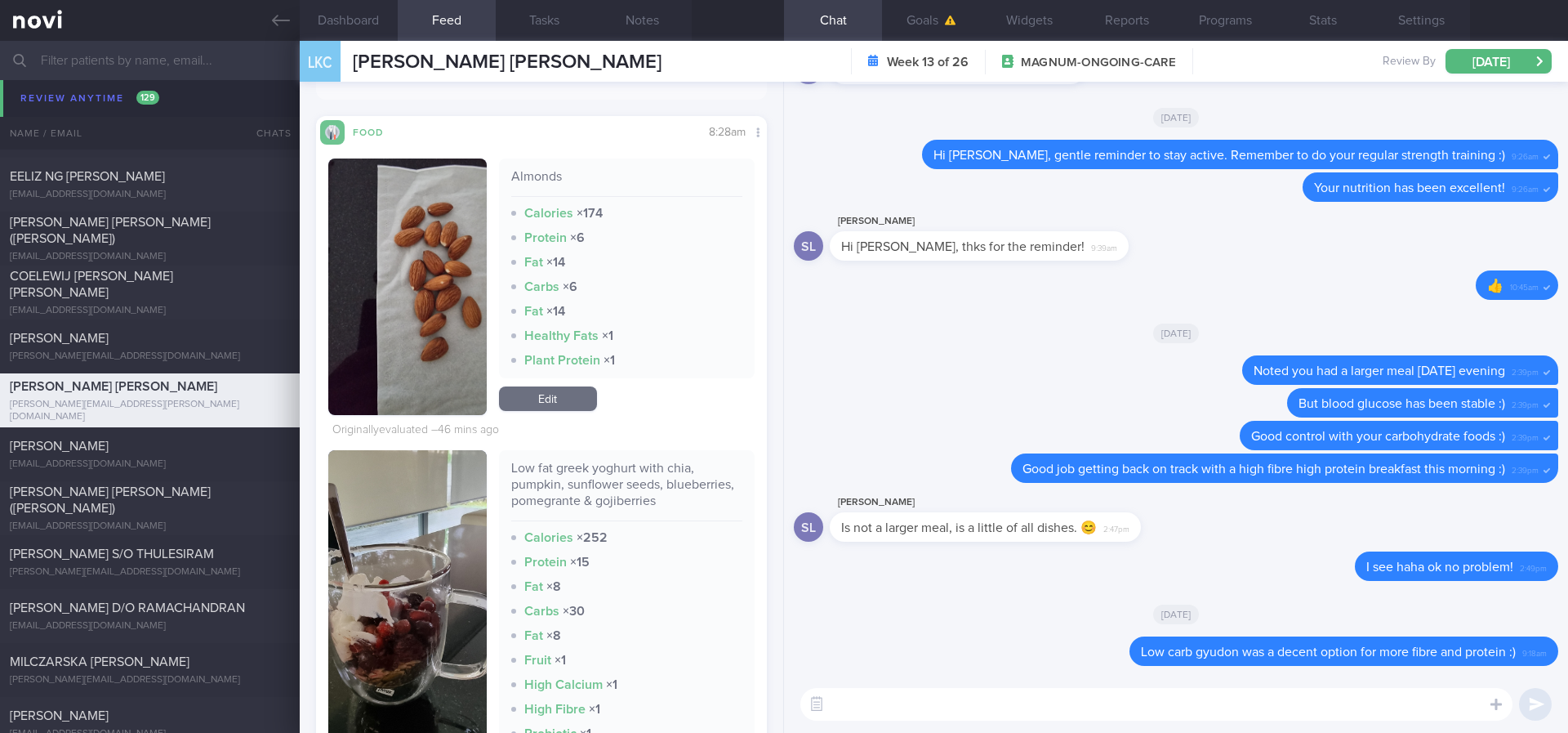
scroll to position [0, 0]
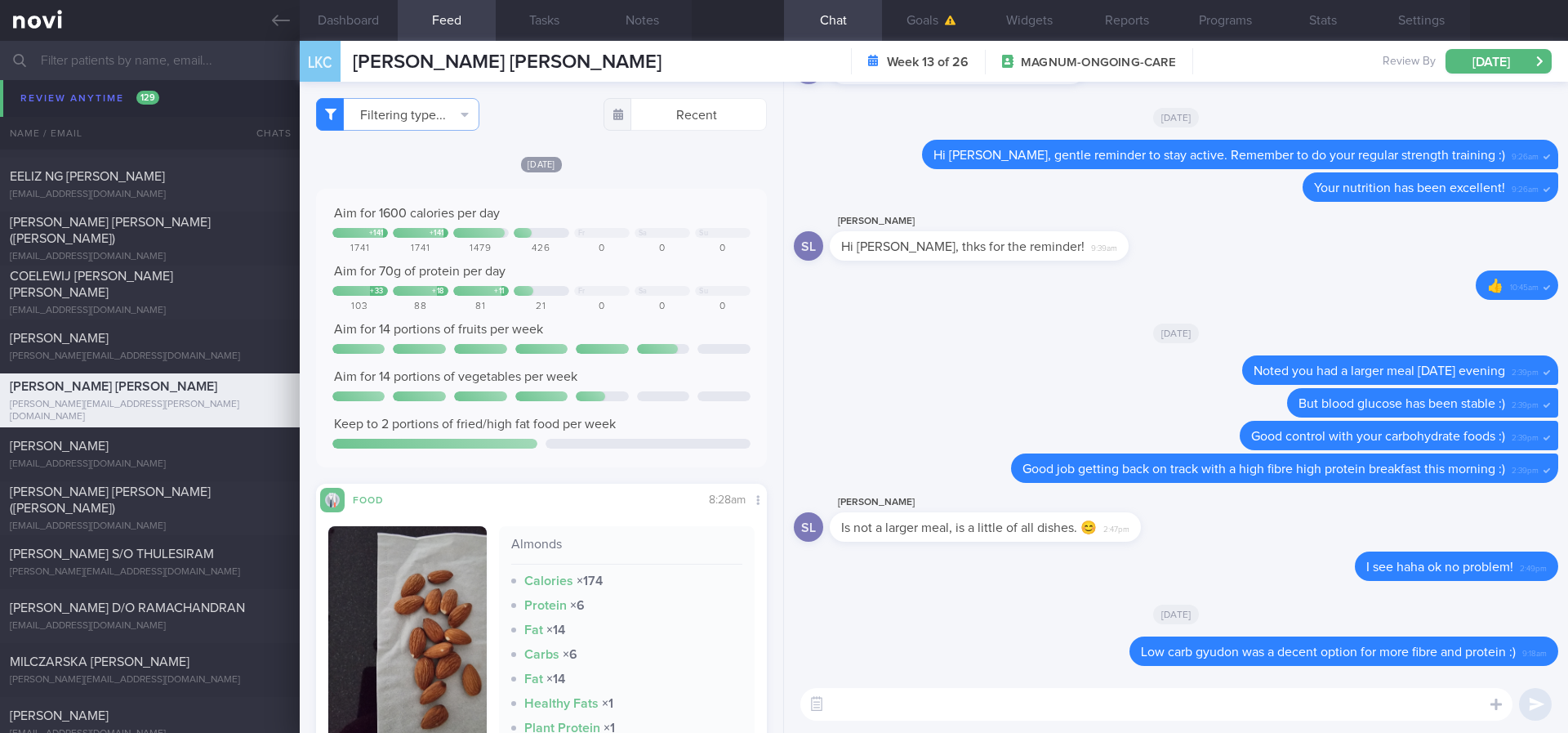
paste textarea "Remember to stay active this week and to do your regular strength training :)"
type textarea "Remember to stay active this week and to do your regular strength training :)"
click at [1318, 694] on textarea "Remember to stay active this week and to do your regular strength training :)" at bounding box center [1156, 704] width 712 height 33
drag, startPoint x: 1068, startPoint y: 705, endPoint x: 859, endPoint y: 695, distance: 209.2
click at [859, 695] on textarea "Remember to stay active this week and to do your regular strength training :)" at bounding box center [1156, 704] width 712 height 33
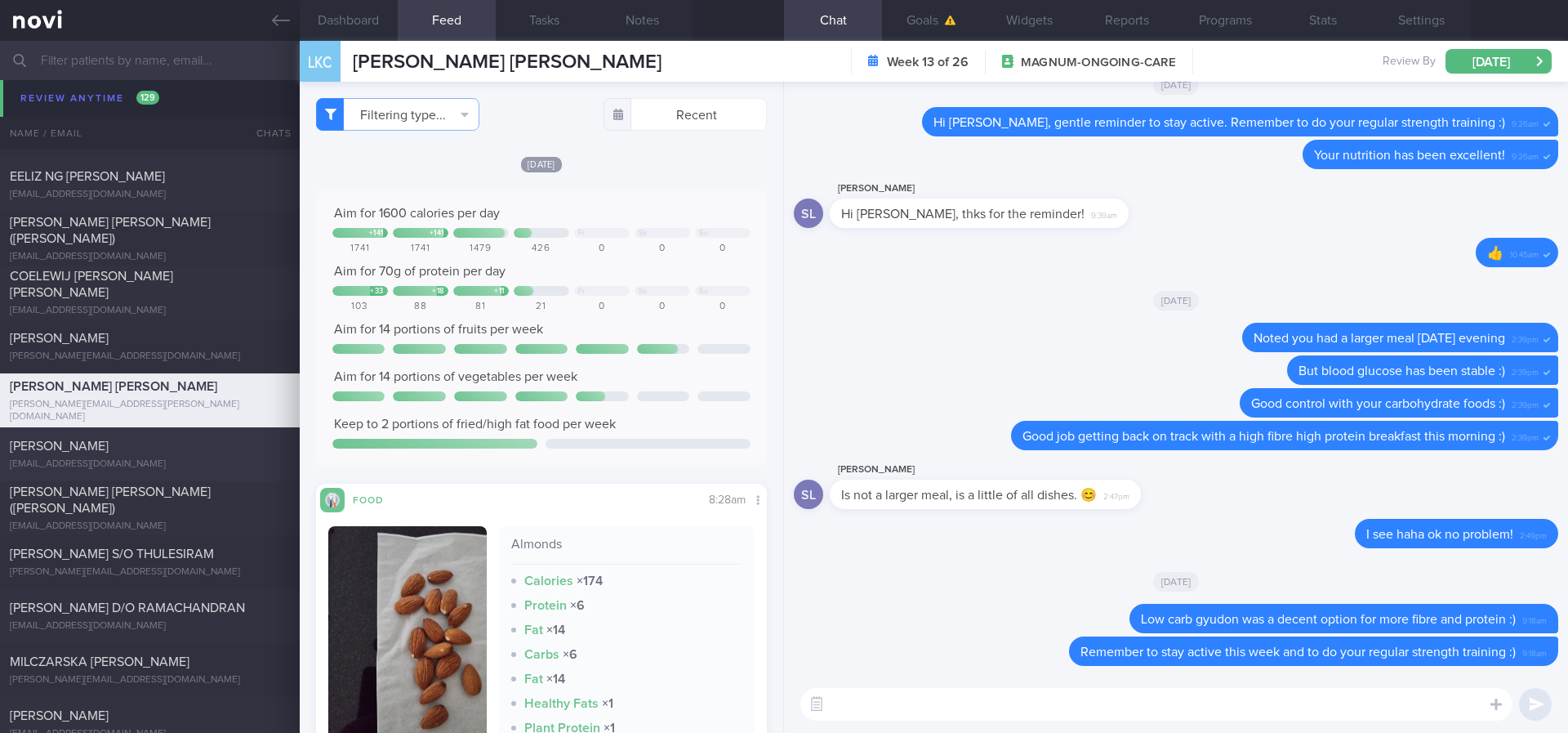
click at [234, 454] on div "R Yuvindran vindran2504@gmail.com" at bounding box center [150, 454] width 300 height 33
type input "tracked. poor sleep. new DM HbA1c 11.5 % 27/6/25"
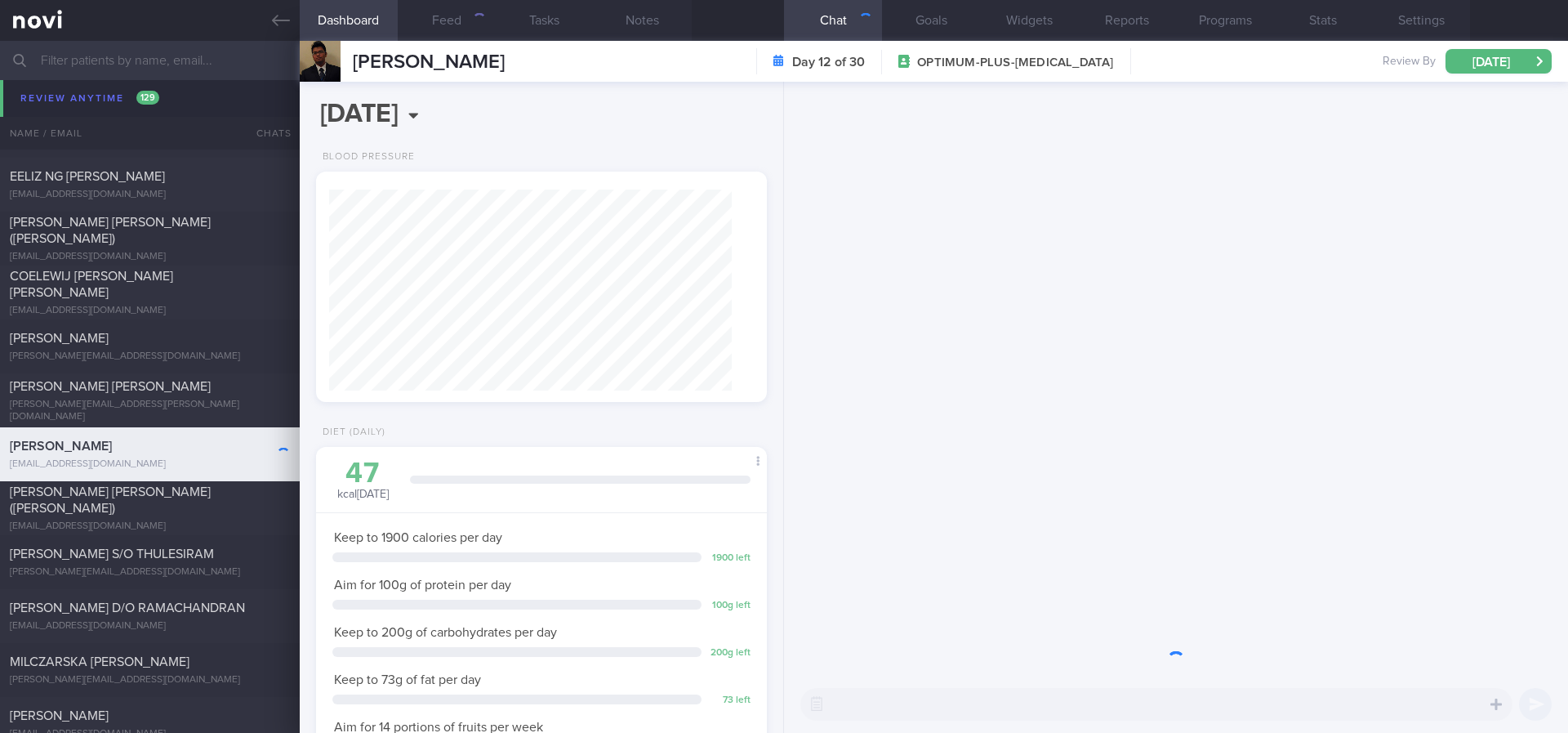
scroll to position [225, 403]
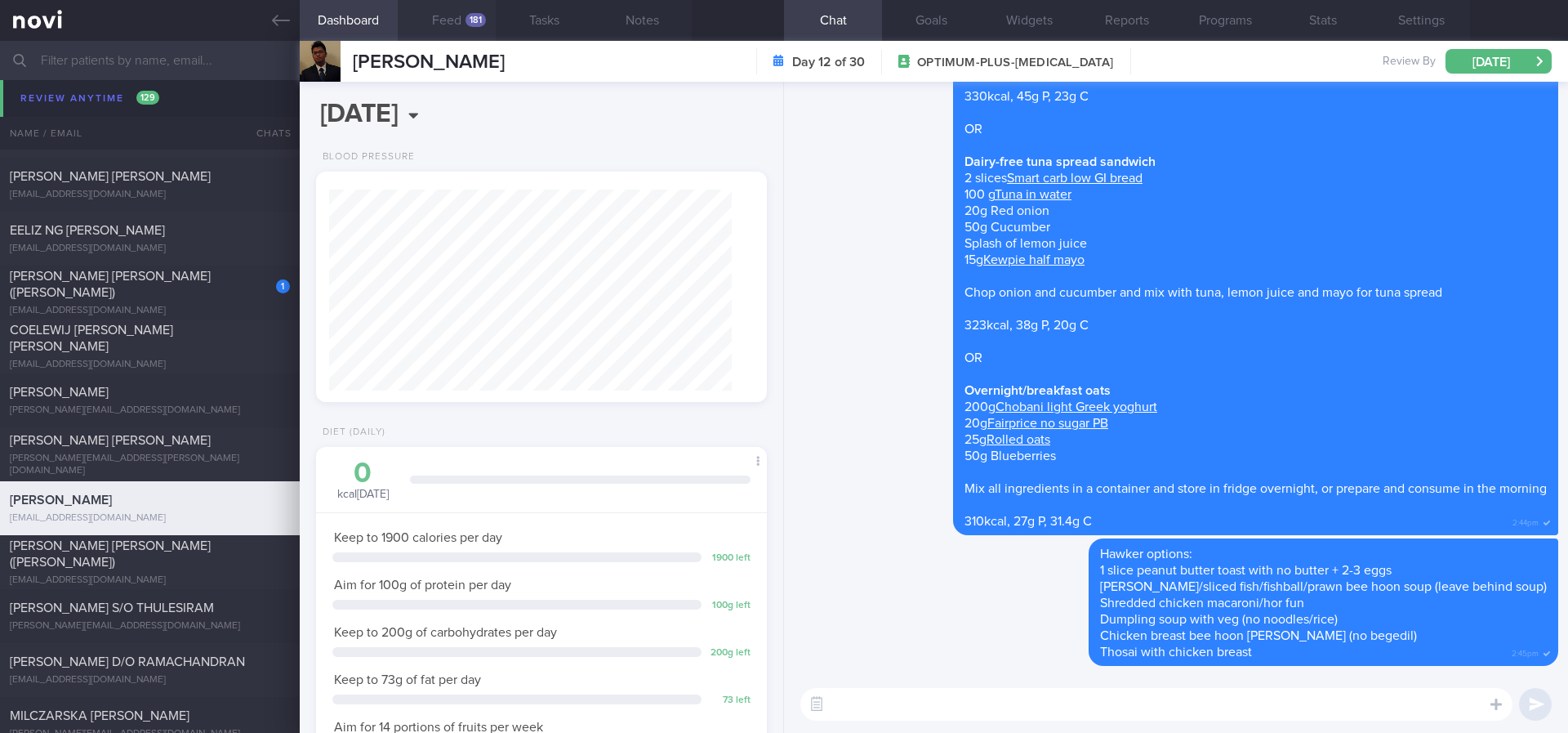
click at [465, 26] on button "Feed 181" at bounding box center [446, 20] width 98 height 41
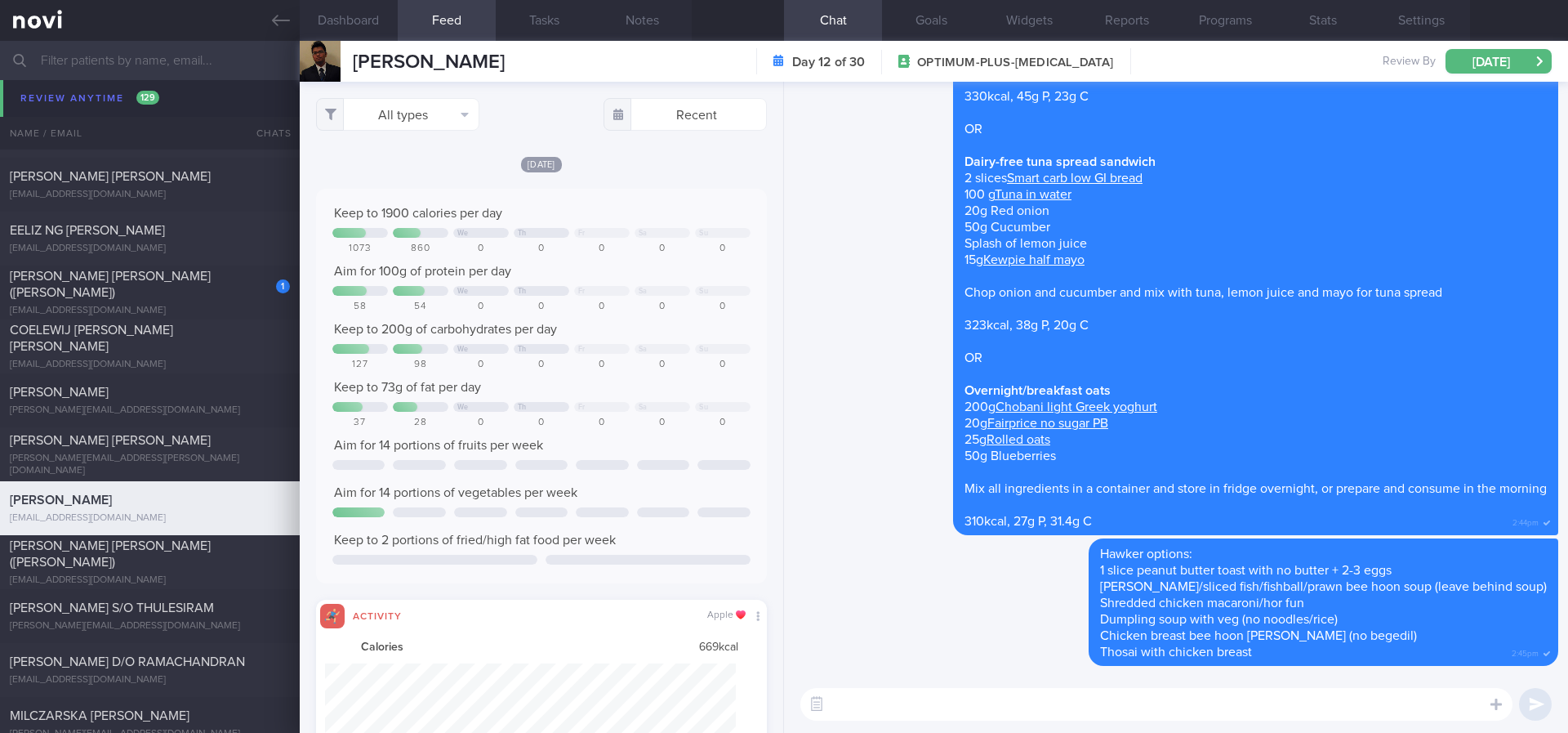
scroll to position [102, 412]
click at [408, 117] on button "All types" at bounding box center [398, 114] width 164 height 33
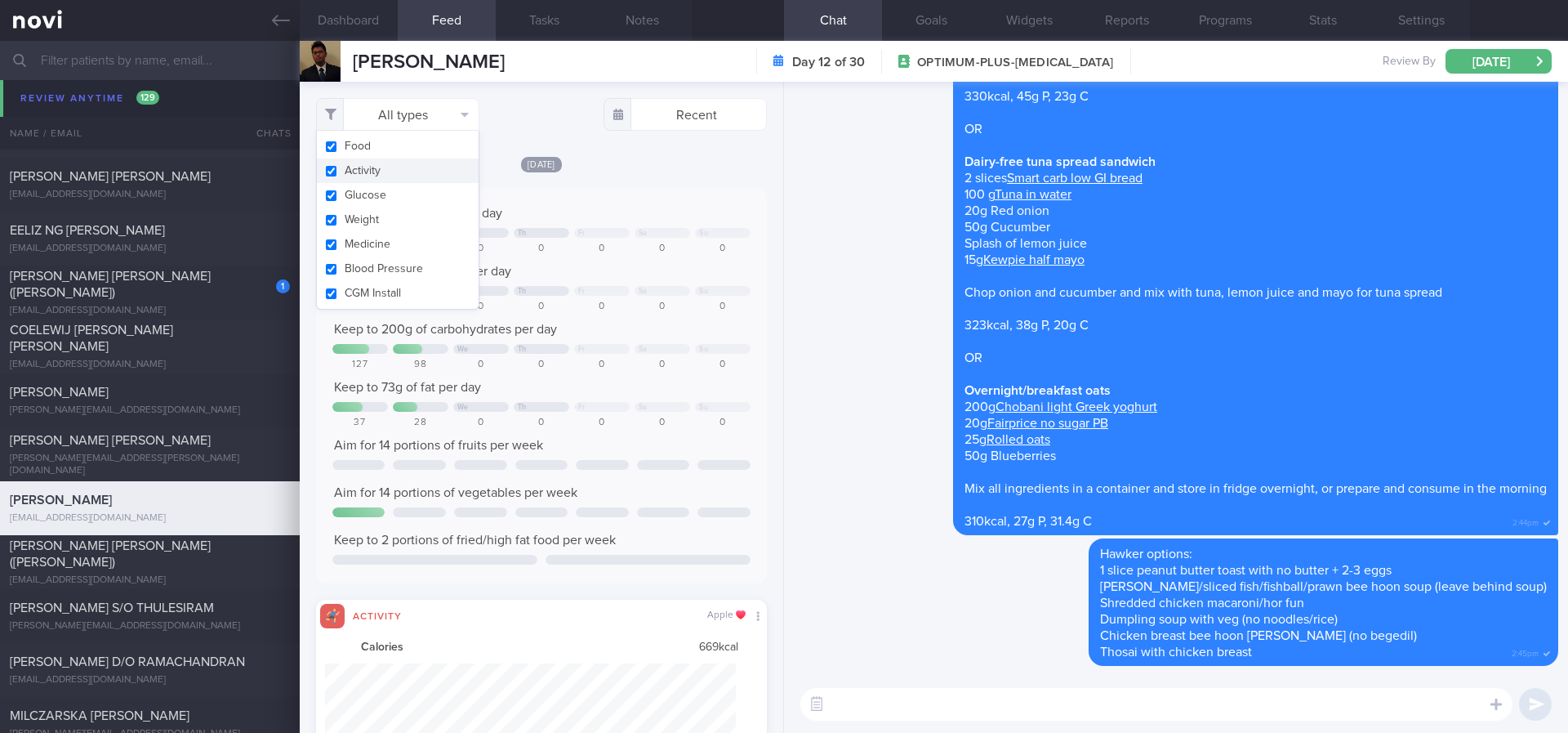
click at [378, 174] on button "Activity" at bounding box center [398, 171] width 162 height 24
checkbox input "false"
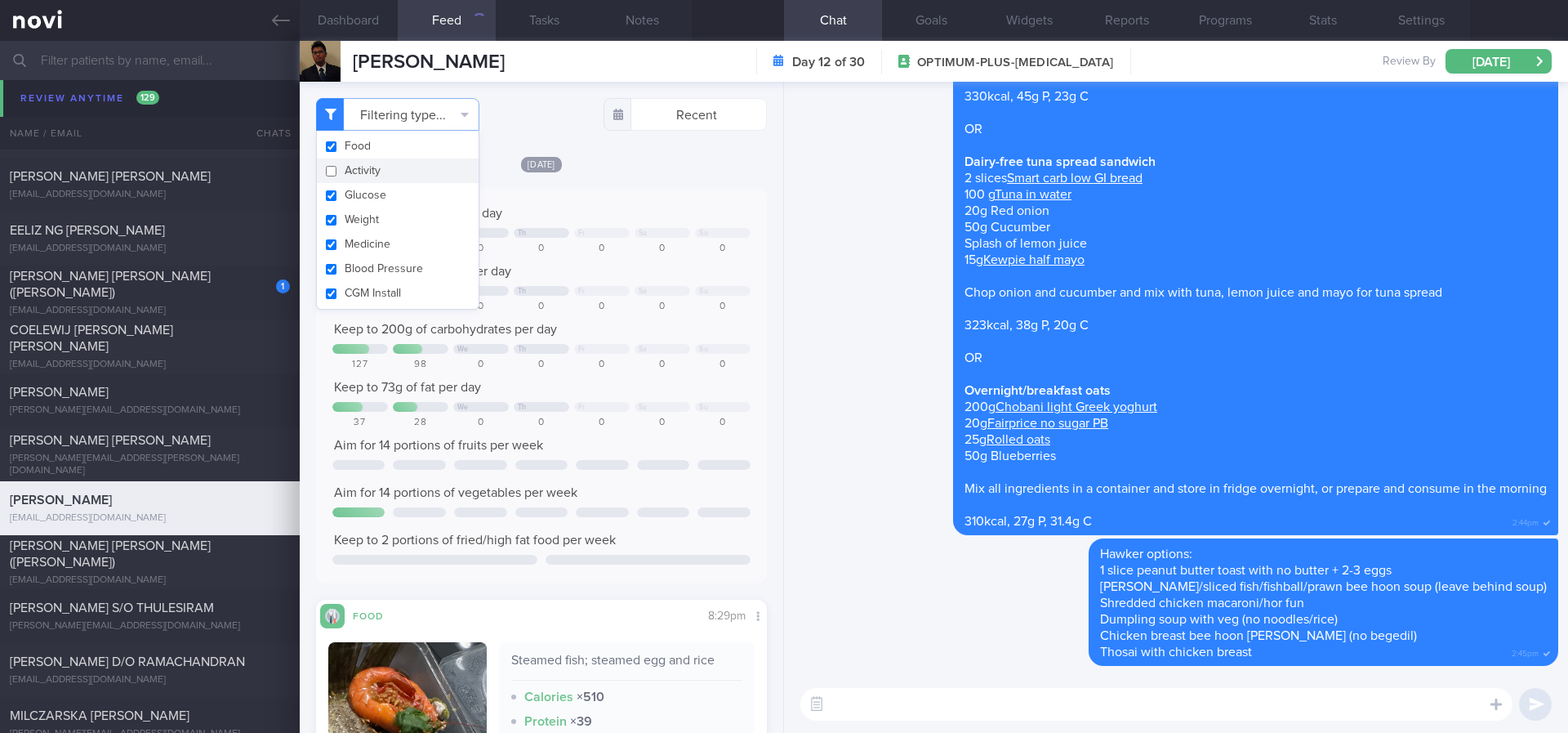
click at [637, 337] on div "Keep to 200g of carbohydrates per day" at bounding box center [541, 329] width 418 height 17
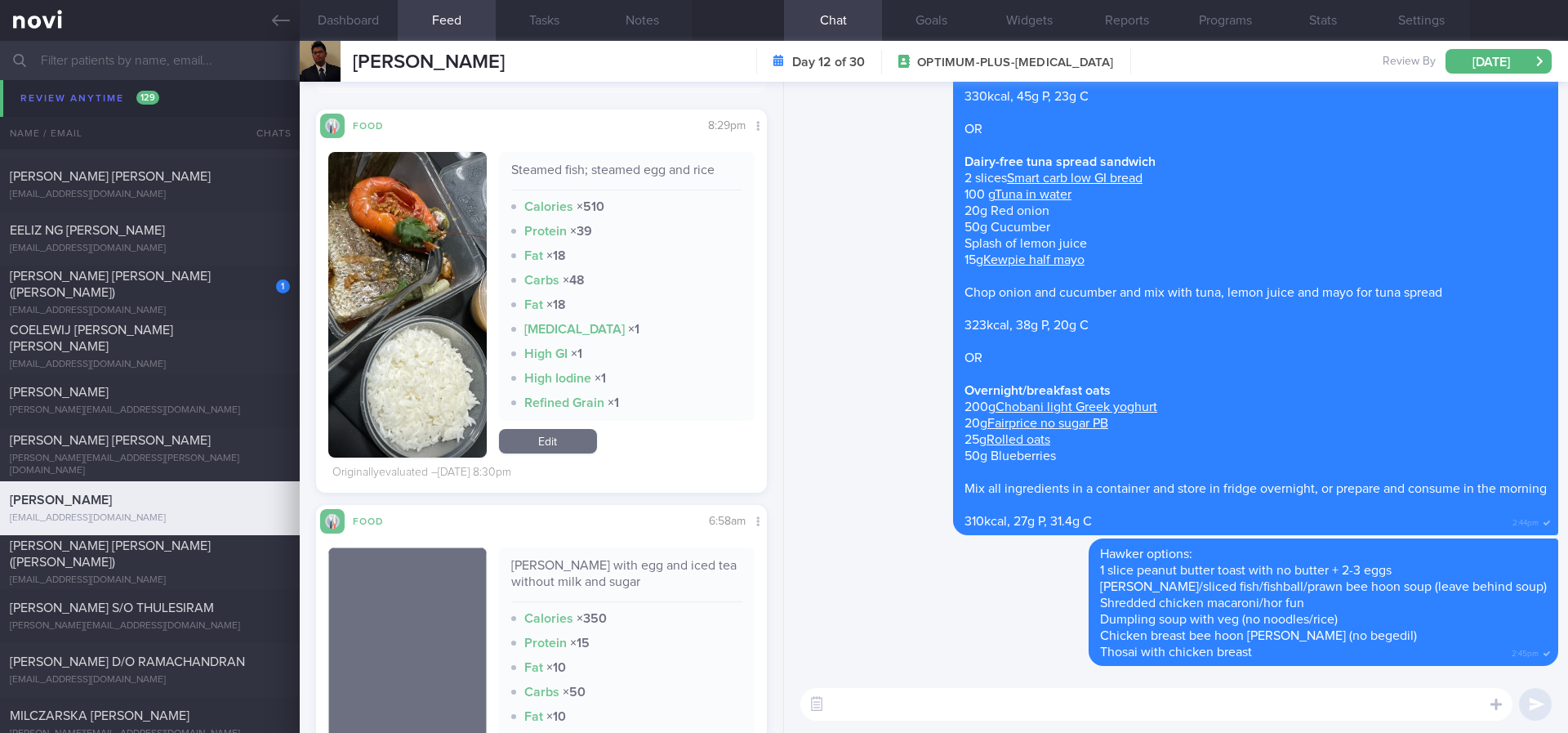
click at [892, 705] on textarea at bounding box center [1156, 704] width 712 height 33
type textarea "Steamed fish and prawn with egg and rice was a decent option :)"
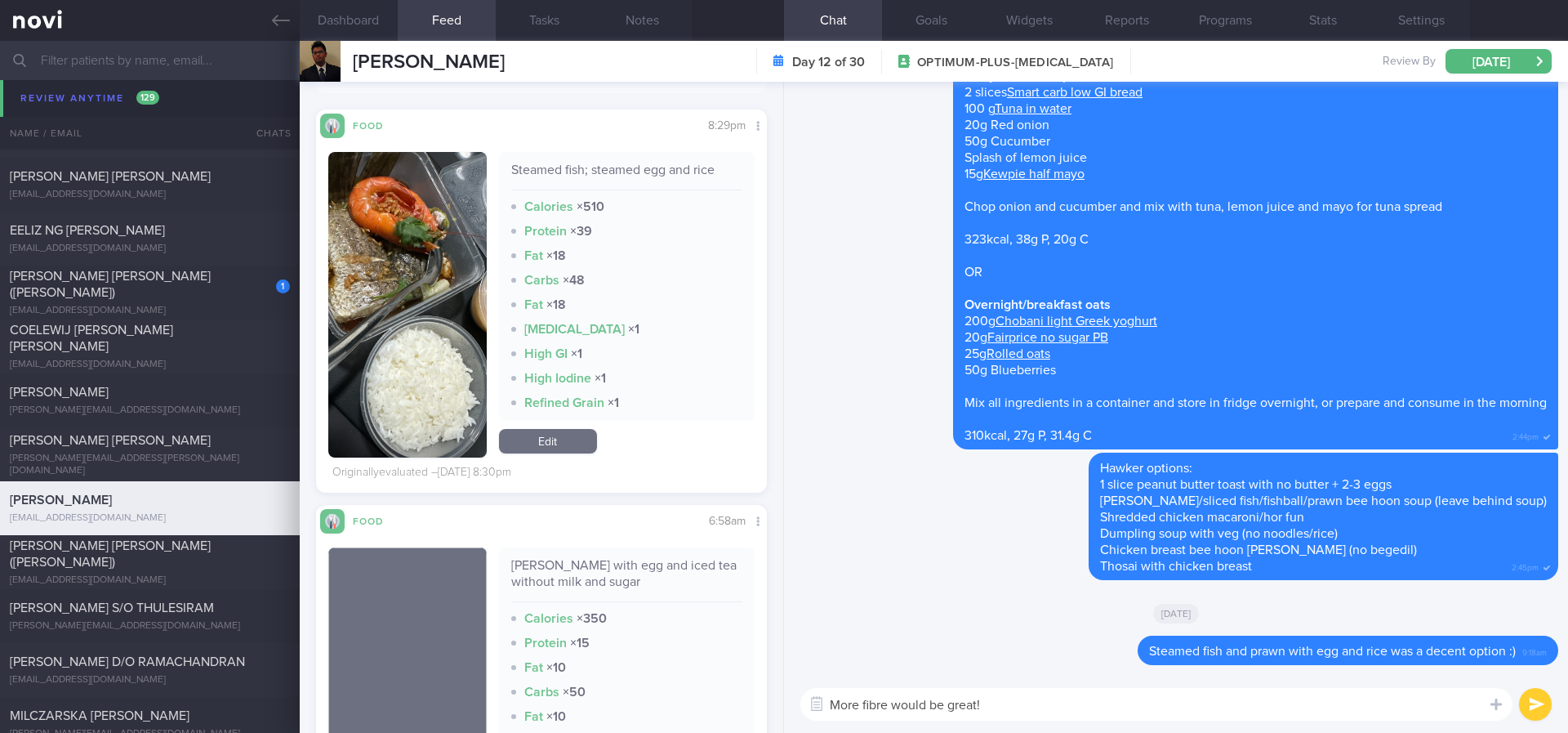
click at [408, 353] on img "button" at bounding box center [408, 305] width 159 height 306
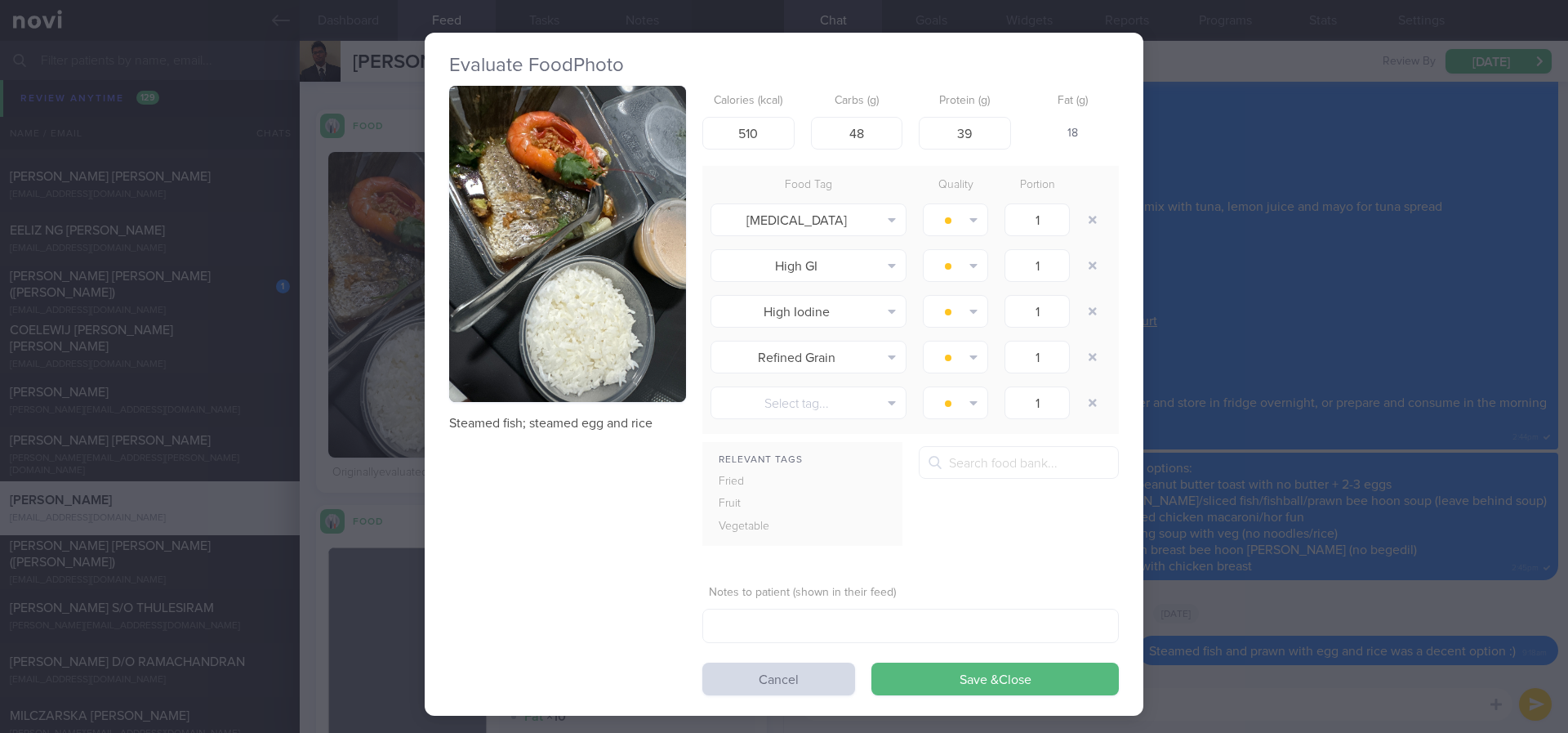
click at [1230, 345] on div "Evaluate Food Photo Steamed fish; steamed egg and rice Calories (kcal) 510 Carb…" at bounding box center [784, 366] width 1568 height 733
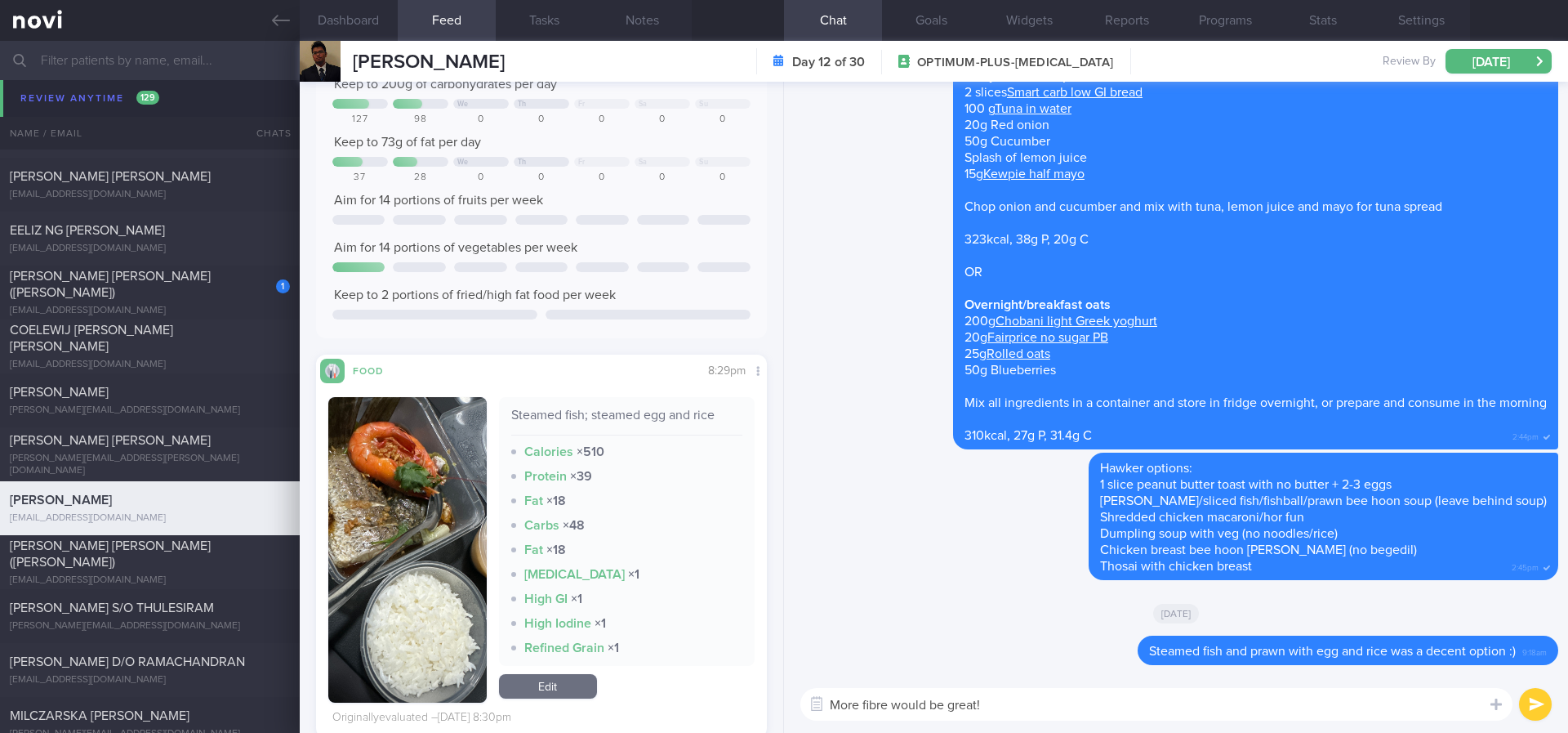
click at [1051, 706] on textarea "More fibre would be great!" at bounding box center [1156, 704] width 712 height 33
type textarea "More fibre would be great!"
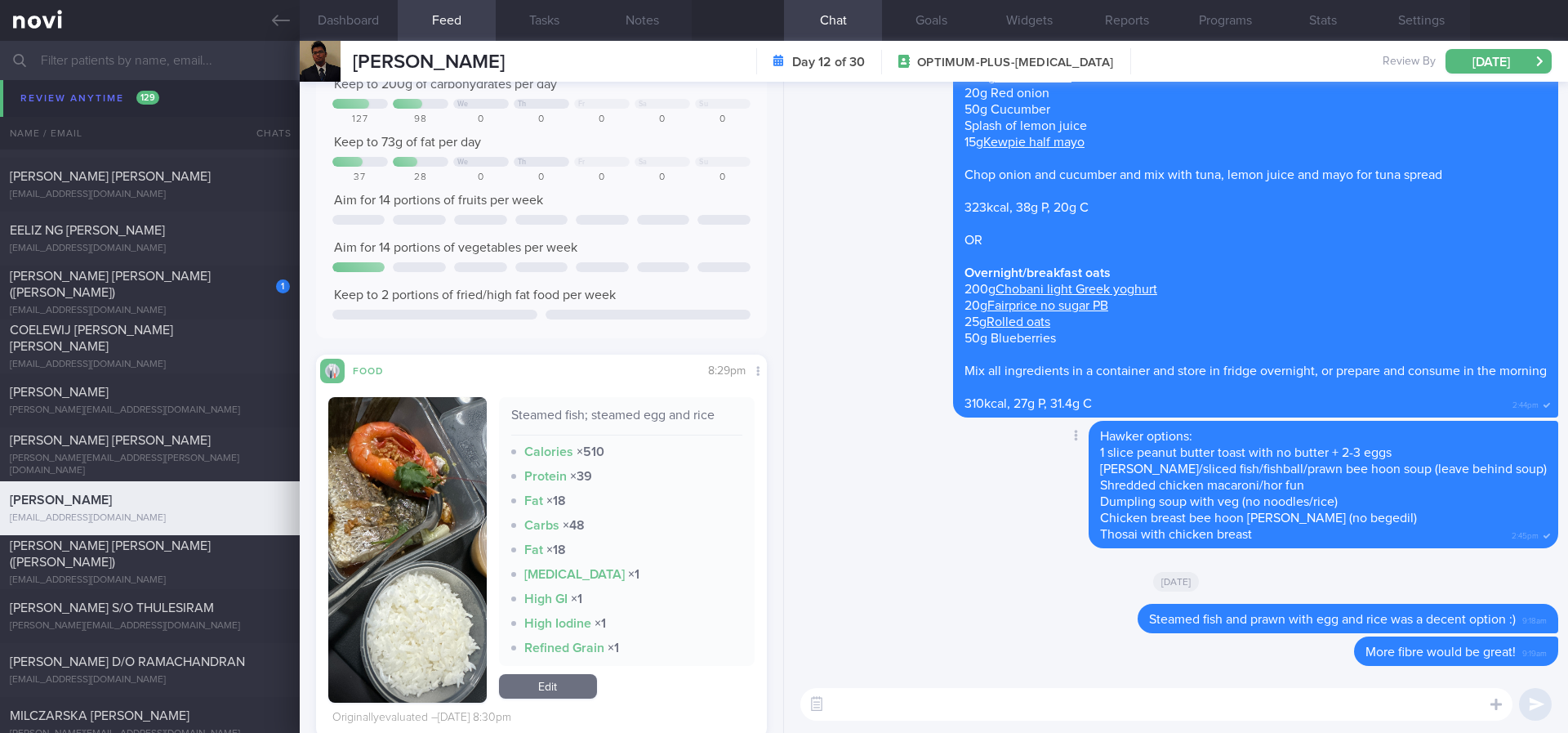
paste textarea "I know it is difficult to find vegetables when eating out. Here are some tips: …"
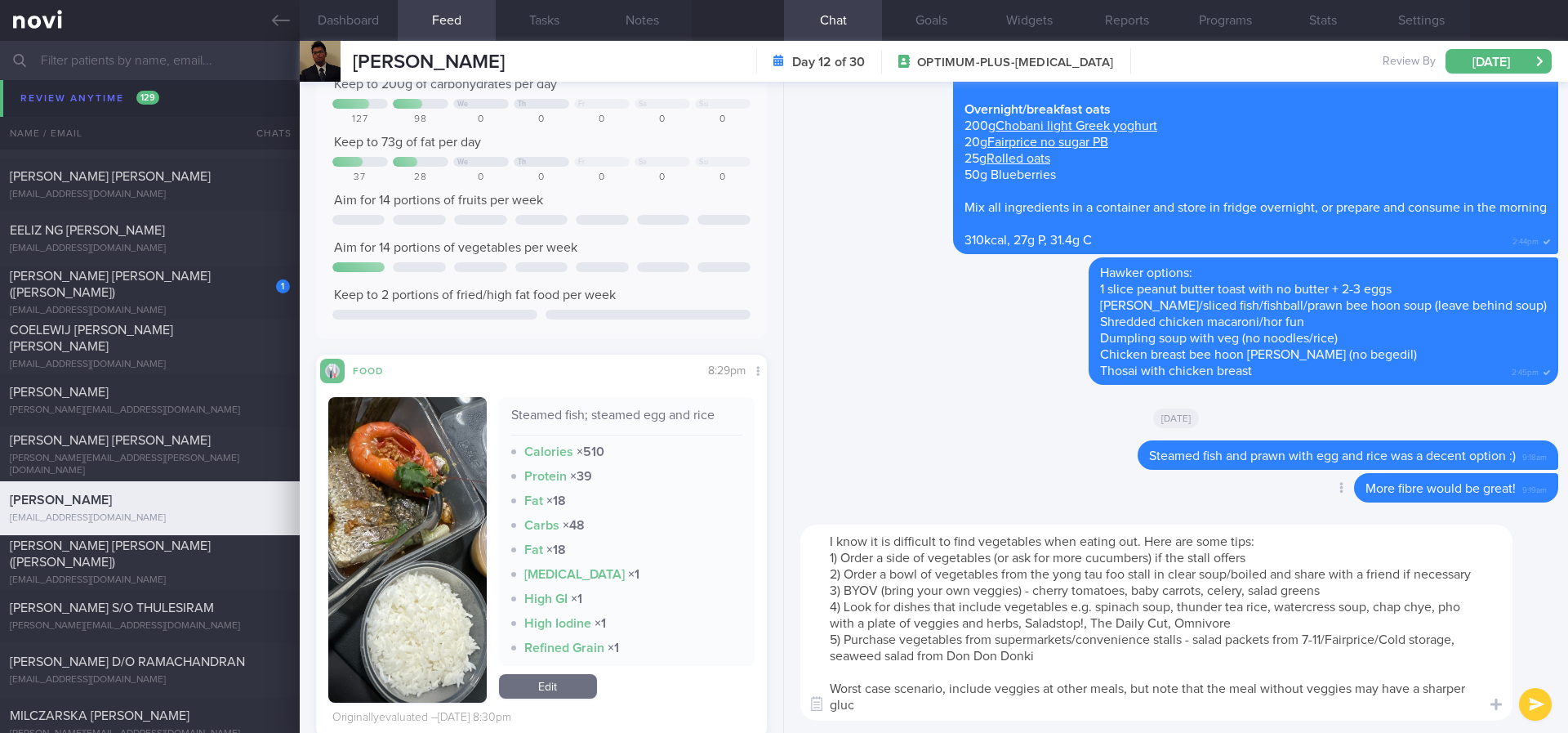
scroll to position [17, 0]
type textarea "I know it is difficult to find vegetables when eating out. Here are some tips: …"
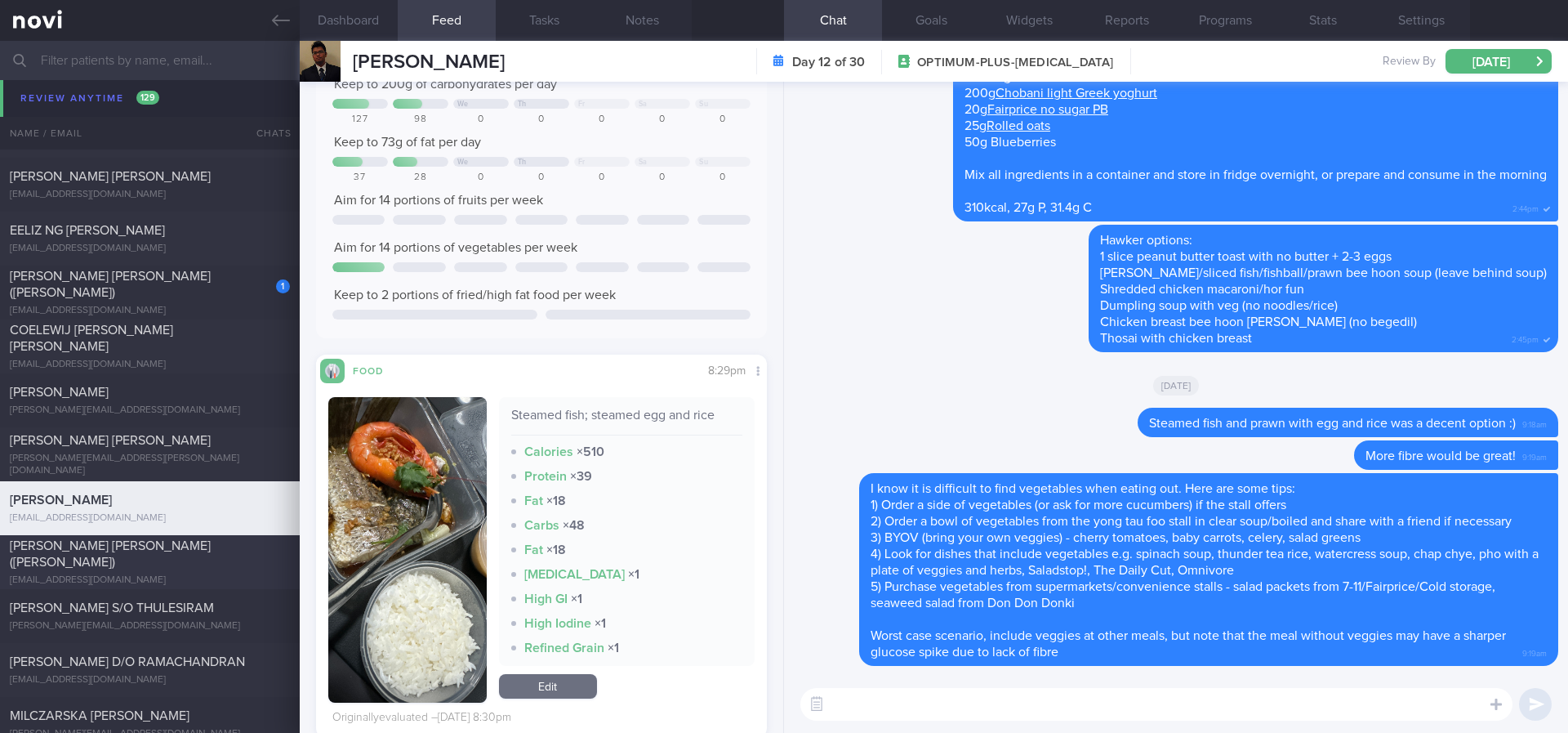
scroll to position [3554, 0]
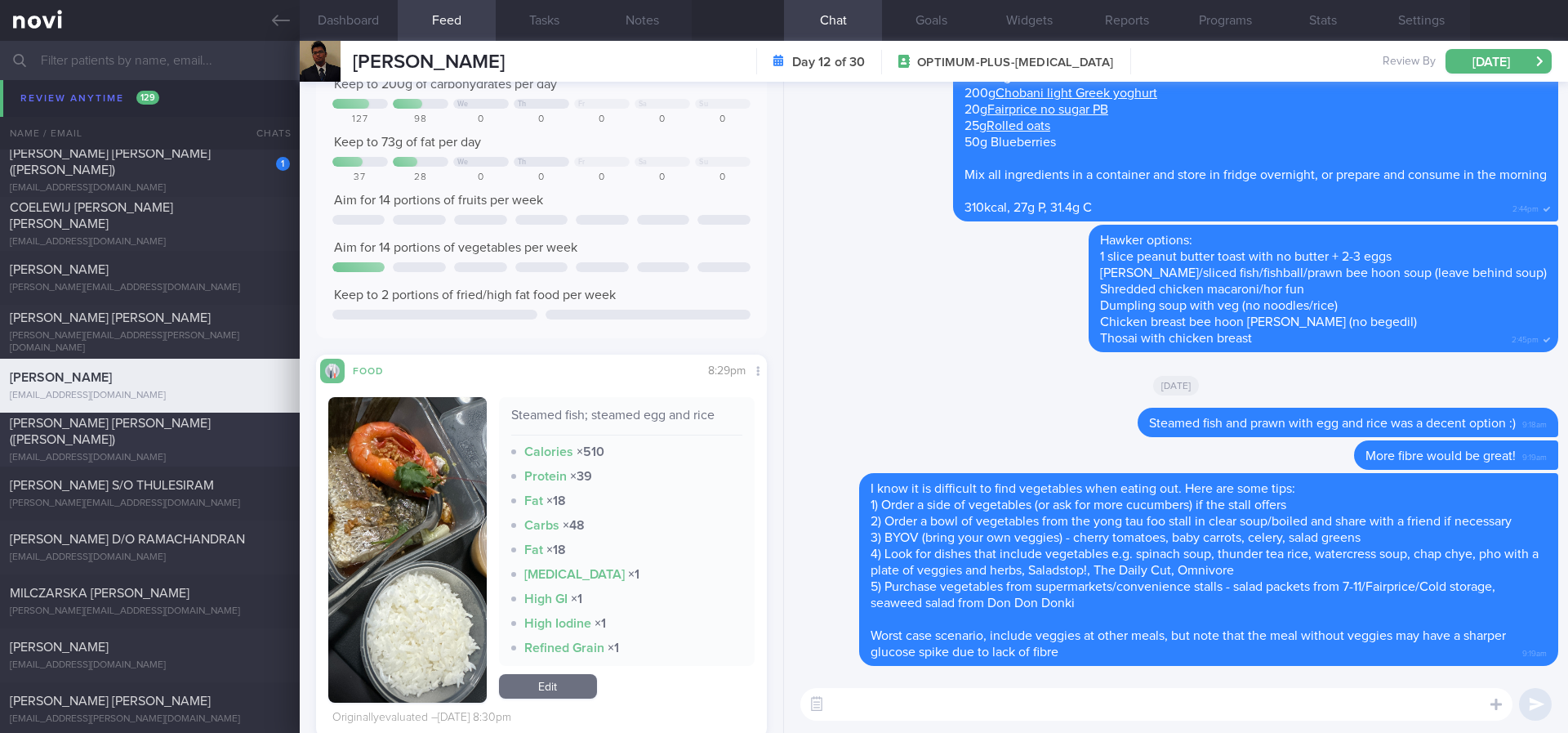
click at [243, 452] on div "pangsookkheng@yahoo.com" at bounding box center [150, 458] width 280 height 13
type input "Tracked. (Sandra) Mounjaro"
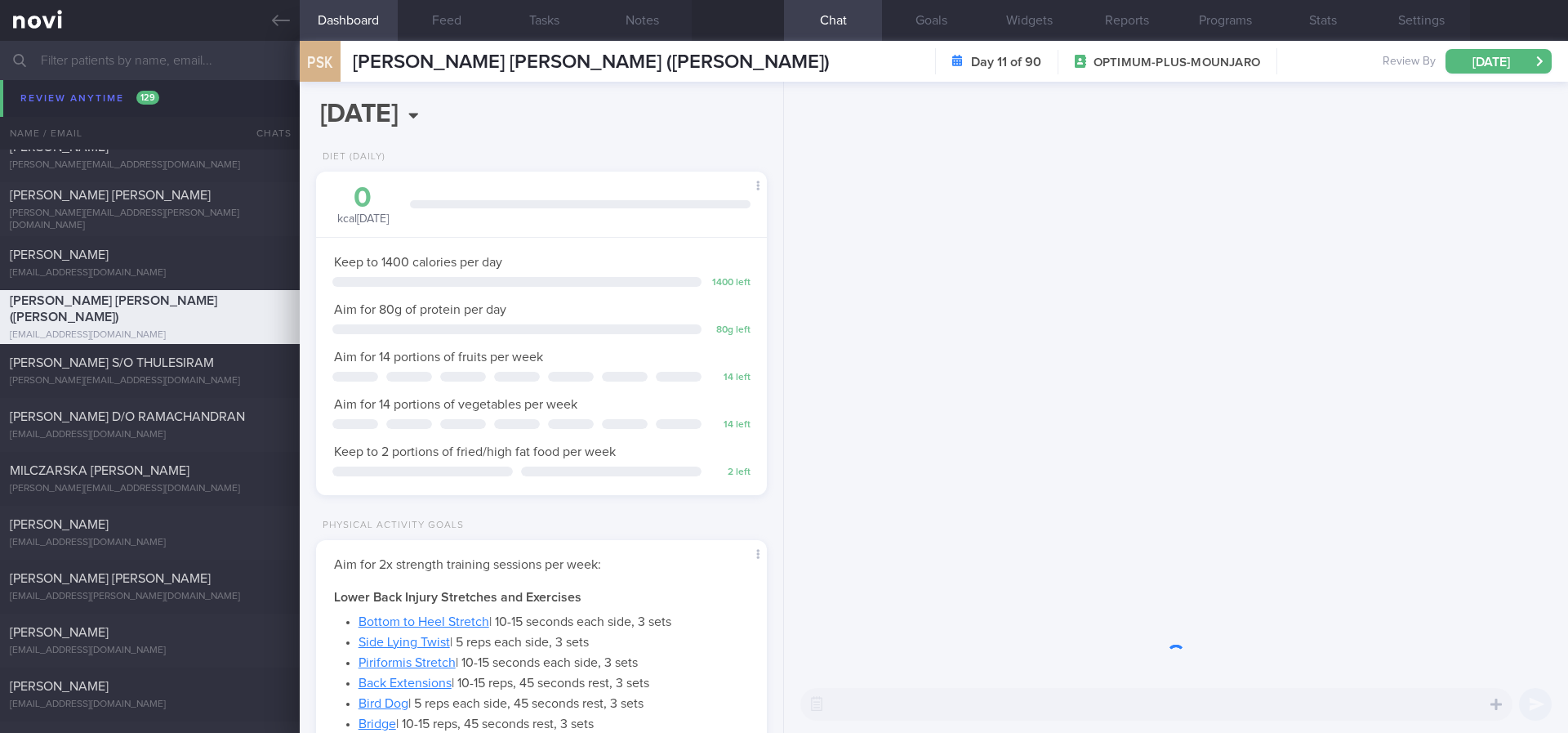
scroll to position [225, 403]
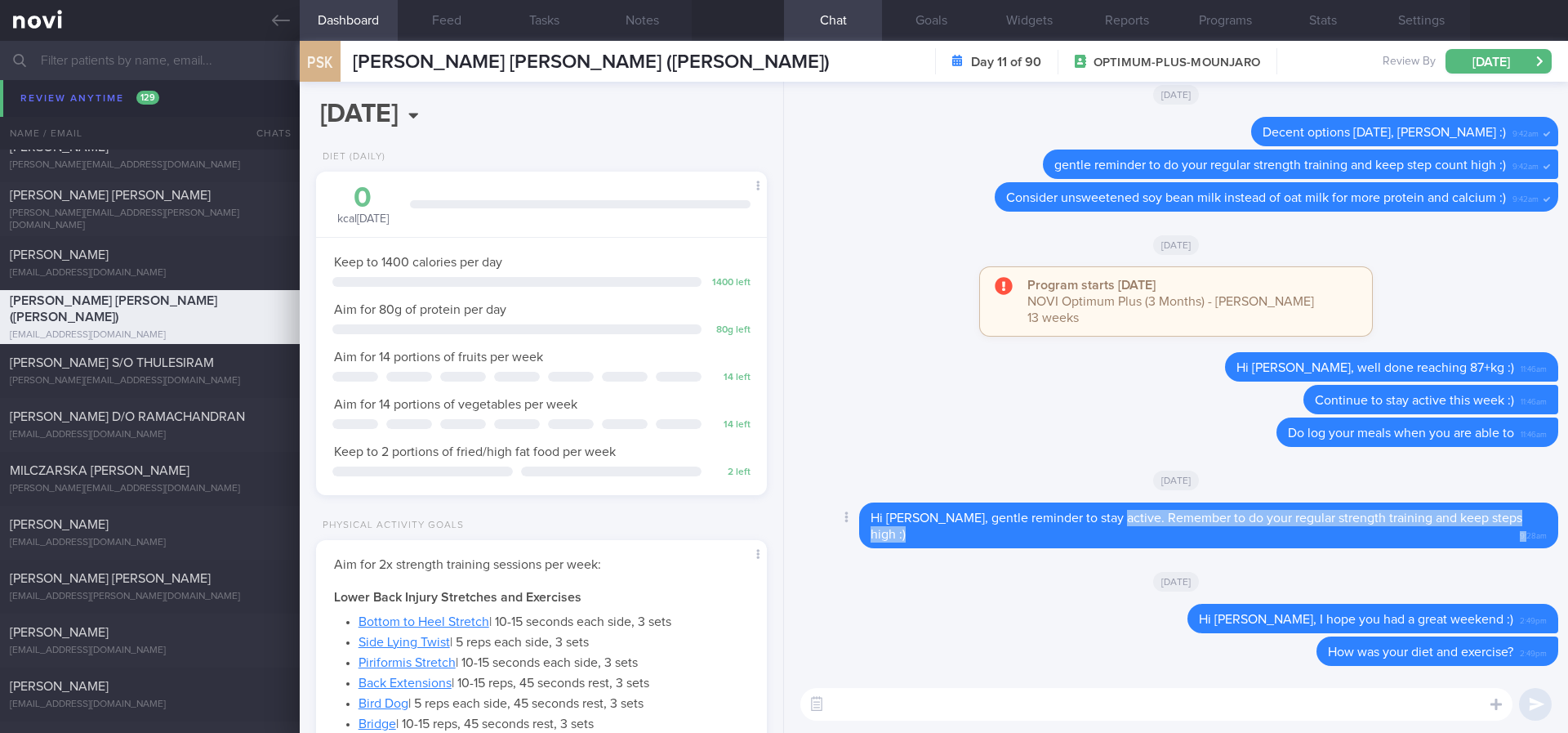
drag, startPoint x: 1507, startPoint y: 525, endPoint x: 1107, endPoint y: 535, distance: 400.1
click at [1107, 535] on div "Hi Sandra, gentle reminder to stay active. Remember to do your regular strength…" at bounding box center [1208, 525] width 699 height 46
click at [1154, 707] on textarea at bounding box center [1156, 704] width 712 height 33
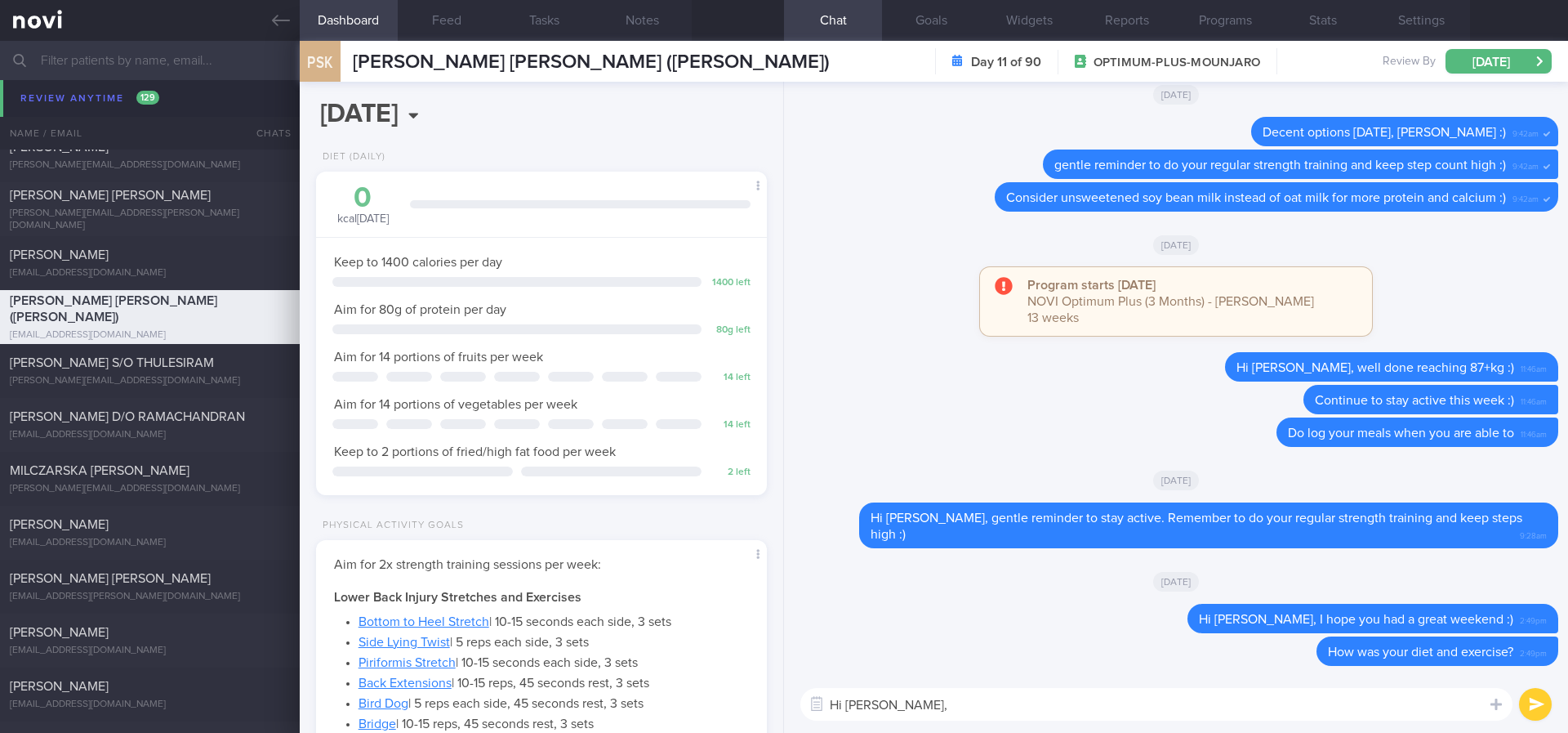
paste textarea "Remember to do your regular strength training and keep steps high :)9:"
type textarea "Hi Sandra, Remember to do your regular strength training and keep steps high :)…"
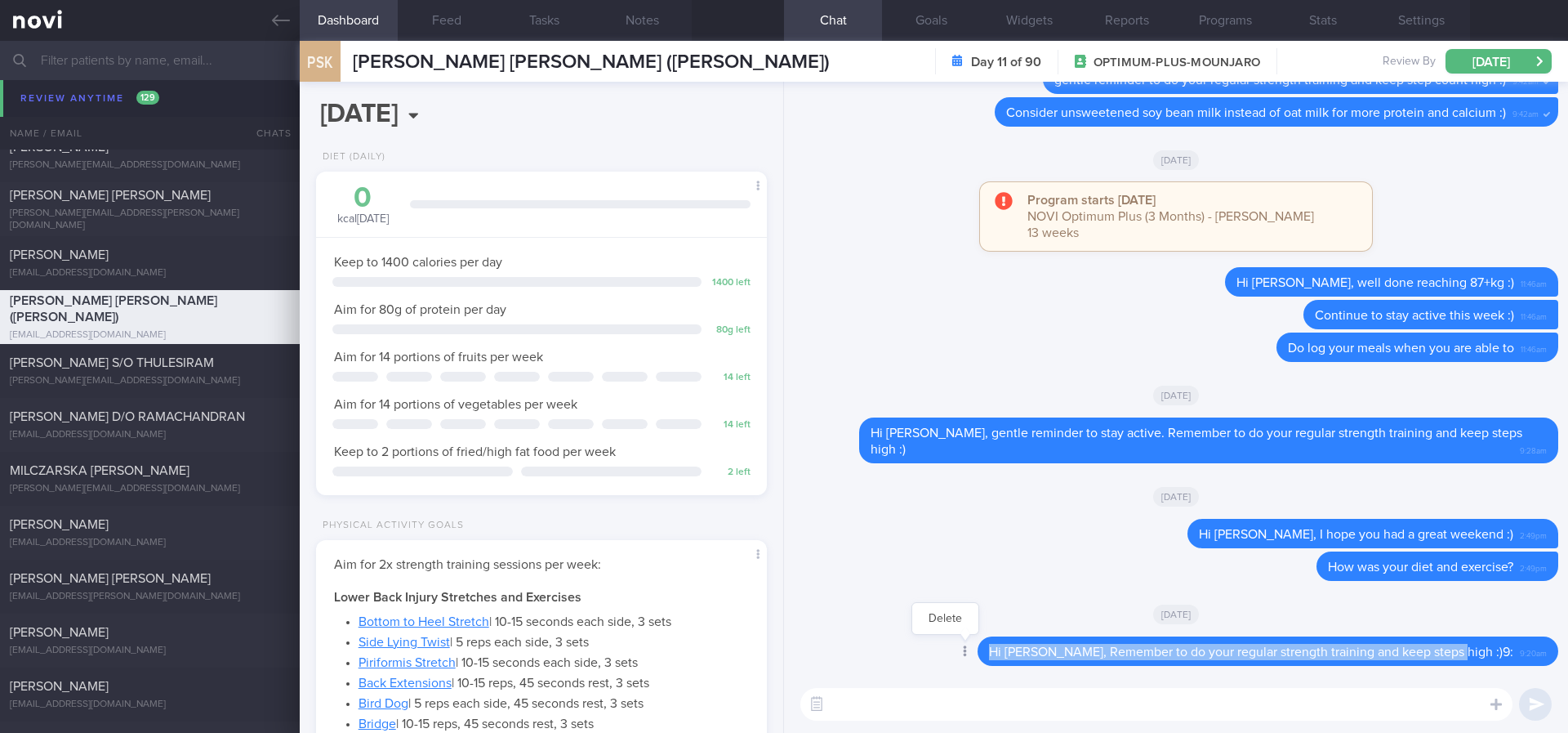
drag, startPoint x: 1484, startPoint y: 656, endPoint x: 1012, endPoint y: 653, distance: 472.0
click at [1012, 653] on div "Delete Hi Sandra, Remember to do your regular strength training and keep steps …" at bounding box center [1235, 650] width 646 height 29
copy span "Hi Sandra, Remember to do your regular strength training and keep steps high :)"
click at [967, 654] on icon at bounding box center [964, 651] width 4 height 12
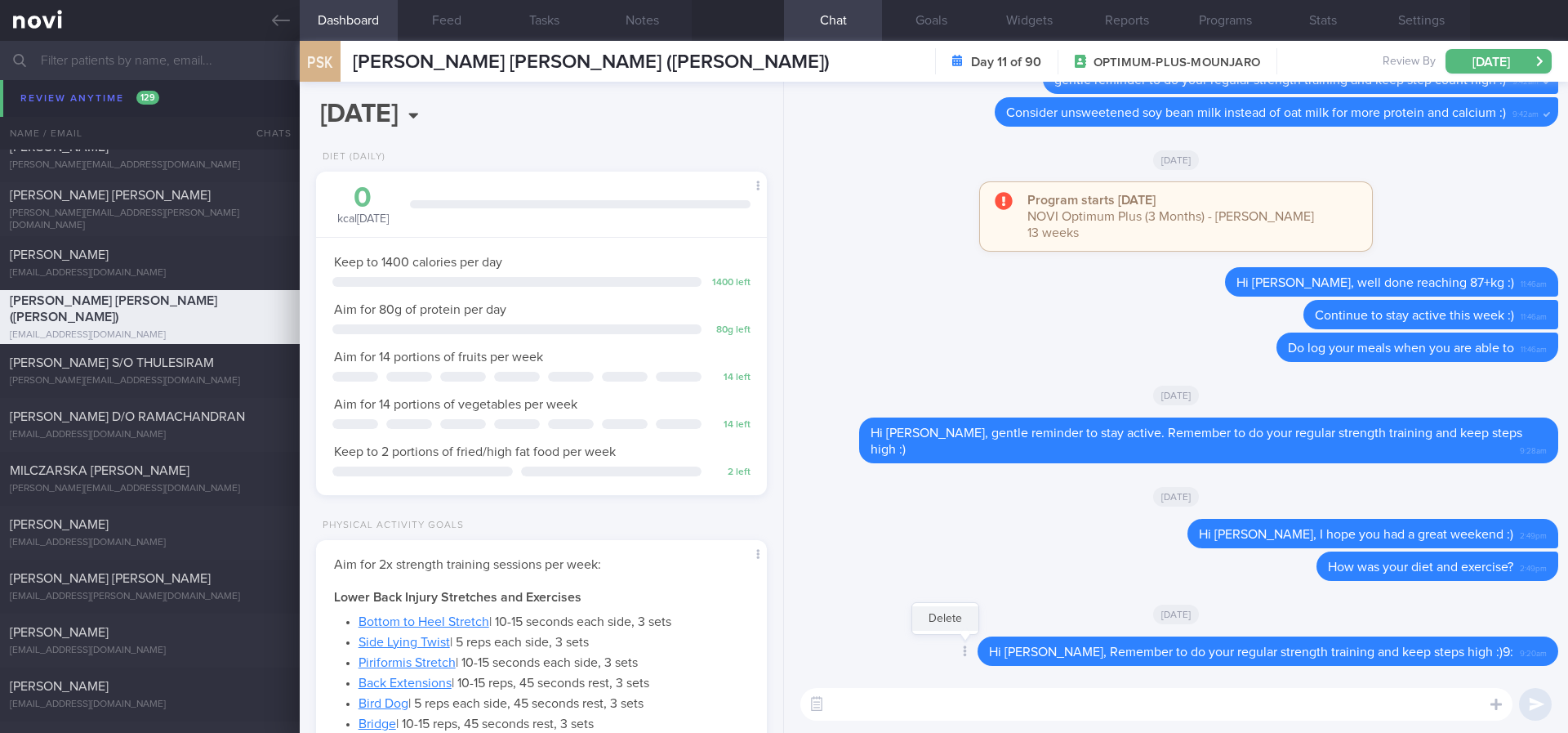
drag, startPoint x: 998, startPoint y: 630, endPoint x: 987, endPoint y: 608, distance: 24.6
click at [979, 630] on div "Delete" at bounding box center [945, 618] width 68 height 33
click at [967, 652] on icon at bounding box center [964, 651] width 4 height 12
click at [978, 656] on div at bounding box center [963, 652] width 29 height 30
click at [978, 614] on button "Delete" at bounding box center [945, 618] width 66 height 24
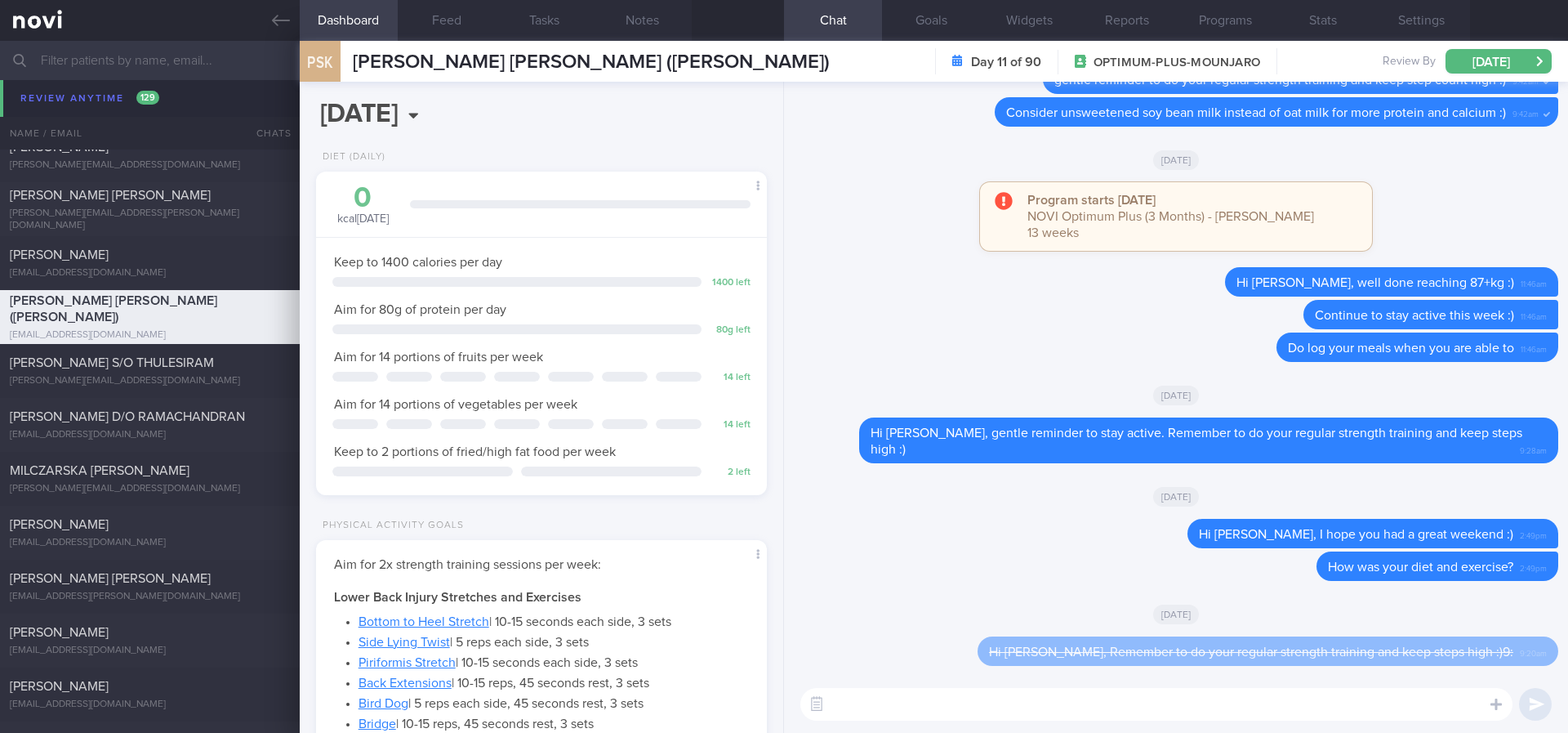
click at [949, 702] on textarea at bounding box center [1156, 704] width 712 height 33
paste textarea "Hi Sandra, Remember to do your regular strength training and keep steps high :)"
drag, startPoint x: 958, startPoint y: 701, endPoint x: 894, endPoint y: 701, distance: 64.0
click at [894, 701] on textarea "Hi Sandra, Hi Sandra, Remember to do your regular strength training and keep st…" at bounding box center [1156, 704] width 712 height 33
type textarea "Hi Sandra, Remember to do your regular strength training and keep steps high :)"
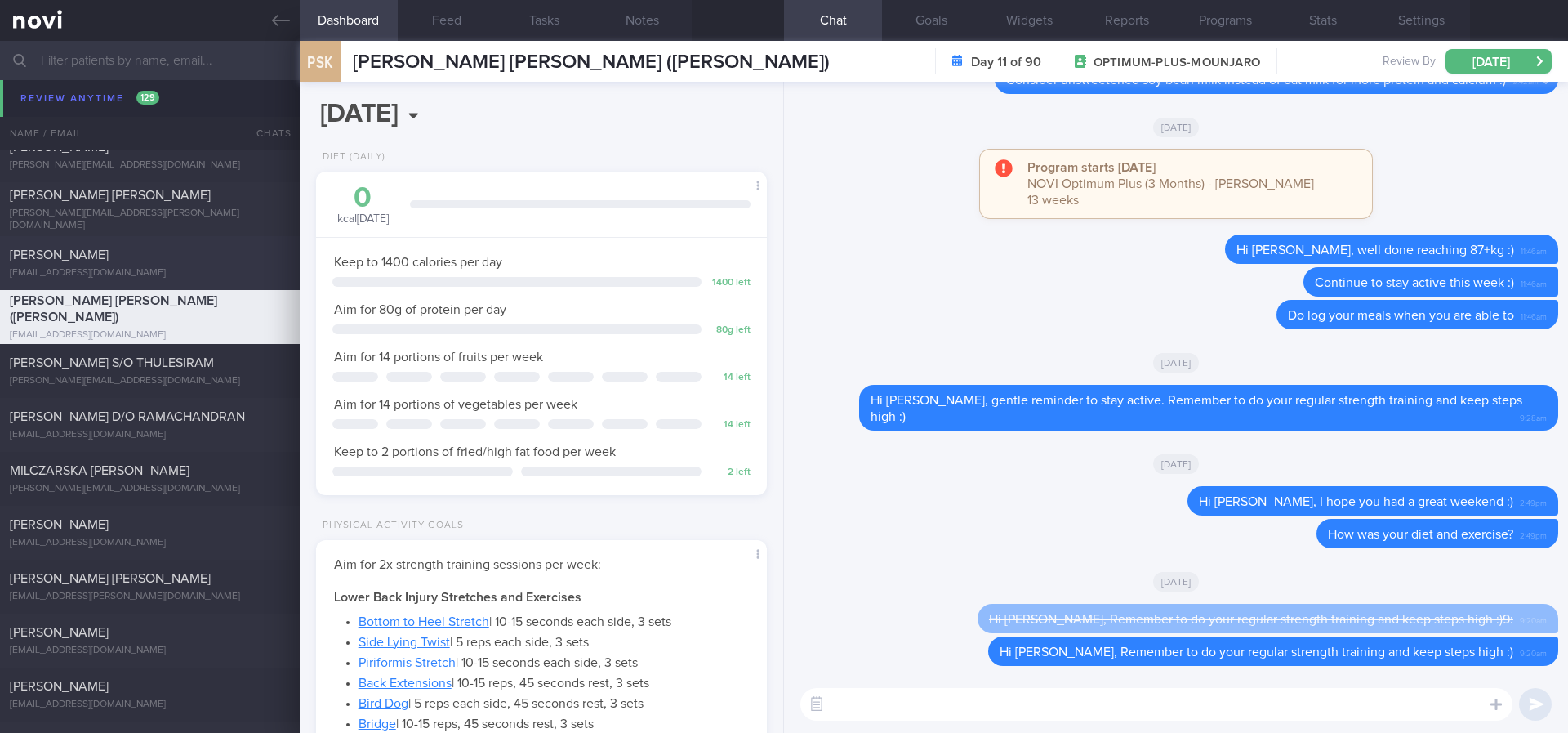
click at [206, 271] on div "vindran2504@gmail.com" at bounding box center [150, 273] width 280 height 13
type input "tracked. poor sleep. new DM HbA1c 11.5 % 27/6/25"
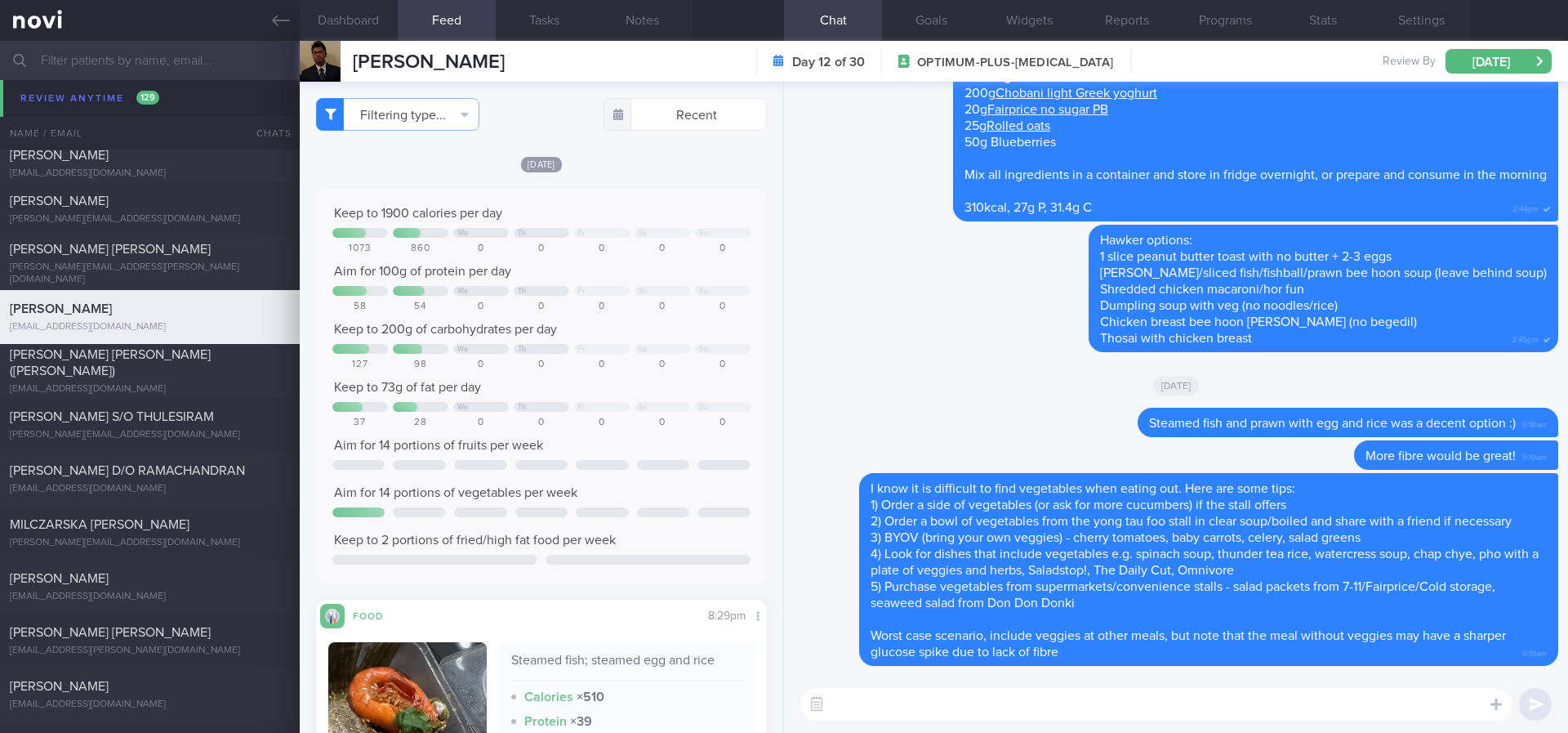
click at [993, 715] on textarea at bounding box center [1156, 704] width 712 height 33
paste textarea "Hi Sandra, Remember to do your regular strength training and keep steps high :)"
drag, startPoint x: 896, startPoint y: 701, endPoint x: 719, endPoint y: 702, distance: 177.0
click at [719, 702] on div "Dashboard Feed Tasks Notes Chat Goals Widgets Reports Programs Stats Settings R…" at bounding box center [934, 387] width 1268 height 692
type textarea "Remember to do your regular strength training and keep steps high :)"
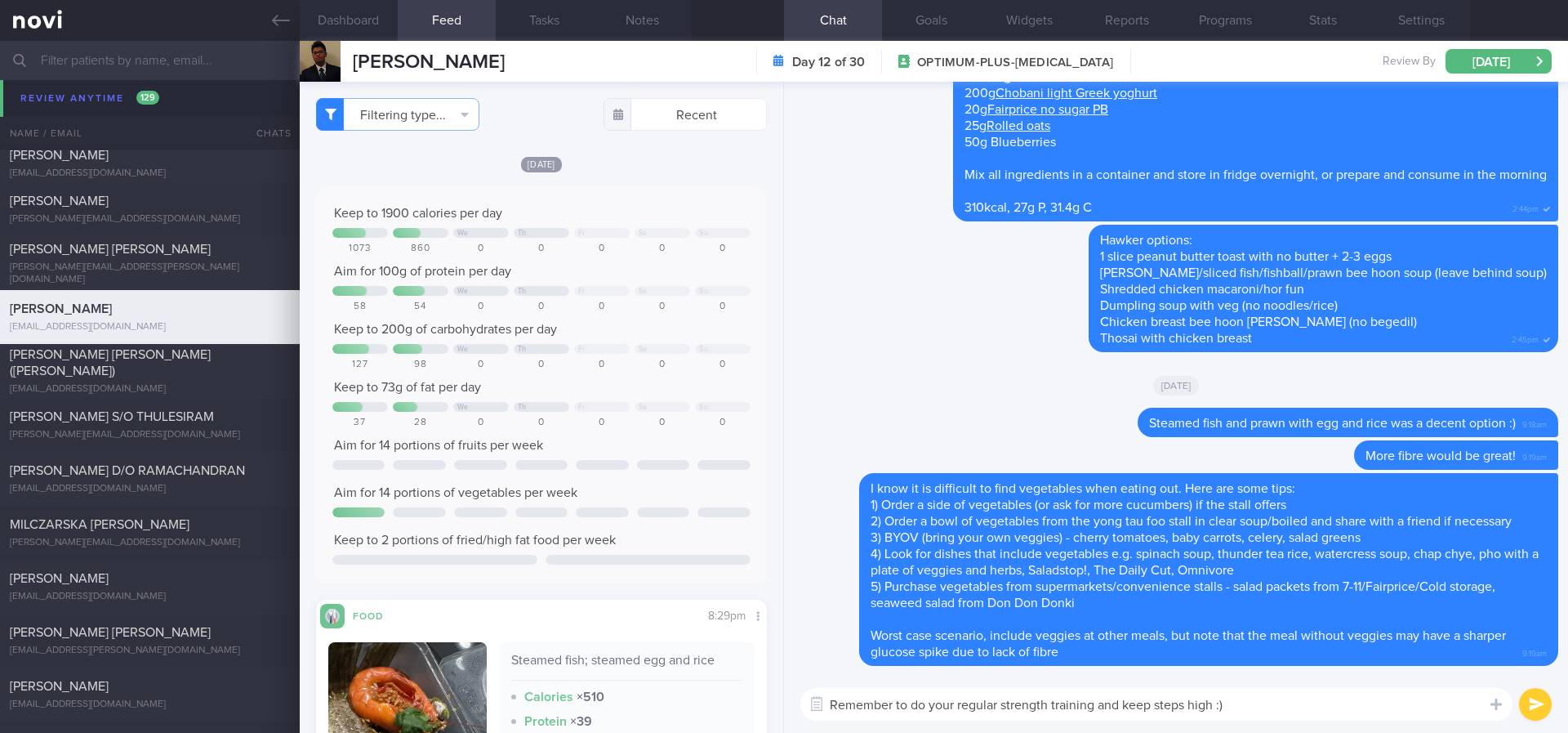
drag, startPoint x: 1262, startPoint y: 708, endPoint x: 519, endPoint y: 713, distance: 743.0
click at [519, 713] on div "Dashboard Feed Tasks Notes Chat Goals Widgets Reports Programs Stats Settings R…" at bounding box center [934, 387] width 1268 height 692
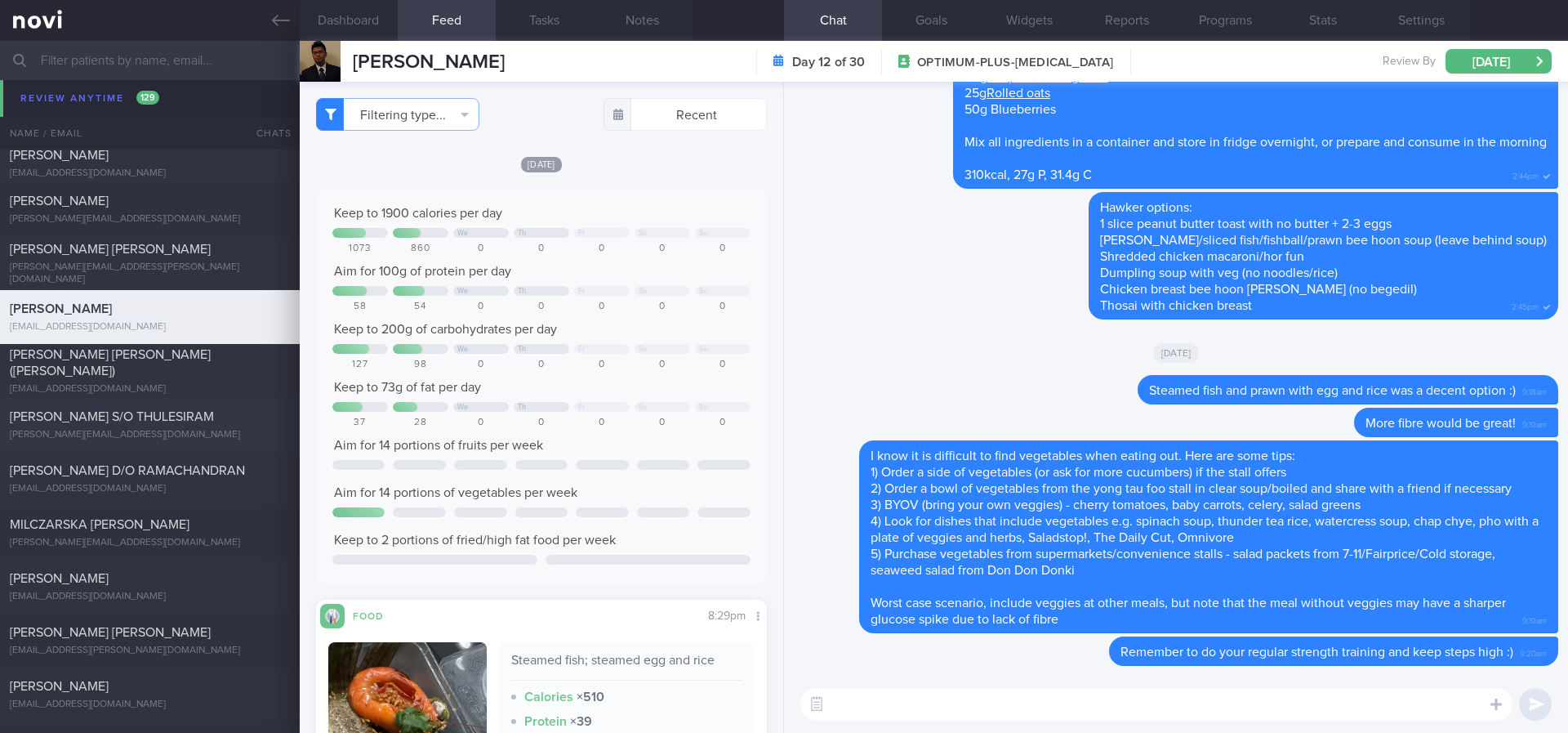
click at [140, 423] on div "[PERSON_NAME] S/O THULESIRAM" at bounding box center [148, 417] width 276 height 17
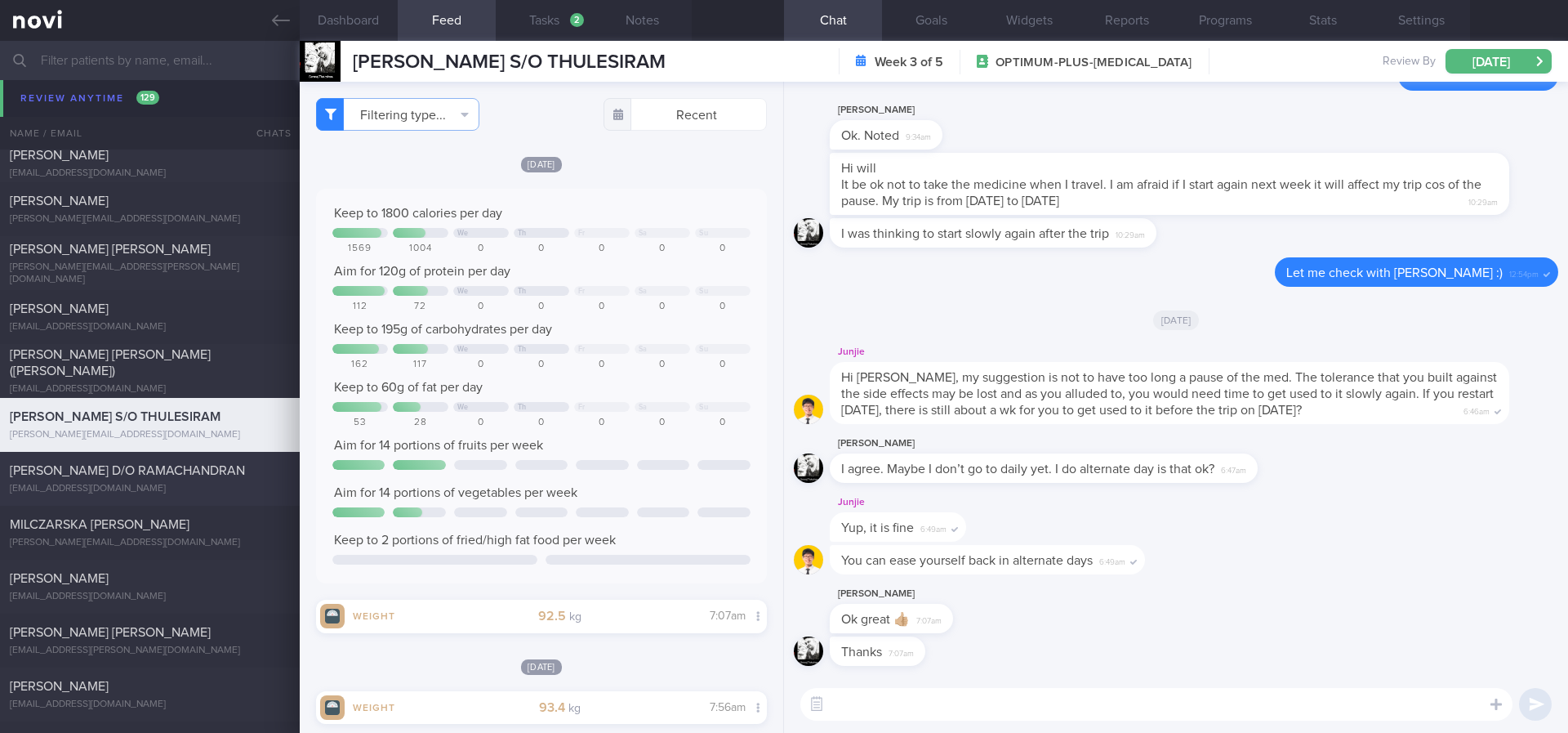
click at [151, 478] on div "THILAGAVATHY D/O RAMACHANDRAN" at bounding box center [148, 471] width 276 height 17
type input "Tracked. Thilaga"
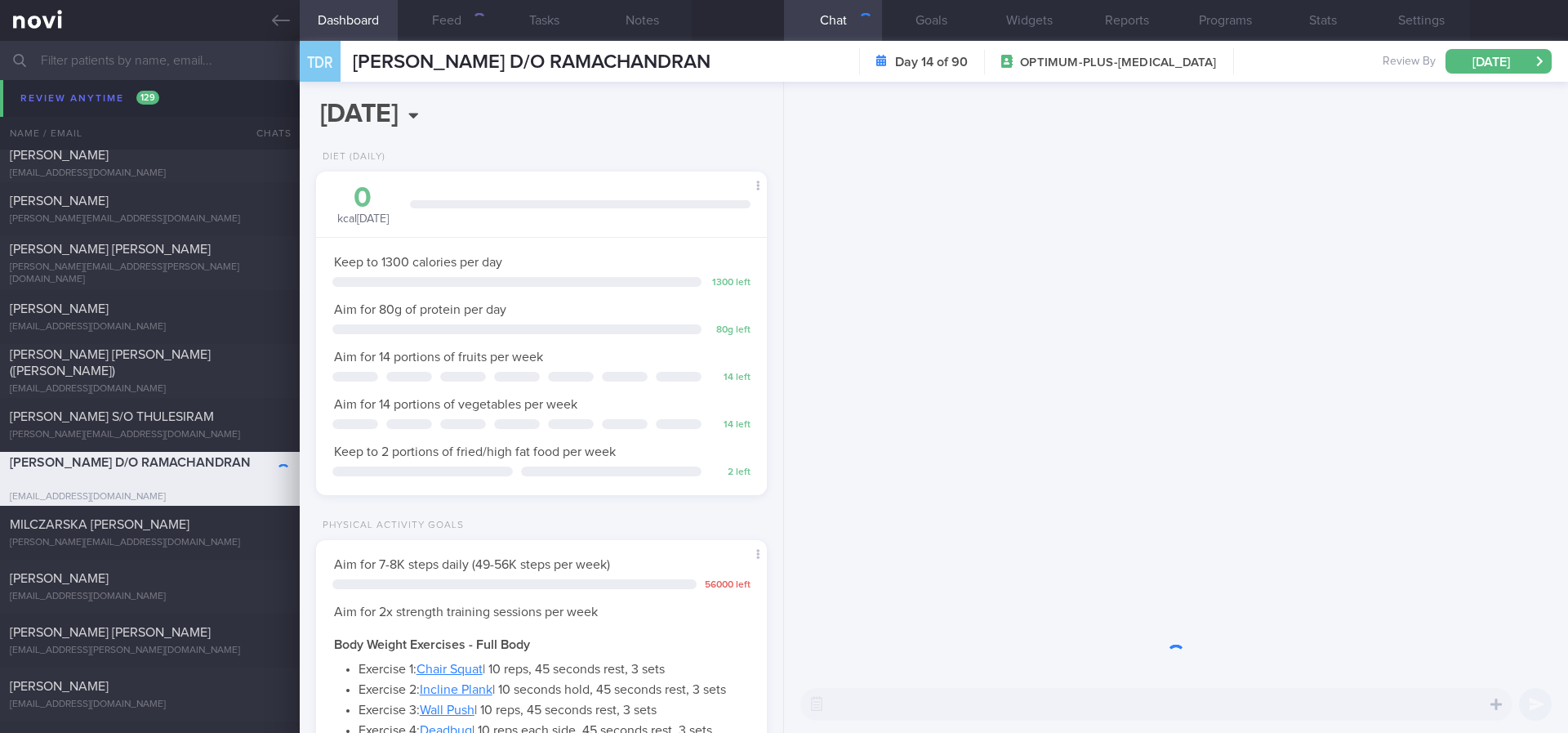
scroll to position [225, 403]
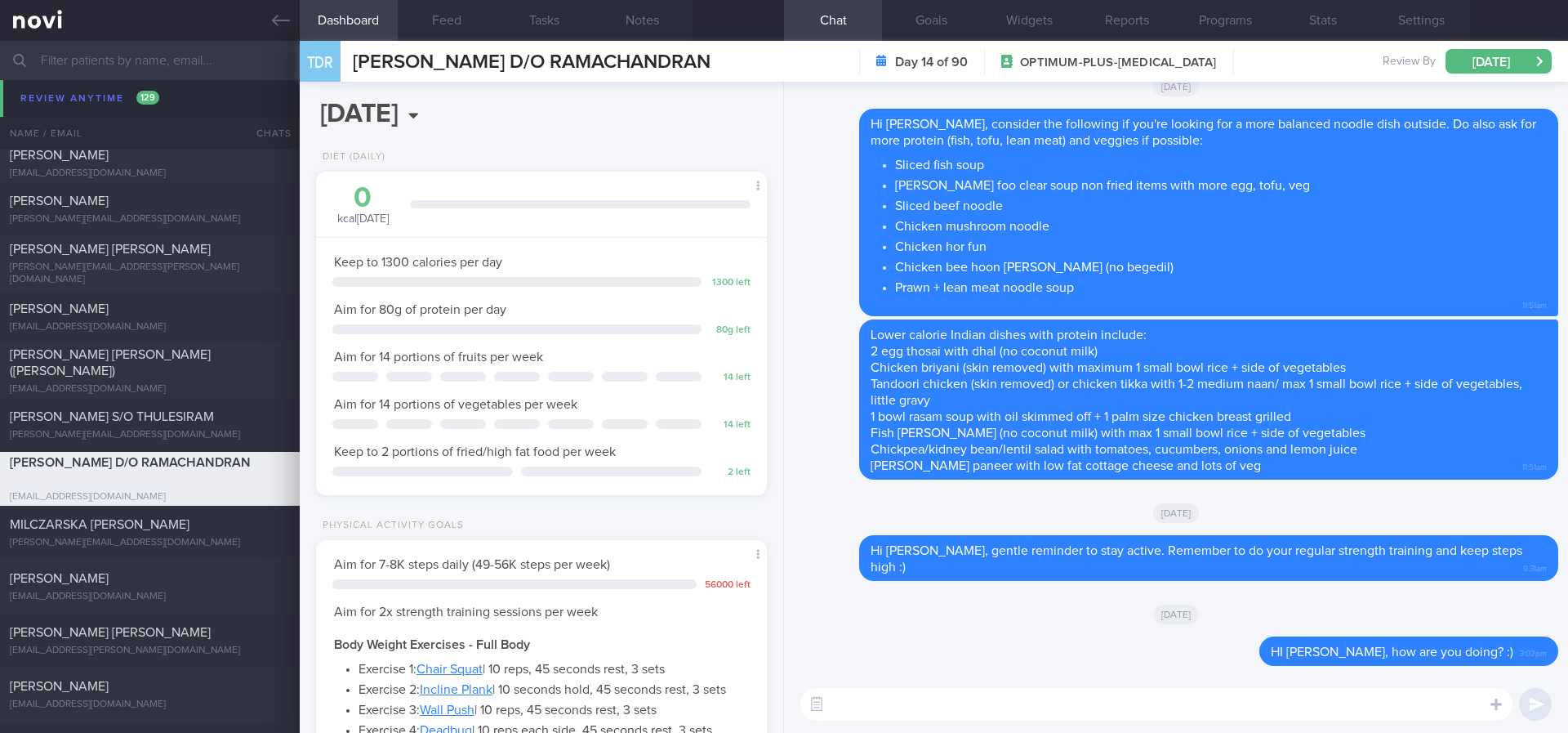
click at [1266, 708] on textarea at bounding box center [1156, 704] width 712 height 33
type textarea "i"
paste textarea "Remember to do your regular strength training and keep steps high :)"
type textarea "Hi Thilaga, Remember to do your regular strength training and keep steps high :)"
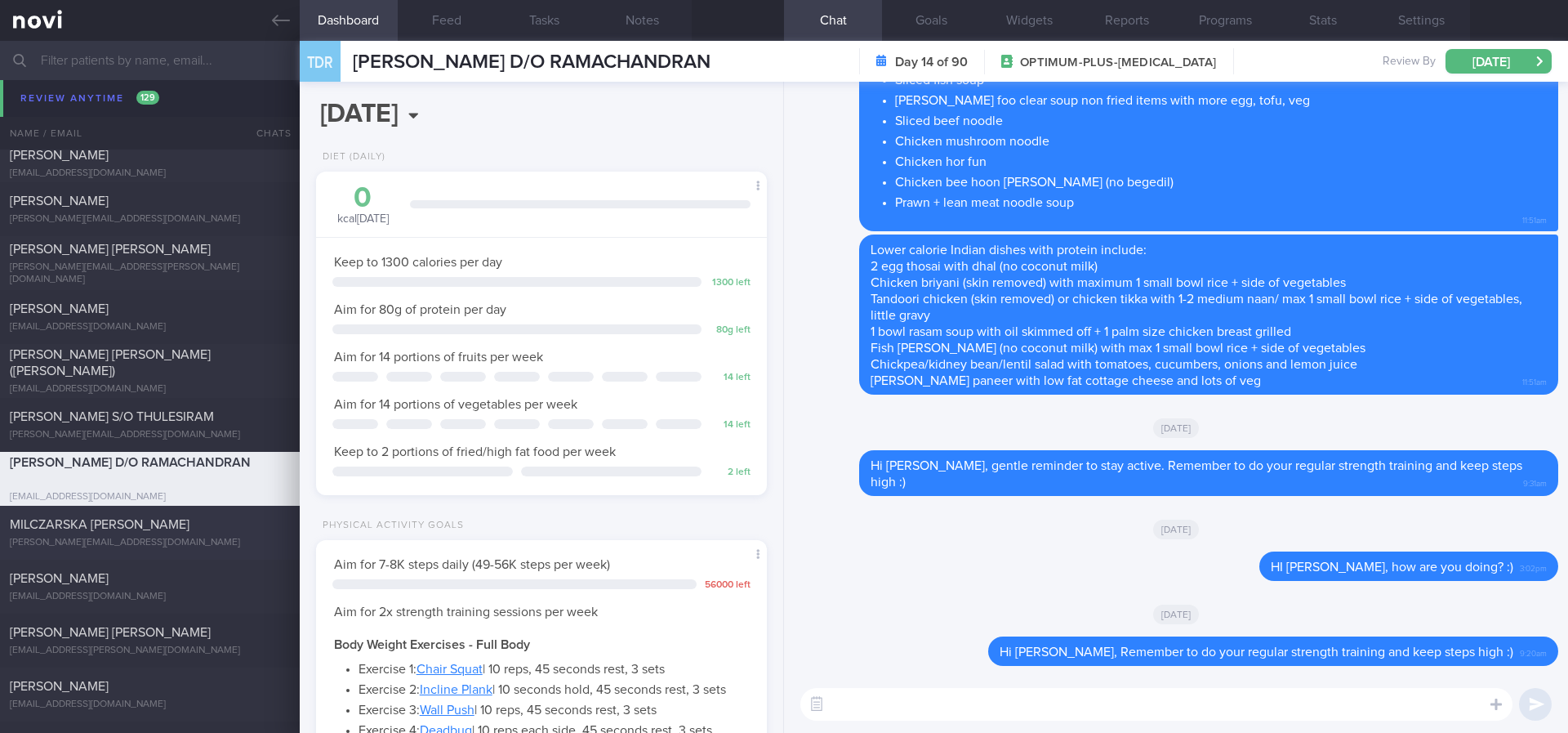
click at [231, 534] on div "MILCZARSKA MAGDALENA MARTA magdalena.milczarska@gmail.com" at bounding box center [150, 532] width 300 height 33
type input "tracked. Magda. using Macrofactor"
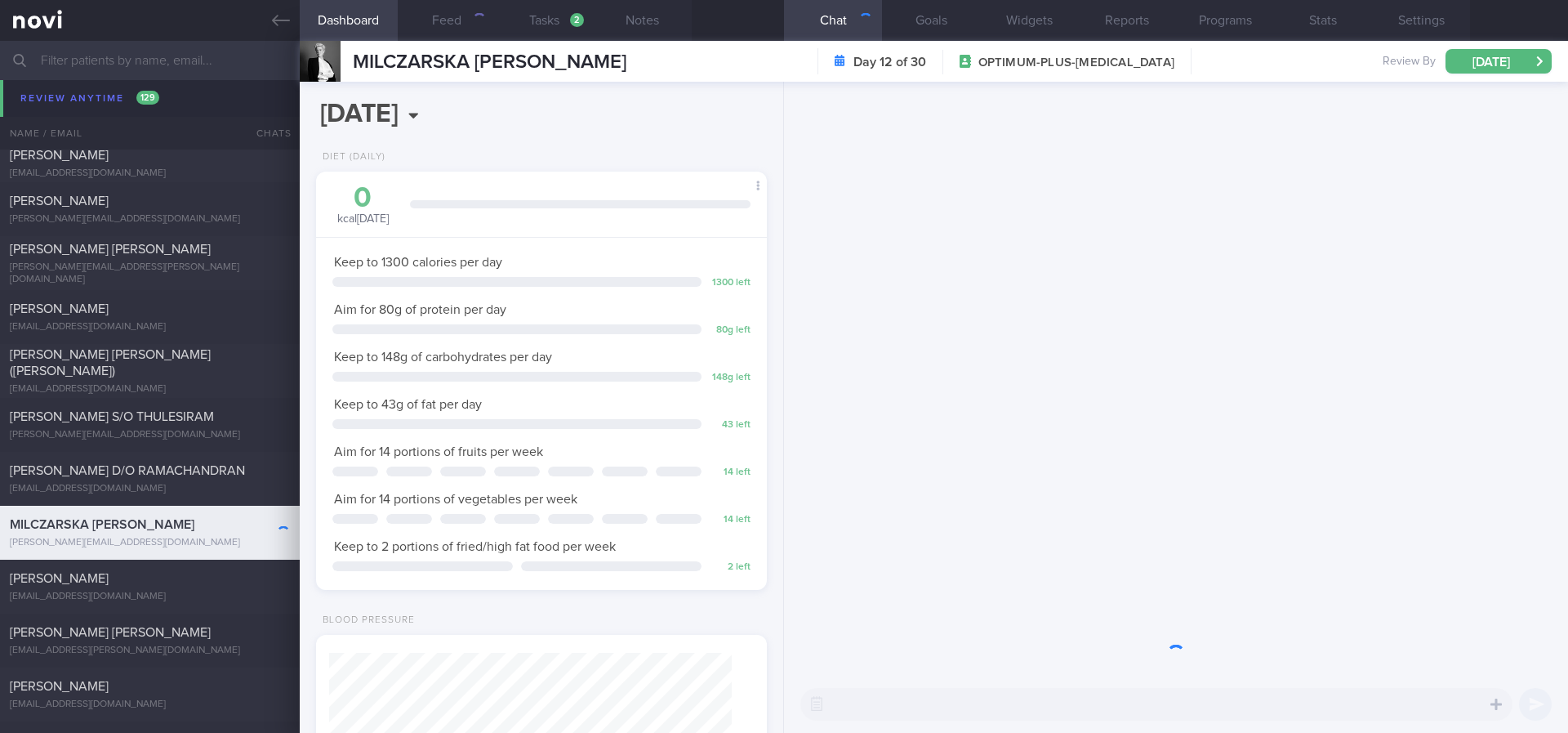
scroll to position [225, 403]
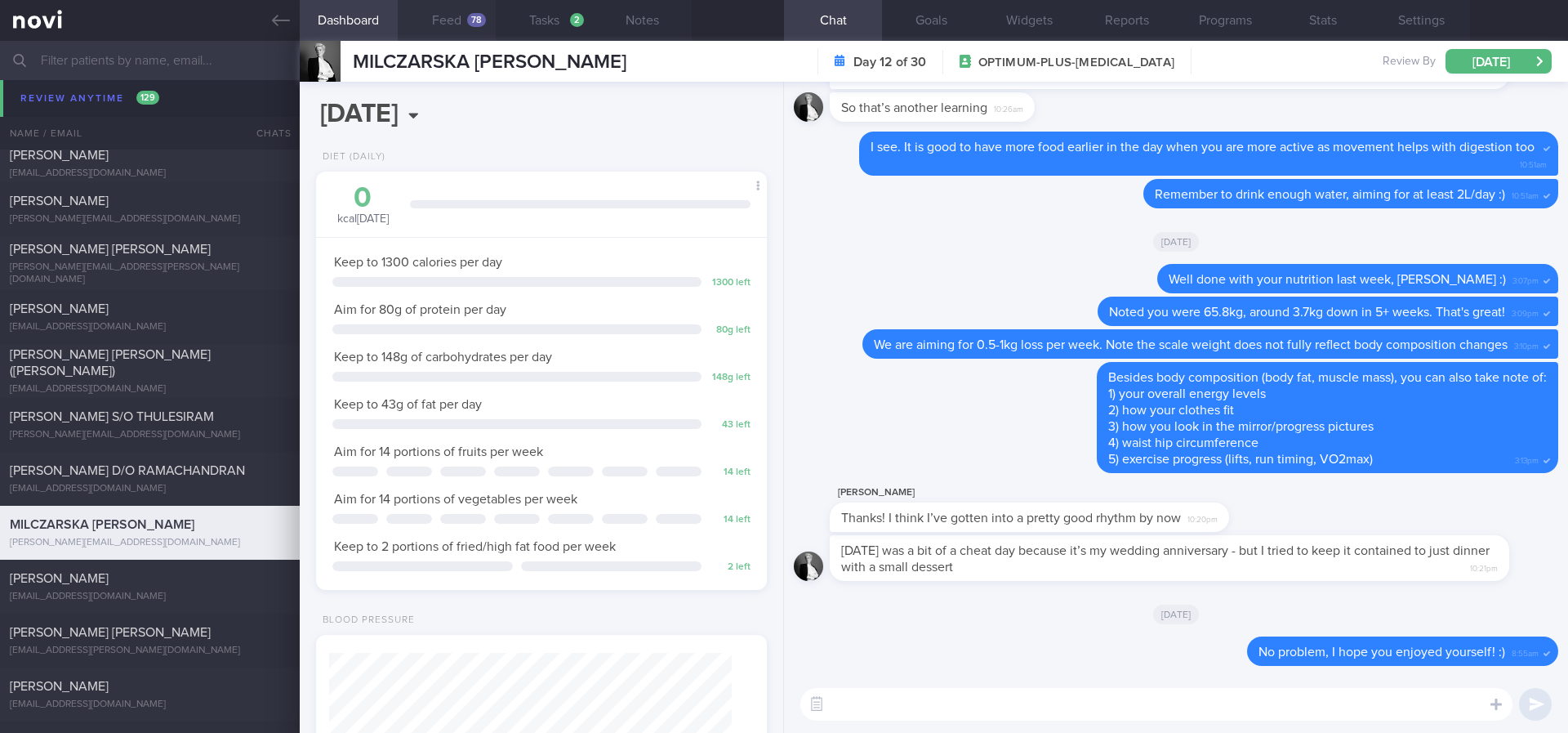
click at [469, 18] on div "78" at bounding box center [476, 20] width 18 height 14
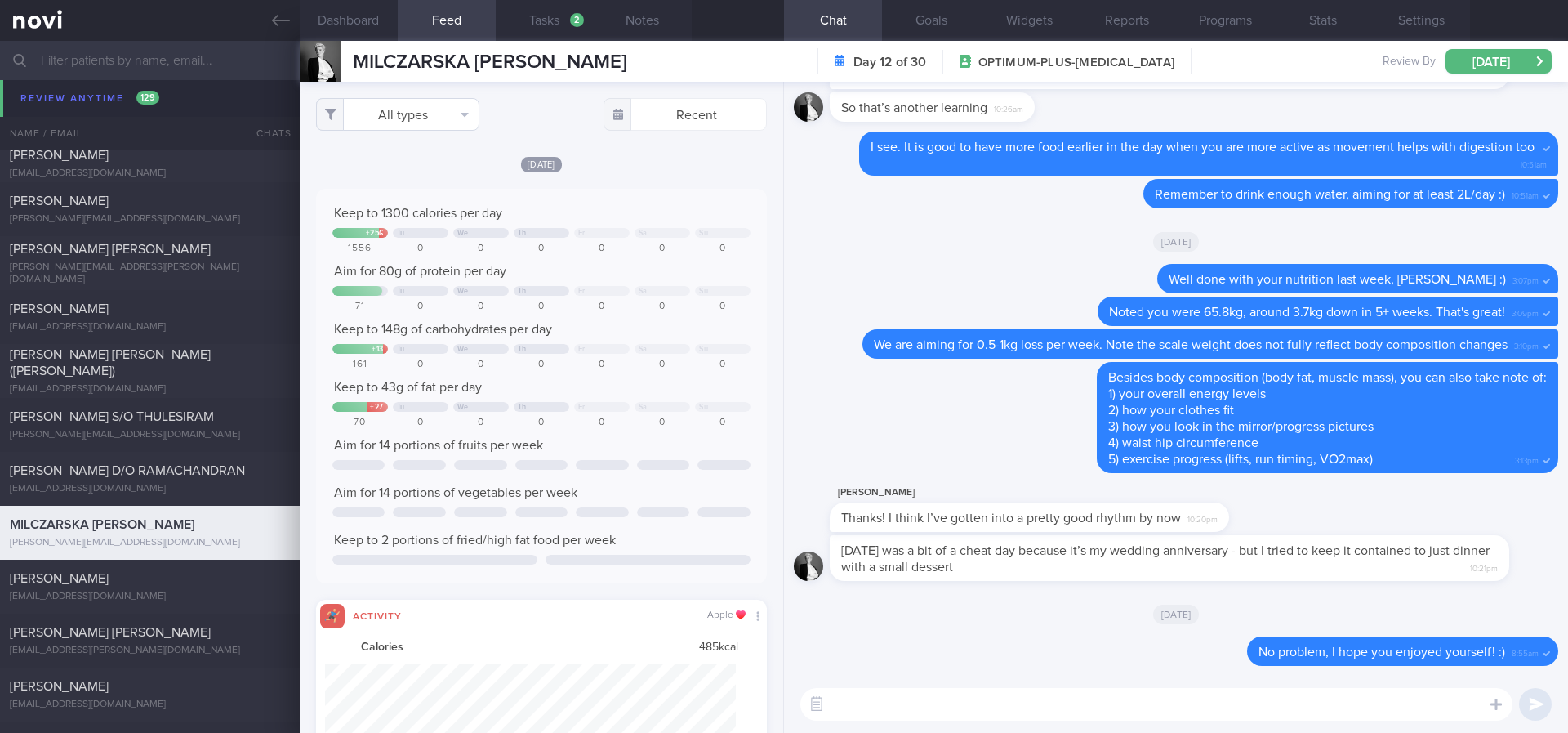
scroll to position [102, 412]
click at [416, 120] on button "All types" at bounding box center [398, 114] width 164 height 33
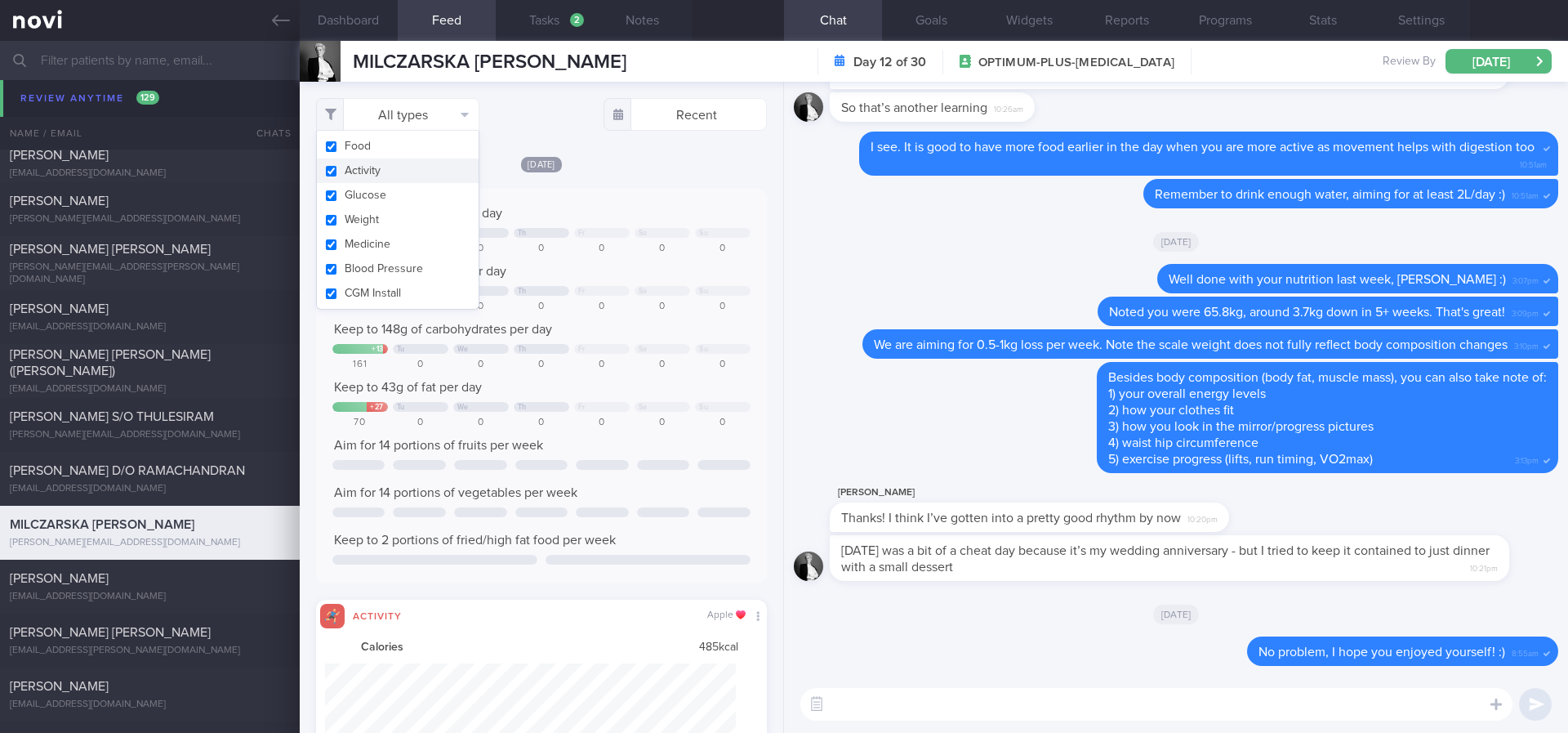
drag, startPoint x: 390, startPoint y: 163, endPoint x: 626, endPoint y: 256, distance: 253.7
click at [388, 164] on button "Activity" at bounding box center [398, 171] width 162 height 24
click at [570, 207] on div "Keep to 1300 calories per day + 256 Tu We Th Fr Sa Su 1556 0 0 0 0 0 0 Aim for …" at bounding box center [541, 386] width 451 height 394
checkbox input "false"
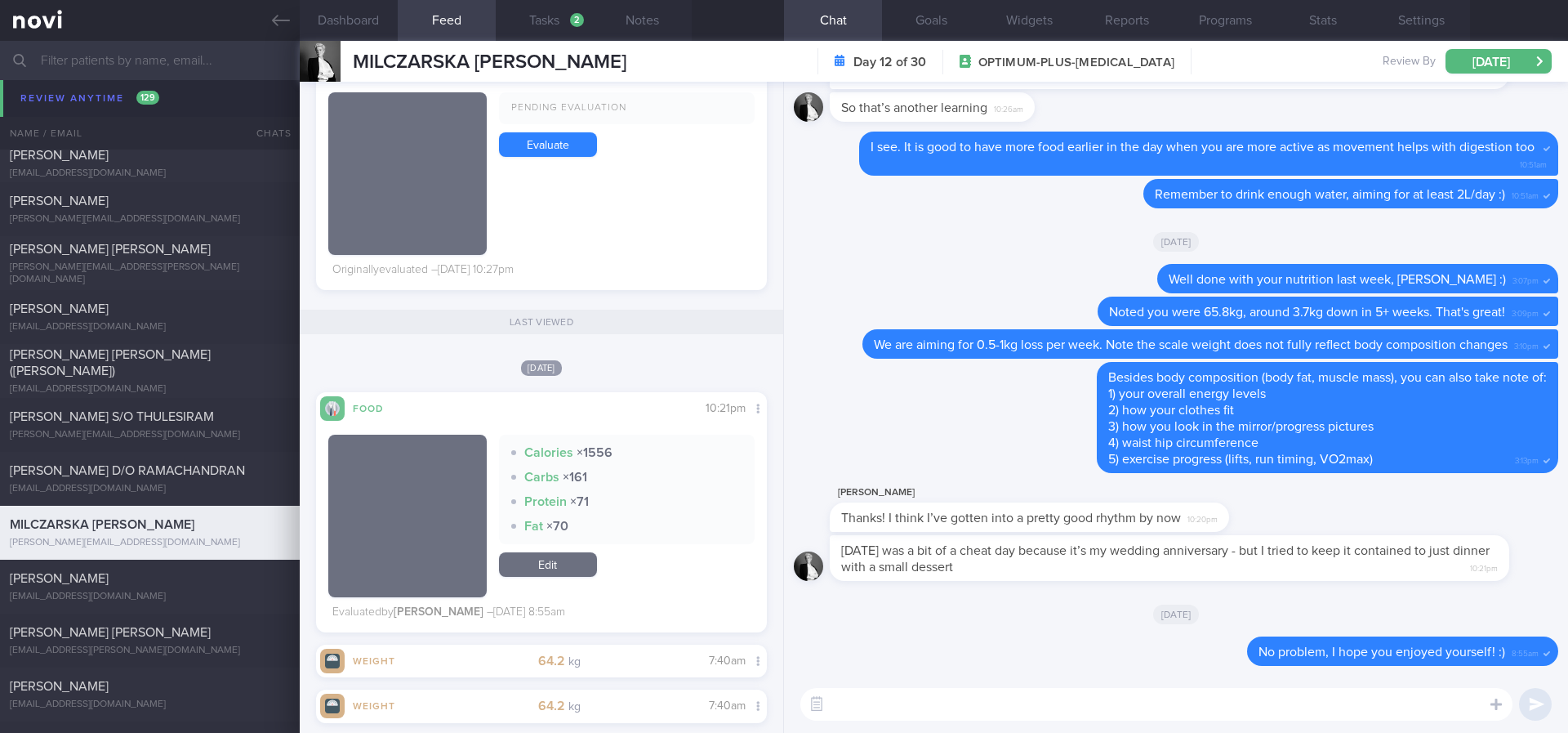
scroll to position [736, 0]
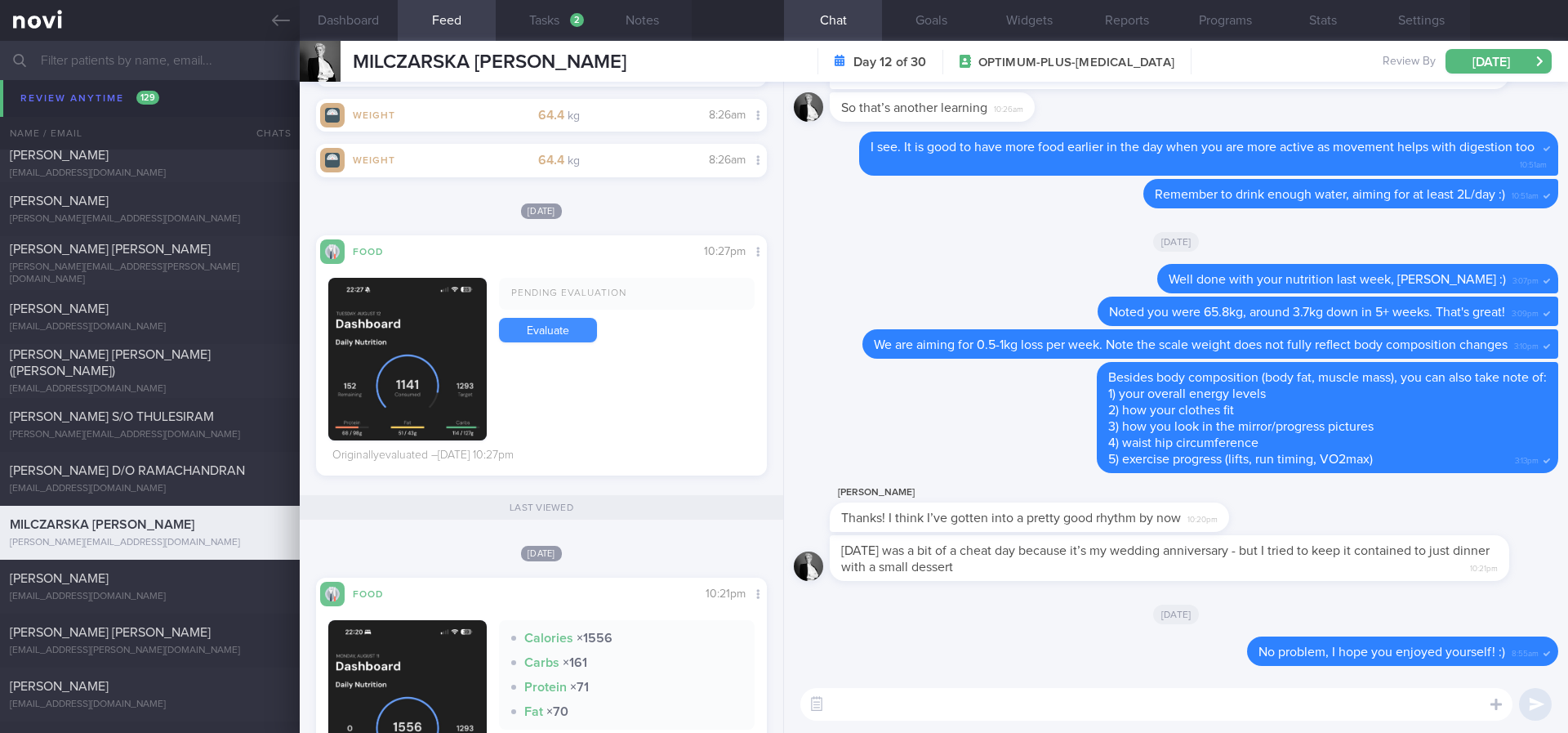
click at [553, 319] on link "Evaluate" at bounding box center [547, 329] width 98 height 24
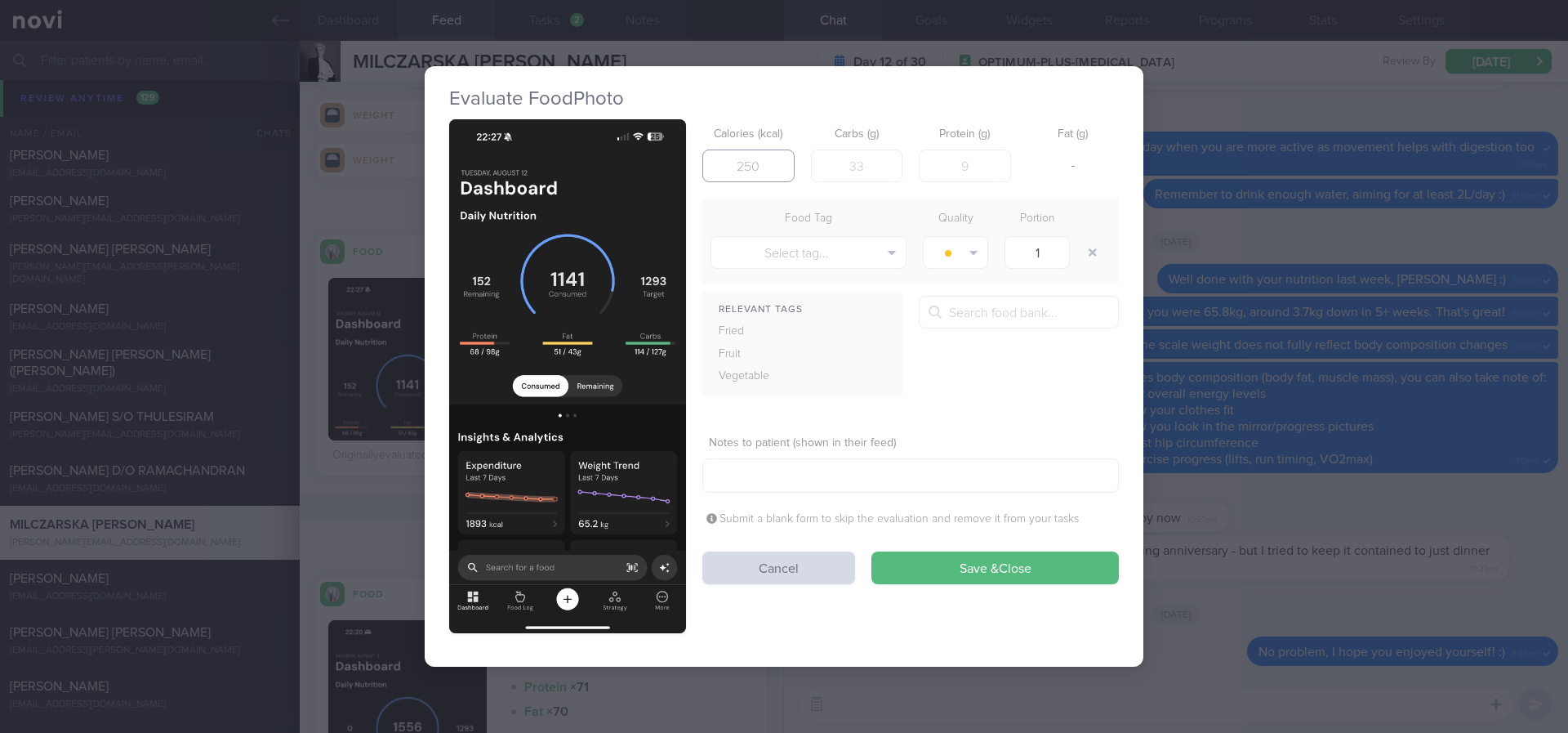
click at [746, 162] on input "number" at bounding box center [748, 165] width 92 height 33
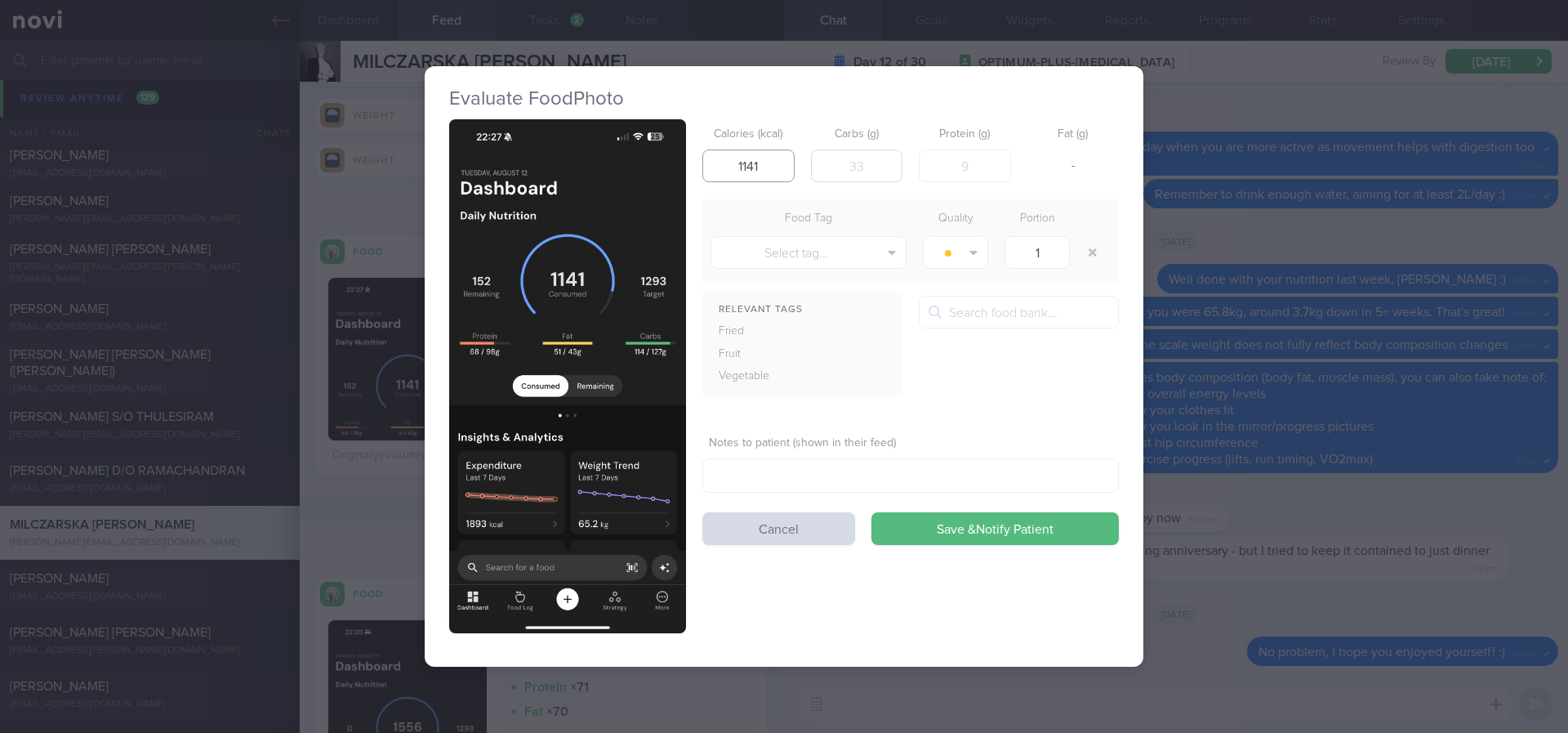
type input "1141"
click at [864, 160] on input "number" at bounding box center [857, 165] width 92 height 33
type input "114"
click at [952, 164] on input "number" at bounding box center [965, 165] width 92 height 33
type input "68"
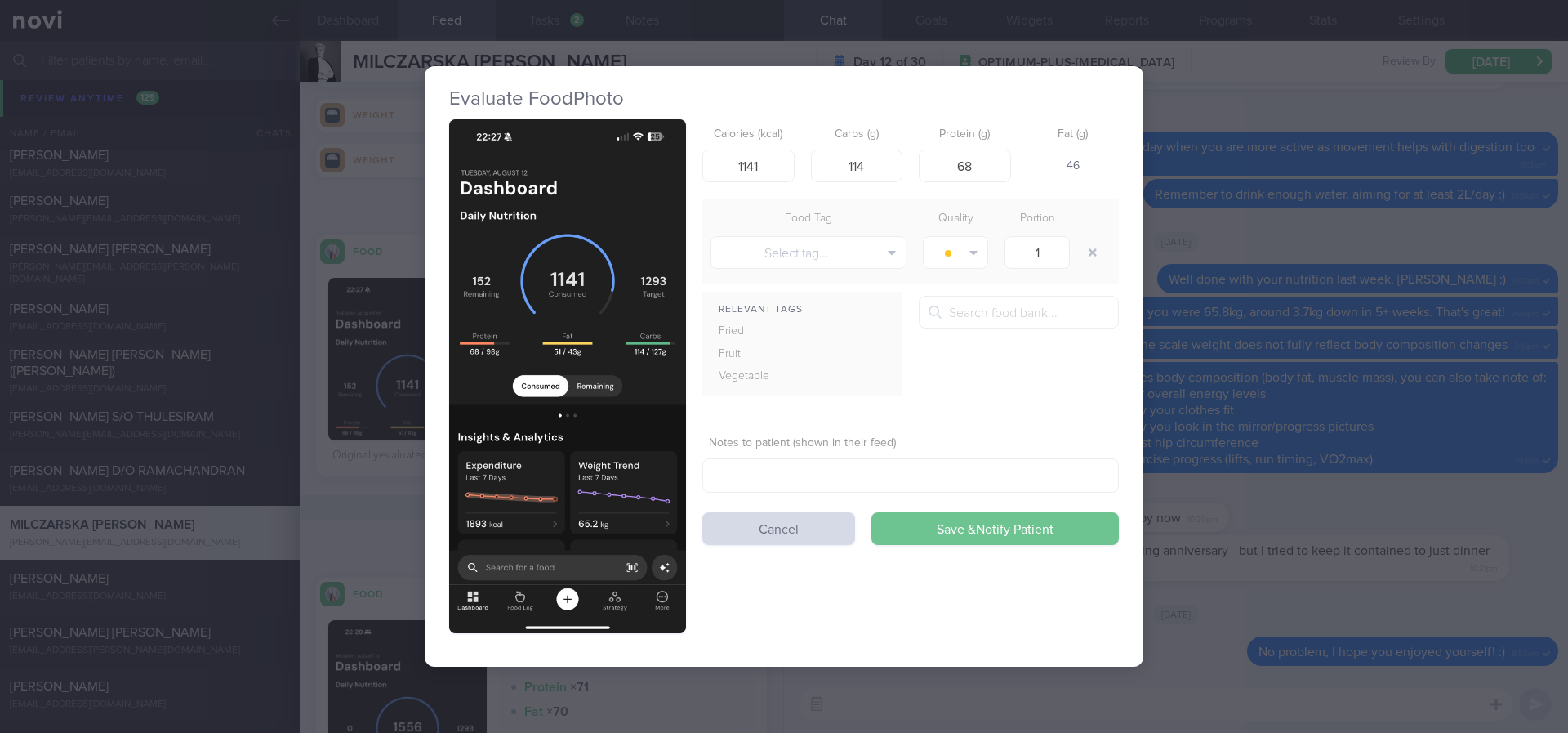
click at [992, 536] on button "Save & Notify Patient" at bounding box center [995, 528] width 247 height 33
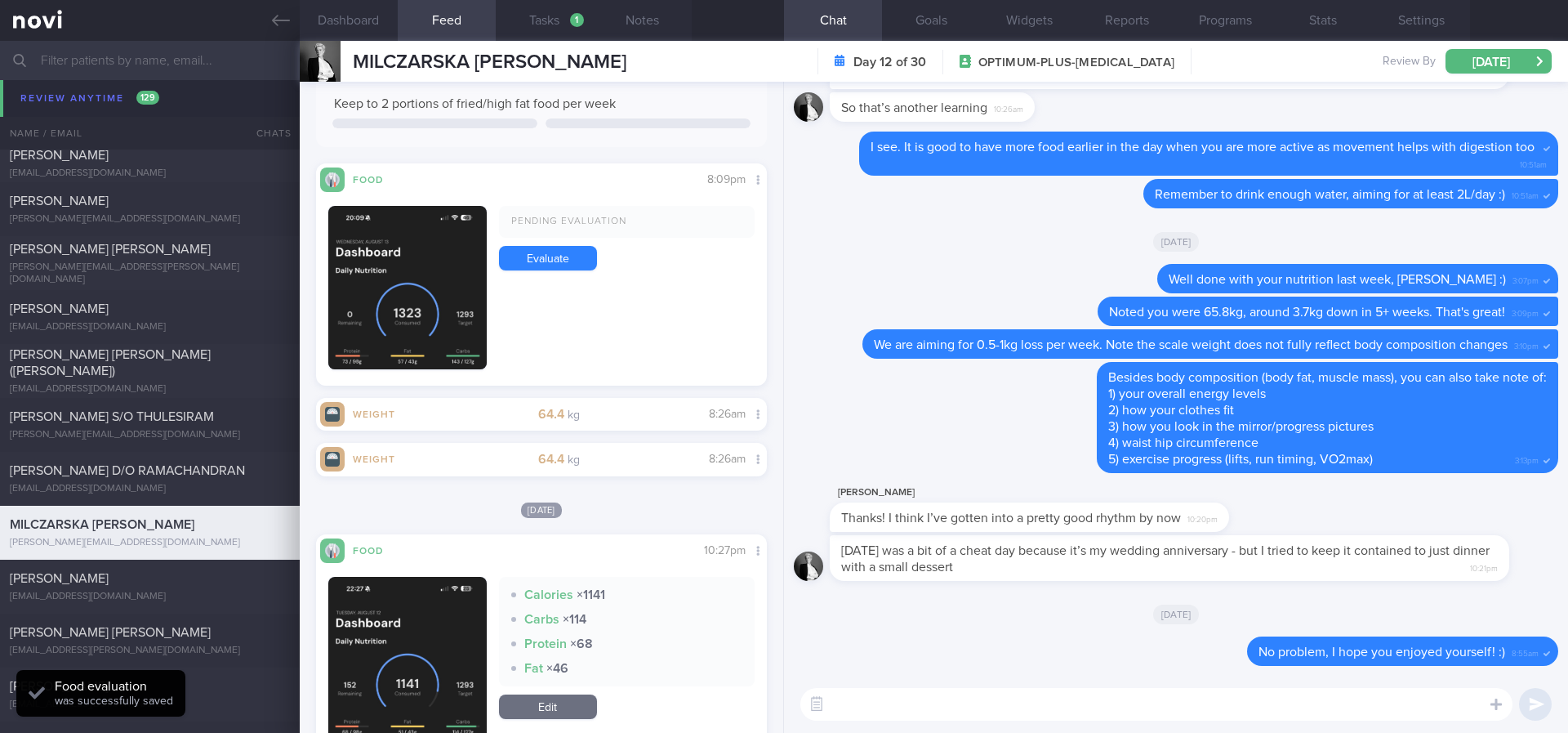
scroll to position [613, 0]
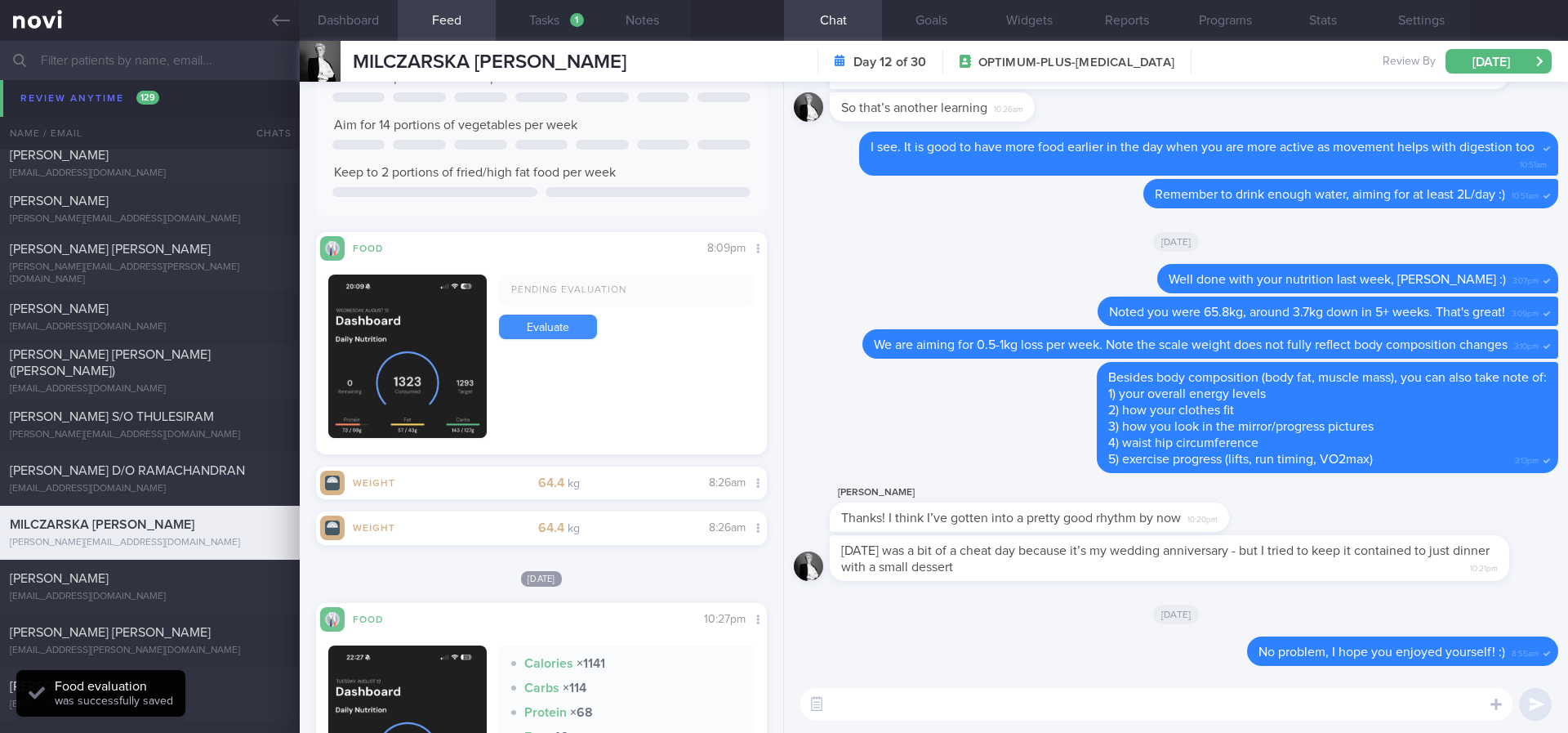
click at [548, 326] on link "Evaluate" at bounding box center [547, 326] width 98 height 24
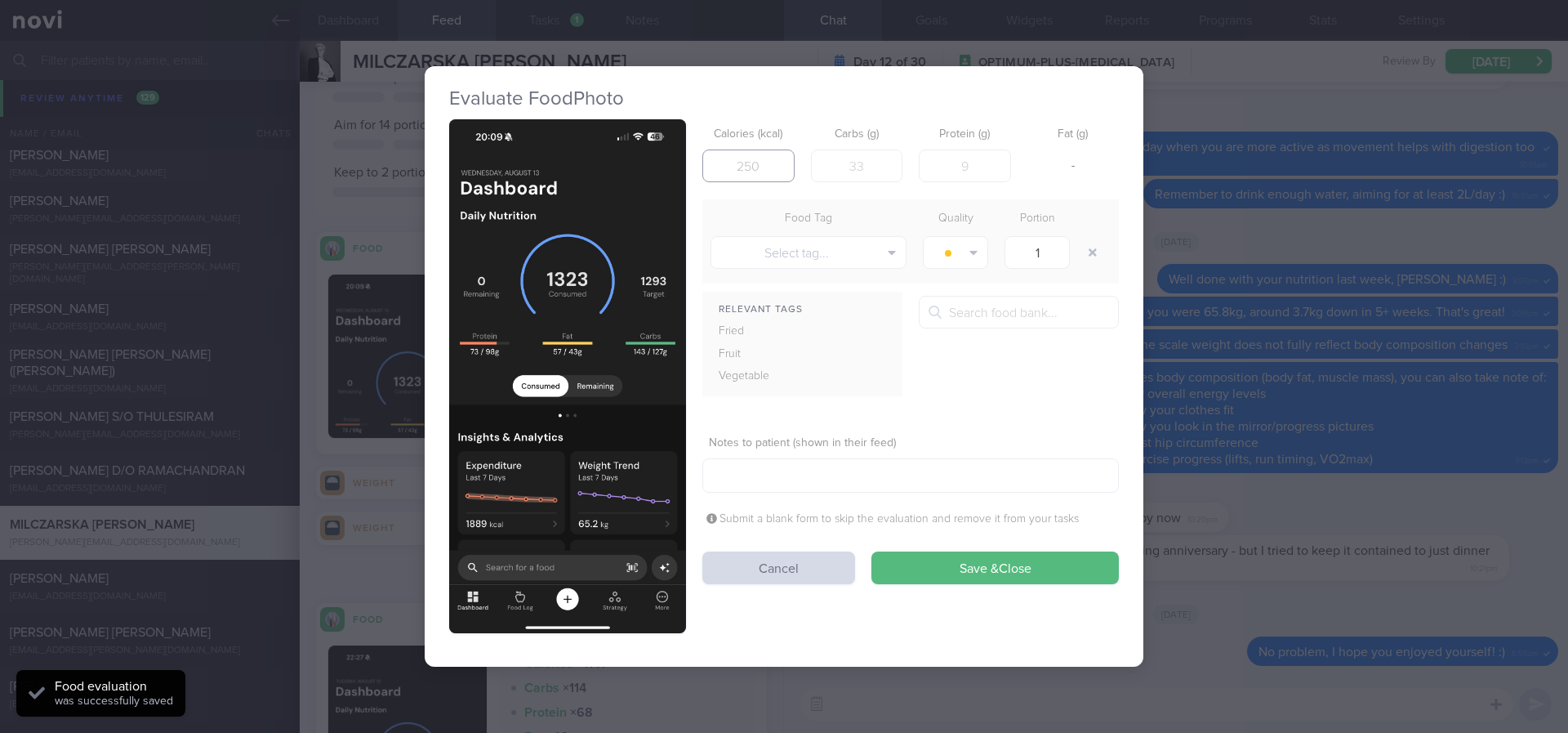
click at [754, 172] on input "number" at bounding box center [748, 165] width 92 height 33
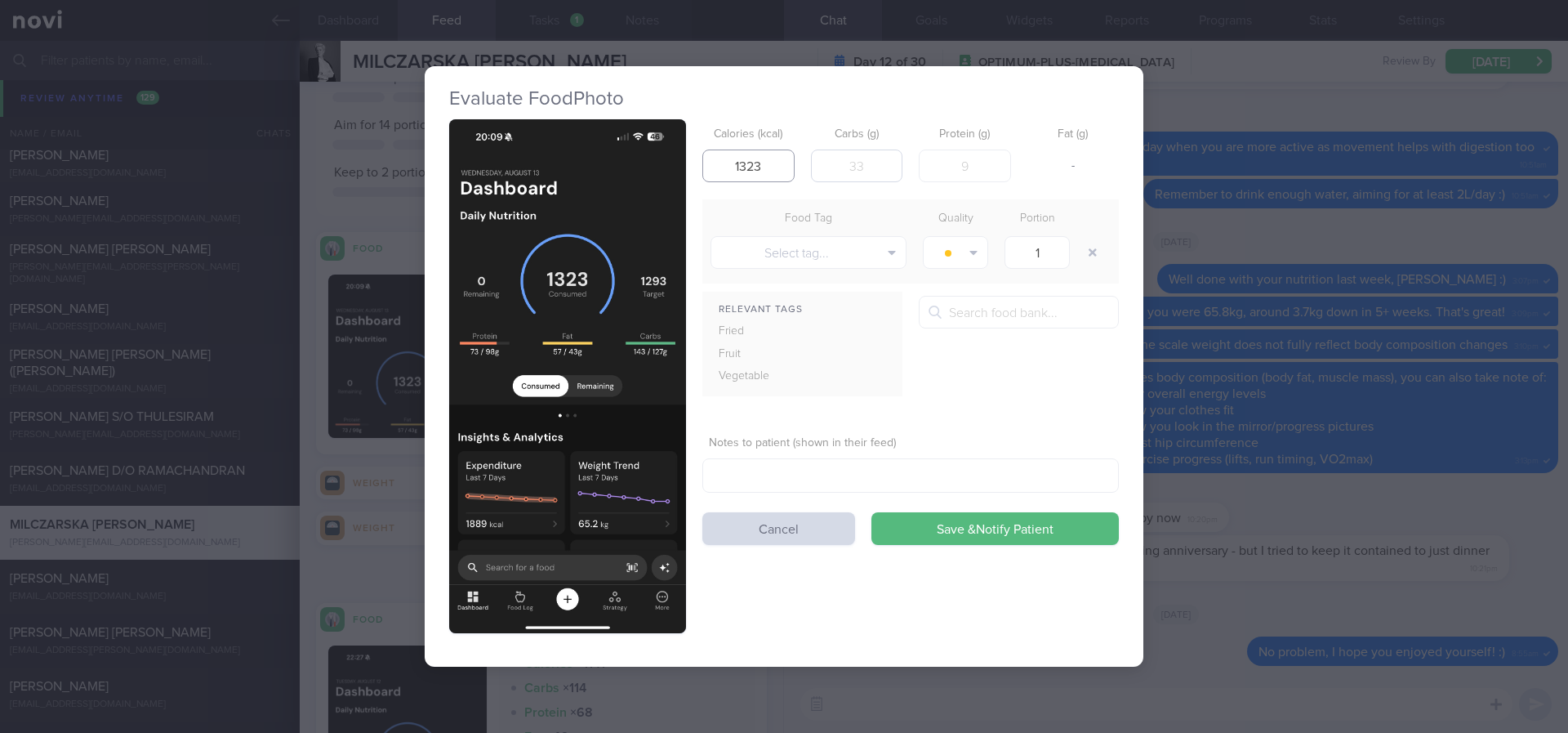
type input "1323"
click at [860, 166] on input "number" at bounding box center [857, 165] width 92 height 33
type input "143"
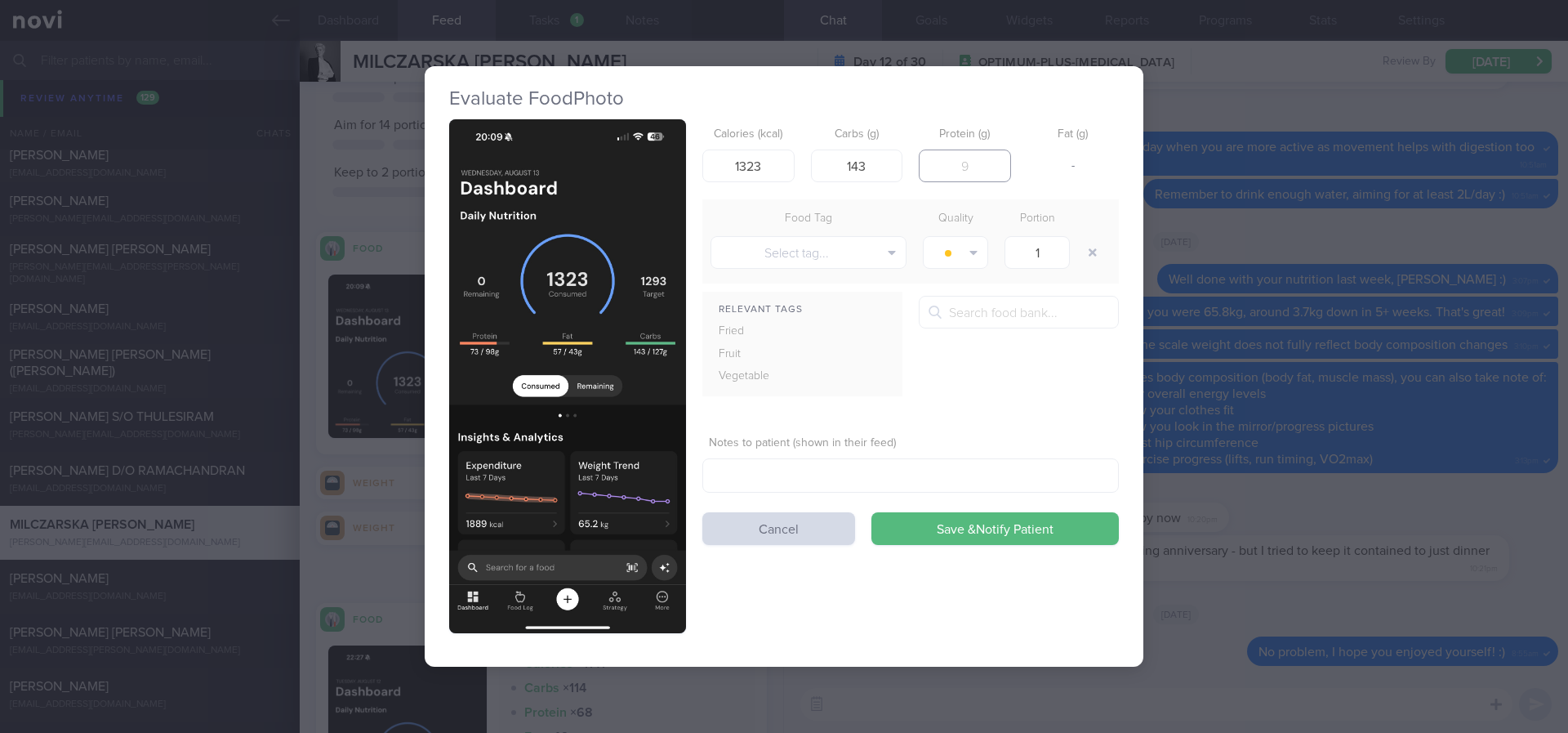
click at [966, 169] on input "number" at bounding box center [965, 165] width 92 height 33
type input "73"
click at [1026, 525] on button "Save & Notify Patient" at bounding box center [995, 528] width 247 height 33
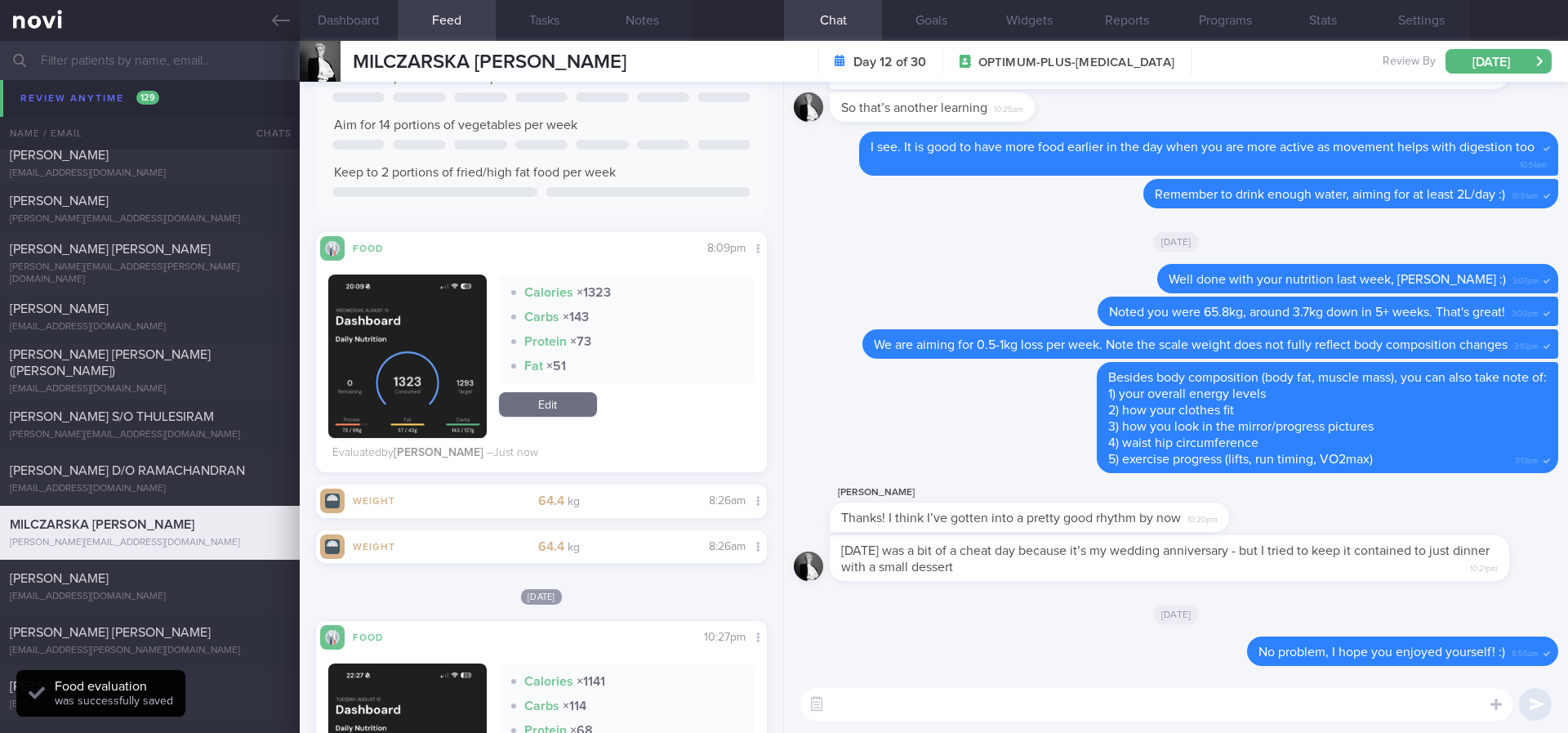
click at [1081, 695] on textarea at bounding box center [1156, 704] width 712 height 33
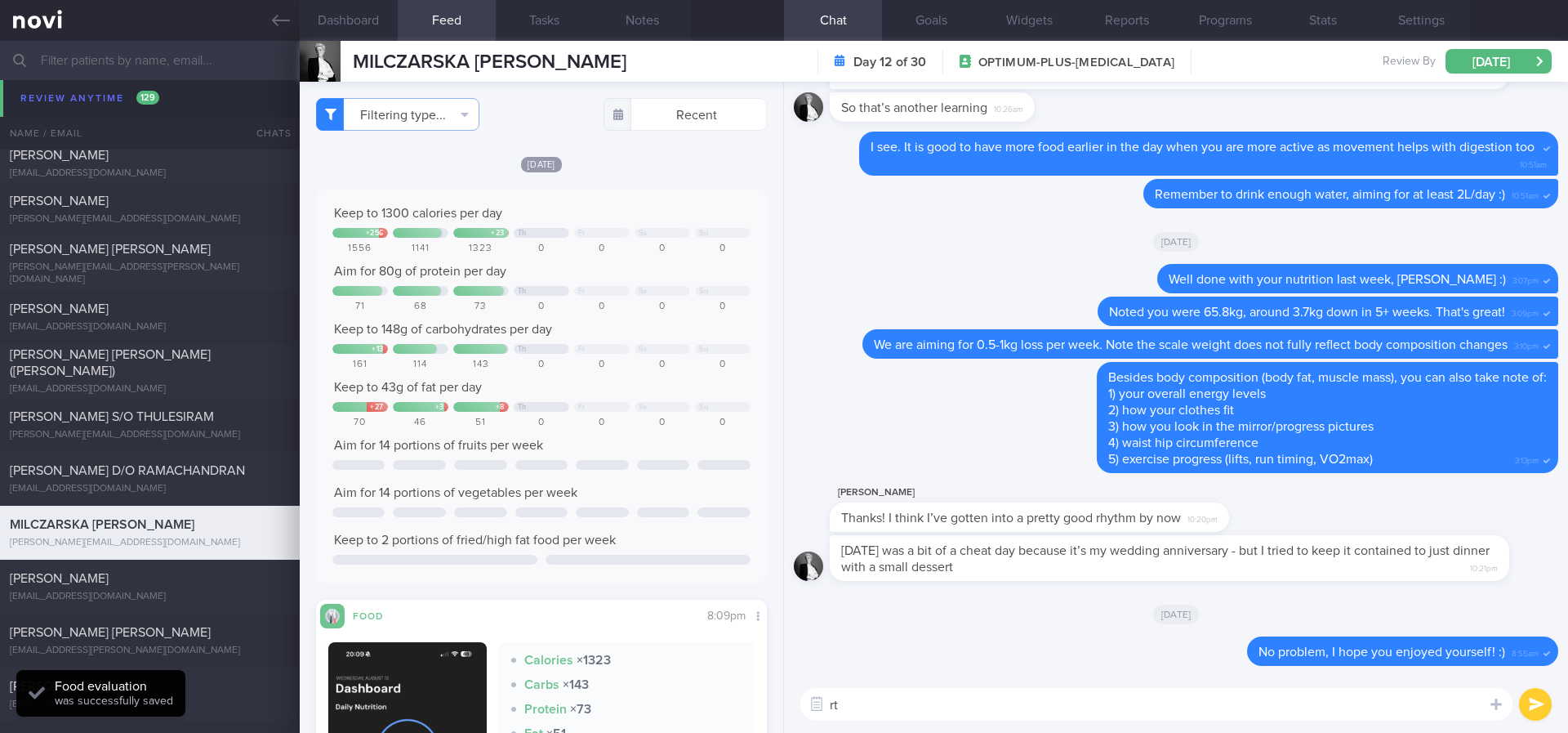
type textarea "r"
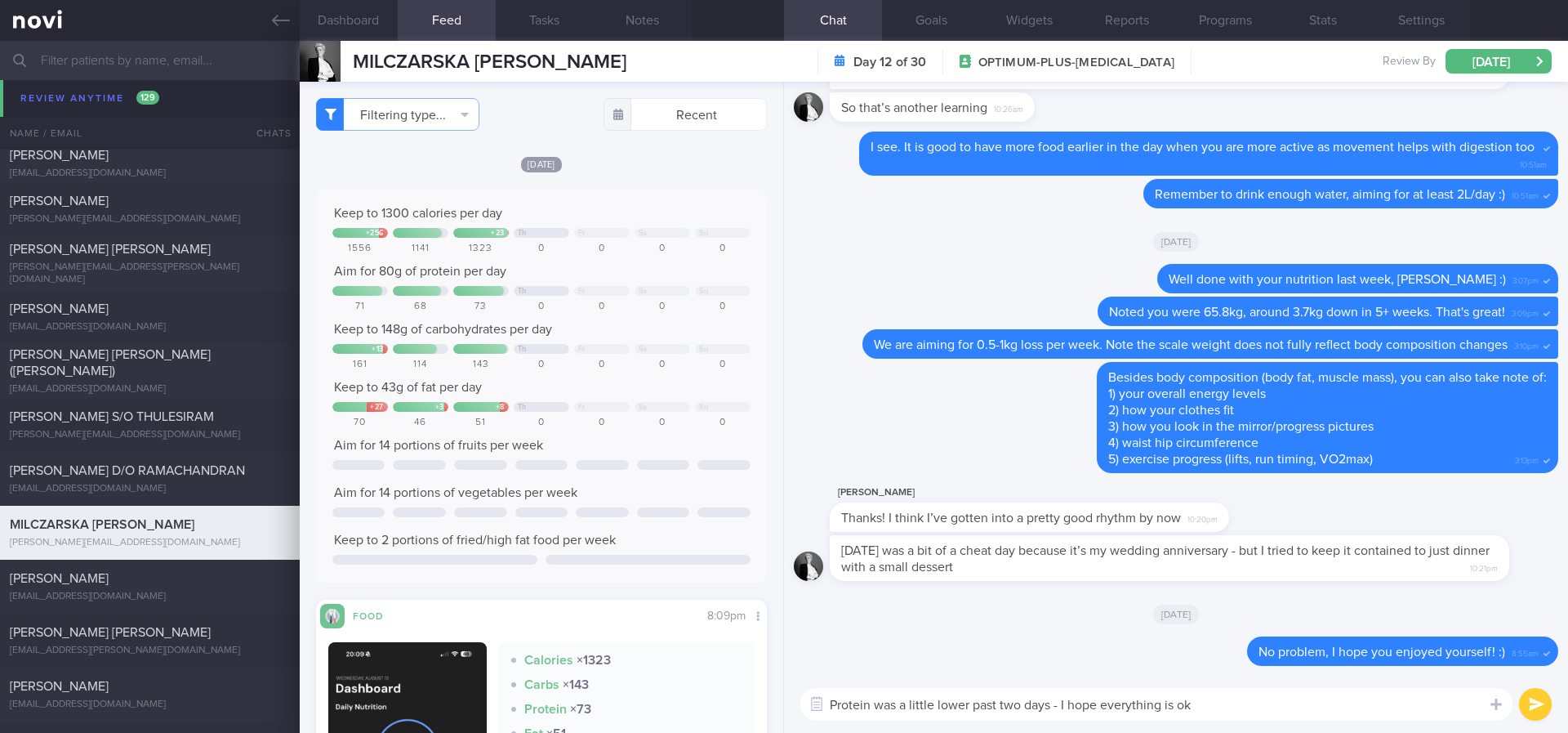
type textarea "Protein was a little lower past two days - I hope everything is ok!"
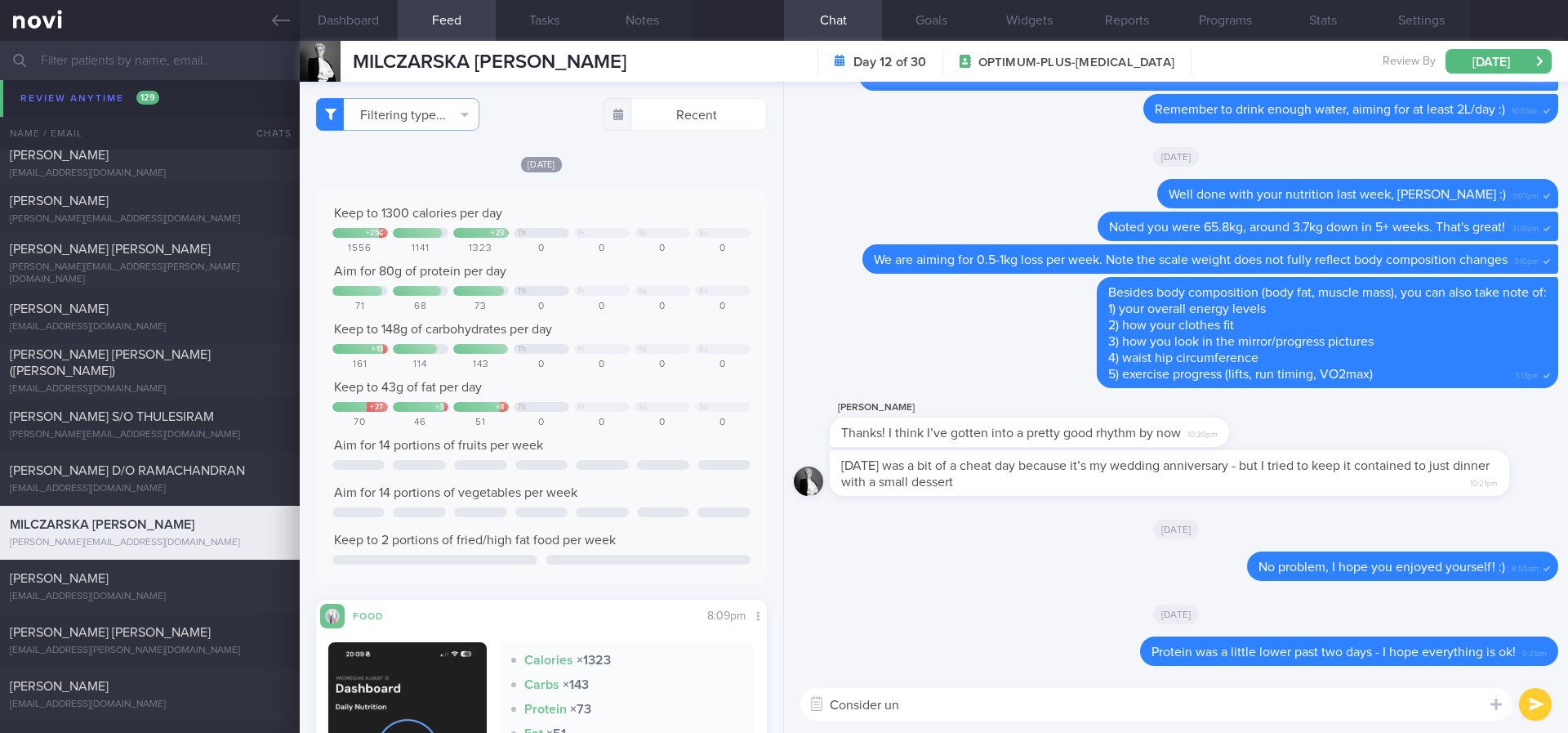
click at [894, 705] on textarea "Consider un" at bounding box center [1156, 704] width 712 height 33
paste textarea "*Unsweetened/No sugar - choose these!* [Nutrisoy No Sugar Soy Milk](https://www…"
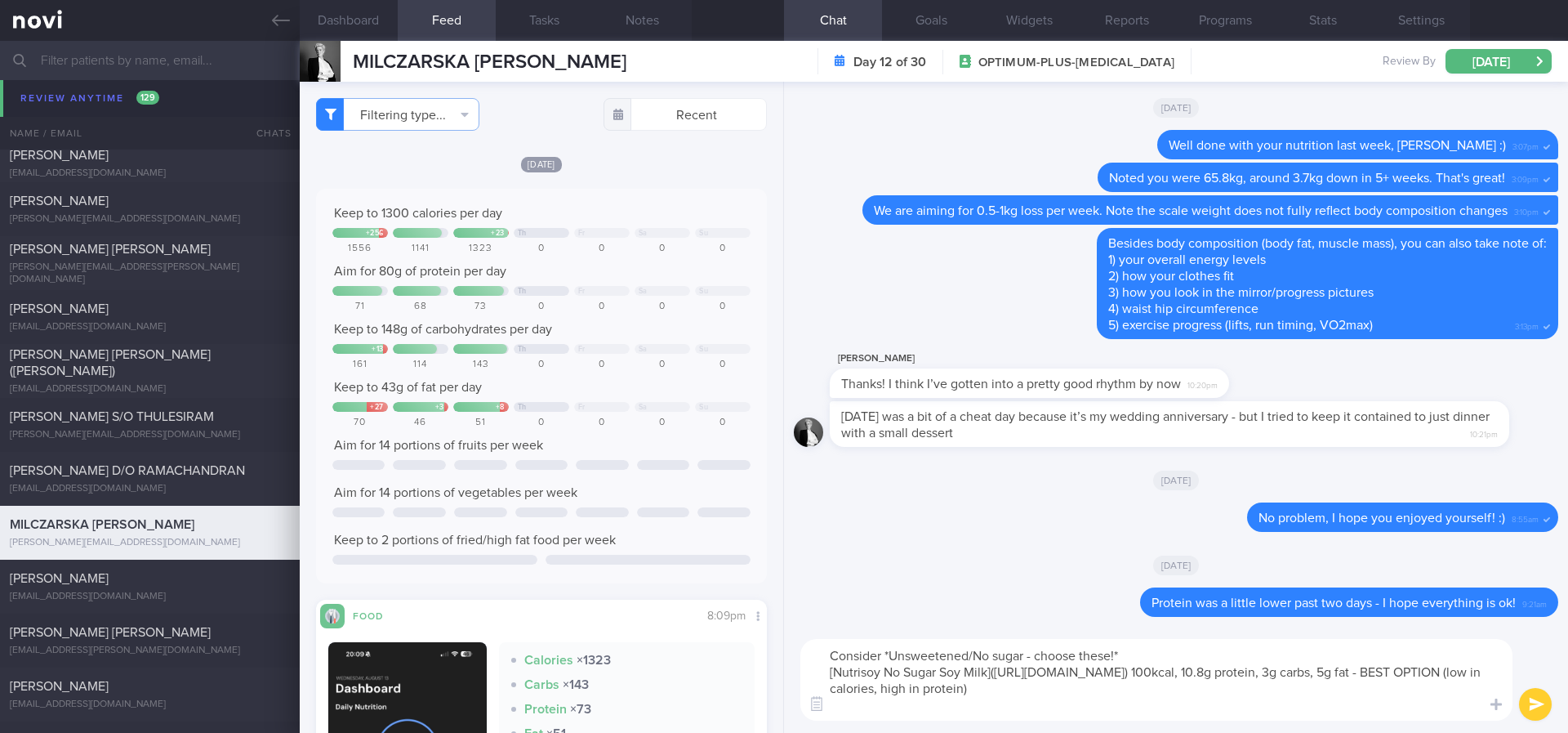
drag, startPoint x: 1154, startPoint y: 653, endPoint x: 885, endPoint y: 657, distance: 269.0
click at [885, 657] on textarea "Consider *Unsweetened/No sugar - choose these!* [Nutrisoy No Sugar Soy Milk](ht…" at bounding box center [1156, 680] width 712 height 82
drag, startPoint x: 1413, startPoint y: 685, endPoint x: 1124, endPoint y: 685, distance: 289.0
click at [1124, 685] on textarea "Consider [Nutrisoy No Sugar Soy Milk](https://www.fairprice.com.sg/product/f-n-…" at bounding box center [1156, 680] width 712 height 82
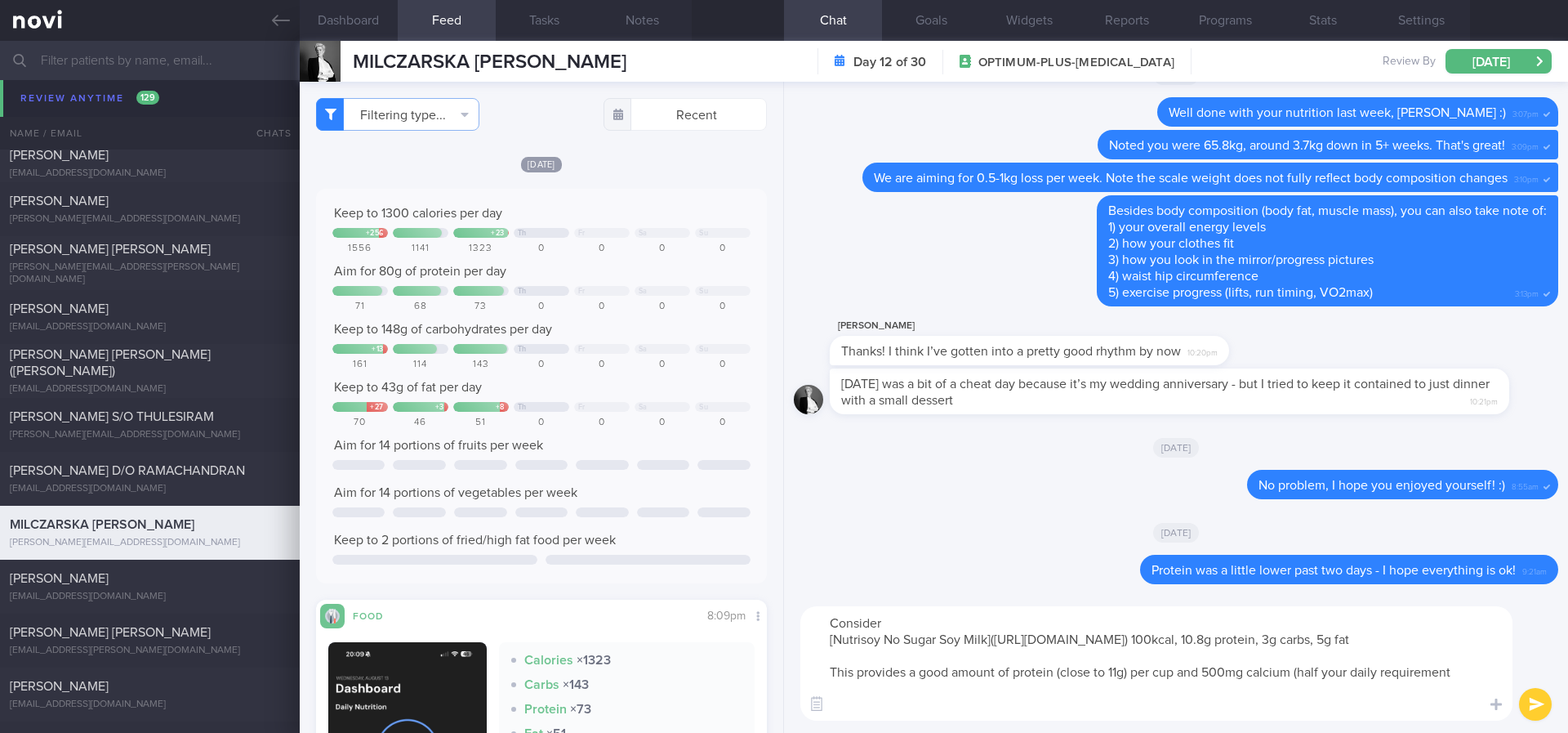
type textarea "Consider [Nutrisoy No Sugar Soy Milk](https://www.fairprice.com.sg/product/f-n-…"
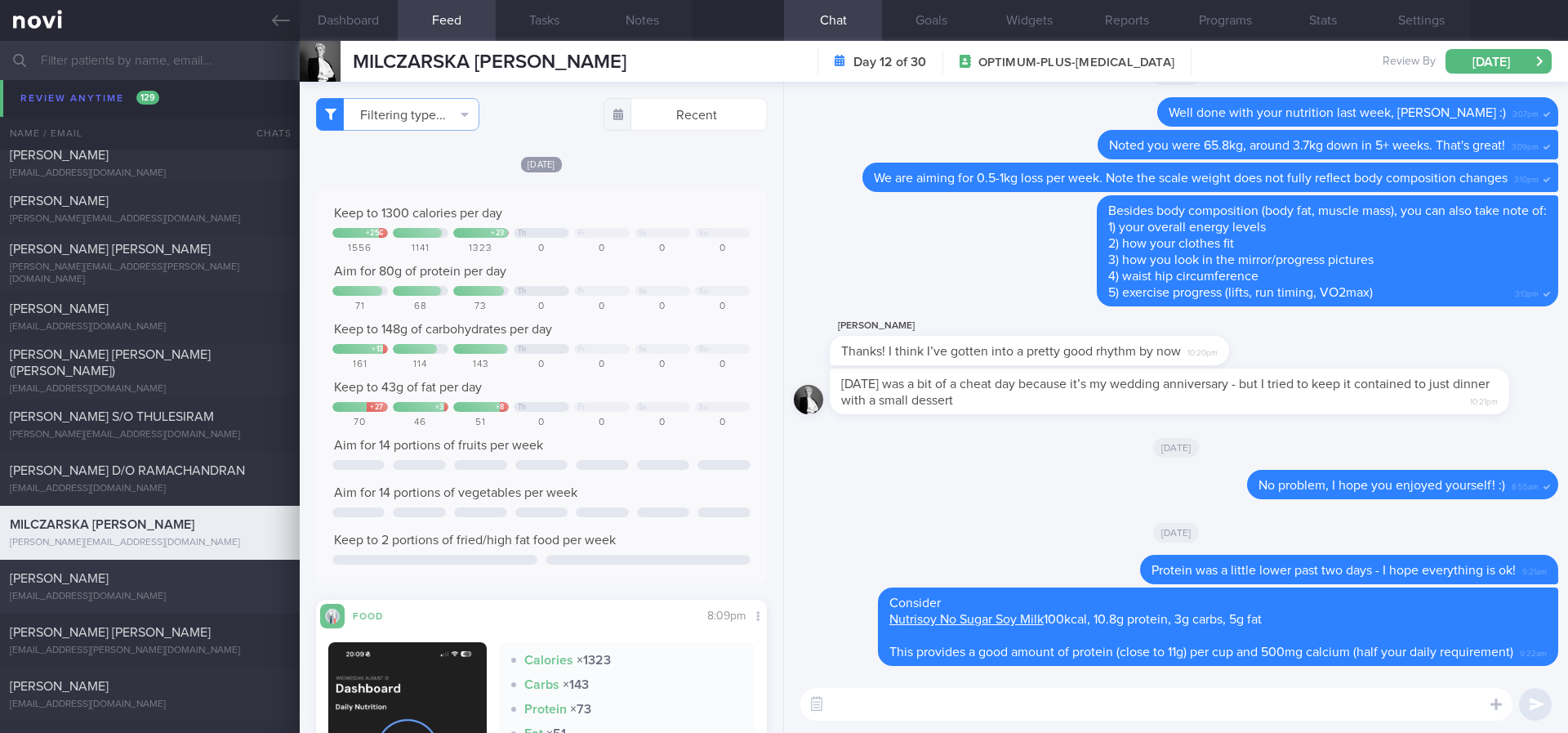
scroll to position [3799, 0]
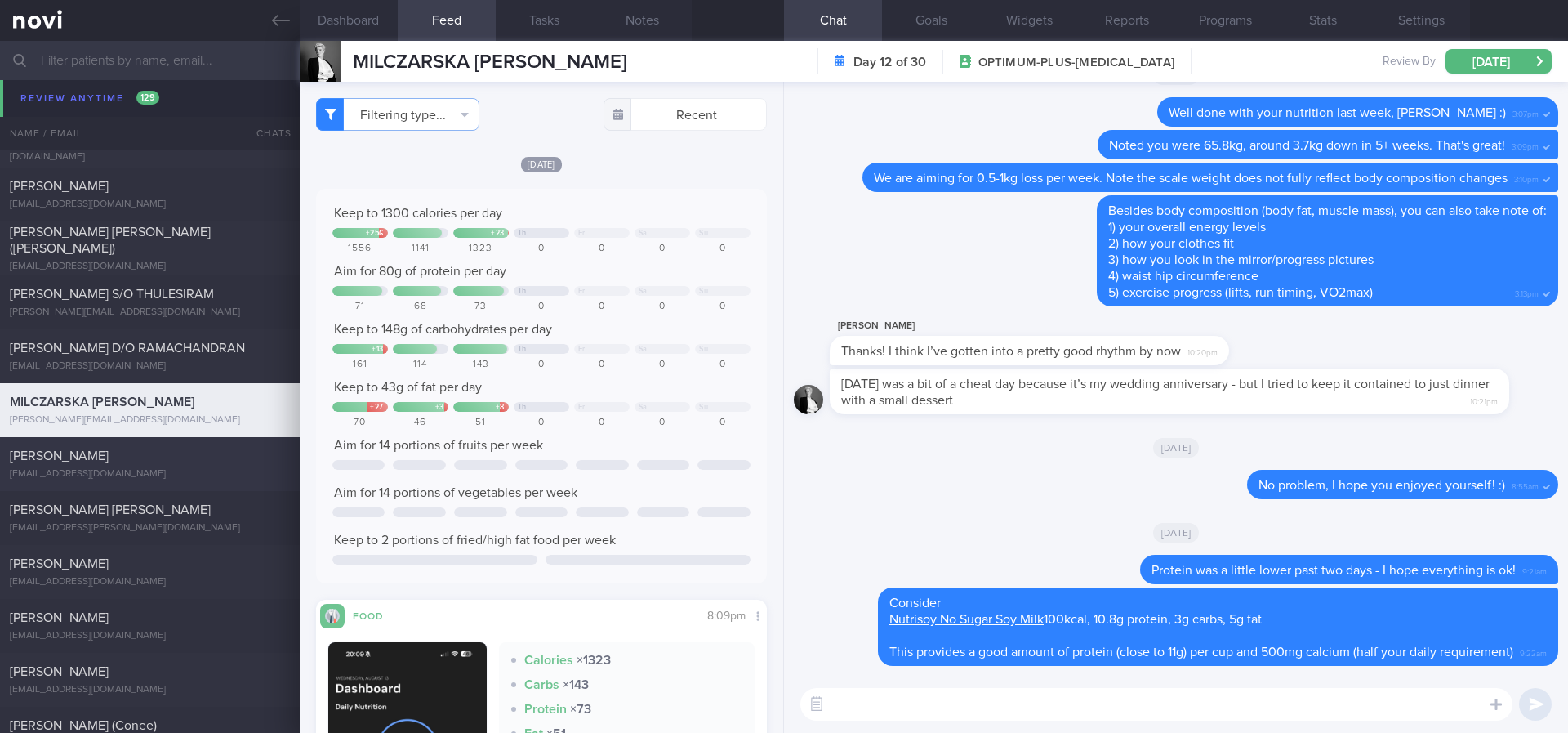
click at [153, 477] on div "[EMAIL_ADDRESS][DOMAIN_NAME]" at bounding box center [150, 474] width 280 height 13
type input "tracked. lacto vegetarian"
checkbox input "true"
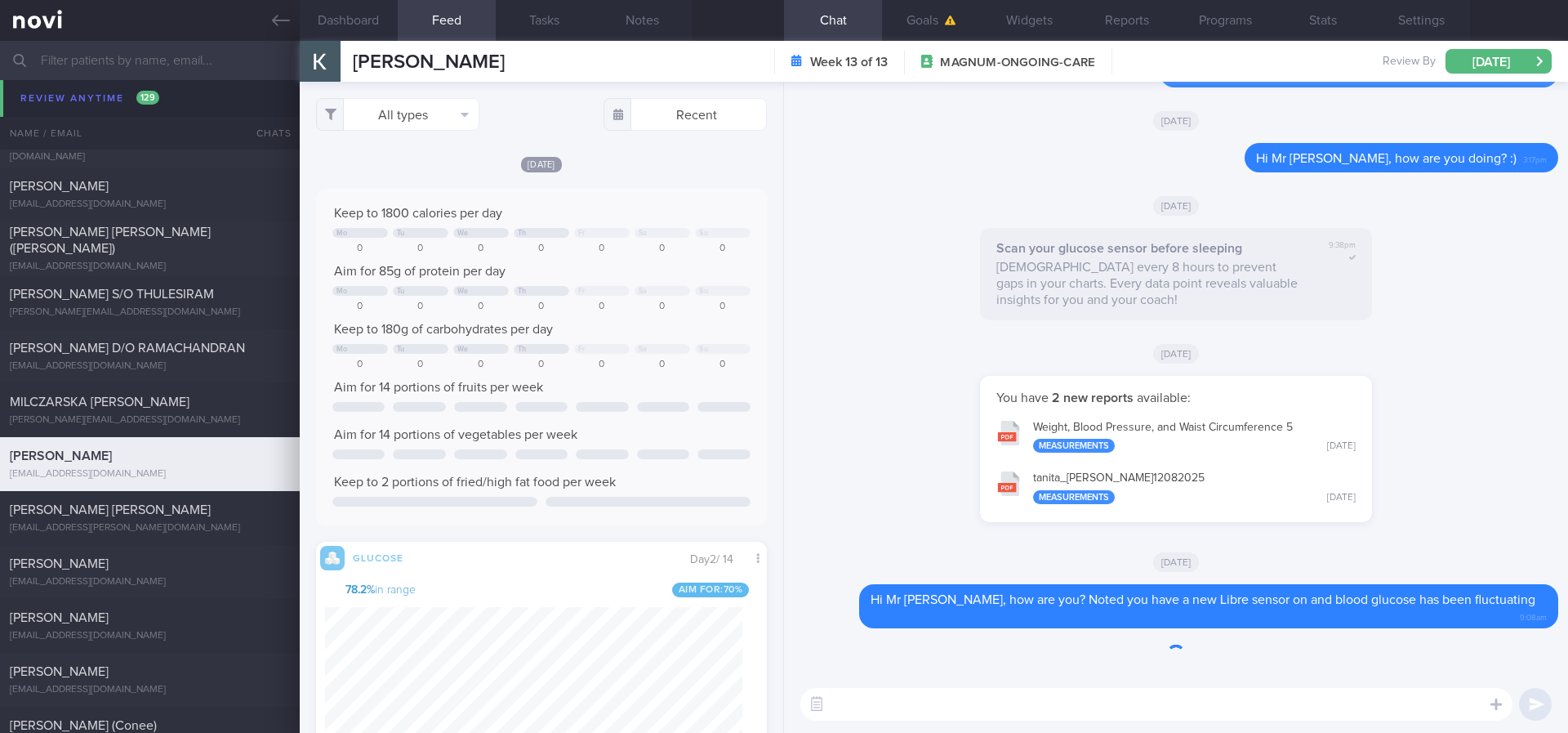
scroll to position [264, 418]
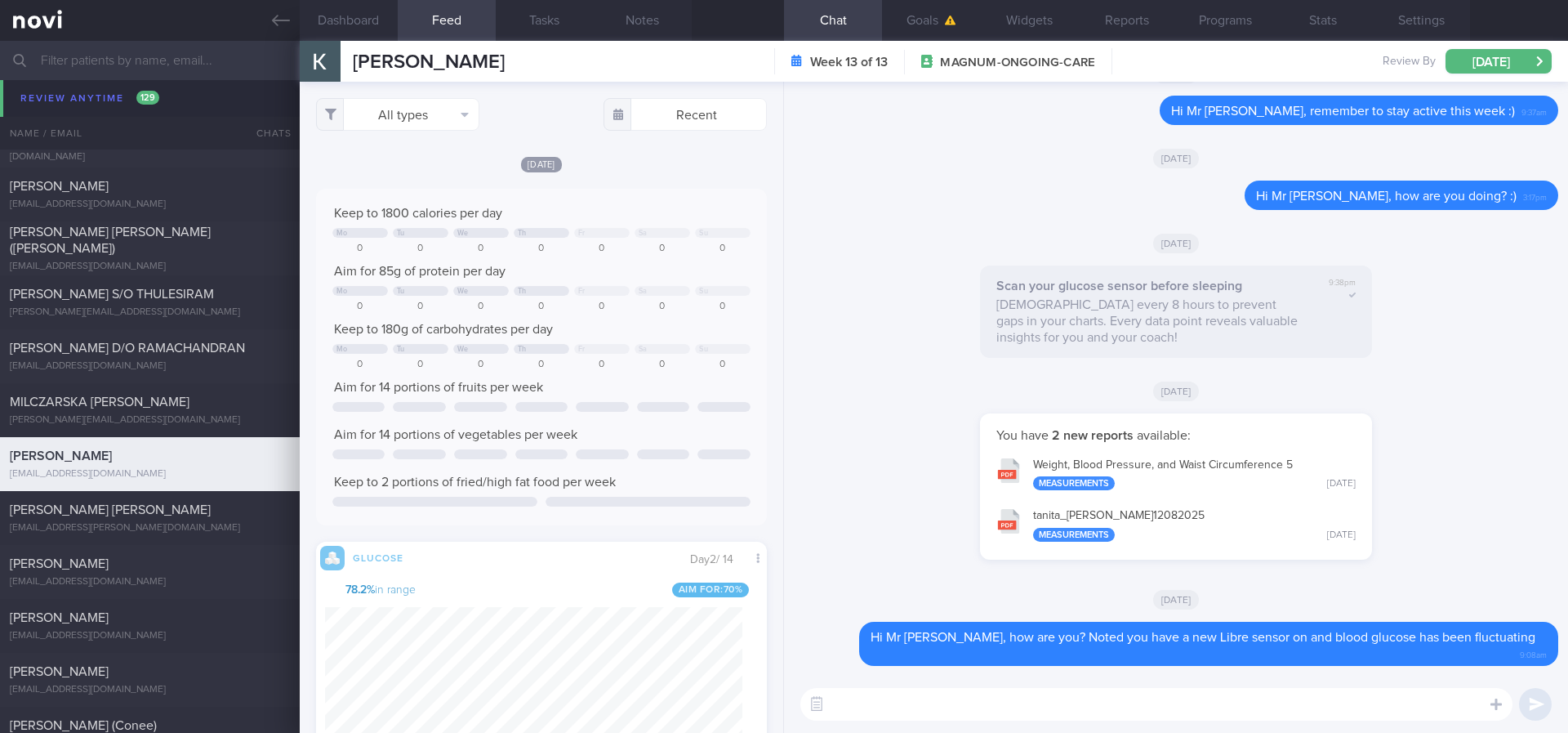
click at [1106, 696] on textarea at bounding box center [1156, 704] width 712 height 33
click at [1087, 700] on textarea at bounding box center [1156, 704] width 712 height 33
type textarea "H"
click at [205, 511] on div "HUTCHISON CALLUM ROBERT" at bounding box center [148, 510] width 276 height 17
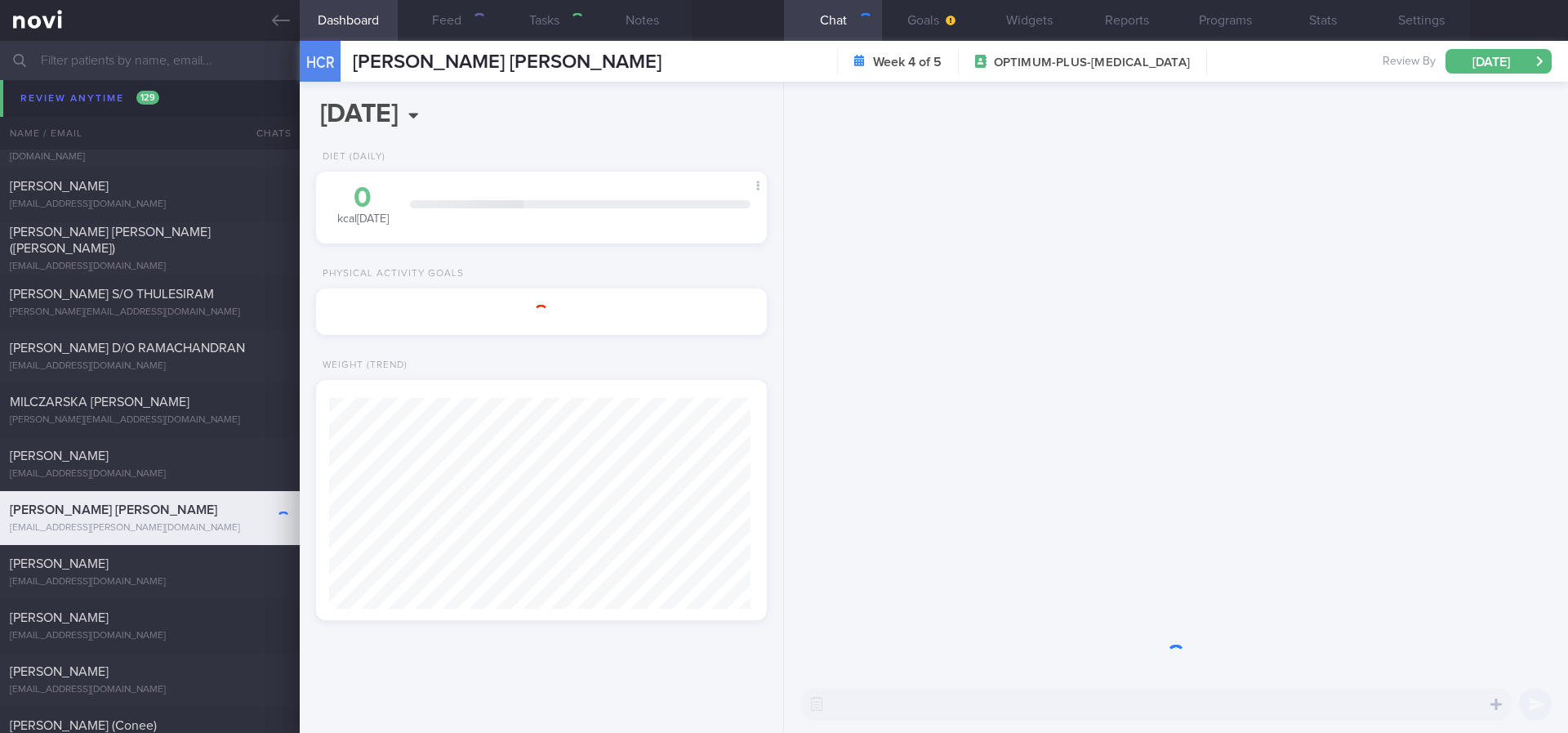
type input "Tracked"
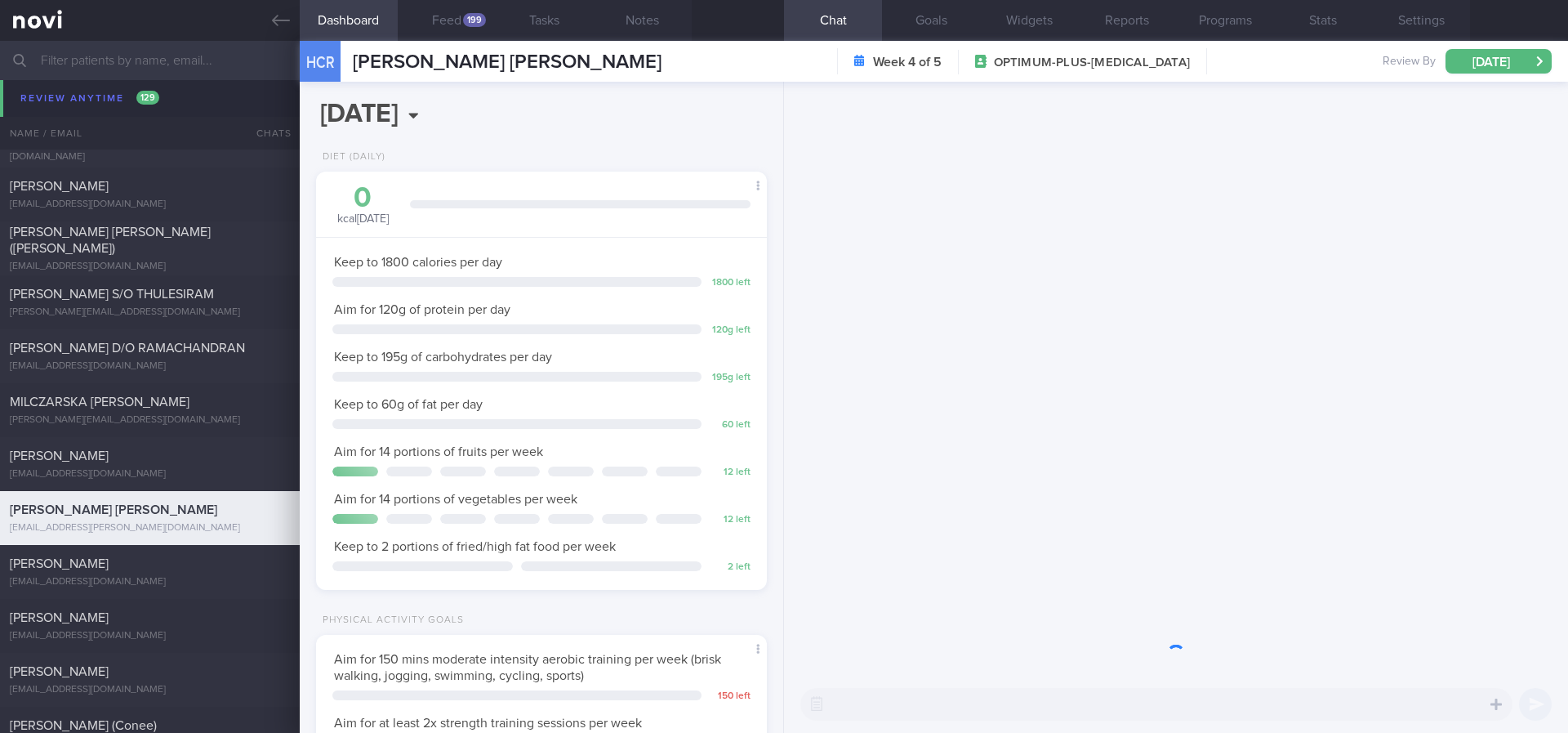
scroll to position [225, 403]
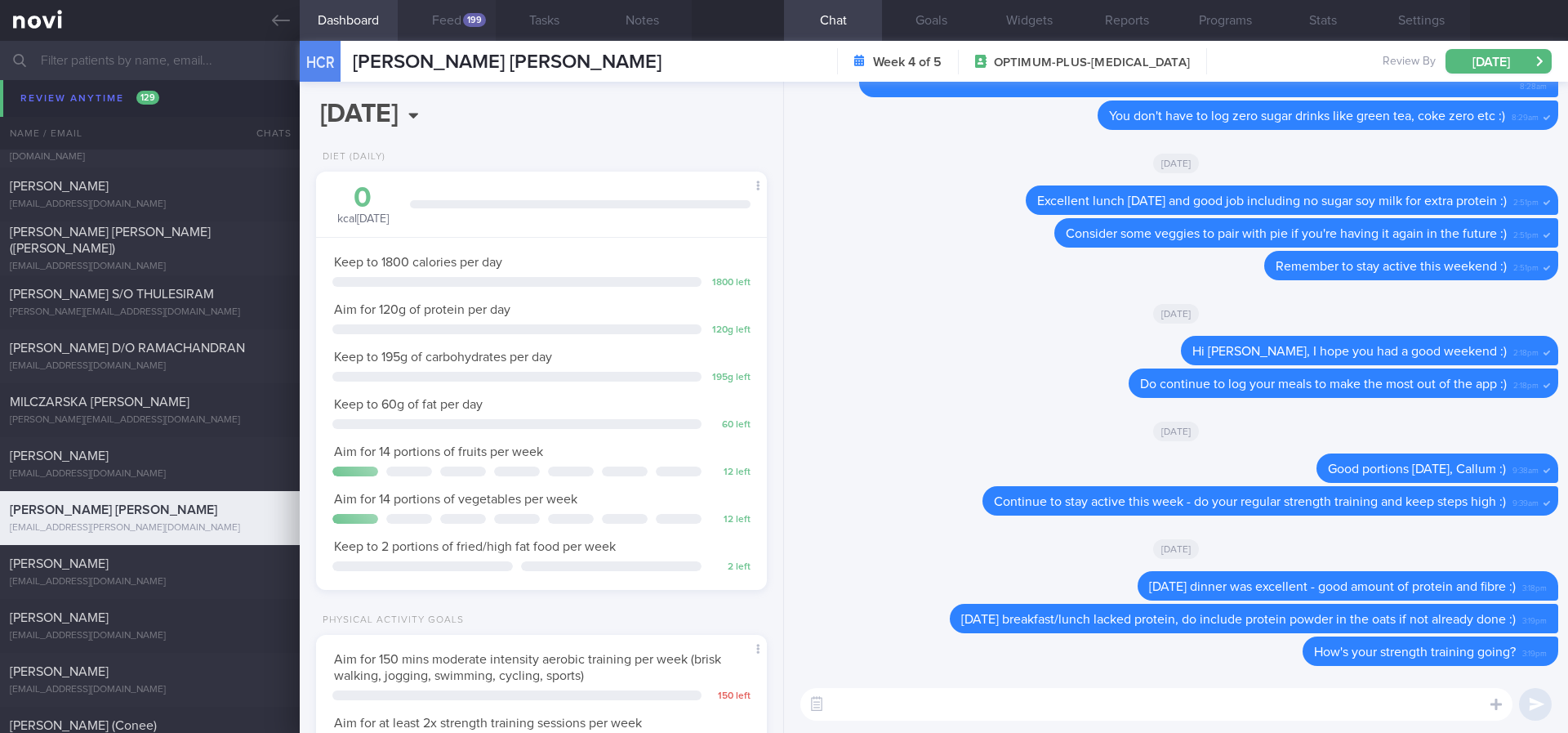
click at [430, 27] on button "Feed 199" at bounding box center [446, 20] width 98 height 41
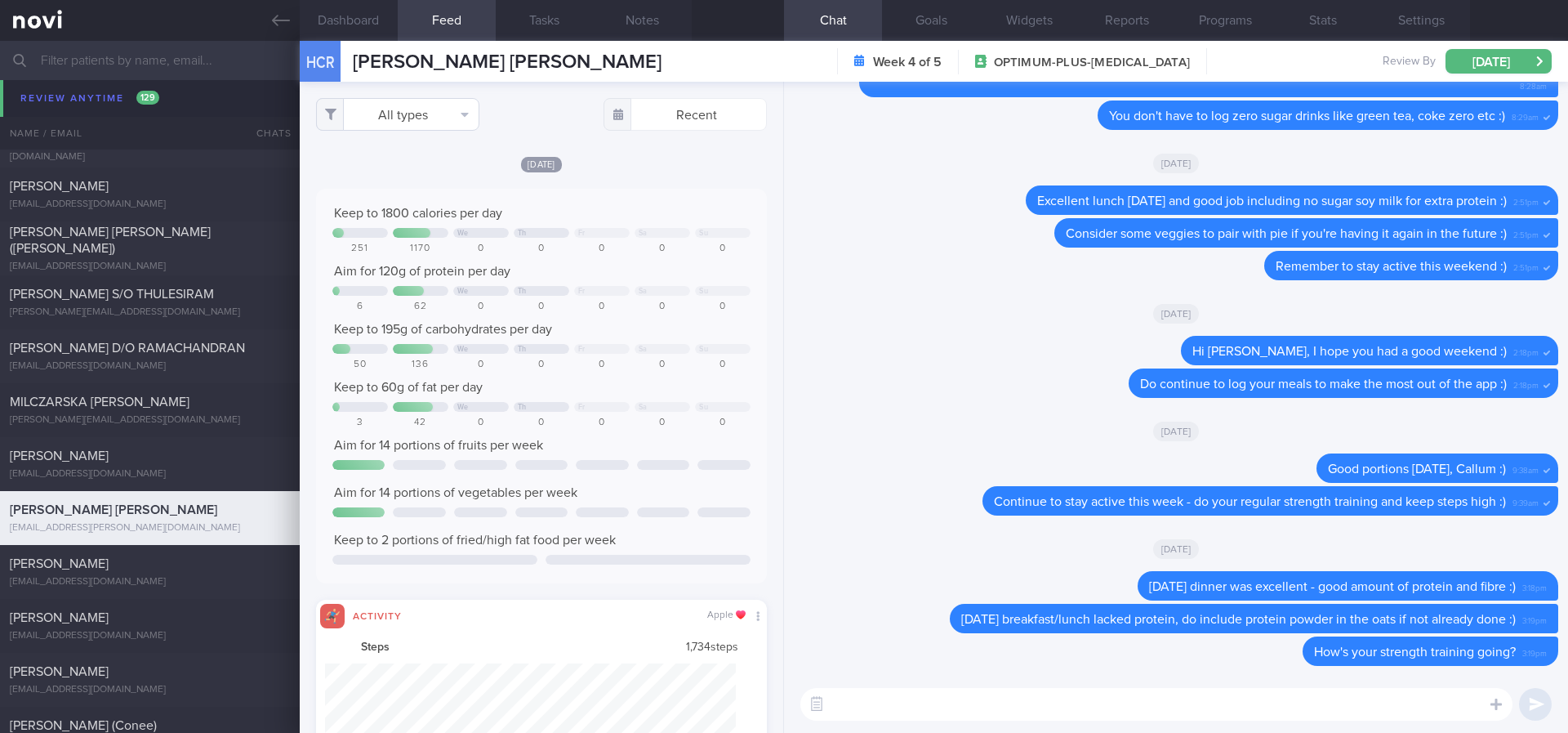
scroll to position [102, 412]
click at [401, 104] on button "All types" at bounding box center [398, 114] width 164 height 33
click at [391, 171] on button "Activity" at bounding box center [398, 171] width 162 height 24
click at [597, 195] on div "Keep to 1800 calories per day We Th Fr Sa Su 251 1170 0 0 0 0 0 Aim for 120g of…" at bounding box center [541, 386] width 451 height 394
checkbox input "false"
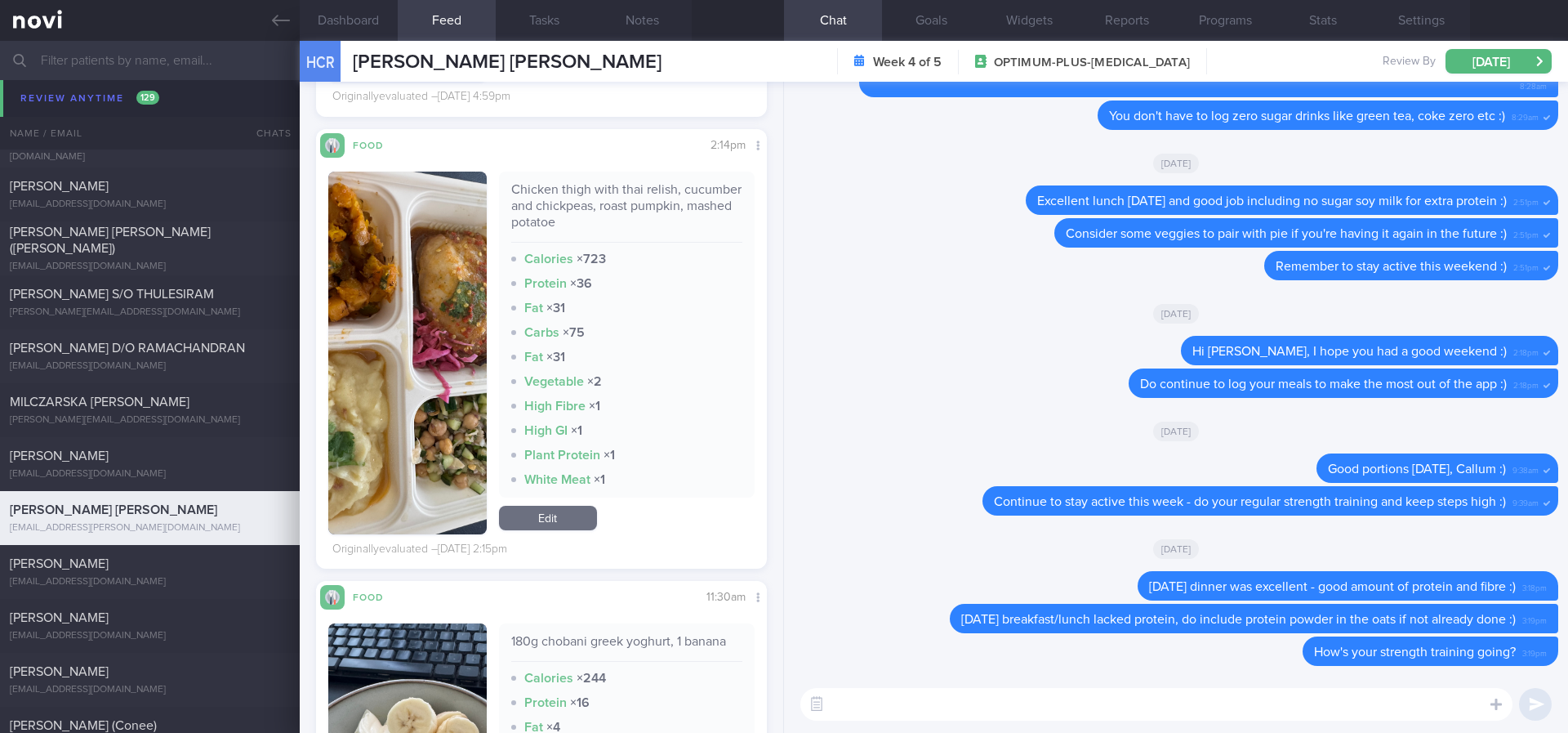
click at [419, 377] on button "button" at bounding box center [408, 353] width 159 height 363
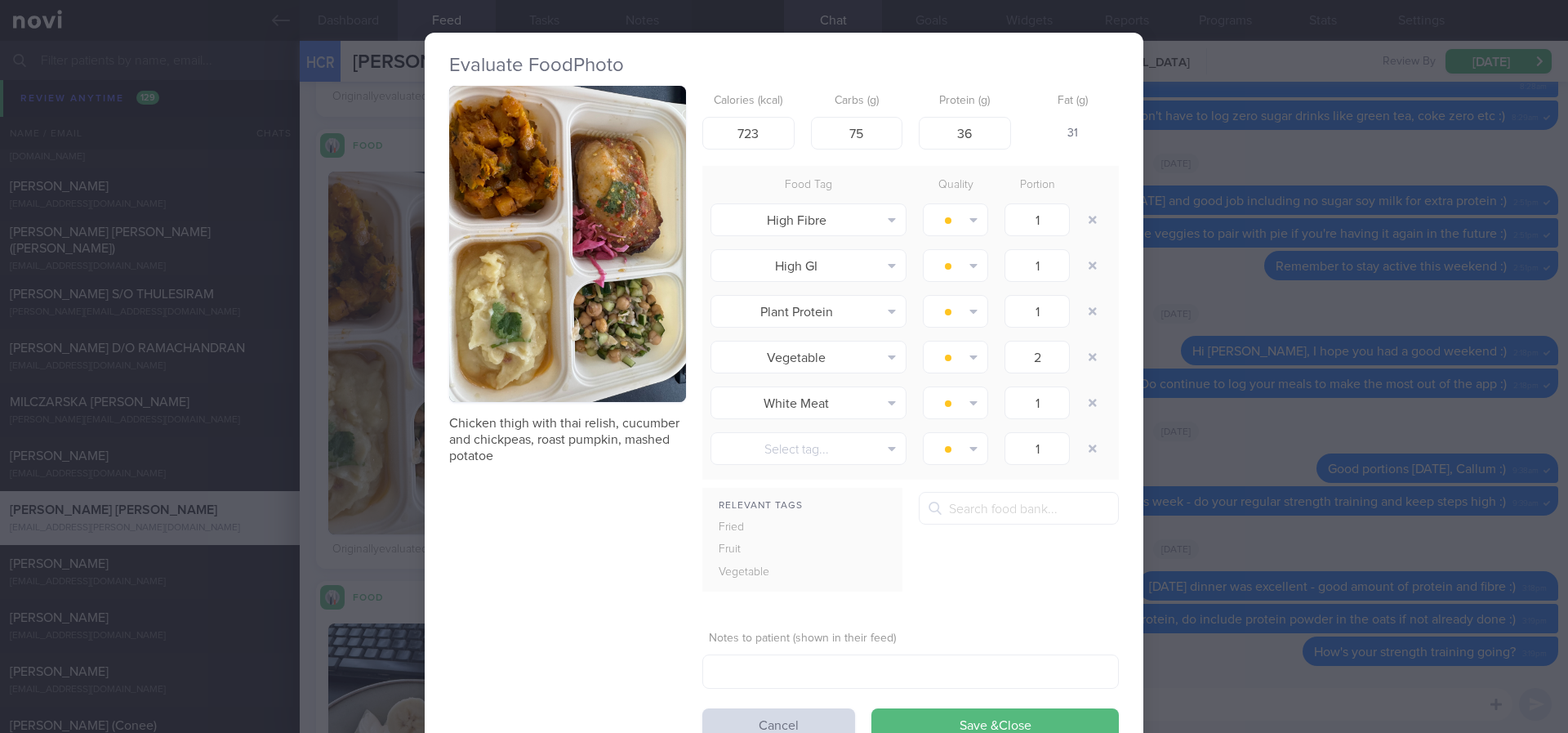
click at [1250, 279] on div "Evaluate Food Photo Chicken thigh with thai relish, cucumber and chickpeas, roa…" at bounding box center [784, 366] width 1568 height 733
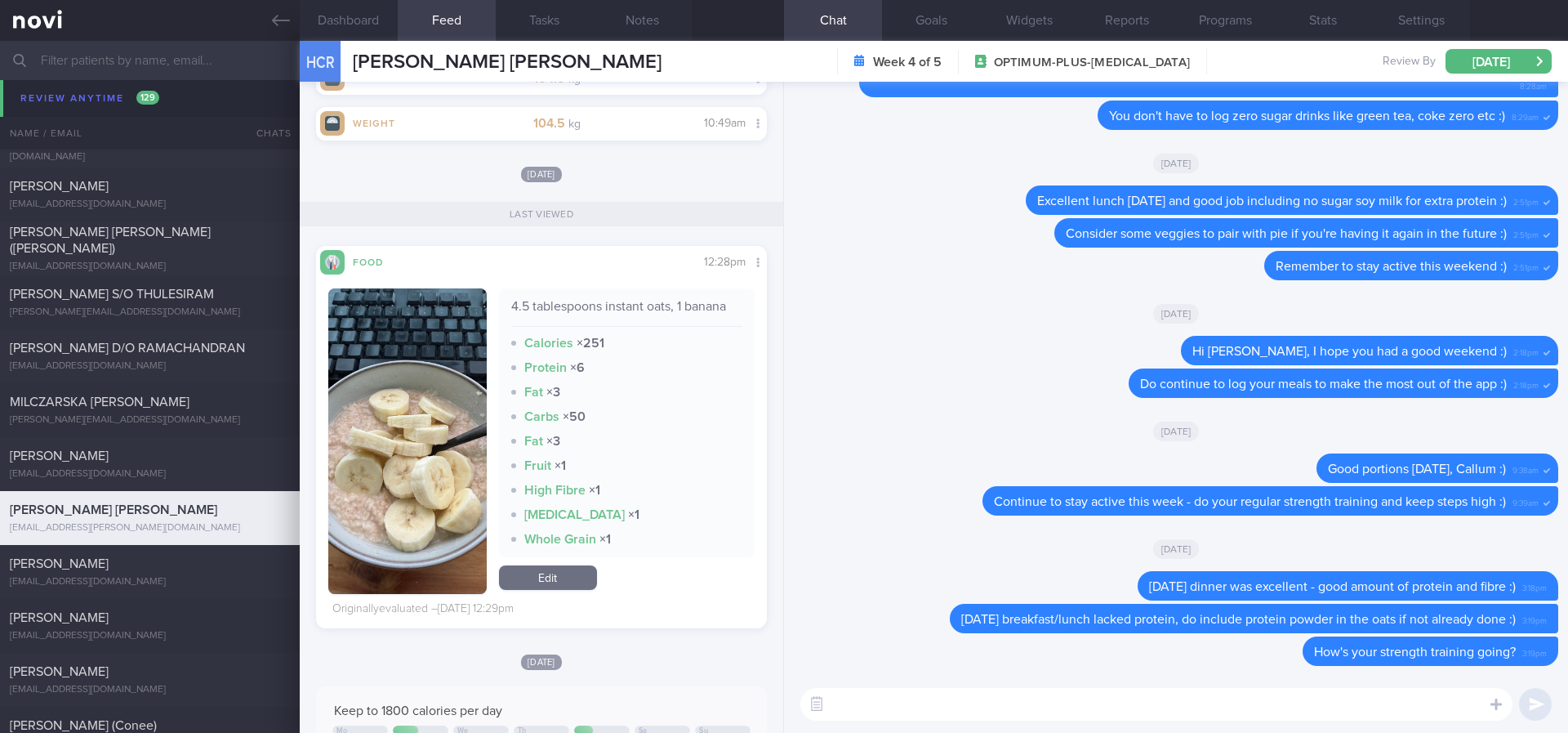
click at [1191, 705] on textarea at bounding box center [1156, 704] width 712 height 33
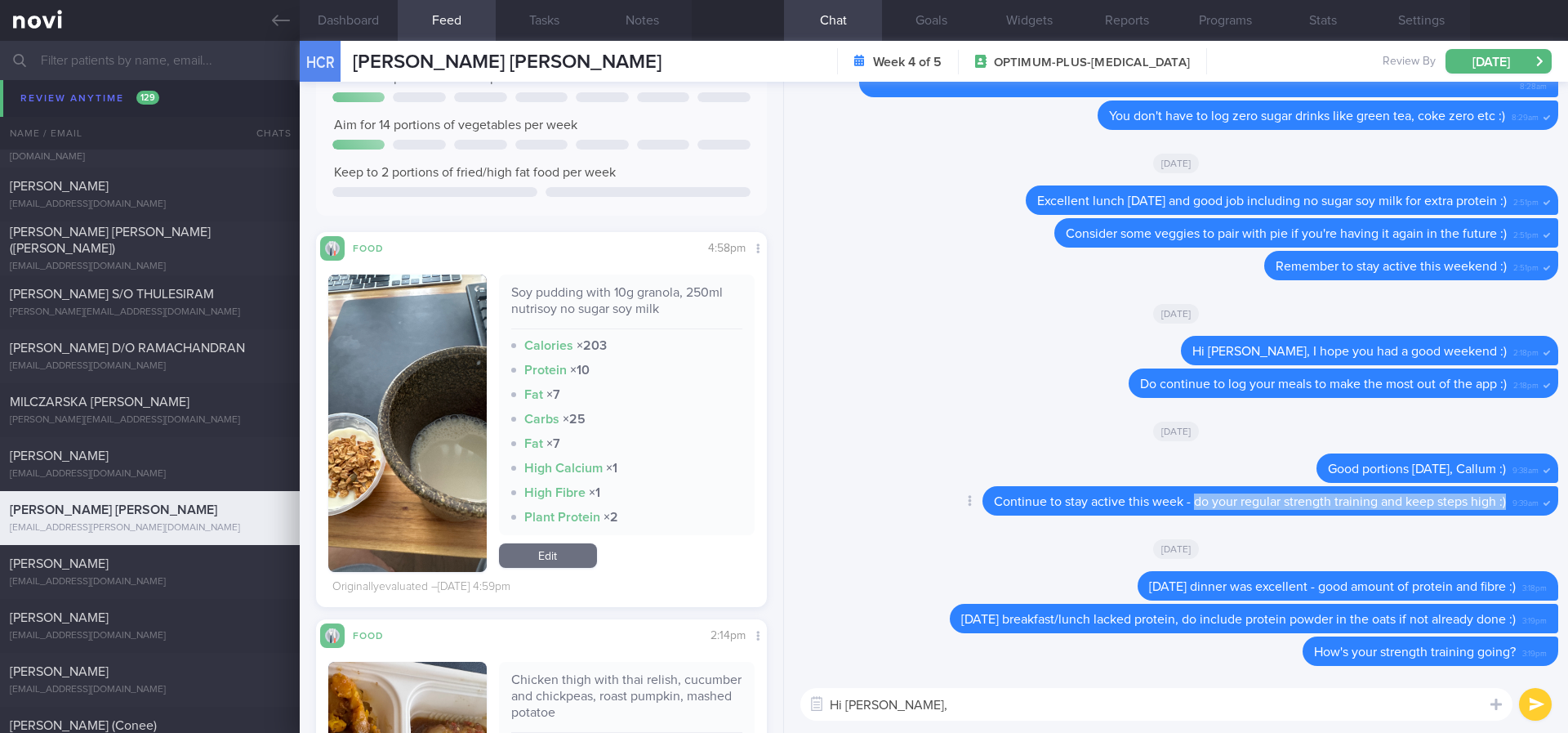
drag, startPoint x: 1490, startPoint y: 501, endPoint x: 1172, endPoint y: 512, distance: 318.2
click at [1172, 512] on div "Continue to stay active this week - do your regular strength training and keep …" at bounding box center [1270, 501] width 576 height 29
copy span "do your regular strength training and keep steps high :)"
click at [919, 715] on textarea "Hi Callum," at bounding box center [1156, 704] width 712 height 33
type textarea "Hi Callum, gentle reminder to prioritise lean protein and high fibre foods :)"
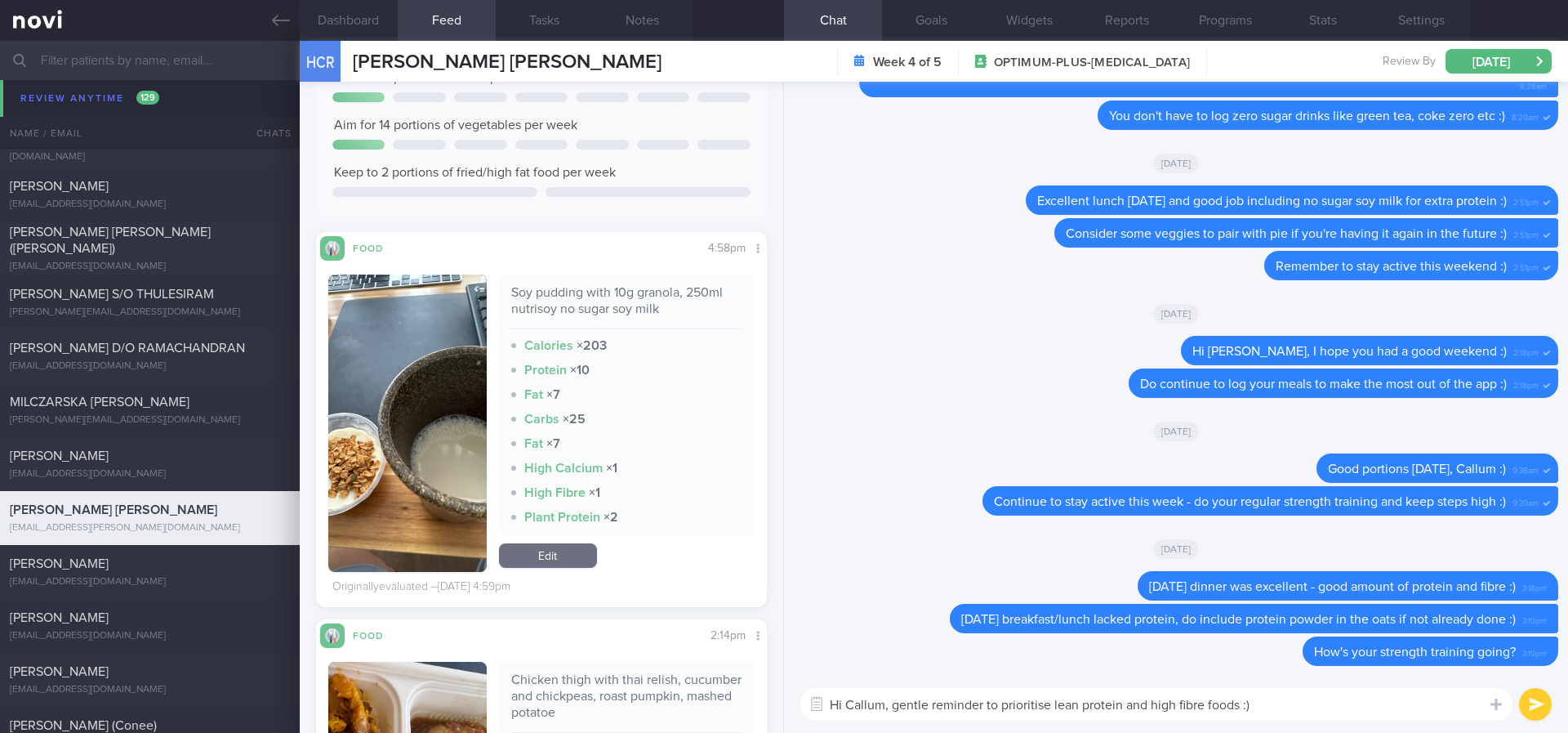
click at [1318, 706] on textarea "Hi Callum, gentle reminder to prioritise lean protein and high fibre foods :)" at bounding box center [1156, 704] width 712 height 33
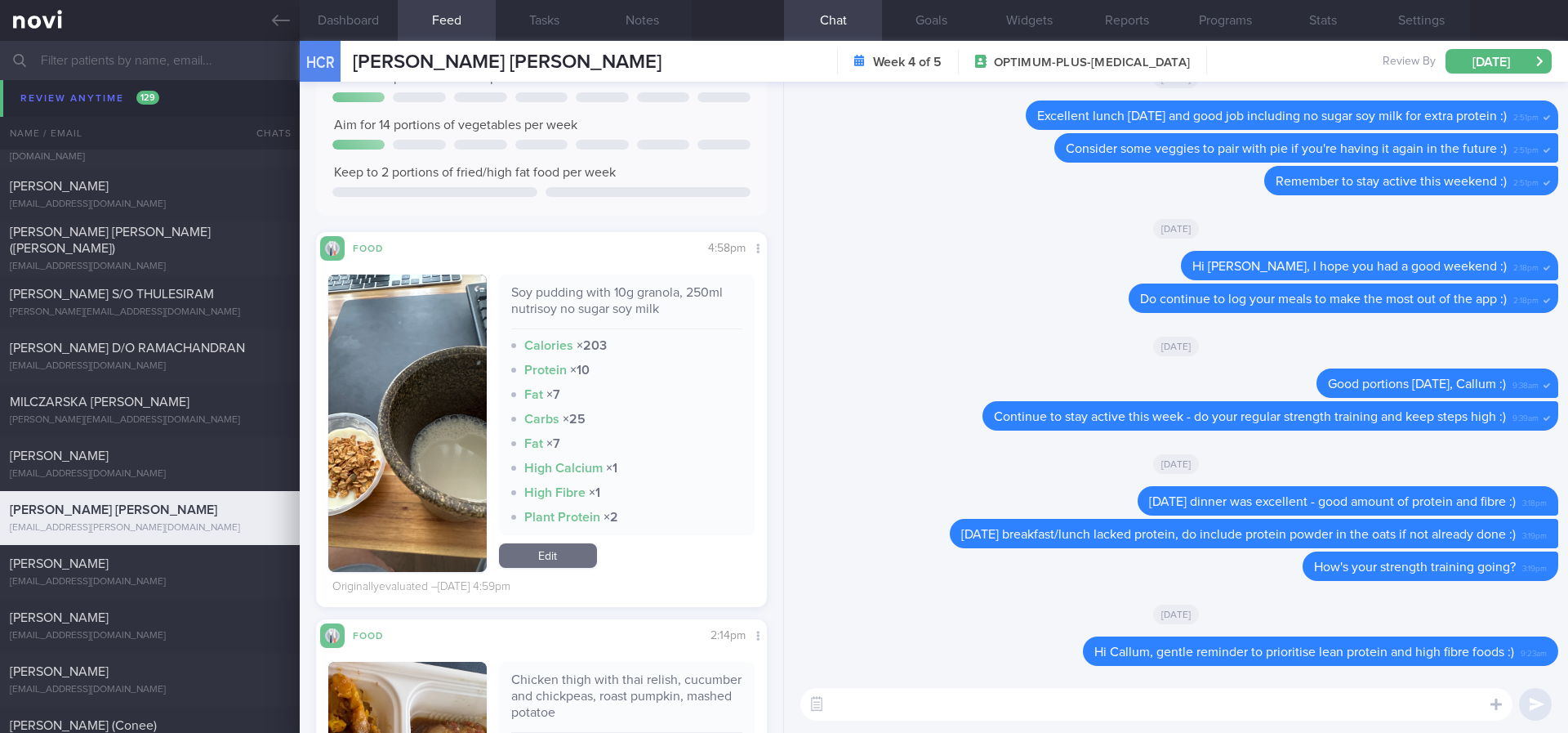
paste textarea "do your regular strength training and keep steps high :)"
click at [835, 700] on textarea "do your regular strength training and keep steps high :)" at bounding box center [1156, 704] width 712 height 33
type textarea "o your regular strength training and keep steps high :)"
drag, startPoint x: 1218, startPoint y: 703, endPoint x: 410, endPoint y: 710, distance: 808.0
click at [410, 710] on div "Dashboard Feed 199 Tasks Notes Chat Goals Widgets Reports Programs Stats Settin…" at bounding box center [934, 387] width 1268 height 692
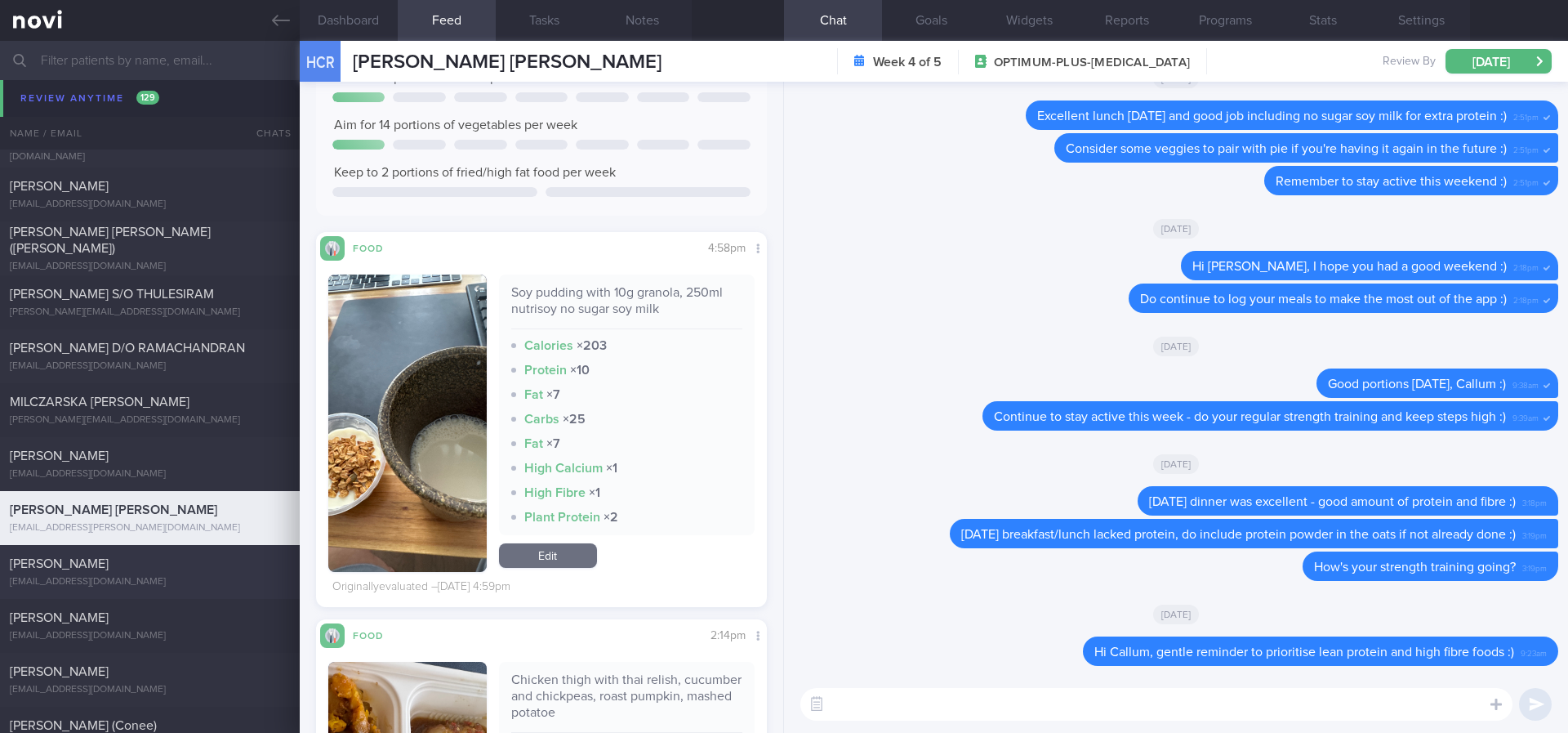
click at [223, 568] on div "Ronina Victoria Stevens" at bounding box center [148, 564] width 276 height 17
type input "tracked. Current target: 1000-1200kcal. Keen to try meal replacements"
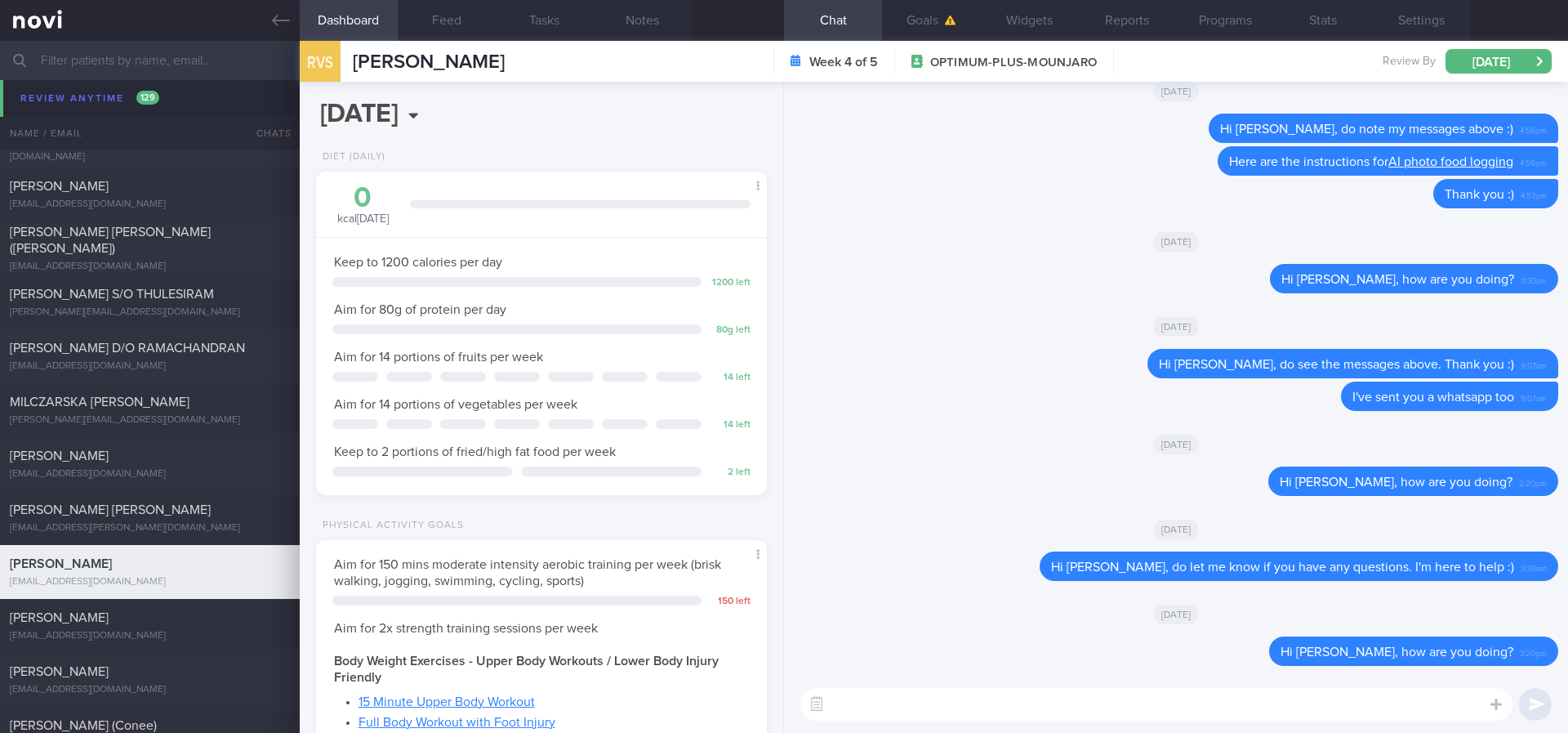
scroll to position [201, 403]
click at [1291, 695] on textarea at bounding box center [1156, 704] width 712 height 33
drag, startPoint x: 1499, startPoint y: 648, endPoint x: 1240, endPoint y: 654, distance: 259.1
click at [1240, 654] on div "Delete Hi Dr Ronina, how are you doing? 3:20pm" at bounding box center [1381, 650] width 354 height 29
click at [1455, 640] on div "Hi Dr Ronina, how are you doing? 3:20pm" at bounding box center [1413, 650] width 289 height 29
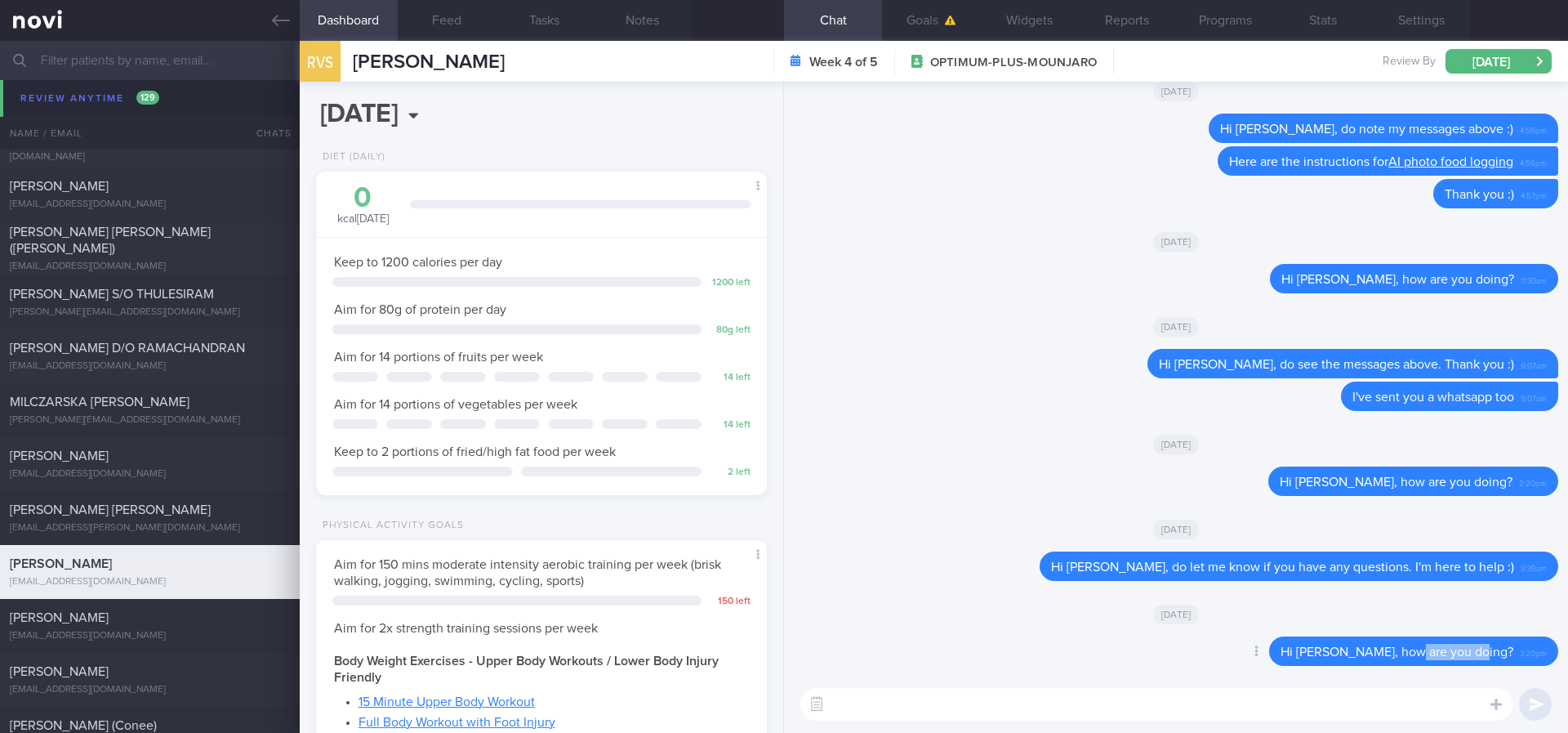
scroll to position [1, 0]
drag, startPoint x: 1495, startPoint y: 656, endPoint x: 1300, endPoint y: 661, distance: 195.1
click at [1300, 661] on div "Hi Dr Ronina, how are you doing? 3:20pm" at bounding box center [1413, 650] width 289 height 29
copy span "Hi Dr Ronina, how are you doing?"
click at [1247, 714] on textarea at bounding box center [1156, 704] width 712 height 33
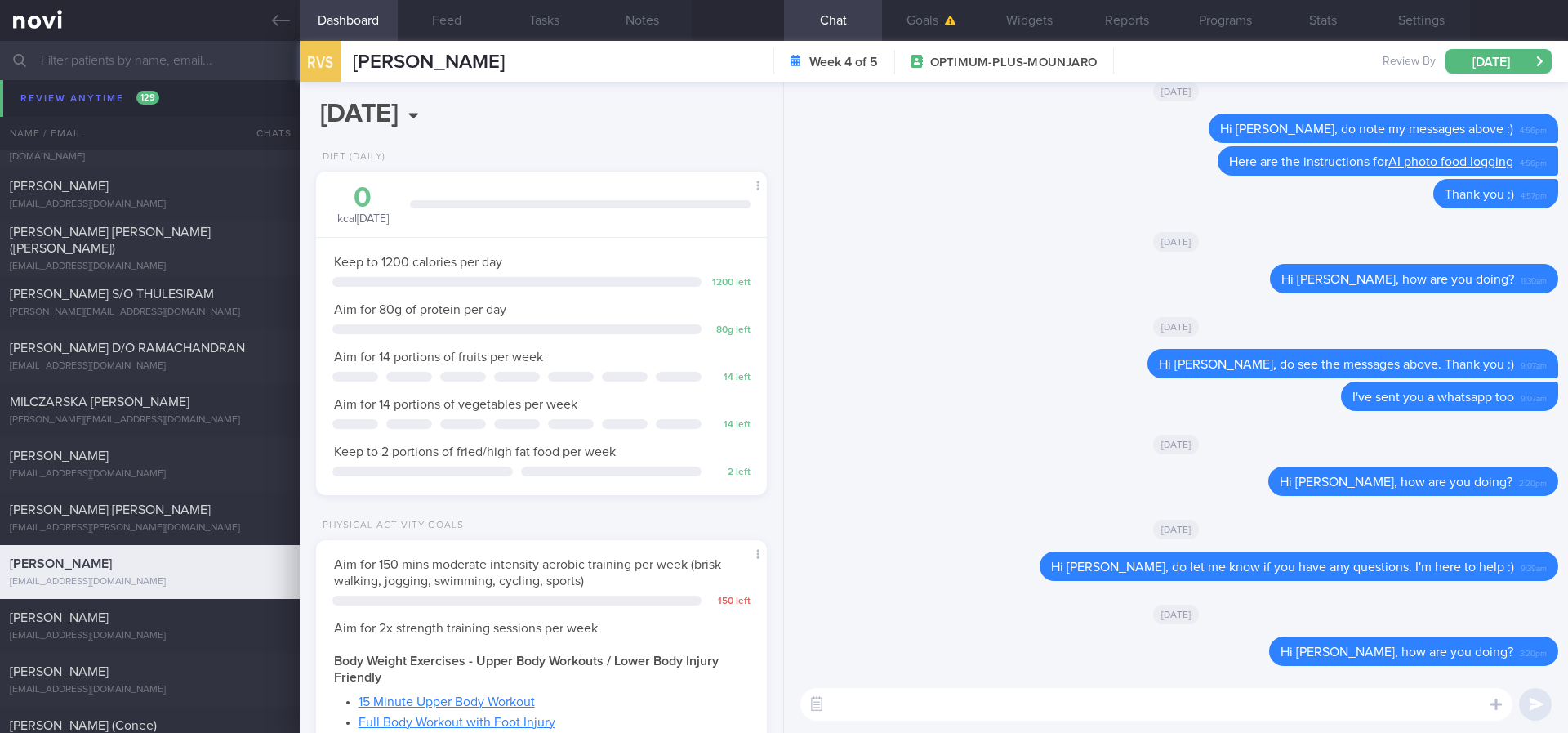
paste textarea "Hi Dr Ronina, how are you doing?"
type textarea "Hi Dr Ronina, how are you doing?"
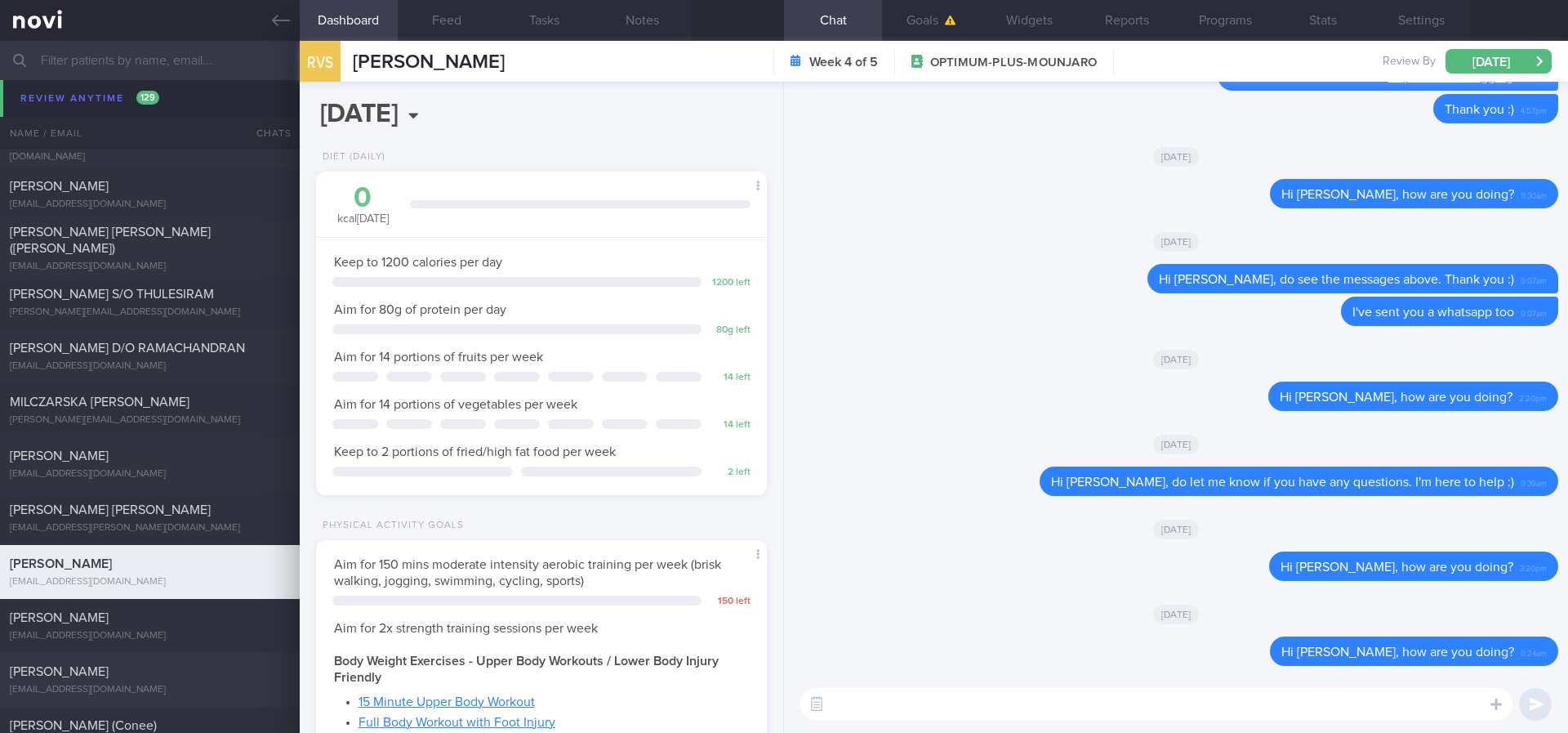
scroll to position [4044, 0]
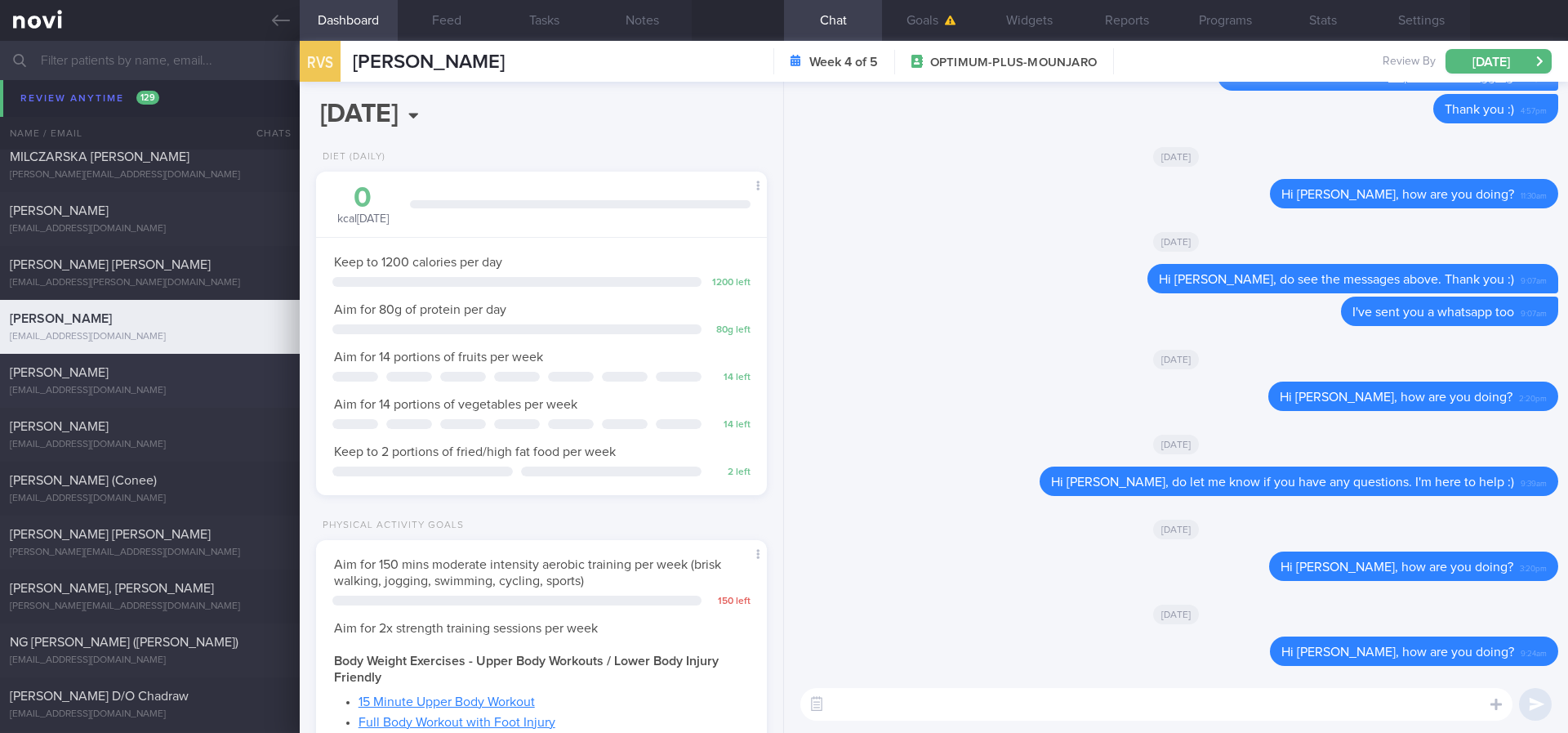
click at [199, 388] on div "headsmon@gmail.com" at bounding box center [150, 390] width 280 height 13
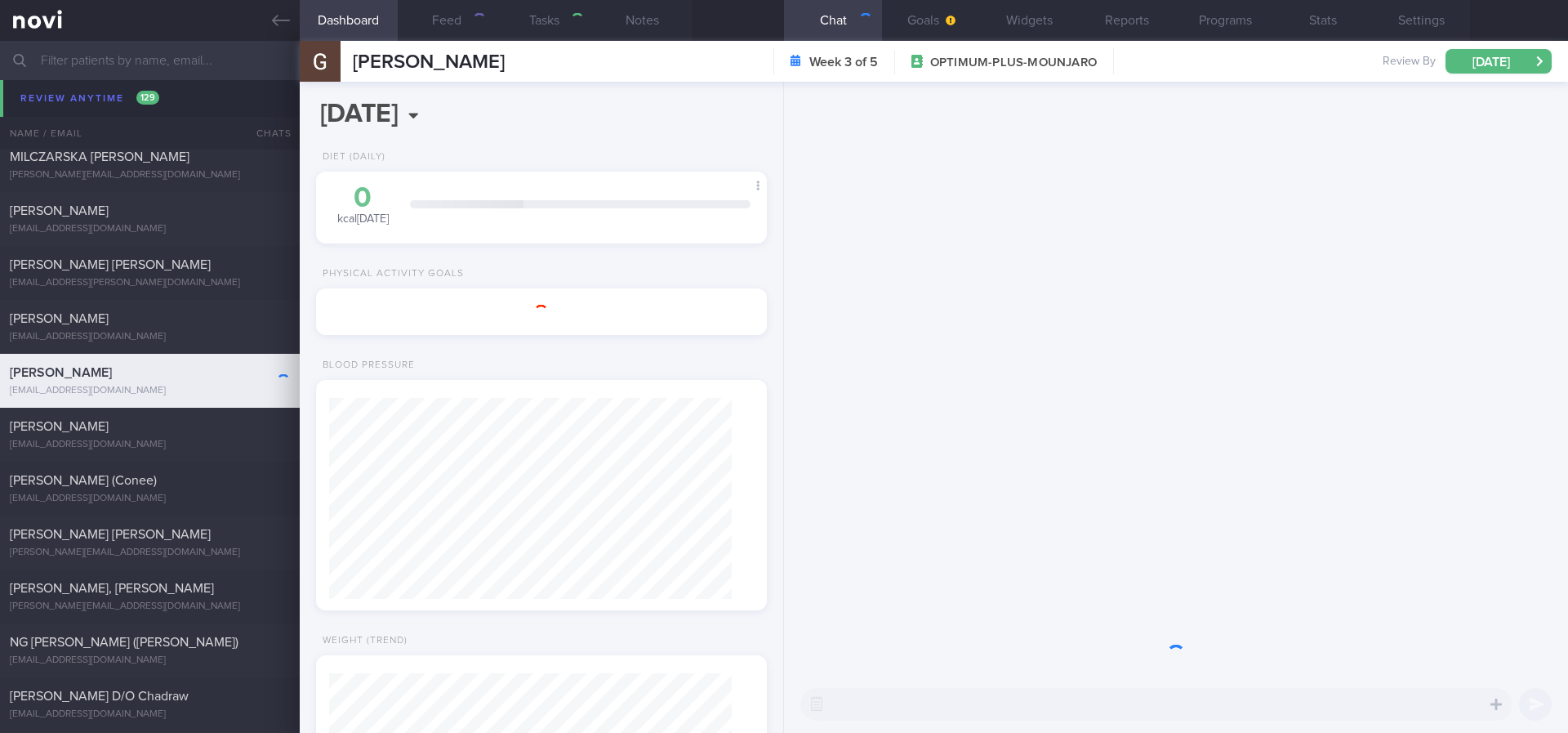
type input "Tracked. Gary. Mandarin Speaking"
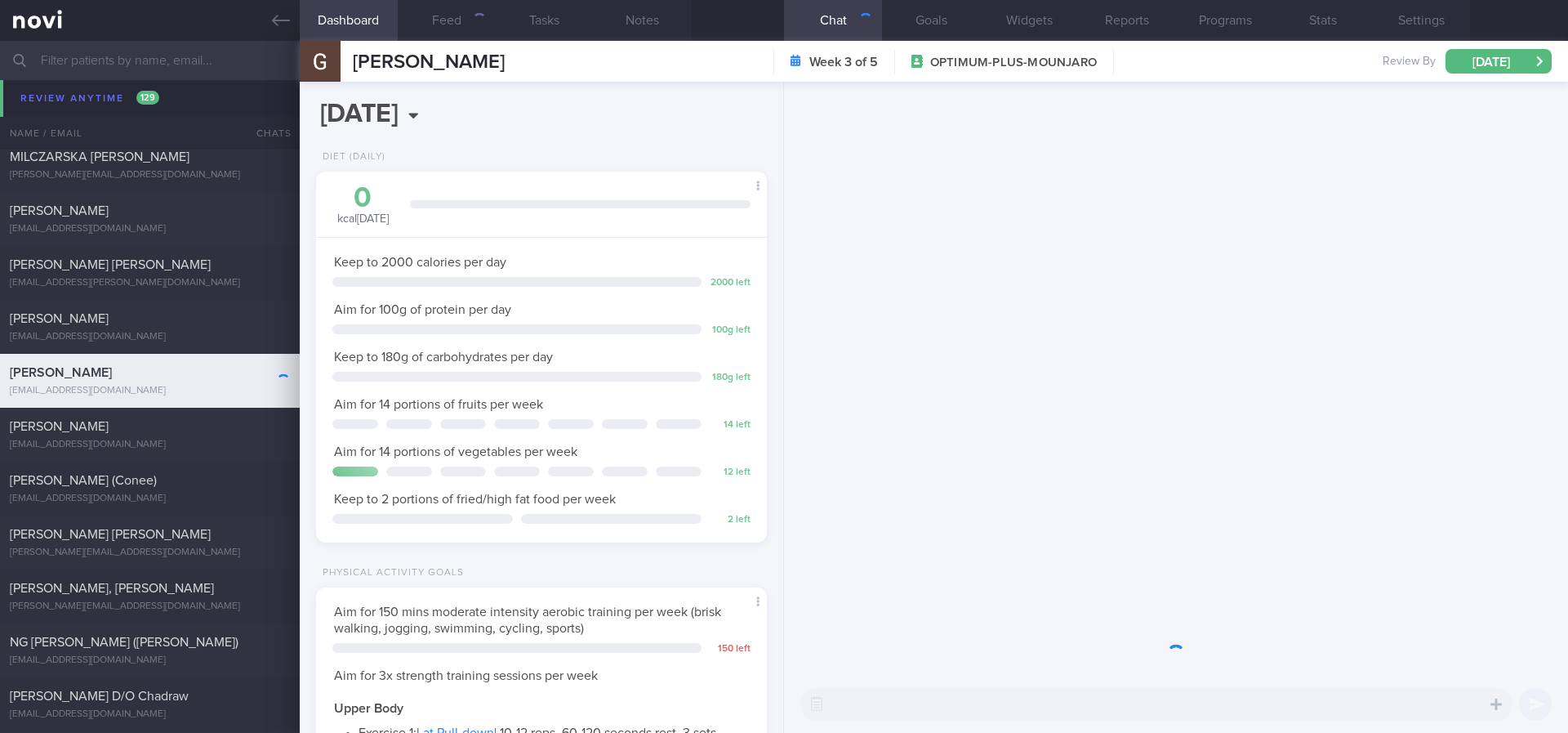
scroll to position [201, 403]
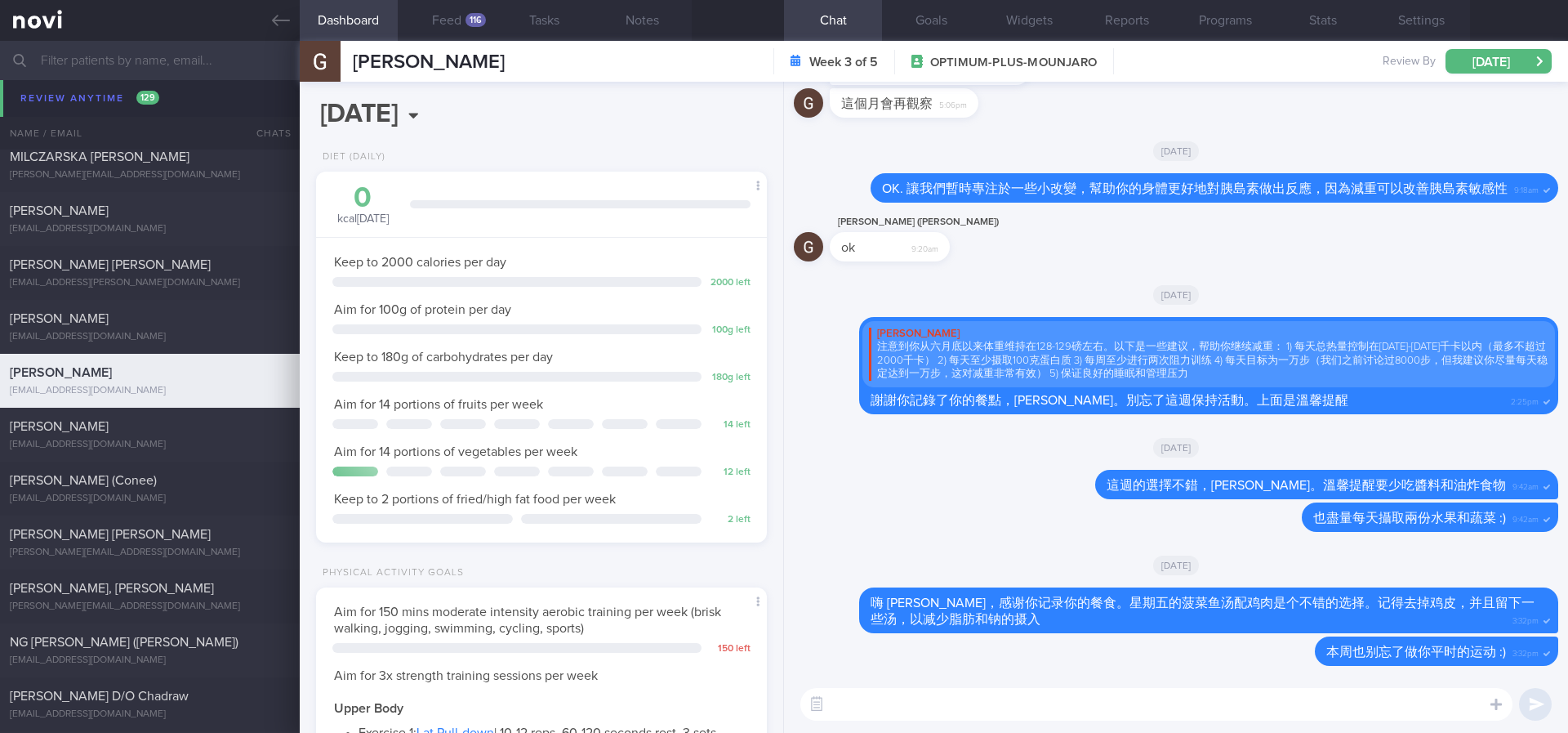
click at [452, 43] on div "LI YU-SIANG LI YU-SIANG headsmon@gmail.com" at bounding box center [402, 61] width 205 height 41
click at [453, 23] on button "Feed 116" at bounding box center [446, 20] width 98 height 41
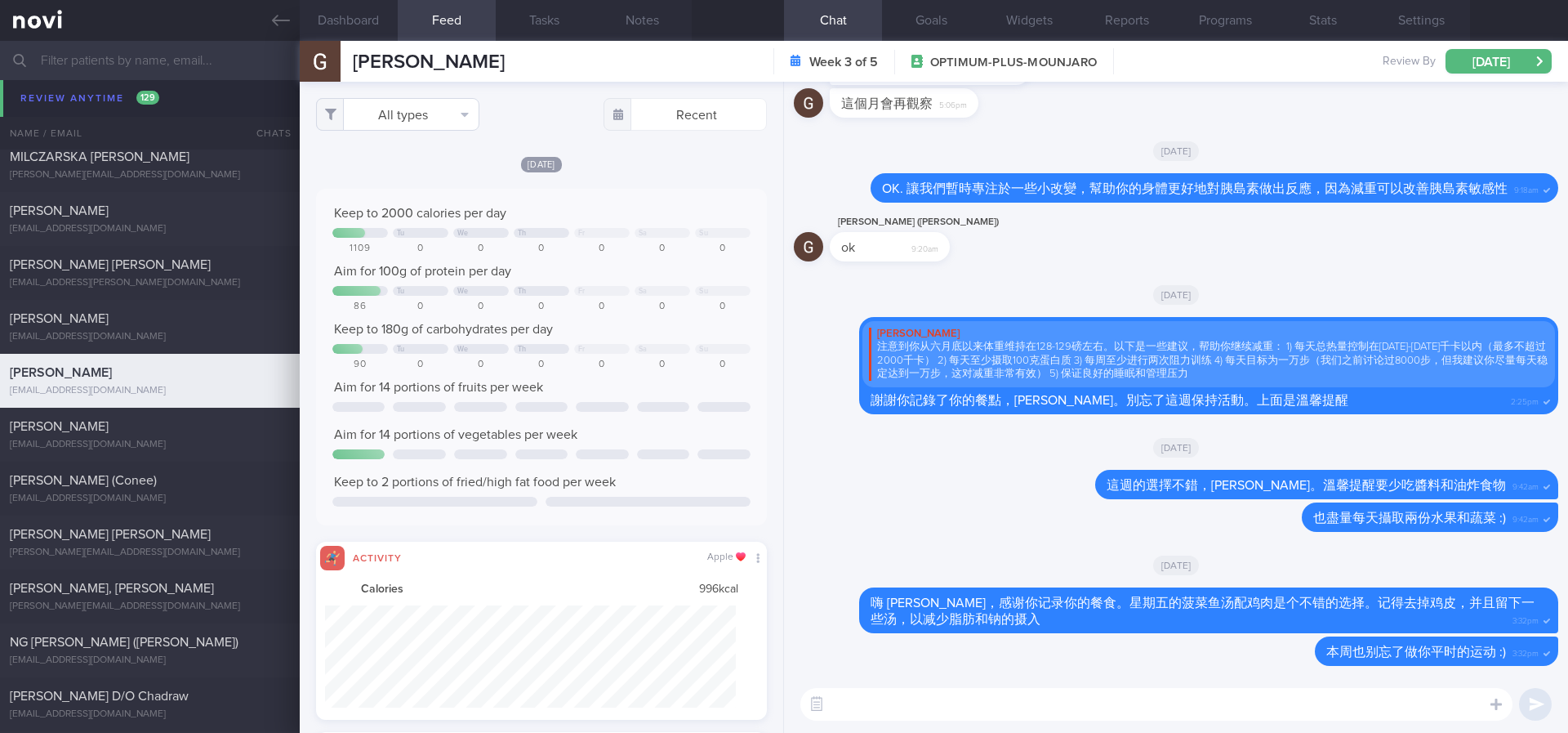
scroll to position [102, 412]
click at [454, 99] on button "All types" at bounding box center [398, 114] width 164 height 33
click at [433, 161] on button "Activity" at bounding box center [398, 171] width 162 height 24
click at [685, 205] on div "Keep to 2000 calories per day" at bounding box center [541, 213] width 418 height 17
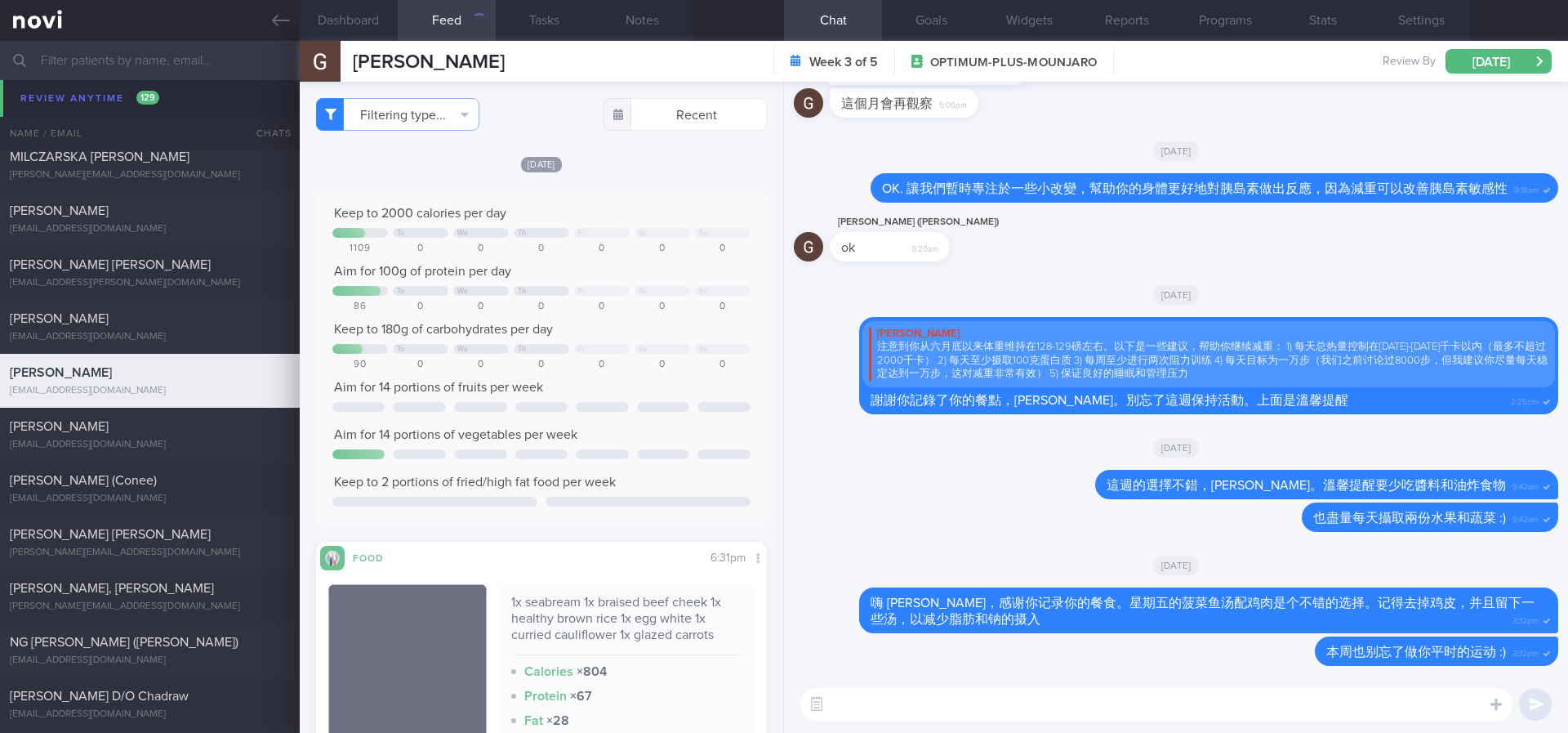
checkbox input "false"
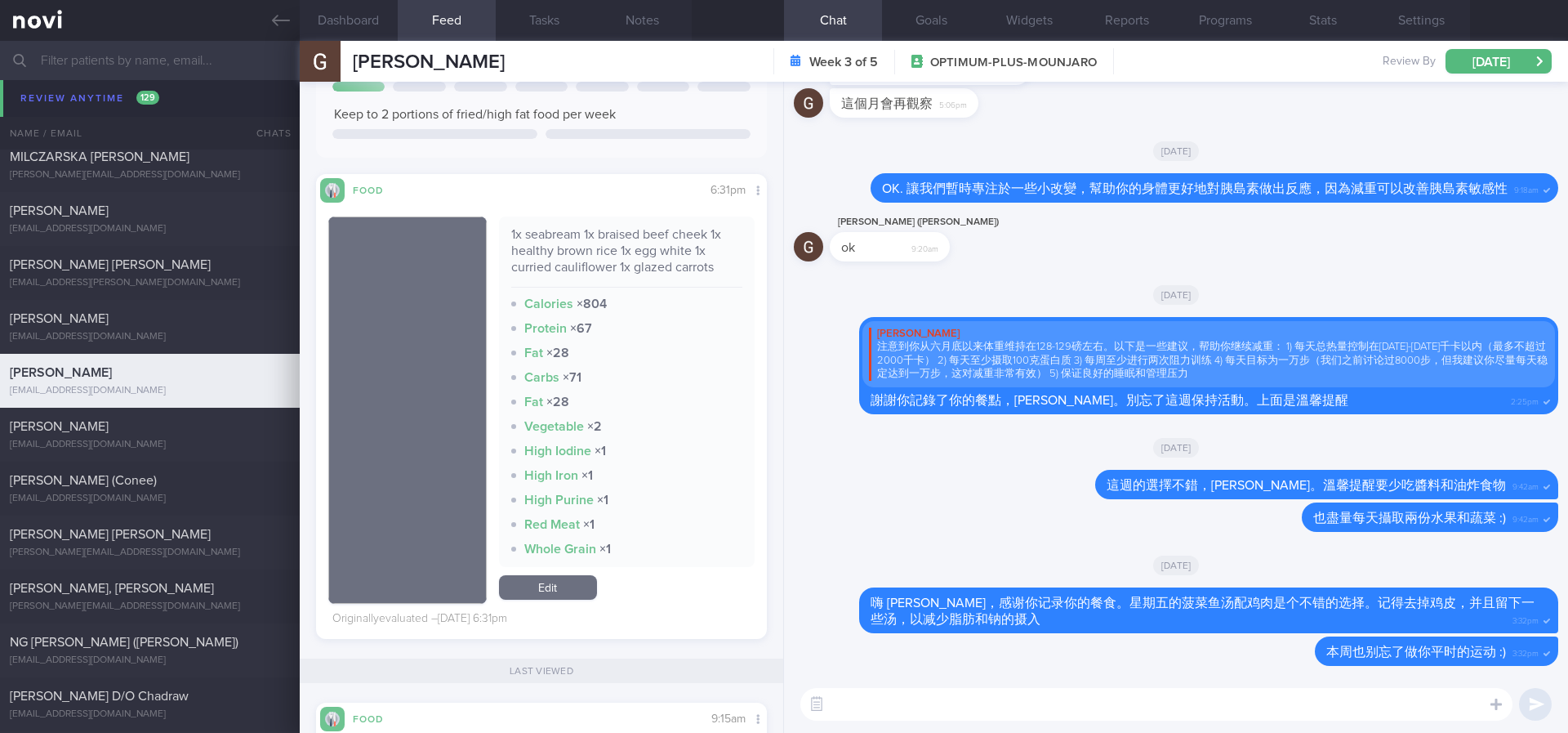
click at [926, 706] on textarea at bounding box center [1156, 704] width 712 height 33
paste textarea "嗨 Gary，记得本周优先摄入瘦蛋白和高纤维食物，并保持活跃哦 :)"
drag, startPoint x: 819, startPoint y: 700, endPoint x: 803, endPoint y: 697, distance: 16.3
click at [803, 701] on div "Chat Templates Admin [MEDICAL_DATA] Weight Nutrition Physical Activity Infograp…" at bounding box center [1175, 704] width 784 height 57
click at [1306, 700] on textarea "Hello Gary，记得本周优先摄入瘦蛋白和高纤维食物，并保持活跃哦 :)" at bounding box center [1156, 704] width 712 height 33
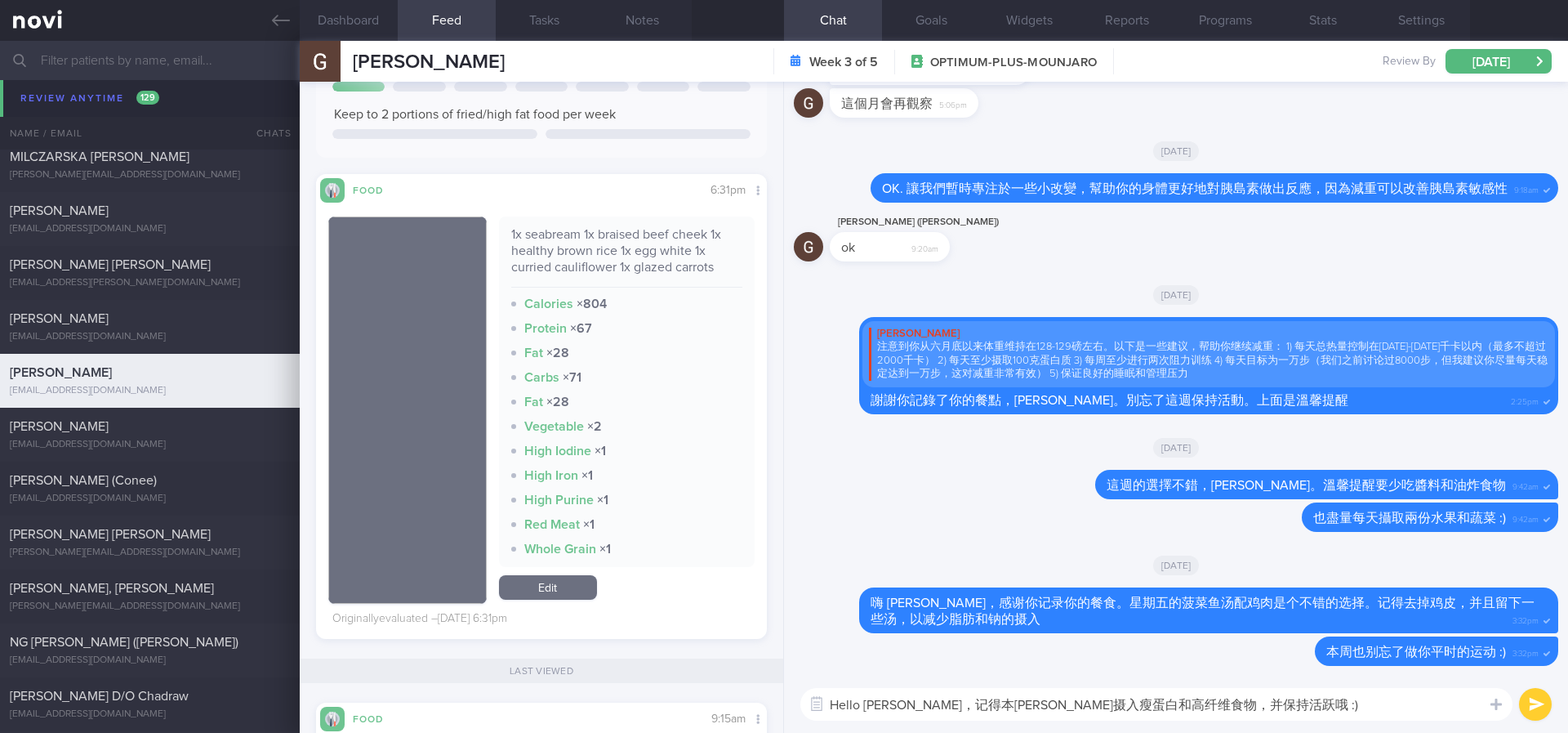
click at [1214, 707] on textarea "Hello Gary，记得本周优先摄入瘦蛋白和高纤维食物，并保持活跃哦 :)" at bounding box center [1156, 704] width 712 height 33
type textarea "Hello Gary，记得本周优先摄入瘦蛋白和高纤维食物，并保持活跃 :)"
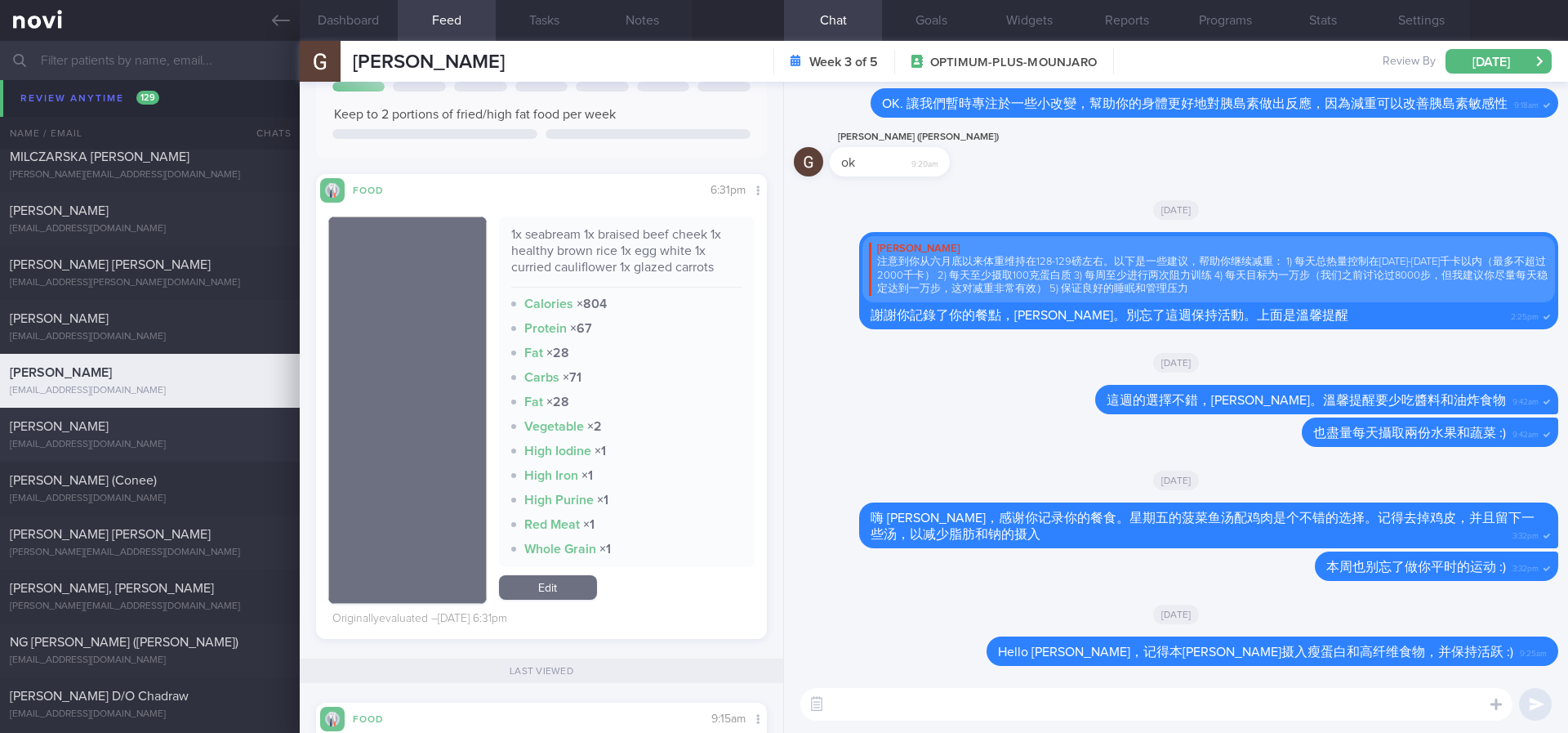
click at [160, 440] on div "rob.ani@outlook.com" at bounding box center [150, 445] width 280 height 13
type input "Tracked"
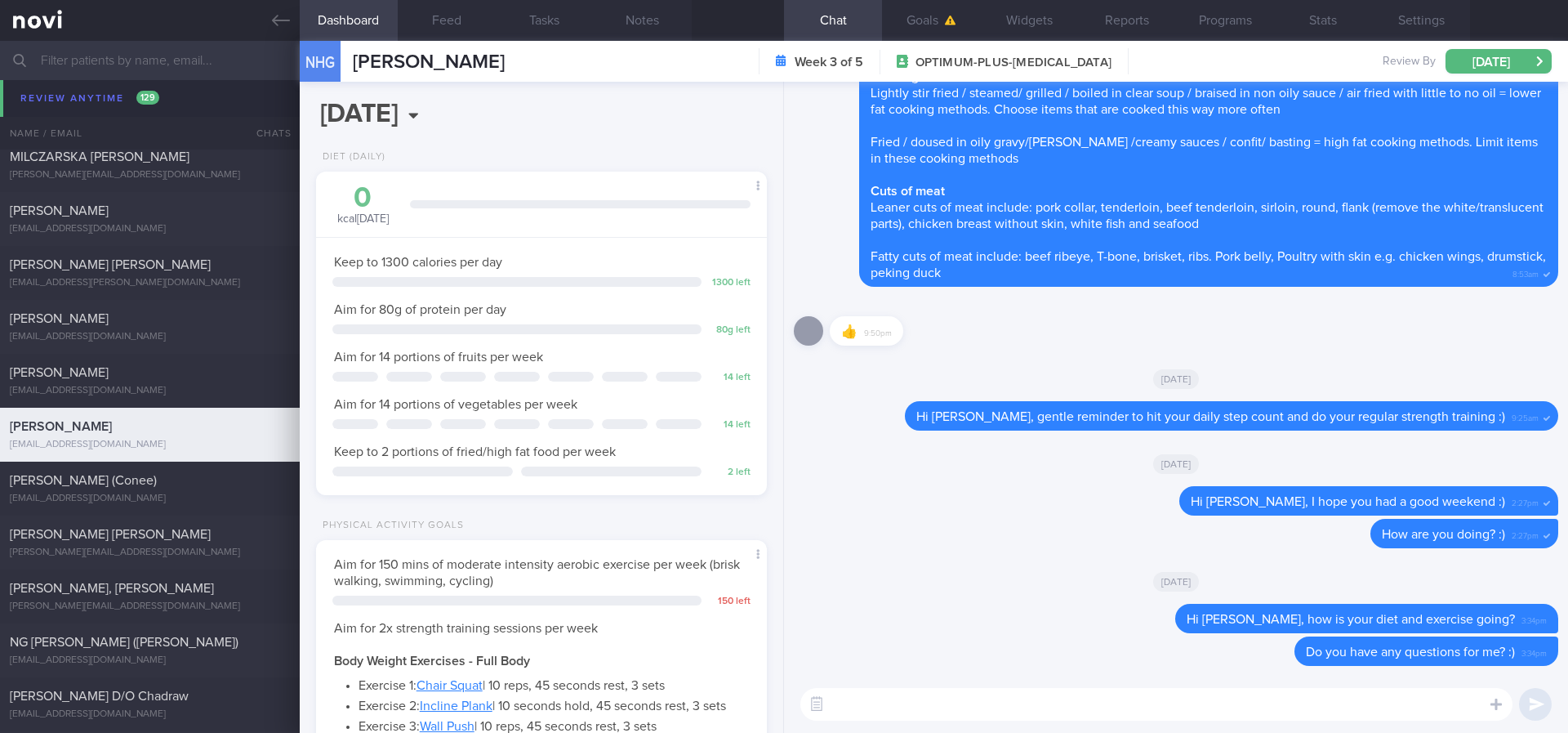
scroll to position [225, 403]
drag, startPoint x: 1496, startPoint y: 627, endPoint x: 1212, endPoint y: 604, distance: 284.9
click at [1212, 604] on div "Delete Hi Noraini, how is your diet and exercise going? 3:34pm" at bounding box center [1333, 618] width 449 height 29
copy span "Hi Noraini, how is your diet and exercise going?"
click at [1300, 697] on textarea at bounding box center [1156, 704] width 712 height 33
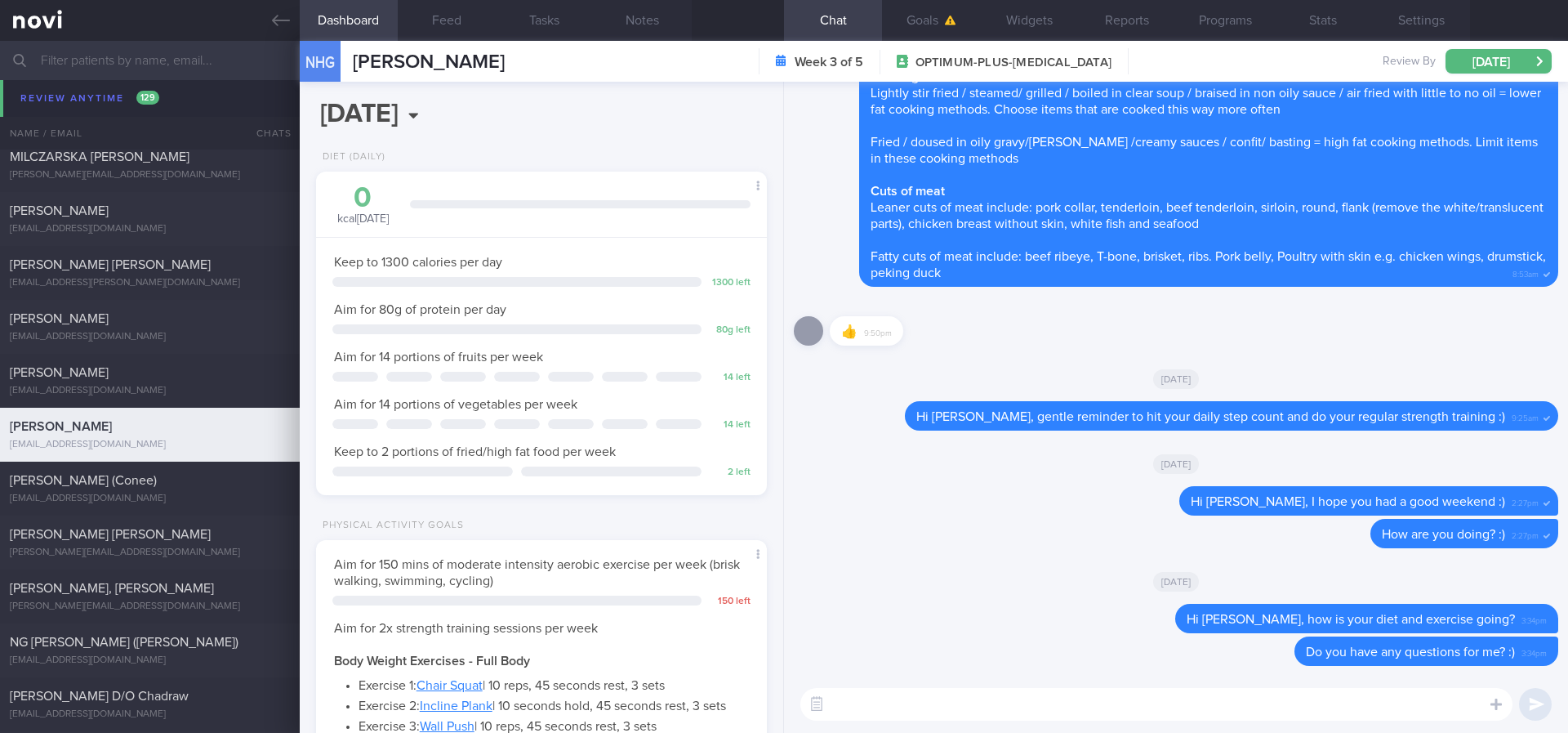
paste textarea "Hi Noraini, how is your diet and exercise going?"
type textarea "Hi Noraini, how is your diet and exercise going?"
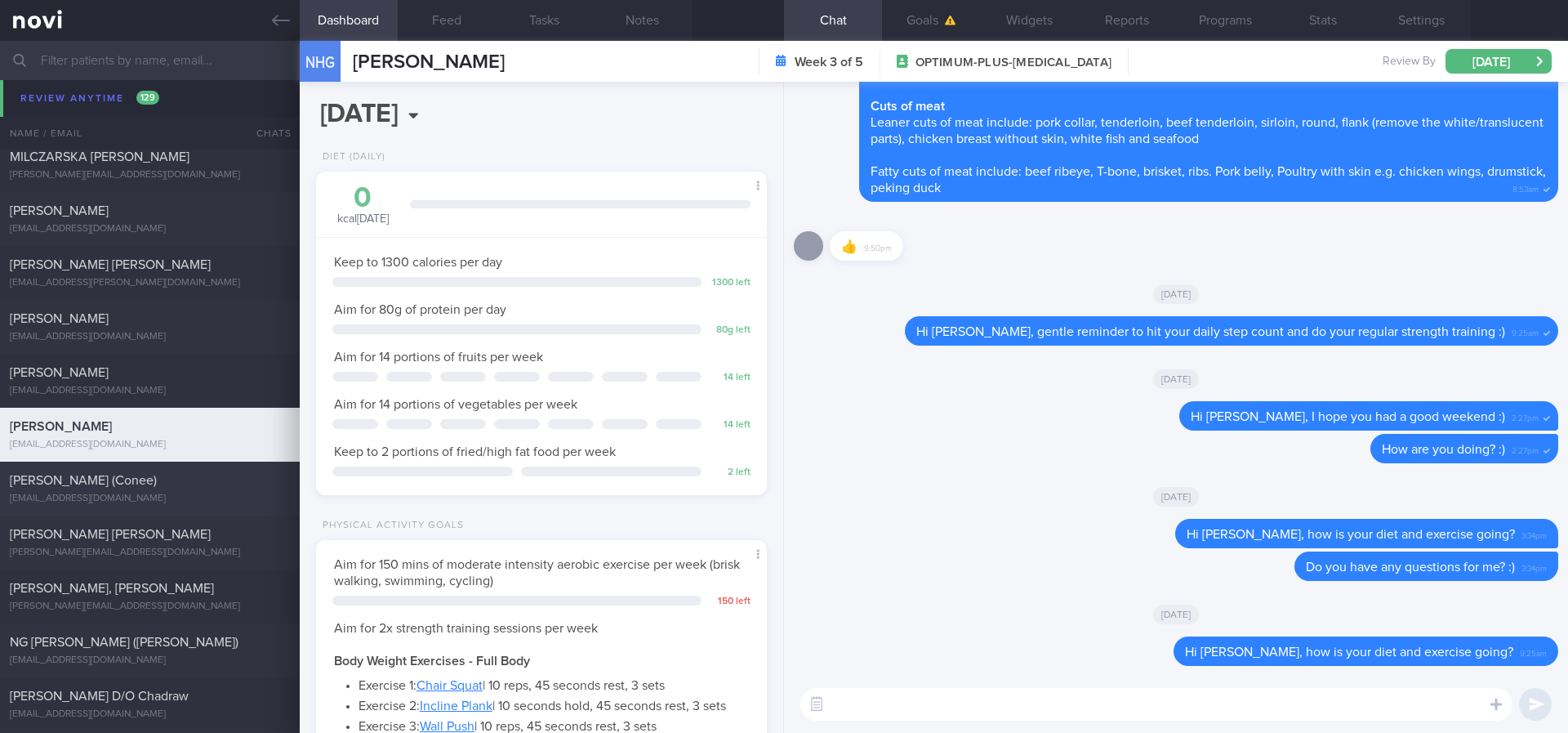
drag, startPoint x: 206, startPoint y: 472, endPoint x: 221, endPoint y: 470, distance: 15.1
click at [206, 474] on div "HU MINJIE (Conee)" at bounding box center [148, 481] width 276 height 17
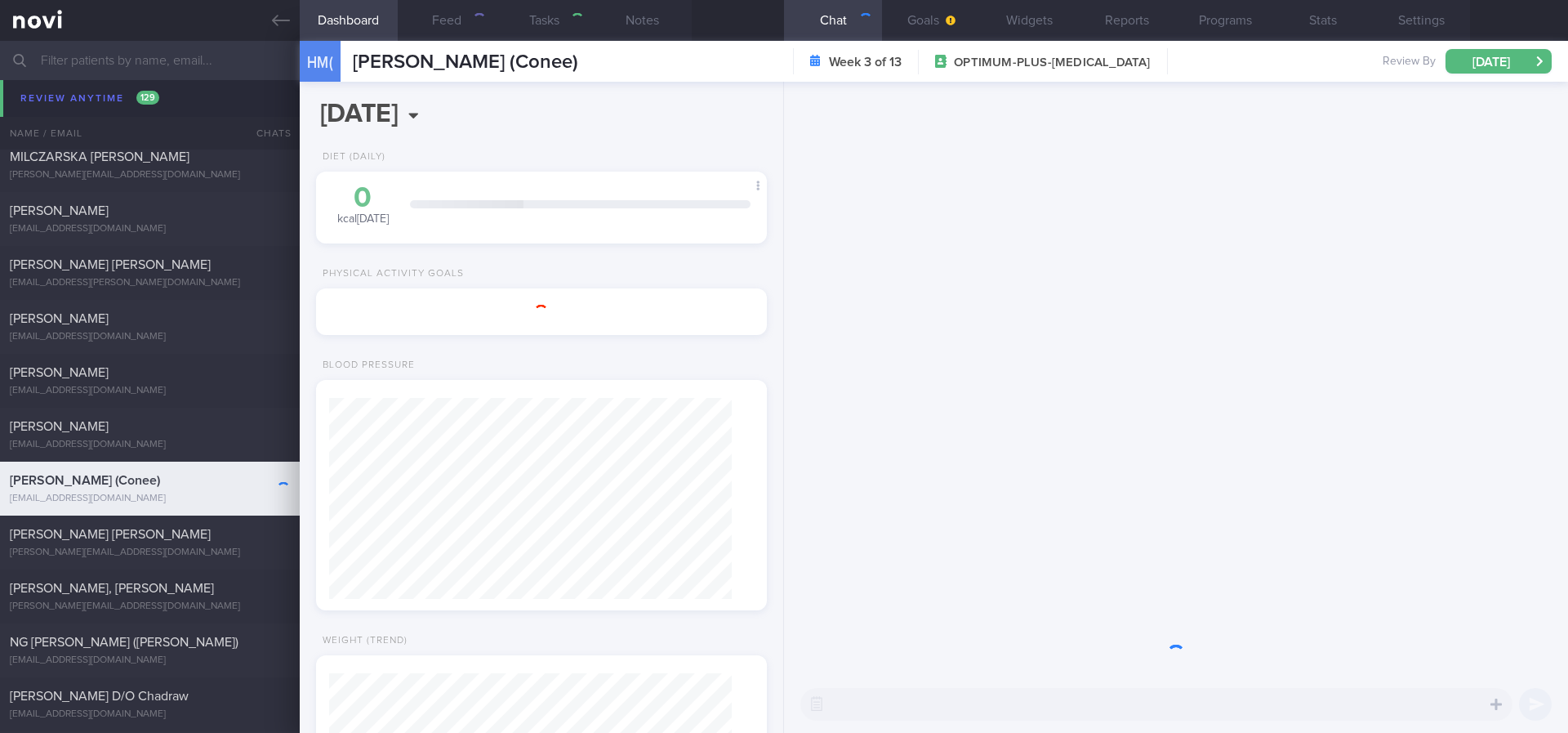
type input "tracked"
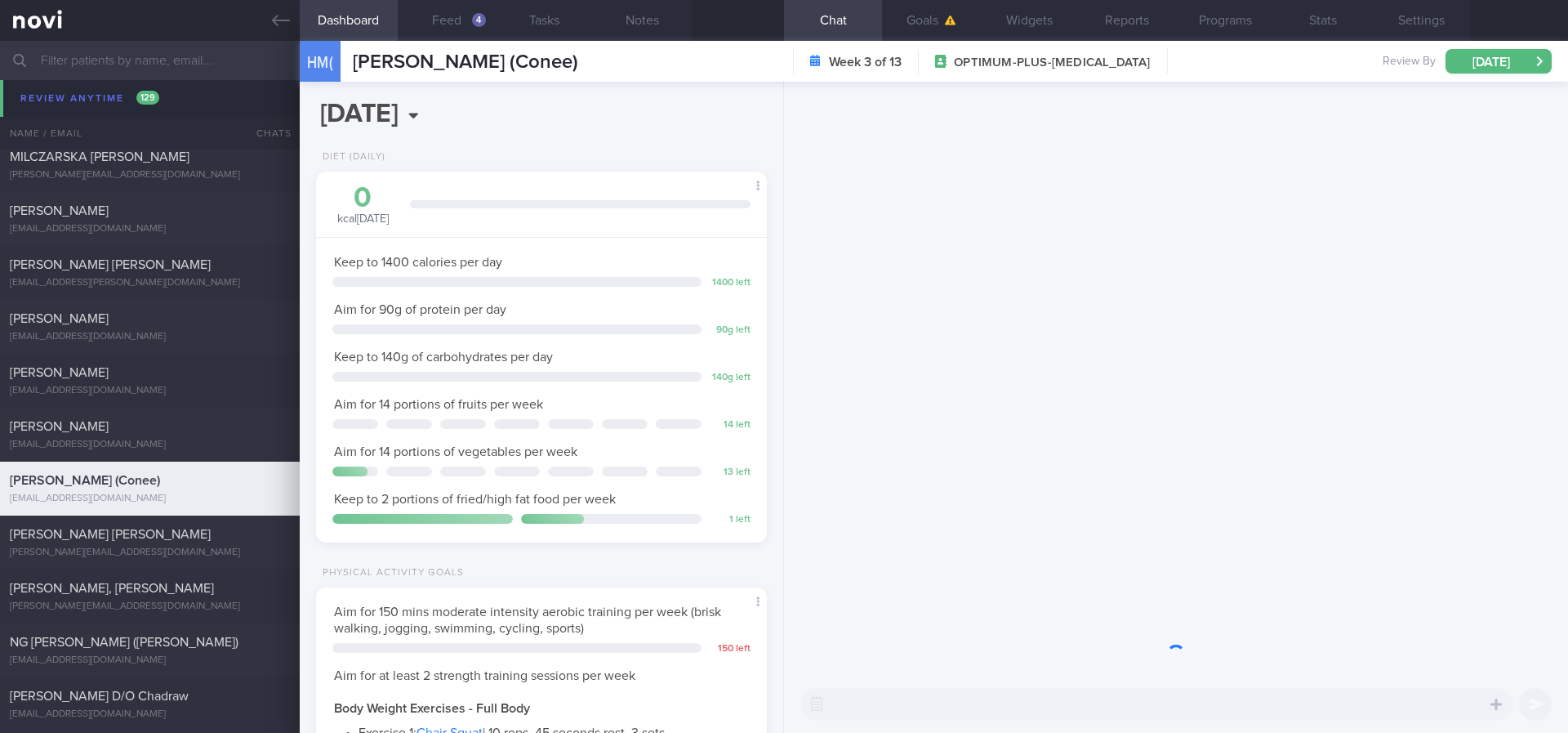
scroll to position [225, 403]
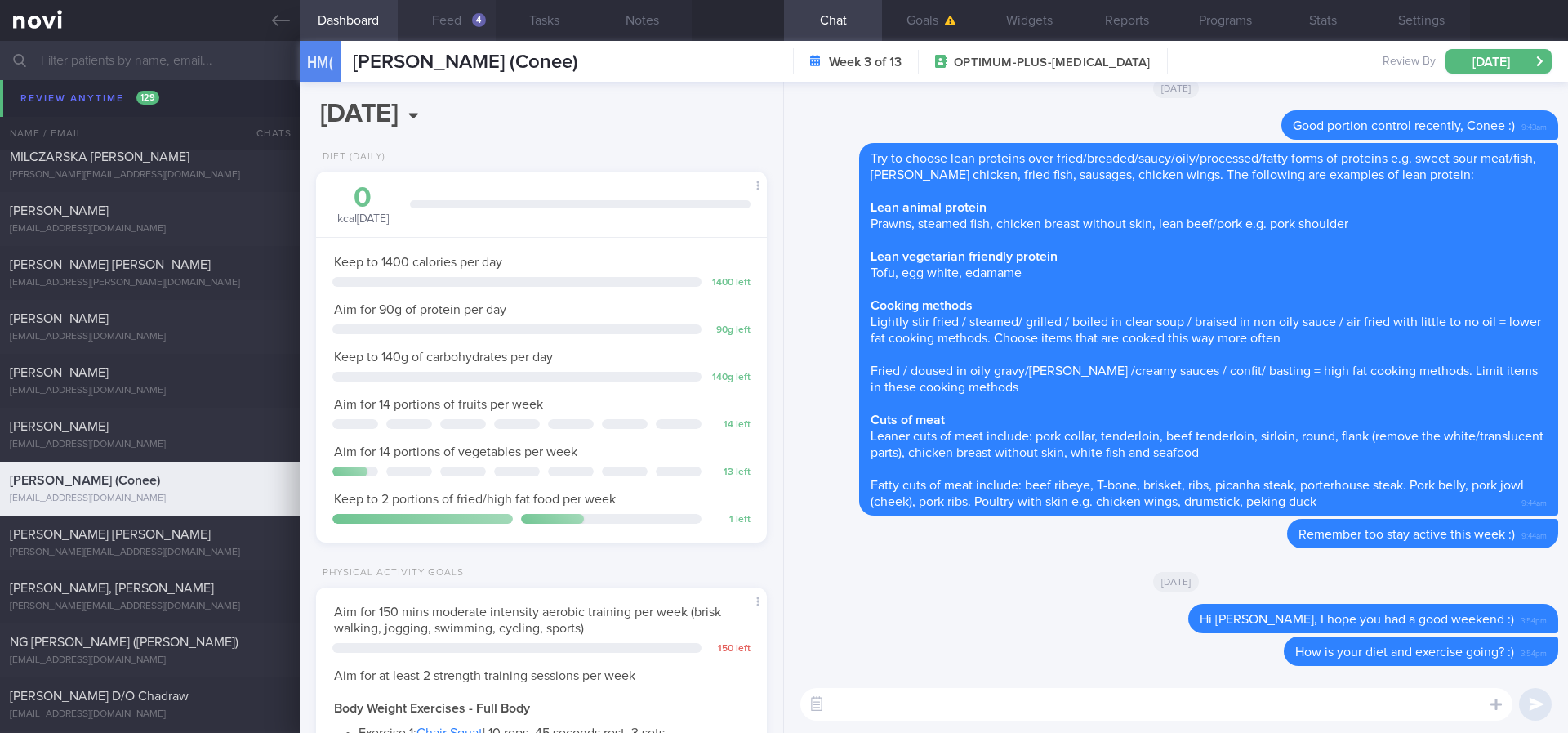
click at [484, 10] on button "Feed 4" at bounding box center [446, 20] width 98 height 41
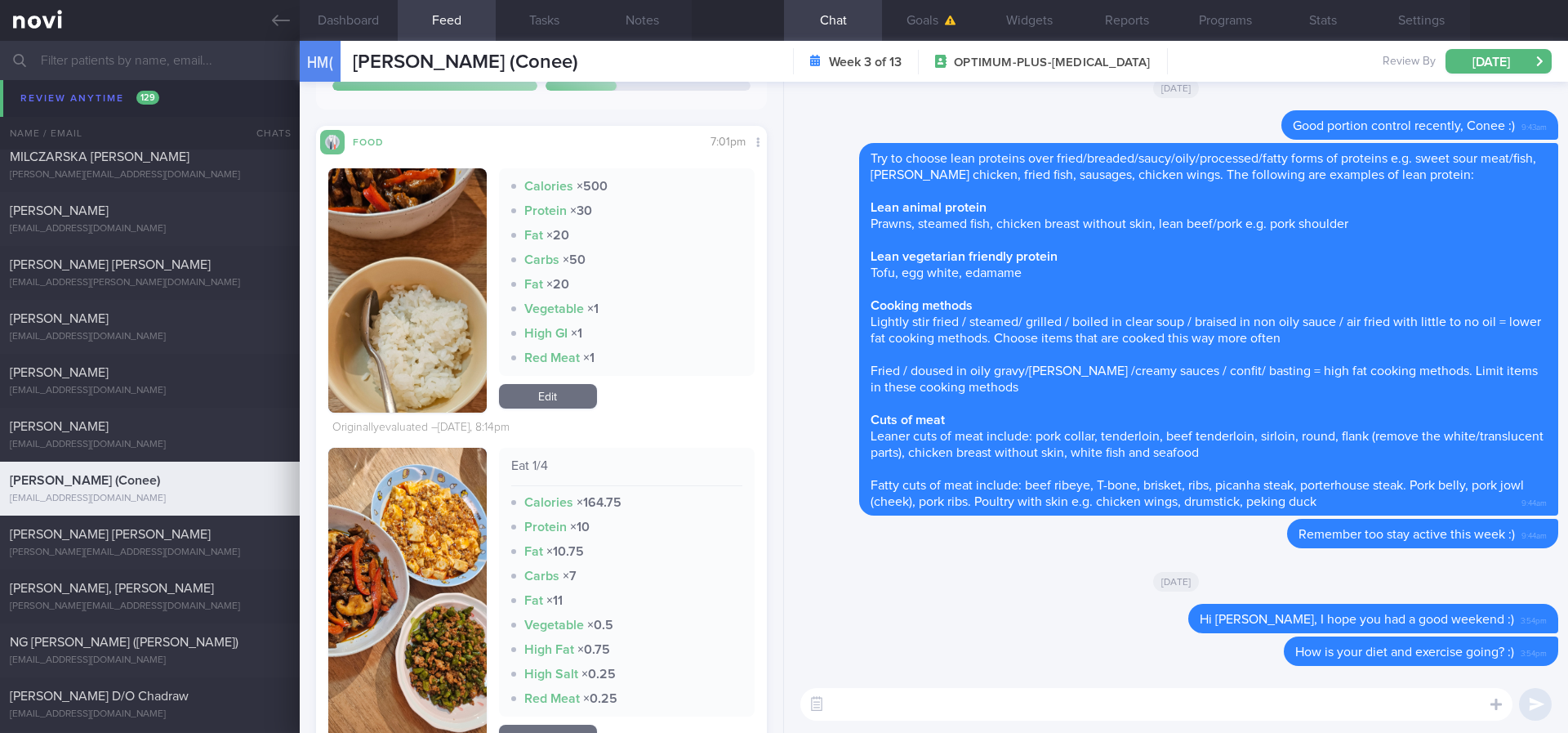
scroll to position [613, 0]
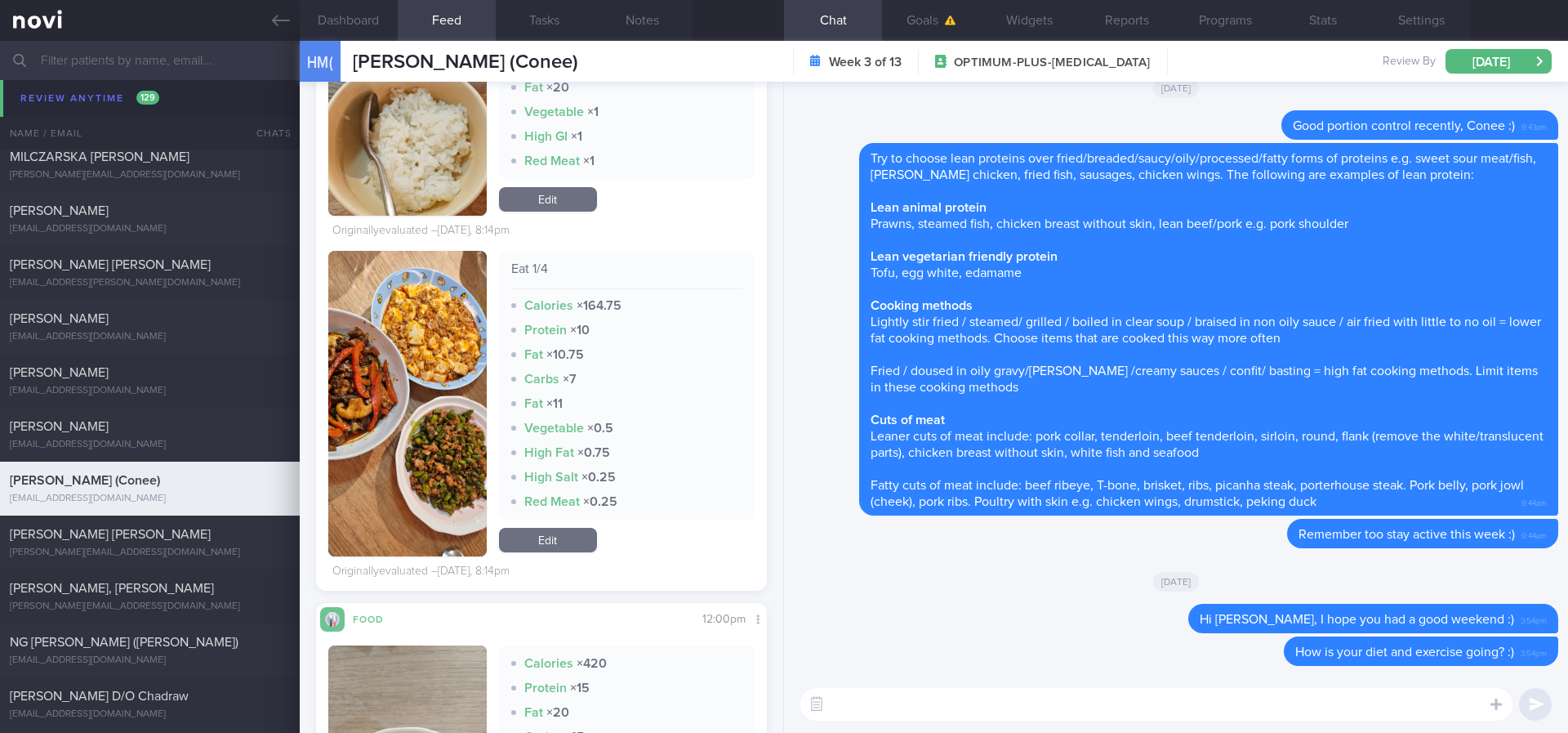
click at [917, 705] on textarea at bounding box center [1156, 704] width 712 height 33
click at [1056, 708] on textarea "Good amount of veggies lately" at bounding box center [1156, 704] width 712 height 33
click at [415, 122] on button "button" at bounding box center [408, 94] width 159 height 244
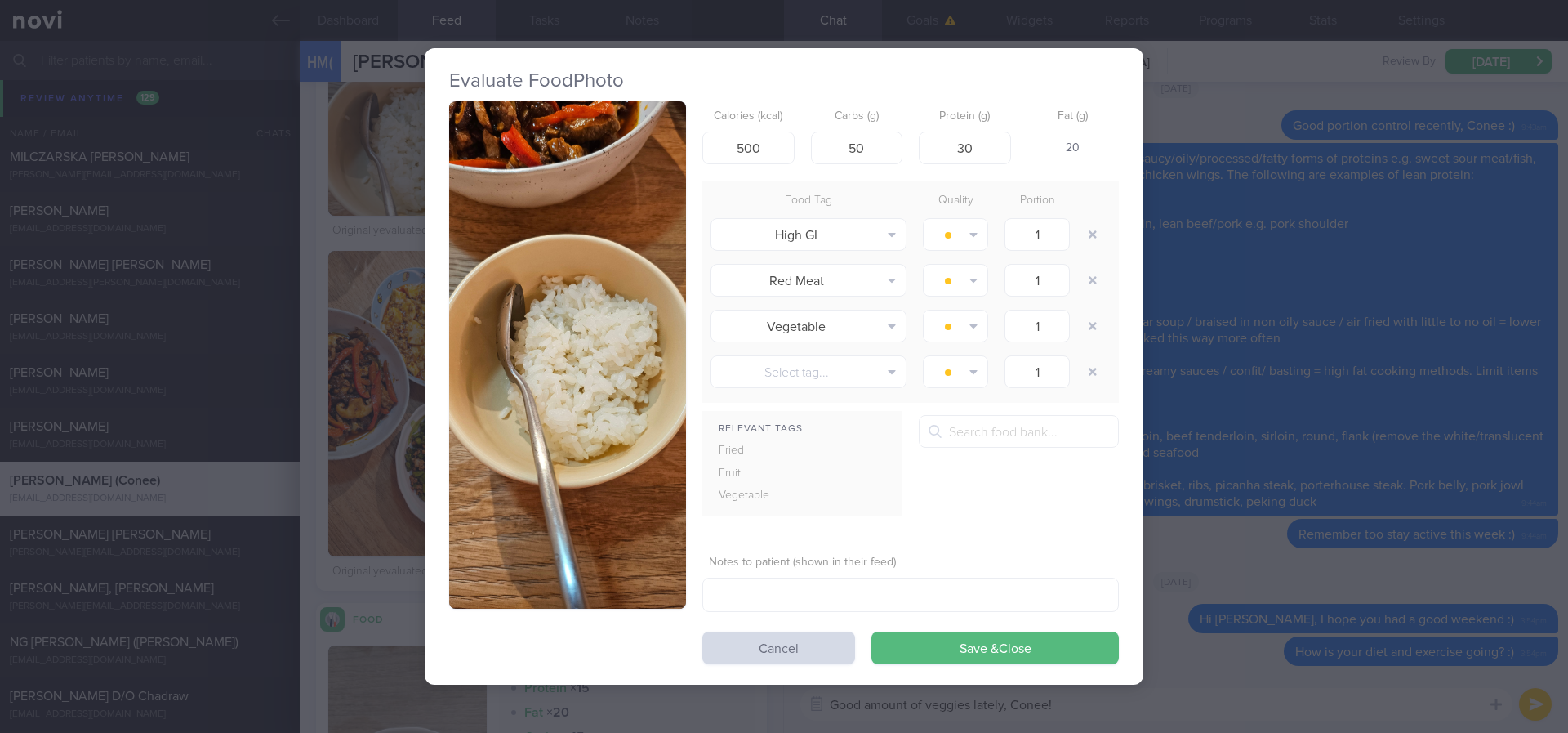
click at [1218, 363] on div "Evaluate Food Photo Calories (kcal) 500 Carbs (g) 50 Protein (g) 30 Fat (g) 20 …" at bounding box center [784, 366] width 1568 height 733
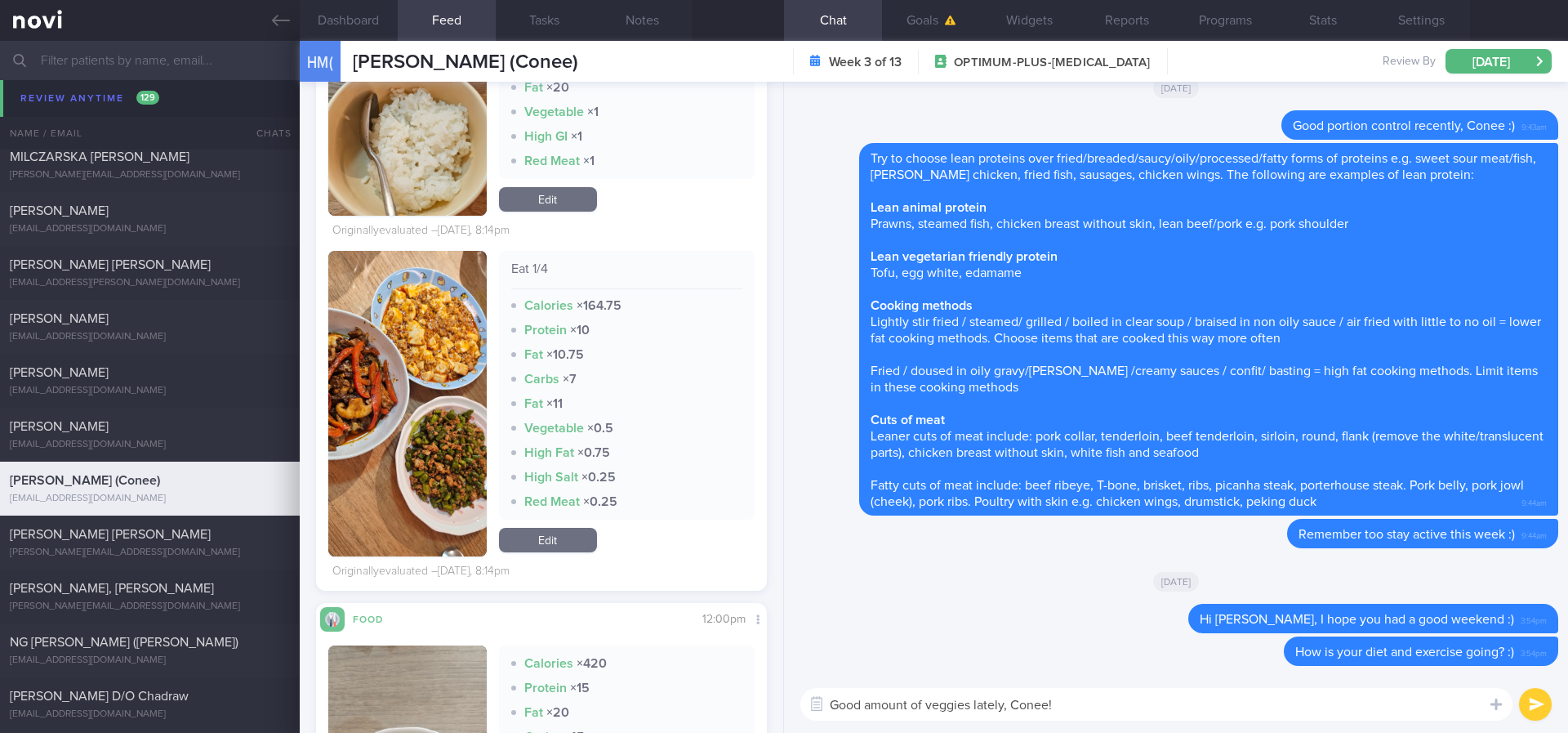
click at [1241, 699] on textarea "Good amount of veggies lately, Conee!" at bounding box center [1156, 704] width 712 height 33
type textarea "Good amount of veggies lately, Conee! :)"
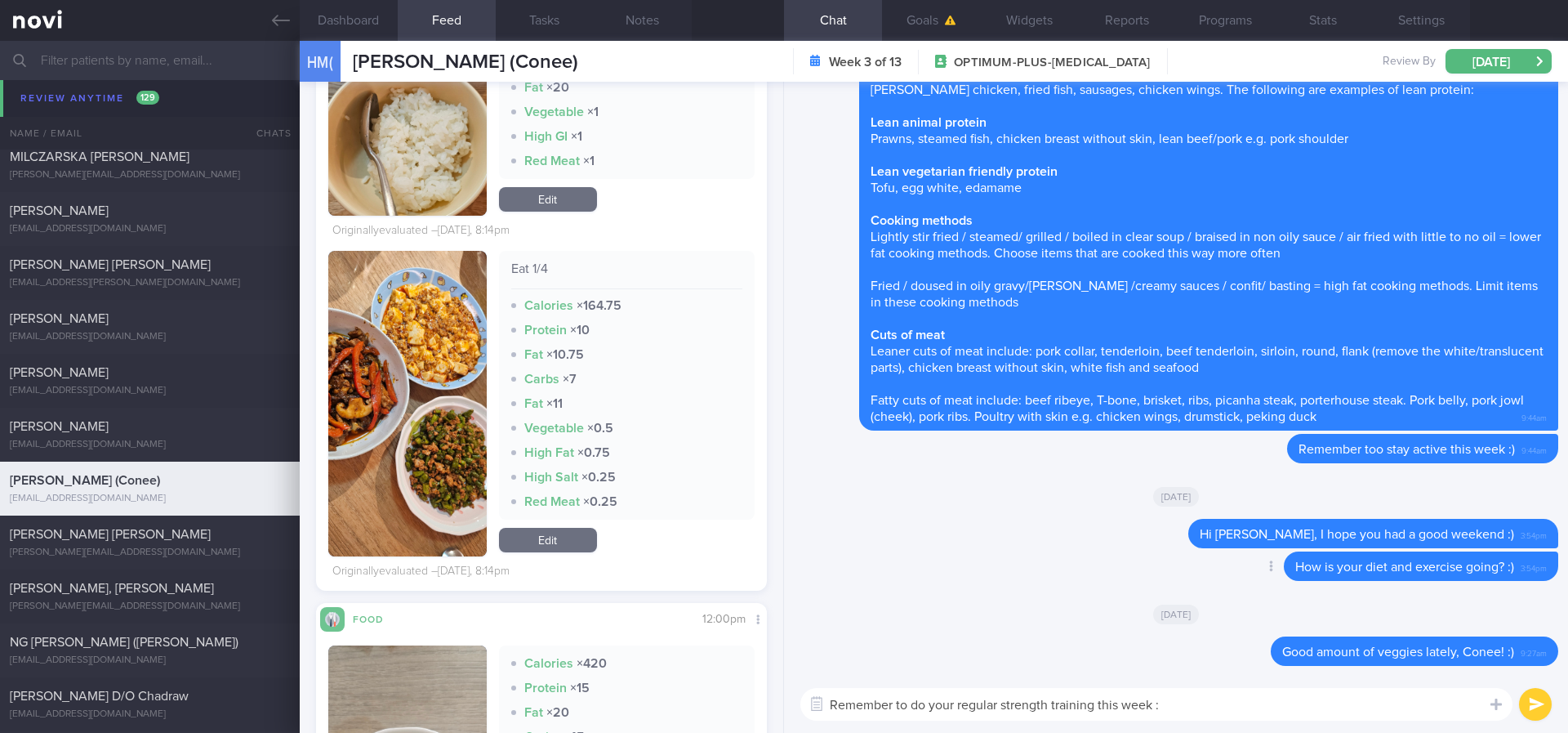
type textarea "Remember to do your regular strength training this week :)"
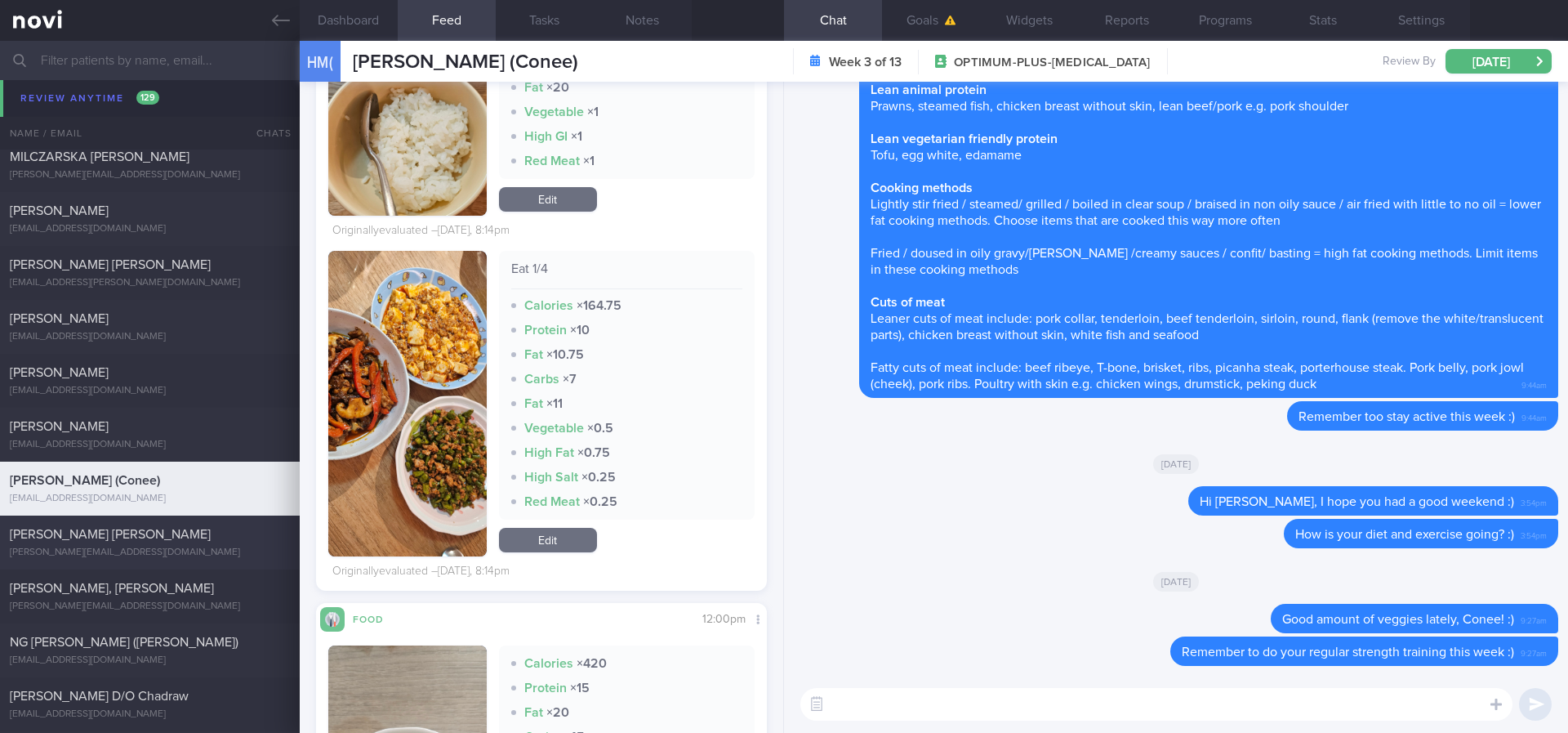
drag, startPoint x: 106, startPoint y: 549, endPoint x: 165, endPoint y: 547, distance: 59.0
click at [106, 551] on div "nino_dasilva@telia.com" at bounding box center [150, 552] width 280 height 13
type input "Tracked. Nino"
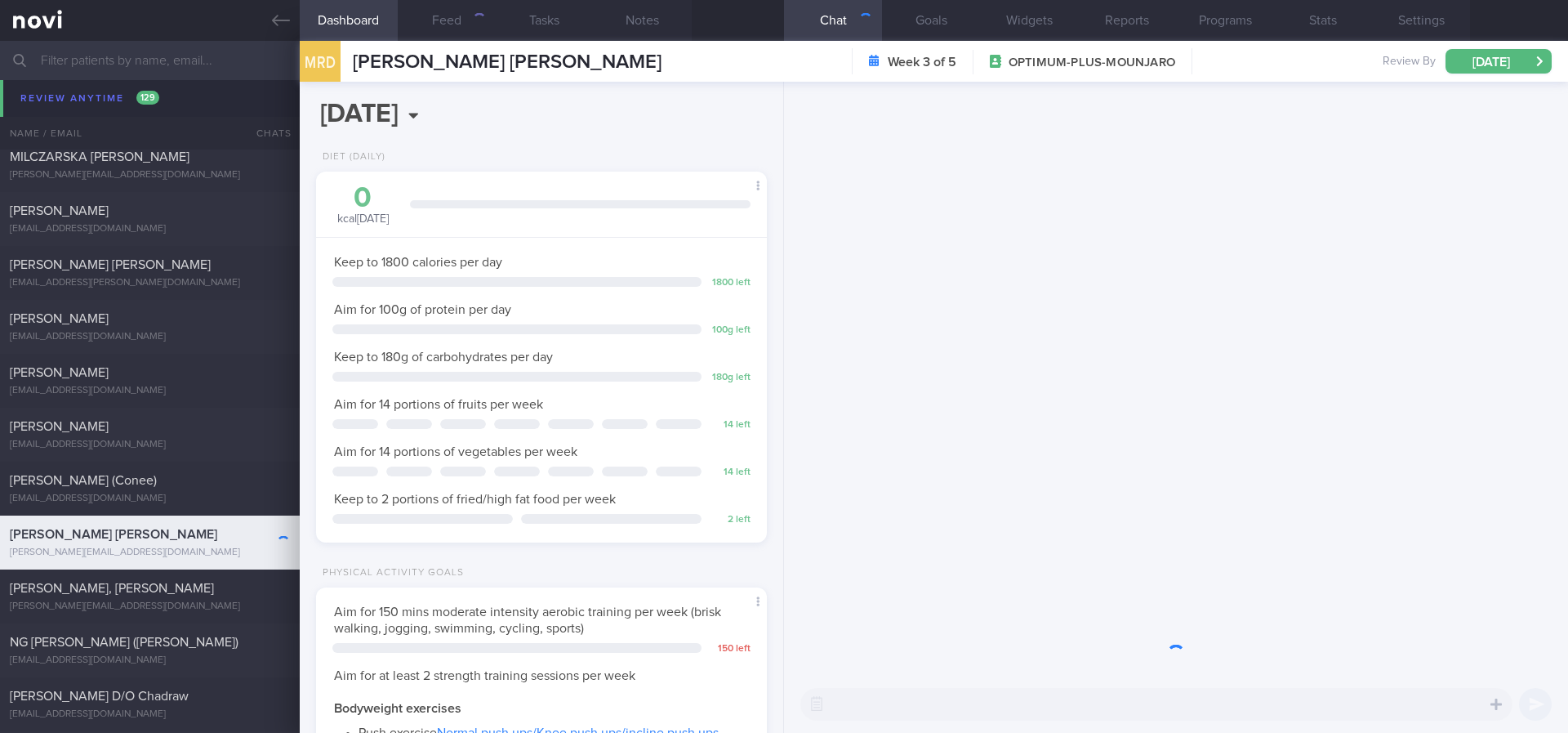
scroll to position [816784, 816187]
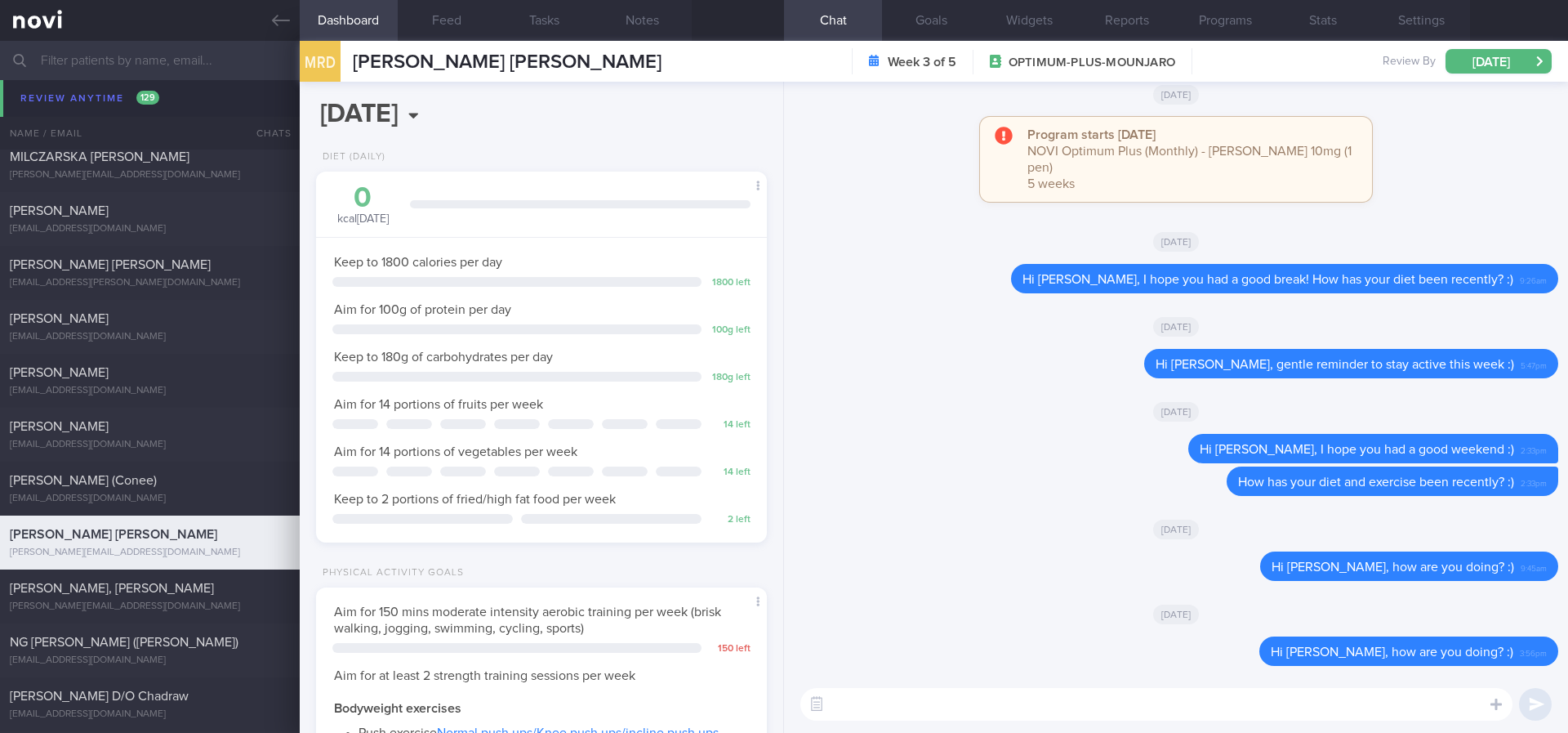
click at [1003, 716] on textarea at bounding box center [1156, 704] width 712 height 33
paste textarea "Remember to do your regular strength training this week :)"
click at [904, 706] on textarea "Hi Mr Nino, Remember to do your regular strength training this week :)" at bounding box center [1156, 704] width 712 height 33
type textarea "Hi Mr Nino, remember to do your regular strength training this week :)"
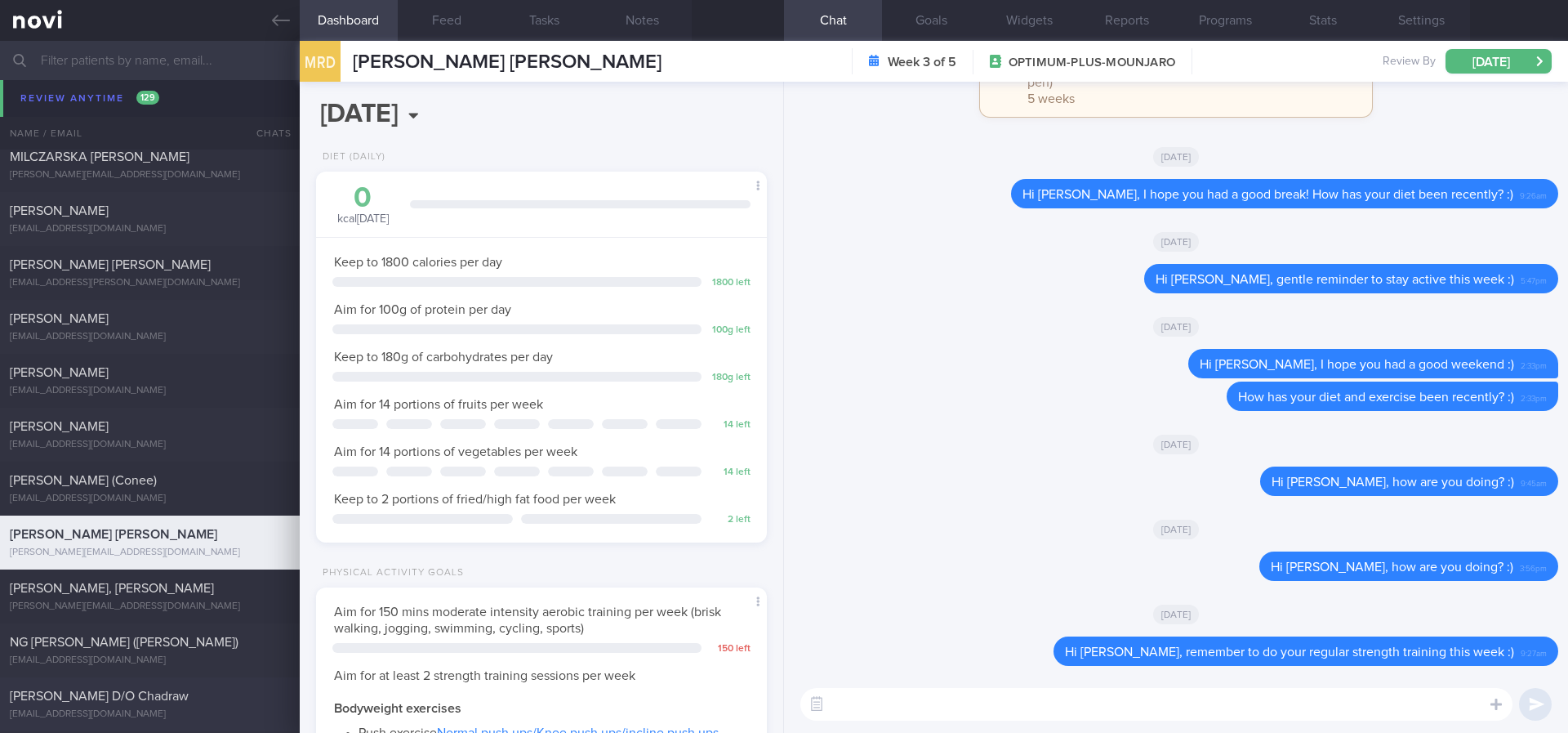
scroll to position [4289, 0]
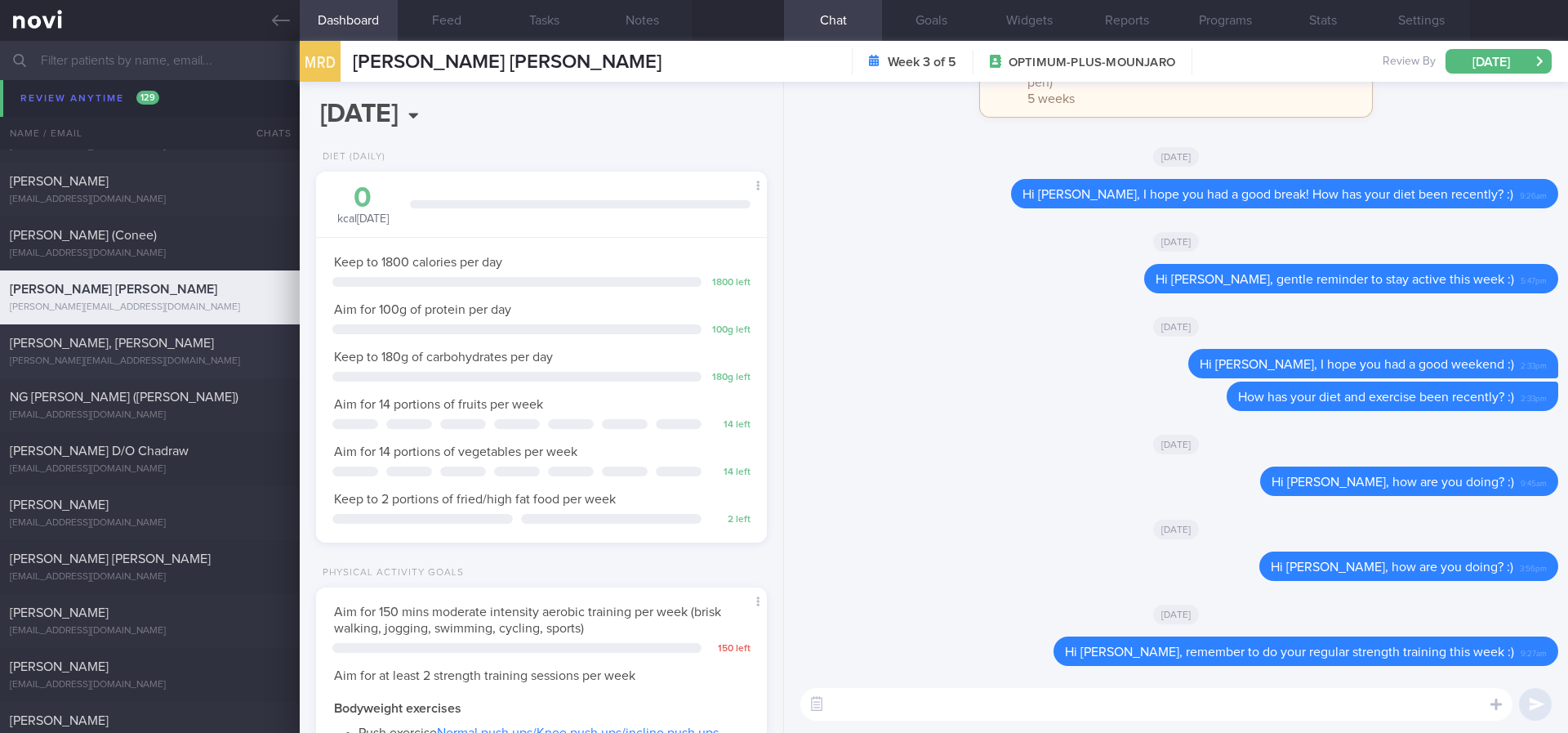
click at [205, 352] on div "CHEW YI JUN, BELINDA belinda.yj85@gmail.com" at bounding box center [150, 351] width 300 height 33
type input "Tracked. lactose intolerant"
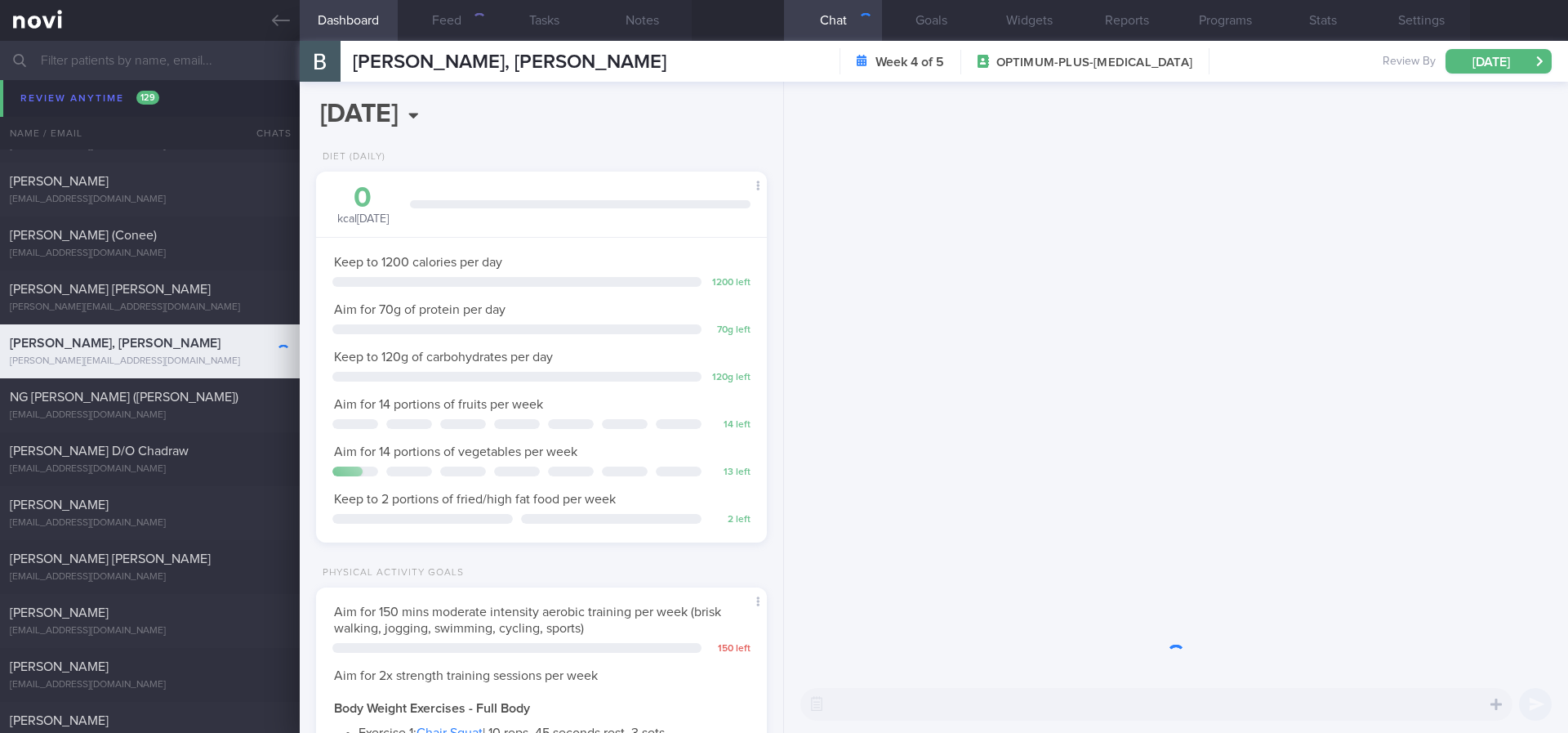
scroll to position [816784, 816187]
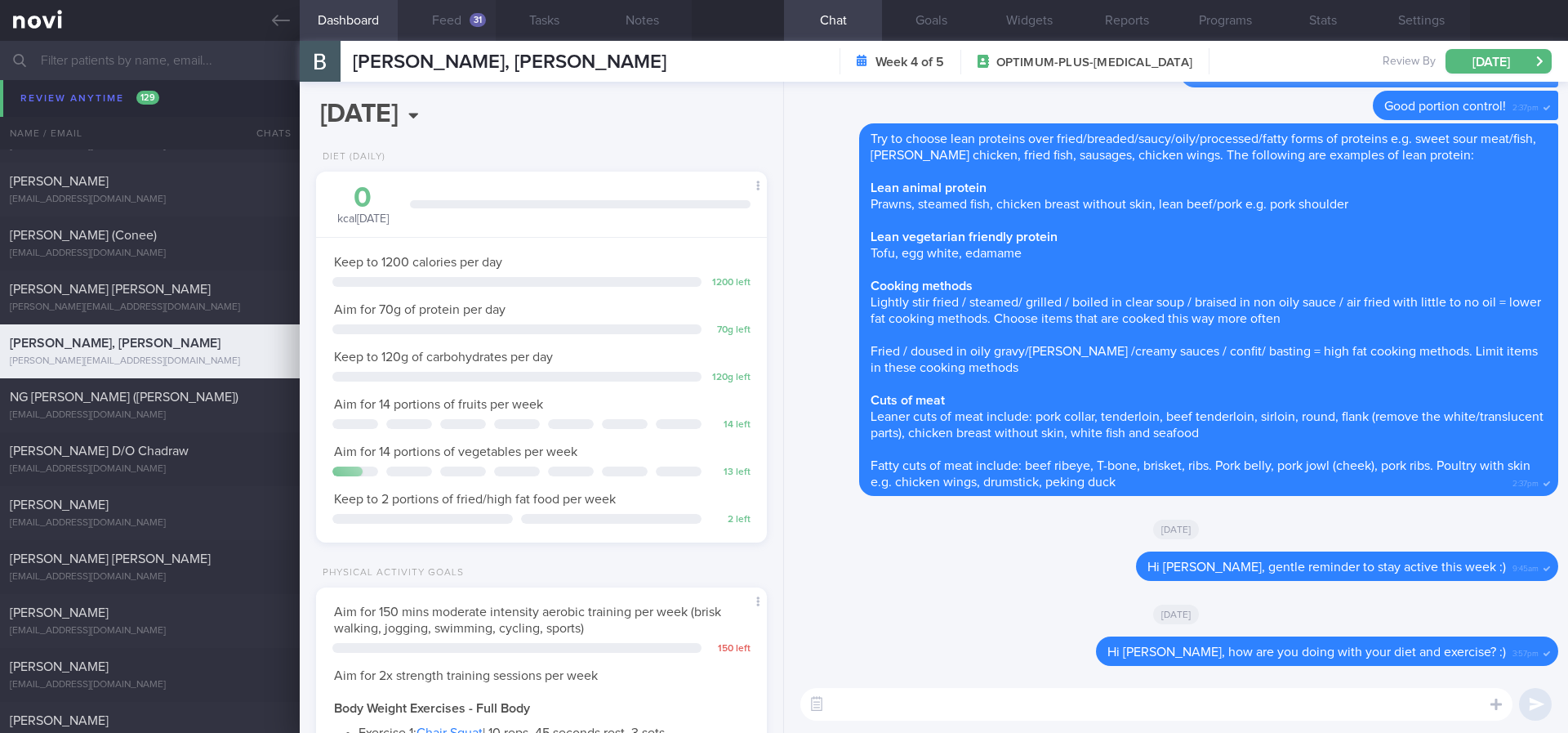
click at [476, 29] on button "Feed 31" at bounding box center [446, 20] width 98 height 41
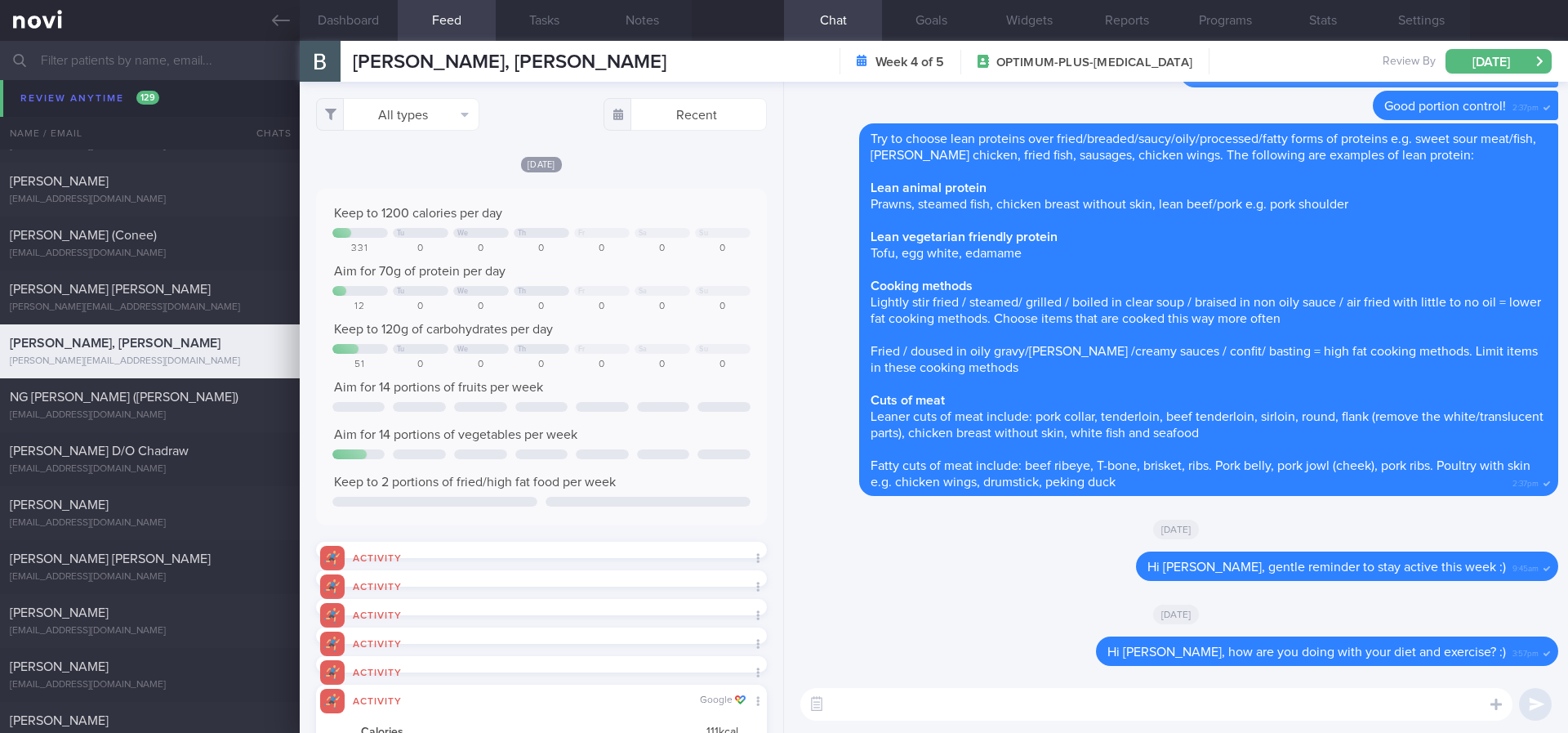
scroll to position [102, 412]
click at [416, 130] on button "All types" at bounding box center [398, 114] width 164 height 33
click at [400, 166] on button "Activity" at bounding box center [398, 171] width 162 height 24
click at [623, 205] on div "Keep to 1200 calories per day" at bounding box center [541, 213] width 418 height 17
checkbox input "false"
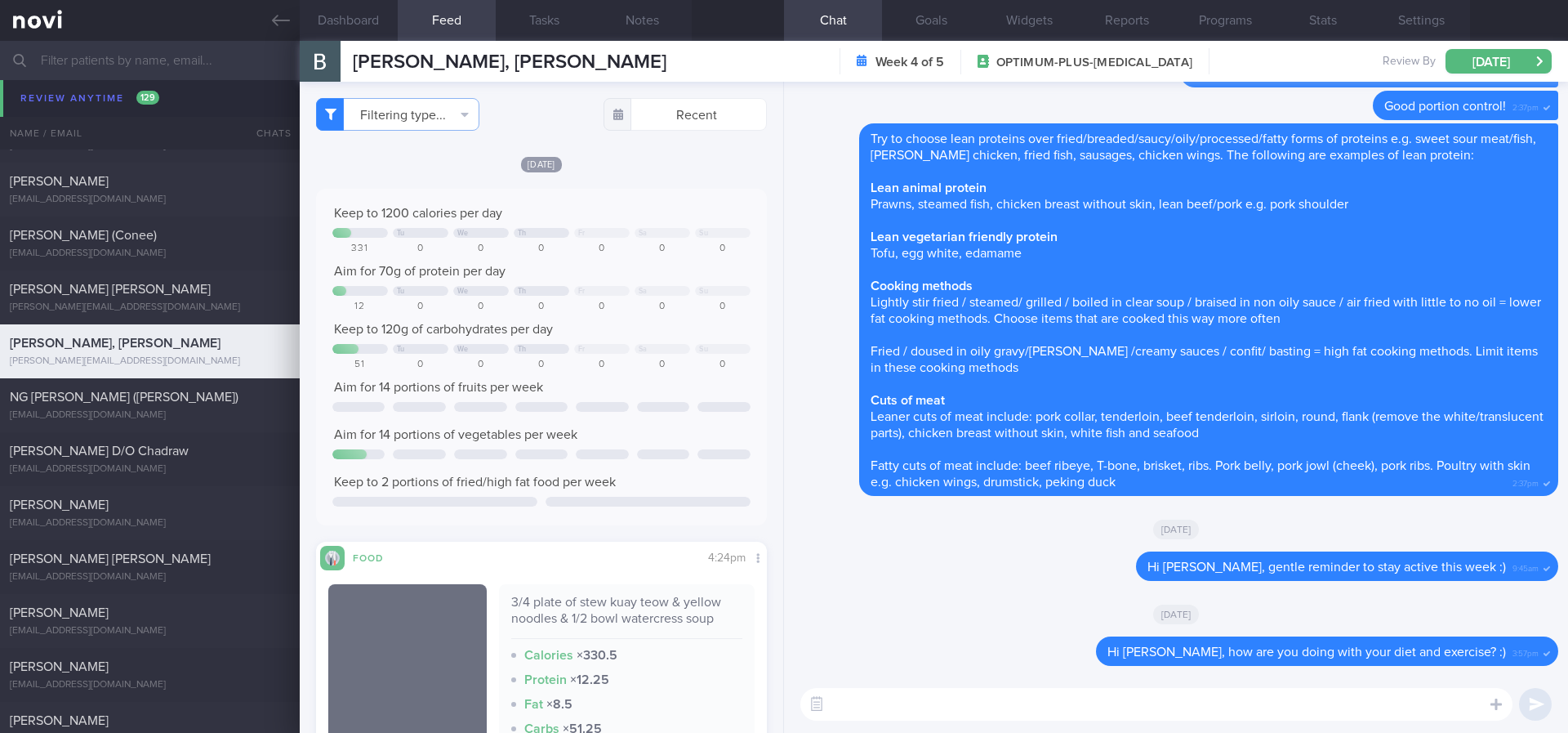
scroll to position [311, 0]
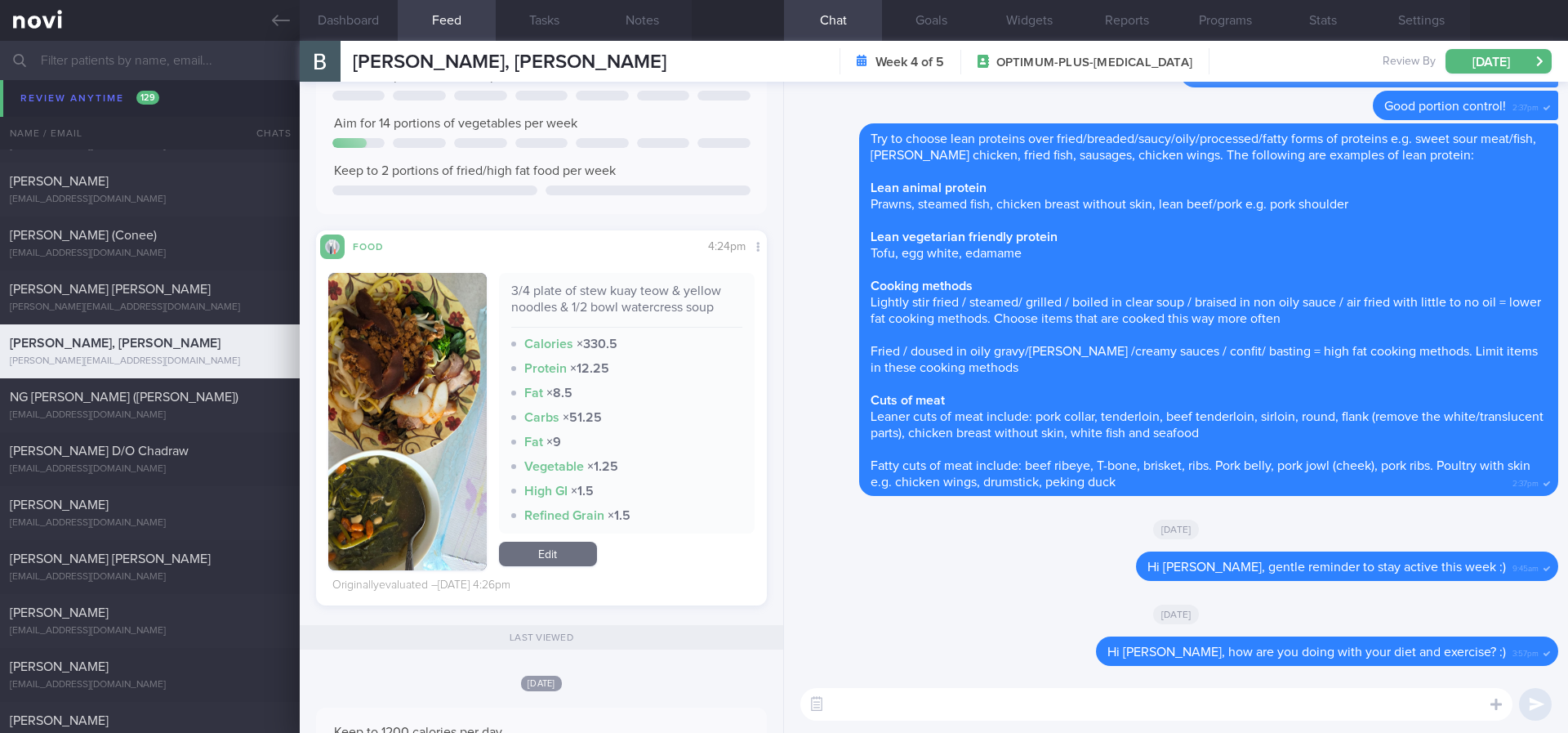
click at [888, 708] on textarea at bounding box center [1156, 704] width 712 height 33
paste textarea "Remember to do your regular strength training this week :)"
type textarea "Hi Belinda, Remember to do your regular strength training this week :)"
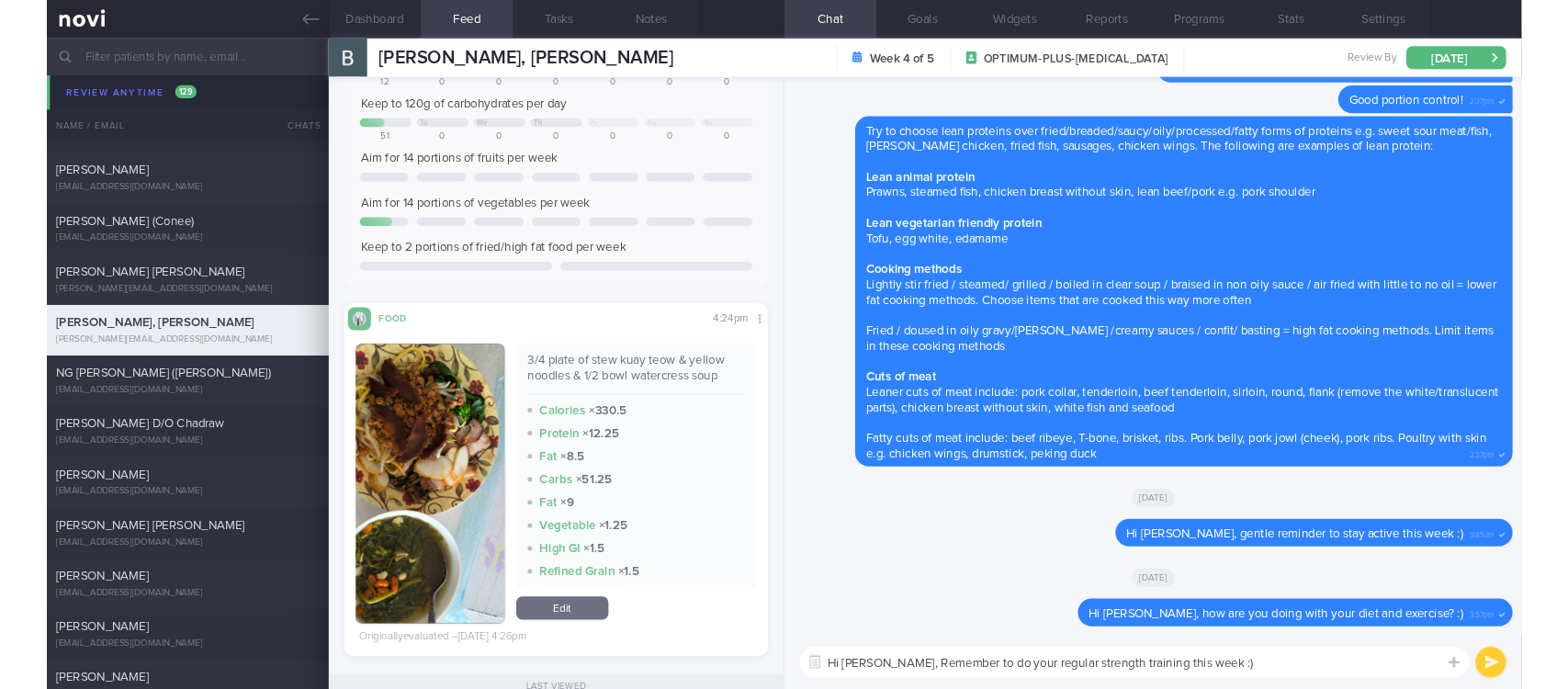
scroll to position [0, 0]
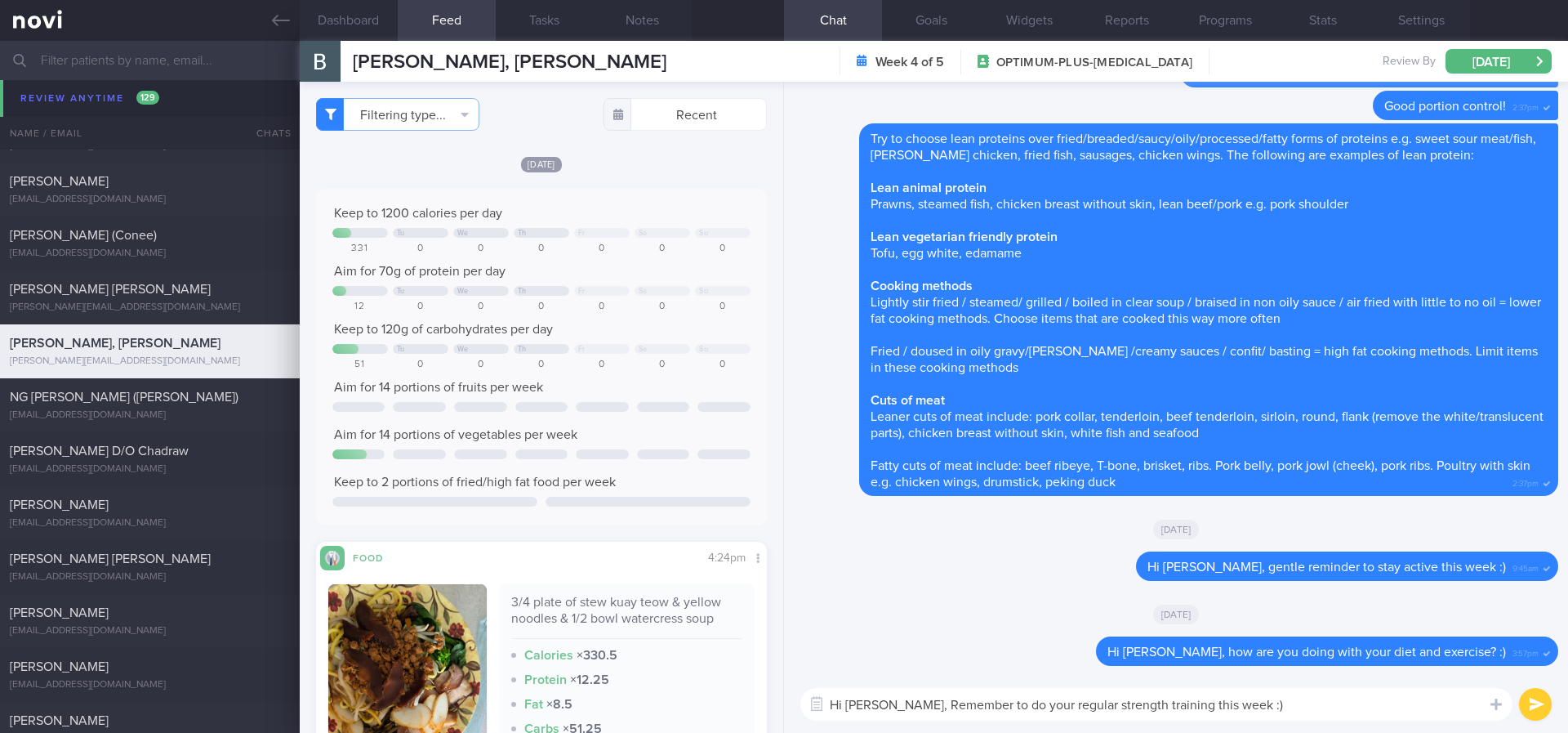
click at [1265, 709] on textarea "Hi Belinda, Remember to do your regular strength training this week :)" at bounding box center [1156, 704] width 712 height 33
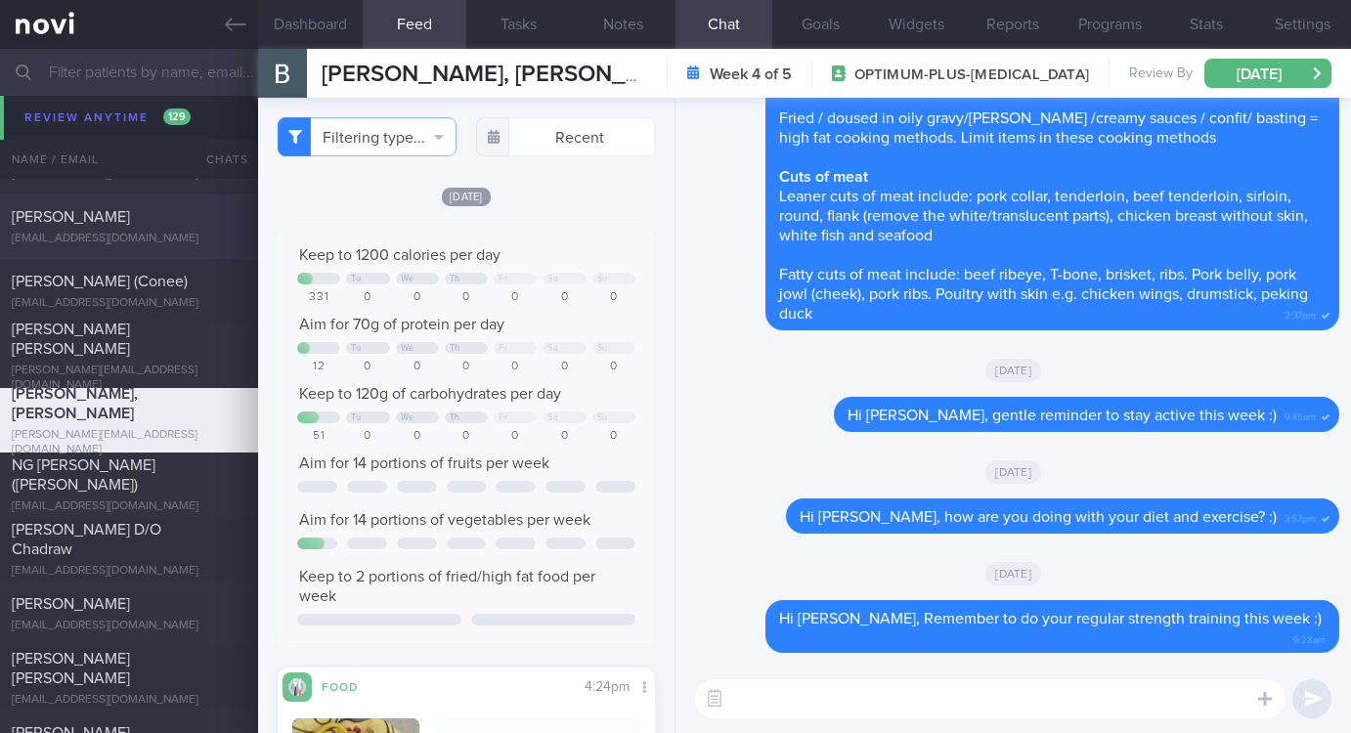
scroll to position [188, 320]
click at [125, 481] on span "NG [PERSON_NAME] ([PERSON_NAME])" at bounding box center [84, 474] width 144 height 35
type input "tracked"
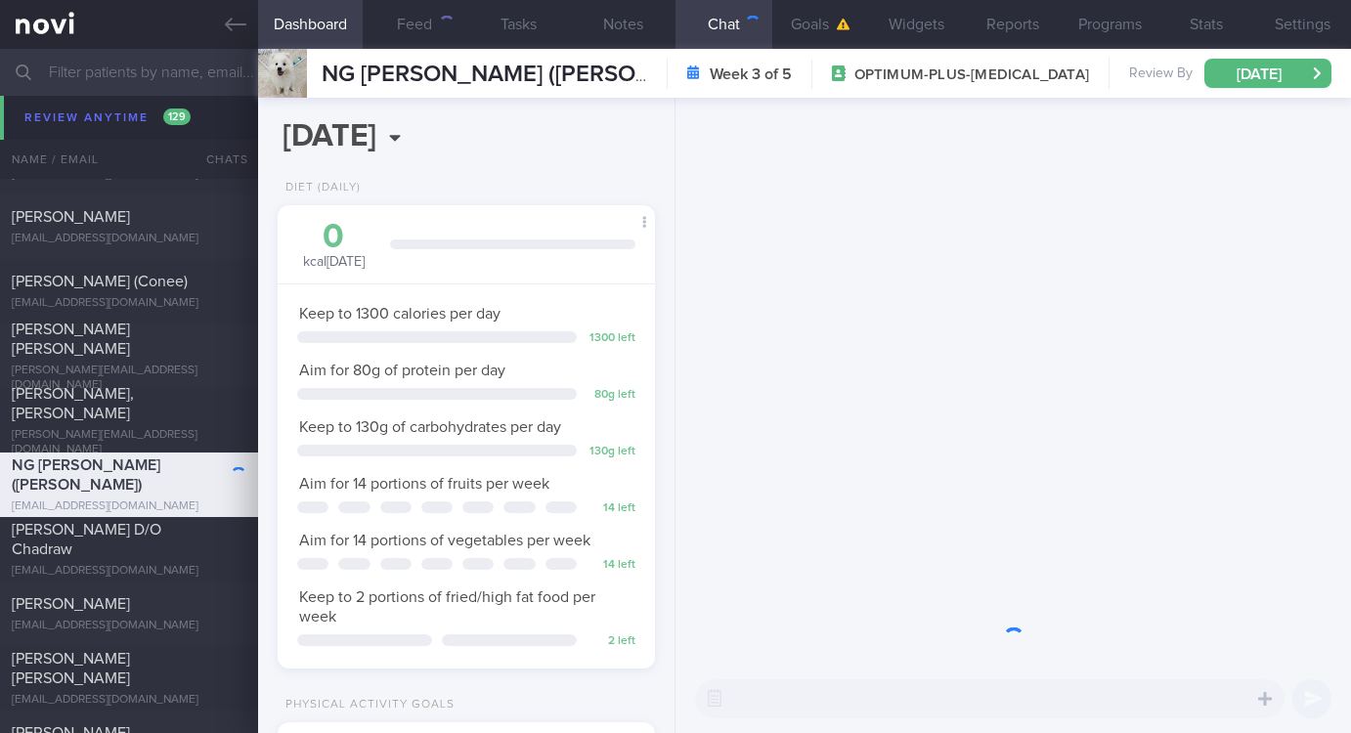
scroll to position [977325, 977193]
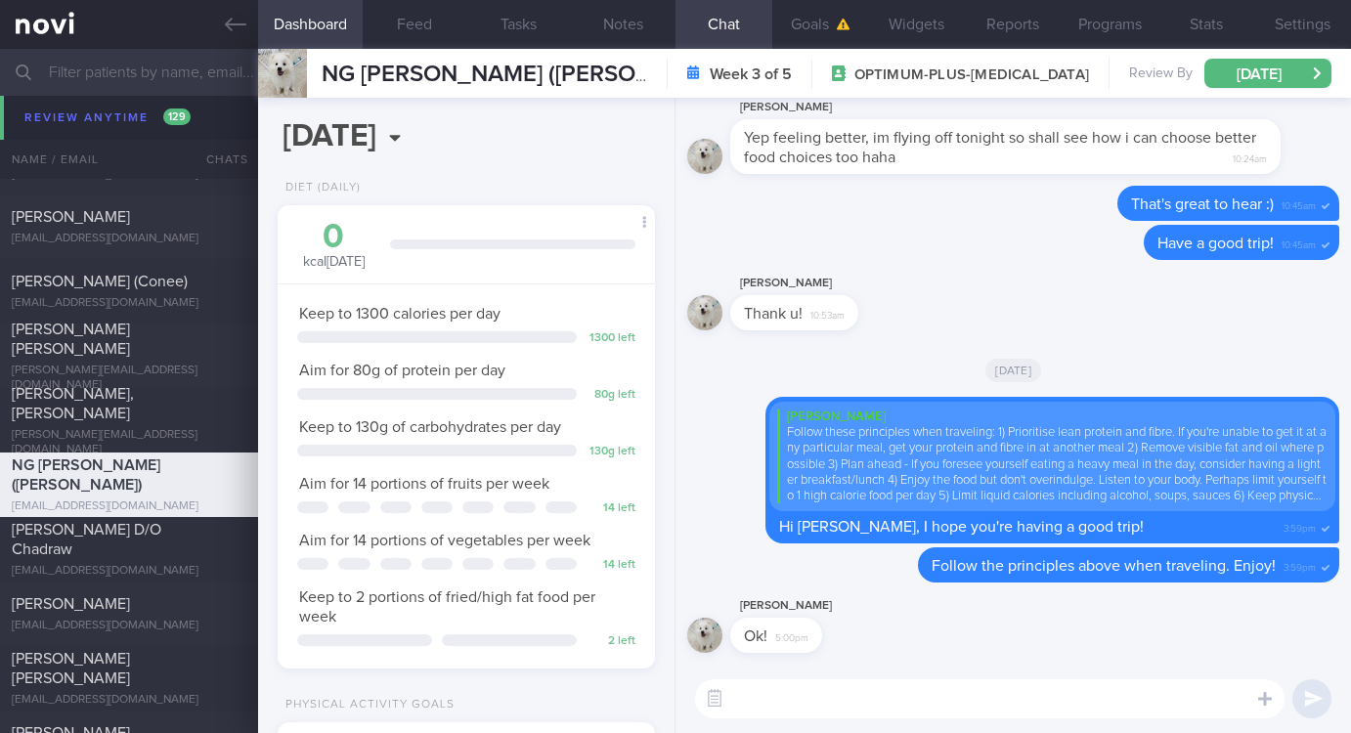
click at [860, 704] on textarea at bounding box center [989, 698] width 589 height 39
paste textarea "Remember to do your regular strength training this week :)"
drag, startPoint x: 1222, startPoint y: 705, endPoint x: 803, endPoint y: 705, distance: 419.4
click at [803, 705] on textarea "Hi Crystal, Remember to do your regular strength training this week :)" at bounding box center [989, 698] width 589 height 39
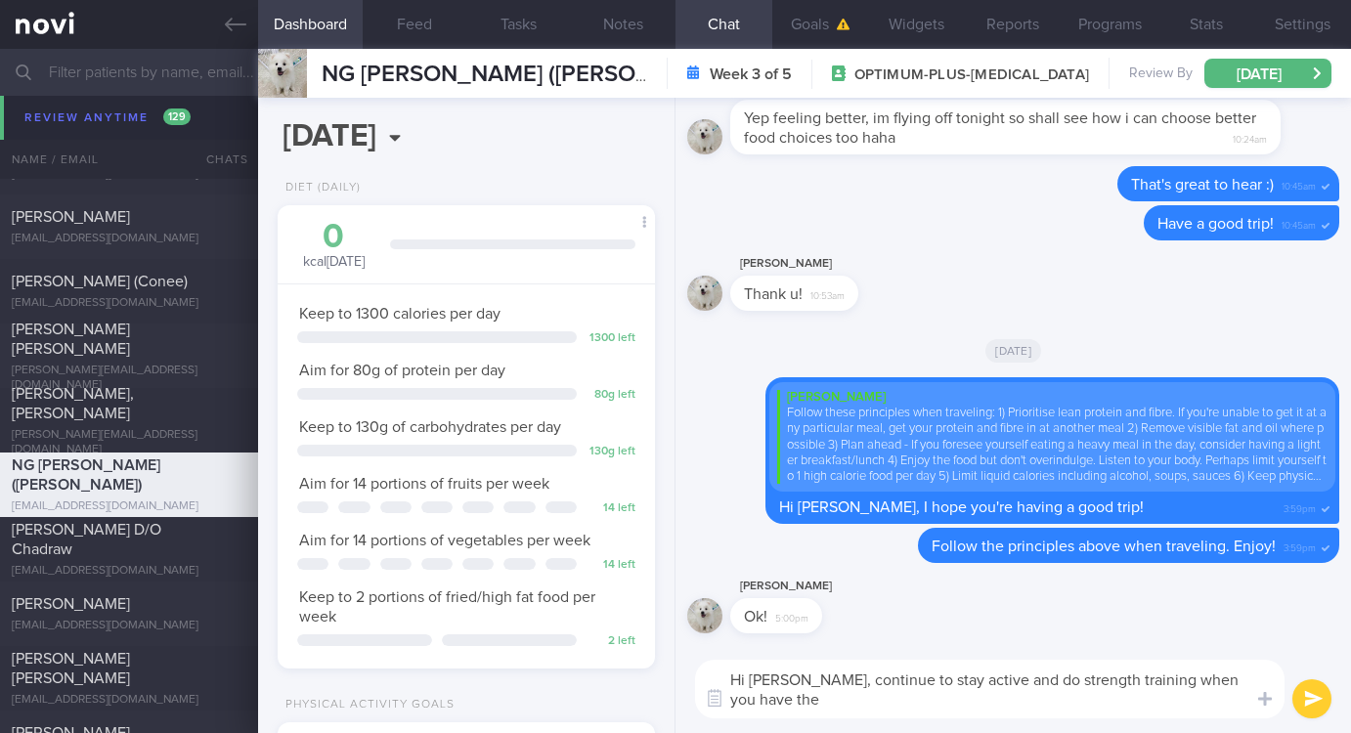
scroll to position [0, 0]
type textarea "Hi Crystal, continue to stay active and do strength training when you have the …"
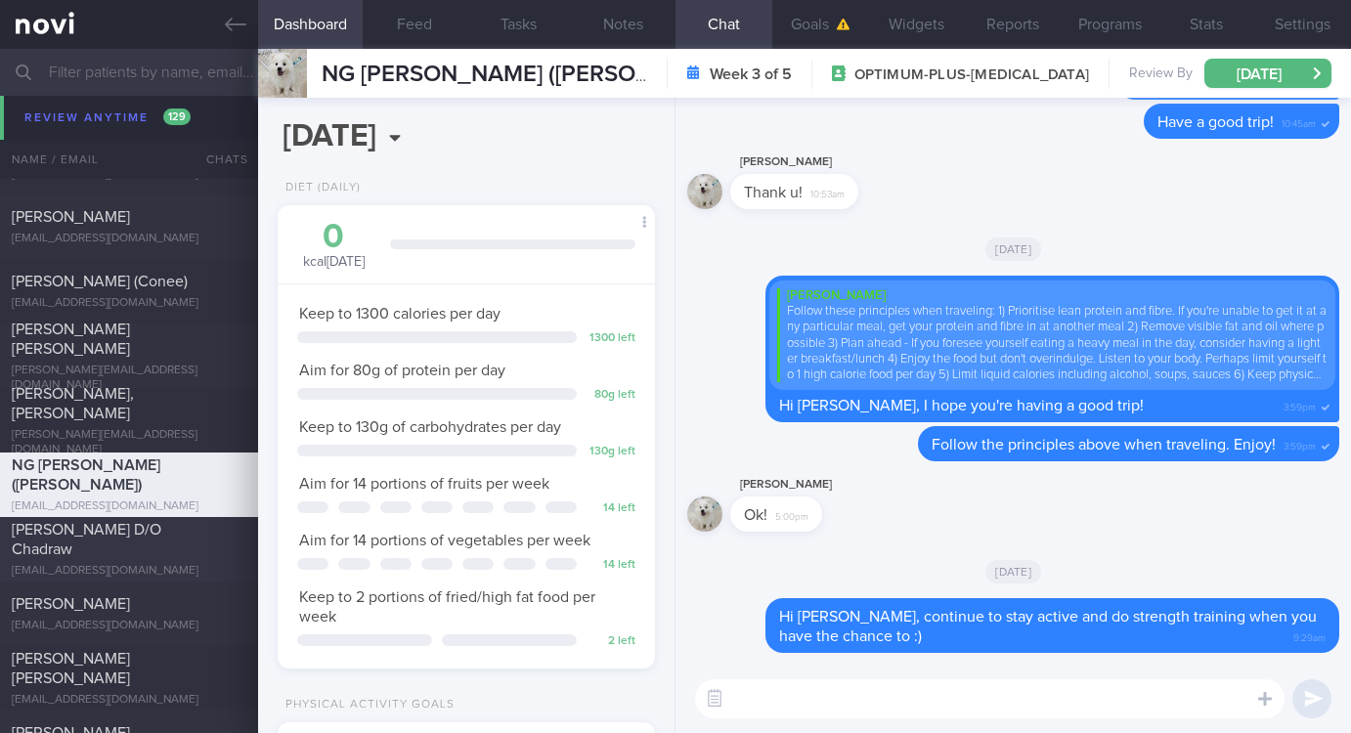
click at [159, 542] on span "[PERSON_NAME] D/O Chadraw" at bounding box center [87, 539] width 150 height 35
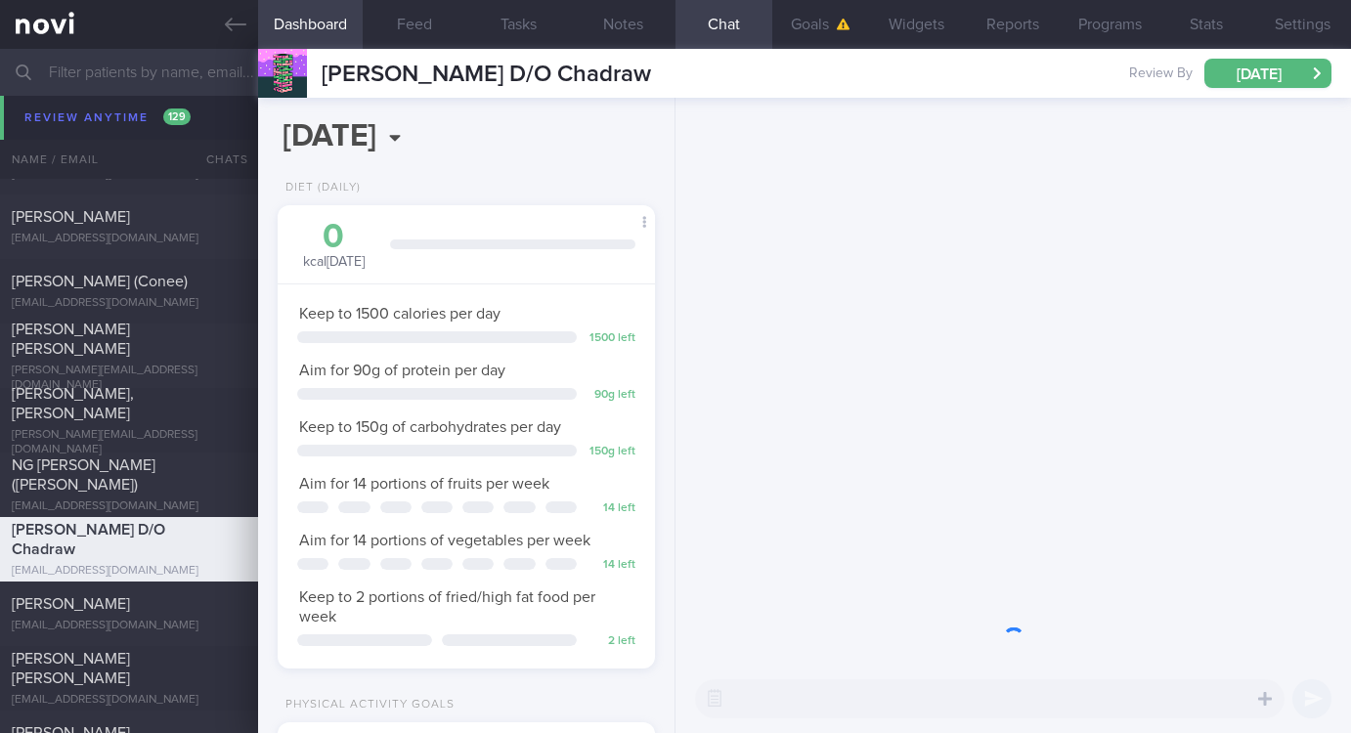
scroll to position [188, 320]
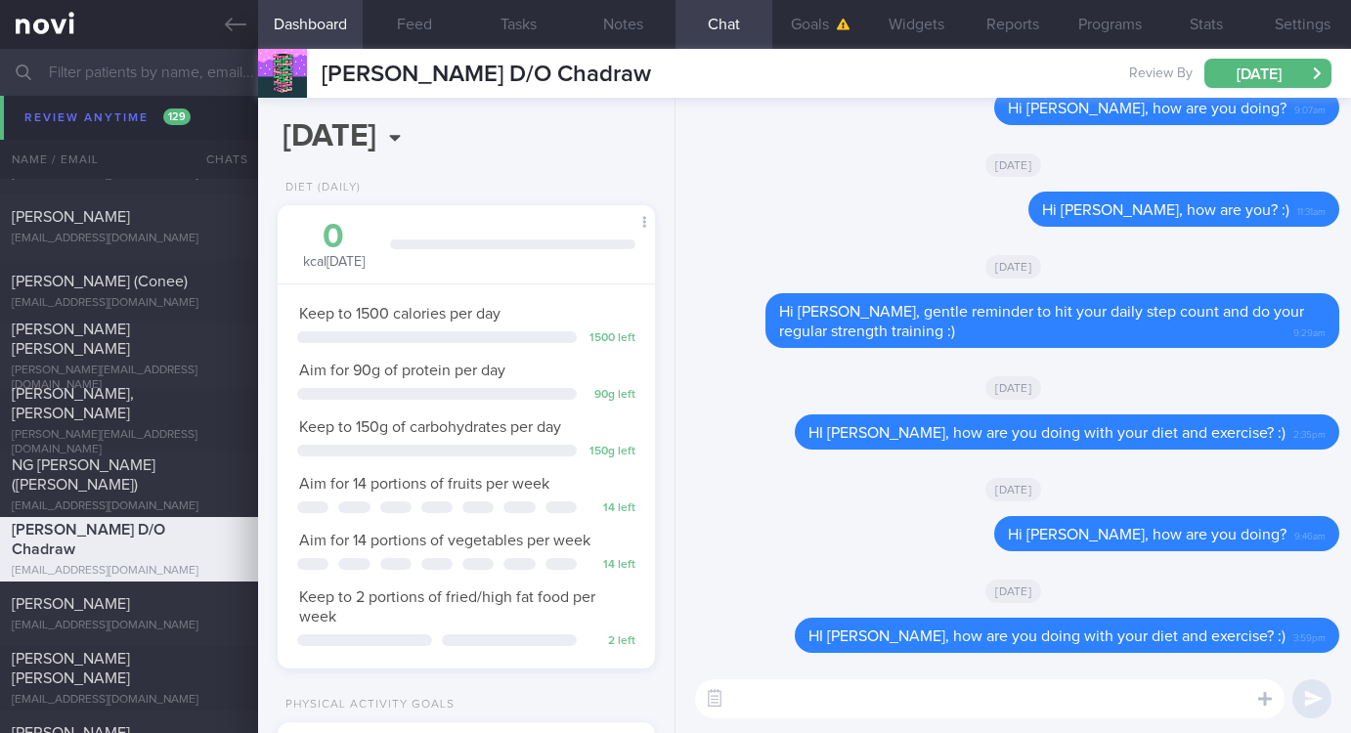
click at [924, 709] on textarea at bounding box center [989, 698] width 589 height 39
paste textarea "Remember to do your regular strength training this week :)"
type textarea "Hi Shamini, Remember to do your regular strength training this week :)"
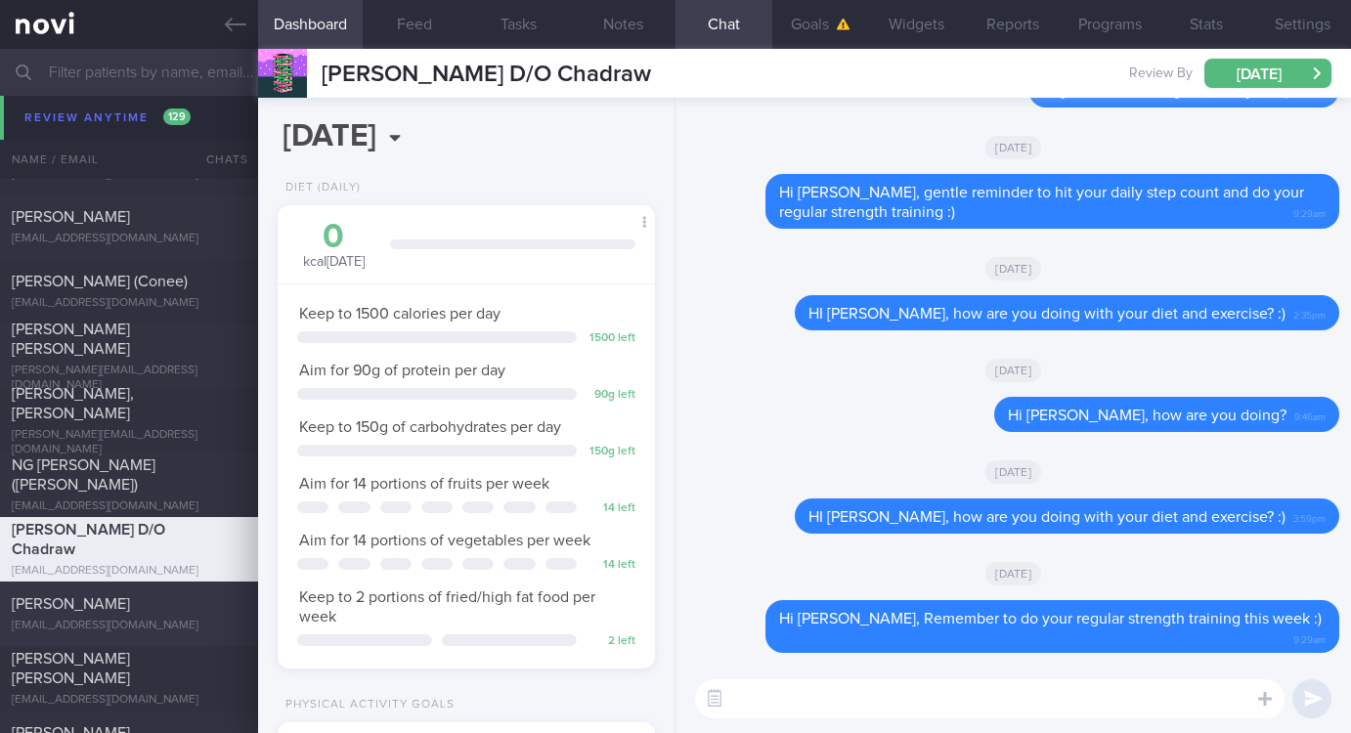
click at [132, 619] on div "[EMAIL_ADDRESS][DOMAIN_NAME]" at bounding box center [129, 626] width 235 height 15
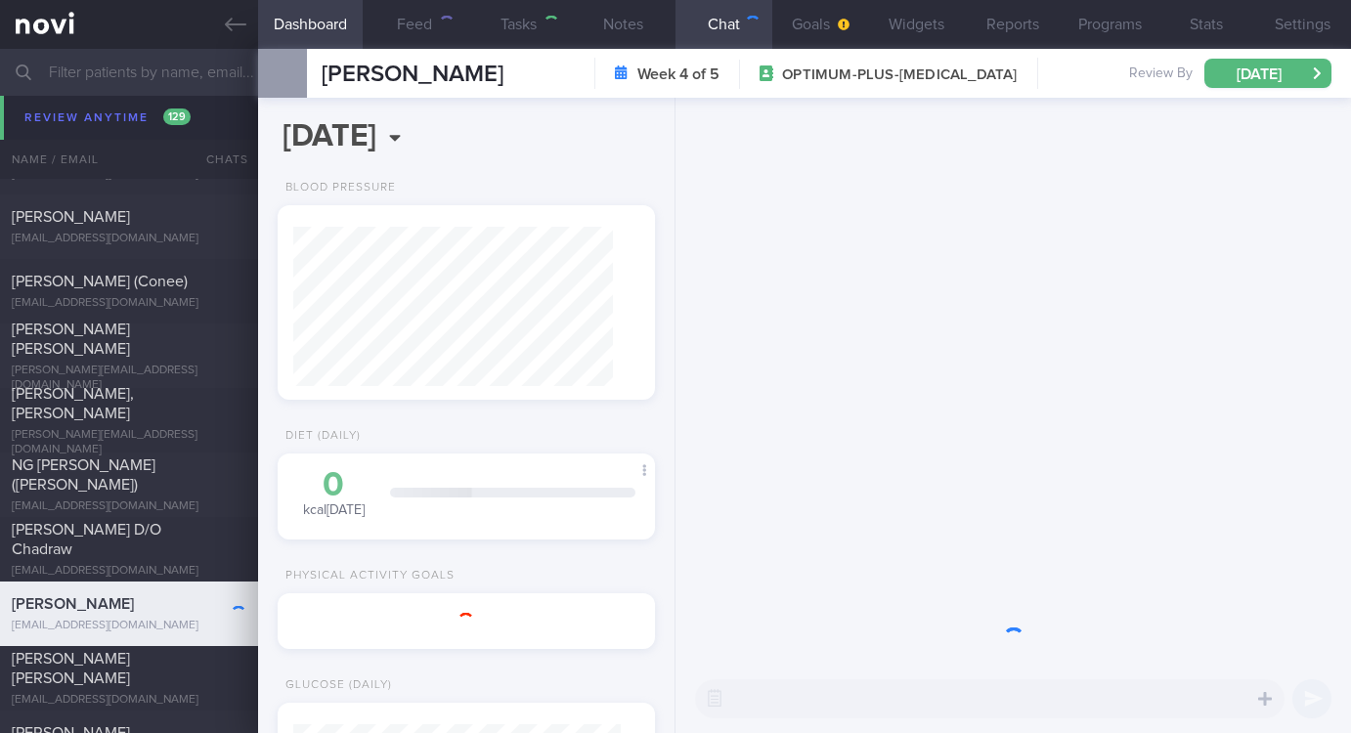
type input "tracked."
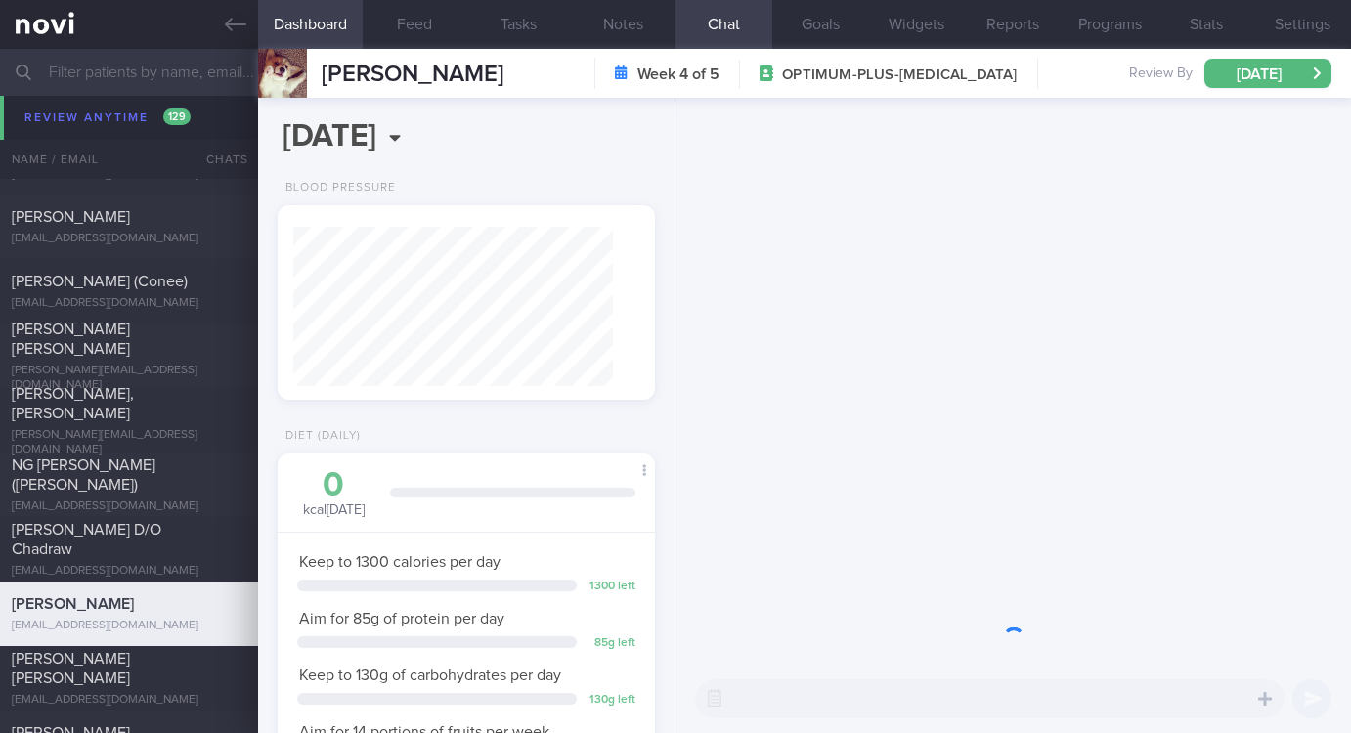
scroll to position [163, 327]
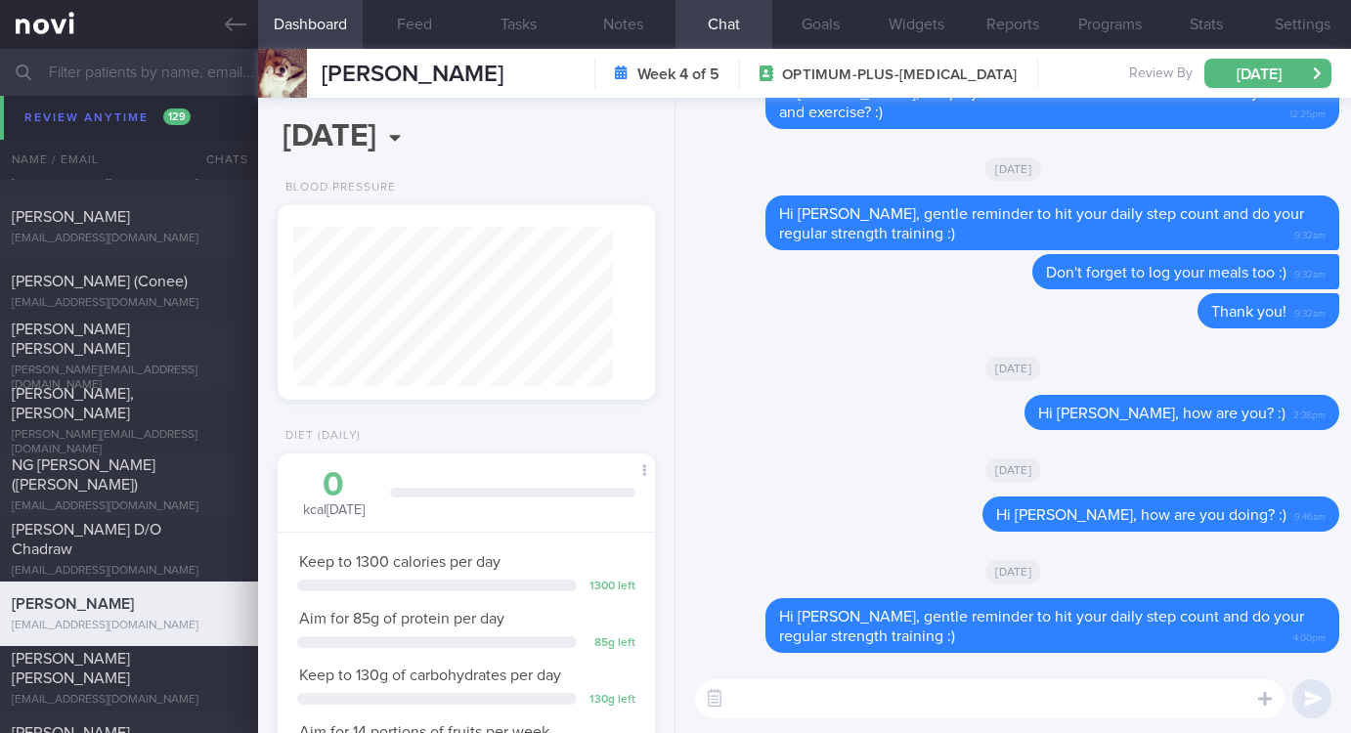
click at [894, 703] on textarea at bounding box center [989, 698] width 589 height 39
paste textarea "Remember to do your regular strength training this week :)"
type textarea "Hi Yidong, Remember to do your regular strength training this week :)"
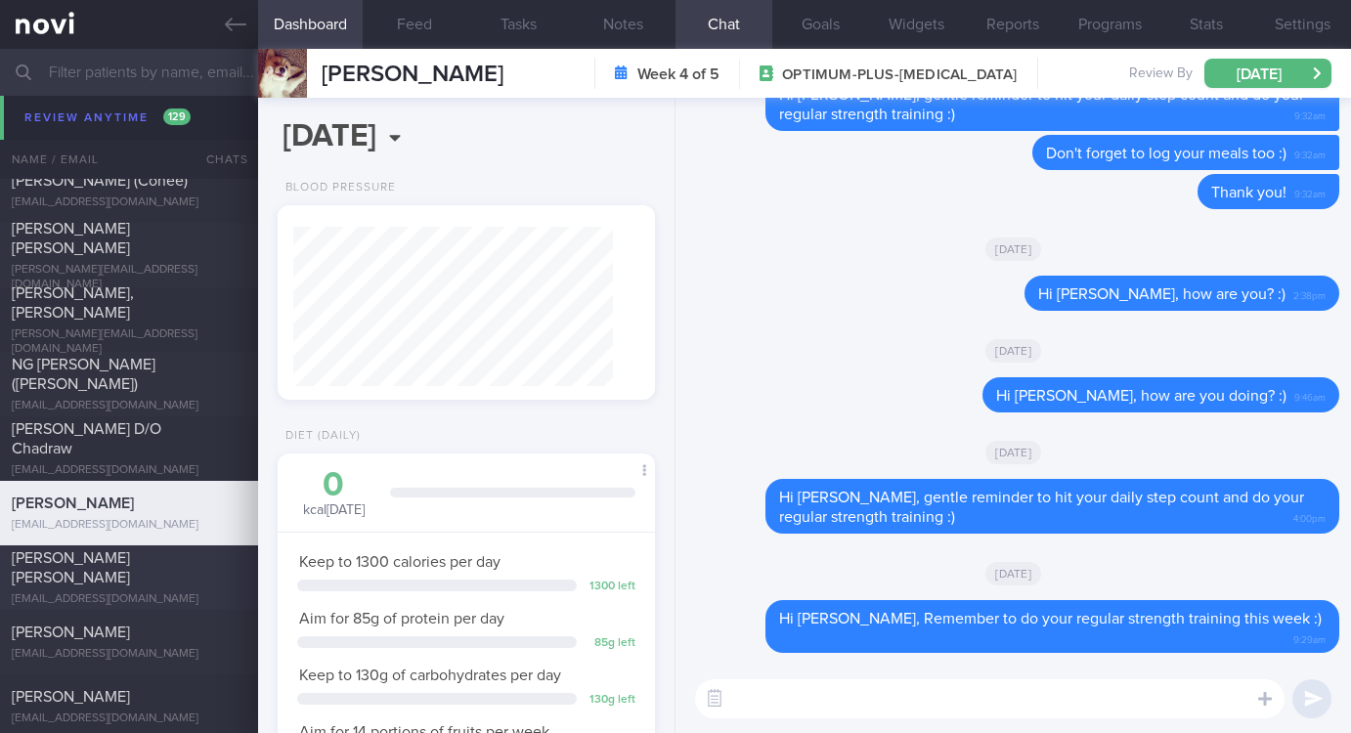
scroll to position [5279, 0]
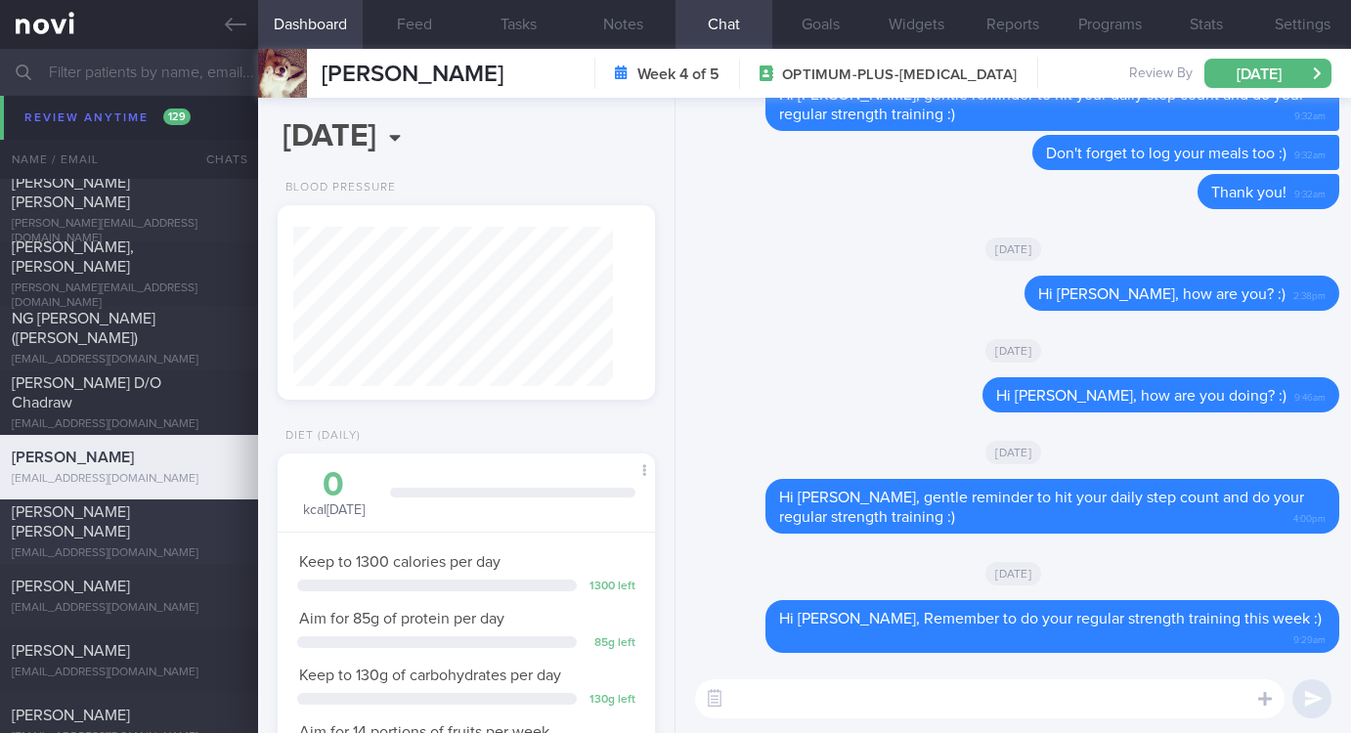
click at [142, 546] on div "[EMAIL_ADDRESS][DOMAIN_NAME]" at bounding box center [129, 553] width 235 height 15
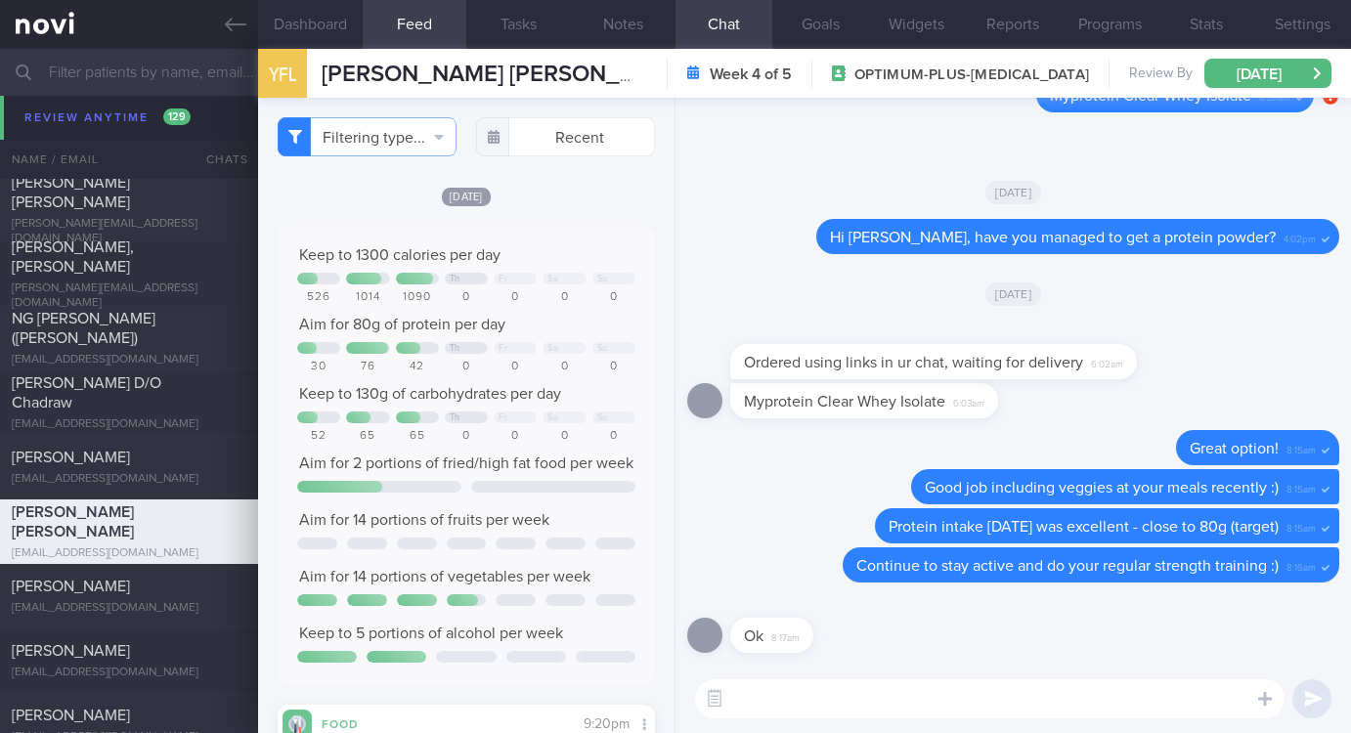
click at [867, 698] on textarea at bounding box center [989, 698] width 589 height 39
paste textarea "Remember to do your regular strength training this week :)"
type textarea "Hi Yueh Fang, Remember to do your regular strength training this week :)"
click at [181, 578] on div "[PERSON_NAME]" at bounding box center [127, 587] width 230 height 20
type input "tracked. HTN"
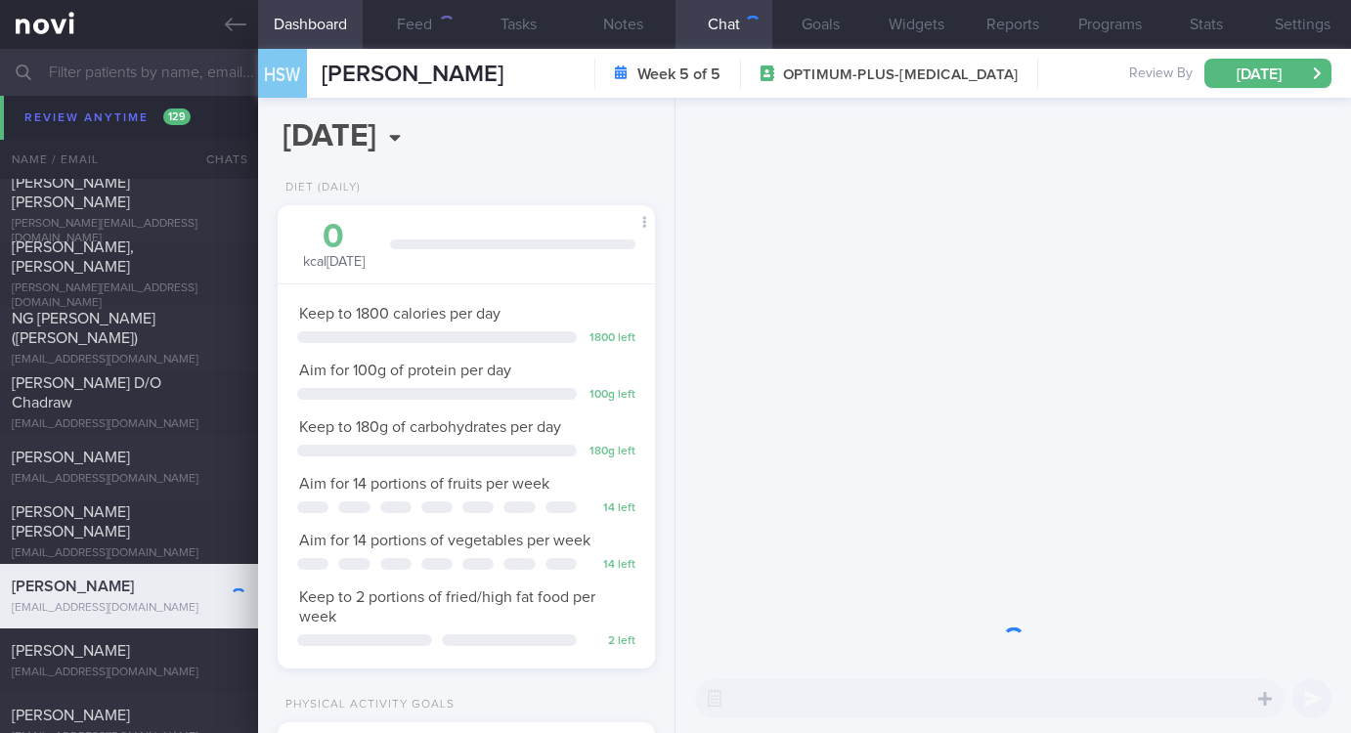
scroll to position [188, 320]
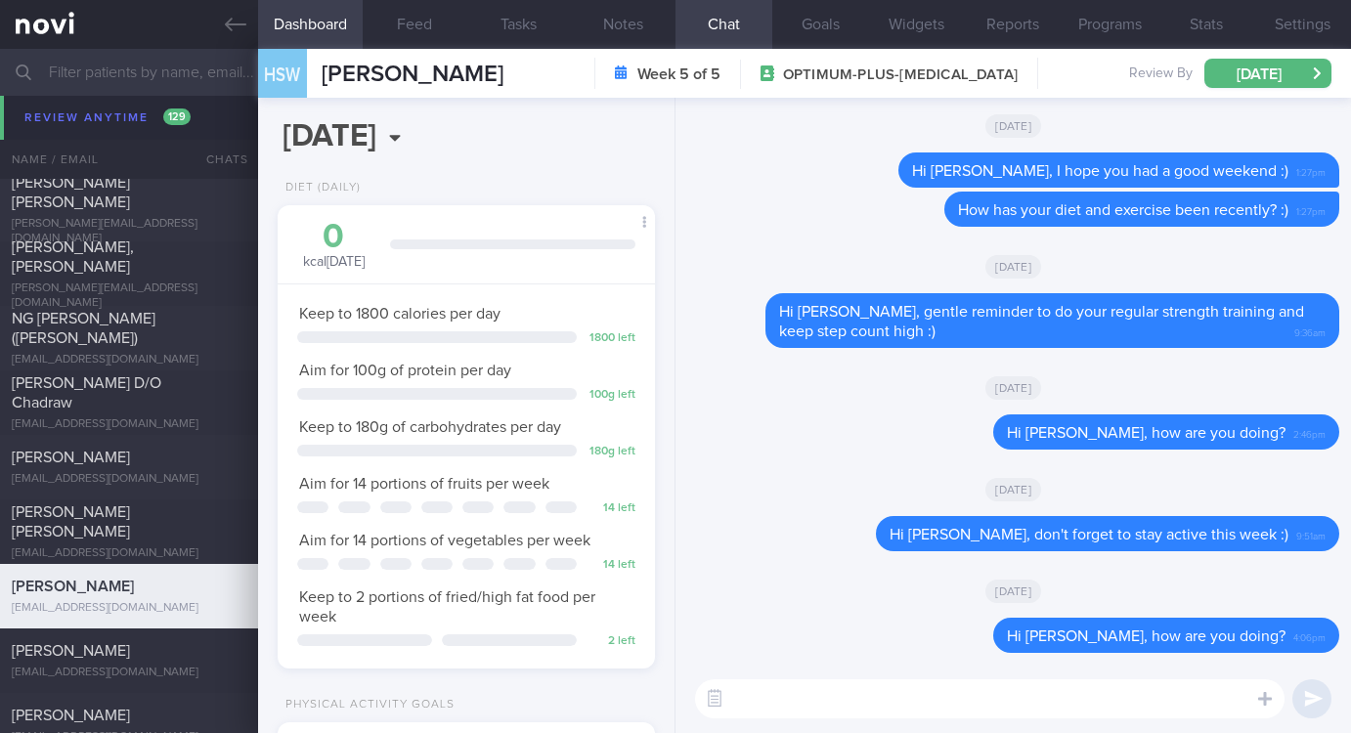
click at [760, 698] on textarea at bounding box center [989, 698] width 589 height 39
paste textarea "Remember to do your regular strength training this week :)"
type textarea "Hi Mr Han, Remember to do your regular strength training this week :)"
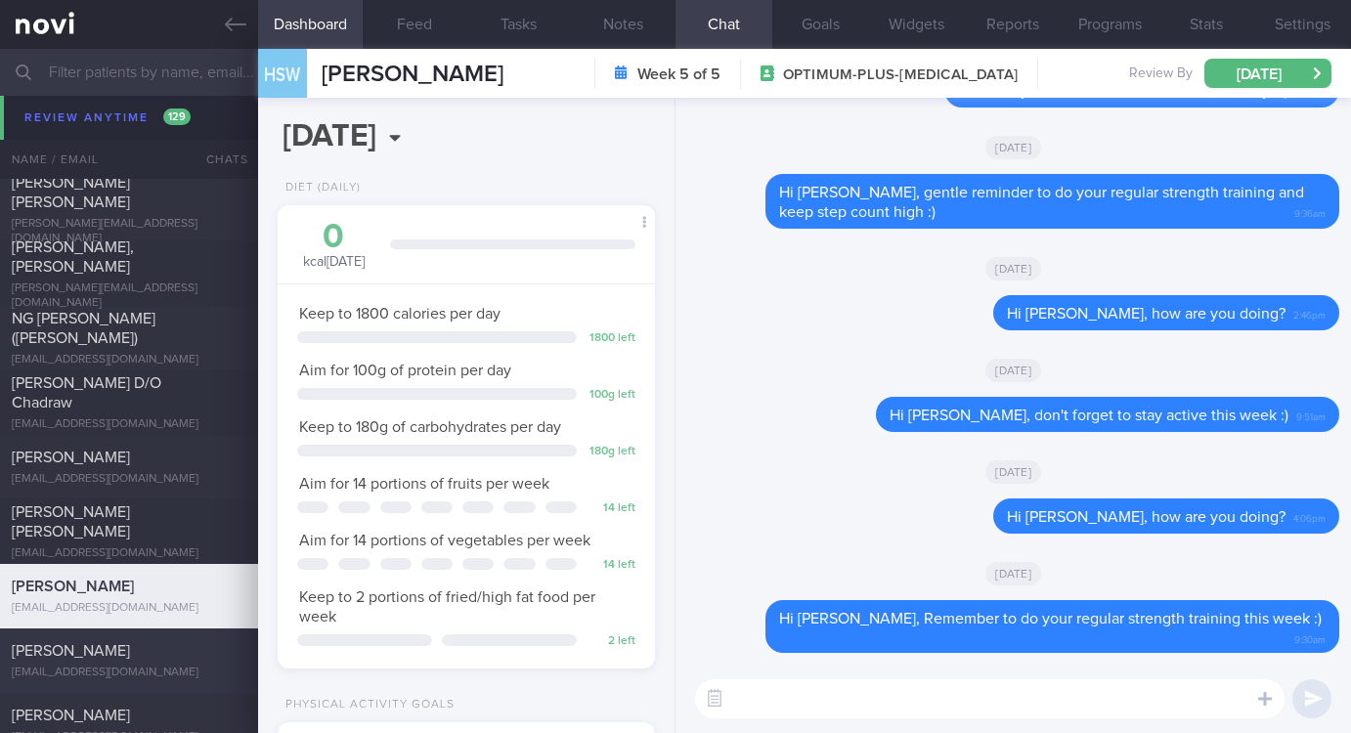
click at [121, 659] on div "[PERSON_NAME]" at bounding box center [127, 651] width 230 height 20
type input "Tracked"
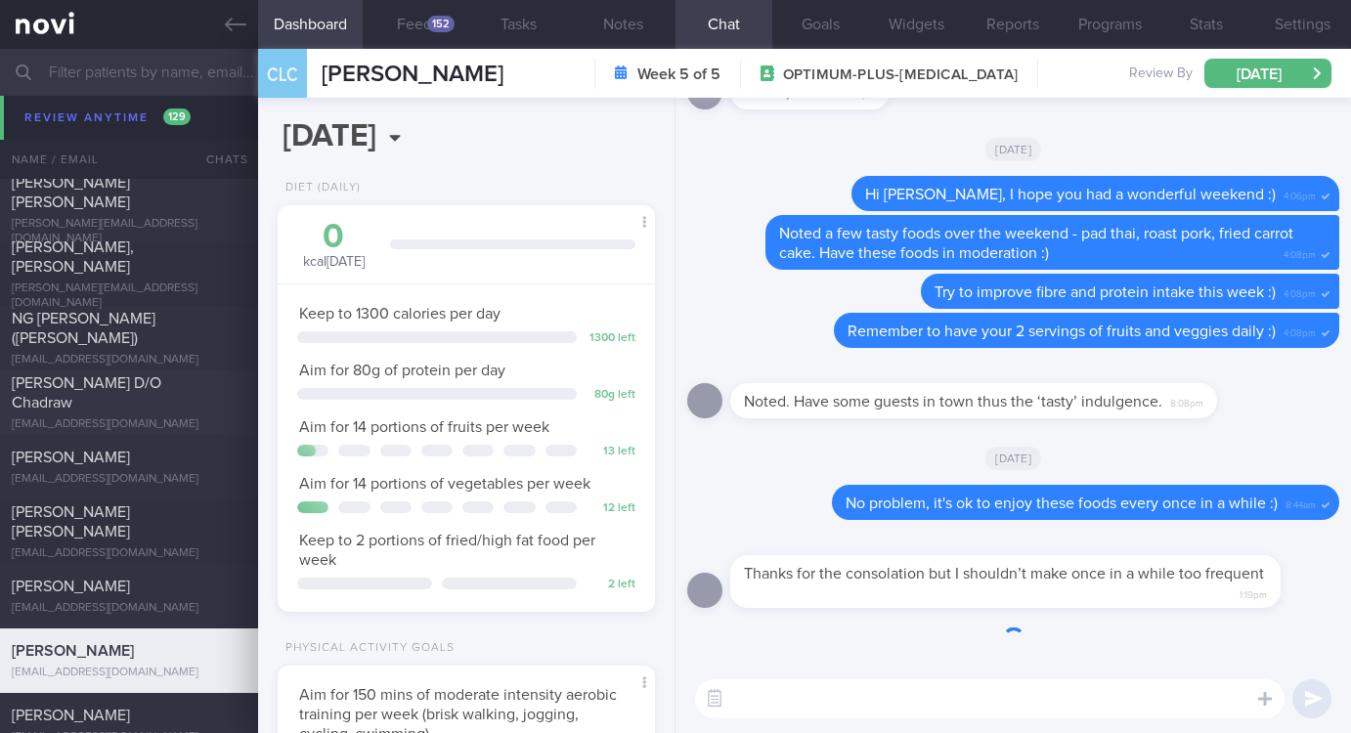
scroll to position [5425, 0]
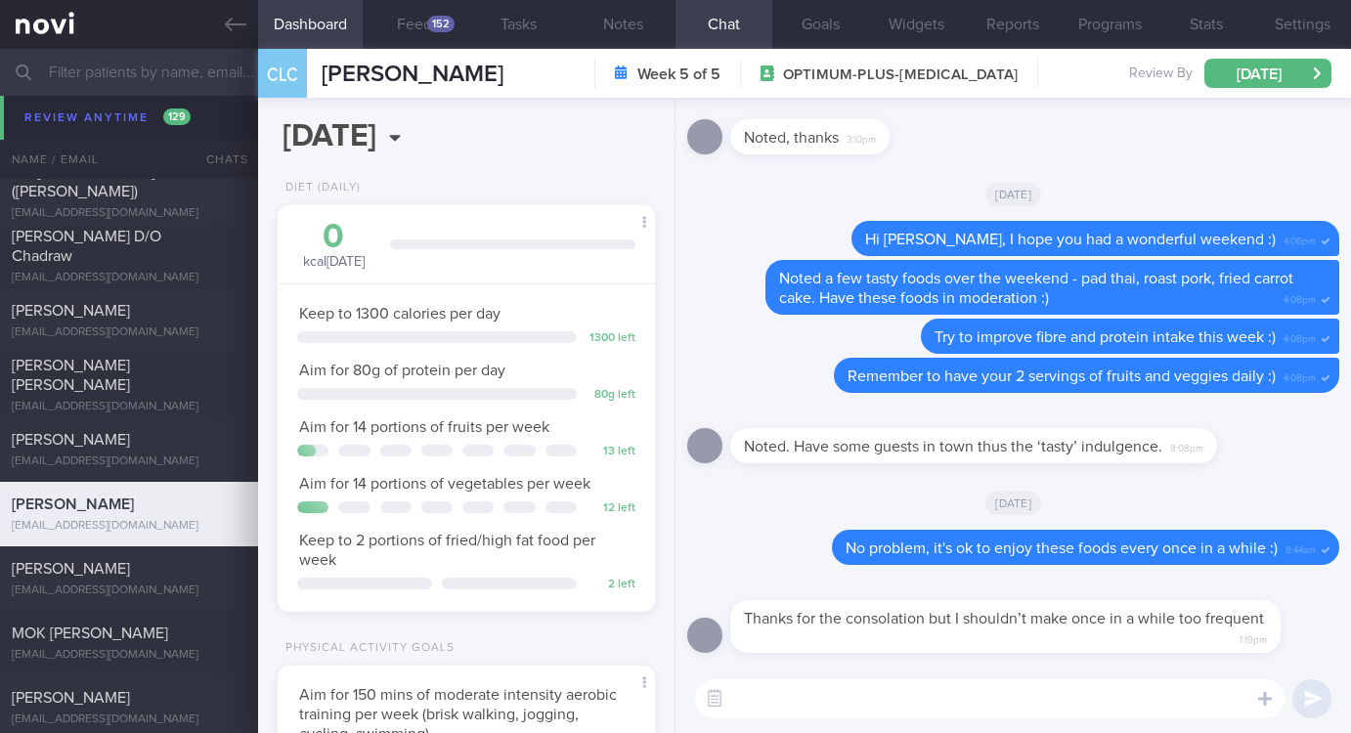
click at [799, 699] on textarea at bounding box center [989, 698] width 589 height 39
paste textarea "Remember to do your regular strength training this week :)"
type textarea "Hi Ms Cheng, Remember to do your regular strength training this week :)"
click at [428, 15] on button "Feed 152" at bounding box center [415, 24] width 105 height 49
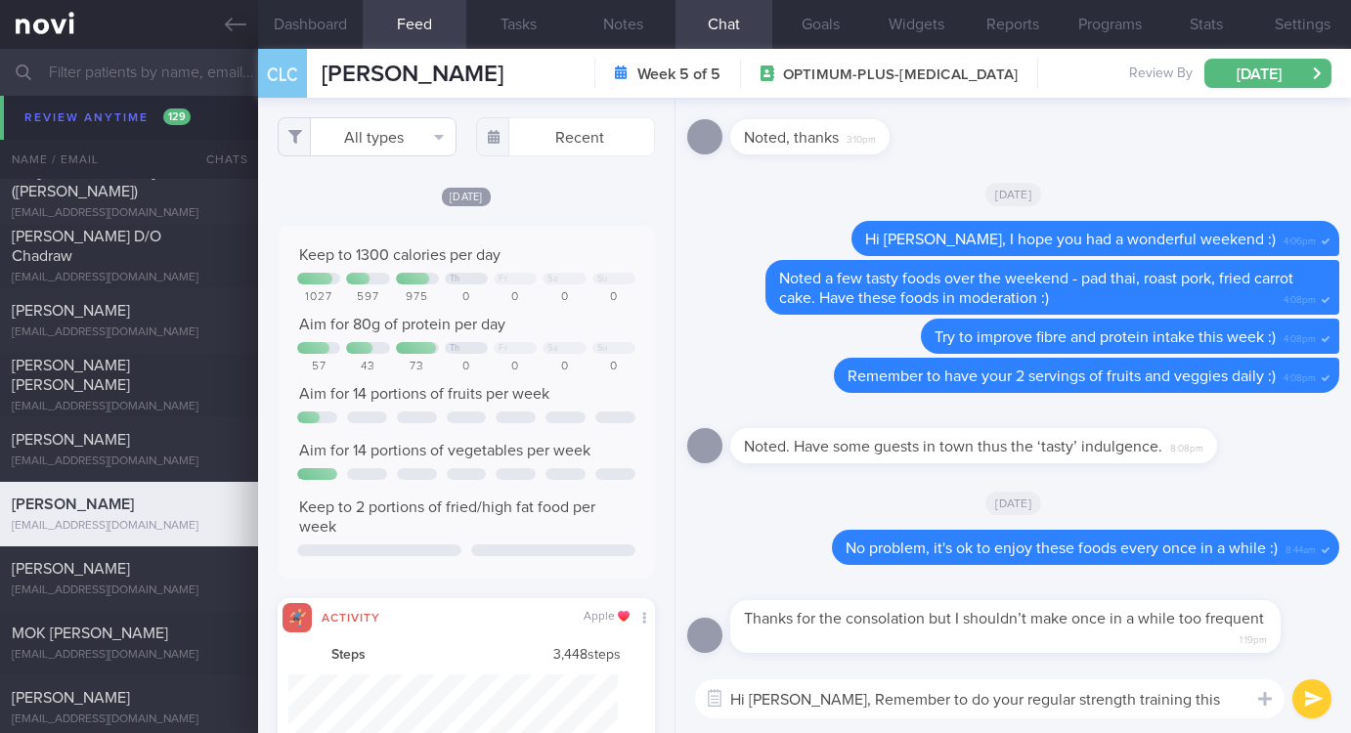
scroll to position [82, 329]
click at [404, 128] on button "All types" at bounding box center [367, 136] width 179 height 39
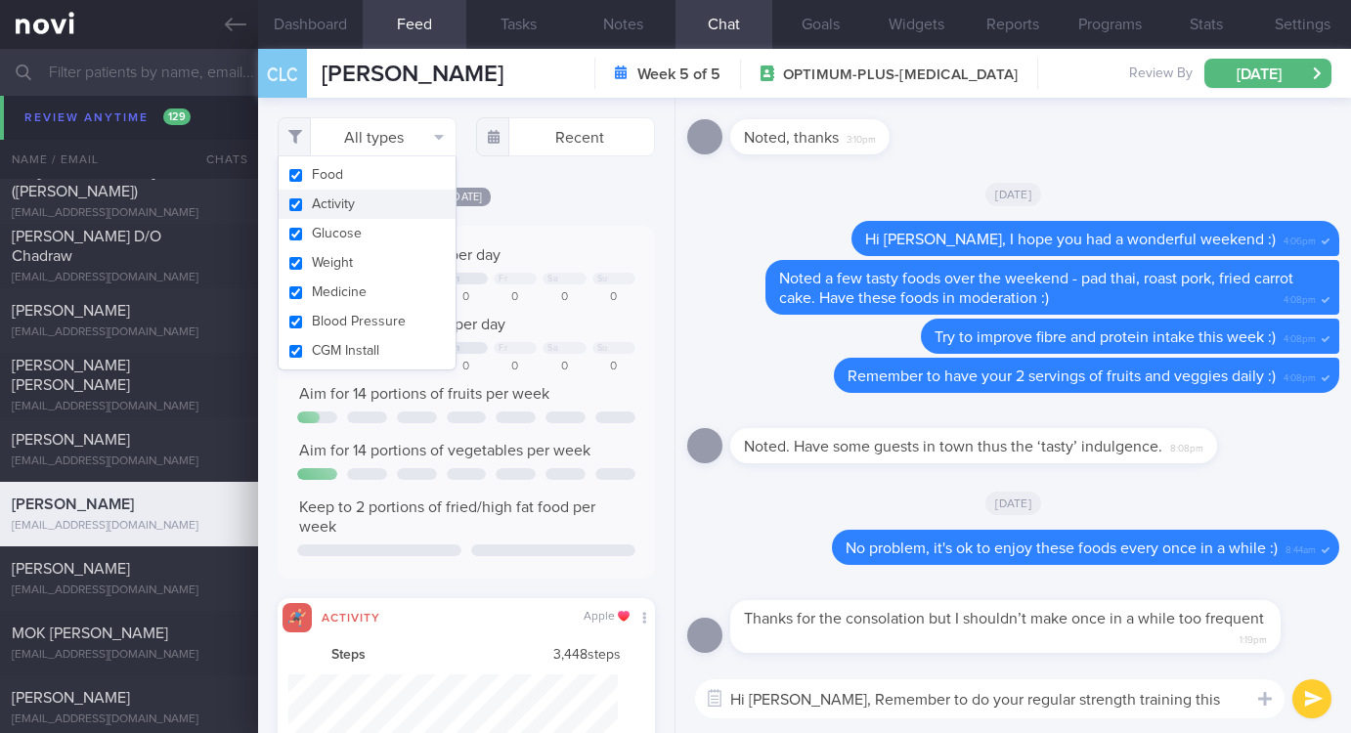
click at [358, 207] on button "Activity" at bounding box center [367, 204] width 177 height 29
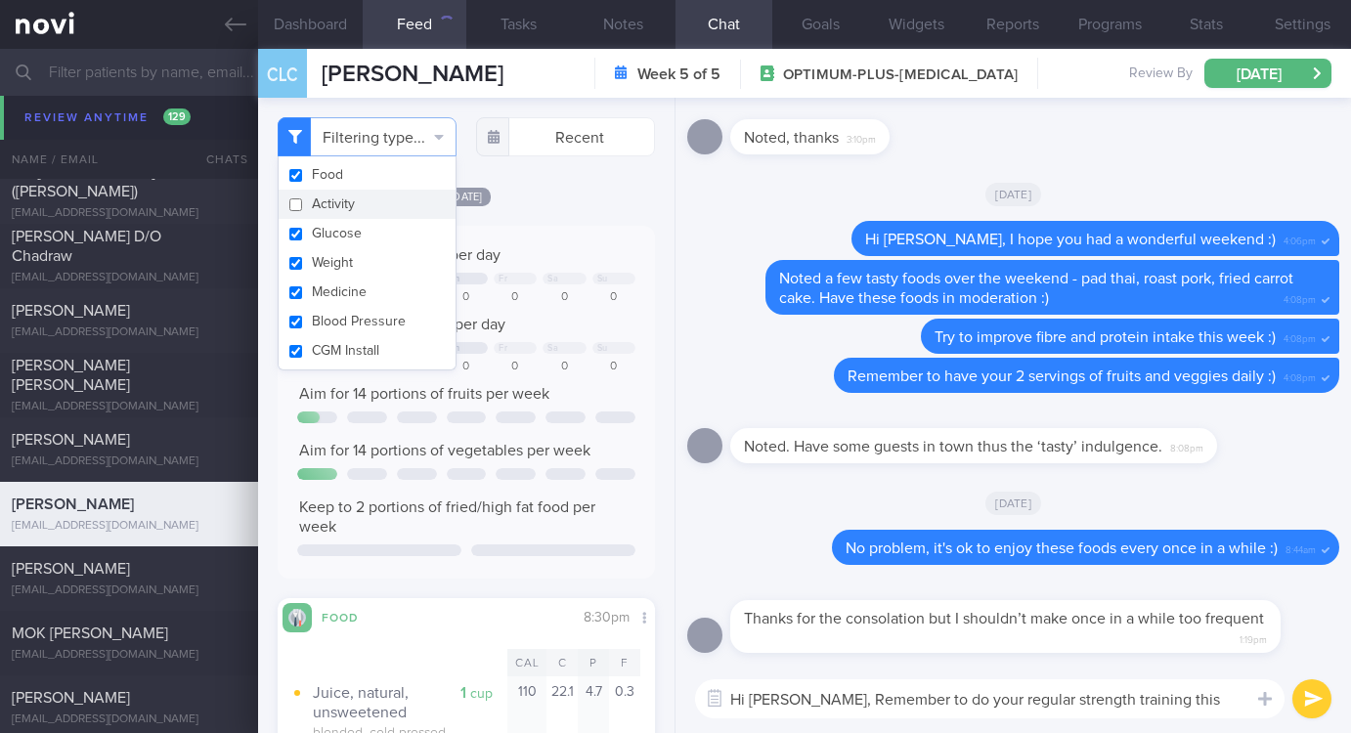
checkbox input "false"
click at [553, 389] on div "Aim for 14 portions of fruits per week" at bounding box center [466, 394] width 338 height 20
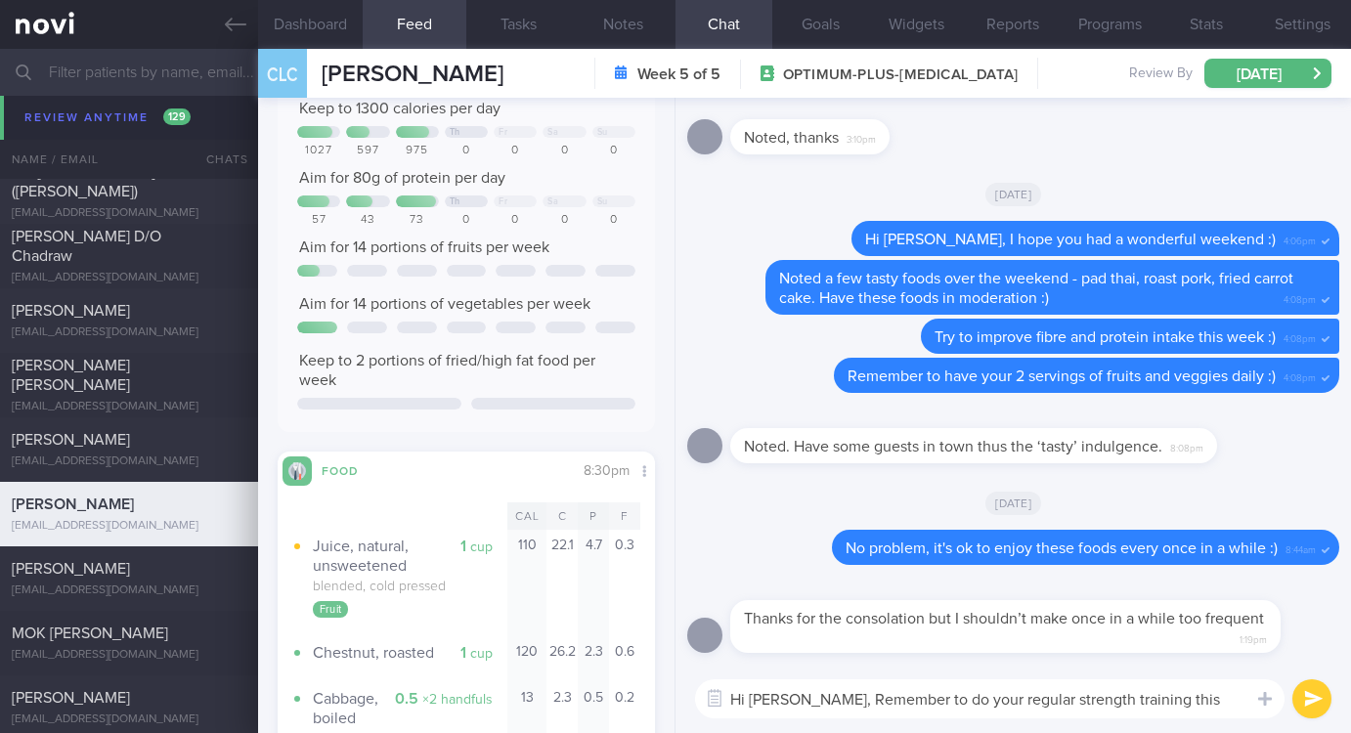
scroll to position [293, 0]
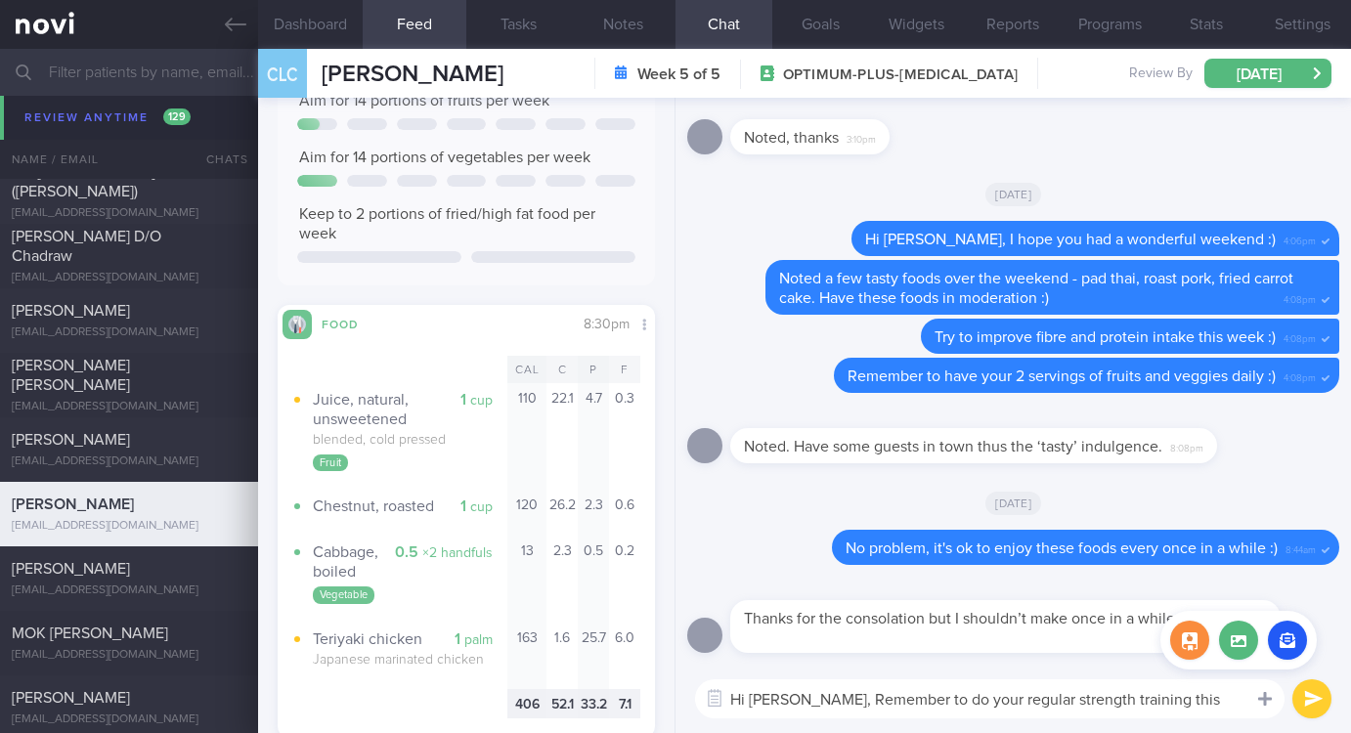
click at [1316, 691] on button "submit" at bounding box center [1311, 698] width 39 height 39
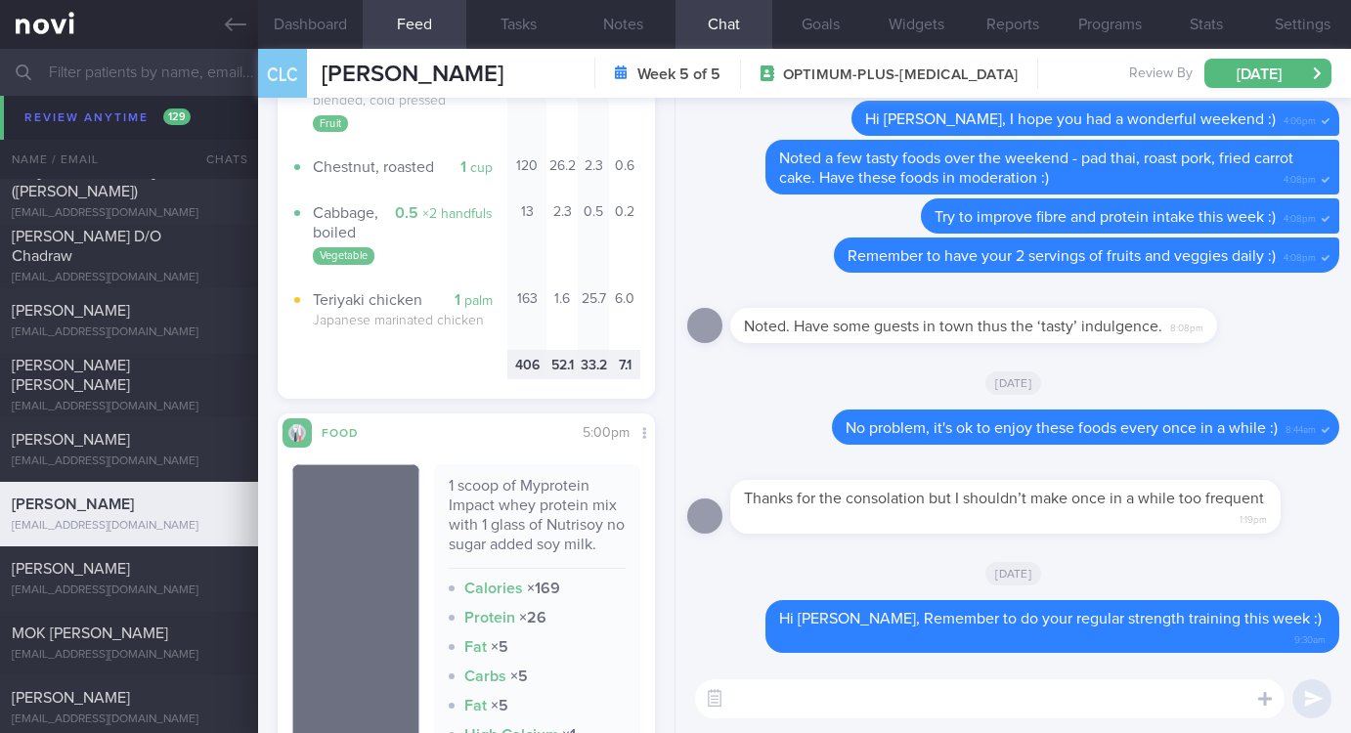
scroll to position [733, 0]
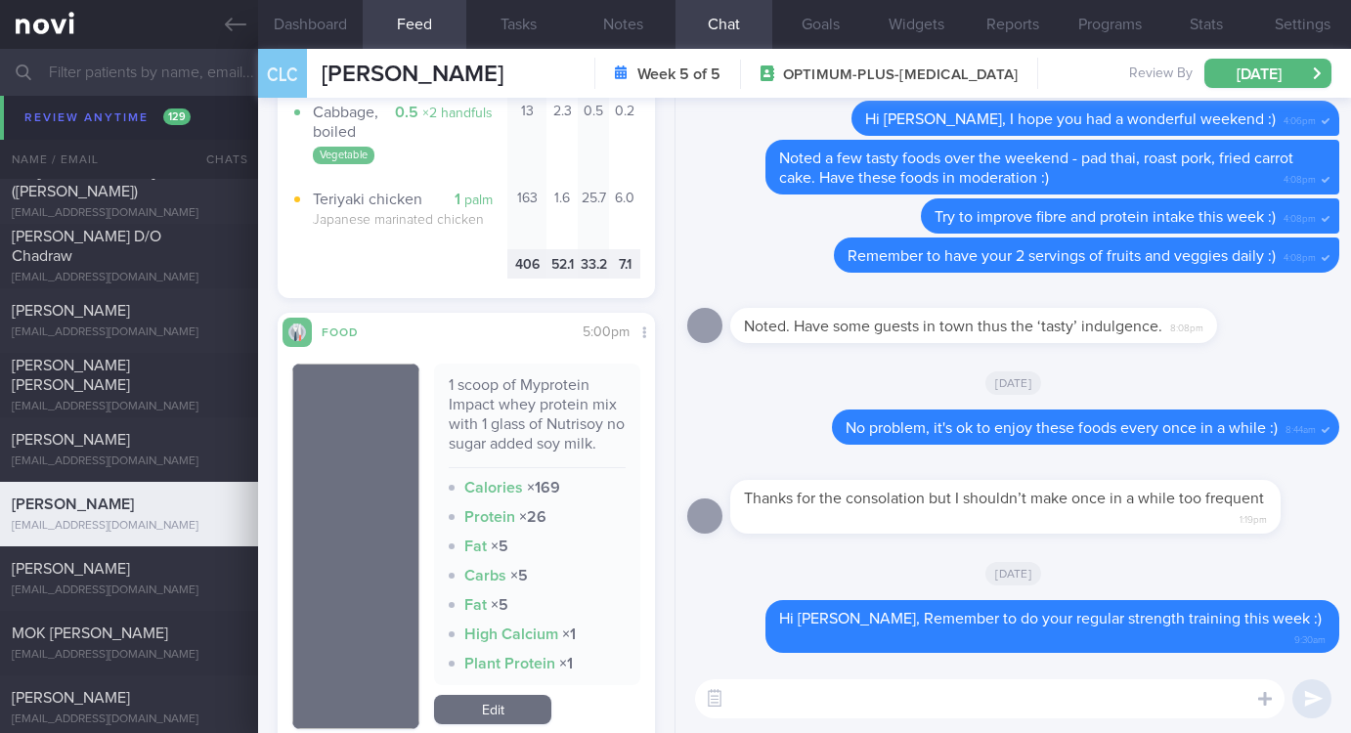
click at [765, 698] on textarea at bounding box center [989, 698] width 589 height 39
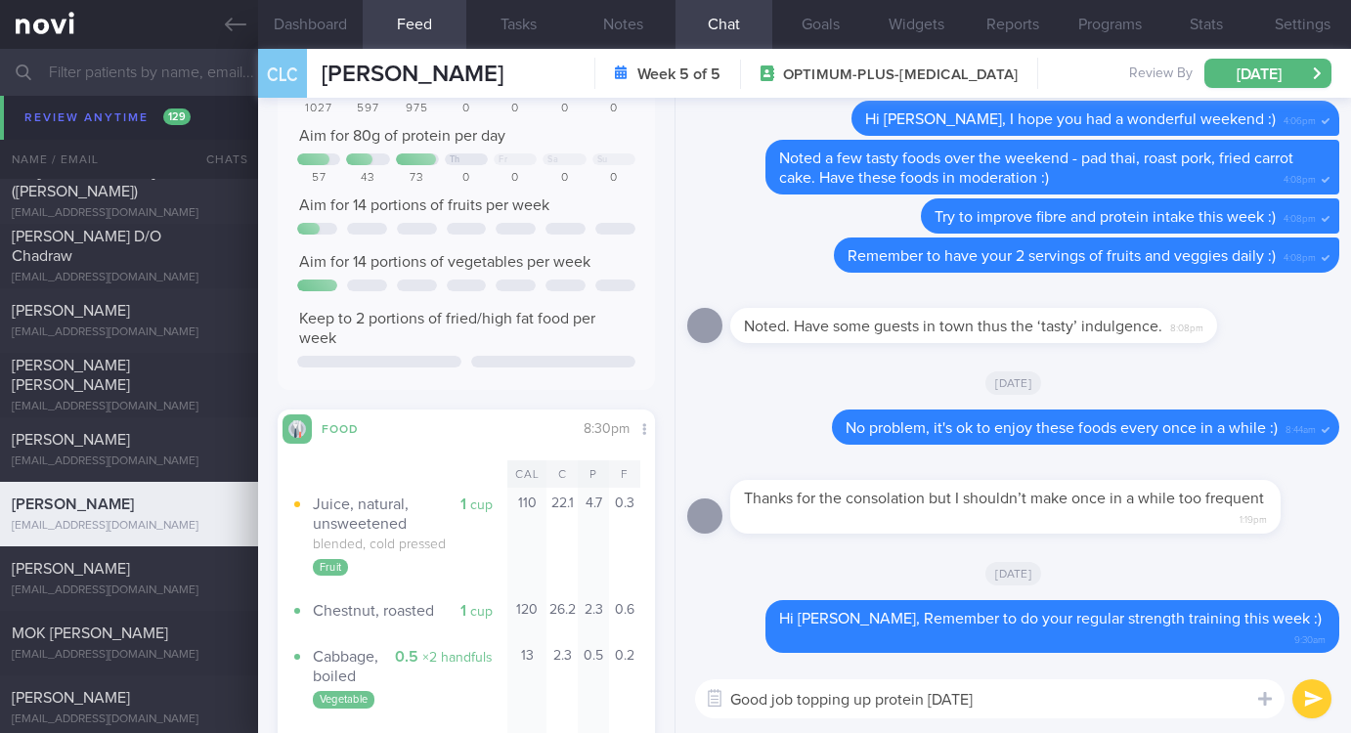
scroll to position [293, 0]
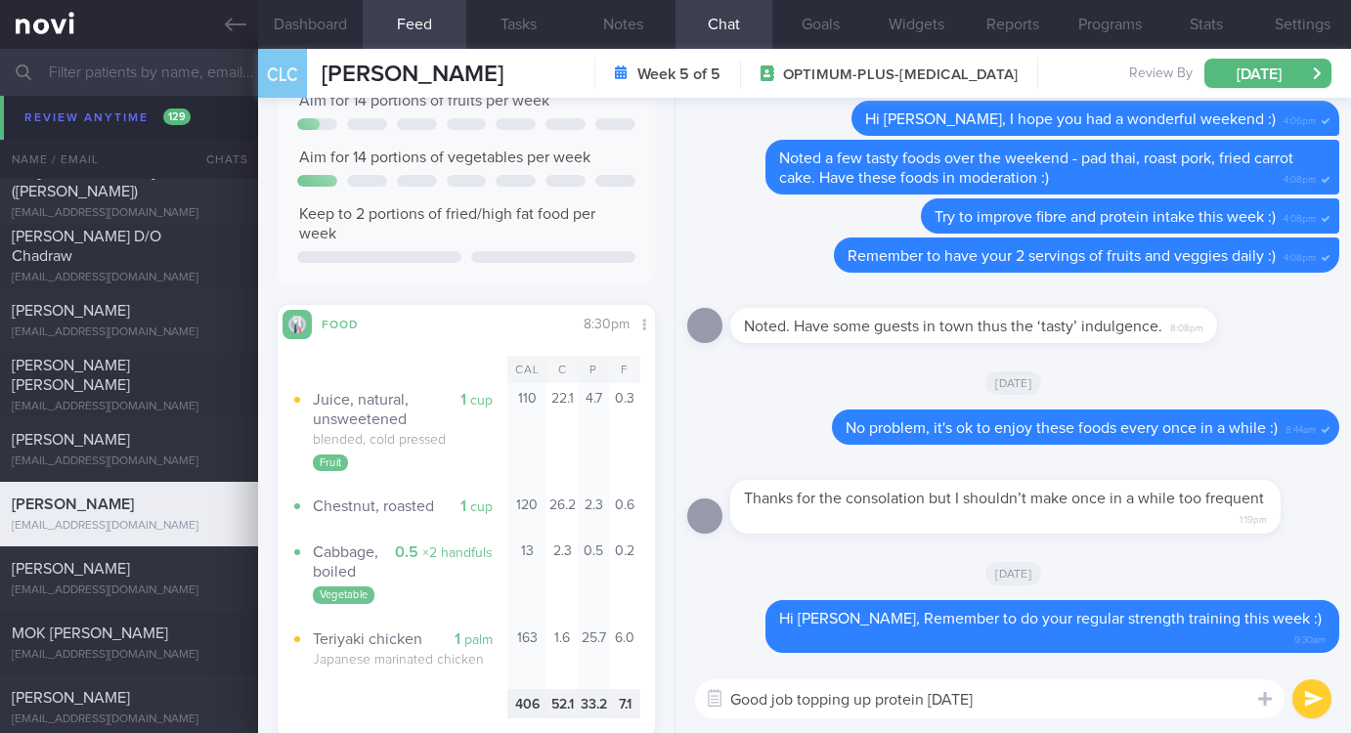
click at [1035, 696] on textarea "Good job topping up protein yesterday" at bounding box center [989, 698] width 589 height 39
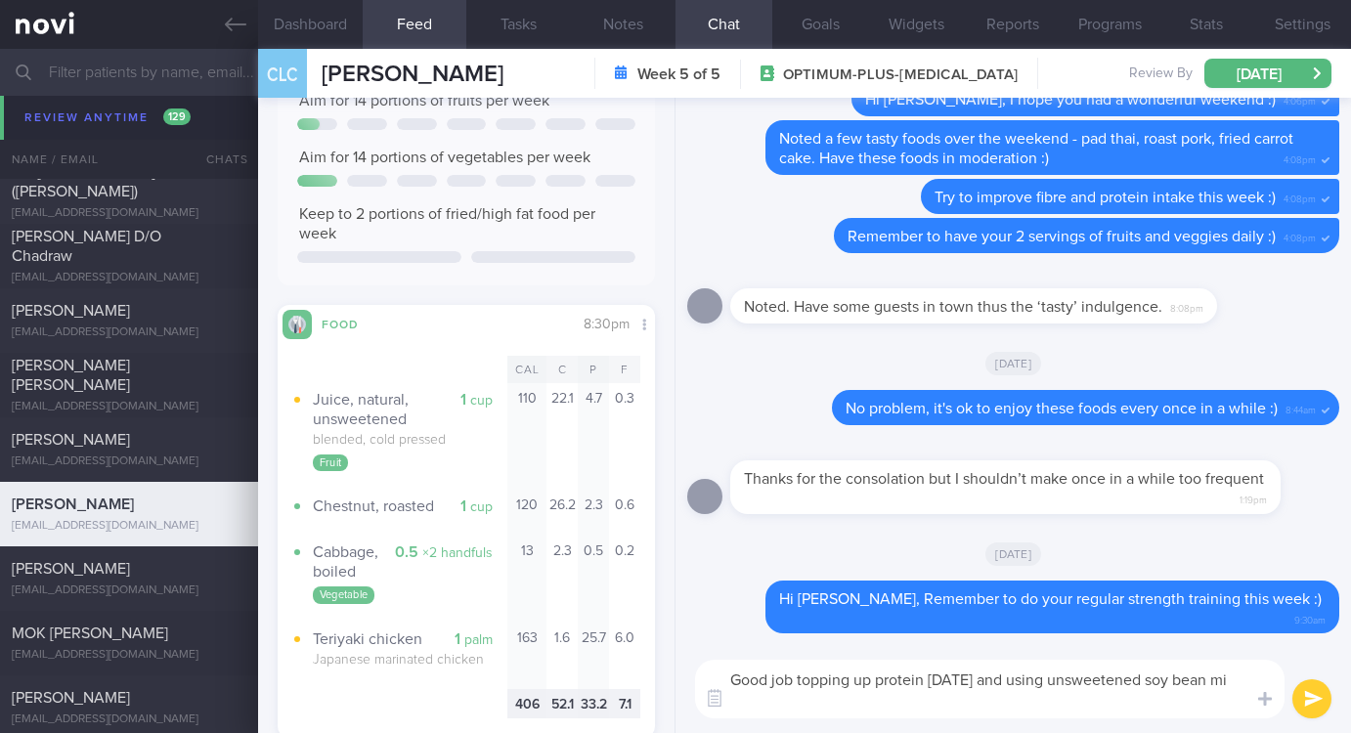
scroll to position [0, 0]
type textarea "Good job topping up protein yesterday and using unsweetened soy bean milk :)"
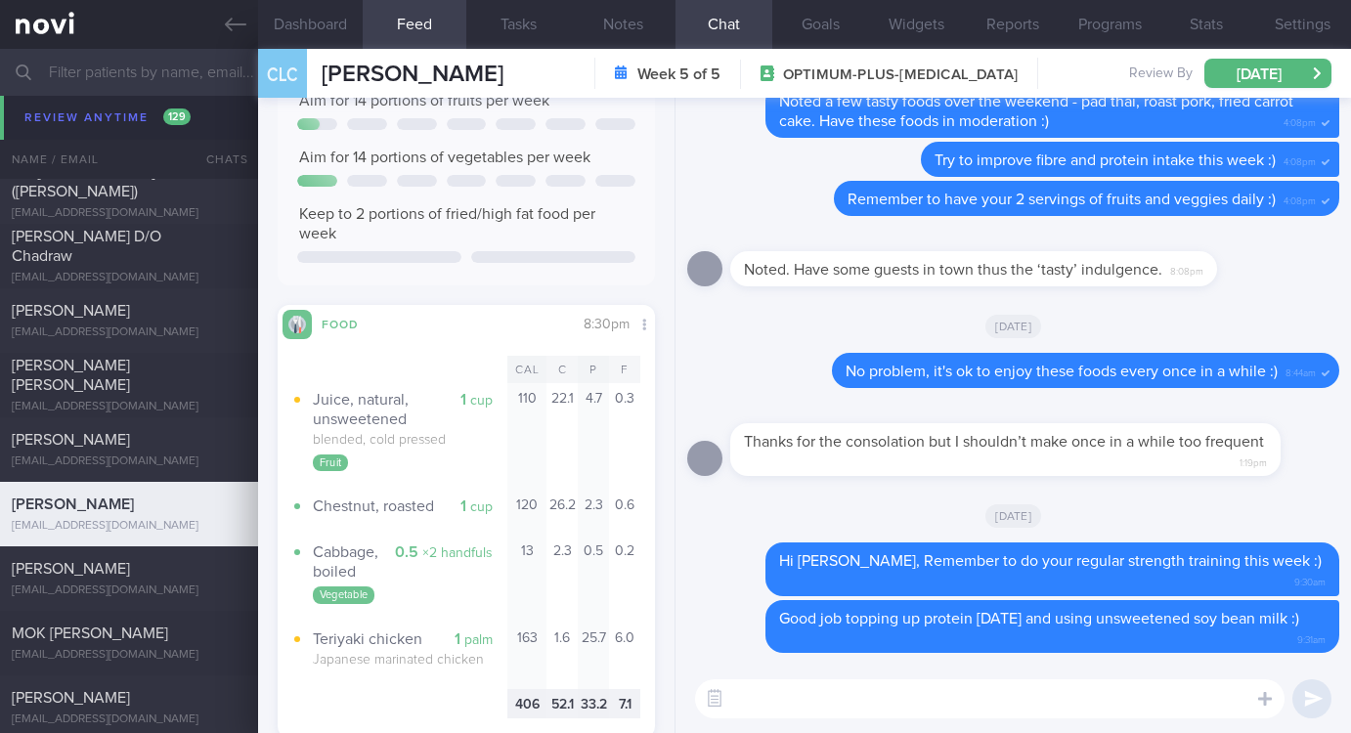
scroll to position [1026, 0]
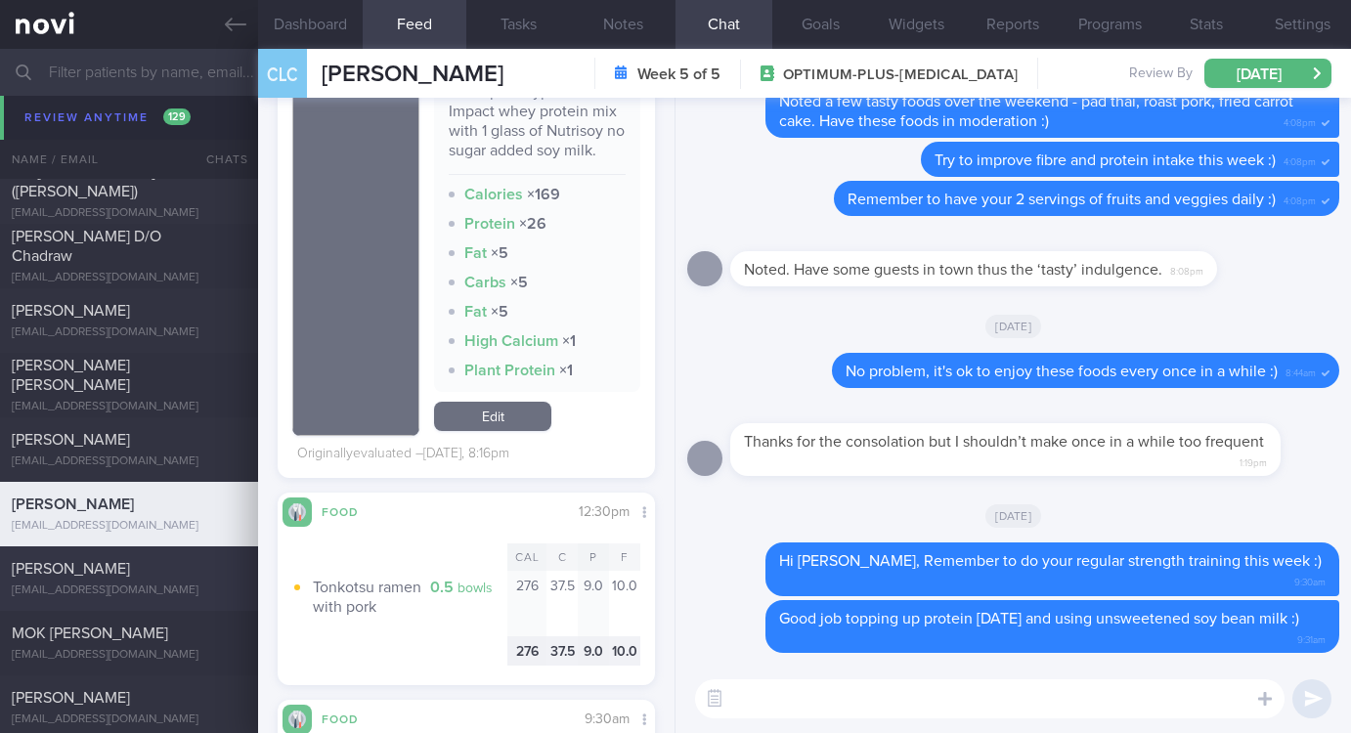
click at [188, 602] on div "Nurtasha Binte Jaafar nurtasha@gmail.com Mon, 18 Aug 3 days ago OPTIMUM-PLUS-RY…" at bounding box center [675, 578] width 1351 height 65
type input "tracked"
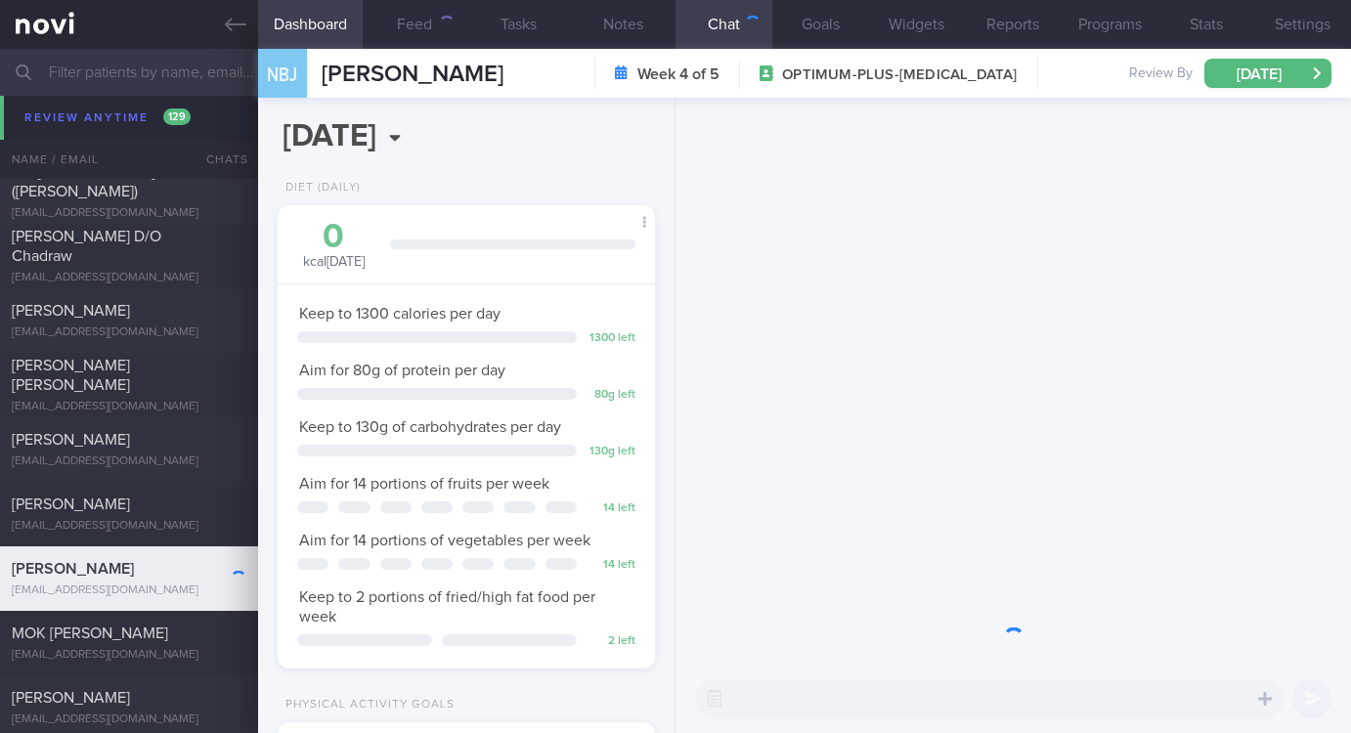
scroll to position [977353, 977193]
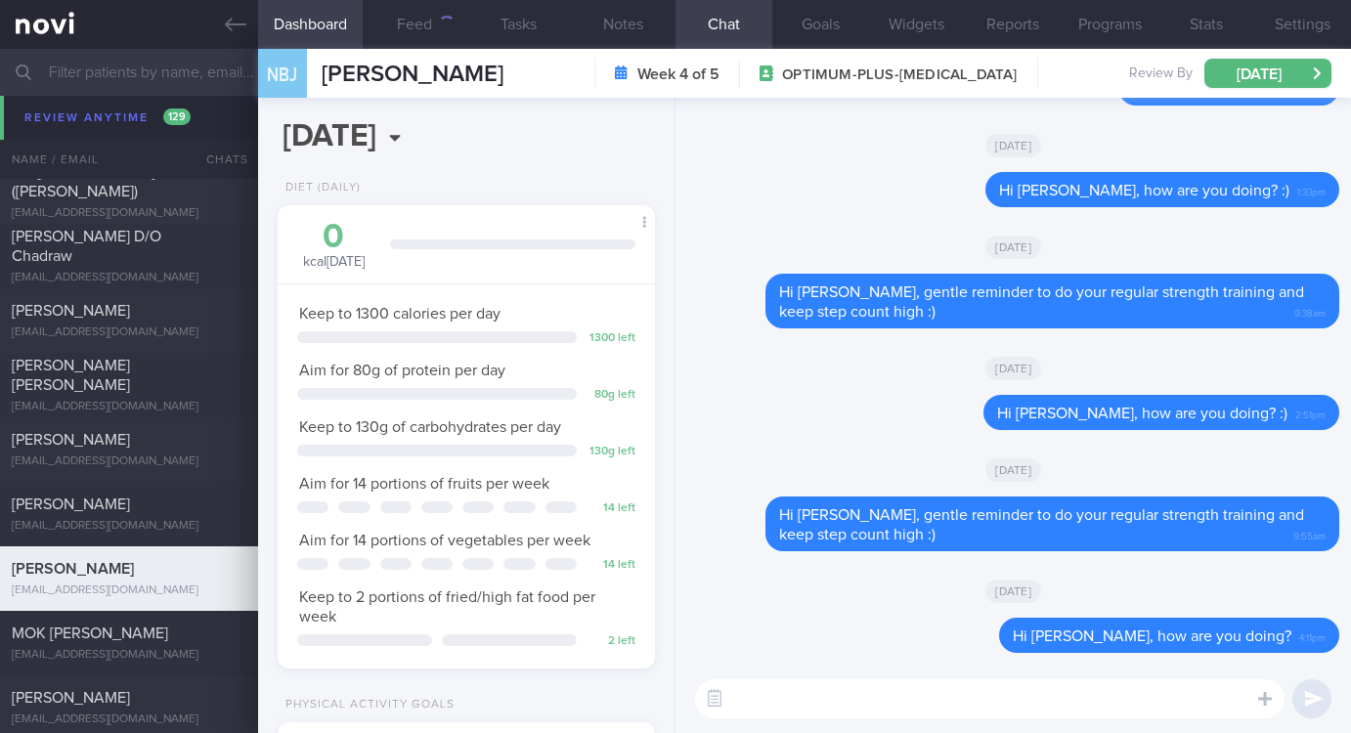
click at [1025, 701] on textarea at bounding box center [989, 698] width 589 height 39
paste textarea "Remember to do your regular strength training this week :)"
type textarea "Hi Nurtasha, Remember to do your regular strength training this week :)"
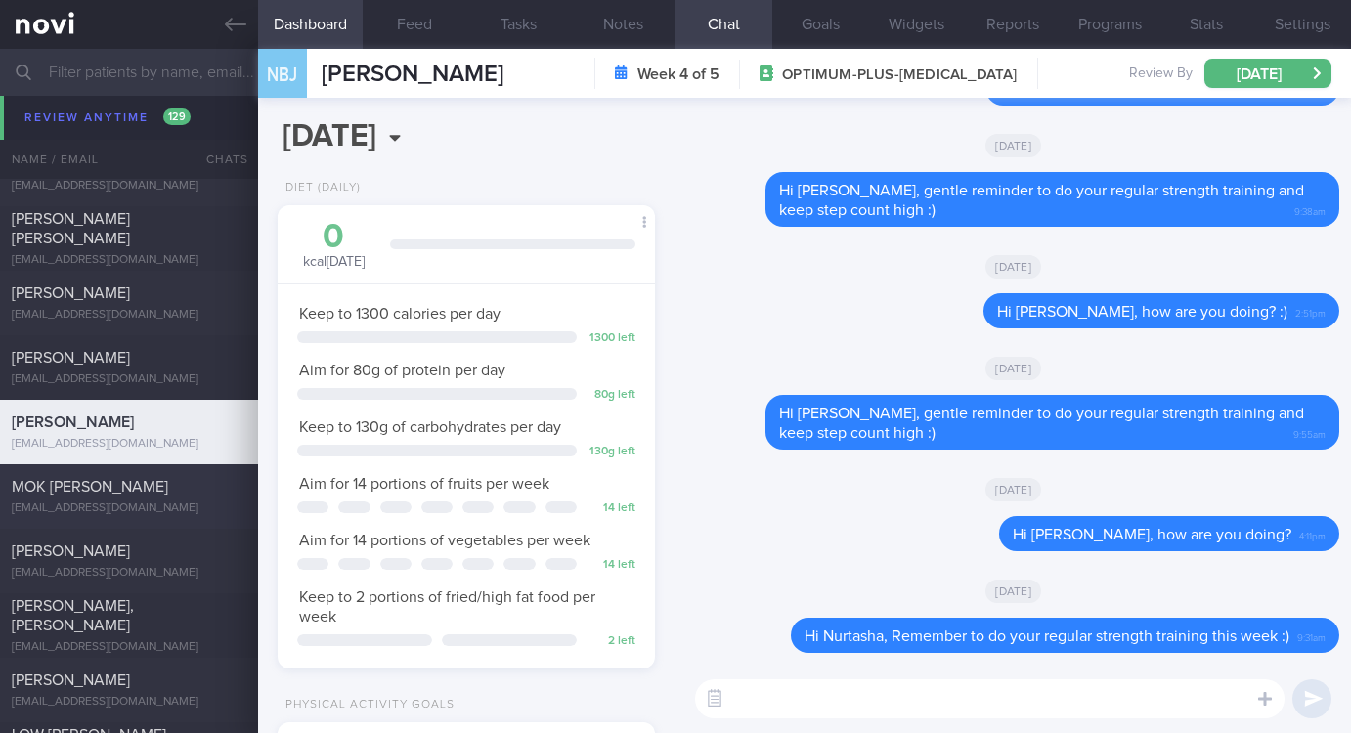
click at [146, 508] on div "[EMAIL_ADDRESS][DOMAIN_NAME]" at bounding box center [129, 508] width 235 height 15
type input "Tracked. Lactose and gluten intolerant, dislikes yoghurt"
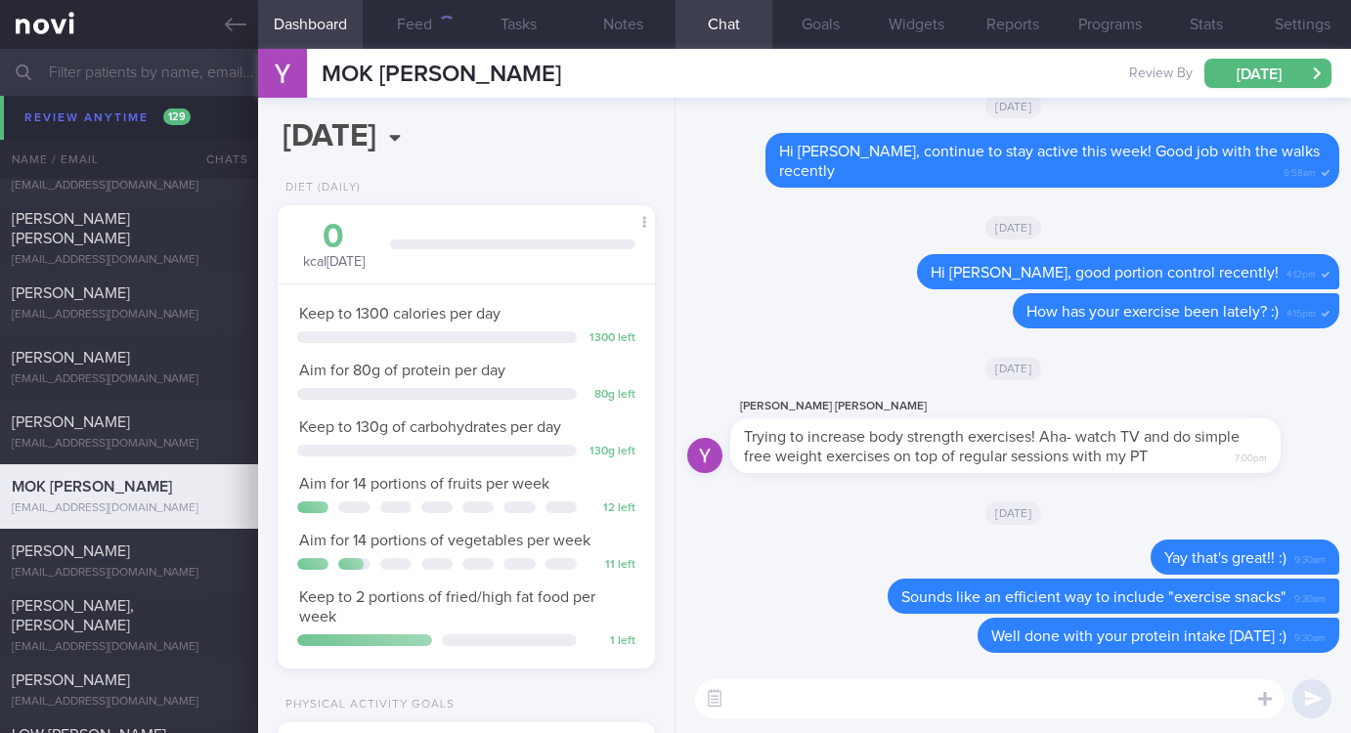
click at [989, 681] on textarea at bounding box center [989, 698] width 589 height 39
click at [441, 27] on div "195" at bounding box center [440, 24] width 27 height 17
click at [434, 36] on button "Feed 195" at bounding box center [415, 24] width 105 height 49
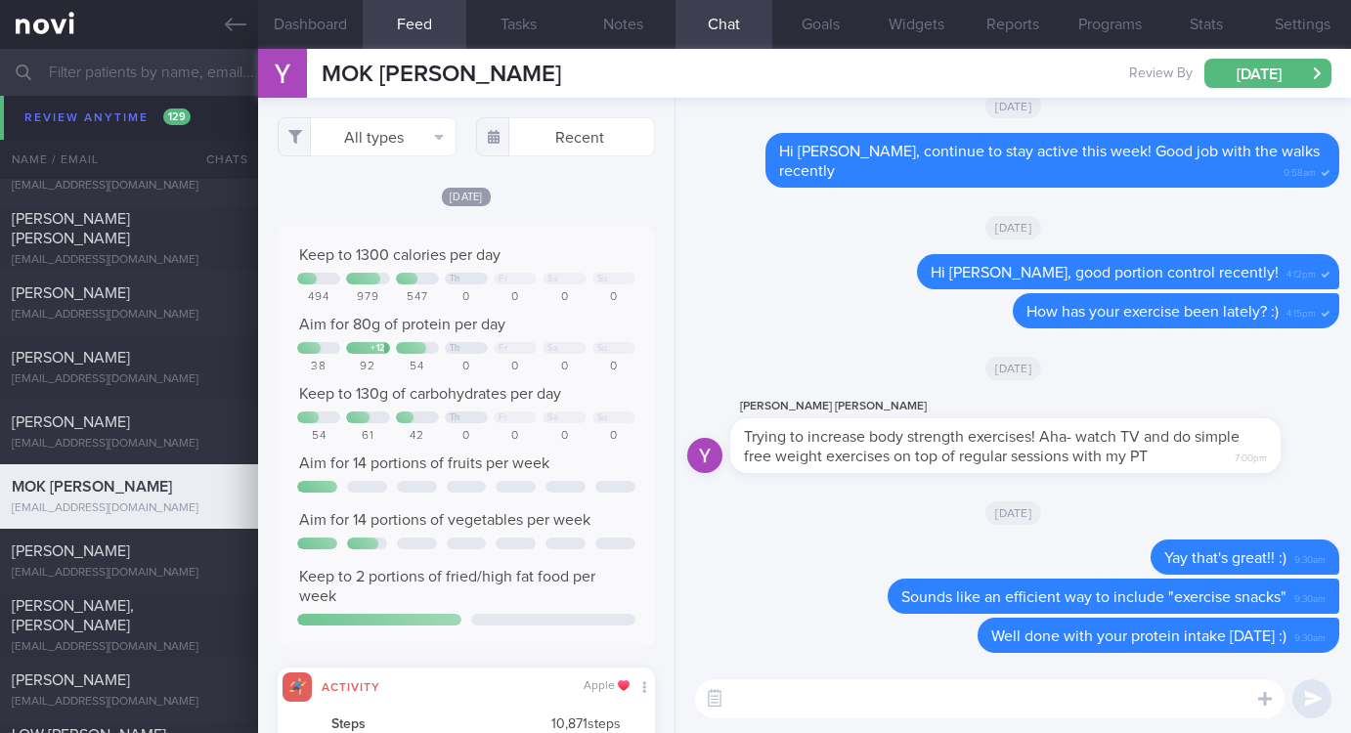
scroll to position [82, 329]
click at [391, 121] on button "All types" at bounding box center [367, 136] width 179 height 39
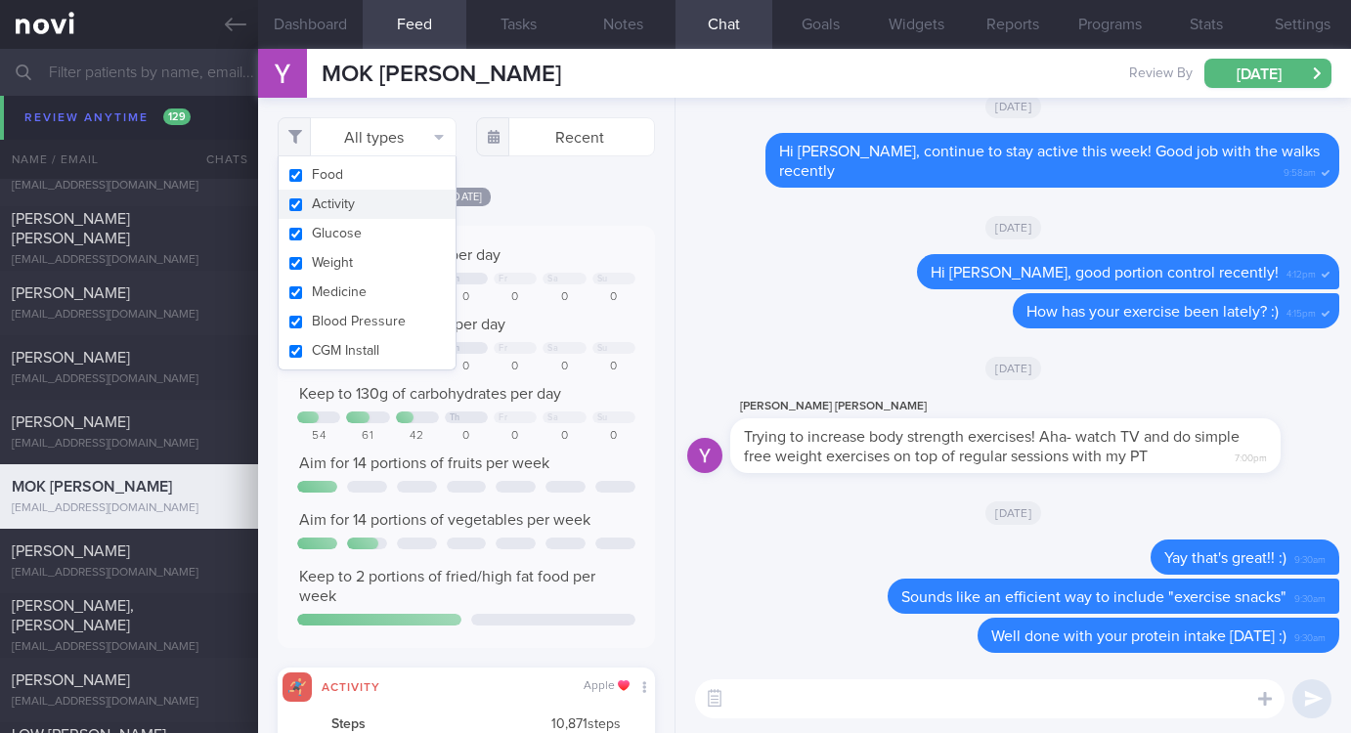
click at [362, 206] on button "Activity" at bounding box center [367, 204] width 177 height 29
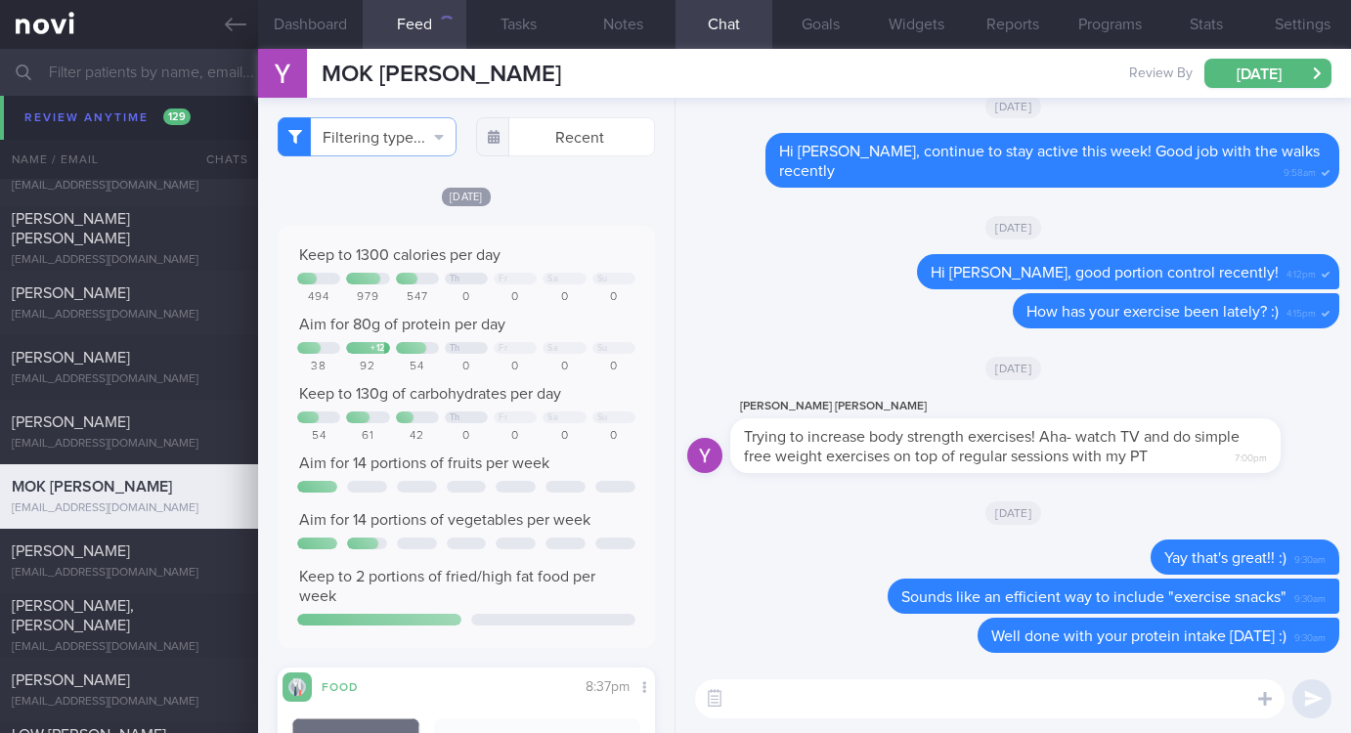
checkbox input "false"
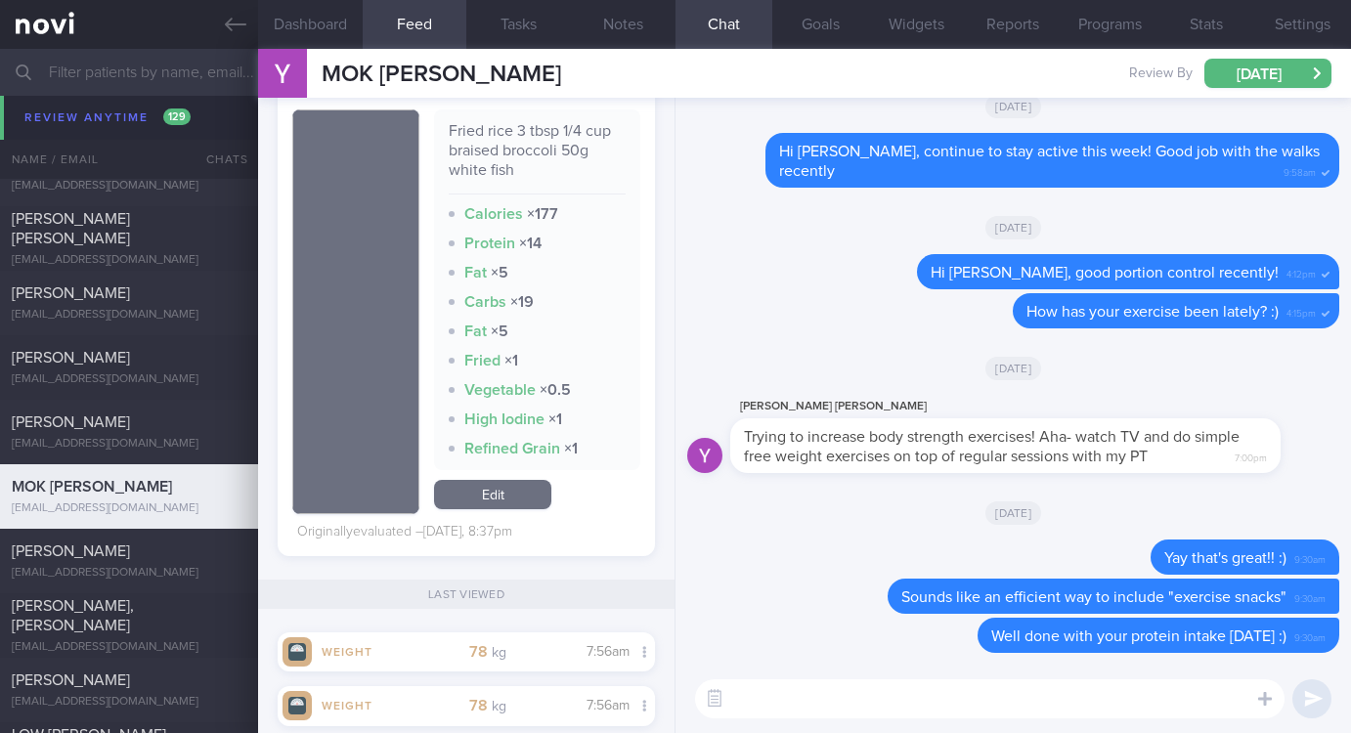
click at [834, 714] on textarea at bounding box center [989, 698] width 589 height 39
type textarea "h"
type textarea "Hi Dr Mok, good portion control this week so far :)"
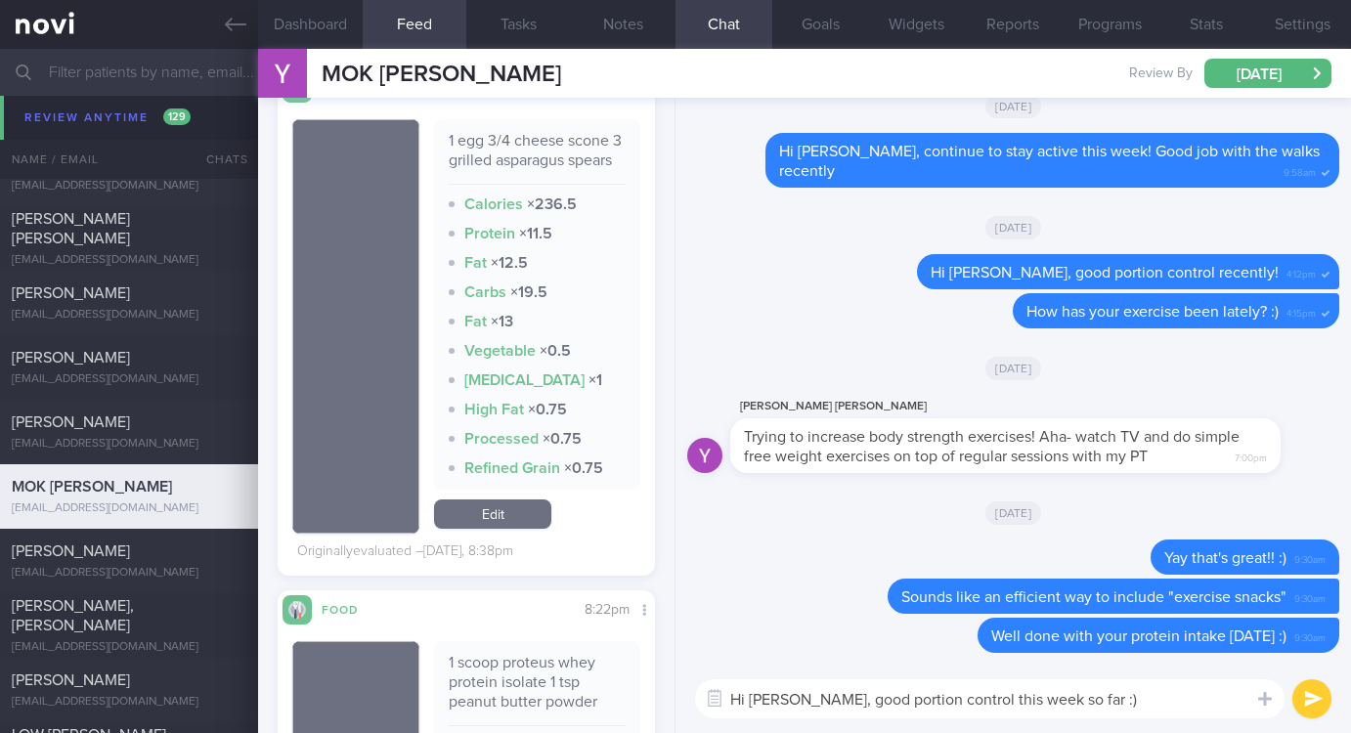
scroll to position [587, 0]
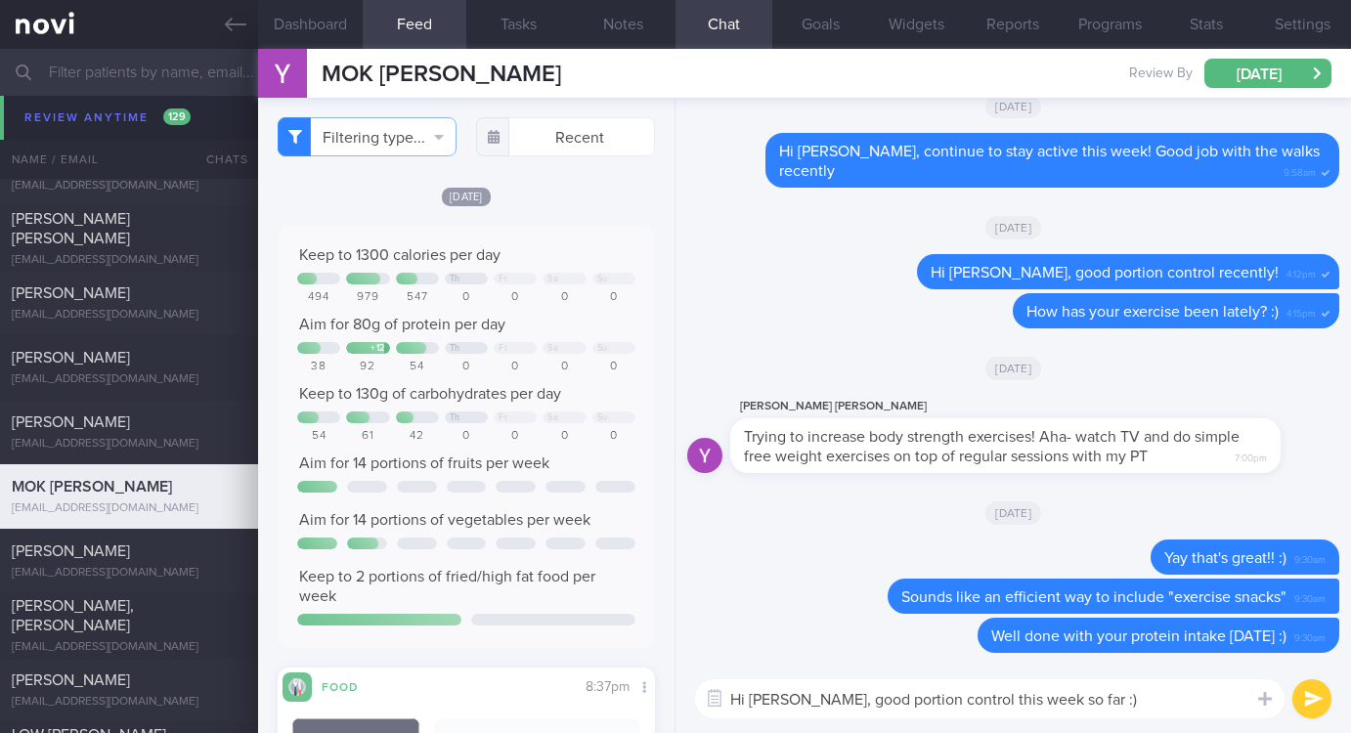
click at [1175, 704] on textarea "Hi Dr Mok, good portion control this week so far :)" at bounding box center [989, 698] width 589 height 39
click at [1197, 707] on textarea "Hi Dr Mok, good portion control this week so far :)" at bounding box center [989, 698] width 589 height 39
click at [1180, 703] on textarea "Hi Dr Mok, good portion control this week so far :)" at bounding box center [989, 698] width 589 height 39
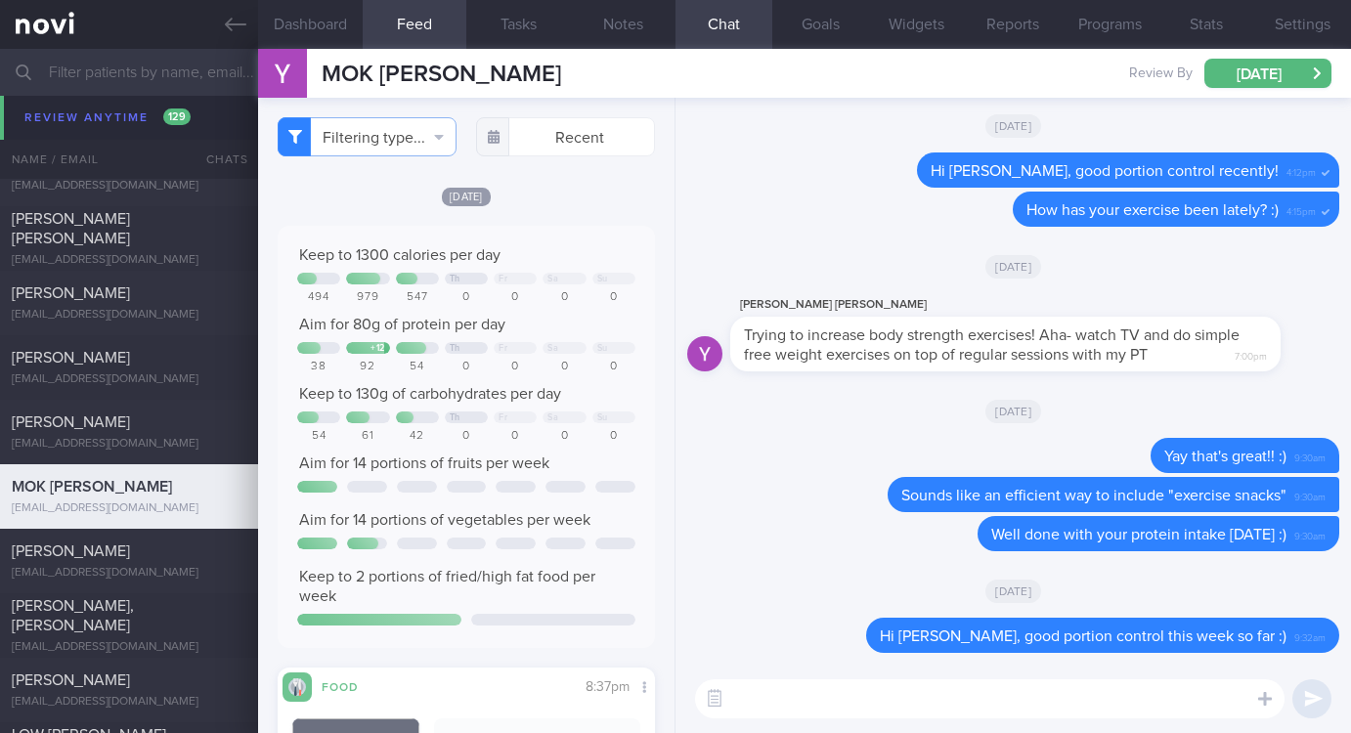
click at [1181, 694] on textarea at bounding box center [989, 698] width 589 height 39
type textarea "Continue to stay active this week :)"
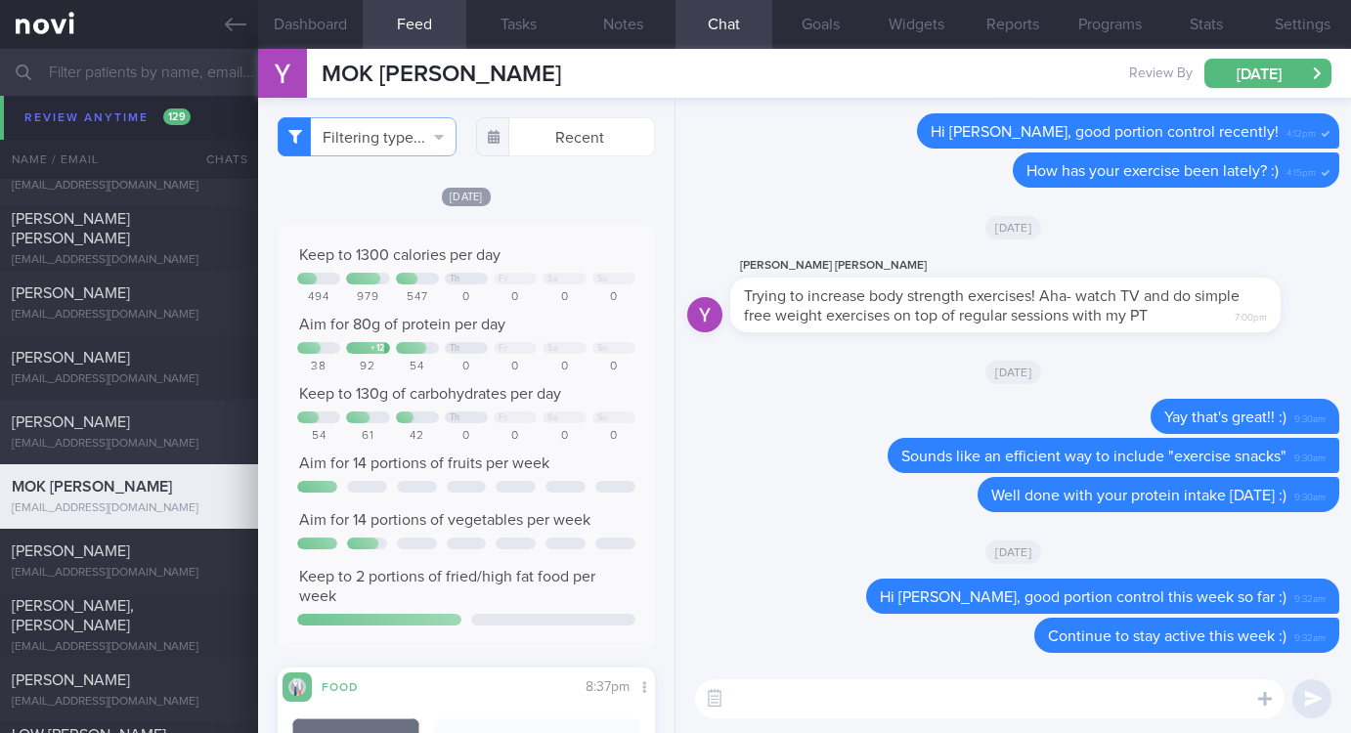
drag, startPoint x: 149, startPoint y: 566, endPoint x: 178, endPoint y: 426, distance: 142.8
click at [149, 568] on div "theresaongsl@gmail.com" at bounding box center [129, 573] width 235 height 15
type input "Tracked."
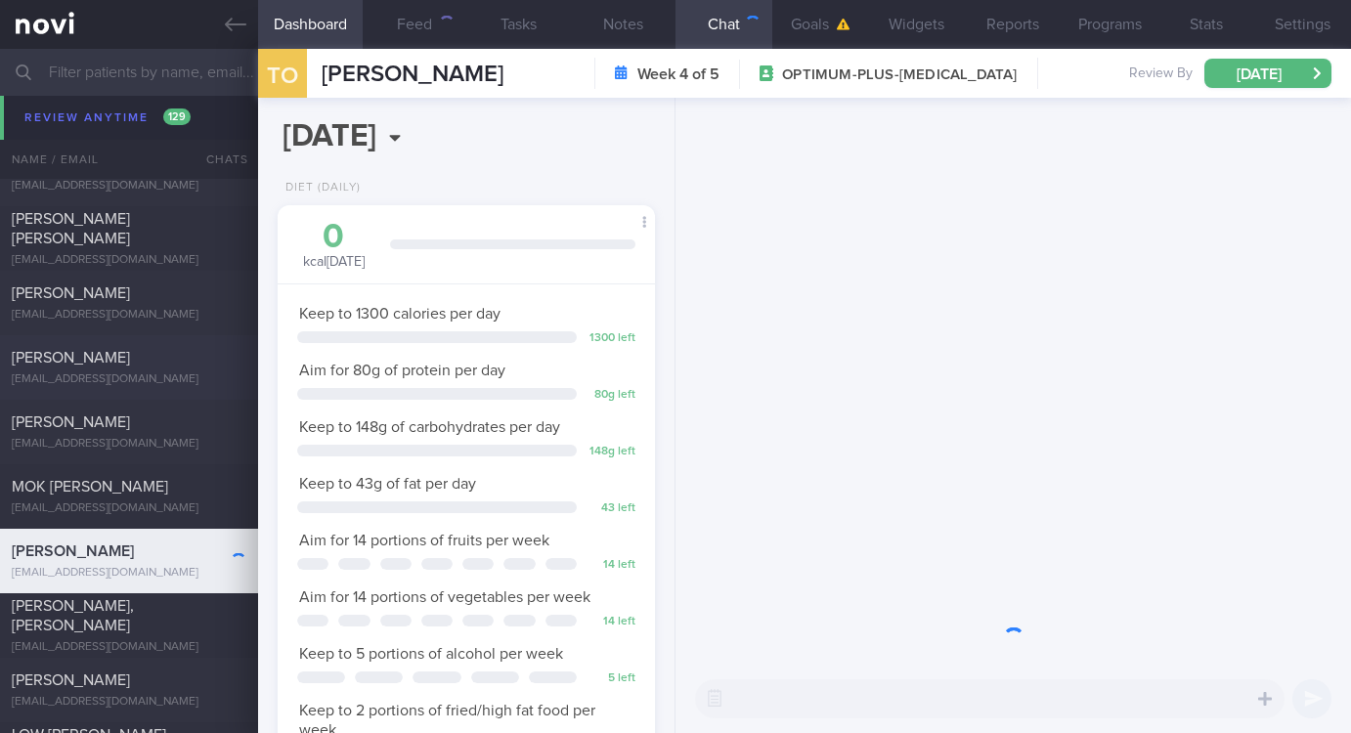
scroll to position [188, 320]
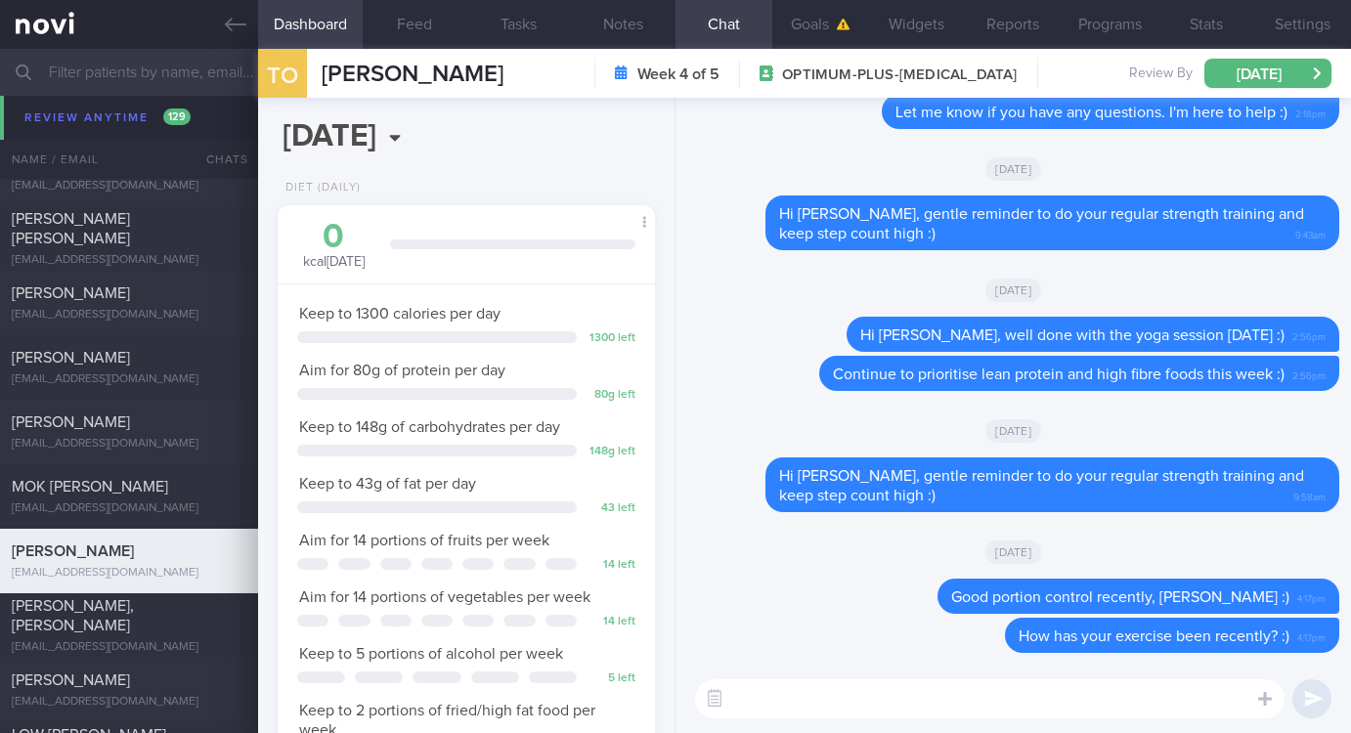
click at [1017, 708] on textarea at bounding box center [989, 698] width 589 height 39
paste textarea "Remember to do your regular strength training this week :)"
type textarea "Hi Theresa, Remember to do your regular strength training this week :)"
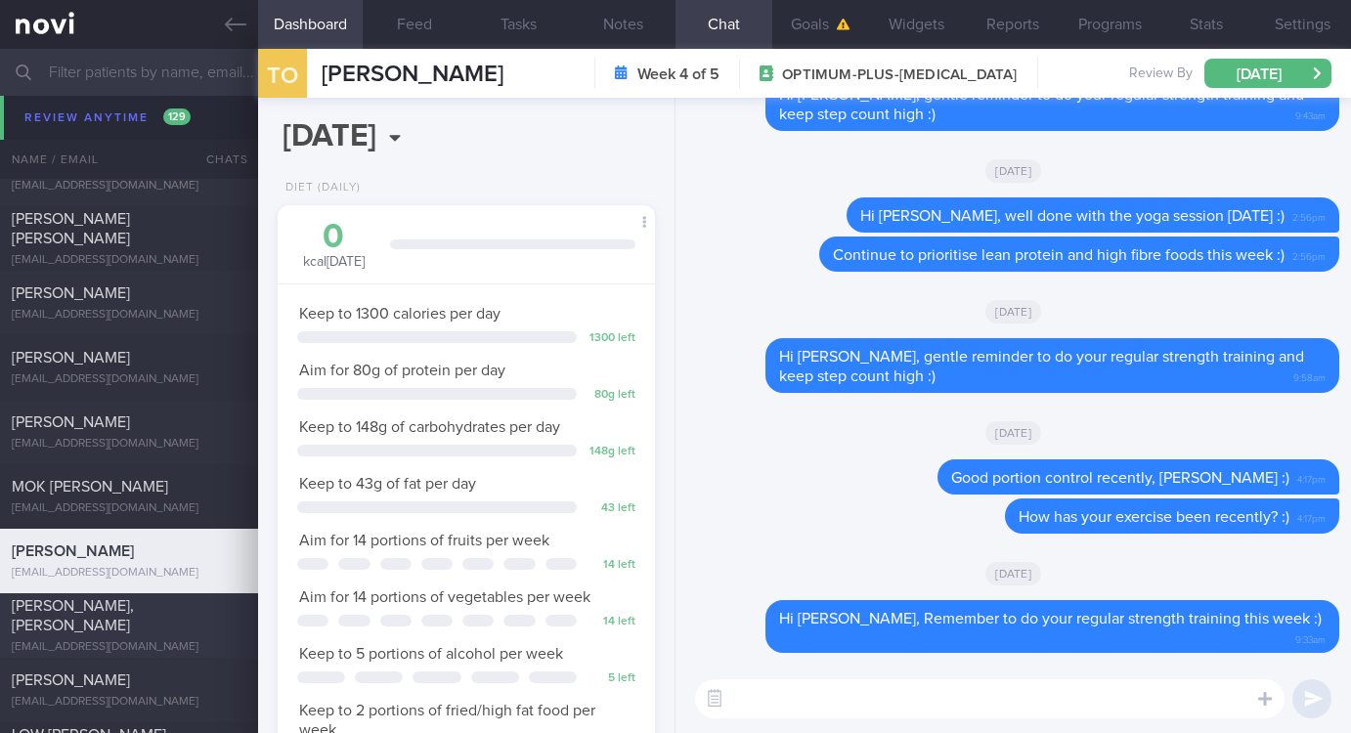
click at [195, 614] on div "Lai Khim, Amanda Ong" at bounding box center [127, 615] width 230 height 39
type input "Tracked. Pre-Dm"
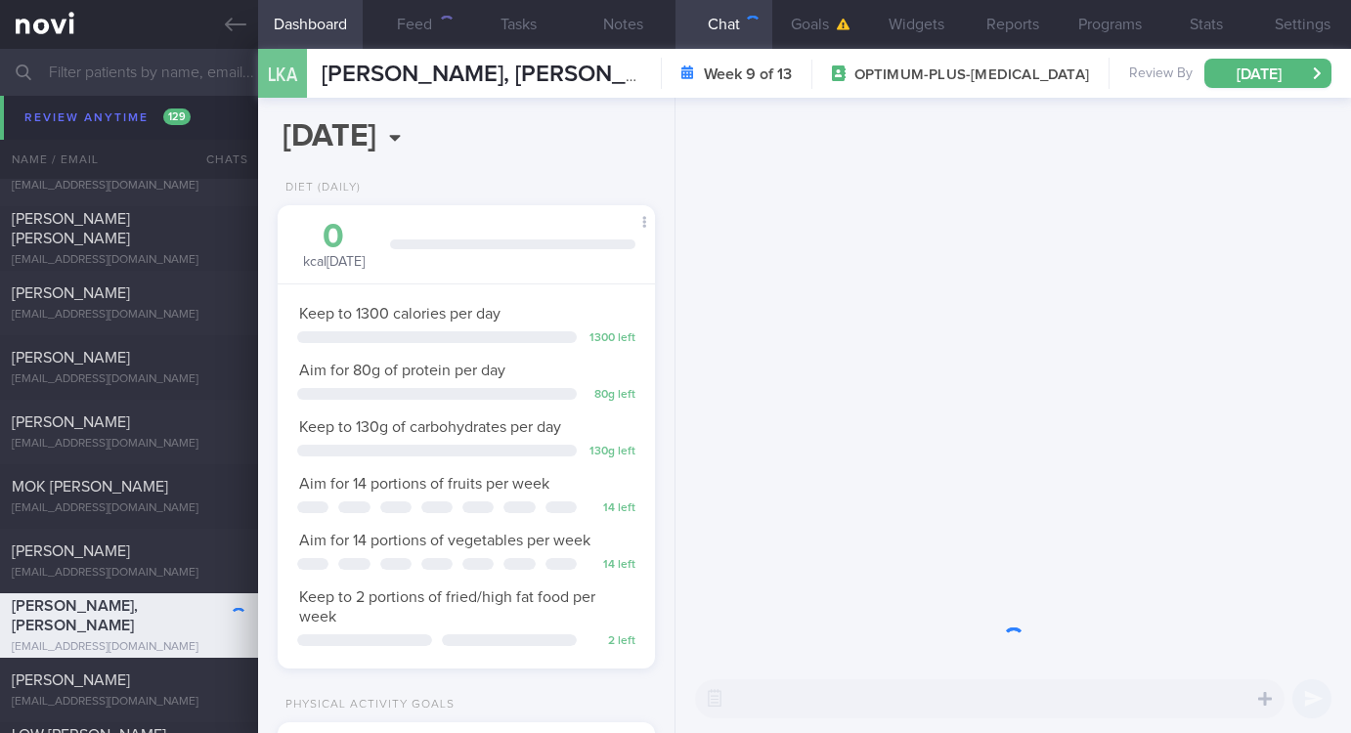
scroll to position [163, 327]
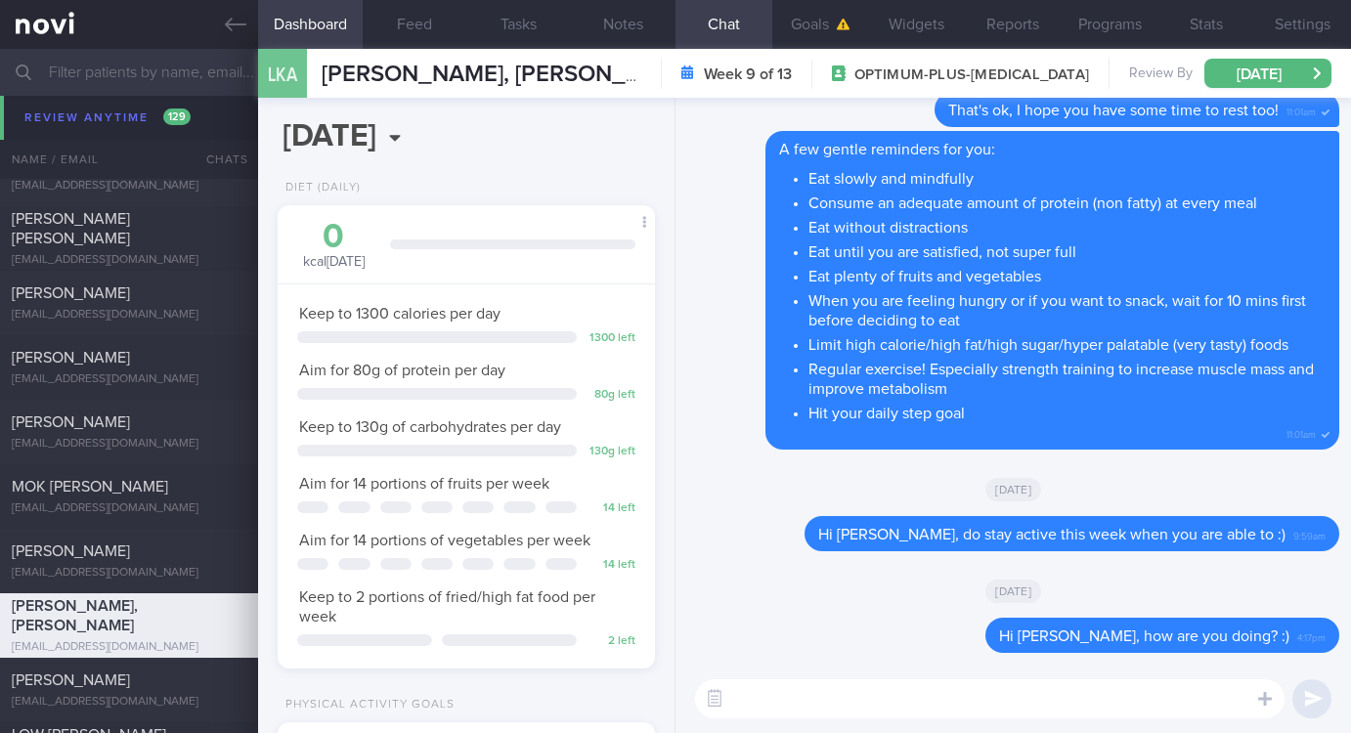
click at [925, 705] on textarea at bounding box center [989, 698] width 589 height 39
paste textarea "Remember to do your regular strength training this week :)"
type textarea "Hi Amanda, Remember to do your regular strength training this week :)"
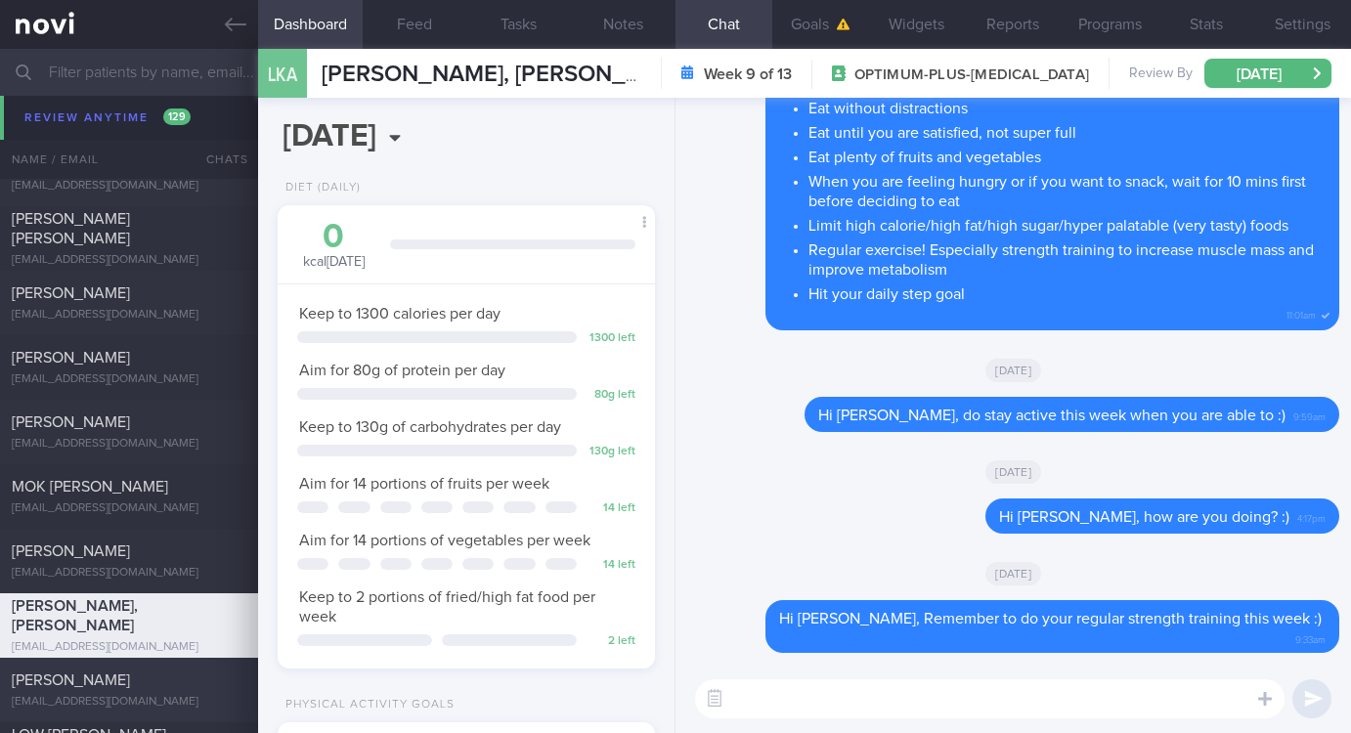
scroll to position [5718, 0]
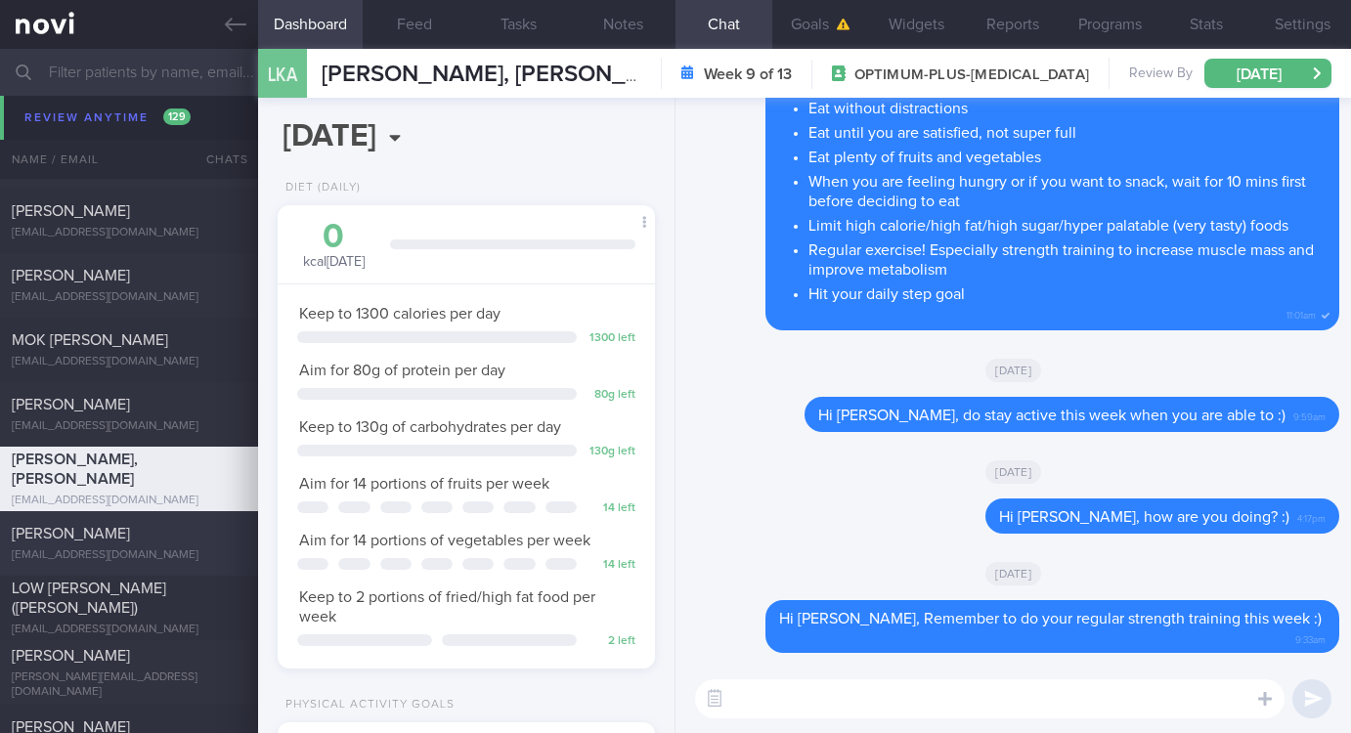
click at [153, 539] on div "Vivien Ang" at bounding box center [127, 534] width 230 height 20
type input "tracked. On Buzud. poor diet understanding"
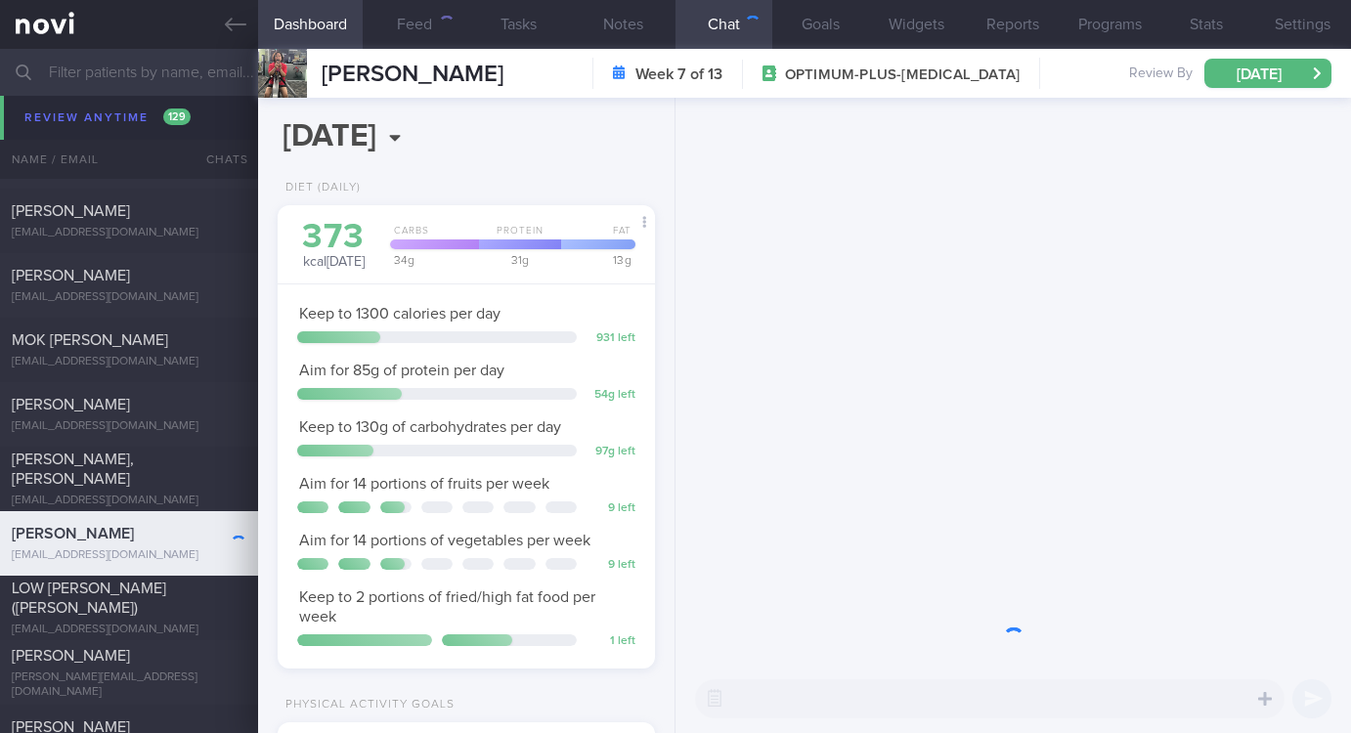
scroll to position [163, 327]
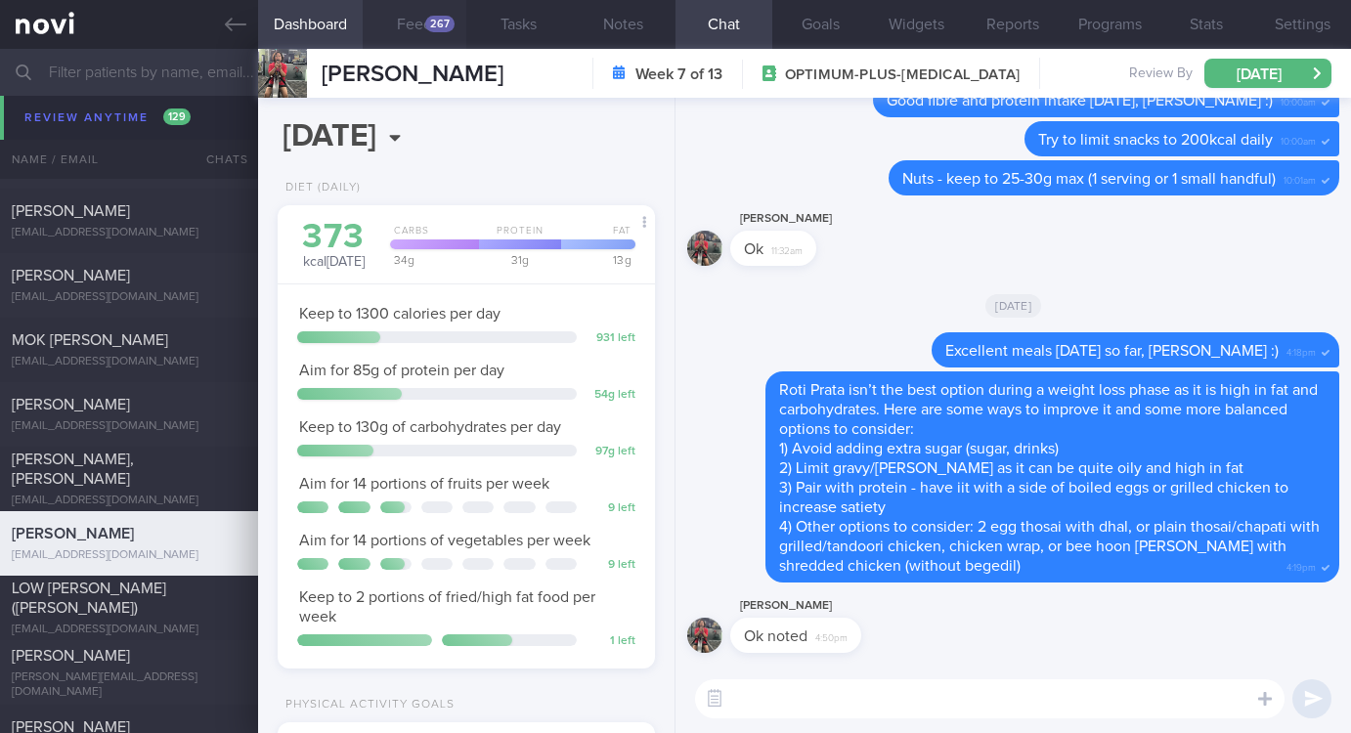
click at [437, 29] on div "267" at bounding box center [439, 24] width 29 height 17
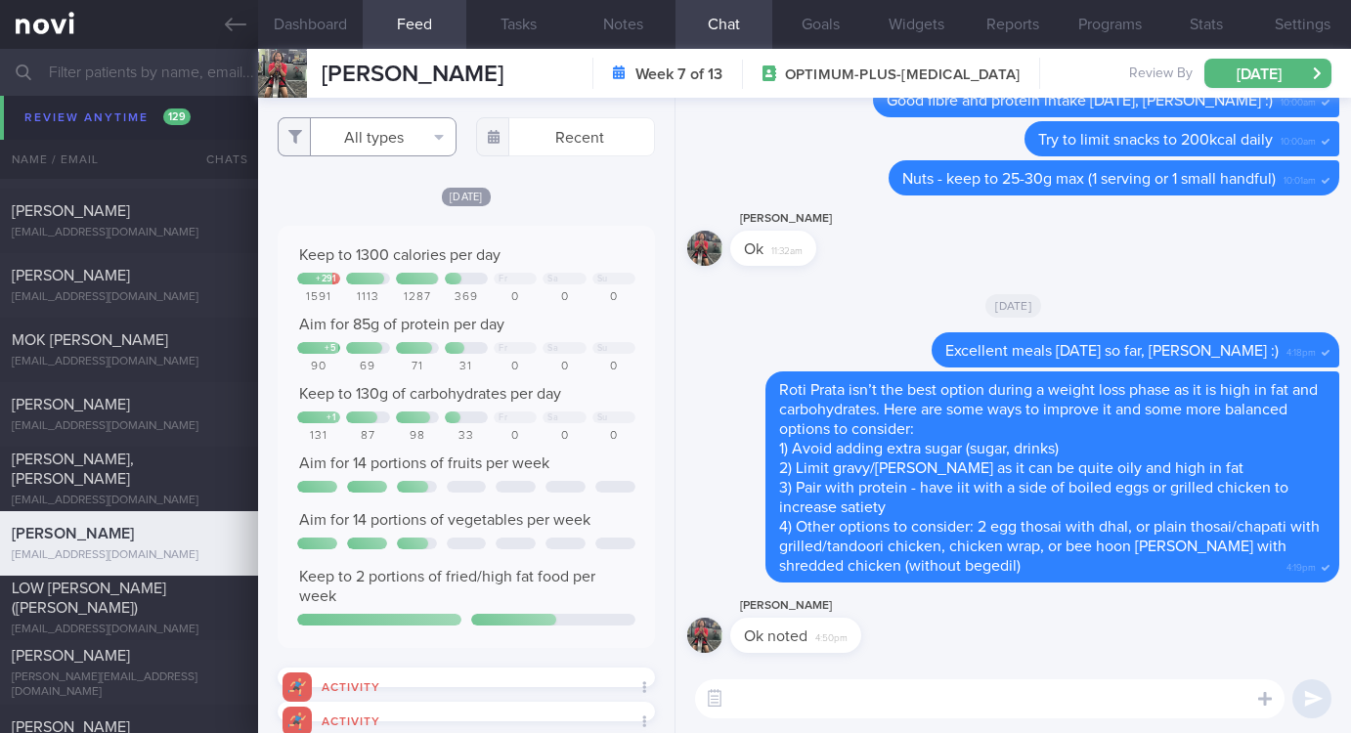
click at [351, 142] on button "All types" at bounding box center [367, 136] width 179 height 39
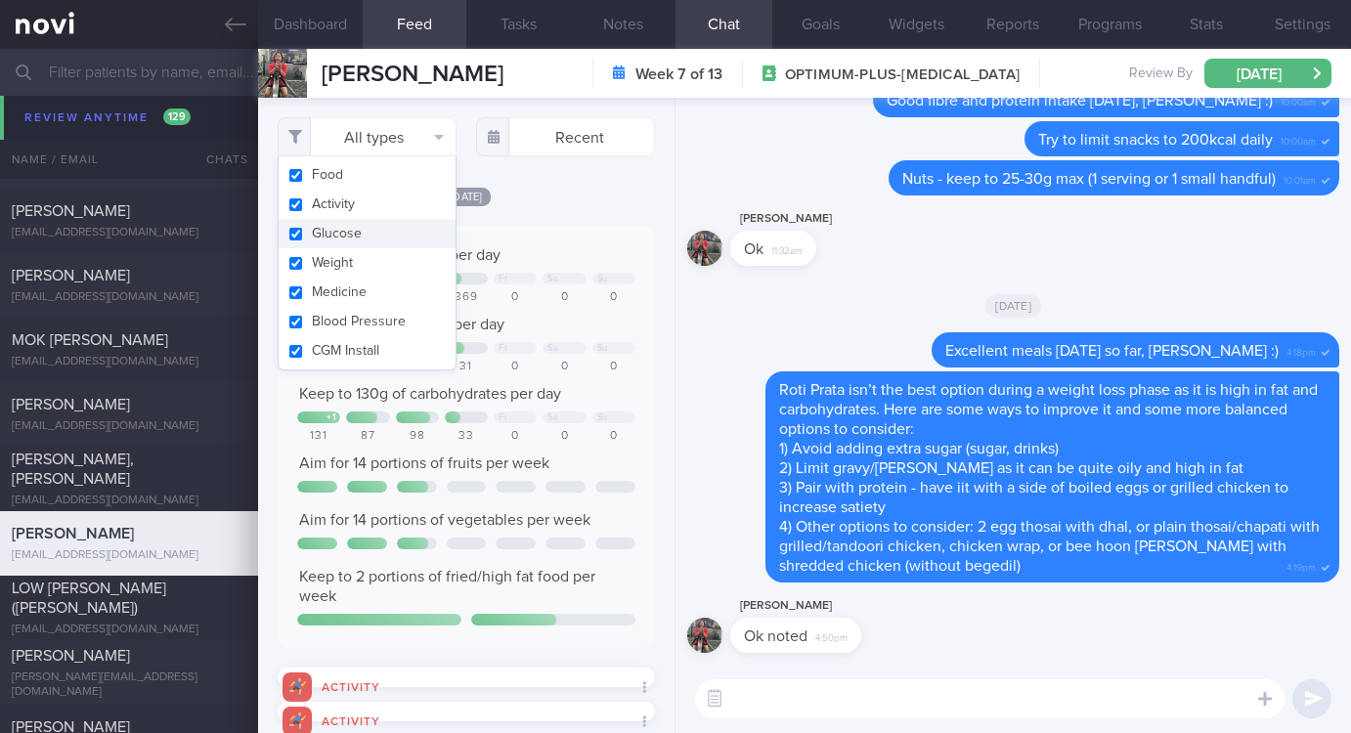
click at [373, 200] on button "Activity" at bounding box center [367, 204] width 177 height 29
checkbox input "false"
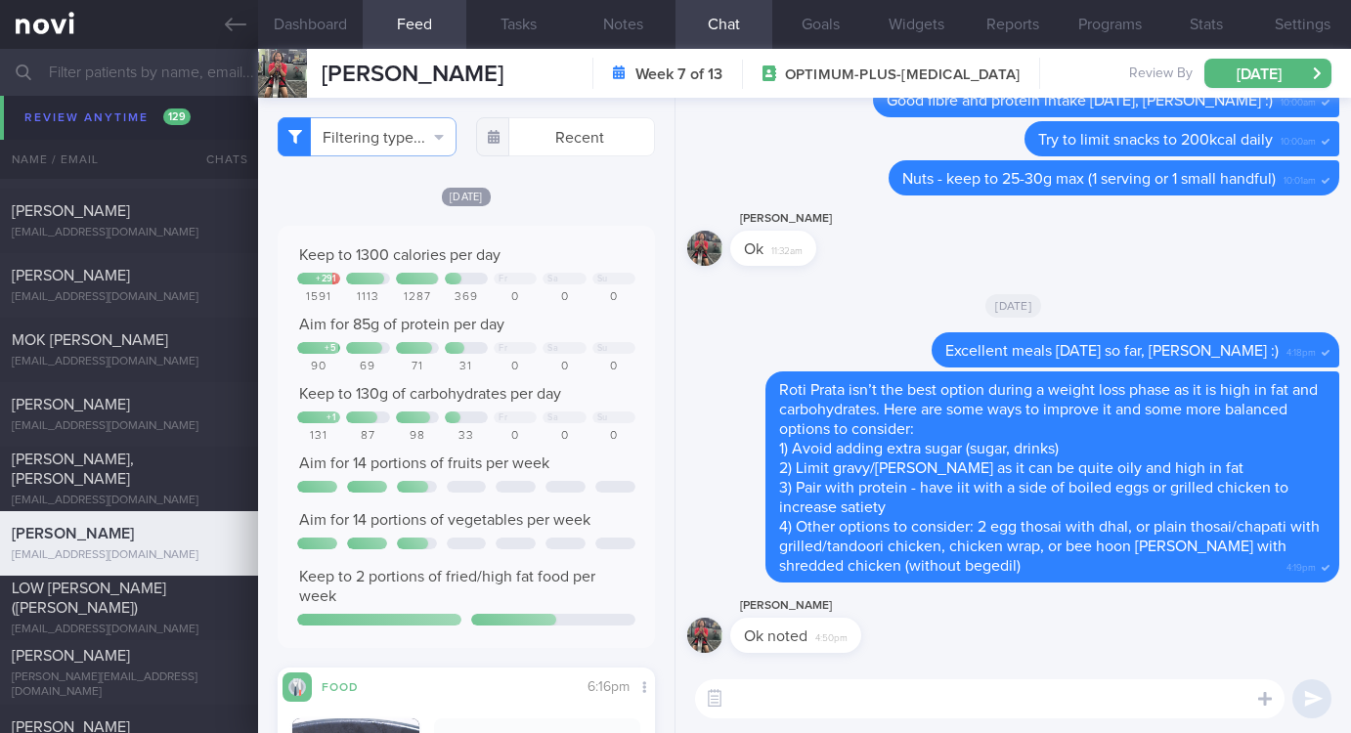
click at [781, 715] on textarea at bounding box center [989, 698] width 589 height 39
type textarea "Good portion control this week so far, Vivien :)"
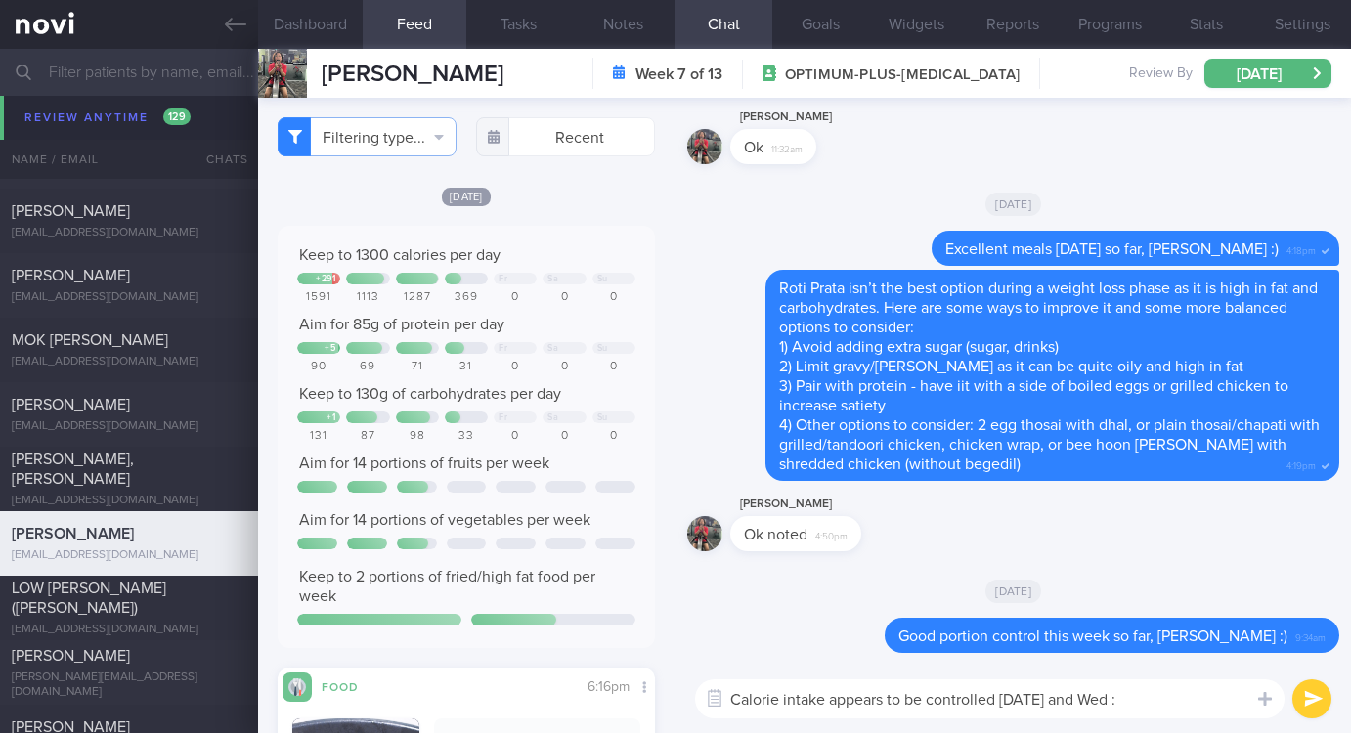
type textarea "Calorie intake appears to be controlled on Tues and Wed :)"
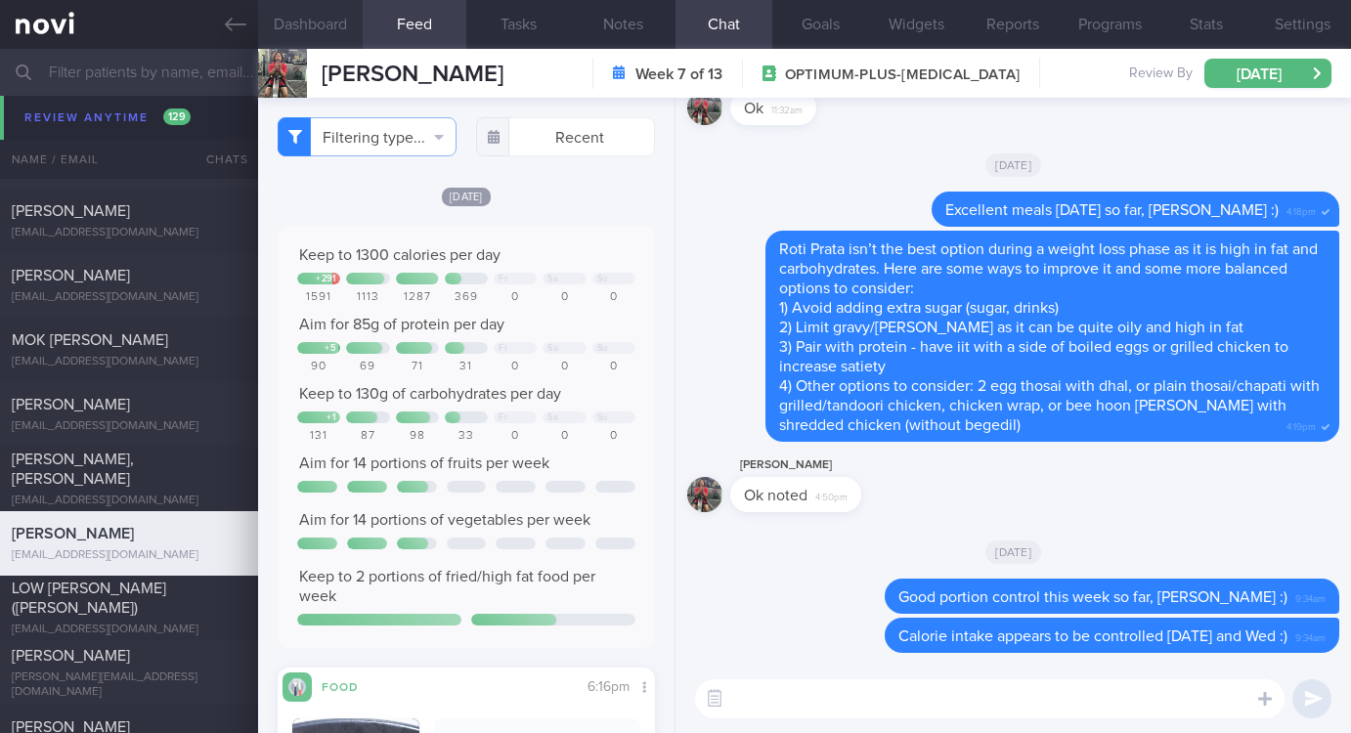
click at [347, 33] on button "Dashboard" at bounding box center [310, 24] width 105 height 49
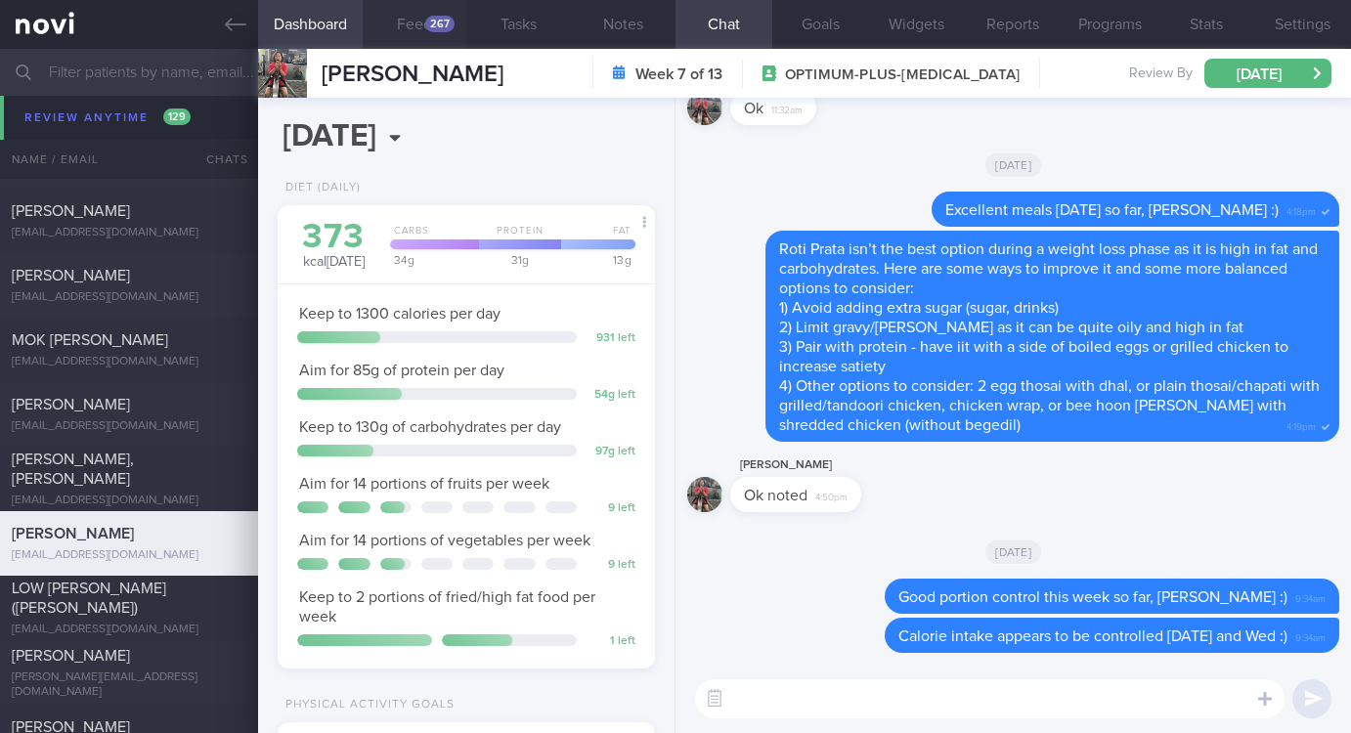
click at [424, 30] on button "Feed 267" at bounding box center [415, 24] width 105 height 49
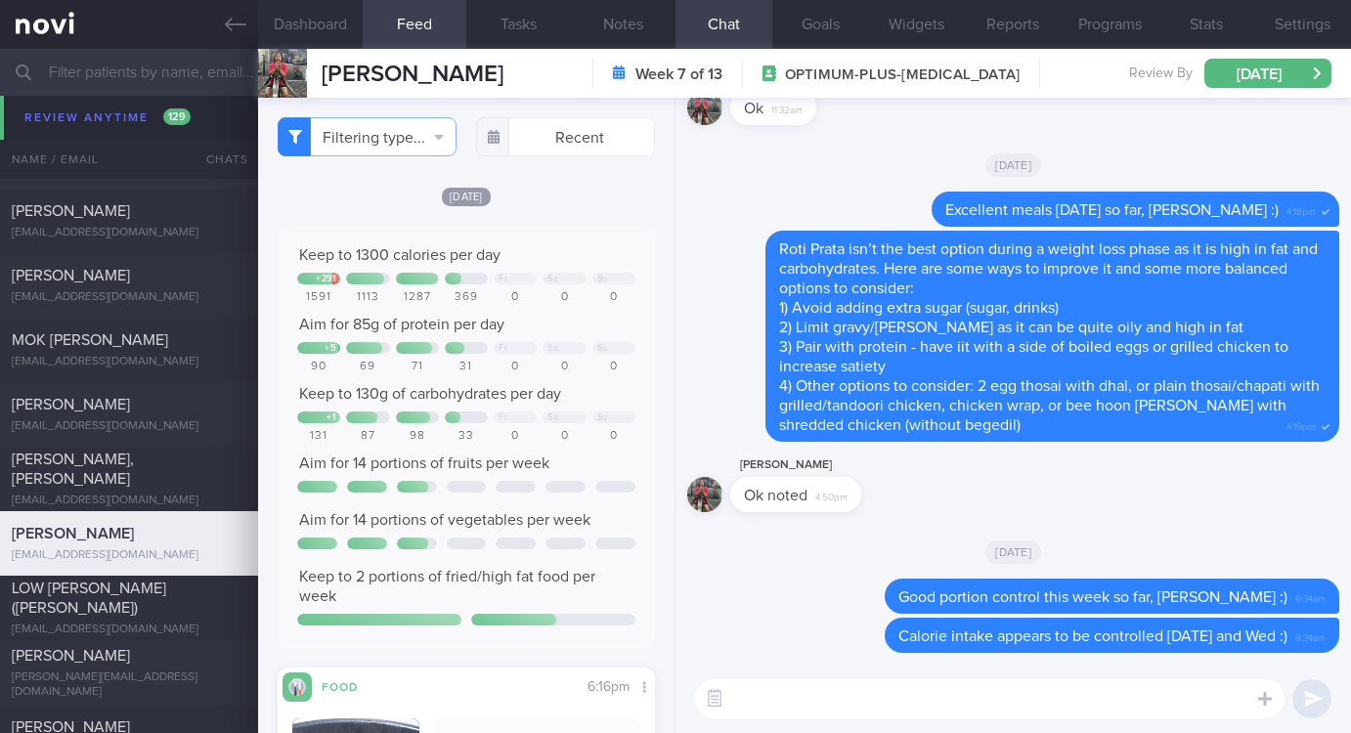
click at [797, 712] on textarea at bounding box center [989, 698] width 589 height 39
type textarea "t"
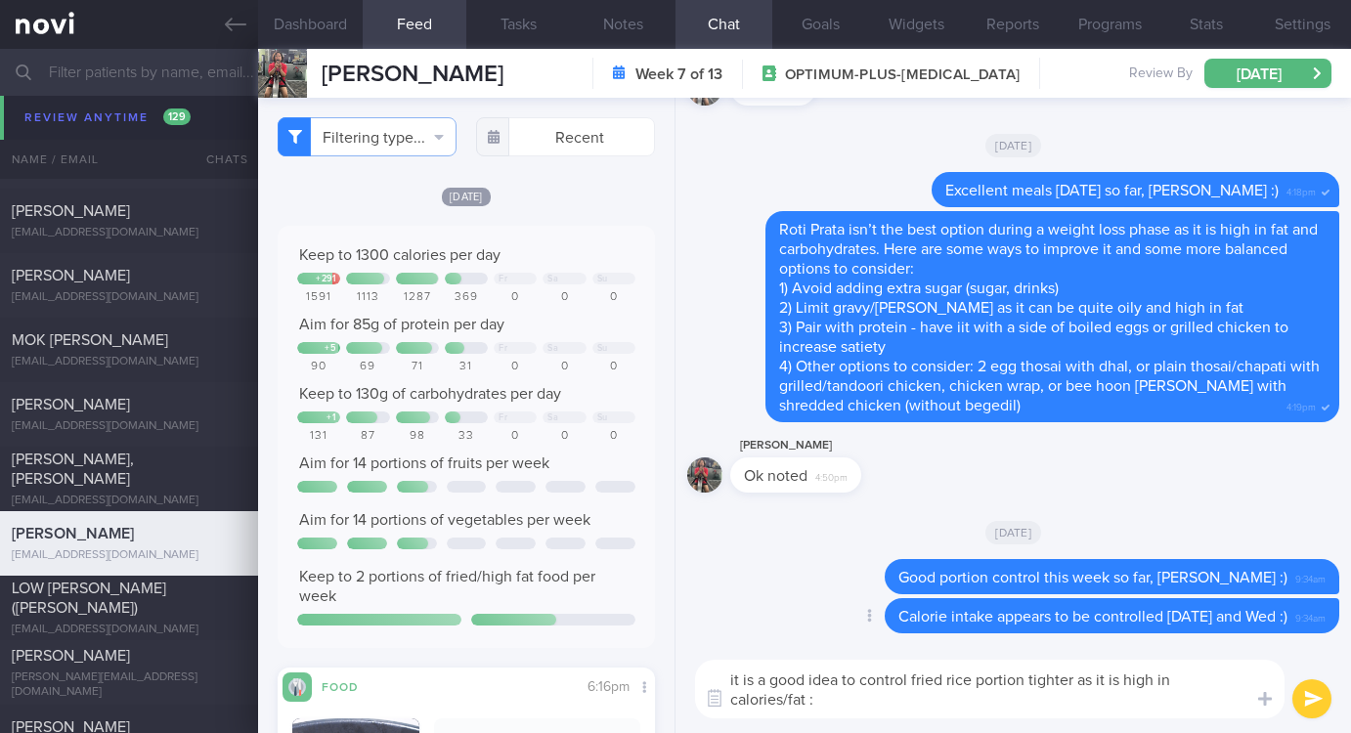
type textarea "it is a good idea to control fried rice portion tighter as it is high in calori…"
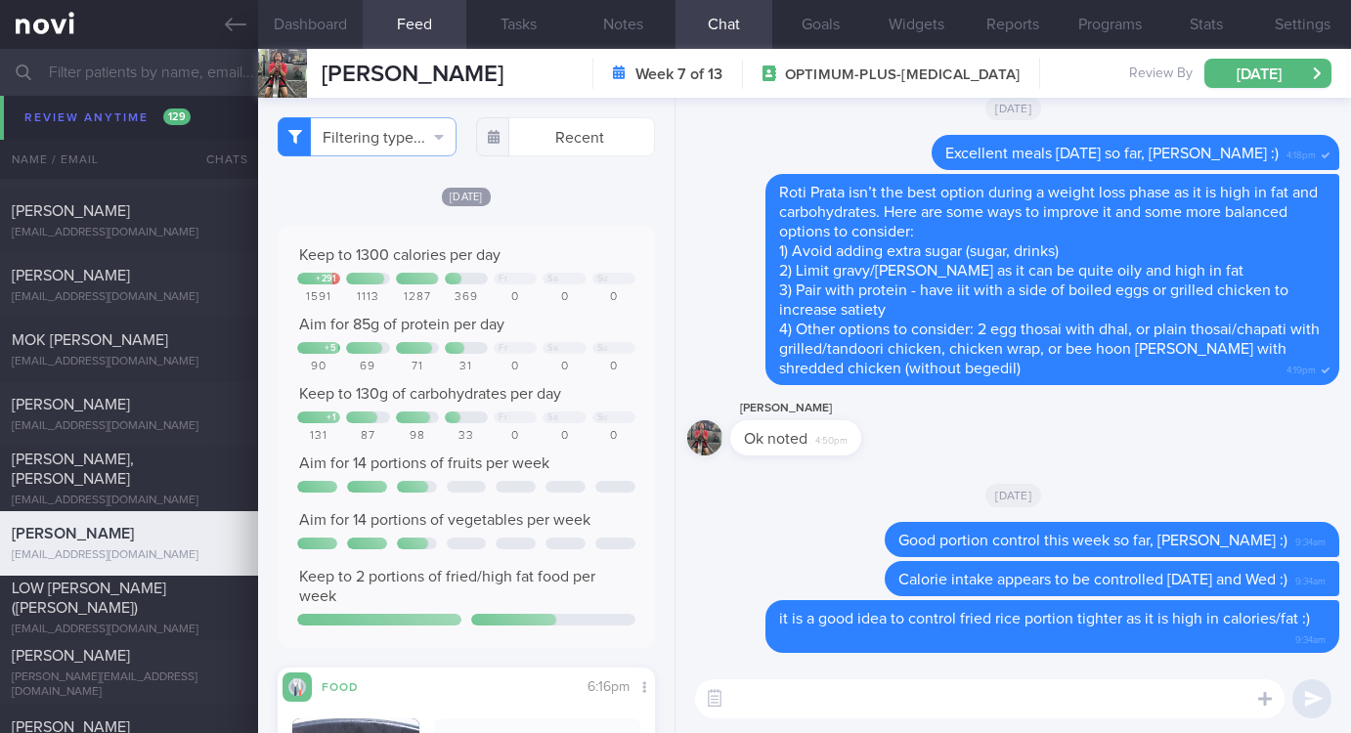
click at [340, 26] on button "Dashboard" at bounding box center [310, 24] width 105 height 49
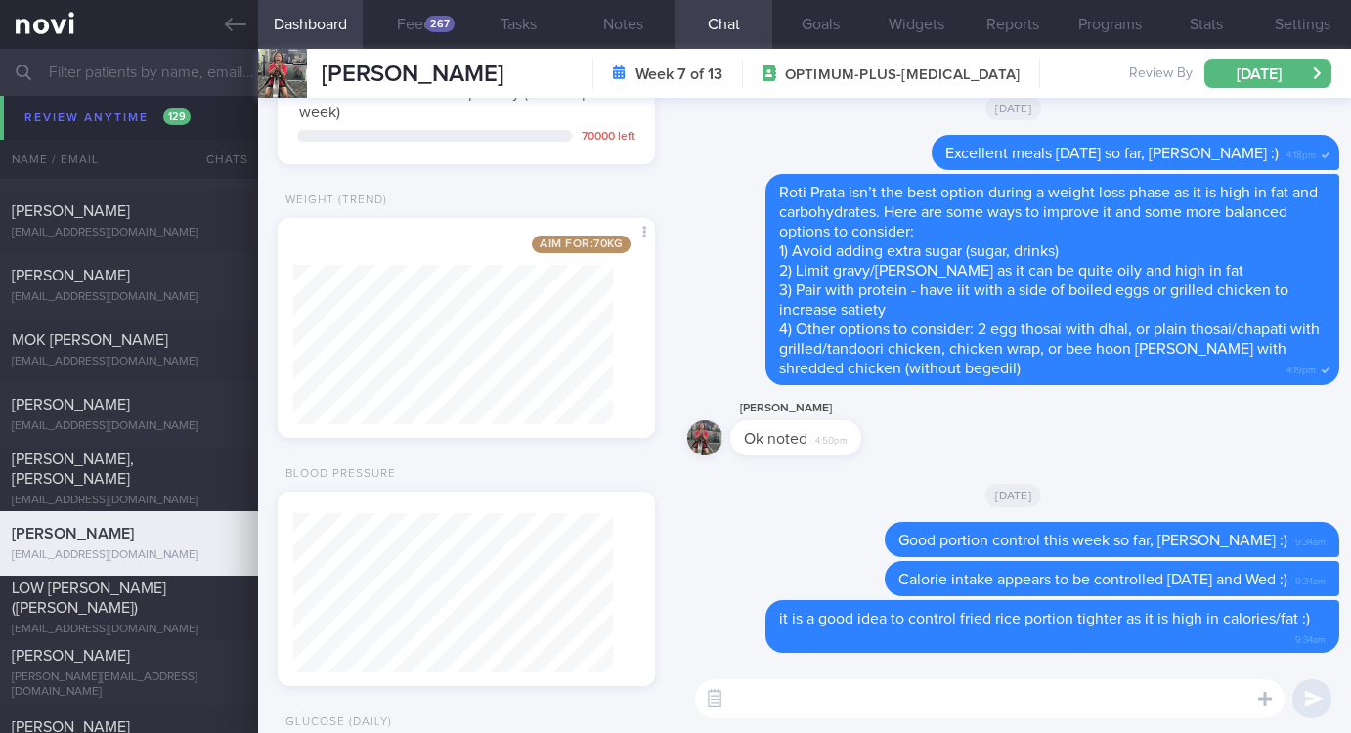
scroll to position [5865, 0]
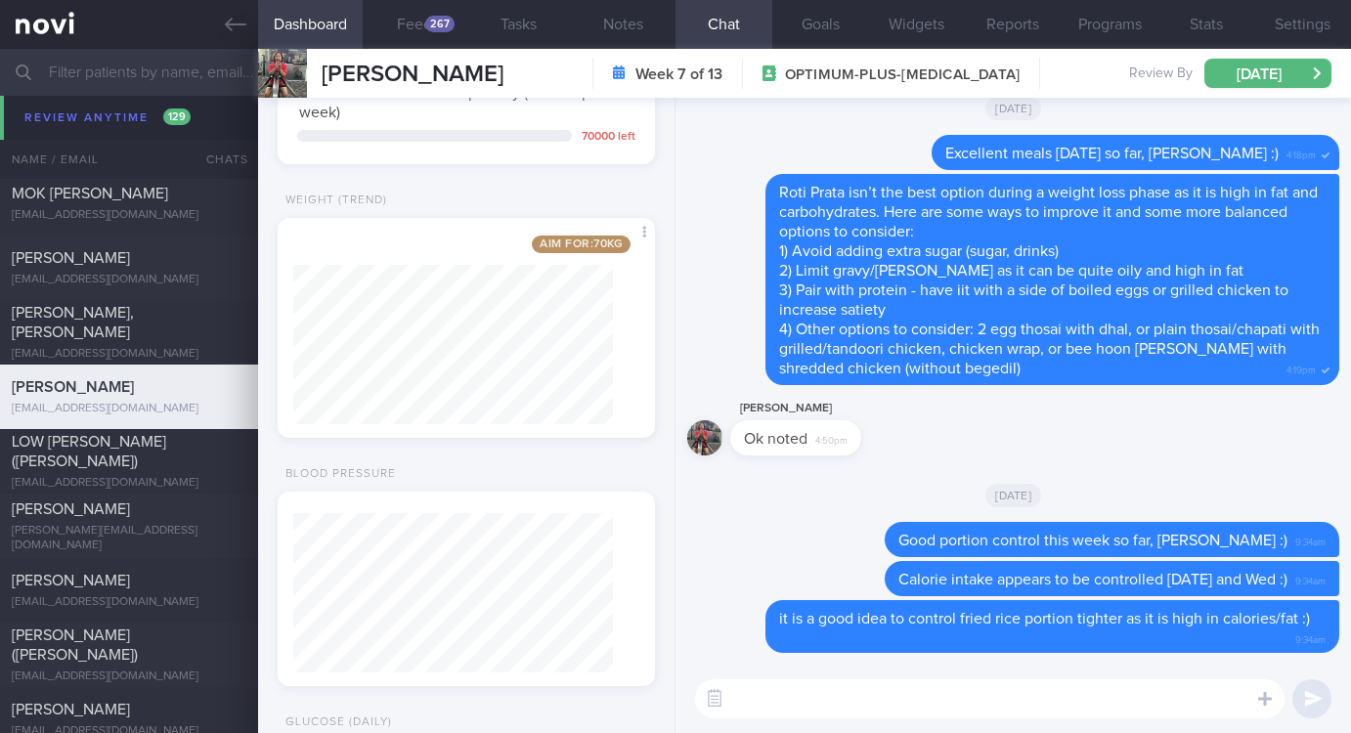
drag, startPoint x: 781, startPoint y: 672, endPoint x: 791, endPoint y: 674, distance: 10.2
click at [782, 672] on div "​ ​" at bounding box center [1012, 699] width 675 height 68
click at [790, 695] on textarea at bounding box center [989, 698] width 589 height 39
click at [781, 682] on textarea at bounding box center [989, 698] width 589 height 39
type textarea "Remember to update your weight on the app when you are able to :)"
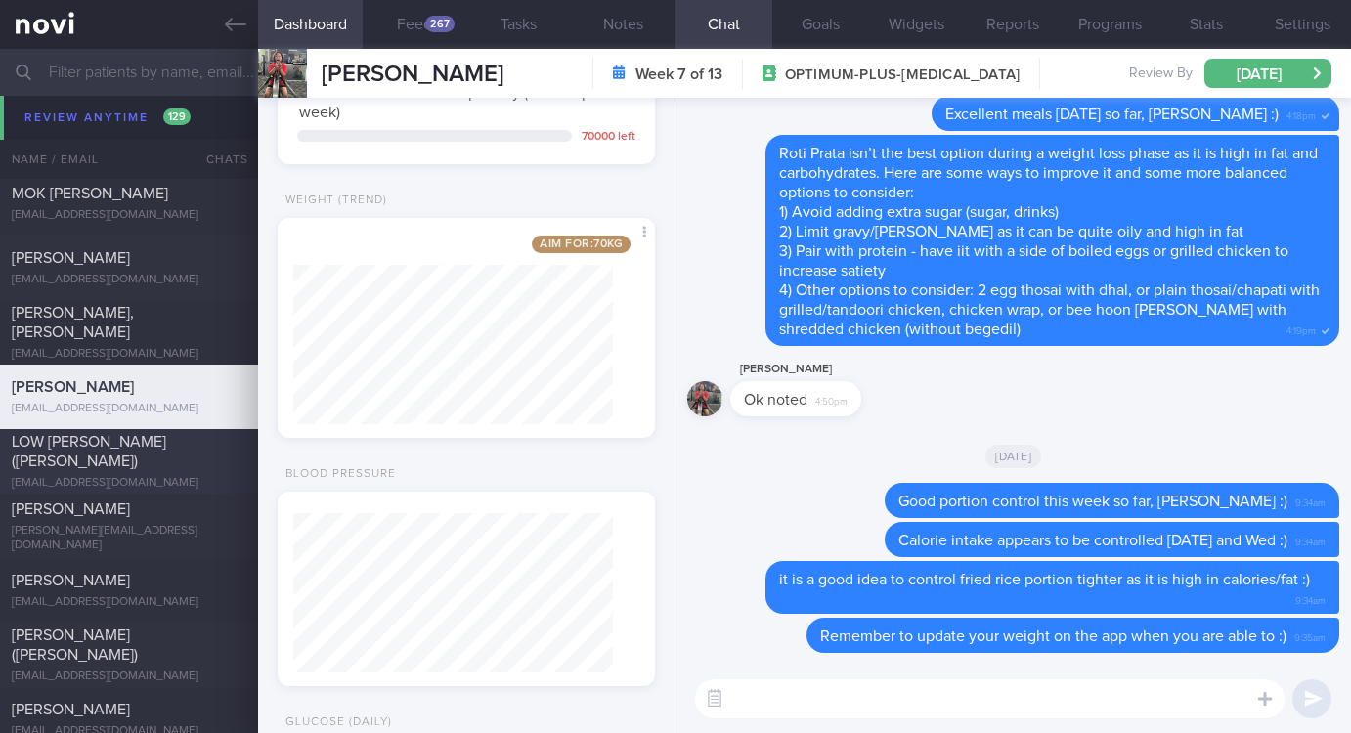
click at [117, 476] on div "[EMAIL_ADDRESS][DOMAIN_NAME]" at bounding box center [129, 483] width 235 height 15
type input "tracked"
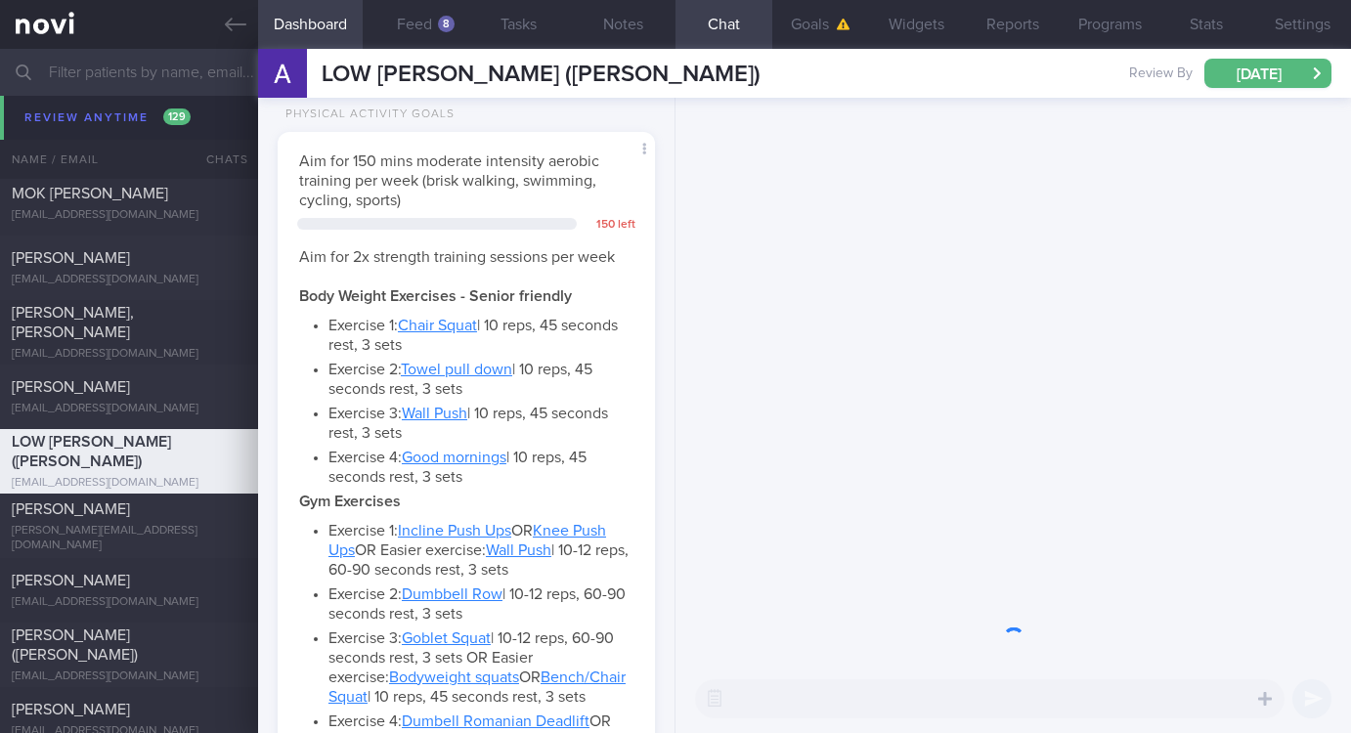
scroll to position [188, 320]
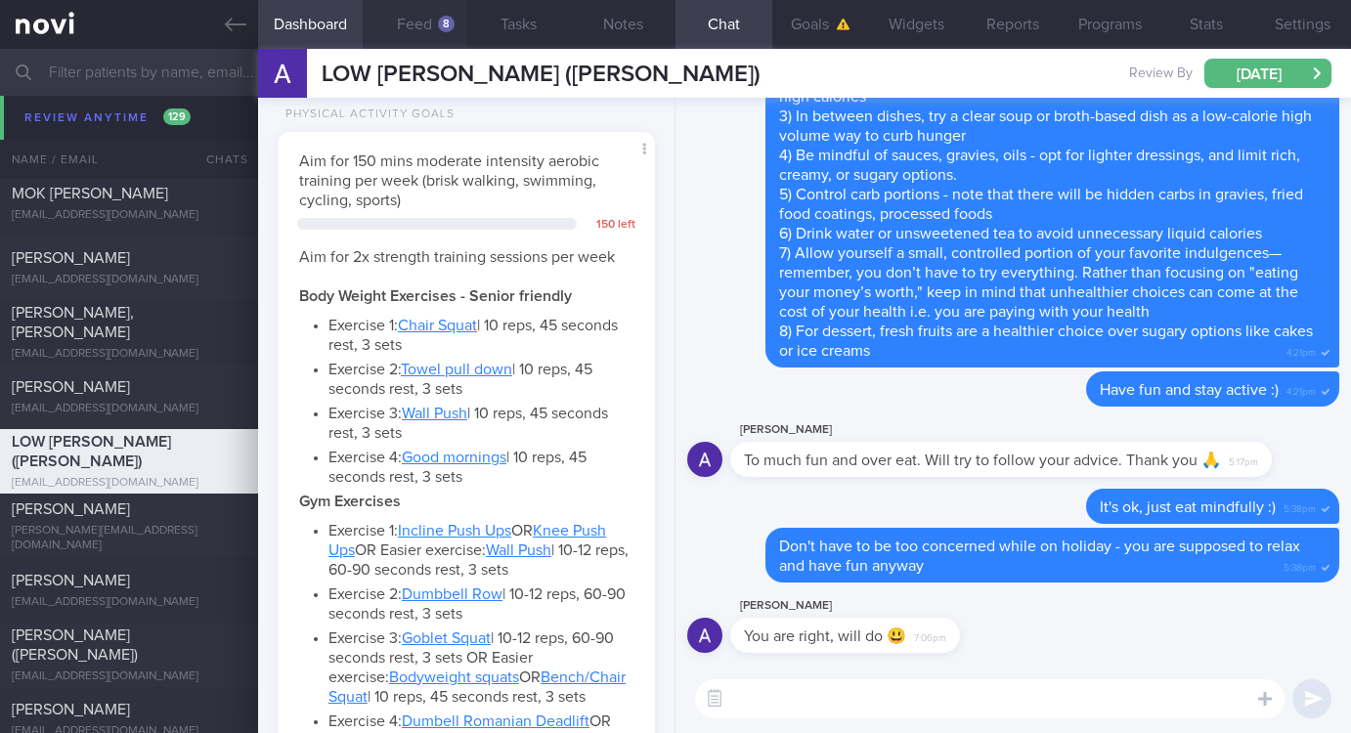
click at [435, 22] on button "Feed 8" at bounding box center [415, 24] width 105 height 49
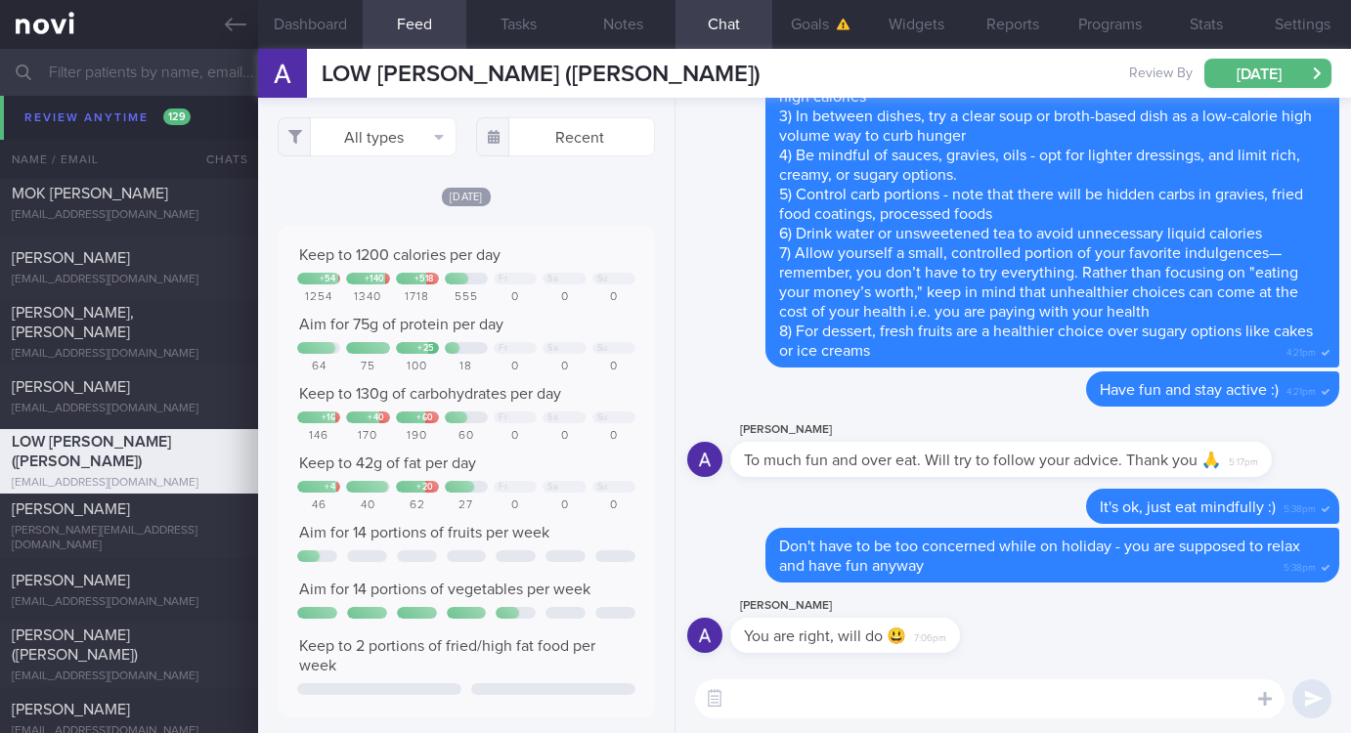
click at [852, 714] on textarea at bounding box center [989, 698] width 589 height 39
click at [357, 135] on button "All types" at bounding box center [367, 136] width 179 height 39
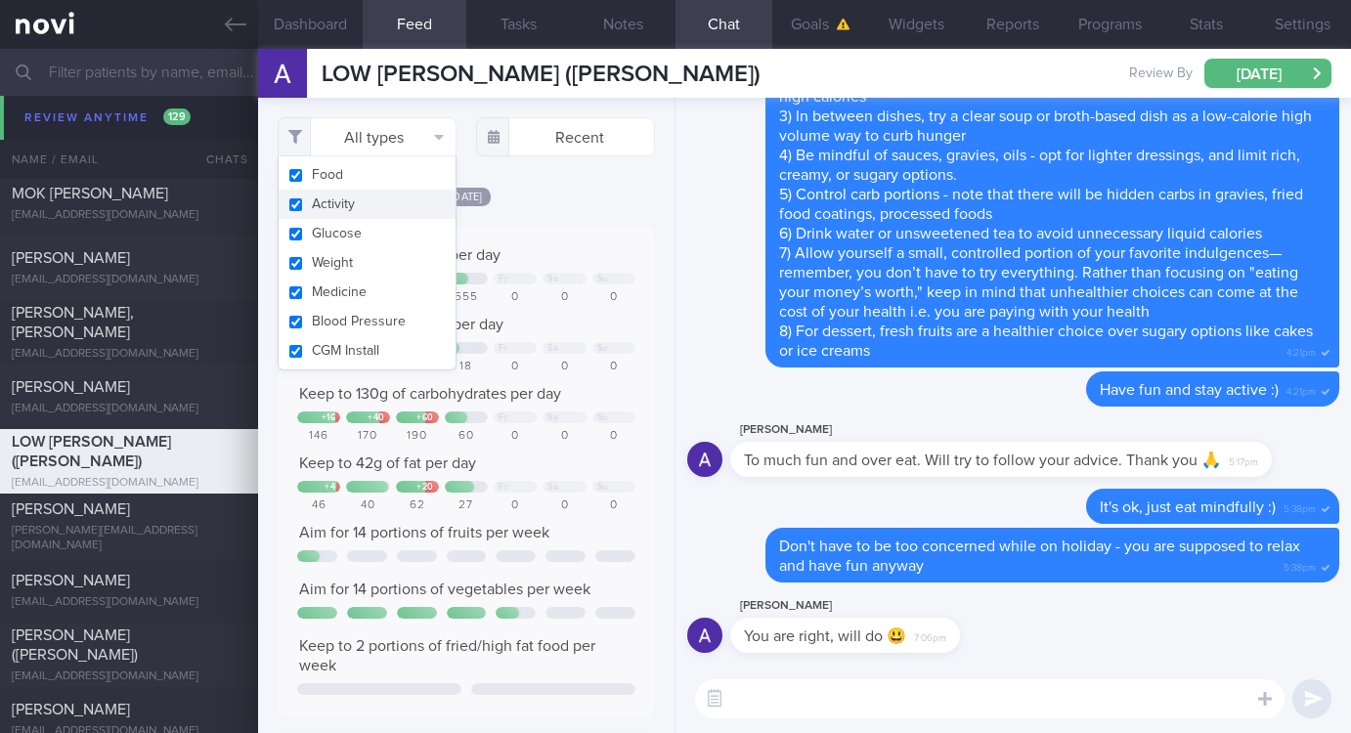
click at [375, 203] on button "Activity" at bounding box center [367, 204] width 177 height 29
checkbox input "false"
click at [535, 232] on div "Keep to 1200 calories per day + 54 + 140 + 518 Fr Sa Su 1254 1340 1718 555 0 0 …" at bounding box center [466, 472] width 377 height 492
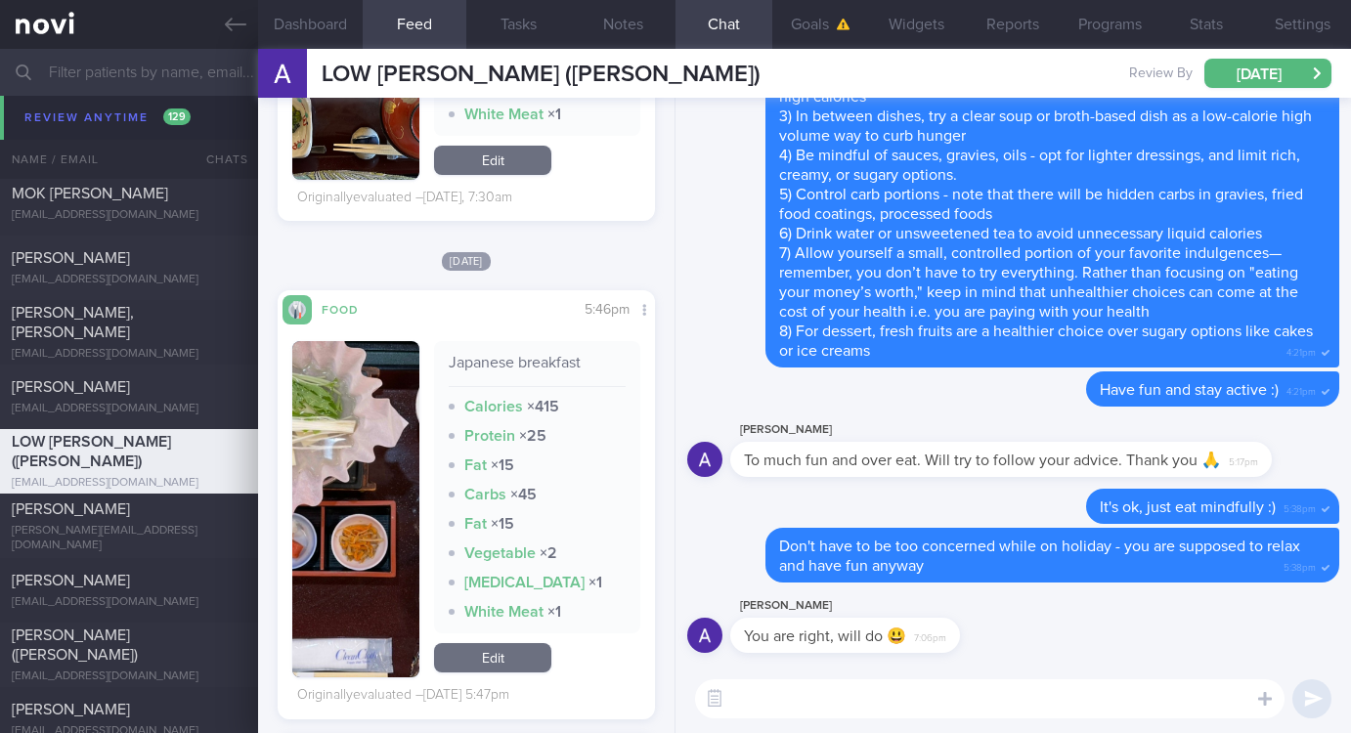
scroll to position [3372, 0]
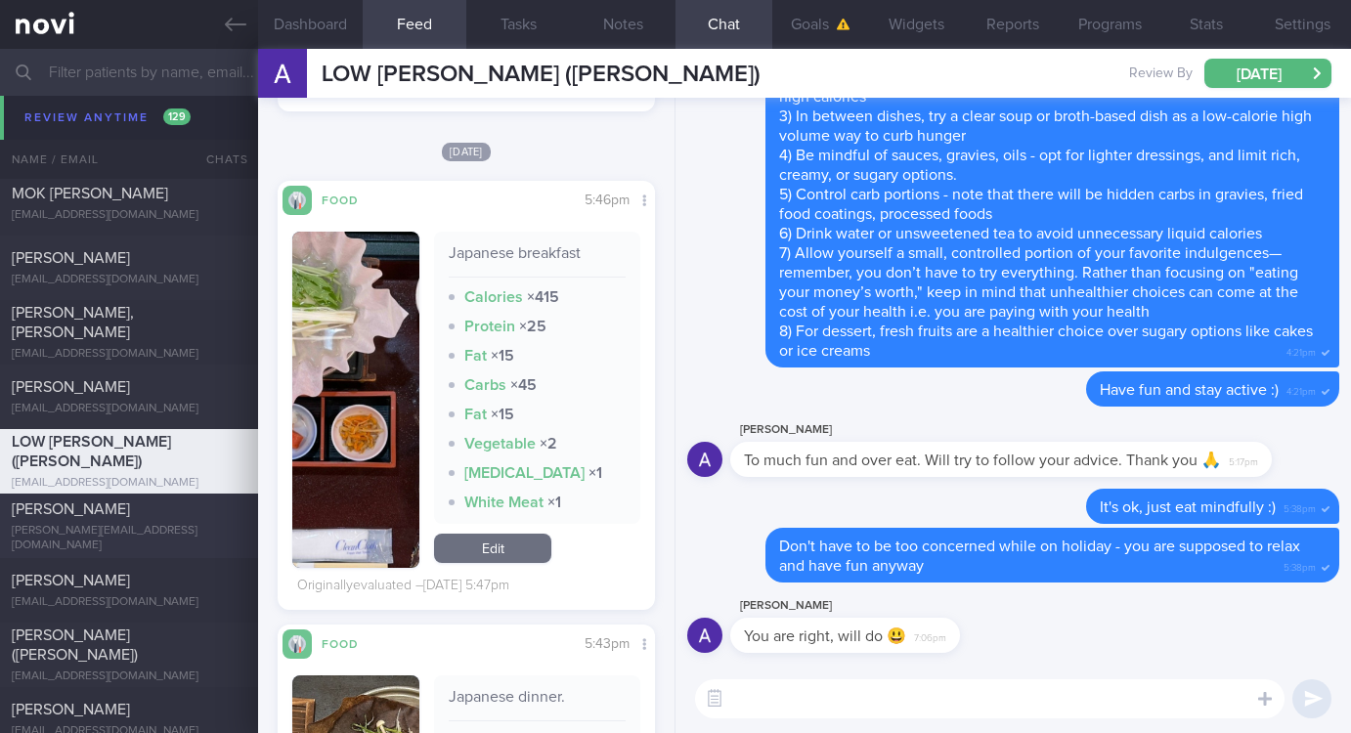
click at [116, 535] on div "camelia.dragu10@gmail.com" at bounding box center [129, 538] width 235 height 29
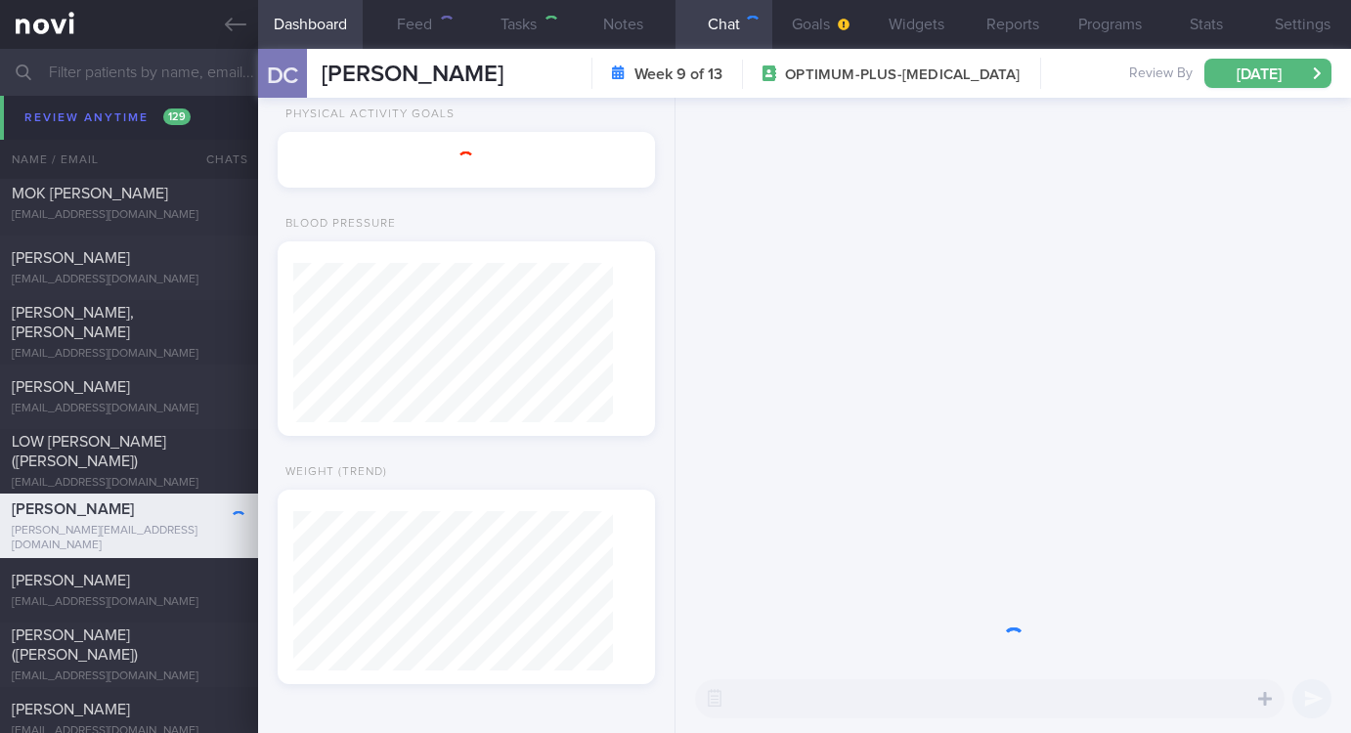
type input "Tracked"
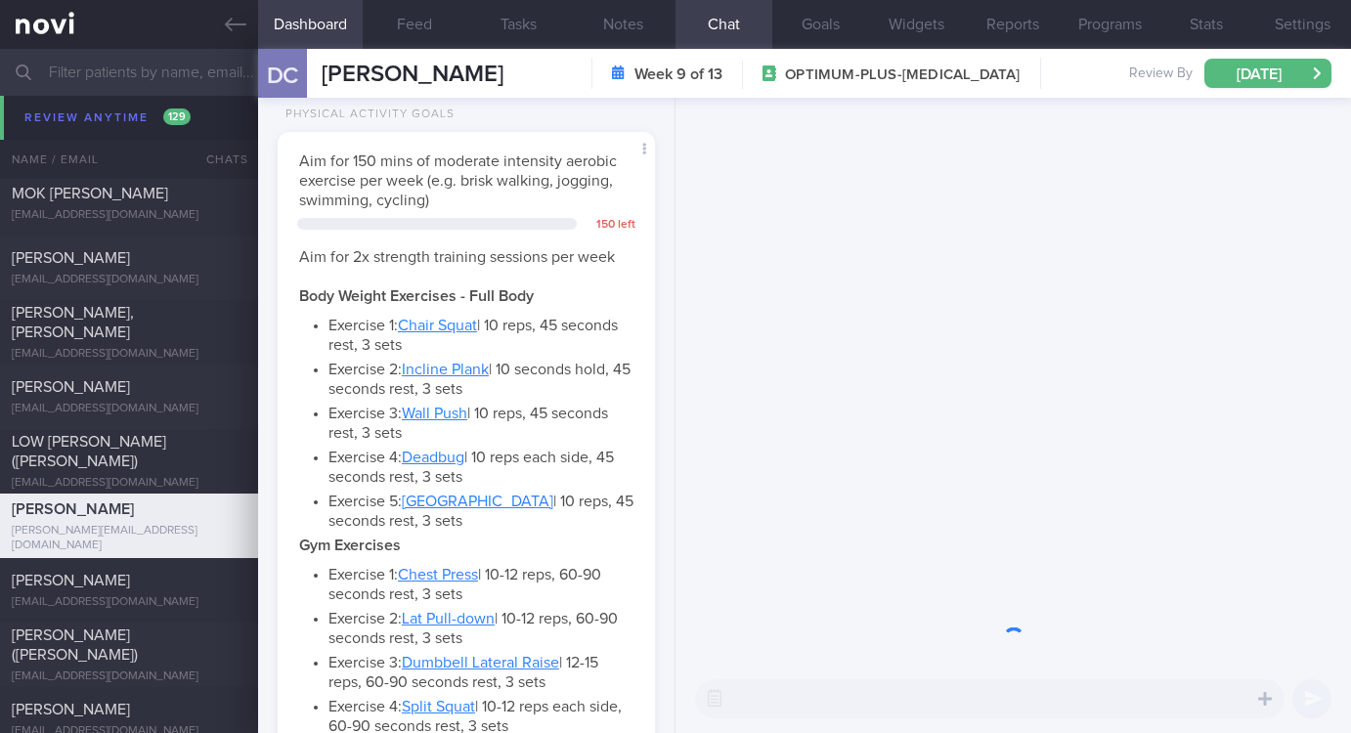
scroll to position [188, 320]
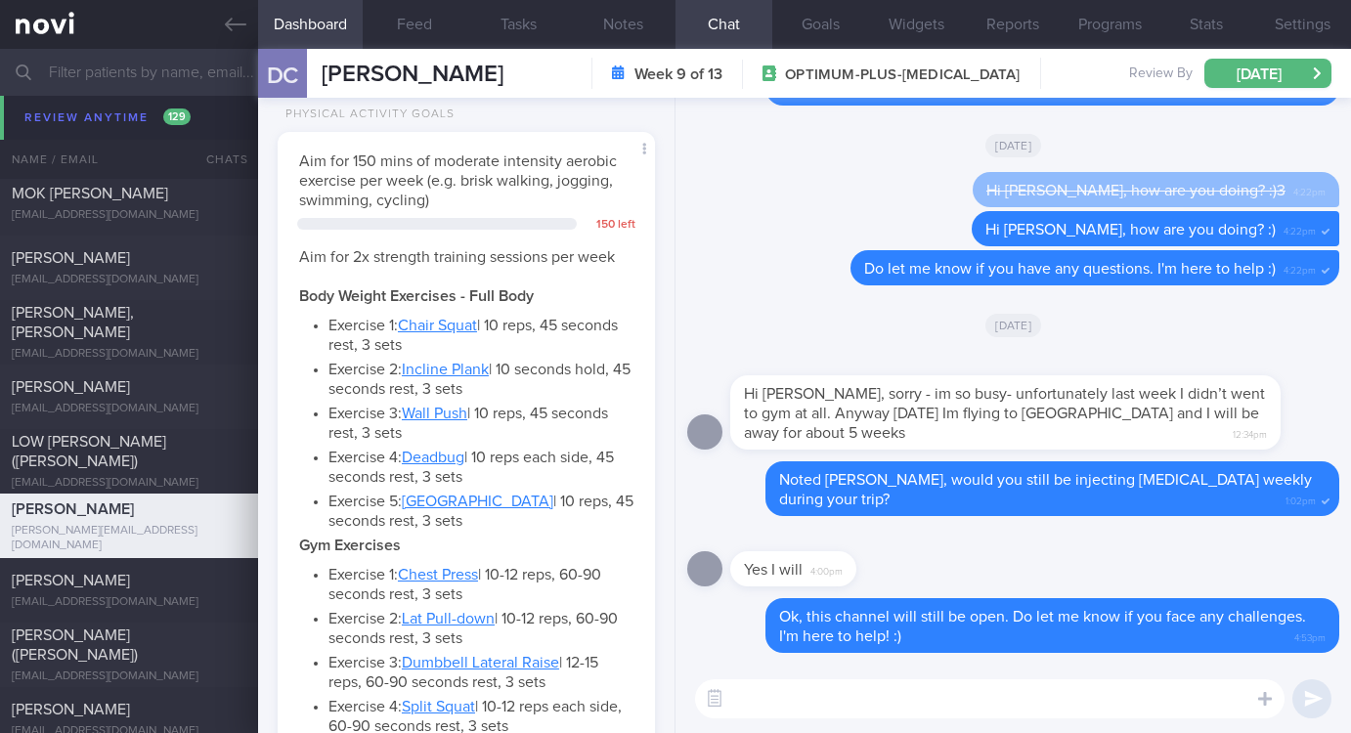
click at [778, 706] on textarea at bounding box center [989, 698] width 589 height 39
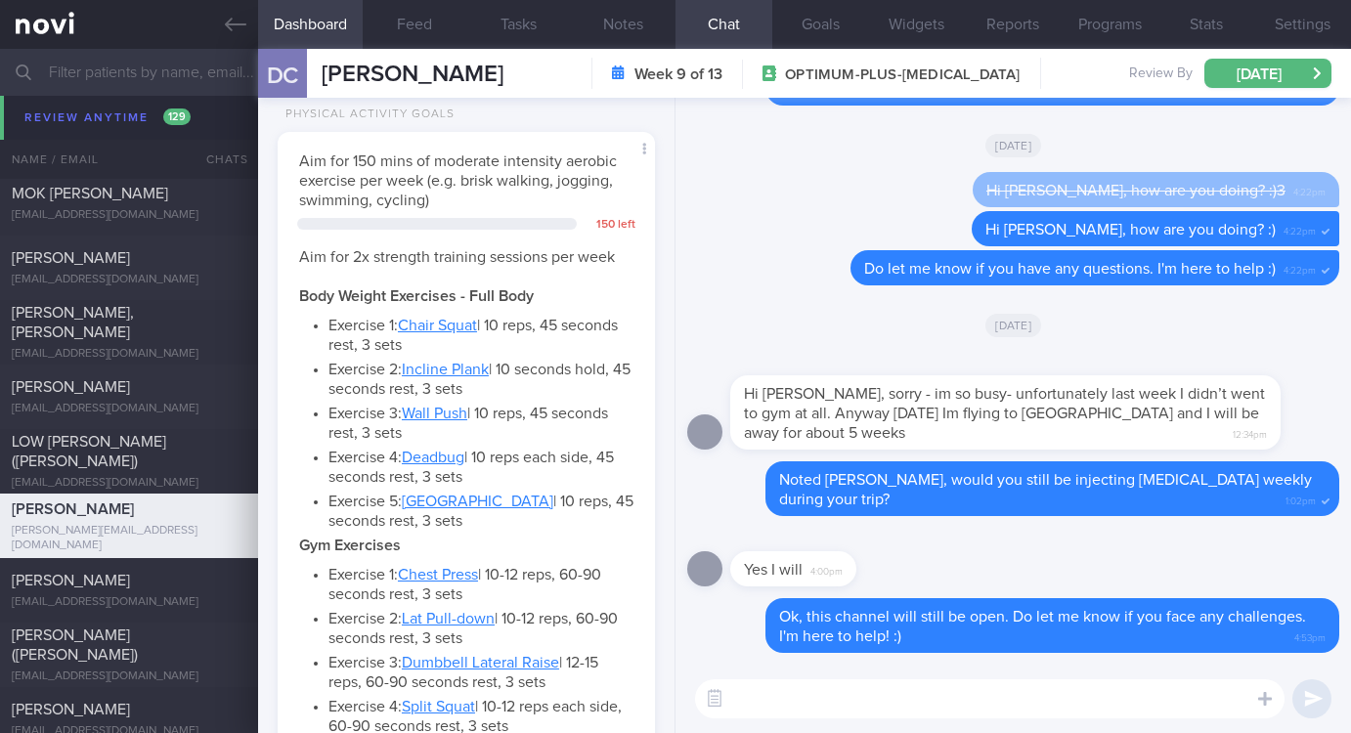
click at [778, 706] on textarea at bounding box center [989, 698] width 589 height 39
click at [141, 591] on div "Ayuni Ng ayuning@u.nus.edu" at bounding box center [129, 590] width 258 height 39
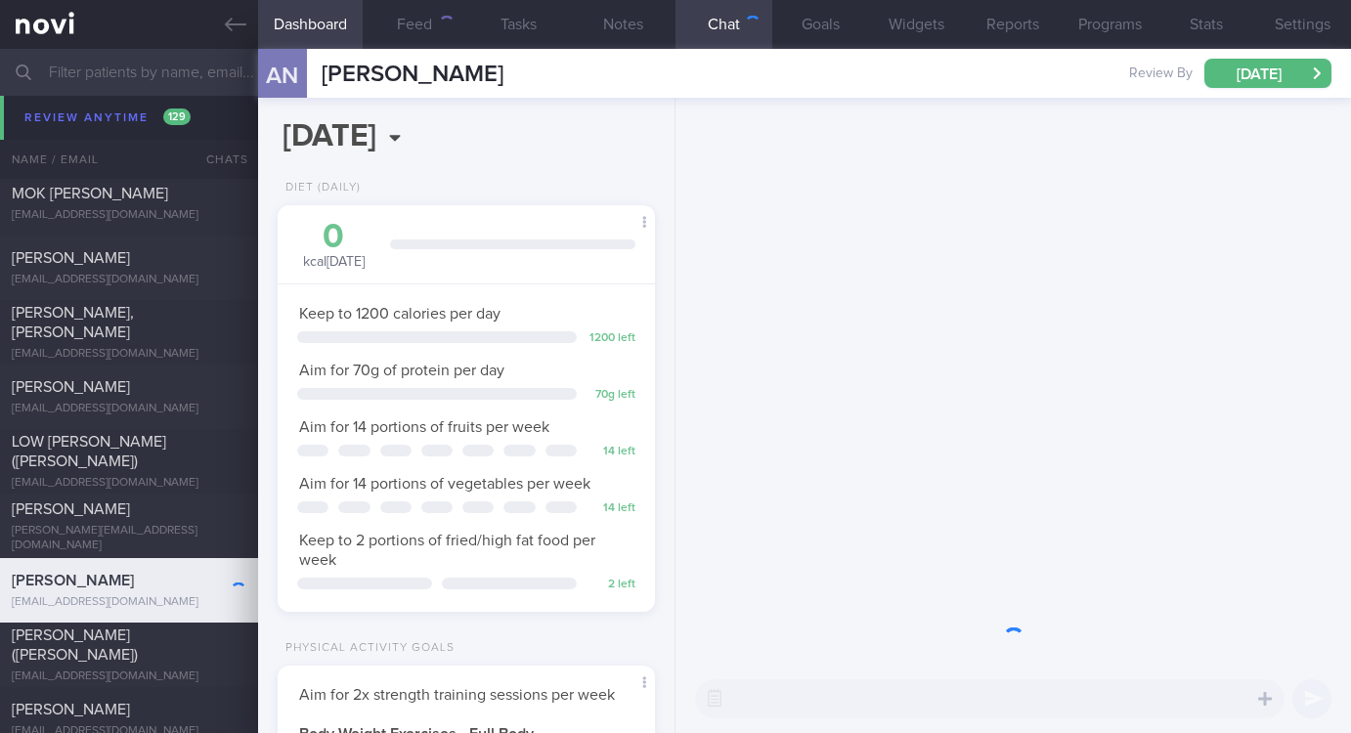
scroll to position [977325, 977193]
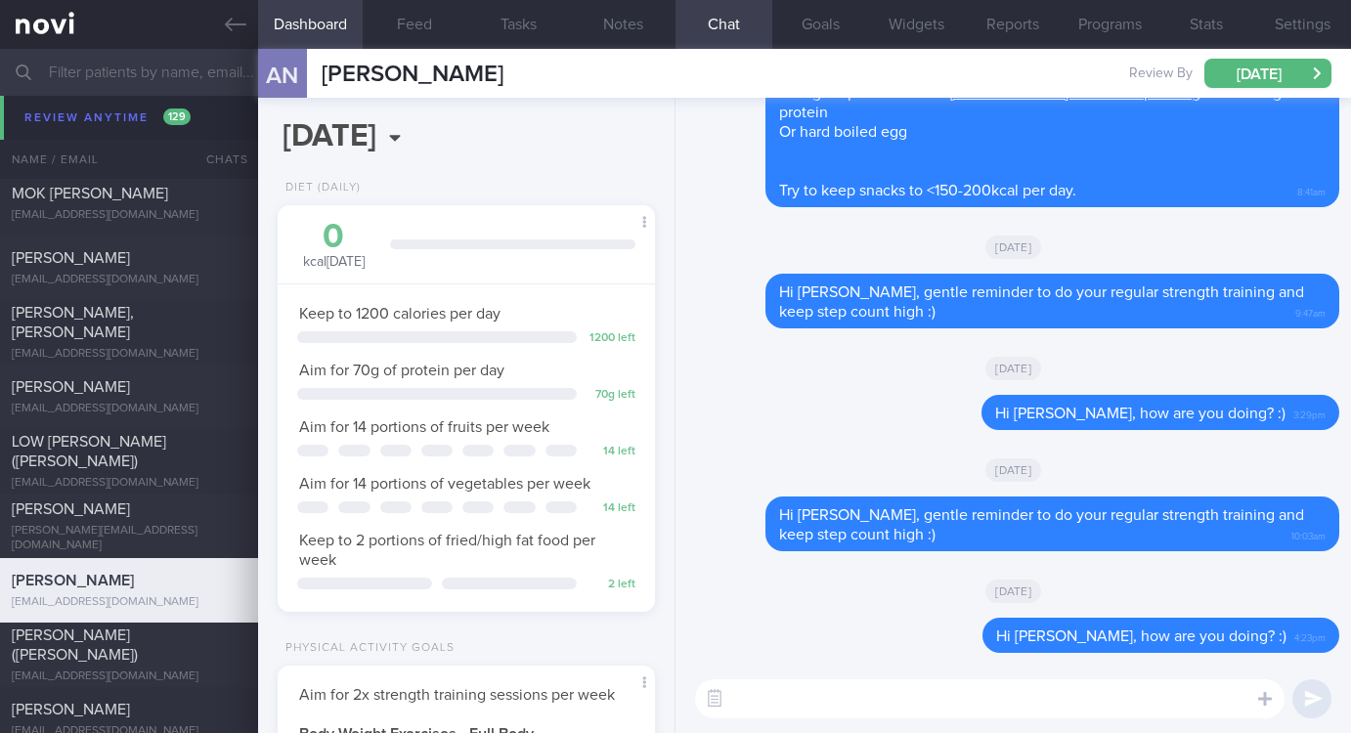
click at [835, 692] on textarea at bounding box center [989, 698] width 589 height 39
paste textarea "Remember to do your regular strength training this week :)"
click at [808, 691] on textarea "Hi Ayuni, Remember to do your regular strength training this week :)" at bounding box center [989, 698] width 589 height 39
type textarea "Hi Ayuni, remember to do your regular strength training this week :)"
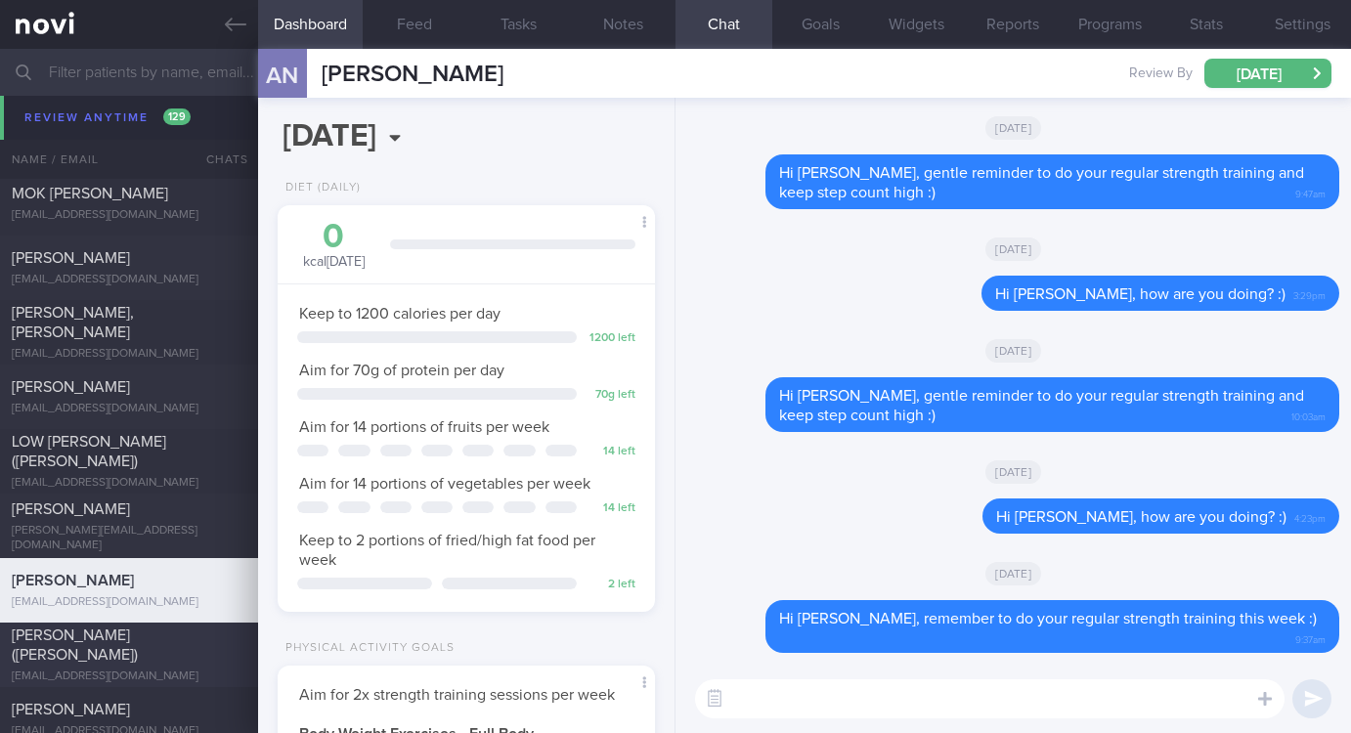
click at [138, 670] on div "rokmarine1986@gmail.com" at bounding box center [129, 677] width 235 height 15
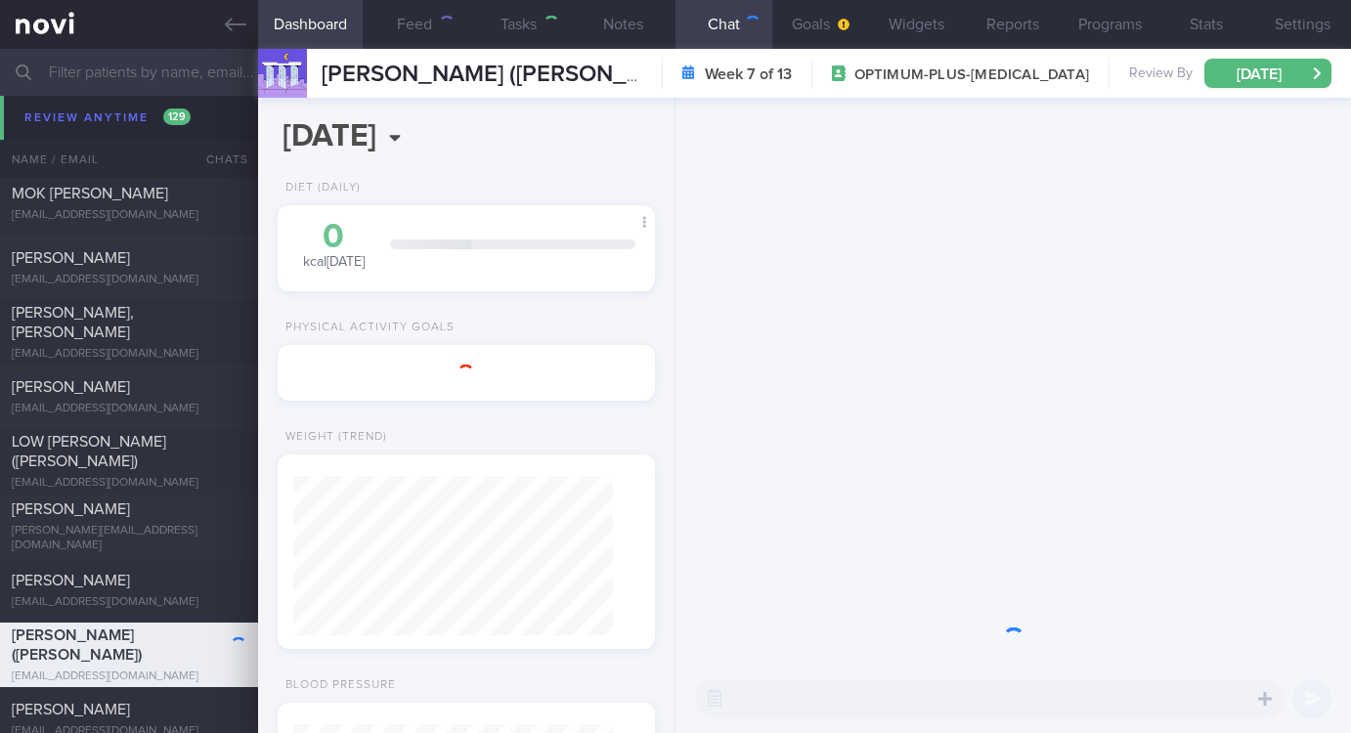
type input "Tracked. OP+ HLD. Non compliant"
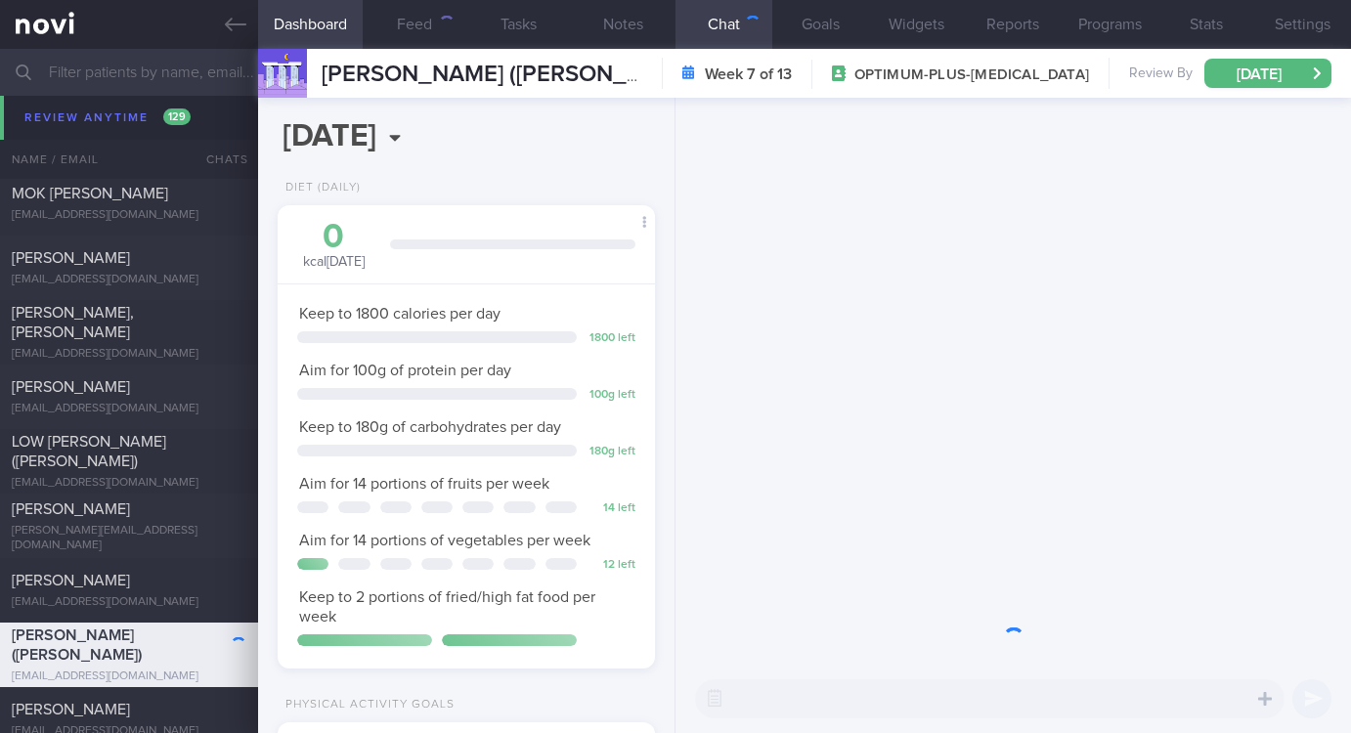
scroll to position [188, 320]
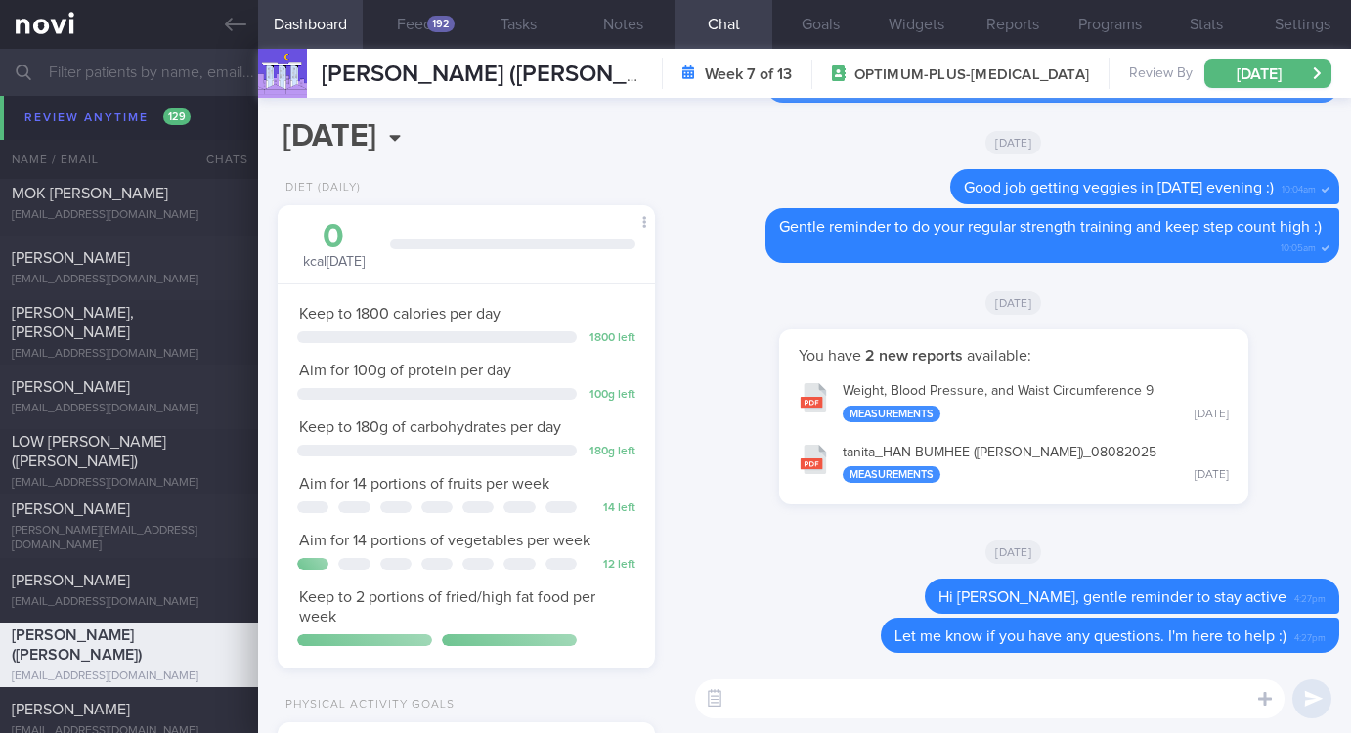
click at [823, 711] on textarea at bounding box center [989, 698] width 589 height 39
type textarea "Hi Gabriel,"
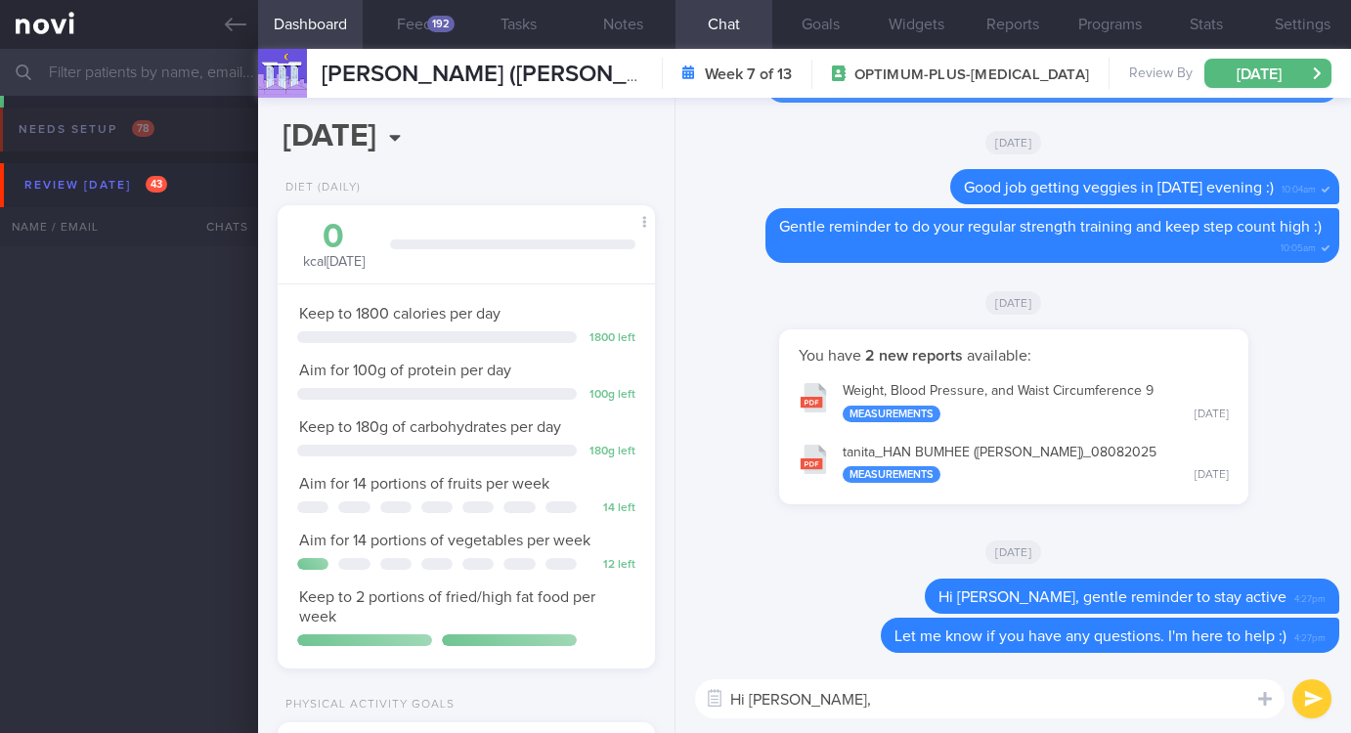
select select "7"
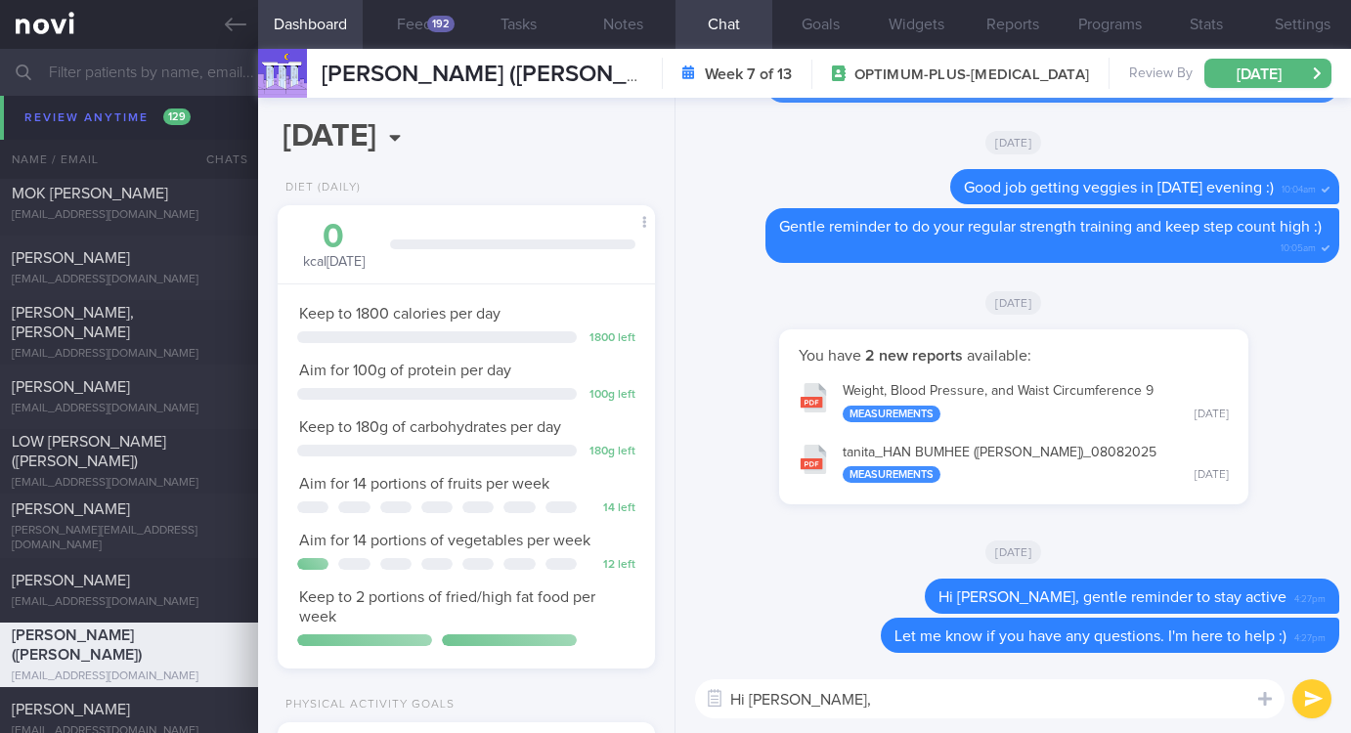
click at [907, 703] on textarea "Hi [PERSON_NAME]," at bounding box center [989, 698] width 589 height 39
type textarea "Hi [PERSON_NAME], Remember to do your regular strength training this week :)"
click at [402, 20] on button "Feed 192" at bounding box center [415, 24] width 105 height 49
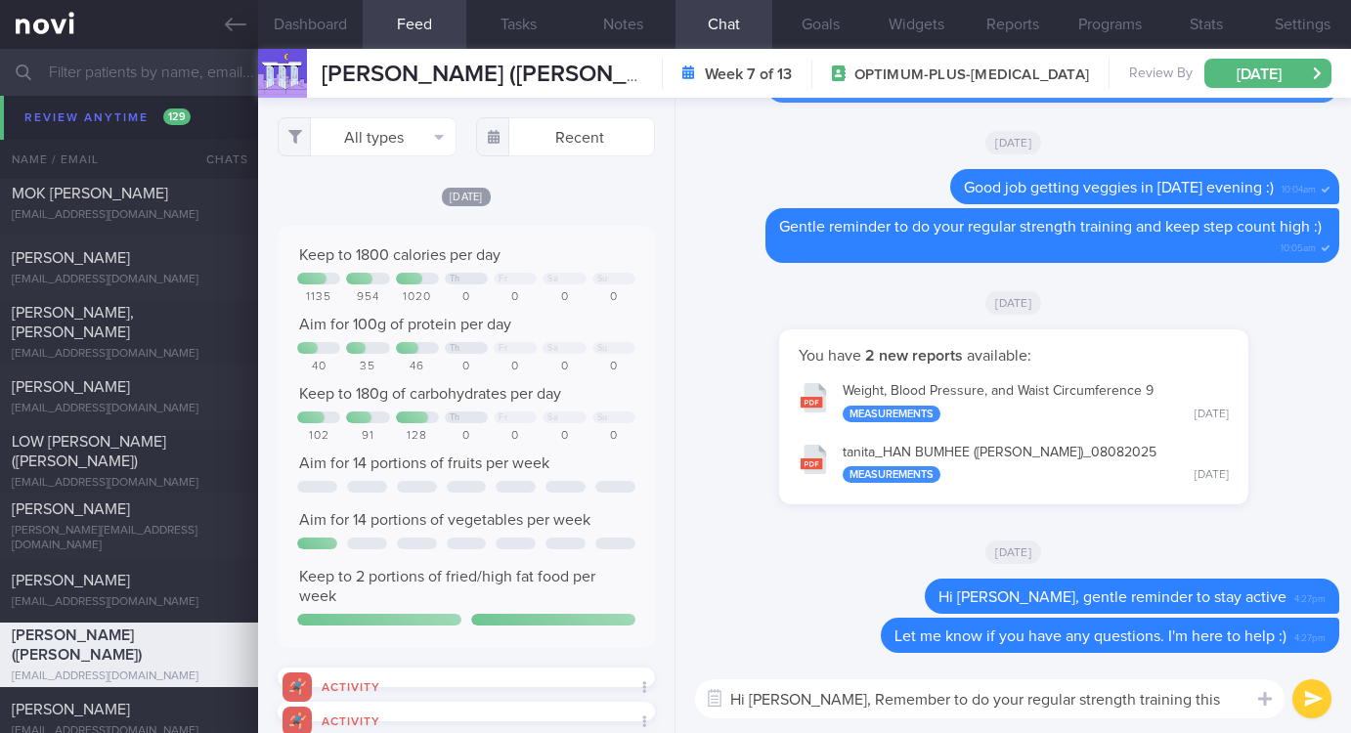
click at [901, 703] on textarea "Hi [PERSON_NAME], Remember to do your regular strength training this week :)" at bounding box center [989, 698] width 589 height 39
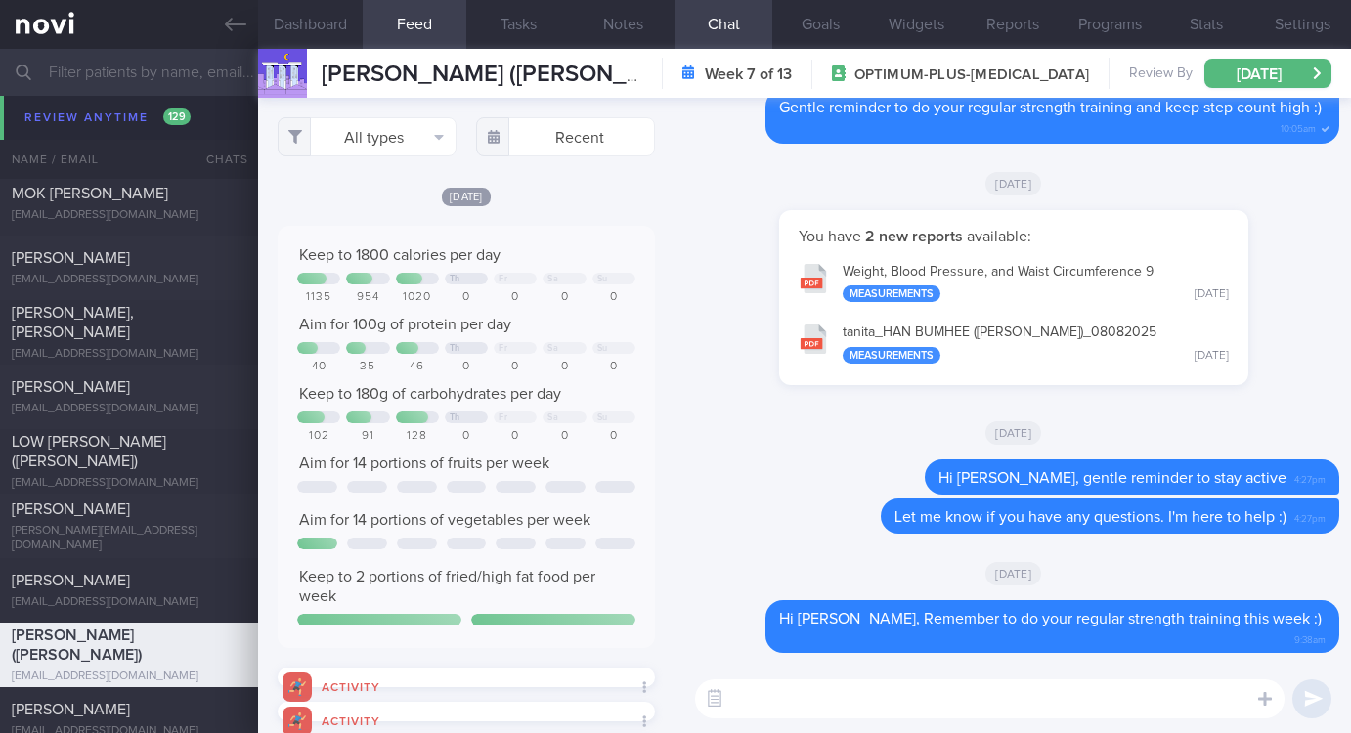
scroll to position [6158, 0]
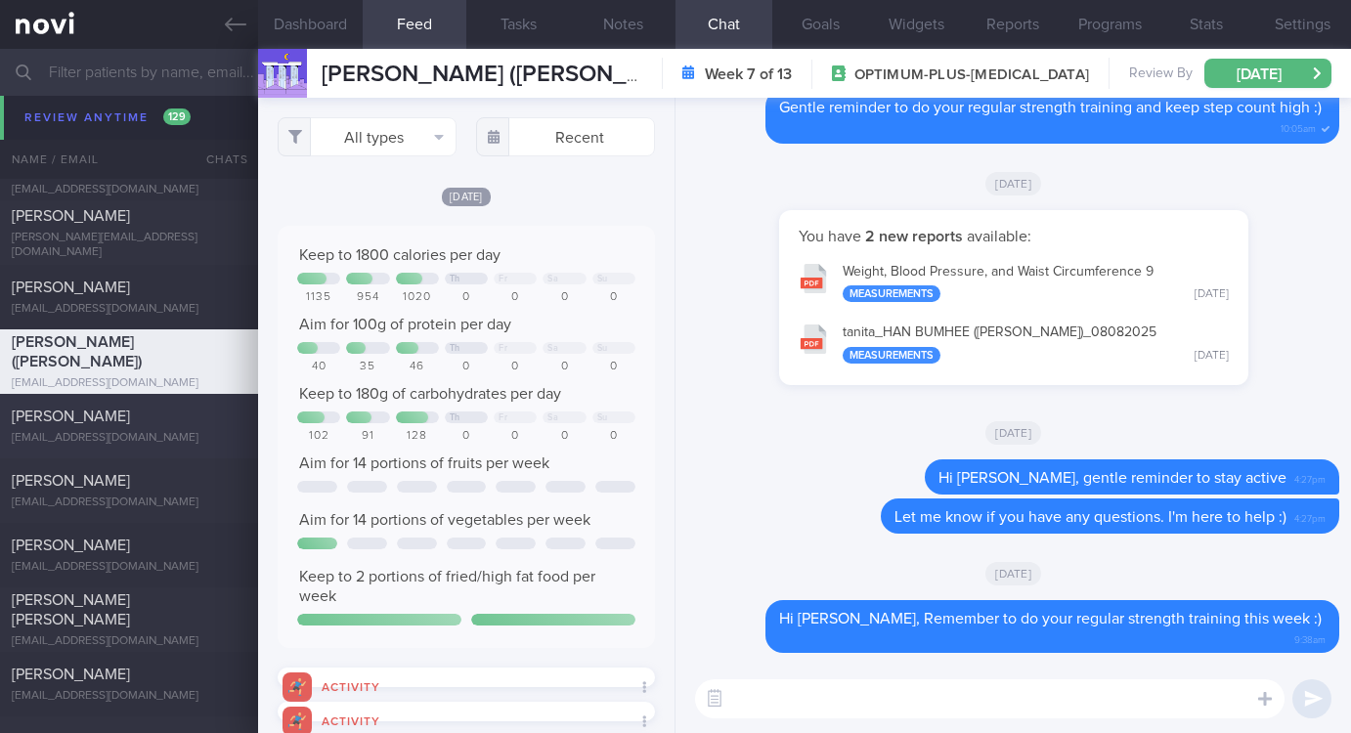
click at [220, 431] on div "[EMAIL_ADDRESS][DOMAIN_NAME]" at bounding box center [129, 438] width 235 height 15
type input "Tracked"
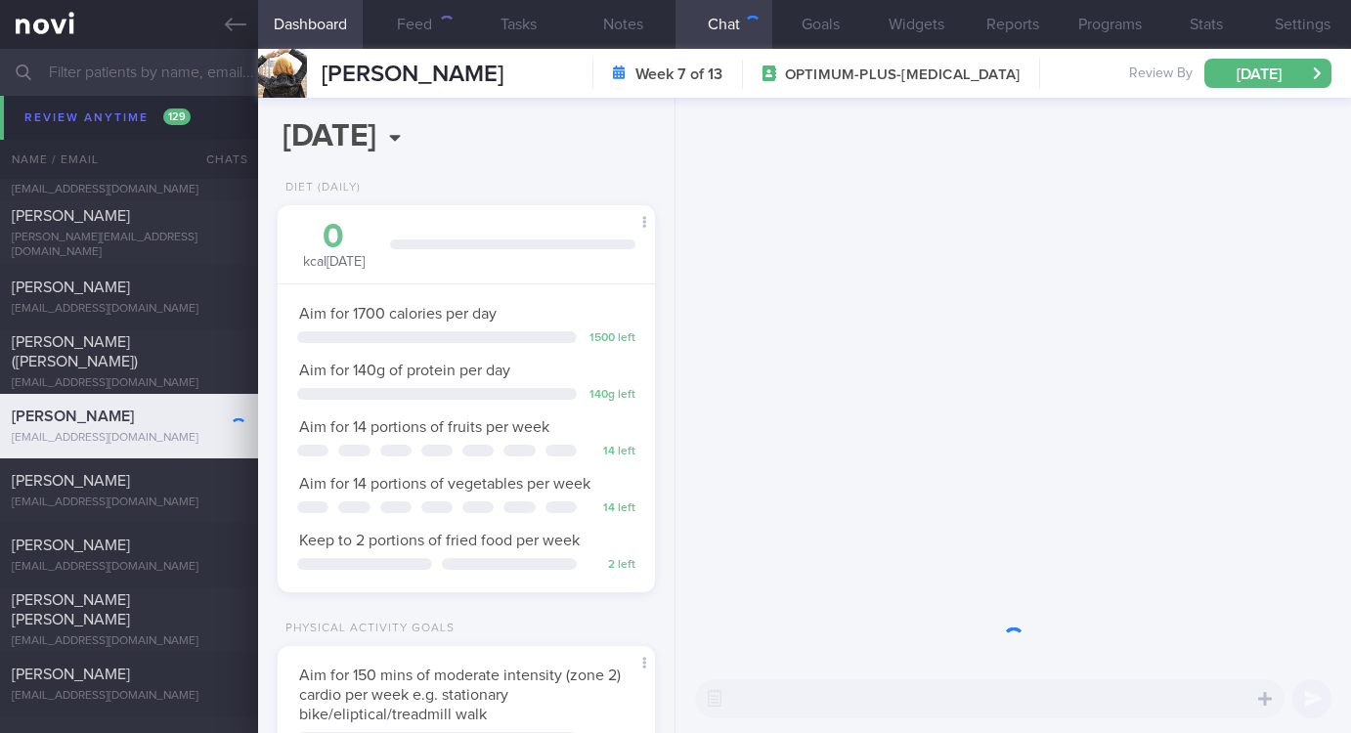
scroll to position [188, 320]
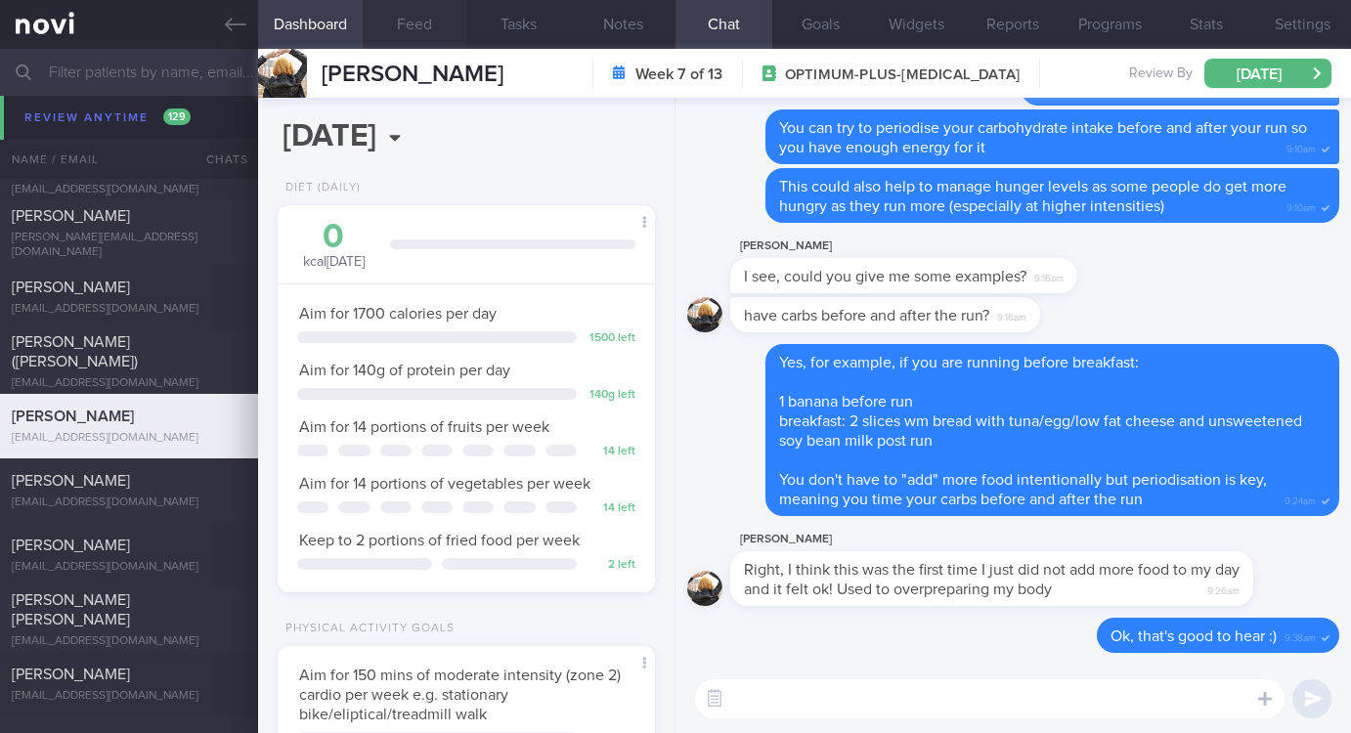
click at [418, 27] on button "Feed" at bounding box center [415, 24] width 105 height 49
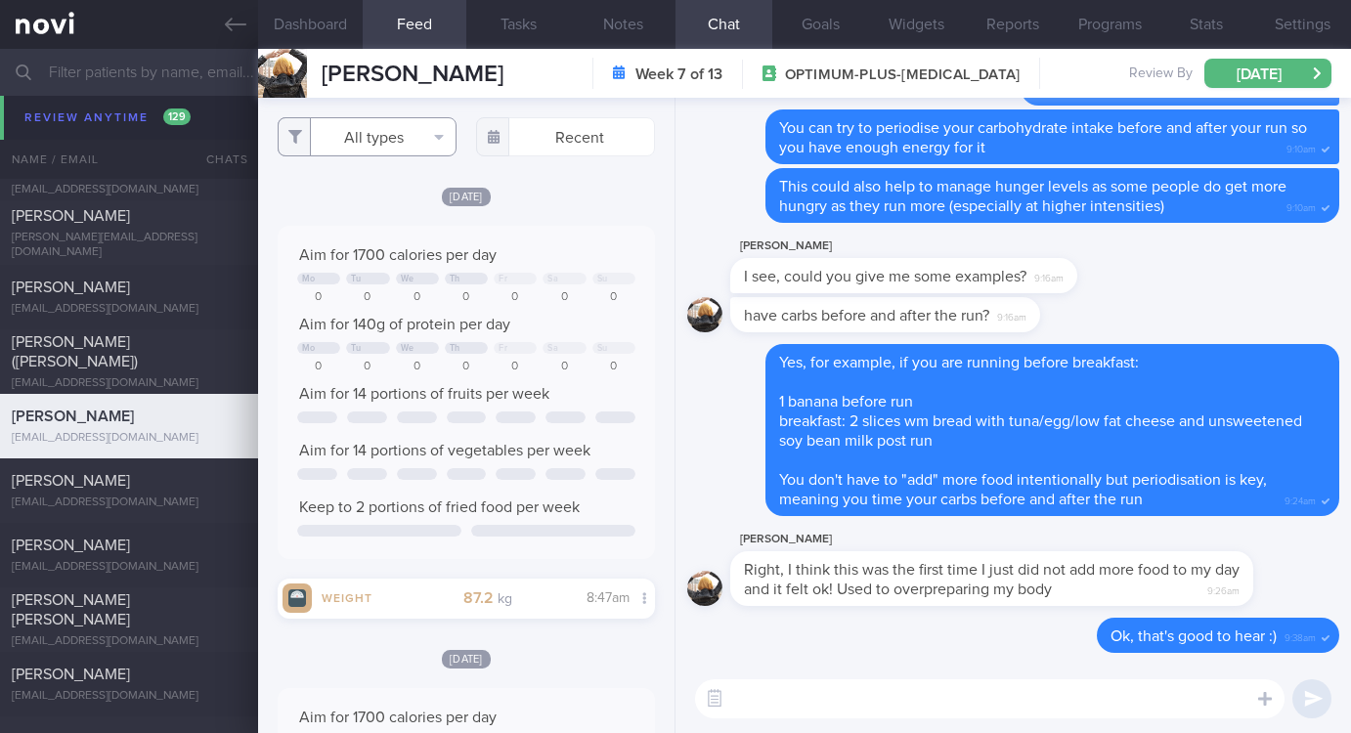
click at [347, 155] on button "All types" at bounding box center [367, 136] width 179 height 39
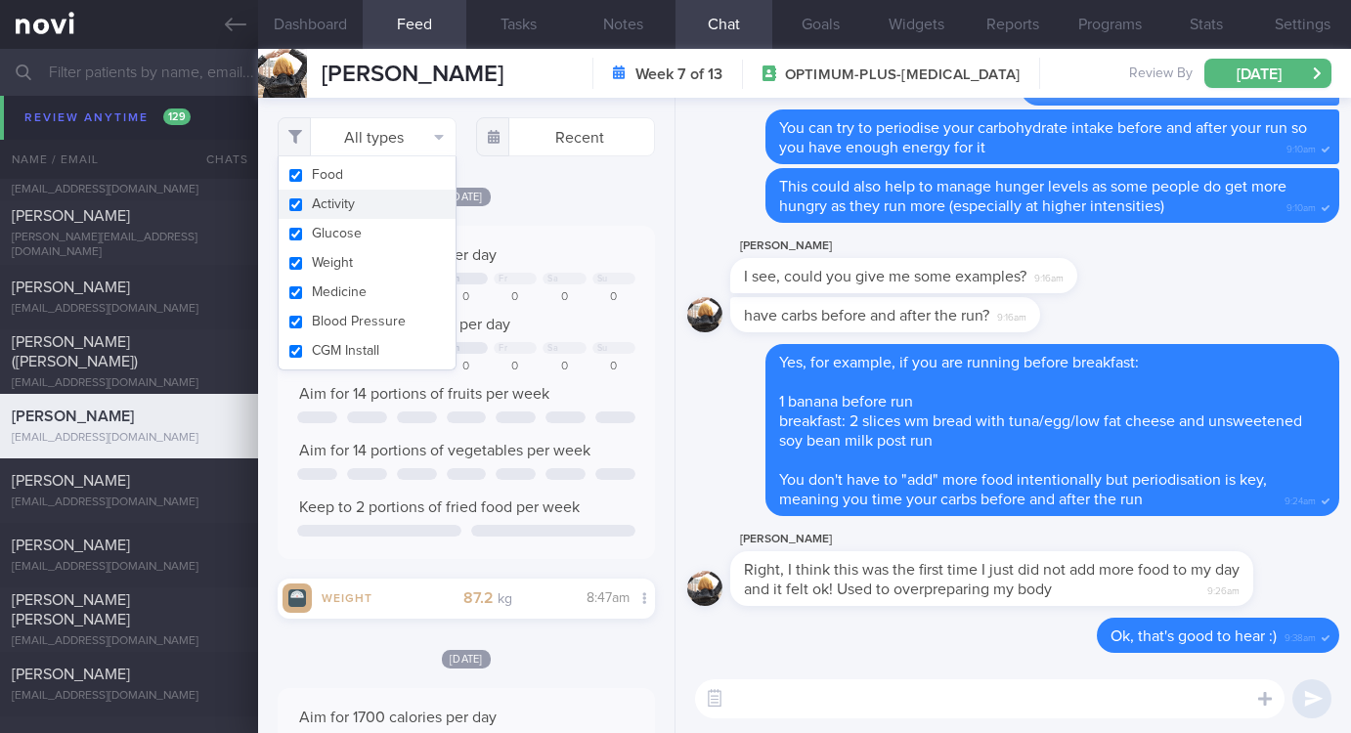
click at [351, 203] on button "Activity" at bounding box center [367, 204] width 177 height 29
checkbox input "false"
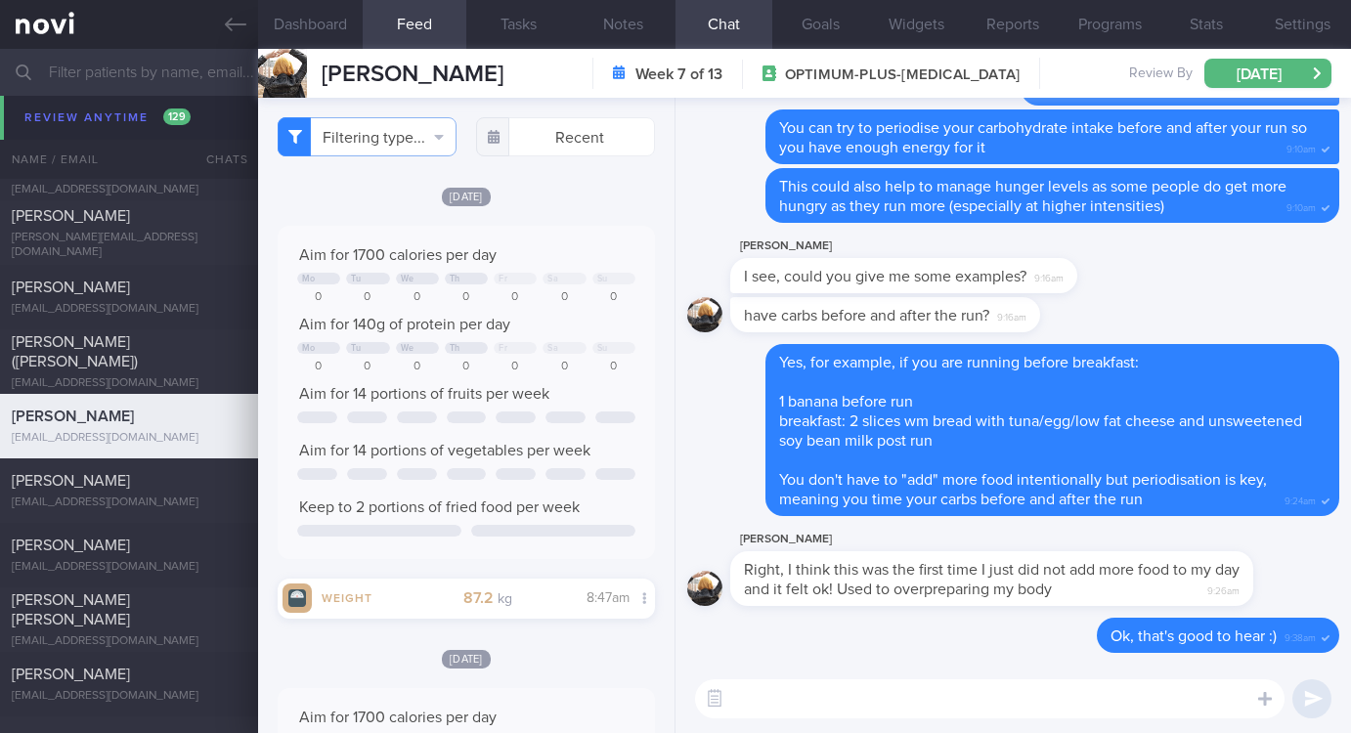
click at [837, 705] on textarea at bounding box center [989, 698] width 589 height 39
click at [328, 30] on button "Dashboard" at bounding box center [310, 24] width 105 height 49
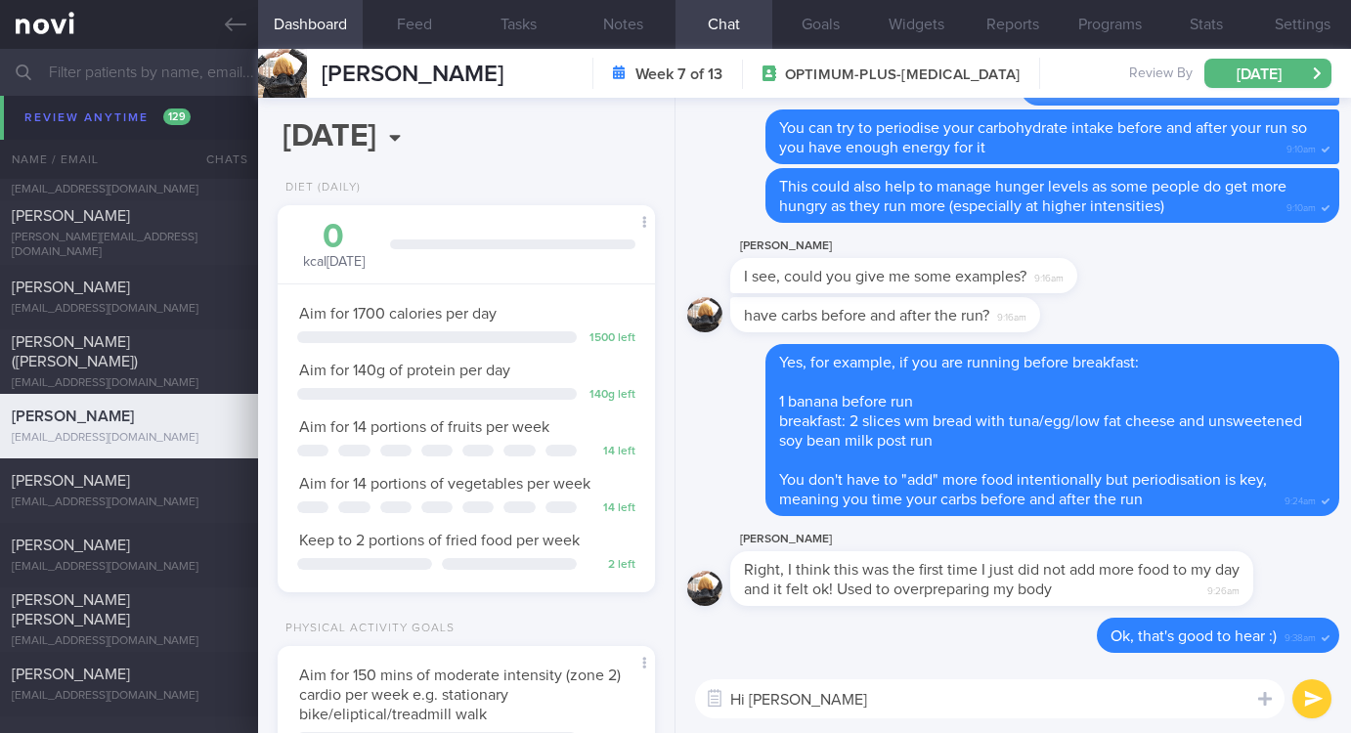
scroll to position [737, 0]
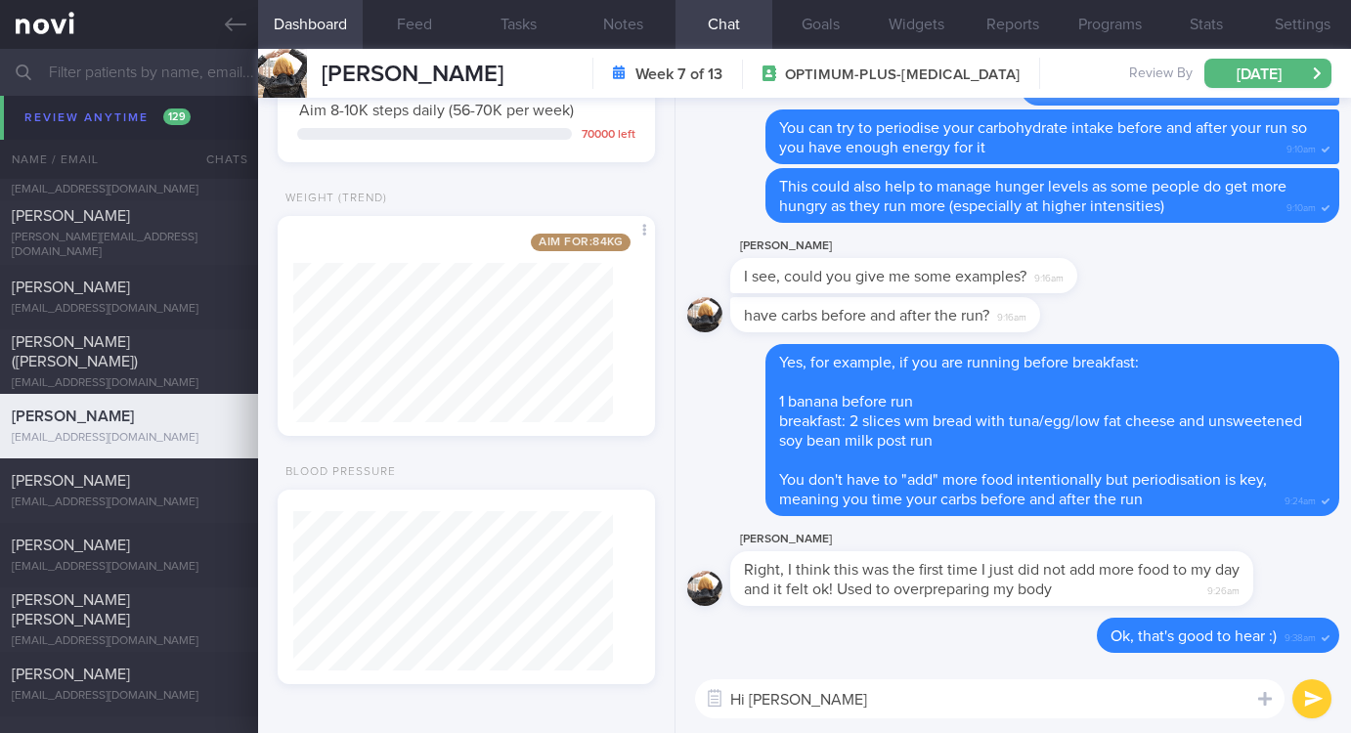
click at [870, 703] on textarea "Hi [PERSON_NAME]" at bounding box center [989, 698] width 589 height 39
type textarea "Hi [PERSON_NAME], noted weight is on the downtrend again :)"
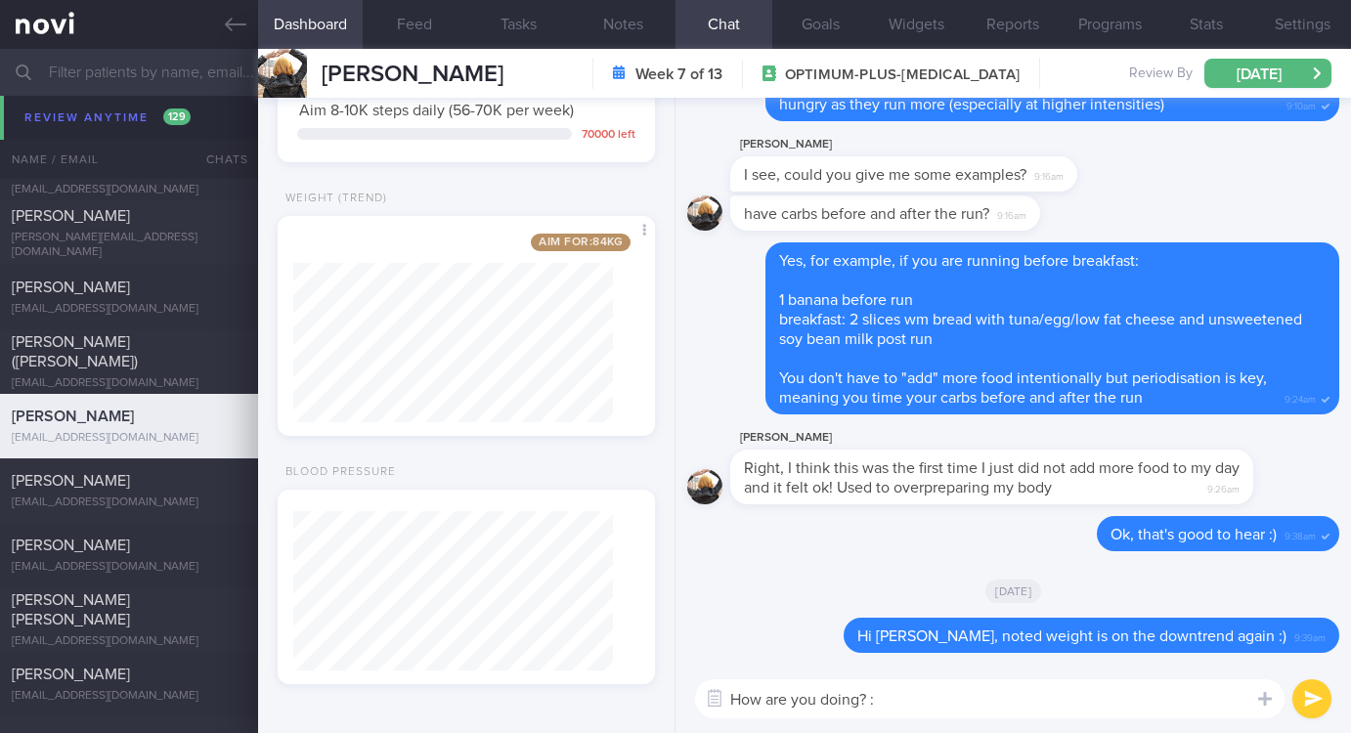
type textarea "How are you doing? :)"
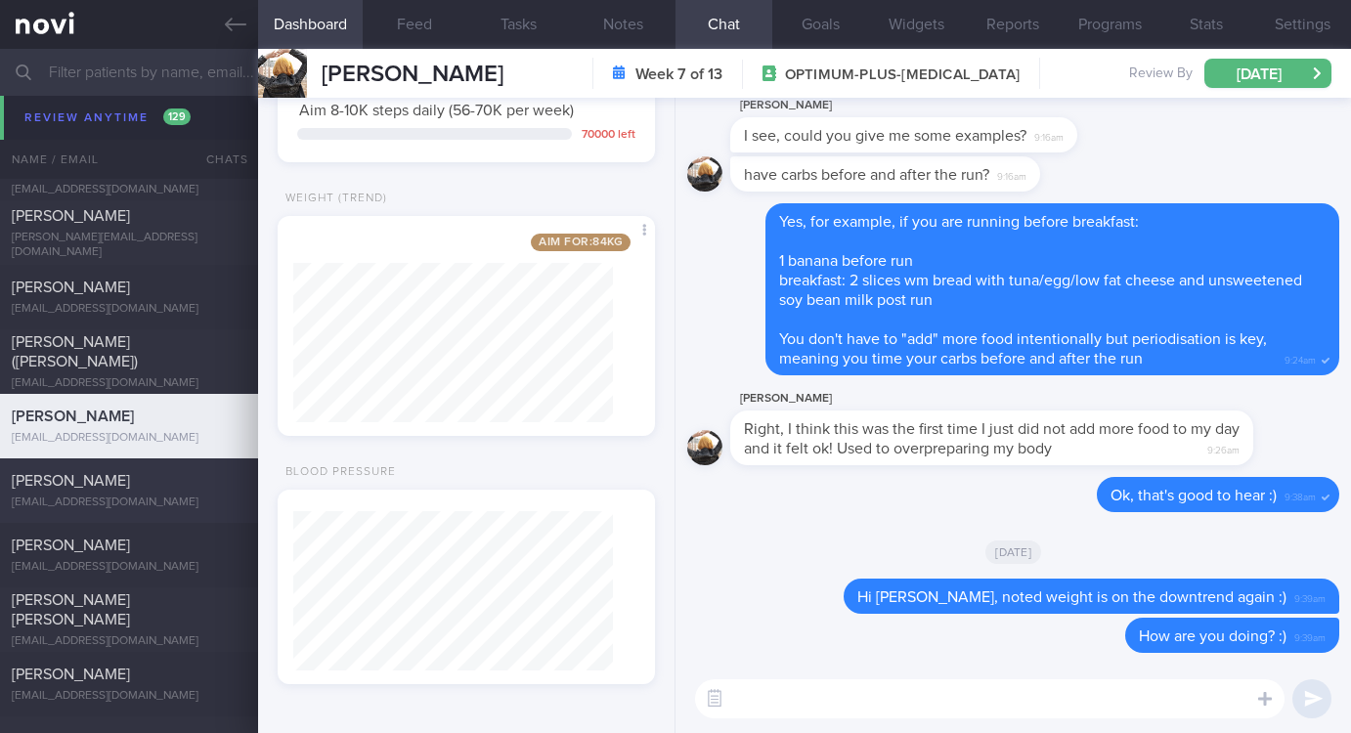
click at [117, 491] on div "[PERSON_NAME] [PERSON_NAME][EMAIL_ADDRESS][DOMAIN_NAME]" at bounding box center [129, 490] width 258 height 39
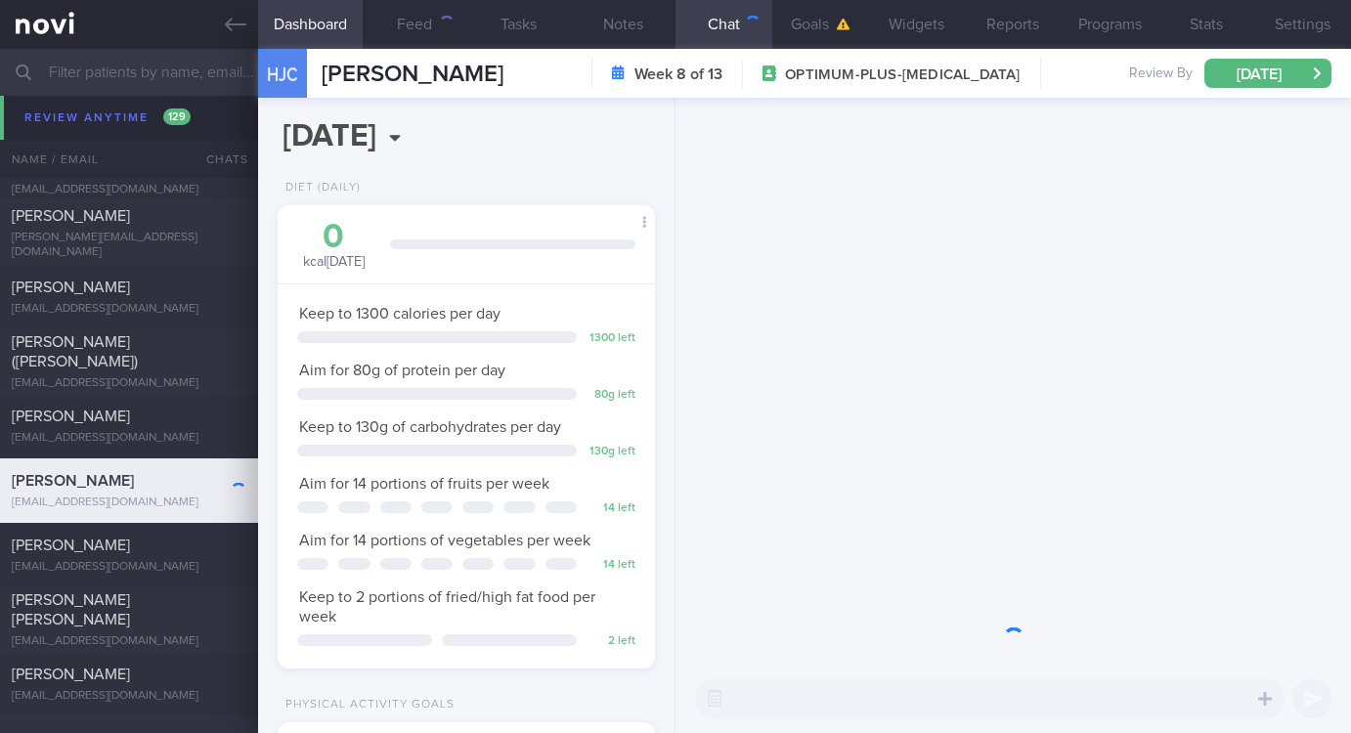
scroll to position [188, 320]
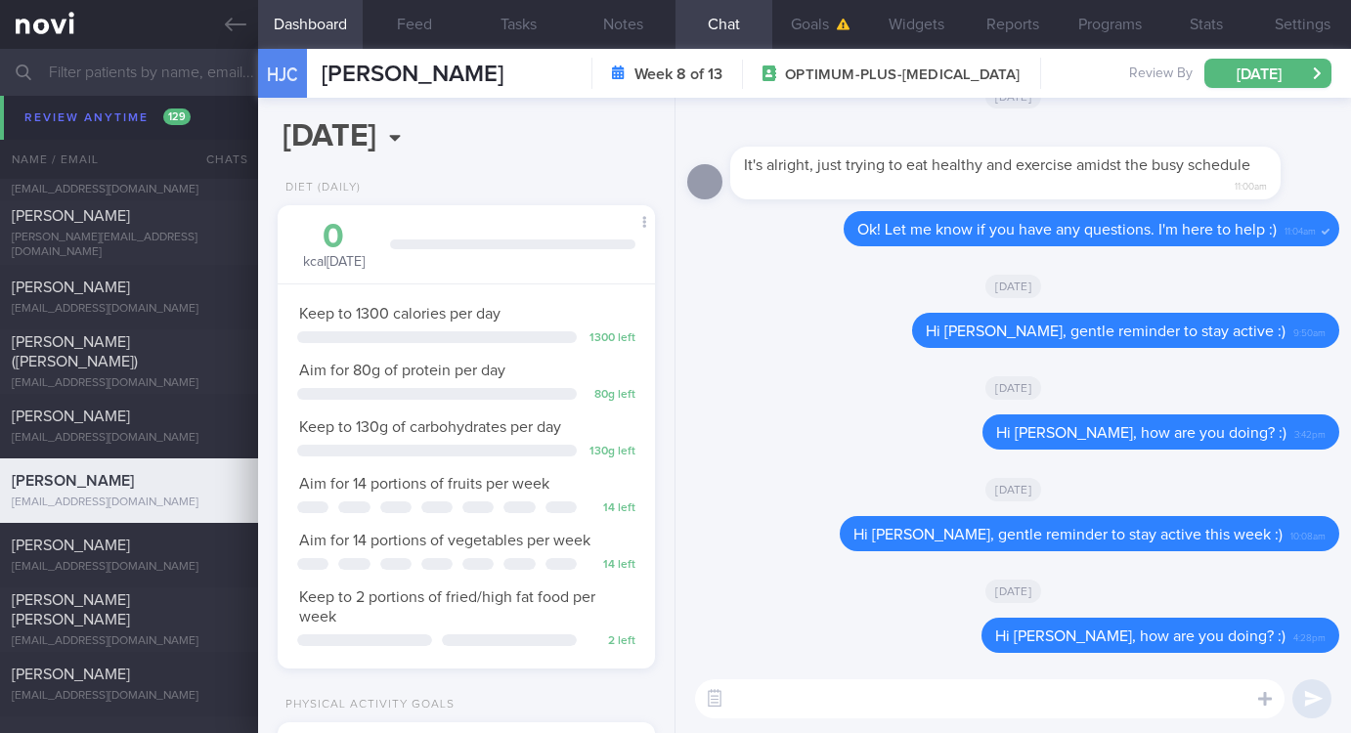
click at [911, 717] on textarea at bounding box center [989, 698] width 589 height 39
paste textarea "Remember to do your regular strength training this week :)"
type textarea "Hi [PERSON_NAME], Remember to do your regular strength training this week :)"
click at [833, 694] on textarea "Hi [PERSON_NAME], Remember to do your regular strength training this week :)" at bounding box center [989, 698] width 589 height 39
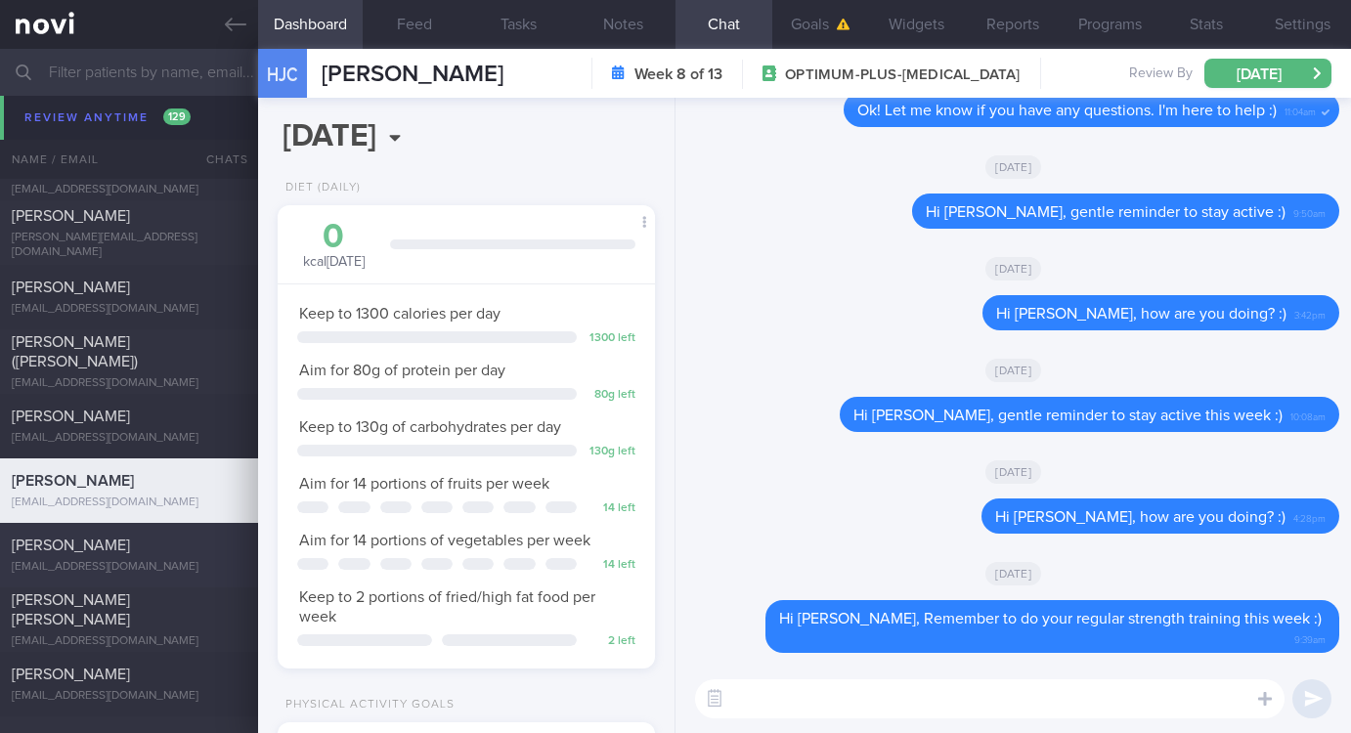
click at [130, 538] on span "[PERSON_NAME]" at bounding box center [71, 546] width 118 height 16
type input "tracked"
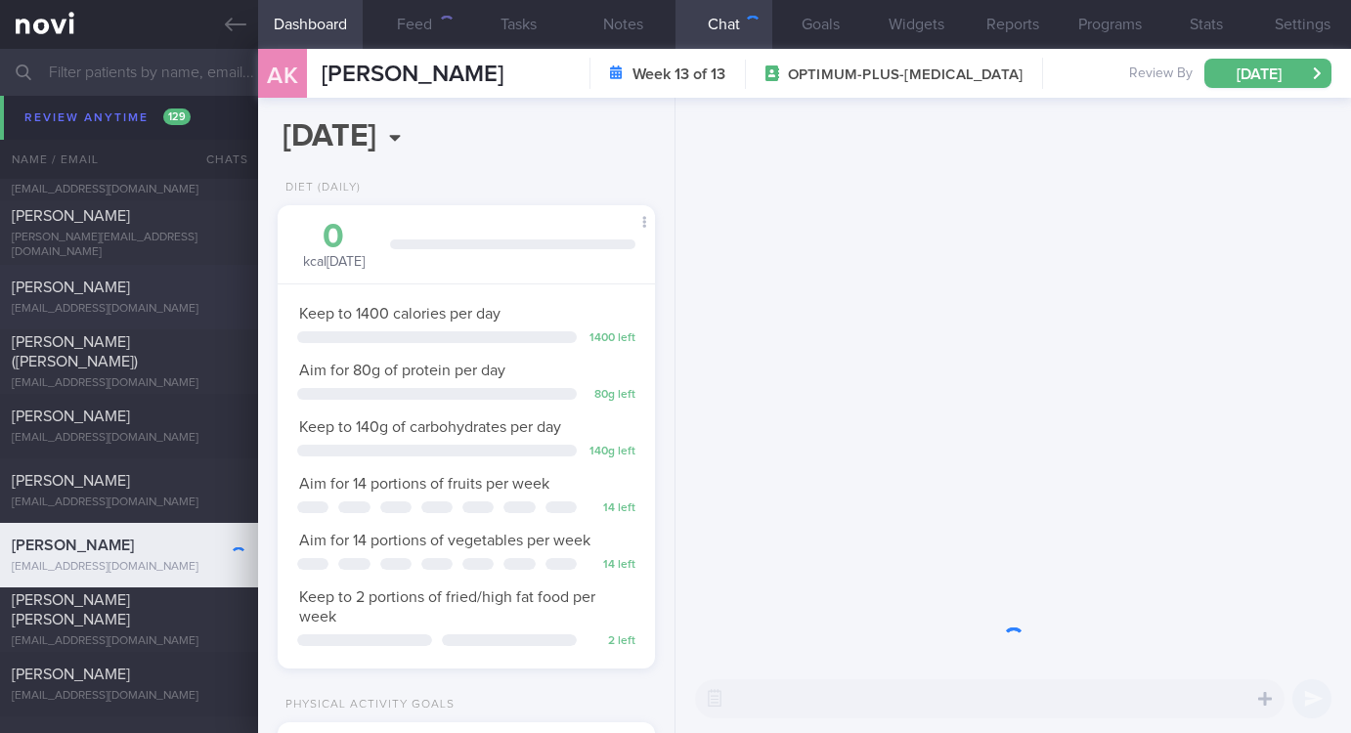
scroll to position [188, 320]
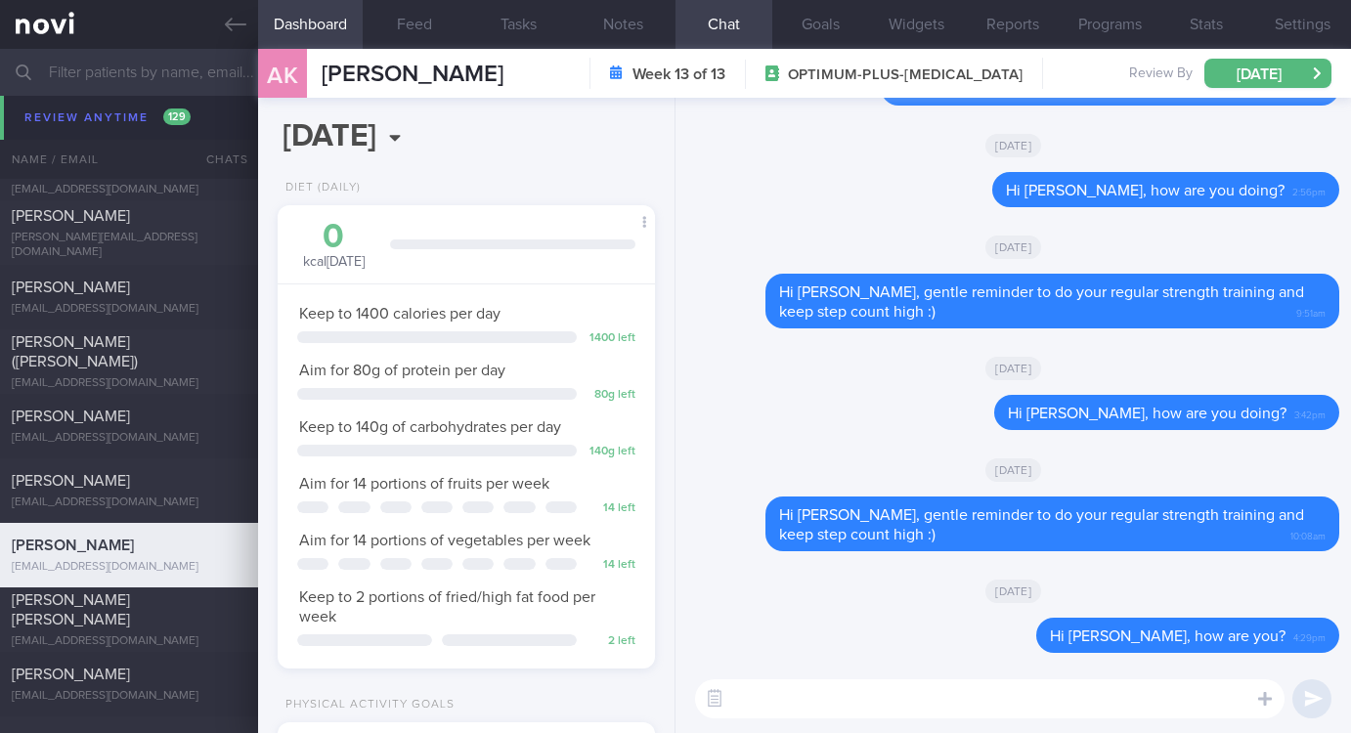
click at [1037, 693] on textarea at bounding box center [989, 698] width 589 height 39
type textarea "Hi [PERSON_NAME], how are you doing? :)"
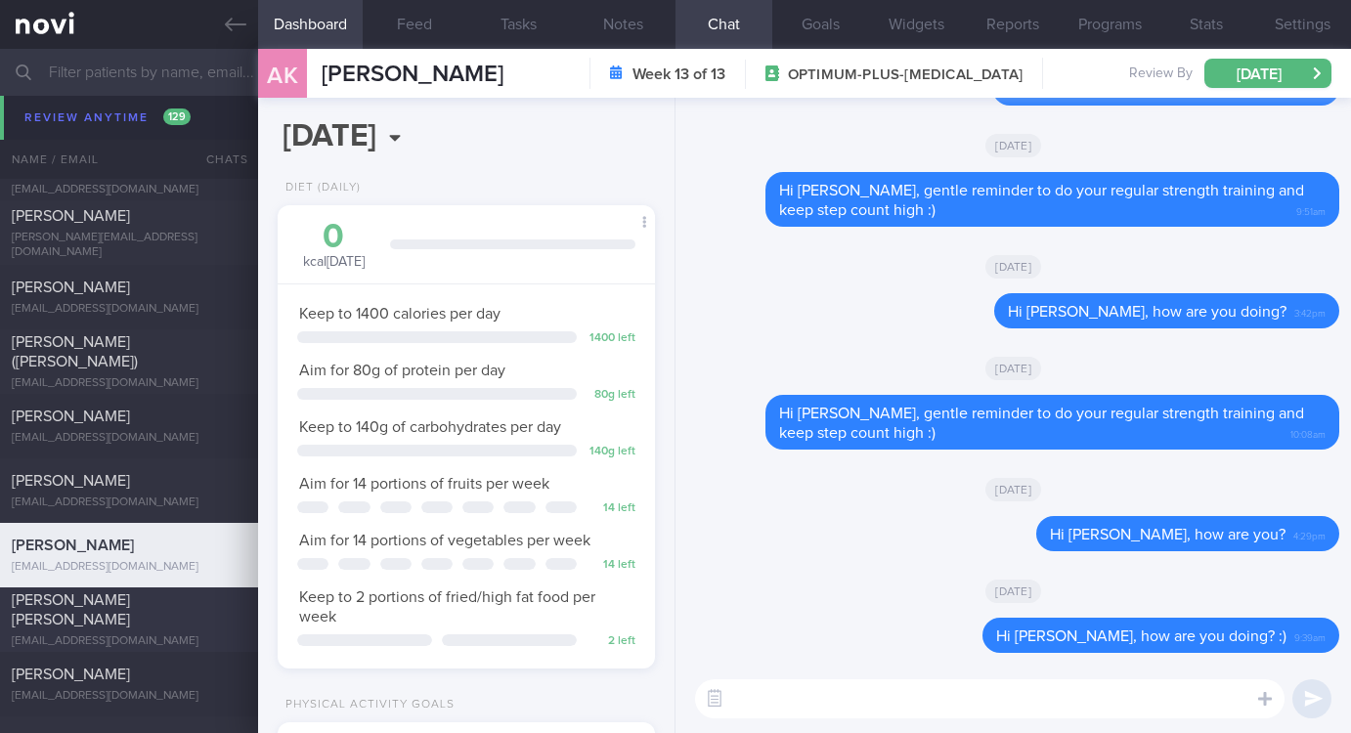
click at [81, 615] on span "[PERSON_NAME] [PERSON_NAME]" at bounding box center [71, 609] width 118 height 35
type input "Tracked. [PERSON_NAME]"
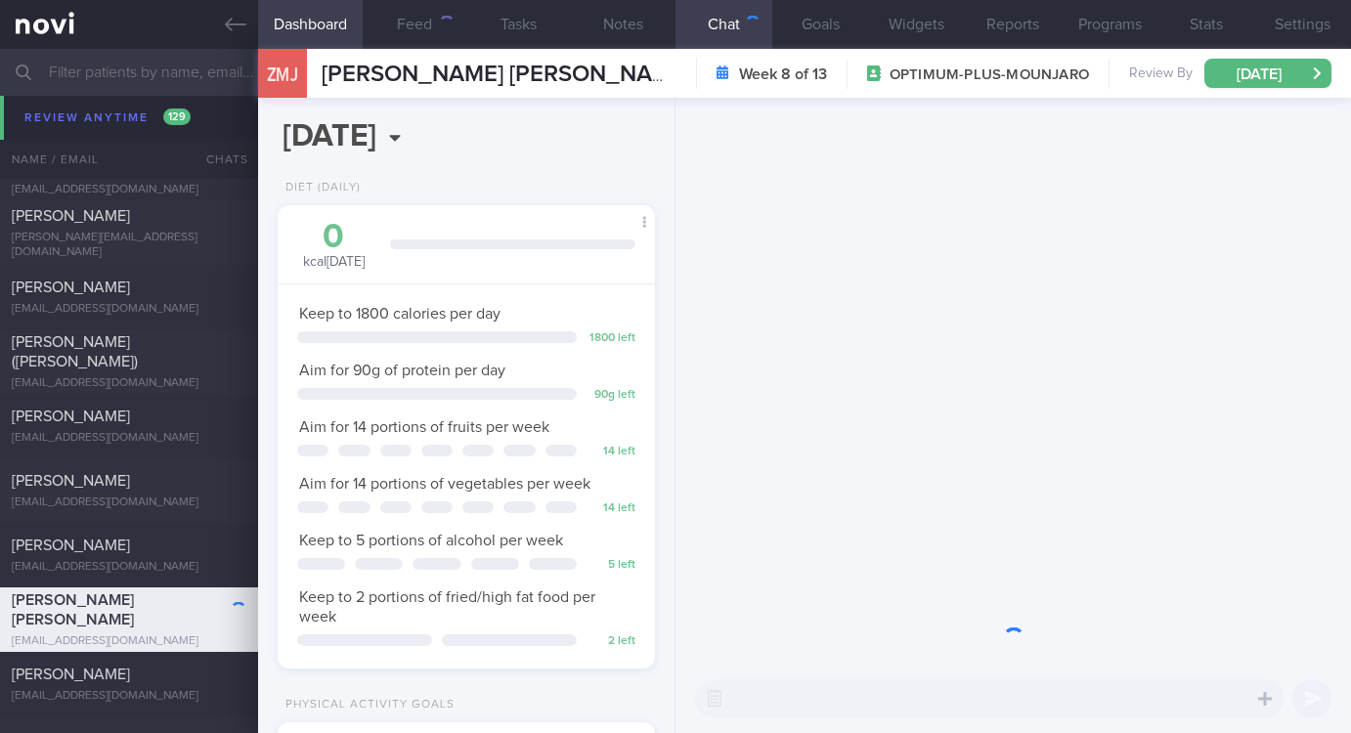
scroll to position [188, 320]
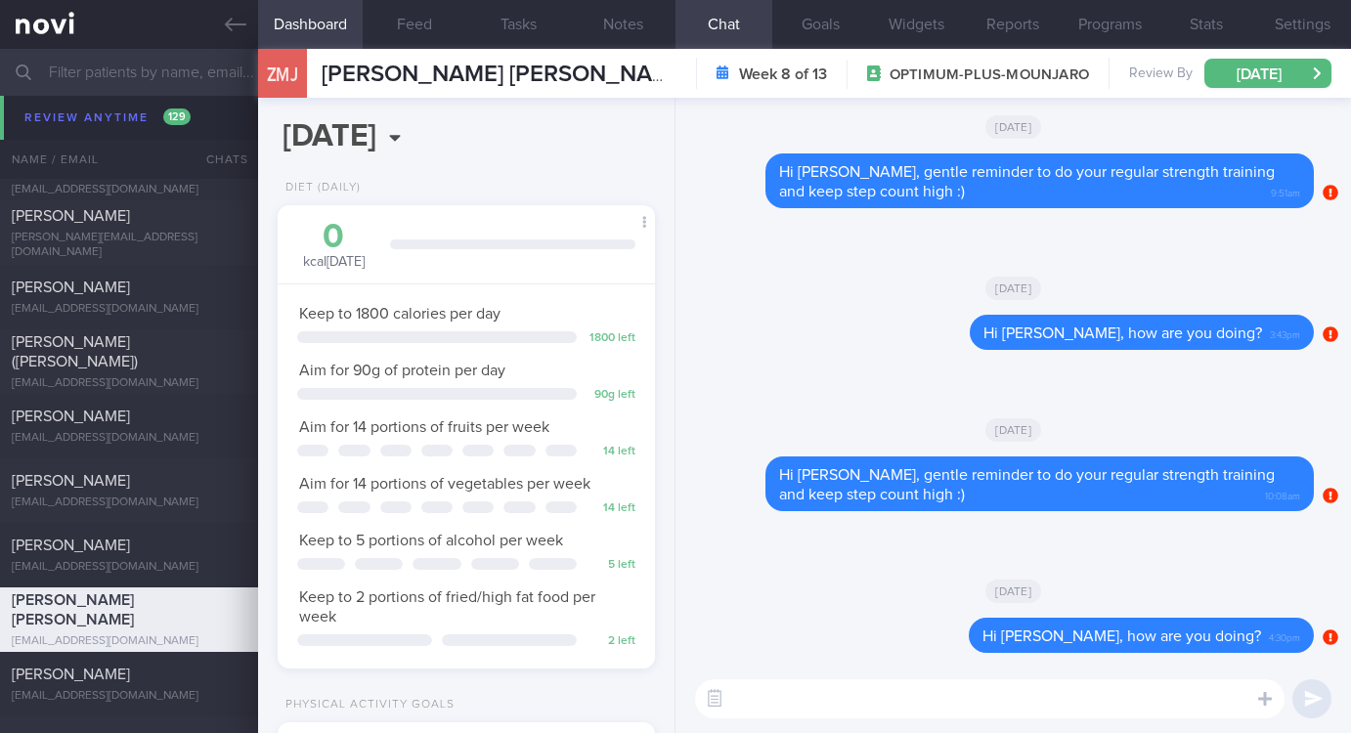
click at [1002, 707] on textarea at bounding box center [989, 698] width 589 height 39
paste textarea "Remember to do your regular strength training this week :)"
type textarea "Hi [PERSON_NAME], Remember to do your regular strength training this week :)"
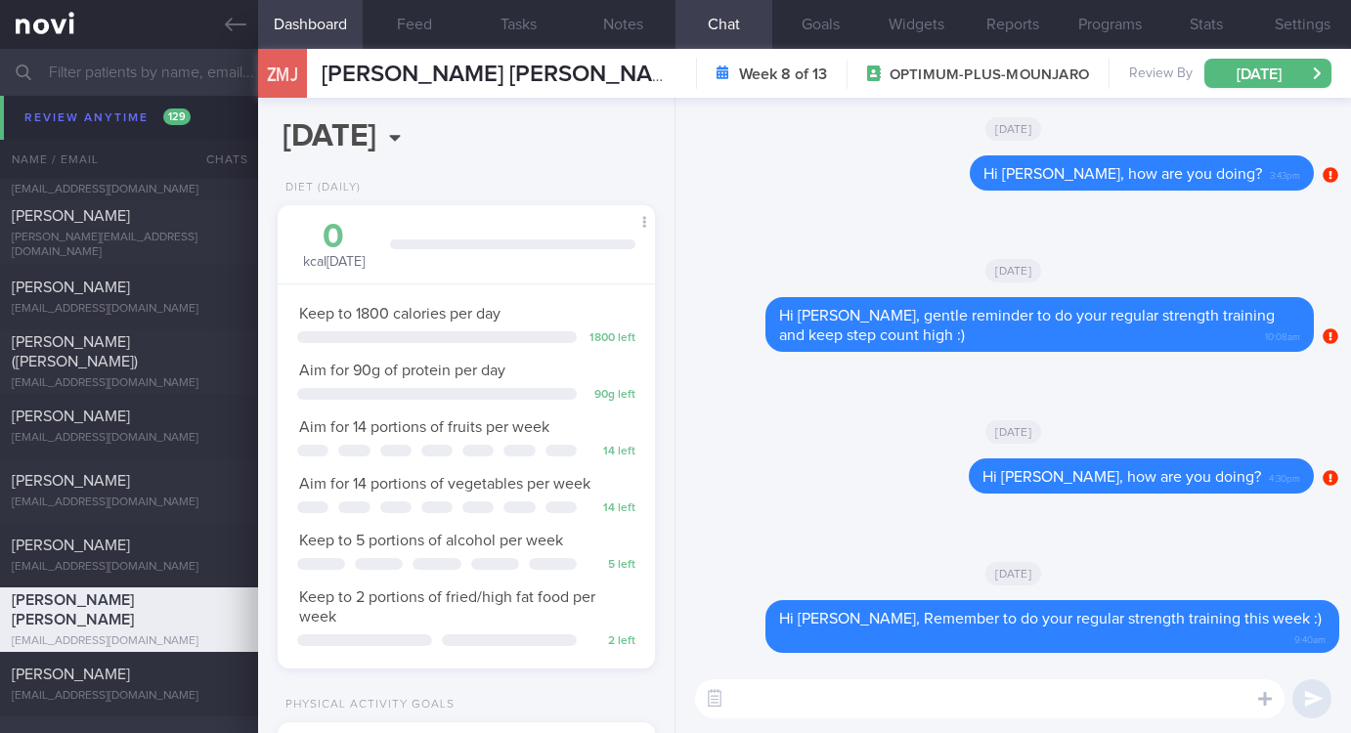
scroll to position [6452, 0]
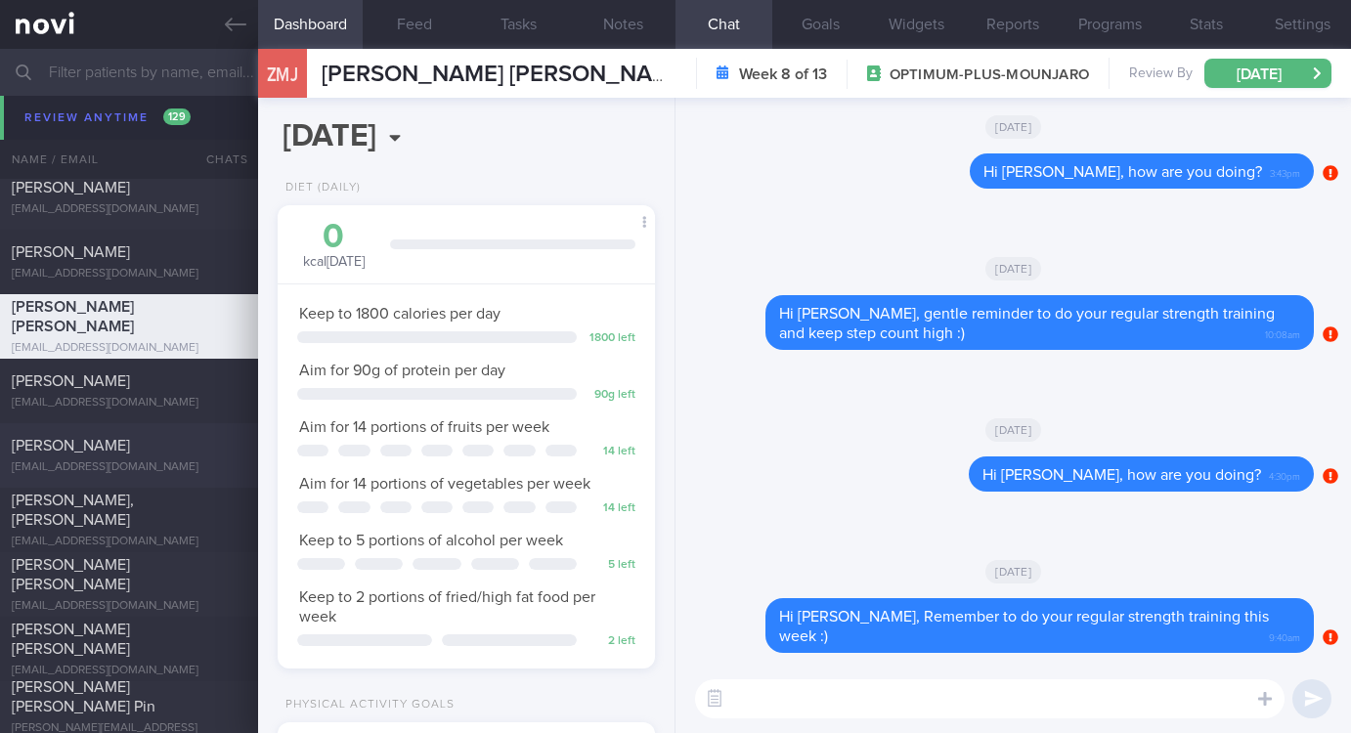
click at [157, 461] on div "[EMAIL_ADDRESS][DOMAIN_NAME]" at bounding box center [129, 467] width 235 height 15
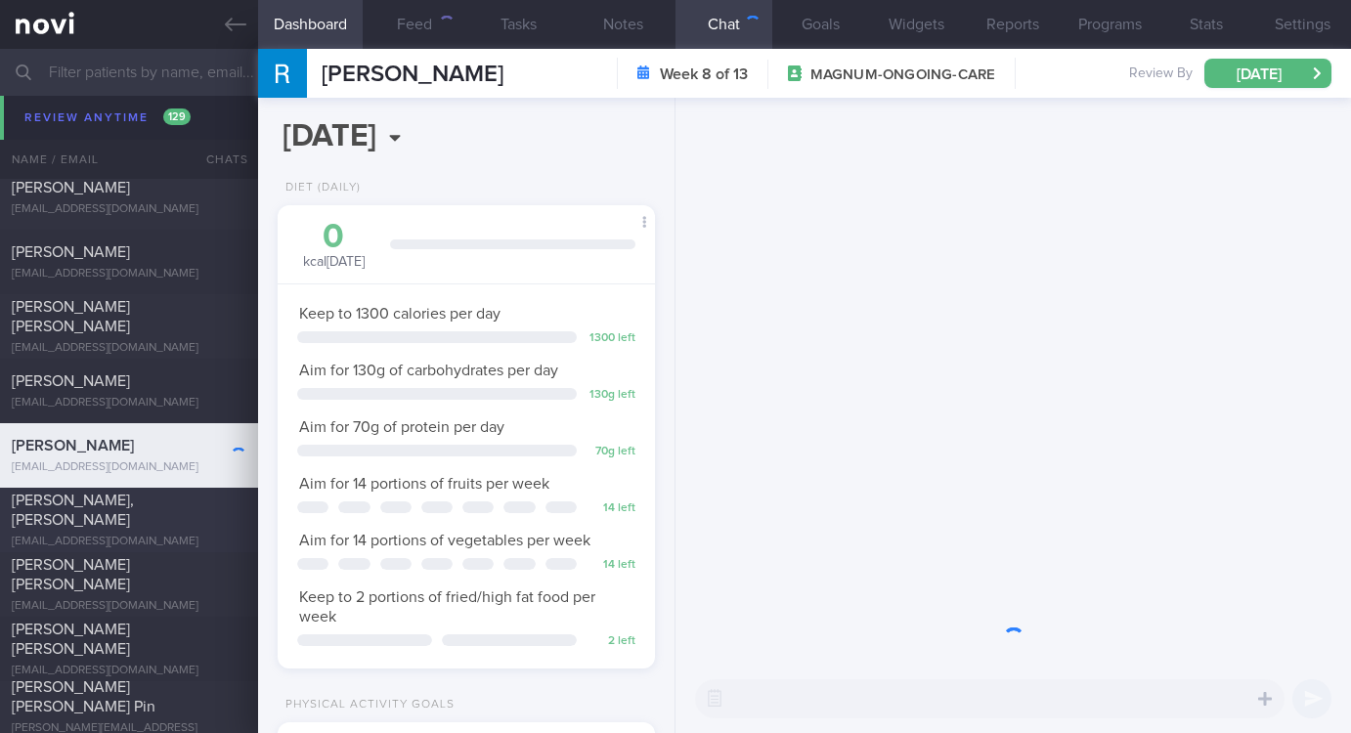
click at [160, 516] on div "[PERSON_NAME], [PERSON_NAME]" at bounding box center [127, 510] width 230 height 39
type input "Tracked"
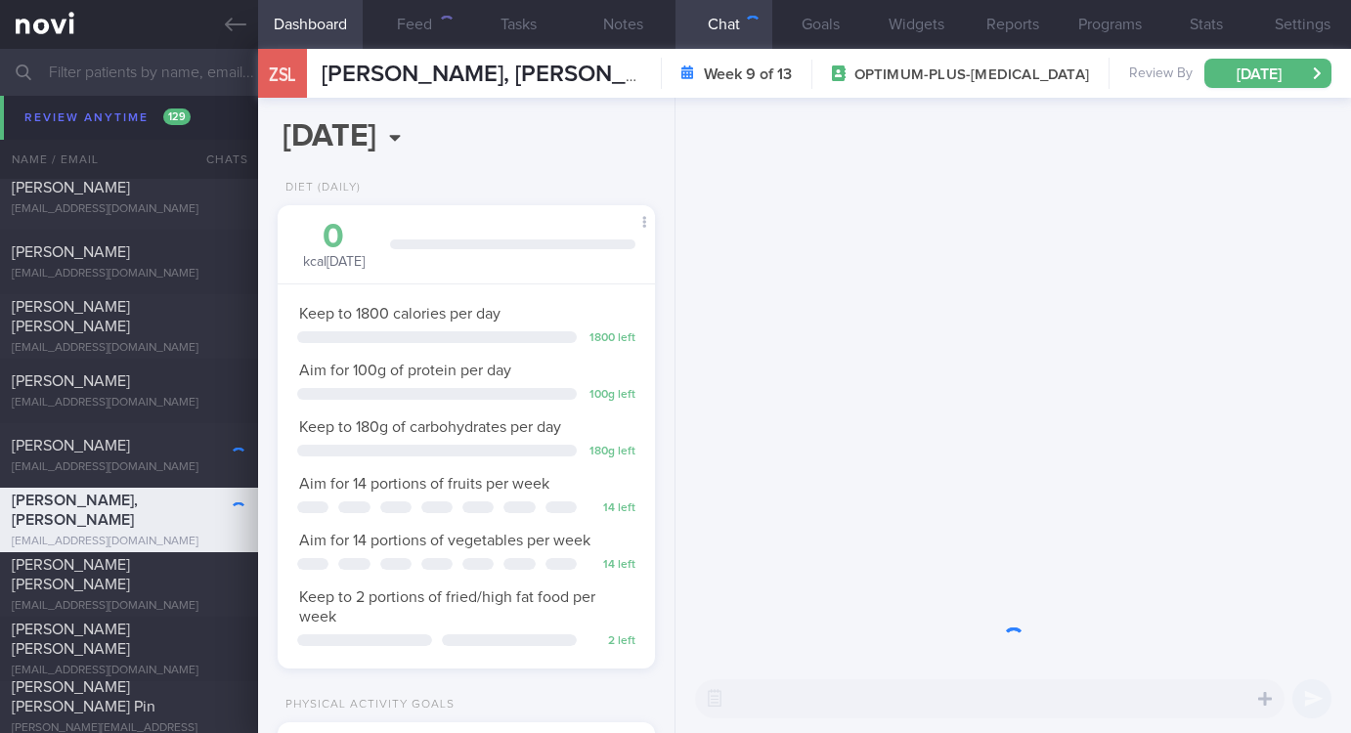
scroll to position [188, 320]
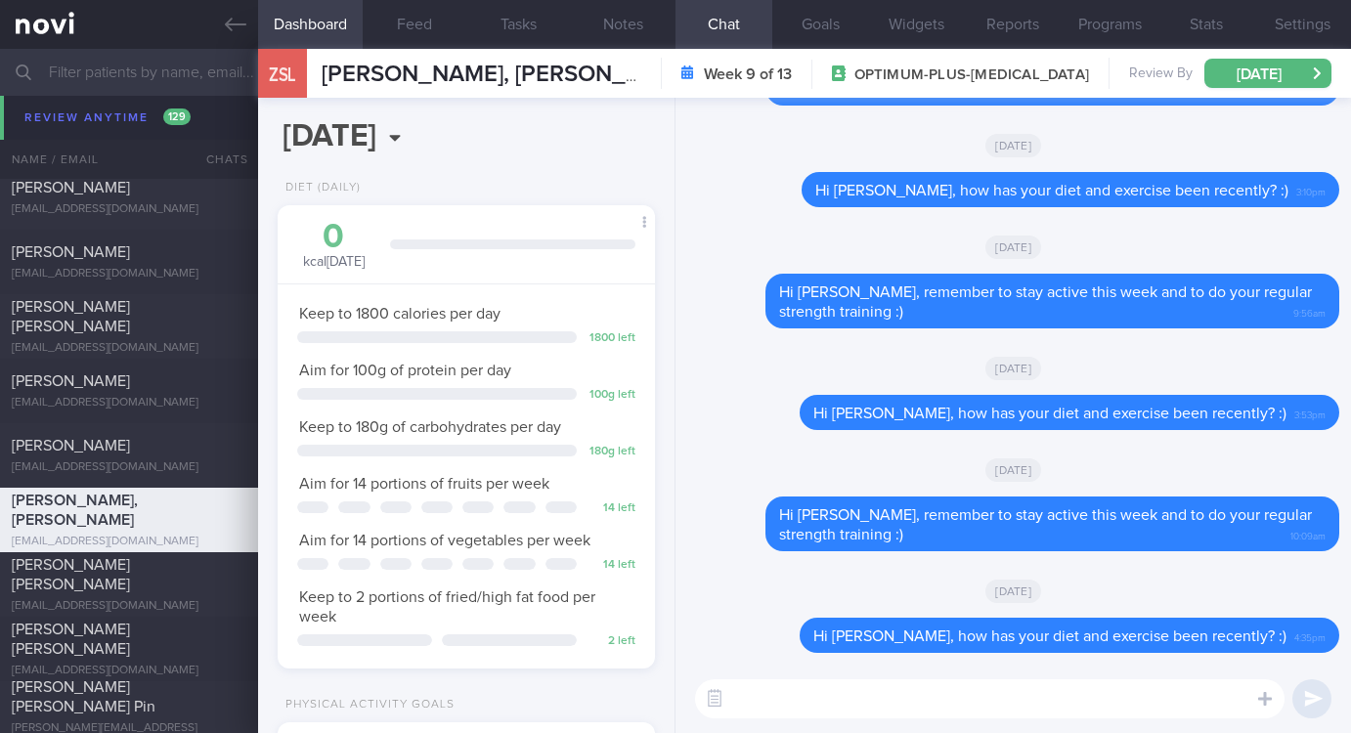
click at [904, 690] on textarea at bounding box center [989, 698] width 589 height 39
click at [852, 690] on textarea at bounding box center [989, 698] width 589 height 39
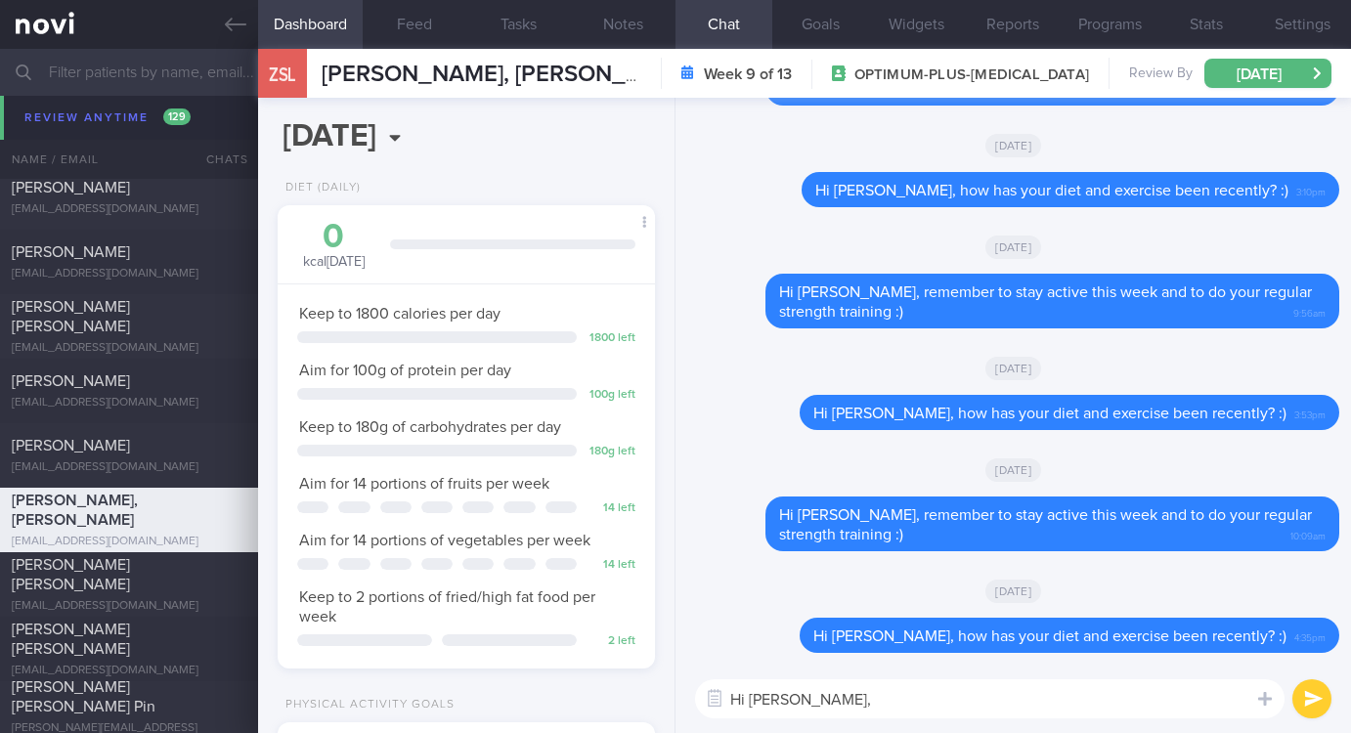
paste textarea "Remember to do your regular strength training this week :)"
type textarea "Hi [PERSON_NAME], Remember to do your regular strength training this week :)"
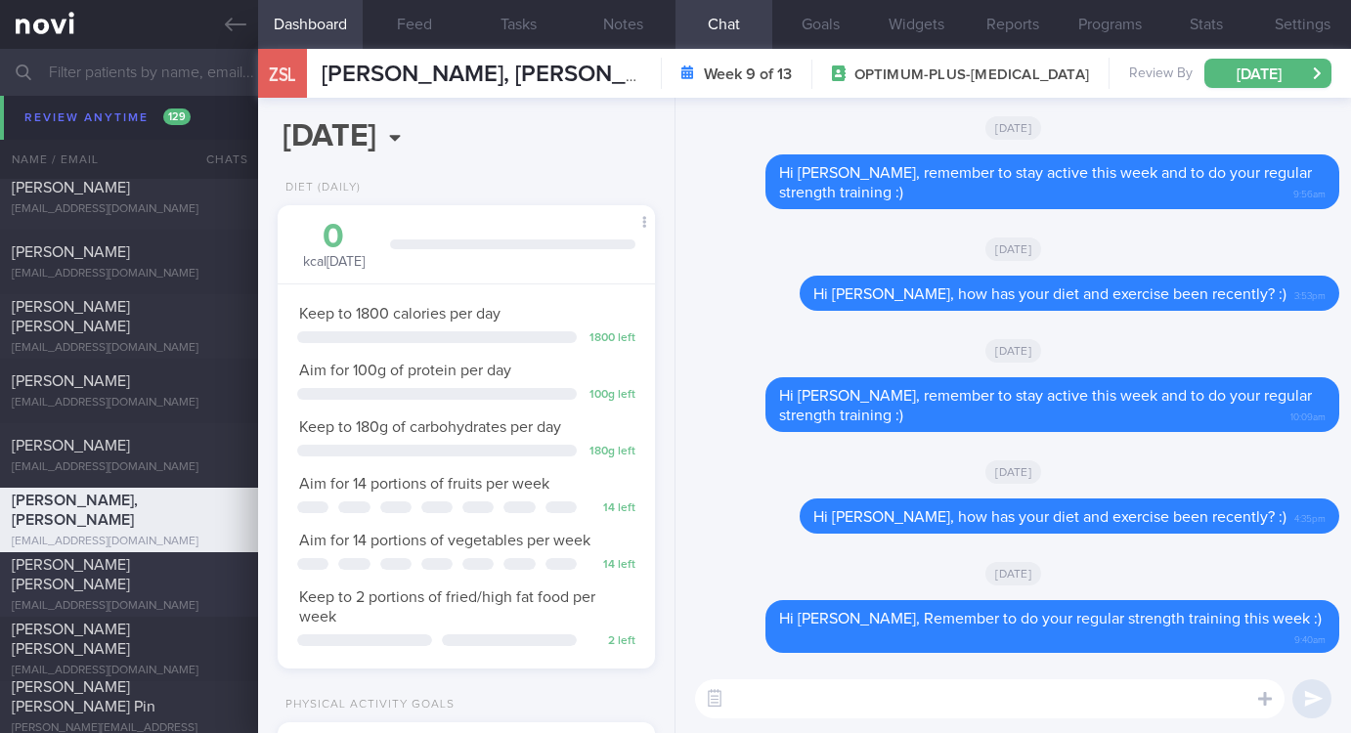
scroll to position [6598, 0]
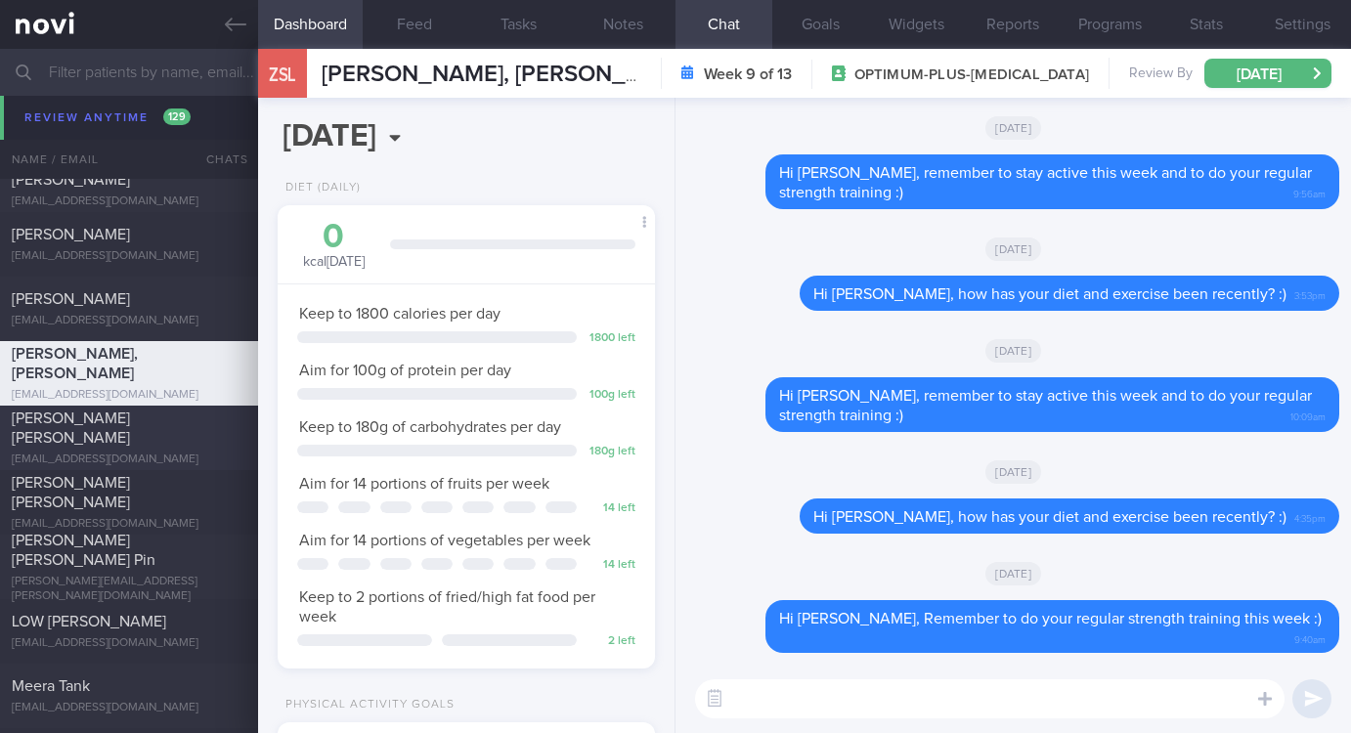
click at [135, 438] on div "[PERSON_NAME] [PERSON_NAME]" at bounding box center [127, 428] width 230 height 39
type input "Tracked. Mae"
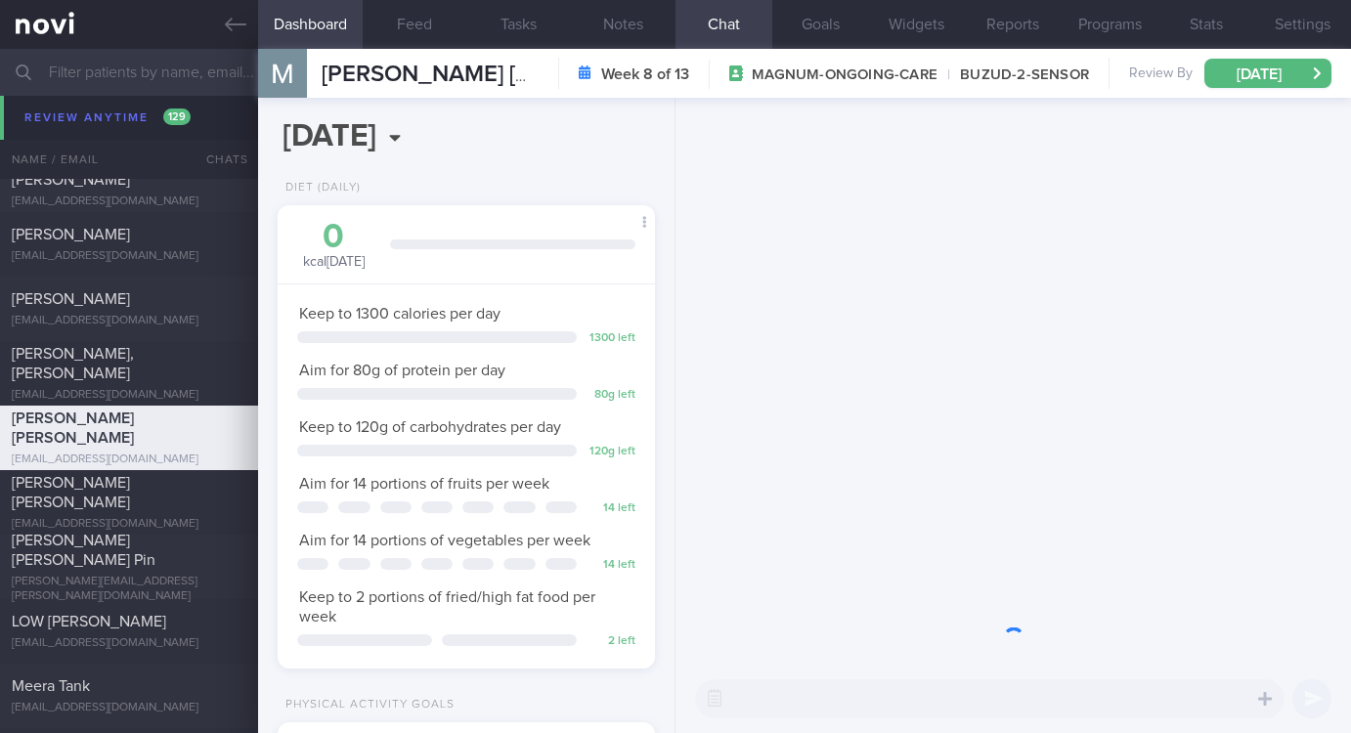
scroll to position [163, 327]
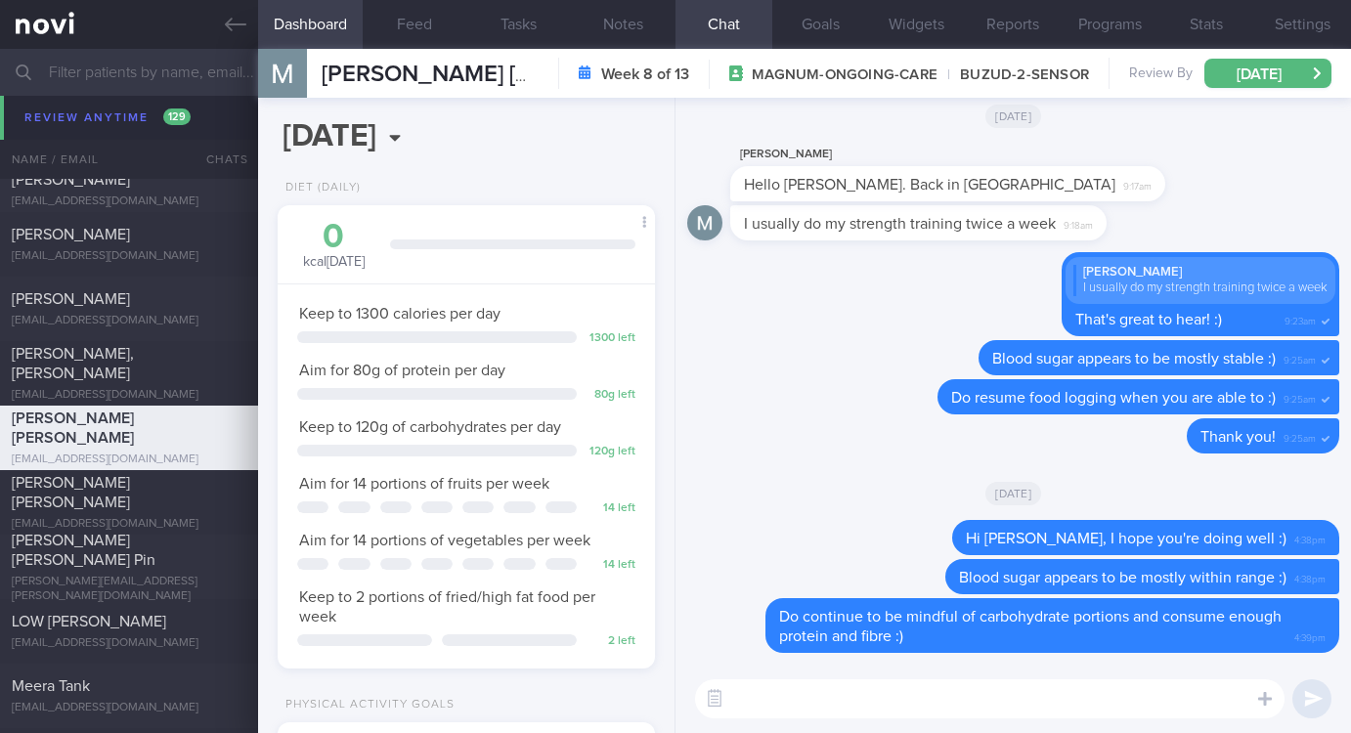
click at [889, 691] on textarea at bounding box center [989, 698] width 589 height 39
paste textarea "Remember to do your regular strength training this week :)"
type textarea "Hi [PERSON_NAME], Remember to do your regular strength training this week :)"
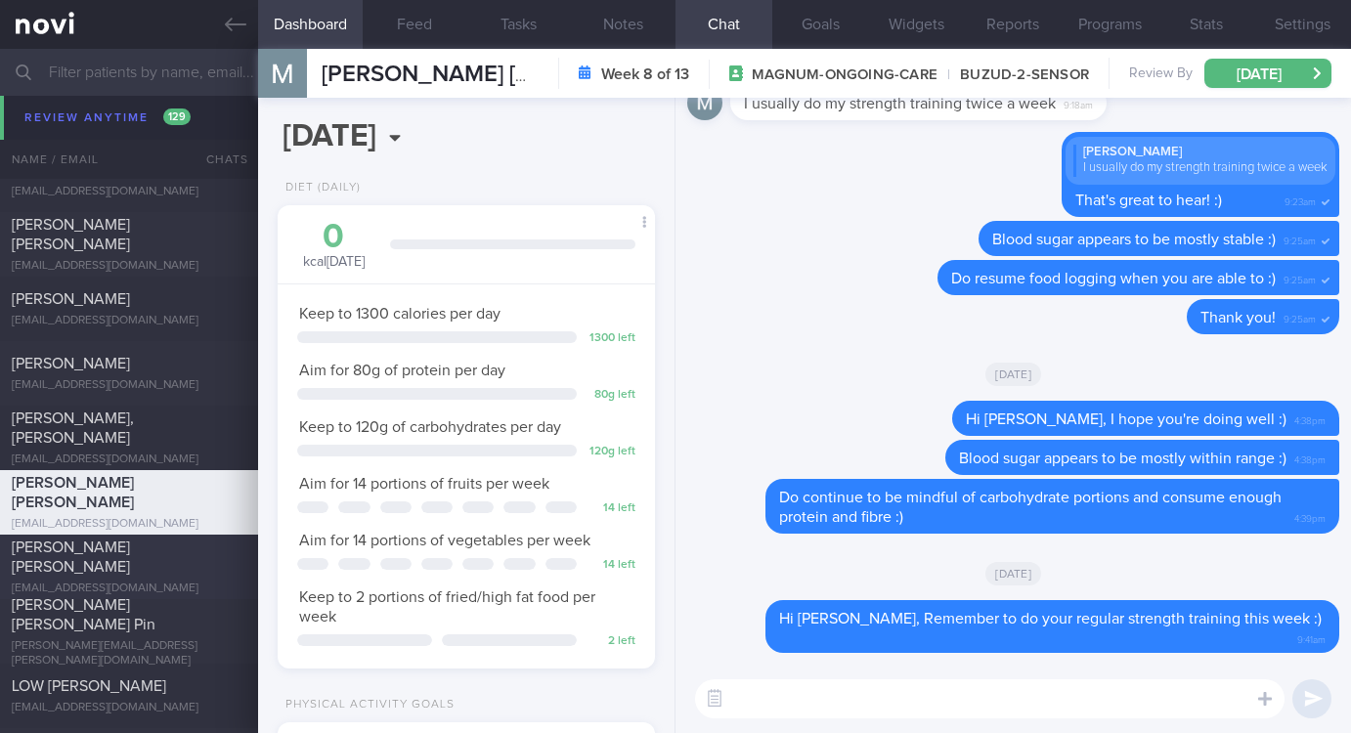
click at [129, 572] on span "[PERSON_NAME] [PERSON_NAME]" at bounding box center [71, 557] width 118 height 35
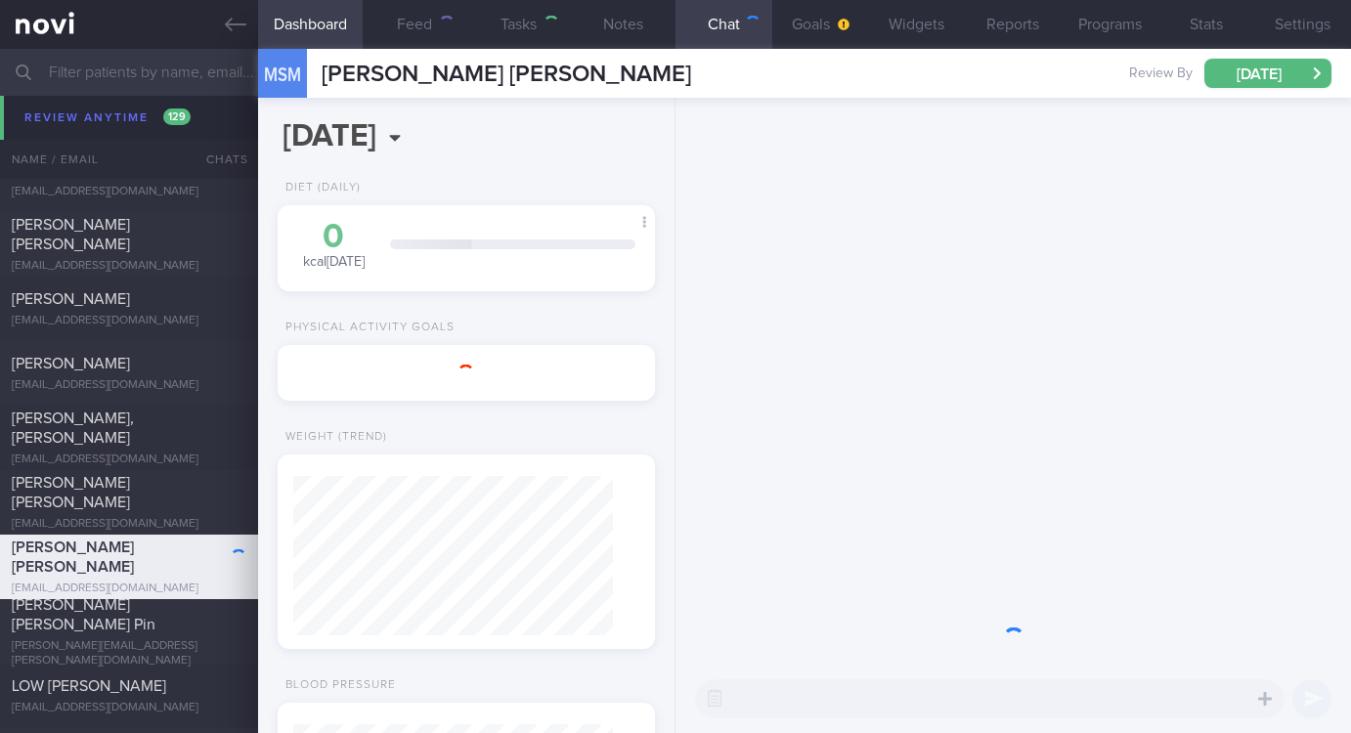
type input "Tracked. (Aman) [MEDICAL_DATA]"
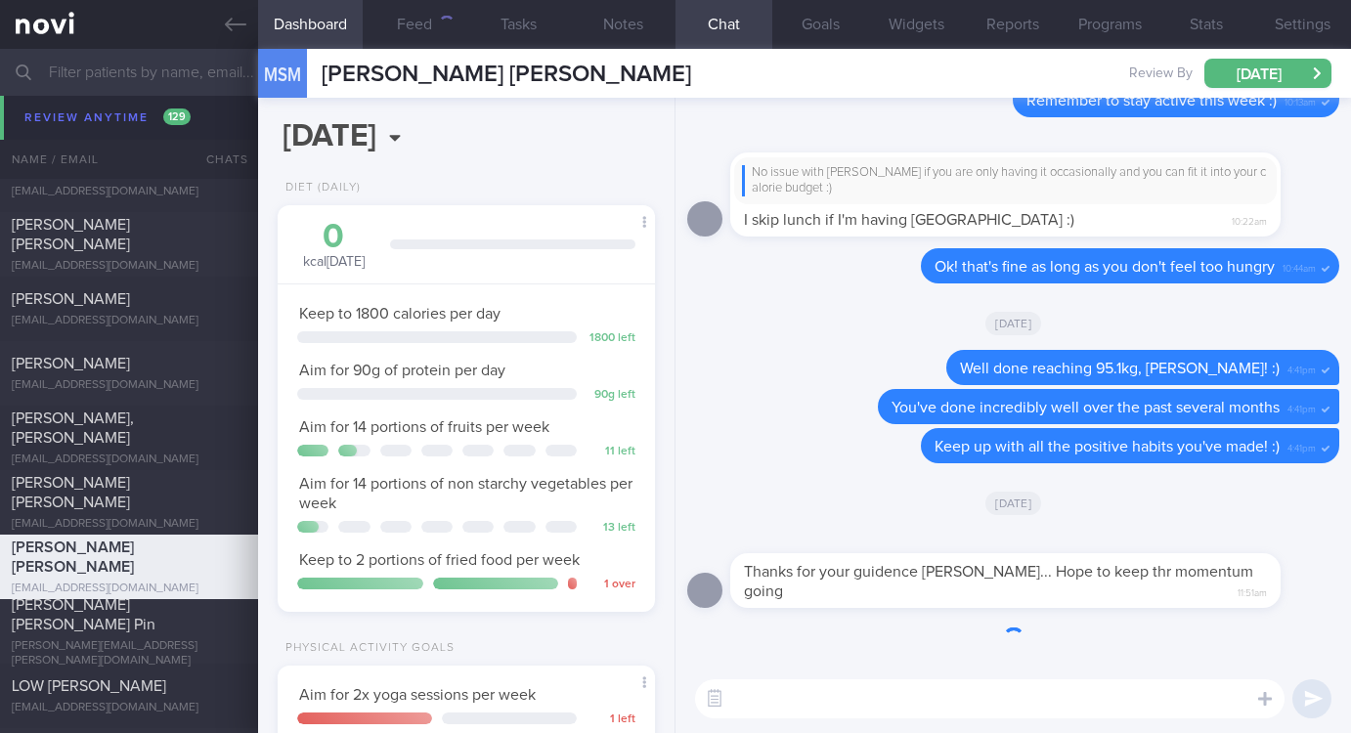
scroll to position [188, 320]
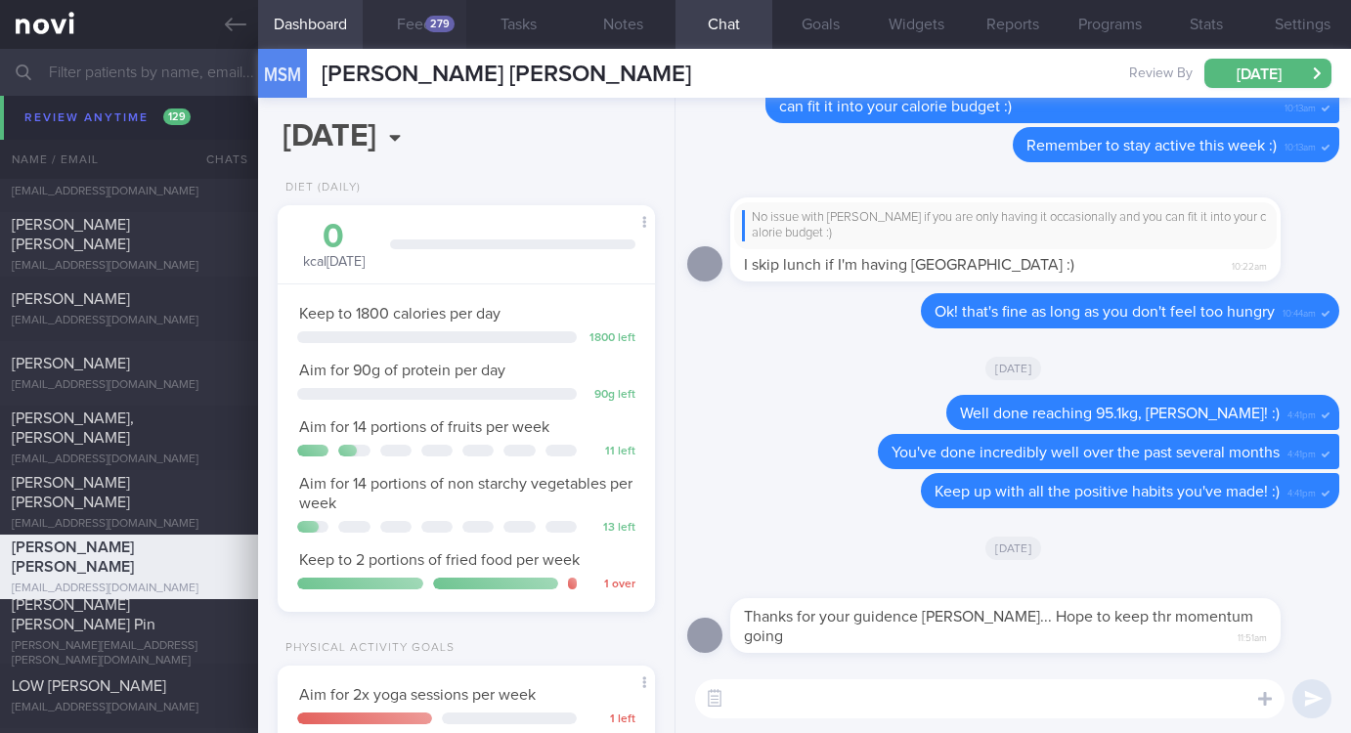
click at [416, 22] on button "Feed 279" at bounding box center [415, 24] width 105 height 49
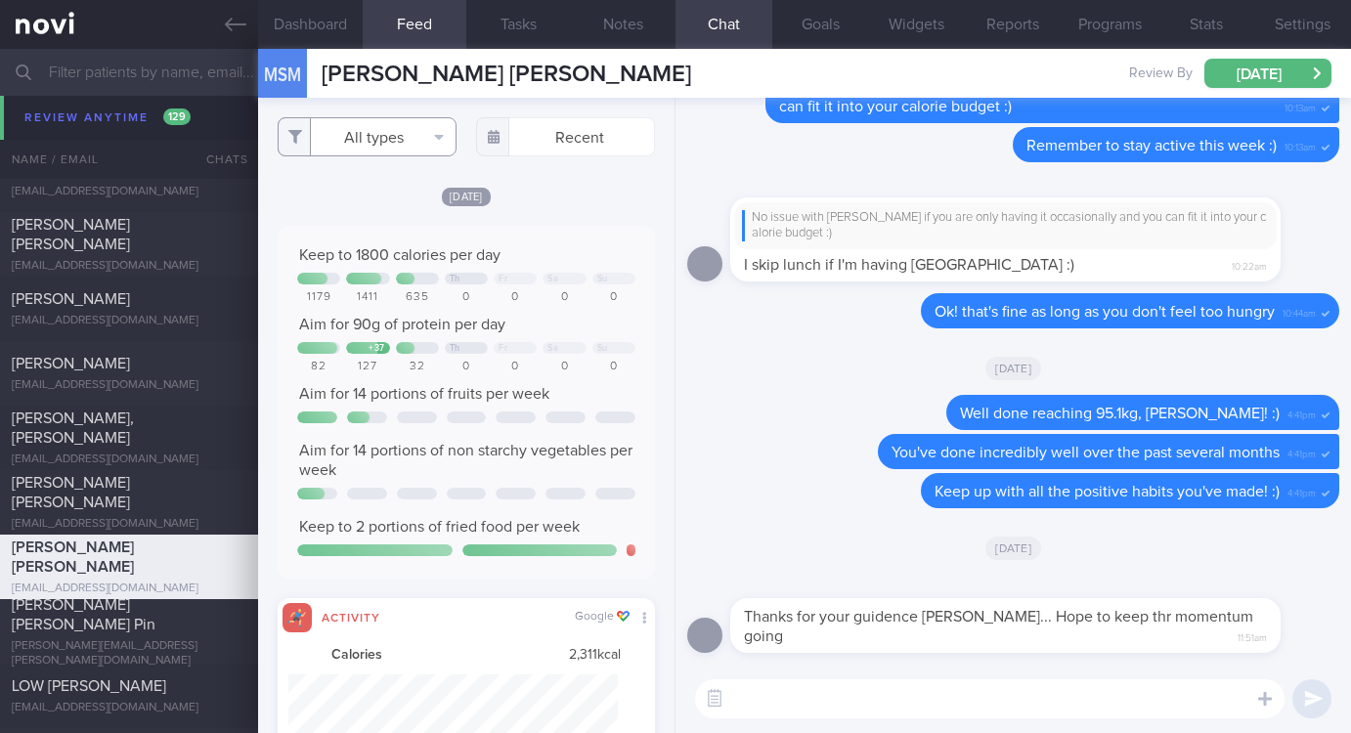
click at [391, 141] on button "All types" at bounding box center [367, 136] width 179 height 39
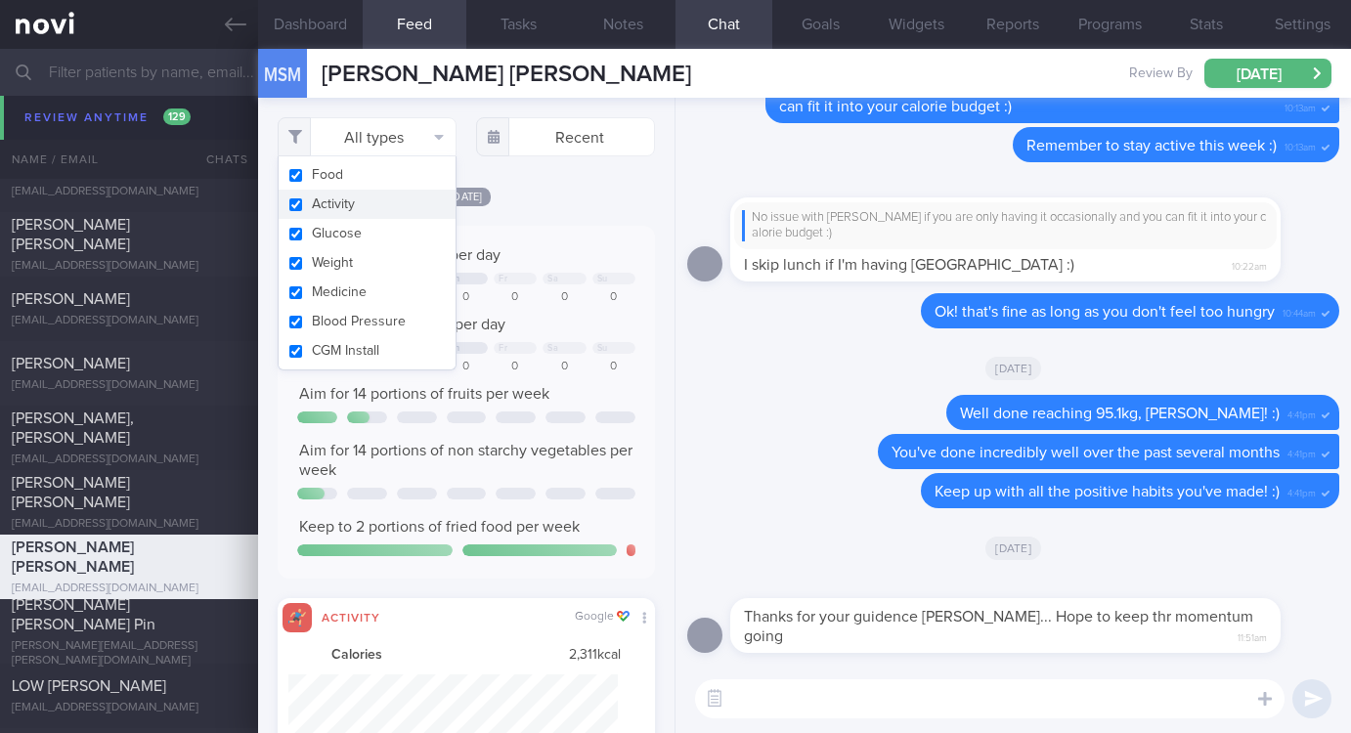
click at [355, 196] on button "Activity" at bounding box center [367, 204] width 177 height 29
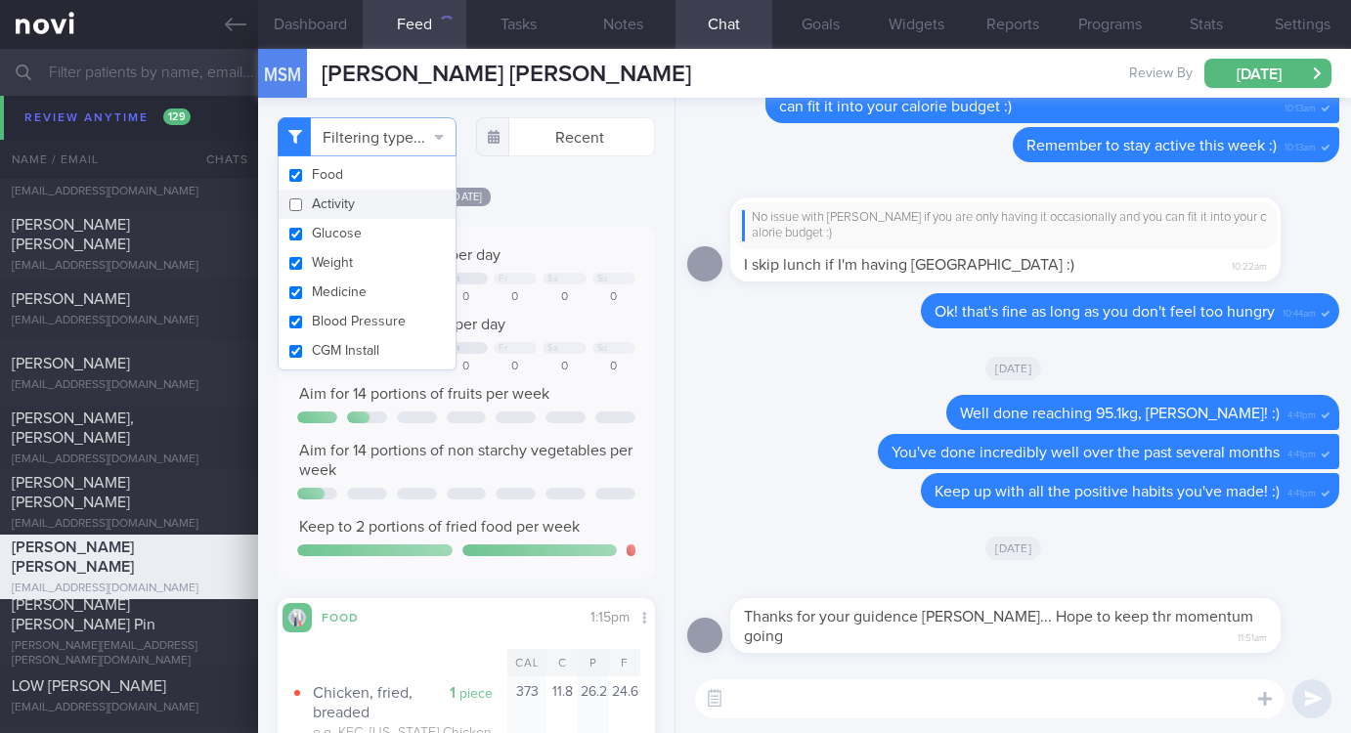
checkbox input "false"
click at [558, 237] on div "Keep to 1800 calories per day Th Fr Sa Su 1179 1411 635 0 0 0 0 Aim for 90g of …" at bounding box center [466, 402] width 377 height 353
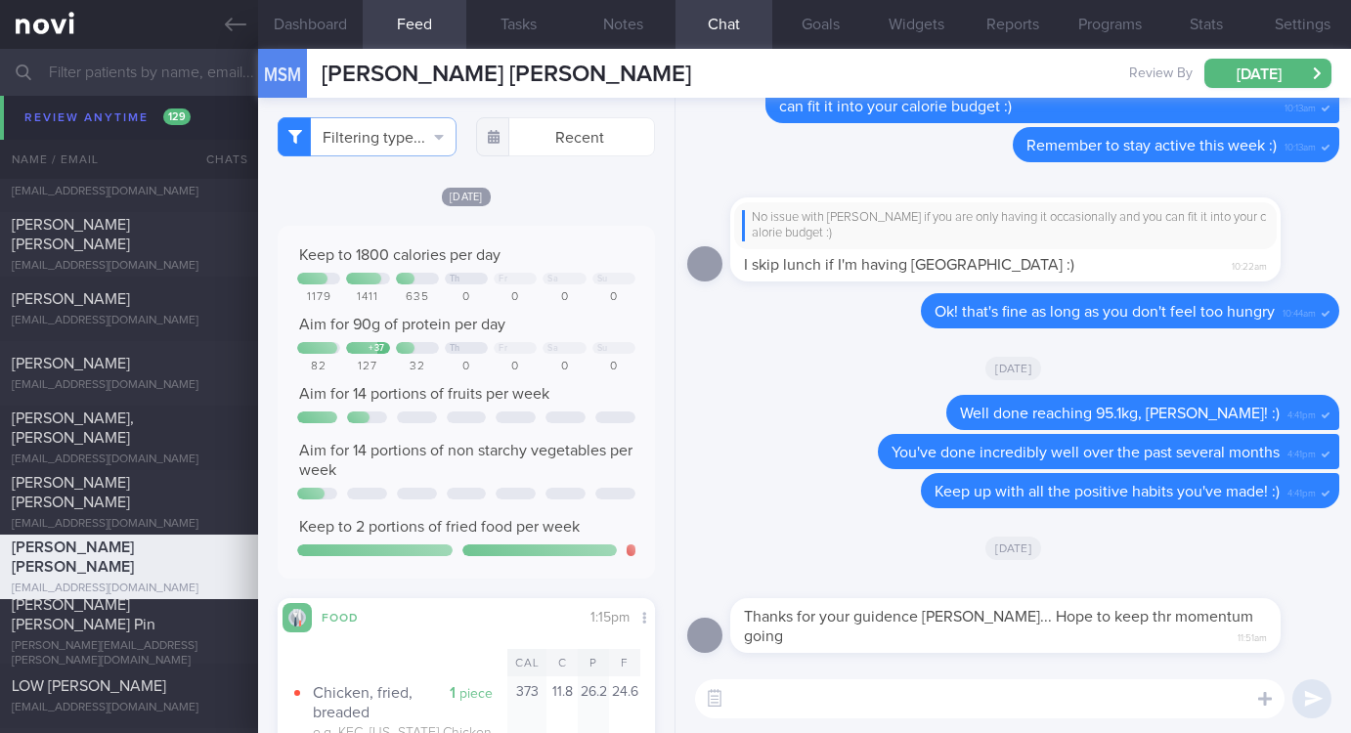
click at [555, 316] on div "Aim for 90g of protein per day" at bounding box center [466, 325] width 338 height 20
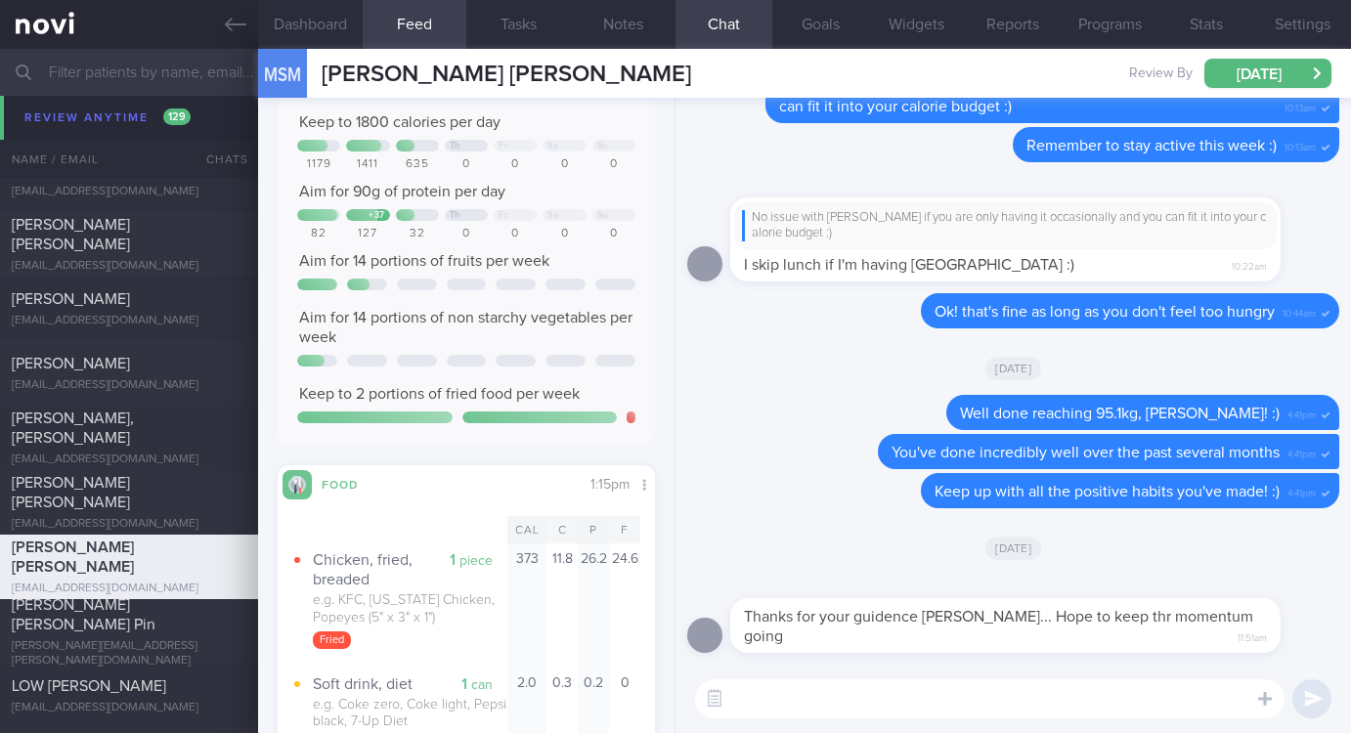
scroll to position [147, 0]
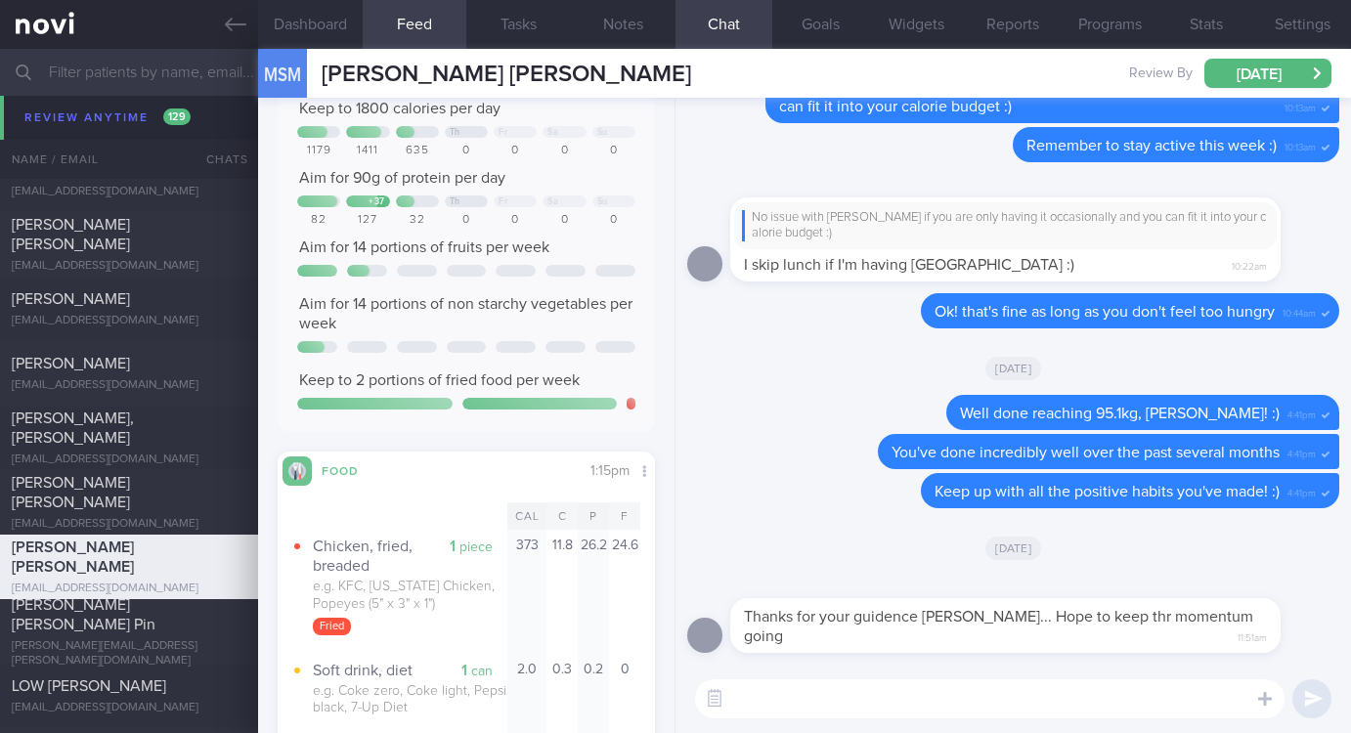
click at [839, 702] on textarea at bounding box center [989, 698] width 589 height 39
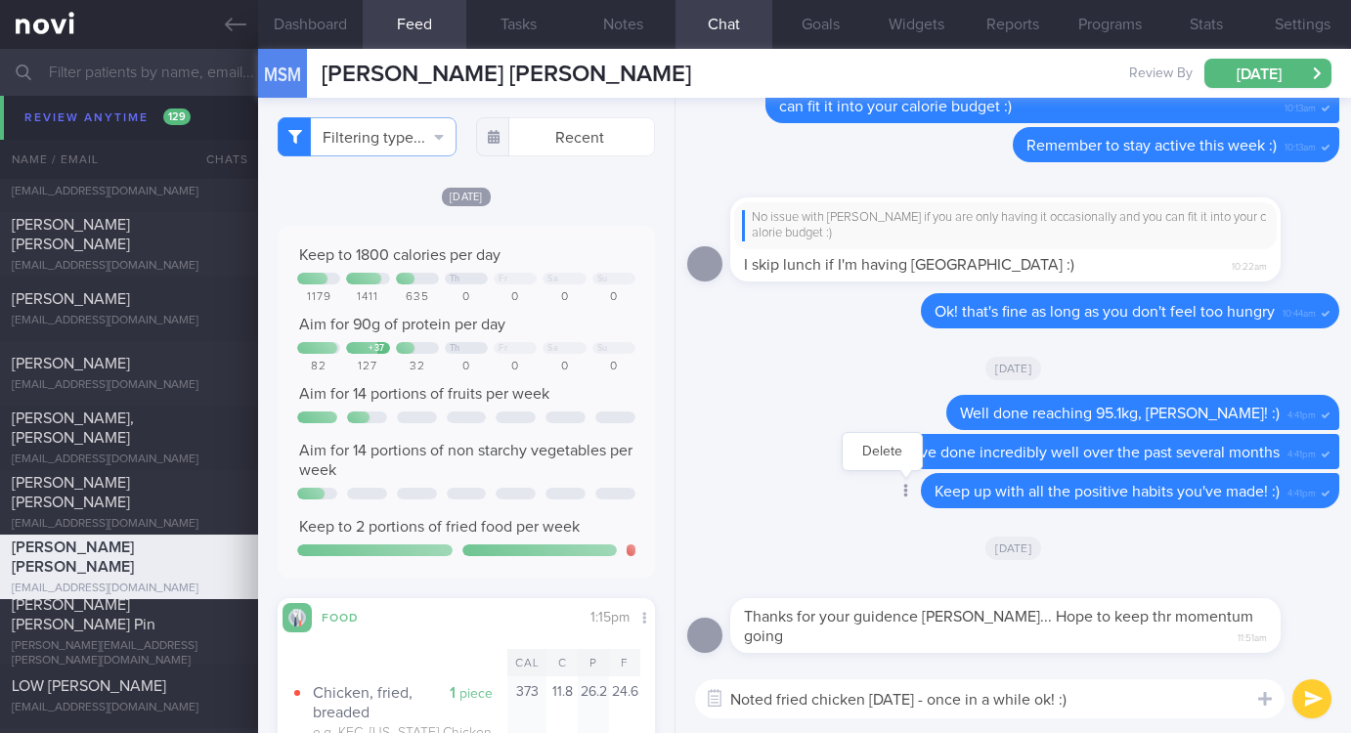
type textarea "Noted fried chicken [DATE] - once in a while ok! :)"
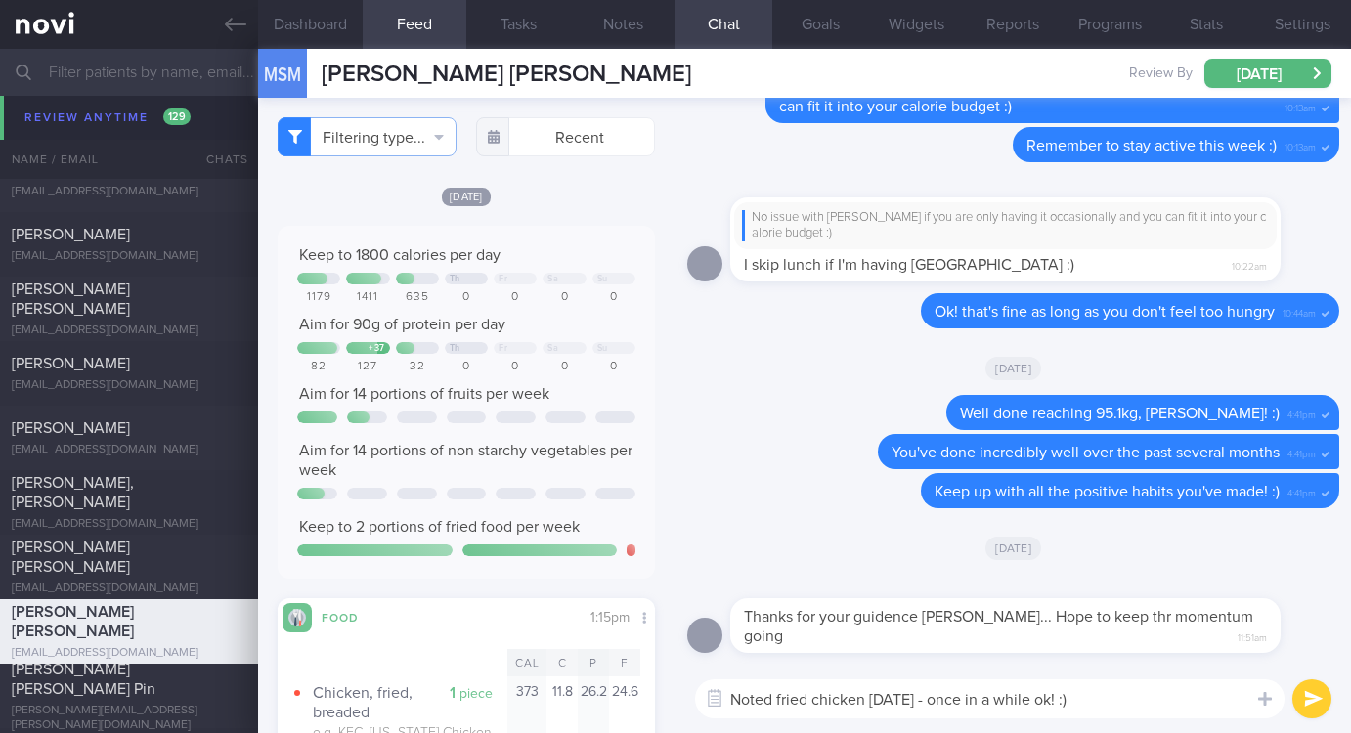
click at [1118, 705] on textarea "Noted fried chicken [DATE] - once in a while ok! :)" at bounding box center [989, 698] width 589 height 39
click at [1122, 705] on textarea "Noted fried chicken [DATE] - once in a while ok! :)" at bounding box center [989, 698] width 589 height 39
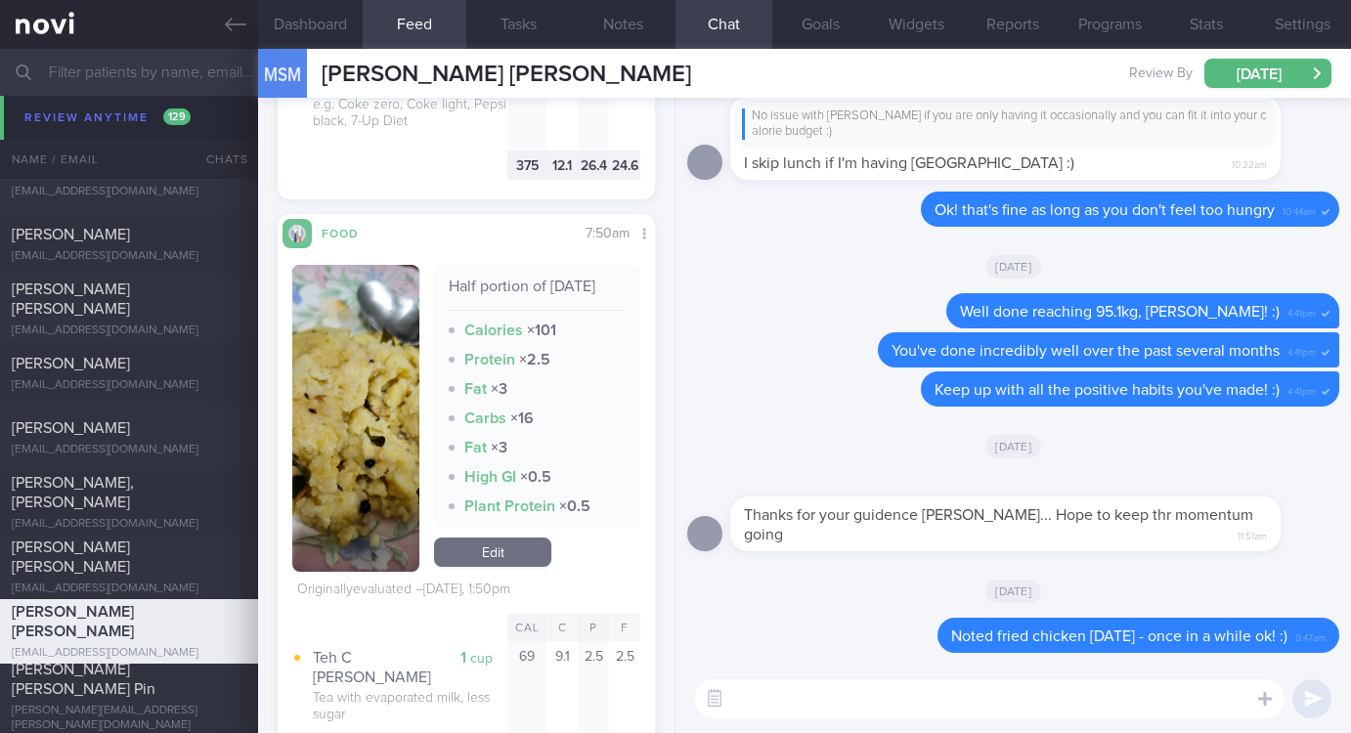
scroll to position [1173, 0]
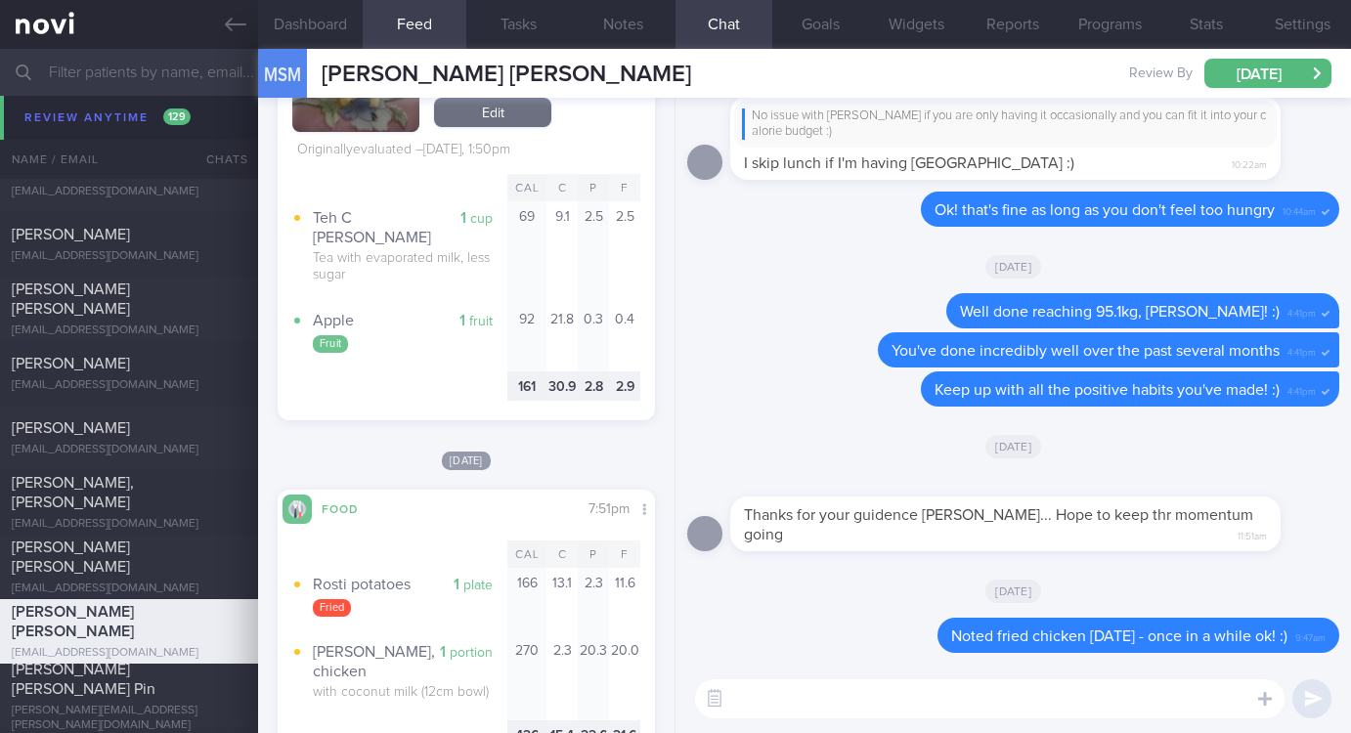
click at [800, 702] on textarea at bounding box center [989, 698] width 589 height 39
type textarea "Remember to focus on lean proteins and high fibre foods :)"
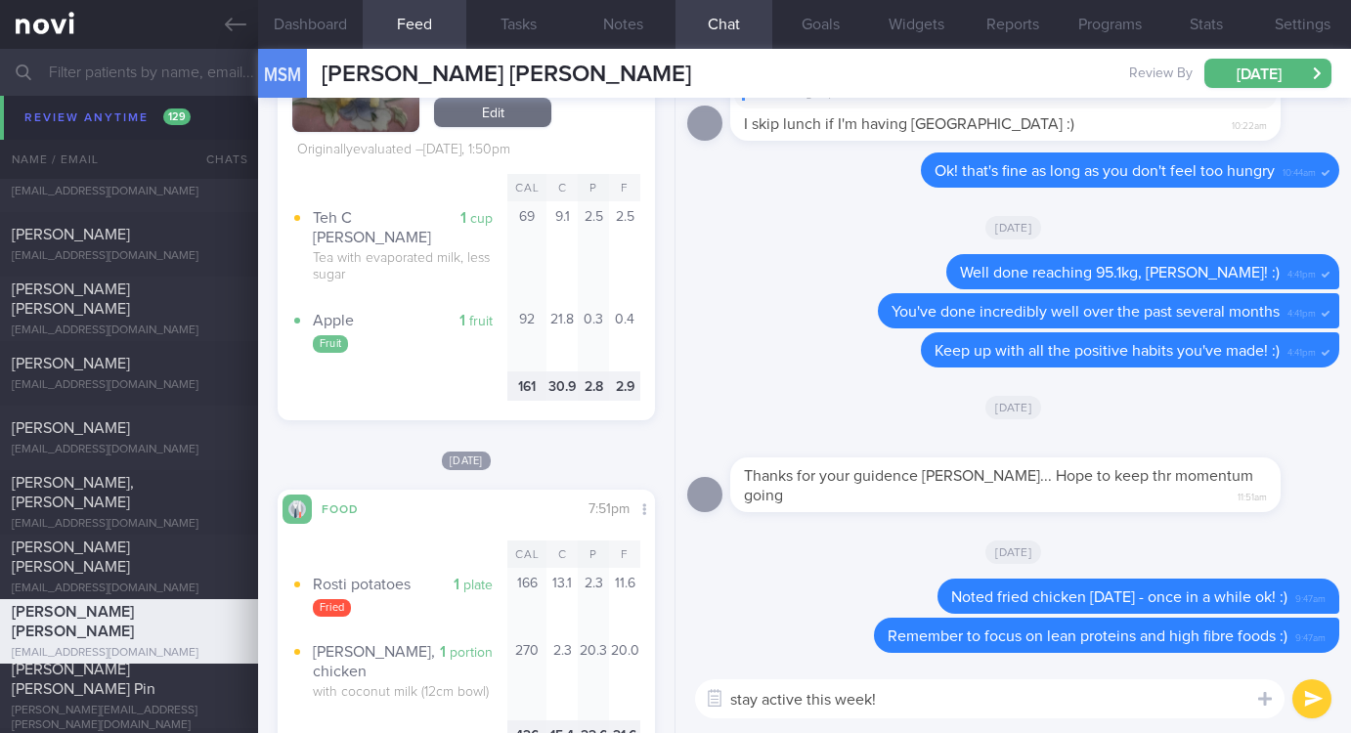
type textarea "stay active this week! )"
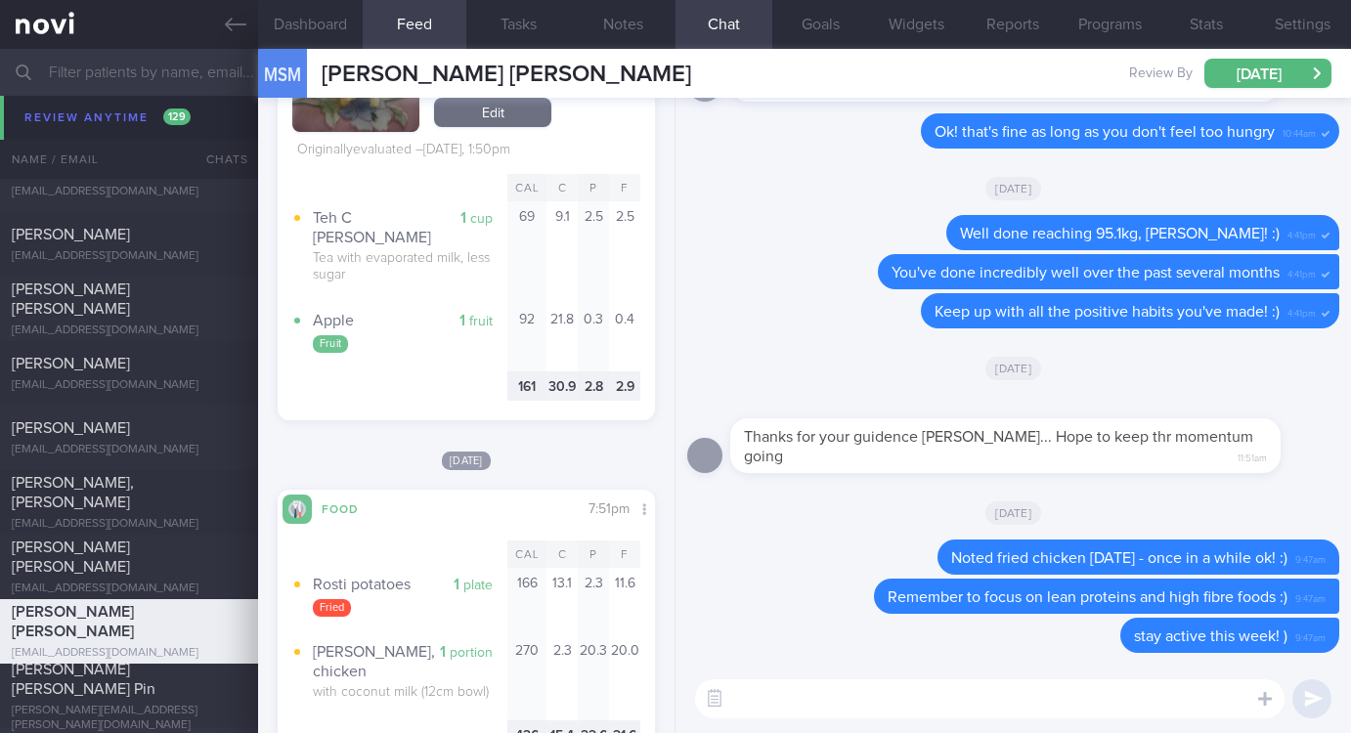
scroll to position [6891, 0]
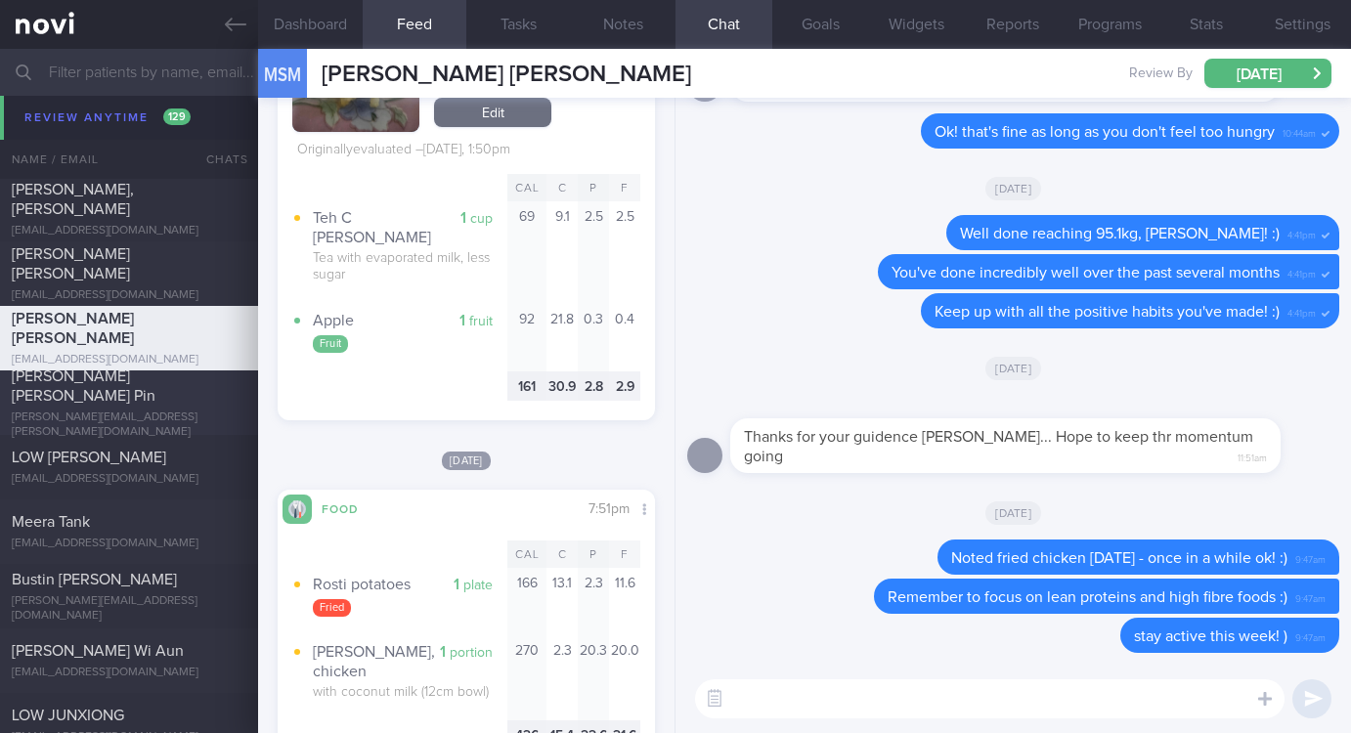
click at [162, 397] on div "[PERSON_NAME] [PERSON_NAME] Pin" at bounding box center [127, 386] width 230 height 39
type input "Tracked"
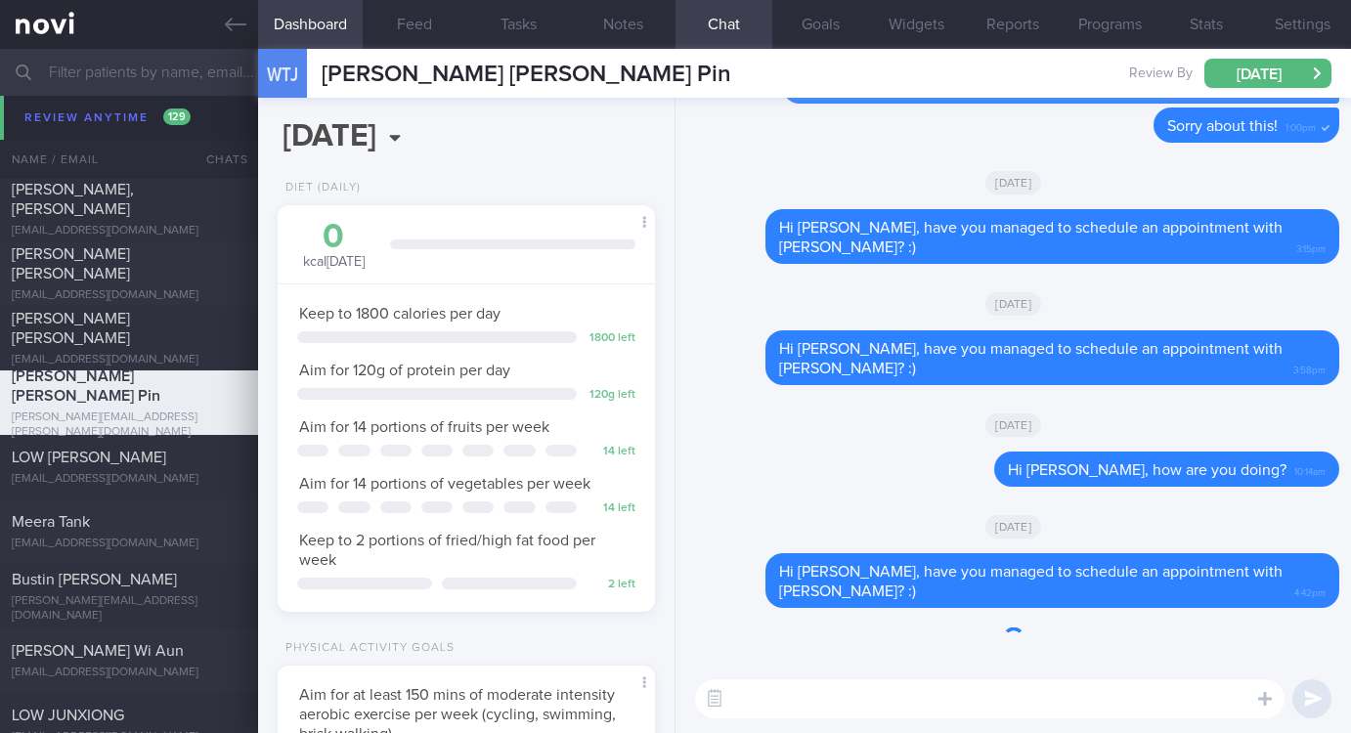
scroll to position [188, 320]
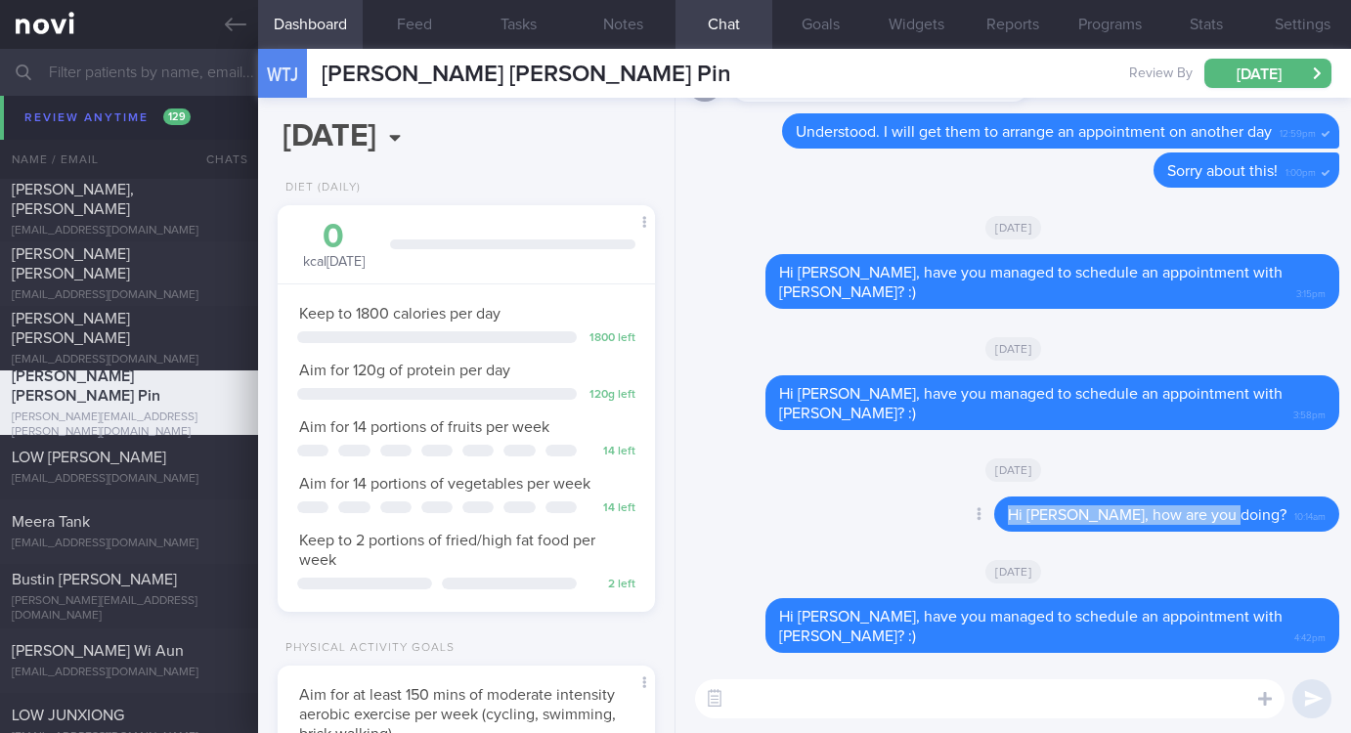
drag, startPoint x: 1266, startPoint y: 516, endPoint x: 996, endPoint y: 523, distance: 269.9
click at [996, 523] on div "Delete Hi Timothy, how are you doing? 10:14am" at bounding box center [1127, 514] width 423 height 35
copy span "Hi Timothy, how are you doing?"
click at [884, 701] on textarea at bounding box center [989, 698] width 589 height 39
paste textarea "Hi Timothy, how are you doing?"
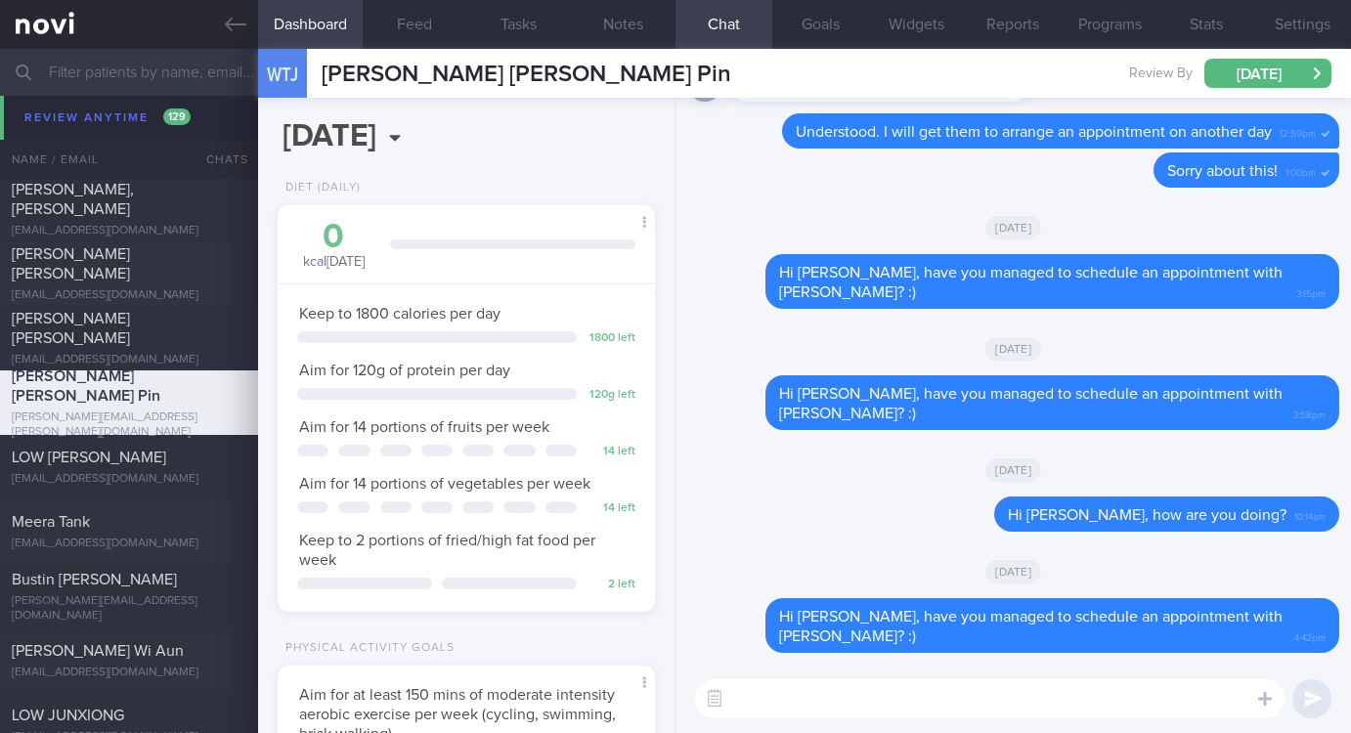
type textarea "Hi Timothy, how are you doing?"
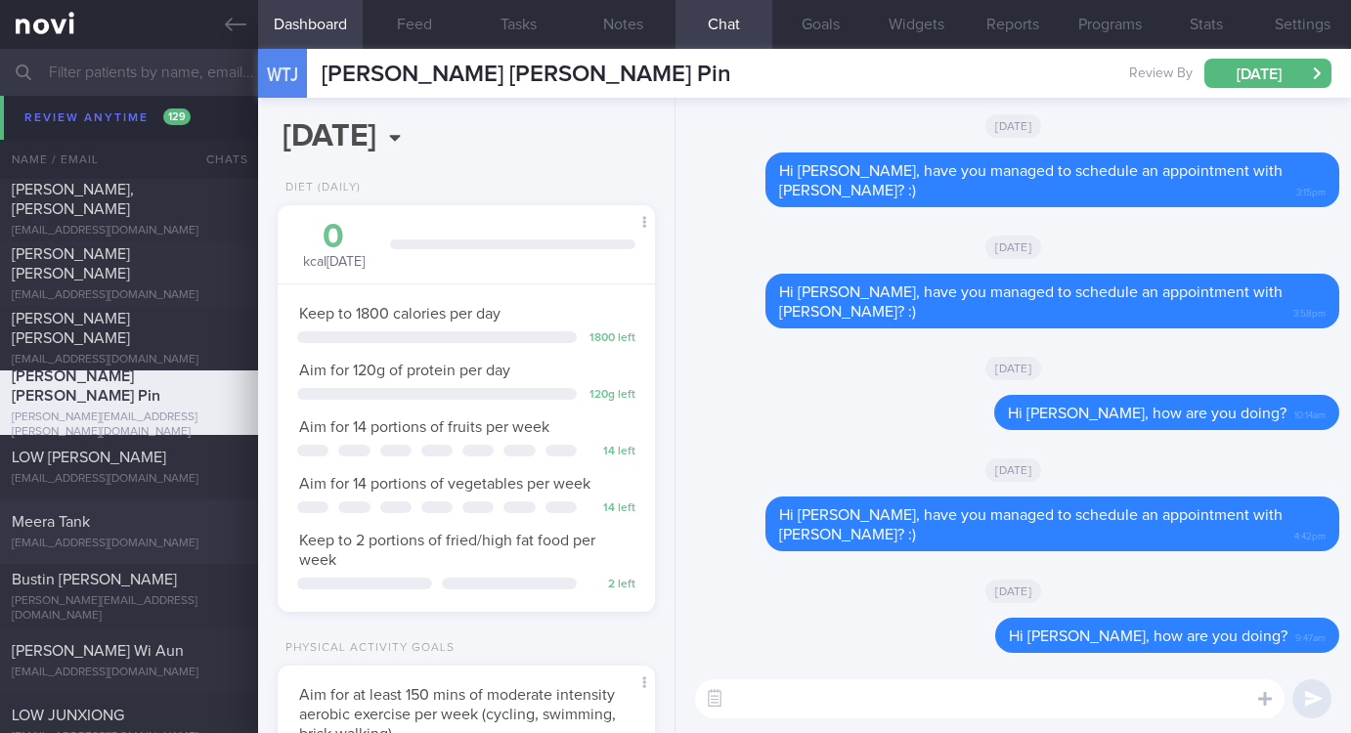
scroll to position [7038, 0]
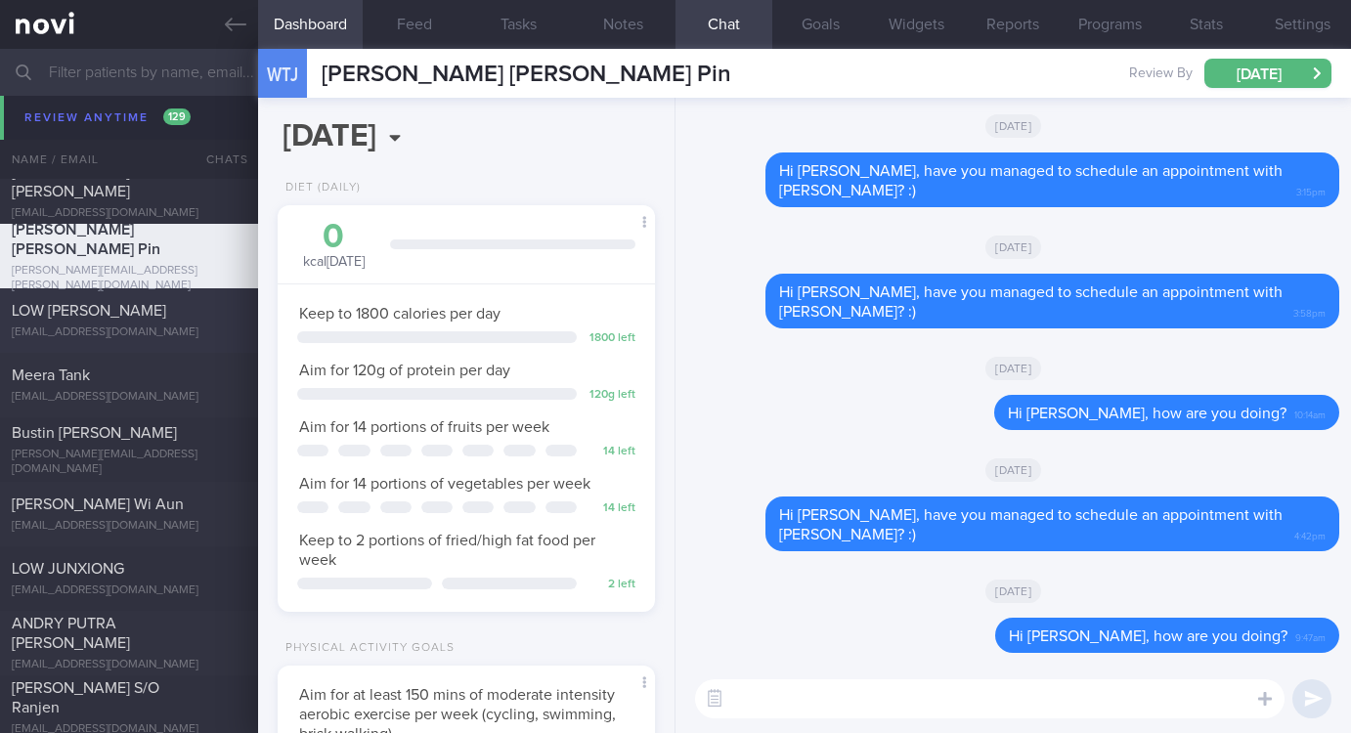
click at [144, 328] on div "kimsonglow@gmail.com" at bounding box center [129, 333] width 235 height 15
type input "Tracked. KS"
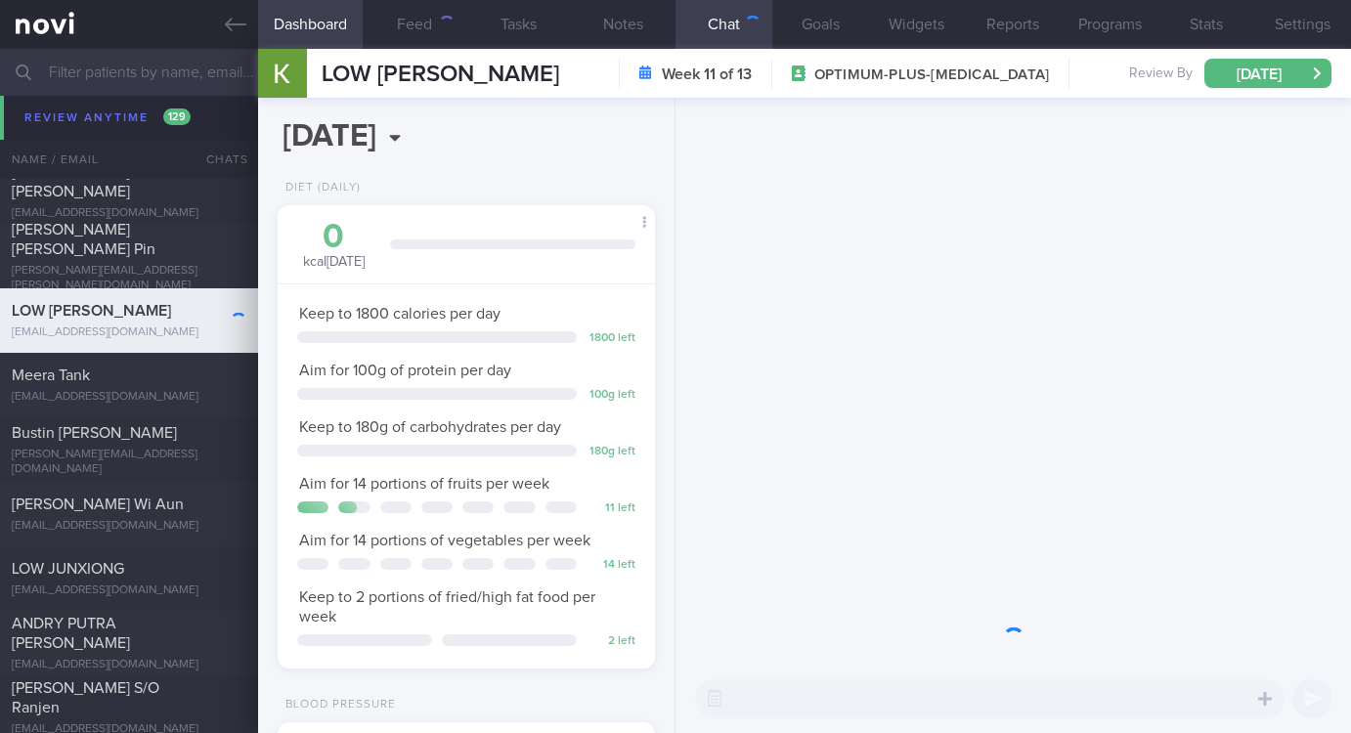
scroll to position [188, 320]
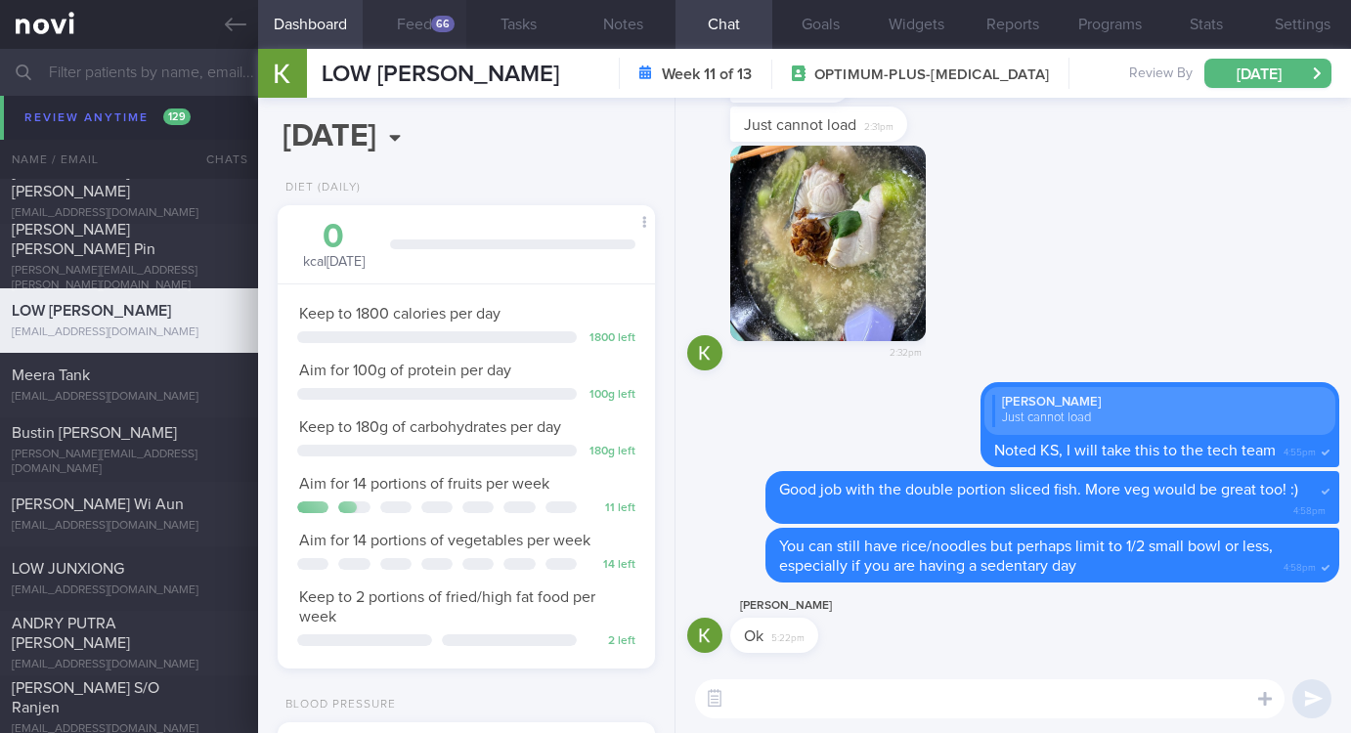
click at [428, 32] on button "Feed 66" at bounding box center [415, 24] width 105 height 49
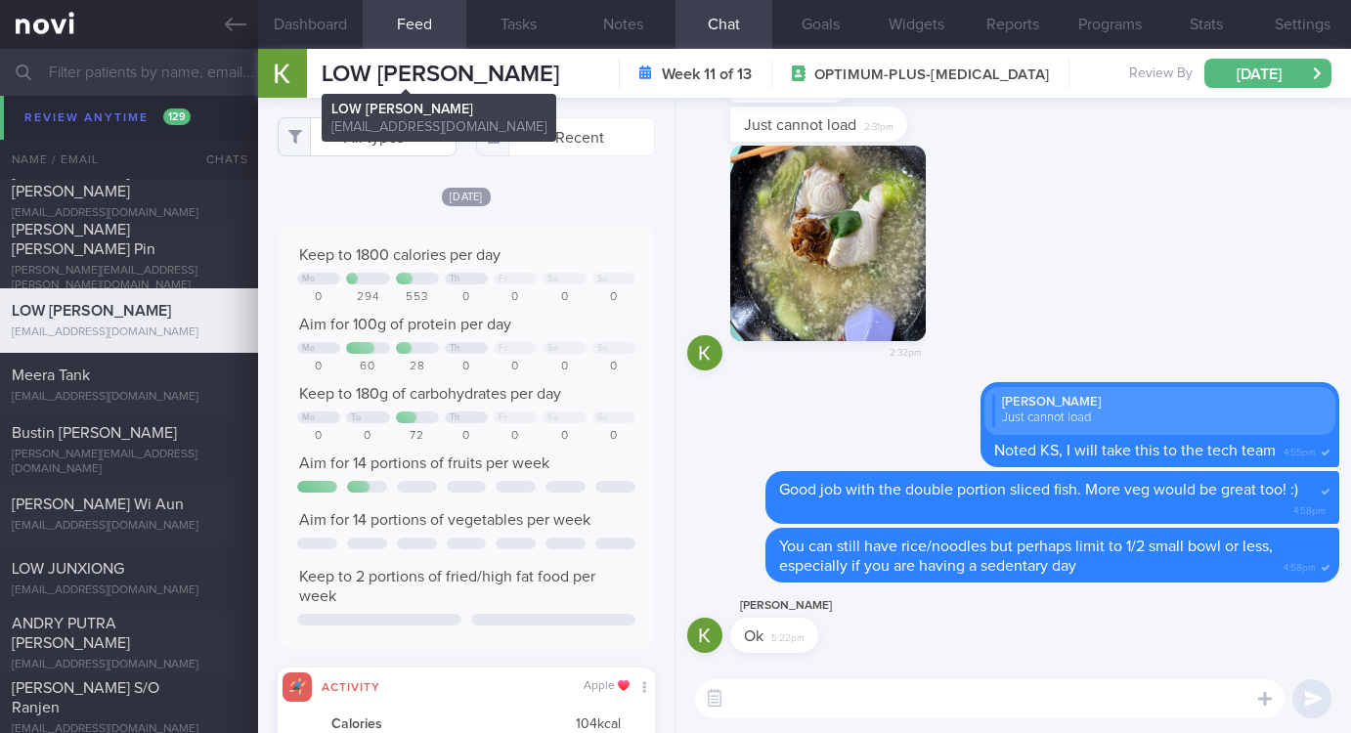
scroll to position [82, 329]
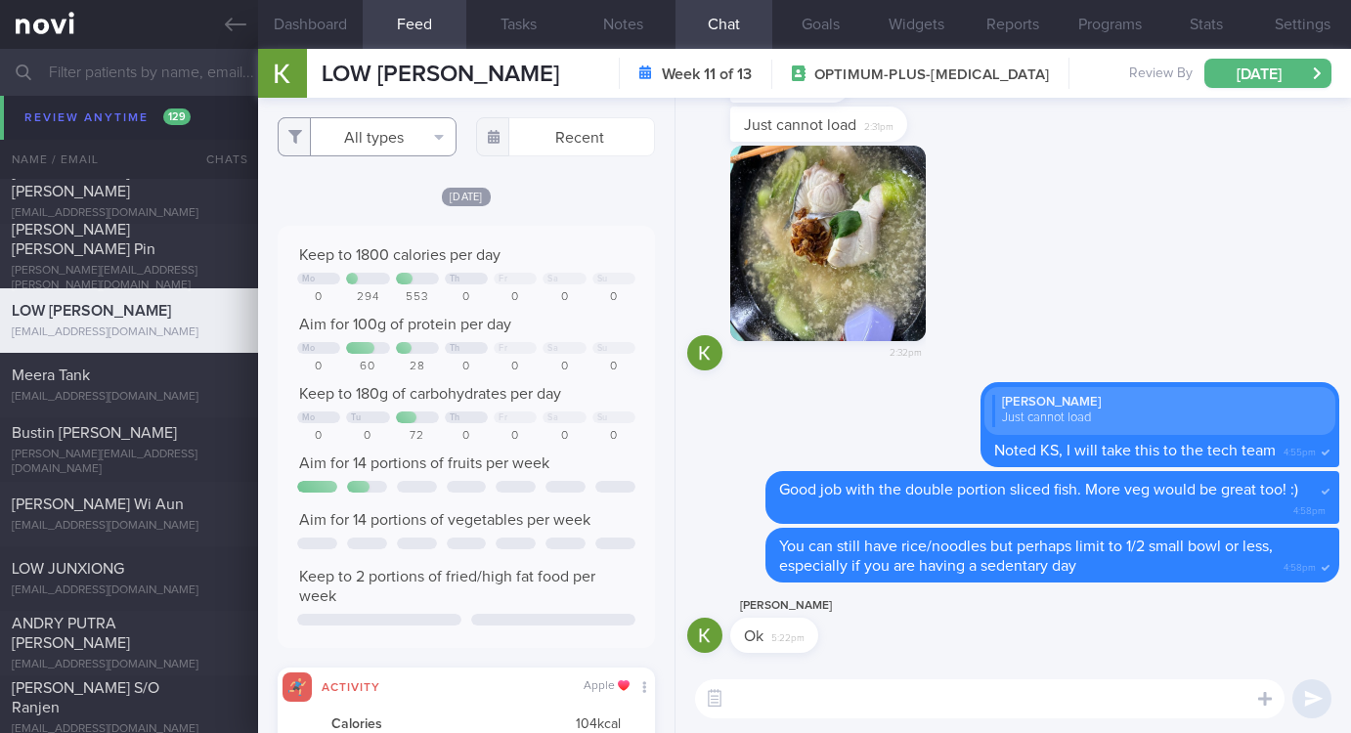
click at [407, 137] on button "All types" at bounding box center [367, 136] width 179 height 39
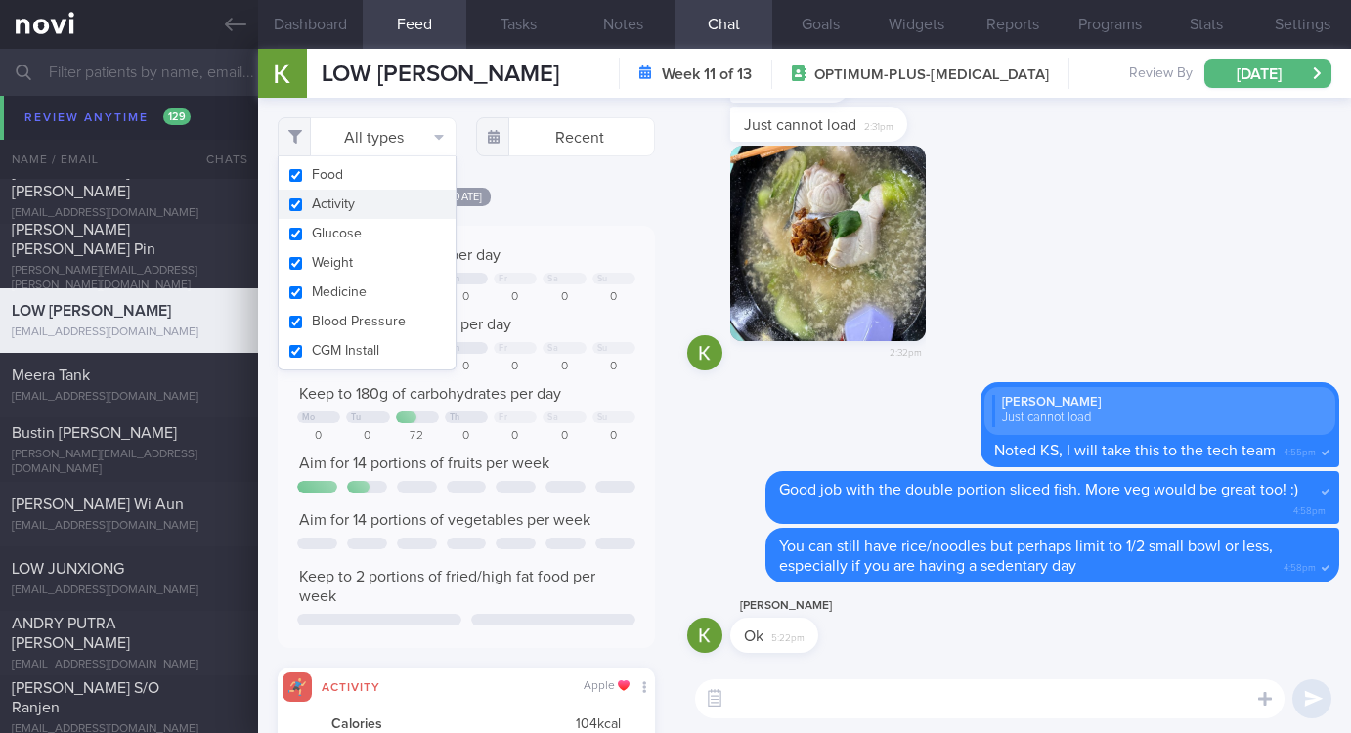
click at [347, 214] on button "Activity" at bounding box center [367, 204] width 177 height 29
click at [525, 229] on div "Keep to 1800 calories per day Mo Th Fr Sa Su 0 294 553 0 0 0 0 Aim for 100g of …" at bounding box center [466, 437] width 377 height 422
checkbox input "false"
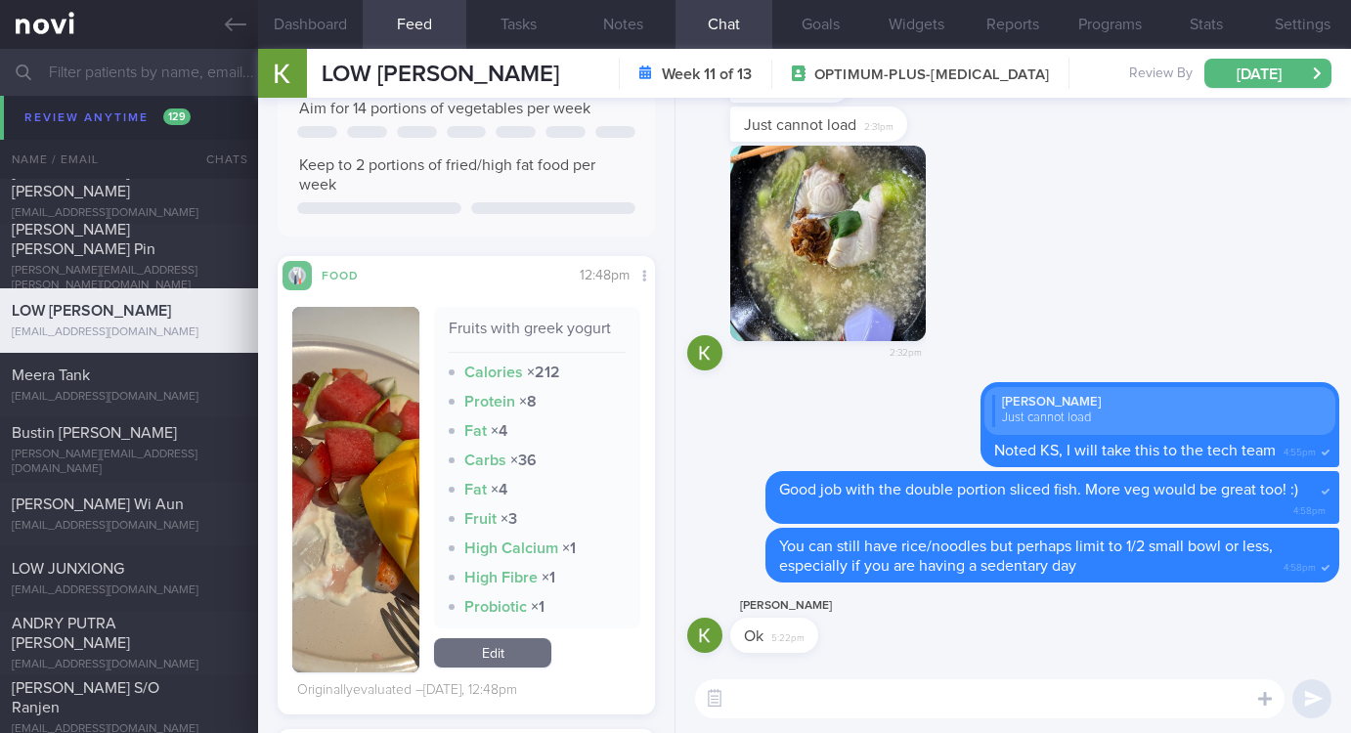
scroll to position [440, 0]
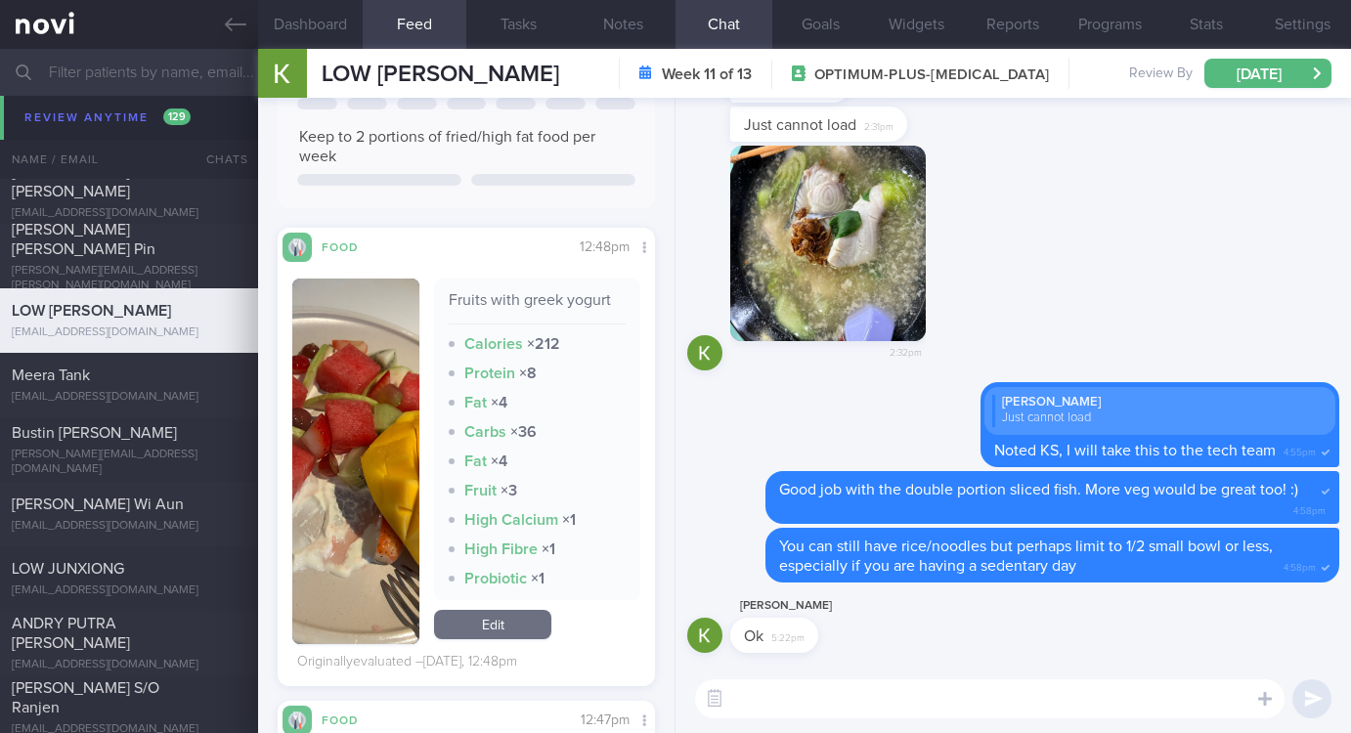
click at [817, 708] on textarea at bounding box center [989, 698] width 589 height 39
type textarea "Seems like the food photo function is working now?"
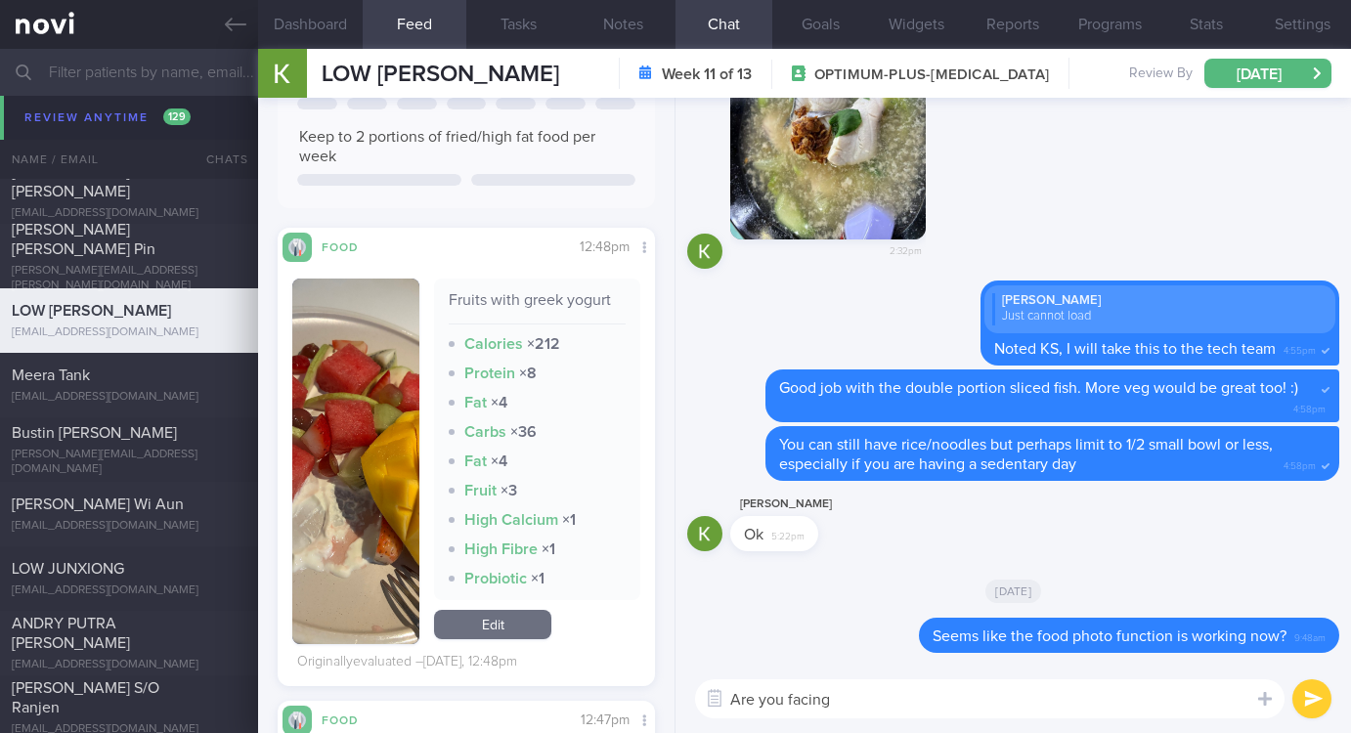
scroll to position [1, 0]
type textarea "Are you facing further issues?"
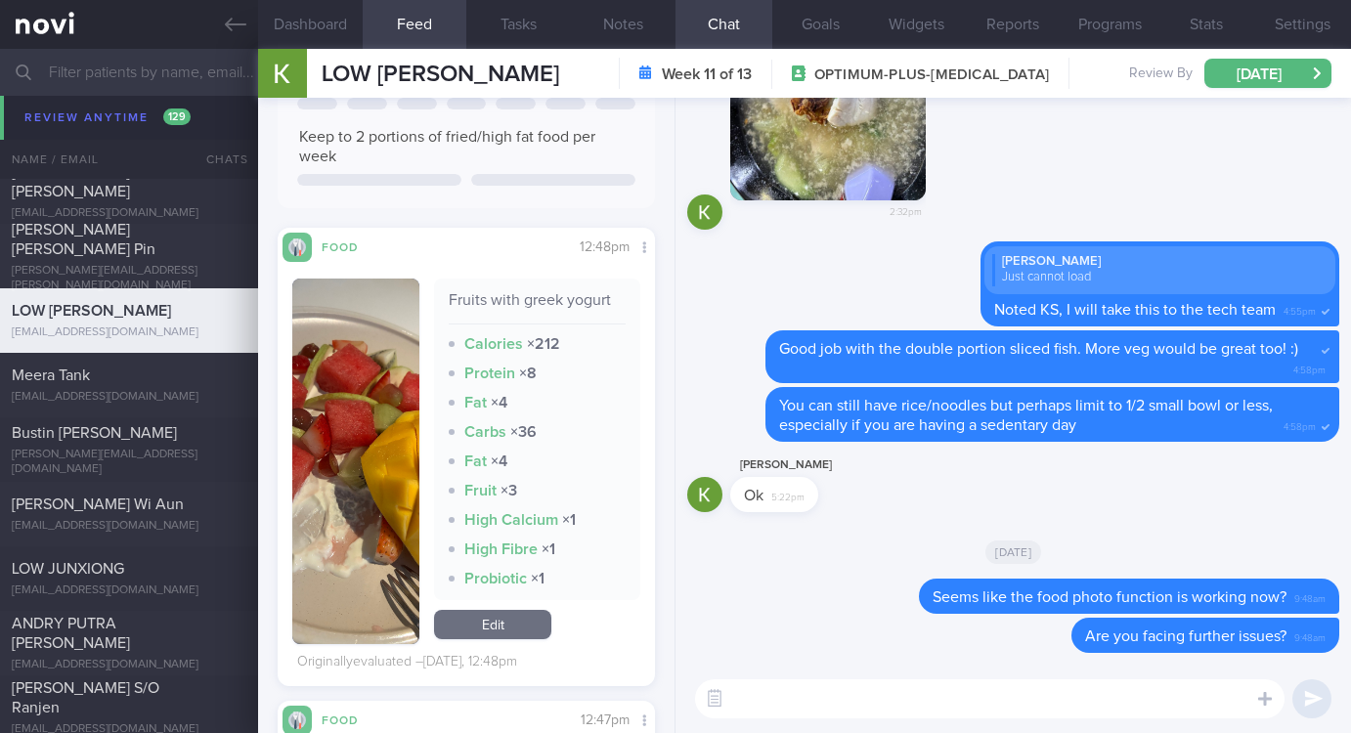
scroll to position [0, 0]
click at [828, 723] on div "​ ​" at bounding box center [1012, 699] width 675 height 68
click at [830, 704] on textarea at bounding box center [989, 698] width 589 height 39
type textarea "Remember to stay active this week and do your regular strength training! :)"
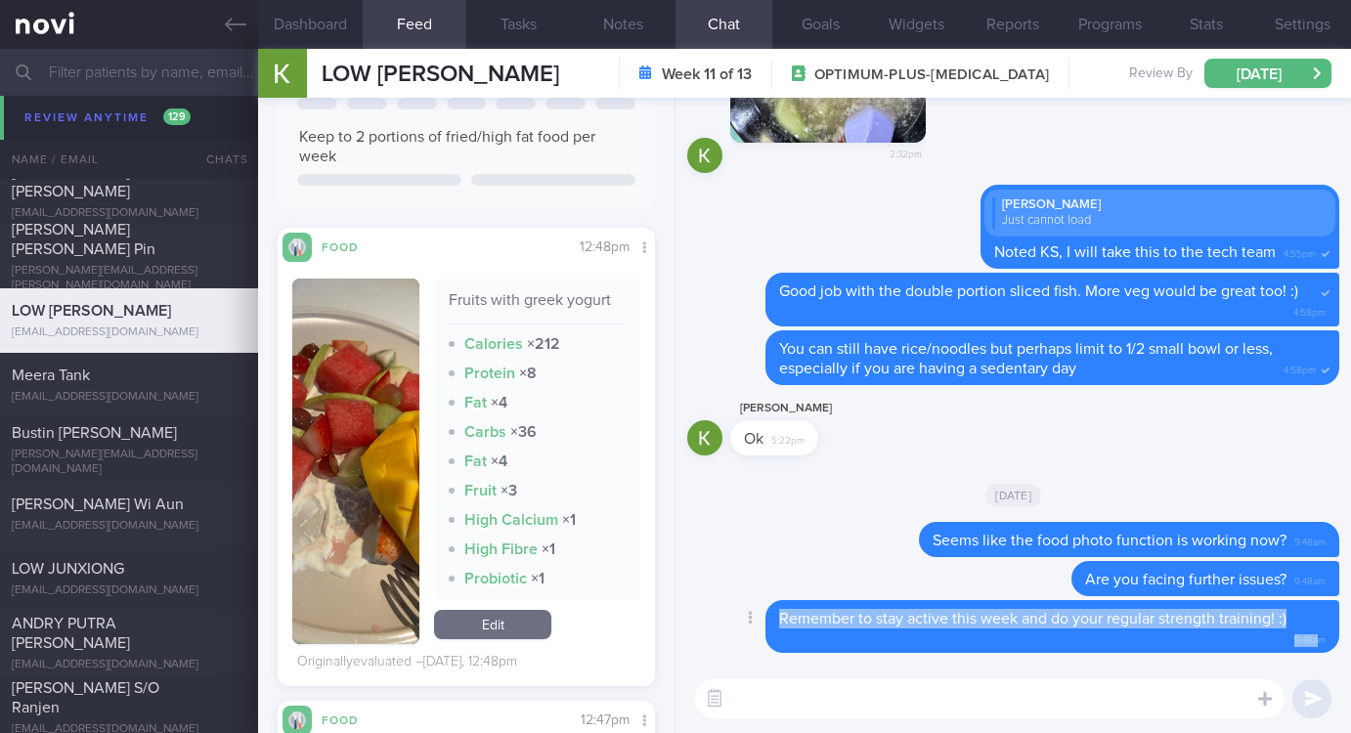
drag, startPoint x: 1295, startPoint y: 613, endPoint x: 754, endPoint y: 640, distance: 542.2
click at [754, 640] on div "Delete Remember to stay active this week and do your regular strength training!…" at bounding box center [1013, 627] width 652 height 54
copy div "Remember to stay active this week and do your regular strength training! :) 9:4…"
click at [120, 381] on div "Meera Tank" at bounding box center [127, 376] width 230 height 20
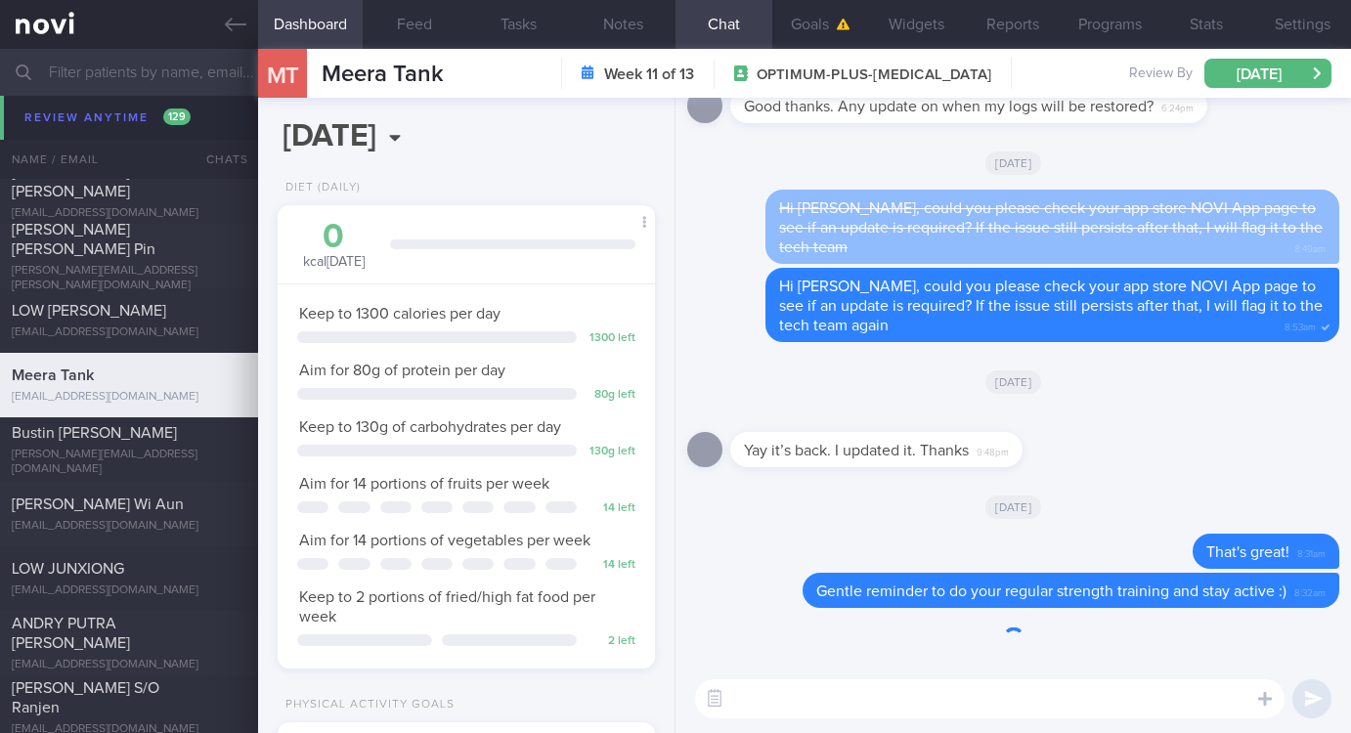
scroll to position [188, 320]
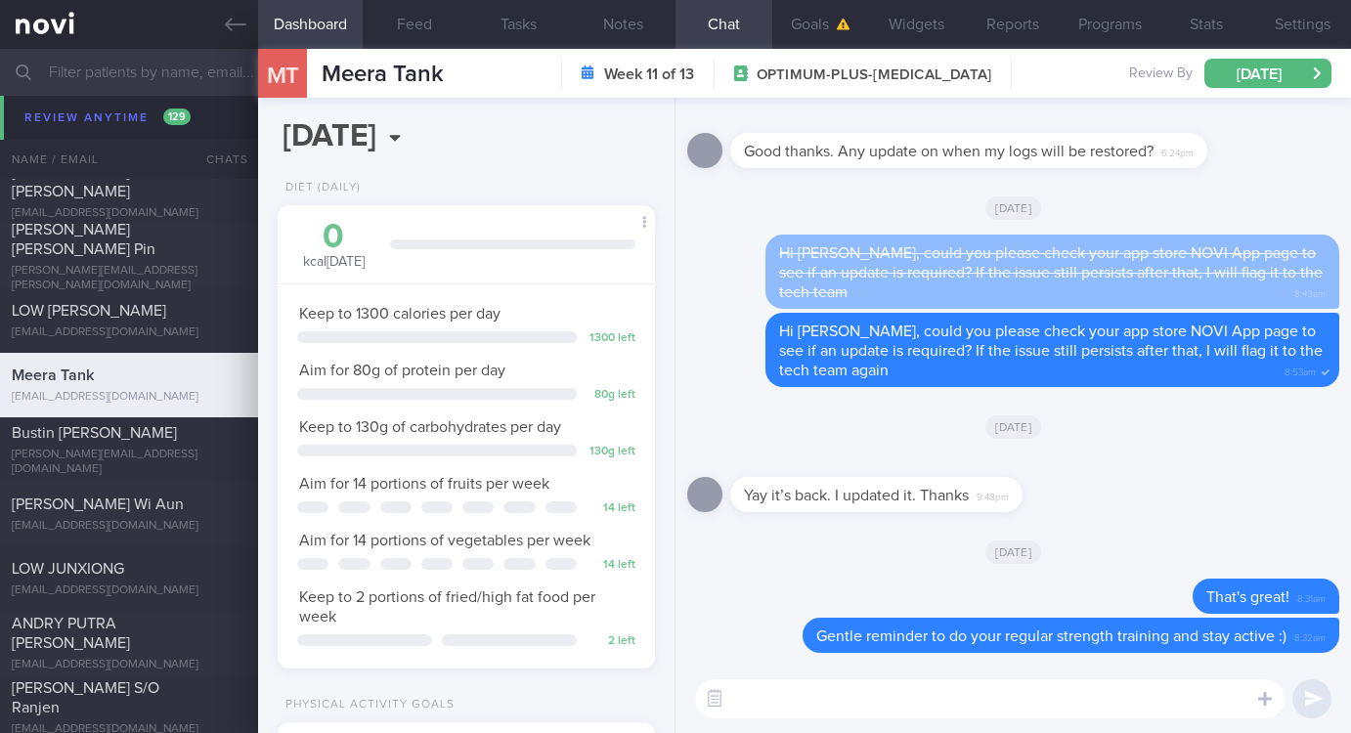
click at [897, 706] on textarea at bounding box center [989, 698] width 589 height 39
click at [894, 697] on textarea at bounding box center [989, 698] width 589 height 39
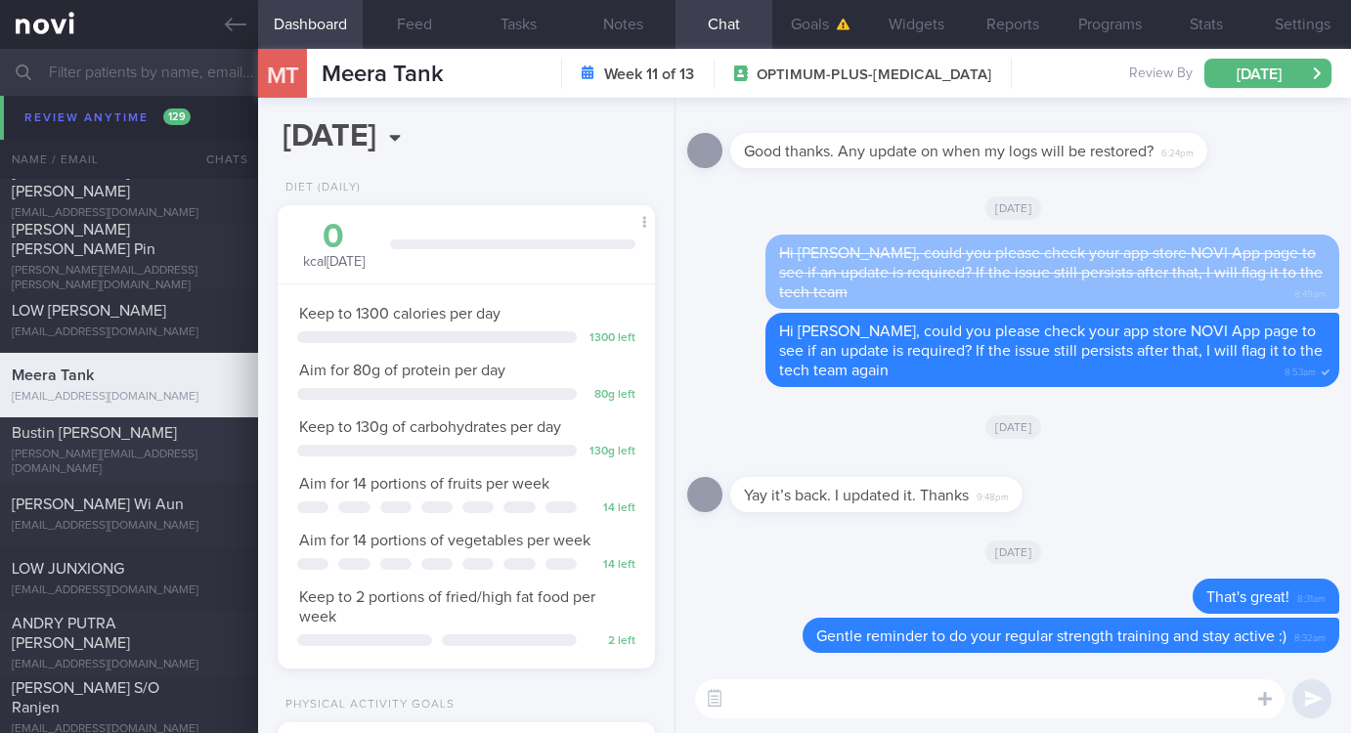
click at [181, 458] on div "kay@gailkennyrecruitment.com" at bounding box center [129, 462] width 235 height 29
type input "Tracked. Kay"
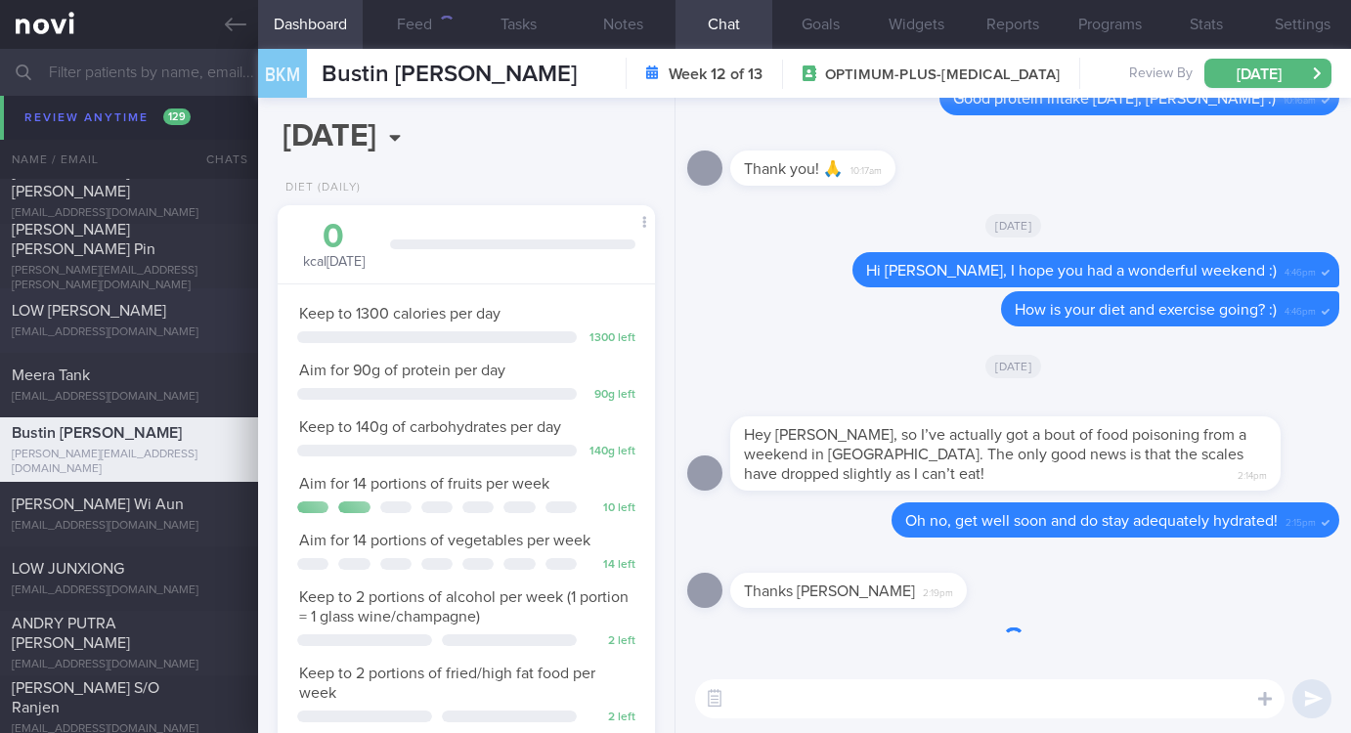
scroll to position [188, 320]
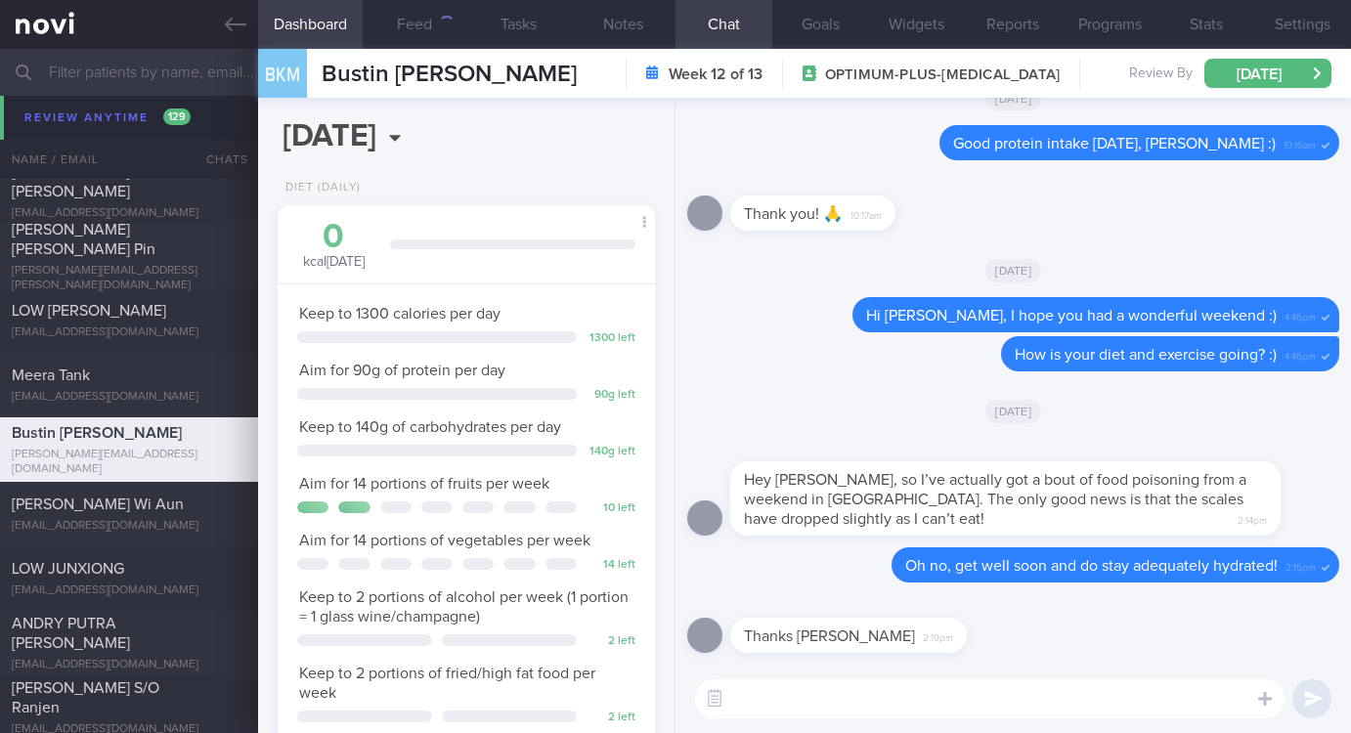
click at [816, 707] on textarea at bounding box center [989, 698] width 589 height 39
click at [829, 694] on textarea at bounding box center [989, 698] width 589 height 39
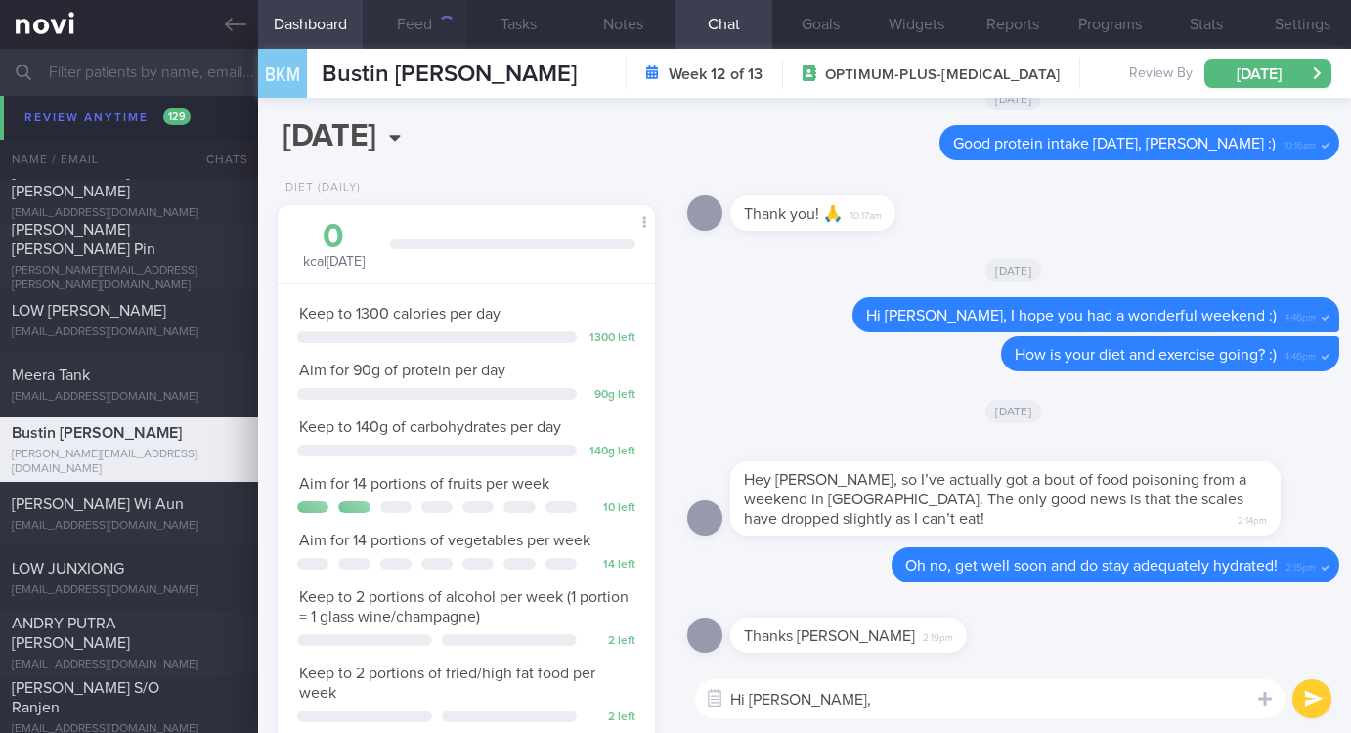
type textarea "Hi Kay,"
click at [430, 43] on button "Feed" at bounding box center [415, 24] width 105 height 49
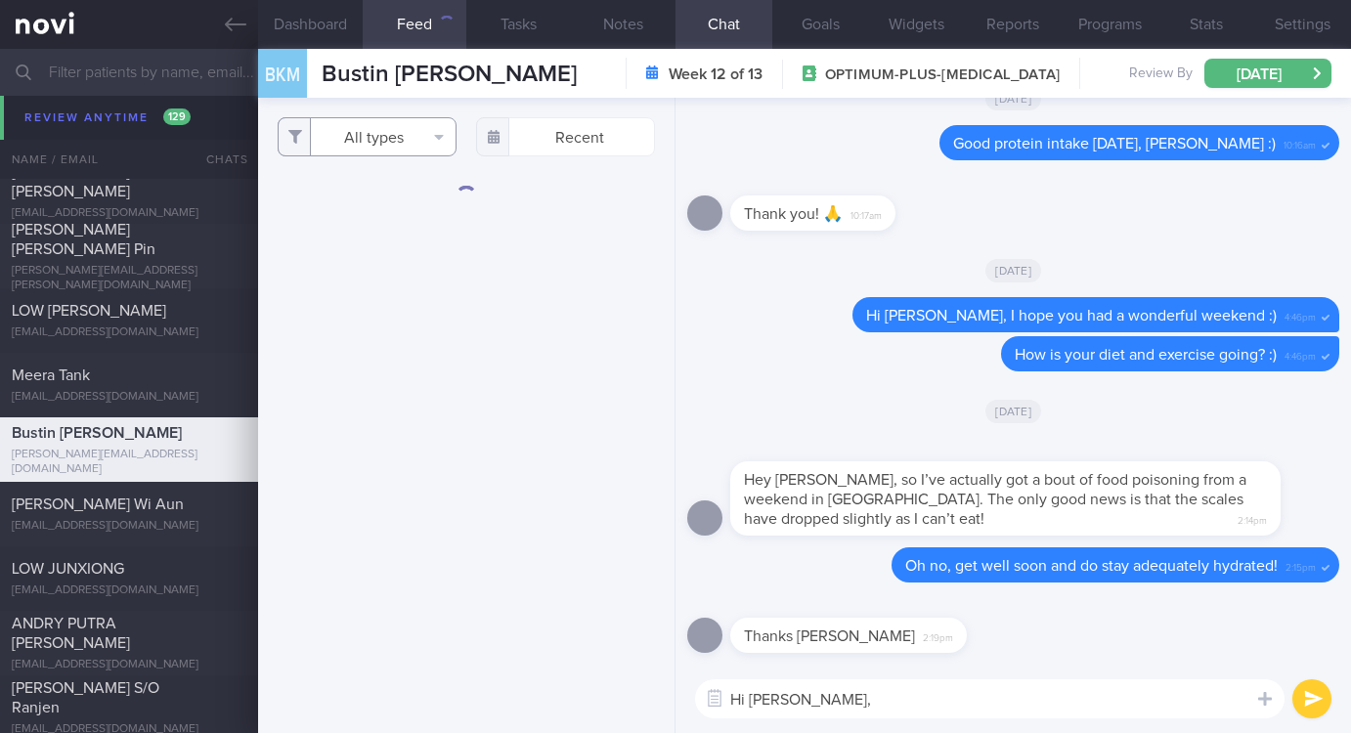
click at [386, 136] on button "All types" at bounding box center [367, 136] width 179 height 39
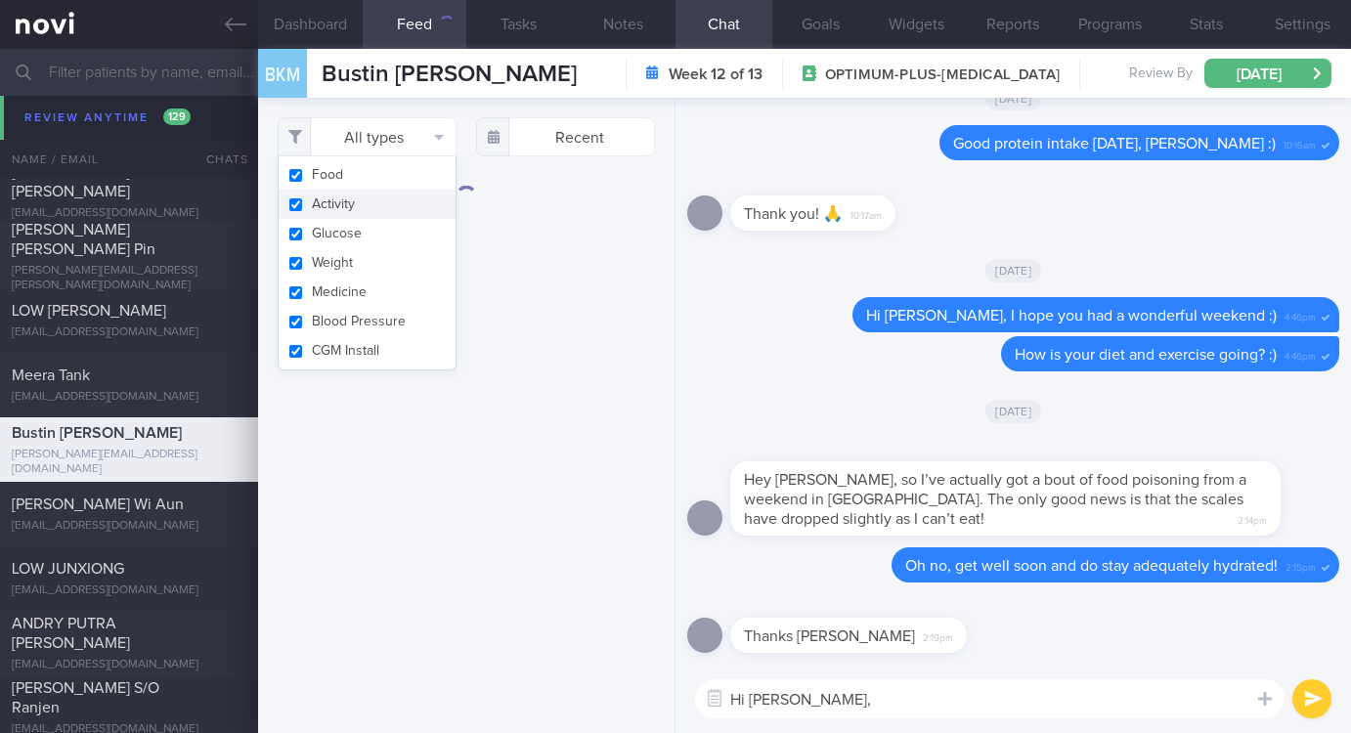
click at [372, 199] on button "Activity" at bounding box center [367, 204] width 177 height 29
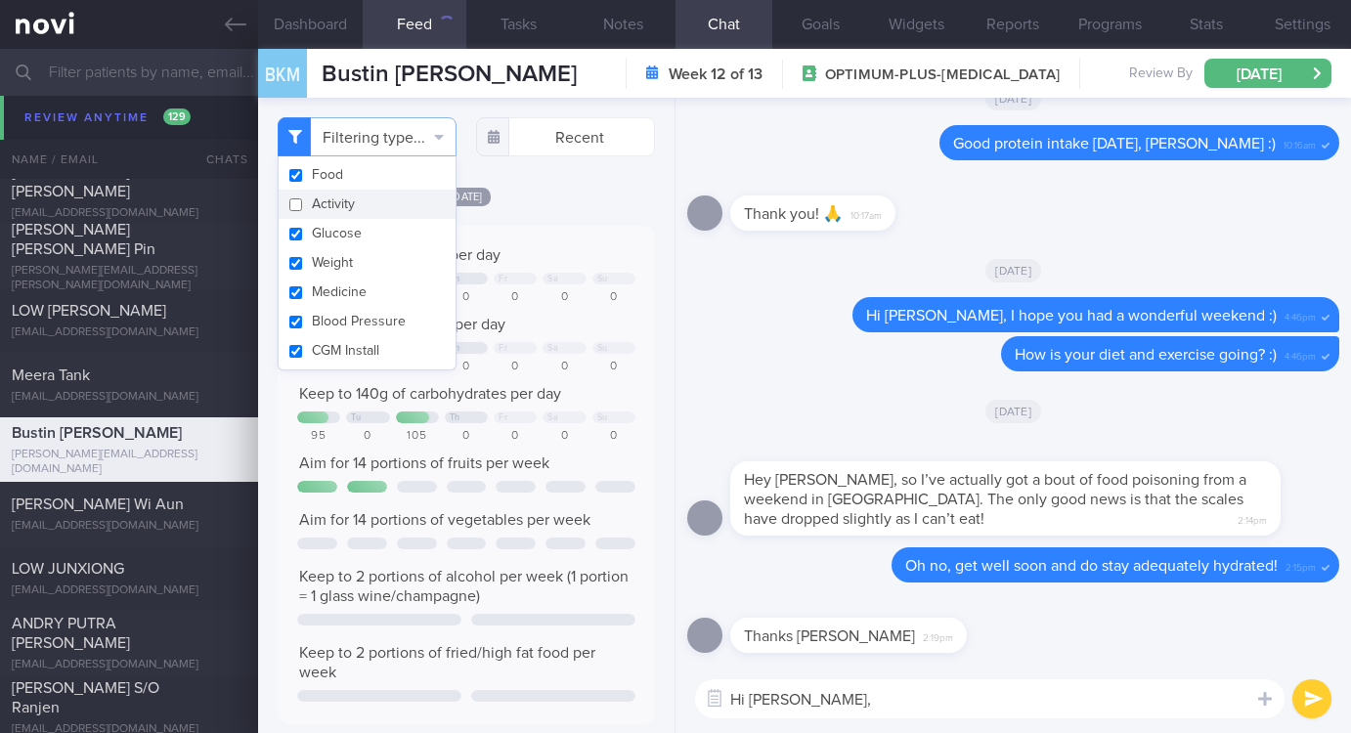
checkbox input "false"
click at [560, 198] on div "[DATE]" at bounding box center [466, 196] width 377 height 21
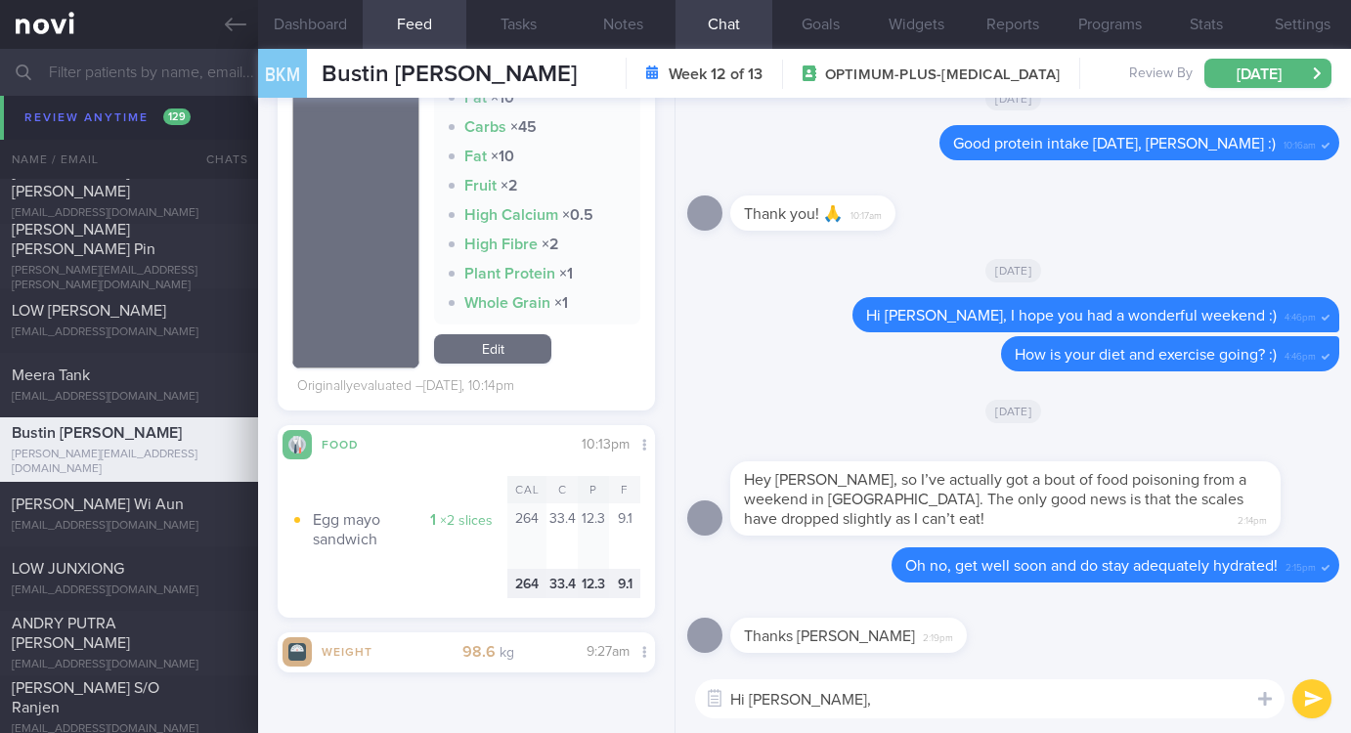
scroll to position [440, 0]
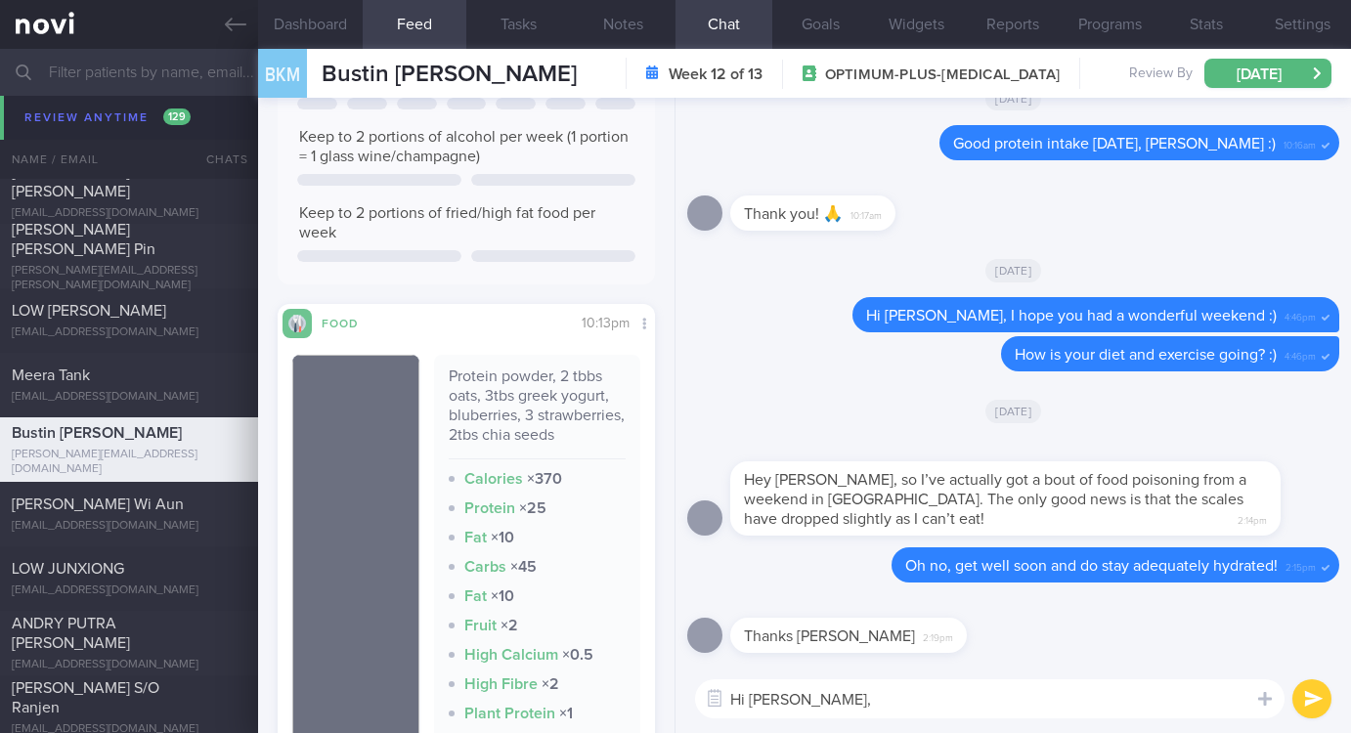
click at [838, 679] on textarea "Hi Kay," at bounding box center [989, 698] width 589 height 39
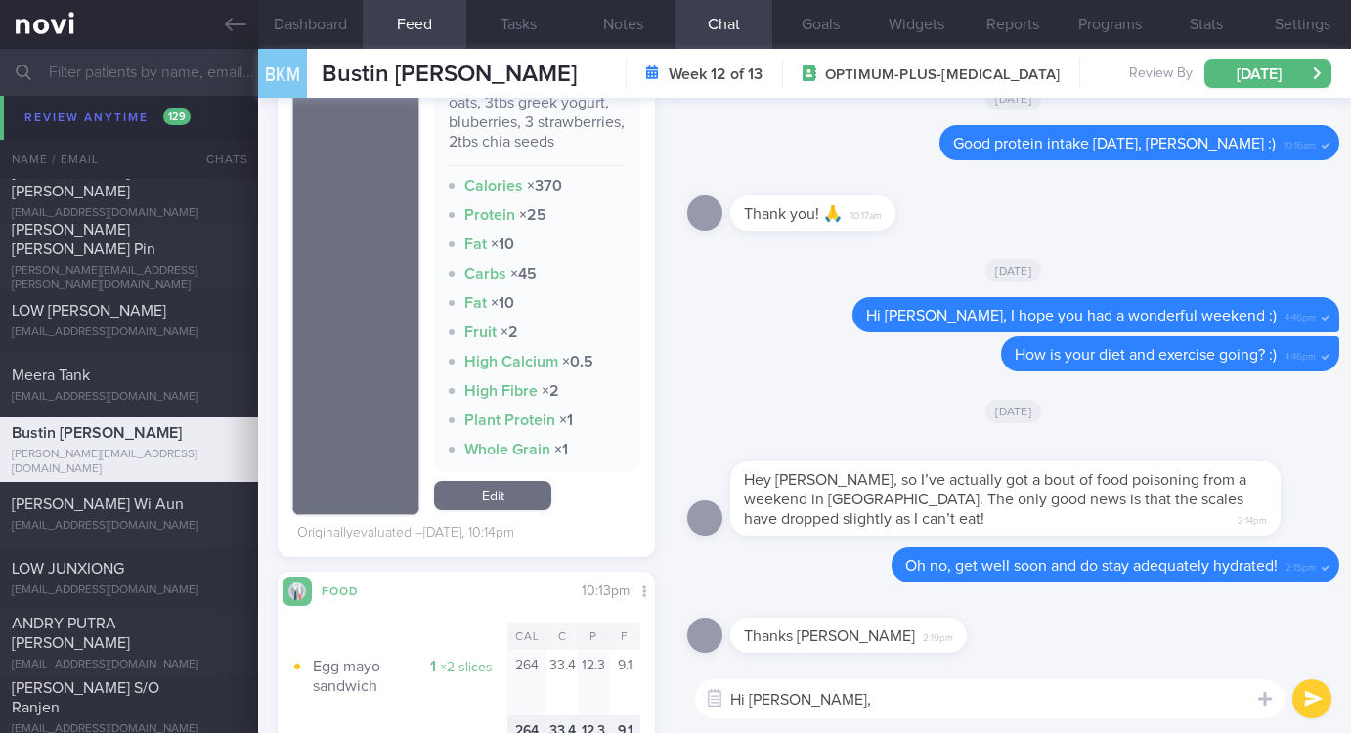
scroll to position [587, 0]
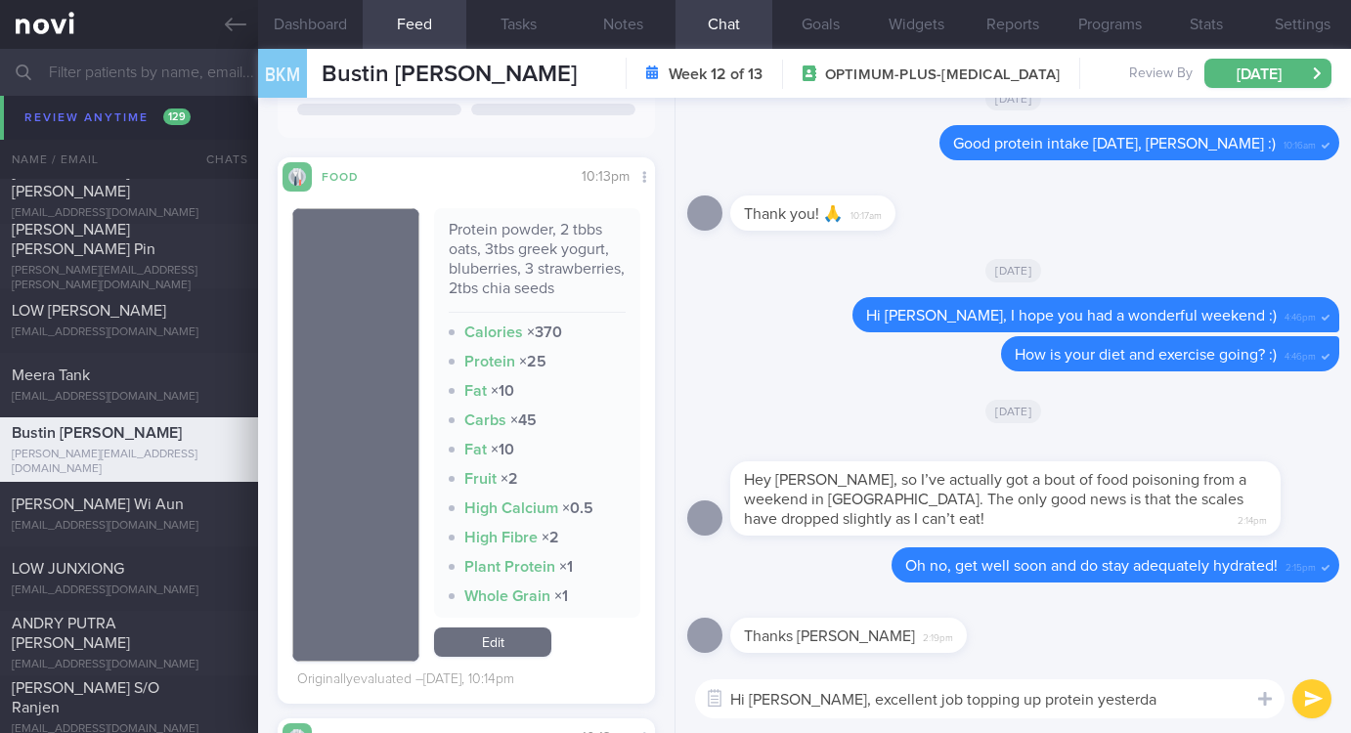
type textarea "Hi Kay, excellent job topping up protein yesterday"
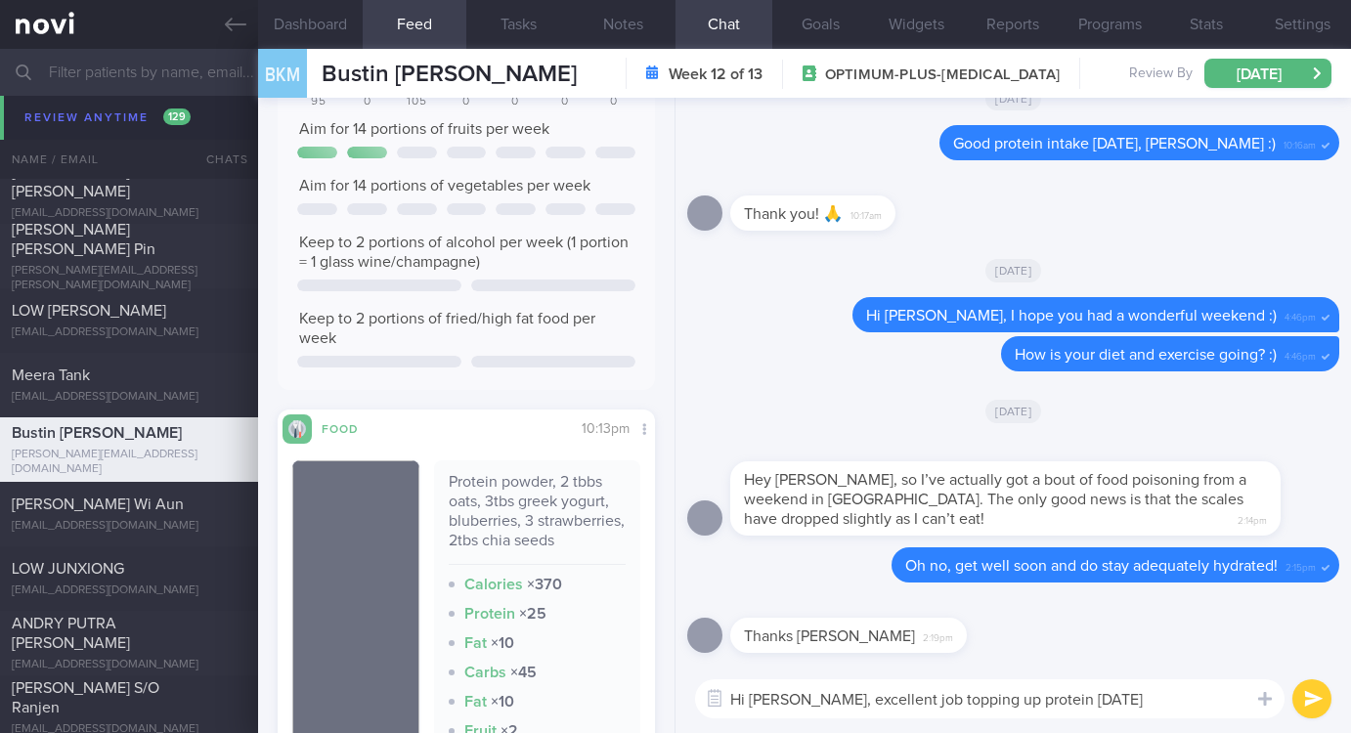
scroll to position [147, 0]
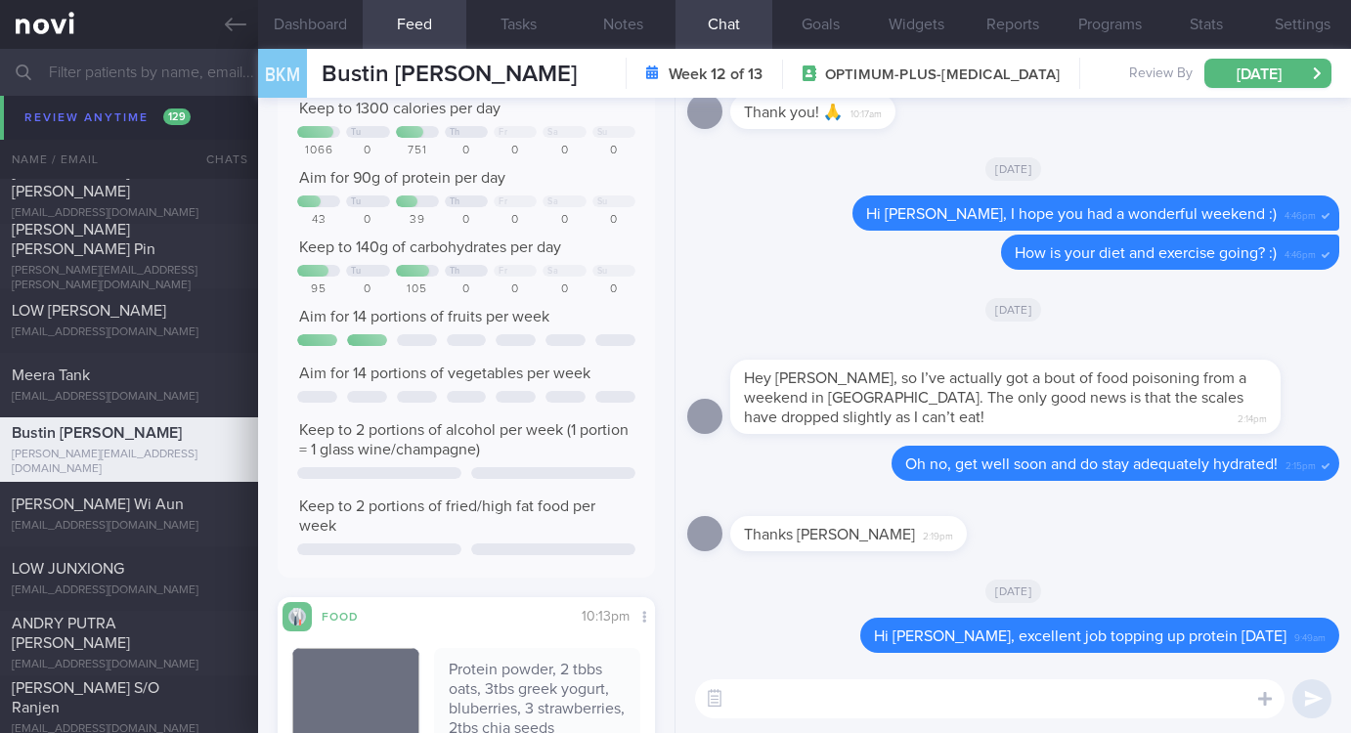
paste textarea "Remember to stay active this week and do your regular strength training! :)9:48a"
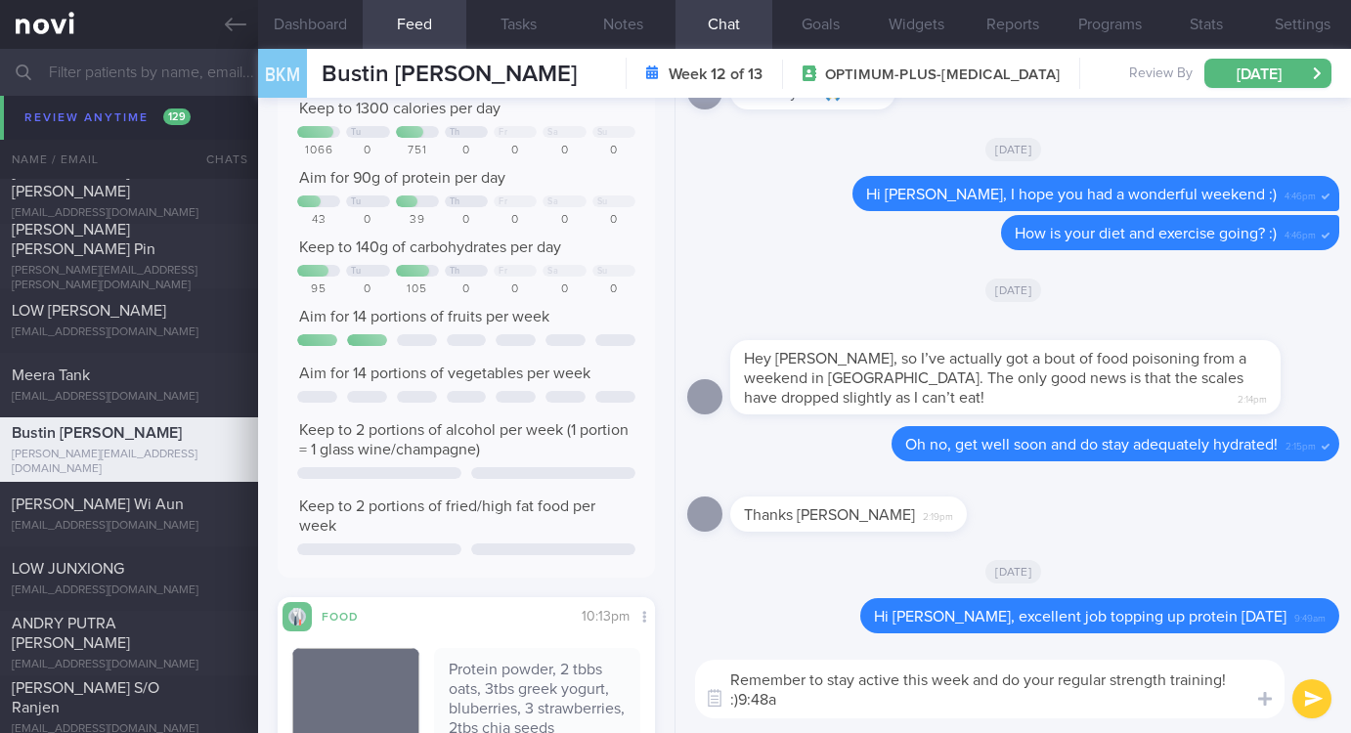
scroll to position [0, 0]
click at [842, 704] on textarea "Remember to stay active this week and do your regular strength training! :)9:48a" at bounding box center [989, 689] width 589 height 59
type textarea "Remember to stay active this week and do your regular strength training! :)"
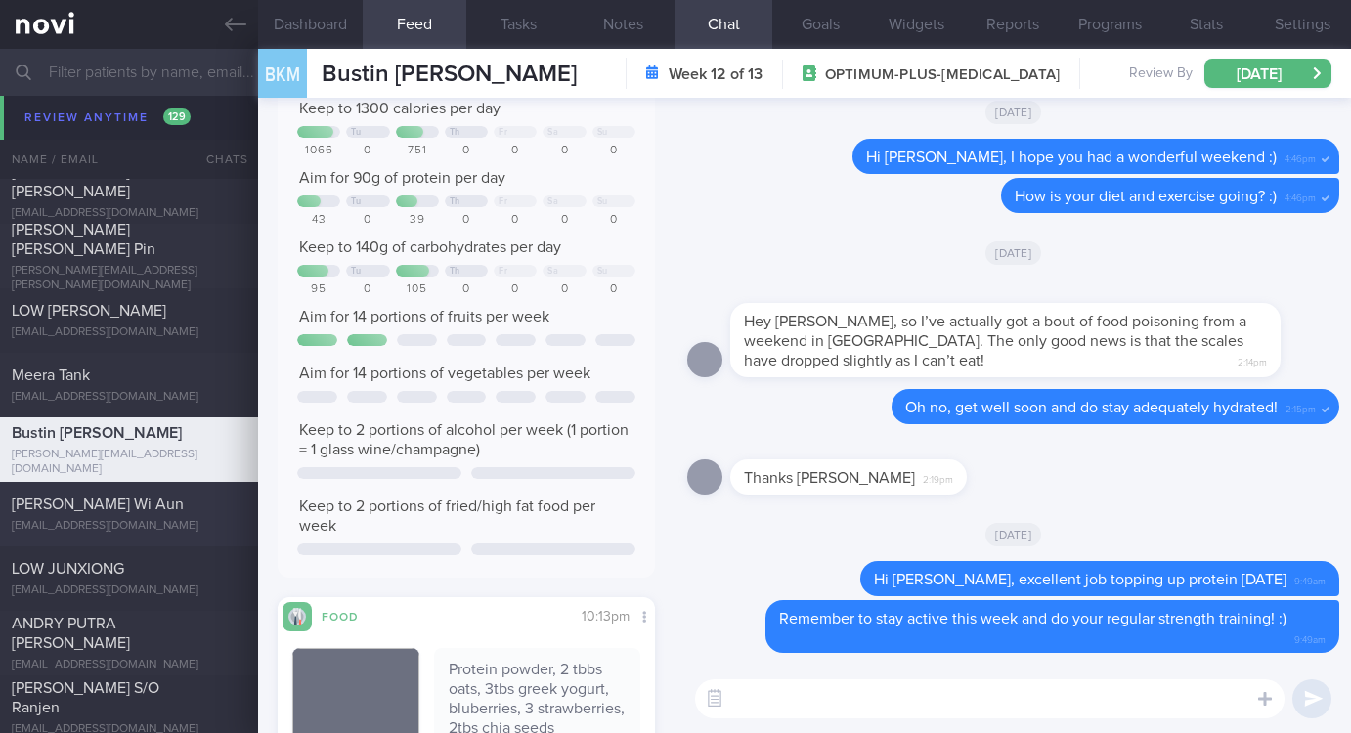
click at [161, 513] on div "[PERSON_NAME] Wi Aun" at bounding box center [127, 505] width 230 height 20
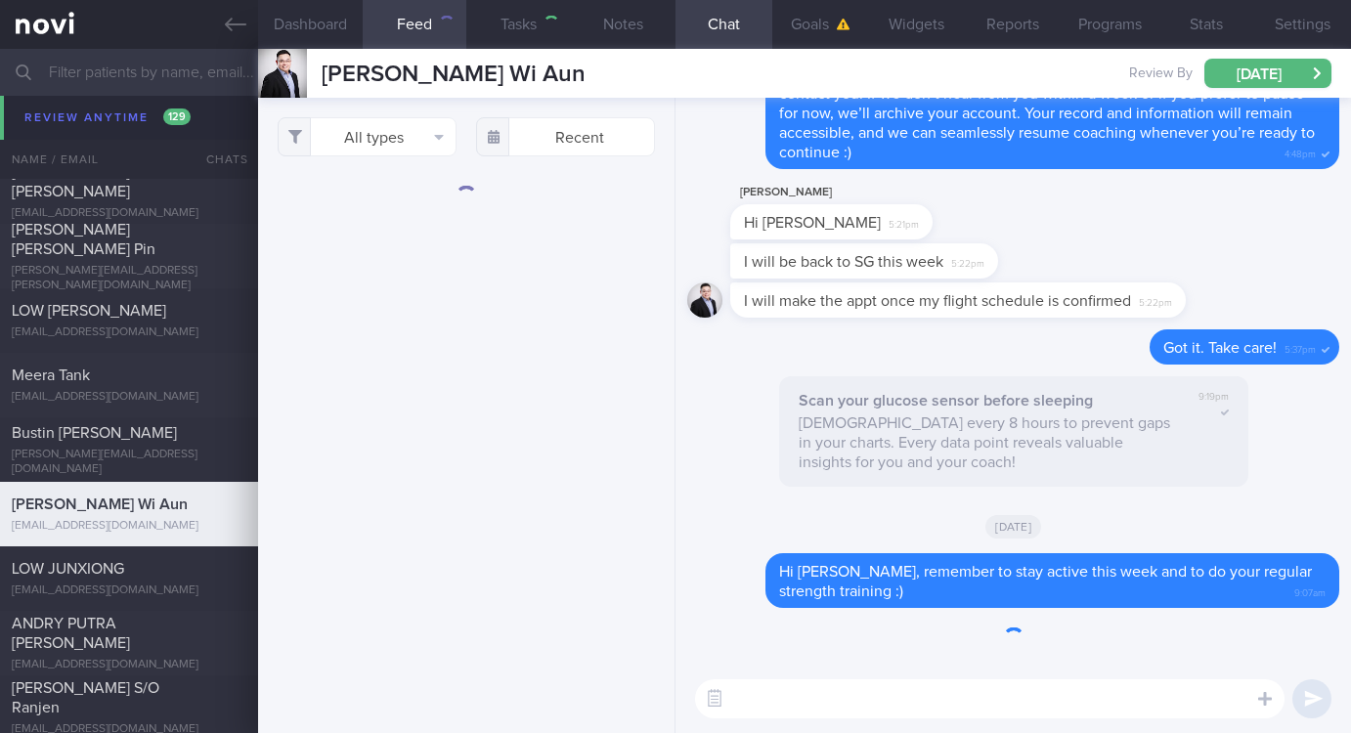
type input "Tracked. [MEDICAL_DATA]. DM [MEDICAL_DATA] 10%"
checkbox input "true"
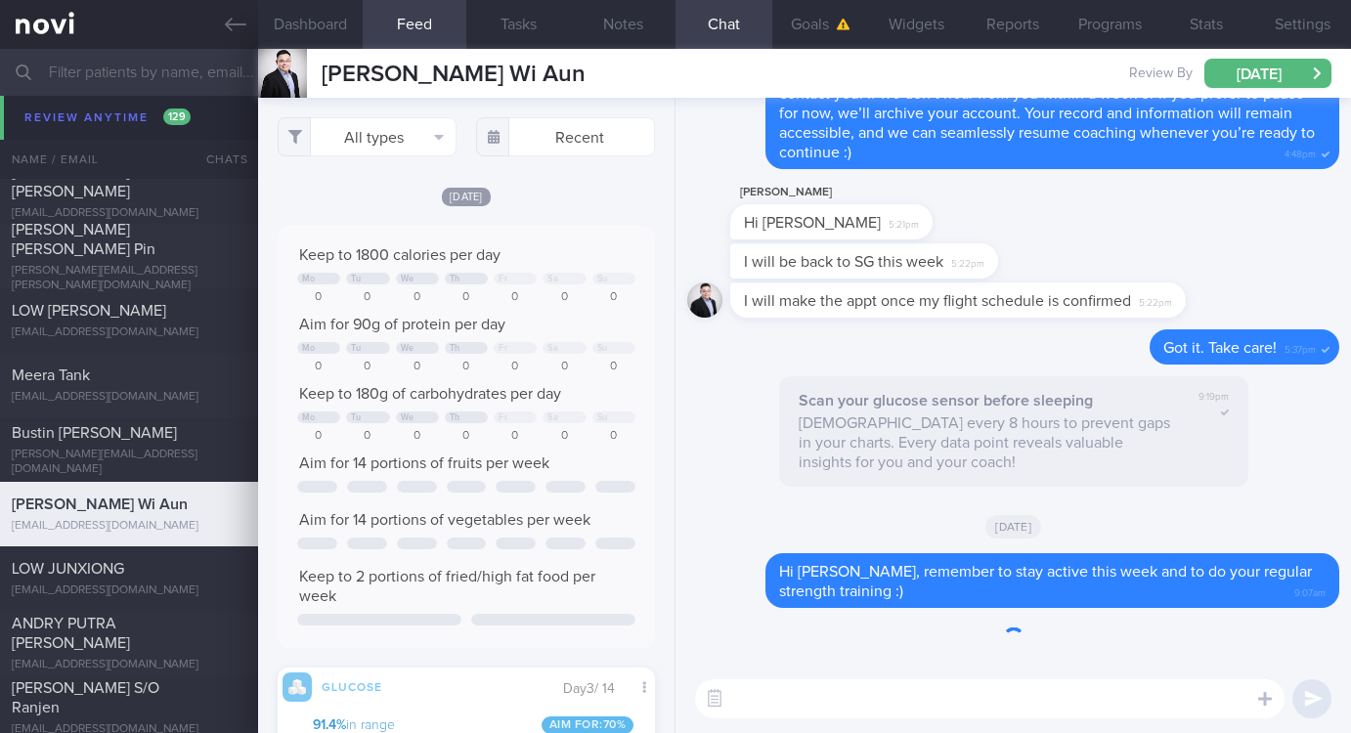
scroll to position [235, 337]
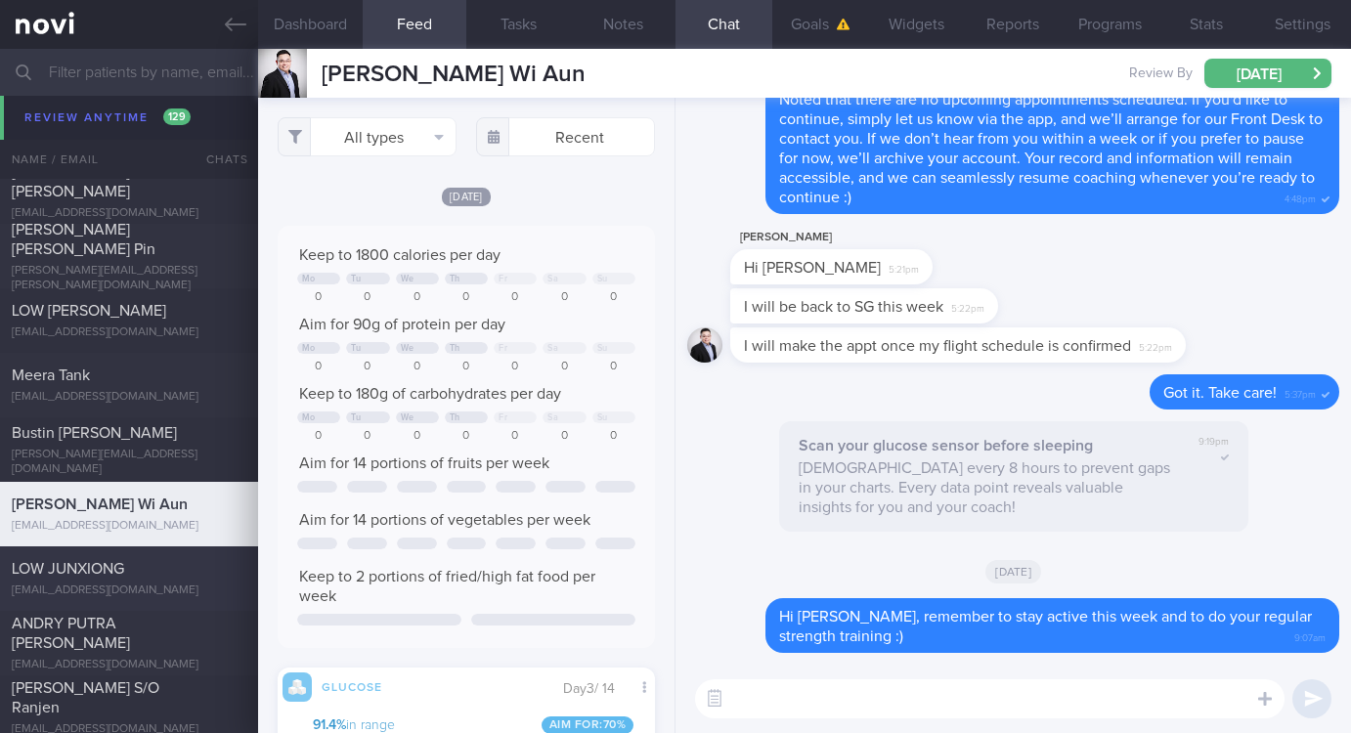
click at [160, 589] on div "jayelow59@gmail.com" at bounding box center [129, 591] width 235 height 15
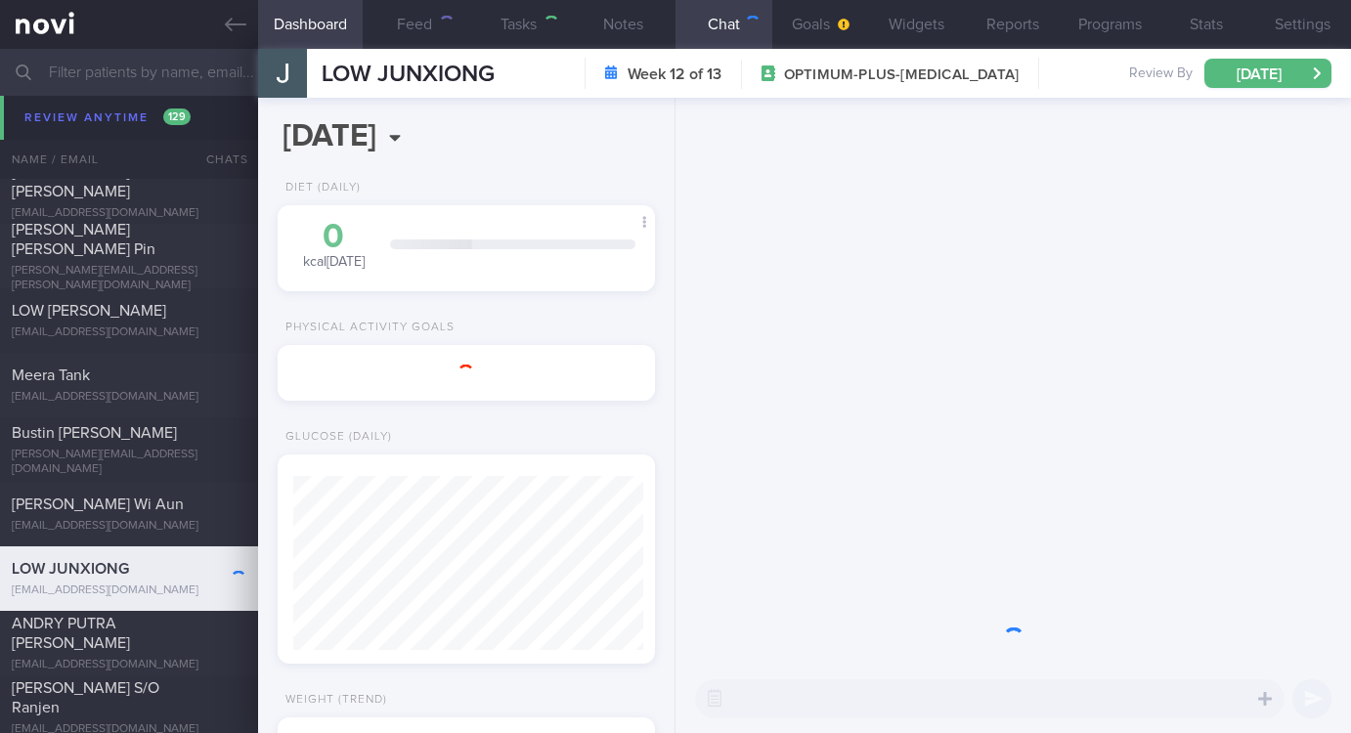
type input "Tracked. Libre"
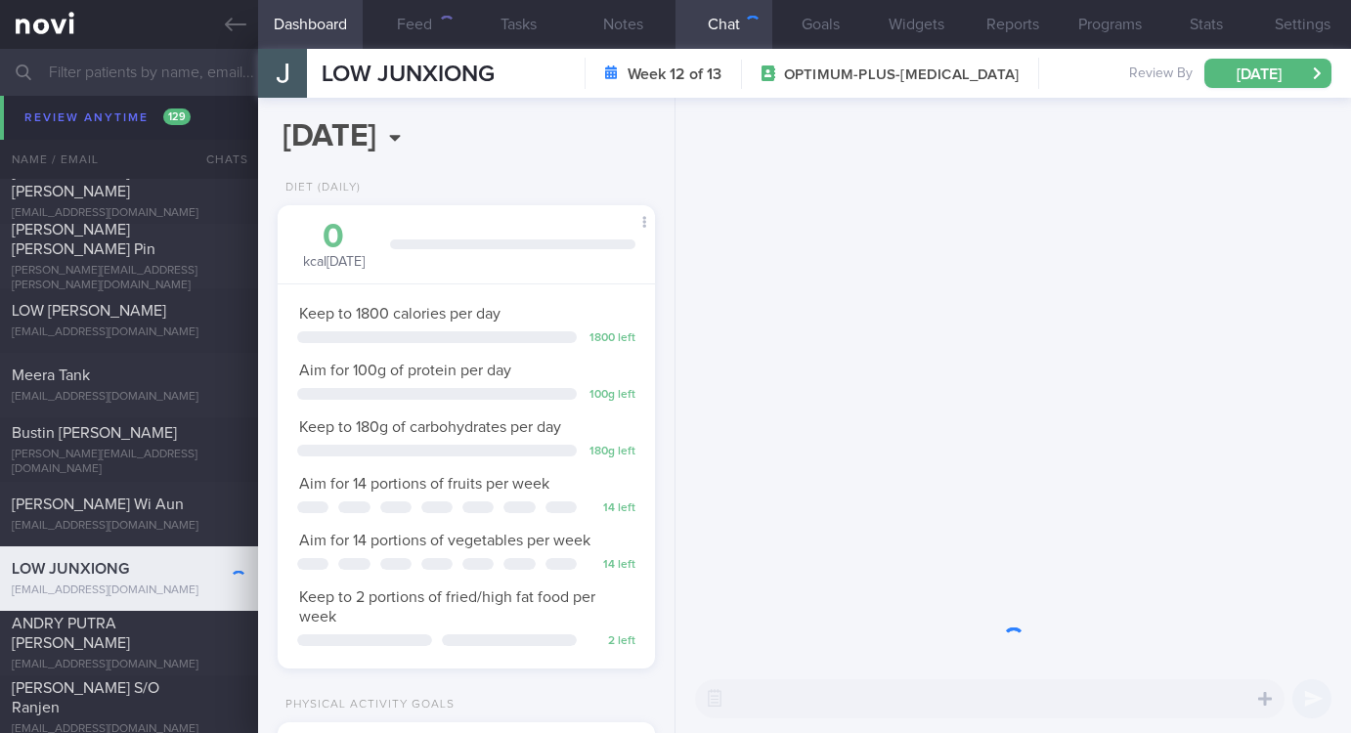
scroll to position [188, 320]
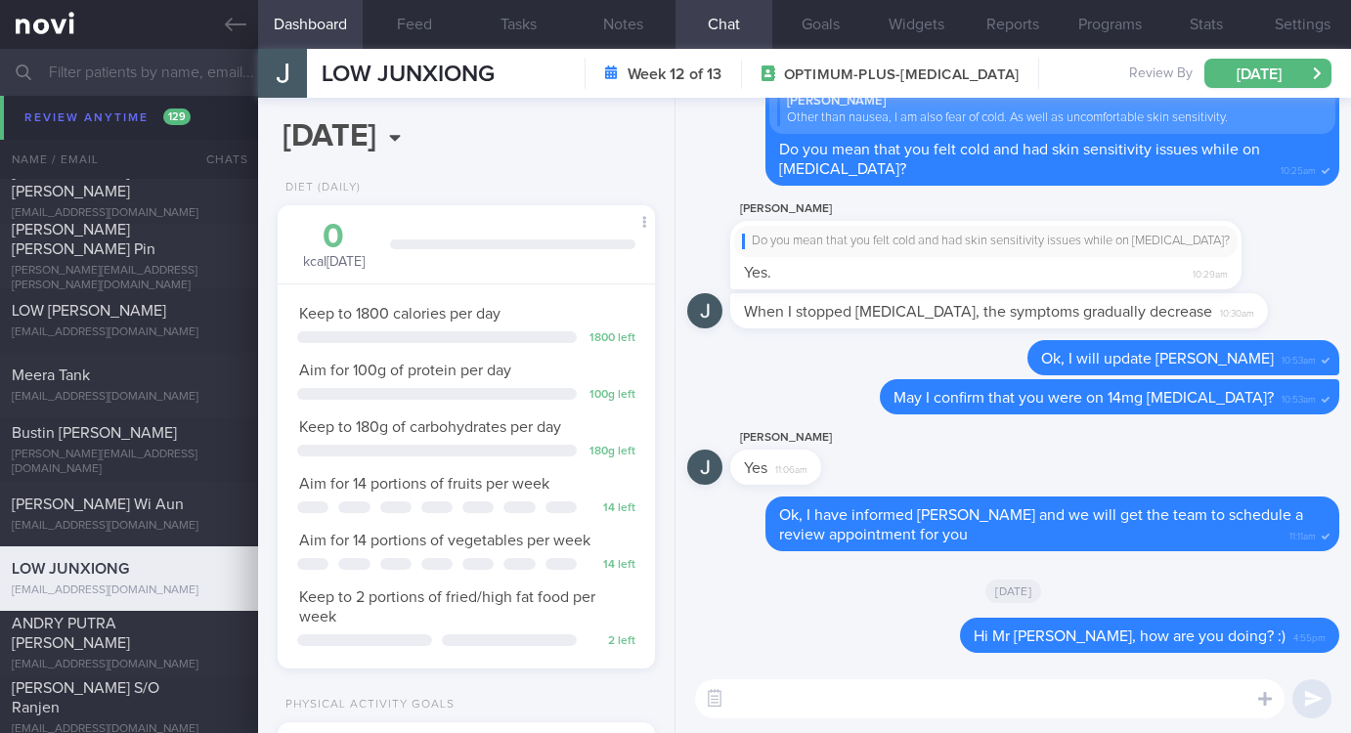
click at [864, 707] on textarea at bounding box center [989, 698] width 589 height 39
paste textarea "Remember to stay active this week and do your regular strength training! :)"
type textarea "Hi Mr Low, Remember to stay active this week and do your regular strength train…"
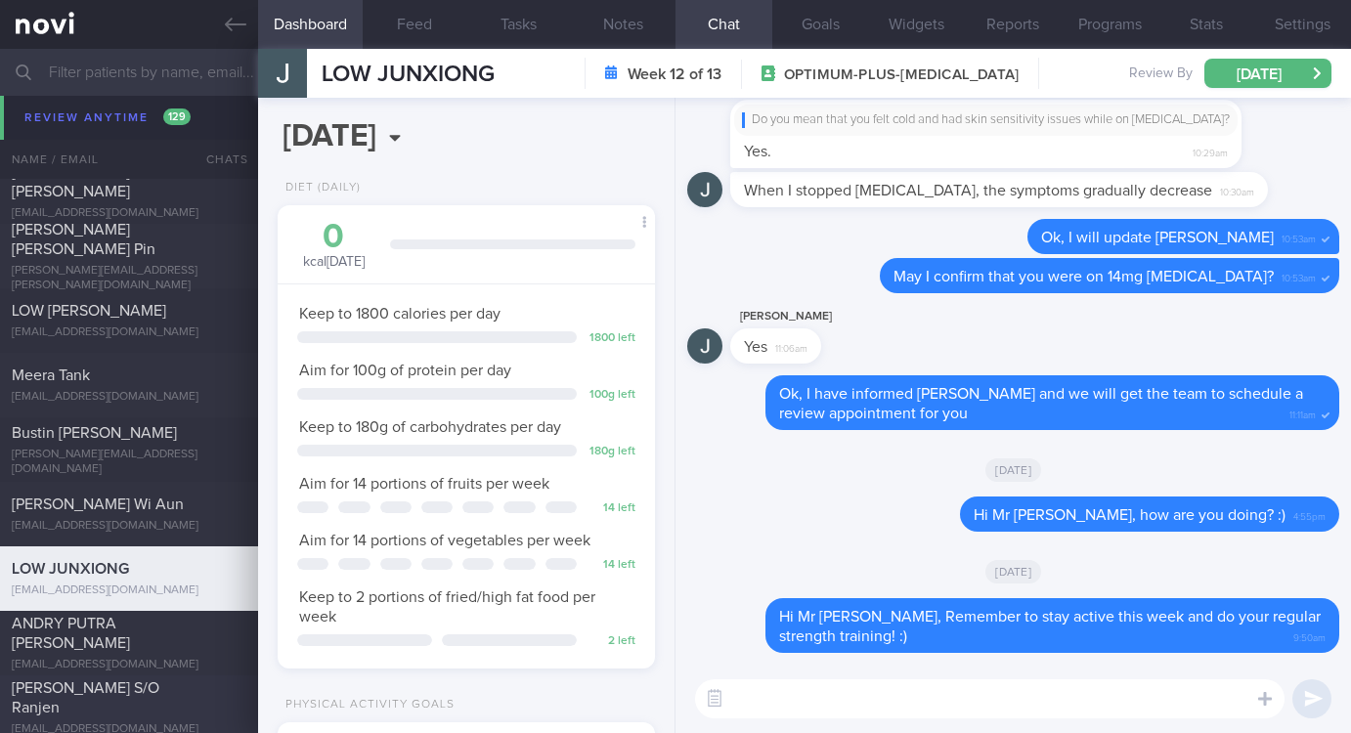
scroll to position [7331, 0]
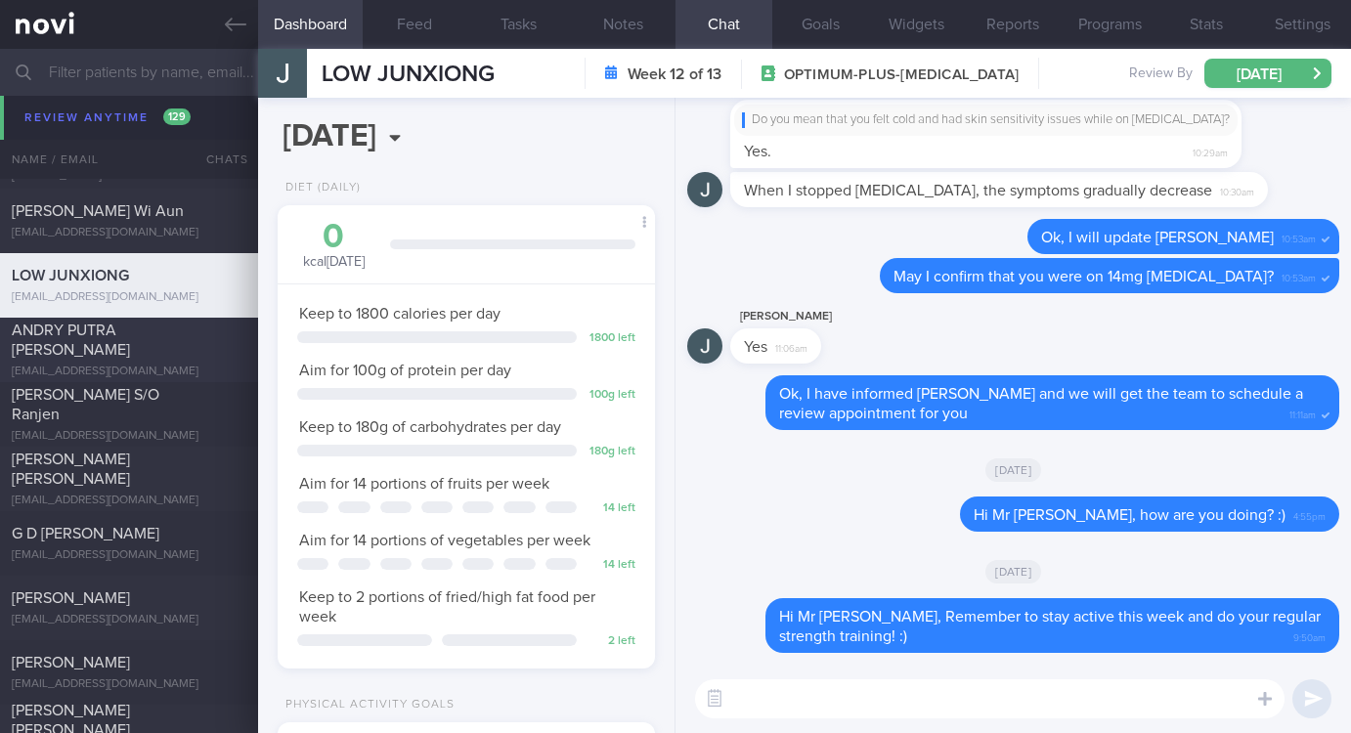
click at [165, 352] on div "ANDRY PUTRA WIJAYA contact@andrypw.com" at bounding box center [129, 350] width 258 height 59
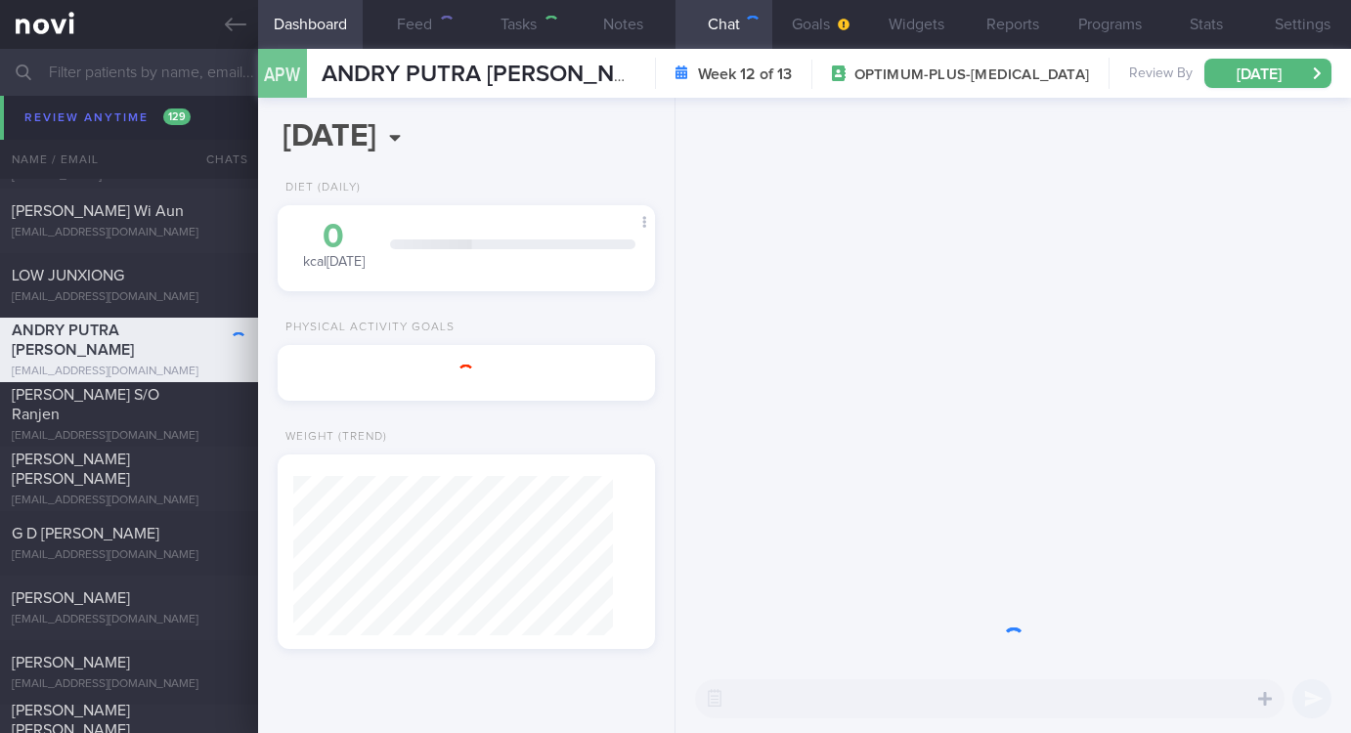
type input "Tracked."
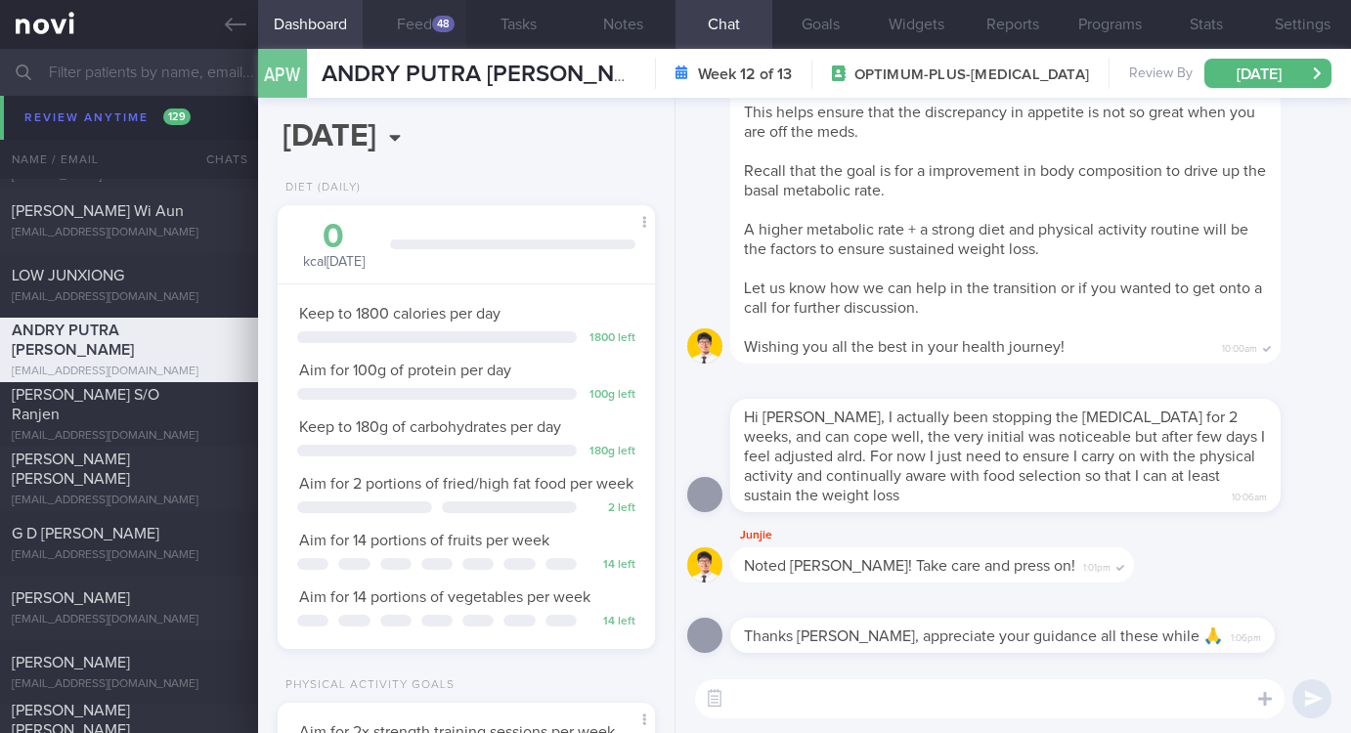
click at [425, 47] on button "Feed 48" at bounding box center [415, 24] width 105 height 49
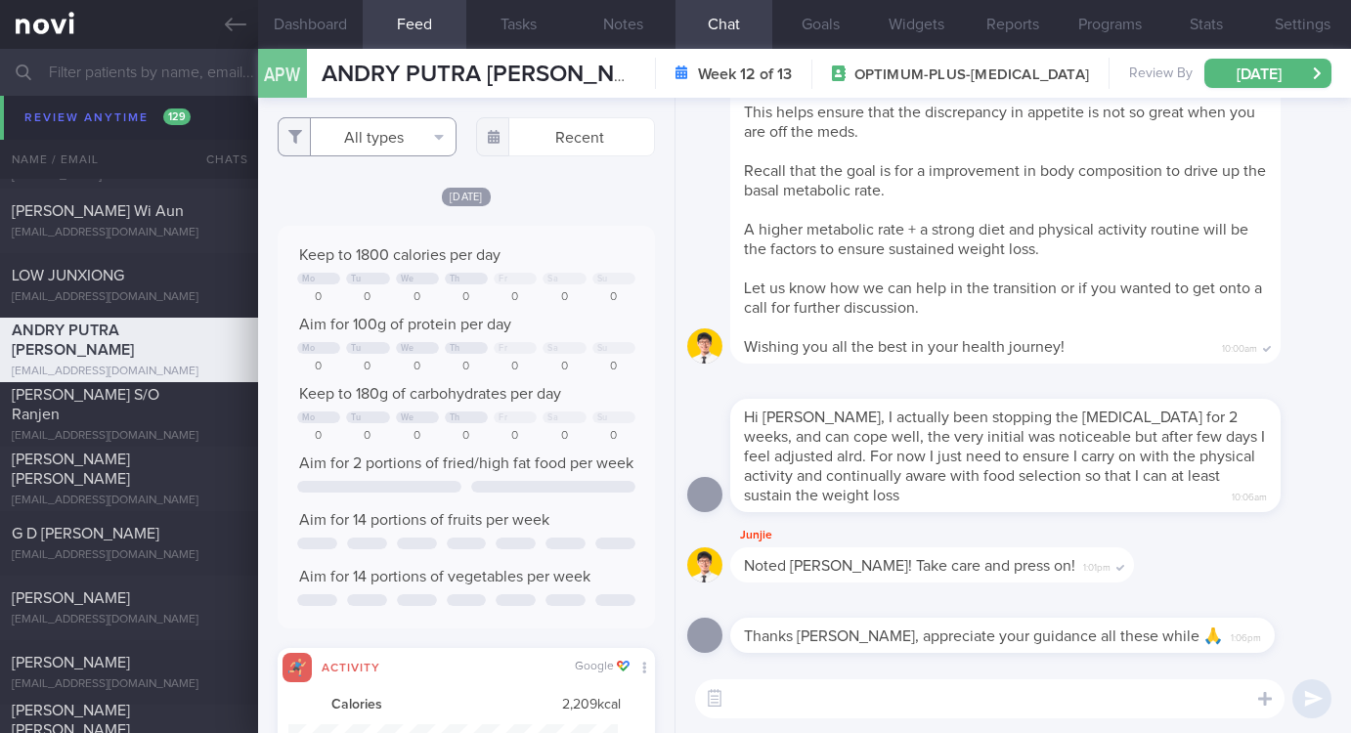
click at [381, 140] on button "All types" at bounding box center [367, 136] width 179 height 39
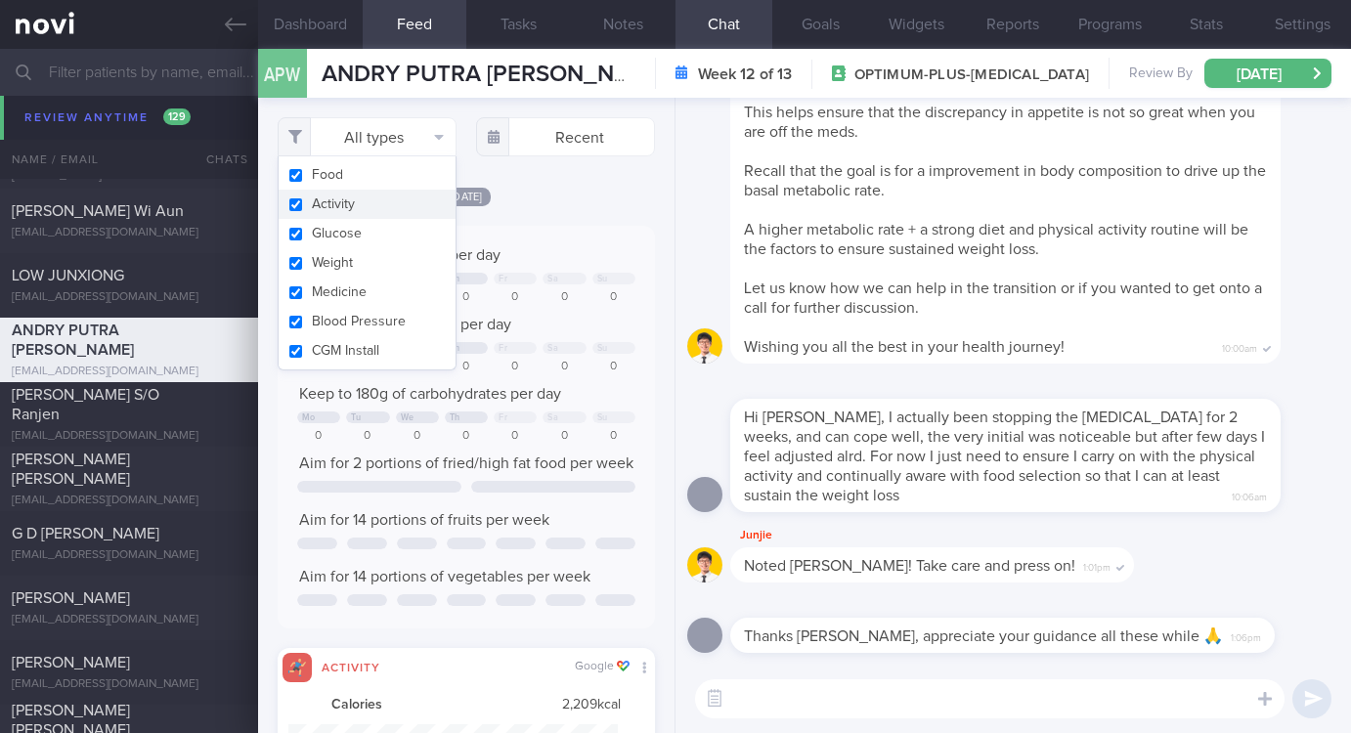
click at [371, 202] on button "Activity" at bounding box center [367, 204] width 177 height 29
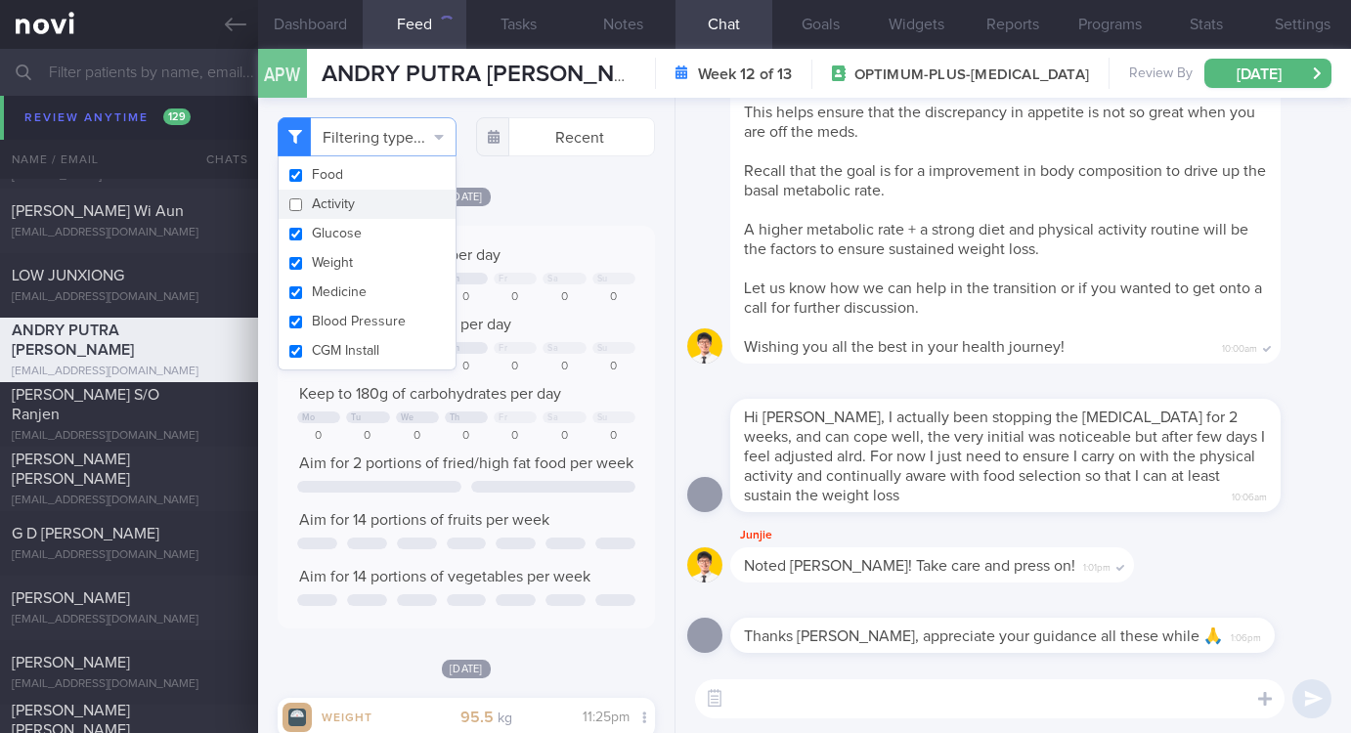
checkbox input "false"
click at [514, 271] on div "Keep to 1800 calories per day Mo Tu We Th Fr Sa Su 0 0 0 0 0 0 0 Aim for 100g o…" at bounding box center [466, 427] width 338 height 364
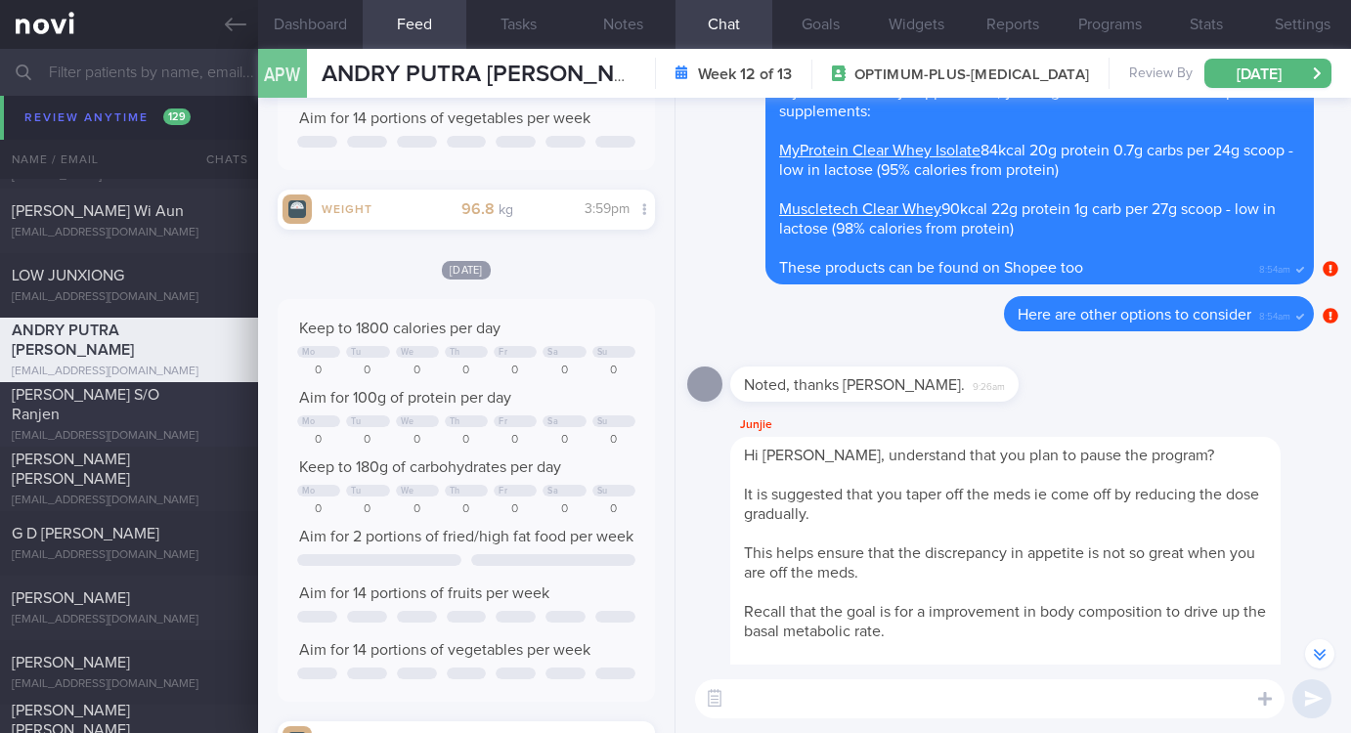
drag, startPoint x: 177, startPoint y: 394, endPoint x: 445, endPoint y: 366, distance: 269.3
click at [177, 397] on div "[PERSON_NAME] S/O Ranjen" at bounding box center [127, 404] width 230 height 39
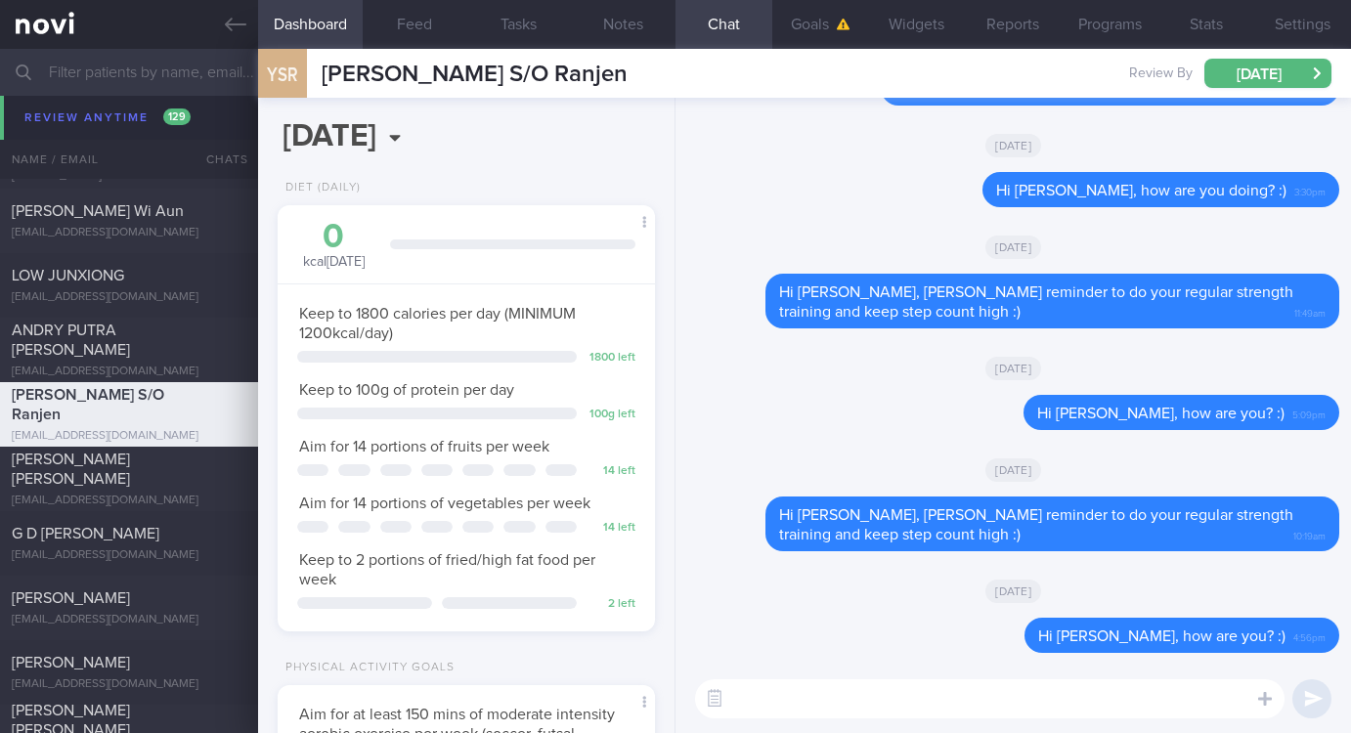
click at [1079, 704] on textarea at bounding box center [989, 698] width 589 height 39
paste textarea "Remember to stay active this week and do your regular strength training! :)"
type textarea "Hi Yogeswaran, Remember to stay active this week and do your regular strength t…"
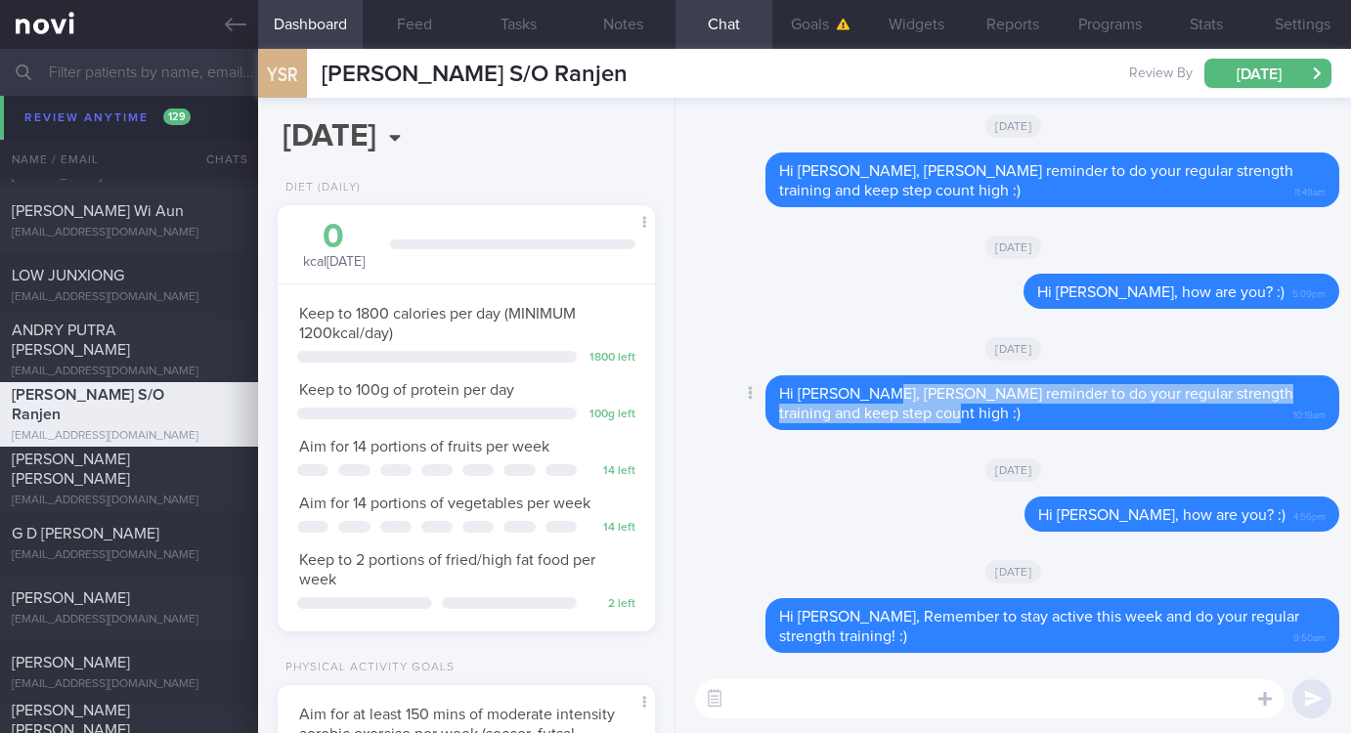
drag, startPoint x: 964, startPoint y: 409, endPoint x: 887, endPoint y: 386, distance: 80.4
click at [887, 386] on div "Hi Yogeswaran, Gentle reminder to do your regular strength training and keep st…" at bounding box center [1052, 402] width 574 height 55
copy span "Gentle reminder to do your regular strength training and keep step count high :)"
click at [130, 468] on span "[PERSON_NAME] [PERSON_NAME]" at bounding box center [71, 469] width 118 height 35
type input "Tracked"
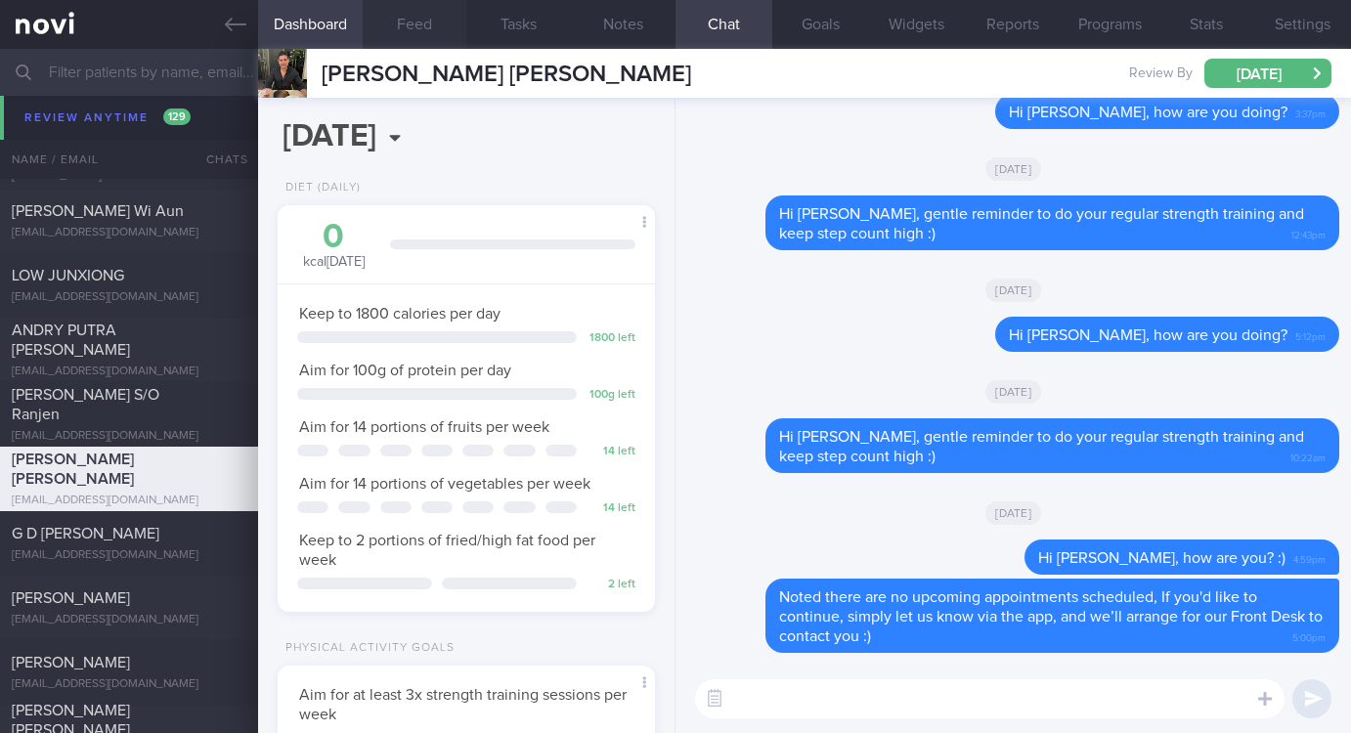
click at [400, 32] on button "Feed" at bounding box center [415, 24] width 105 height 49
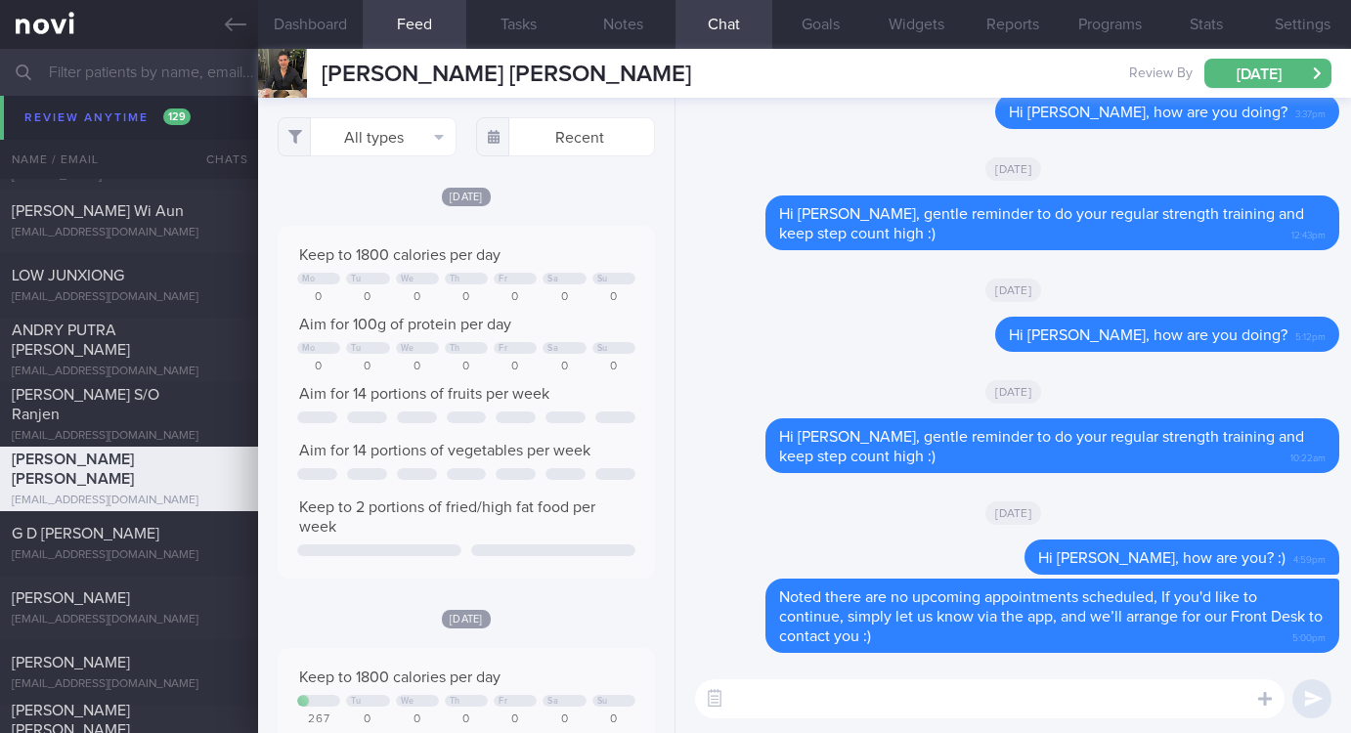
click at [899, 711] on textarea at bounding box center [989, 698] width 589 height 39
paste textarea "Gentle reminder to do your regular strength training and keep step count high :)"
type textarea "Hi Mr Garcia, Gentle reminder to do your regular strength training and keep ste…"
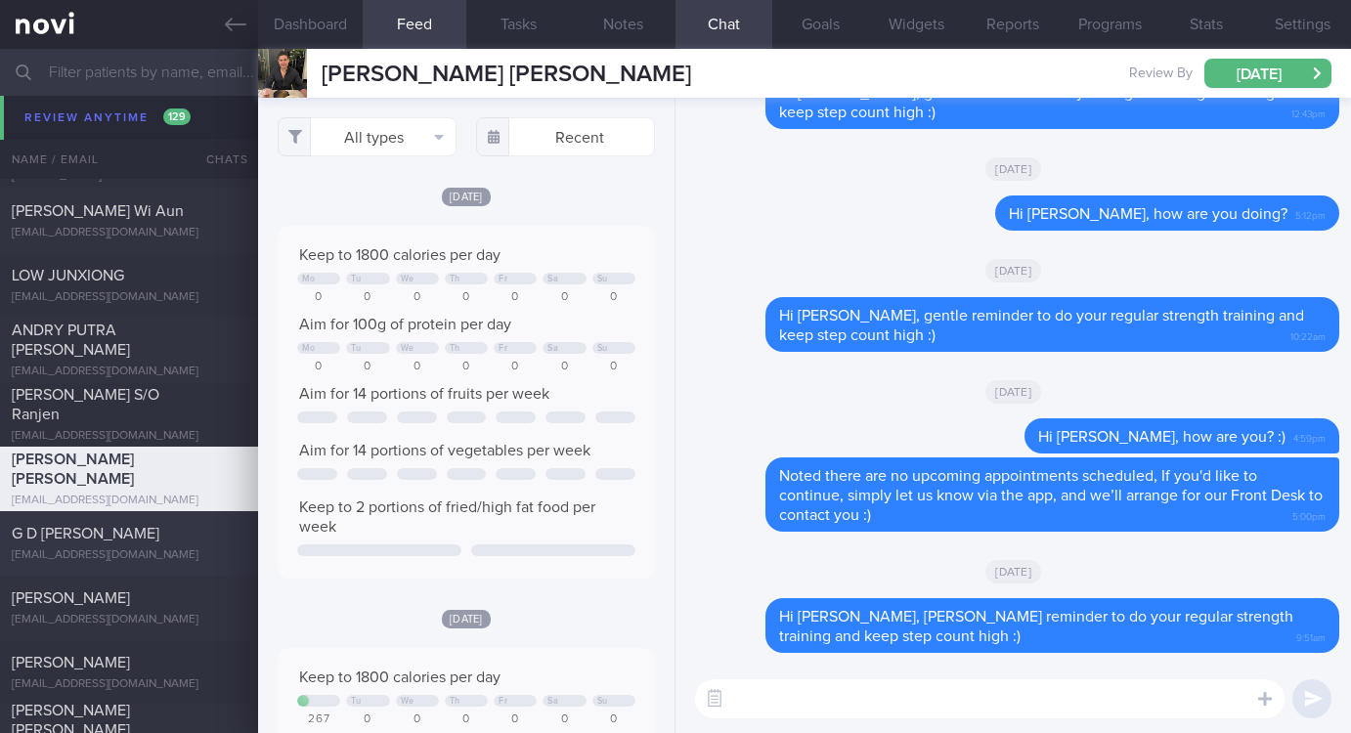
click at [160, 536] on div "G D [PERSON_NAME]" at bounding box center [127, 534] width 230 height 20
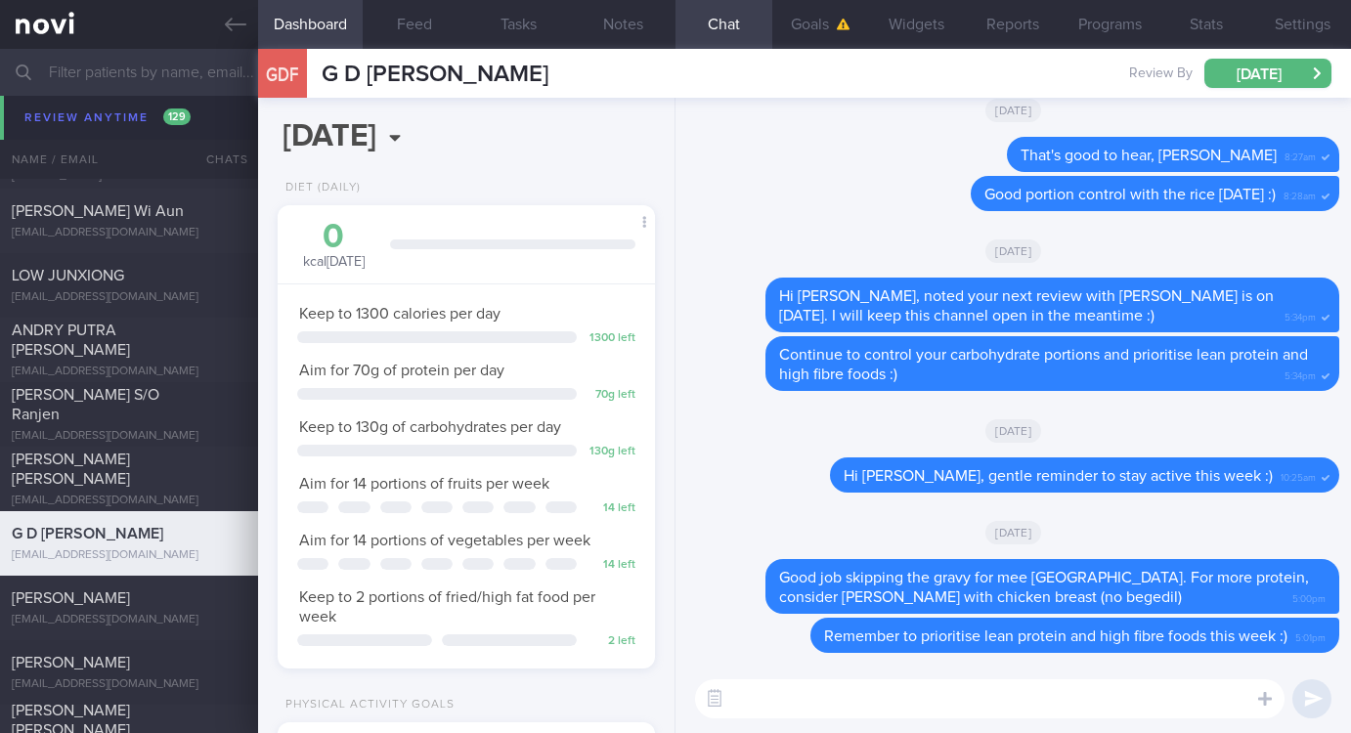
click at [845, 698] on textarea at bounding box center [989, 698] width 589 height 39
paste textarea "Gentle reminder to do your regular strength training and keep step count high :)"
type textarea "Hi Florence, Gentle reminder to do your regular strength training and keep step…"
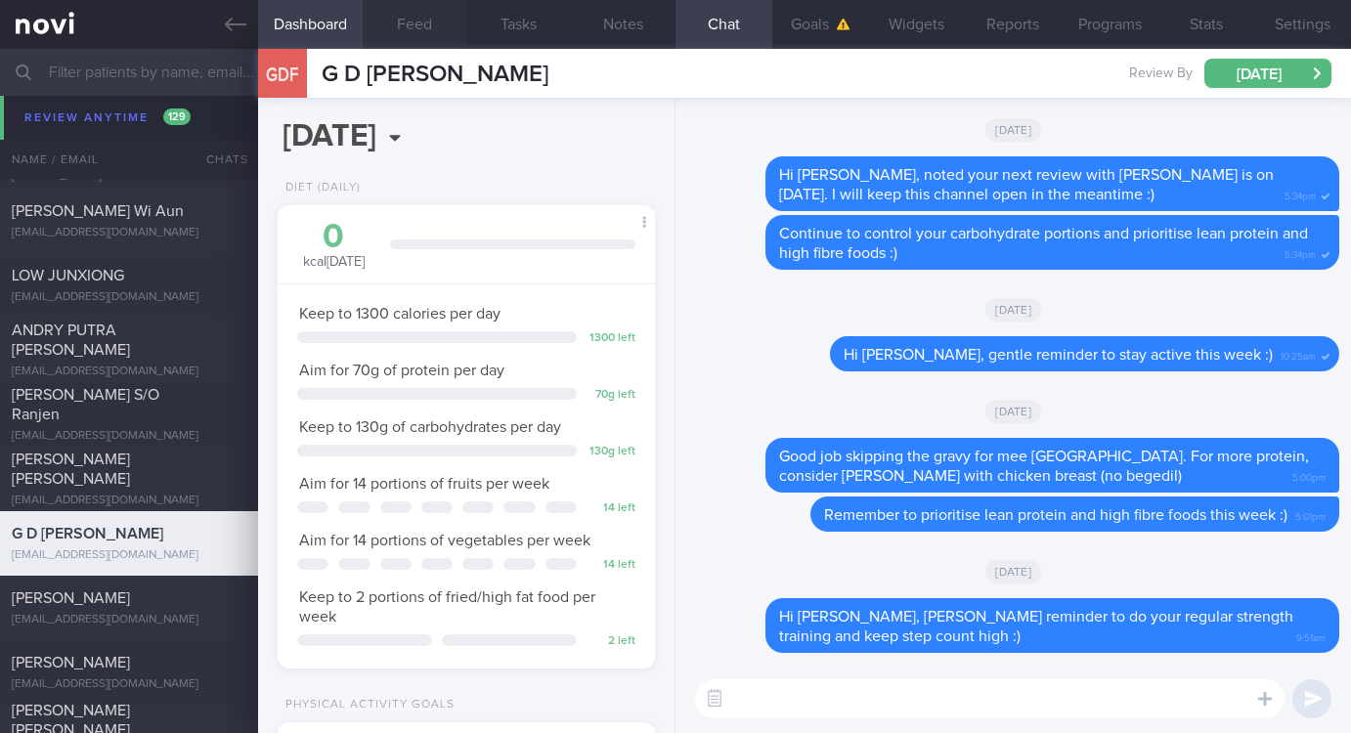
click at [413, 34] on button "Feed" at bounding box center [415, 24] width 105 height 49
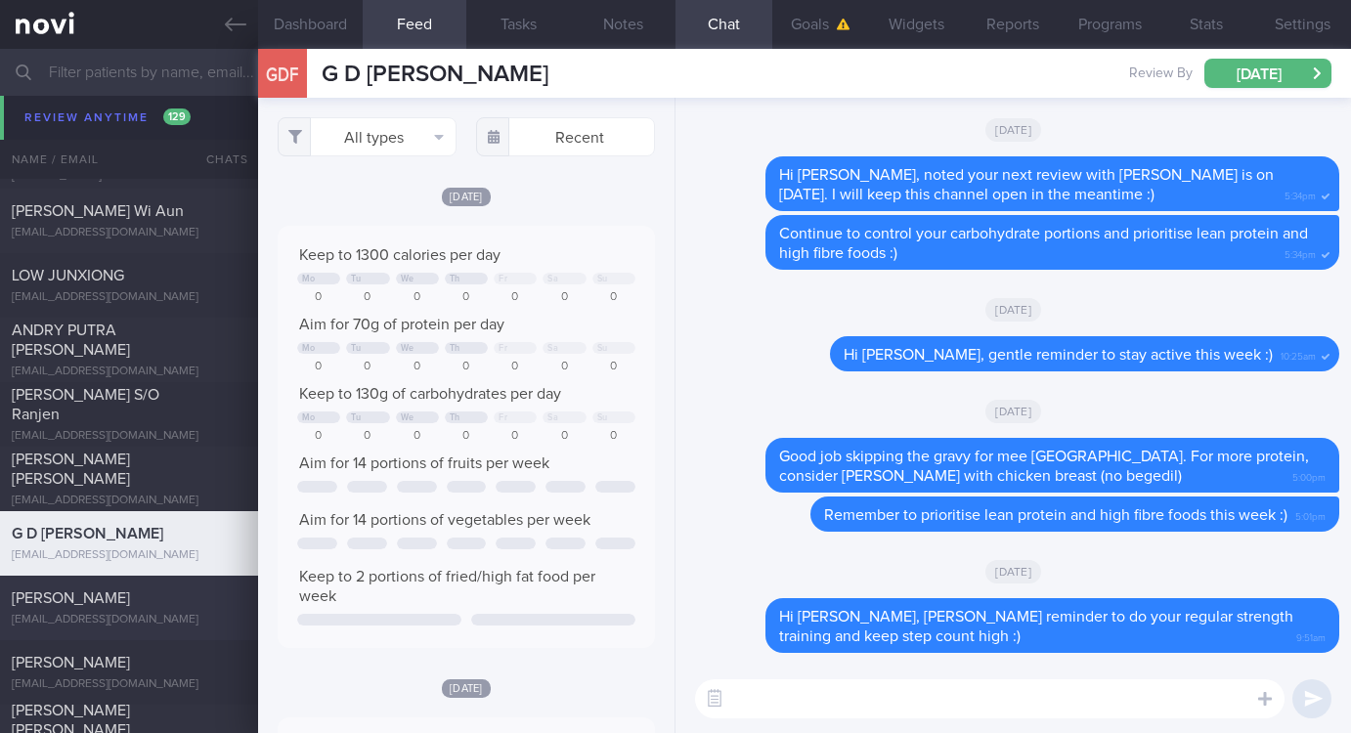
drag, startPoint x: 101, startPoint y: 610, endPoint x: 114, endPoint y: 600, distance: 16.8
click at [102, 610] on div "Ivy Edwin Lim ivyedwinlim@gmail.com" at bounding box center [129, 607] width 258 height 39
type input "Tracked. transgender"
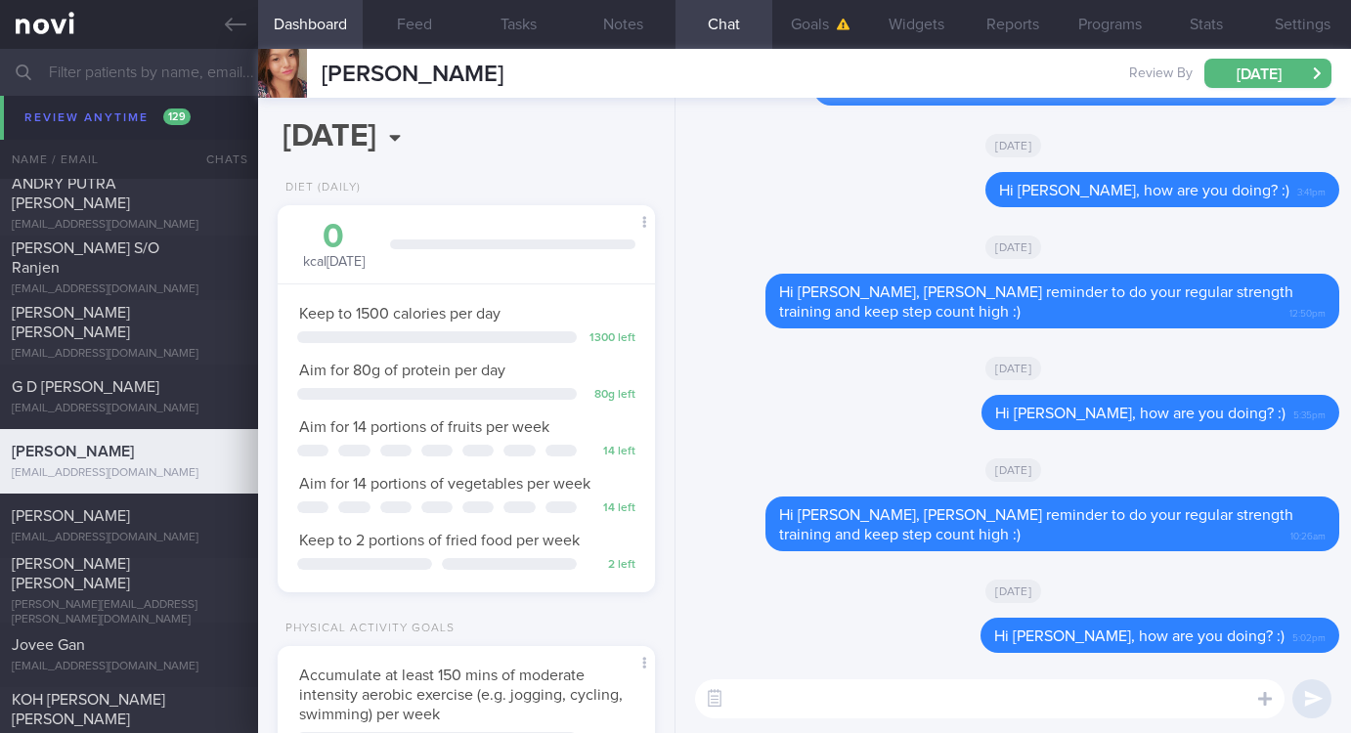
click at [937, 703] on textarea at bounding box center [989, 698] width 589 height 39
paste textarea "Gentle reminder to do your regular strength training and keep step count high :)"
type textarea "Hi Ivy, Gentle reminder to do your regular strength training and keep step coun…"
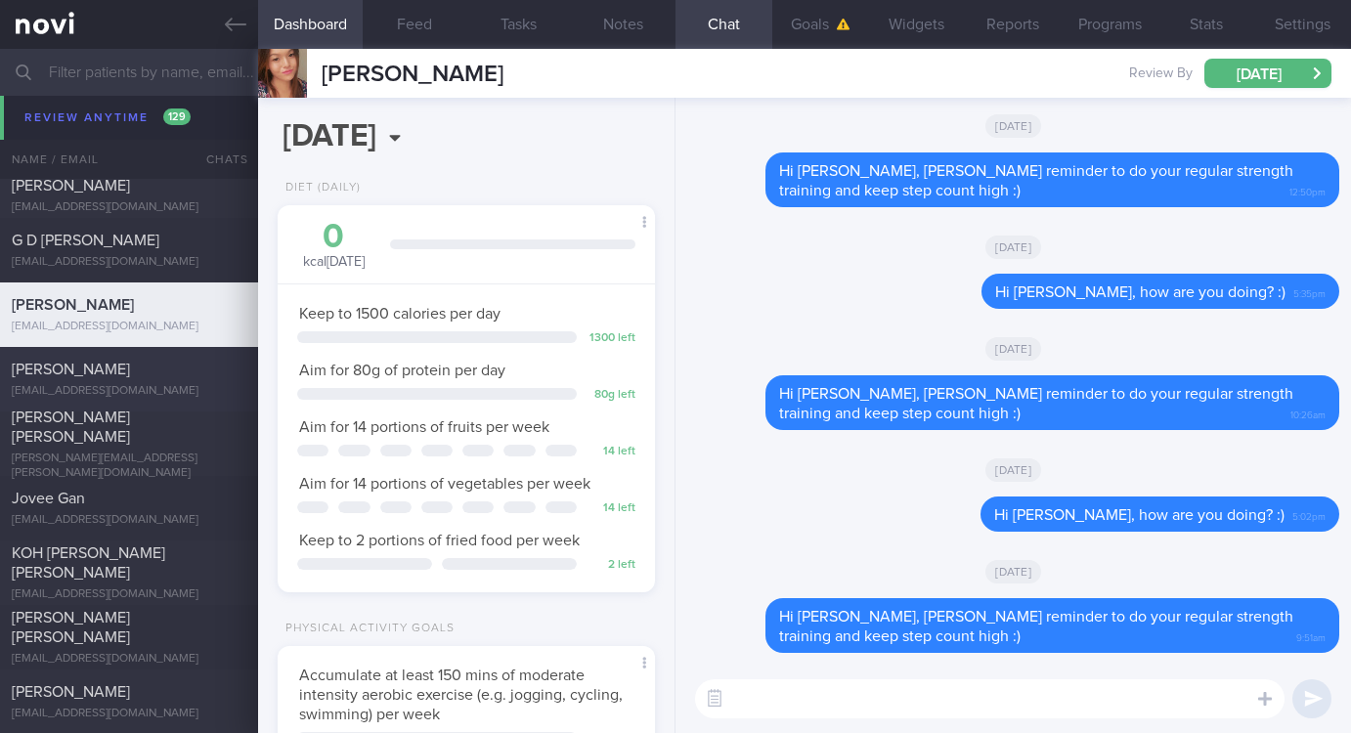
click at [139, 377] on div "MARK AYDIN CELENK" at bounding box center [127, 370] width 230 height 20
type input "Tracked, Ozempic. poor knowledge, non compliant"
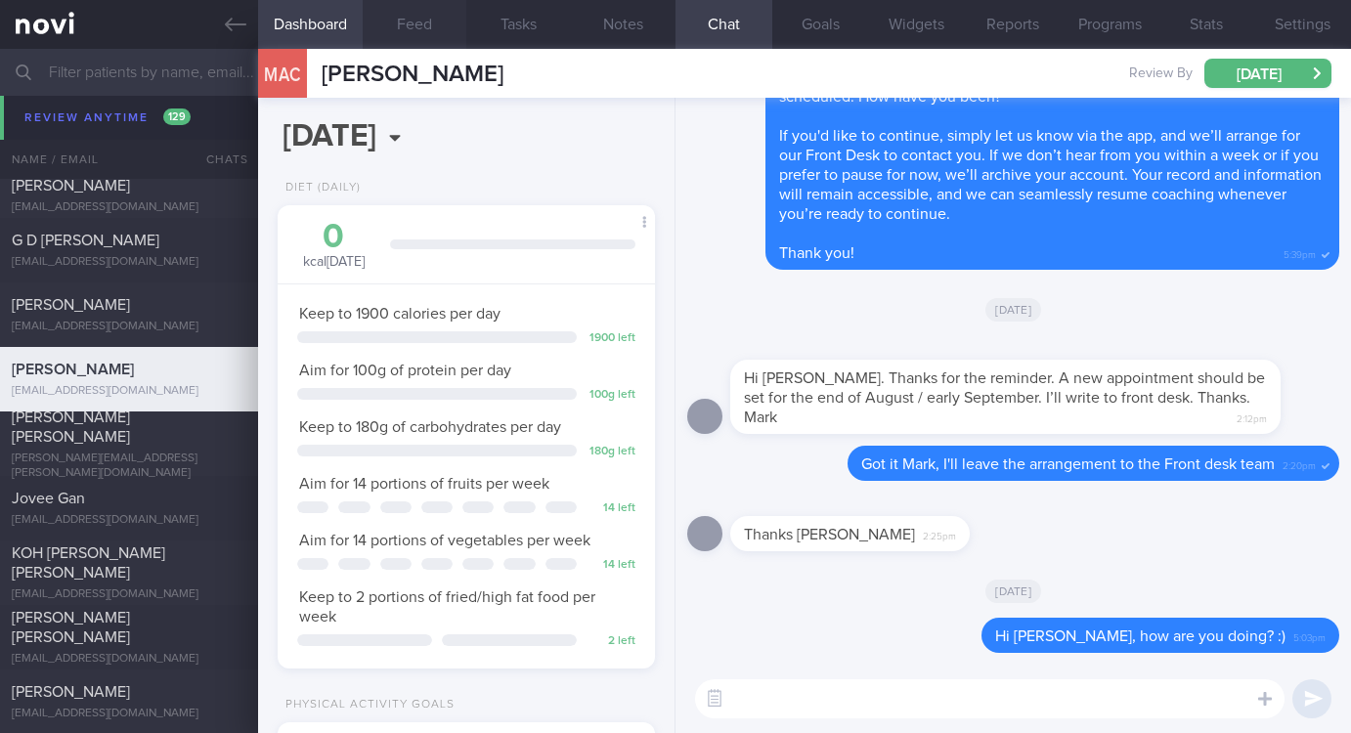
click at [411, 16] on button "Feed" at bounding box center [415, 24] width 105 height 49
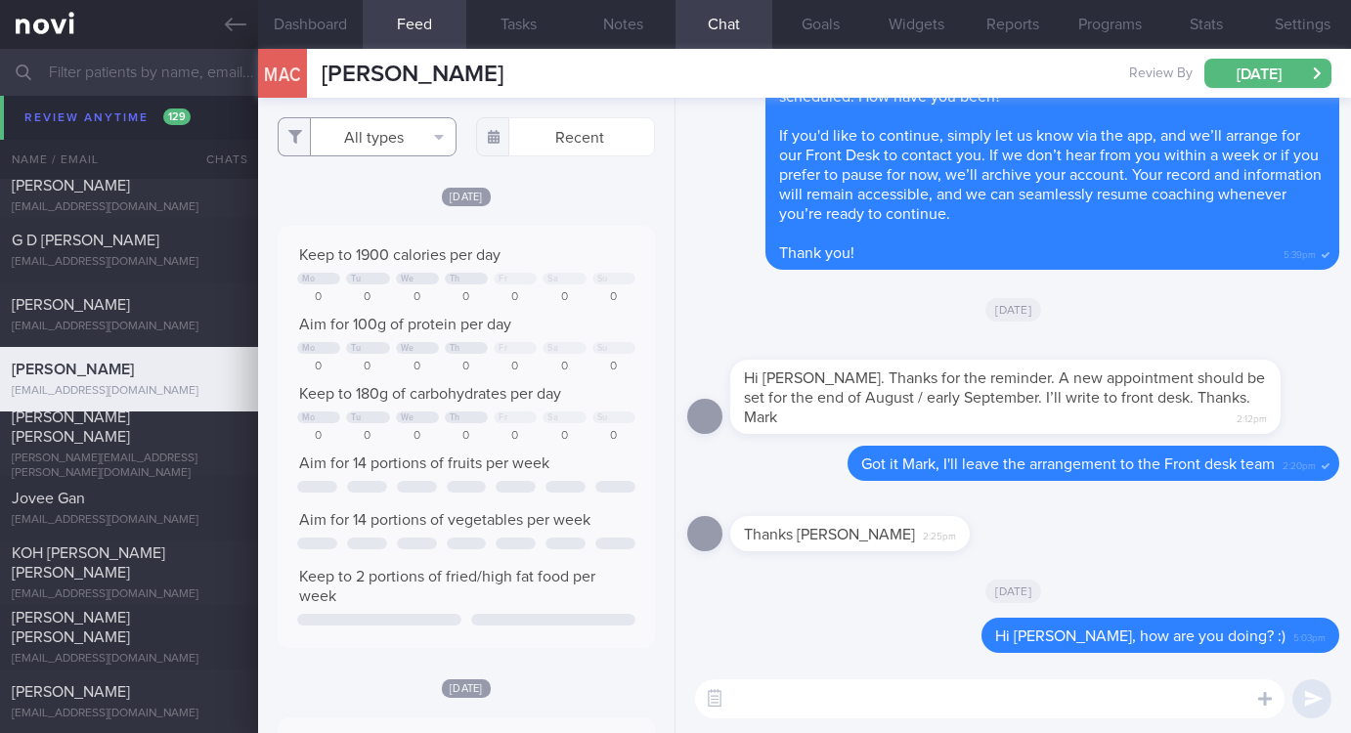
click at [378, 141] on button "All types" at bounding box center [367, 136] width 179 height 39
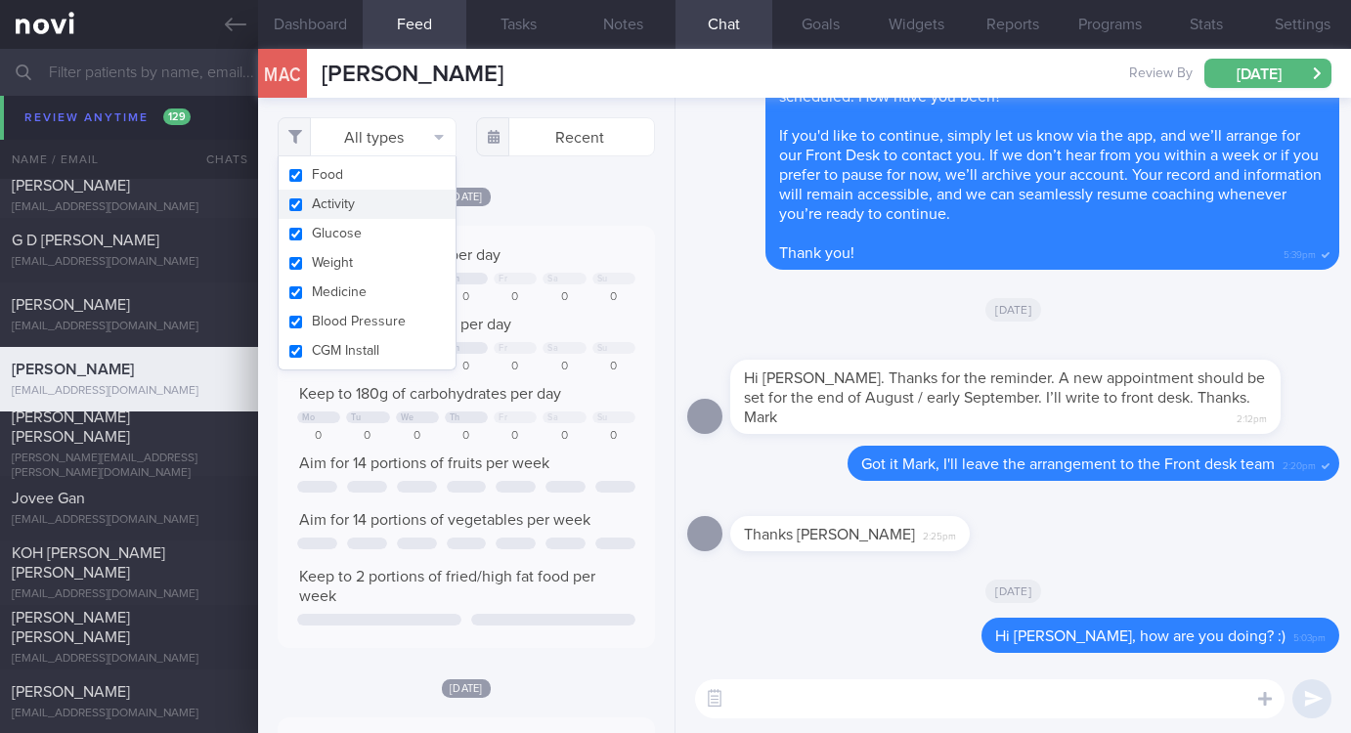
click at [351, 199] on button "Activity" at bounding box center [367, 204] width 177 height 29
checkbox input "false"
click at [567, 290] on div "0" at bounding box center [564, 297] width 43 height 15
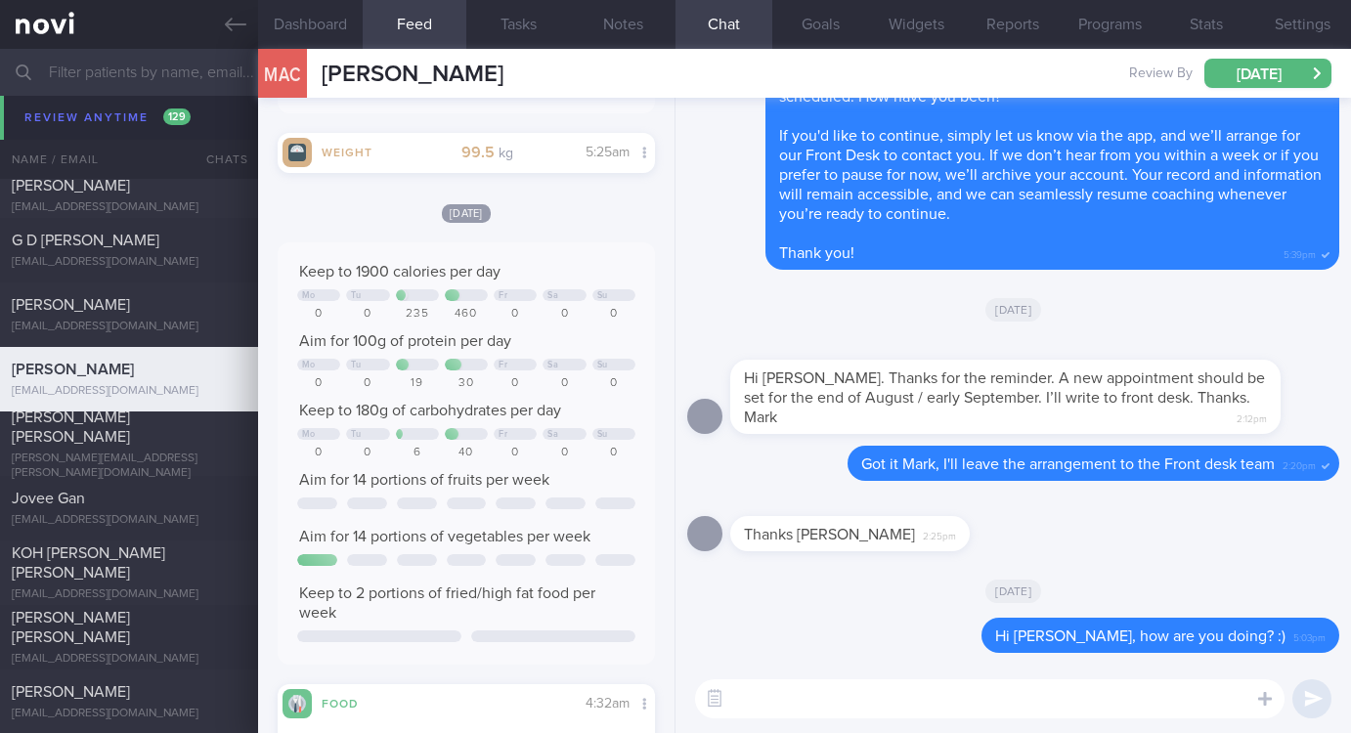
click at [910, 716] on textarea at bounding box center [989, 698] width 589 height 39
paste textarea "Gentle reminder to do your regular strength training and keep step count high :)"
type textarea "Hi Mark, Gentle reminder to do your regular strength training and keep step cou…"
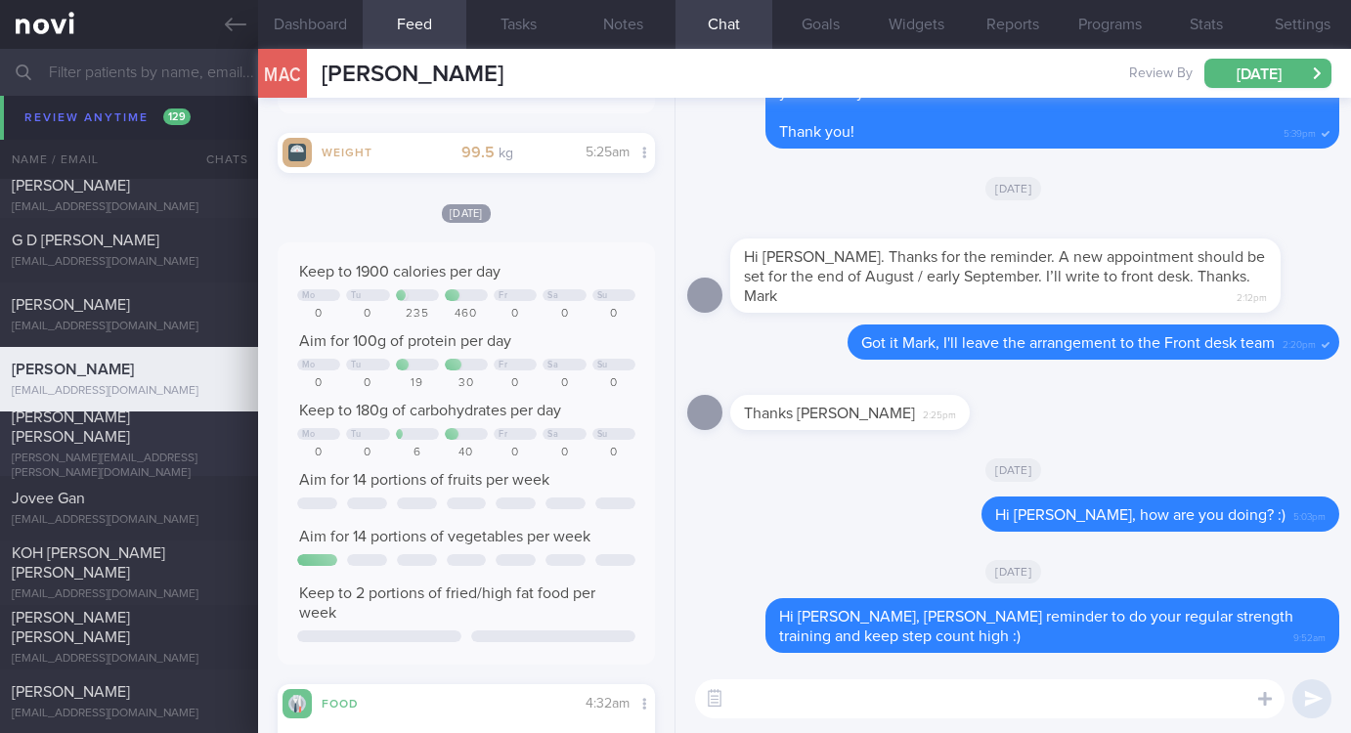
click at [146, 458] on div "marie.eber@gmail.com" at bounding box center [129, 466] width 235 height 29
type input "Tracked"
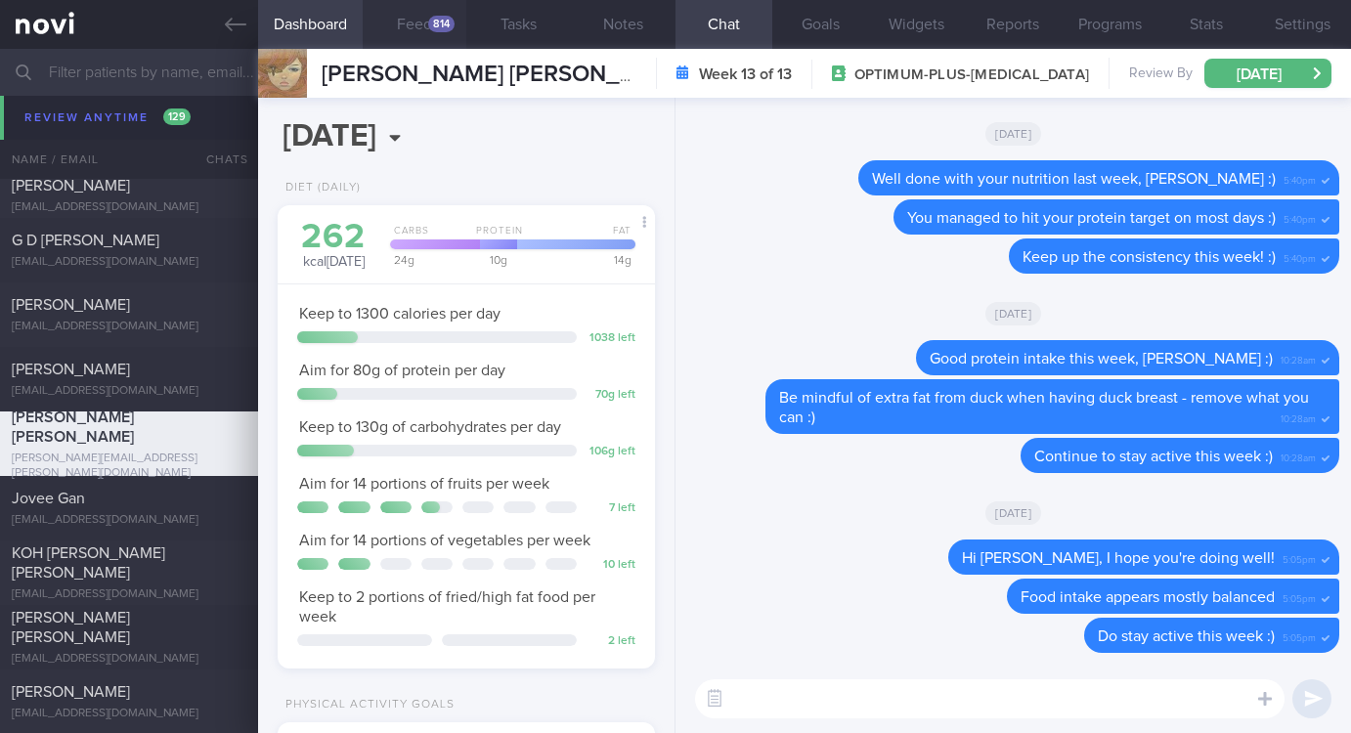
click at [413, 26] on button "Feed 814" at bounding box center [415, 24] width 105 height 49
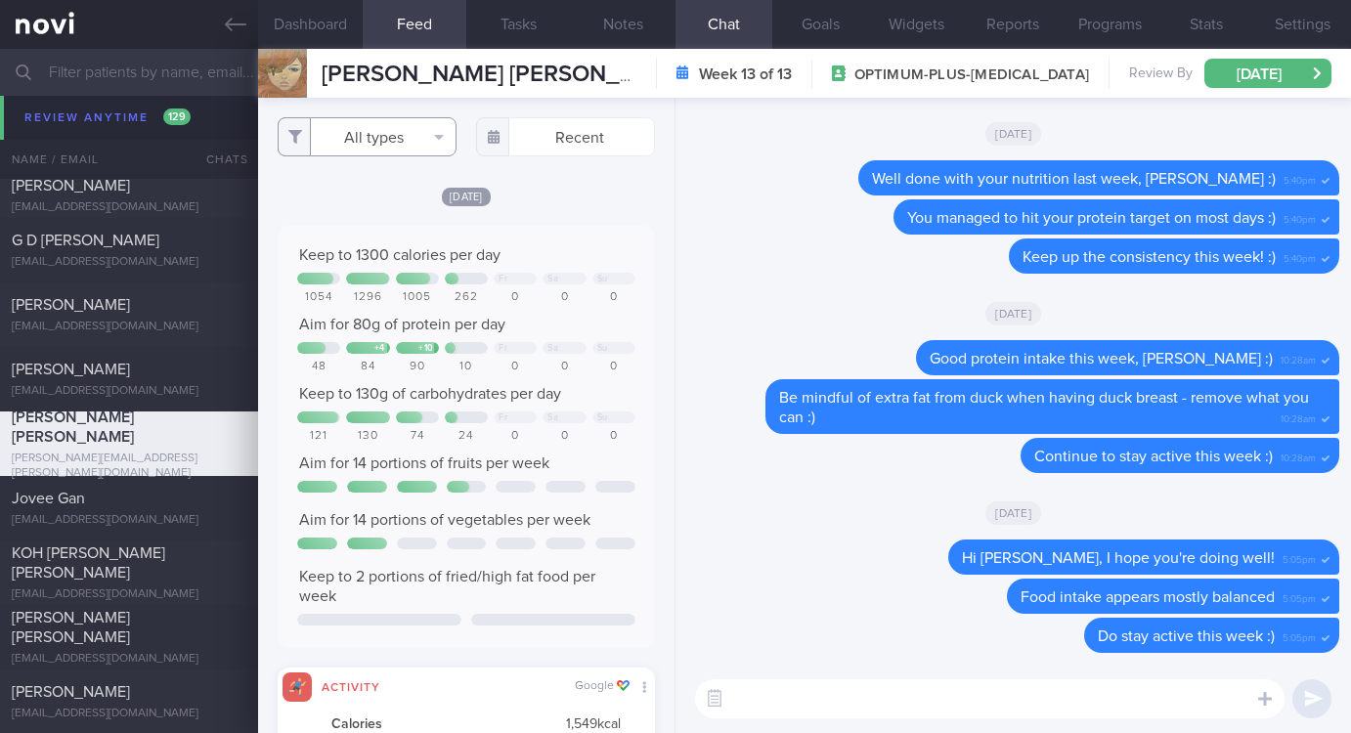
click at [391, 135] on button "All types" at bounding box center [367, 136] width 179 height 39
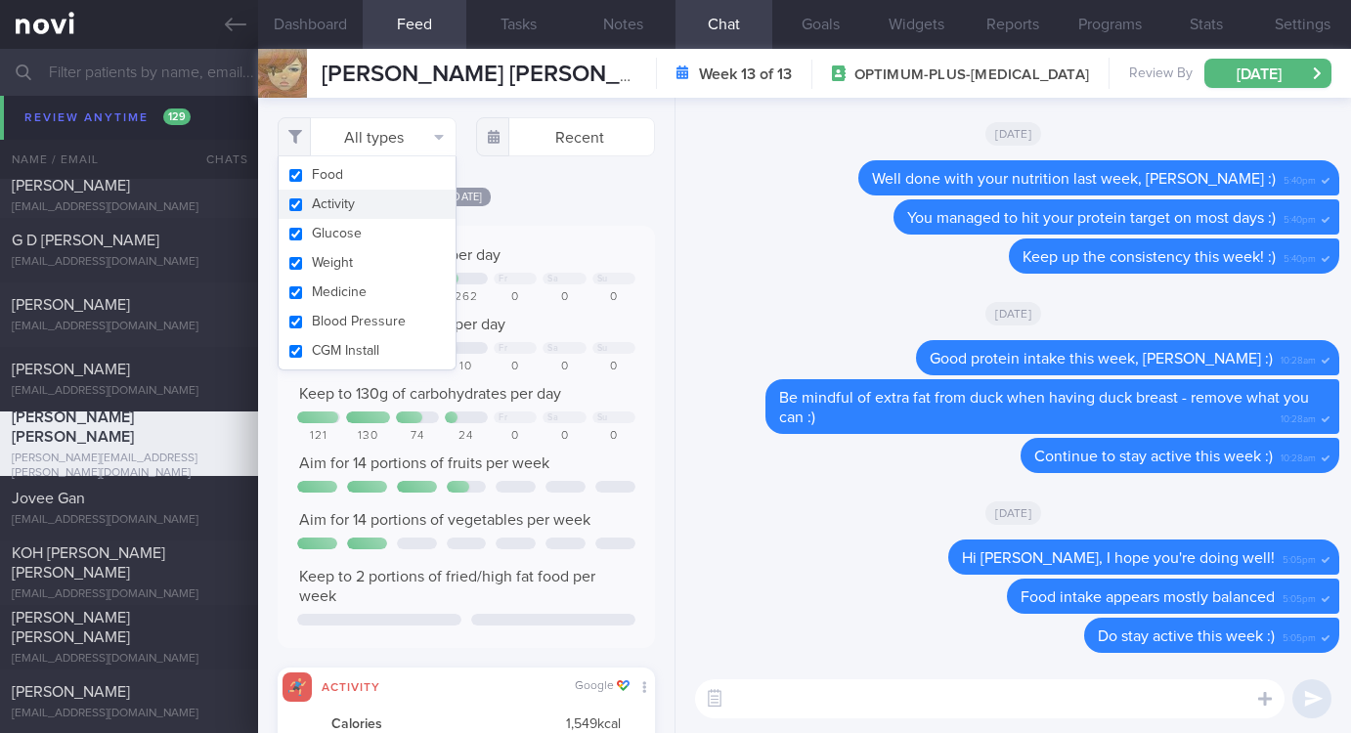
click at [343, 201] on button "Activity" at bounding box center [367, 204] width 177 height 29
checkbox input "false"
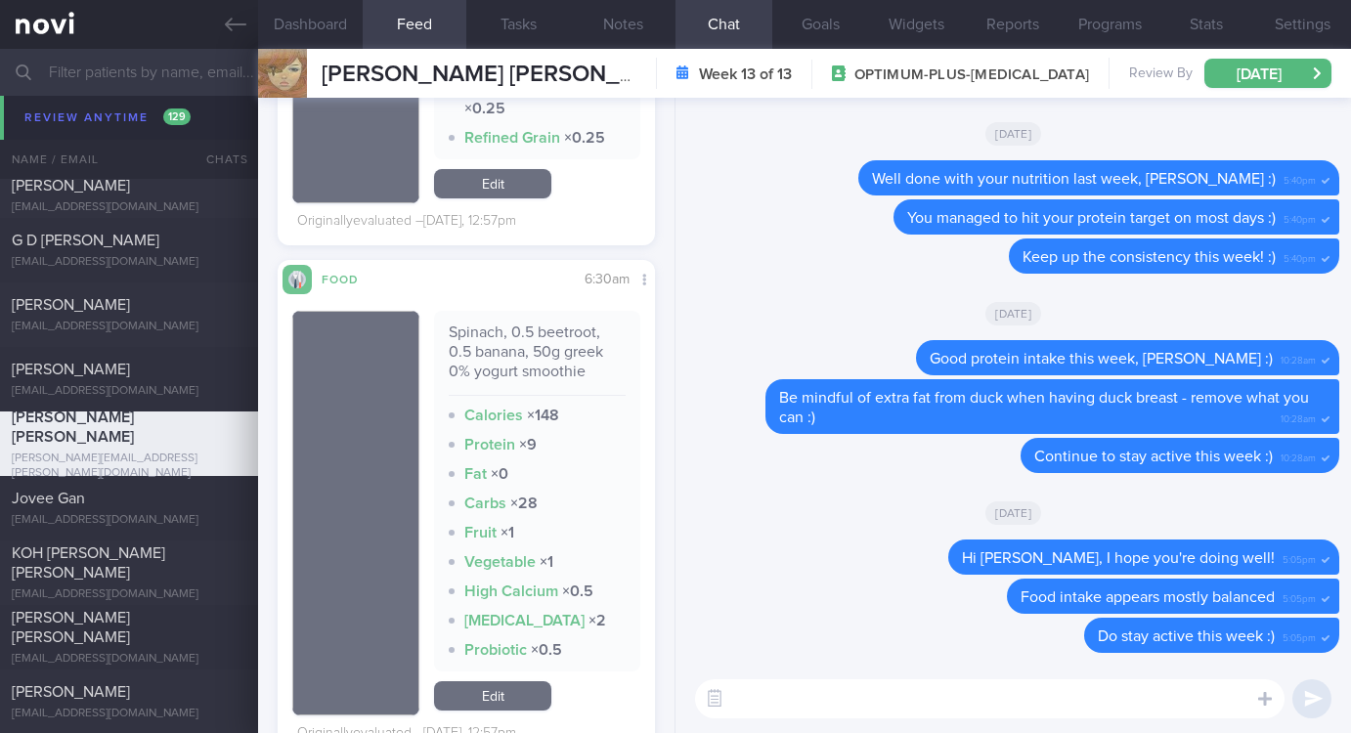
click at [780, 712] on textarea at bounding box center [989, 698] width 589 height 39
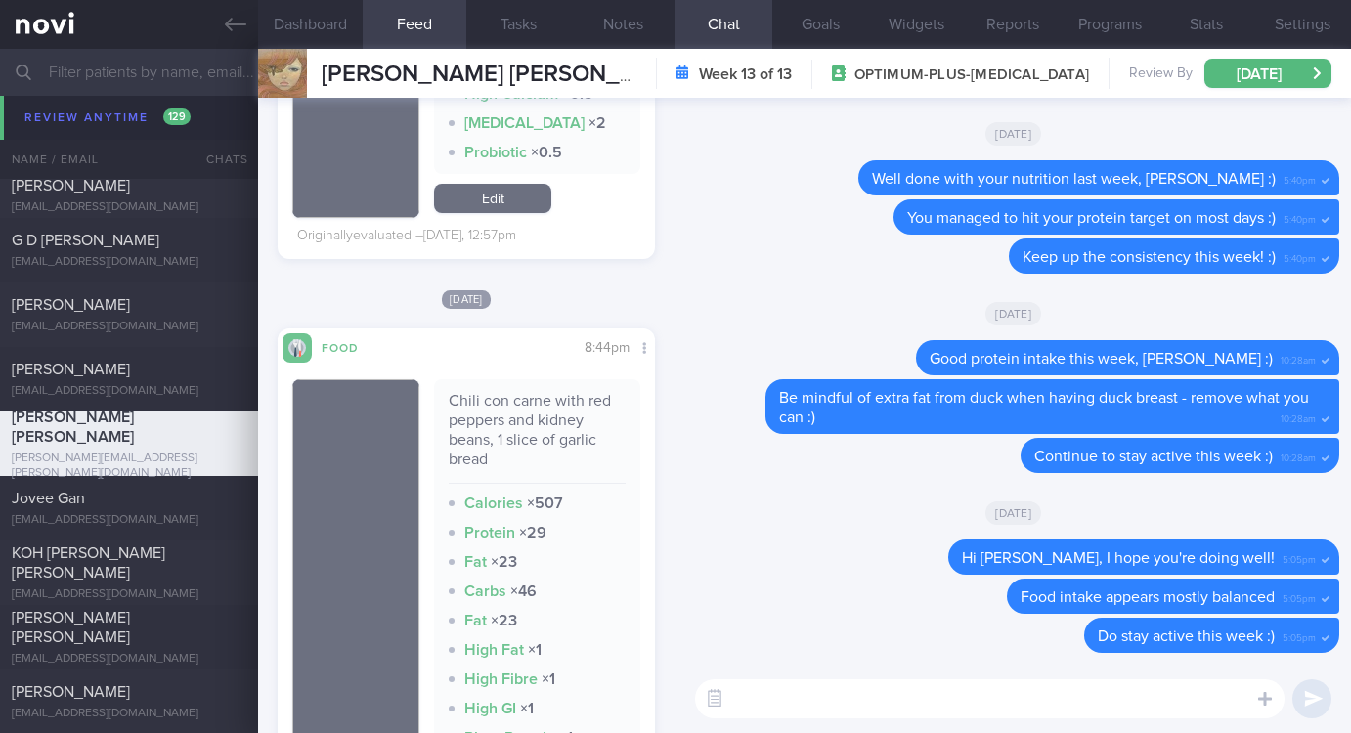
click at [795, 709] on textarea at bounding box center [989, 698] width 589 height 39
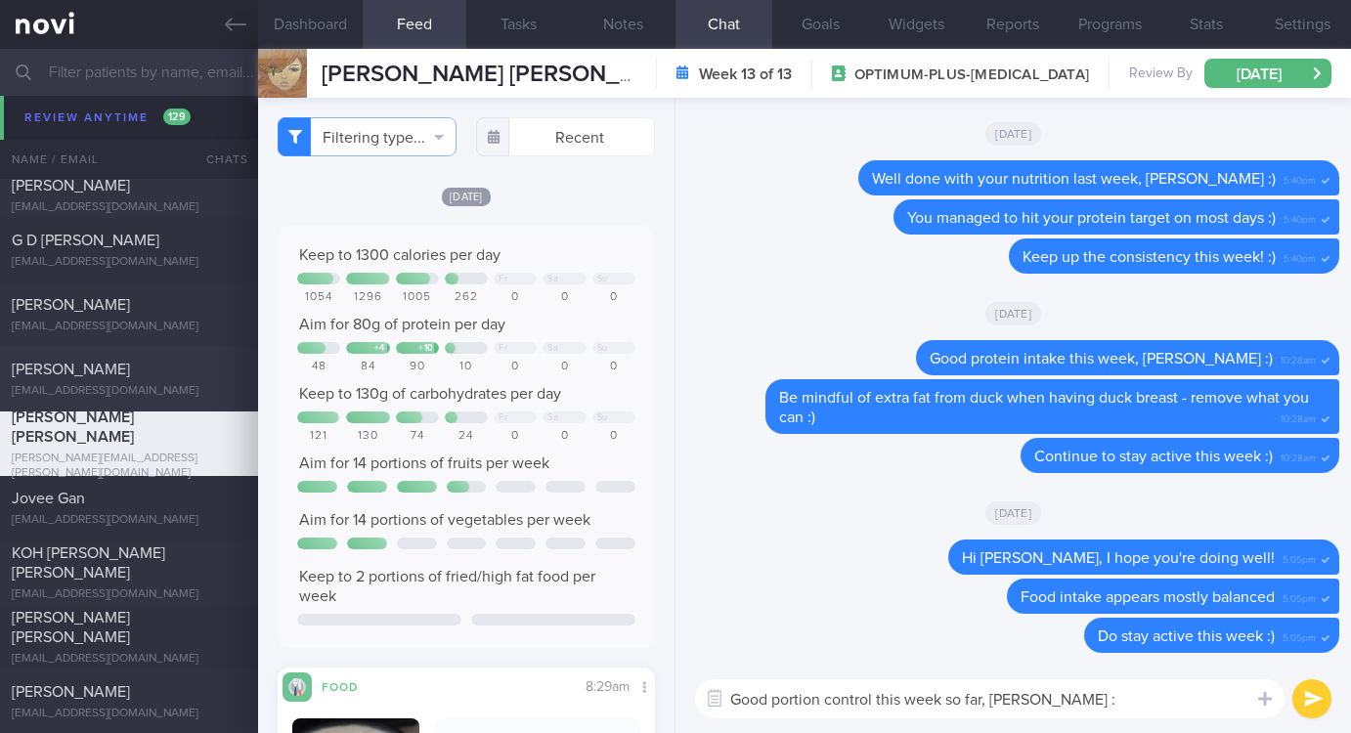
type textarea "Good portion control this week so far, Marie :)"
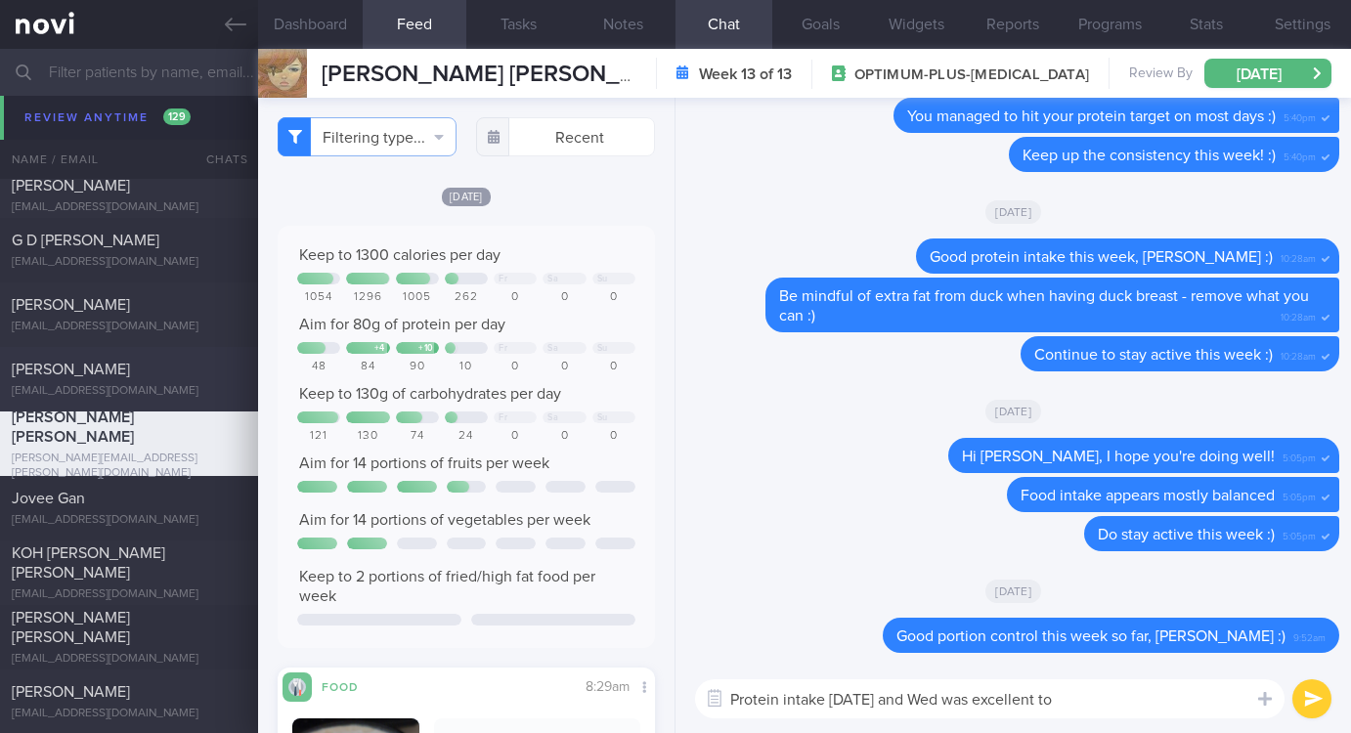
type textarea "Protein intake on Tues and Wed was excellent too"
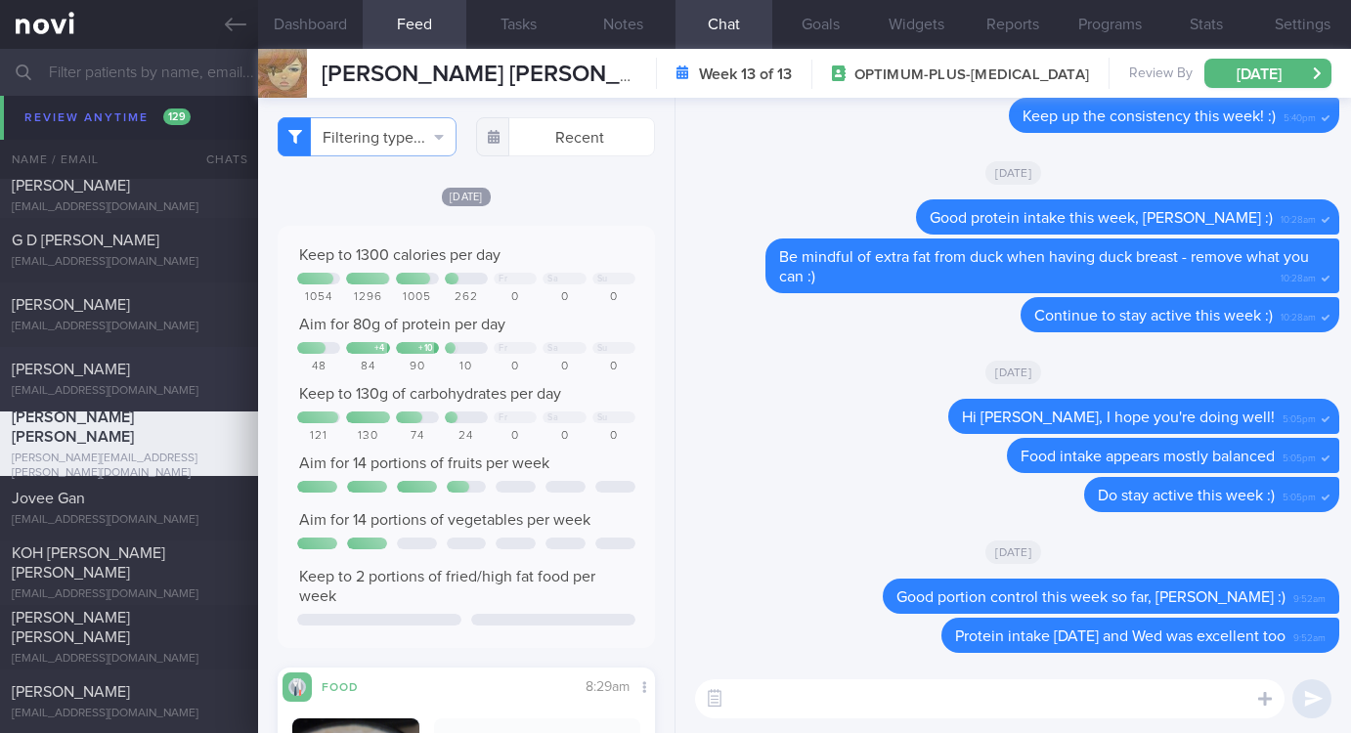
paste textarea "Gentle reminder to do your regular strength training and keep step count high :)"
type textarea "Gentle reminder to do your regular strength training and keep step count high :)"
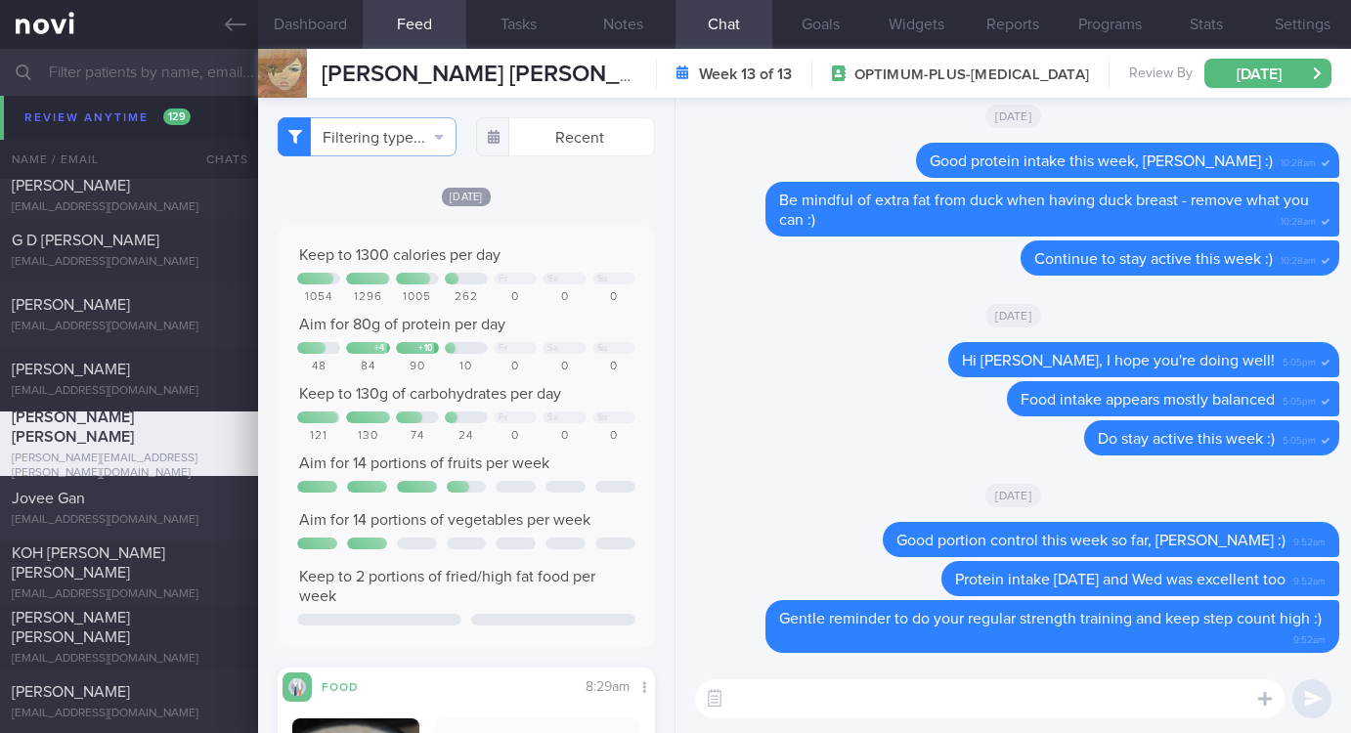
click at [196, 493] on div "Jovee Gan" at bounding box center [127, 499] width 230 height 20
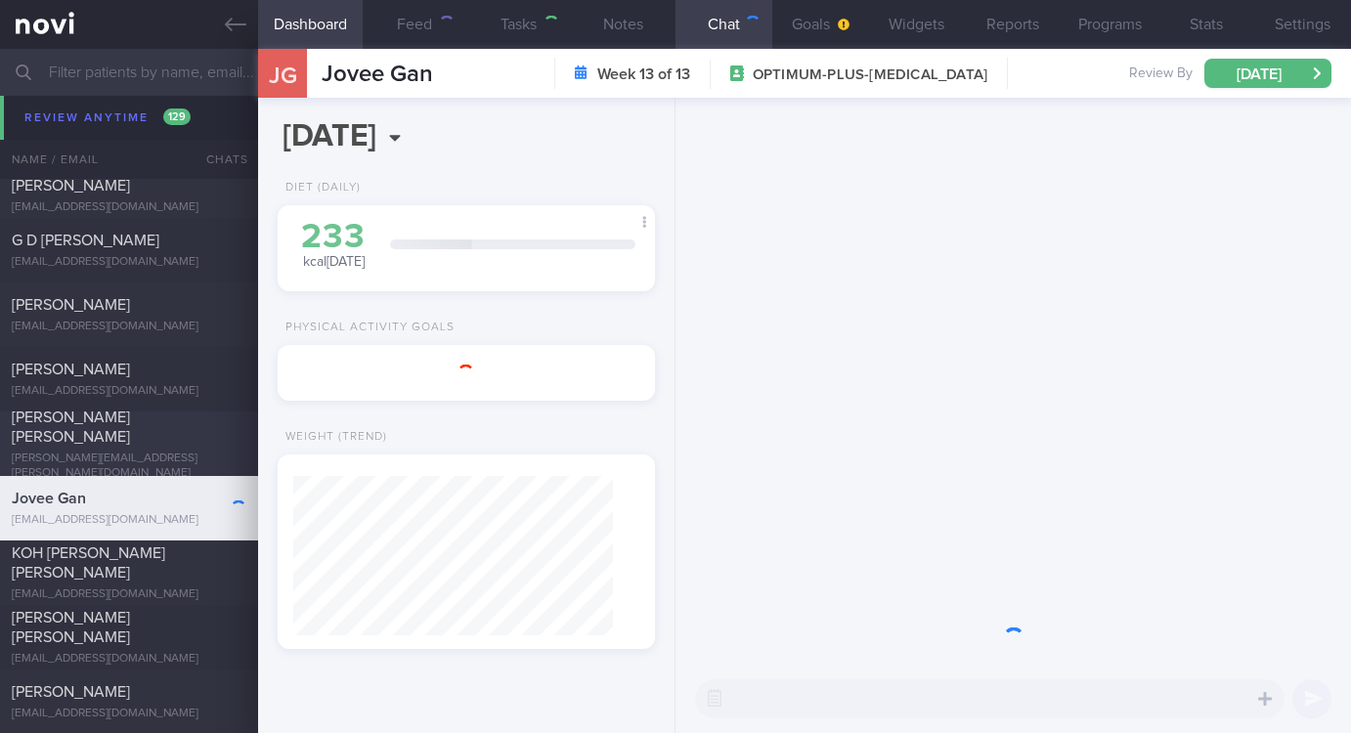
type input "tracked"
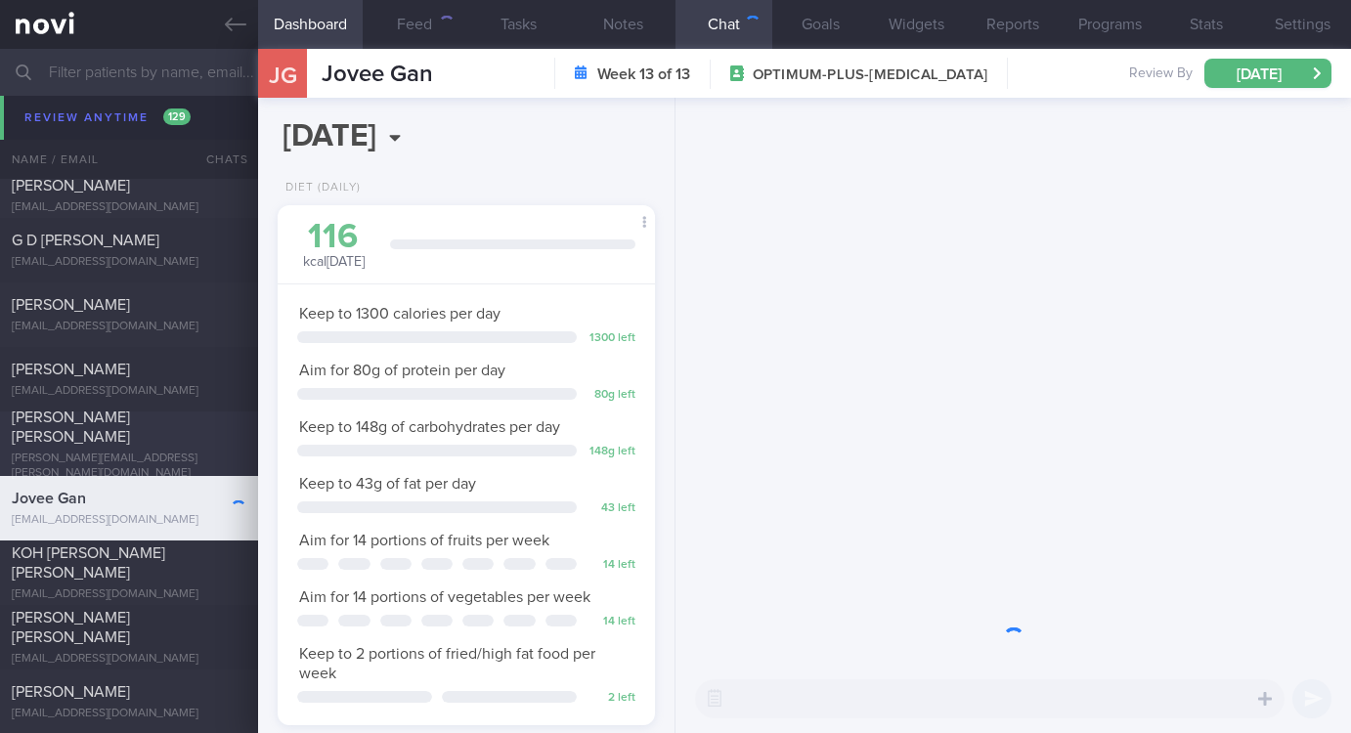
scroll to position [188, 320]
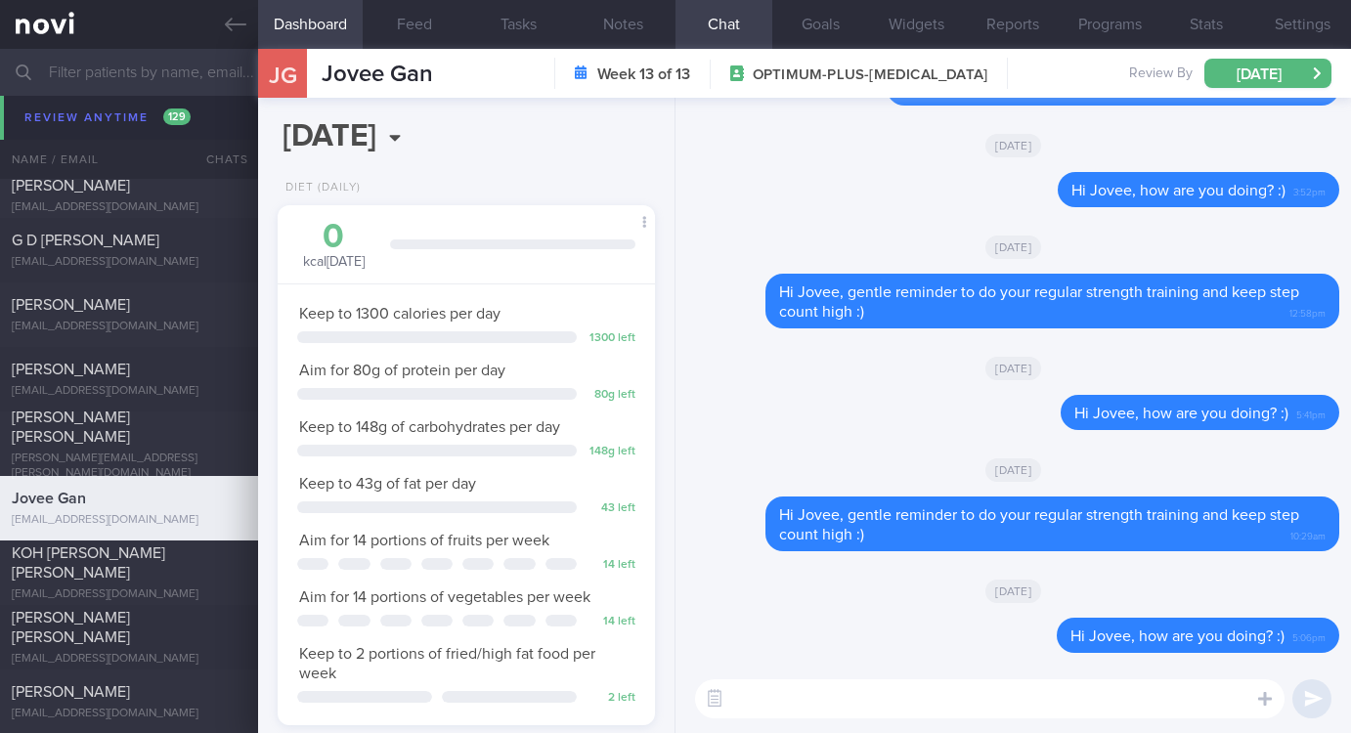
click at [901, 684] on textarea at bounding box center [989, 698] width 589 height 39
paste textarea "Gentle reminder to do your regular strength training and keep step count high :)"
type textarea "Hi Jovee, Gentle reminder to do your regular strength training and keep step co…"
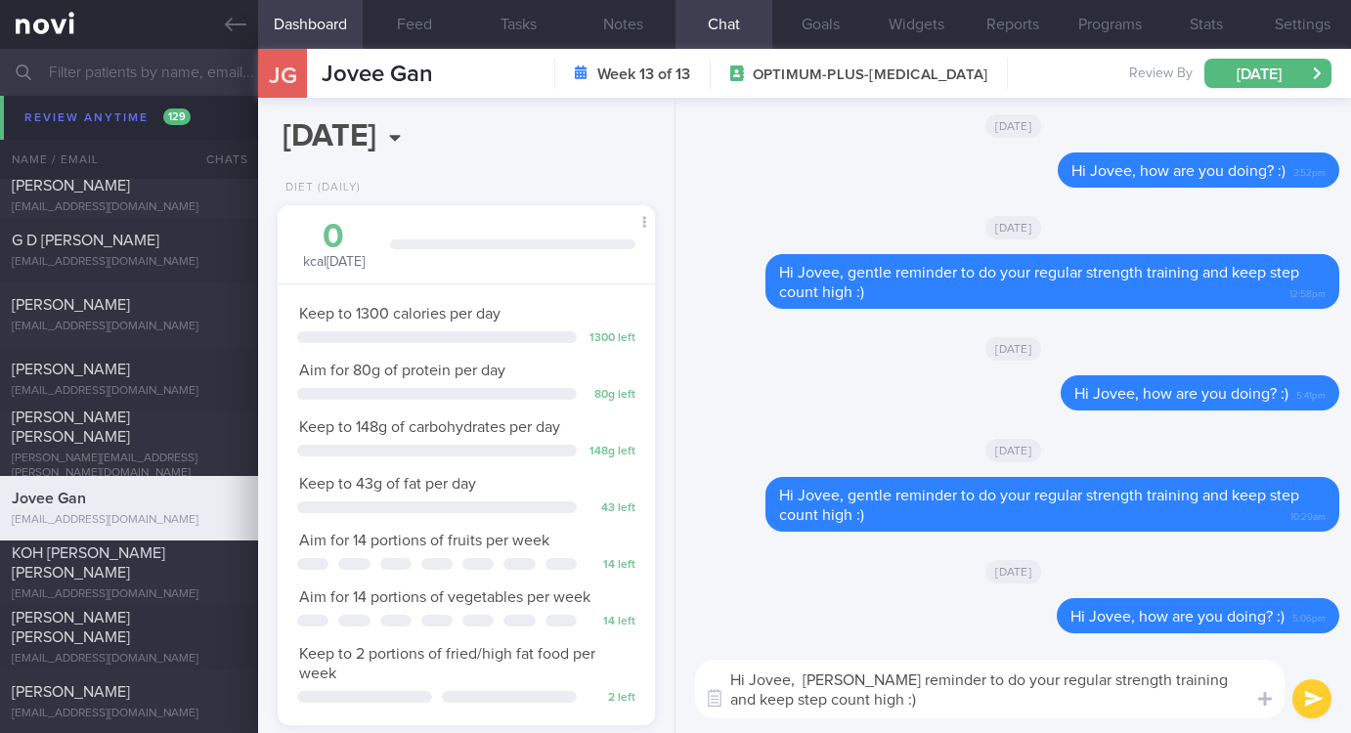
scroll to position [0, 0]
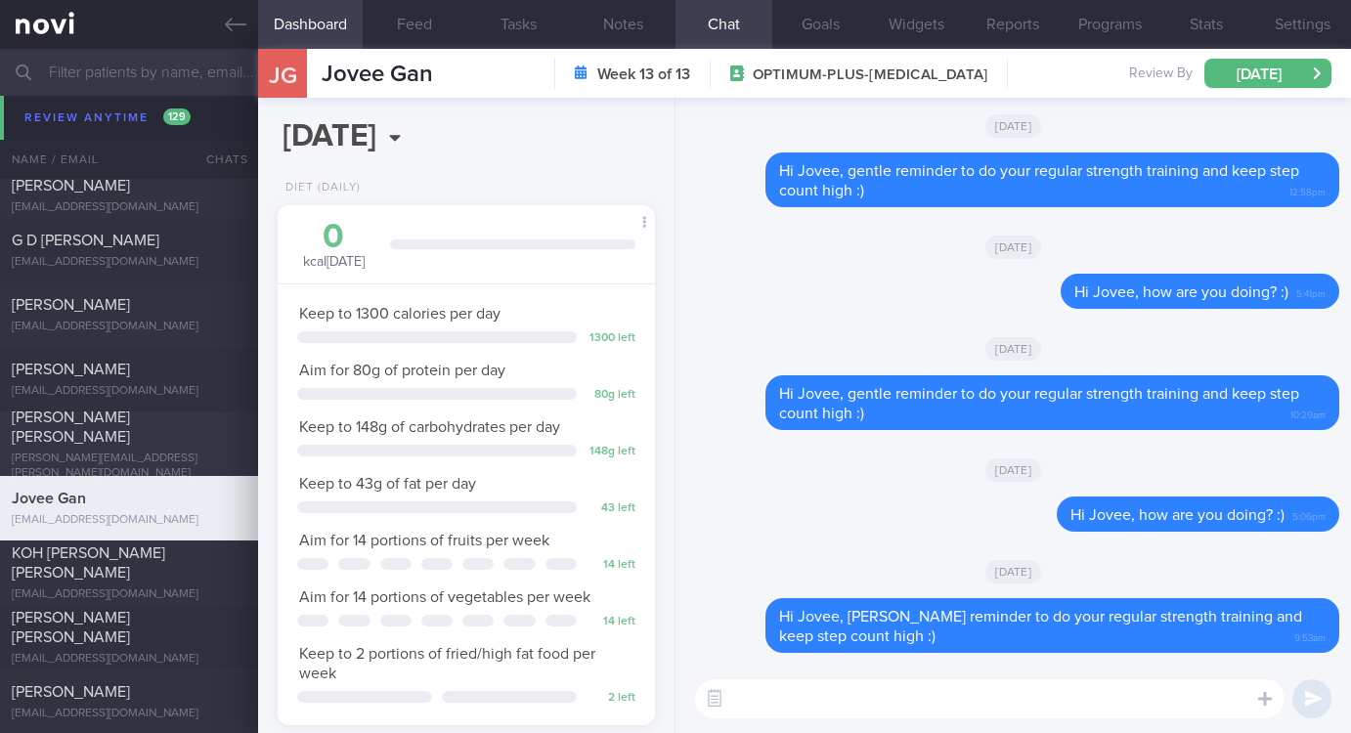
click at [184, 561] on div "KOH CHIN SHIM VERON" at bounding box center [127, 562] width 230 height 39
type input "Tracked. certain days vegetarian diet (not fixed). not compliant to exercise"
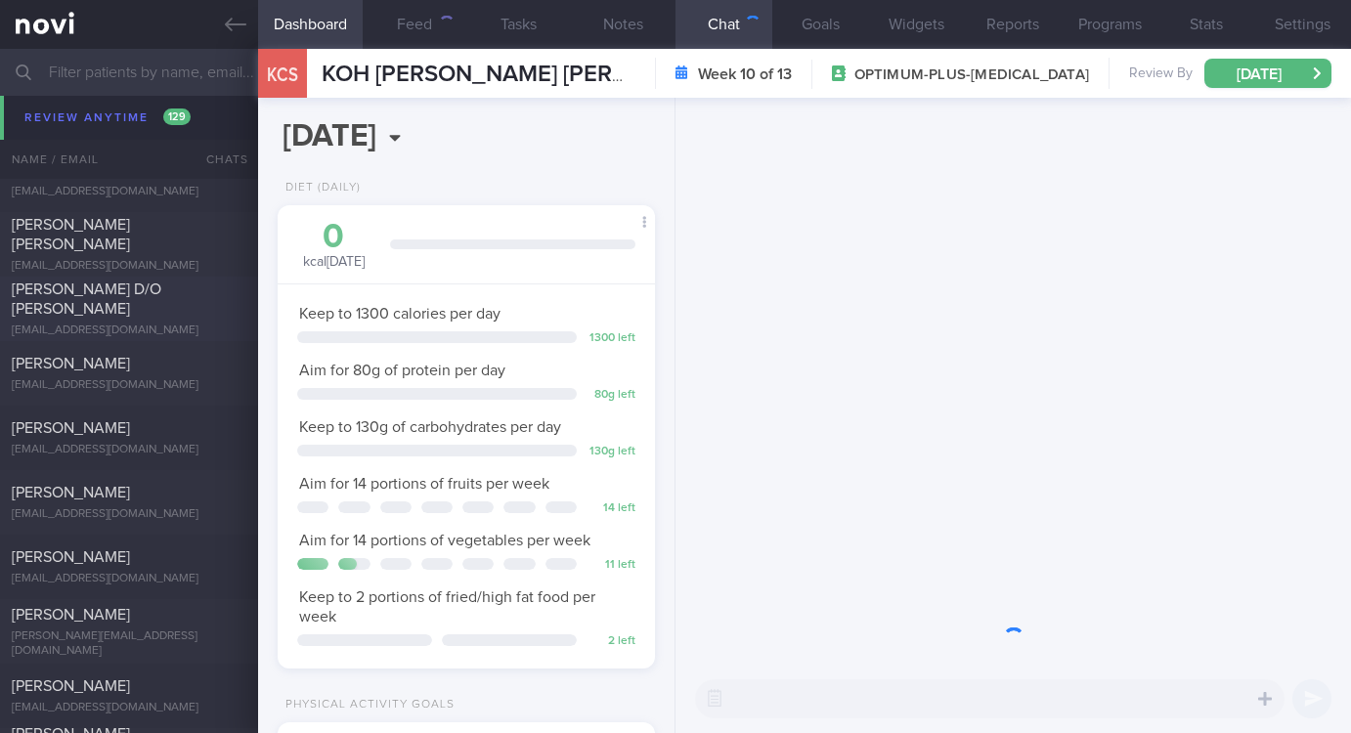
scroll to position [188, 320]
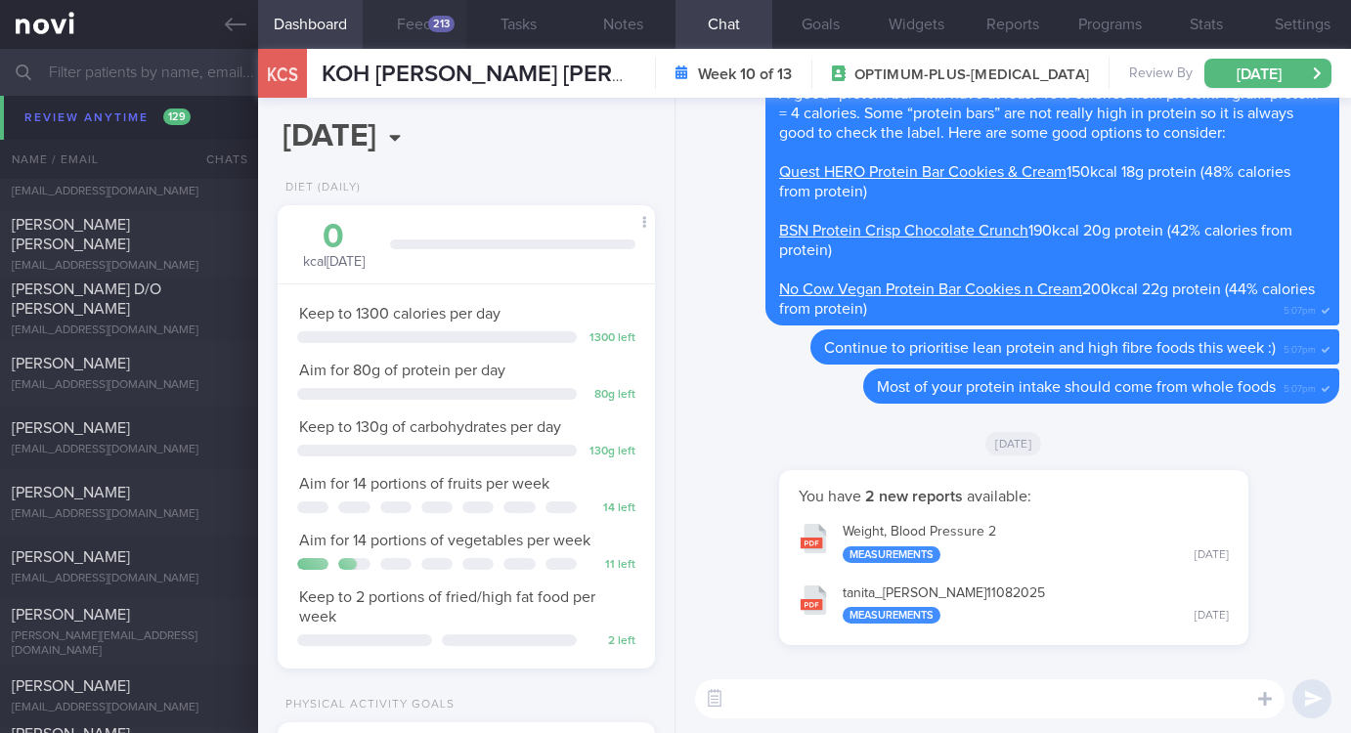
click at [449, 2] on button "Feed 213" at bounding box center [415, 24] width 105 height 49
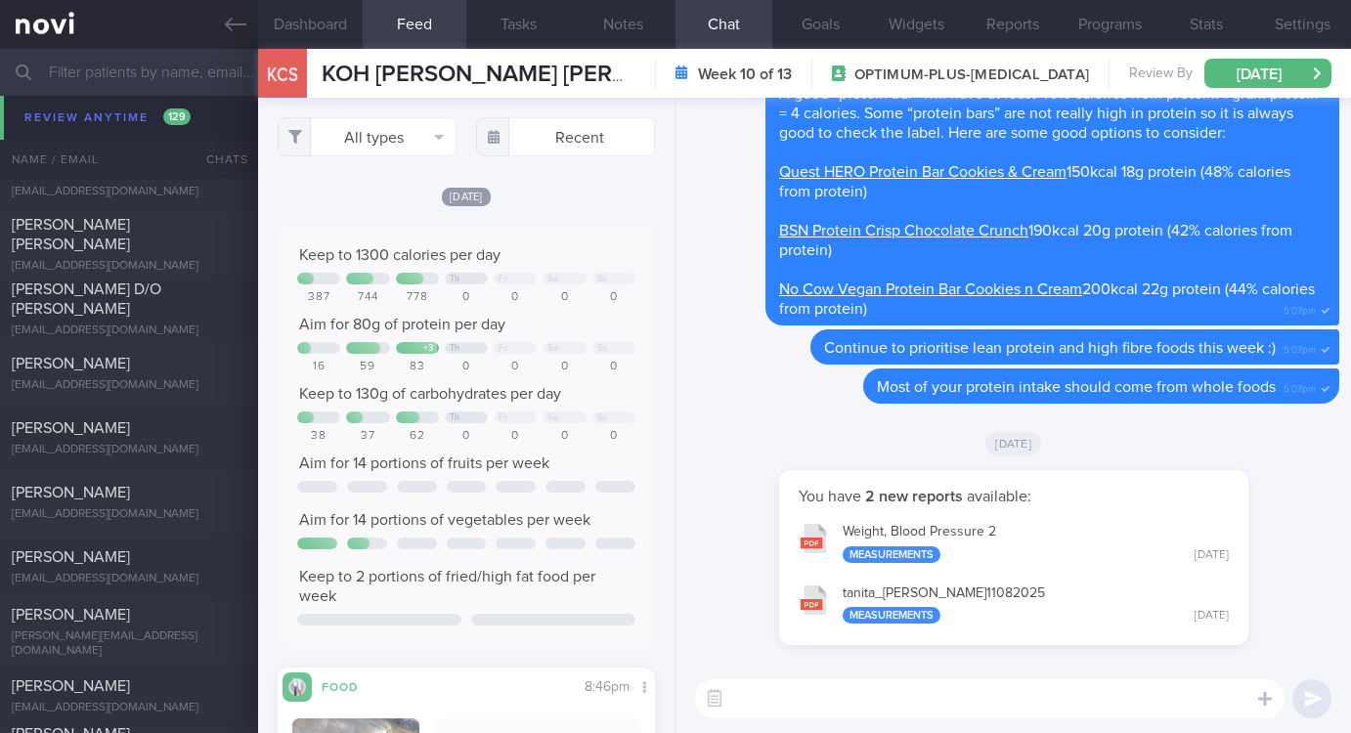
scroll to position [82, 329]
click at [382, 141] on button "All types" at bounding box center [367, 136] width 179 height 39
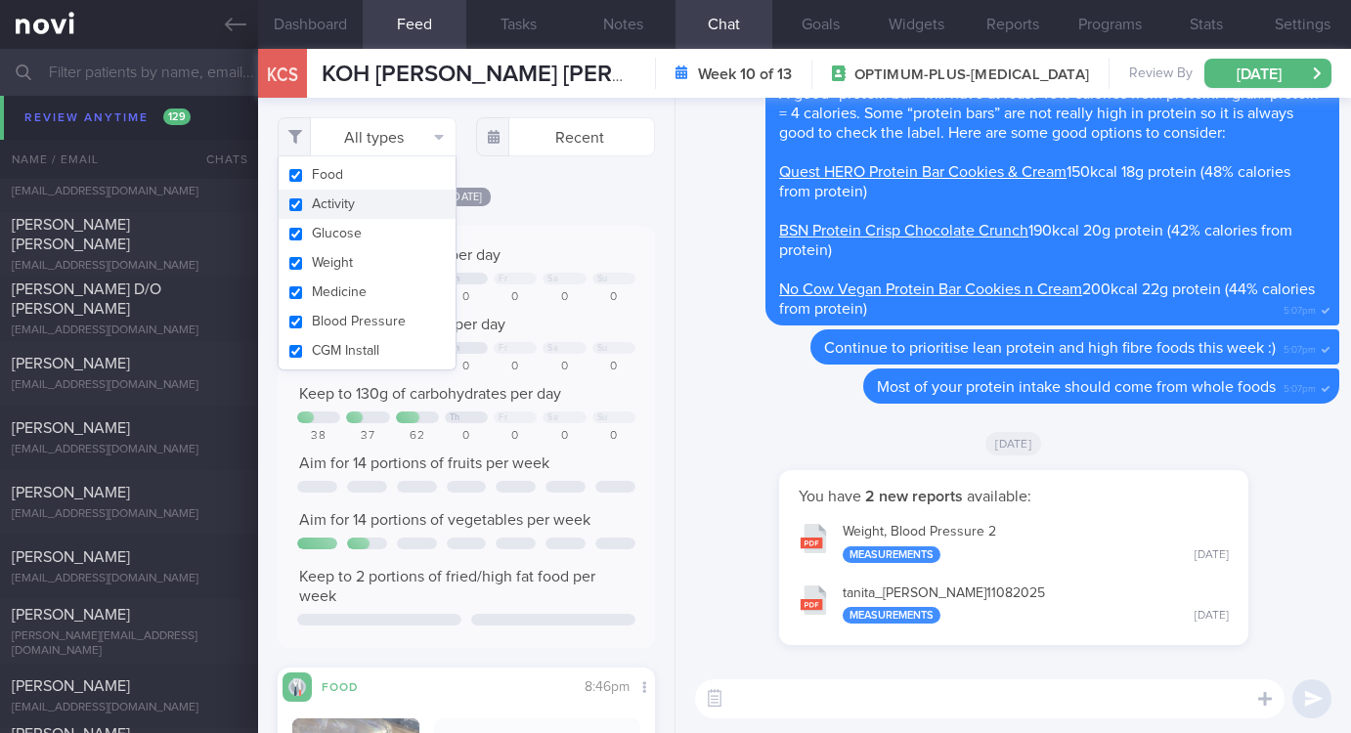
click at [357, 212] on button "Activity" at bounding box center [367, 204] width 177 height 29
checkbox input "false"
click at [589, 243] on div "Keep to 1300 calories per day Th Fr Sa Su 387 744 778 0 0 0 0 Aim for 80g of pr…" at bounding box center [466, 437] width 377 height 422
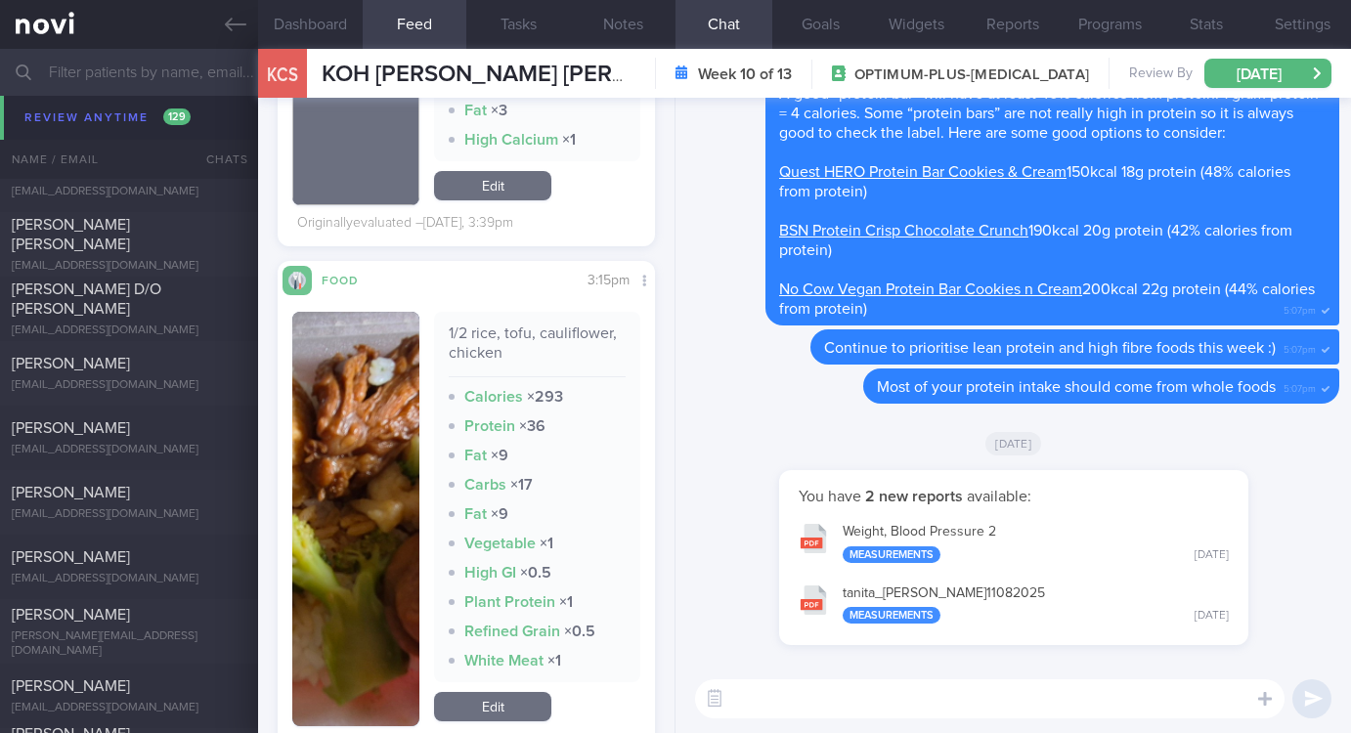
scroll to position [1320, 0]
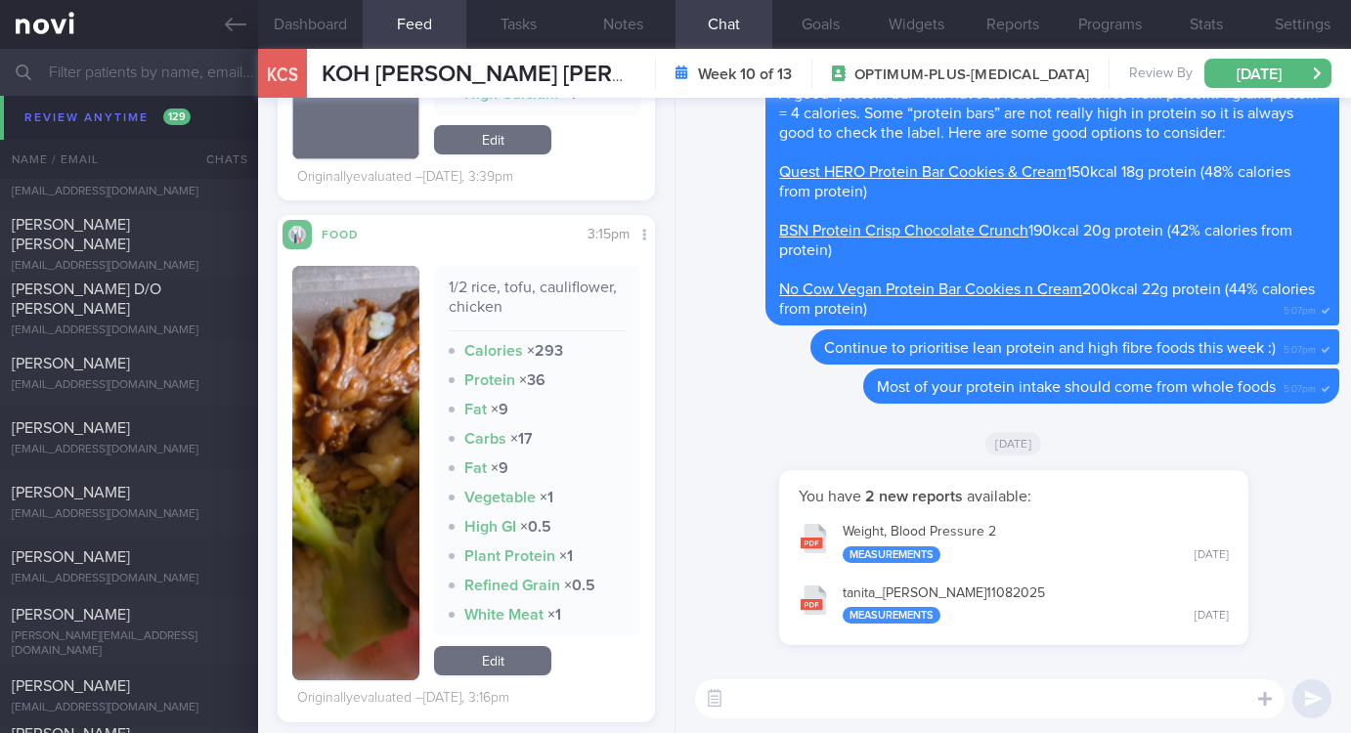
click at [366, 510] on img "button" at bounding box center [355, 473] width 127 height 414
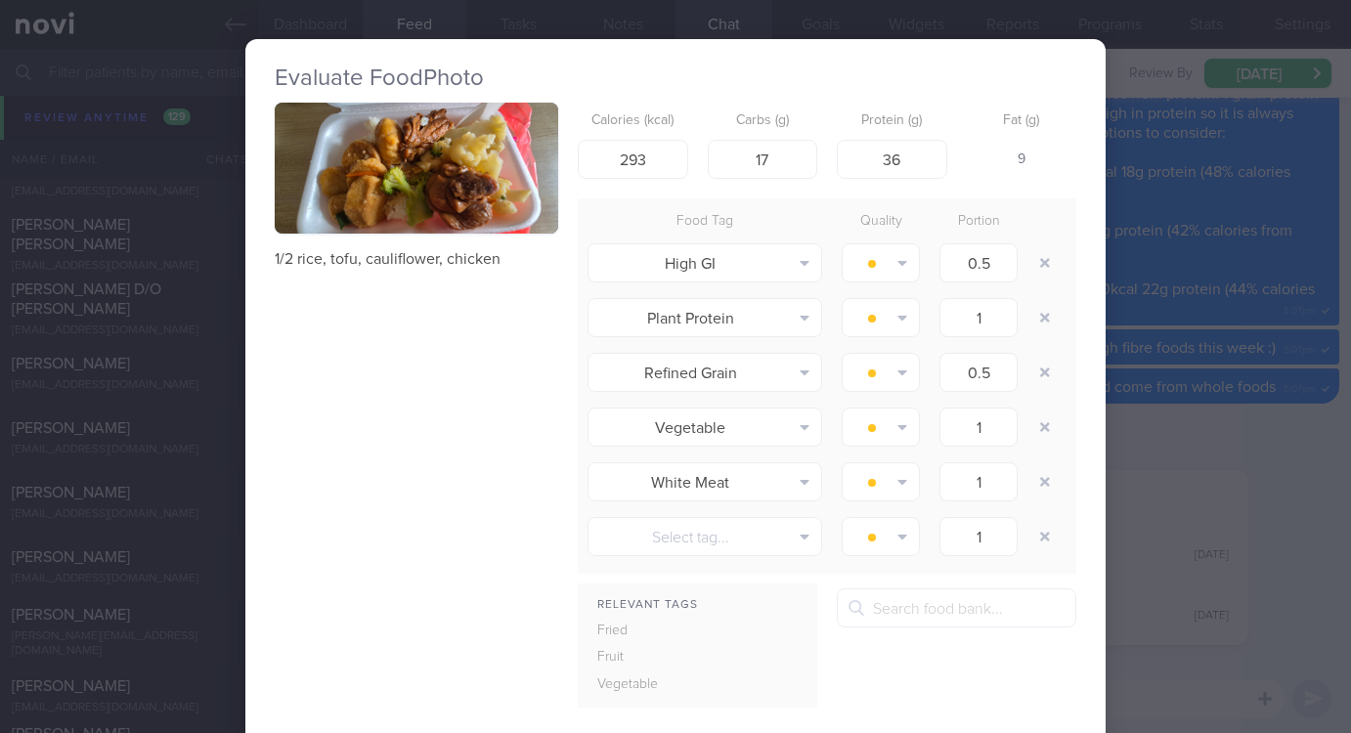
click at [1129, 433] on div "Evaluate Food Photo 1/2 rice, tofu, cauliflower, chicken Calories (kcal) 293 Ca…" at bounding box center [675, 366] width 1351 height 733
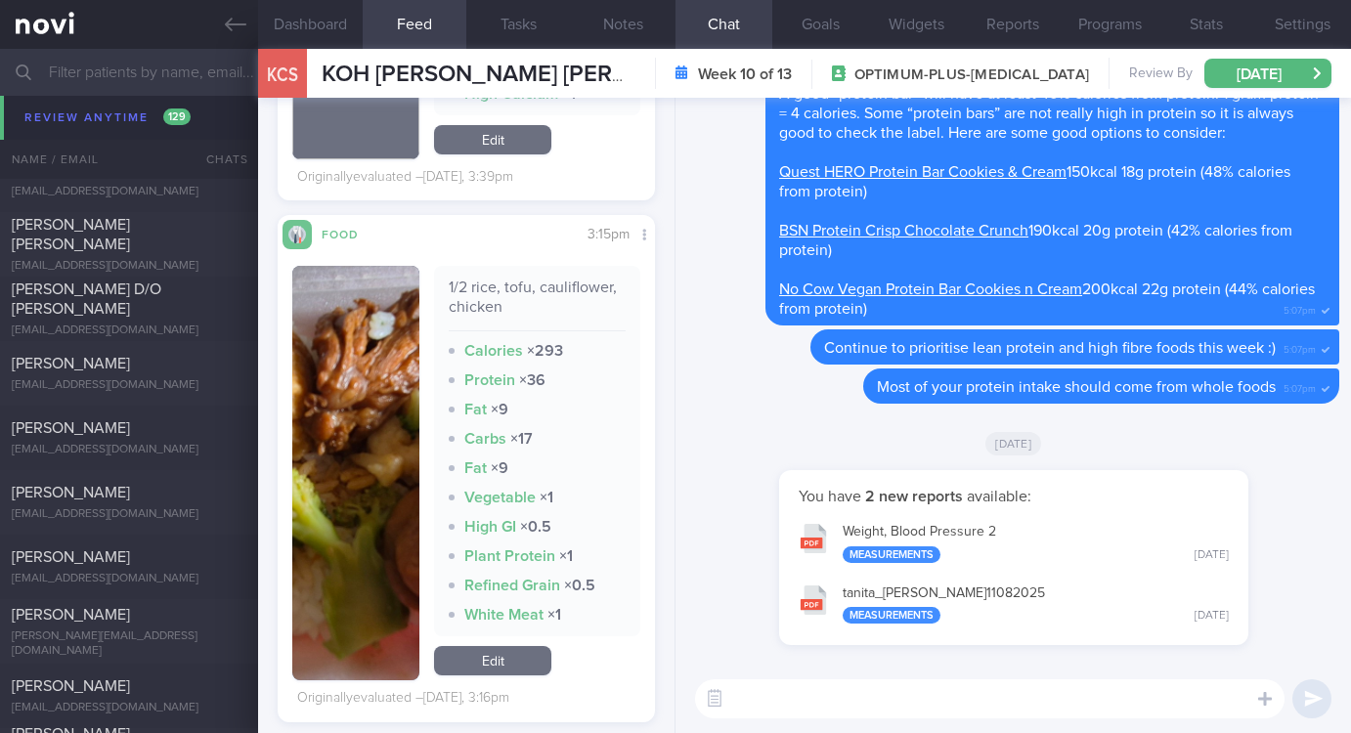
click at [370, 480] on button "button" at bounding box center [355, 473] width 127 height 414
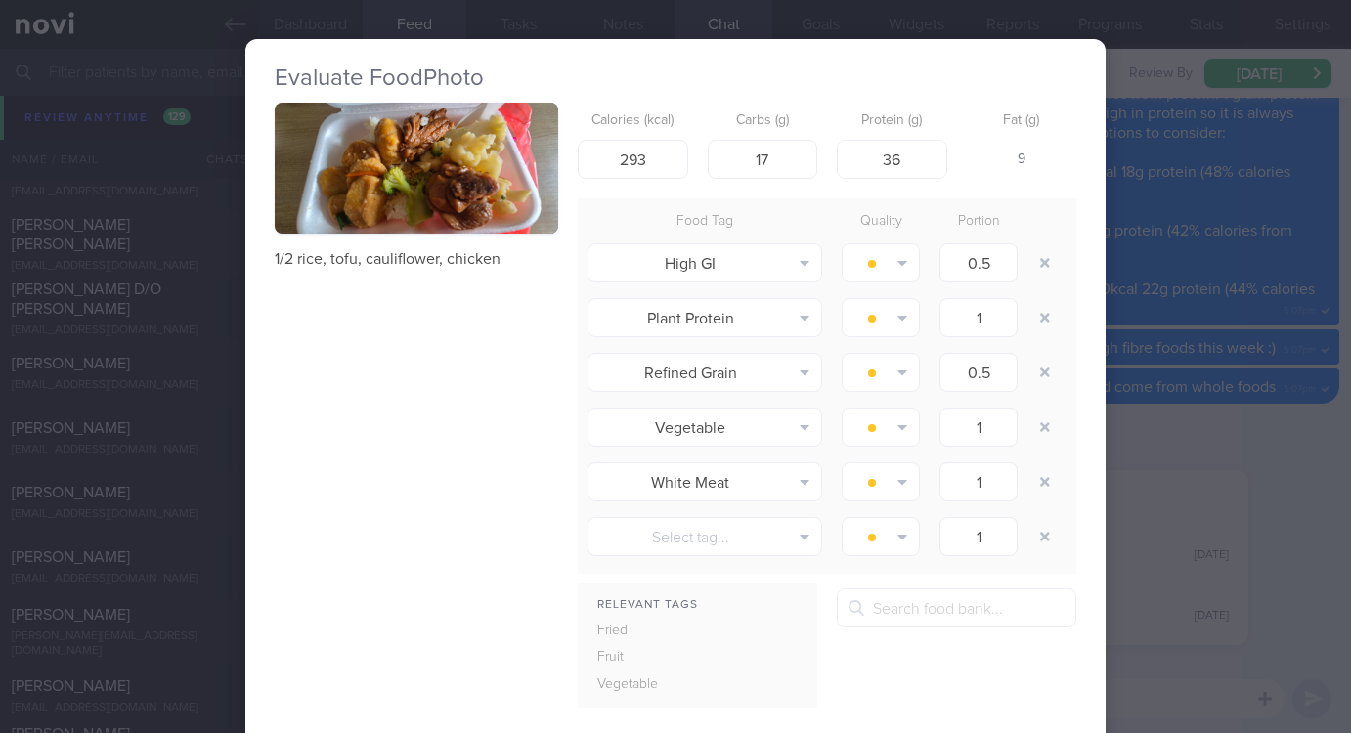
click at [434, 259] on p "1/2 rice, tofu, cauliflower, chicken" at bounding box center [416, 259] width 283 height 20
click at [440, 196] on button "button" at bounding box center [416, 168] width 283 height 131
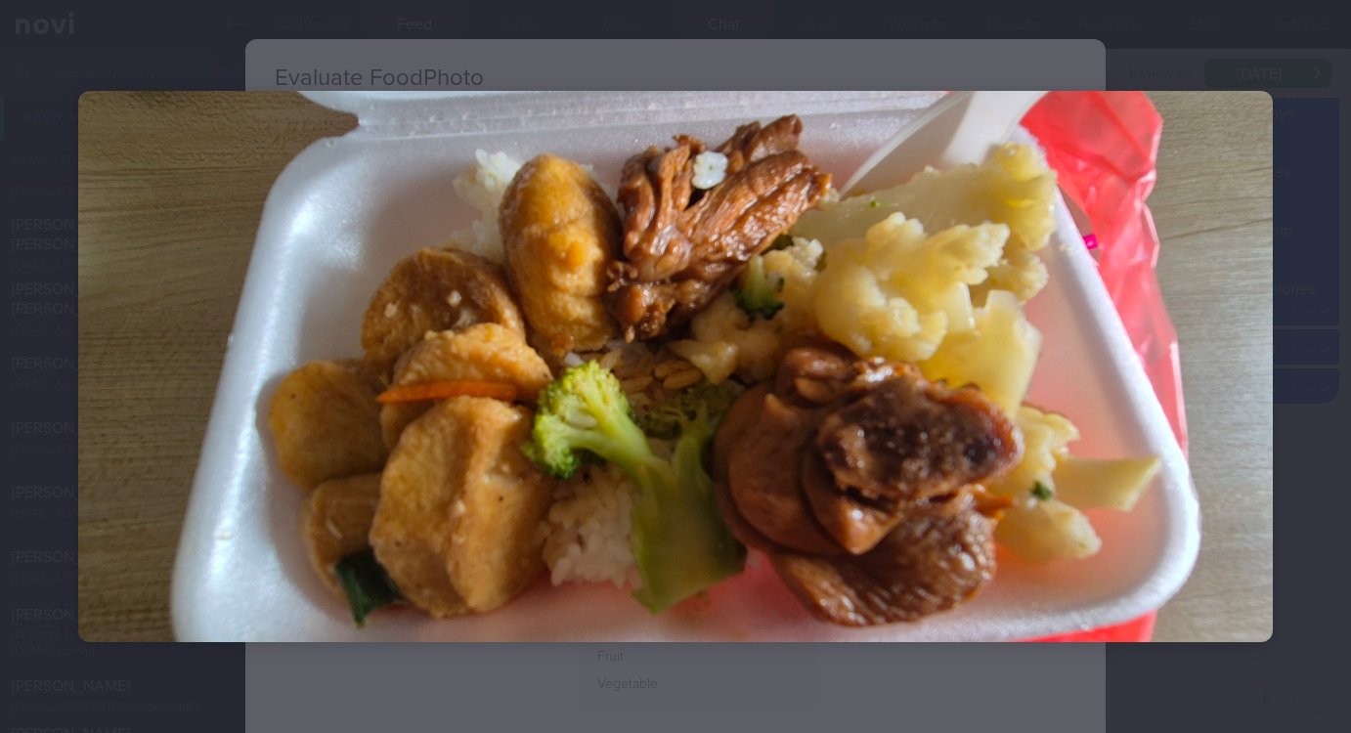
drag, startPoint x: 1192, startPoint y: 493, endPoint x: 1226, endPoint y: 431, distance: 70.4
click at [1195, 490] on img at bounding box center [675, 367] width 1195 height 552
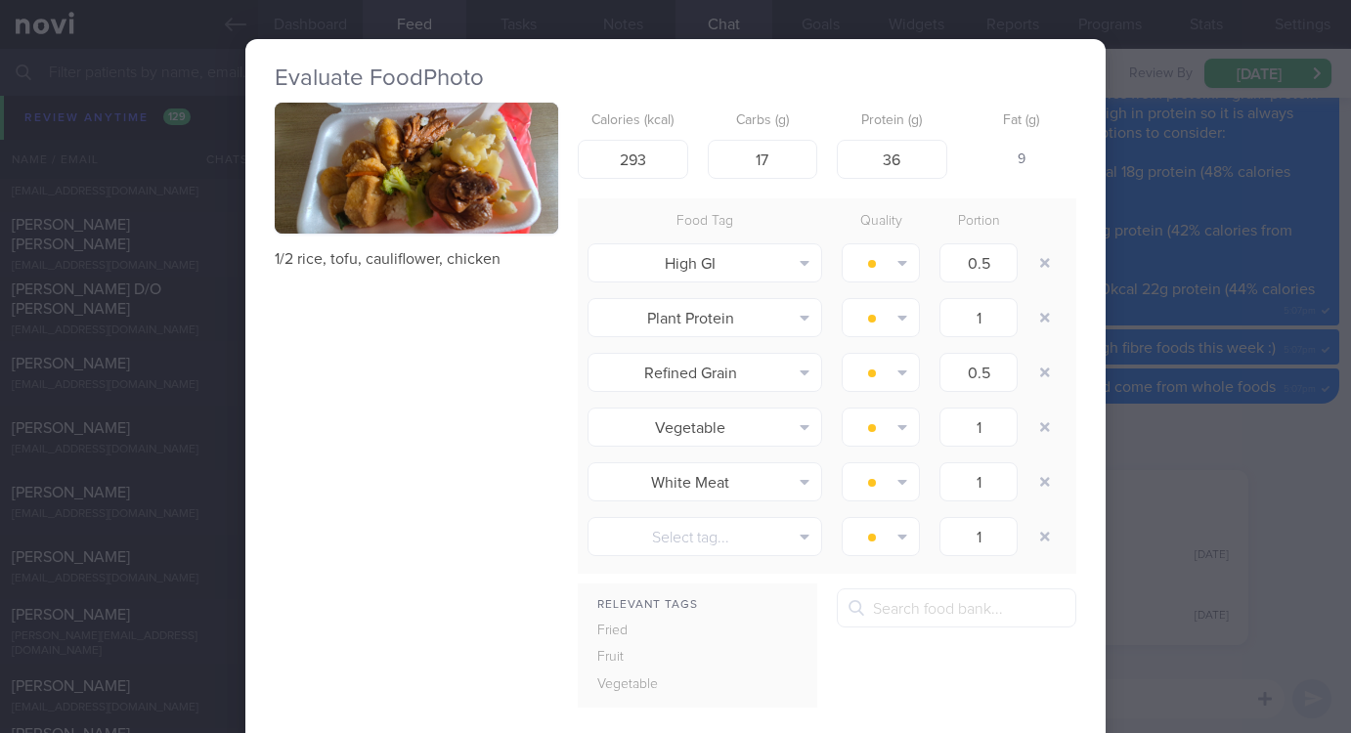
click at [1222, 414] on div "Evaluate Food Photo 1/2 rice, tofu, cauliflower, chicken Calories (kcal) 293 Ca…" at bounding box center [675, 366] width 1351 height 733
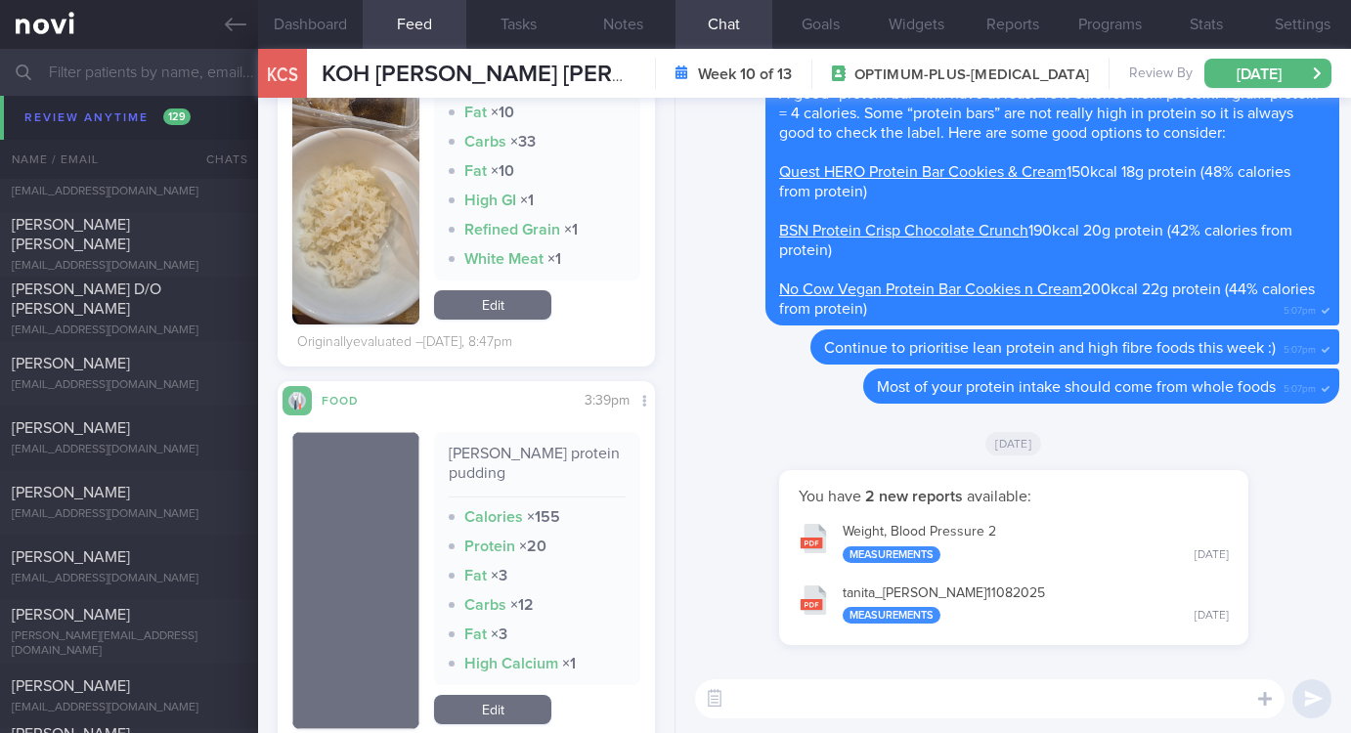
scroll to position [587, 0]
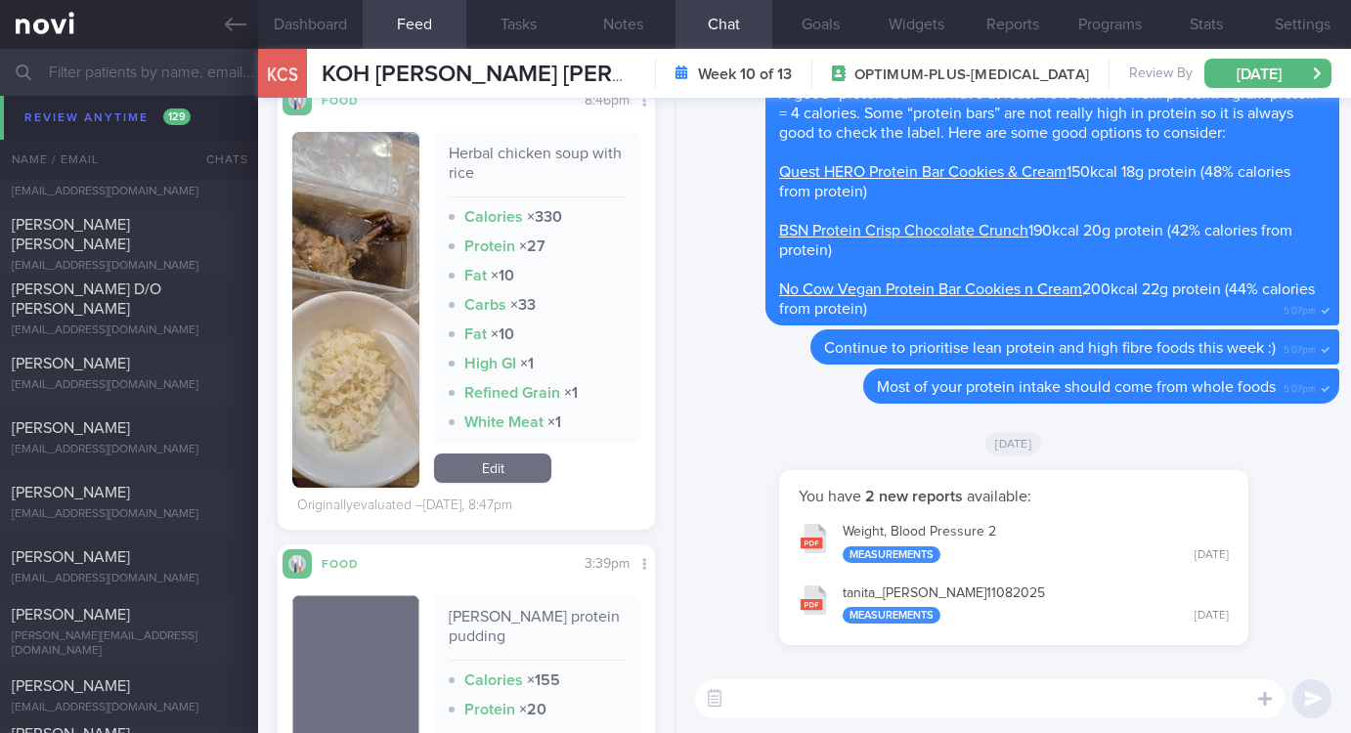
click at [948, 715] on textarea at bounding box center [989, 698] width 589 height 39
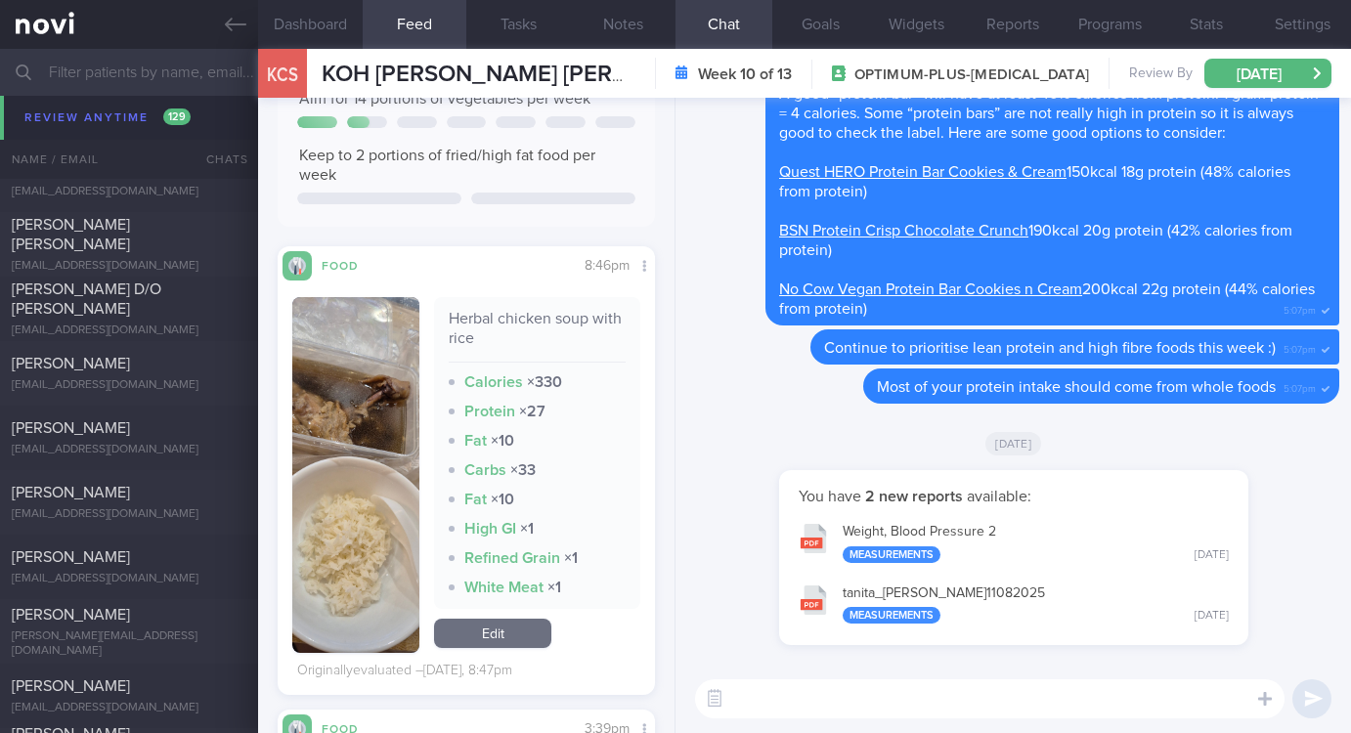
scroll to position [293, 0]
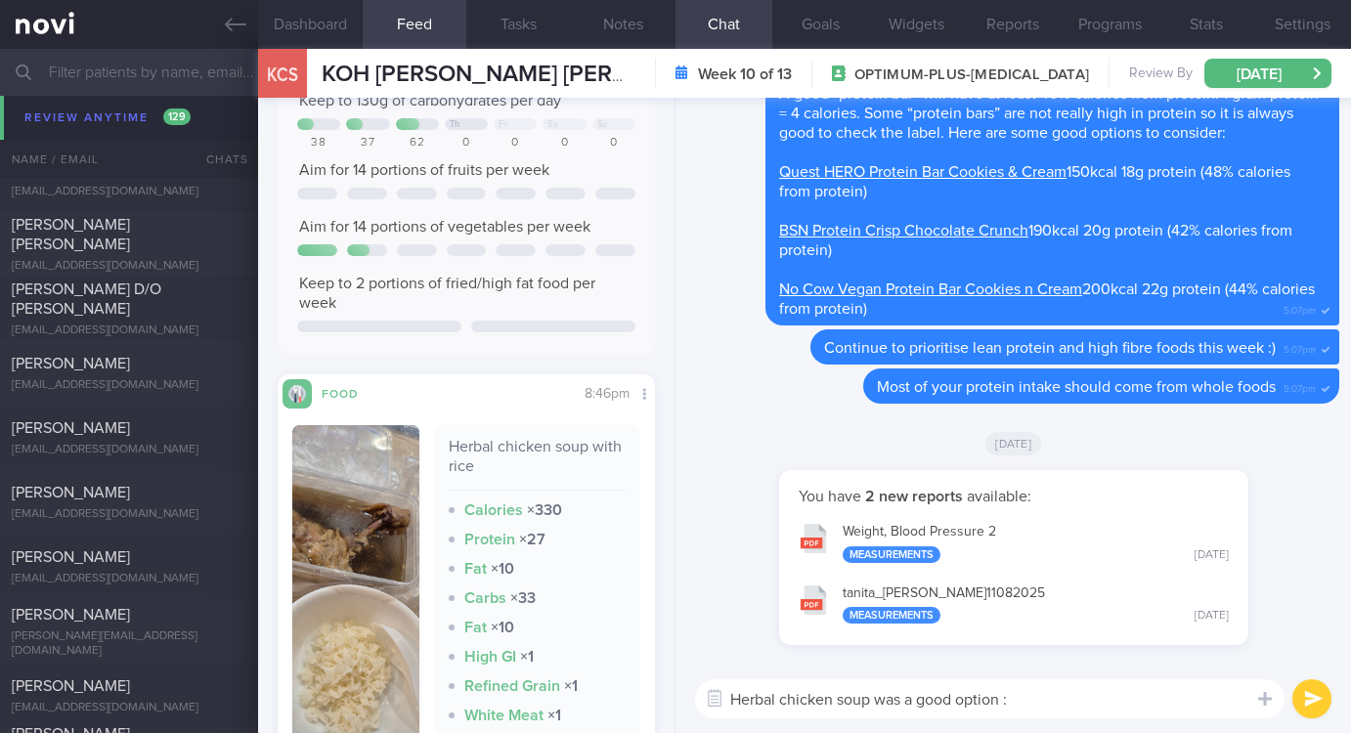
type textarea "Herbal chicken soup was a good option :)"
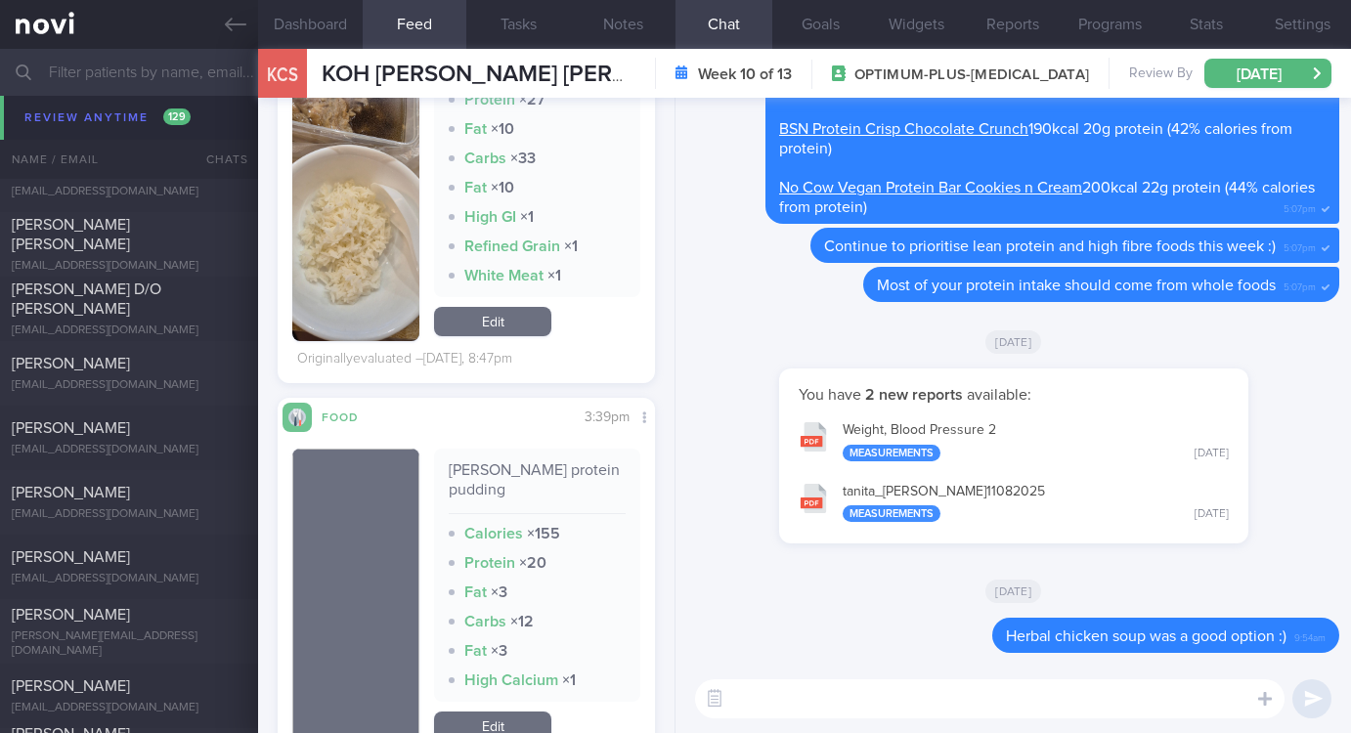
scroll to position [0, 0]
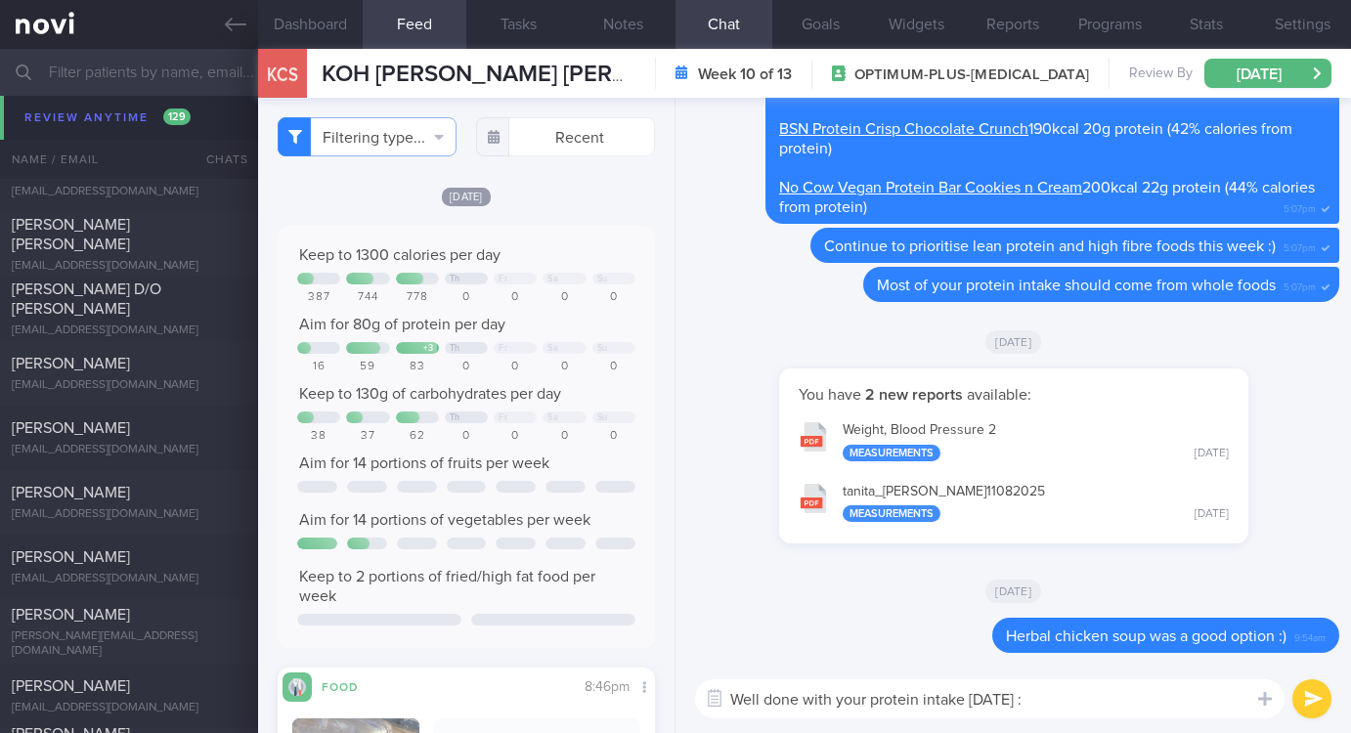
type textarea "Well done with your protein intake yesterday :)"
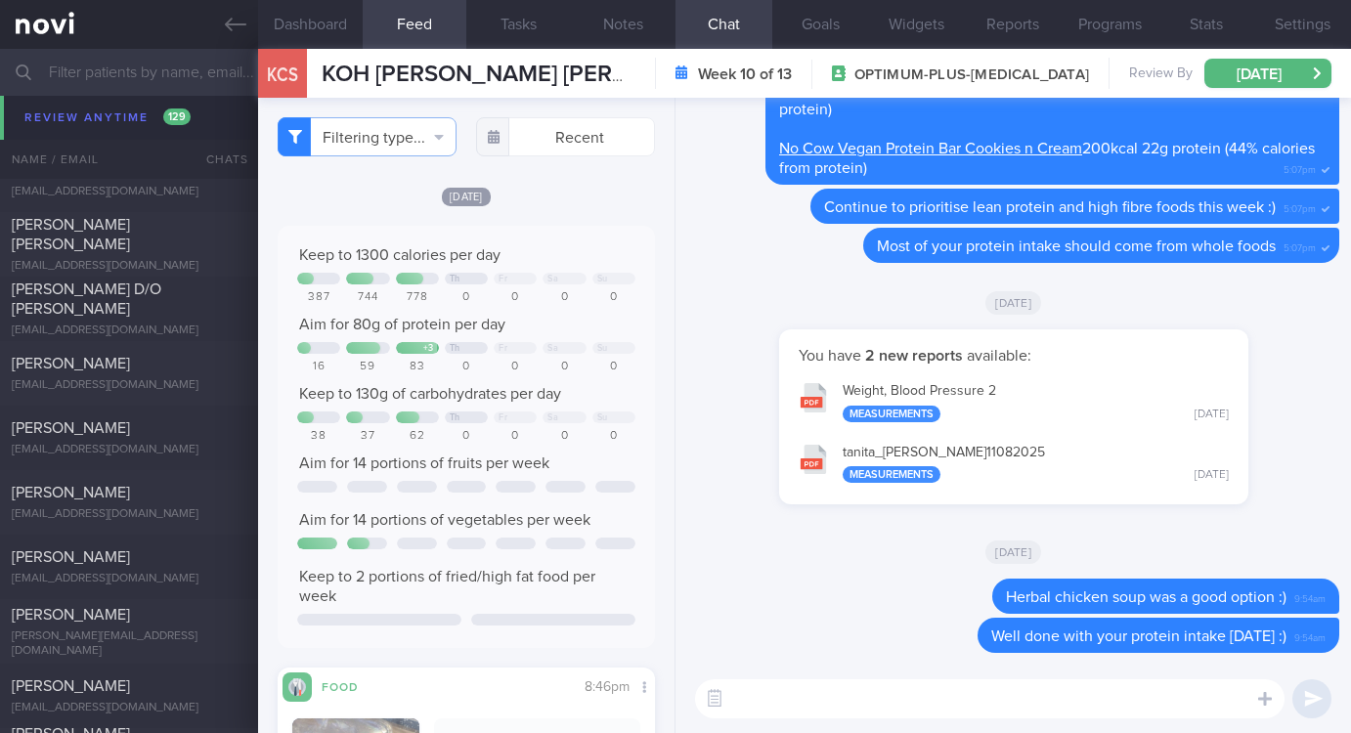
paste textarea "Gentle reminder to do your regular strength training and keep step count high :)"
type textarea "Gentle reminder to do your regular strength training and keep step count high :)"
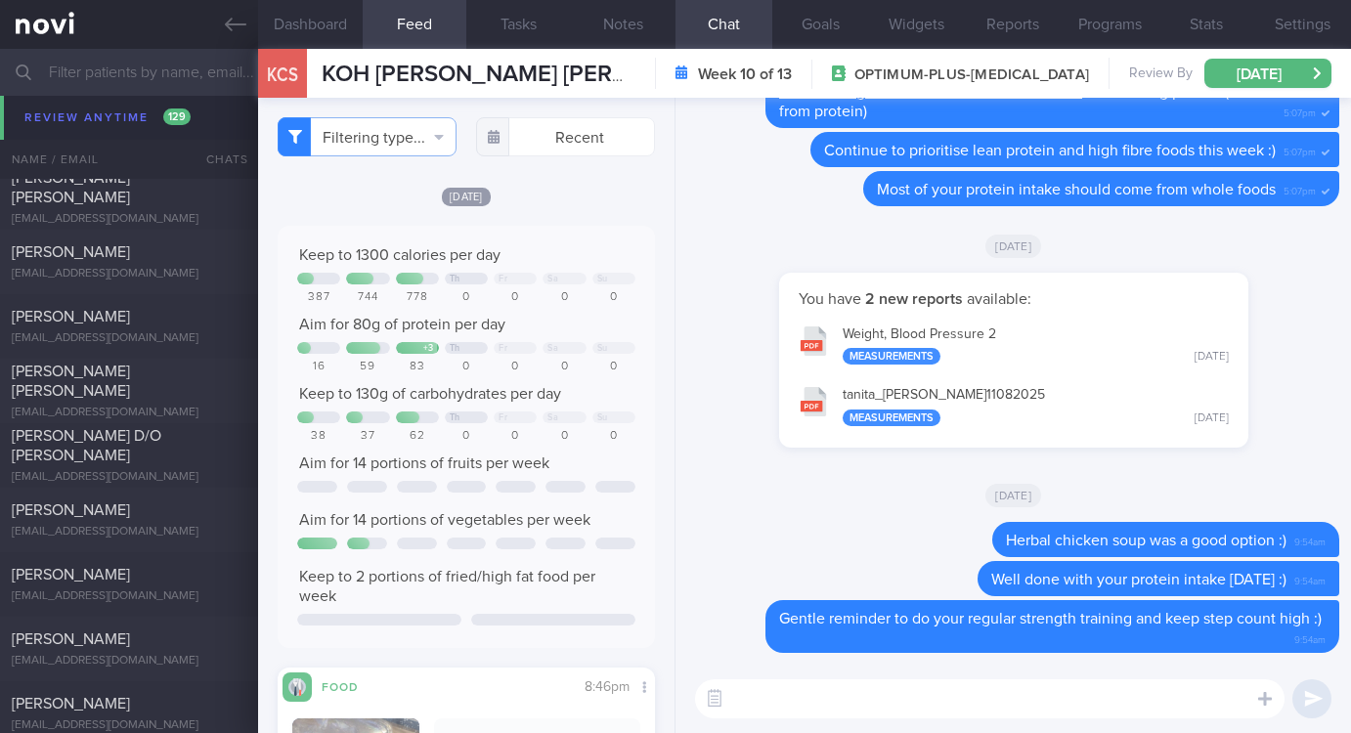
scroll to position [7771, 0]
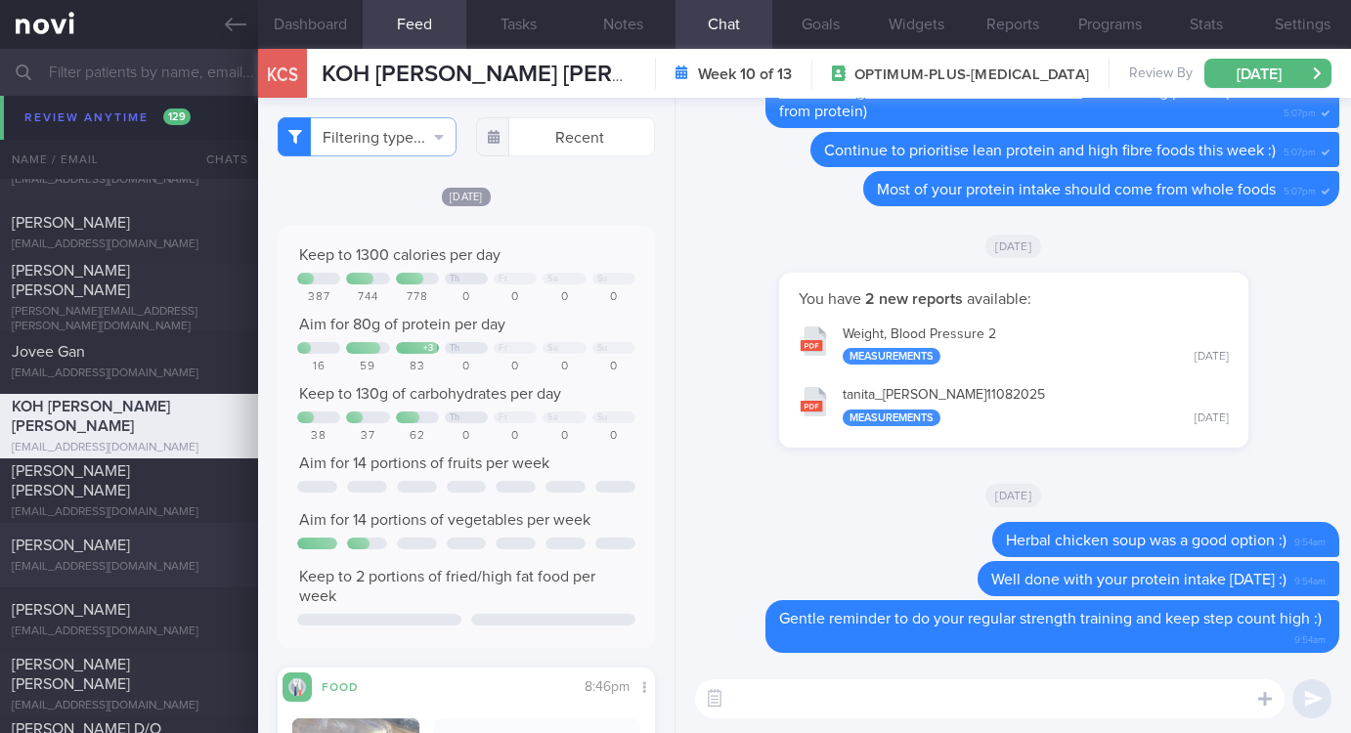
click at [189, 486] on div "MATHEW SACHIN CHERIAN" at bounding box center [127, 480] width 230 height 39
type input "Tracked"
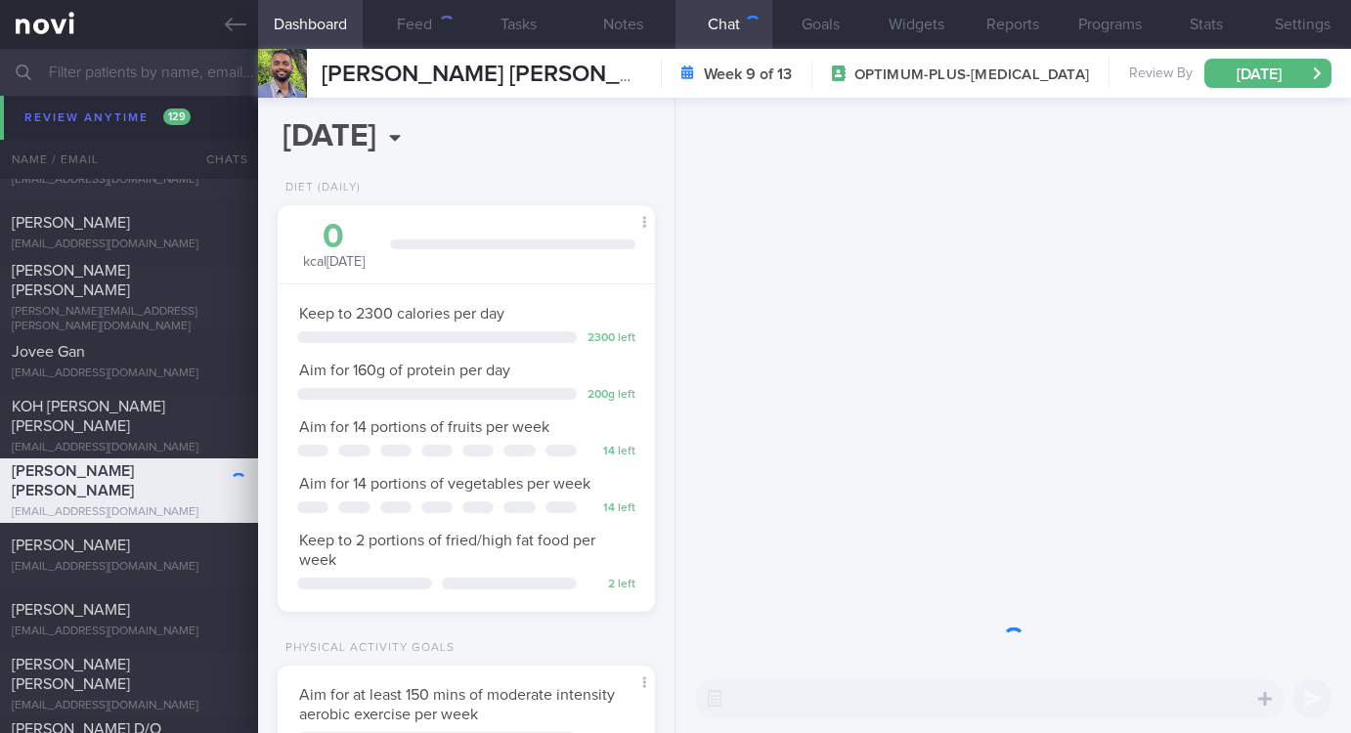
scroll to position [188, 320]
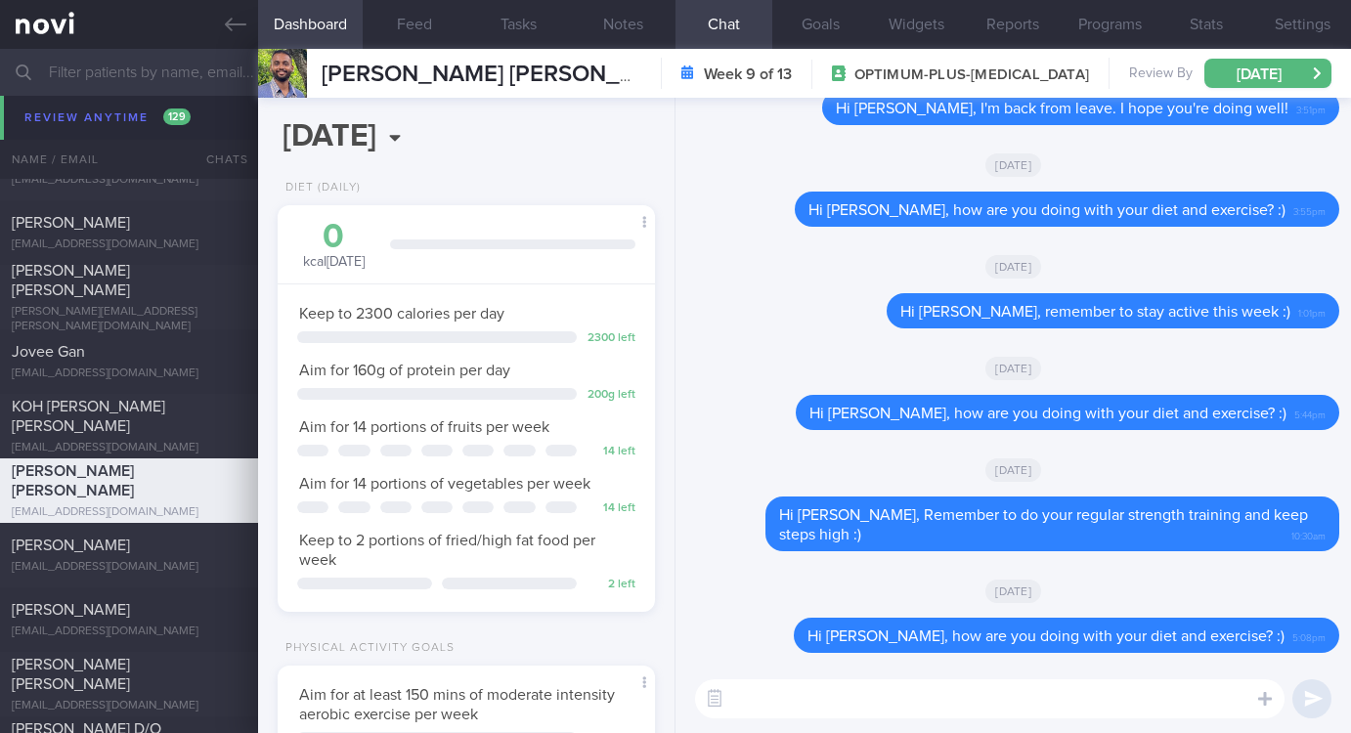
click at [1053, 706] on textarea at bounding box center [989, 698] width 589 height 39
paste textarea "Gentle reminder to do your regular strength training and keep step count high :)"
type textarea "Hi Sachin, Gentle reminder to do your regular strength training and keep step c…"
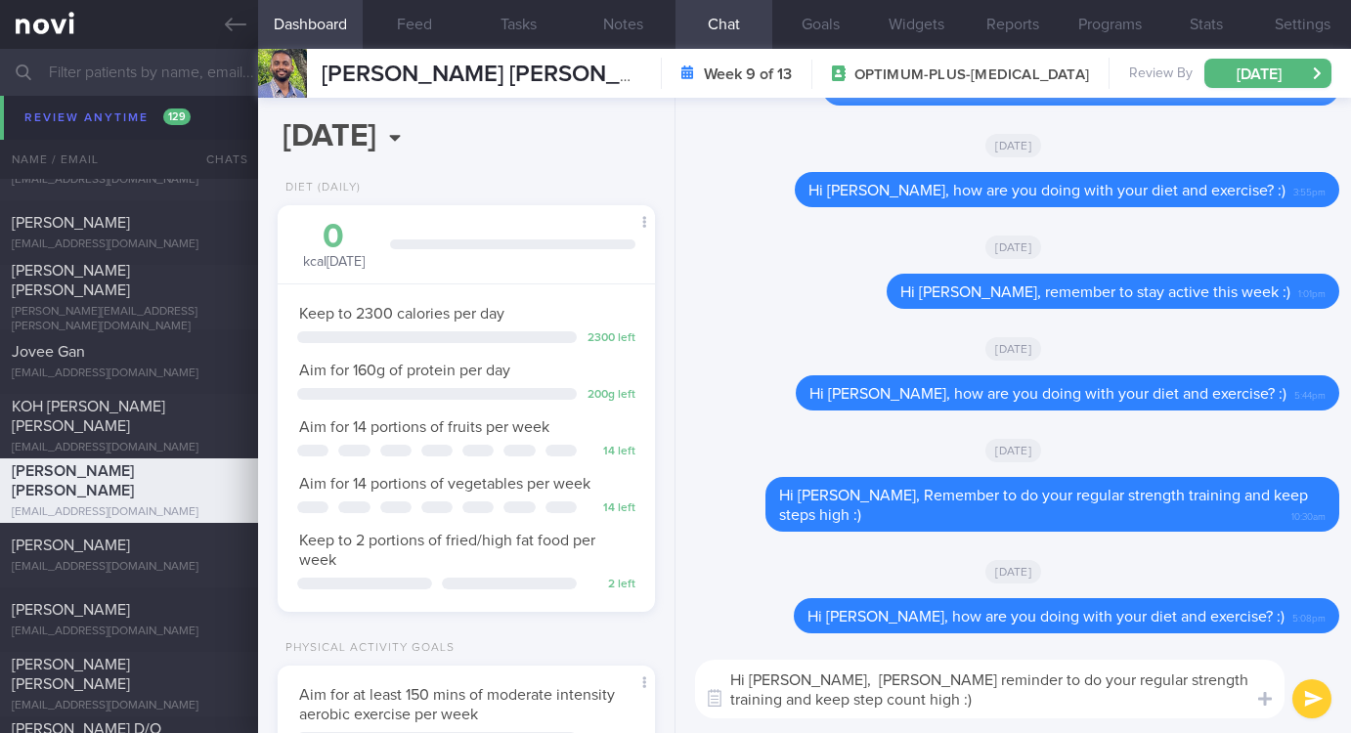
scroll to position [0, 0]
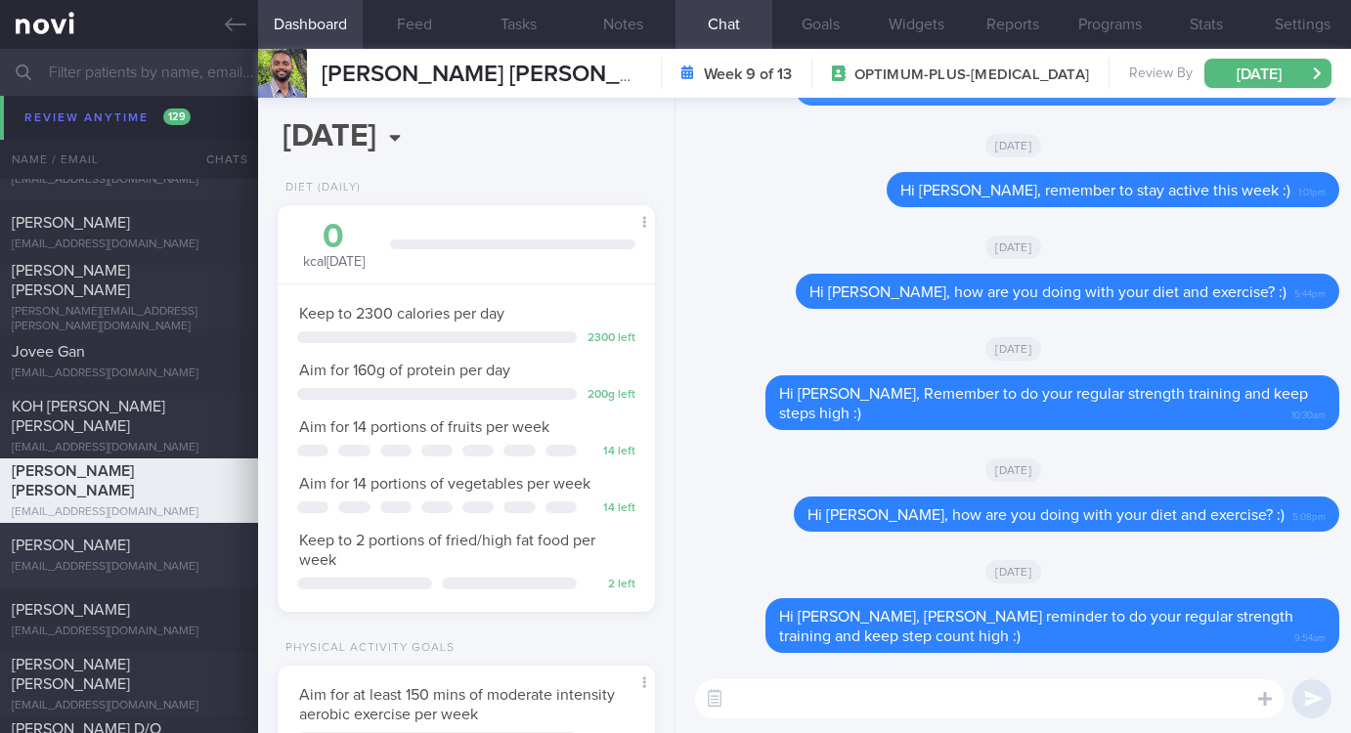
click at [153, 546] on div "TIWARI SUJATA" at bounding box center [127, 546] width 230 height 20
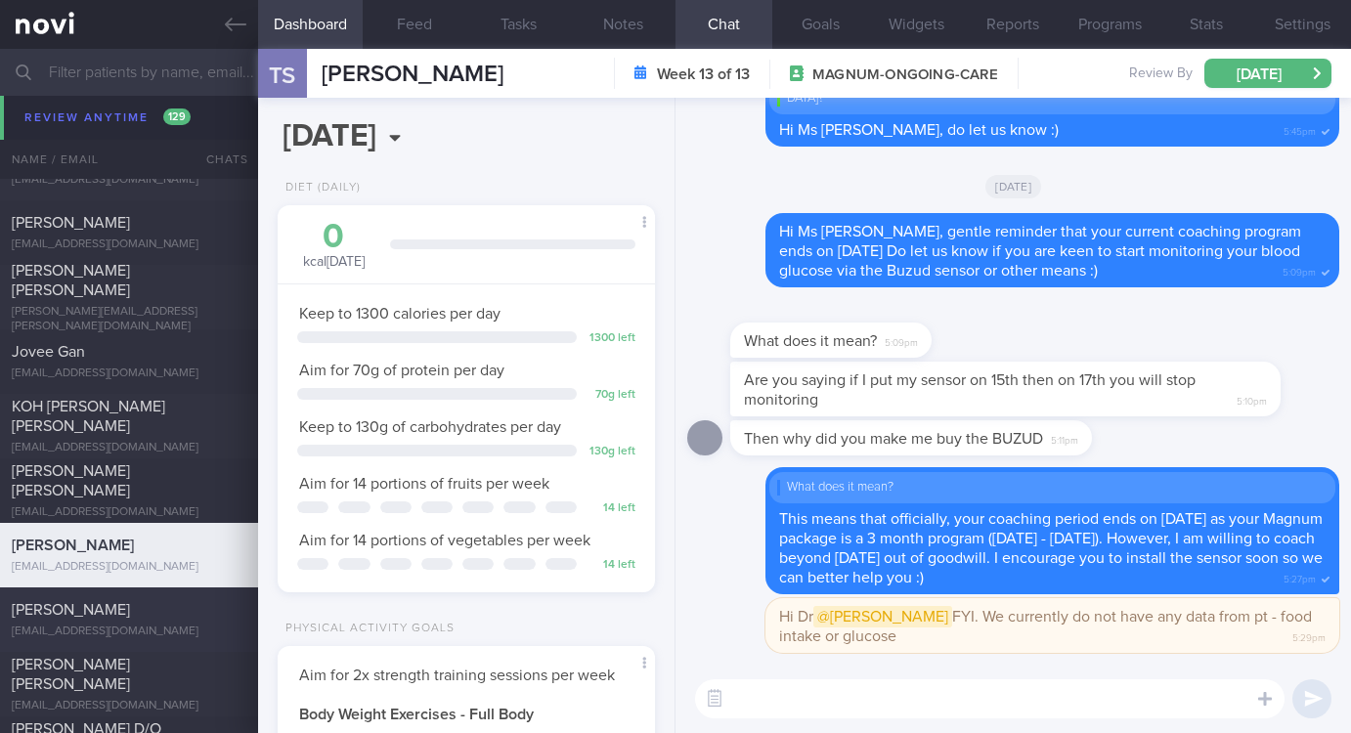
scroll to position [7918, 0]
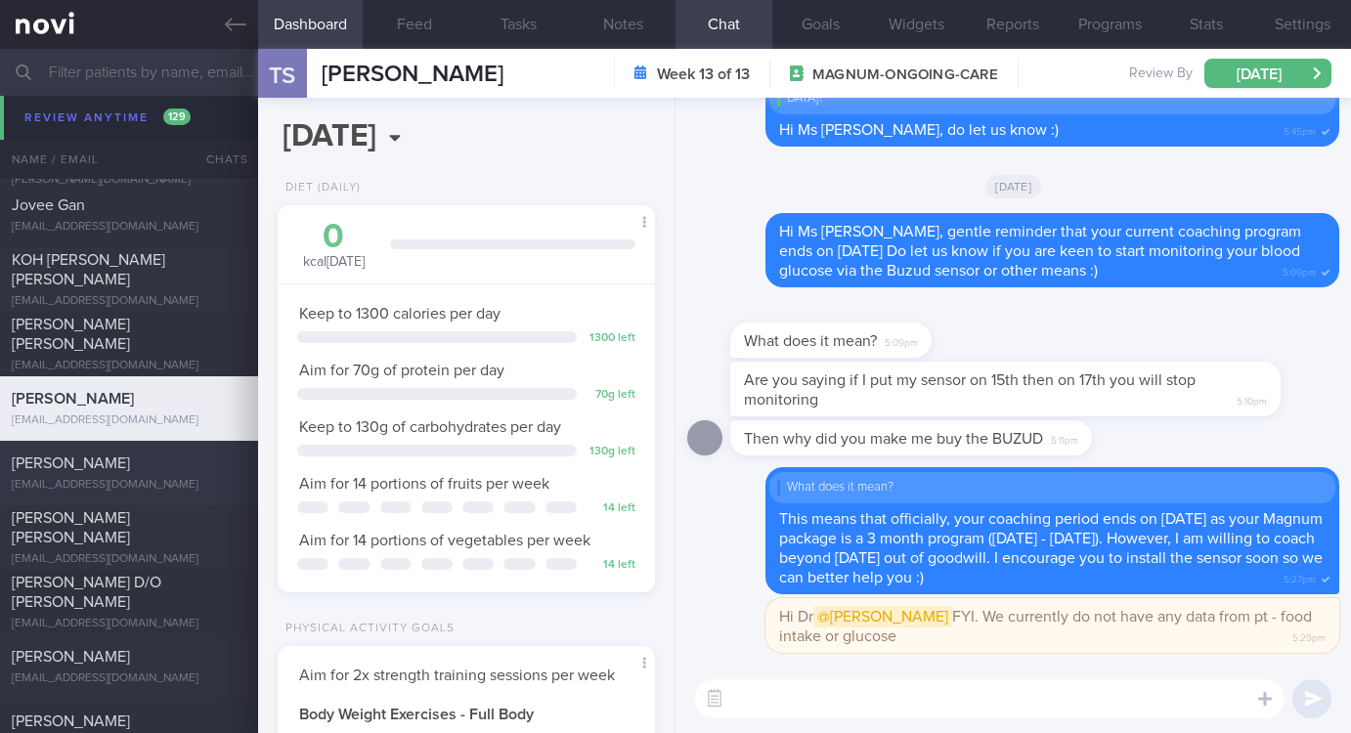
drag, startPoint x: 125, startPoint y: 468, endPoint x: 218, endPoint y: 458, distance: 93.4
click at [125, 468] on div "[PERSON_NAME]" at bounding box center [127, 464] width 230 height 20
type input "Tracked. Insulin. IBS. Anxious+++."
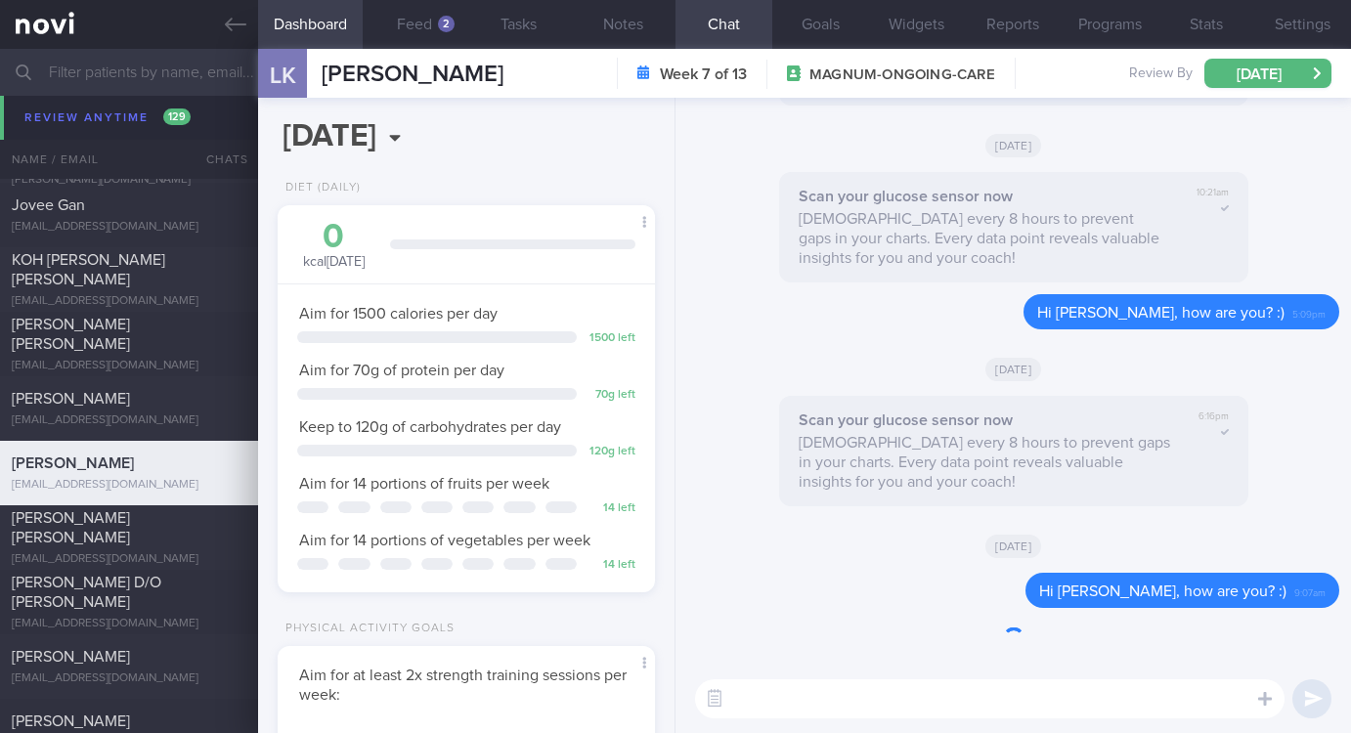
scroll to position [163, 327]
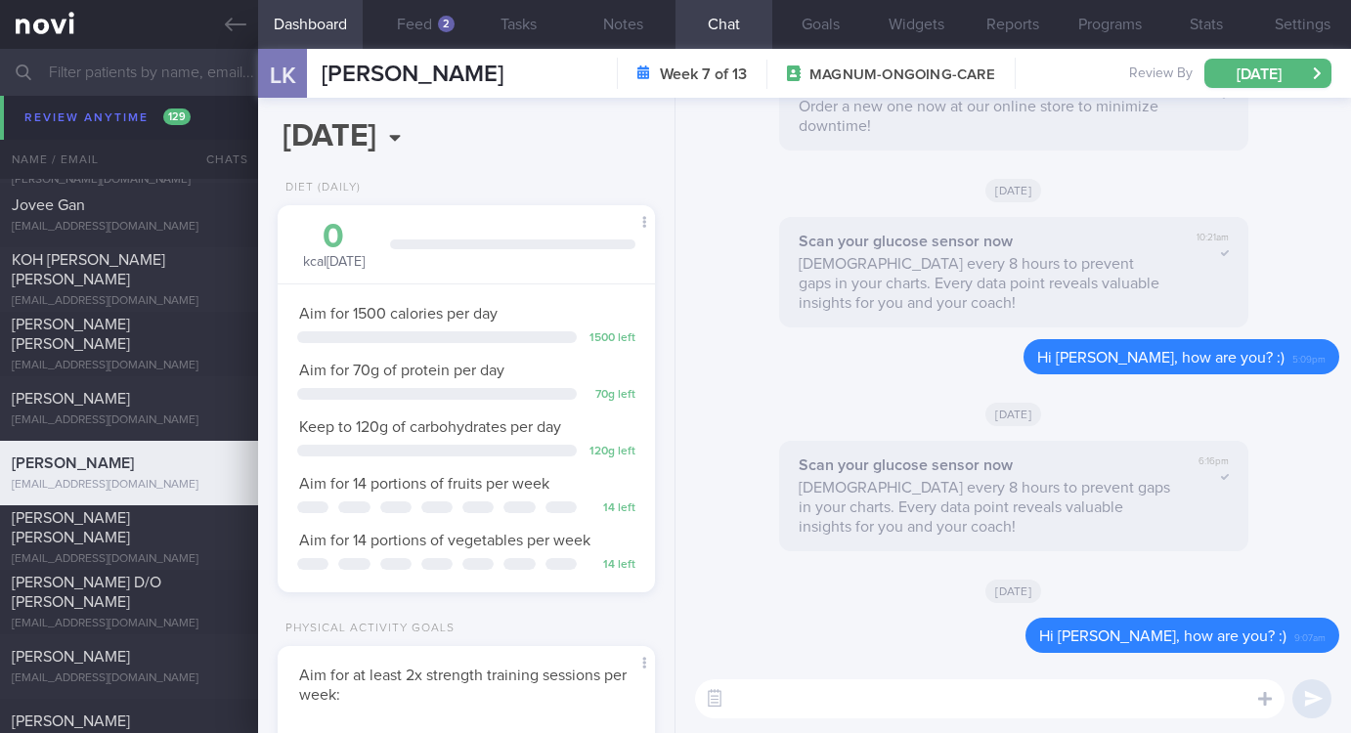
click at [974, 679] on textarea at bounding box center [989, 698] width 589 height 39
click at [421, 28] on button "Feed 2" at bounding box center [415, 24] width 105 height 49
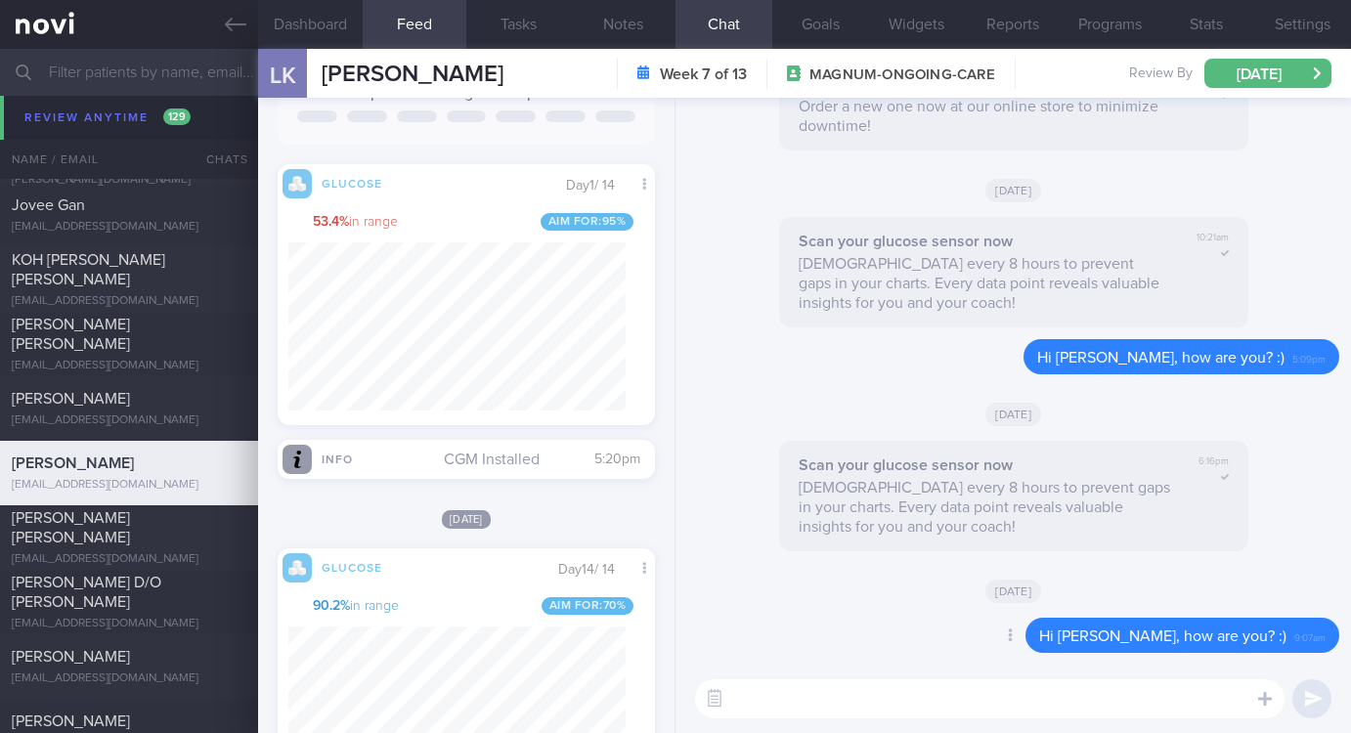
scroll to position [235, 337]
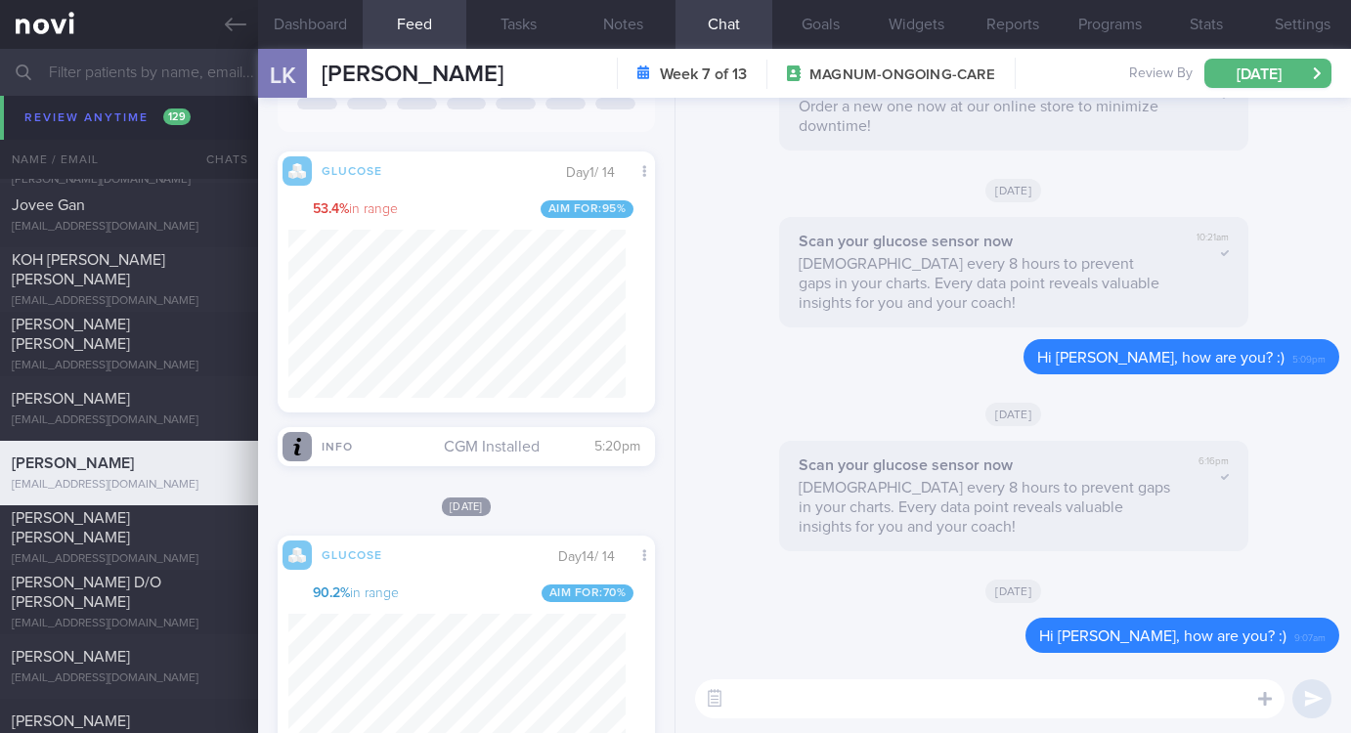
click at [826, 705] on textarea at bounding box center [989, 698] width 589 height 39
type textarea "Hi Lily, how are you doing?"
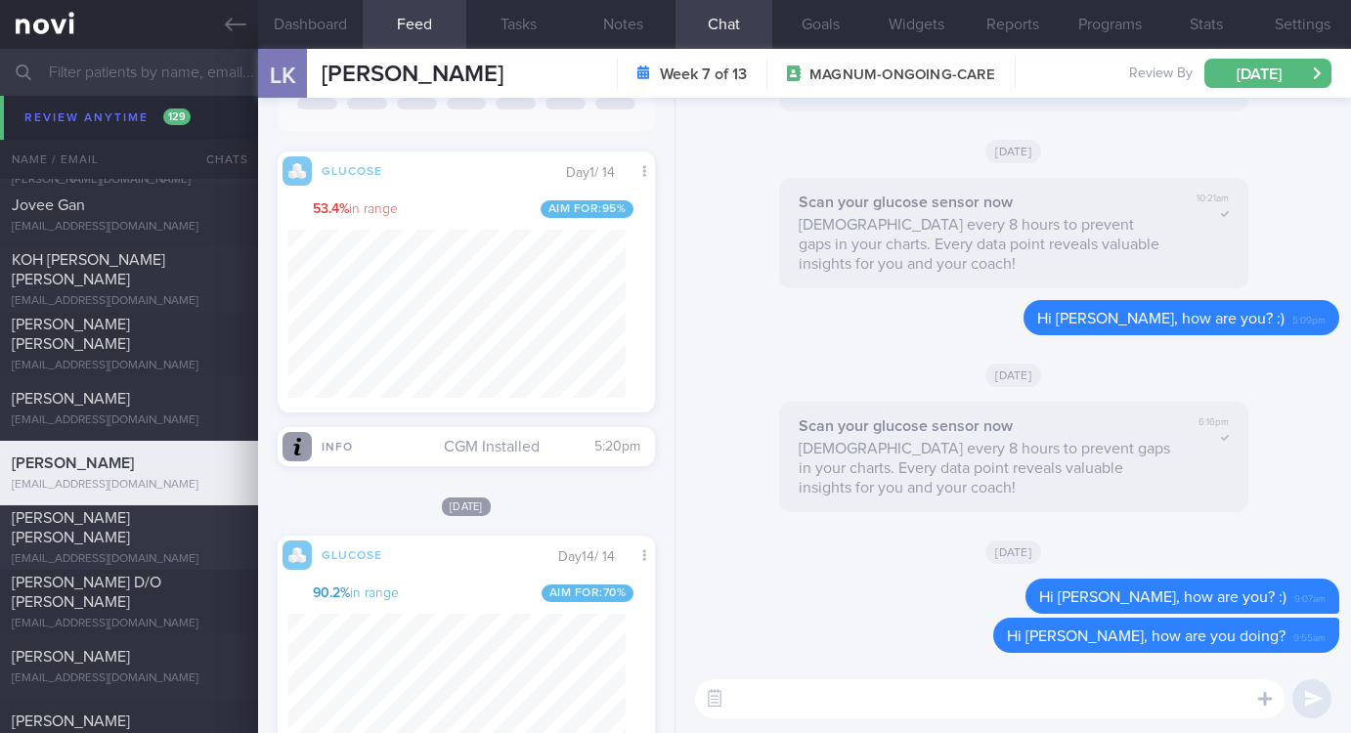
click at [159, 538] on div "REGULAGEDDA AKSHAY metamutator@duck.com" at bounding box center [129, 537] width 258 height 59
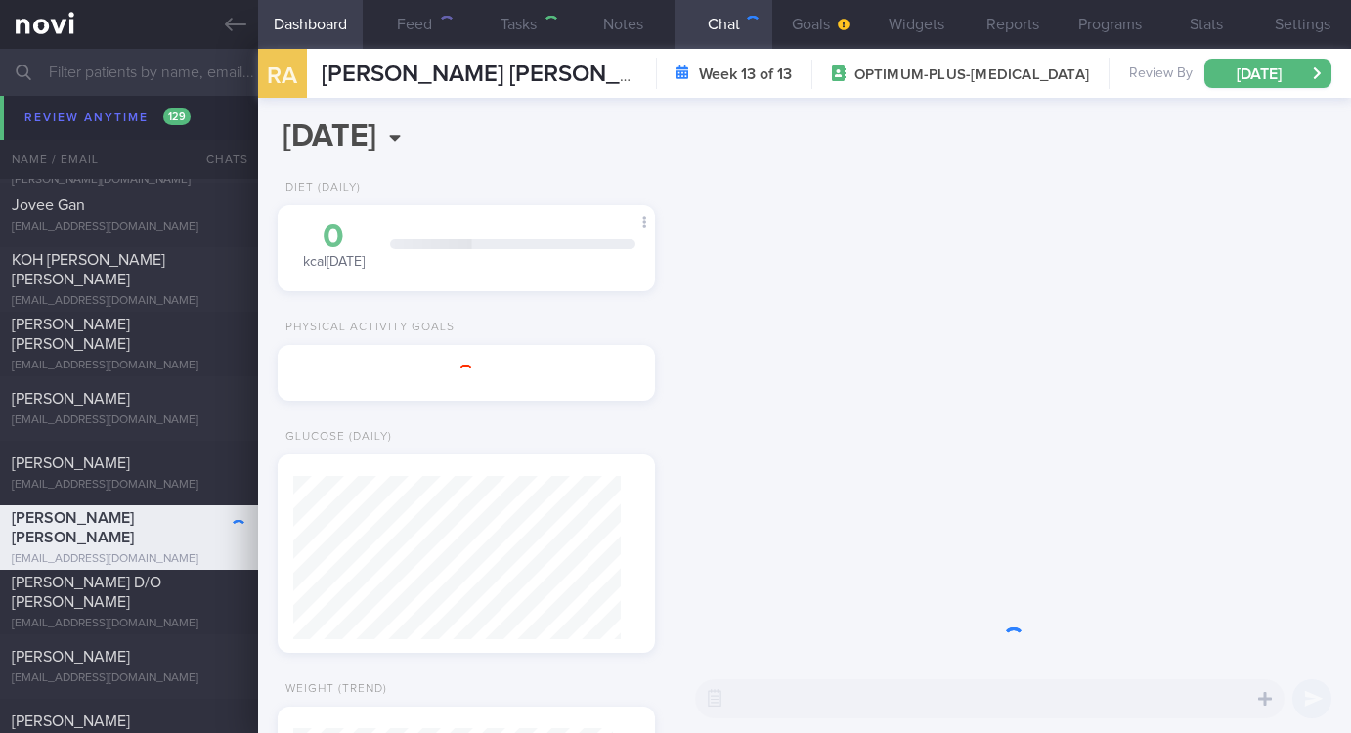
type input "Tracked. (Akshay) (Rybelsus 7mg)"
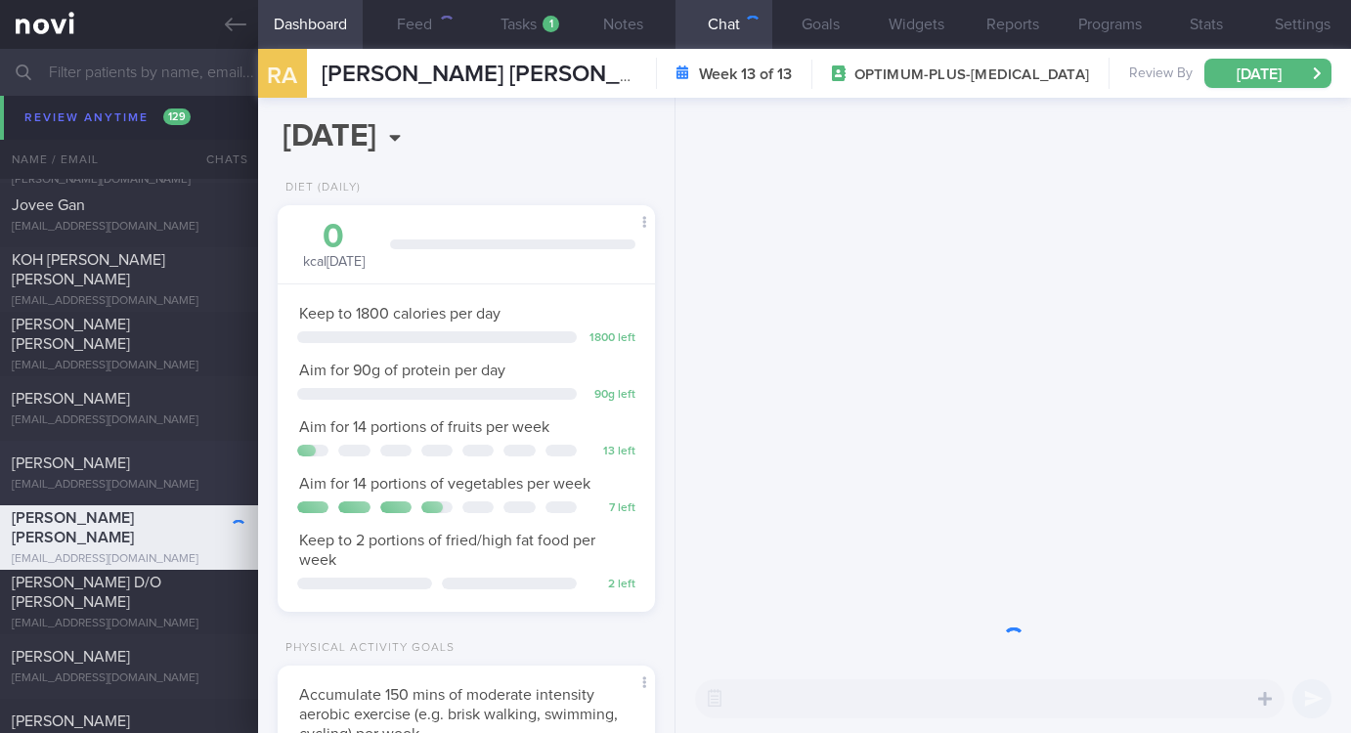
scroll to position [977353, 977193]
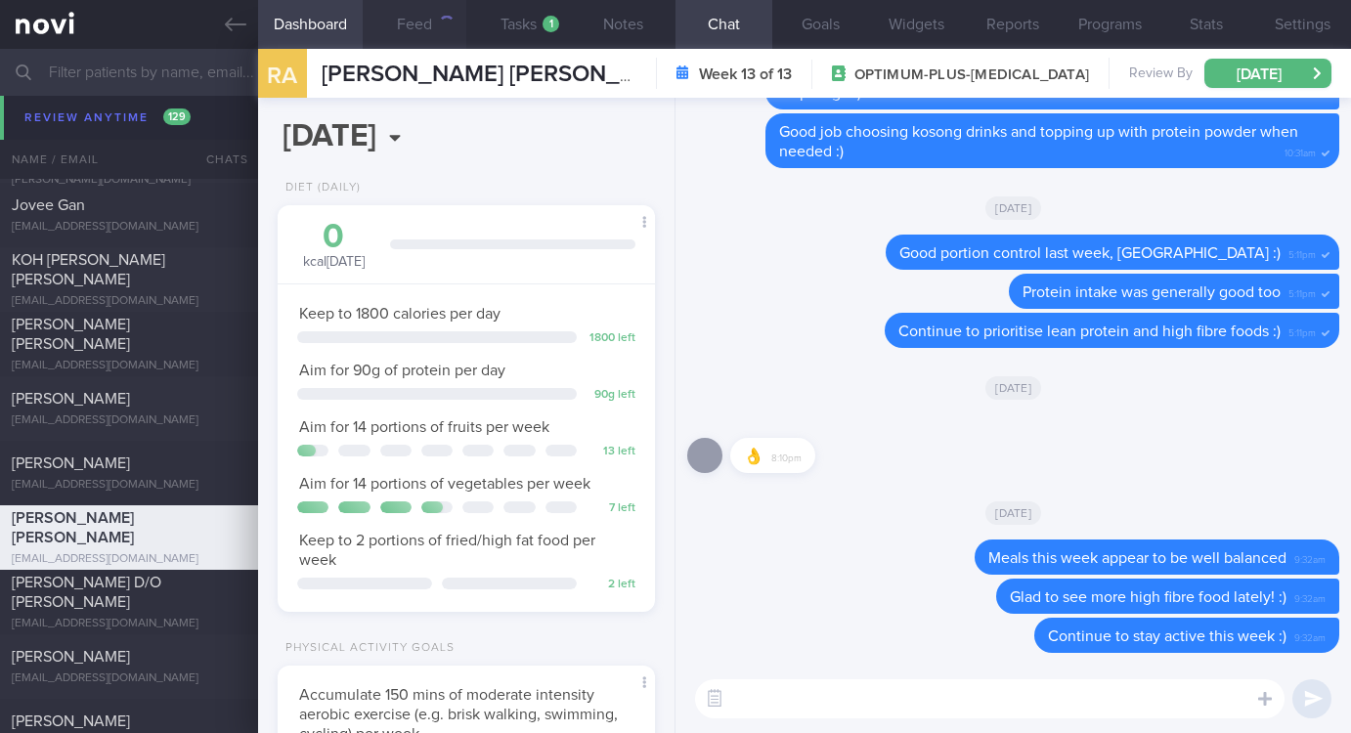
click at [405, 34] on button "Feed" at bounding box center [415, 24] width 105 height 49
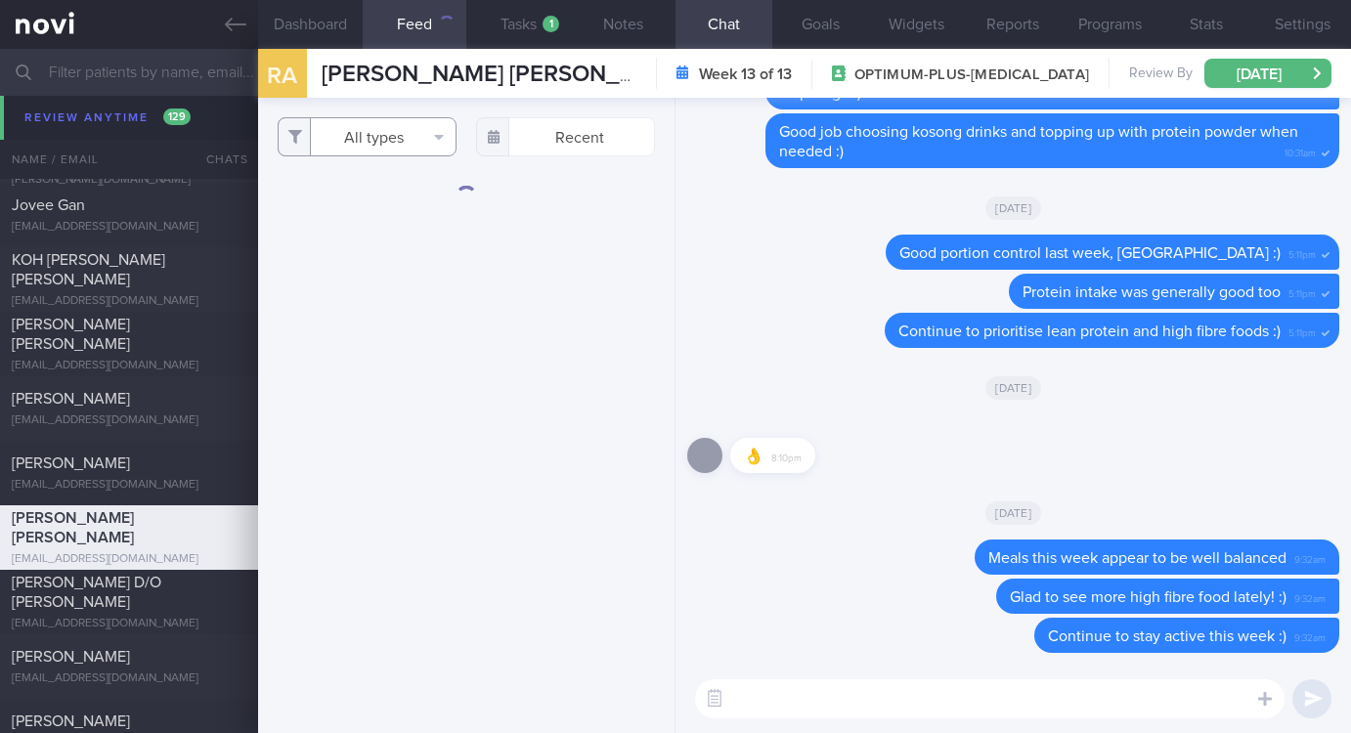
click at [386, 138] on button "All types" at bounding box center [367, 136] width 179 height 39
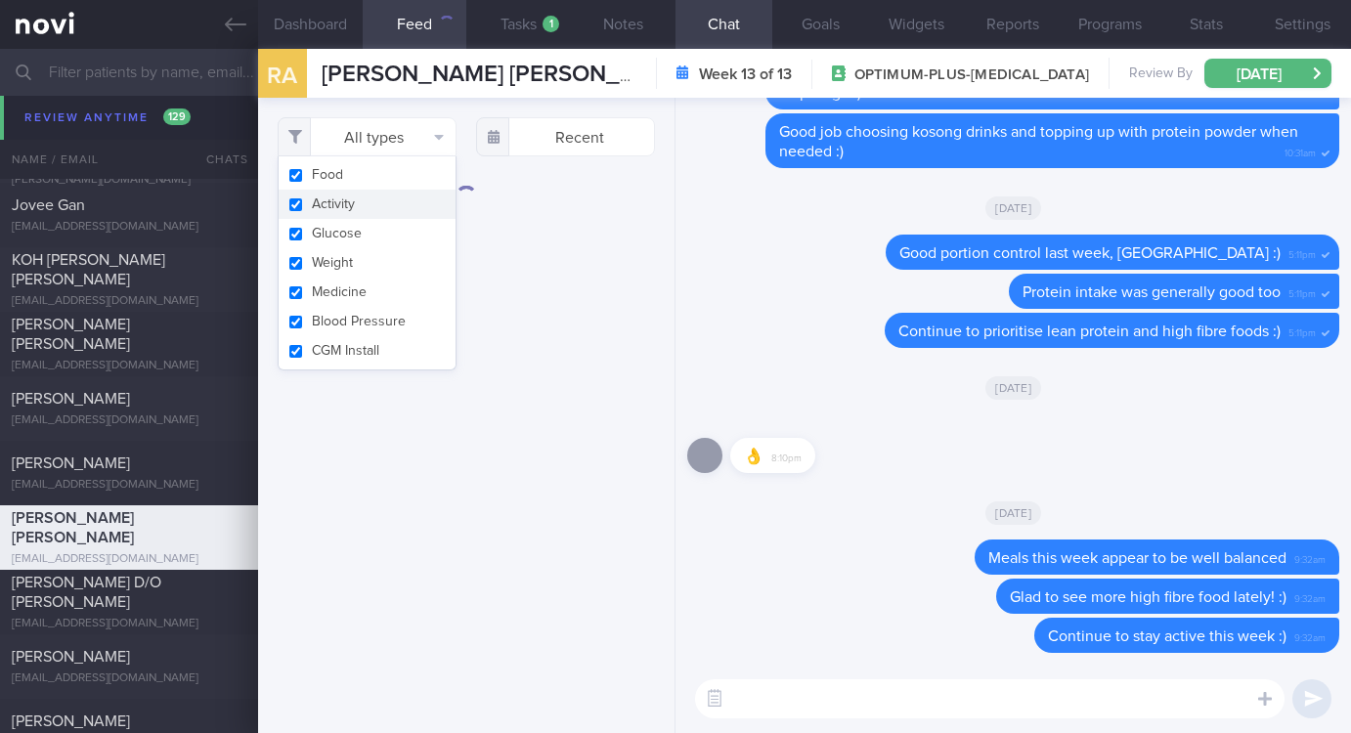
drag, startPoint x: 380, startPoint y: 196, endPoint x: 505, endPoint y: 416, distance: 253.0
click at [381, 197] on button "Activity" at bounding box center [367, 204] width 177 height 29
checkbox input "false"
click at [978, 700] on textarea at bounding box center [989, 698] width 589 height 39
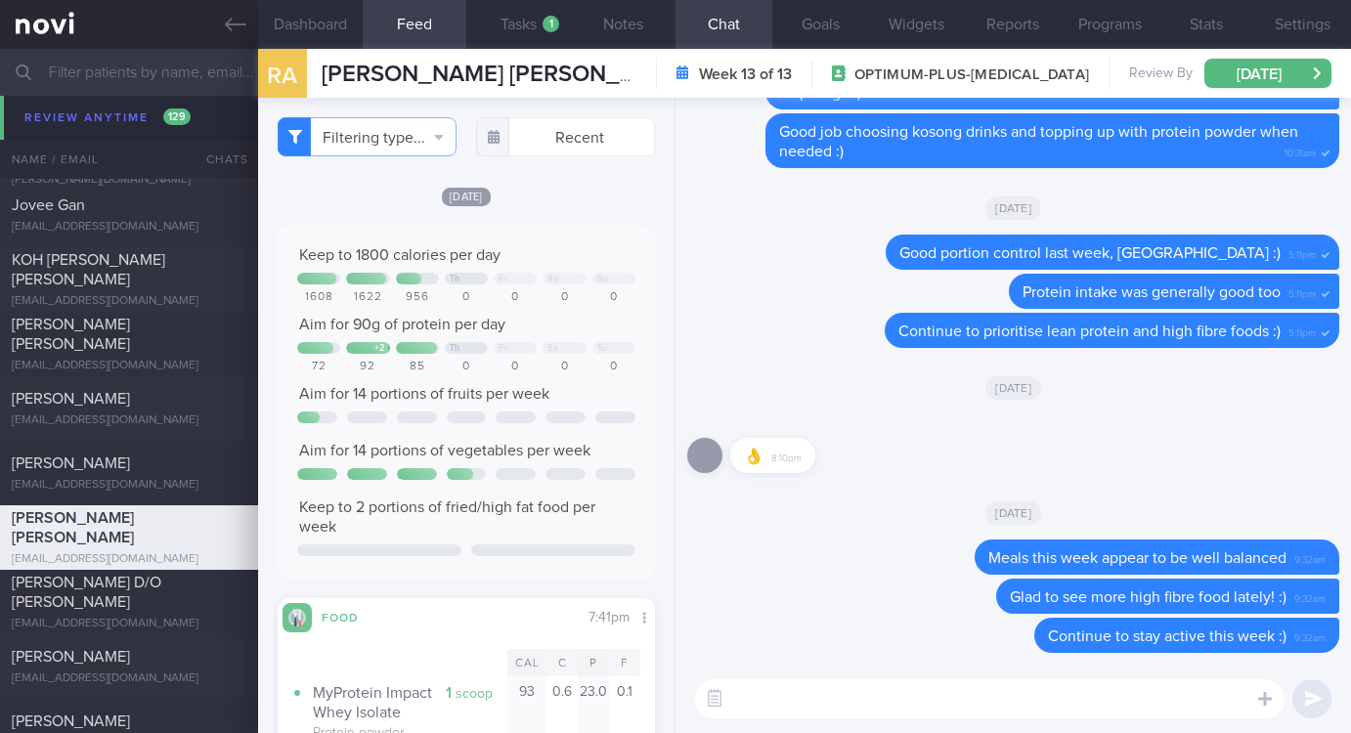
click at [903, 695] on textarea at bounding box center [989, 698] width 589 height 39
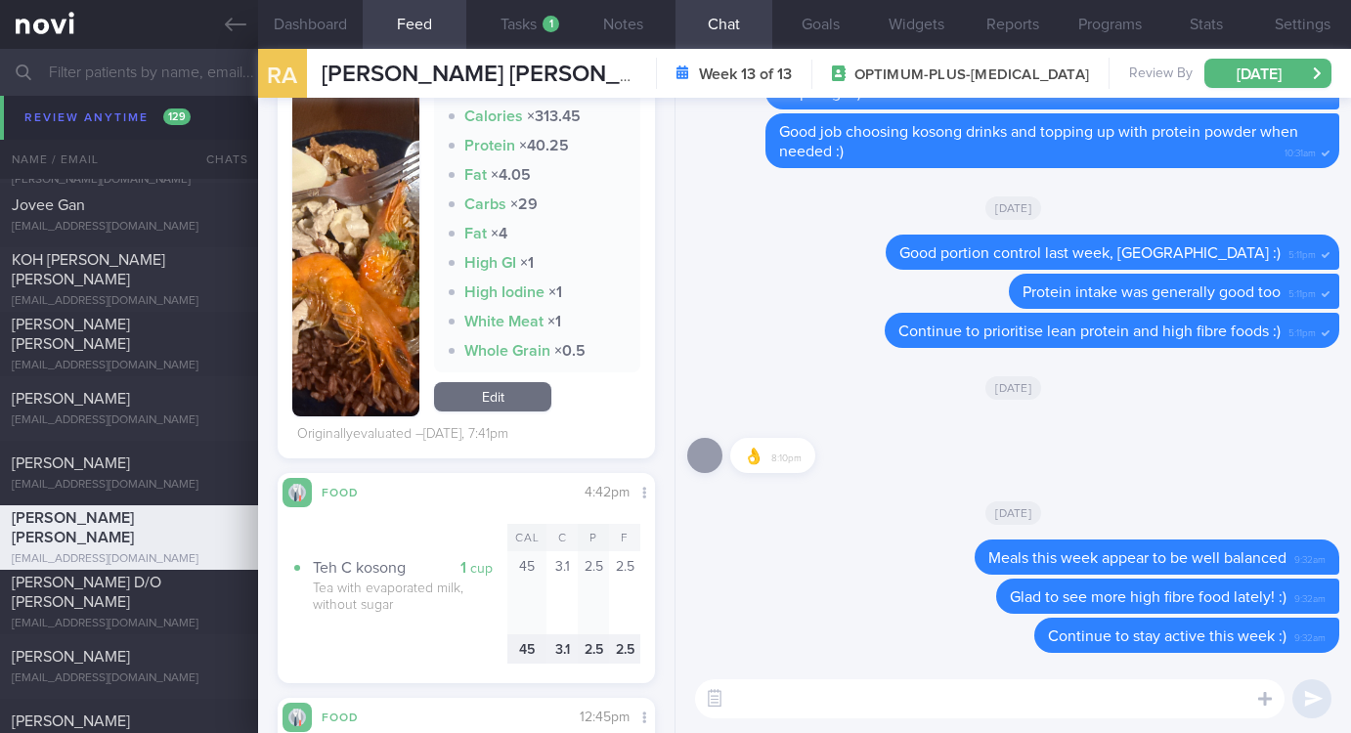
scroll to position [587, 0]
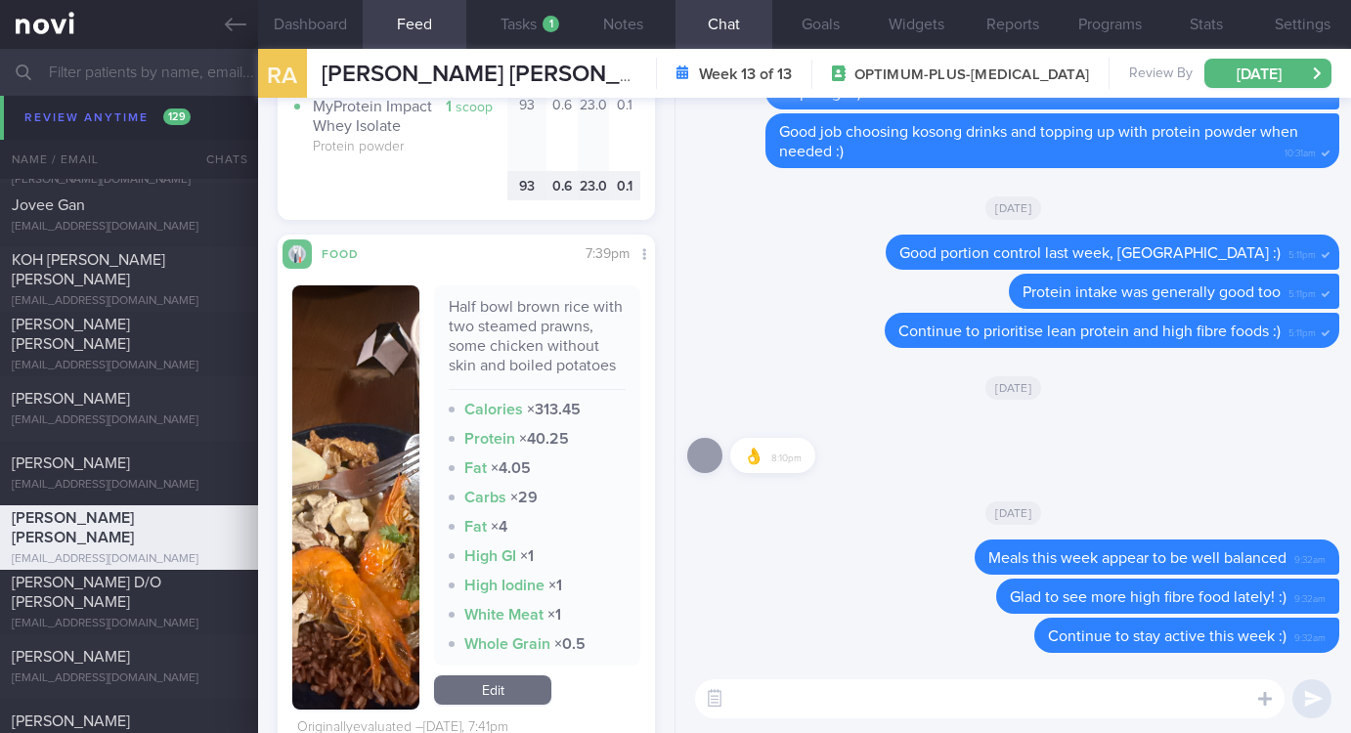
click at [353, 520] on button "button" at bounding box center [355, 497] width 127 height 424
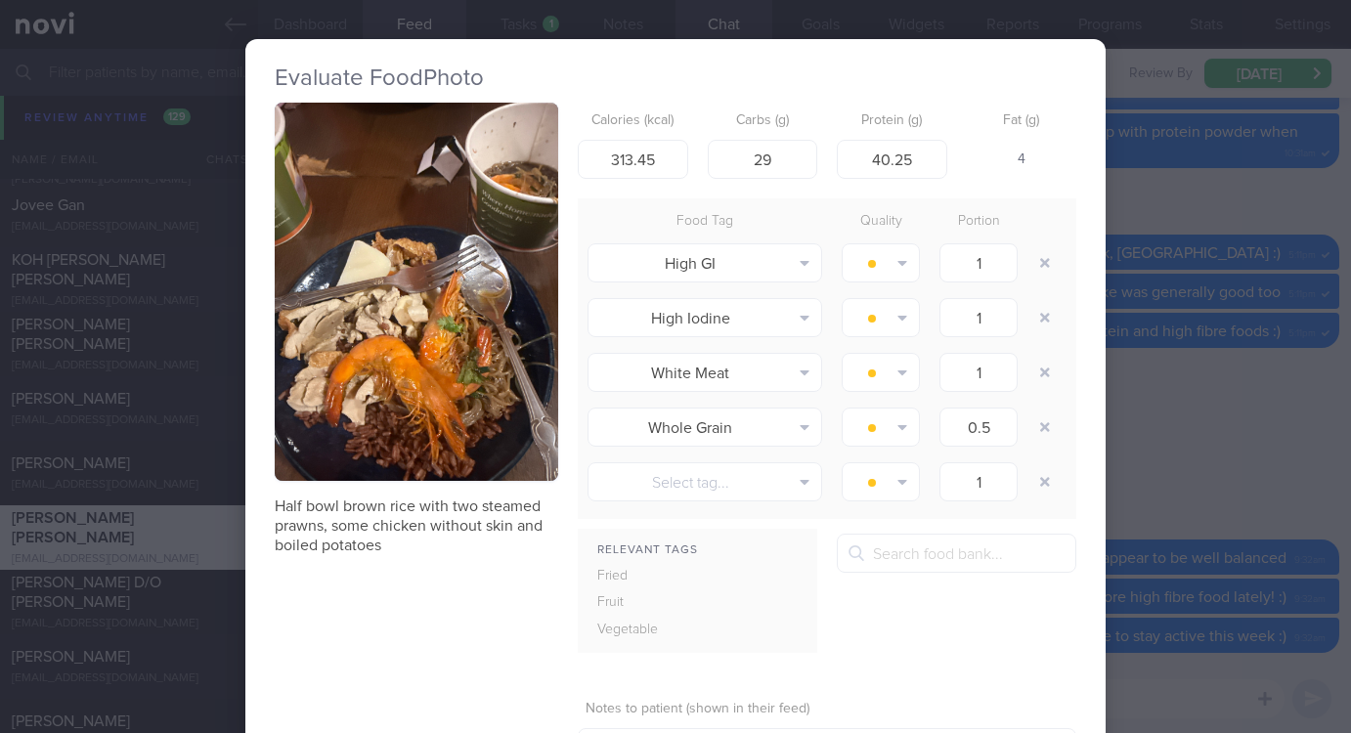
click at [1080, 373] on div "Evaluate Food Photo Half bowl brown rice with two steamed prawns, some chicken …" at bounding box center [675, 447] width 860 height 817
click at [1127, 204] on div "Evaluate Food Photo Half bowl brown rice with two steamed prawns, some chicken …" at bounding box center [675, 366] width 1351 height 733
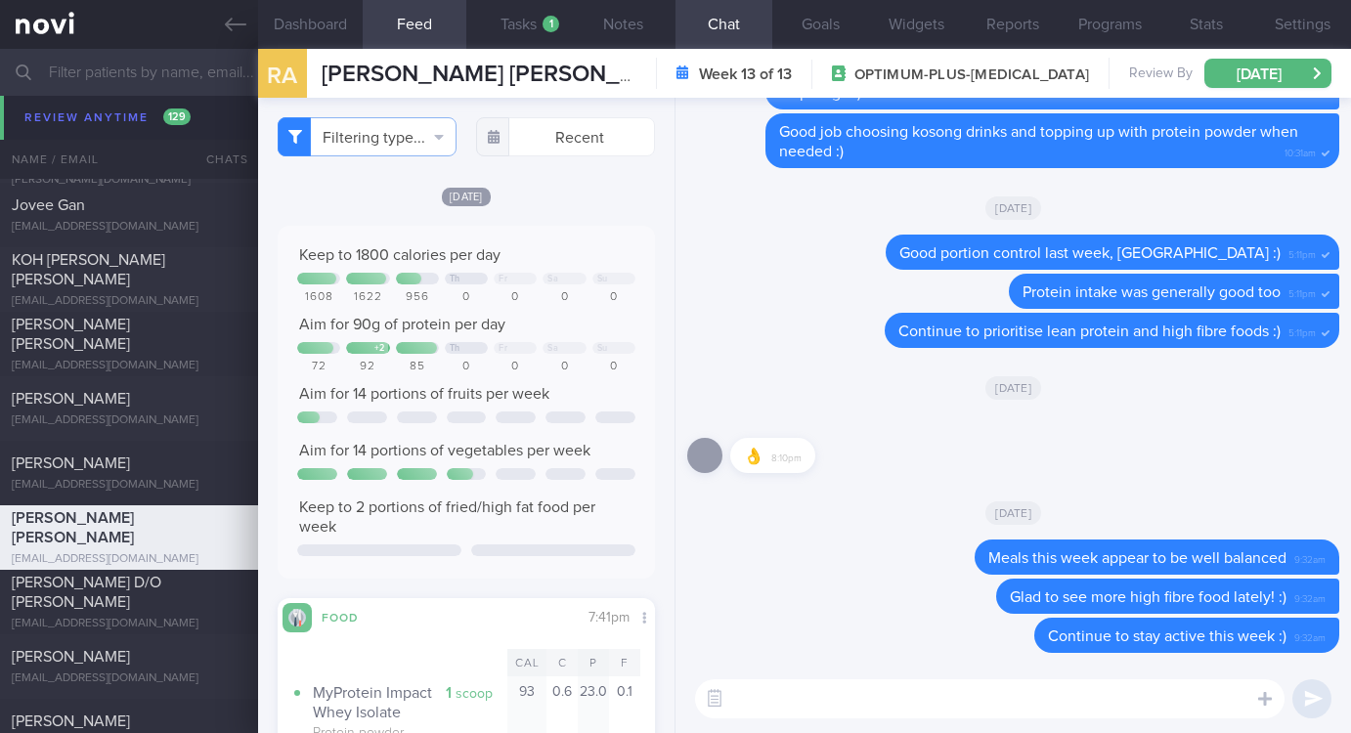
click at [816, 714] on textarea at bounding box center [989, 698] width 589 height 39
click at [818, 707] on textarea at bounding box center [989, 698] width 589 height 39
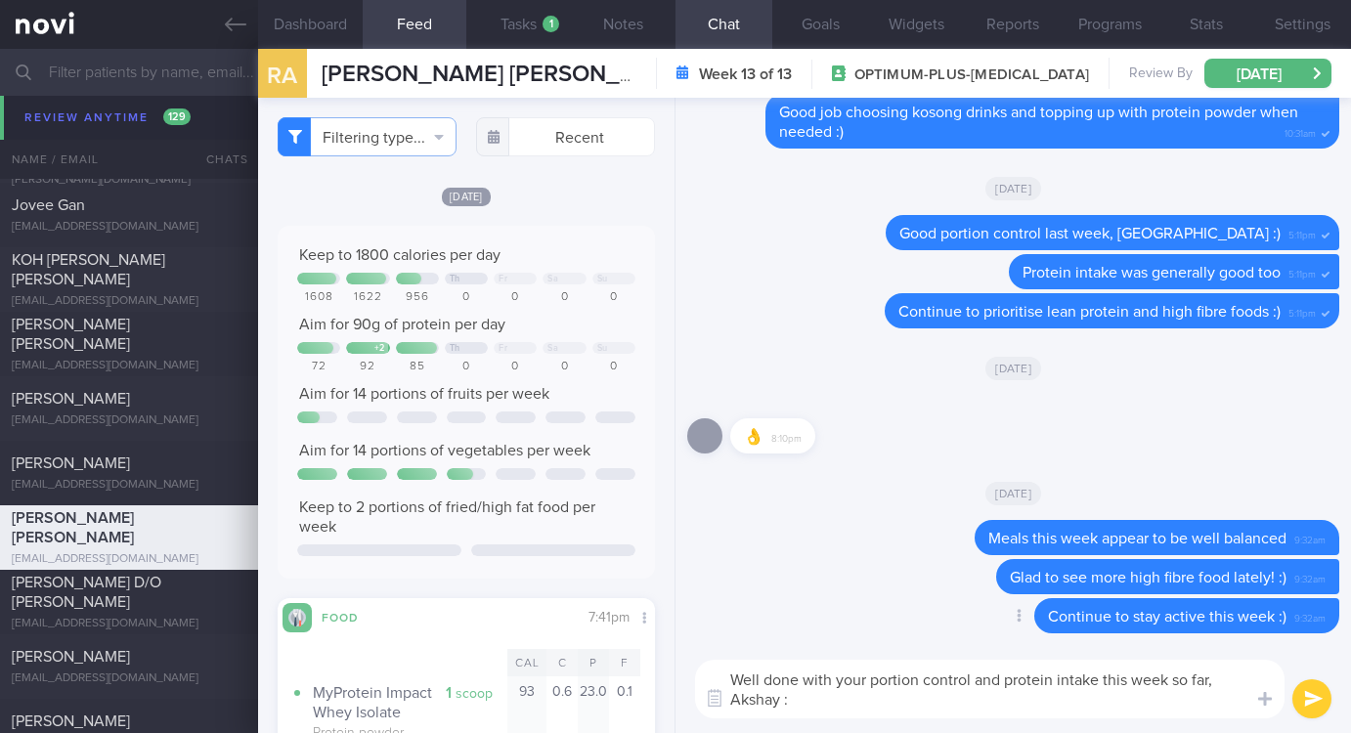
type textarea "Well done with your portion control and protein intake this week so far, Akshay…"
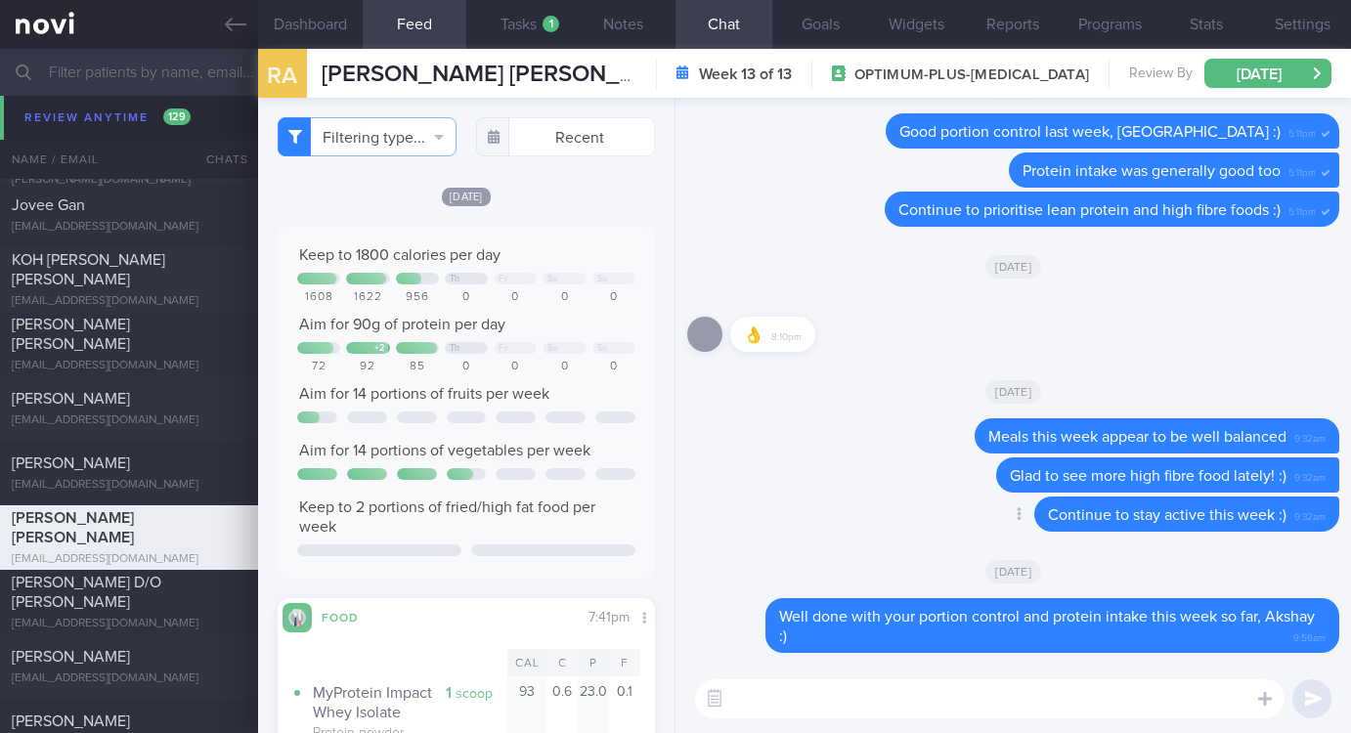
paste textarea "Gentle reminder to do your regular strength training and keep step count high :)"
type textarea "Gentle reminder to do your regular strength training and keep step count high :)"
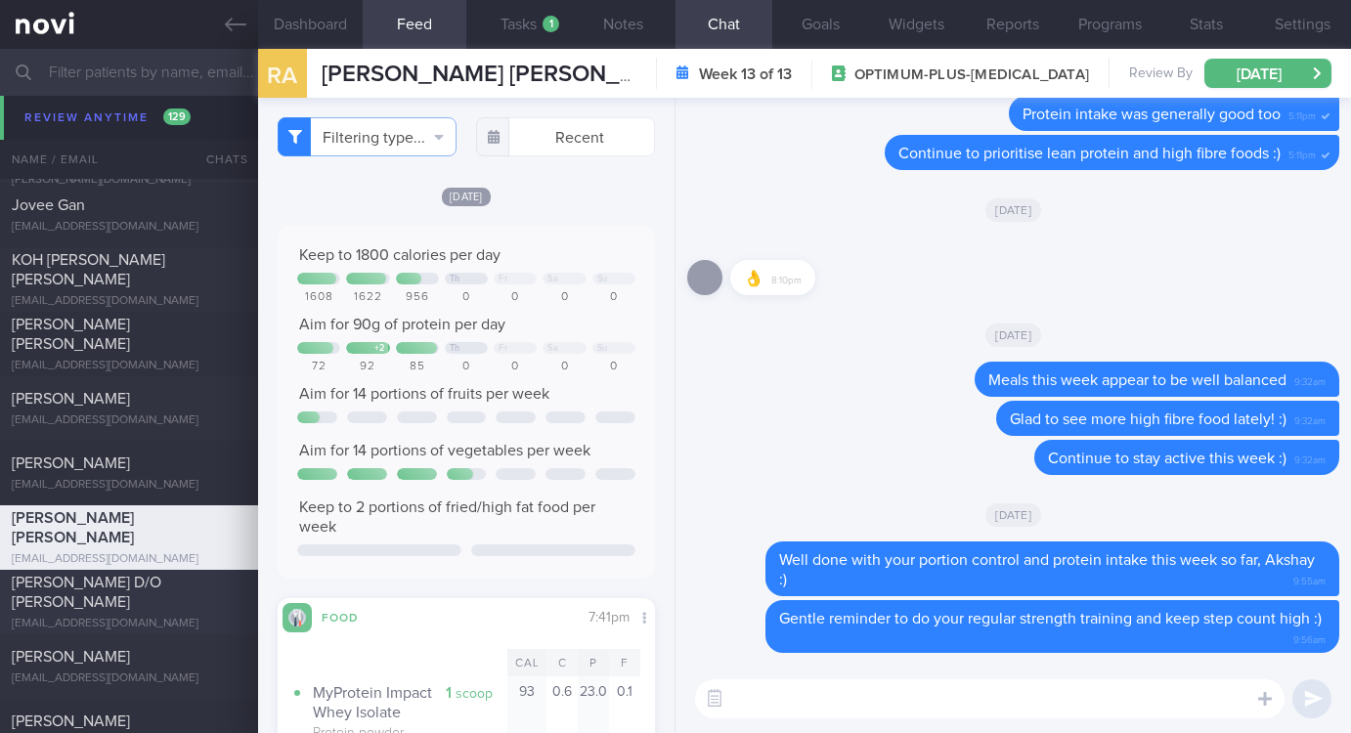
click at [106, 611] on div "PARAKKAL SHEELA D/O KOCHUKRISHNAN" at bounding box center [127, 592] width 230 height 39
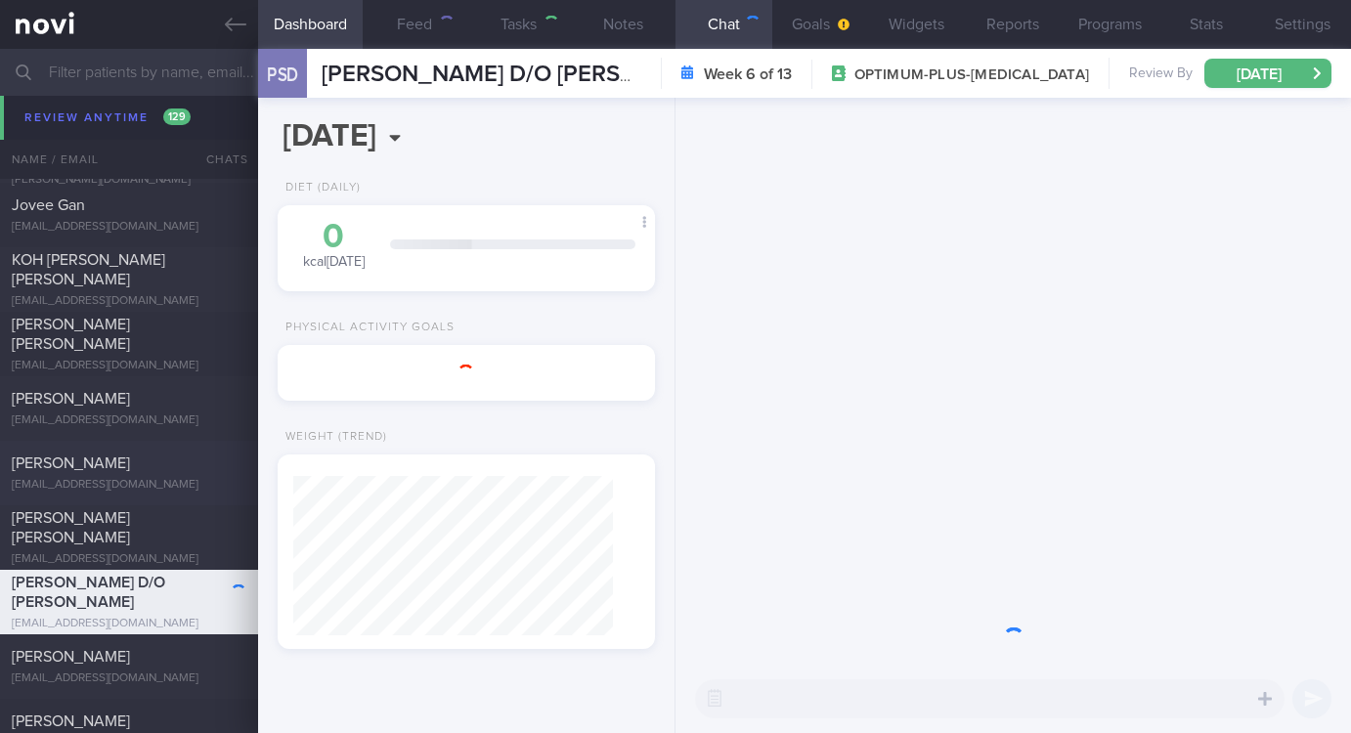
type input "tracked"
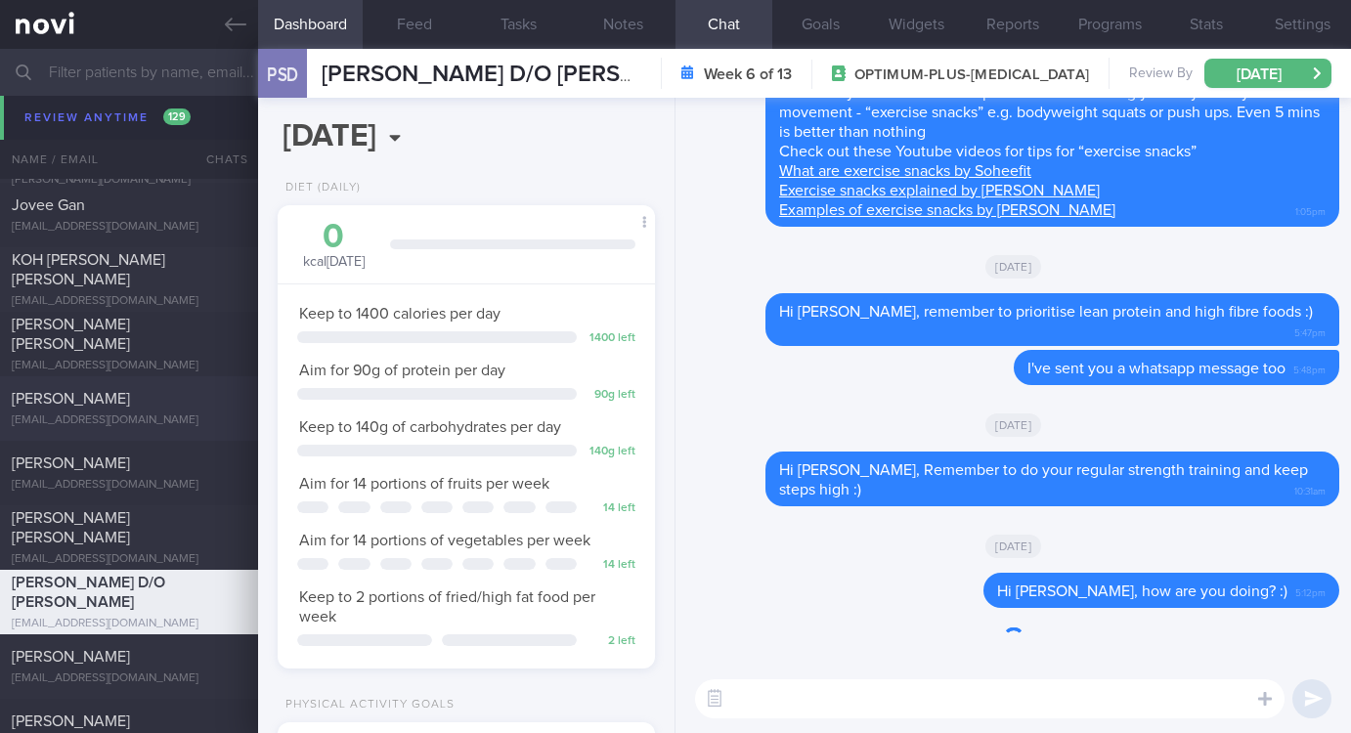
scroll to position [188, 320]
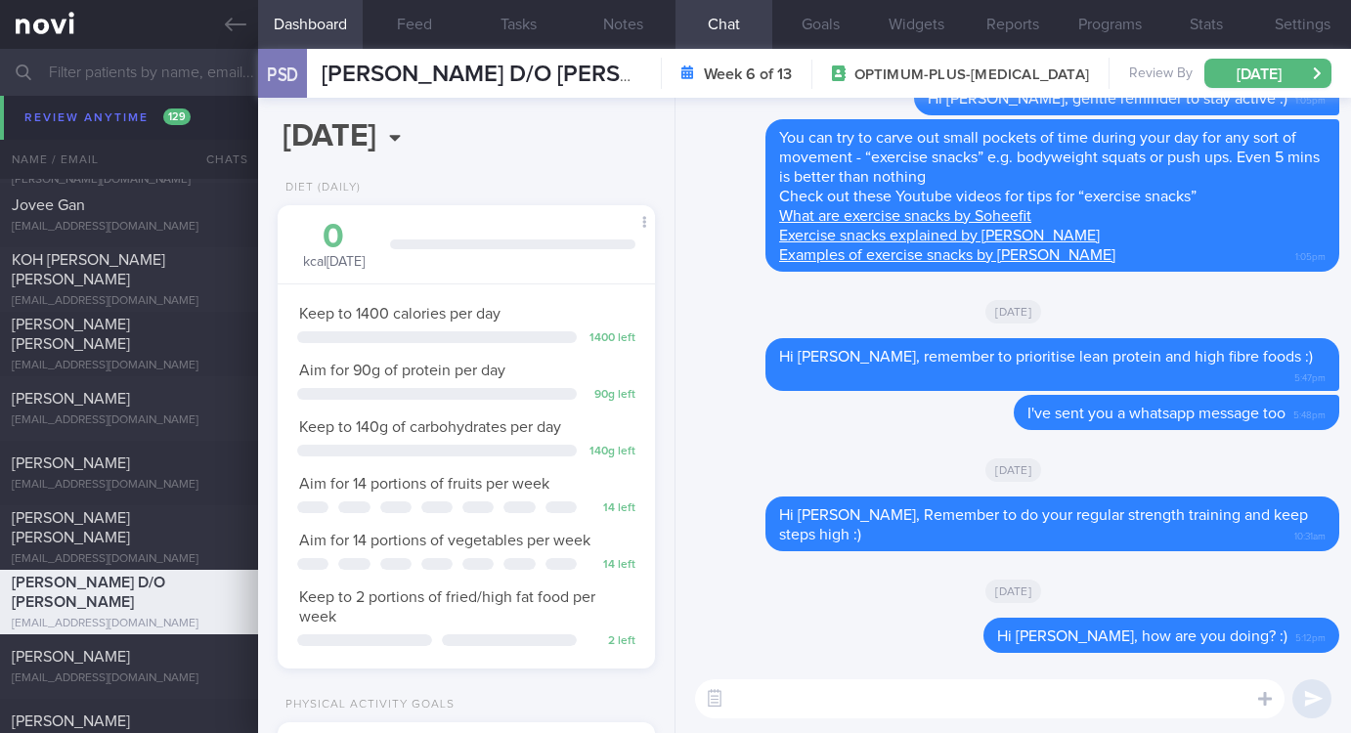
click at [886, 703] on textarea at bounding box center [989, 698] width 589 height 39
click at [883, 703] on textarea at bounding box center [989, 698] width 589 height 39
paste textarea "Gentle reminder to do your regular strength training and keep step count high :)"
type textarea "Hi Sheela, Gentle reminder to do your regular strength training and keep step c…"
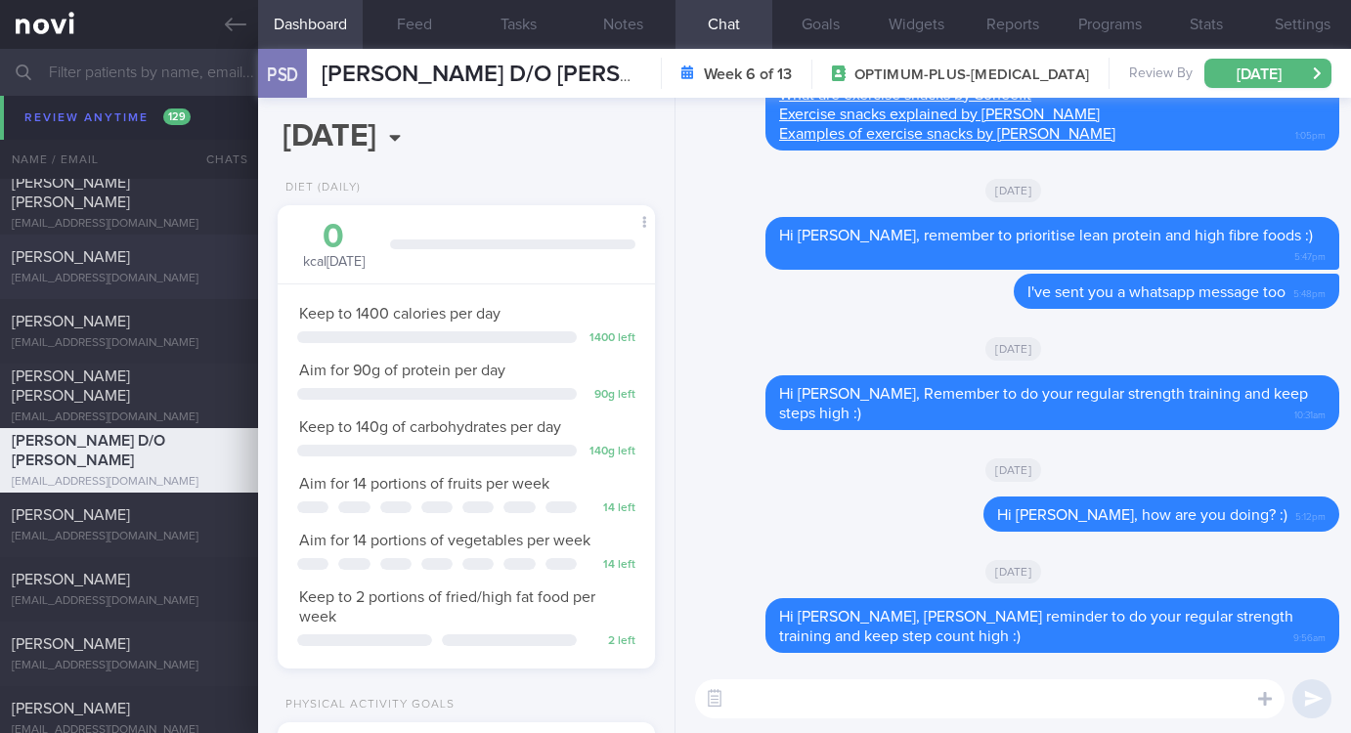
scroll to position [8064, 0]
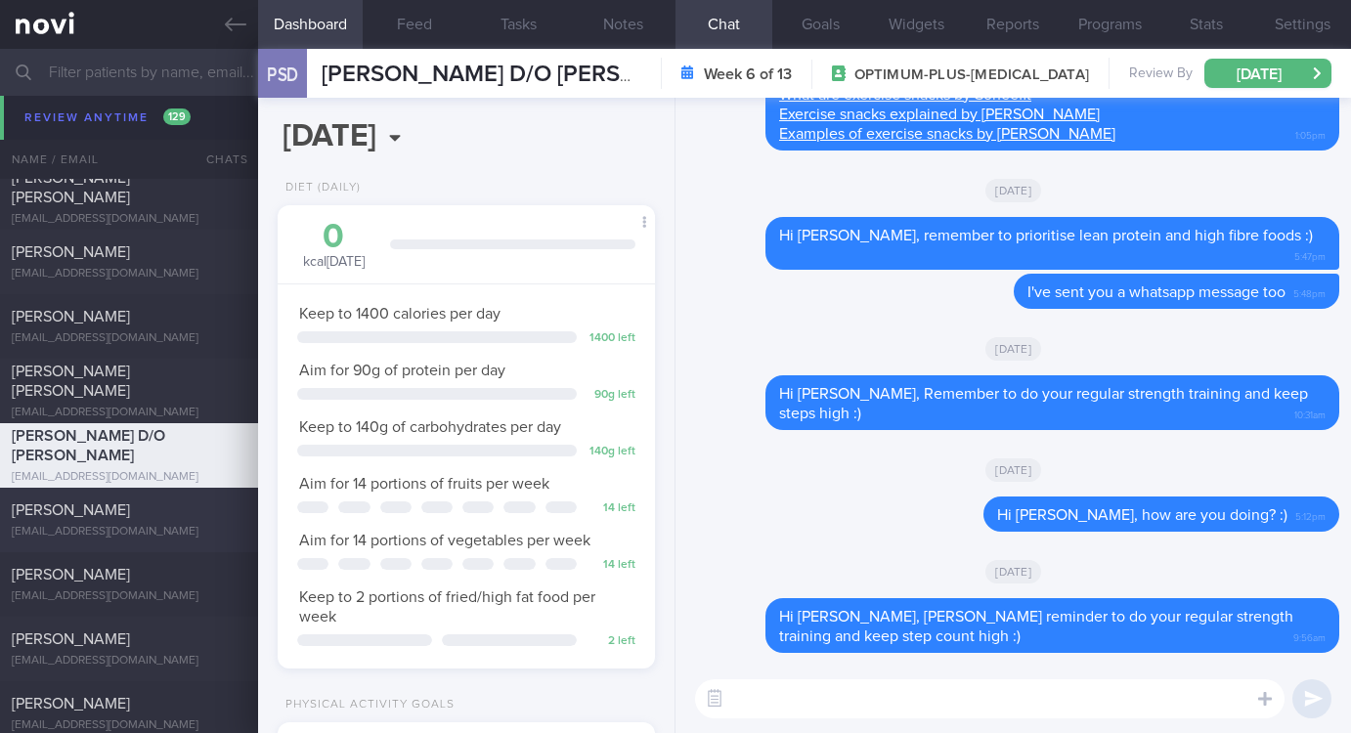
click at [147, 510] on div "SOMSUBHRO MUKHERJEE" at bounding box center [127, 510] width 230 height 20
type input "Tracked. Som"
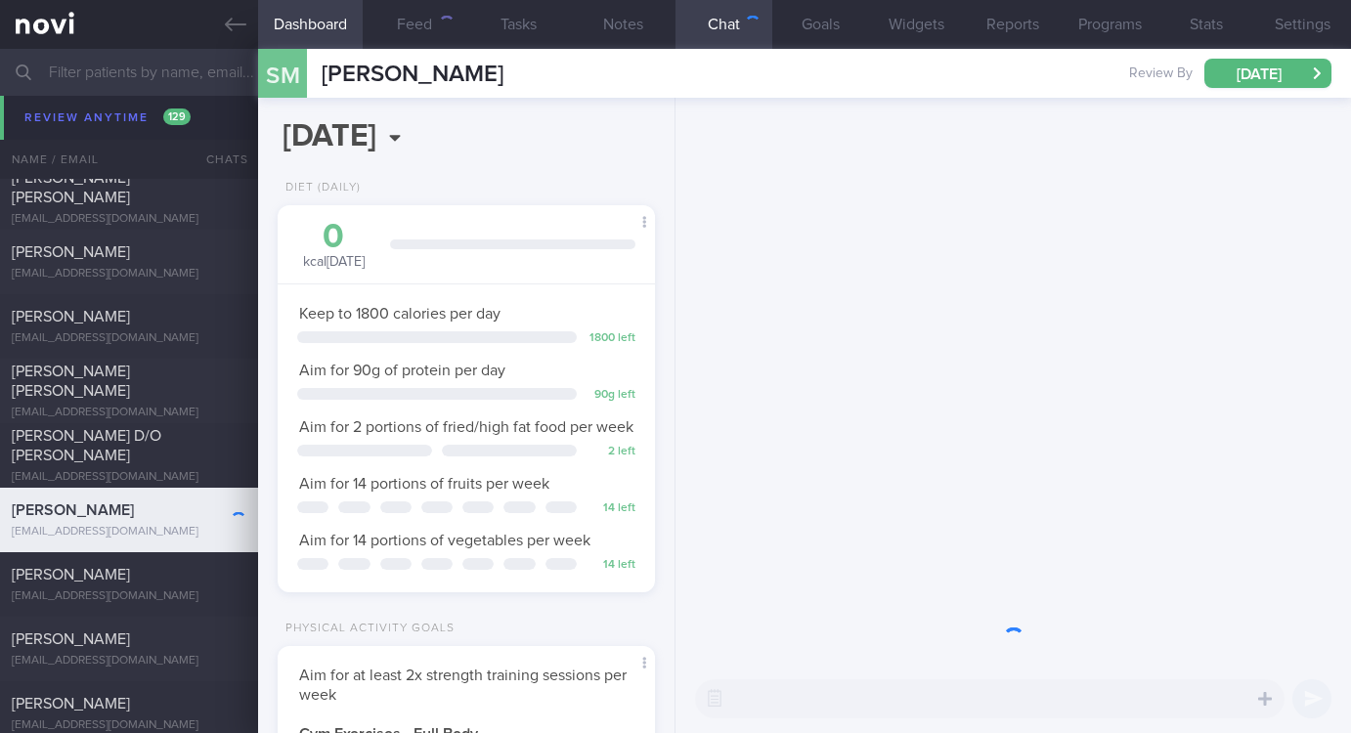
scroll to position [188, 320]
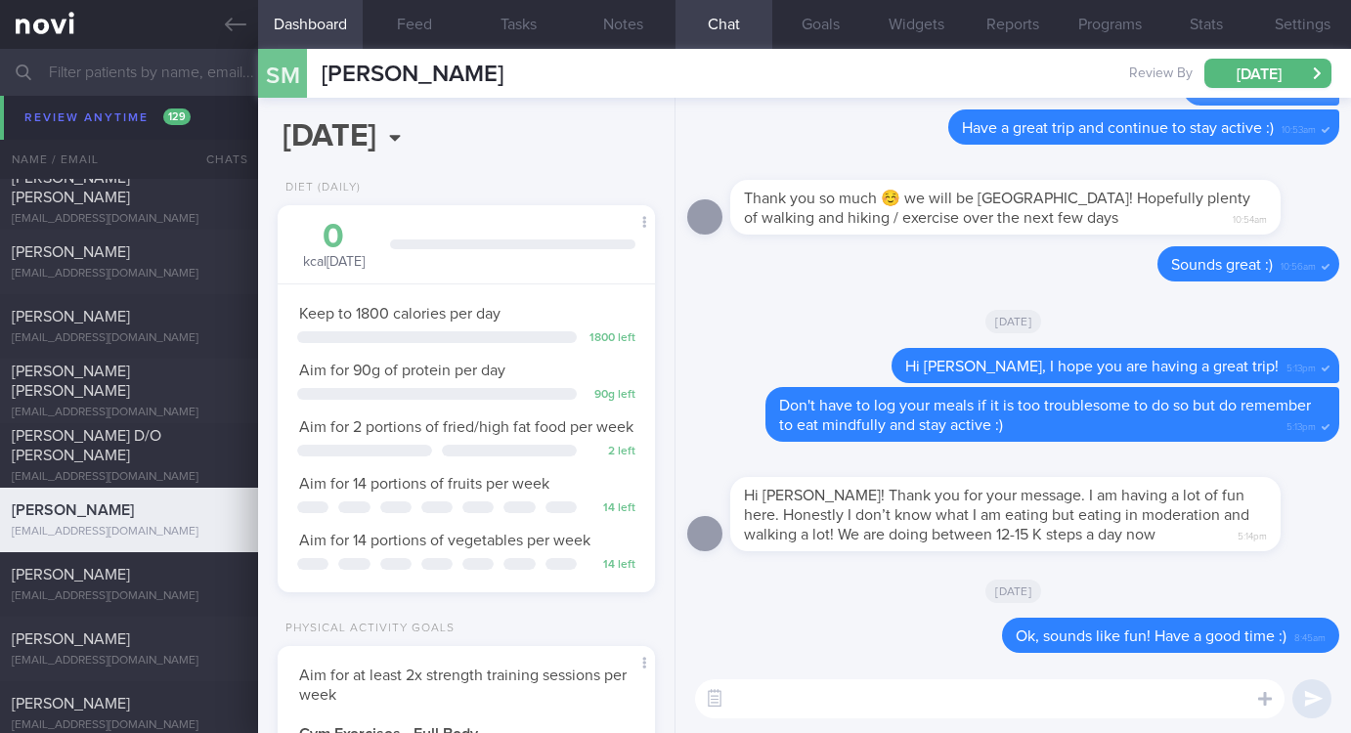
click at [906, 704] on textarea at bounding box center [989, 698] width 589 height 39
type textarea "H"
click at [88, 592] on div "goodnfine000@gmail.com" at bounding box center [129, 596] width 235 height 15
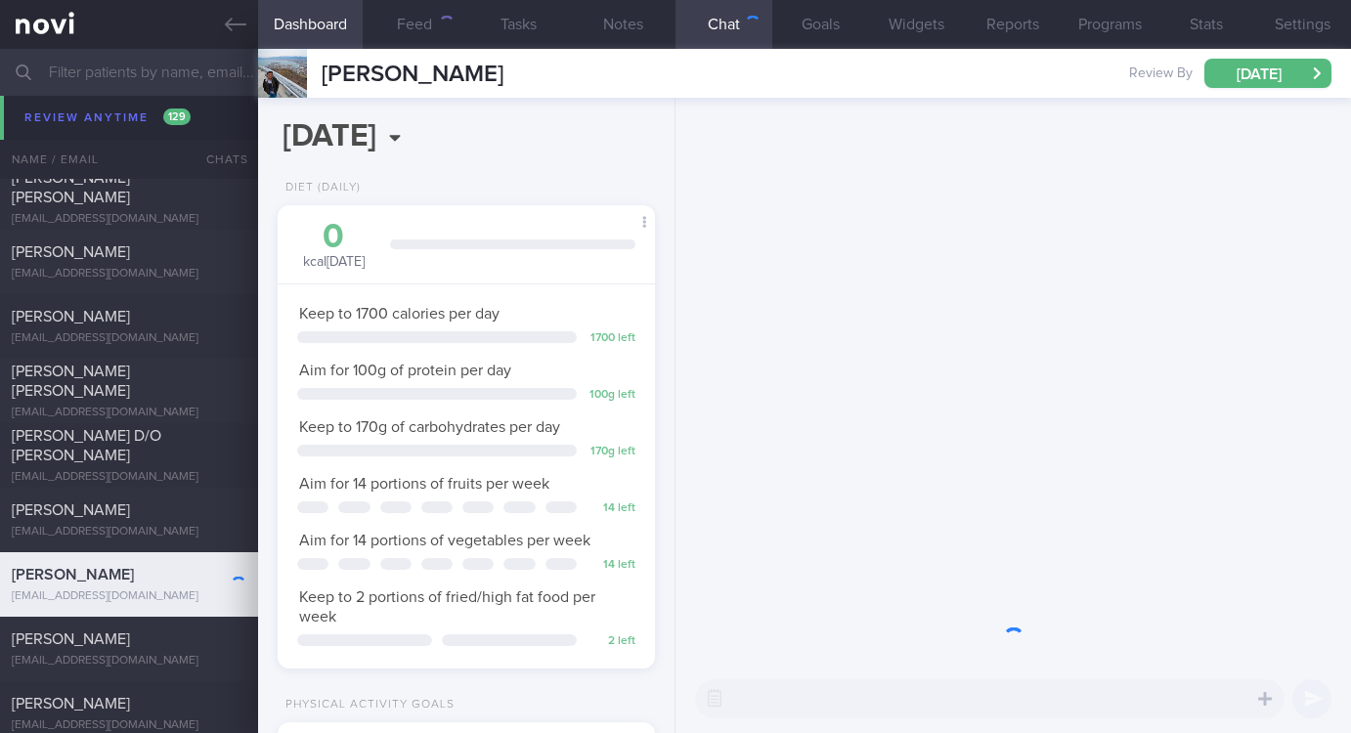
scroll to position [188, 320]
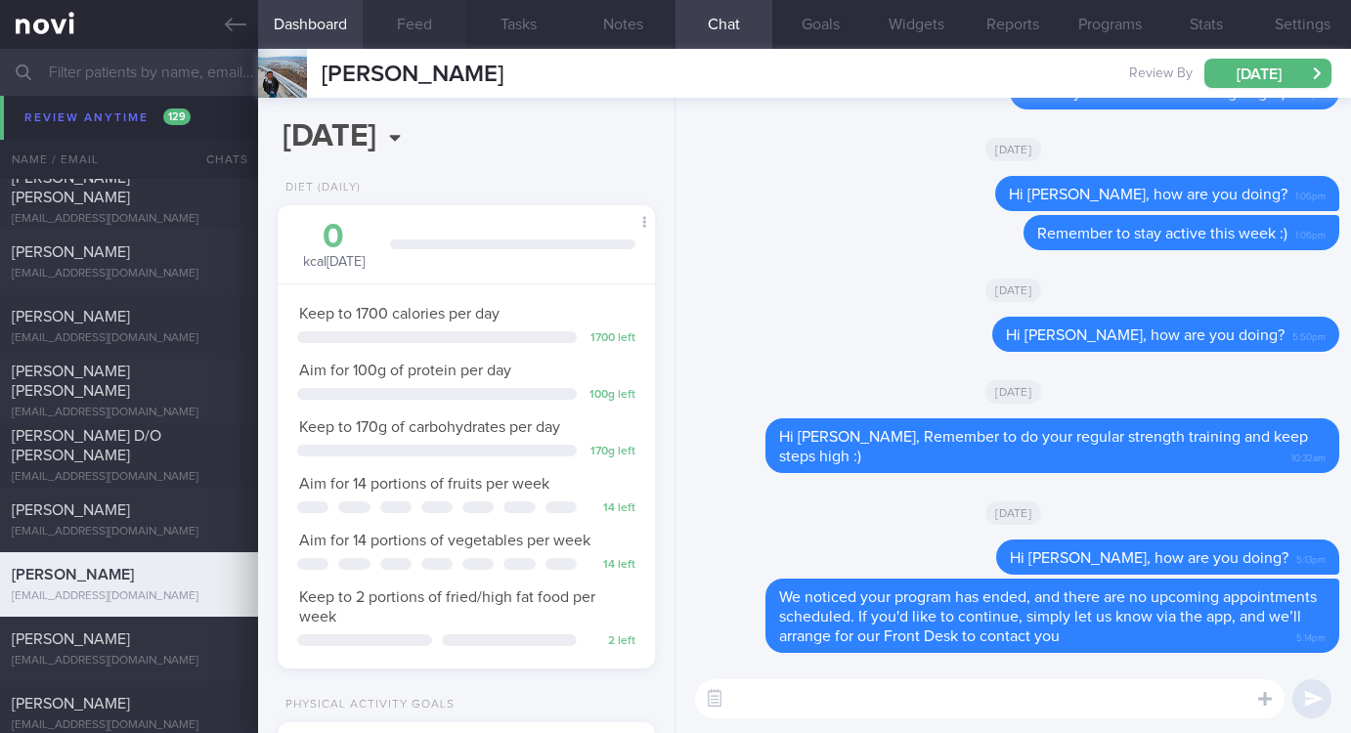
click at [423, 25] on button "Feed" at bounding box center [415, 24] width 105 height 49
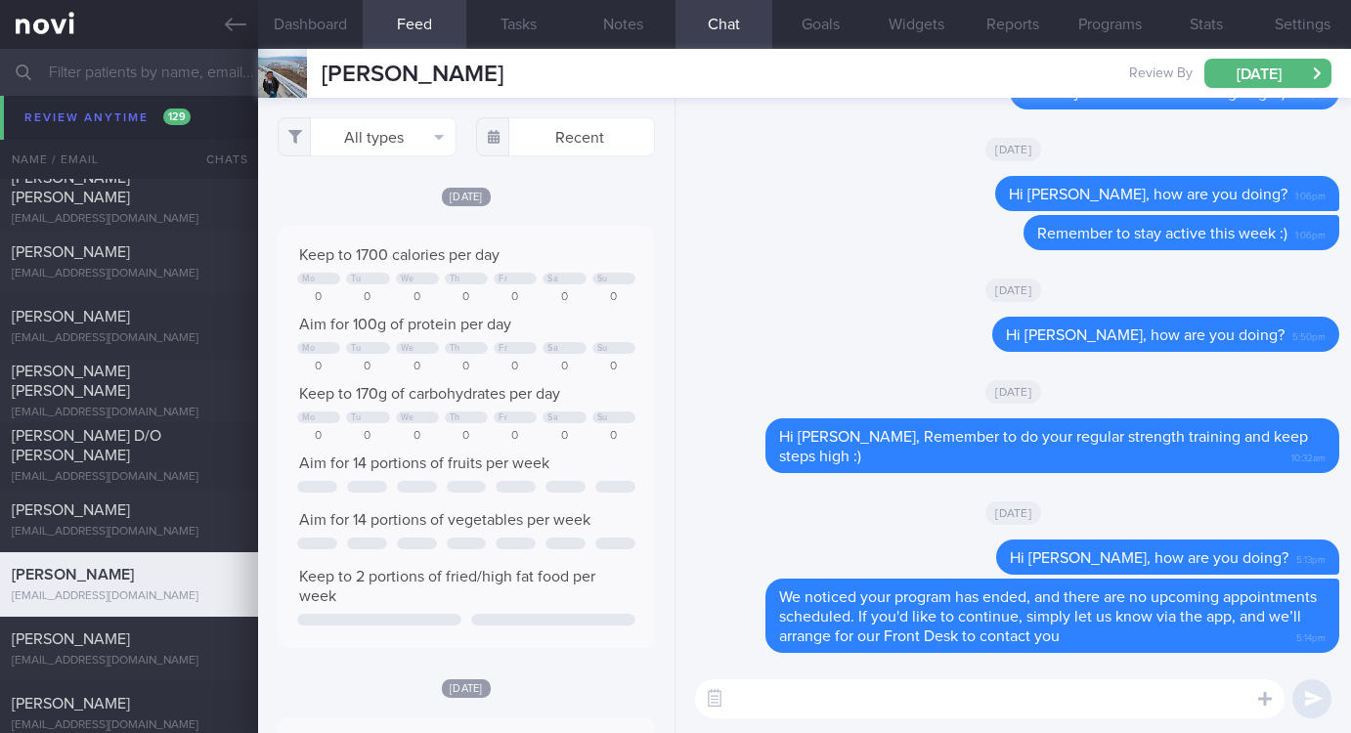
scroll to position [82, 329]
click at [878, 704] on textarea at bounding box center [989, 698] width 589 height 39
paste textarea "Gentle reminder to do your regular strength training and keep step count high :)"
type textarea "Hi Vinod, Gentle reminder to do your regular strength training and keep step co…"
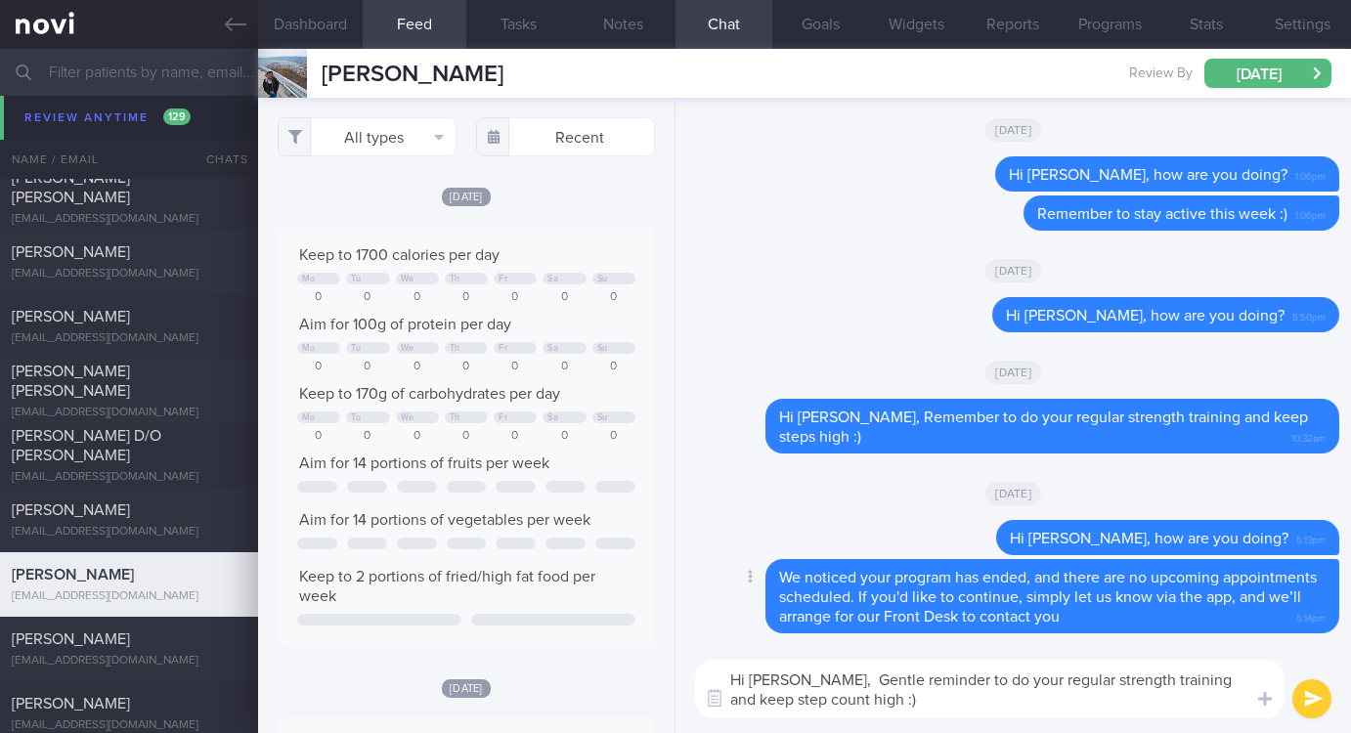
scroll to position [0, 0]
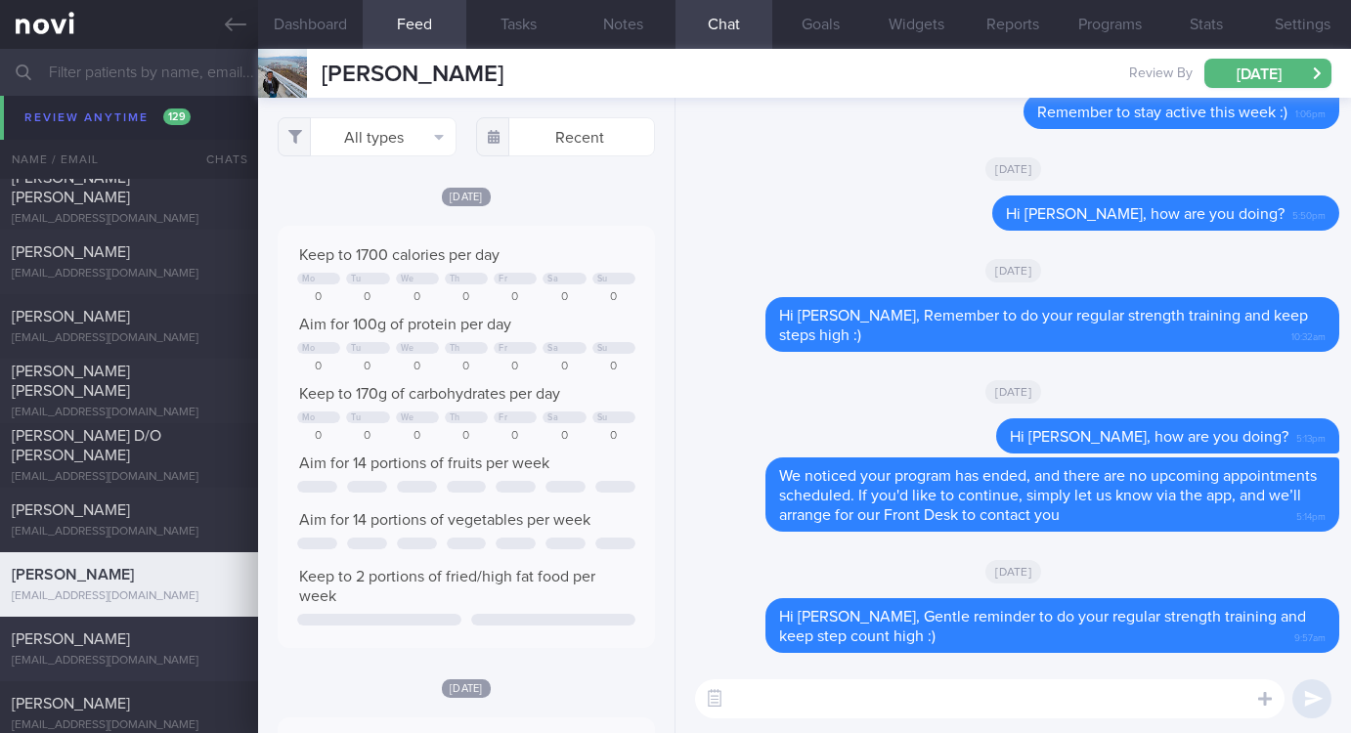
click at [83, 637] on div "Margaretha Bezuidenhout Johanna" at bounding box center [127, 640] width 230 height 20
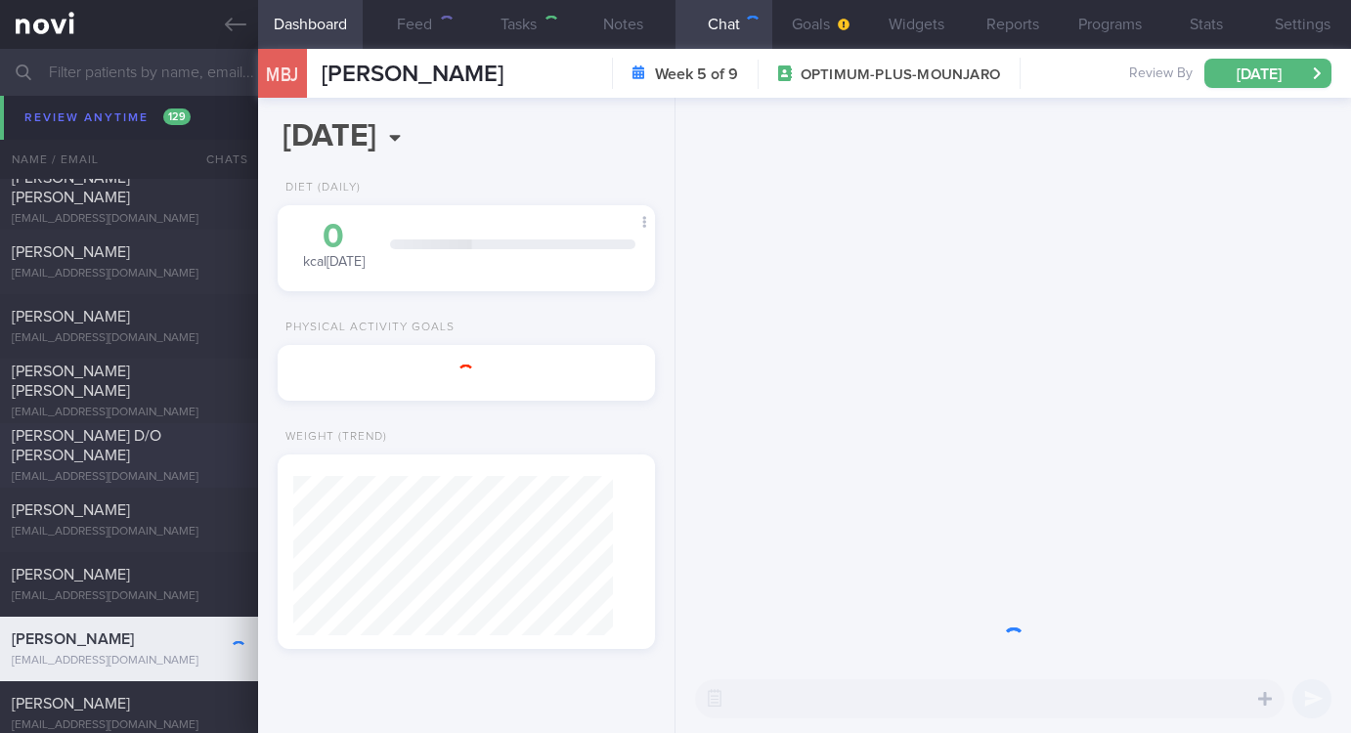
type input "Tracked. Grethe"
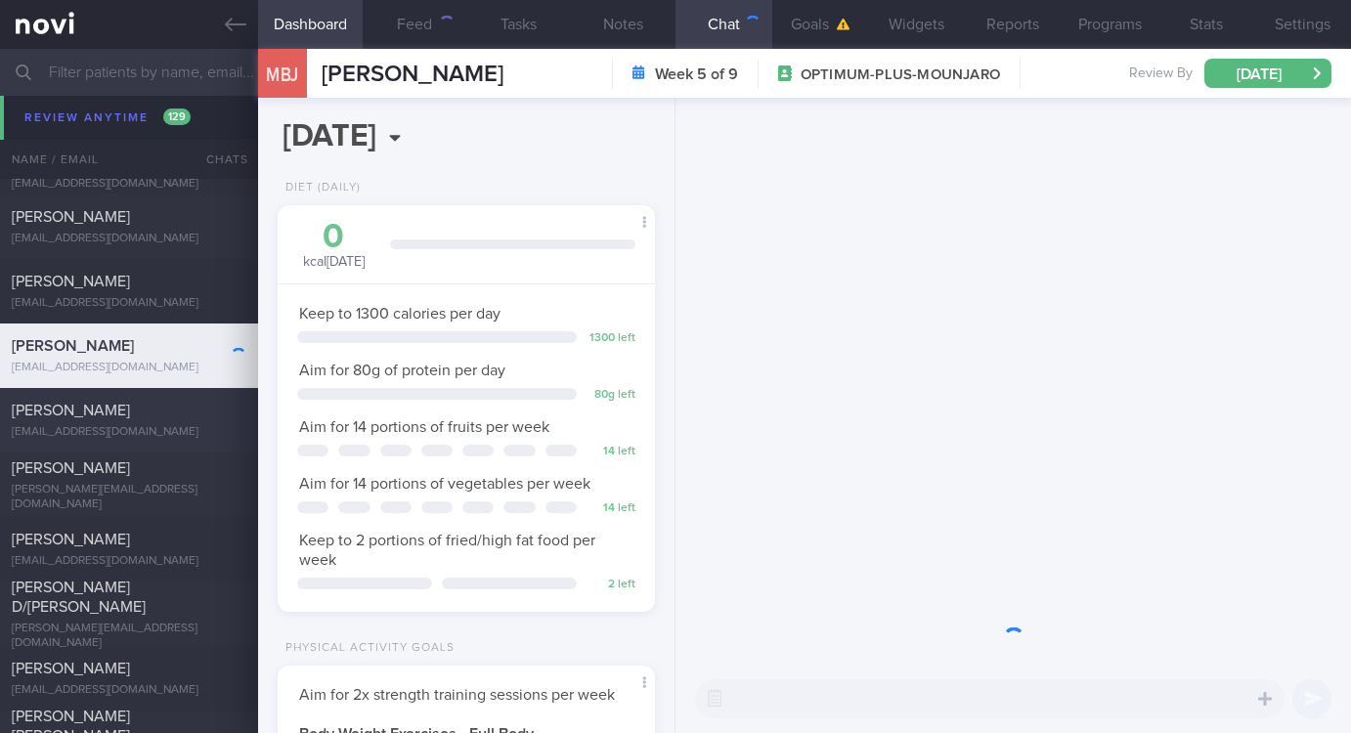
scroll to position [188, 320]
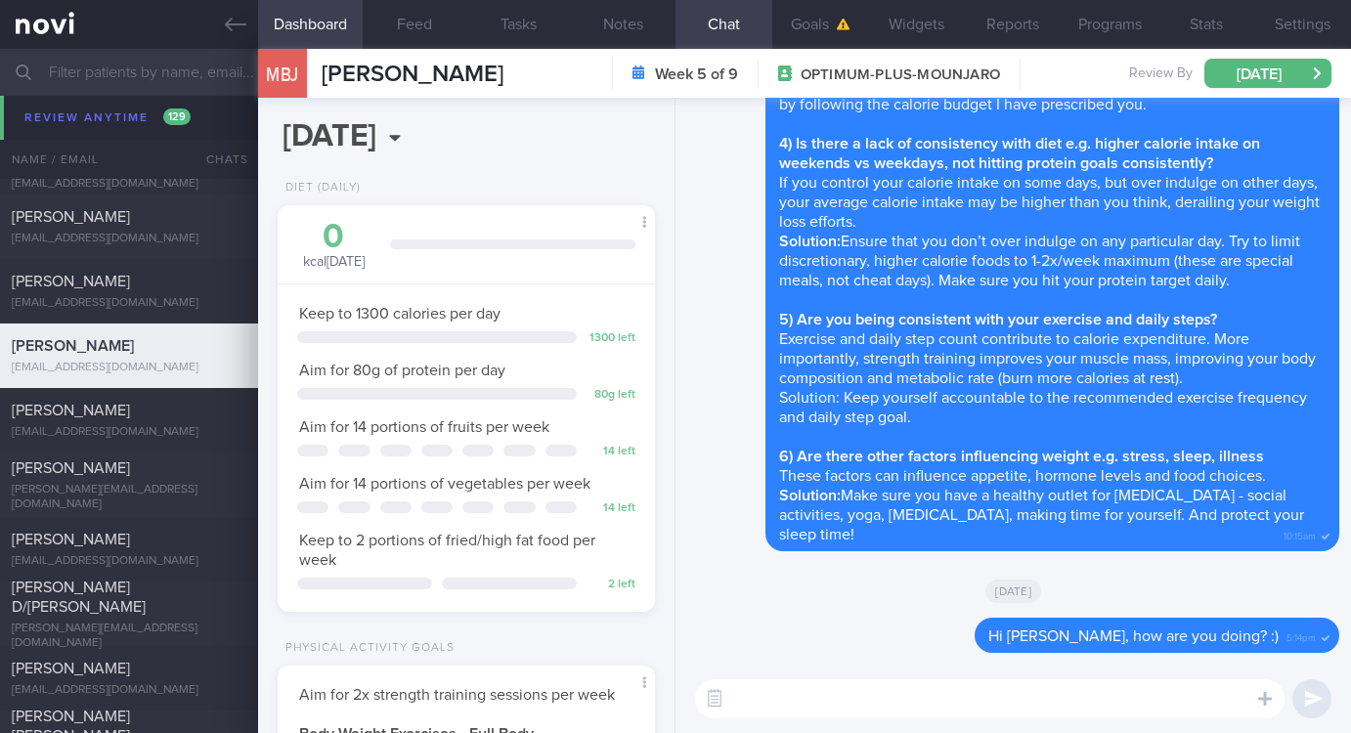
click at [964, 707] on textarea at bounding box center [989, 698] width 589 height 39
paste textarea "Gentle reminder to do your regular strength training and keep step count high :)"
type textarea "Hi Grethe, Gentle reminder to do your regular strength training and keep step c…"
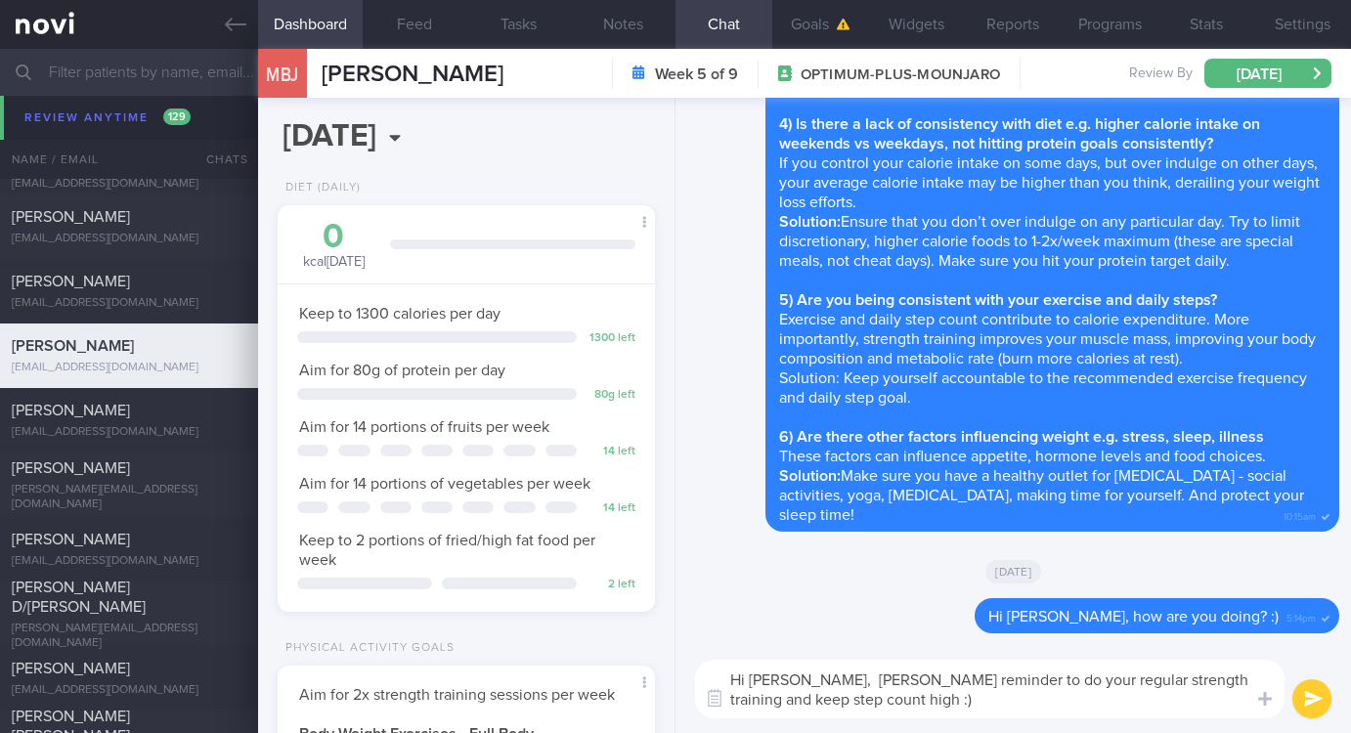
scroll to position [0, 0]
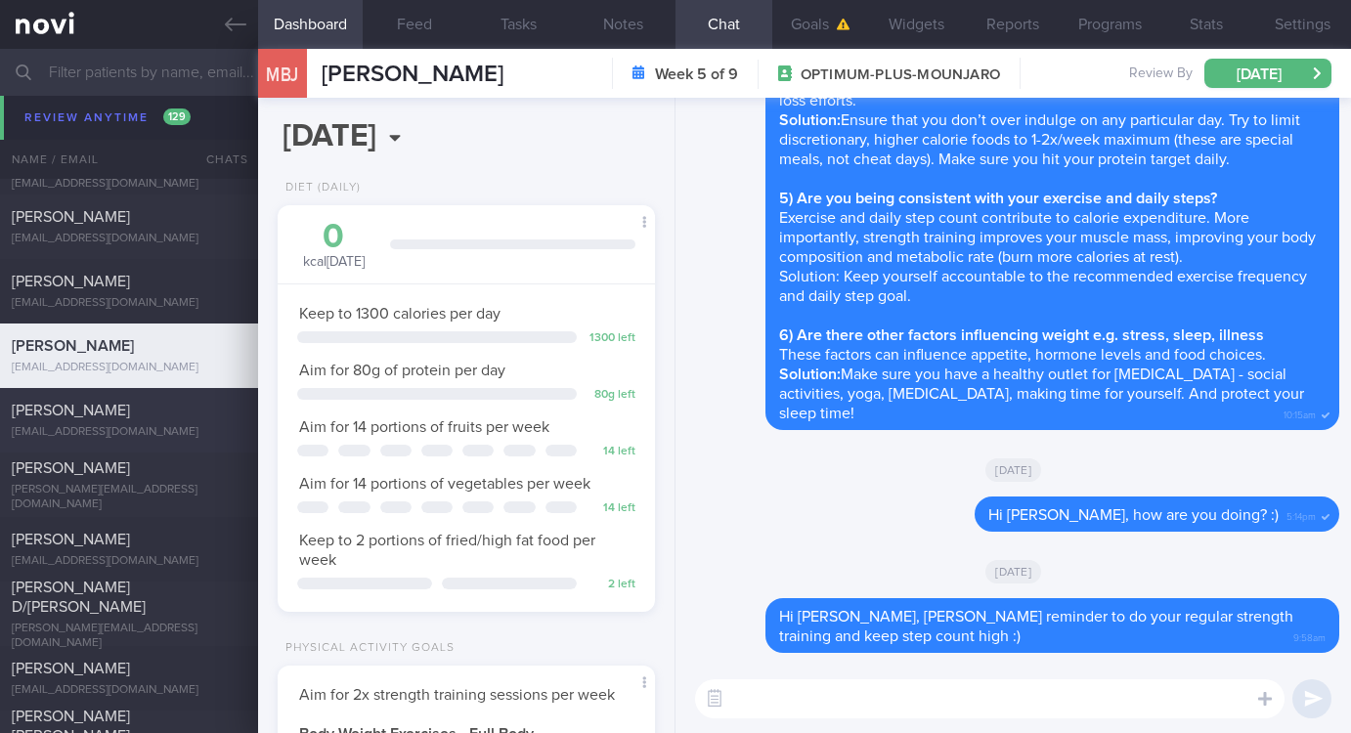
click at [143, 406] on div "VAHUL SUNDAR" at bounding box center [127, 411] width 230 height 20
type input "Tracked. Dietary restrictions: family eats vegetarian at home, but omnivore die…"
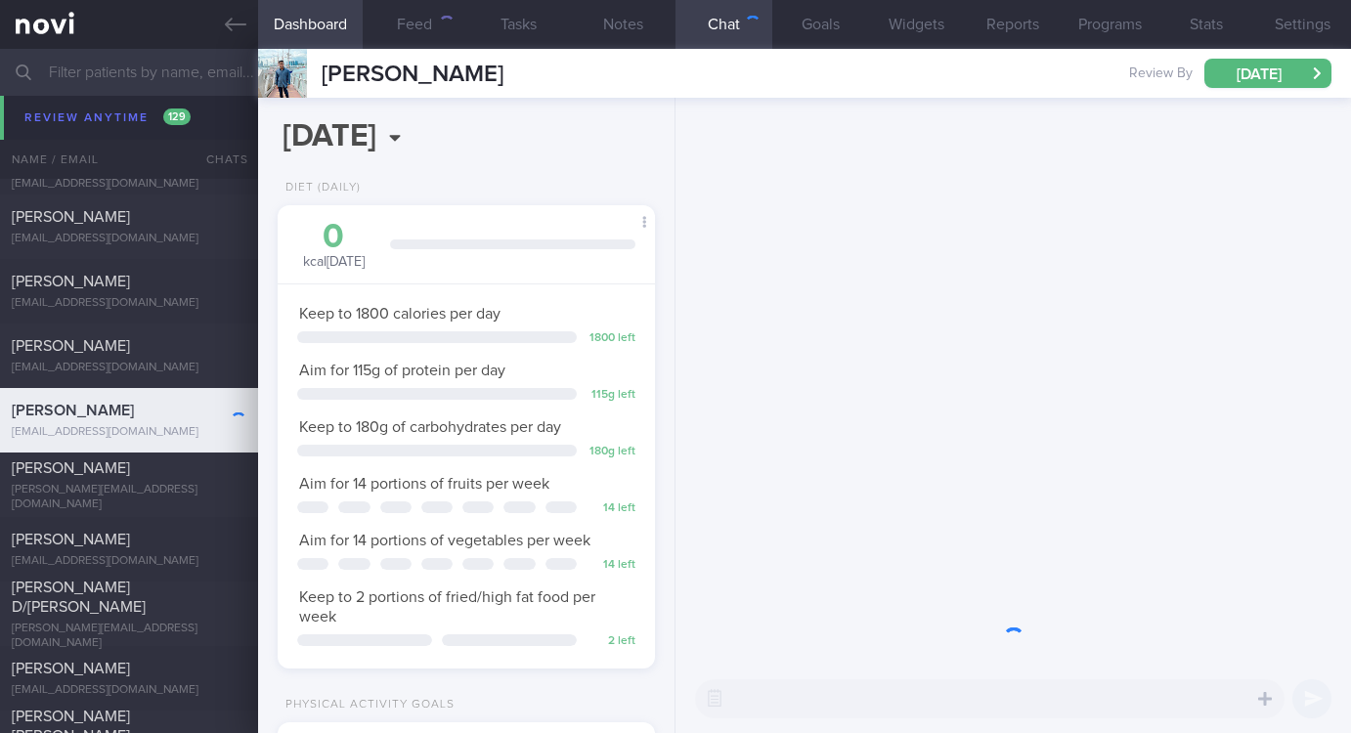
scroll to position [977353, 977193]
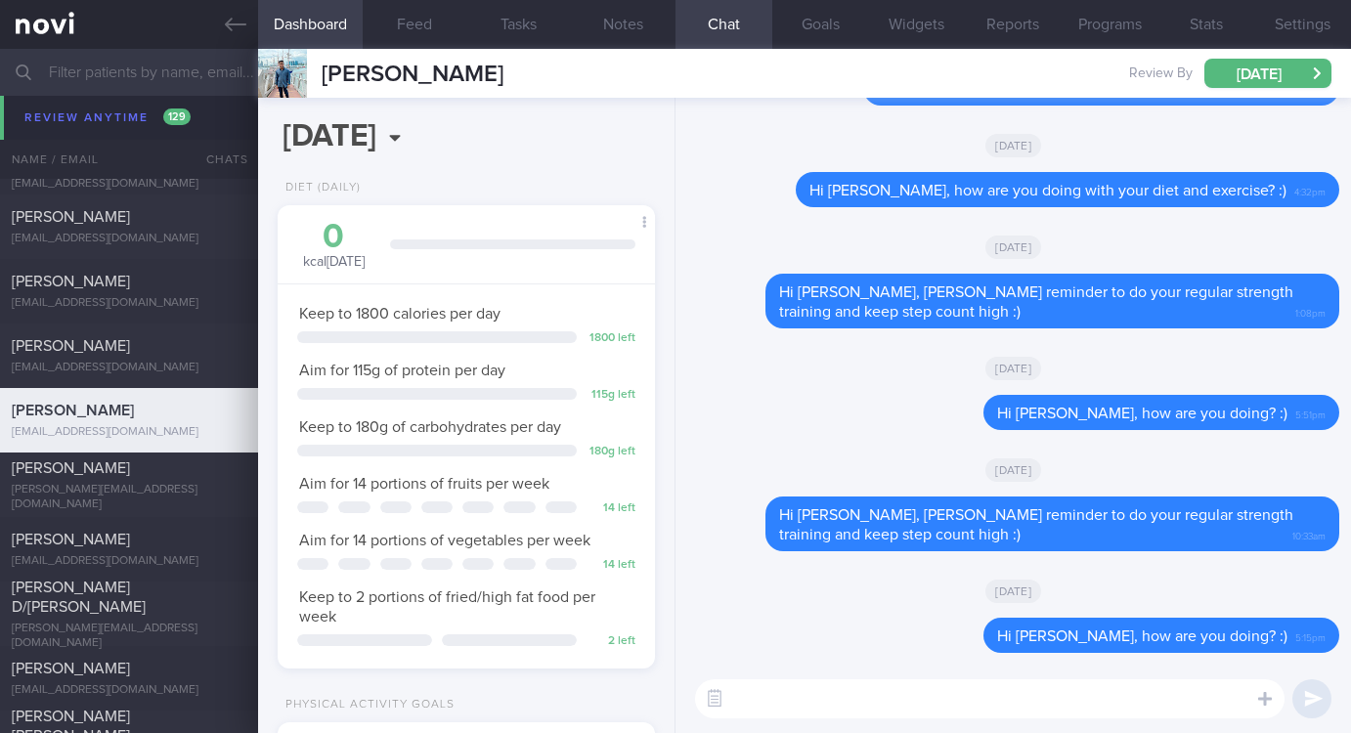
click at [801, 696] on textarea at bounding box center [989, 698] width 589 height 39
paste textarea "Gentle reminder to do your regular strength training and keep step count high :)"
type textarea "Hi Vahul, Gentle reminder to do your regular strength training and keep step co…"
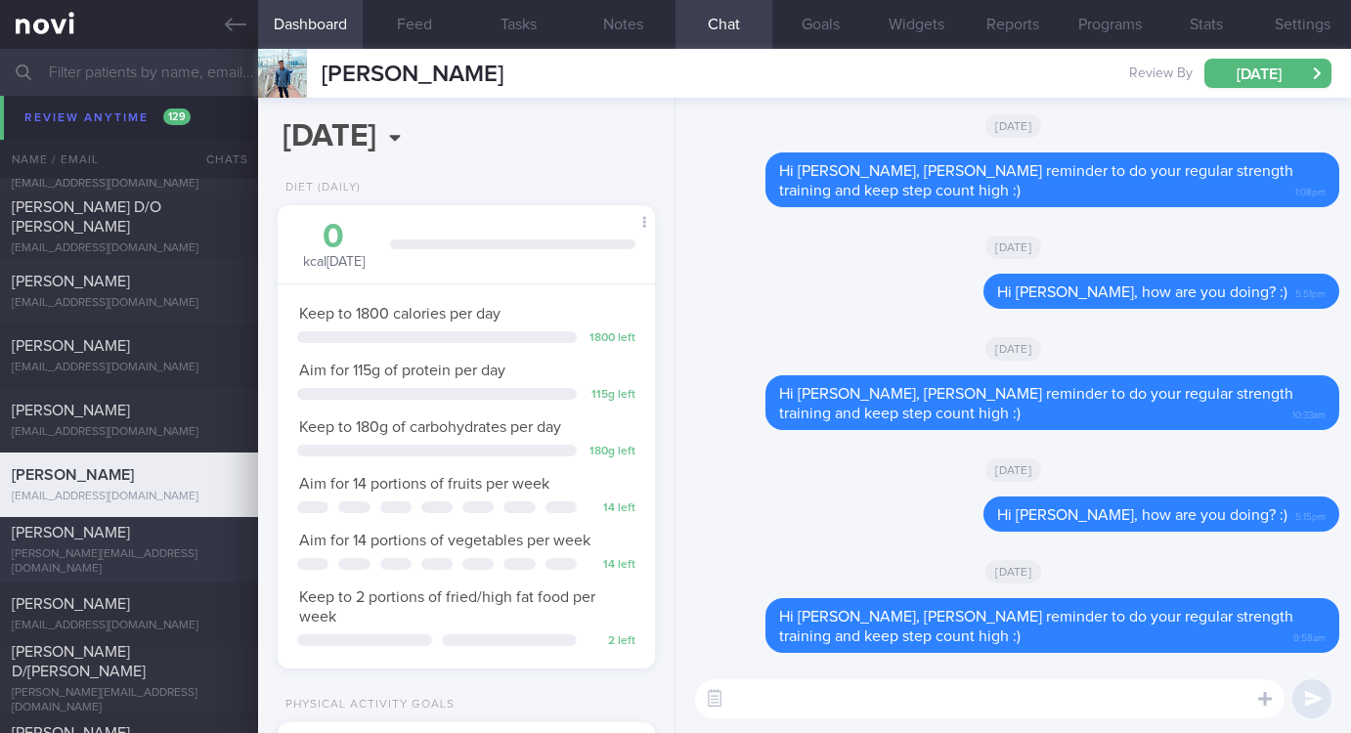
click at [123, 549] on div "NERISSA KOK TANGYA jennifer_lopants@yahoo.com.sg" at bounding box center [129, 550] width 258 height 54
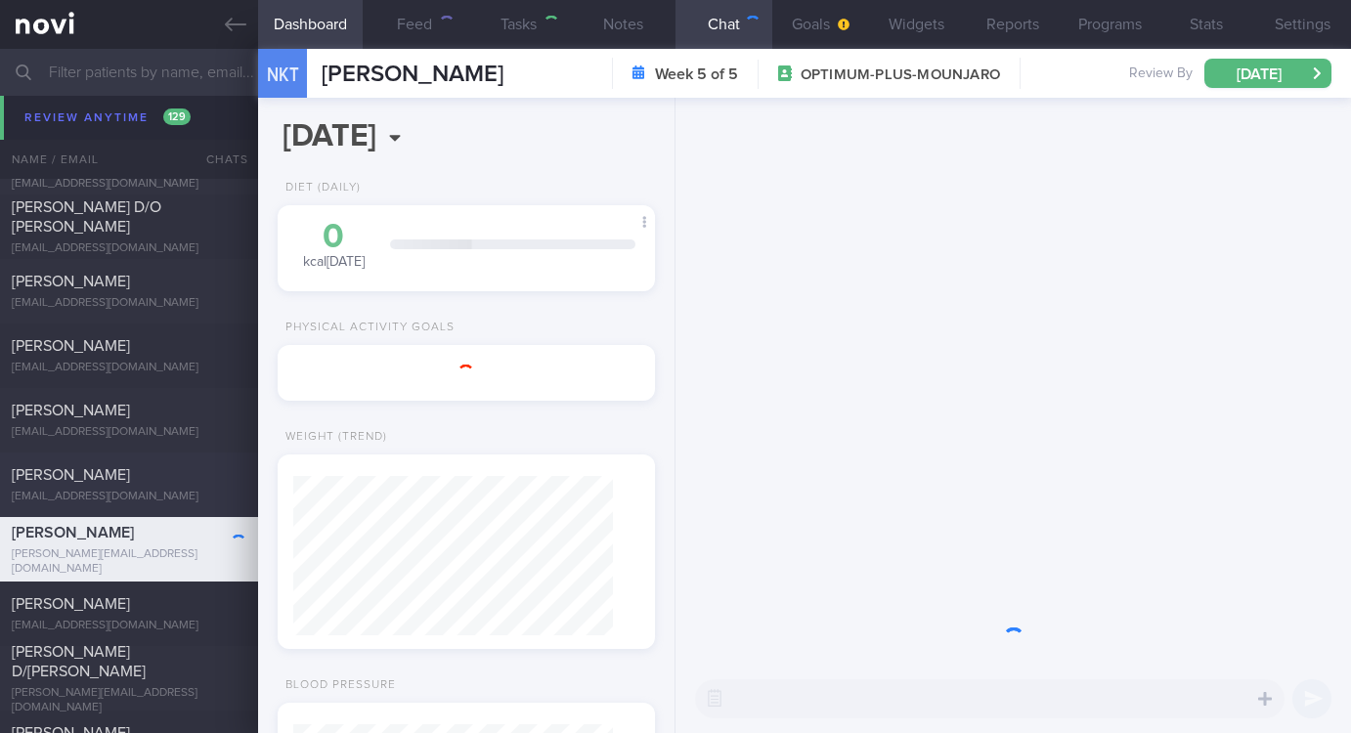
type input "Tracked. not compliant. too lazy to exercise"
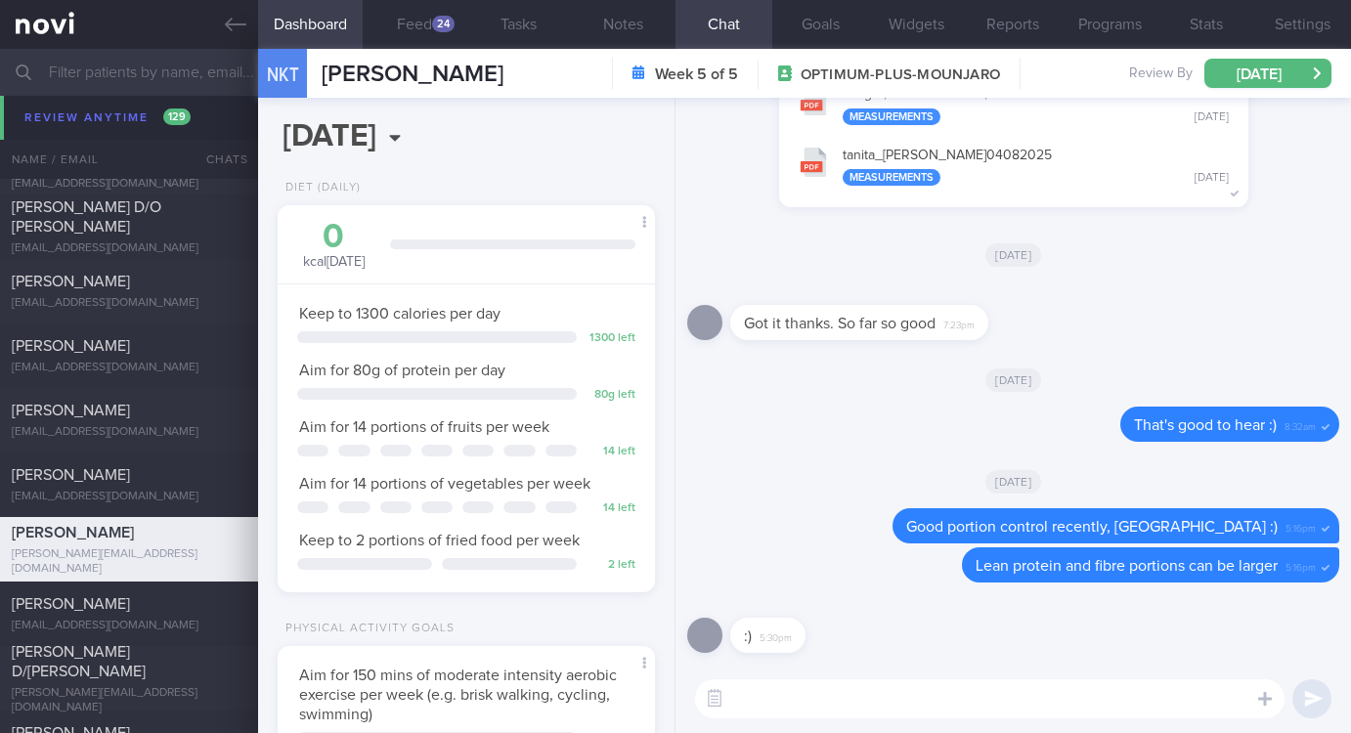
click at [785, 706] on textarea at bounding box center [989, 698] width 589 height 39
click at [423, 7] on button "Feed 24" at bounding box center [415, 24] width 105 height 49
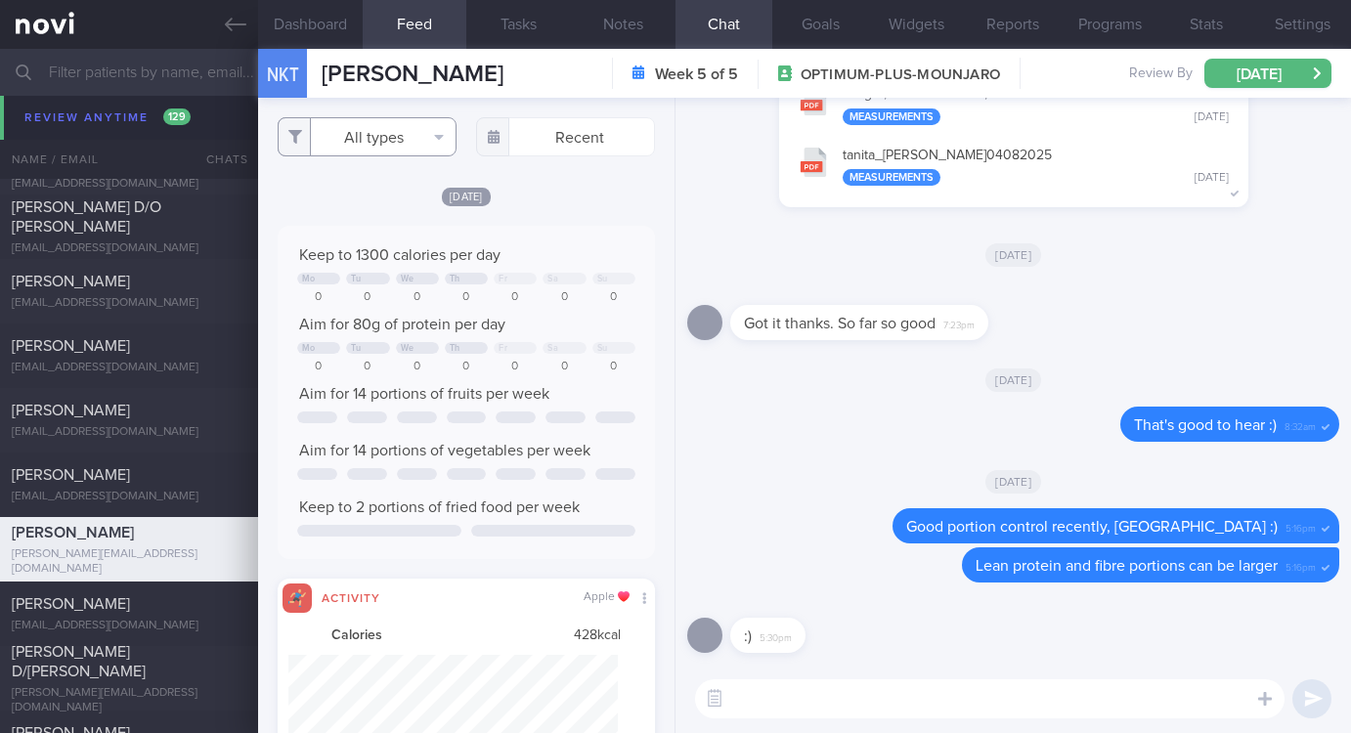
click at [369, 127] on button "All types" at bounding box center [367, 136] width 179 height 39
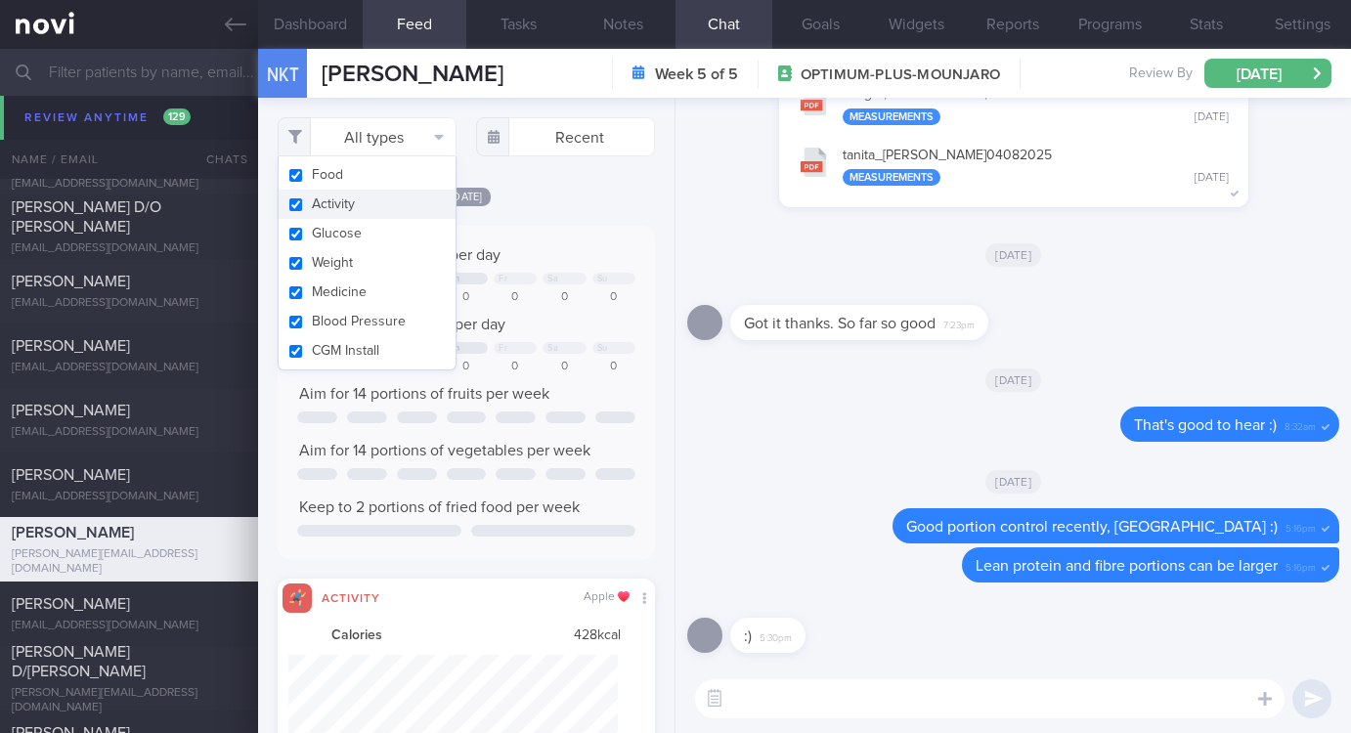
click at [345, 196] on button "Activity" at bounding box center [367, 204] width 177 height 29
click at [541, 251] on div "Keep to 1300 calories per day" at bounding box center [466, 255] width 338 height 20
checkbox input "false"
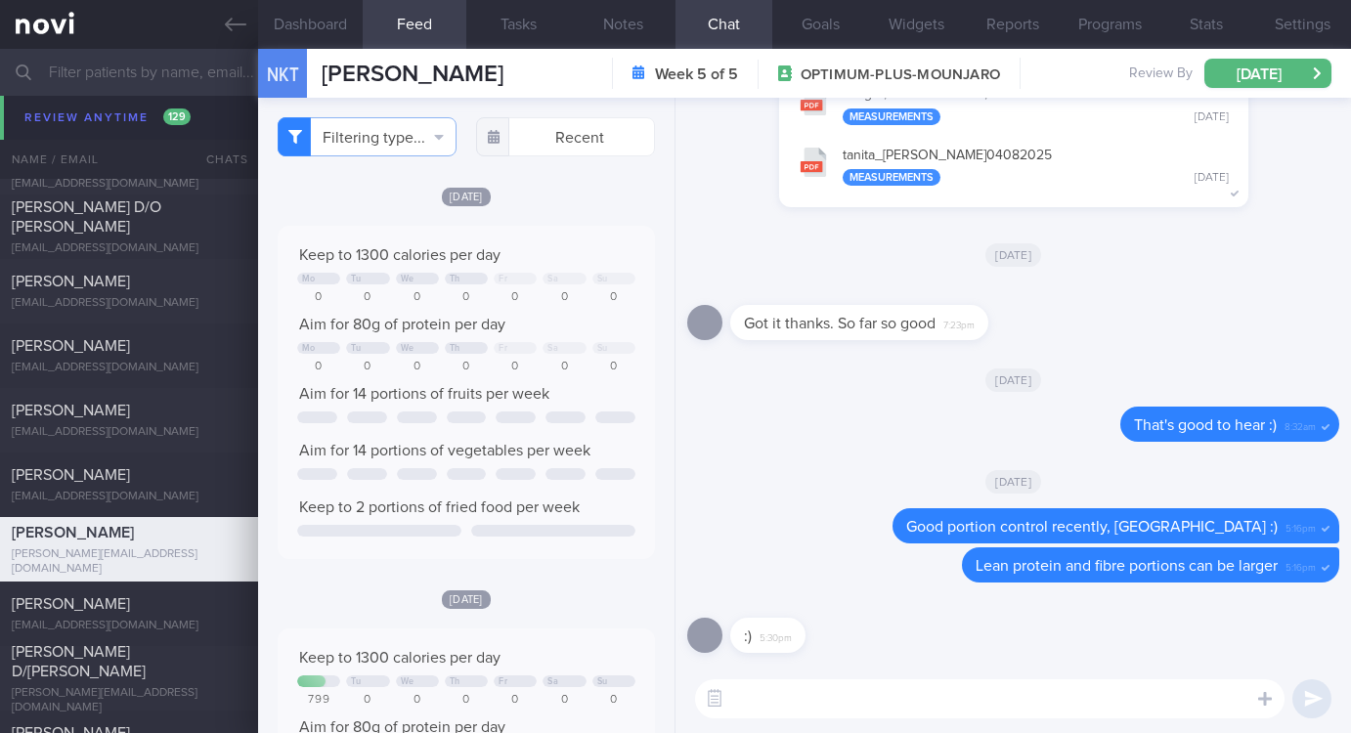
click at [543, 360] on div "0" at bounding box center [564, 367] width 43 height 15
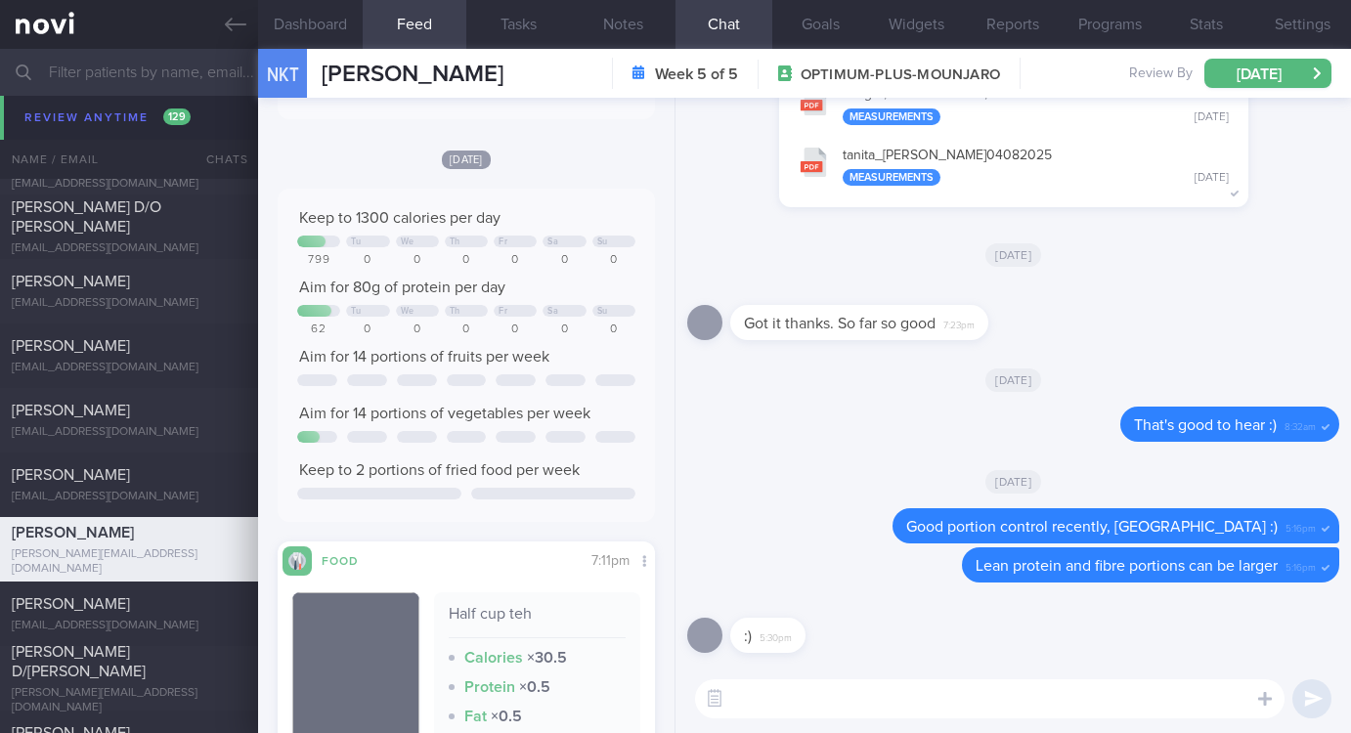
click at [827, 700] on textarea at bounding box center [989, 698] width 589 height 39
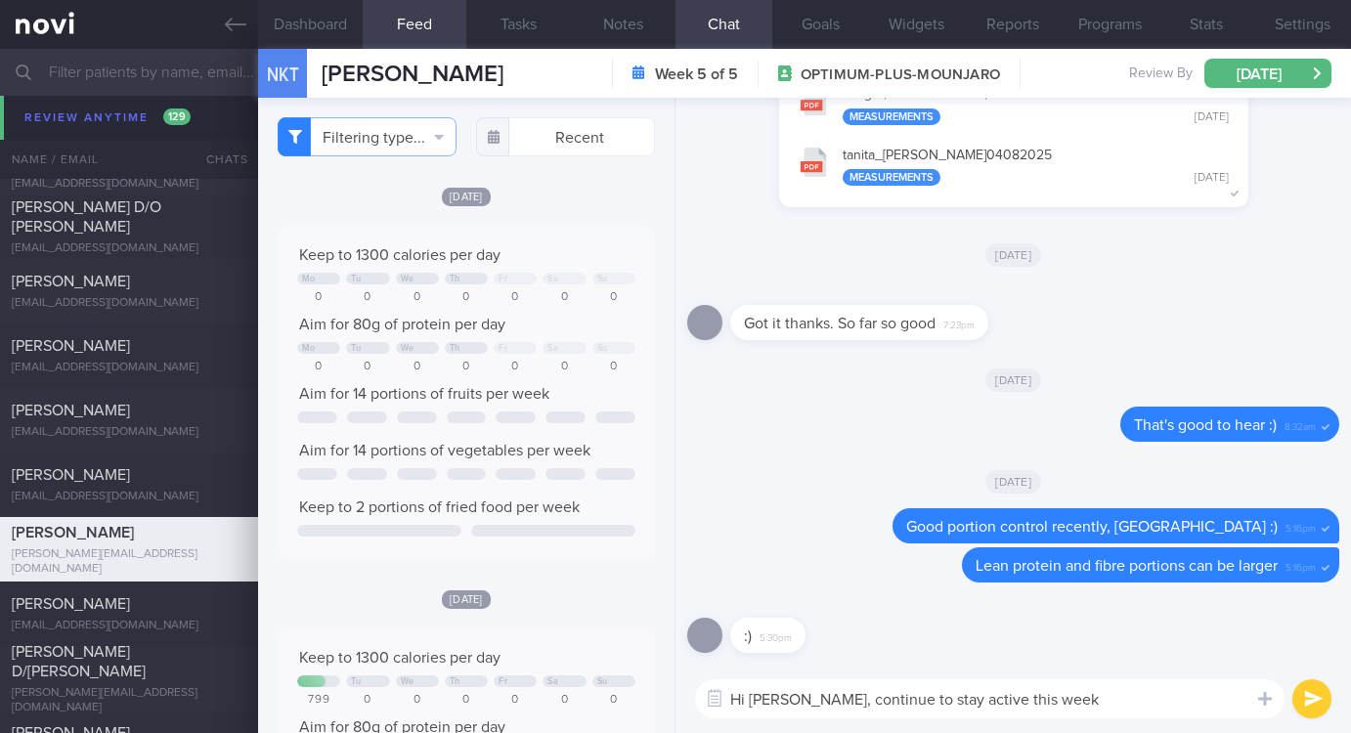
click at [1074, 695] on textarea "Hi Nerissa, continue to stay active this week" at bounding box center [989, 698] width 589 height 39
click at [1079, 704] on textarea "Hi Nerissa, continue to stay active this week and" at bounding box center [989, 698] width 589 height 39
drag, startPoint x: 1105, startPoint y: 692, endPoint x: 811, endPoint y: 691, distance: 293.3
click at [811, 691] on textarea "Hi Nerissa, continue to stay active this week and" at bounding box center [989, 698] width 589 height 39
click at [1134, 700] on textarea "Hi Nerissa, continue to stay active this week and" at bounding box center [989, 698] width 589 height 39
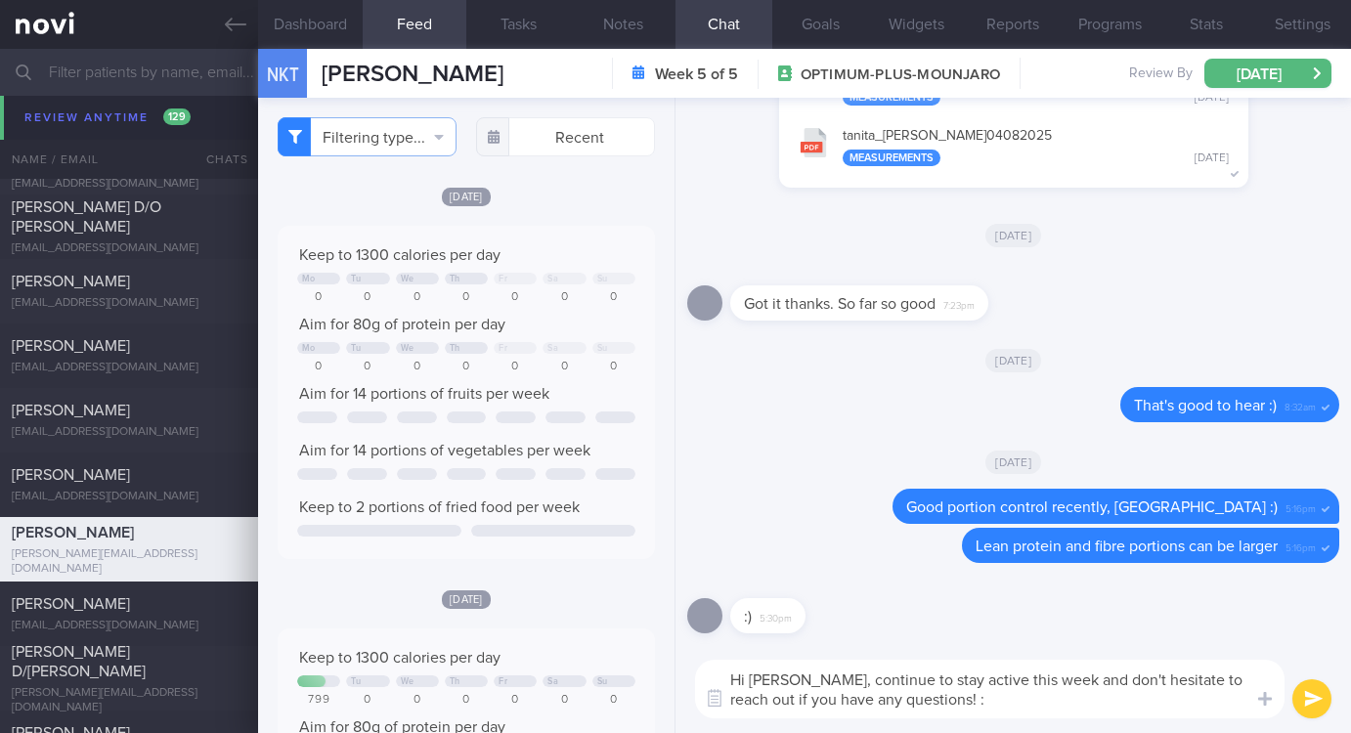
type textarea "Hi Nerissa, continue to stay active this week and don't hesitate to reach out i…"
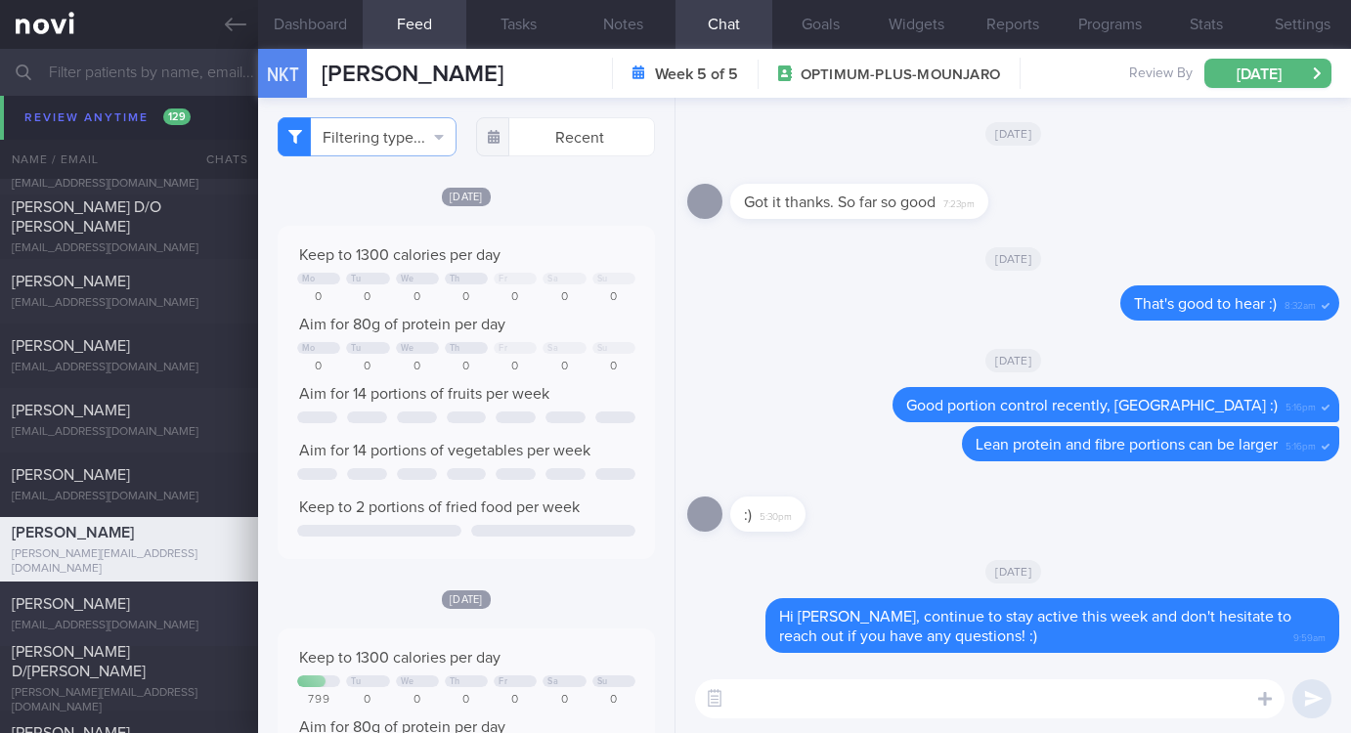
click at [107, 605] on div "Yan Ming Jiao" at bounding box center [127, 604] width 230 height 20
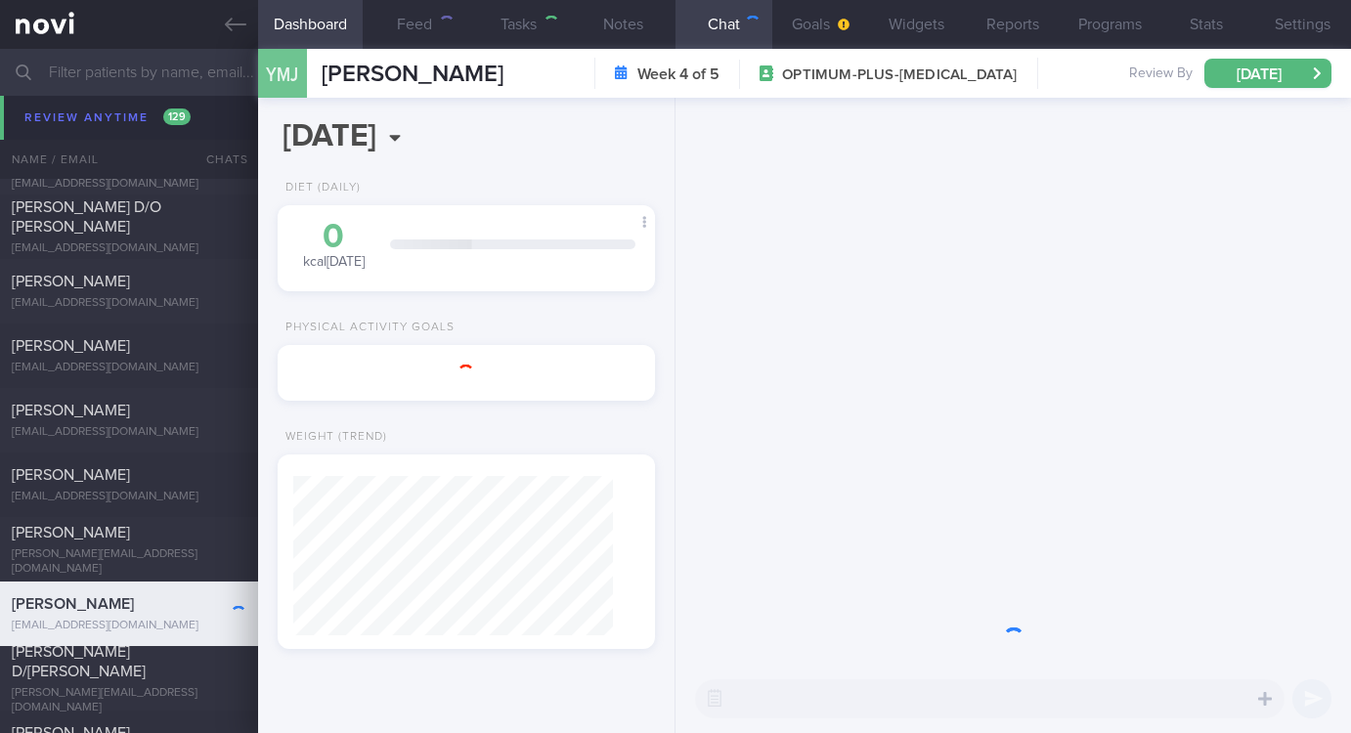
type input "Tracked. Ming"
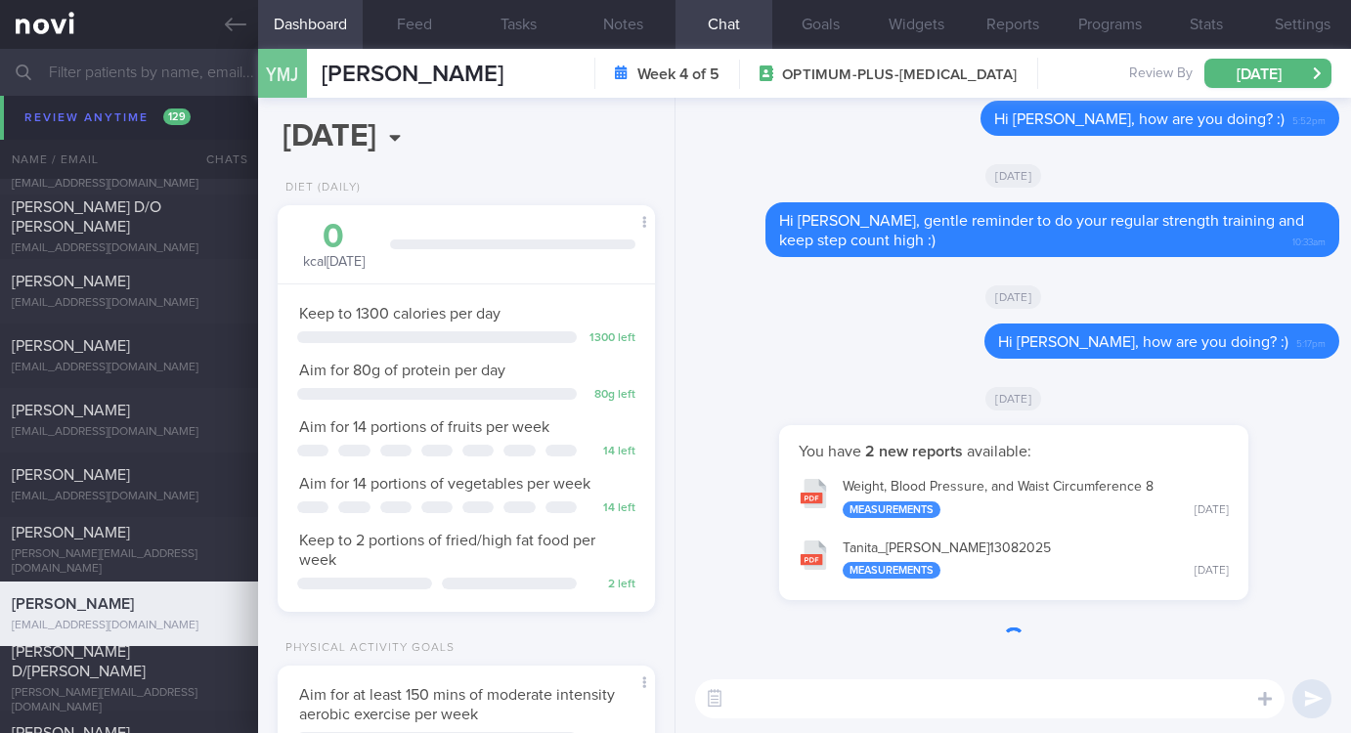
scroll to position [8504, 0]
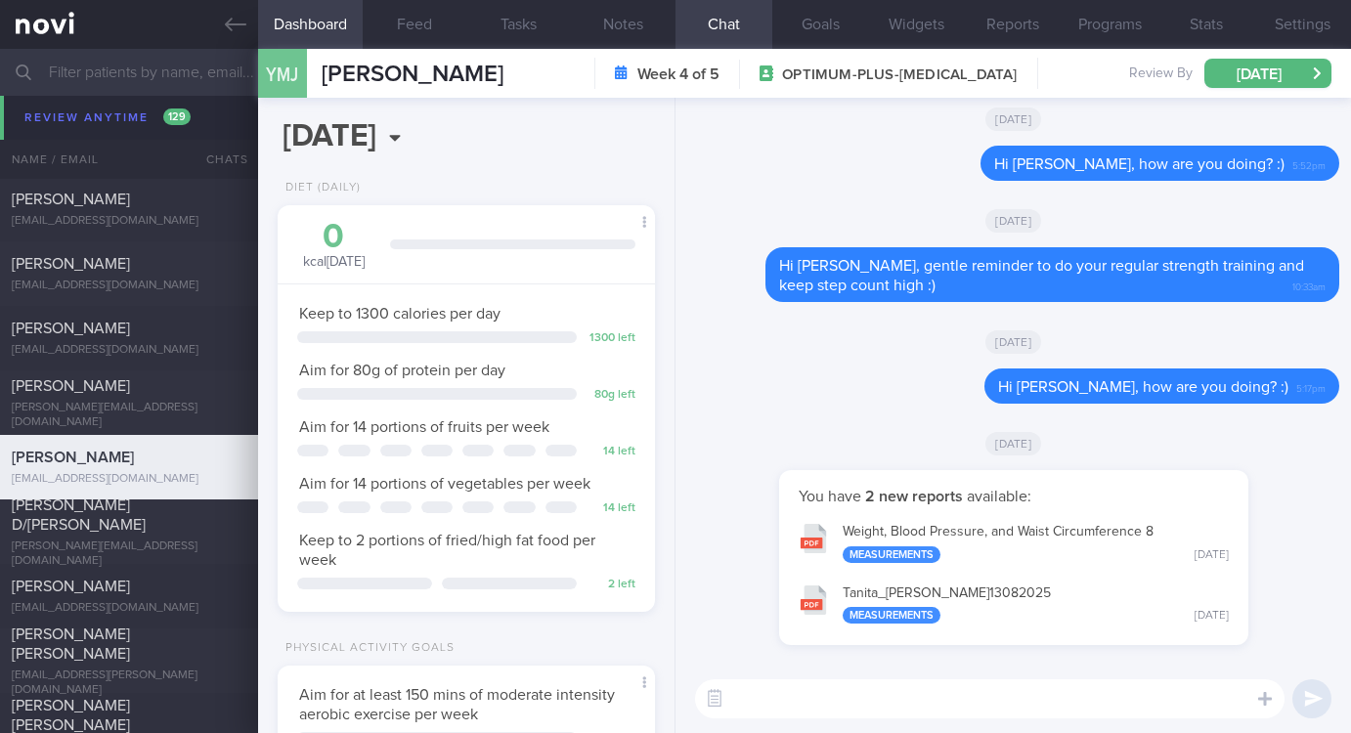
click at [948, 686] on textarea at bounding box center [989, 698] width 589 height 39
paste textarea "Gentle reminder to do your regular strength training and keep step count high :)"
type textarea "Hi Ming, Gentle reminder to do your regular strength training and keep step cou…"
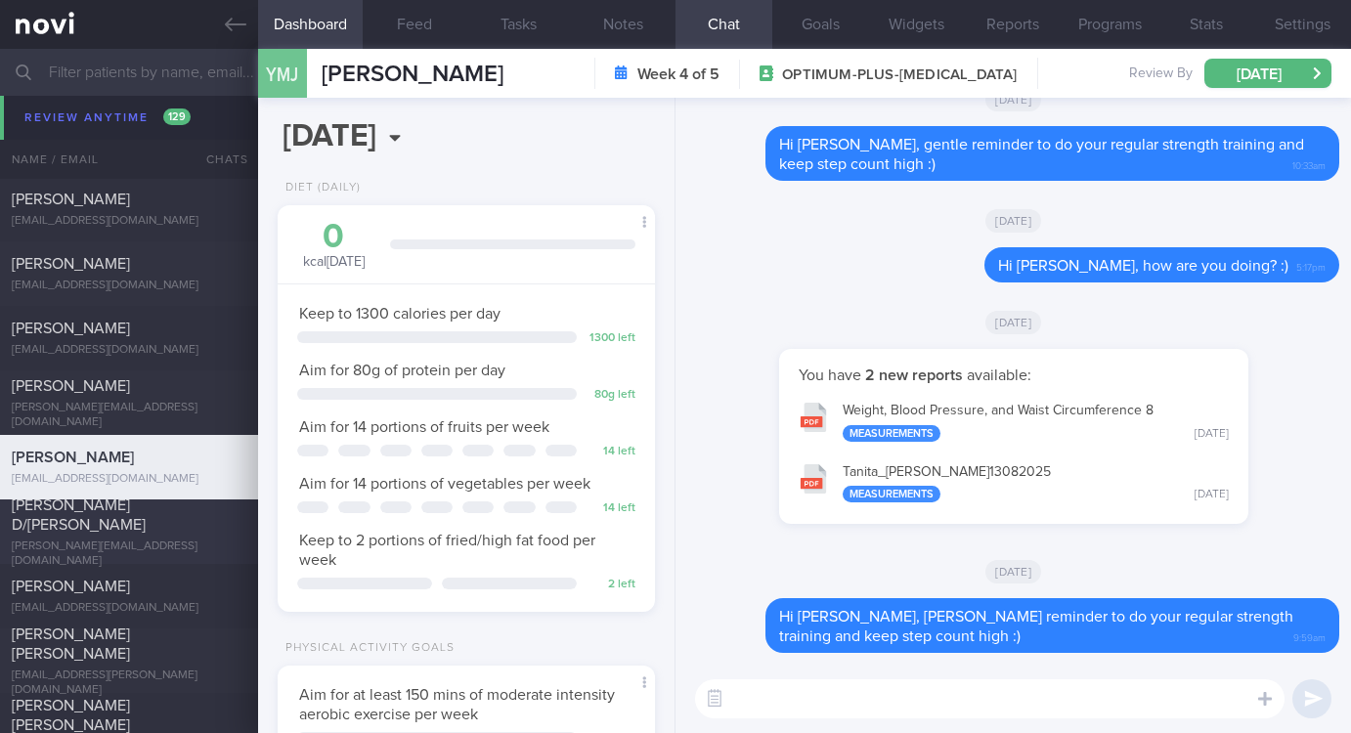
click at [166, 543] on div "kasturi.guna45@gmail.com" at bounding box center [129, 554] width 235 height 29
type input "Tracked"
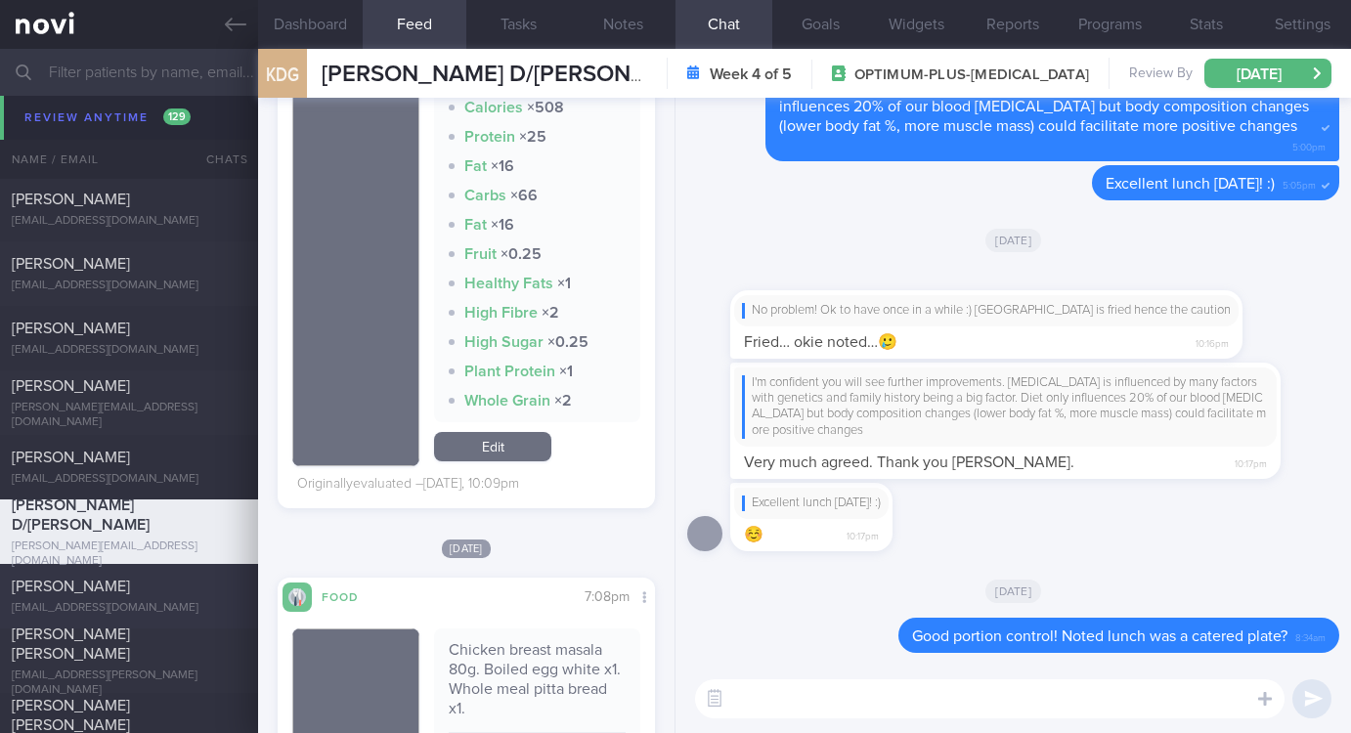
click at [115, 606] on div "m.dalgleish9@gmail.com" at bounding box center [129, 608] width 235 height 15
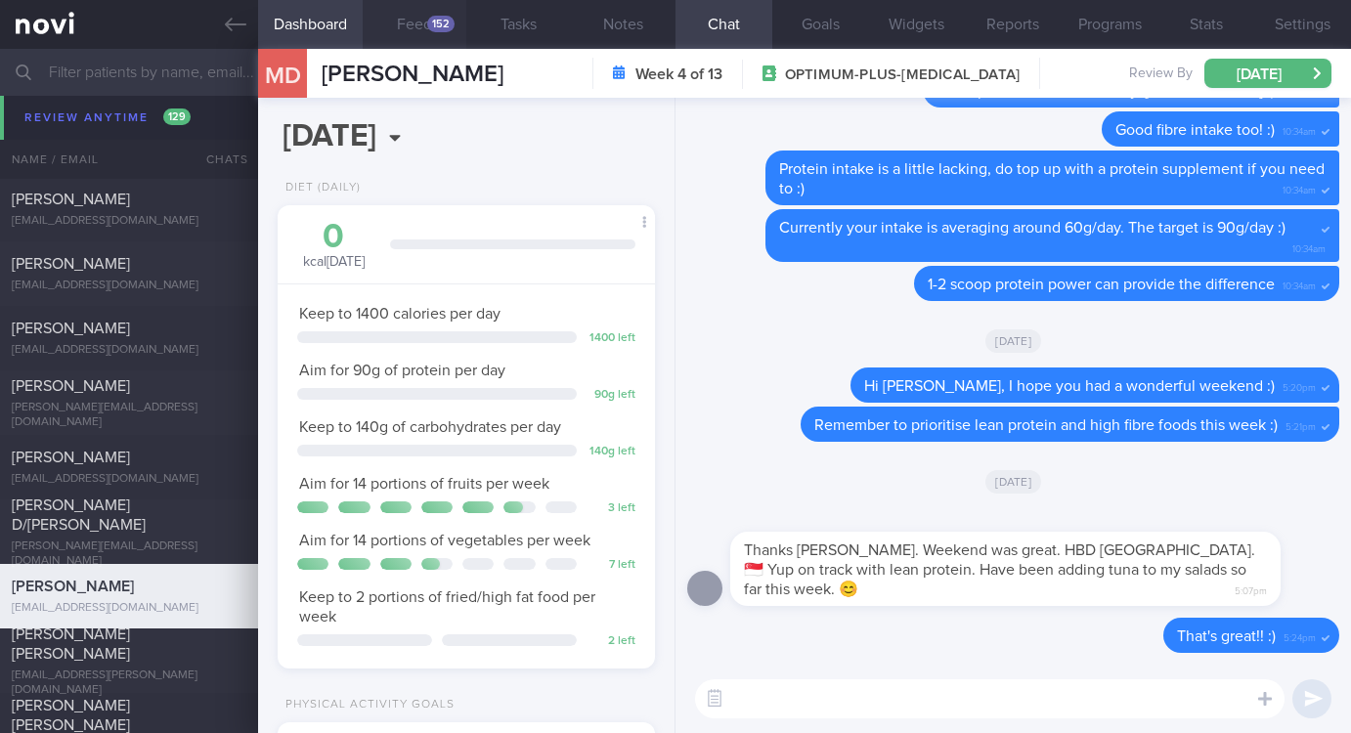
click at [420, 27] on button "Feed 152" at bounding box center [415, 24] width 105 height 49
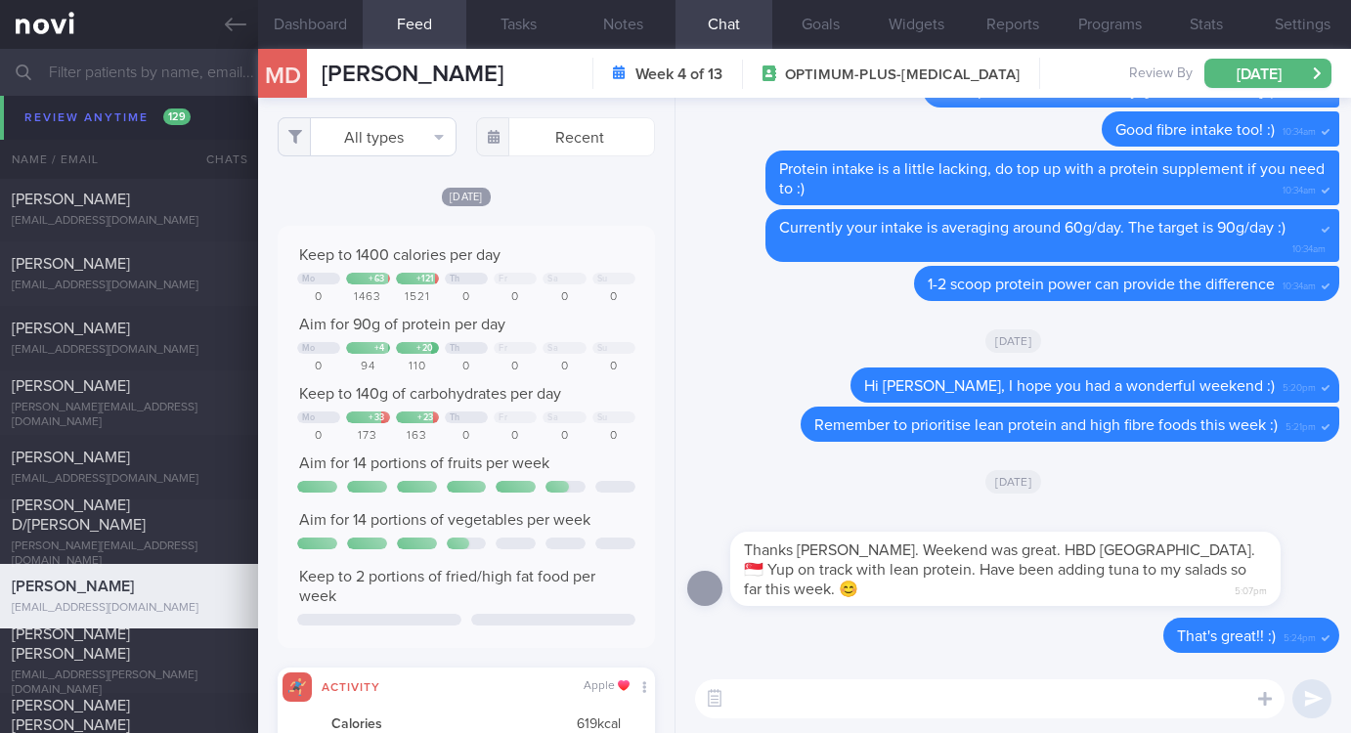
scroll to position [82, 329]
click at [373, 143] on button "All types" at bounding box center [367, 136] width 179 height 39
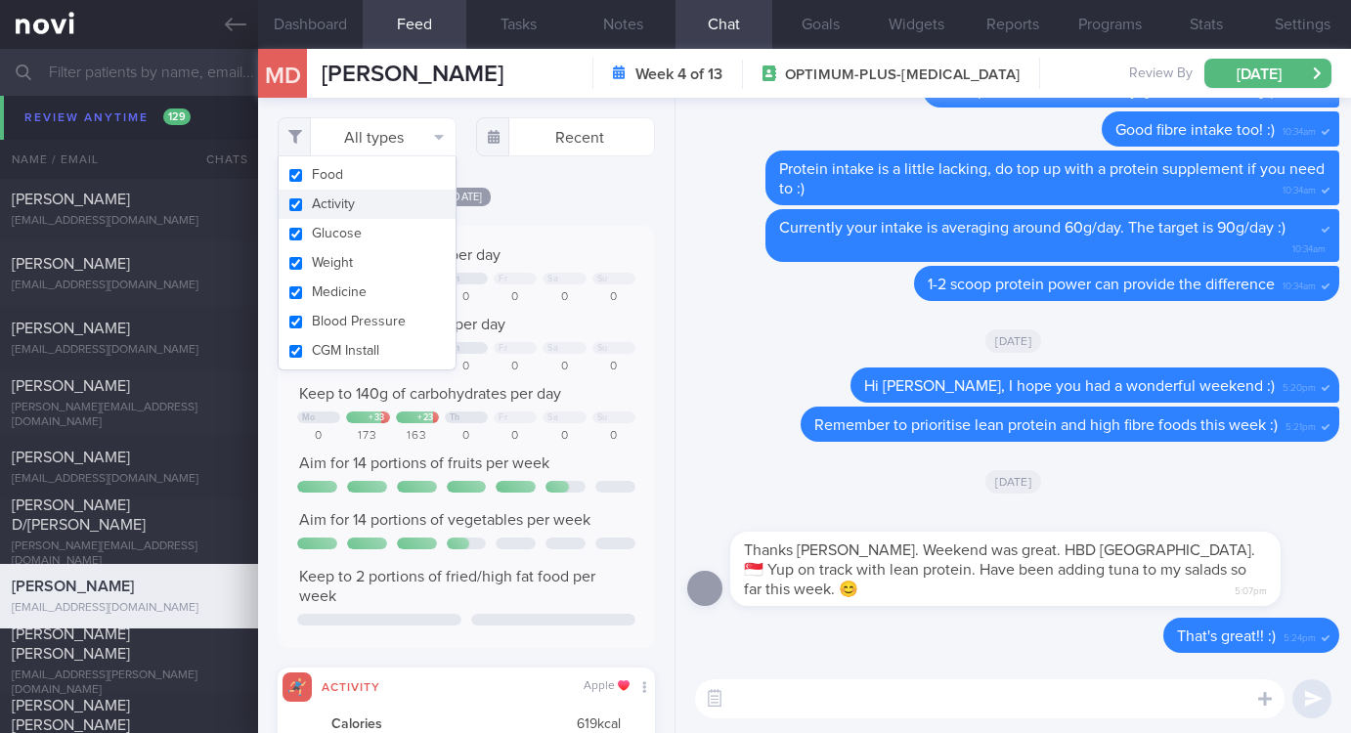
click at [351, 210] on button "Activity" at bounding box center [367, 204] width 177 height 29
checkbox input "false"
click at [546, 231] on div "Keep to 1400 calories per day Mo + 63 + 121 Th Fr Sa Su 0 1463 1521 0 0 0 0 Aim…" at bounding box center [466, 437] width 377 height 422
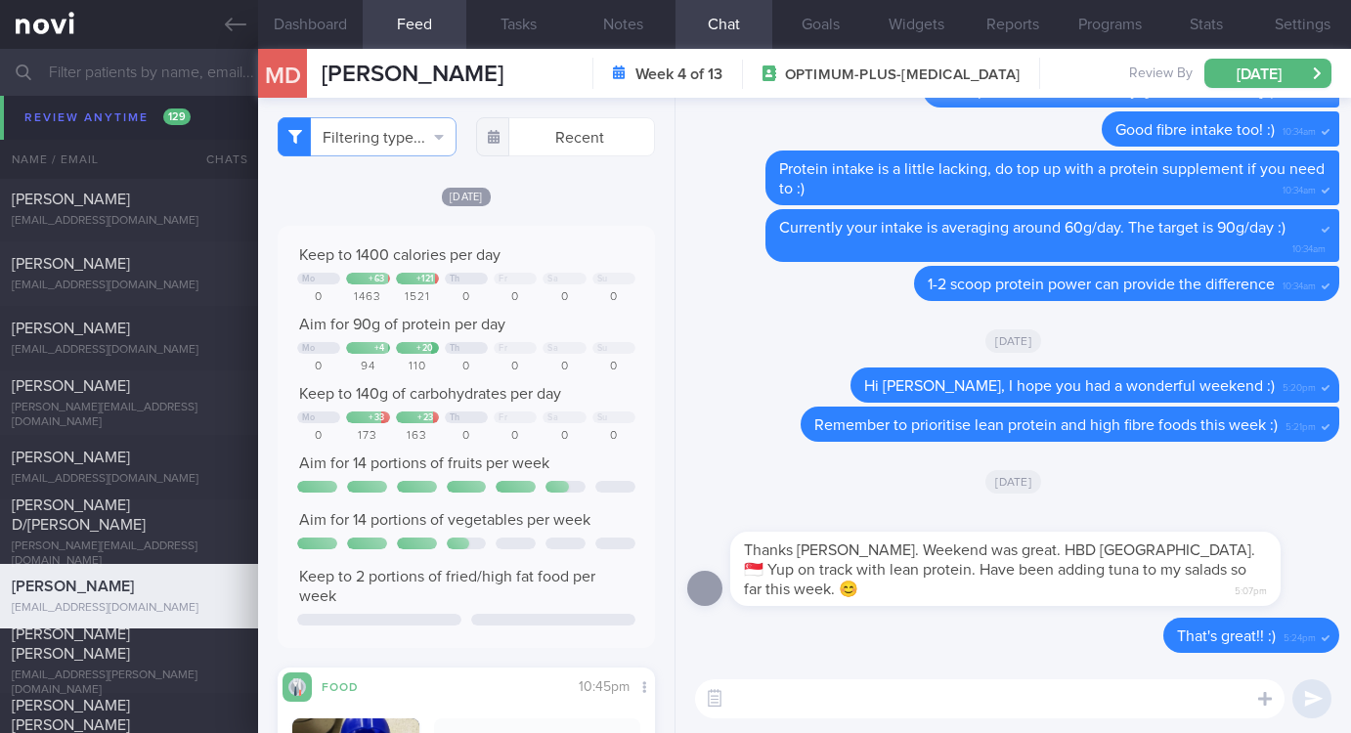
drag, startPoint x: 804, startPoint y: 705, endPoint x: 757, endPoint y: 675, distance: 56.2
click at [804, 705] on textarea at bounding box center [989, 698] width 589 height 39
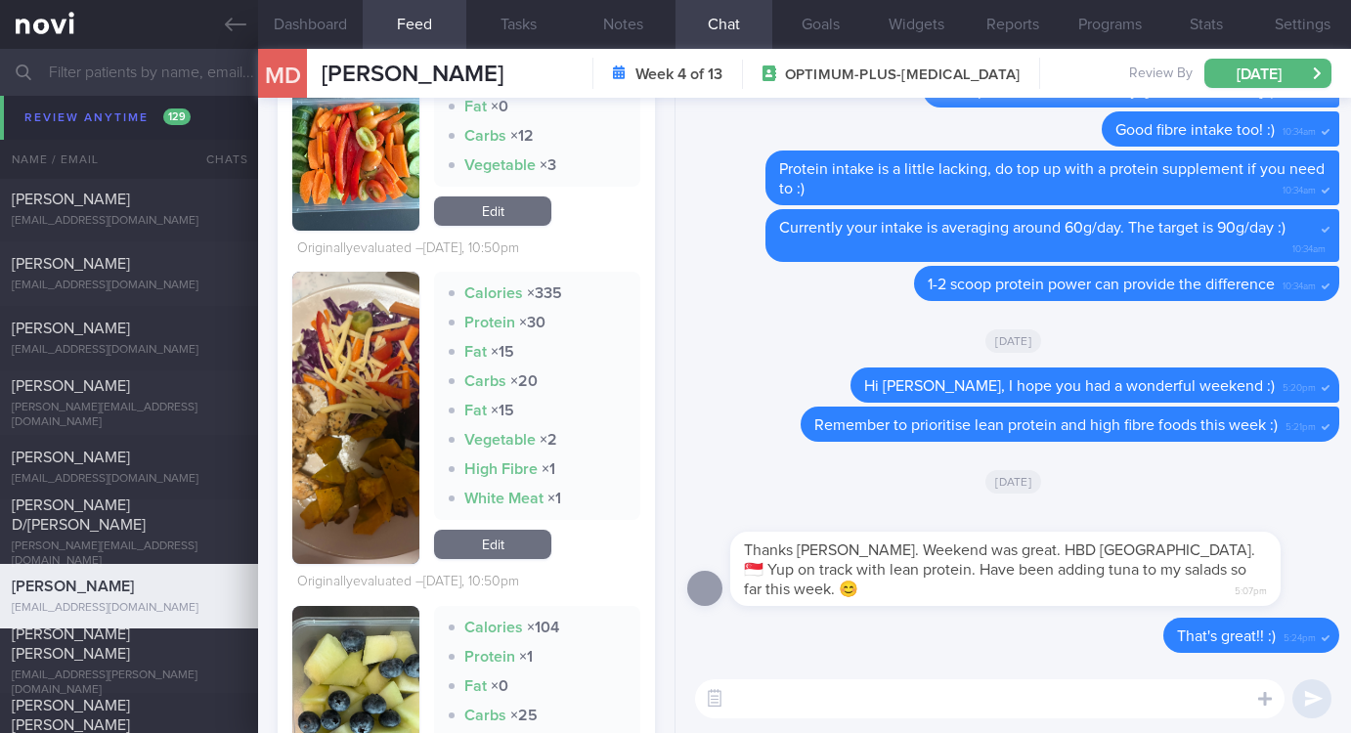
click at [344, 448] on img "button" at bounding box center [355, 418] width 127 height 292
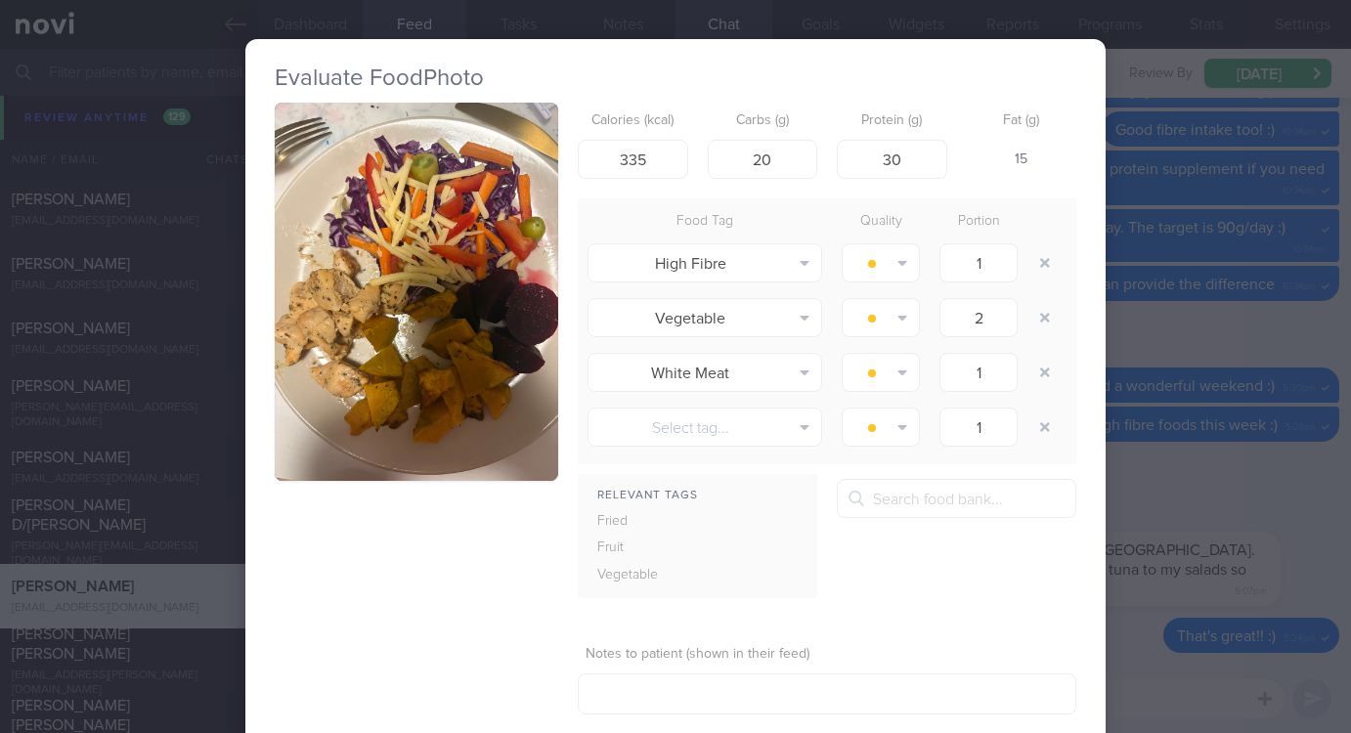
drag, startPoint x: 408, startPoint y: 386, endPoint x: 495, endPoint y: 410, distance: 90.1
click at [406, 386] on button "button" at bounding box center [416, 292] width 283 height 378
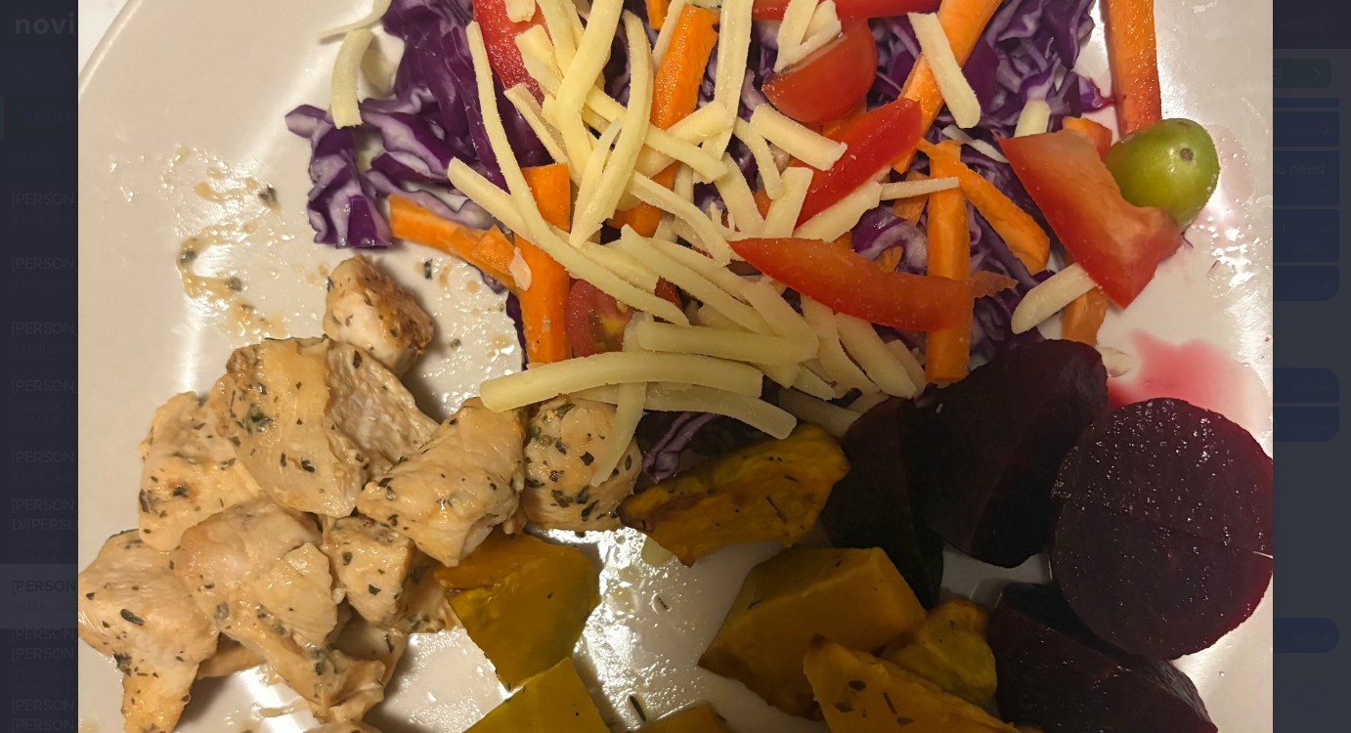
click at [1131, 502] on img at bounding box center [675, 434] width 1195 height 1593
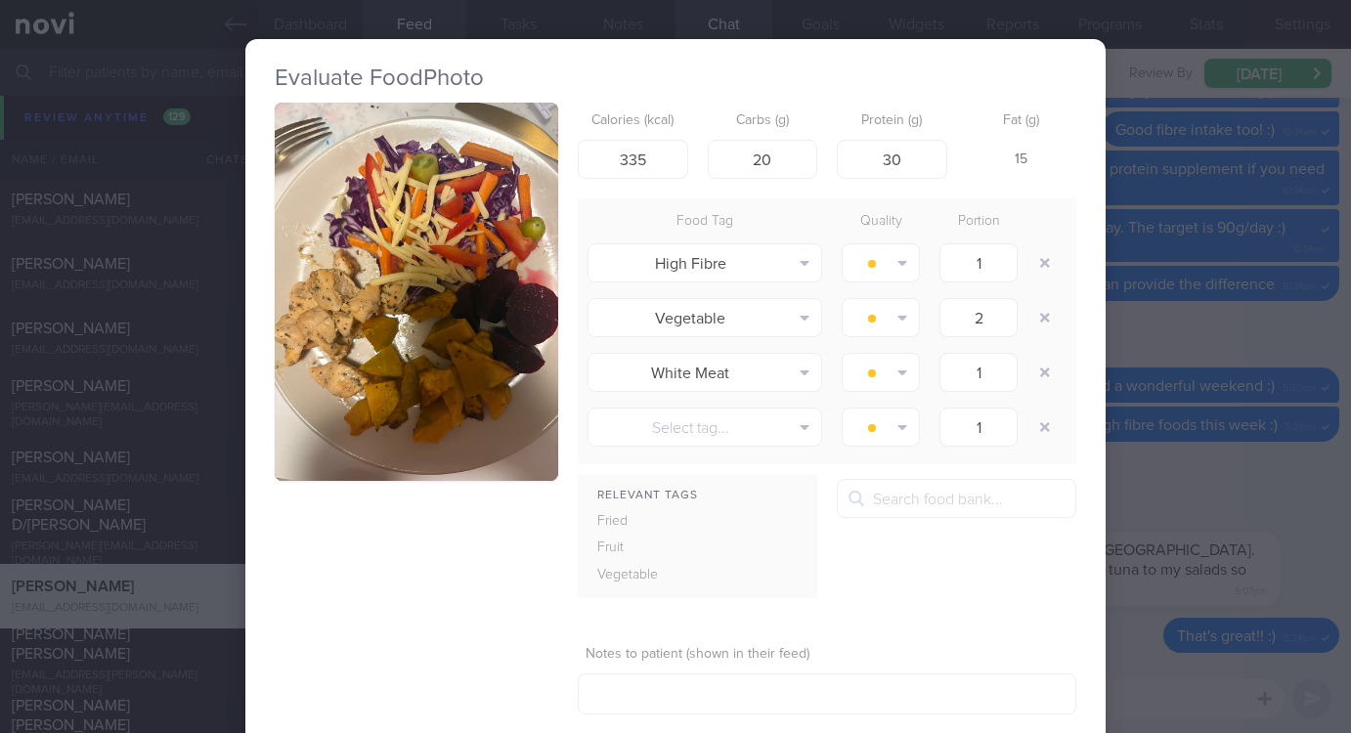
drag, startPoint x: 1083, startPoint y: 557, endPoint x: 732, endPoint y: 547, distance: 351.1
click at [1077, 557] on div "Evaluate Food Photo Calories (kcal) 335 Carbs (g) 20 Protein (g) 30 Fat (g) 15 …" at bounding box center [675, 420] width 860 height 762
click at [1115, 293] on div "Evaluate Food Photo Calories (kcal) 335 Carbs (g) 20 Protein (g) 30 Fat (g) 15 …" at bounding box center [675, 366] width 1351 height 733
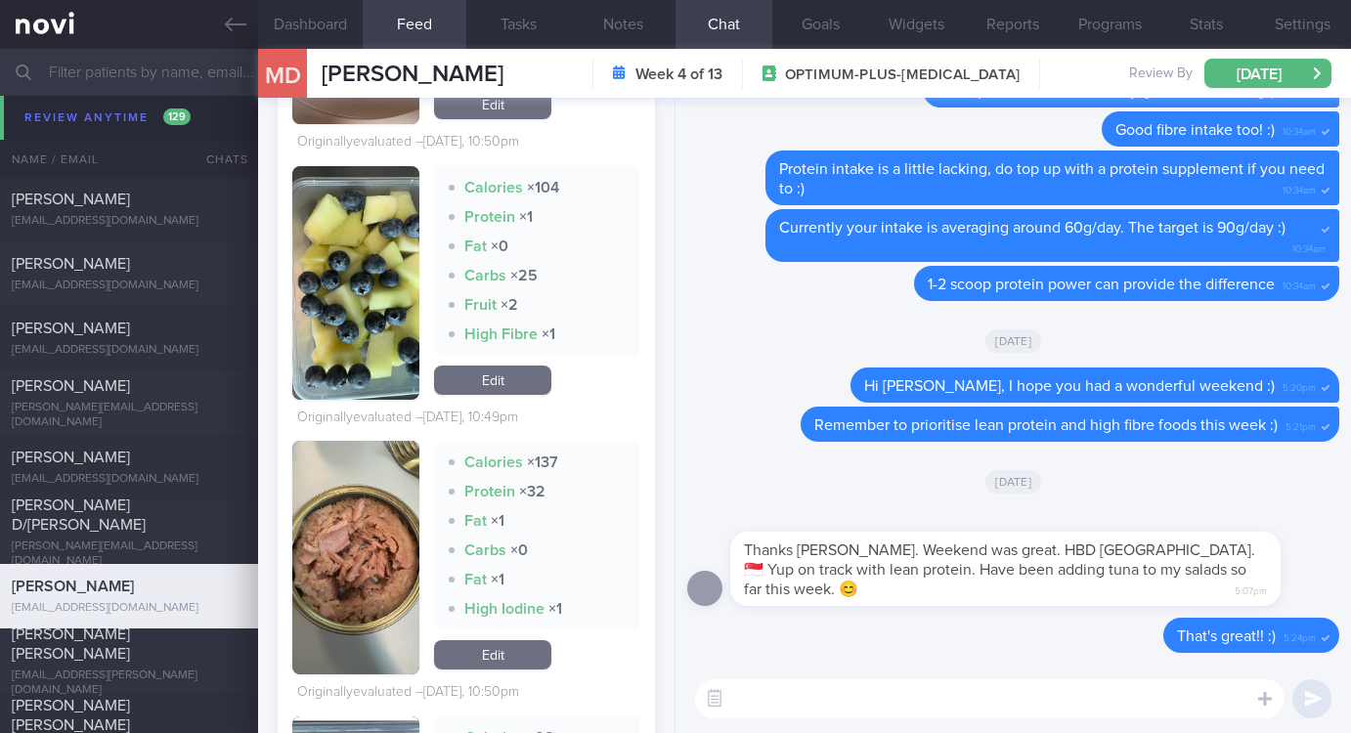
click at [751, 689] on textarea at bounding box center [989, 698] width 589 height 39
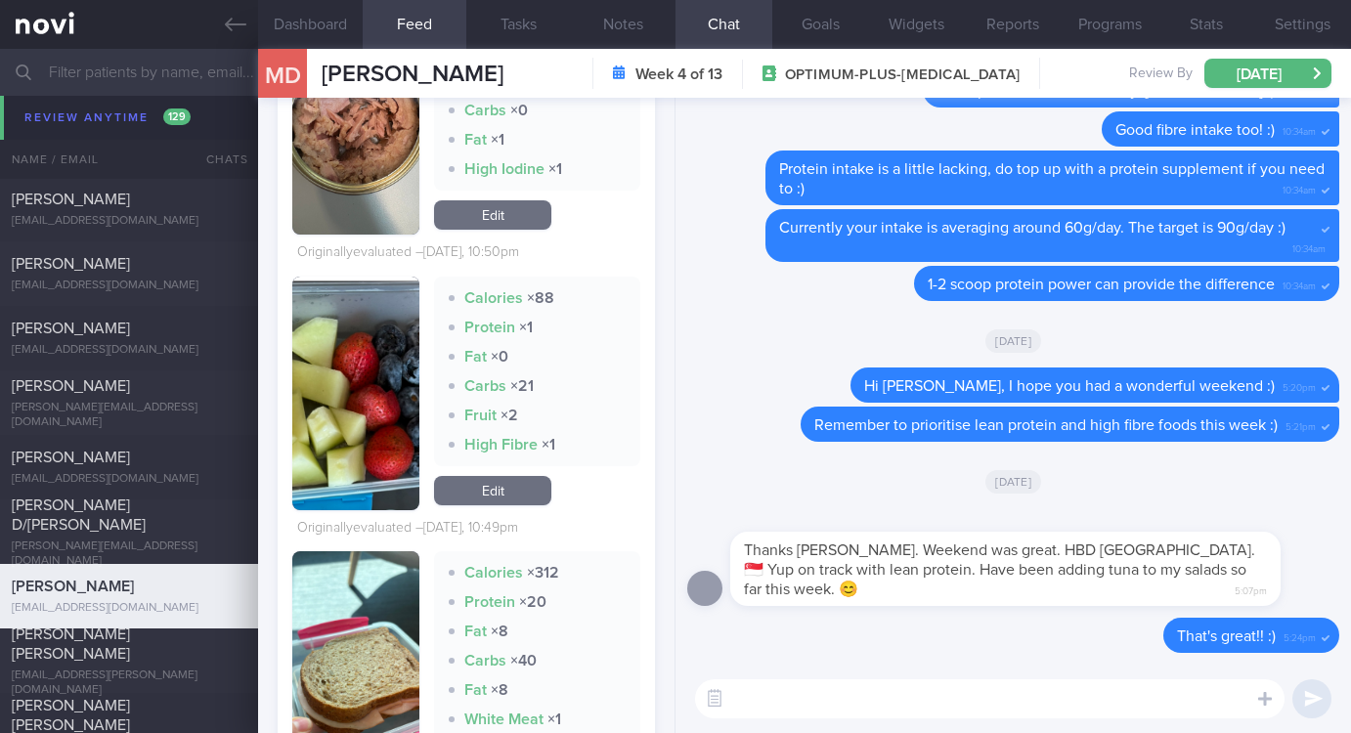
click at [815, 690] on textarea at bounding box center [989, 698] width 589 height 39
click at [814, 689] on textarea at bounding box center [989, 698] width 589 height 39
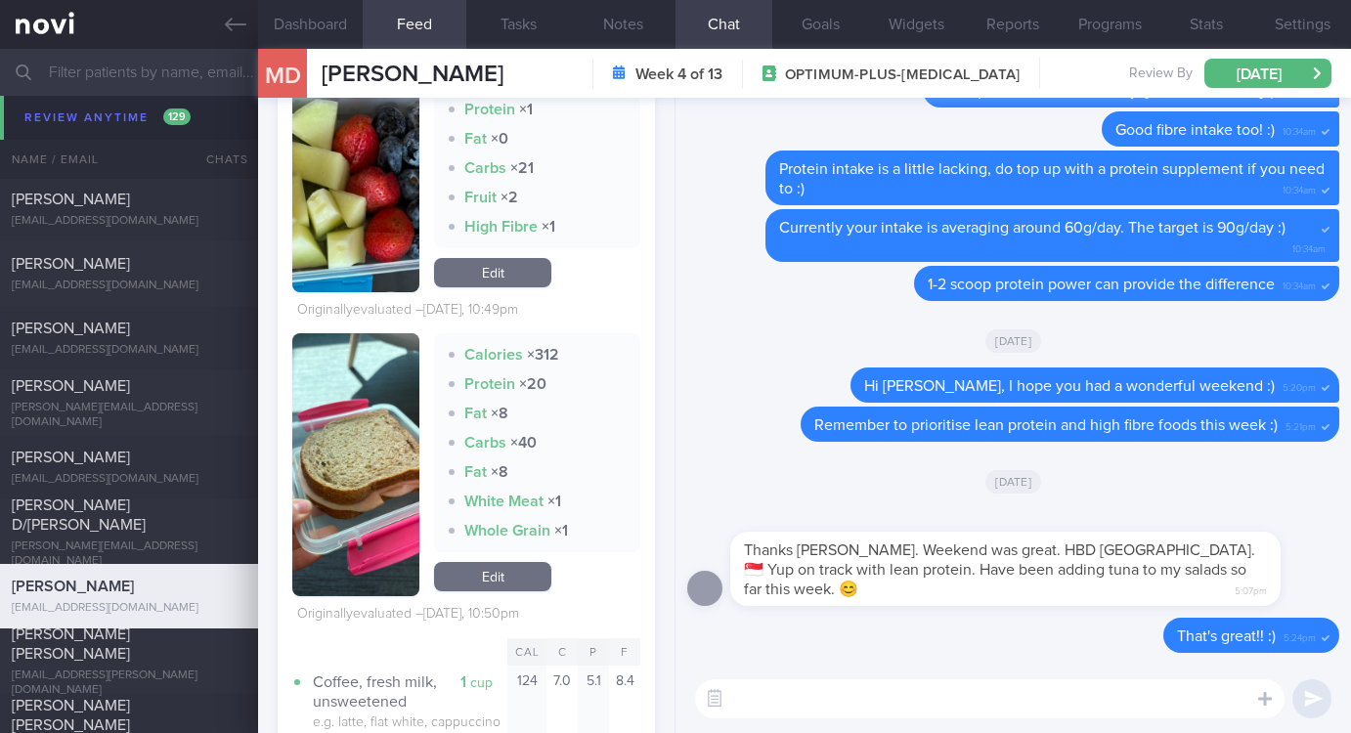
scroll to position [2493, 0]
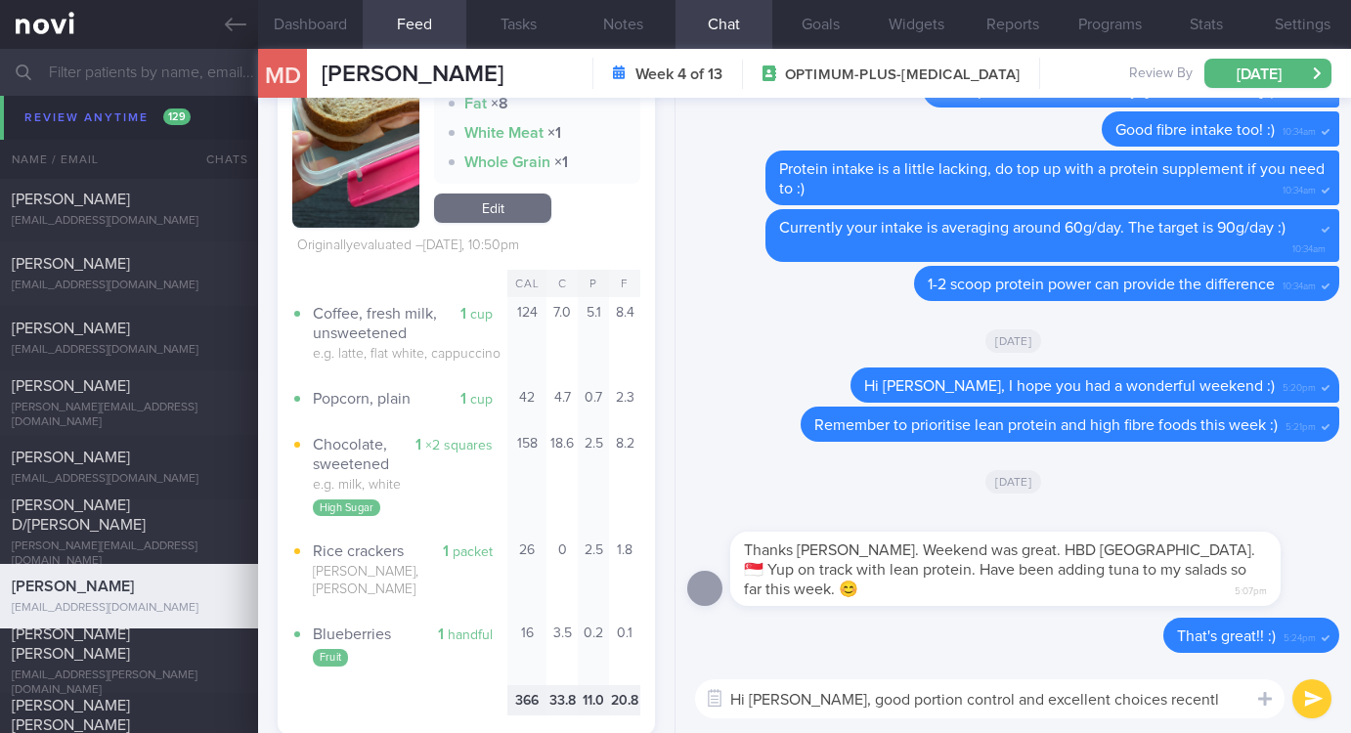
type textarea "Hi Michaela, good portion control and excellent choices recently"
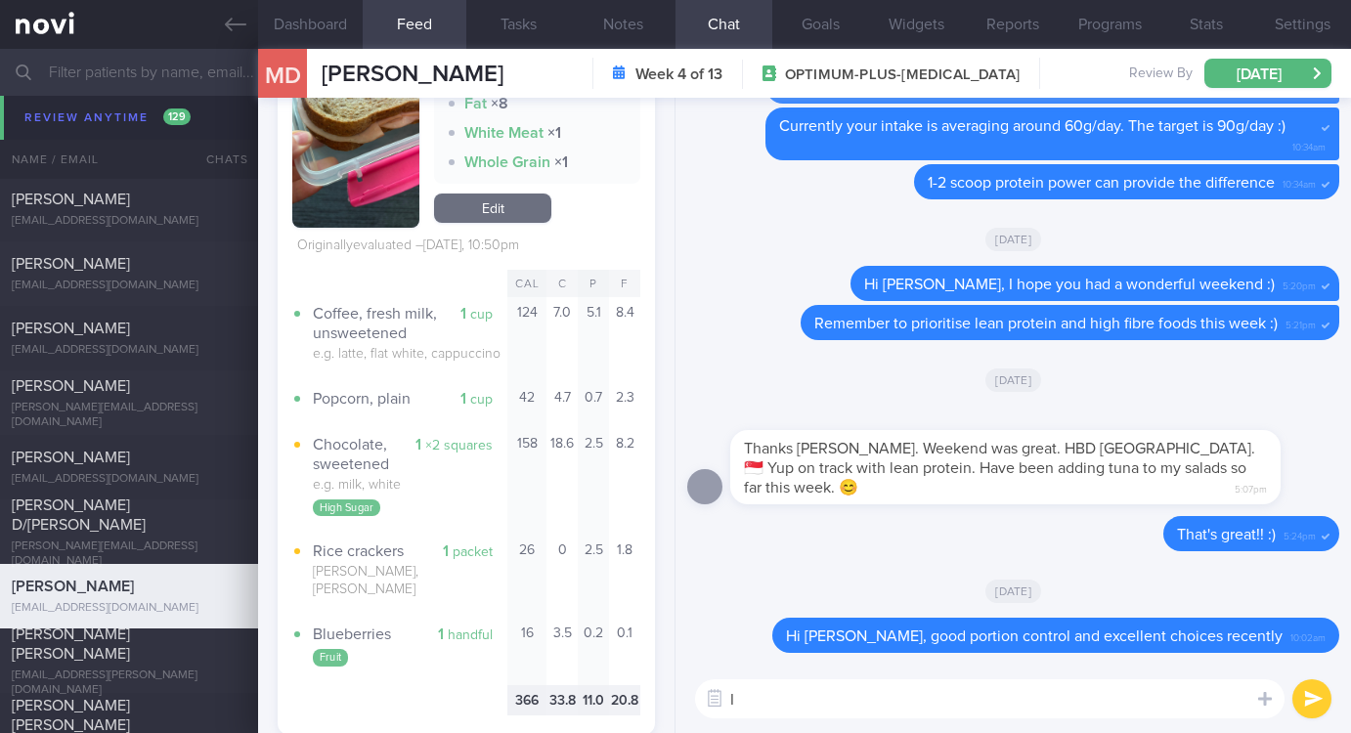
type textarea "I"
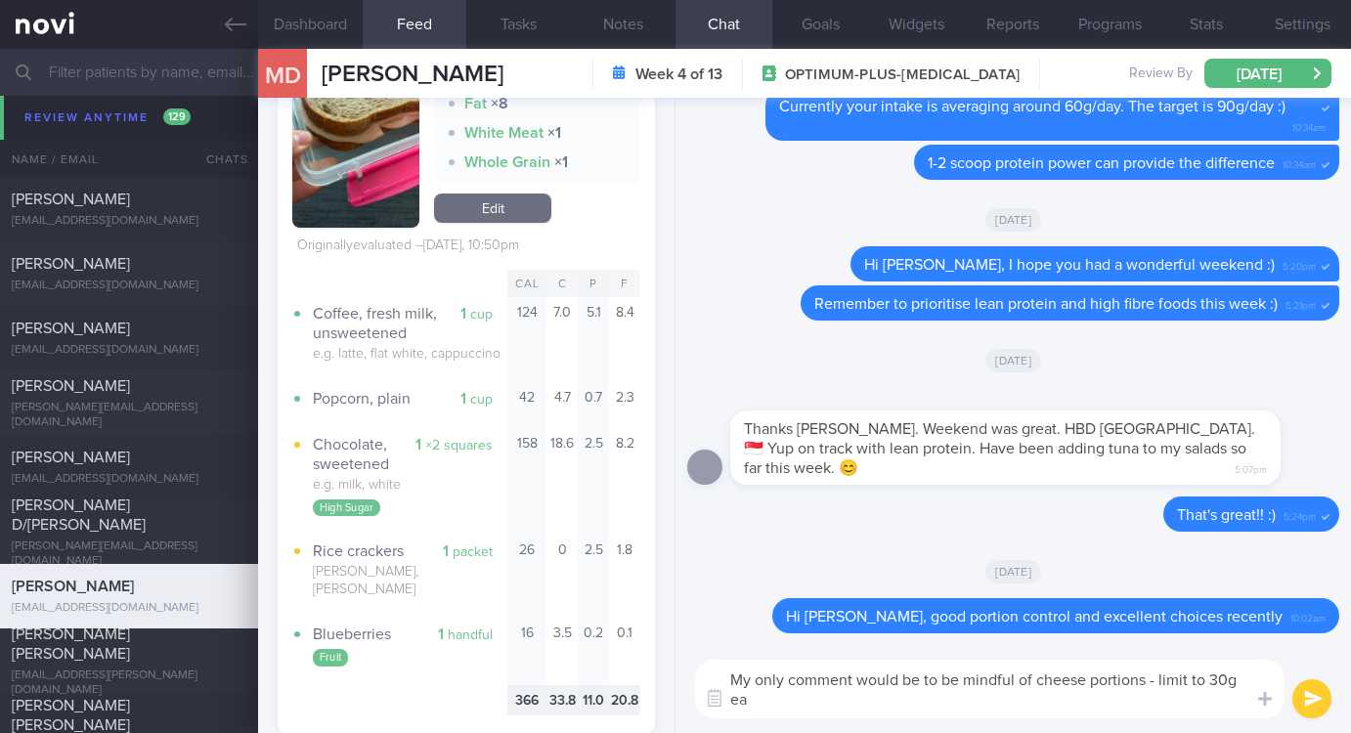
scroll to position [0, 0]
type textarea "My only comment would be to be mindful of cheese portions - limit to 30g each d…"
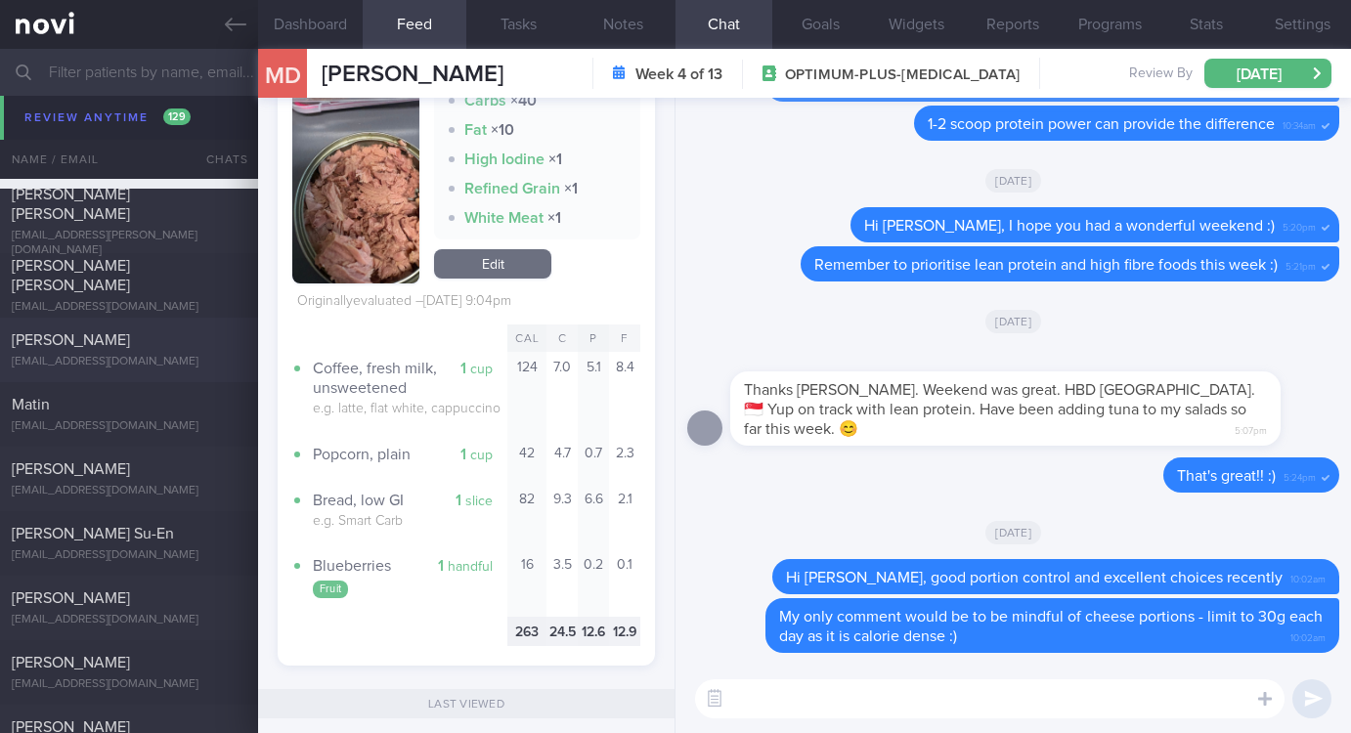
scroll to position [8798, 0]
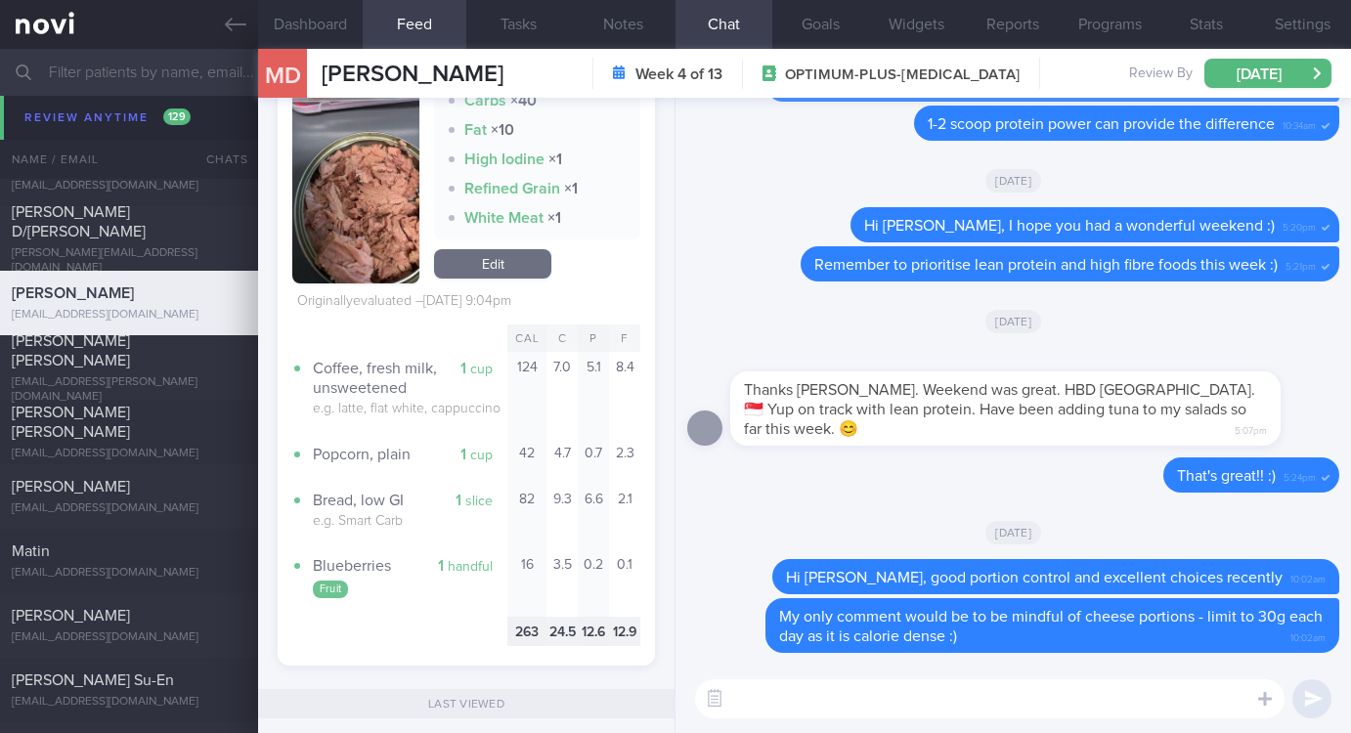
paste textarea "Gentle reminder to do your regular strength training and keep step count high :)"
type textarea "Gentle reminder to do your regular strength training and keep step count high :)"
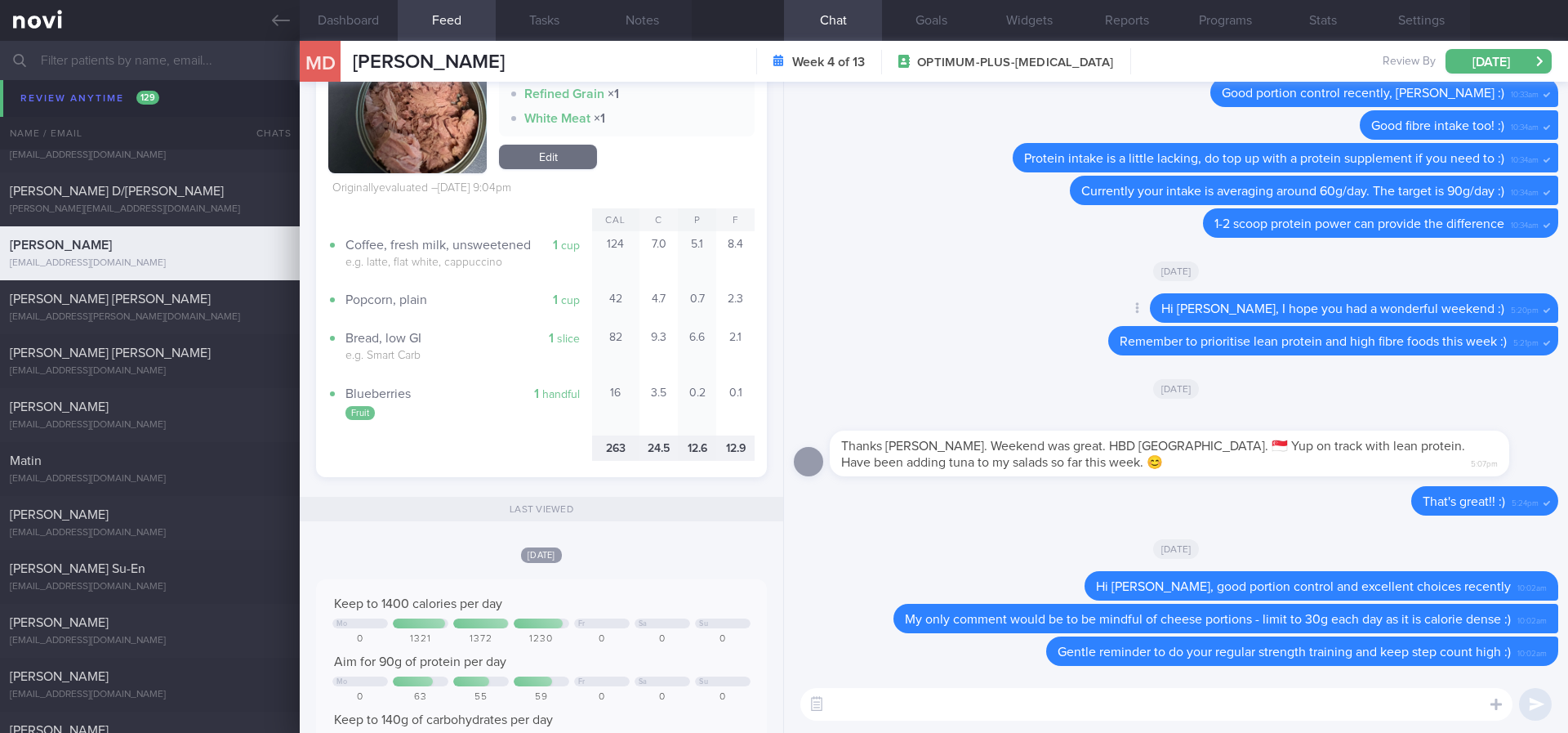
scroll to position [225, 403]
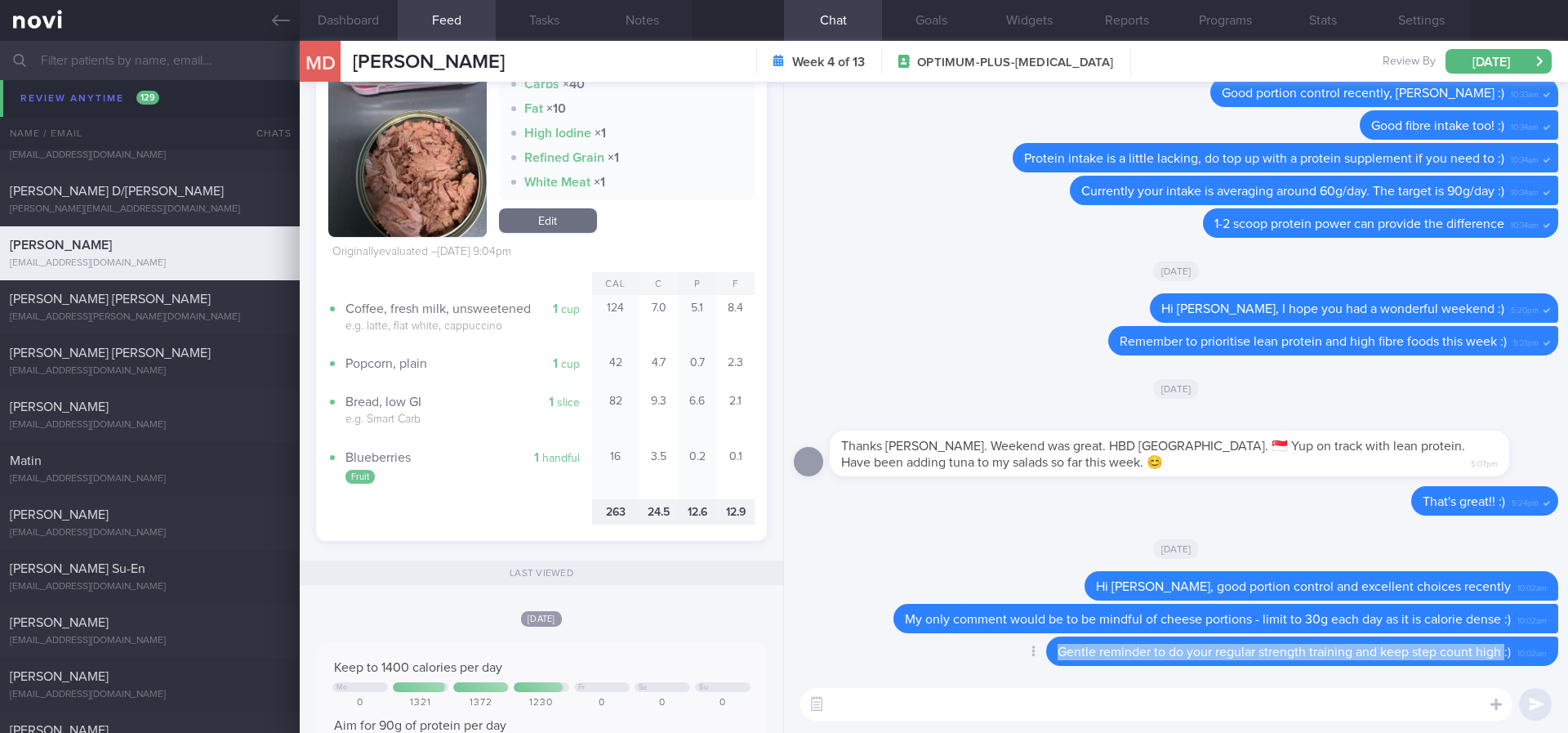
drag, startPoint x: 1484, startPoint y: 658, endPoint x: 987, endPoint y: 657, distance: 497.0
click at [987, 612] on div "Delete Gentle reminder to do your regular strength training and keep step count…" at bounding box center [1269, 650] width 577 height 29
copy span "Gentle reminder to do your regular strength training and keep step count high"
click at [272, 317] on div "donmarco.a.francis@gmail.com" at bounding box center [150, 317] width 280 height 13
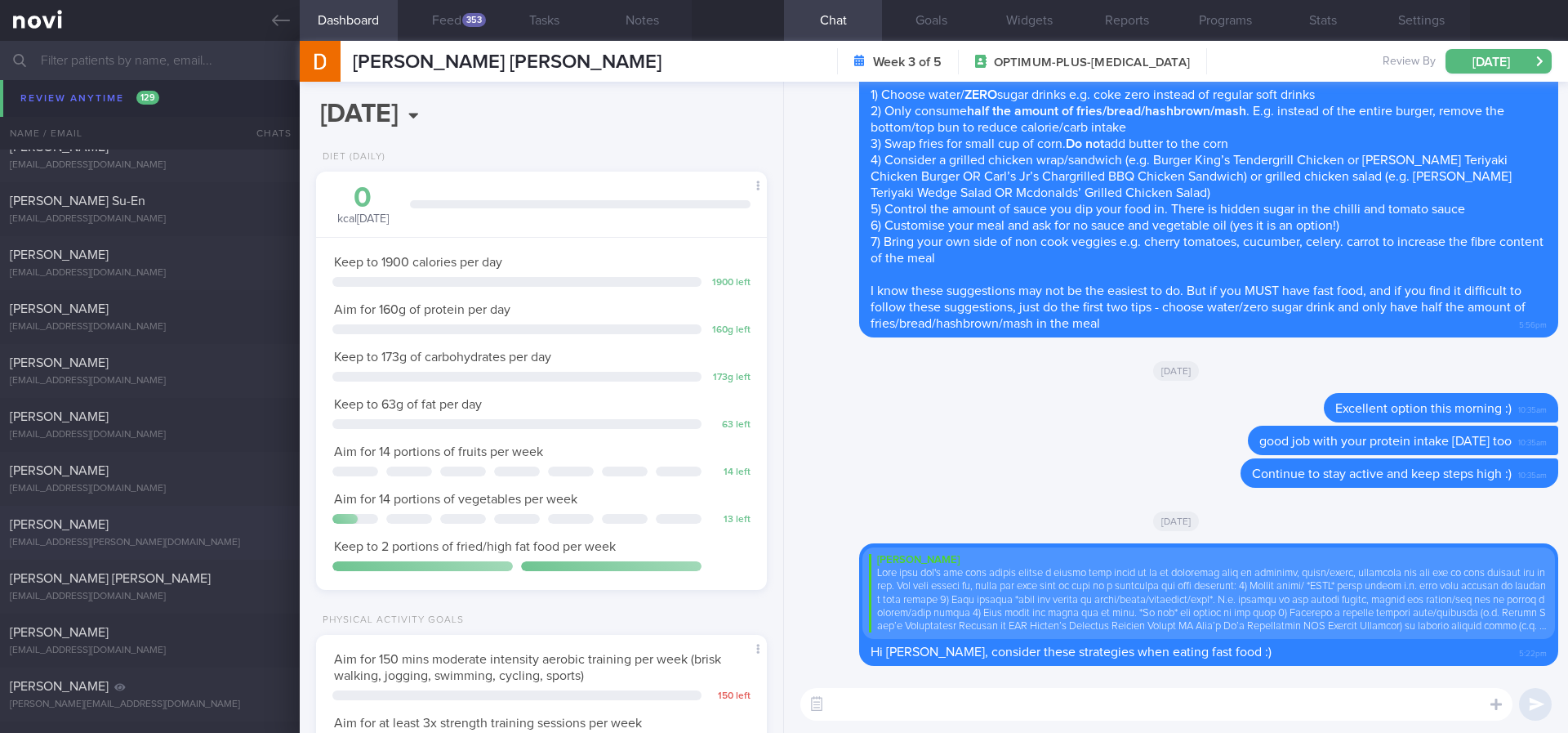
scroll to position [7475, 0]
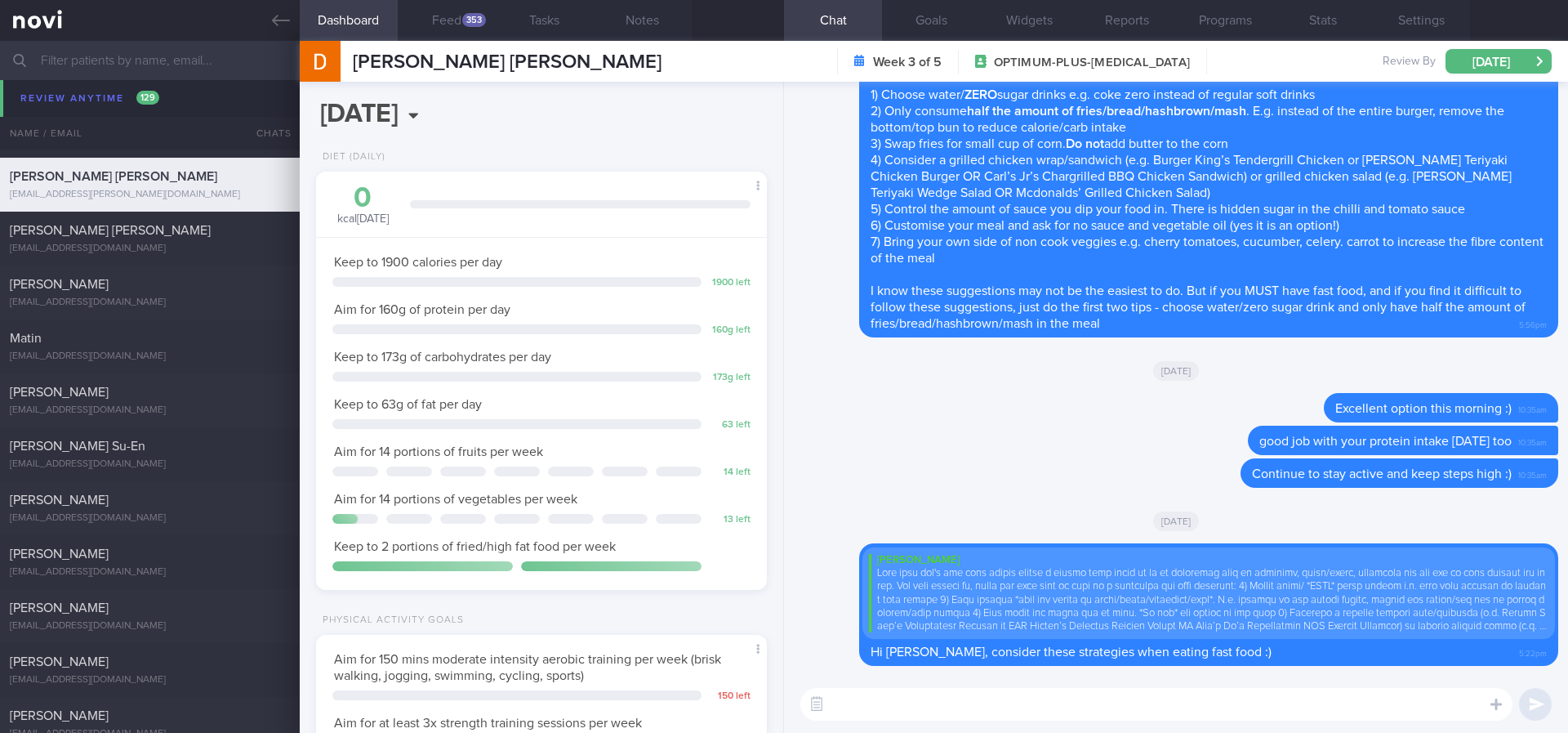
click at [476, 43] on div "Don Marco Angelo Francis Don Marco Angelo Francis donmarco.a.francis@gmail.com" at bounding box center [480, 61] width 362 height 41
click at [469, 23] on div "353" at bounding box center [474, 20] width 23 height 14
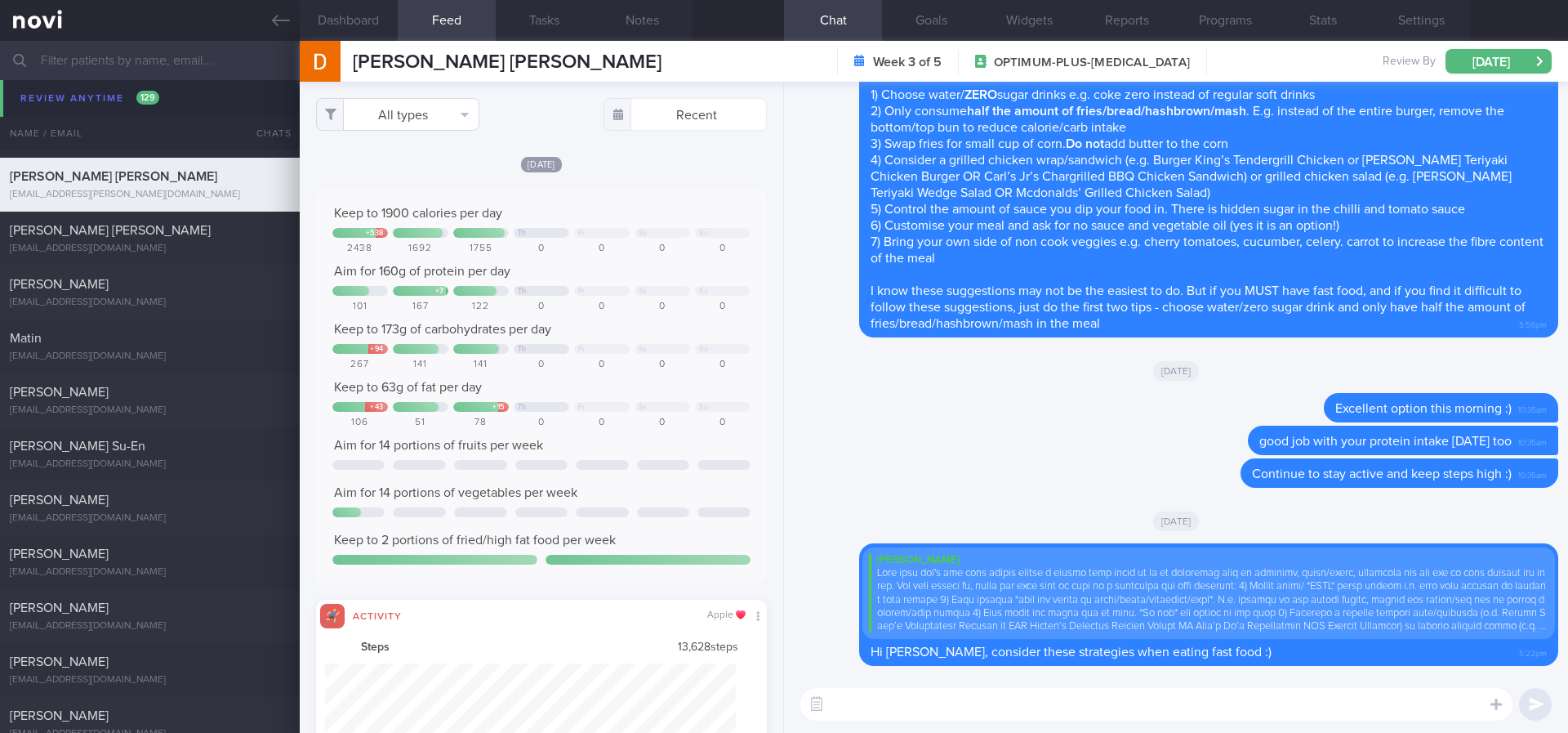
scroll to position [102, 412]
click at [455, 116] on button "All types" at bounding box center [398, 114] width 164 height 33
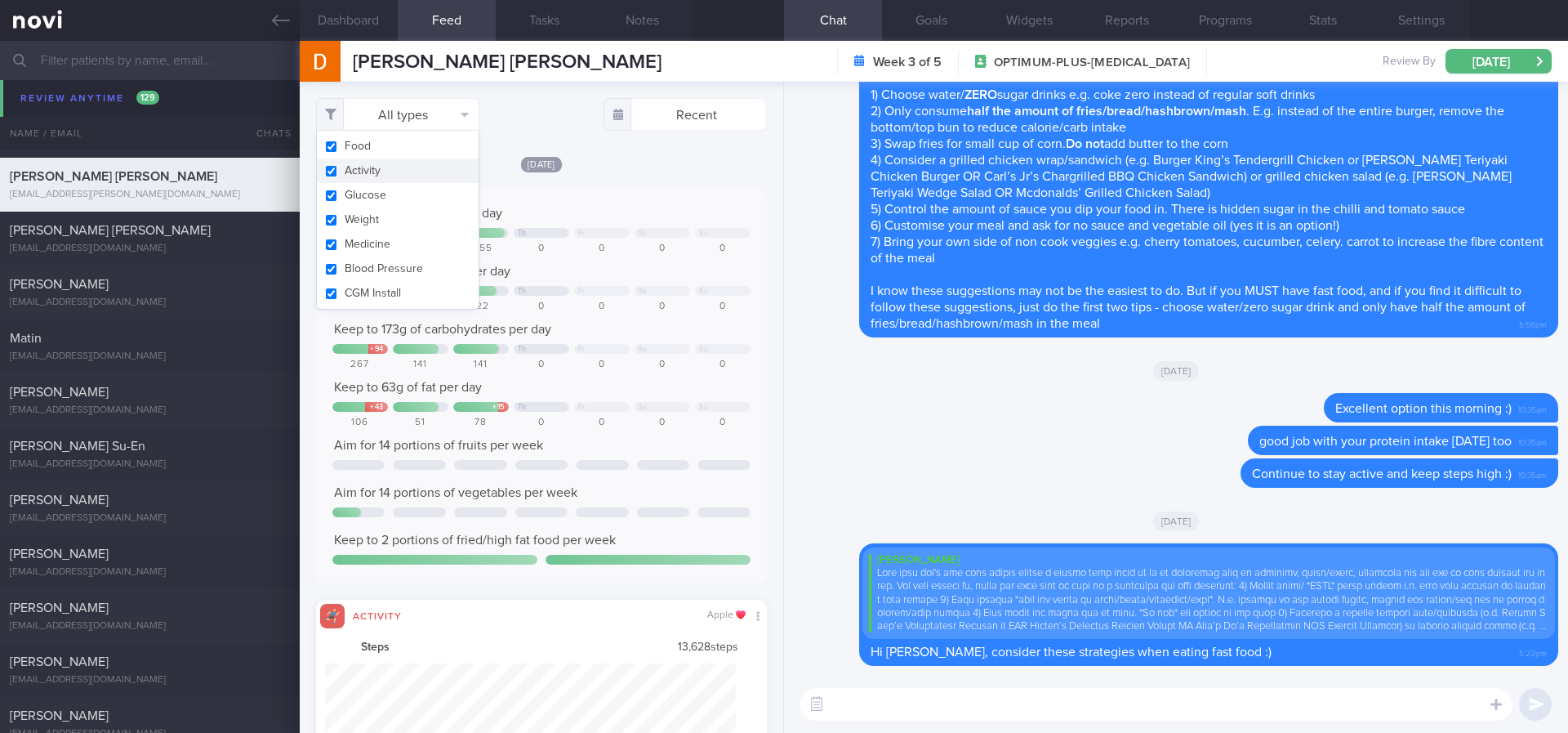
click at [424, 164] on button "Activity" at bounding box center [398, 171] width 162 height 24
click at [577, 191] on div "Keep to 1900 calories per day + 538 Th Fr Sa Su 2438 1692 1755 0 0 0 0 Aim for …" at bounding box center [541, 386] width 451 height 394
checkbox input "false"
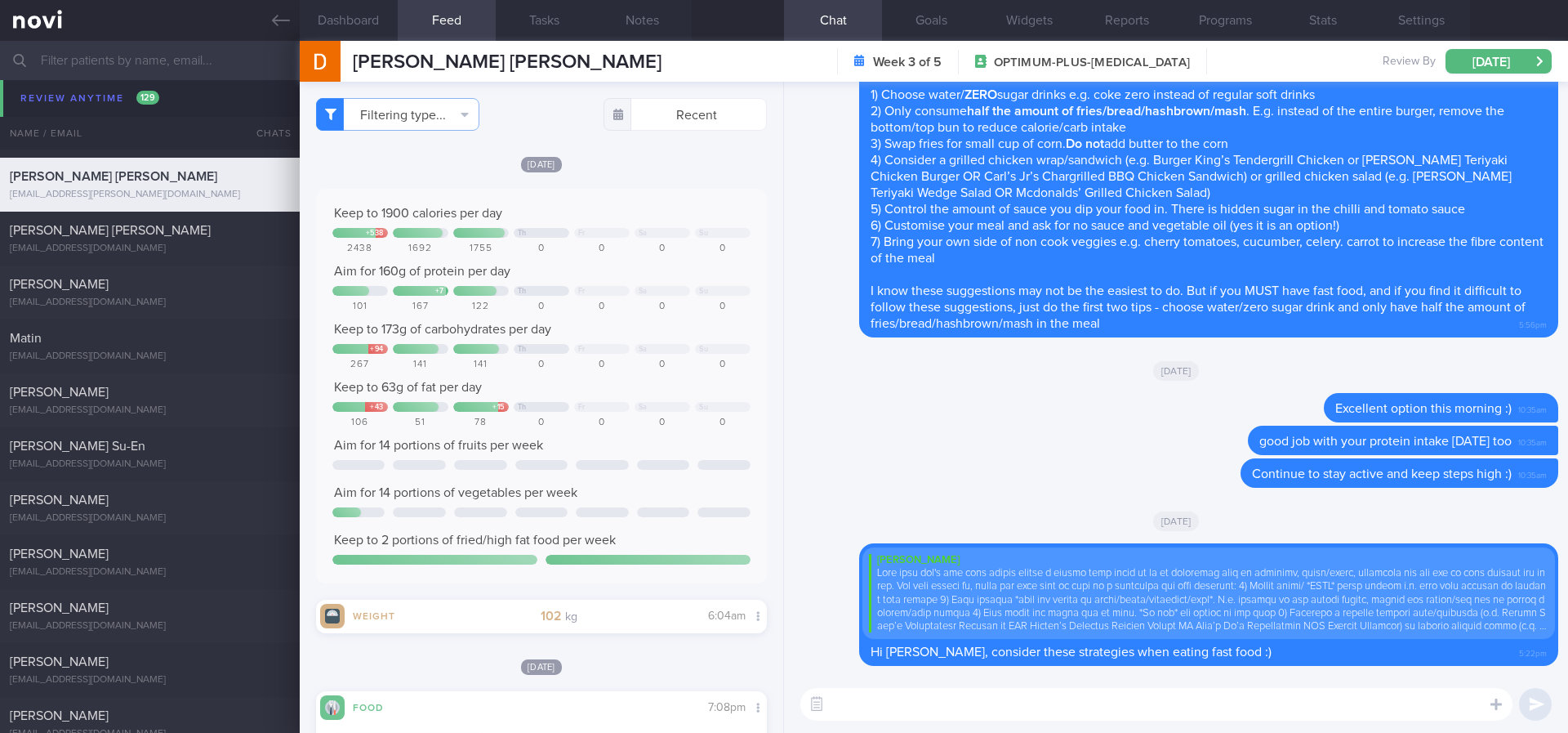
scroll to position [491, 0]
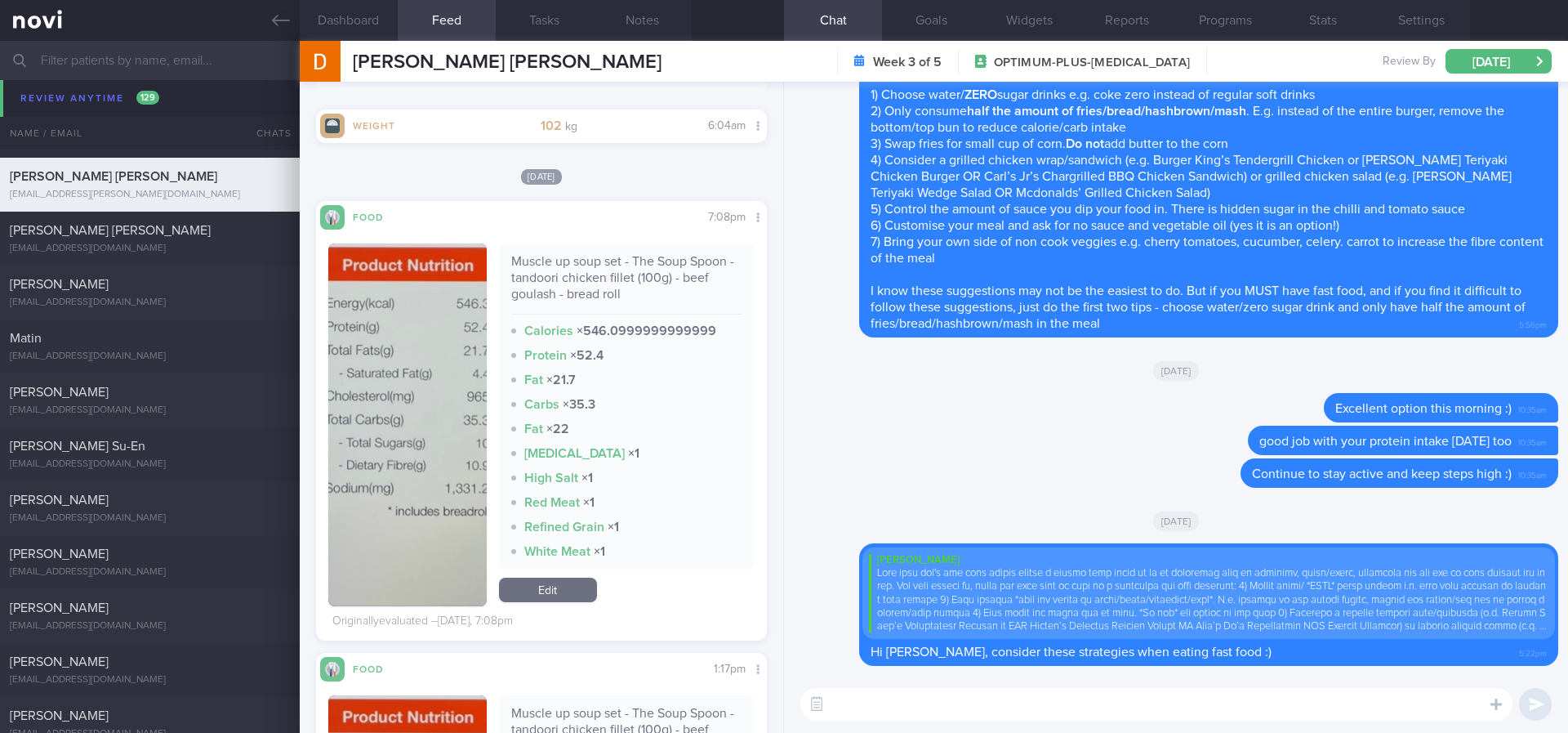
click at [989, 612] on textarea at bounding box center [1156, 704] width 712 height 33
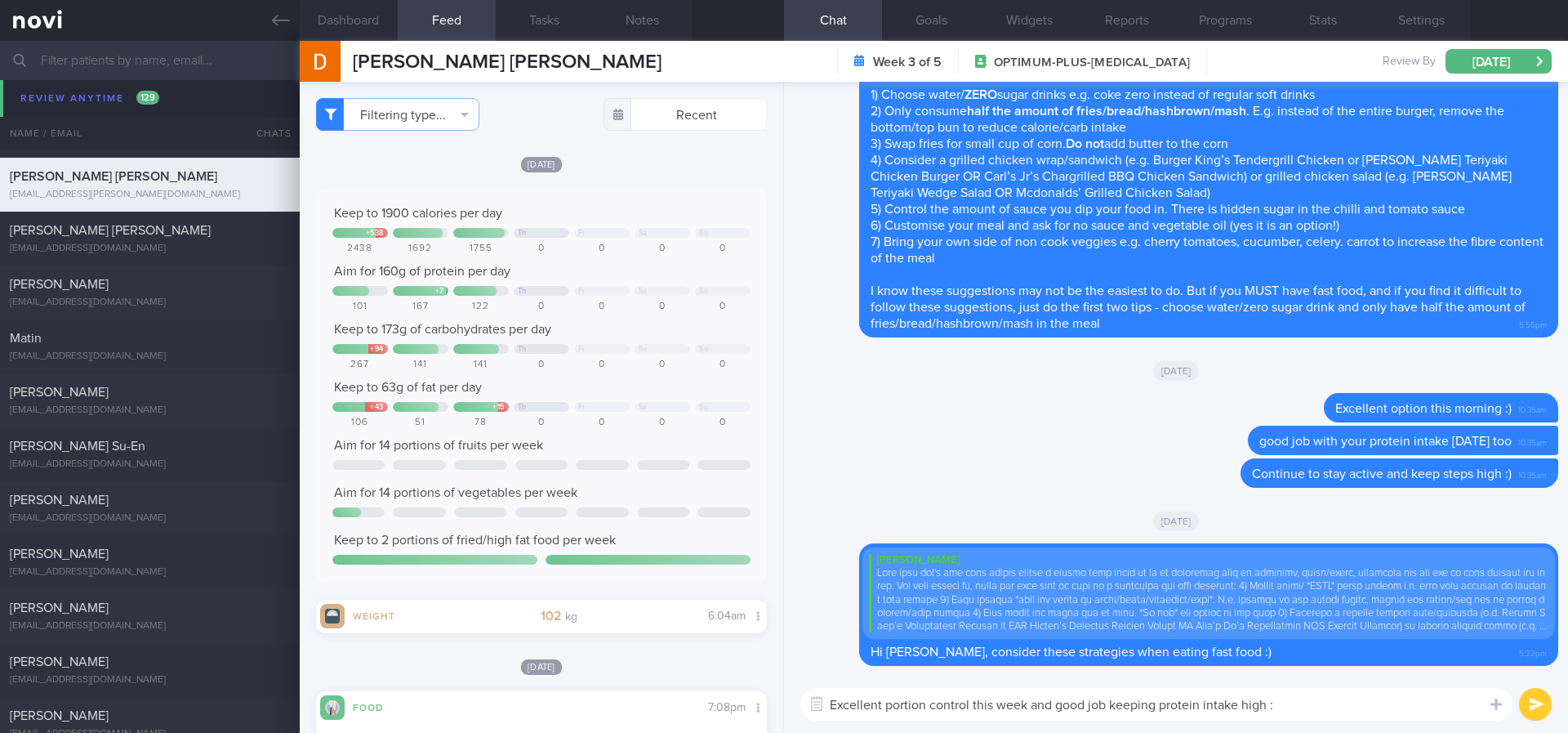
type textarea "Excellent portion control this week and good job keeping protein intake high :)"
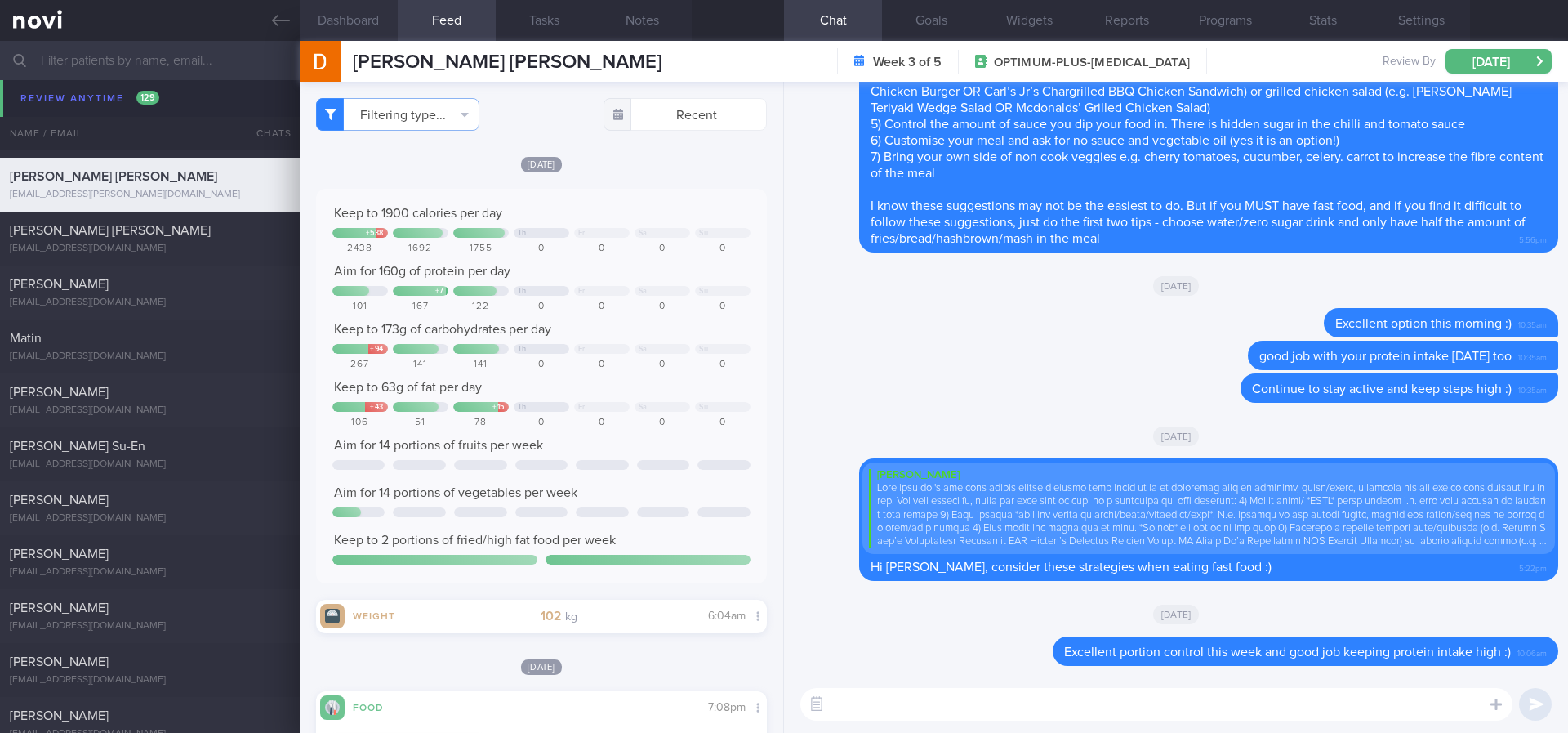
click at [326, 19] on button "Dashboard" at bounding box center [348, 20] width 98 height 41
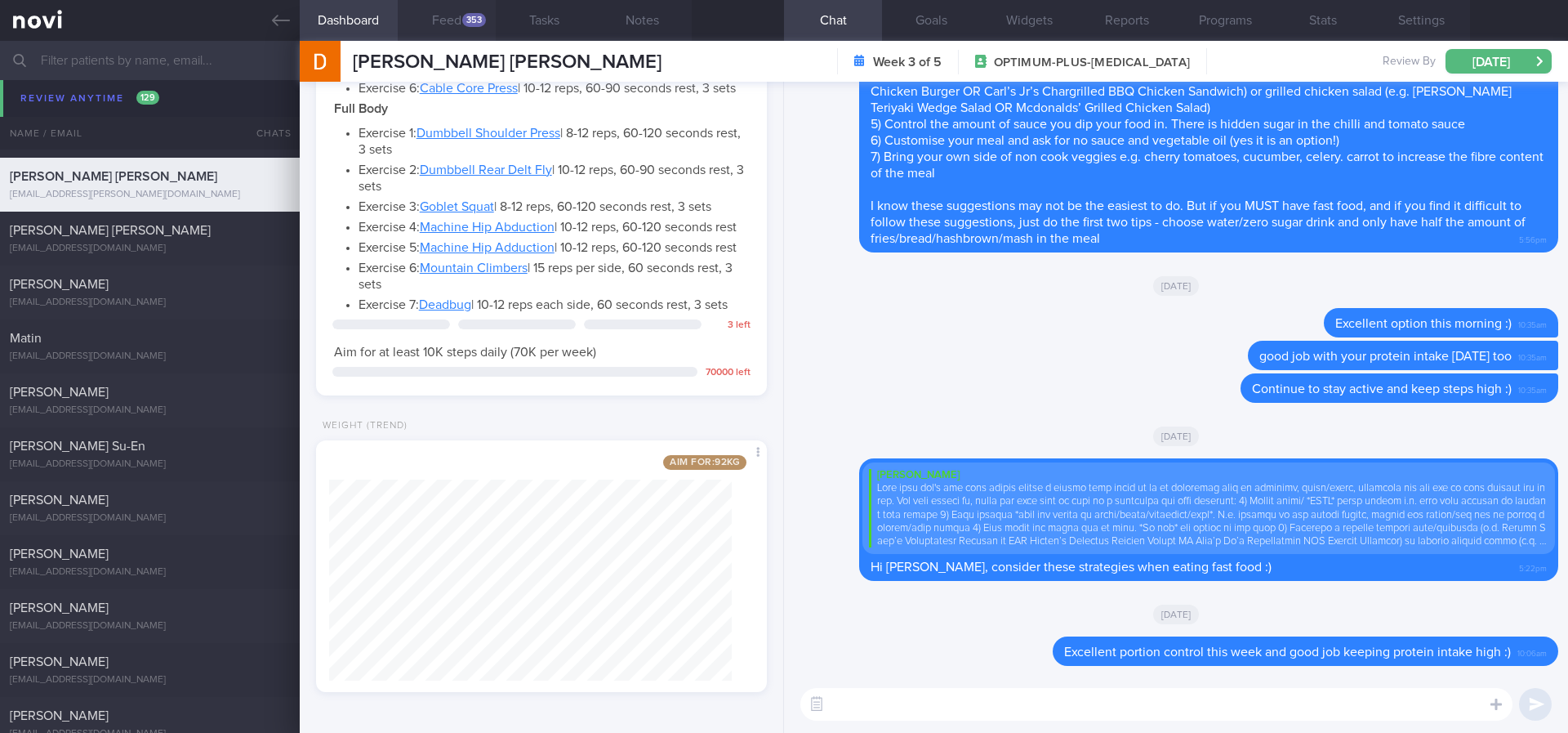
click at [459, 35] on button "Feed 353" at bounding box center [446, 20] width 98 height 41
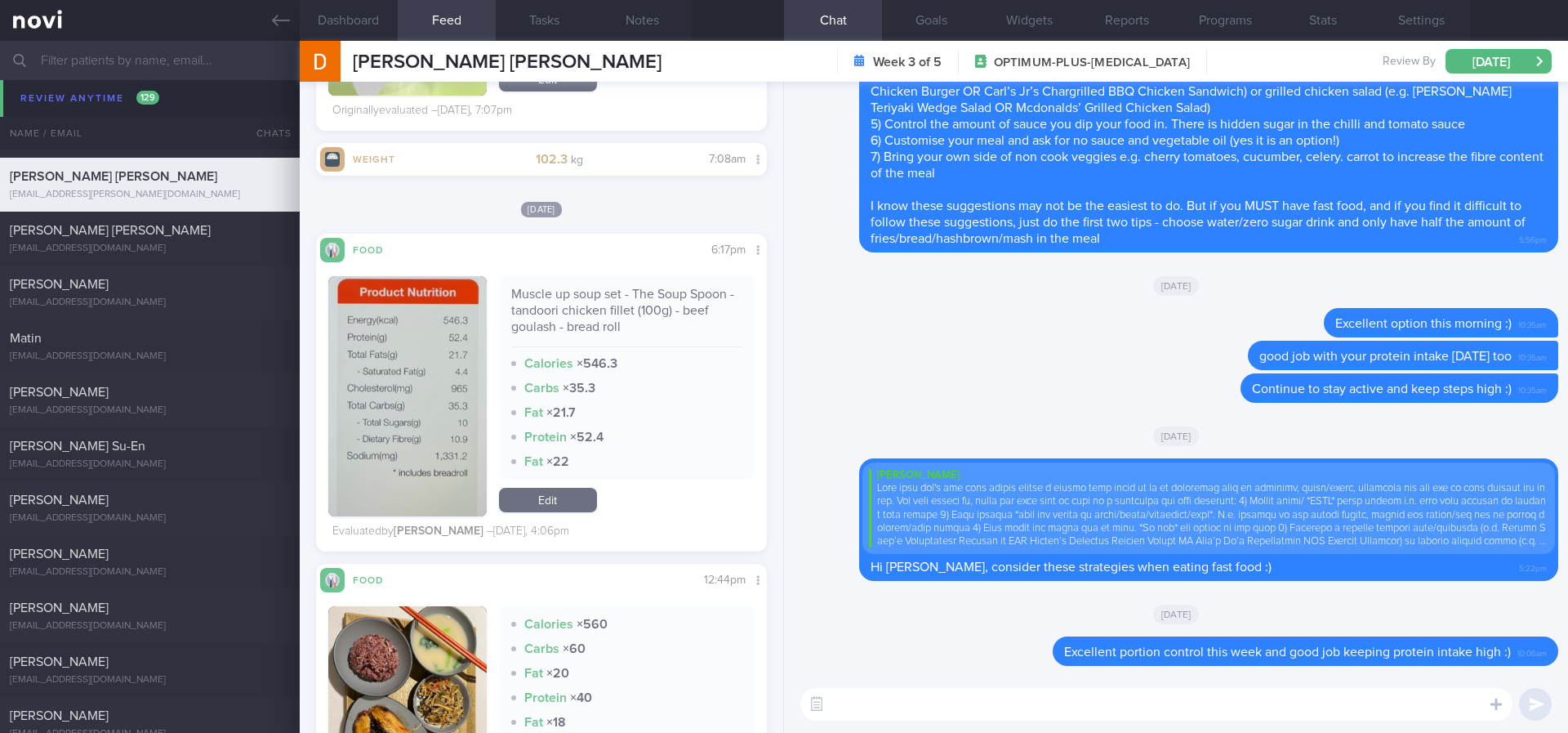
click at [938, 612] on textarea at bounding box center [1156, 704] width 712 height 33
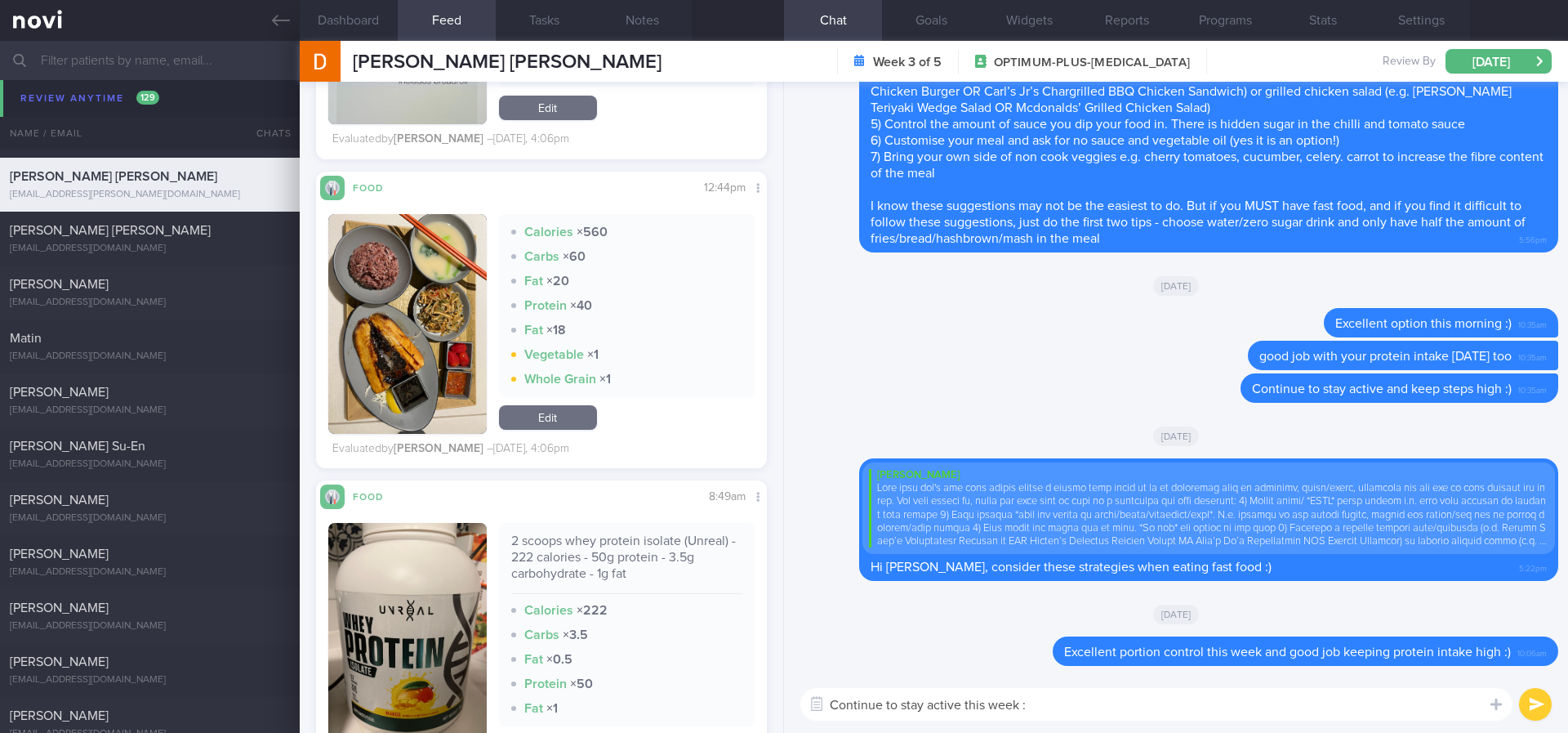
type textarea "Continue to stay active this week :)"
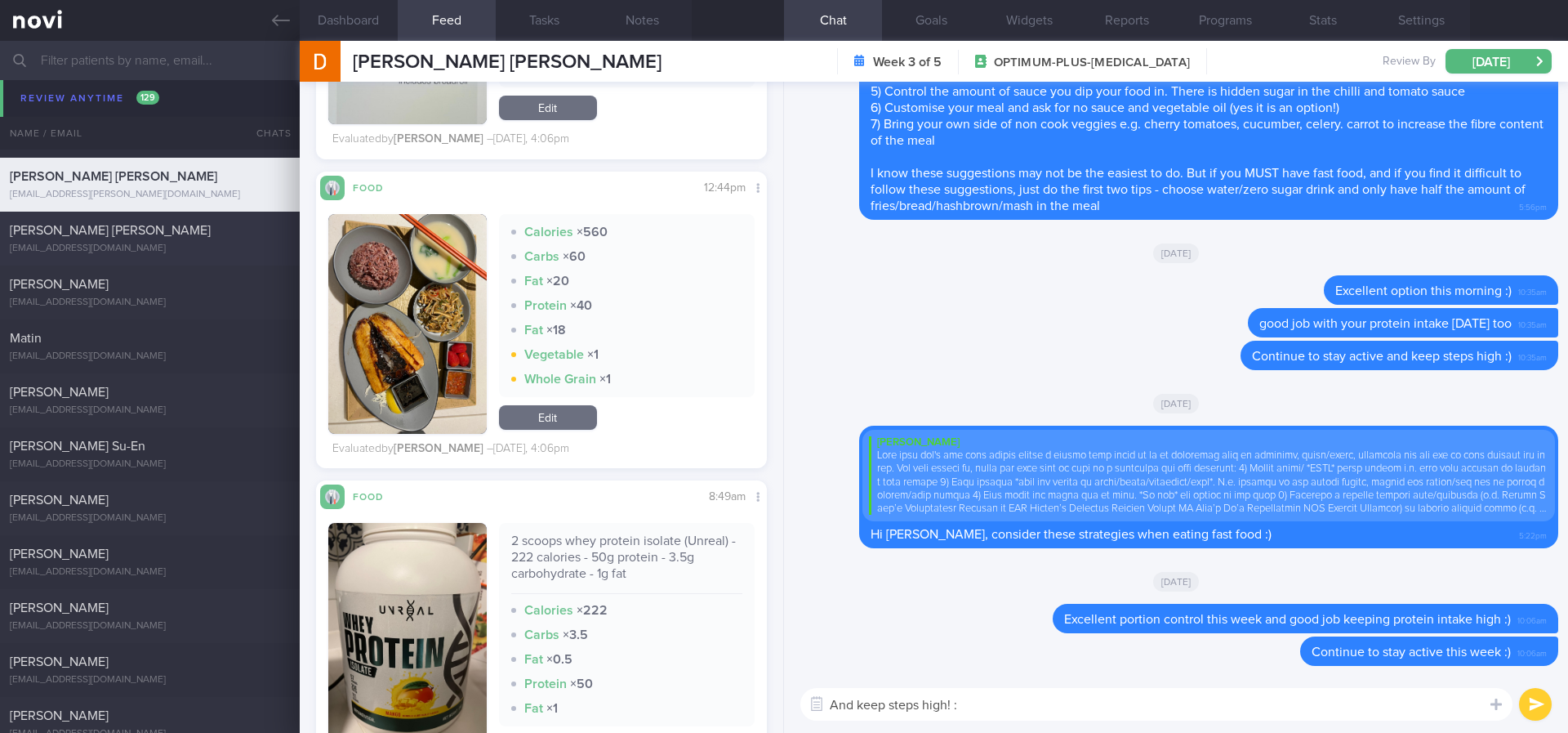
type textarea "And keep steps high! :)"
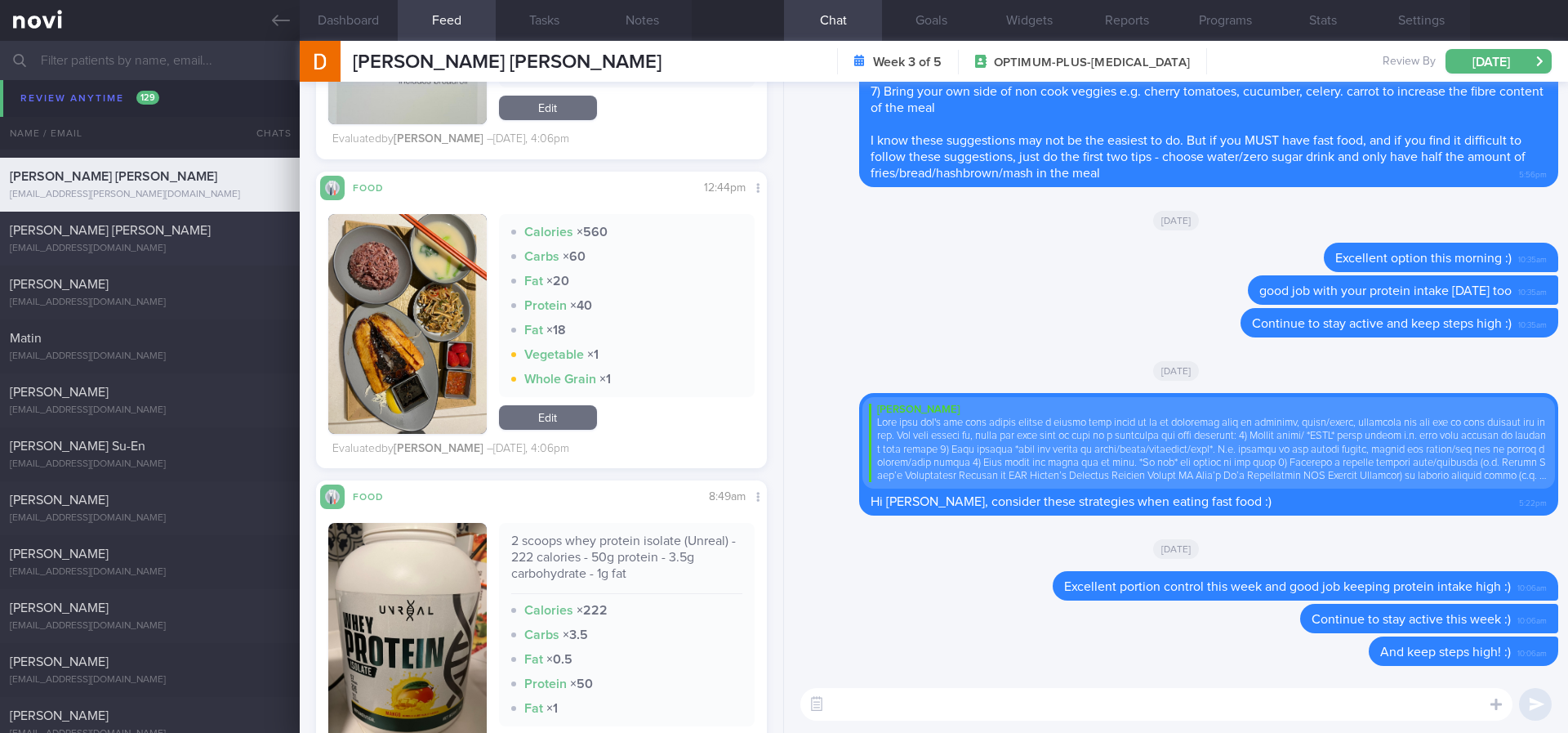
click at [158, 238] on div "Gunathilake Gamaathiralalage Nipuna Lakshitha" at bounding box center [148, 231] width 276 height 17
type input "Tracked."
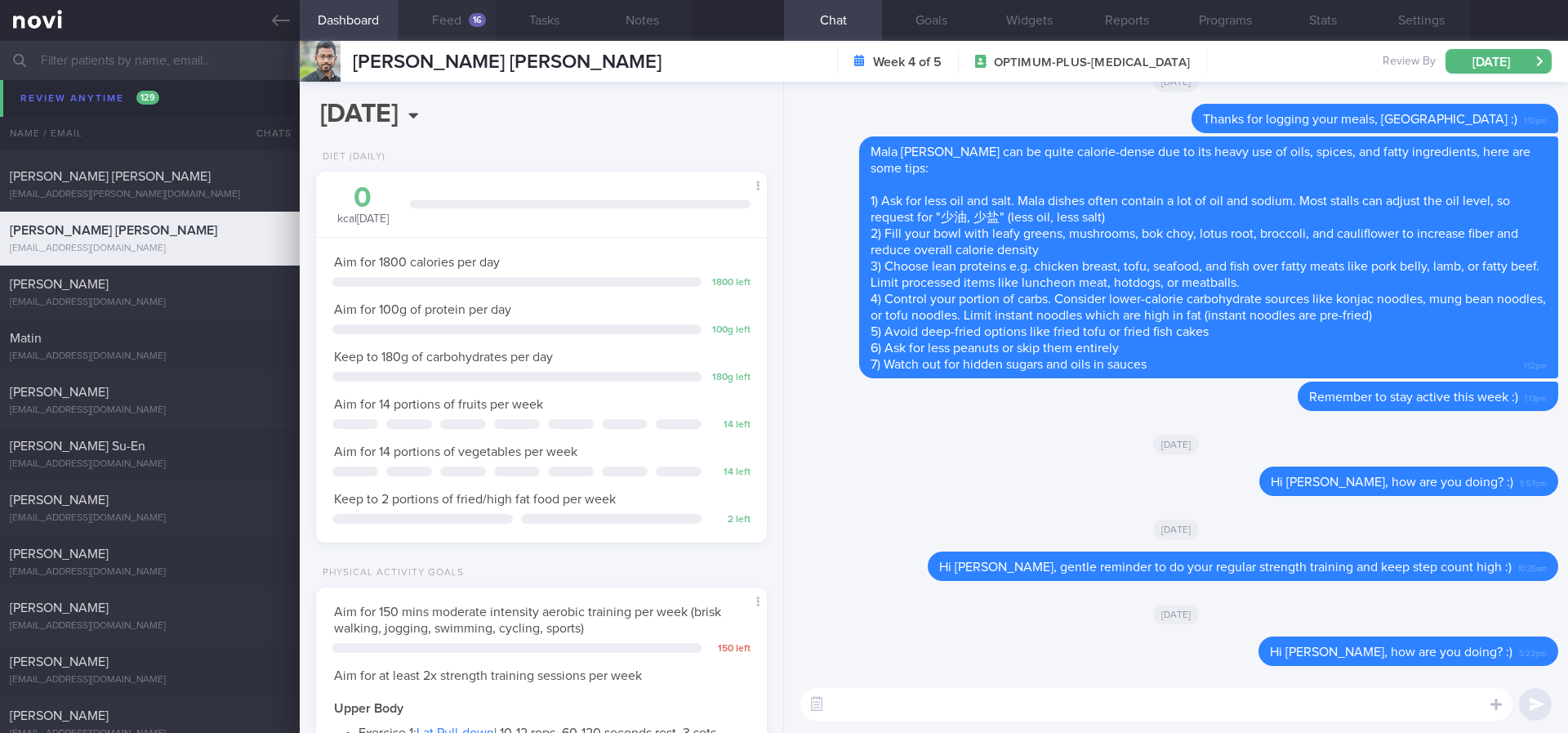
click at [454, 15] on button "Feed 16" at bounding box center [446, 20] width 98 height 41
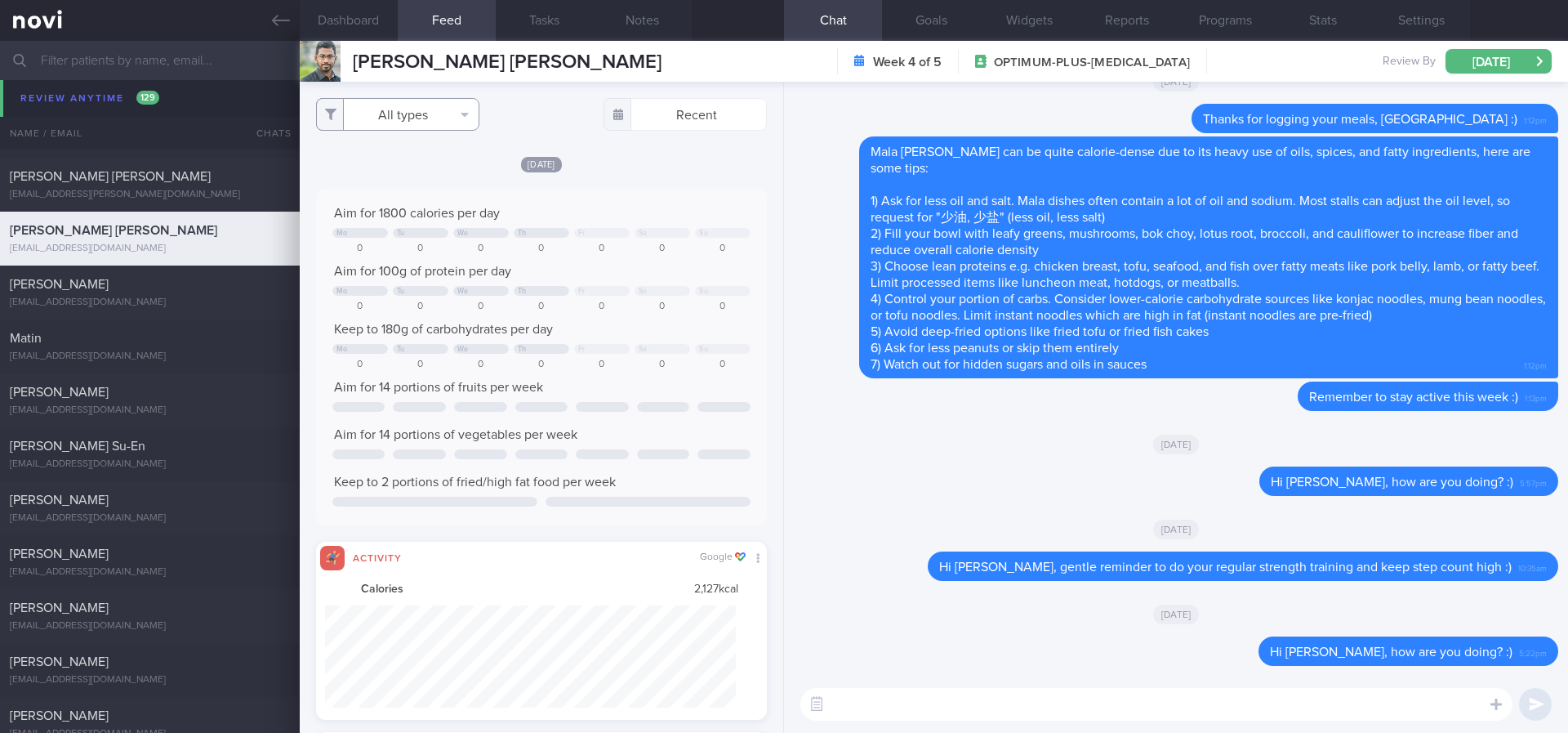
click at [429, 117] on button "All types" at bounding box center [398, 114] width 164 height 33
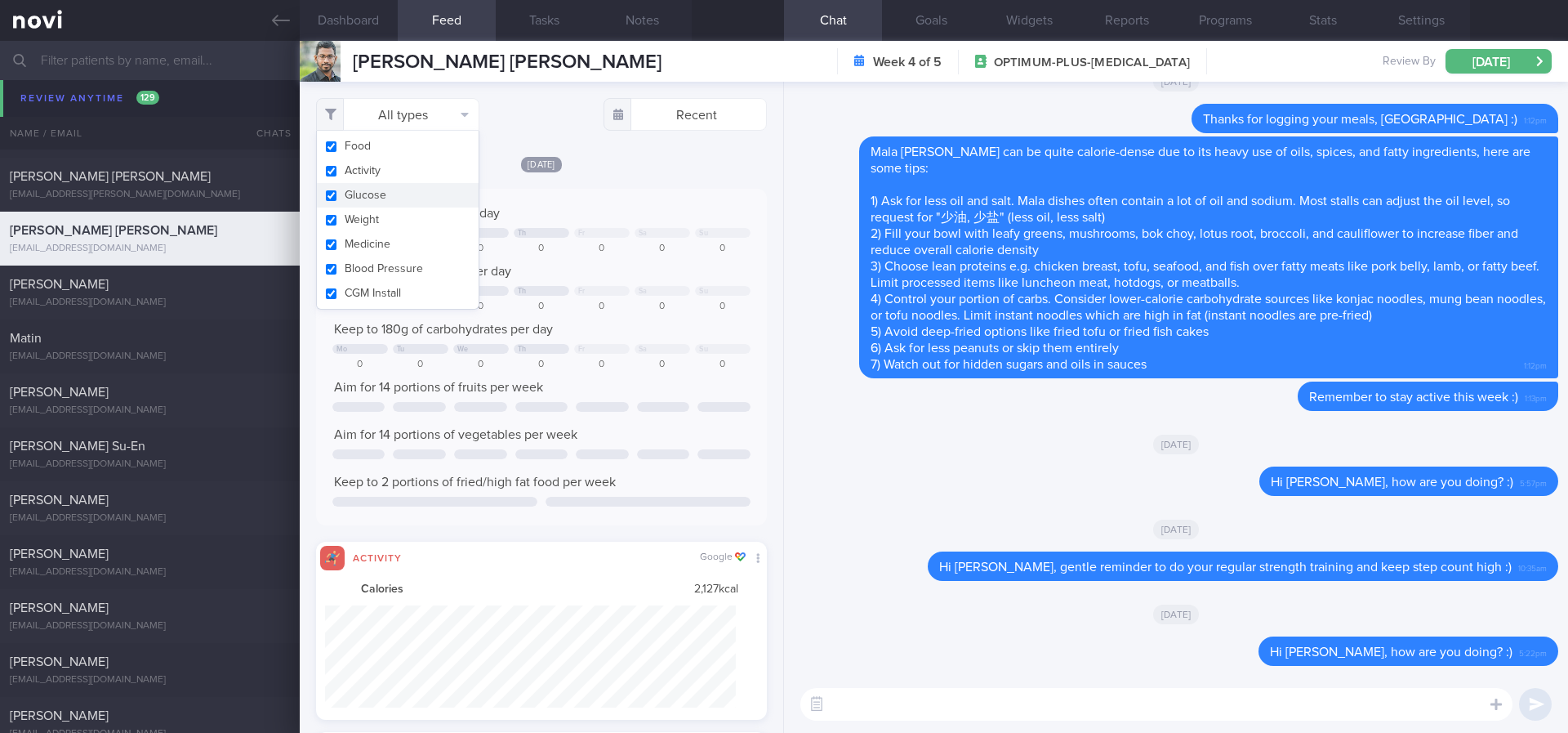
click at [410, 186] on button "Glucose" at bounding box center [398, 195] width 162 height 24
checkbox input "false"
click at [409, 169] on button "Activity" at bounding box center [398, 171] width 162 height 24
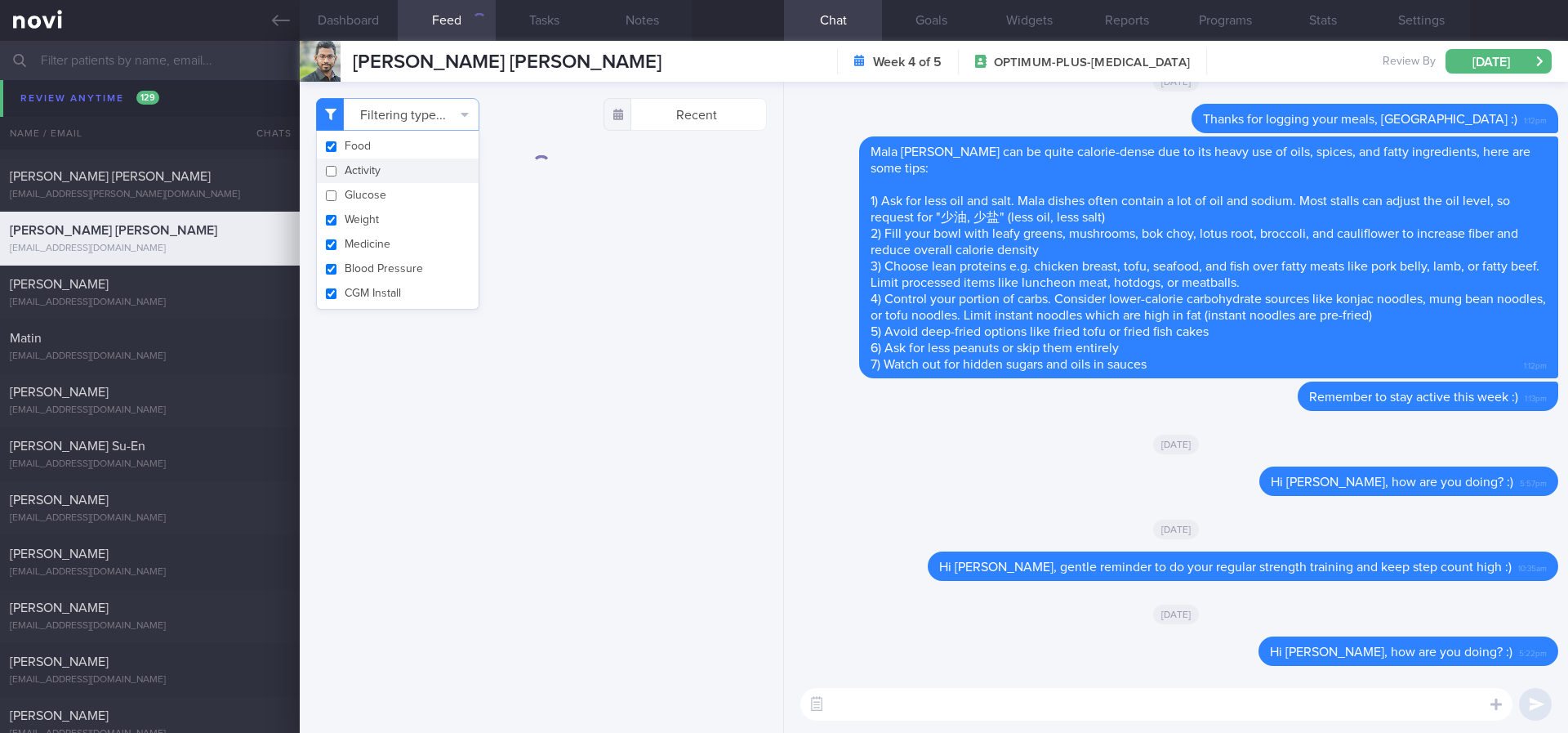
checkbox input "false"
click at [632, 240] on div "Filtering type... Food Activity Glucose Weight Medicine Blood Pressure CGM Inst…" at bounding box center [541, 407] width 484 height 651
click at [1114, 612] on textarea at bounding box center [1156, 704] width 712 height 33
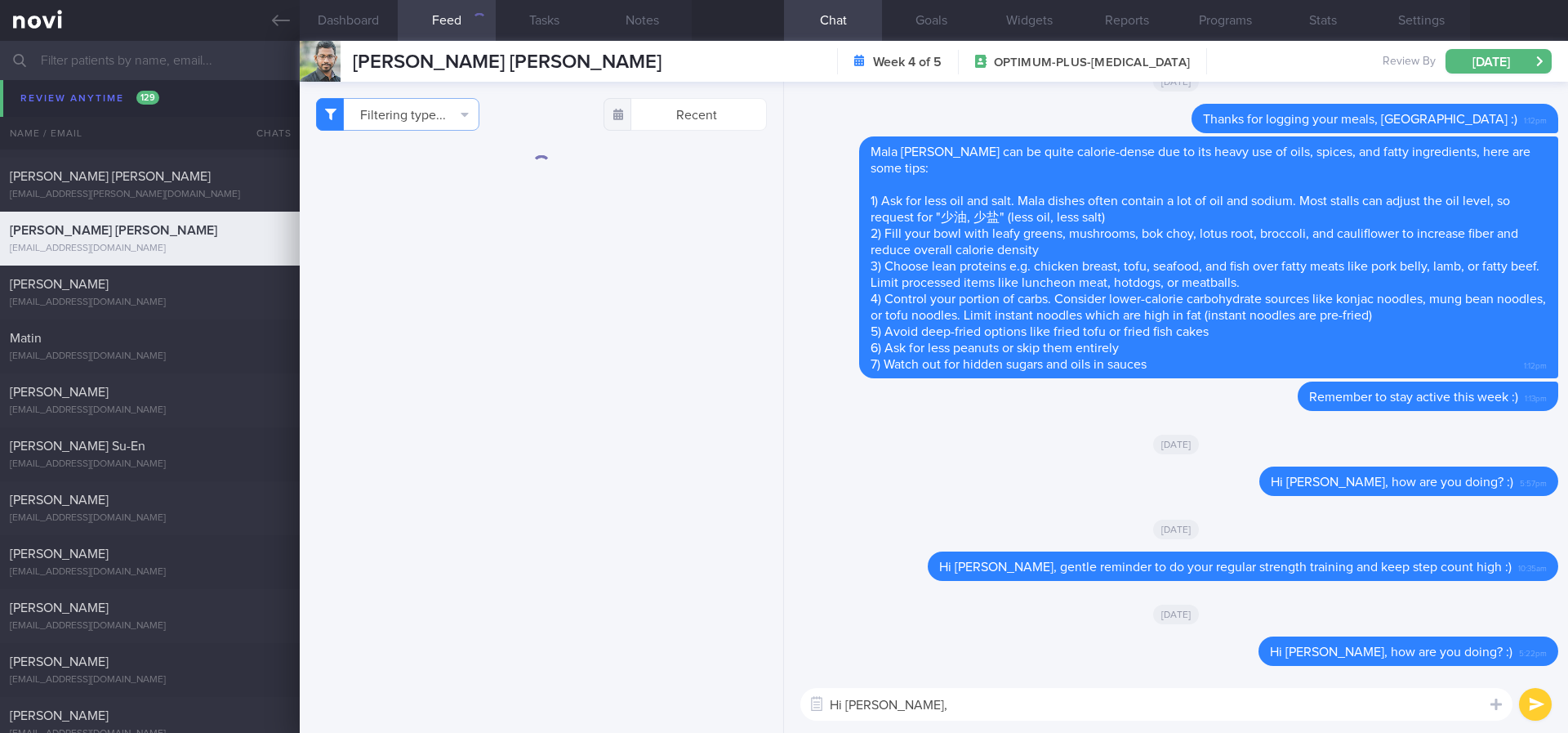
paste textarea "Gentle reminder to do your regular strength training and keep step count high"
type textarea "Hi Nipuna, Gentle reminder to do your regular strength training and keep step c…"
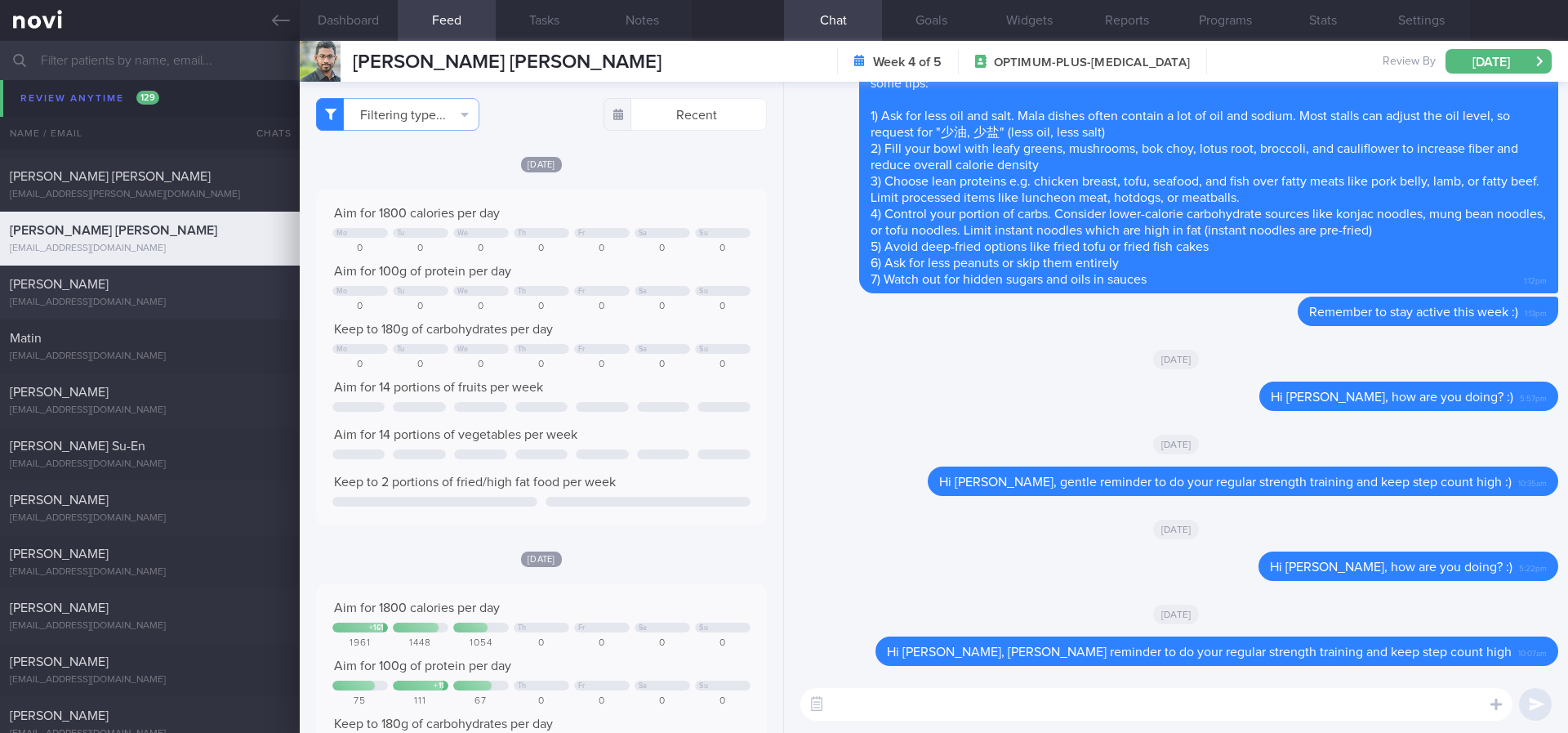
click at [150, 297] on div "kaurjay13@gmail.com" at bounding box center [150, 303] width 280 height 13
type input "tracked"
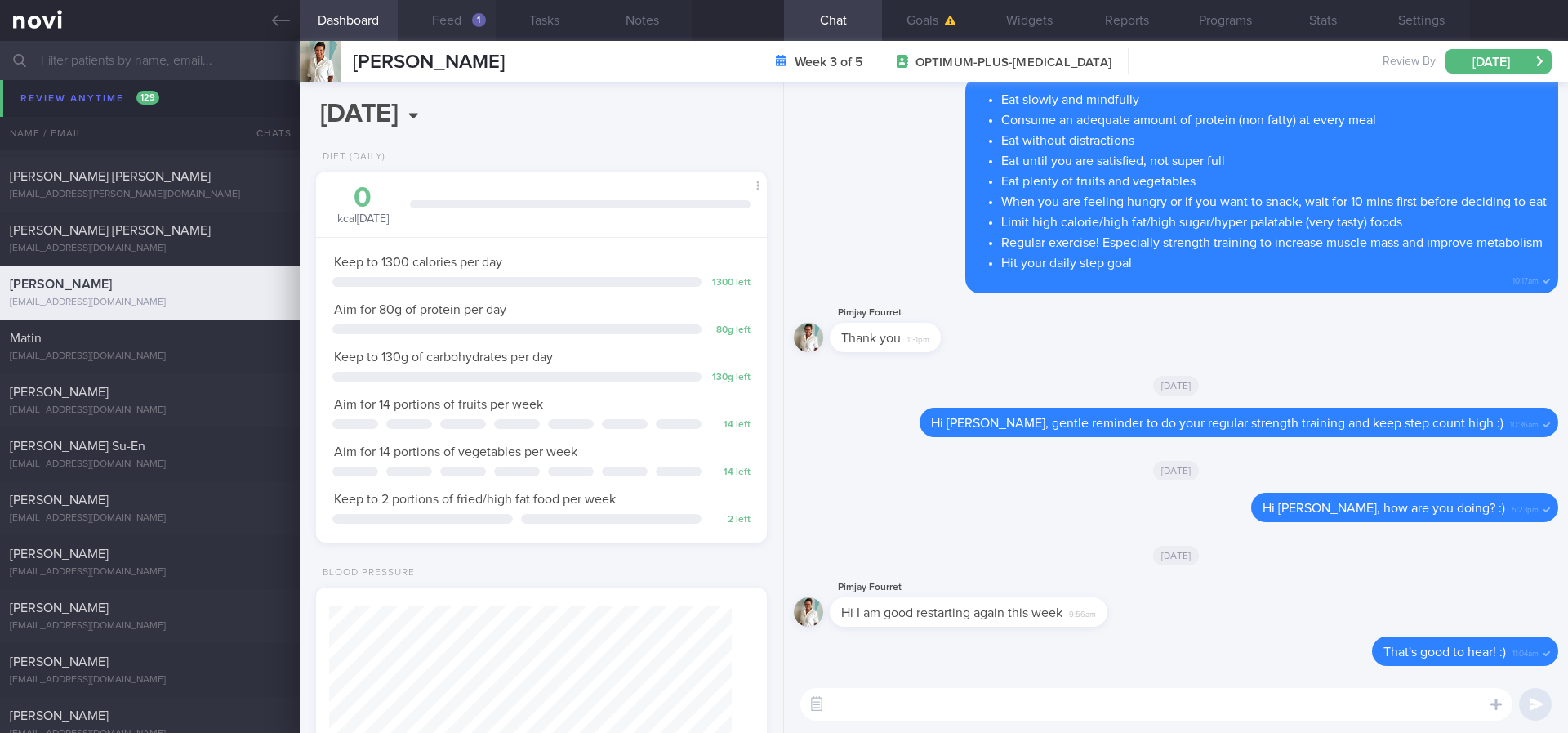
click at [462, 18] on button "Feed 1" at bounding box center [446, 20] width 98 height 41
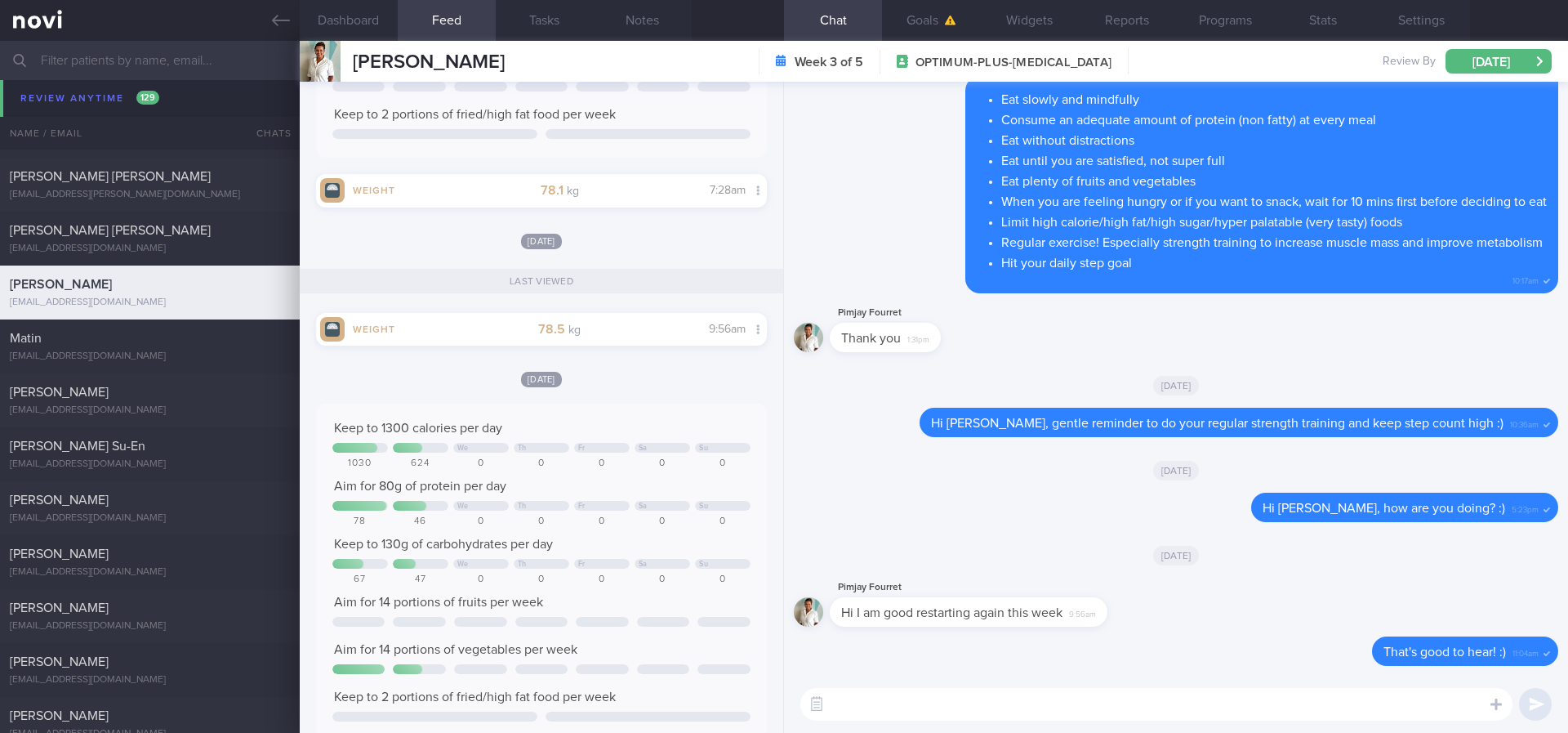
click at [953, 612] on textarea at bounding box center [1156, 704] width 712 height 33
paste textarea "Gentle reminder to do your regular strength training and keep step count high"
type textarea "Hi Pimjay, Gentle reminder to do your regular strength training and keep step c…"
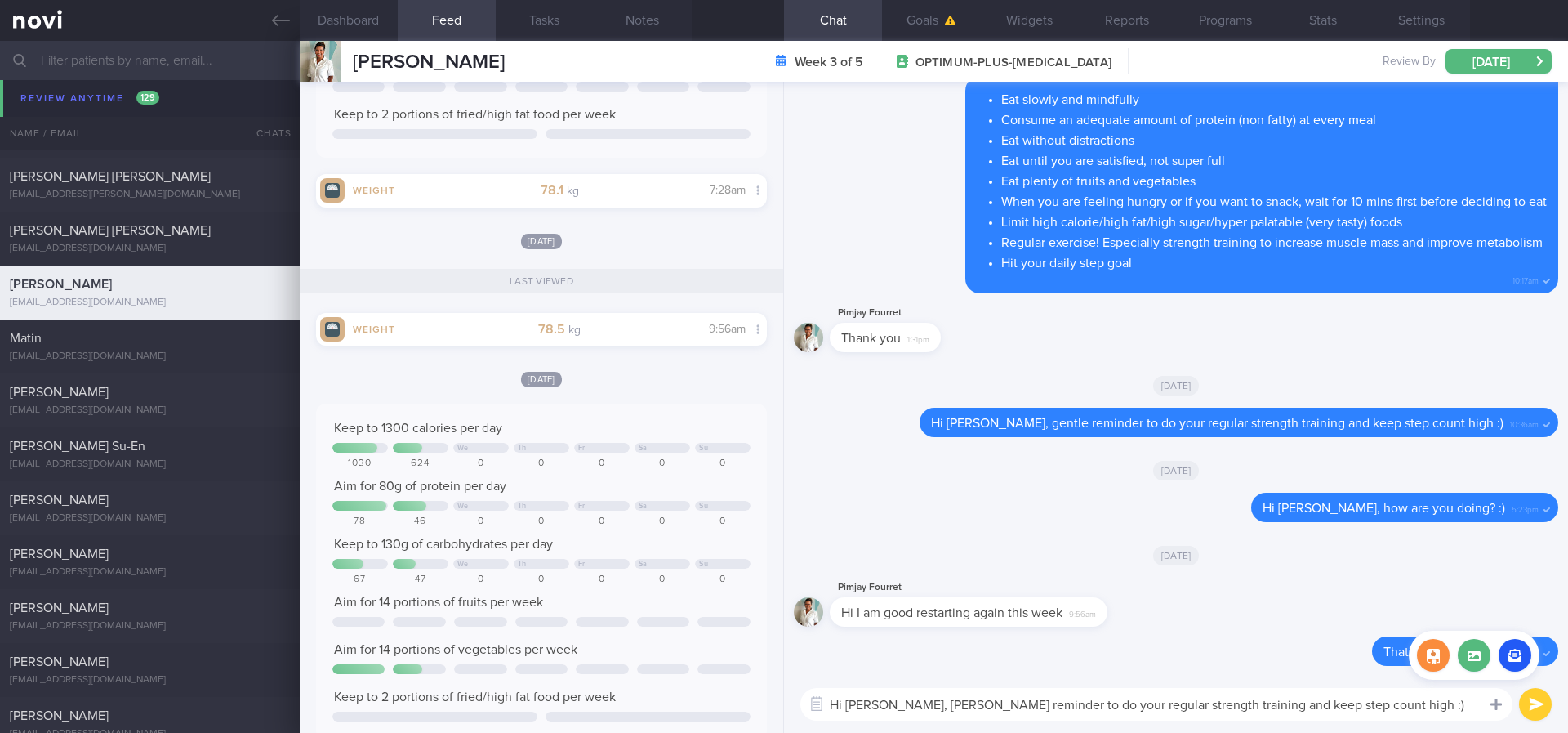
drag, startPoint x: 888, startPoint y: 703, endPoint x: 1503, endPoint y: 705, distance: 615.0
click at [1128, 612] on div "Chat Templates Admin CGM Weight Nutrition Physical Activity Infographics Articl…" at bounding box center [1175, 704] width 784 height 57
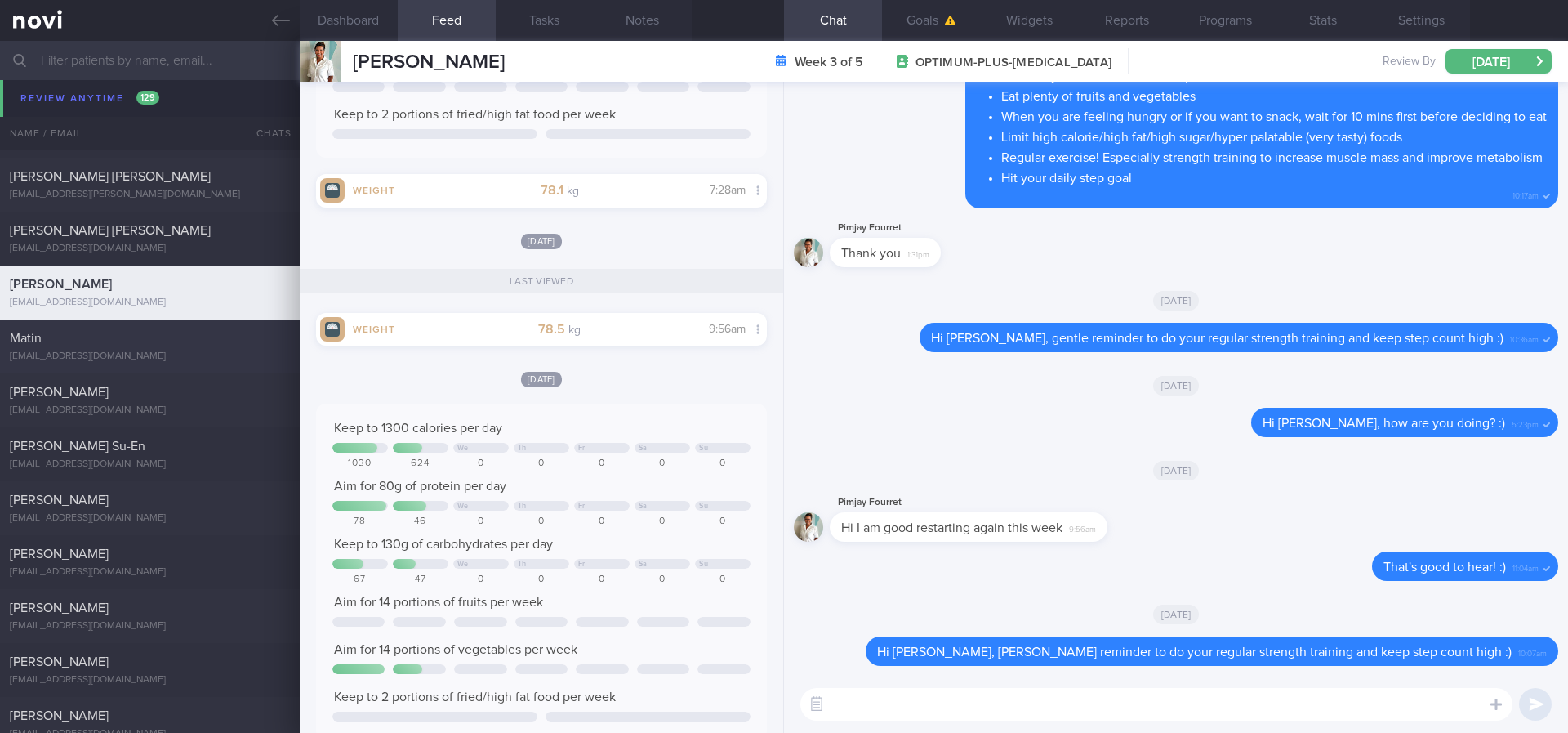
click at [186, 349] on div "Matin matinlee3zero@gmail.com" at bounding box center [150, 346] width 300 height 33
type input "Tracked. Matin. eGFR 66 ([DATE]), history of high creatinine"
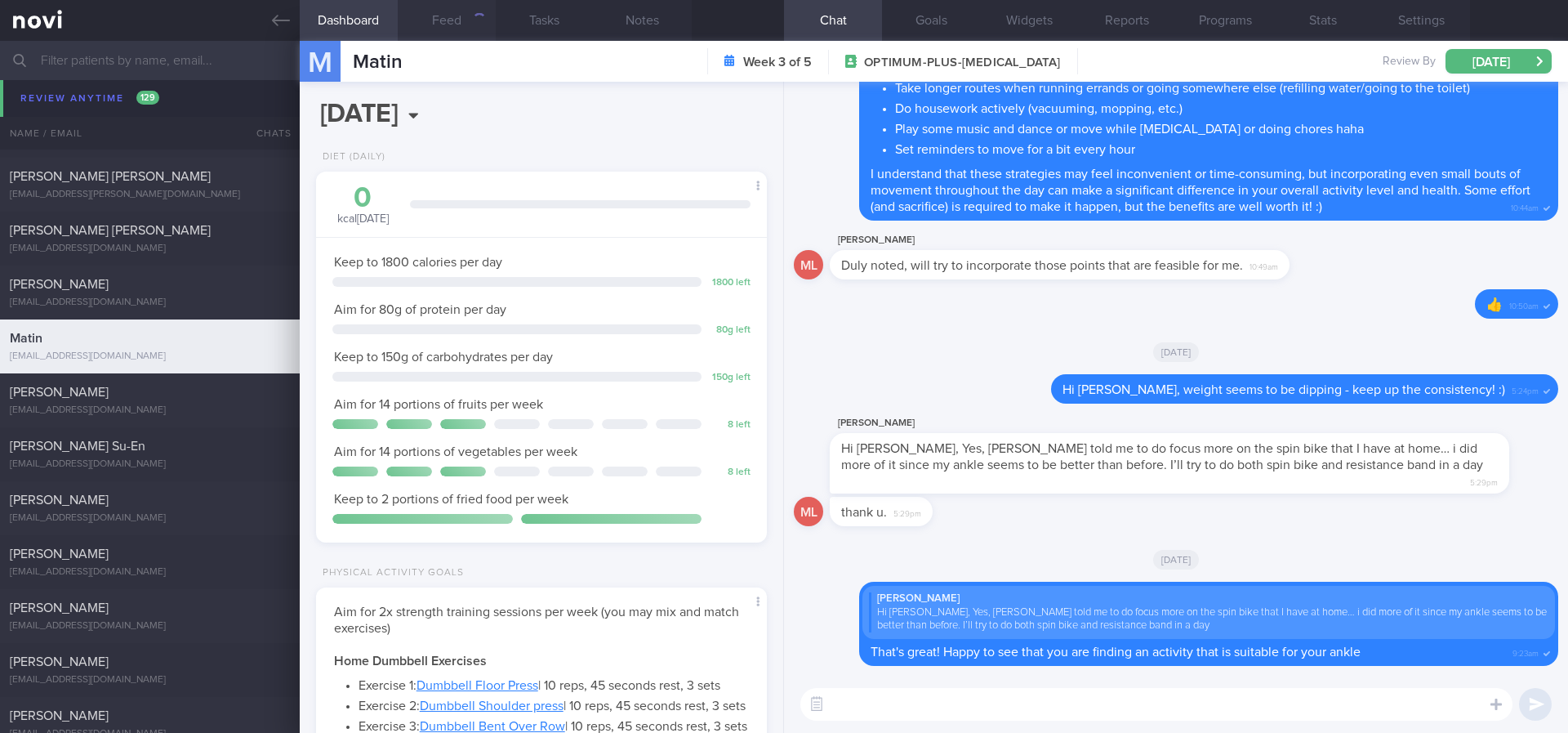
click at [469, 18] on button "Feed" at bounding box center [446, 20] width 98 height 41
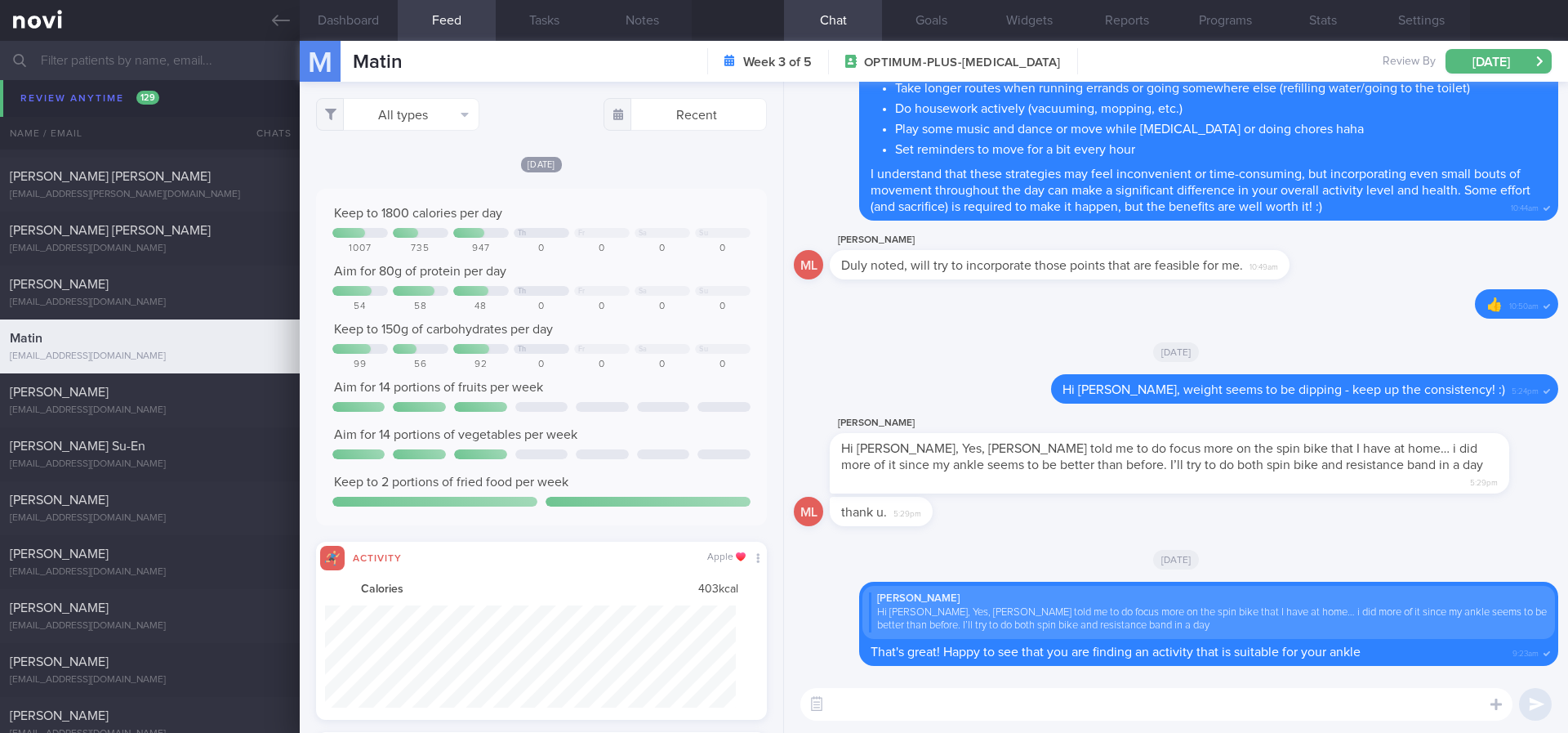
click at [889, 612] on textarea at bounding box center [1156, 704] width 712 height 33
paste textarea "Gentle reminder to do your regular strength training and keep step count high :)"
type textarea "Hi Matin, Gentle reminder to do your regular strength training and keep step co…"
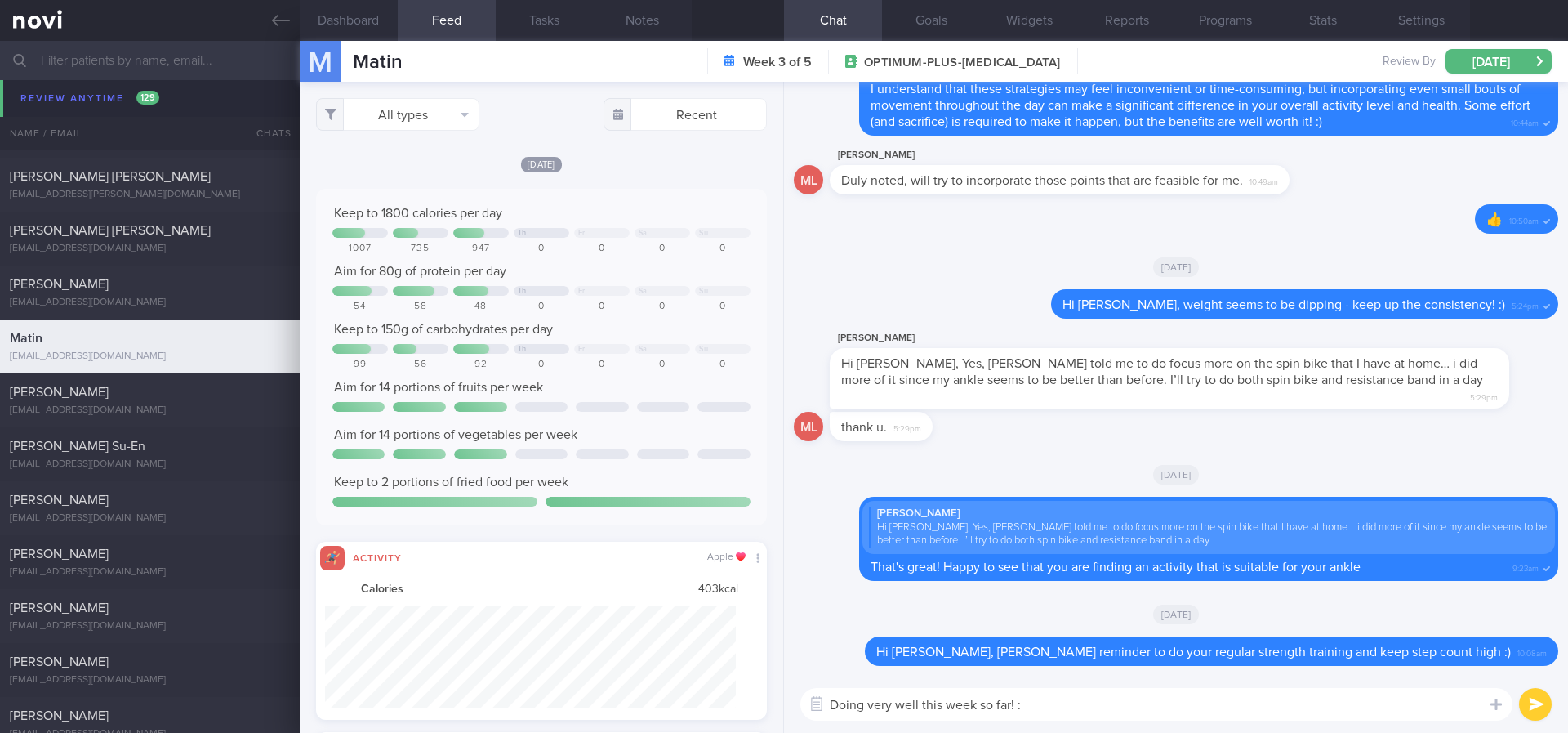
type textarea "Doing very well this week so far! :)"
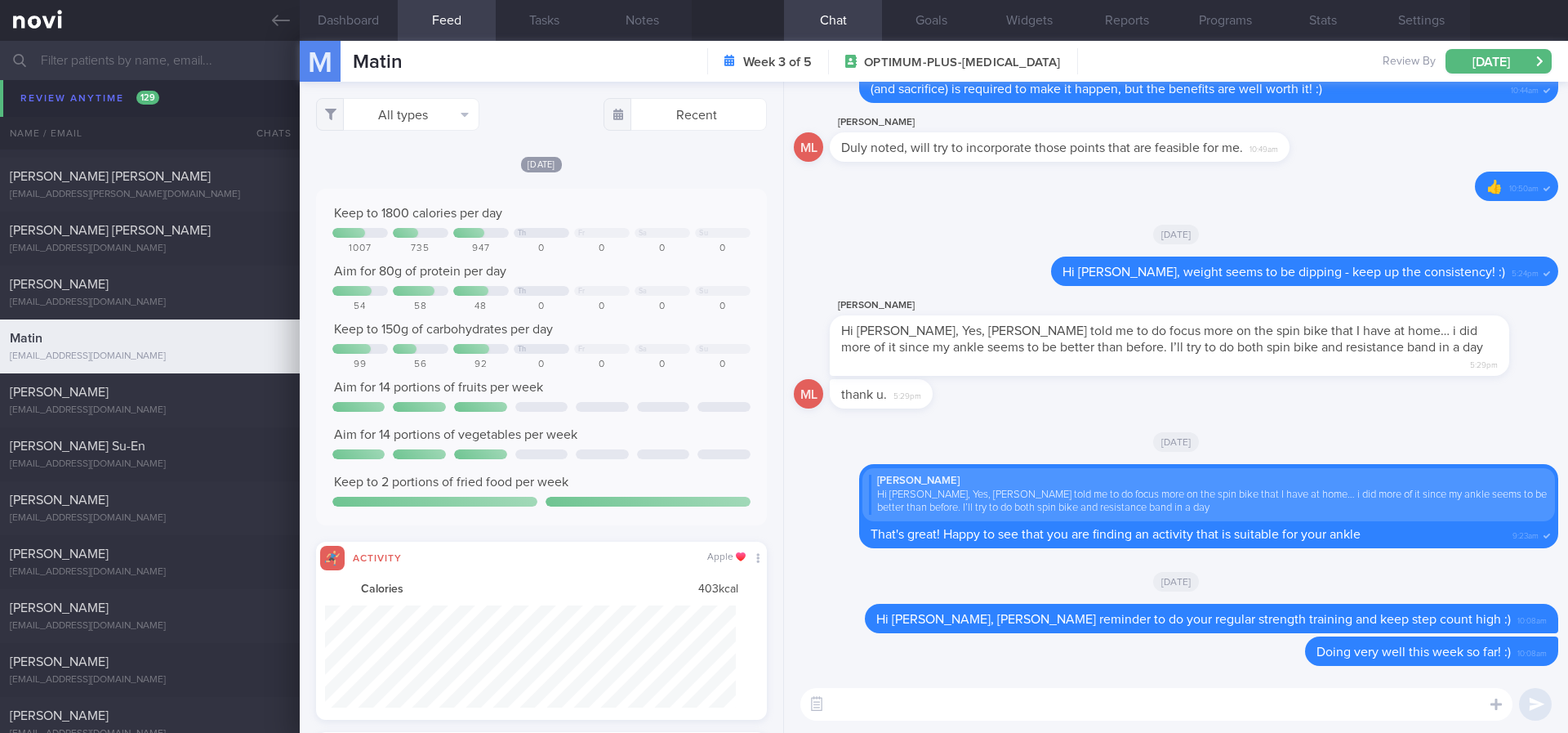
click at [230, 414] on div "shenandodiaocaprio@gmail.com" at bounding box center [150, 410] width 280 height 13
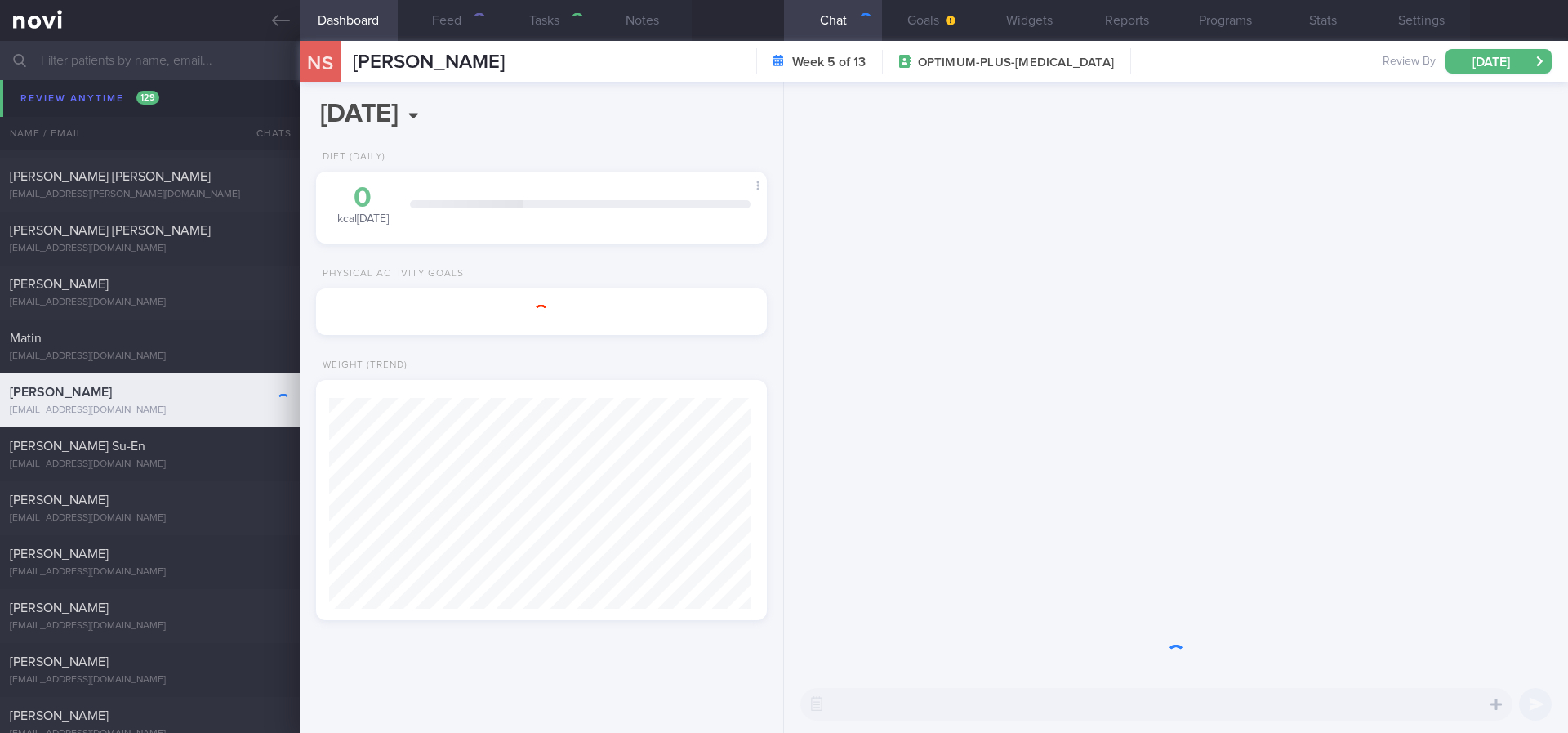
type input "Tracked. non compliant. gout trigger: peanuts. poor nutrition knowledge"
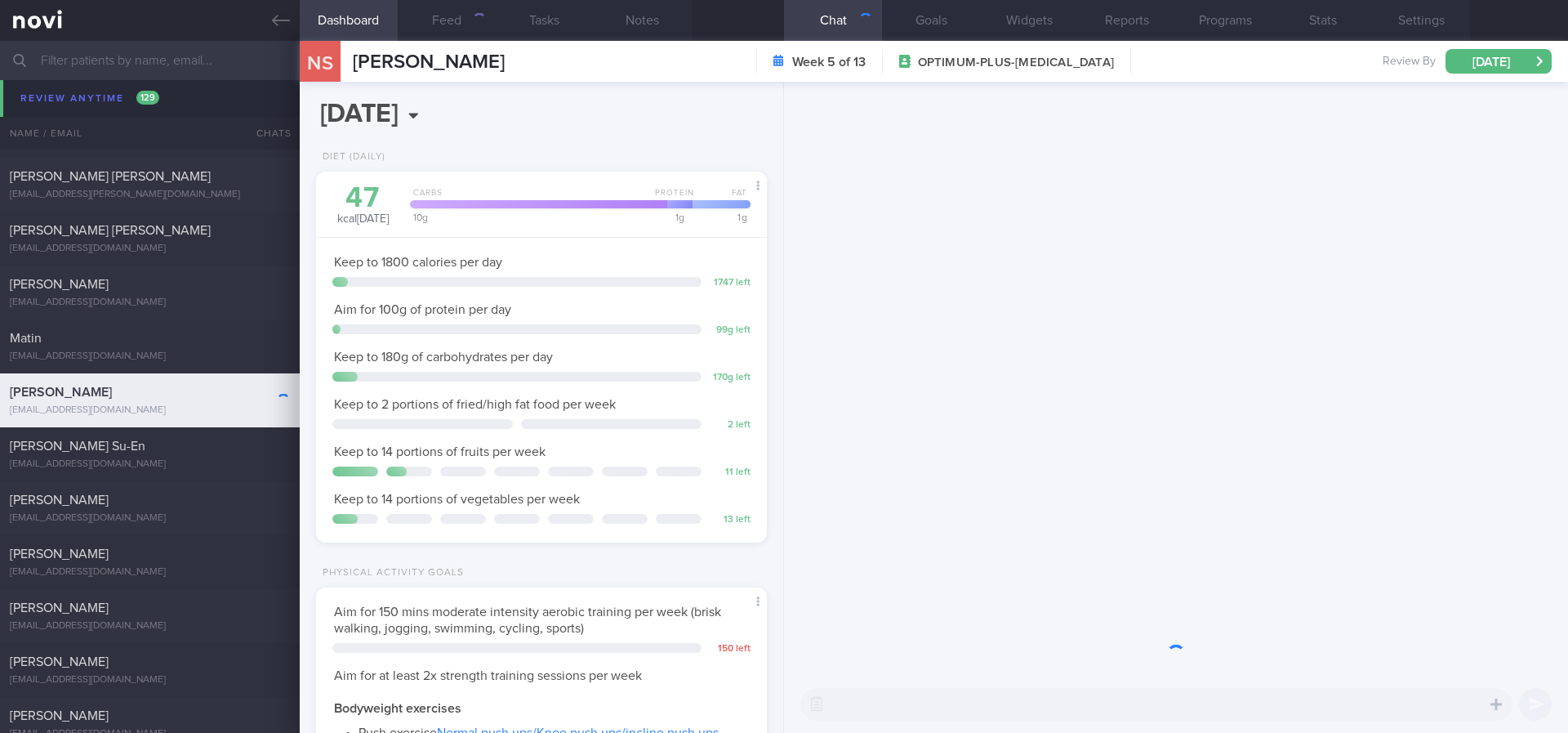
scroll to position [225, 403]
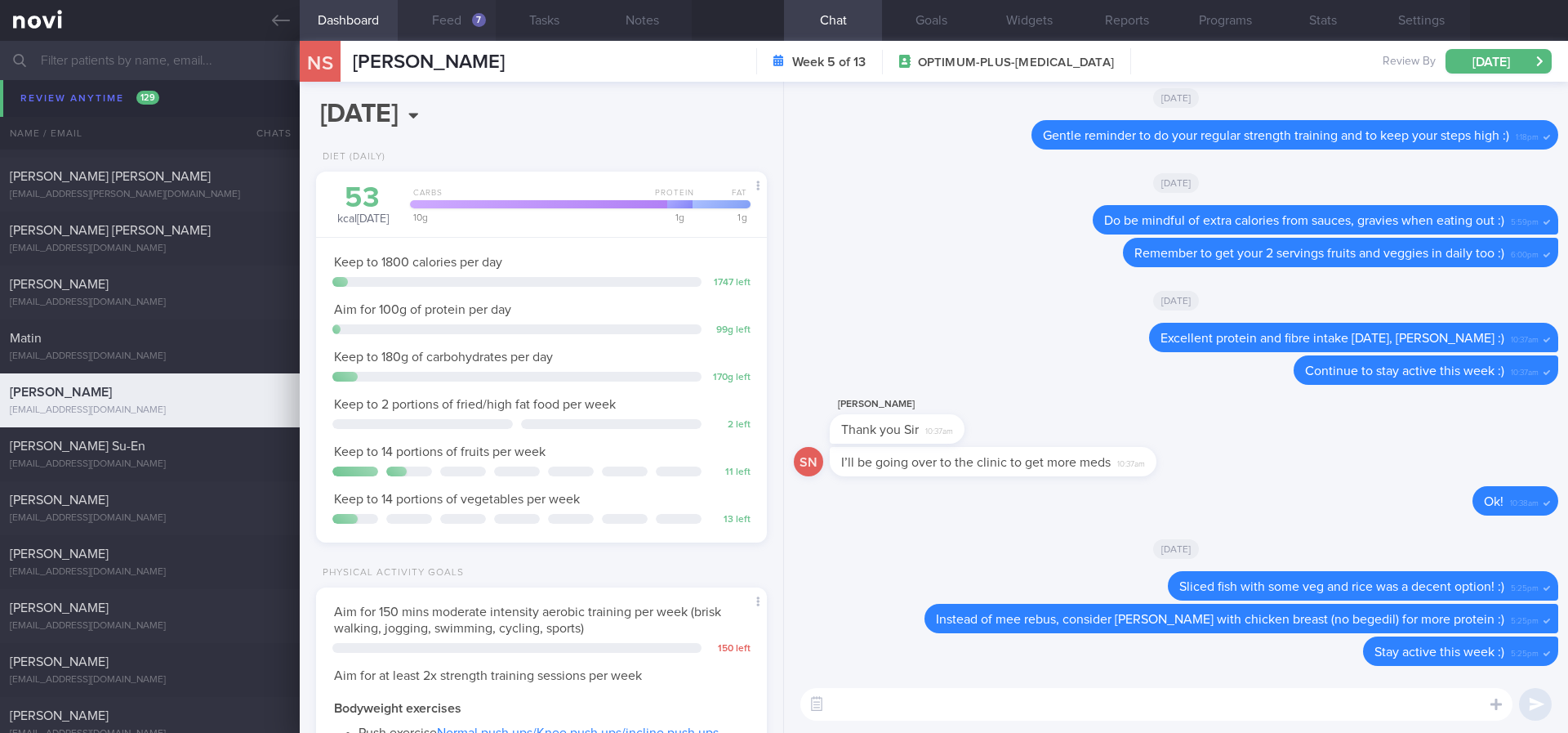
click at [464, 20] on button "Feed 7" at bounding box center [446, 20] width 98 height 41
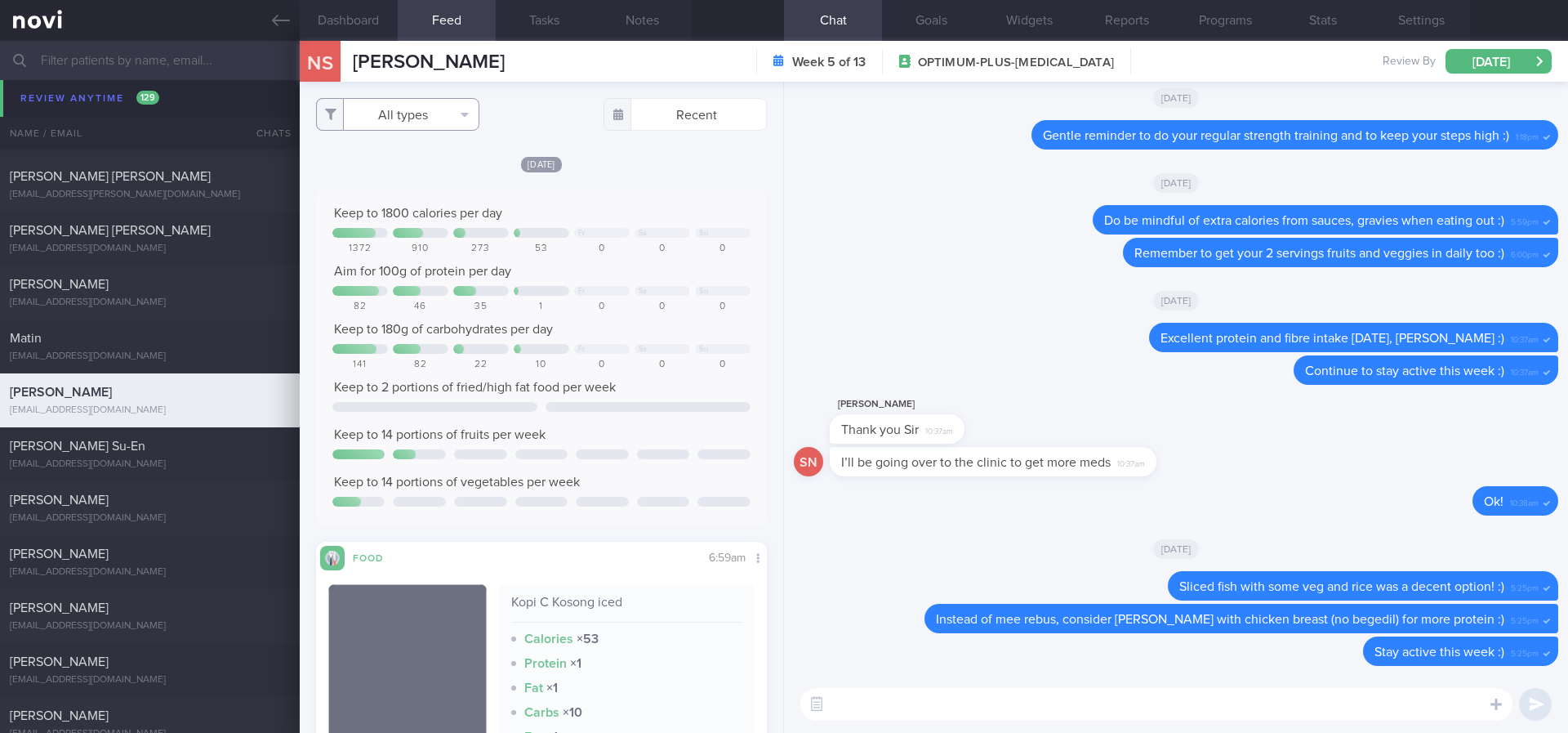
click at [442, 118] on button "All types" at bounding box center [398, 114] width 164 height 33
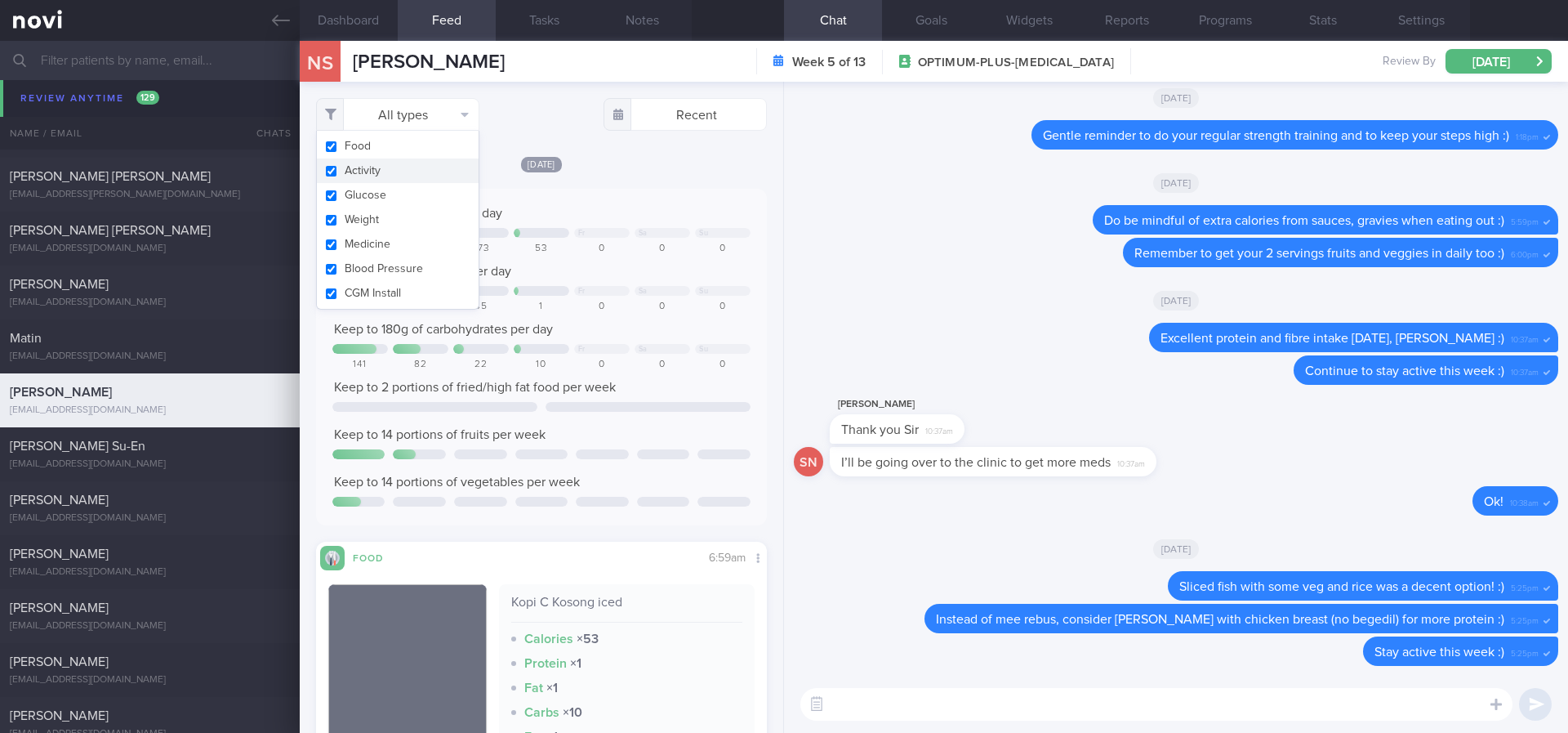
click at [369, 171] on button "Activity" at bounding box center [398, 171] width 162 height 24
checkbox input "false"
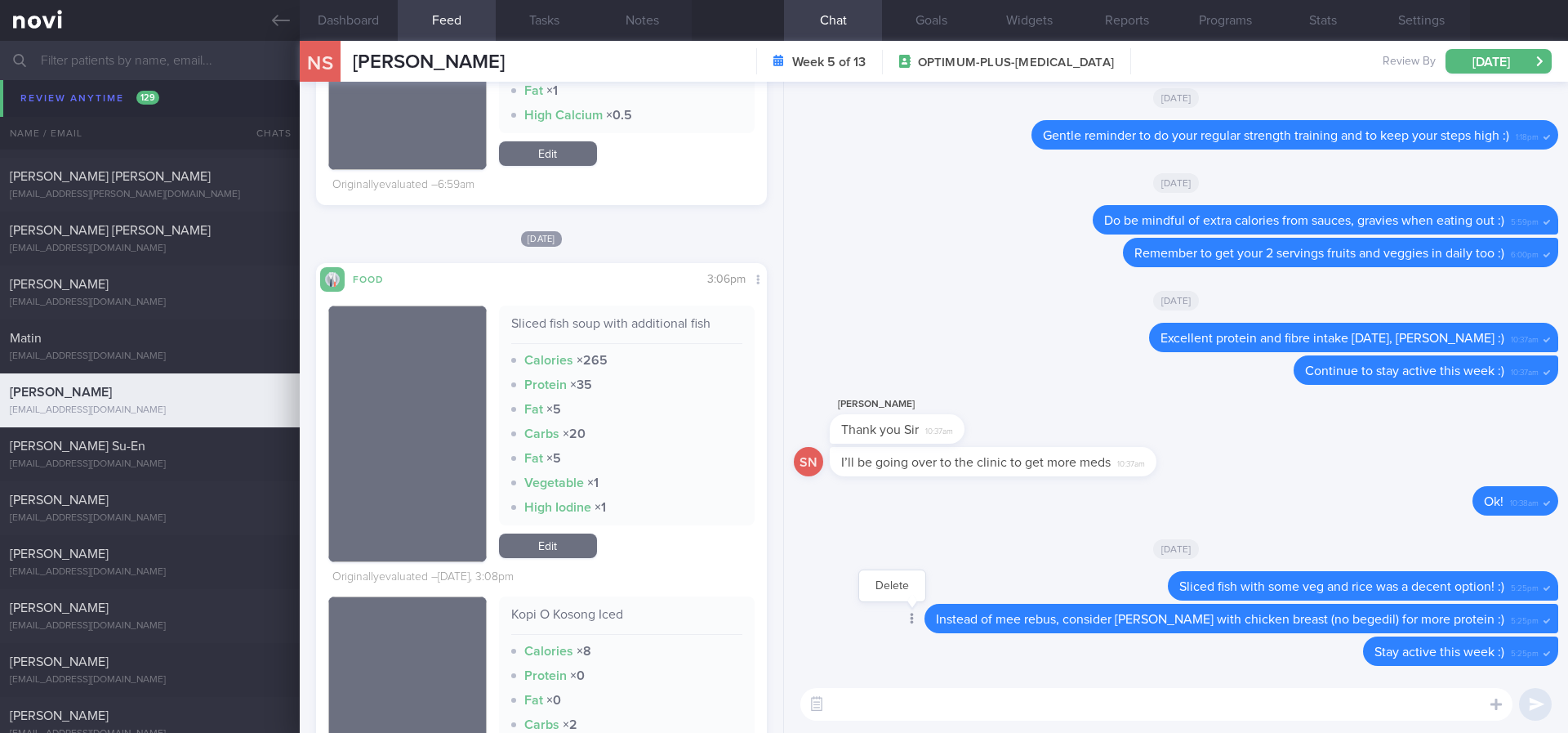
scroll to position [736, 0]
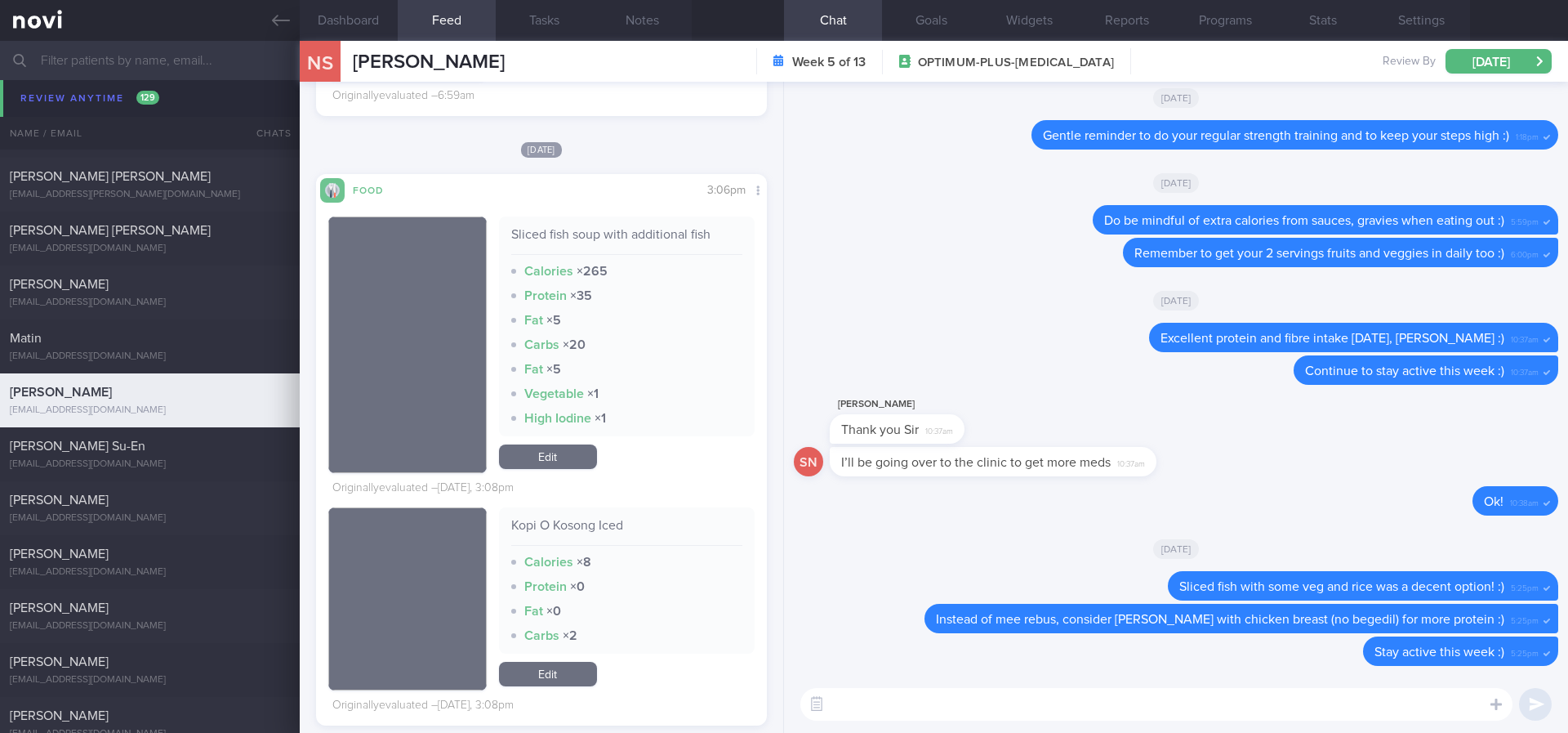
click at [953, 612] on textarea at bounding box center [1156, 704] width 712 height 33
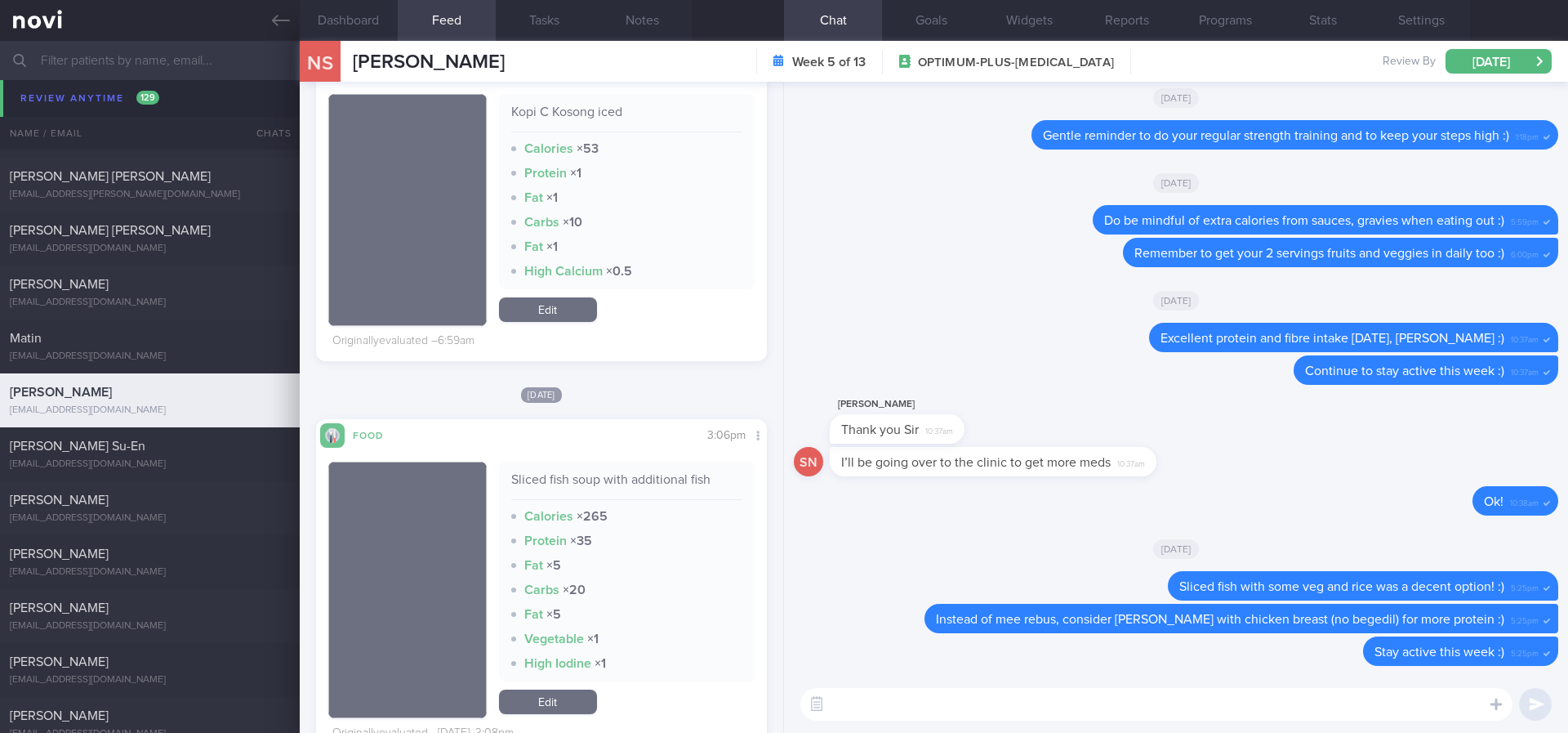
scroll to position [613, 0]
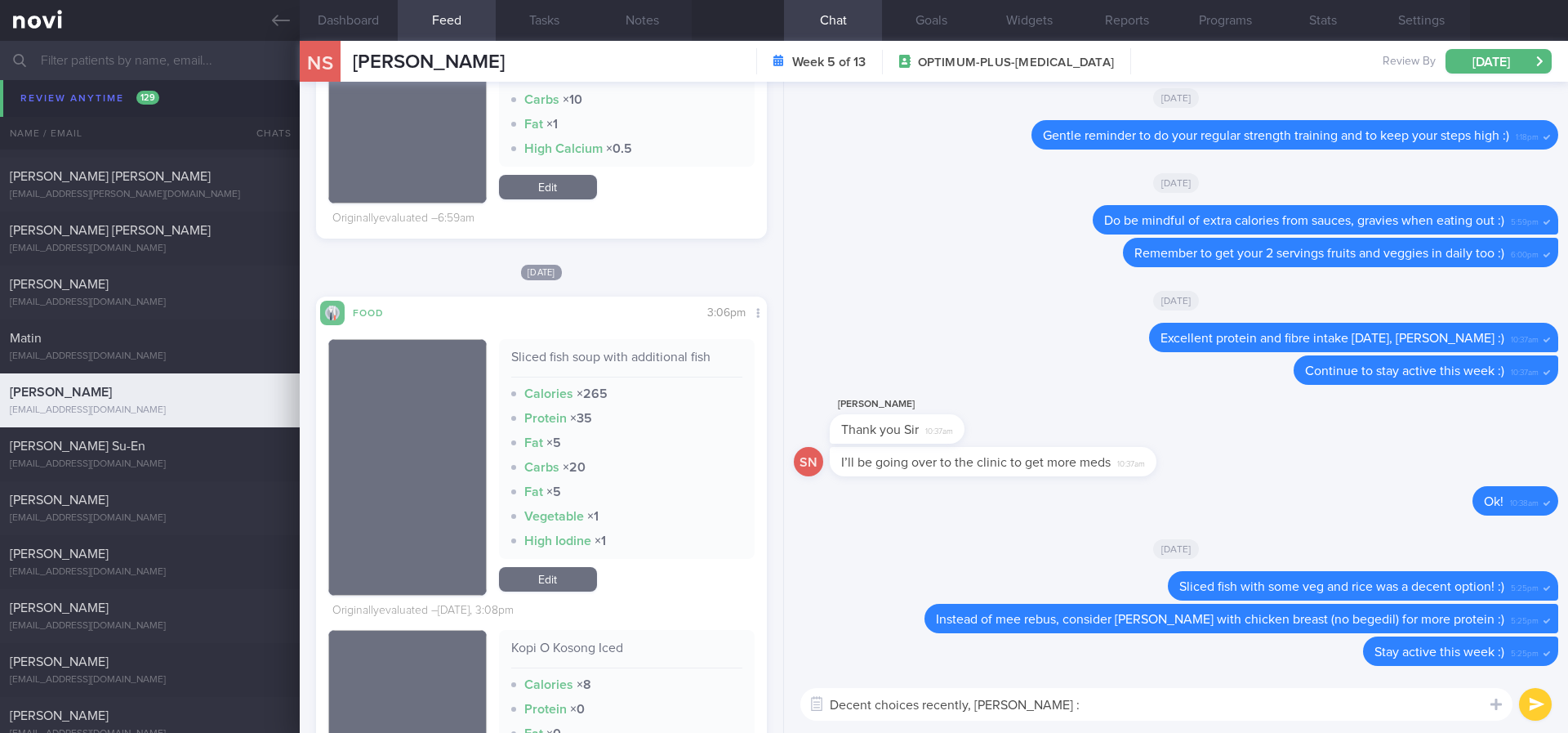
type textarea "Decent choices recently, Mr Shen :)"
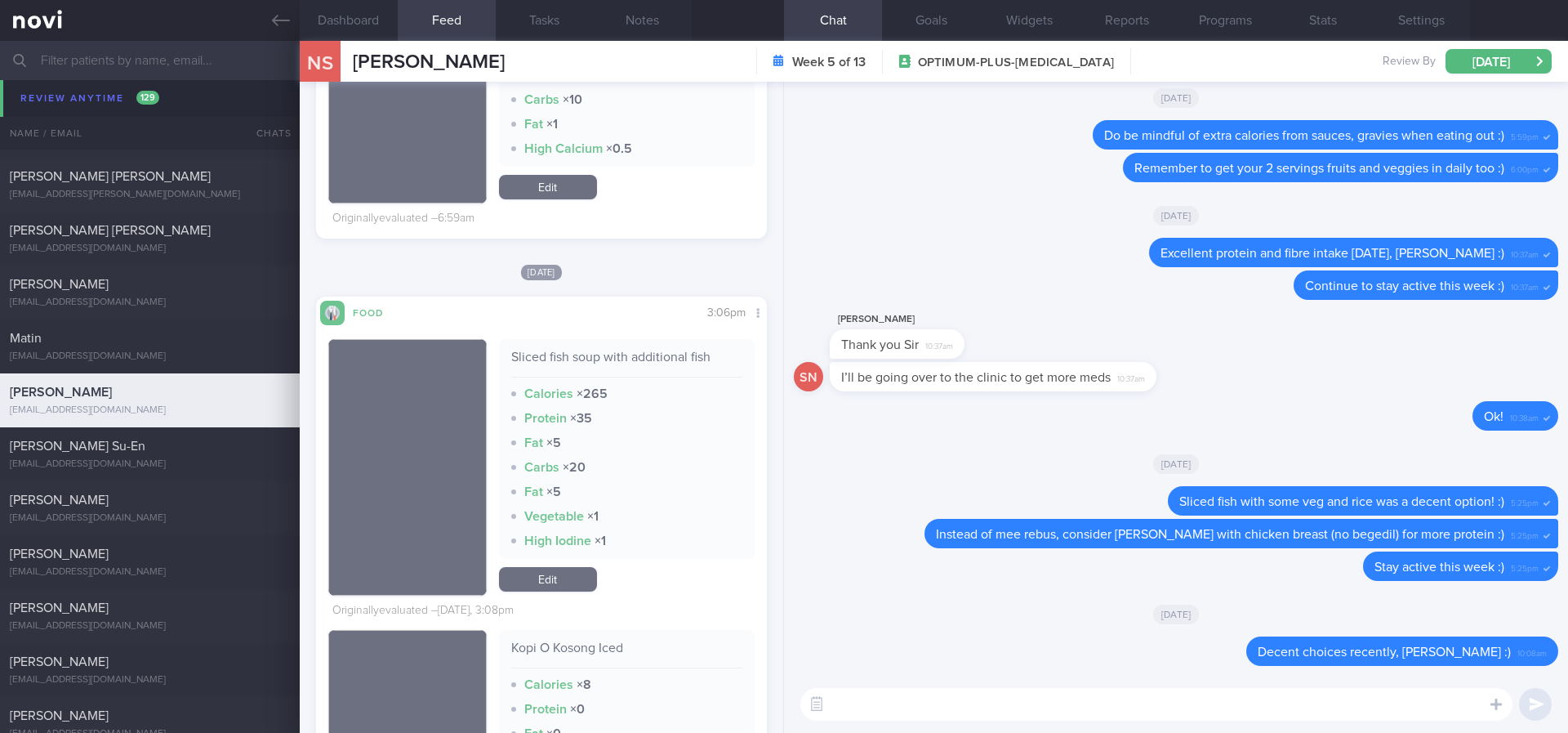
paste textarea "Gentle reminder to do your regular strength training and keep step count high :)"
type textarea "Gentle reminder to do your regular strength training and keep step count high :)"
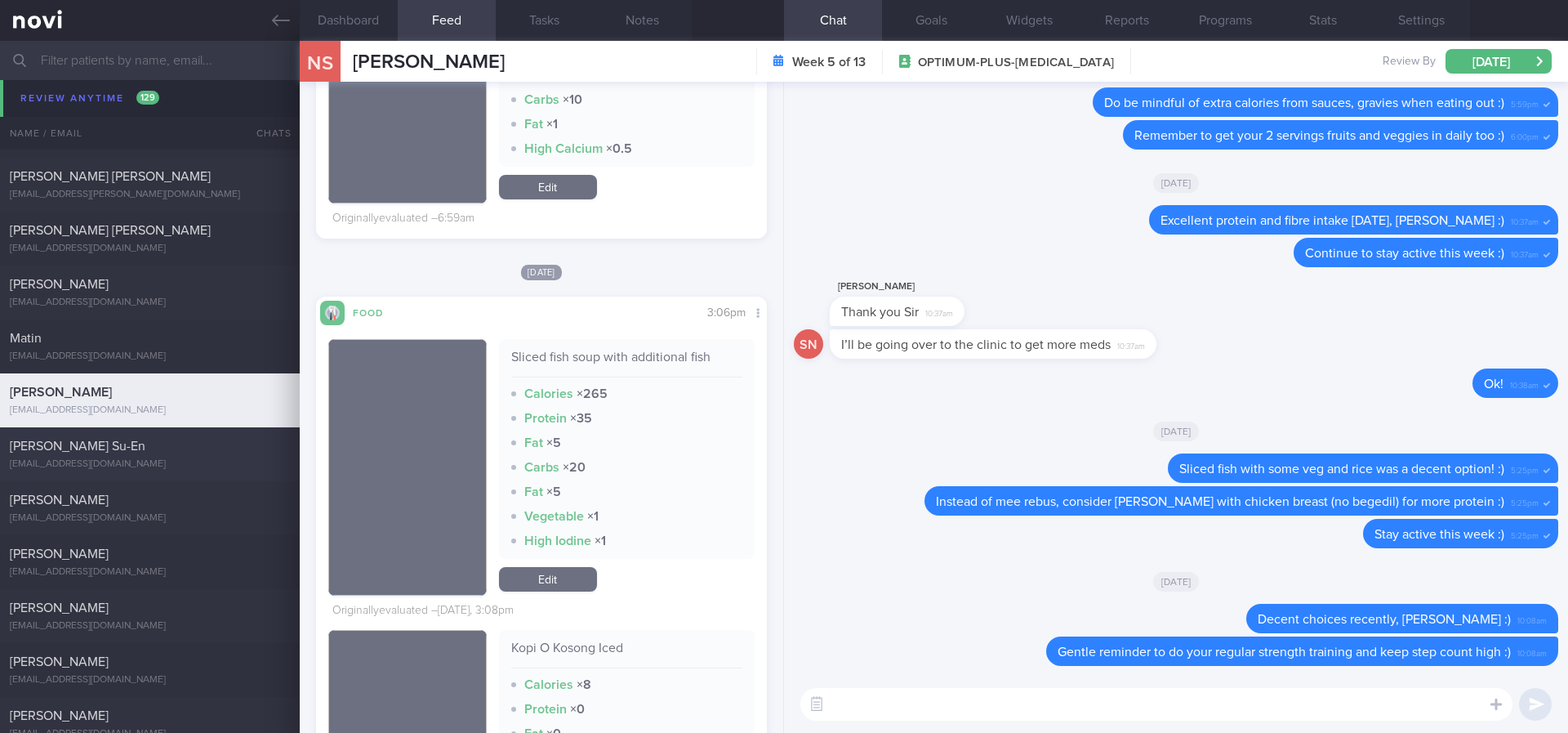
click at [180, 450] on div "Kristi-Ann Ong Su-En" at bounding box center [148, 446] width 276 height 17
type input "Tracked. Weight 63.5kg (BMI 24.5), aiming for 55kg"
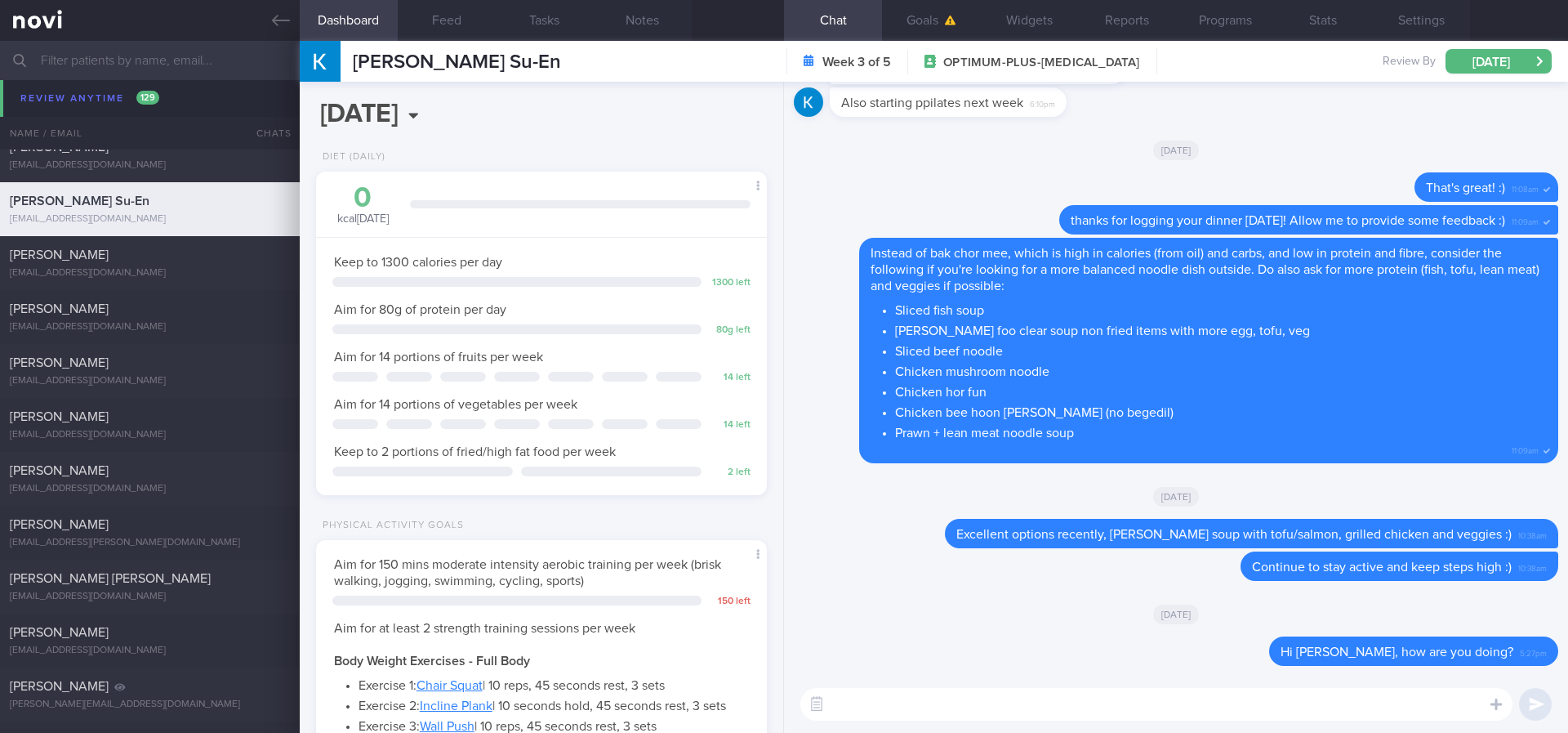
click at [999, 612] on textarea at bounding box center [1156, 704] width 712 height 33
paste textarea "Gentle reminder to do your regular strength training and keep step count high :)"
type textarea "Hi Kristi, Gentle reminder to do your regular strength training and keep step c…"
click at [457, 25] on button "Feed" at bounding box center [446, 20] width 98 height 41
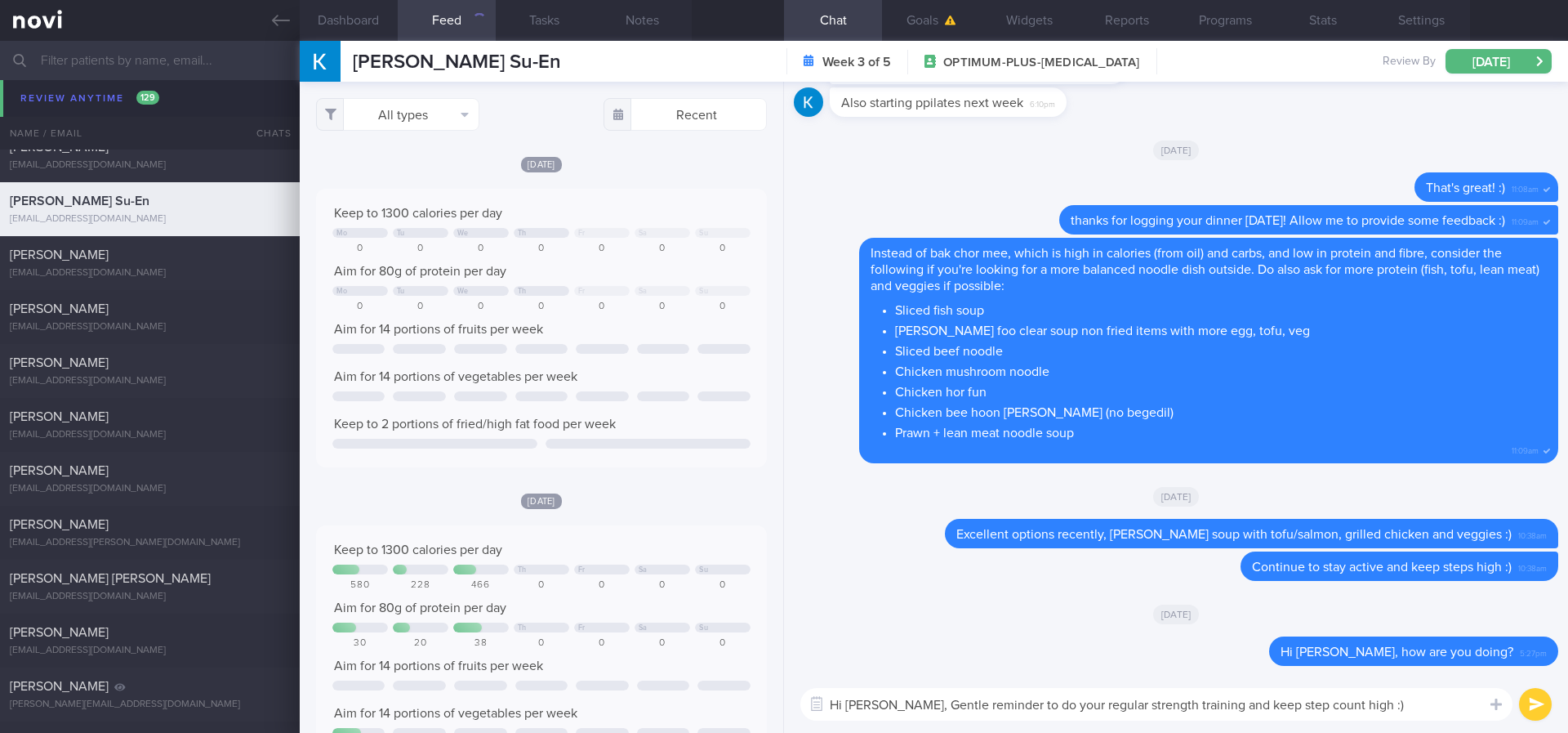
click at [1029, 612] on textarea "Hi Kristi, Gentle reminder to do your regular strength training and keep step c…" at bounding box center [1156, 704] width 712 height 33
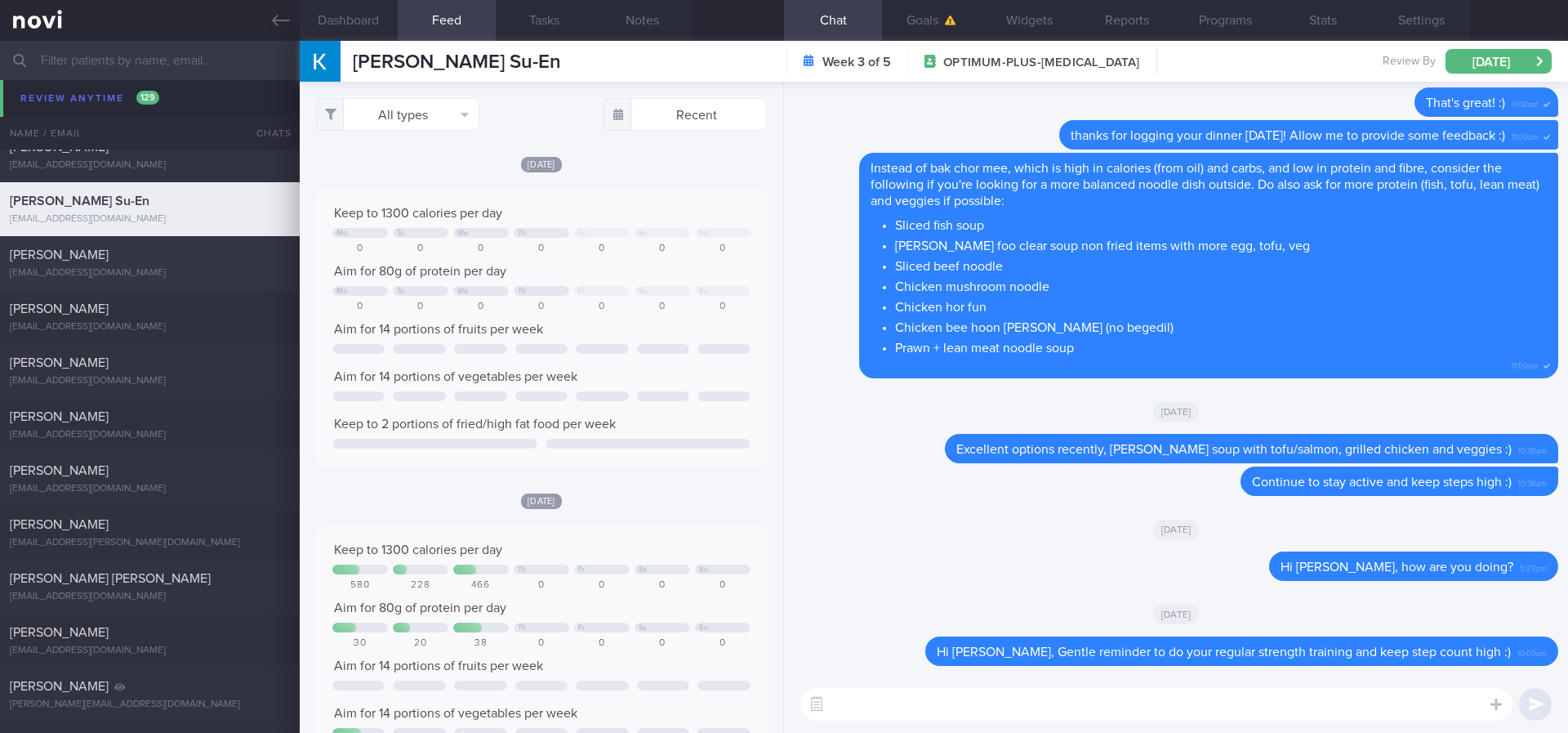
click at [201, 268] on div "samleechoonchin@gmail.com" at bounding box center [150, 273] width 280 height 13
type input "Tracked. Sam. Libre, on Yolofoods for dinner"
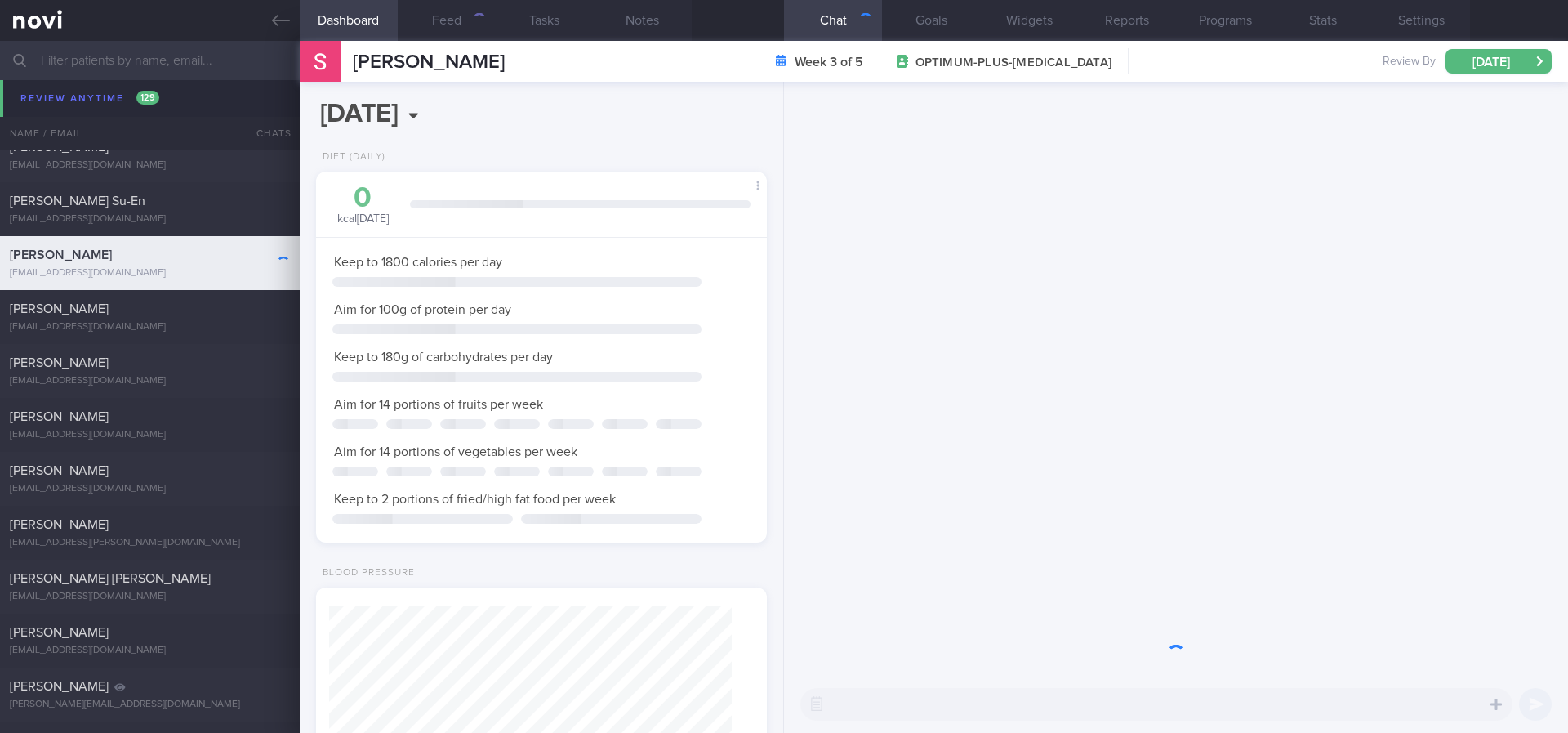
scroll to position [201, 403]
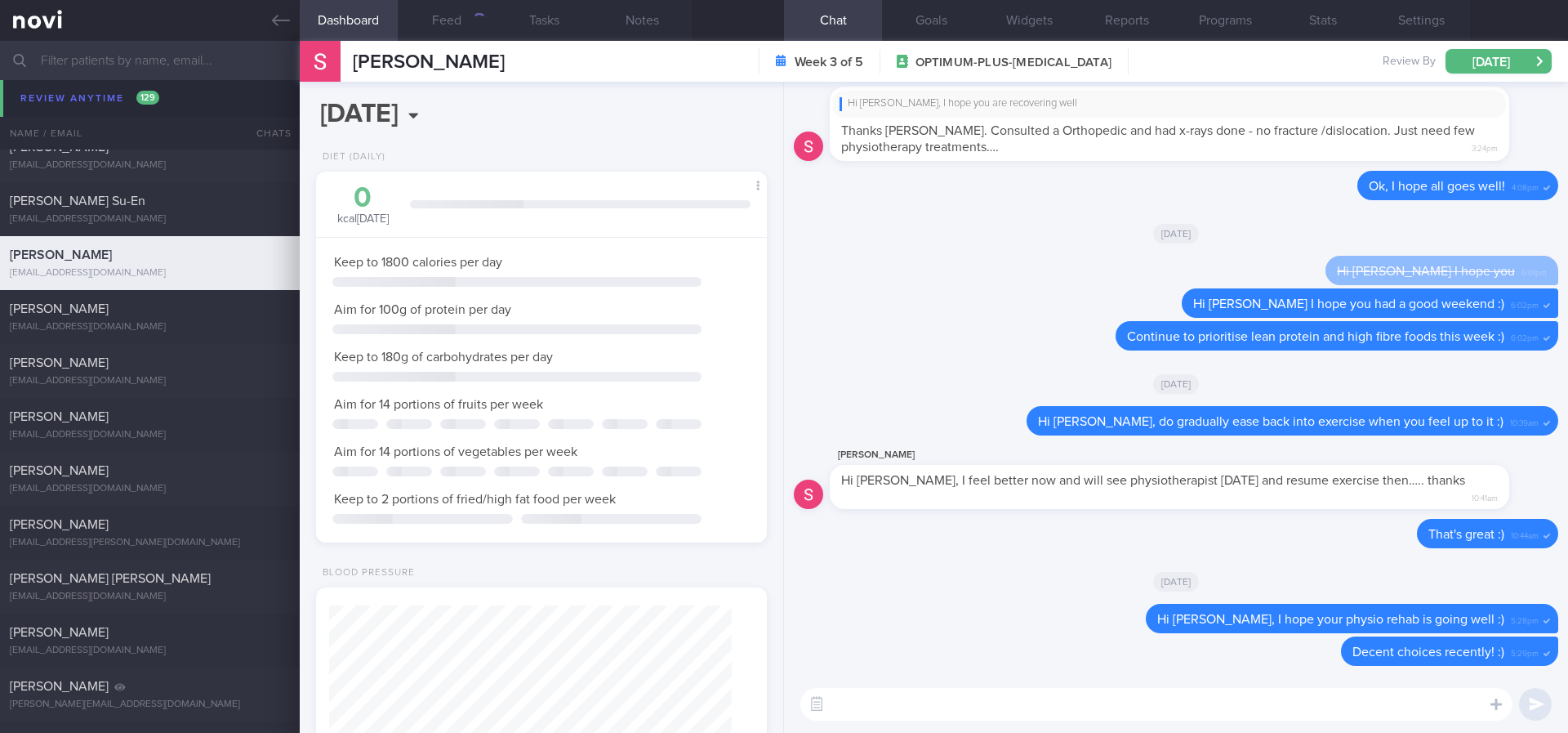
click at [876, 612] on textarea at bounding box center [1156, 704] width 712 height 33
click at [872, 612] on textarea at bounding box center [1156, 704] width 712 height 33
click at [909, 612] on textarea "Hi Sam," at bounding box center [1156, 704] width 712 height 33
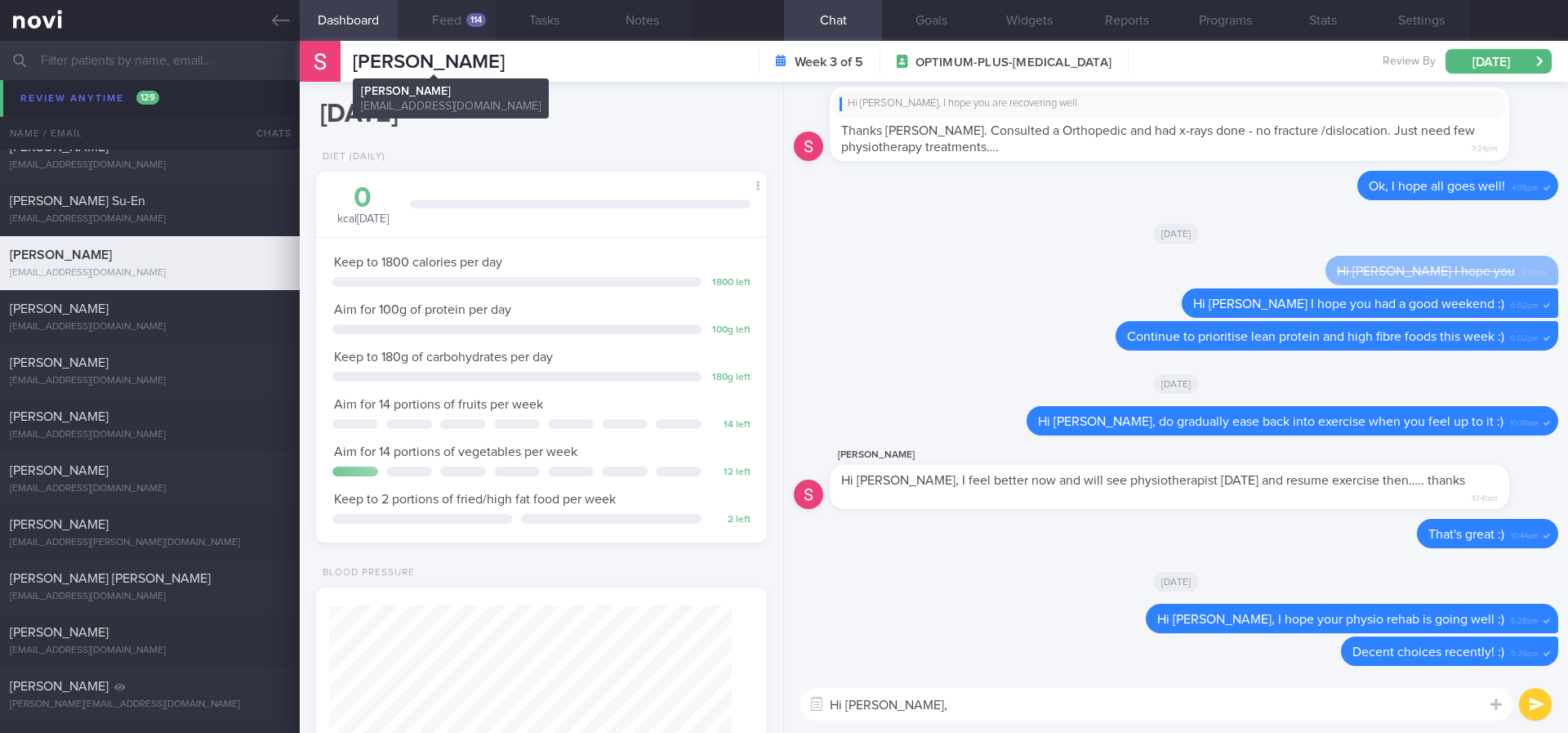
type textarea "Hi Sam,"
click at [466, 31] on button "Feed 114" at bounding box center [446, 20] width 98 height 41
click at [474, 28] on button "Feed 114" at bounding box center [446, 20] width 98 height 41
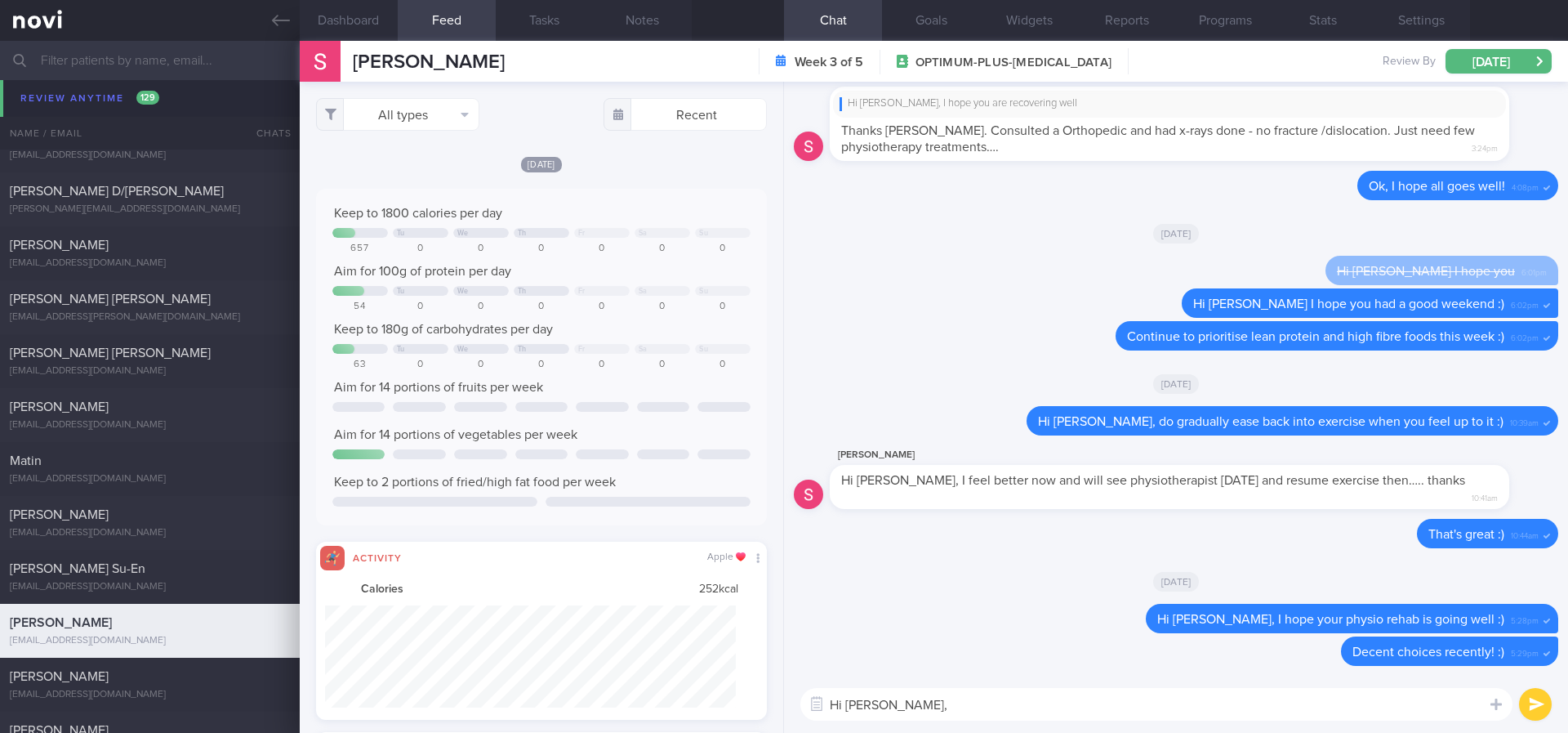
scroll to position [816906, 816180]
click at [414, 112] on button "All types" at bounding box center [398, 114] width 164 height 33
click at [372, 169] on button "Activity" at bounding box center [398, 171] width 162 height 24
click at [599, 216] on div "Keep to 1800 calories per day" at bounding box center [541, 213] width 418 height 17
click at [141, 465] on div "Matin" at bounding box center [148, 461] width 276 height 17
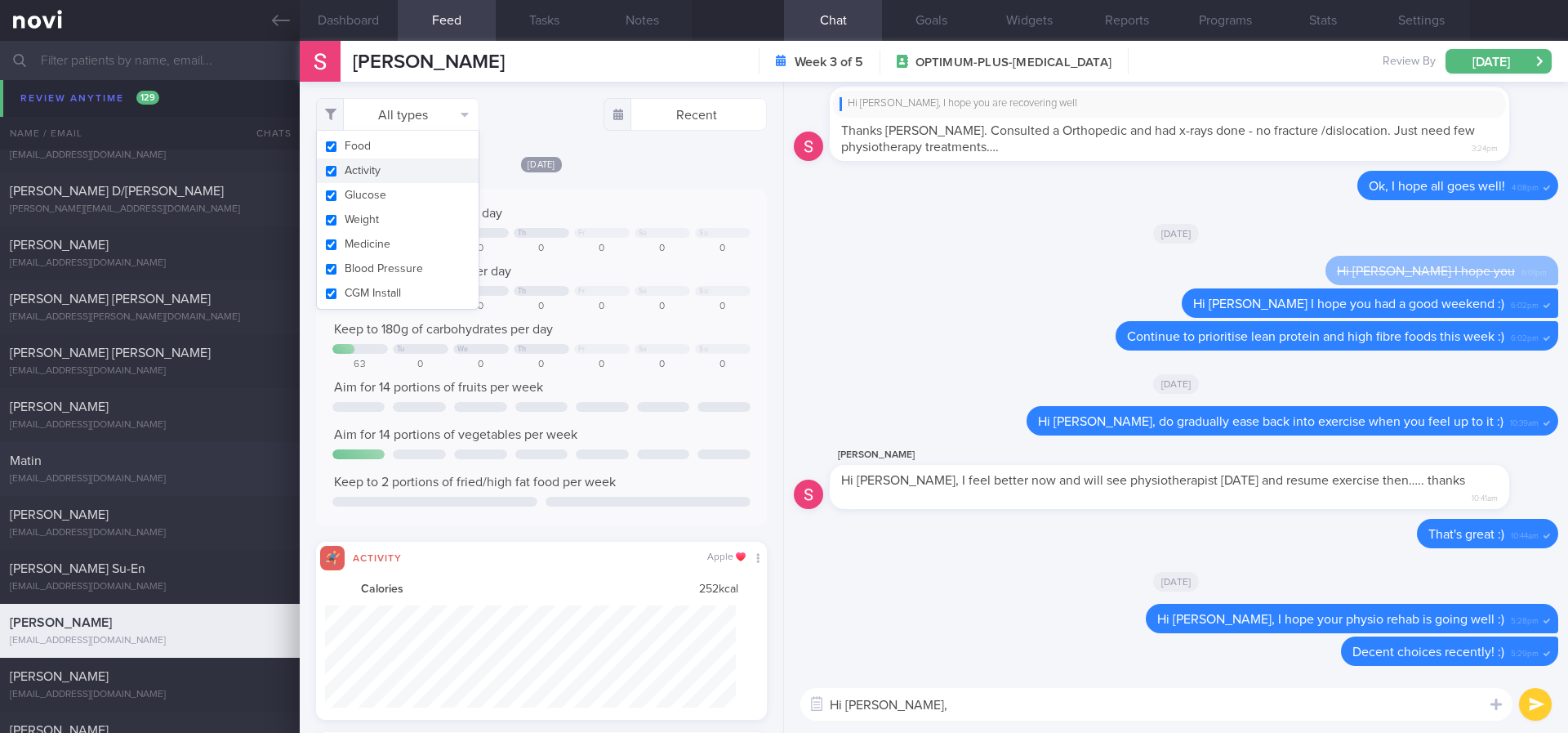
type input "Tracked. Matin. eGFR 66 ([DATE]), history of high creatinine"
checkbox input "true"
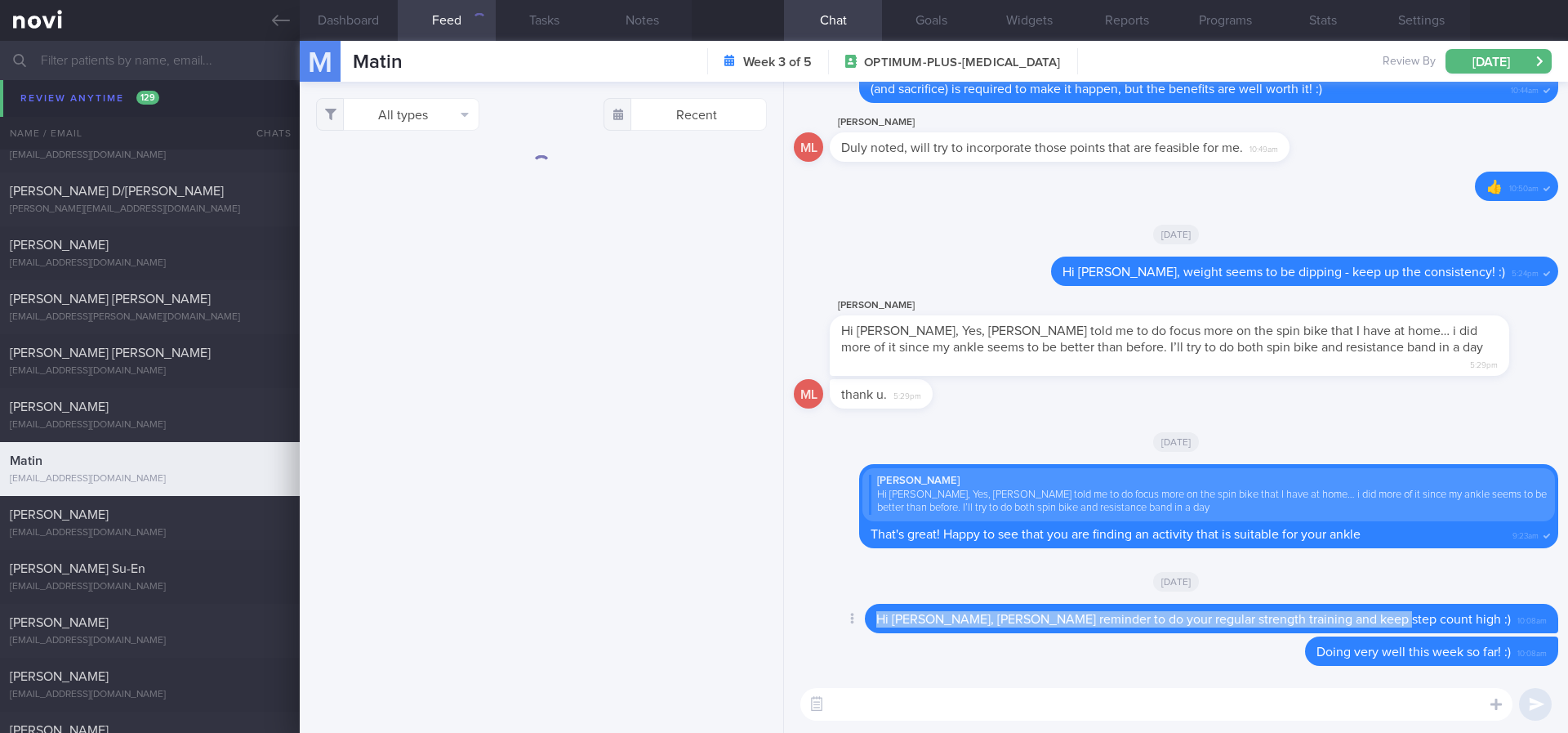
drag, startPoint x: 1484, startPoint y: 615, endPoint x: 939, endPoint y: 617, distance: 545.0
click at [939, 612] on div "Delete Hi Matin, Gentle reminder to do your regular strength training and keep …" at bounding box center [1179, 618] width 759 height 29
copy span "Hi Matin, Gentle reminder to do your regular strength training and keep step co…"
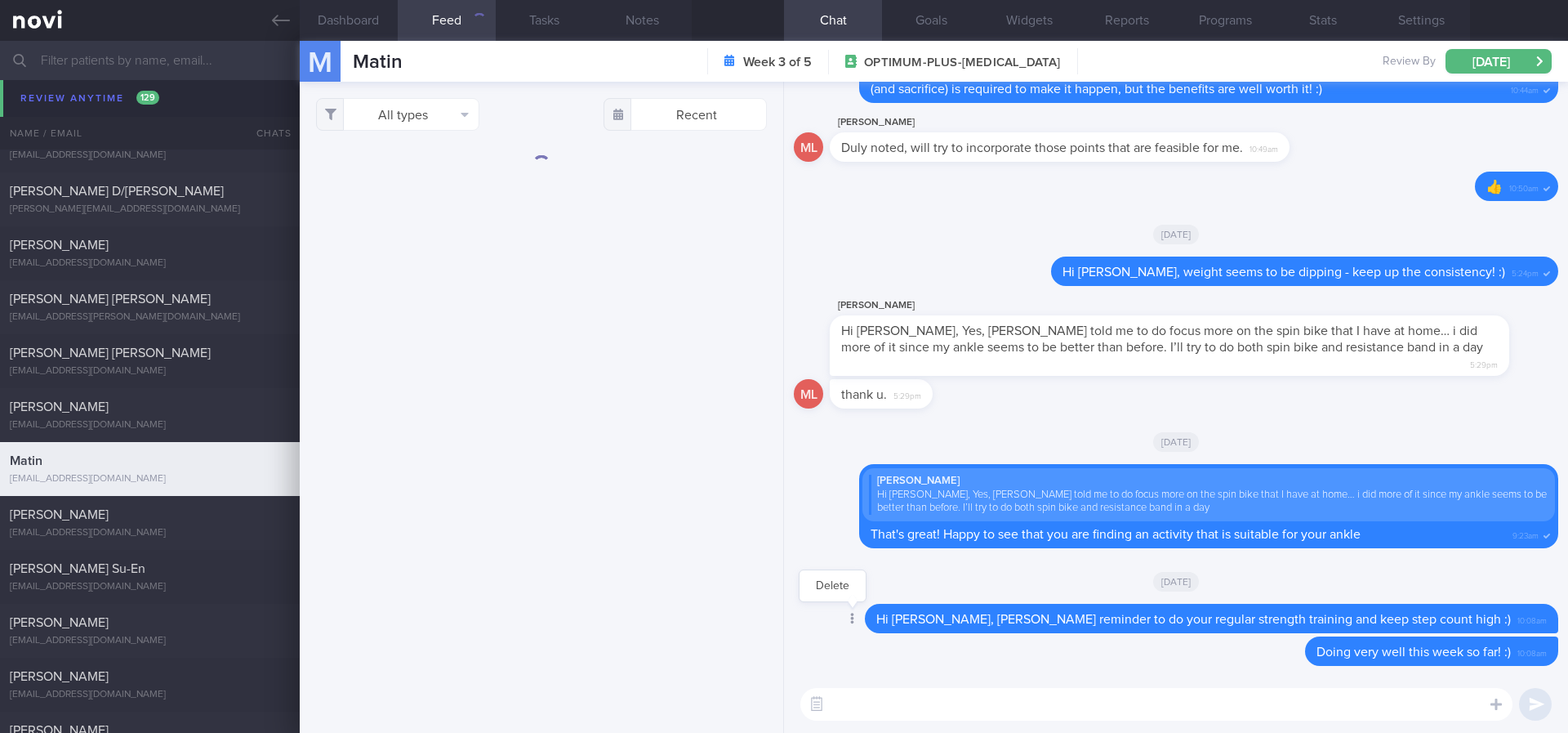
click at [865, 612] on div at bounding box center [850, 619] width 29 height 30
click at [865, 582] on button "Delete" at bounding box center [832, 585] width 66 height 24
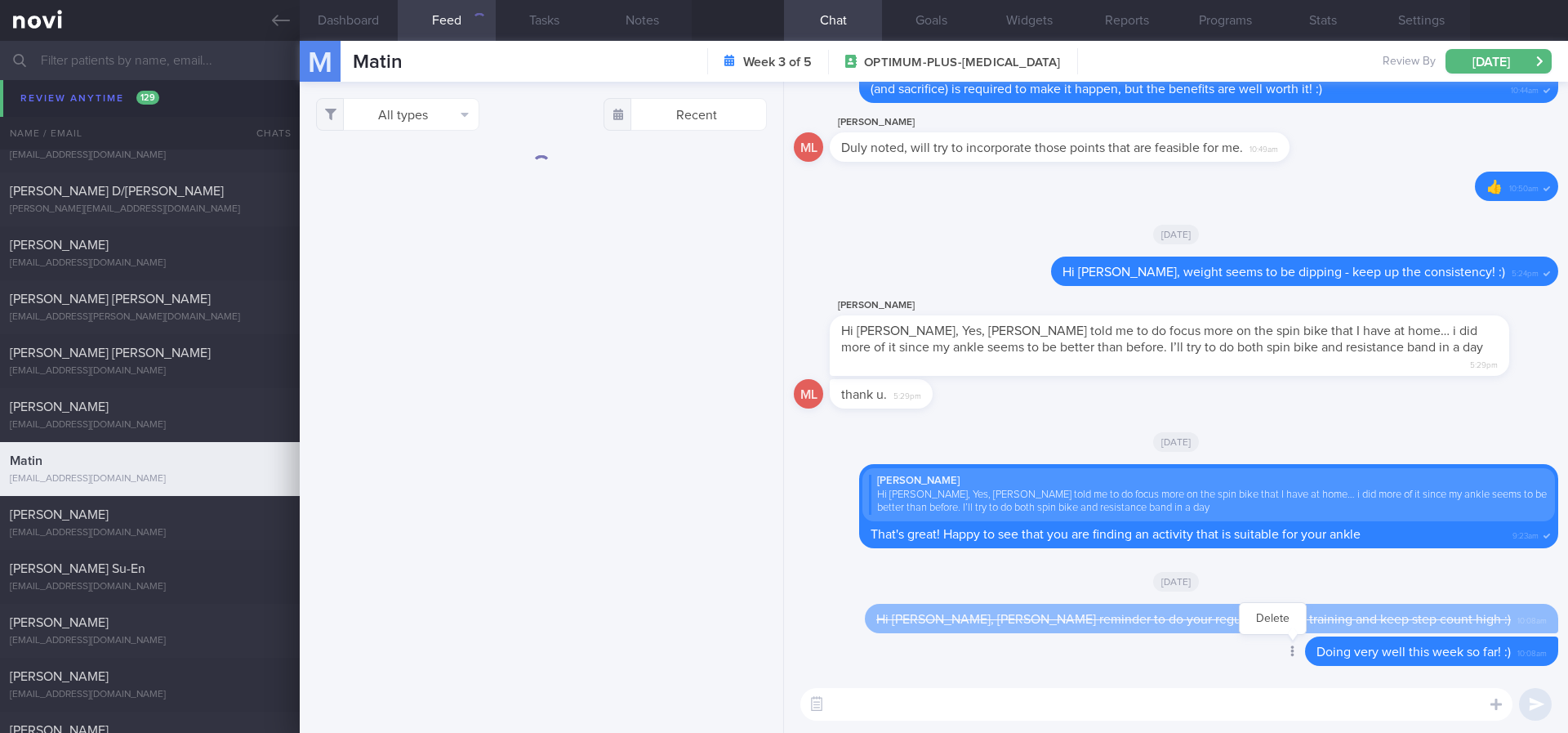
click at [1128, 612] on div at bounding box center [1291, 652] width 29 height 30
click at [1128, 612] on button "Delete" at bounding box center [1272, 618] width 66 height 24
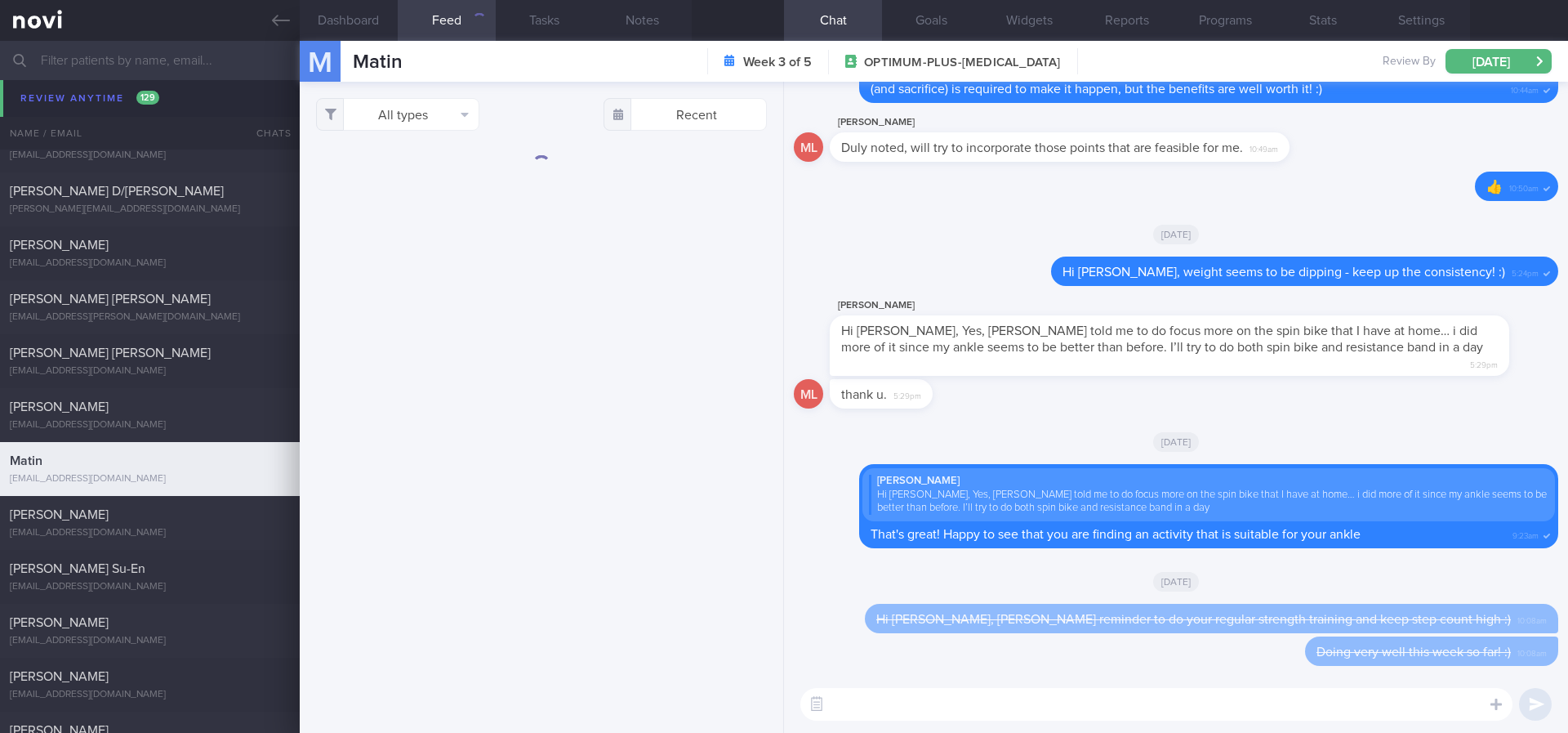
click at [966, 612] on textarea at bounding box center [1156, 704] width 712 height 33
type textarea "Hi Matin, continue to prioritise lean protein foods and stay active this week! …"
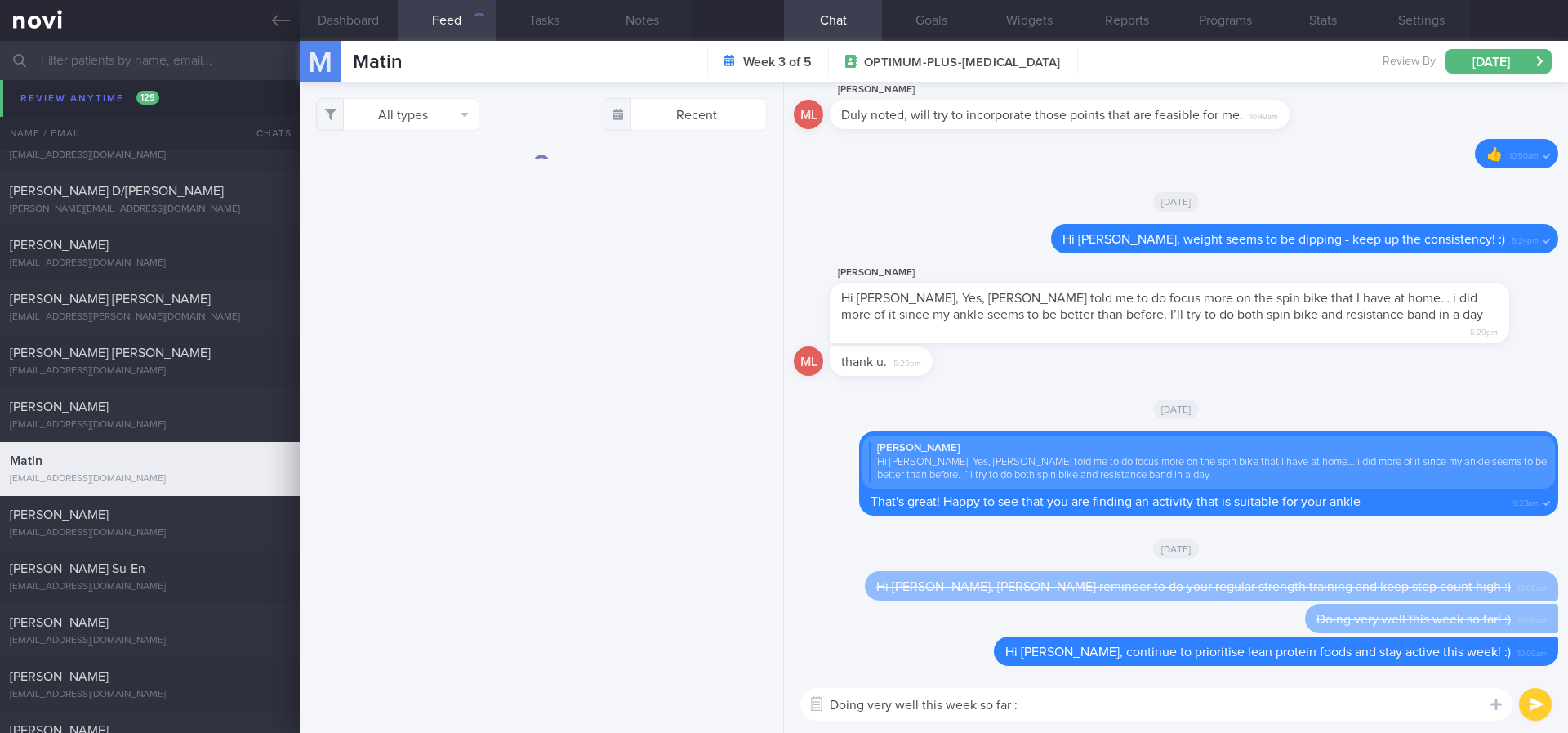
type textarea "Doing very well this week so far :)"
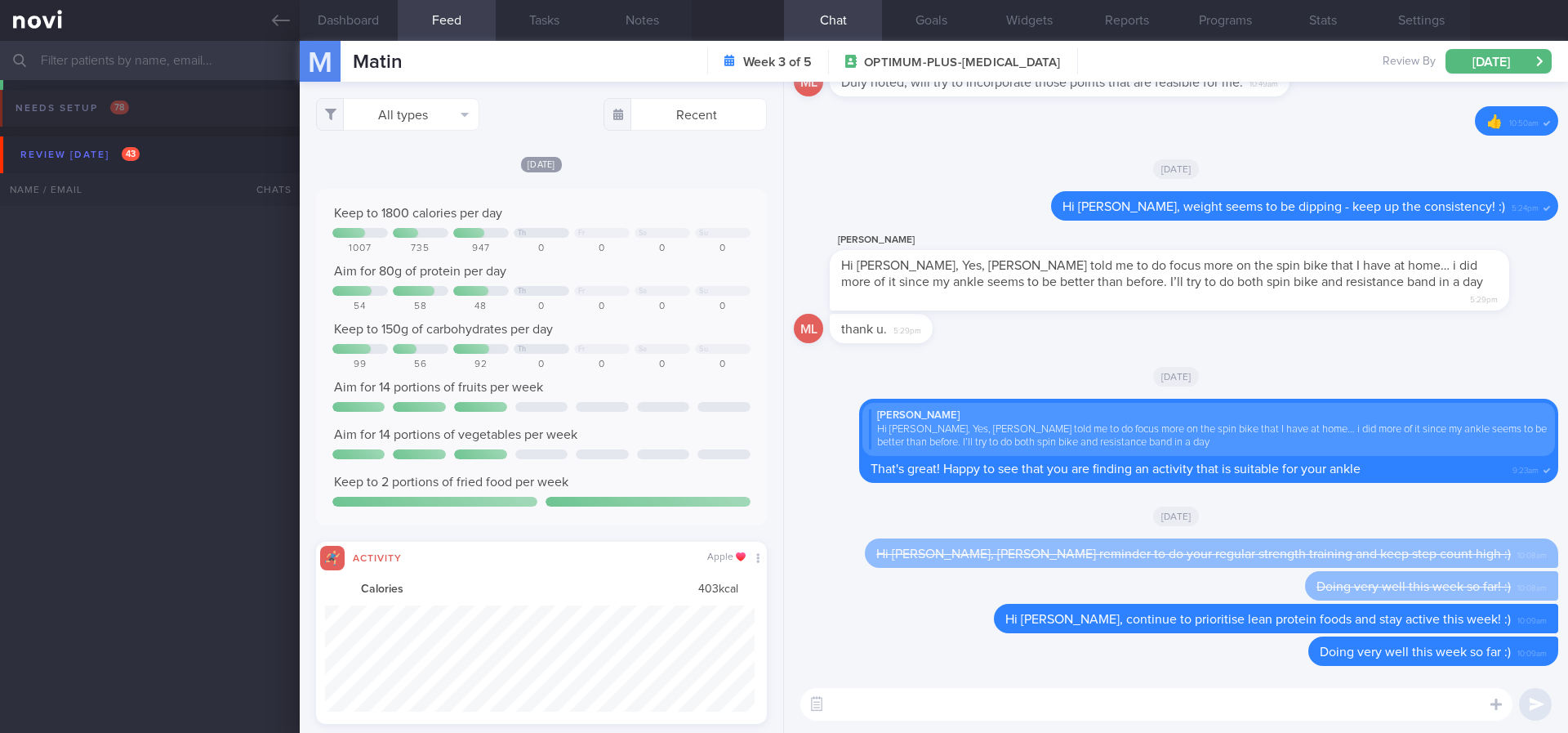
select select "7"
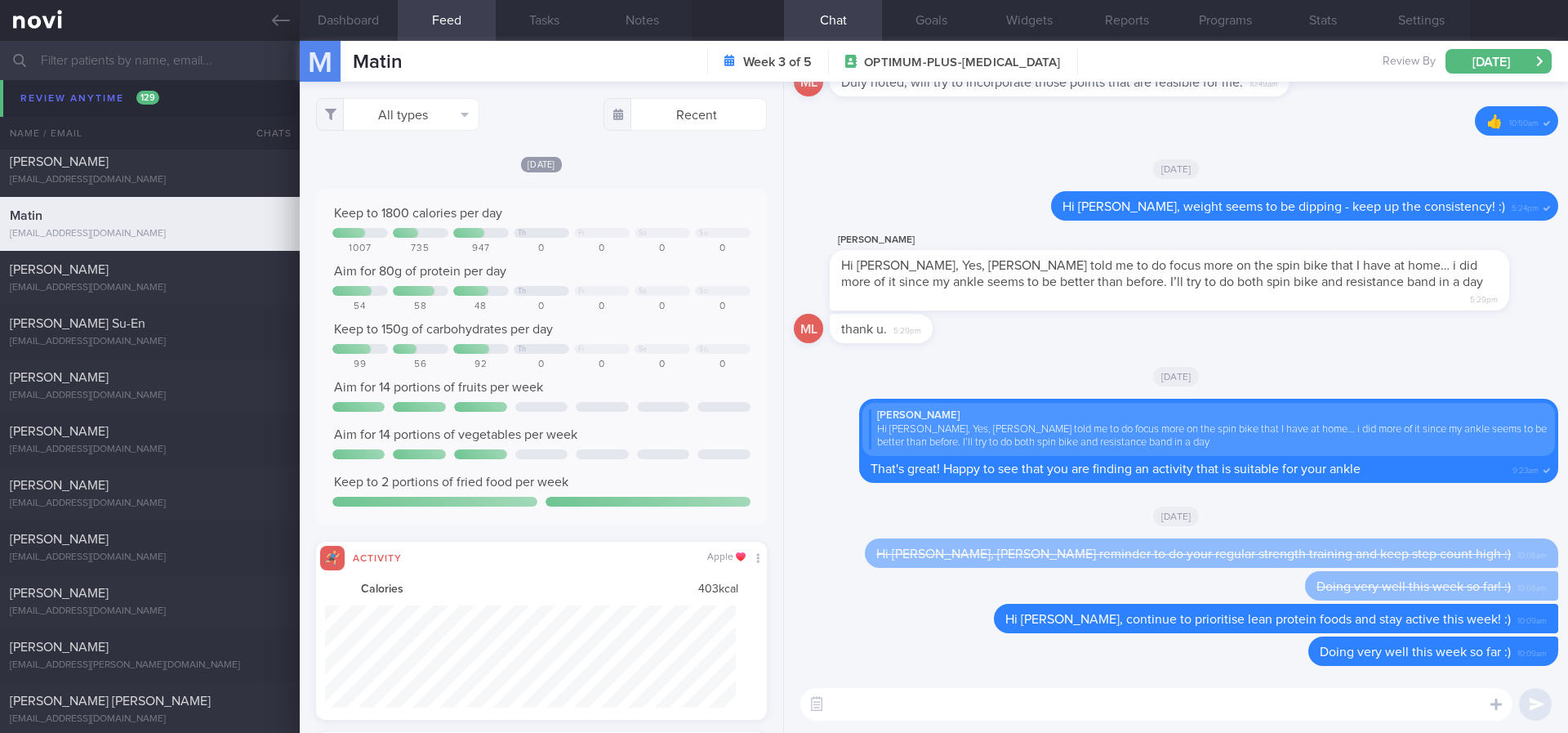
drag, startPoint x: 190, startPoint y: 382, endPoint x: 728, endPoint y: 374, distance: 538.1
click at [190, 384] on div "[PERSON_NAME]" at bounding box center [148, 378] width 276 height 17
type input "Tracked. [PERSON_NAME]. Libre, on Yolofoods for dinner"
checkbox input "false"
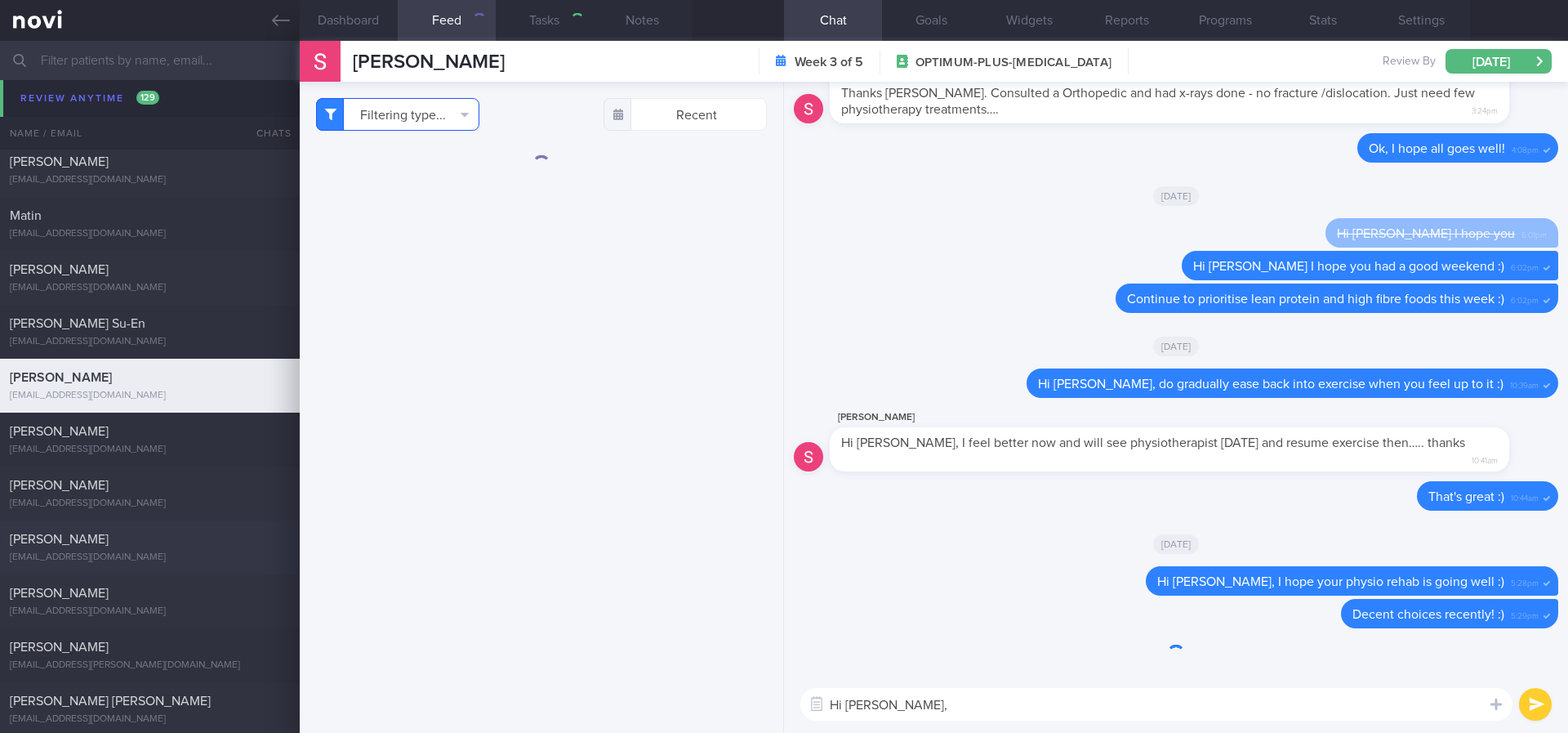
click at [450, 125] on button "Filtering type..." at bounding box center [398, 114] width 164 height 33
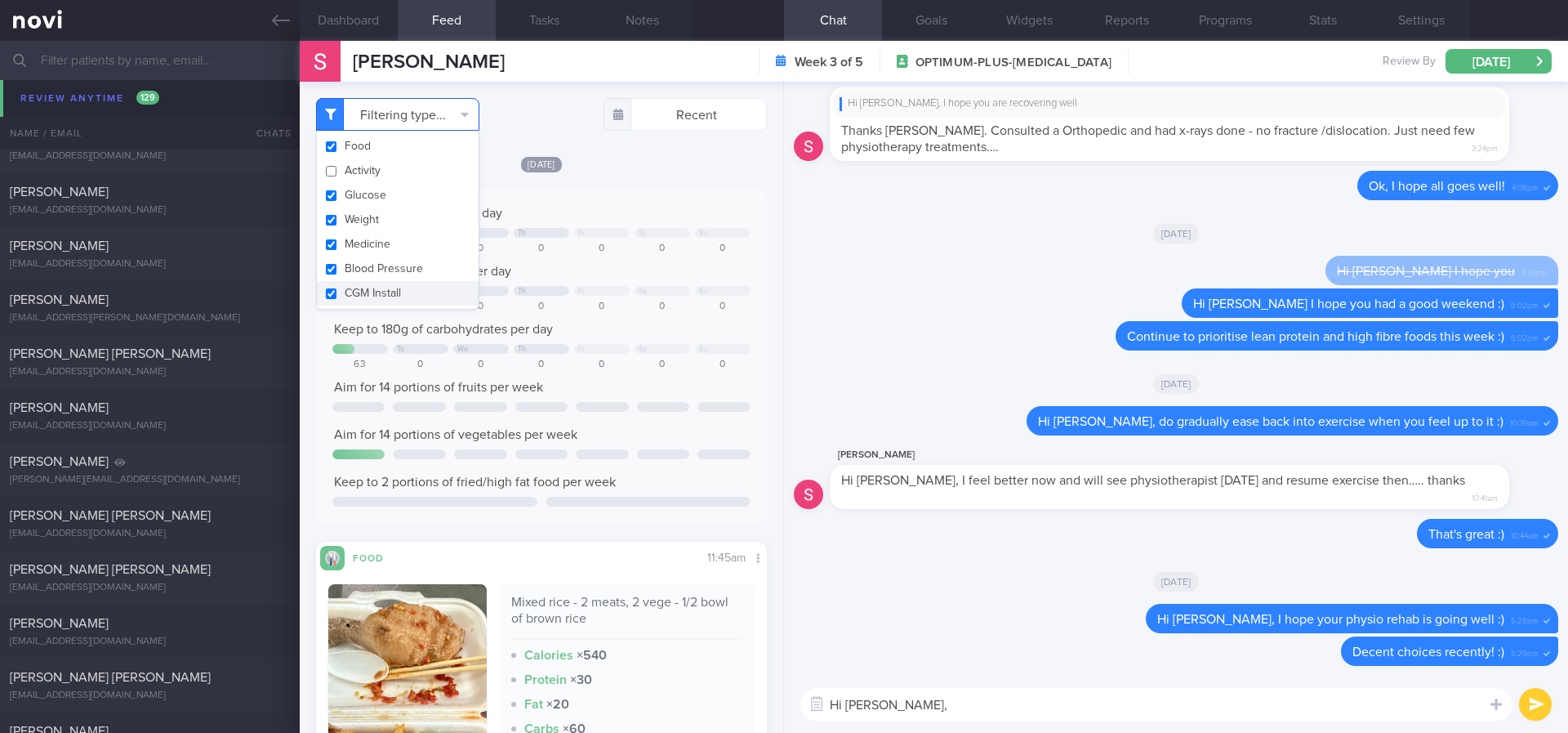
scroll to position [7598, 0]
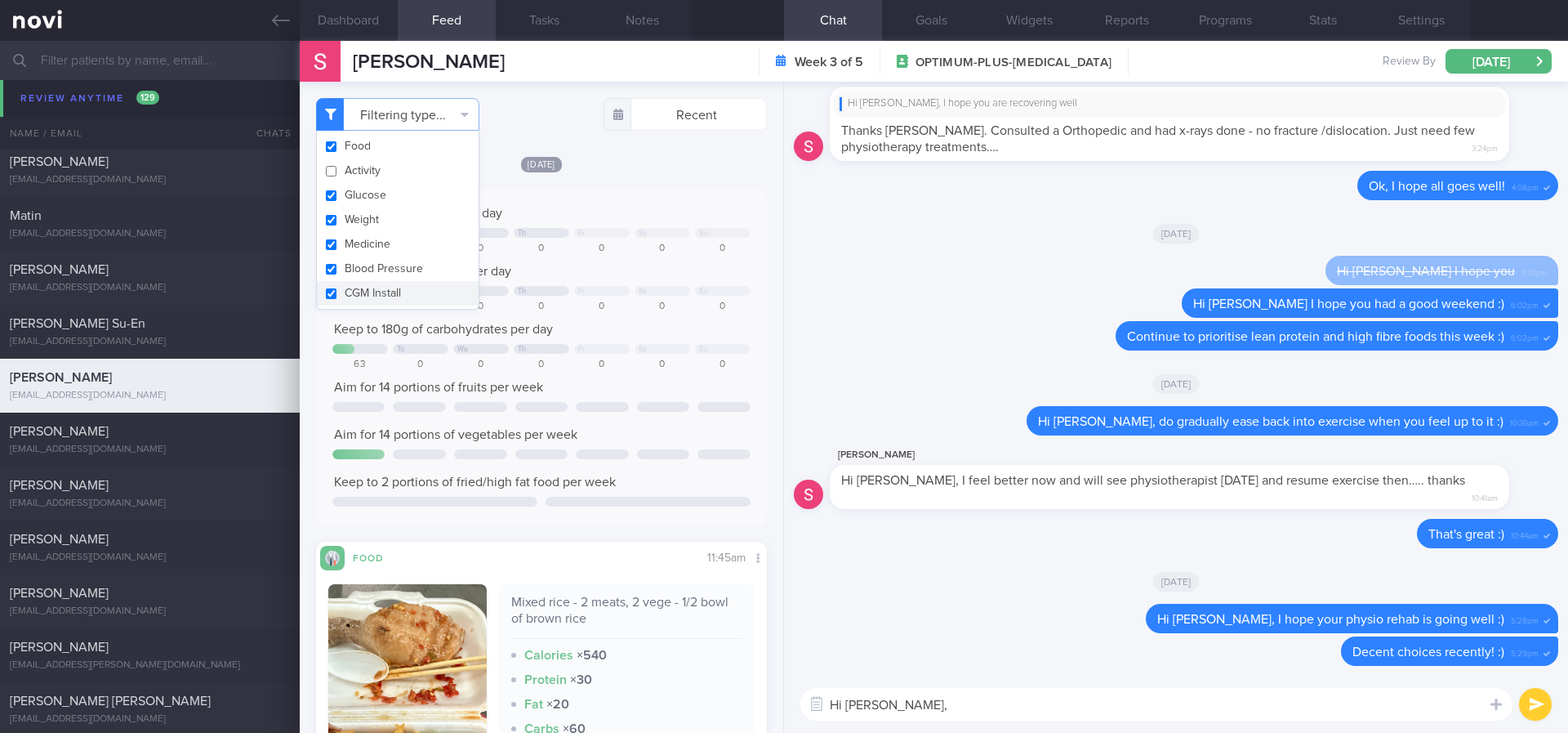
click at [645, 195] on div "Keep to 1800 calories per day Tu We Th Fr Sa Su 657 0 0 0 0 0 0 Aim for 100g of…" at bounding box center [541, 357] width 451 height 337
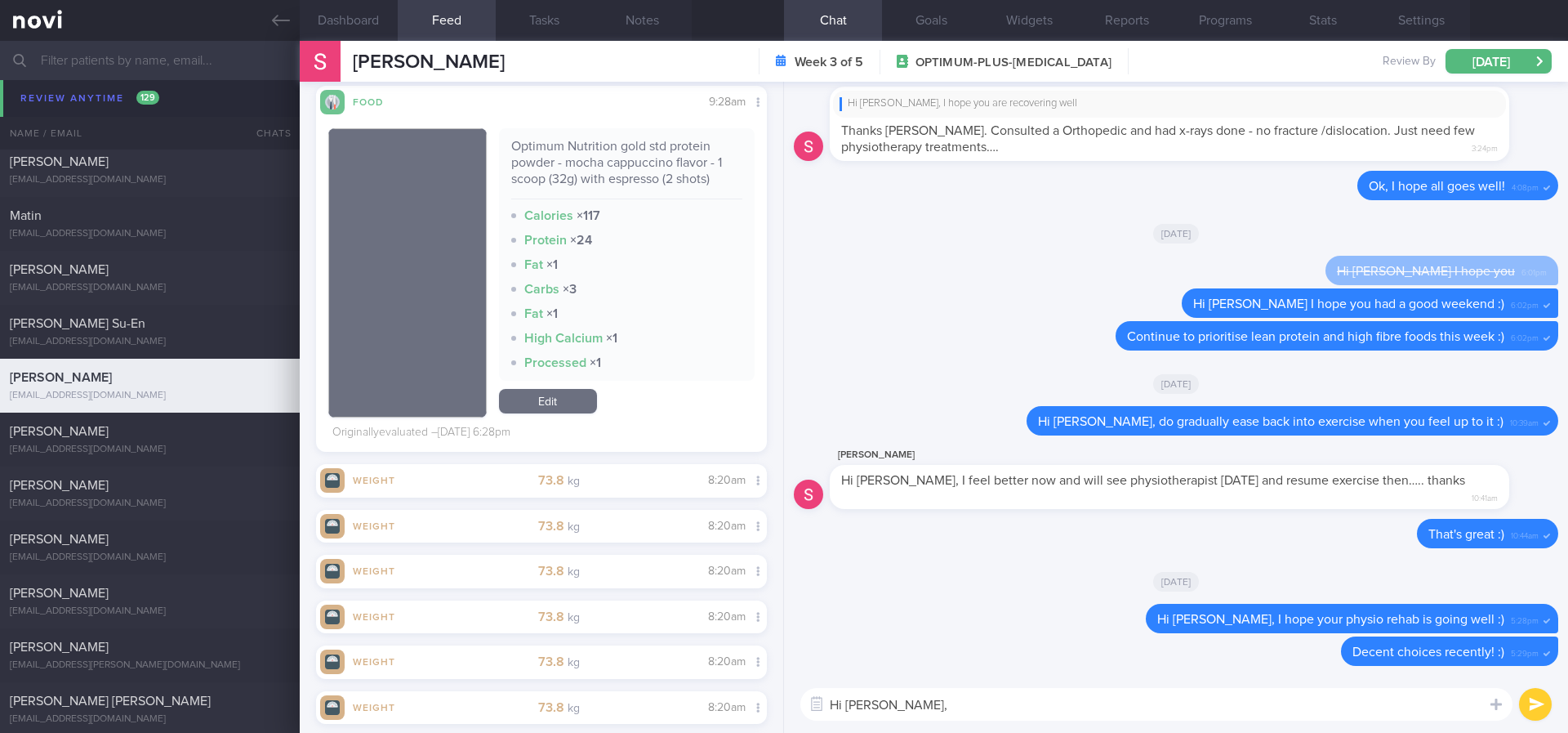
scroll to position [98, 0]
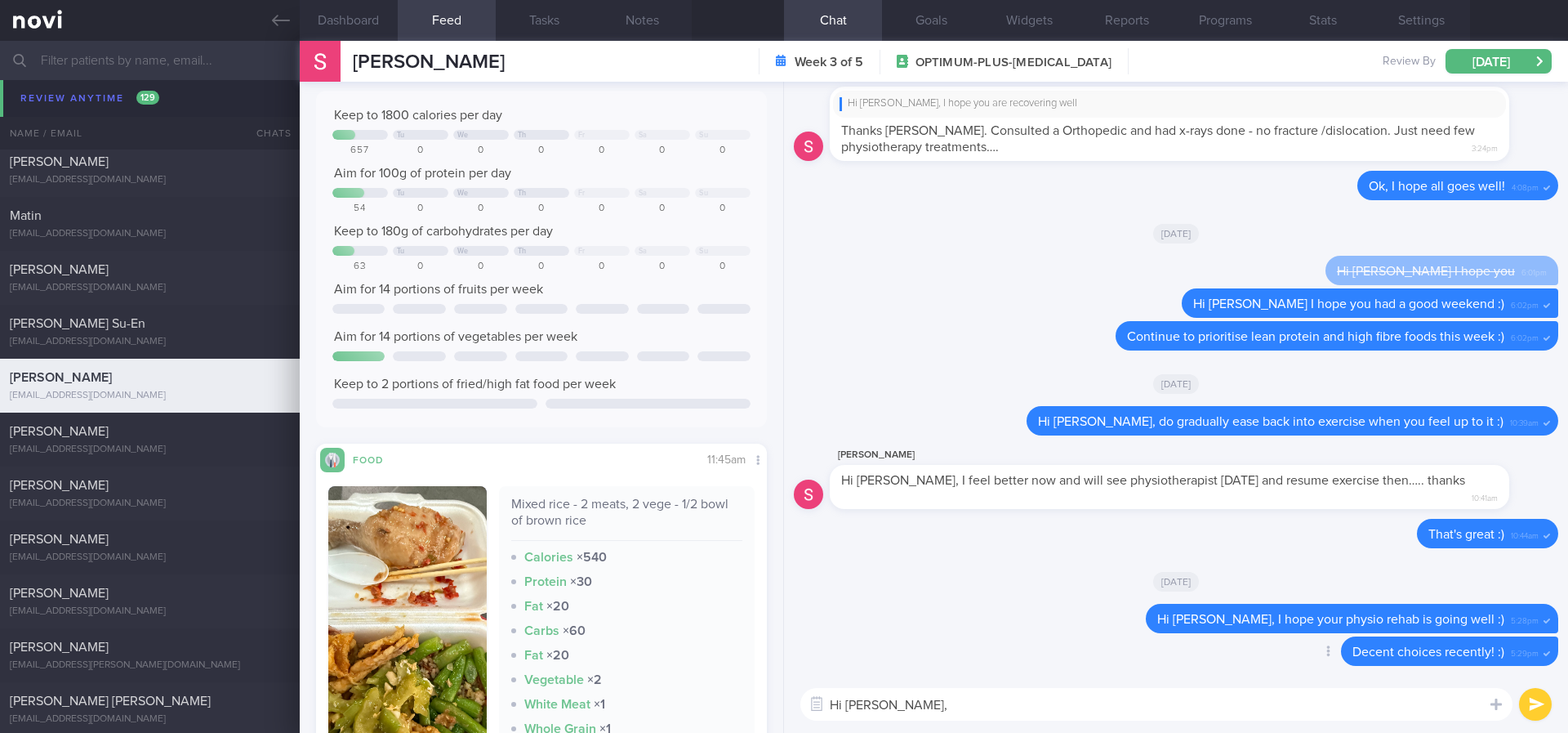
click at [368, 17] on button "Dashboard" at bounding box center [348, 20] width 98 height 41
click at [376, 17] on button "Dashboard" at bounding box center [348, 20] width 98 height 41
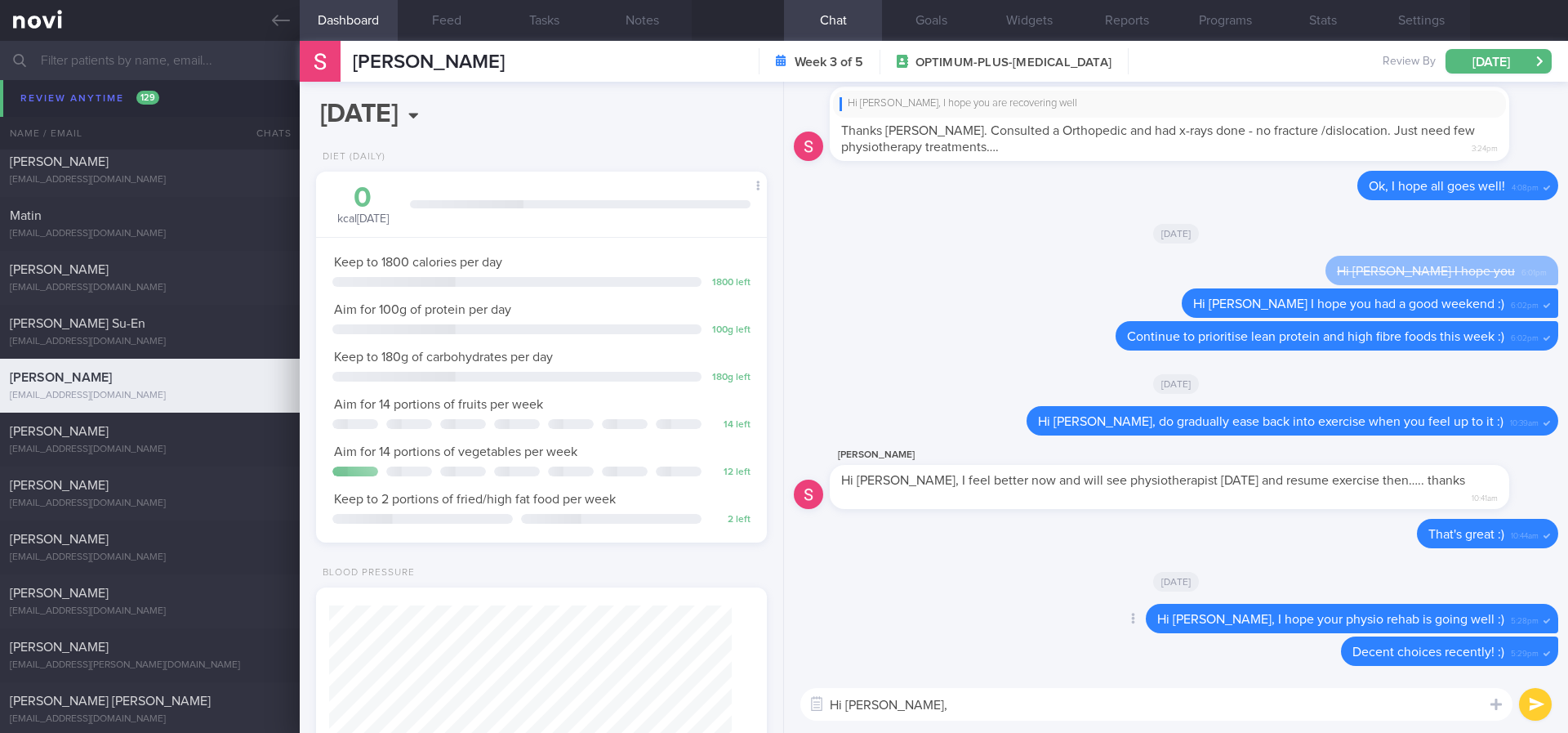
scroll to position [816784, 816187]
click at [412, 22] on button "Feed" at bounding box center [446, 20] width 98 height 41
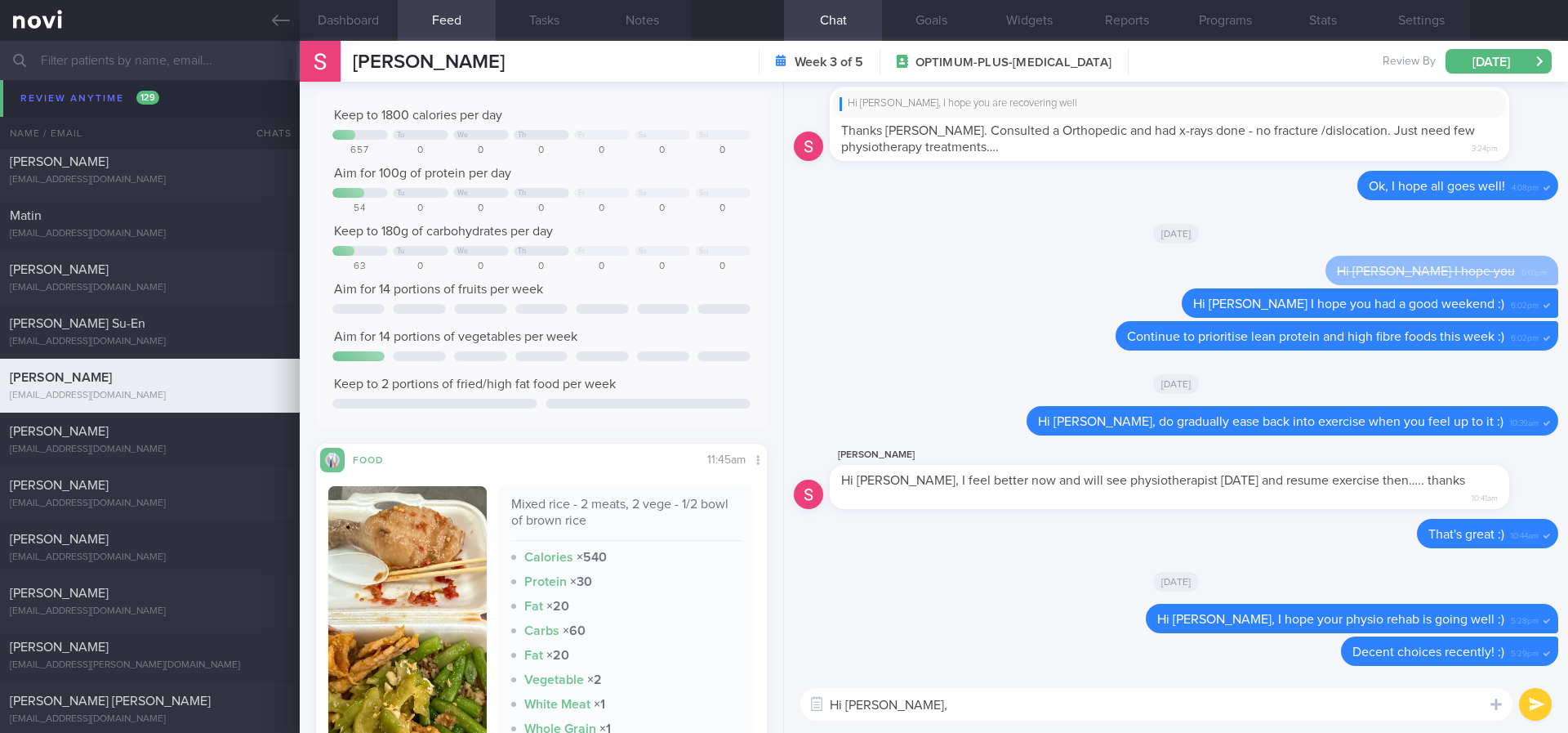
click at [912, 710] on textarea "Hi [PERSON_NAME]," at bounding box center [1156, 704] width 712 height 33
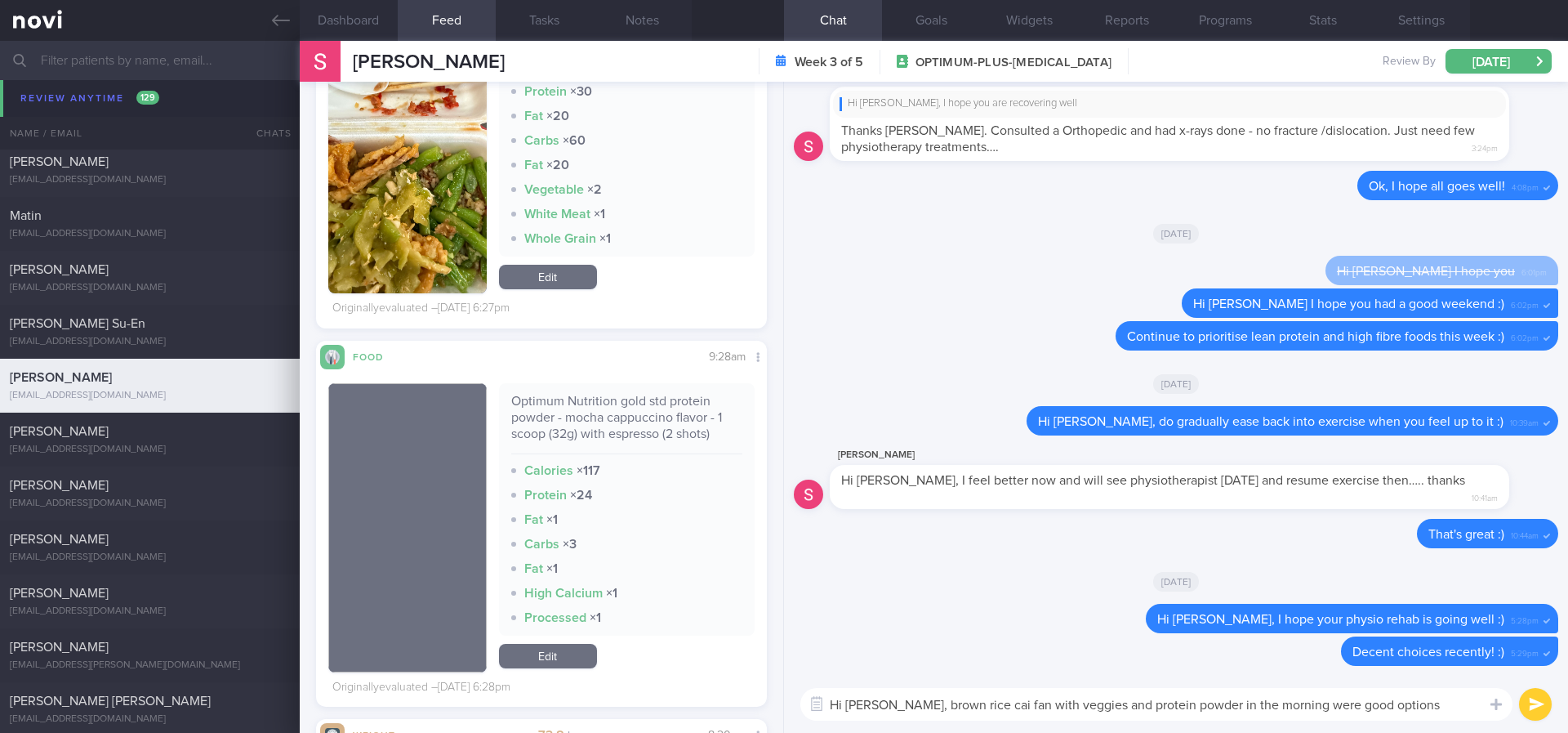
type textarea "Hi [PERSON_NAME], brown rice cai fan with veggies and protein powder in the mor…"
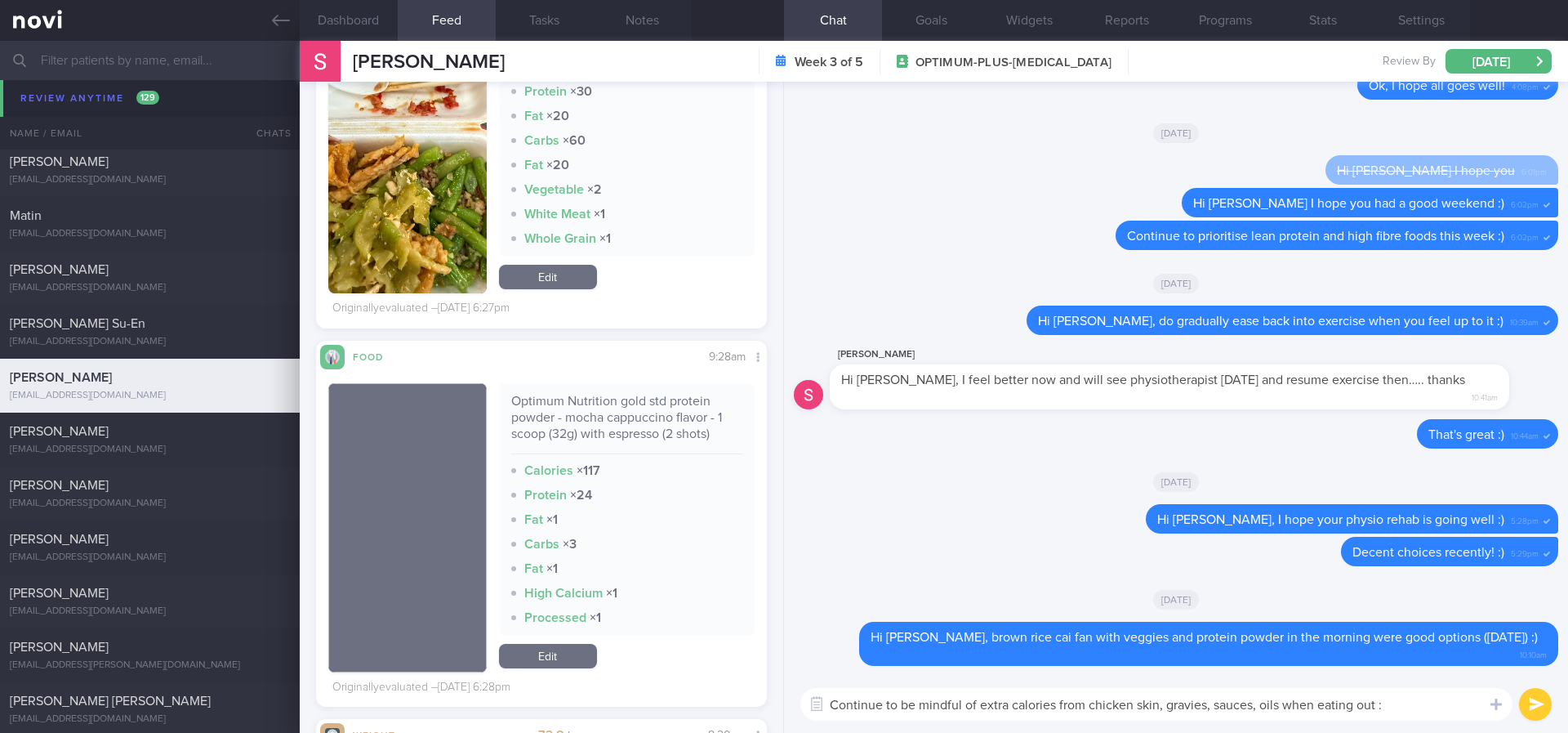
type textarea "Continue to be mindful of extra calories from chicken skin, gravies, sauces, oi…"
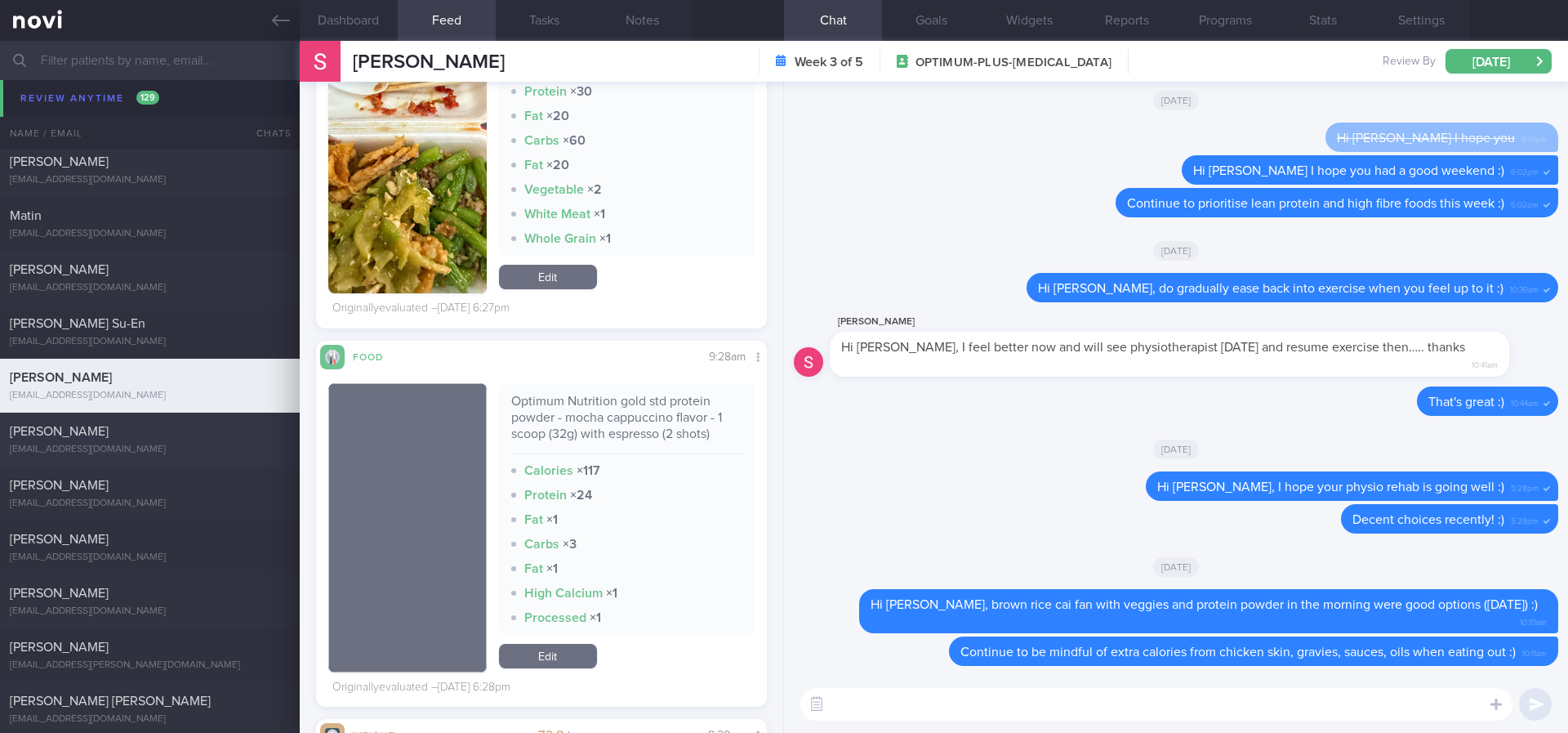
click at [205, 433] on div "[PERSON_NAME]" at bounding box center [148, 431] width 276 height 17
type input "CKD, [MEDICAL_DATA]"
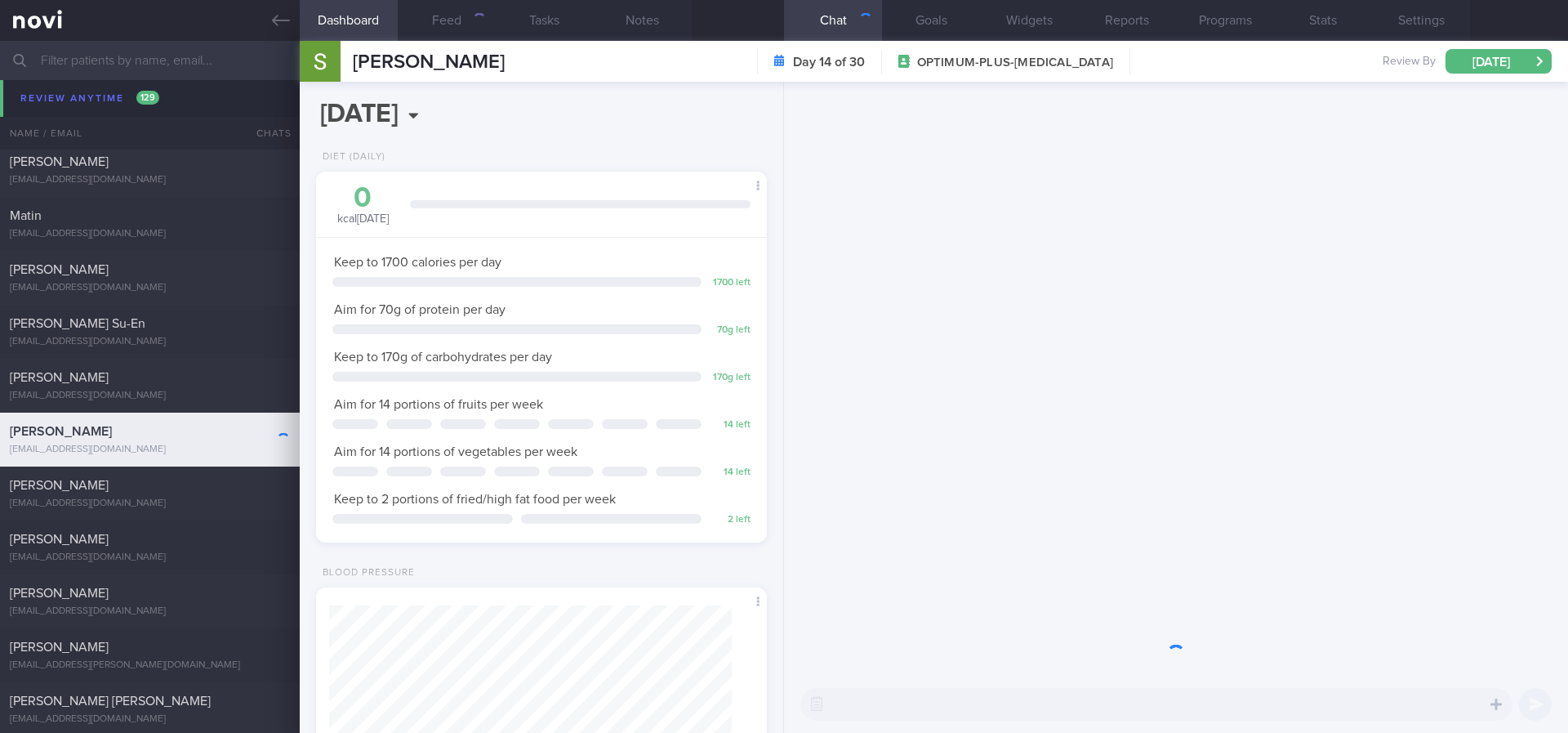
scroll to position [225, 403]
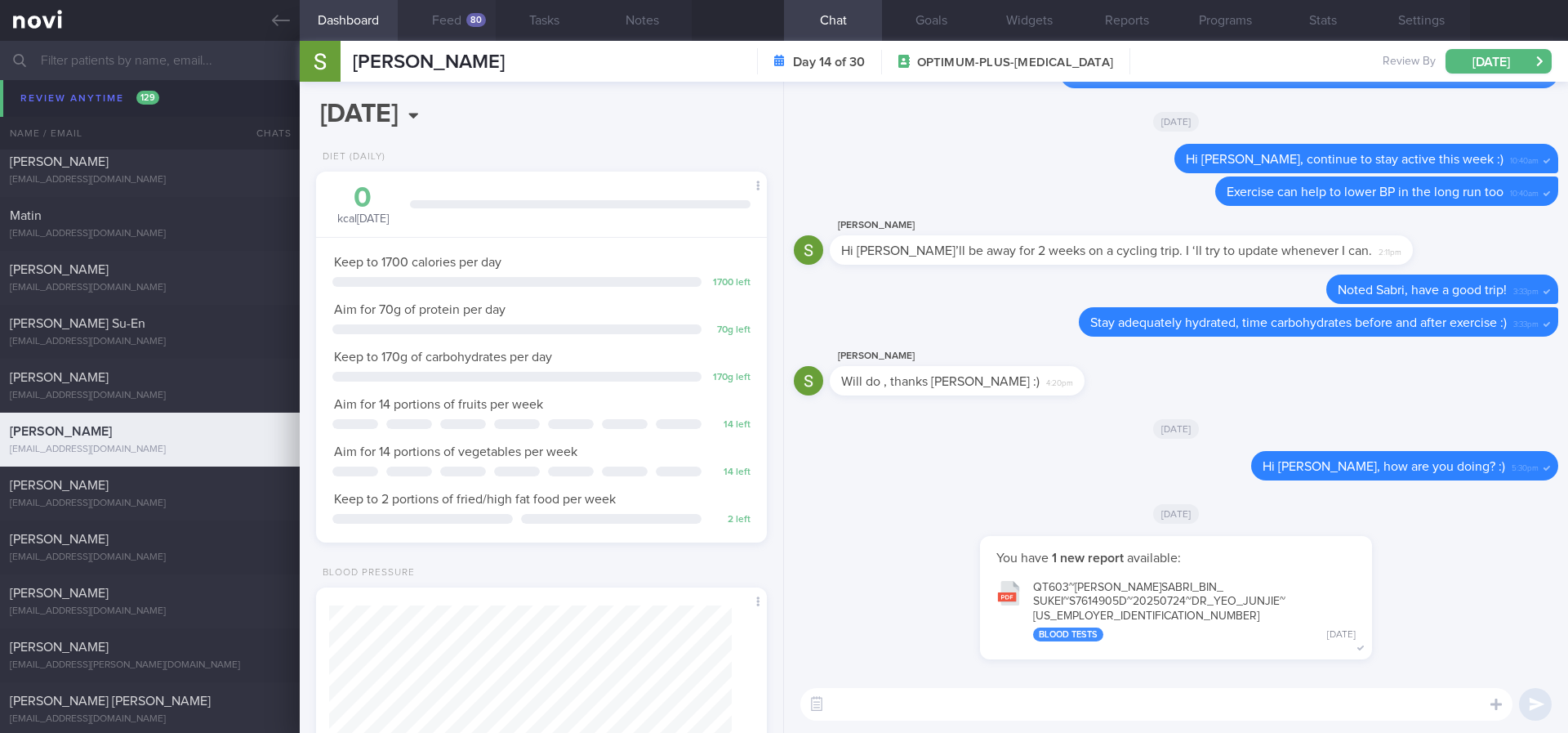
click at [454, 27] on button "Feed 80" at bounding box center [446, 20] width 98 height 41
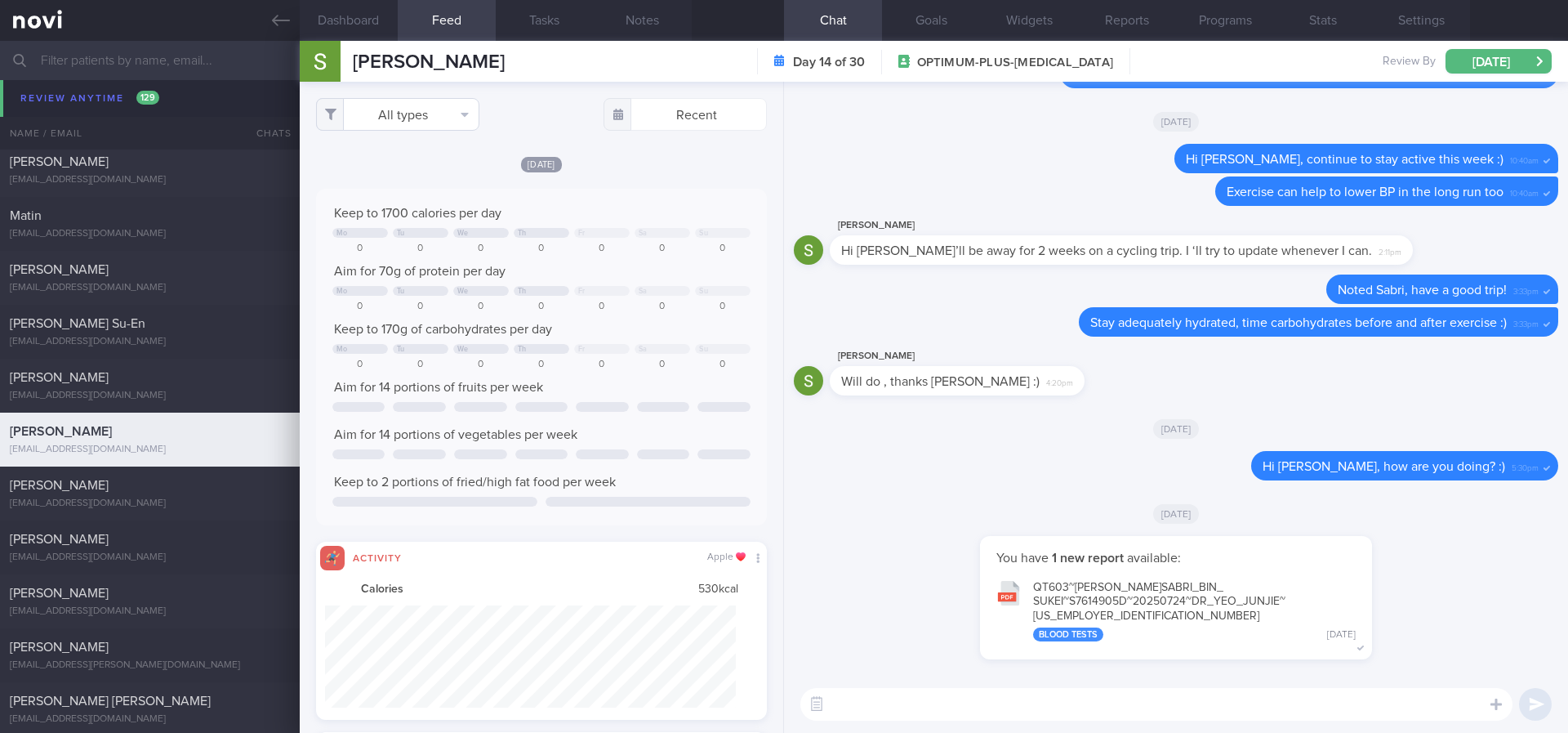
scroll to position [102, 412]
click at [430, 121] on button "All types" at bounding box center [398, 114] width 164 height 33
click at [391, 171] on button "Activity" at bounding box center [398, 171] width 162 height 24
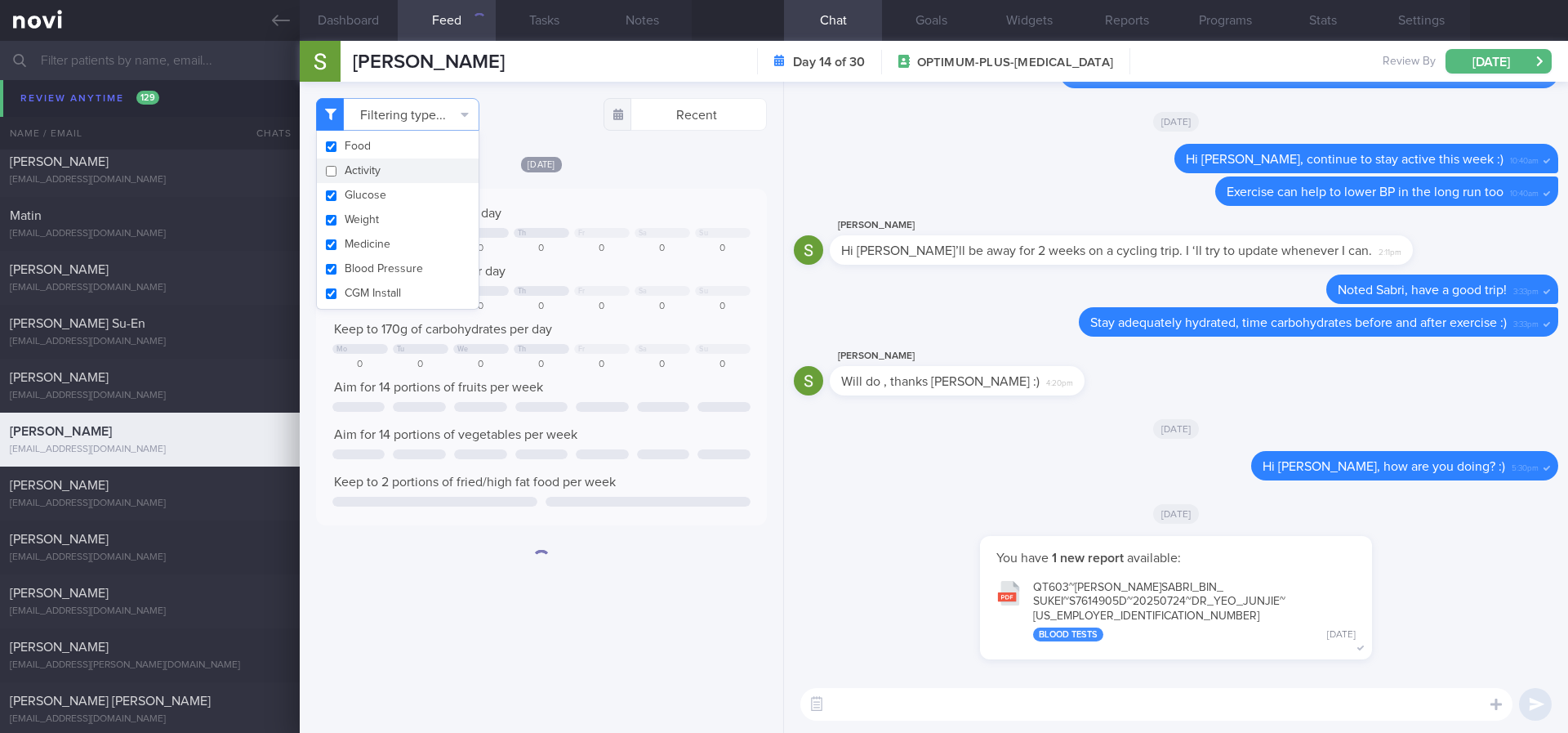
checkbox input "false"
click at [672, 389] on div "Aim for 14 portions of fruits per week" at bounding box center [541, 388] width 418 height 17
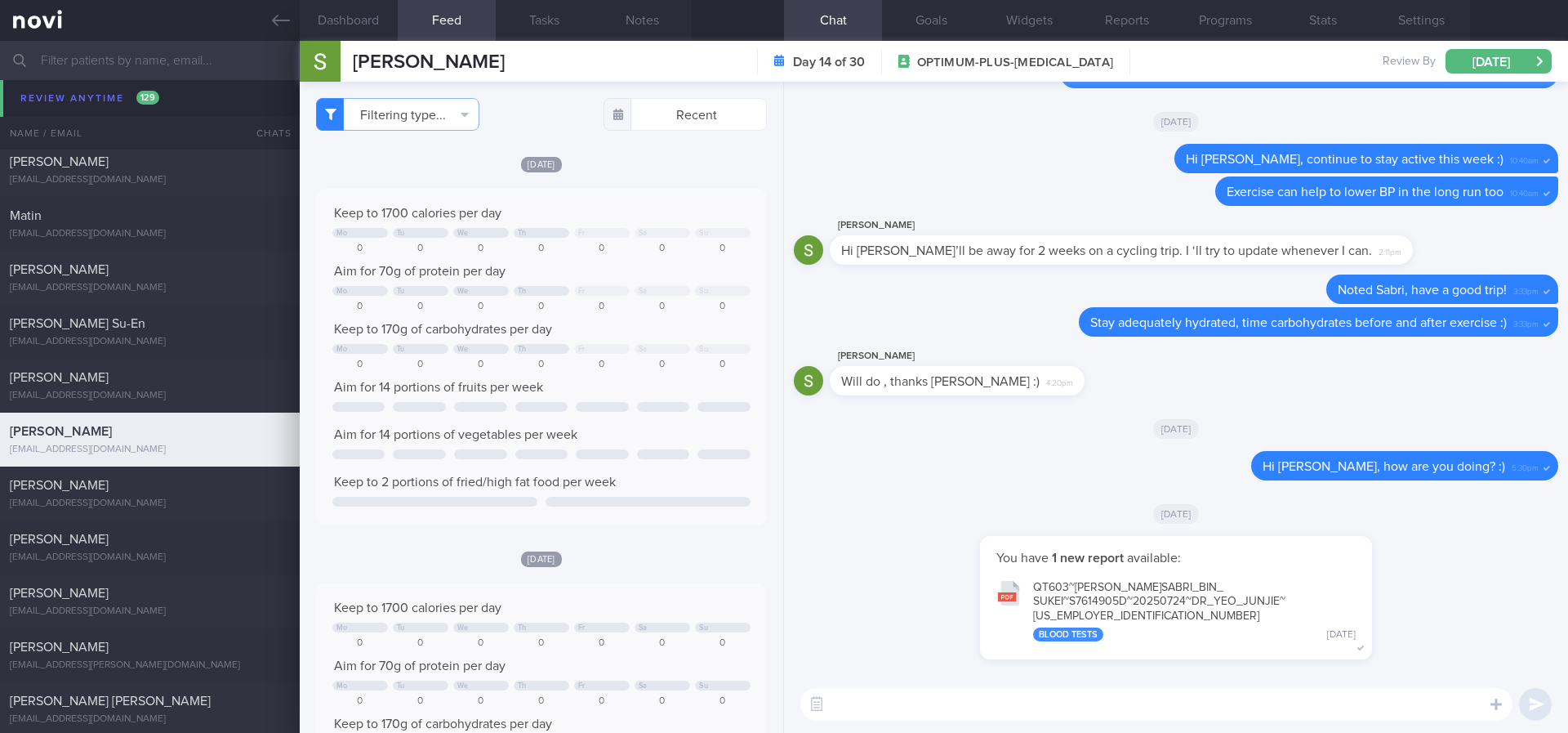
click at [666, 404] on div at bounding box center [663, 407] width 53 height 10
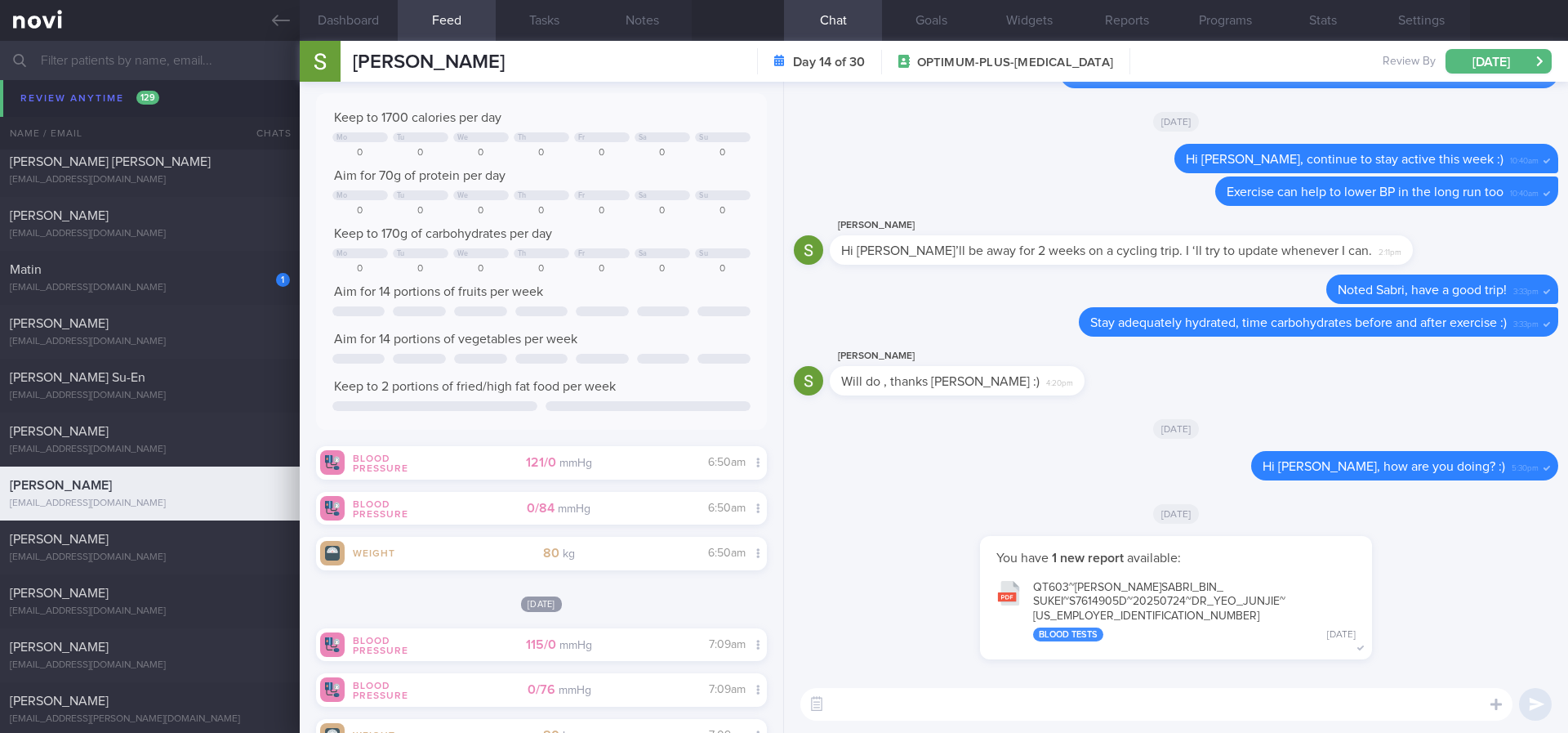
click at [929, 698] on textarea at bounding box center [1156, 704] width 712 height 33
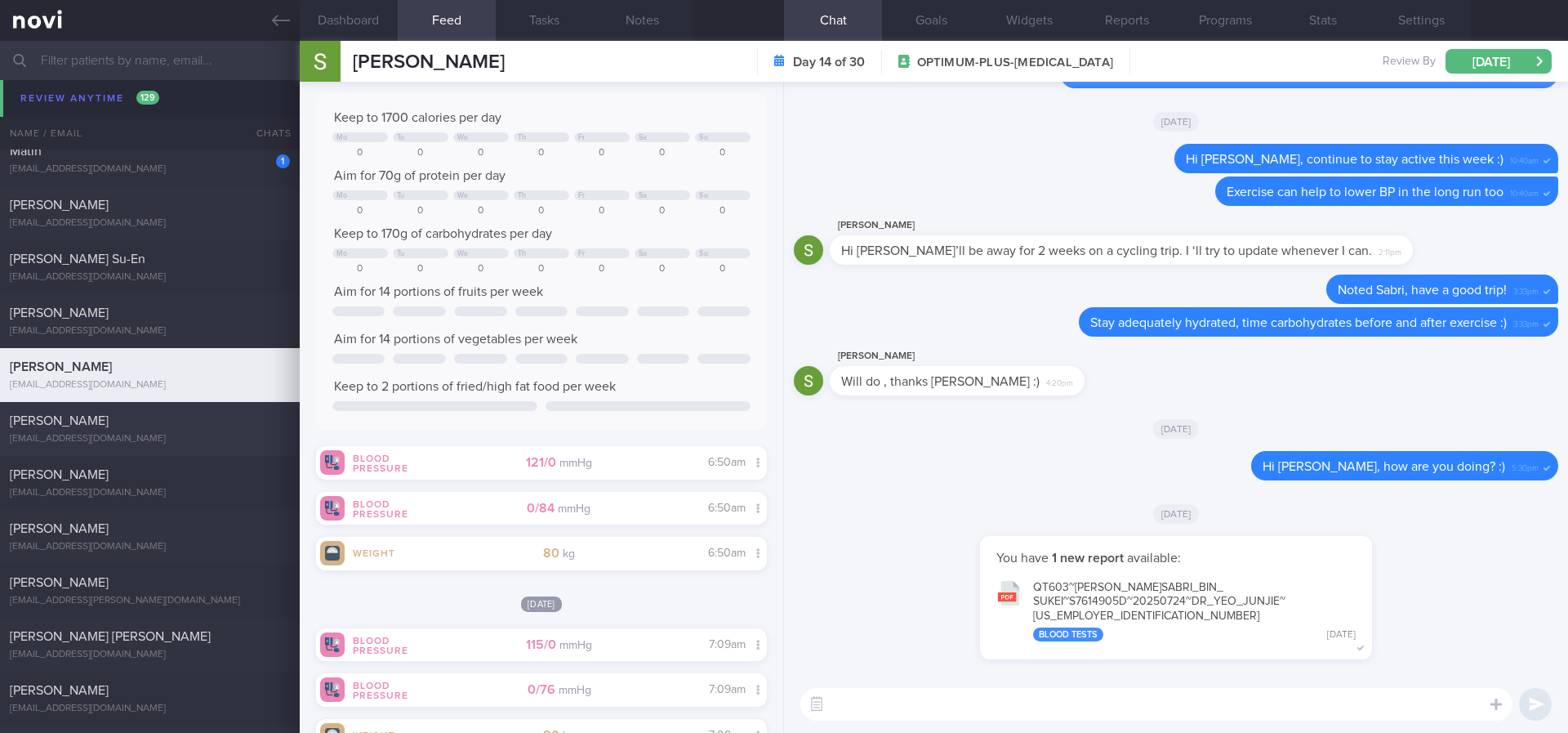
scroll to position [7720, 0]
click at [164, 424] on div "[PERSON_NAME]" at bounding box center [148, 417] width 276 height 17
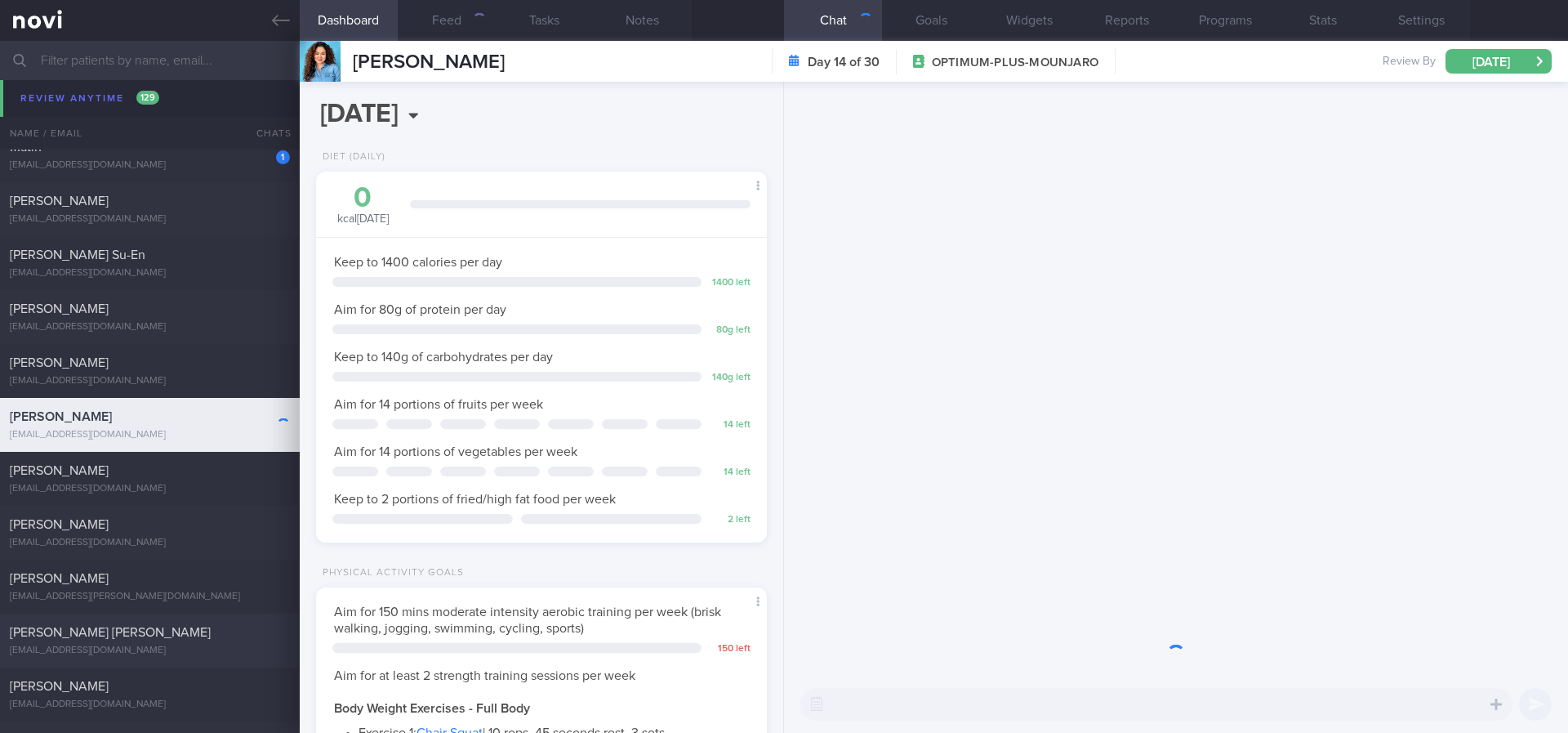
scroll to position [7843, 0]
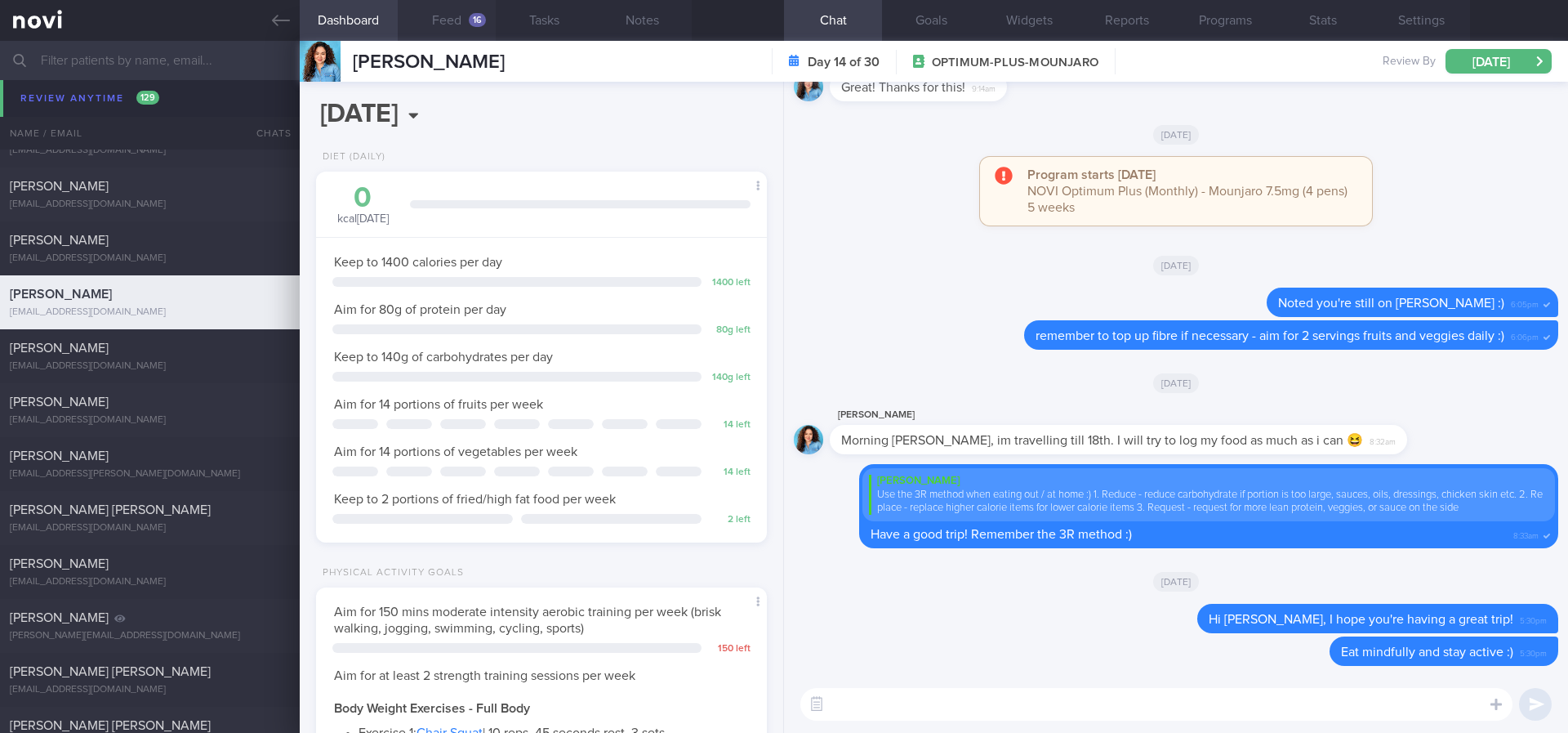
click at [463, 12] on button "Feed 16" at bounding box center [446, 20] width 98 height 41
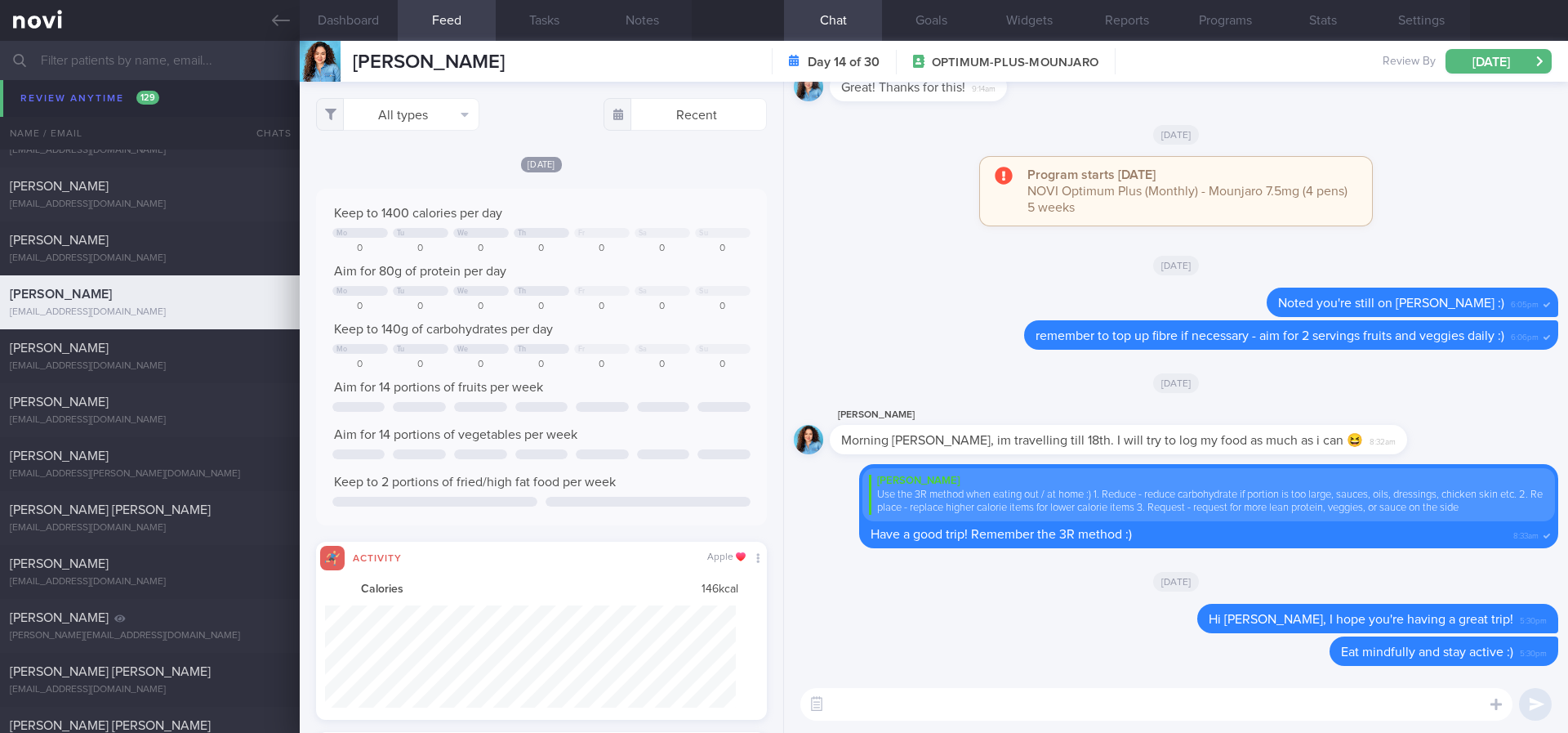
scroll to position [816906, 816180]
click at [436, 123] on button "All types" at bounding box center [398, 114] width 164 height 33
click at [381, 172] on button "Activity" at bounding box center [398, 171] width 162 height 24
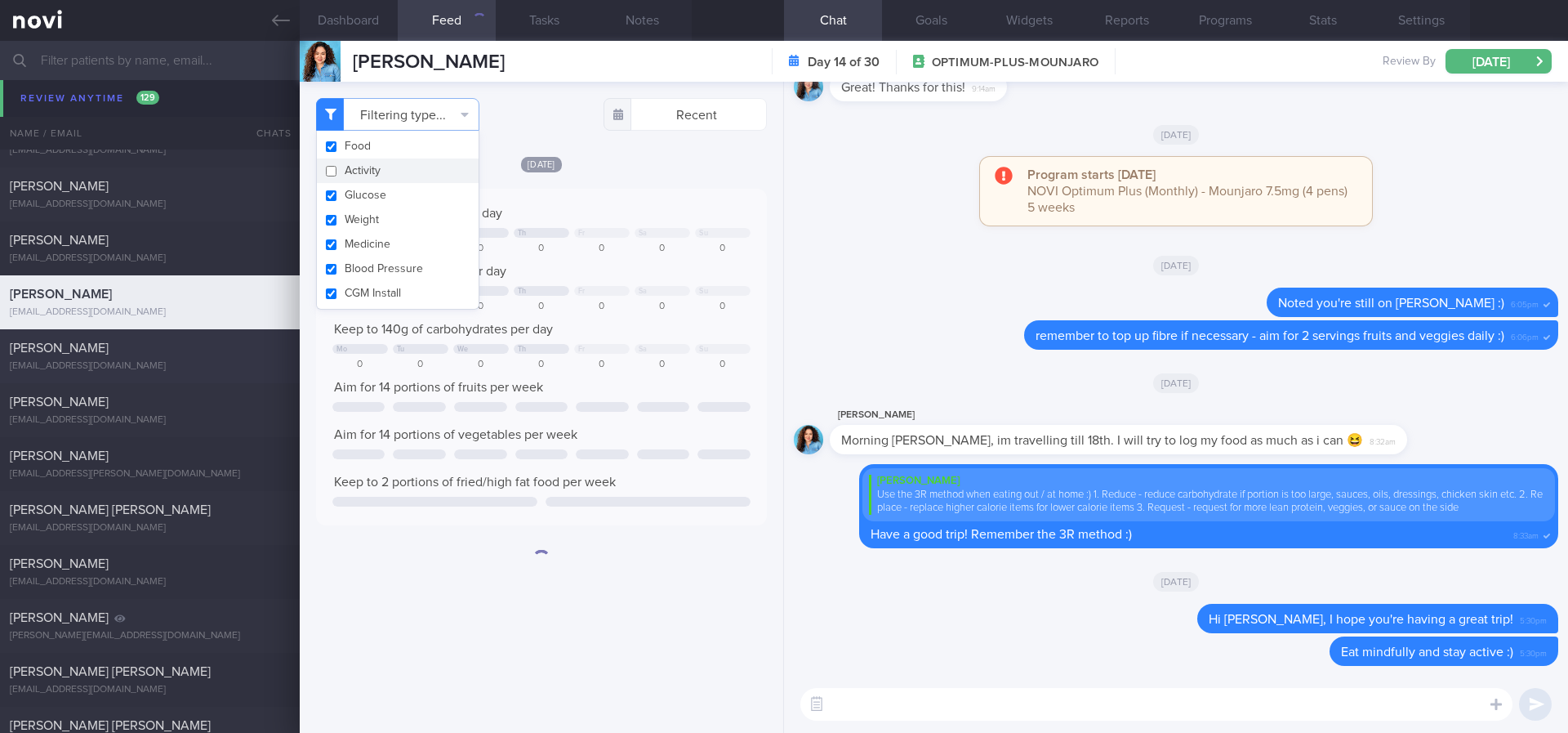
click at [183, 365] on div "jiangyanlong@gmail.com" at bounding box center [150, 366] width 280 height 13
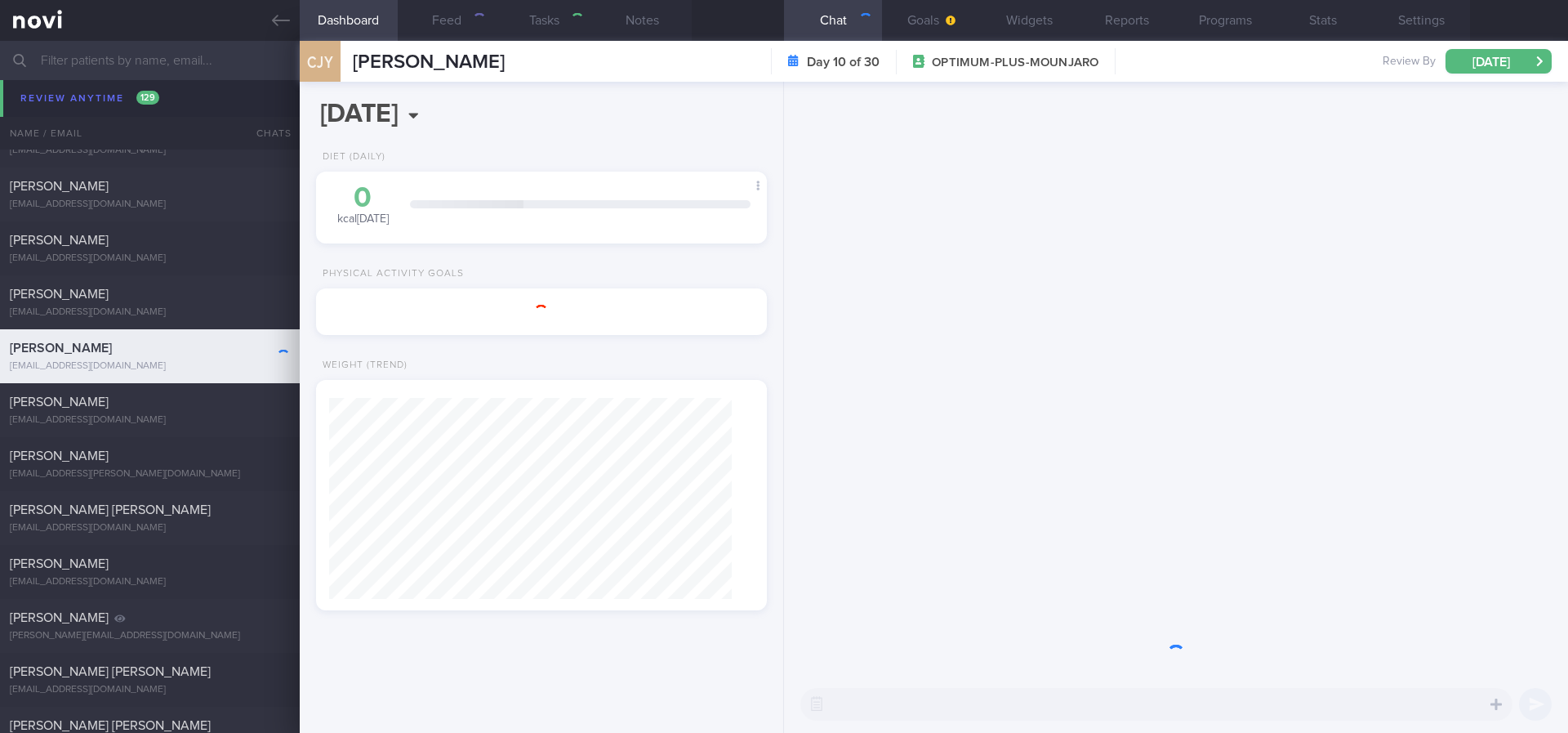
type input "tracked. Gout, eGFR 69."
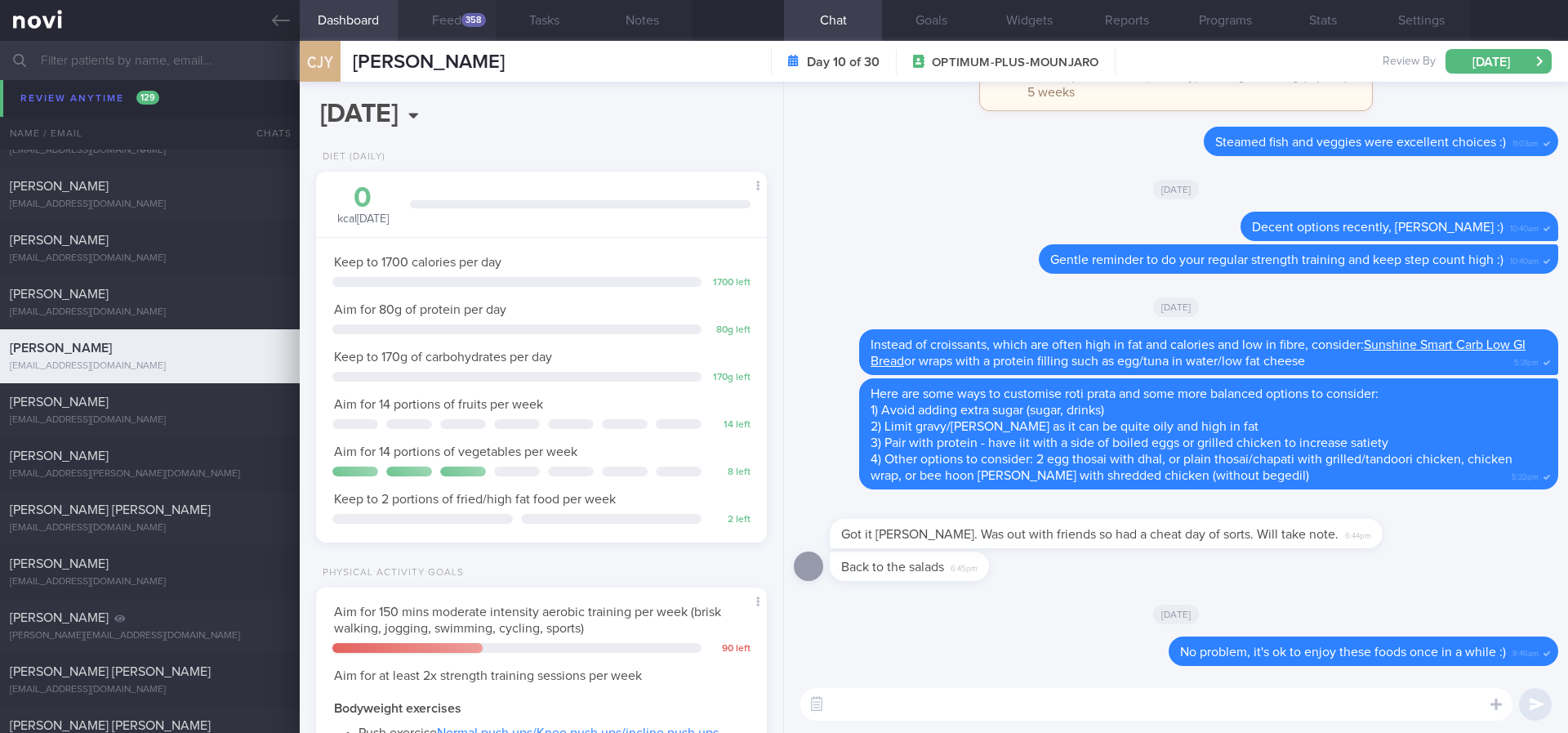
click at [456, 18] on button "Feed 358" at bounding box center [446, 20] width 98 height 41
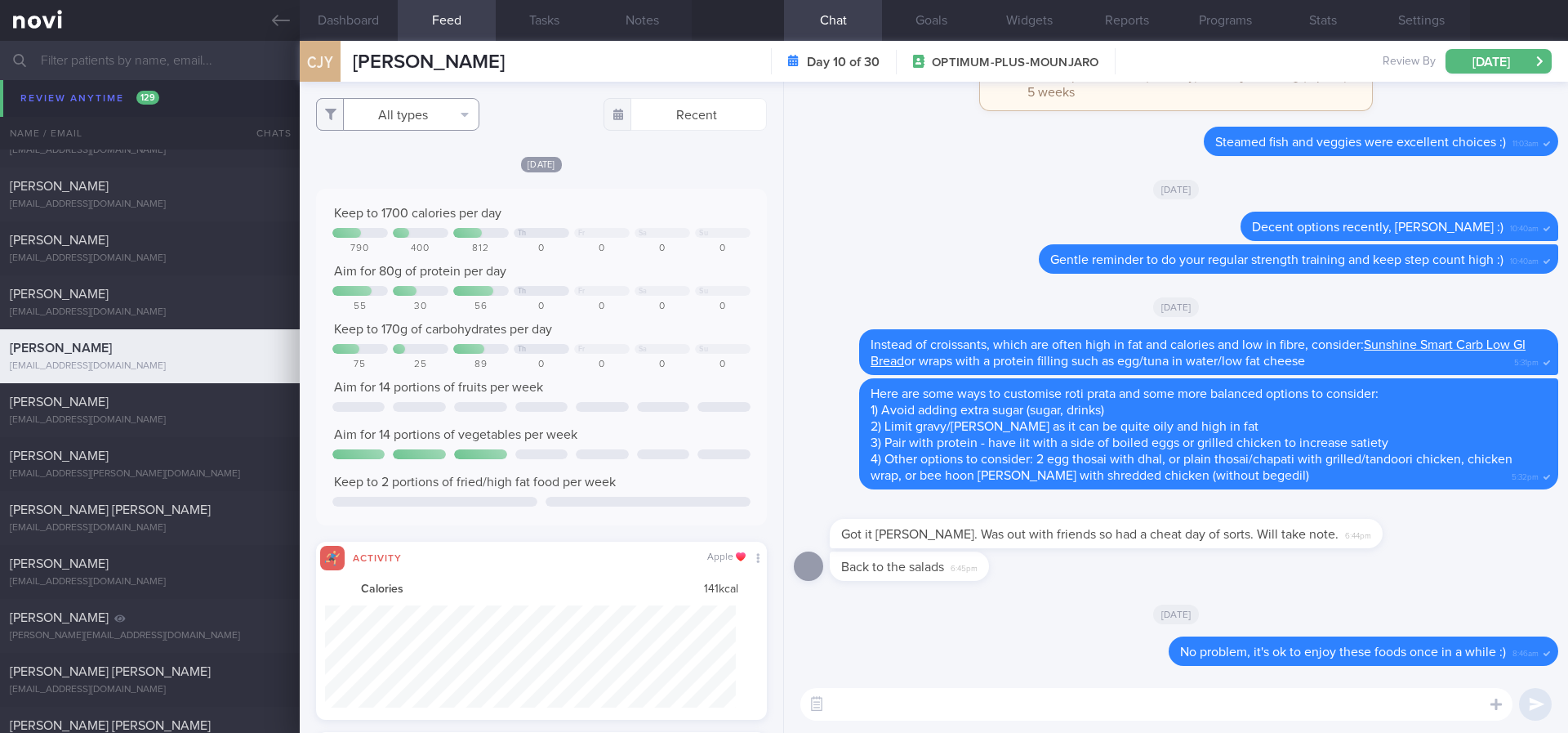
click at [437, 111] on button "All types" at bounding box center [398, 114] width 164 height 33
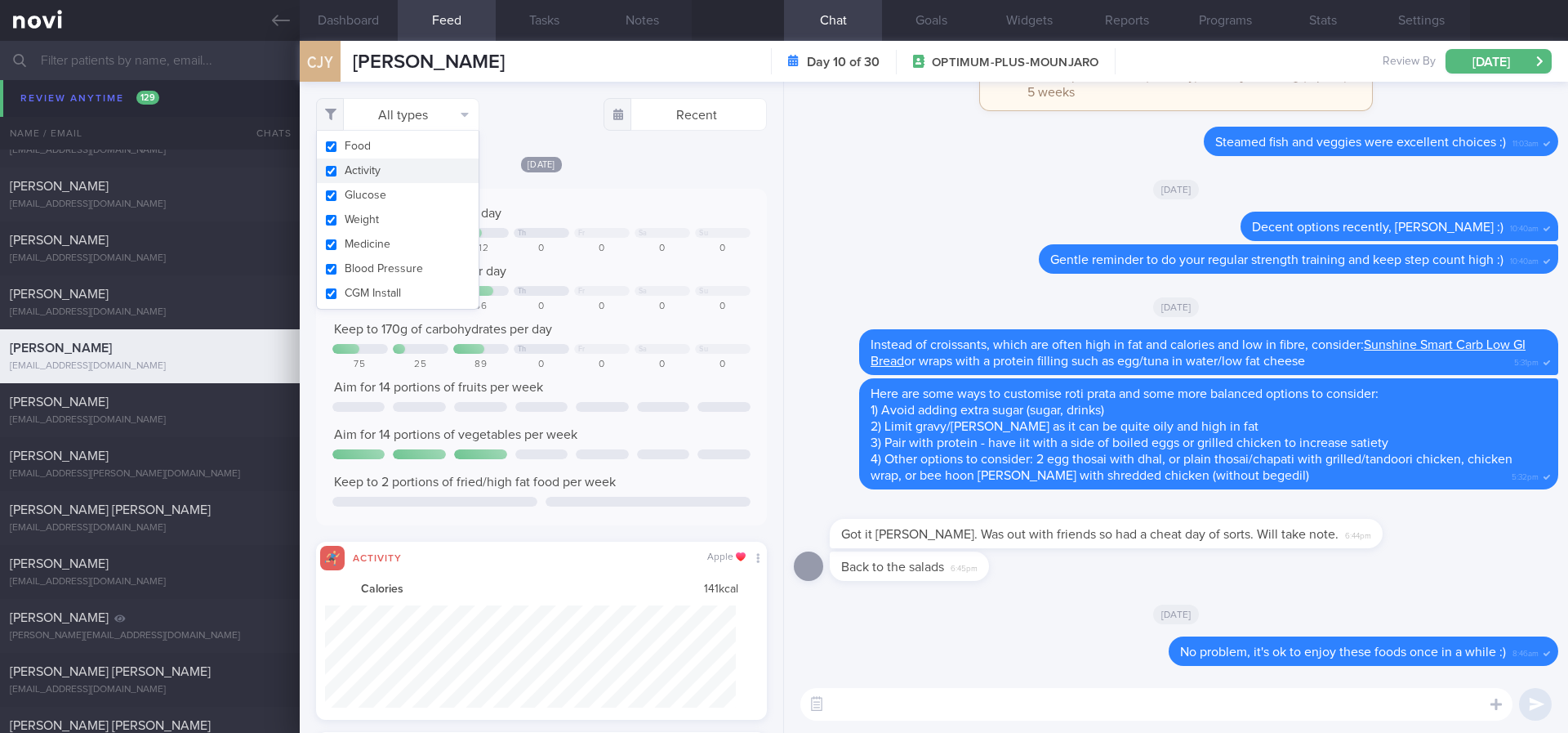
click at [381, 166] on button "Activity" at bounding box center [398, 171] width 162 height 24
click at [674, 223] on div "Keep to 1700 calories per day Th Fr Sa Su 790 400 812 0 0 0 0 Aim for 80g of pr…" at bounding box center [541, 357] width 418 height 304
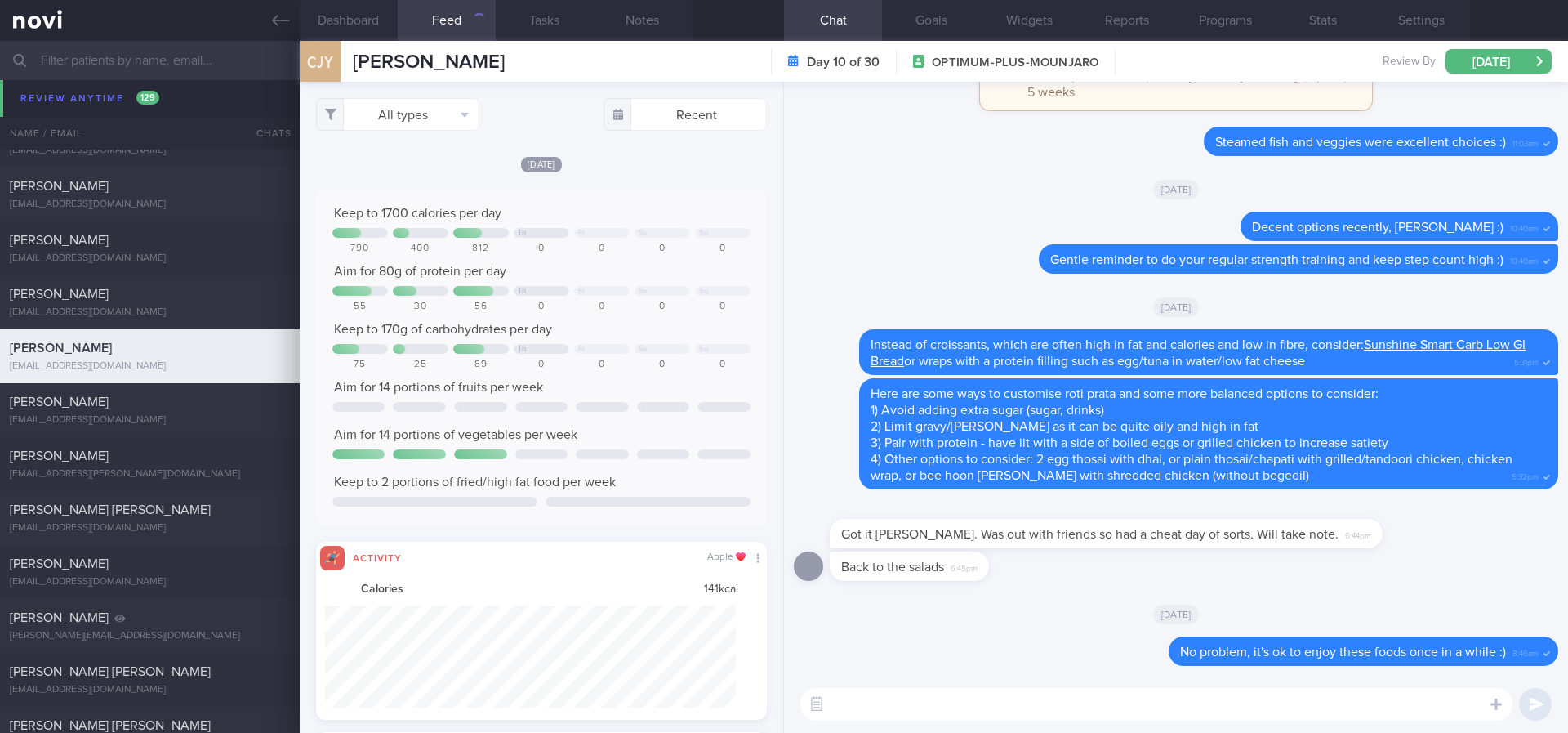
click at [613, 246] on div "0" at bounding box center [601, 248] width 55 height 13
click at [455, 109] on button "All types" at bounding box center [398, 114] width 164 height 33
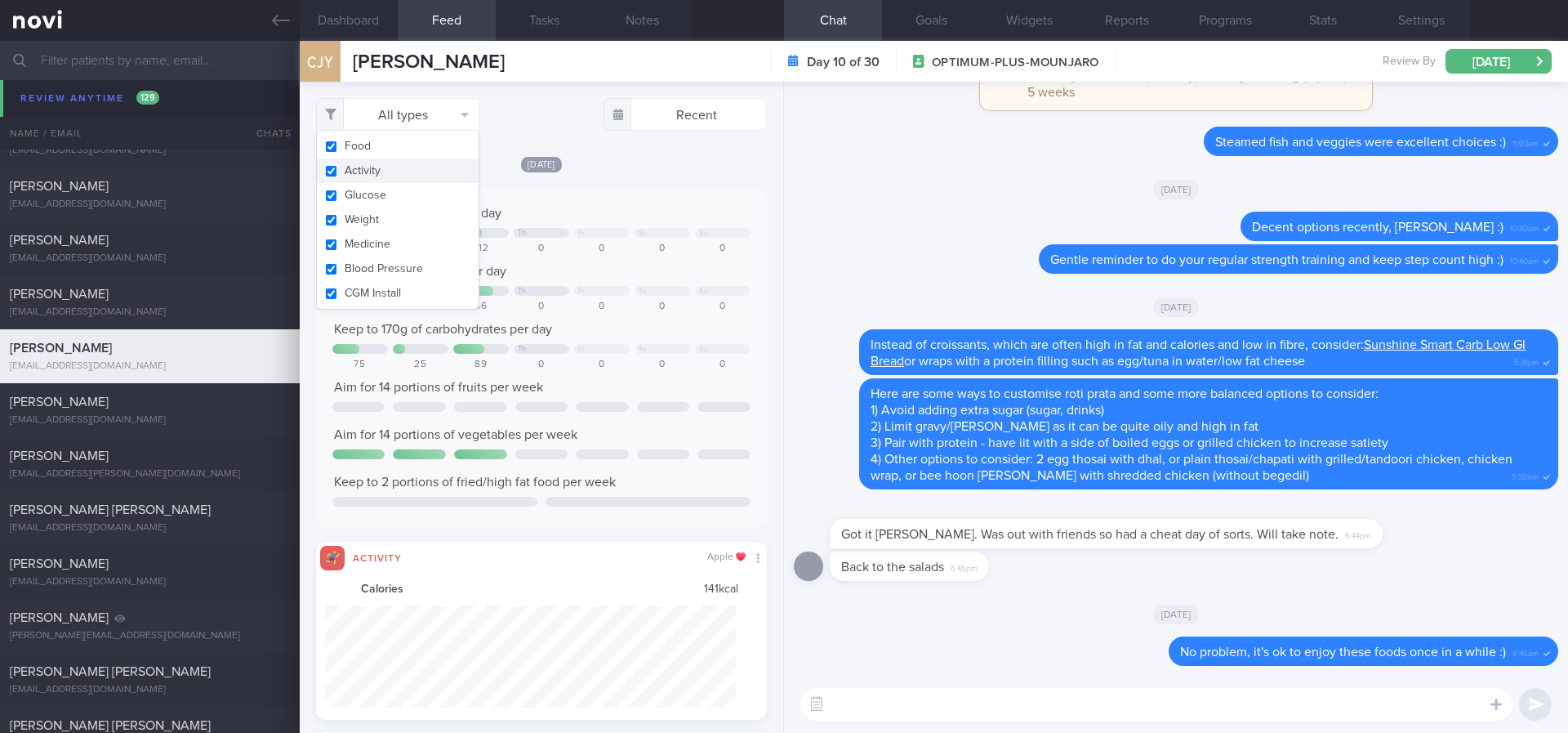
drag, startPoint x: 371, startPoint y: 174, endPoint x: 646, endPoint y: 248, distance: 284.8
click at [369, 177] on button "Activity" at bounding box center [398, 171] width 162 height 24
checkbox input "false"
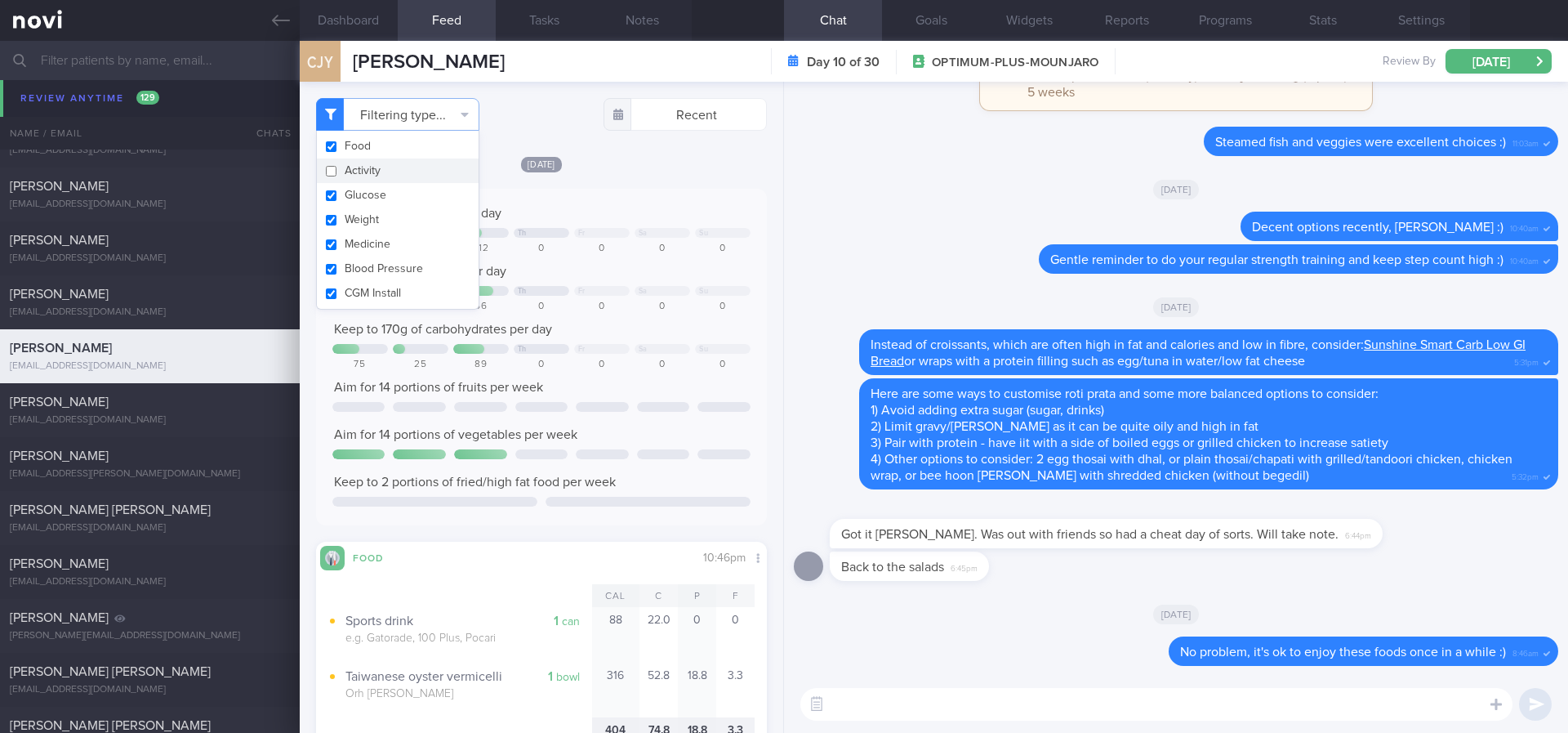
click at [657, 232] on div at bounding box center [662, 233] width 55 height 10
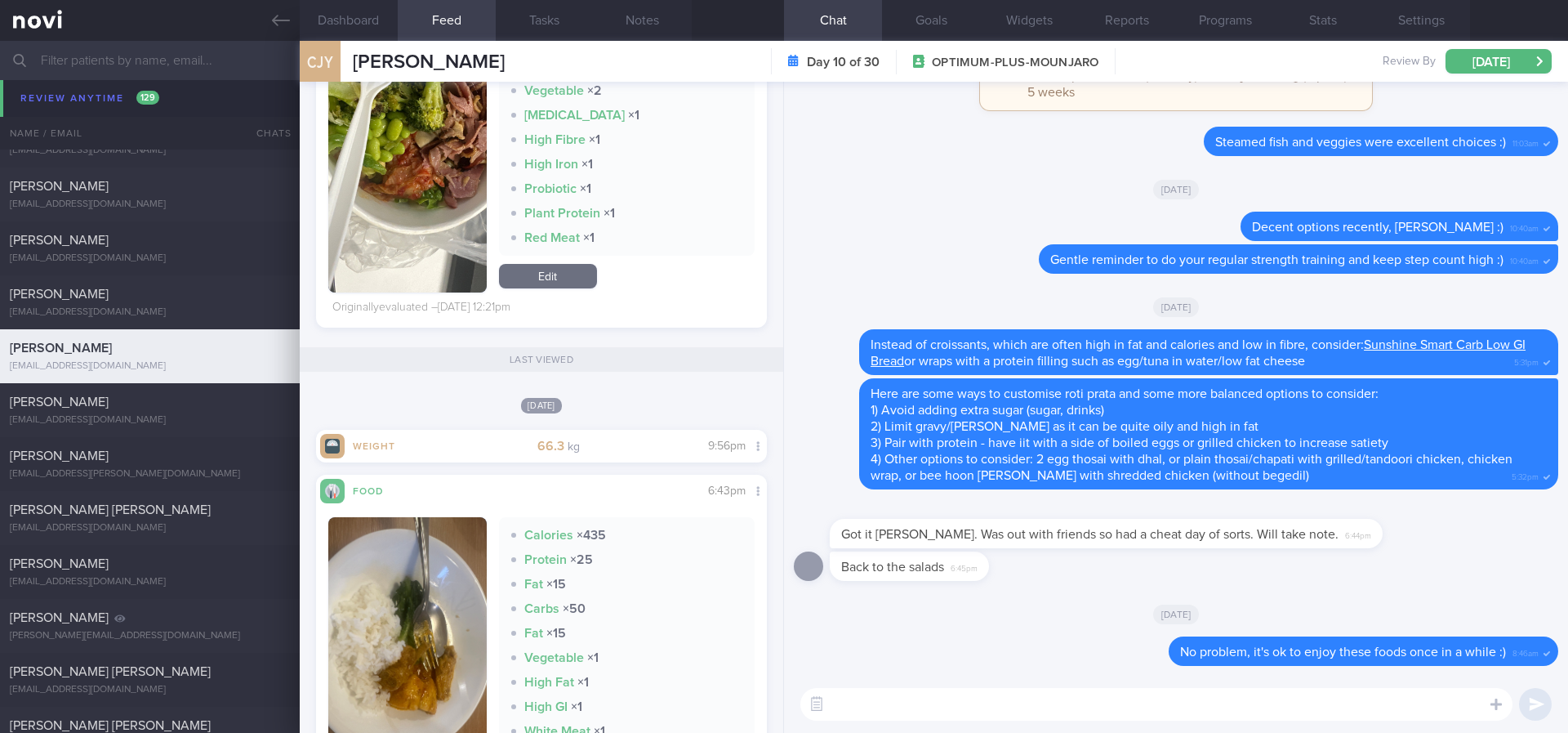
click at [878, 711] on textarea at bounding box center [1156, 704] width 712 height 33
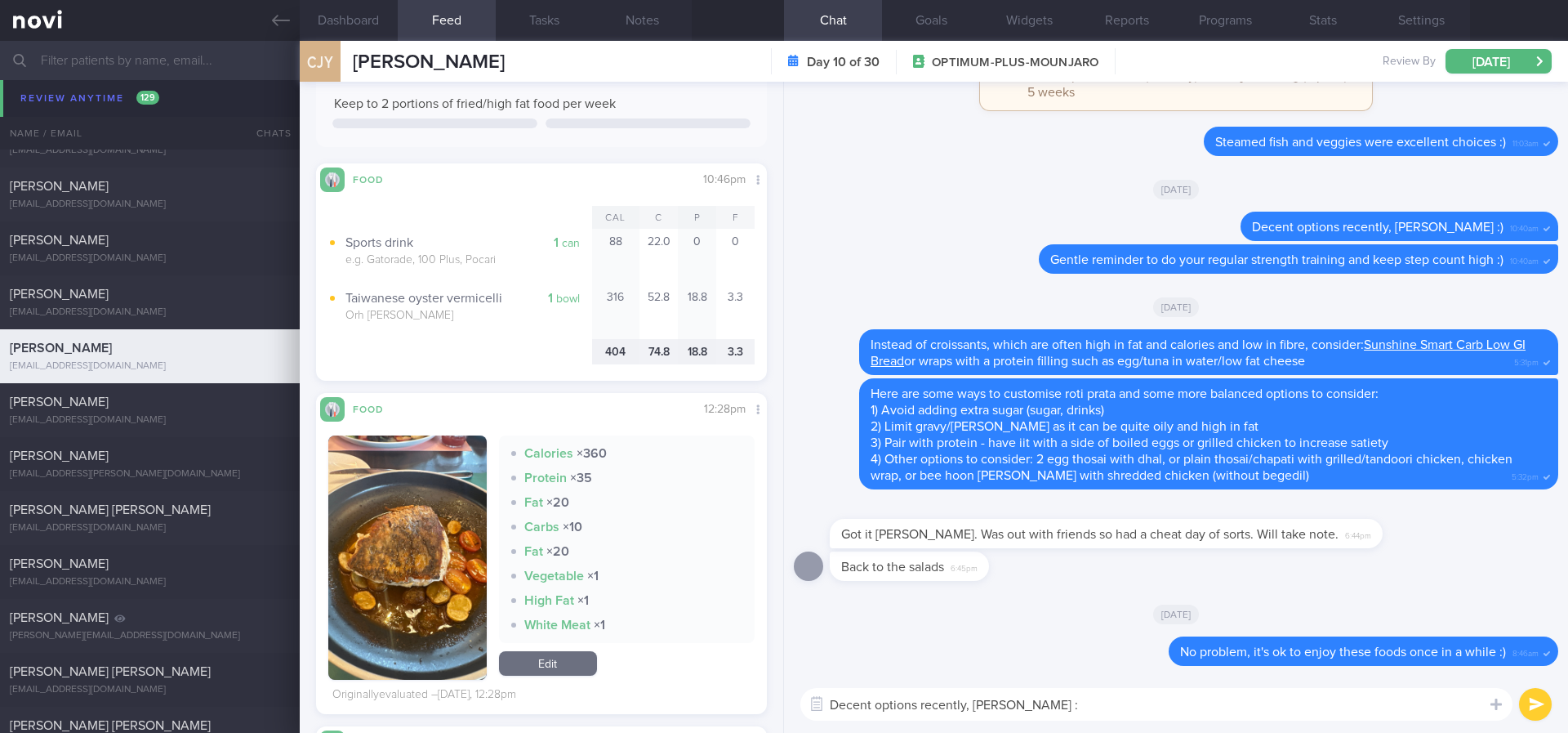
type textarea "Decent options recently, Colin :)"
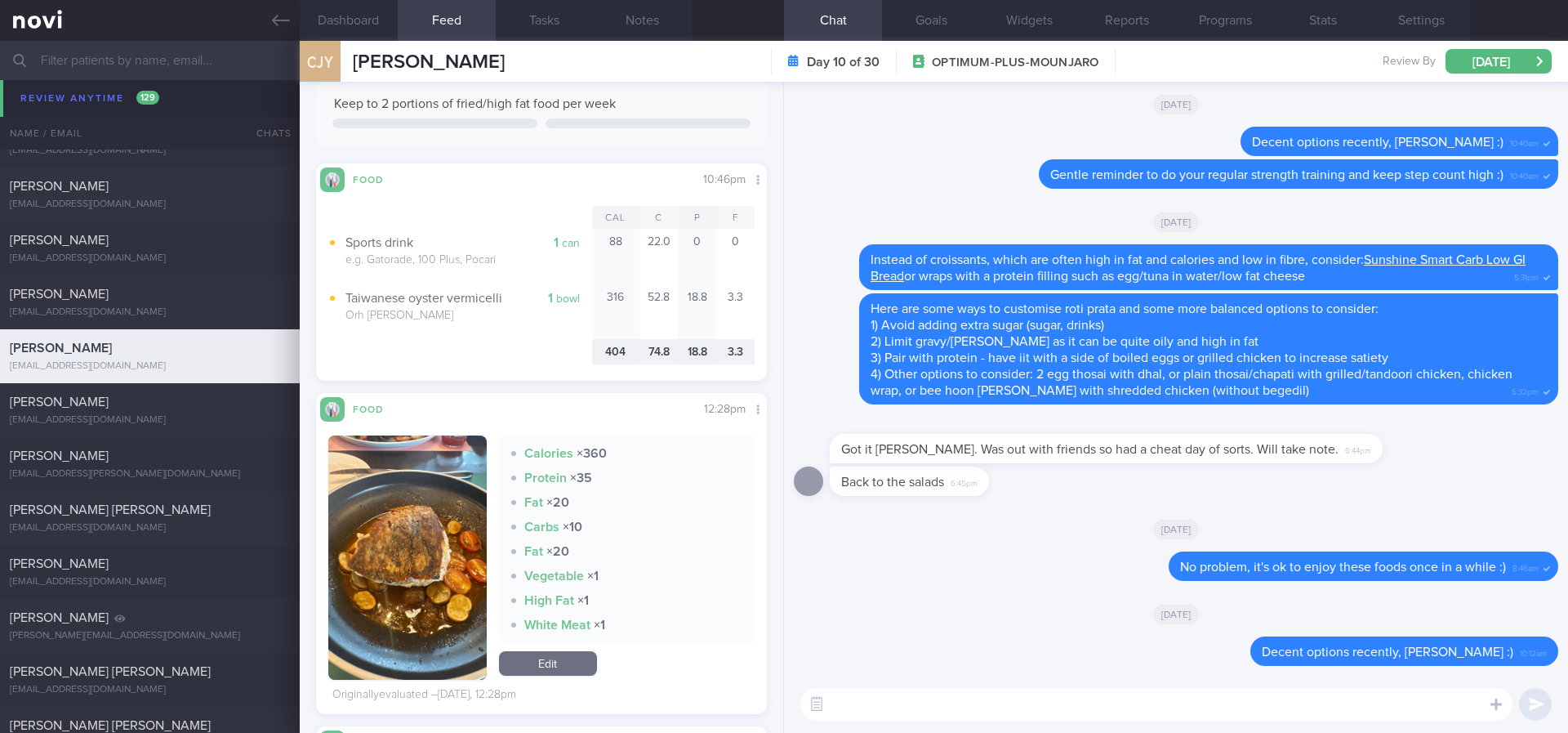
paste textarea "Hi Matin, Gentle reminder to do your regular strength training and keep step co…"
drag, startPoint x: 895, startPoint y: 697, endPoint x: 802, endPoint y: 697, distance: 93.0
click at [802, 697] on textarea "Hi Matin, Gentle reminder to do your regular strength training and keep step co…" at bounding box center [1156, 704] width 712 height 33
drag, startPoint x: 1180, startPoint y: 706, endPoint x: 642, endPoint y: 680, distance: 538.6
click at [642, 680] on div "Dashboard Feed 358 Tasks Notes Chat Goals Widgets Reports Programs Stats Settin…" at bounding box center [934, 387] width 1268 height 692
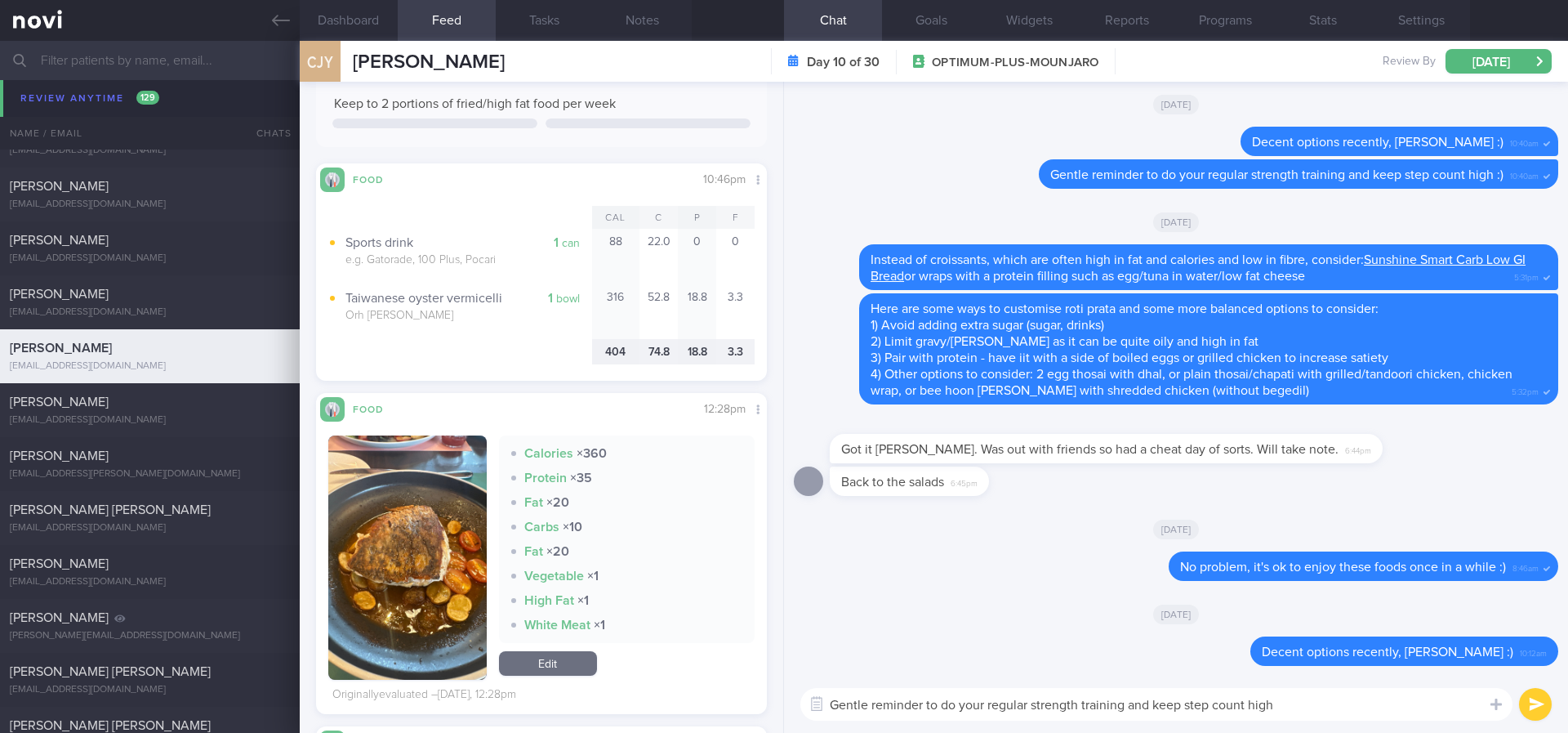
click at [1377, 700] on textarea "Gentle reminder to do your regular strength training and keep step count high" at bounding box center [1156, 704] width 712 height 33
type textarea "Gentle reminder to do your regular strength training and keep step count high :)"
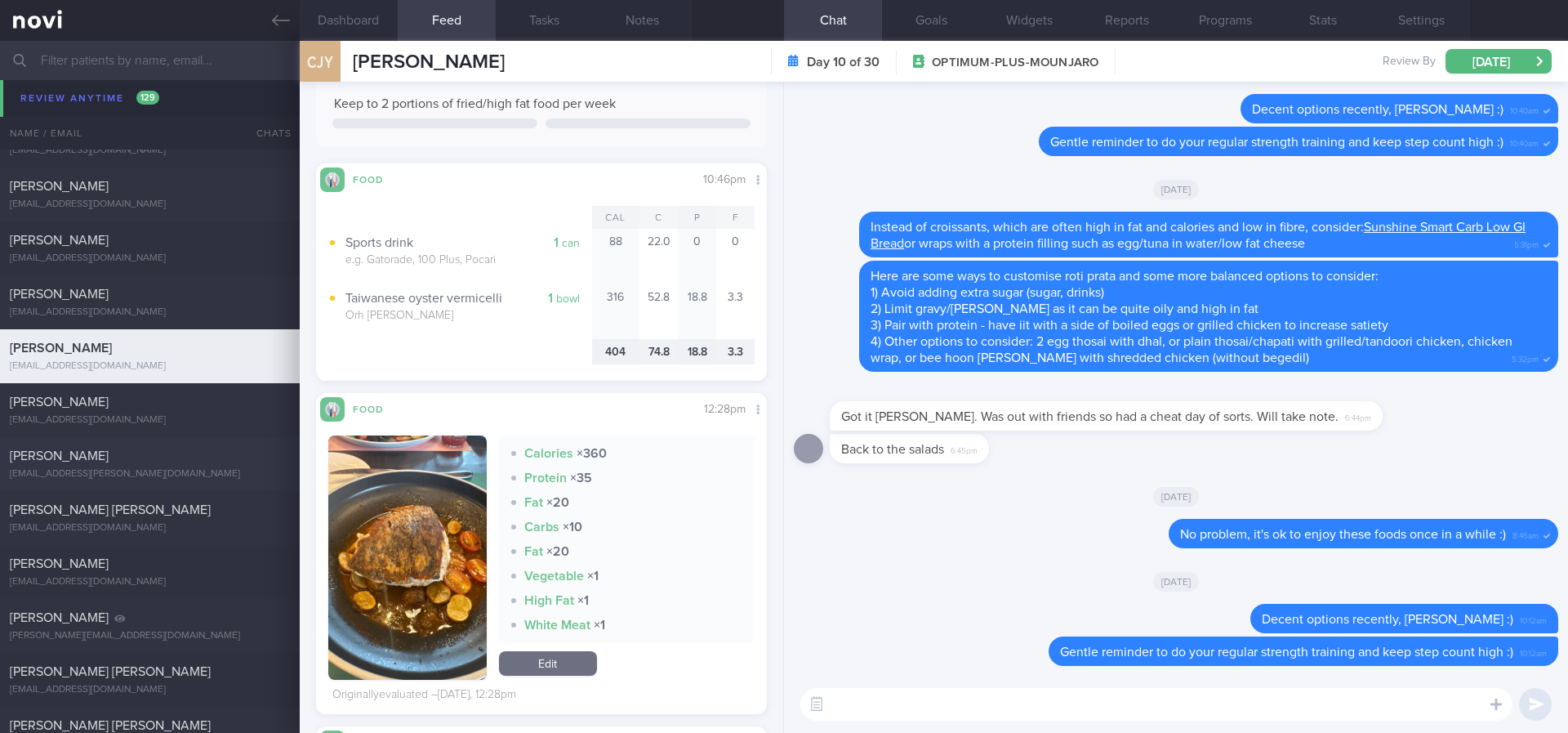
click at [170, 461] on div "Claire Gailey" at bounding box center [148, 456] width 276 height 17
type input "Tracked. allergic to peanuts, ? slight gluten intolerance and dairy intolerance"
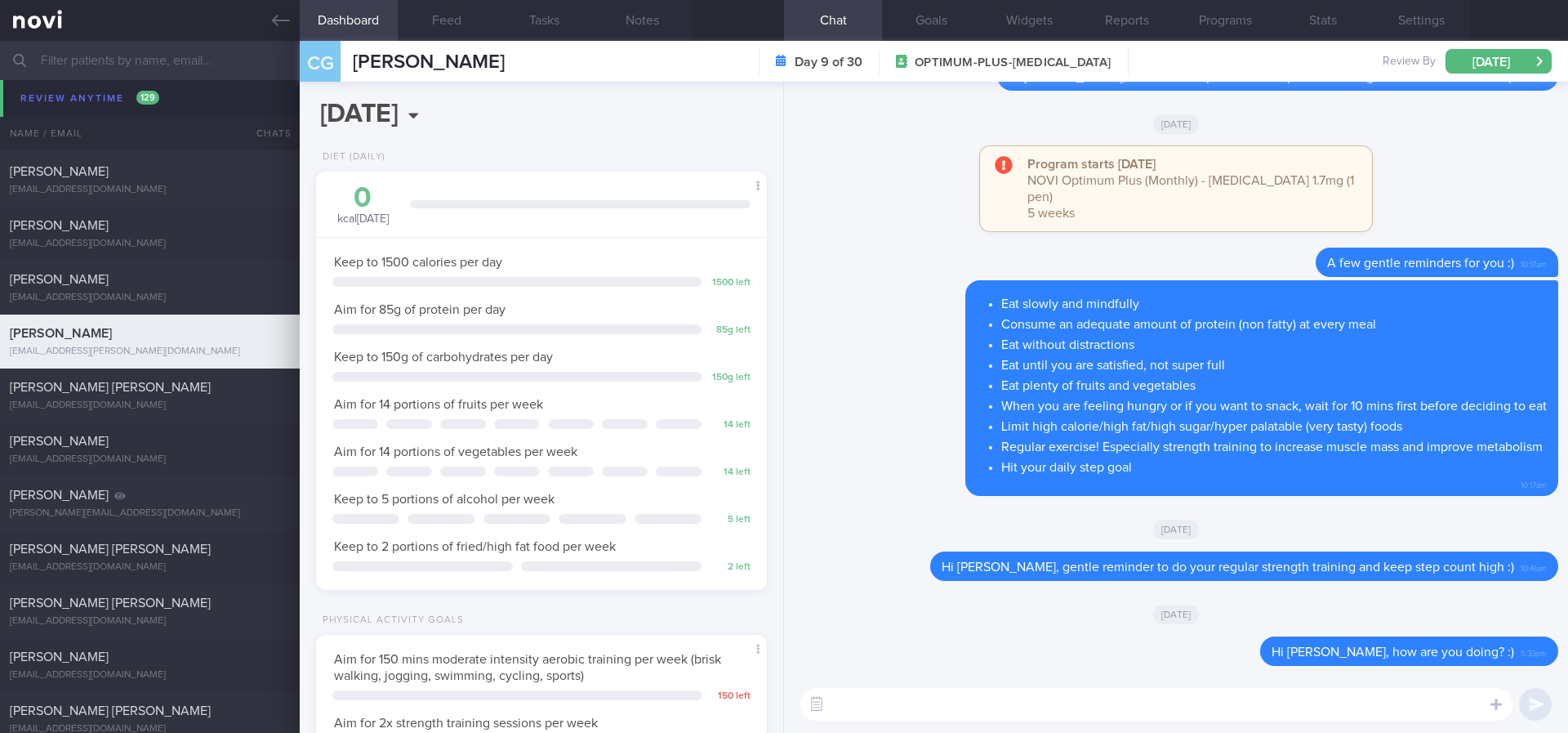
click at [1079, 690] on textarea at bounding box center [1156, 704] width 712 height 33
paste textarea "Gentle reminder to do your regular strength training and keep step count high"
type textarea "Hi Claire, Gentle reminder to do your regular strength training and keep step c…"
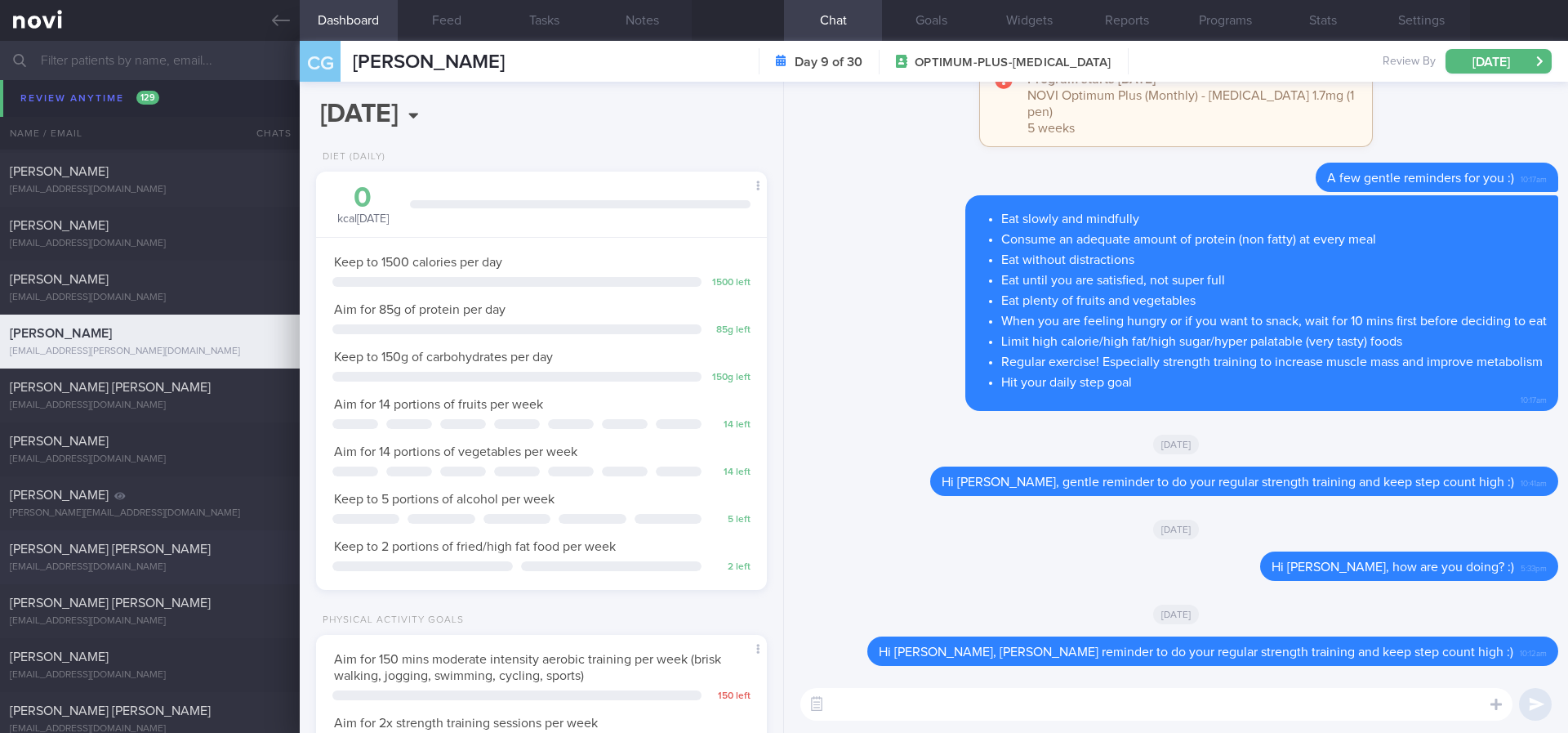
click at [170, 559] on div "LIM CHEN HAN chenhan@mac.com" at bounding box center [150, 557] width 300 height 33
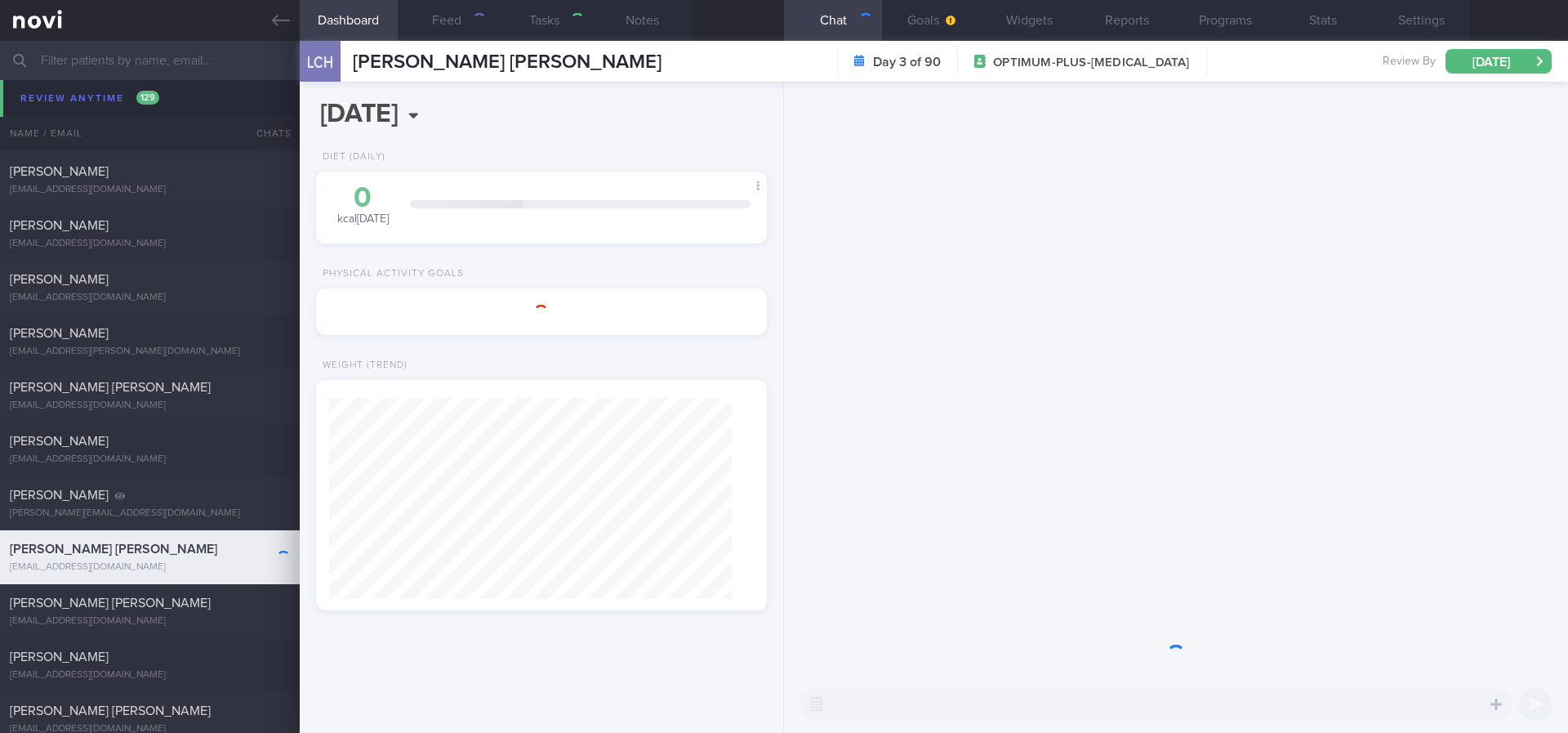
type input "Tracked. Ozempic. gout"
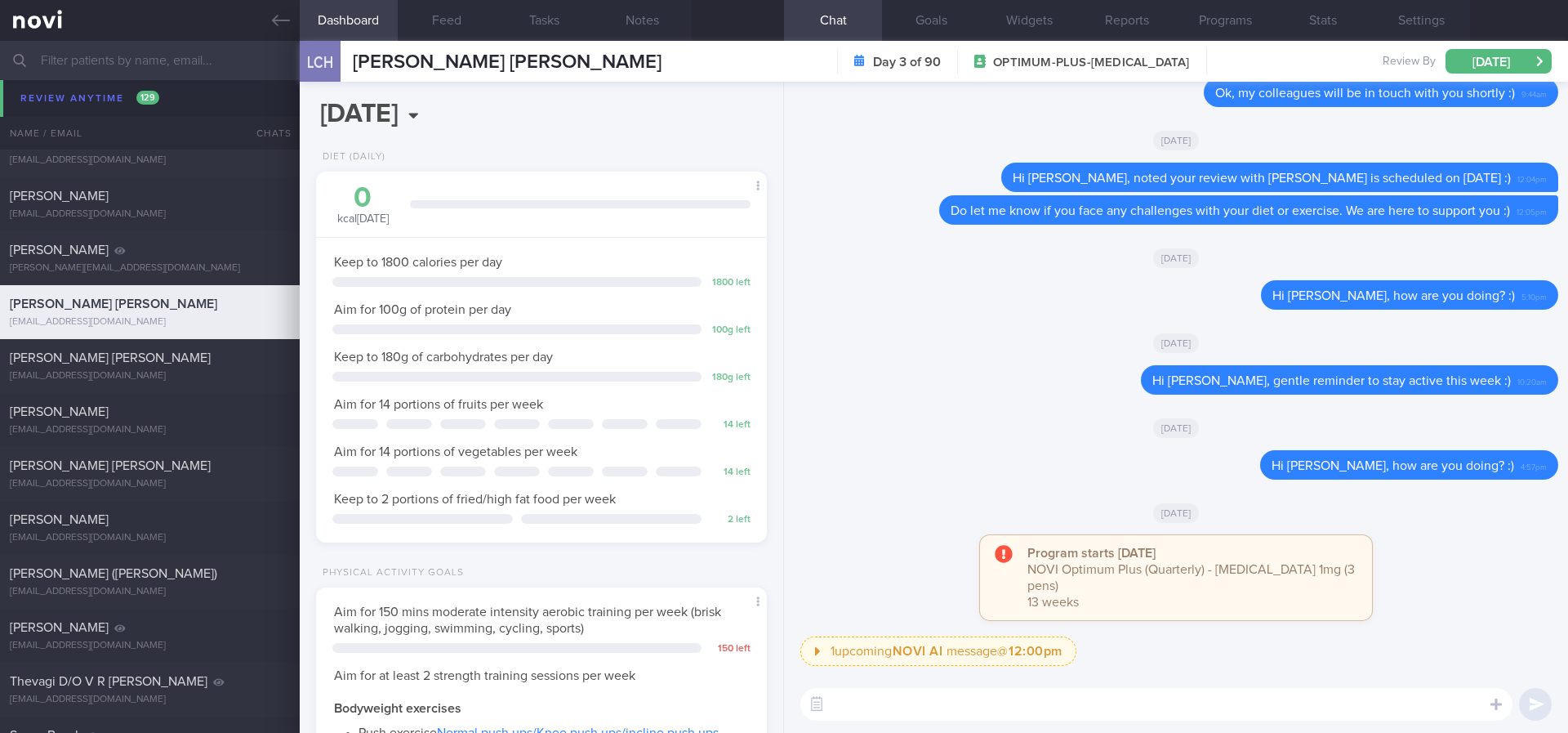
click at [1145, 705] on textarea at bounding box center [1156, 704] width 712 height 33
paste textarea "Gentle reminder to do your regular strength training and keep step count high"
type textarea "Hi Mr Lim, Gentle reminder to do your regular strength training and keep step c…"
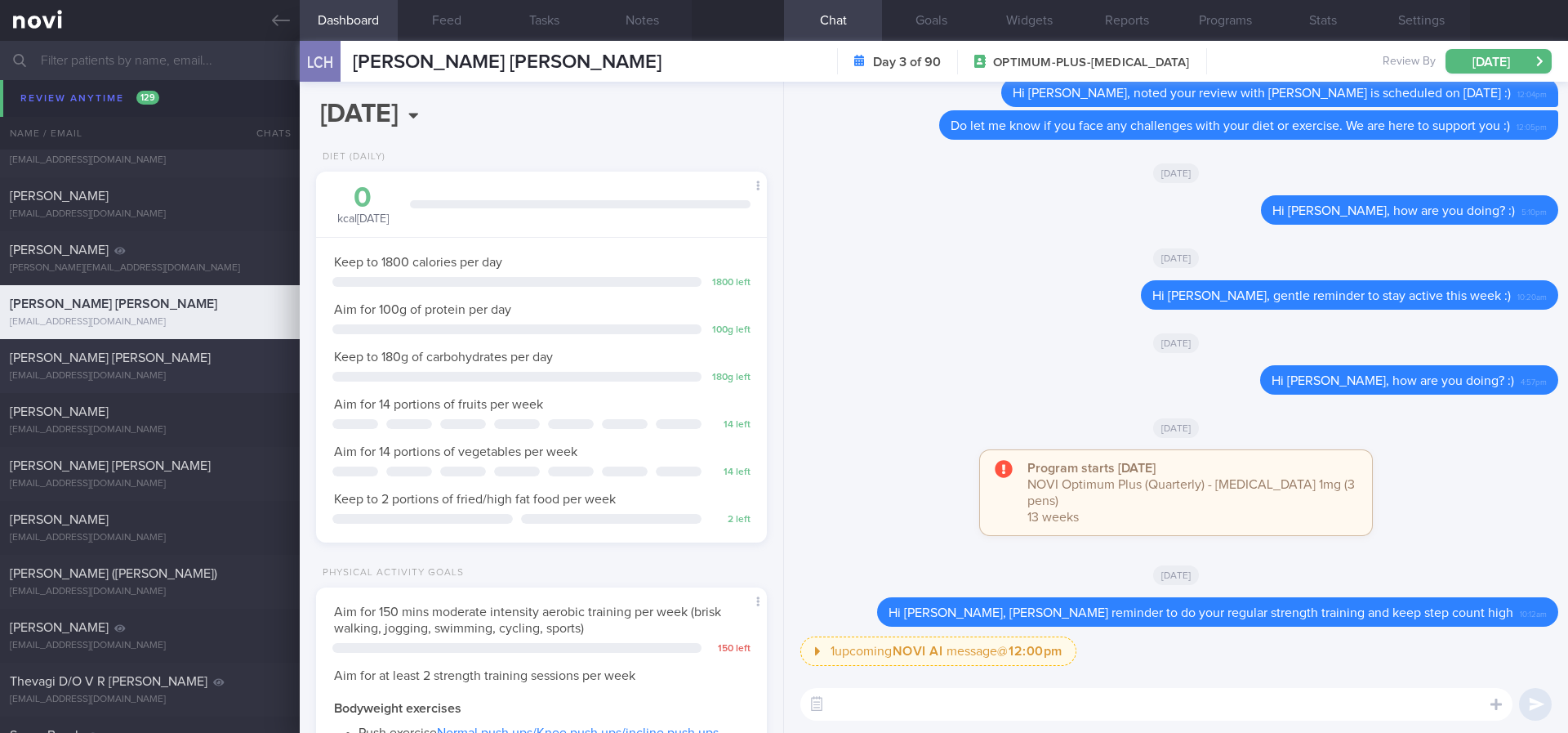
click at [224, 386] on div "RACHEL HO SZE YINN rachelraeho@gmail.com Mon, 18 Aug 2 days ago OPTIMUM-PLUS-RY…" at bounding box center [784, 366] width 1568 height 54
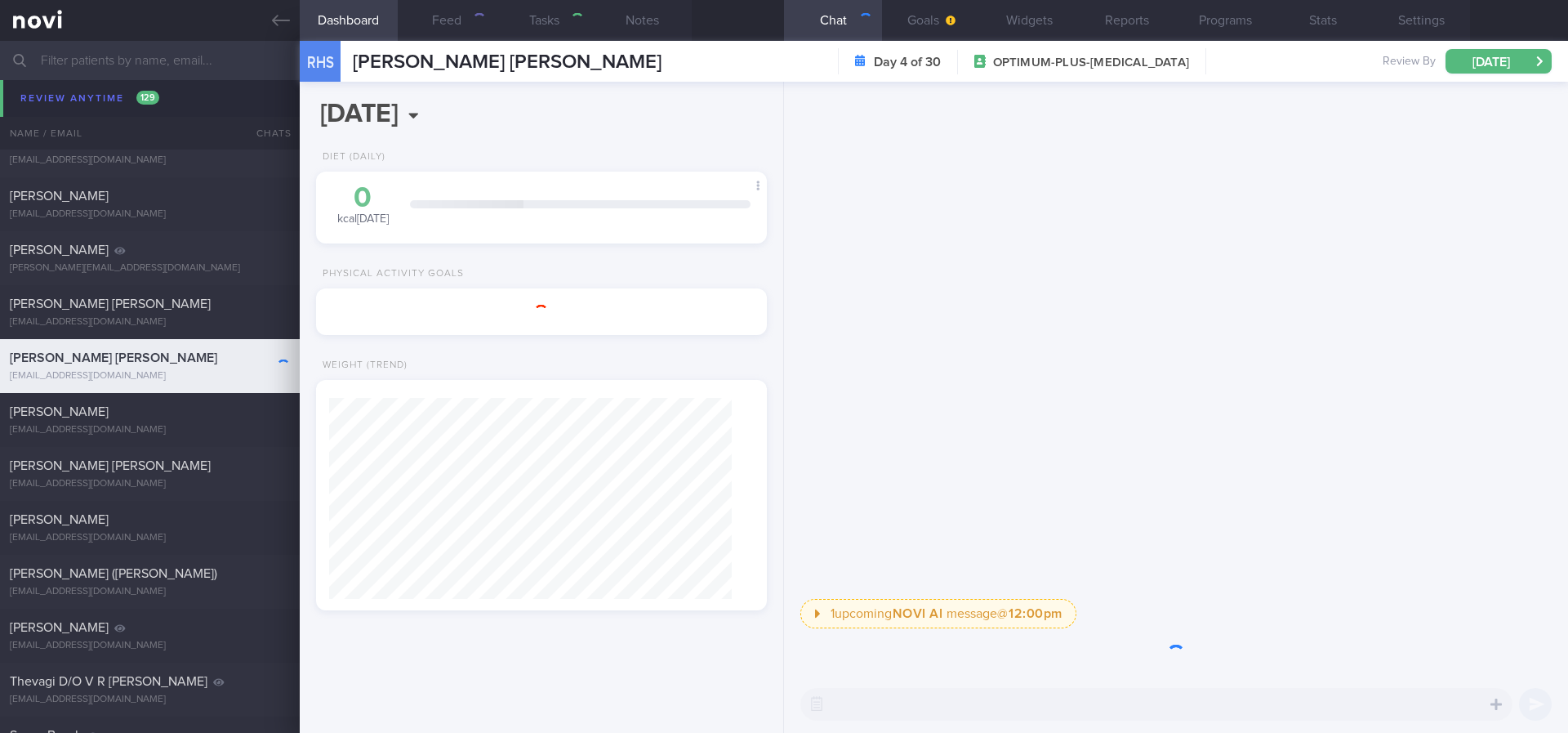
type input "Tracked"
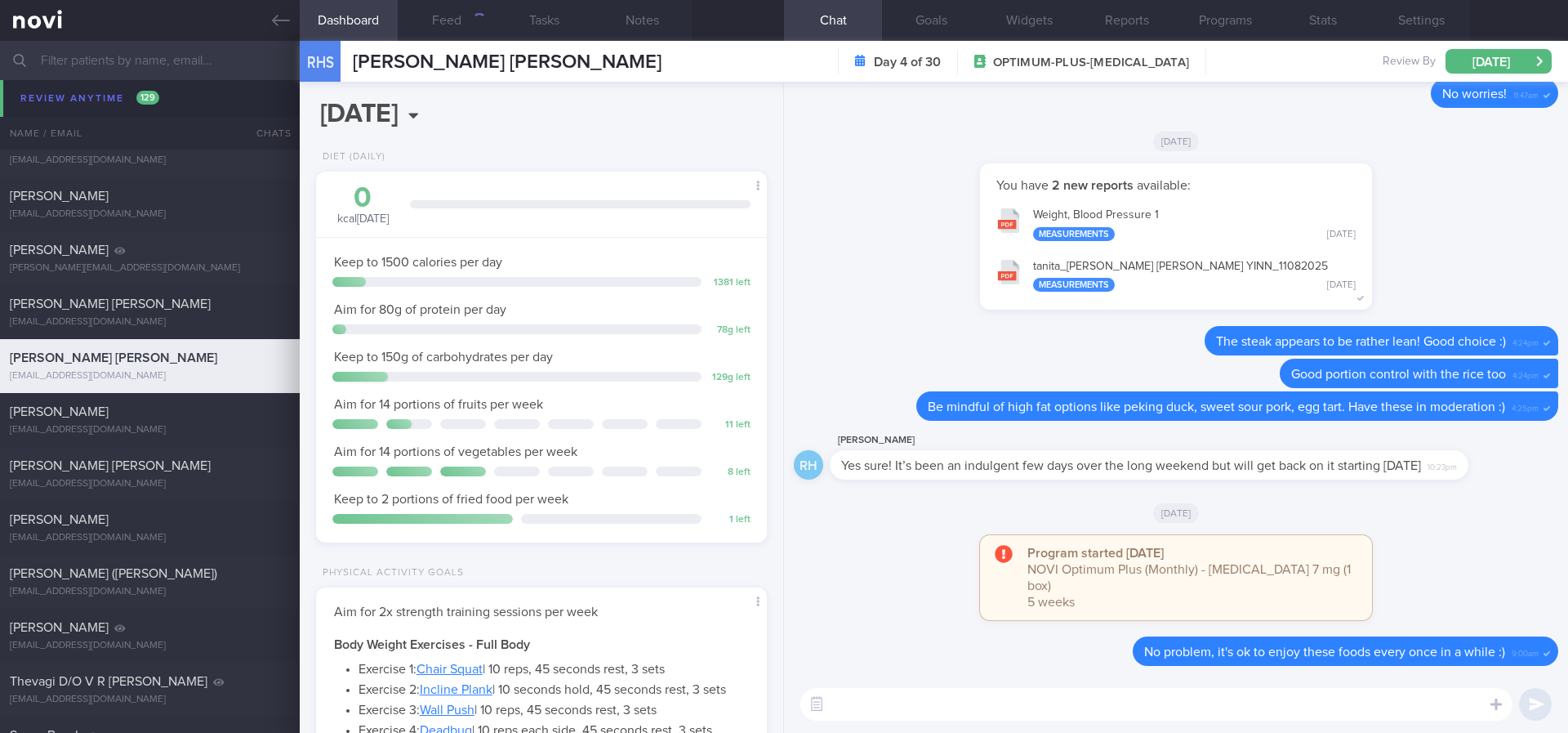
click at [1031, 707] on textarea at bounding box center [1156, 704] width 712 height 33
type textarea "Hi Rachel,"
click at [443, 9] on button "Feed" at bounding box center [446, 20] width 98 height 41
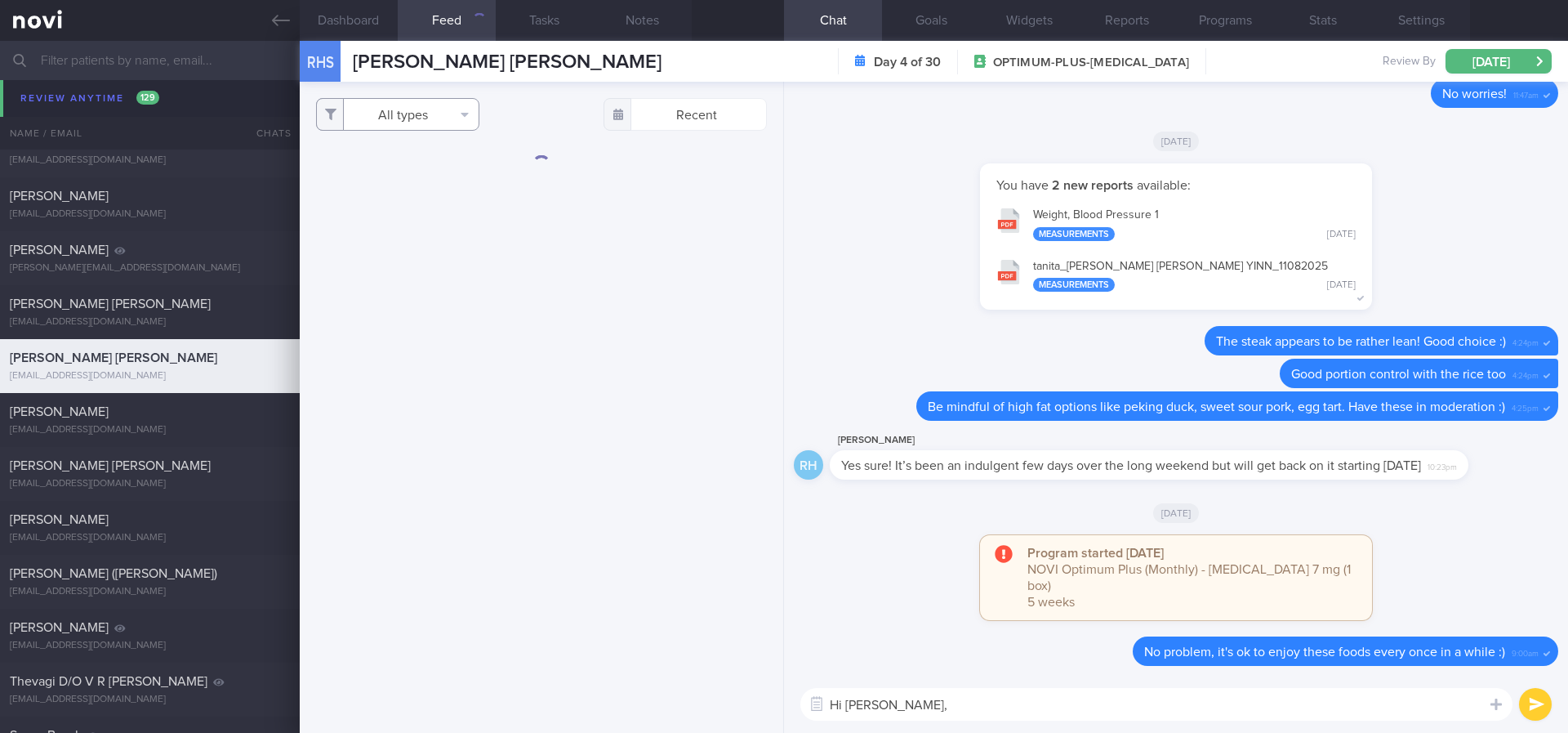
click at [430, 127] on button "All types" at bounding box center [398, 114] width 164 height 33
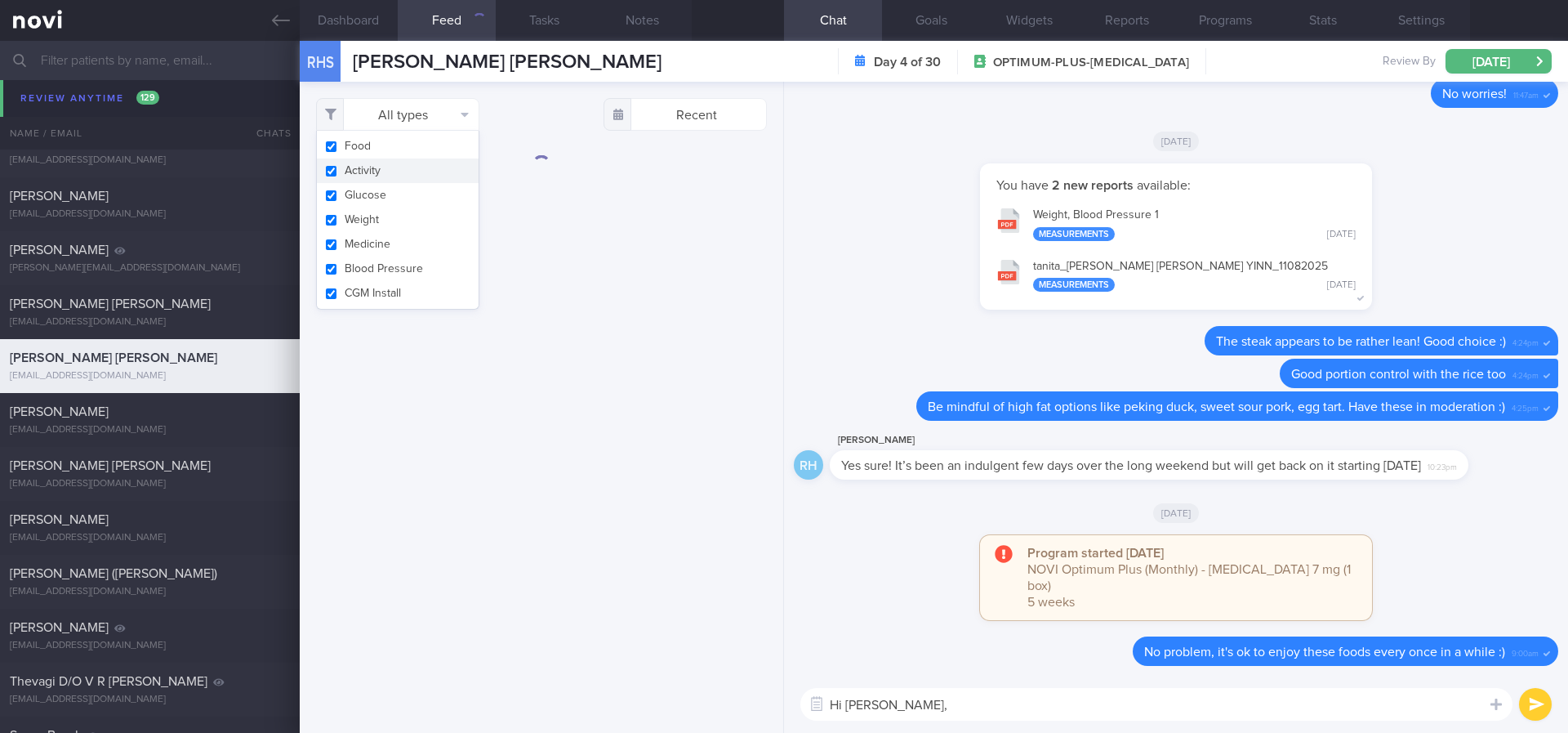
click at [392, 172] on button "Activity" at bounding box center [398, 171] width 162 height 24
checkbox input "false"
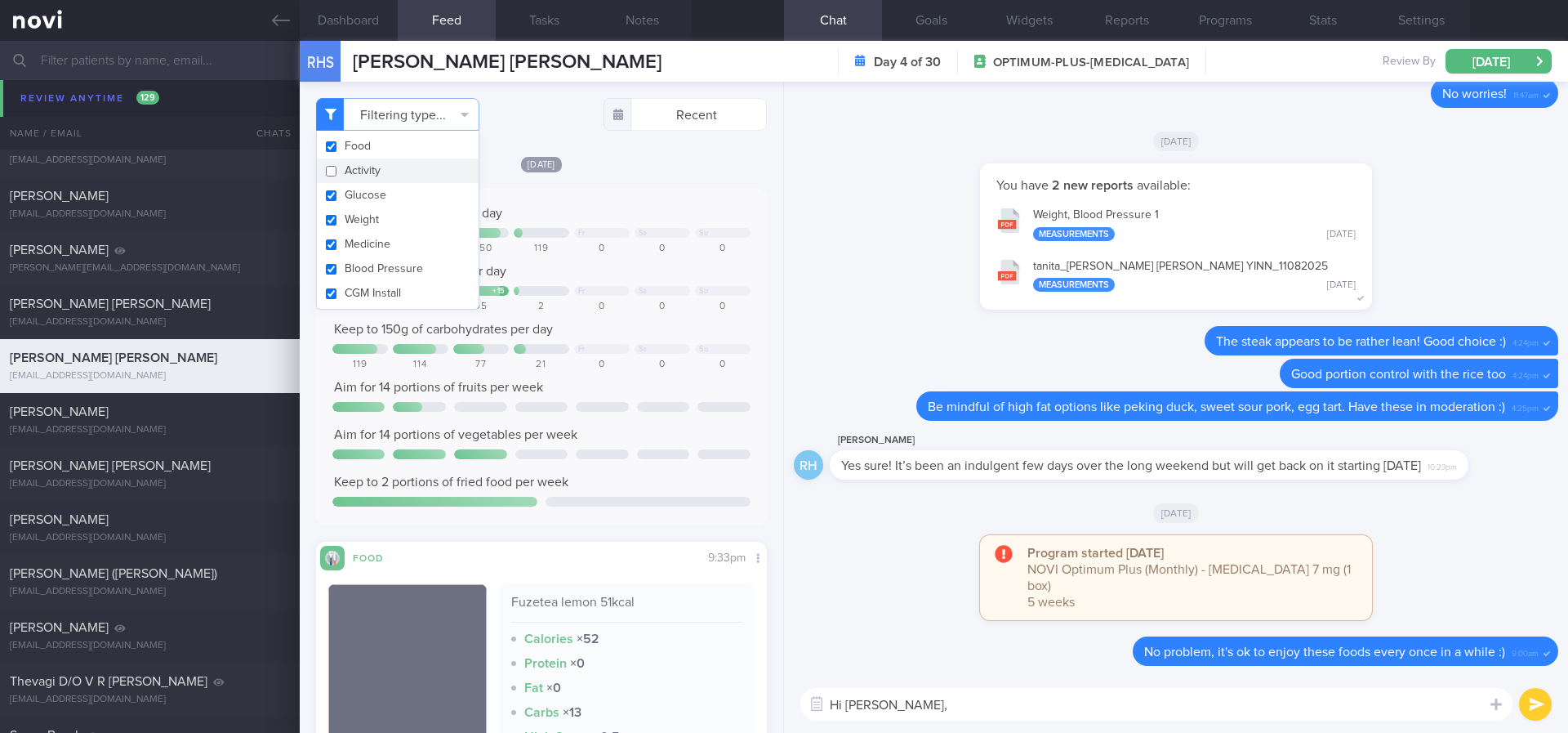
click at [576, 270] on div "Aim for 80g of protein per day" at bounding box center [541, 272] width 418 height 17
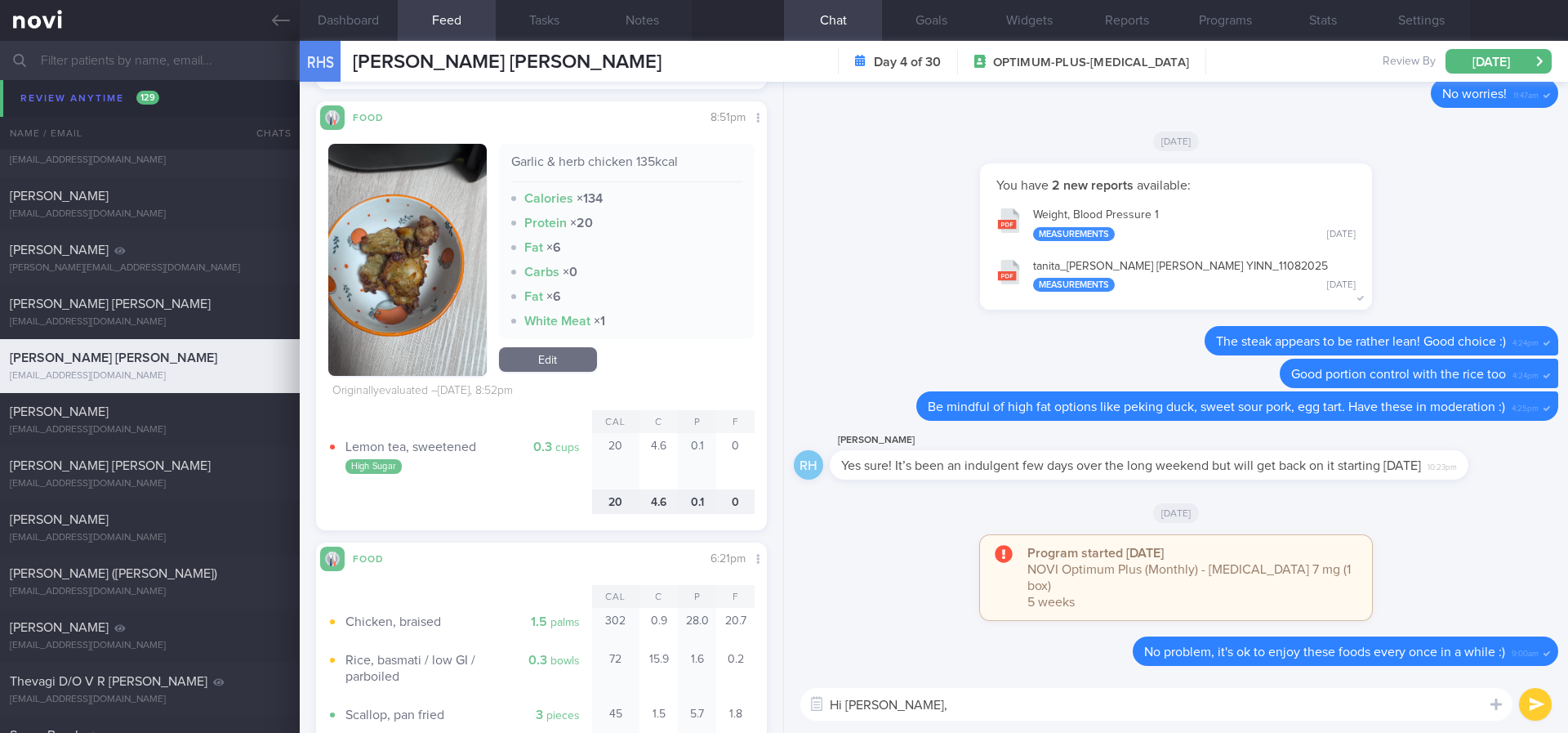
scroll to position [858, 0]
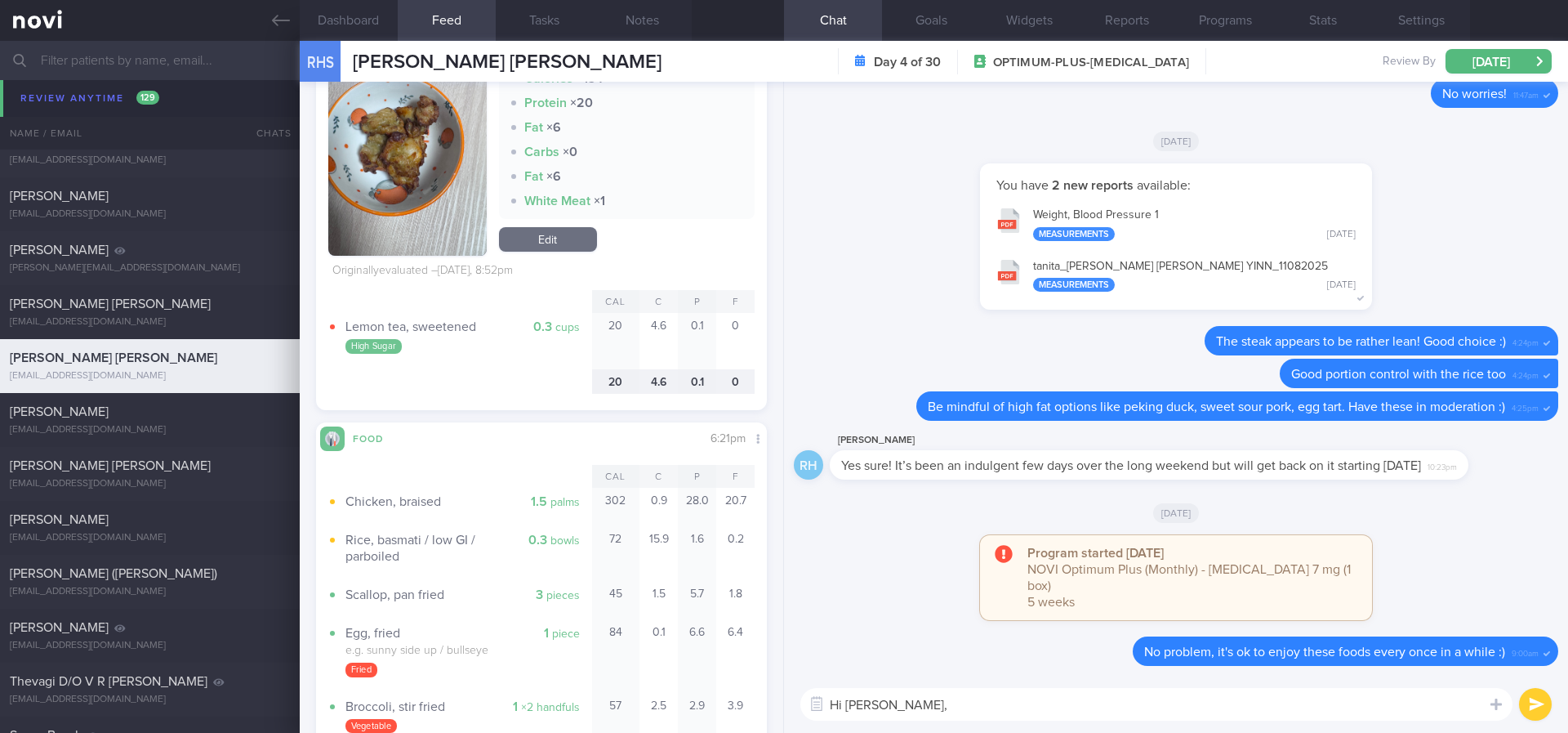
click at [921, 691] on textarea "Hi Rachel," at bounding box center [1156, 704] width 712 height 33
type textarea "Hi Rachel, excellent job with your protein intake yesterday :)"
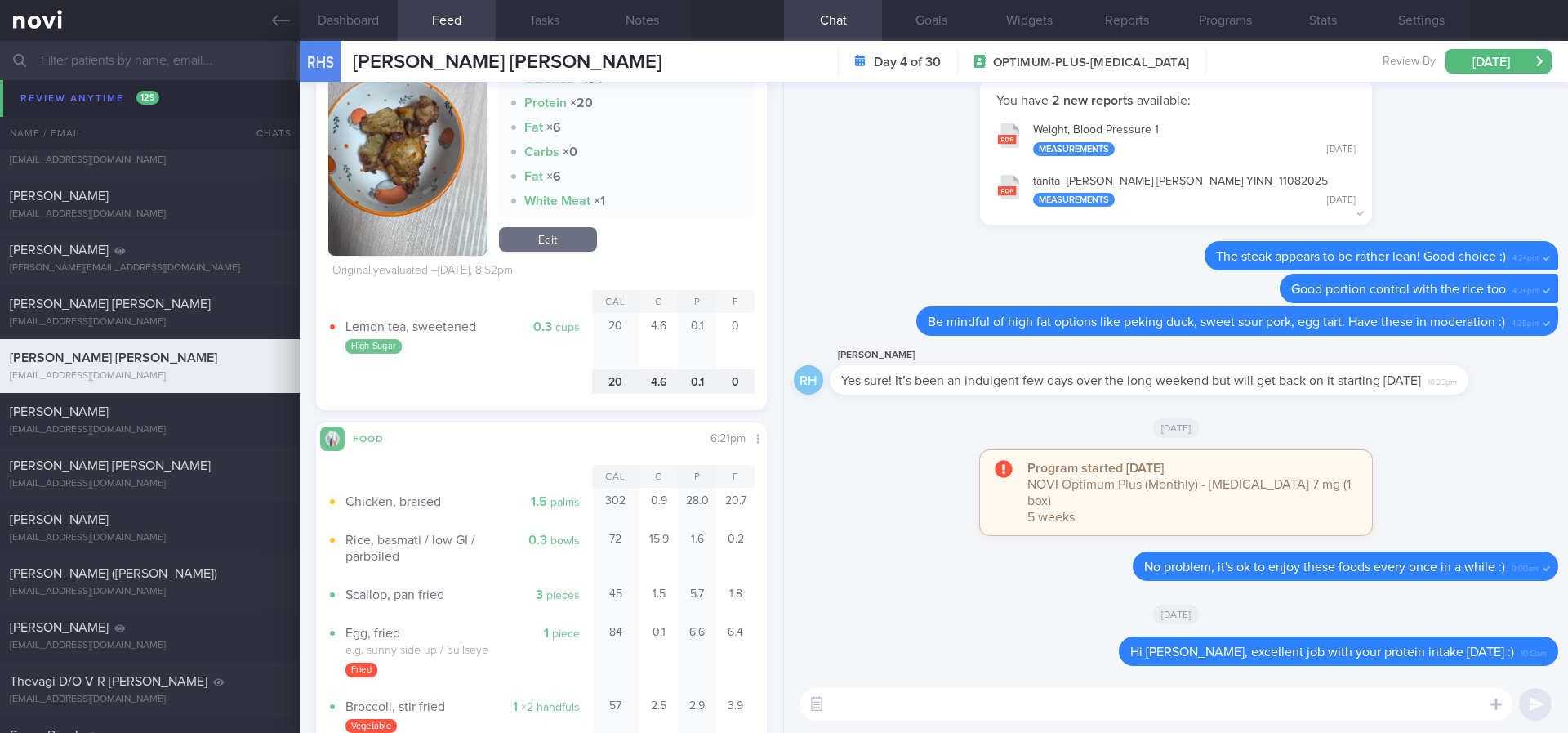
paste textarea "Gentle reminder to do your regular strength training and keep step count high"
type textarea "Gentle reminder to do your regular strength training and keep step count high :)"
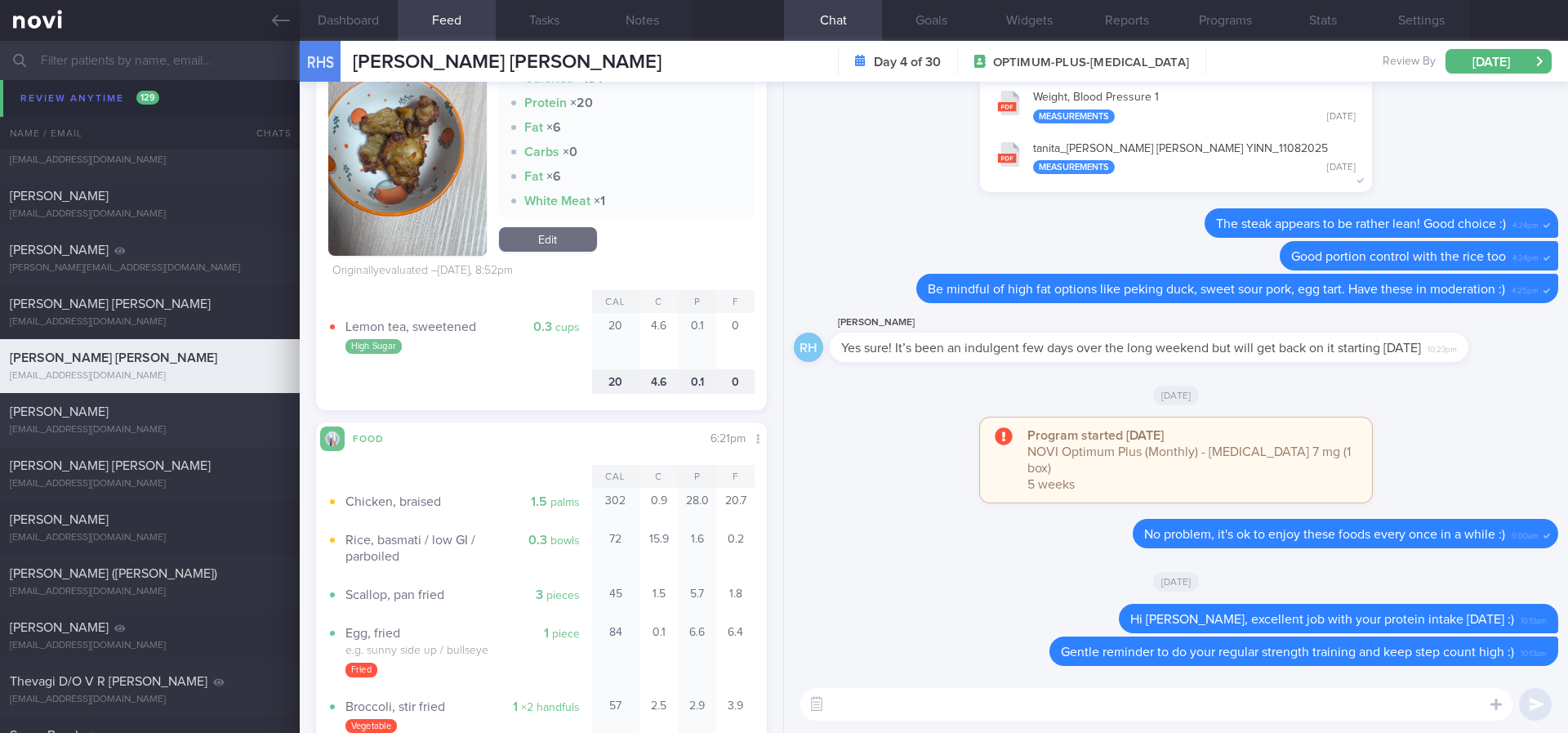
click at [214, 438] on div "Etienne Weizhe Liebenberg etienneliebenbergwz@gmail.com Mon, 18 Aug Yesterday O…" at bounding box center [784, 420] width 1568 height 54
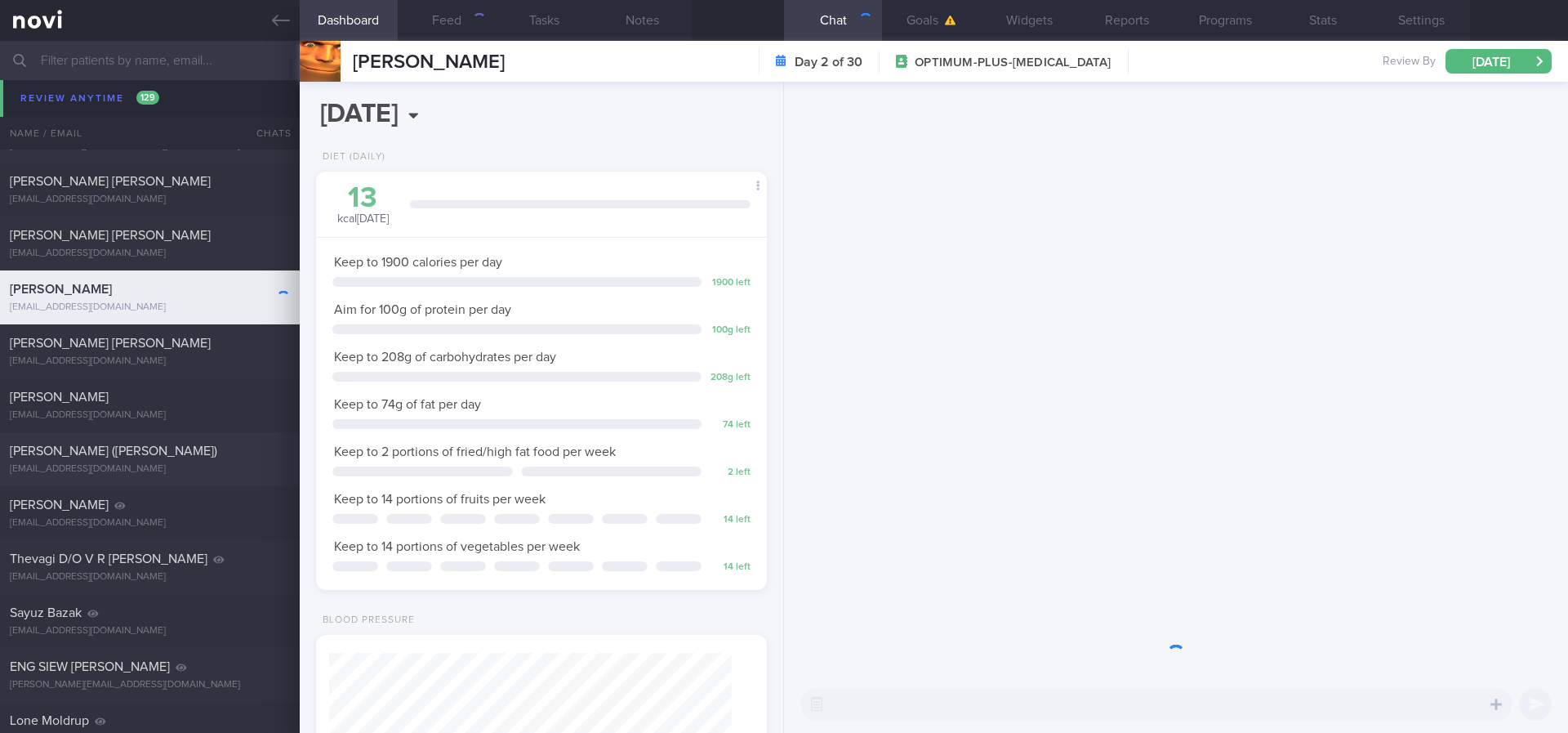
scroll to position [201, 403]
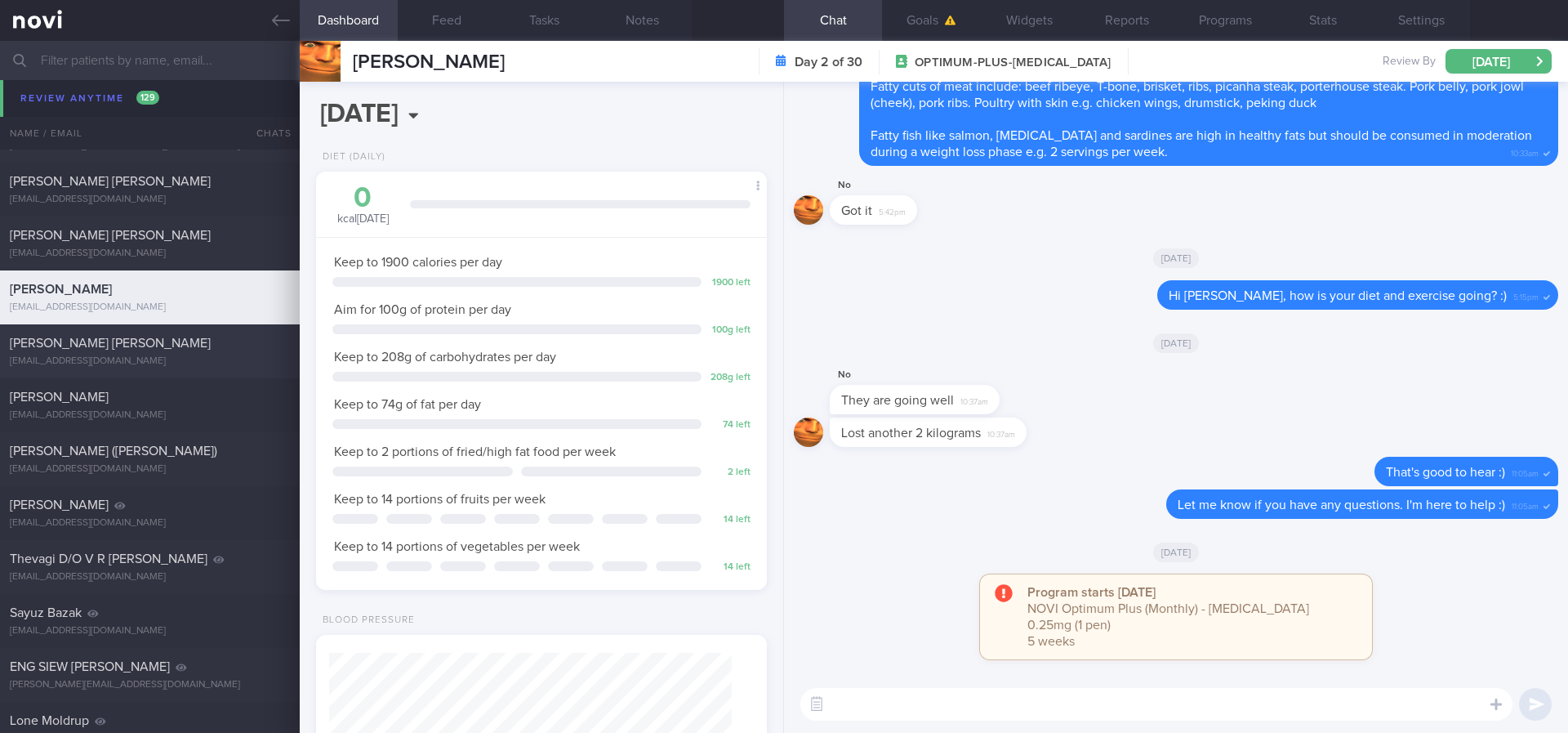
click at [241, 340] on div "Joanna Ng Li Peng" at bounding box center [148, 344] width 276 height 17
type input "Rybelsus. TLC - app tech issues"
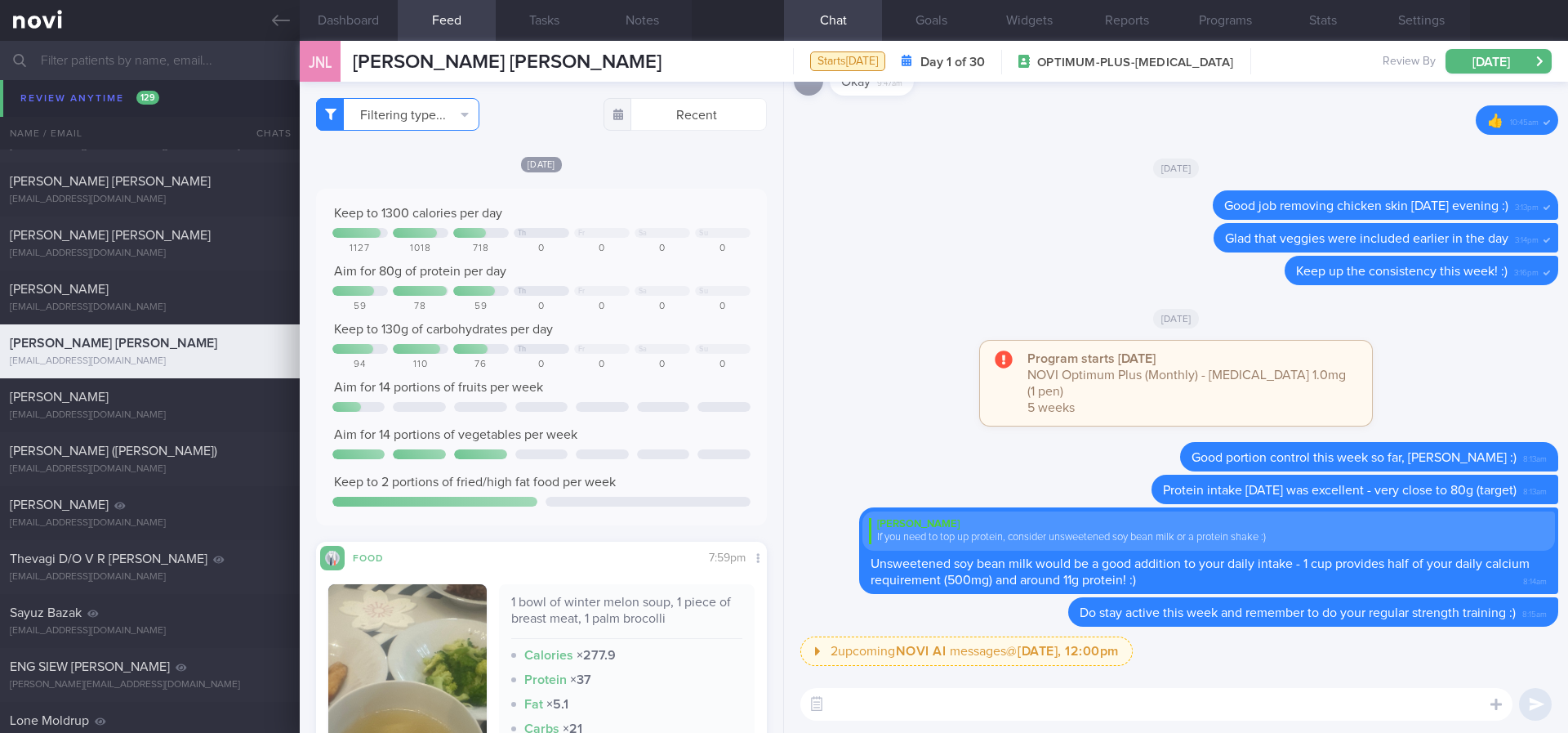
scroll to position [8579, 0]
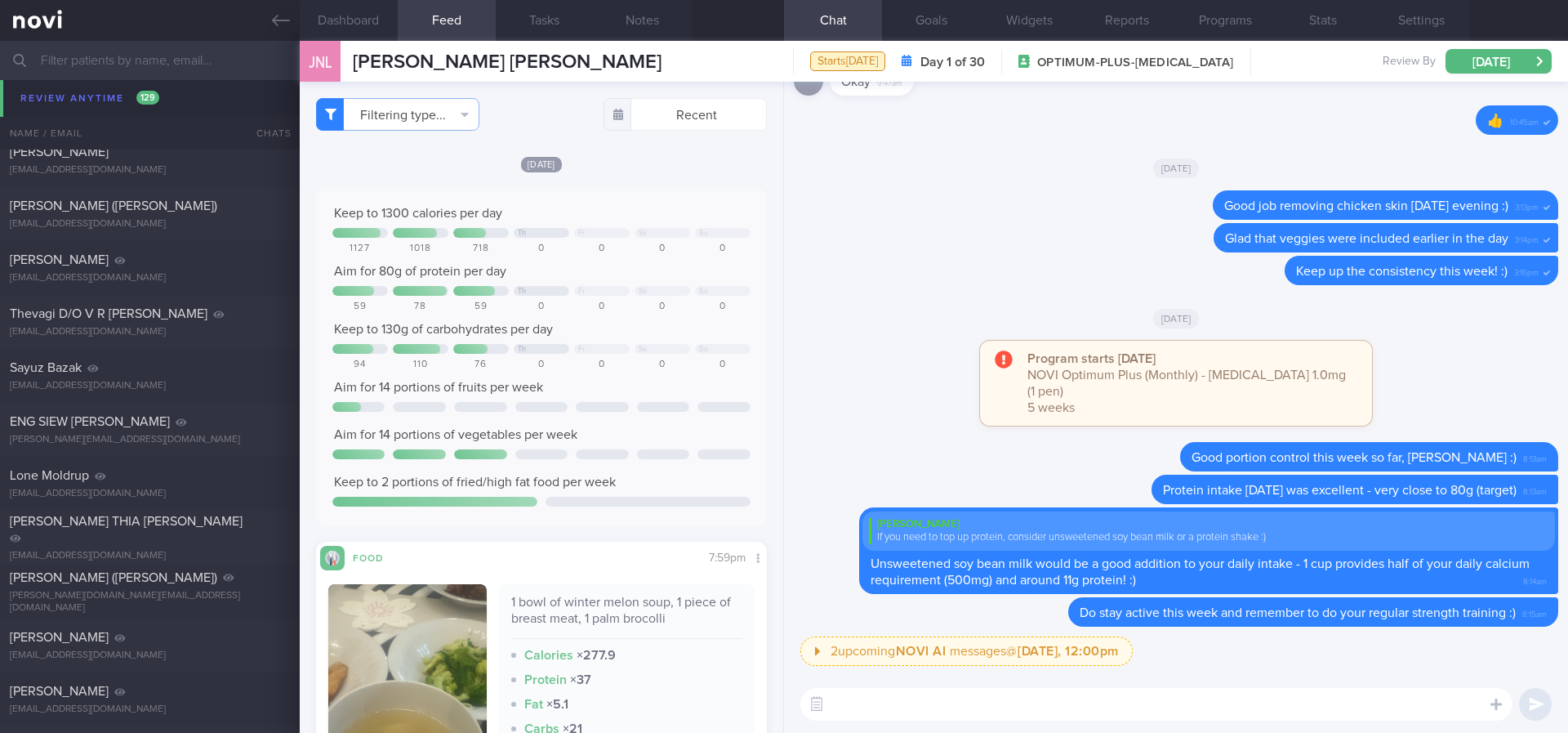
click at [265, 20] on link at bounding box center [150, 20] width 300 height 41
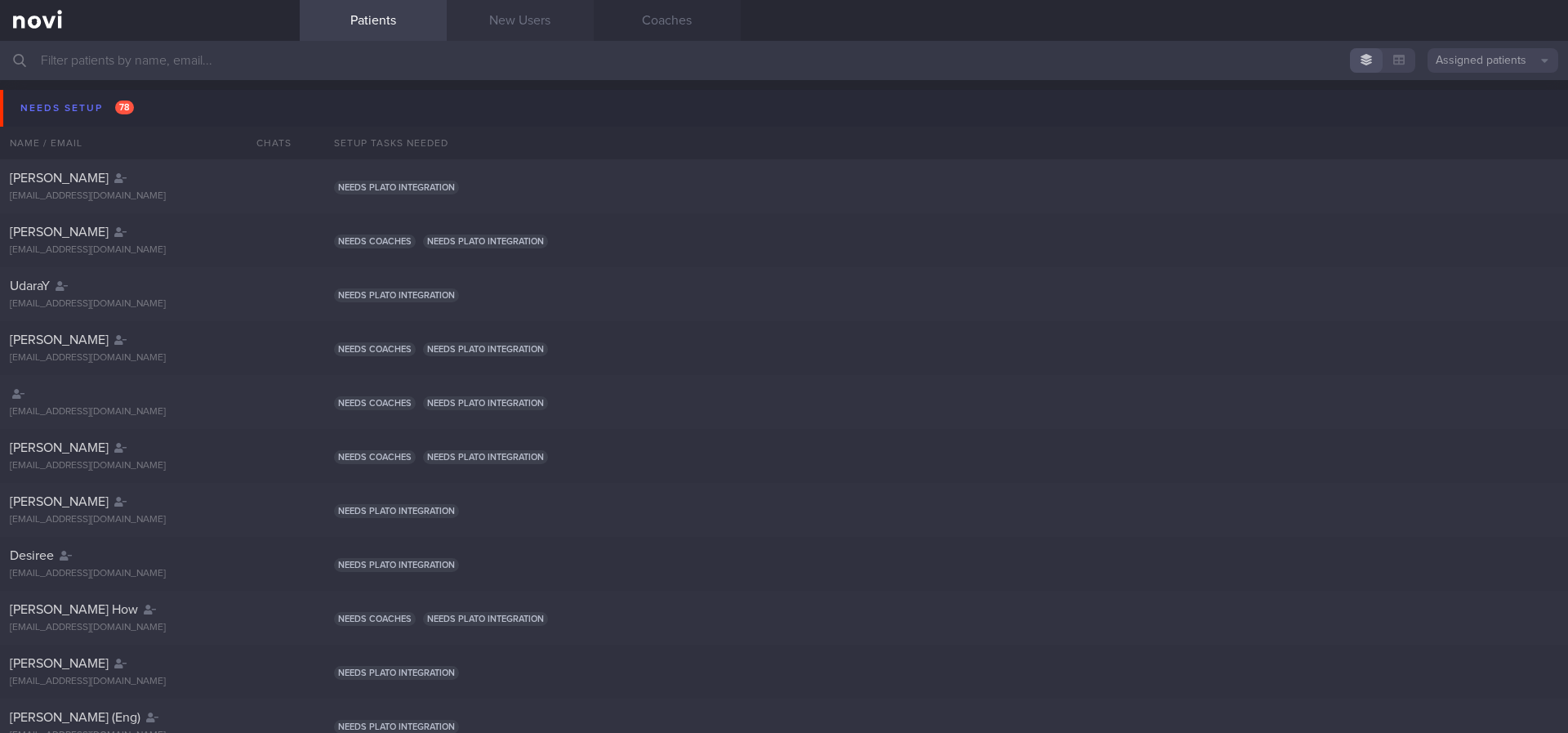
click at [506, 18] on link "New Users" at bounding box center [520, 20] width 147 height 41
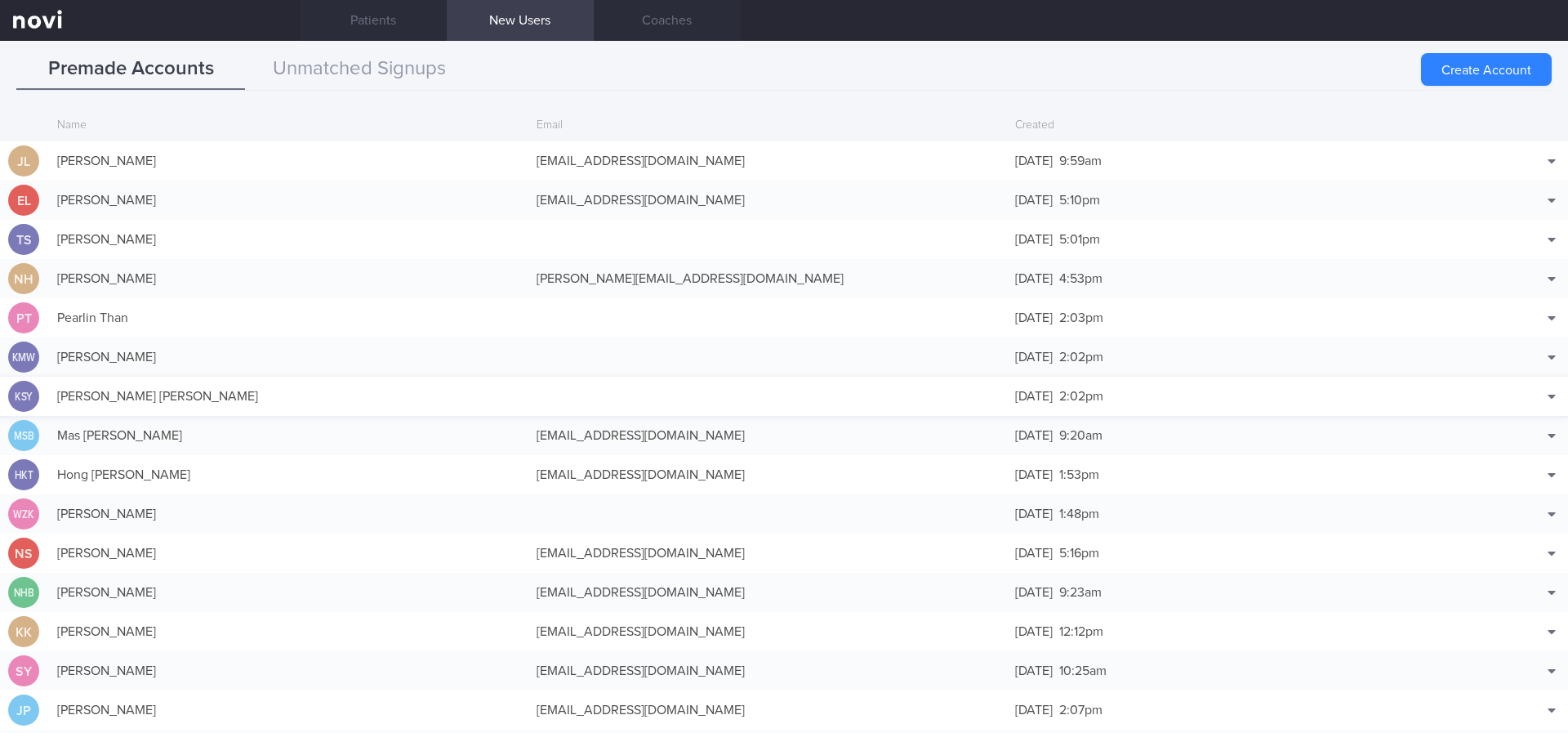
click at [88, 390] on div "[PERSON_NAME] [PERSON_NAME]" at bounding box center [289, 396] width 480 height 33
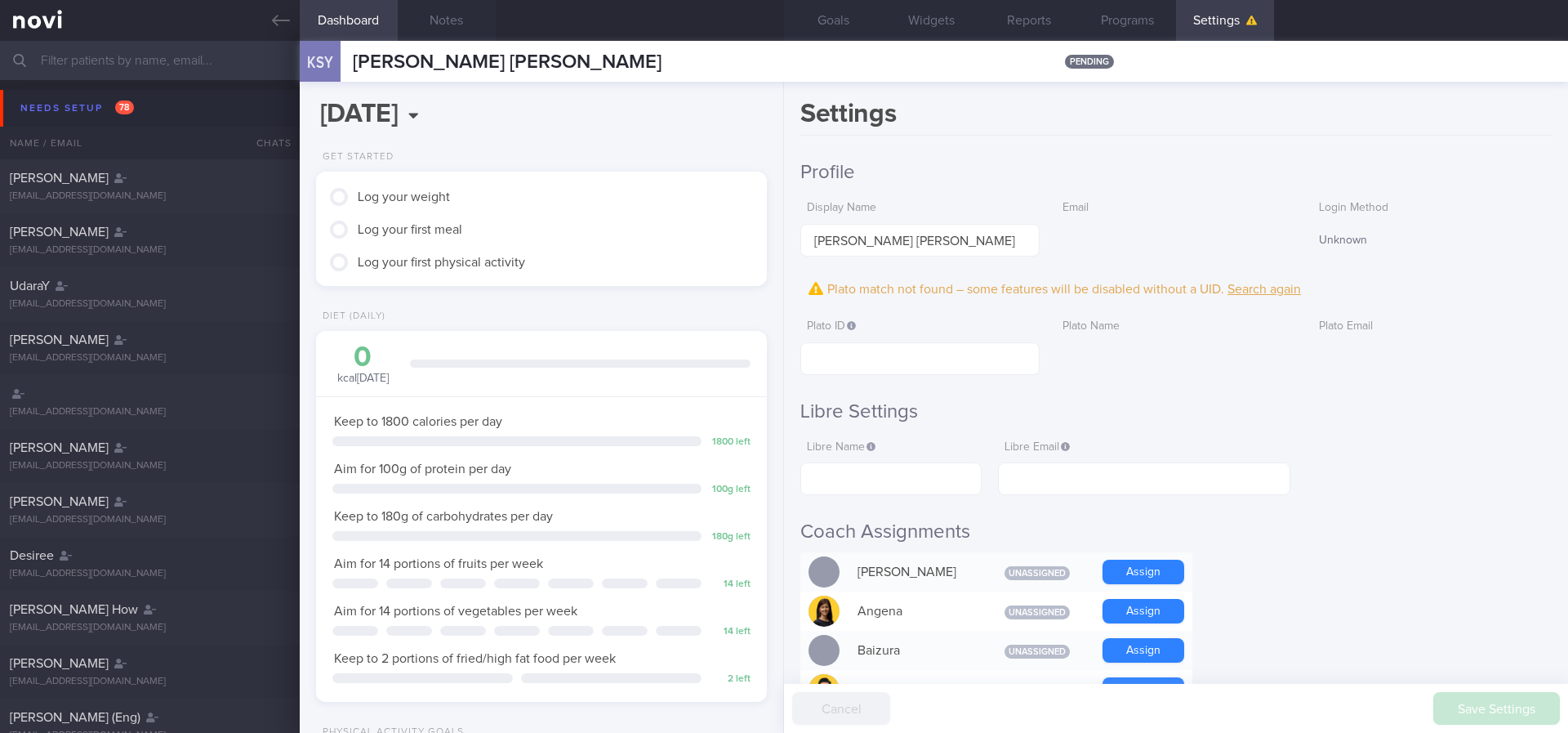
scroll to position [204, 410]
drag, startPoint x: 470, startPoint y: 25, endPoint x: 491, endPoint y: 24, distance: 21.0
click at [470, 24] on button "Notes" at bounding box center [446, 20] width 98 height 41
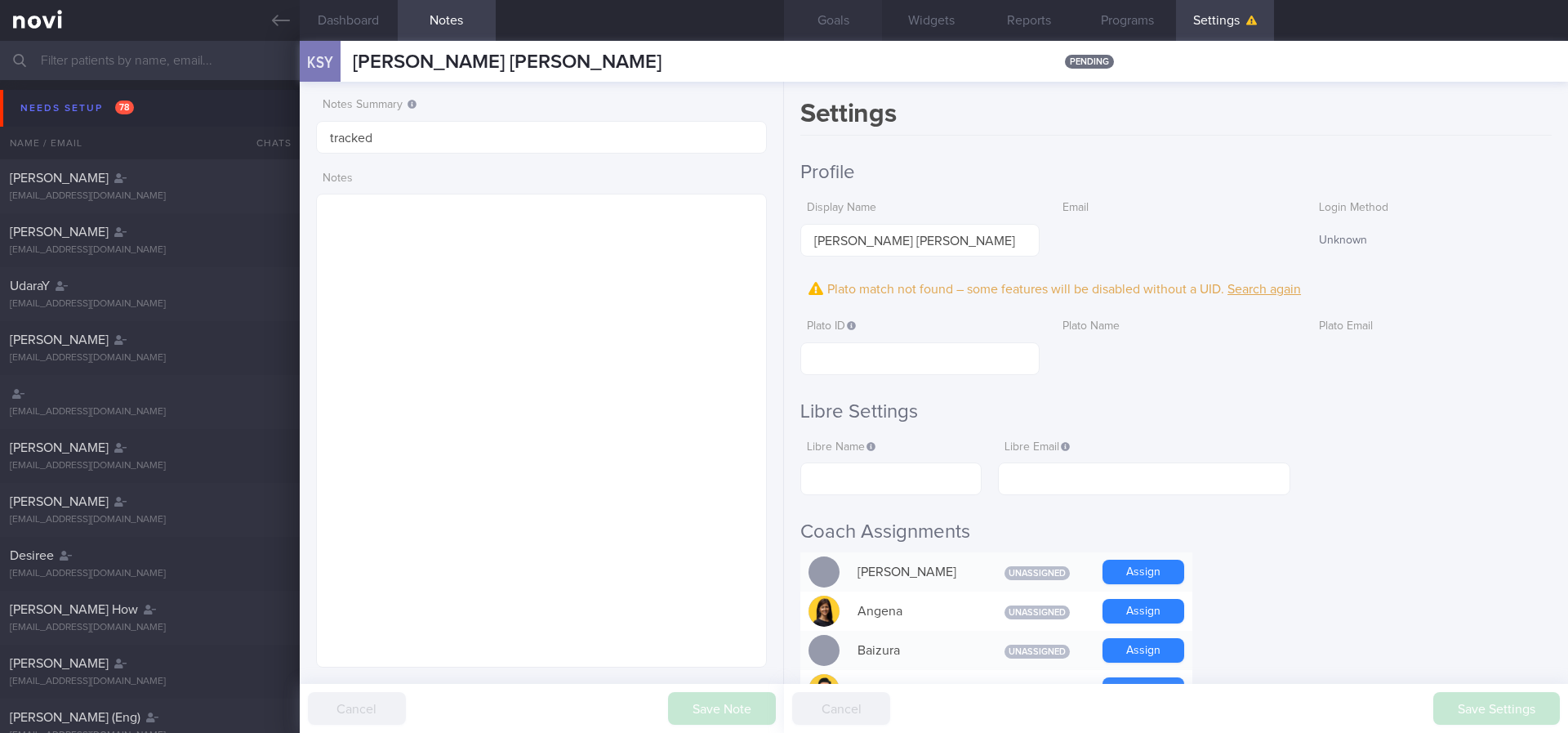
click at [832, 24] on button "Goals" at bounding box center [832, 20] width 98 height 41
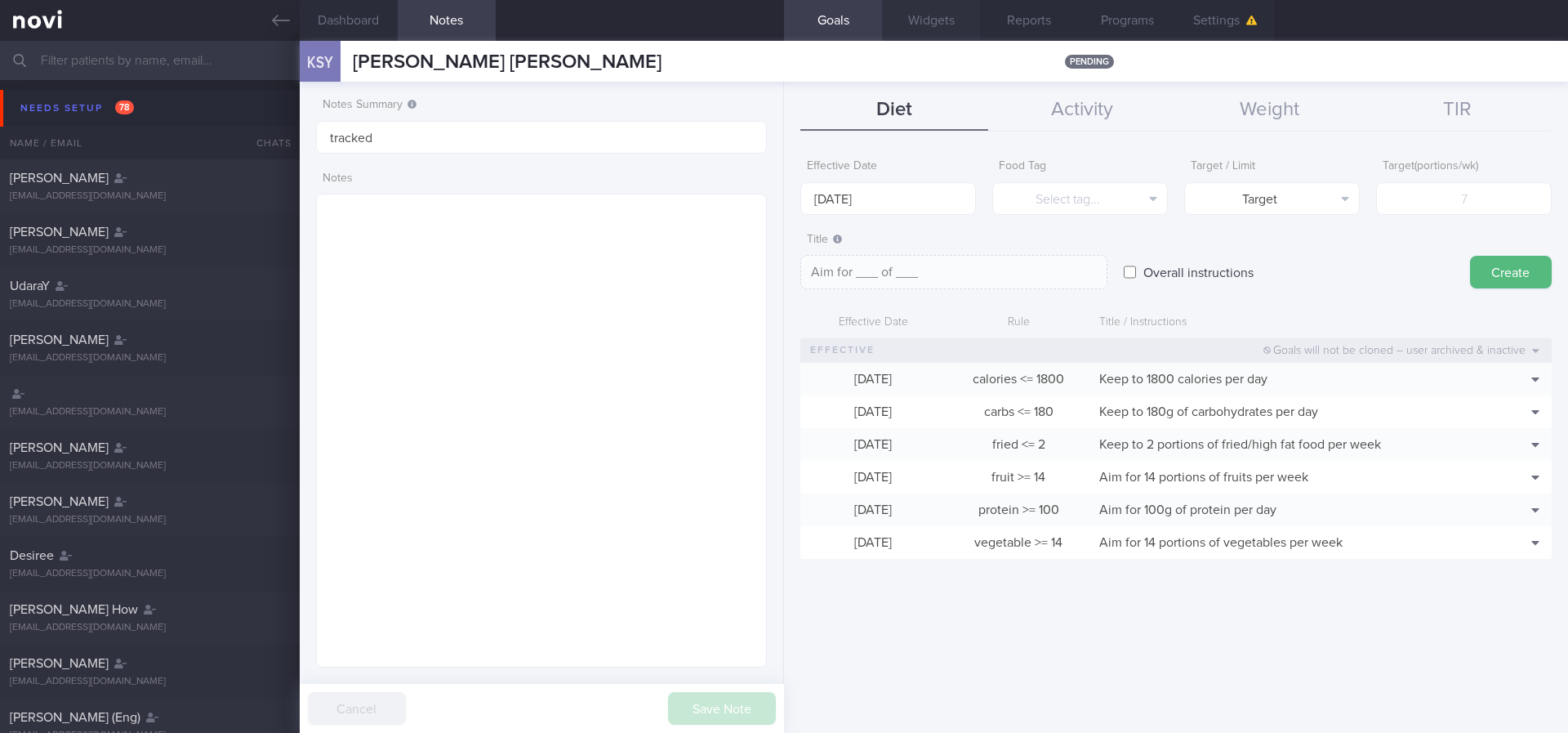
click at [924, 17] on button "Widgets" at bounding box center [931, 20] width 98 height 41
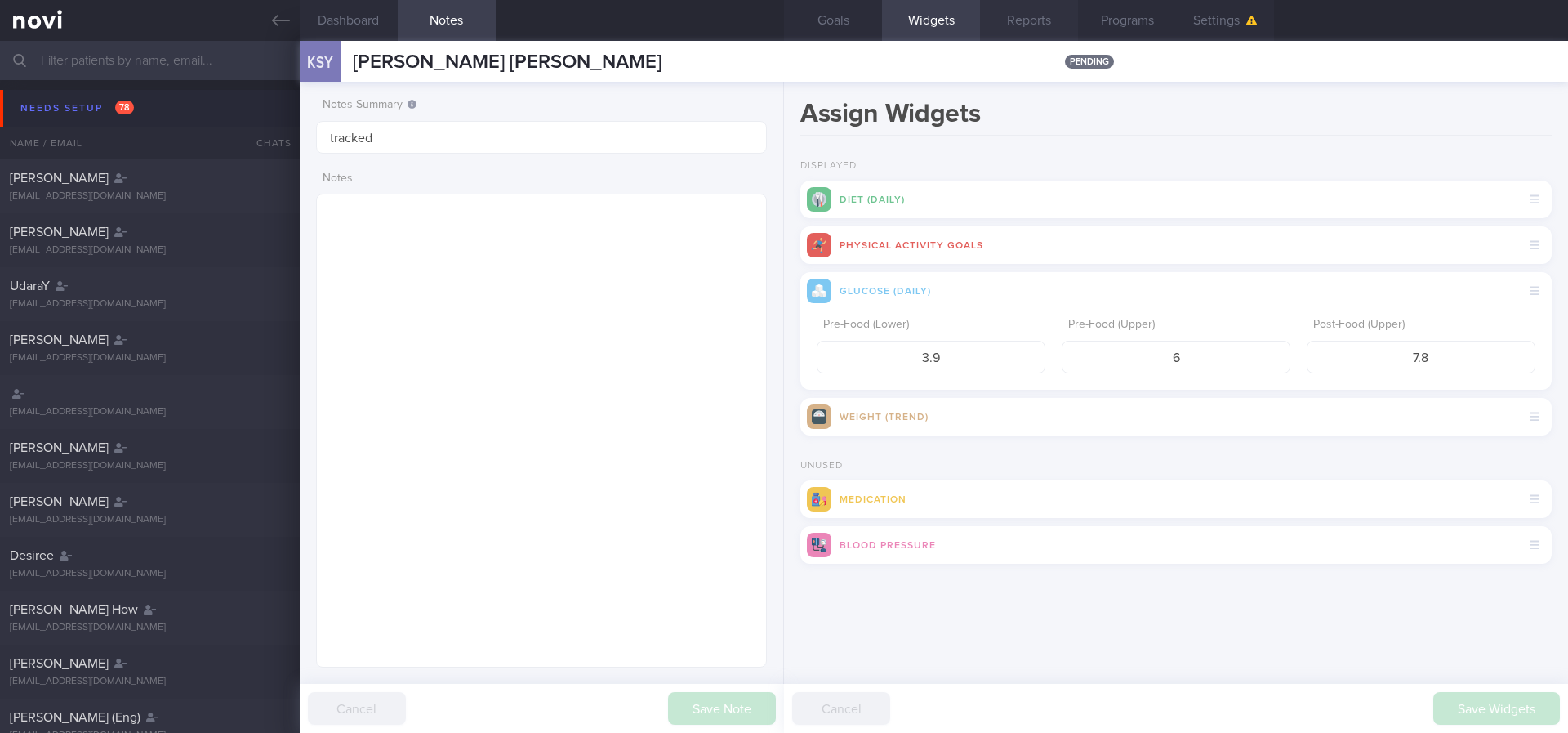
click at [1050, 28] on button "Reports" at bounding box center [1028, 20] width 98 height 41
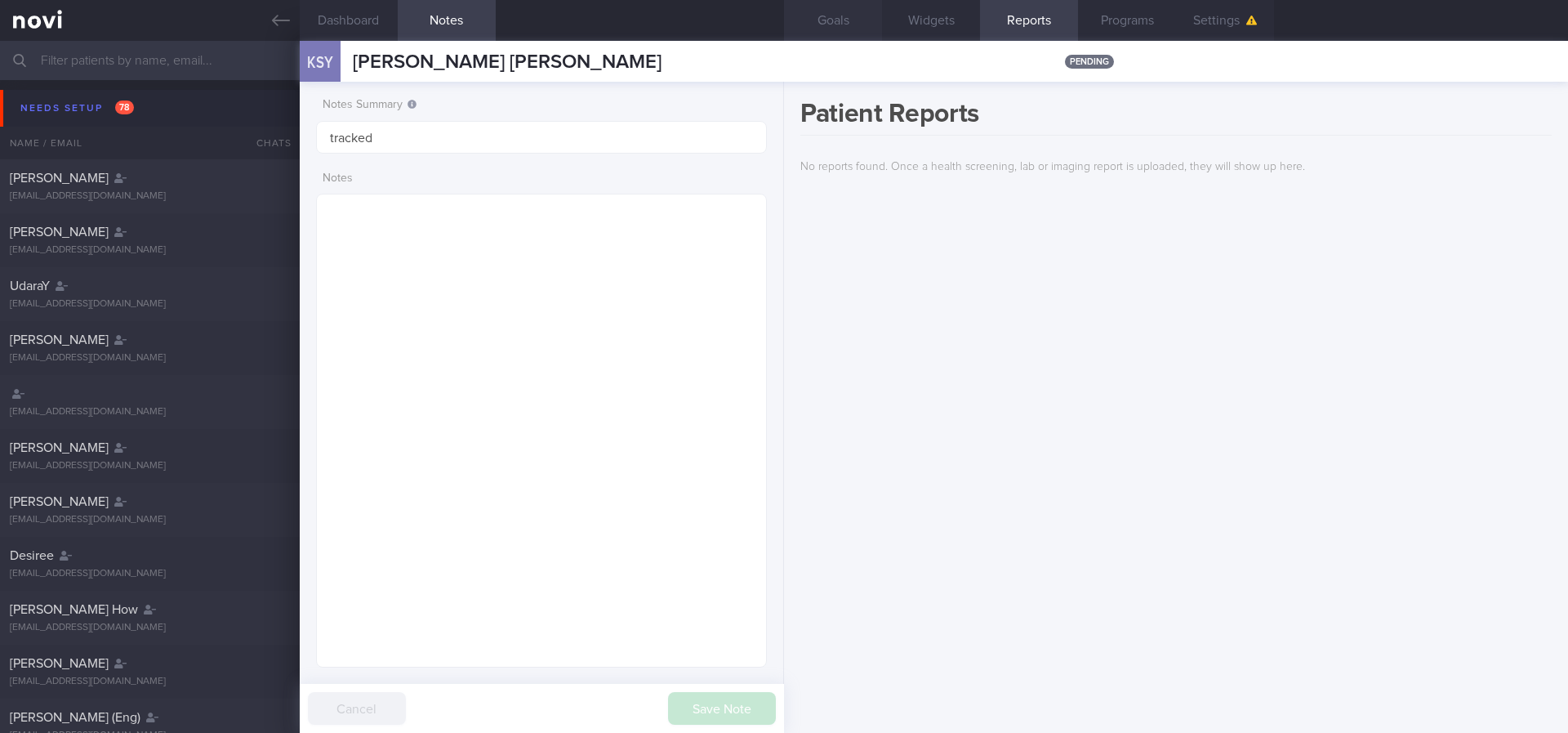
click at [855, 13] on button "Goals" at bounding box center [832, 20] width 98 height 41
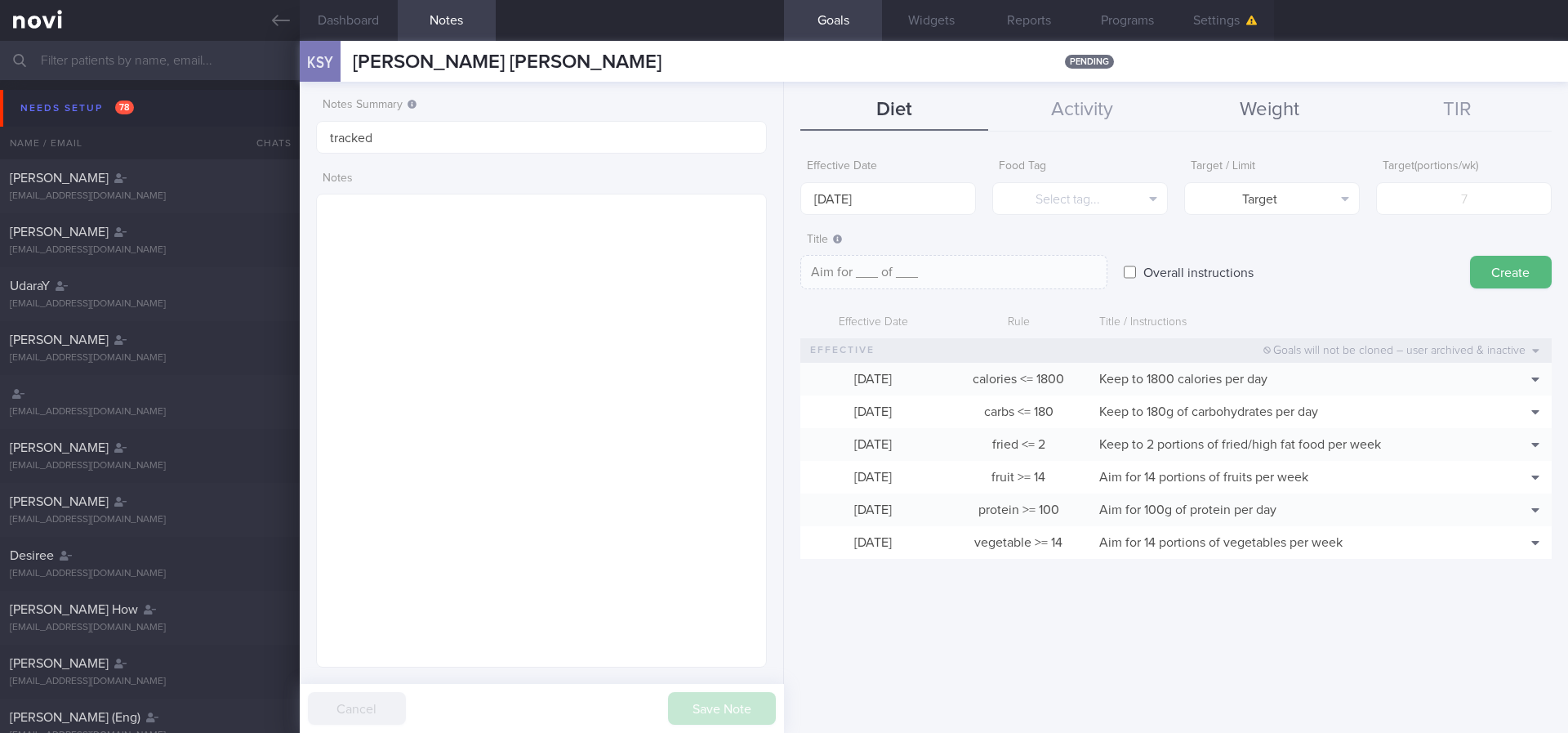
click at [1286, 110] on button "Weight" at bounding box center [1270, 110] width 188 height 41
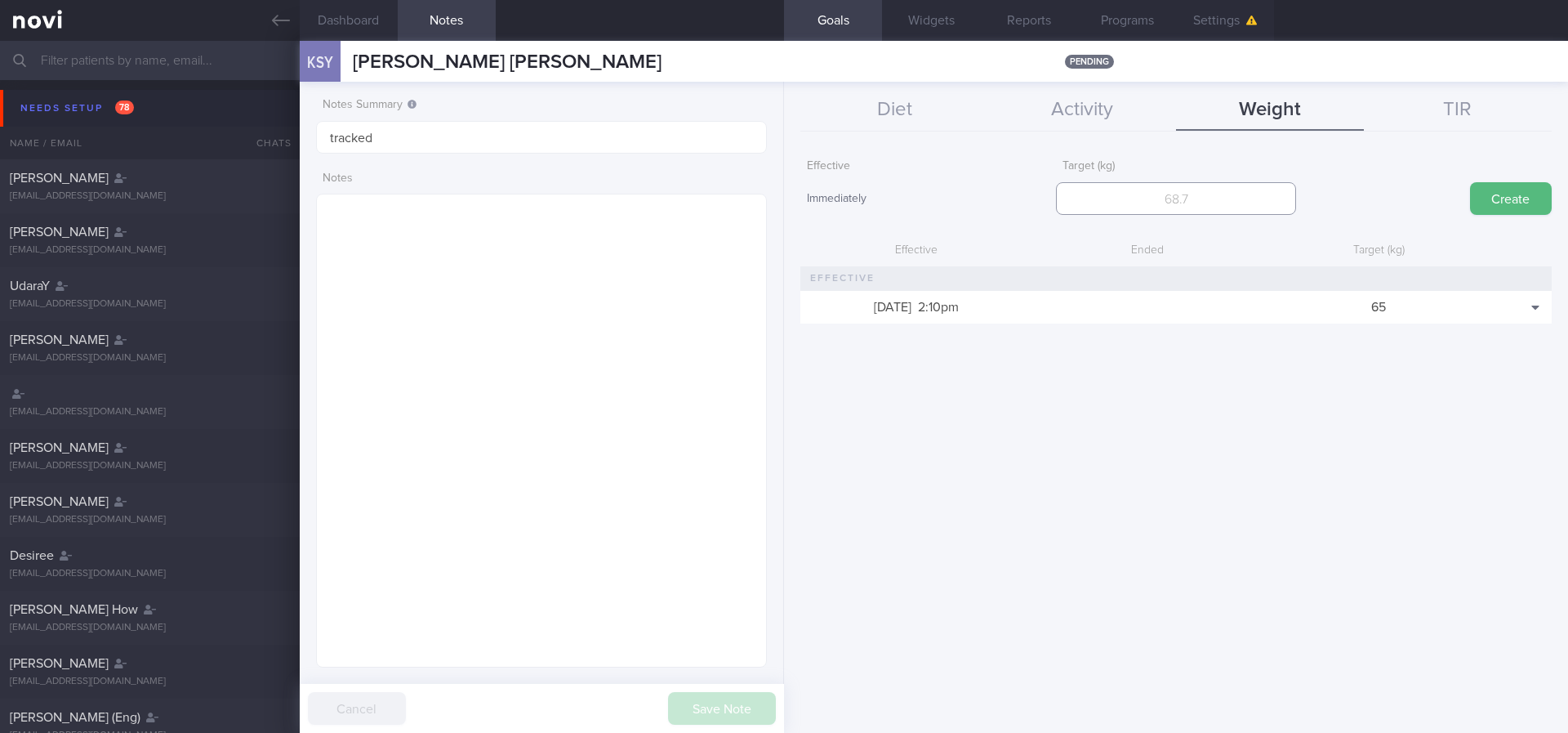
click at [1236, 205] on input "number" at bounding box center [1175, 198] width 239 height 33
click at [1361, 391] on div "Effective Immediately Target (kg) Create Effective Ended Target (kg) [DATE] 2:1…" at bounding box center [1175, 435] width 784 height 594
click at [1510, 372] on div "Effective Immediately Target (kg) Create Effective Ended Target (kg) [DATE] 2:1…" at bounding box center [1175, 435] width 784 height 594
click at [1507, 362] on button "Delete" at bounding box center [1507, 356] width 79 height 24
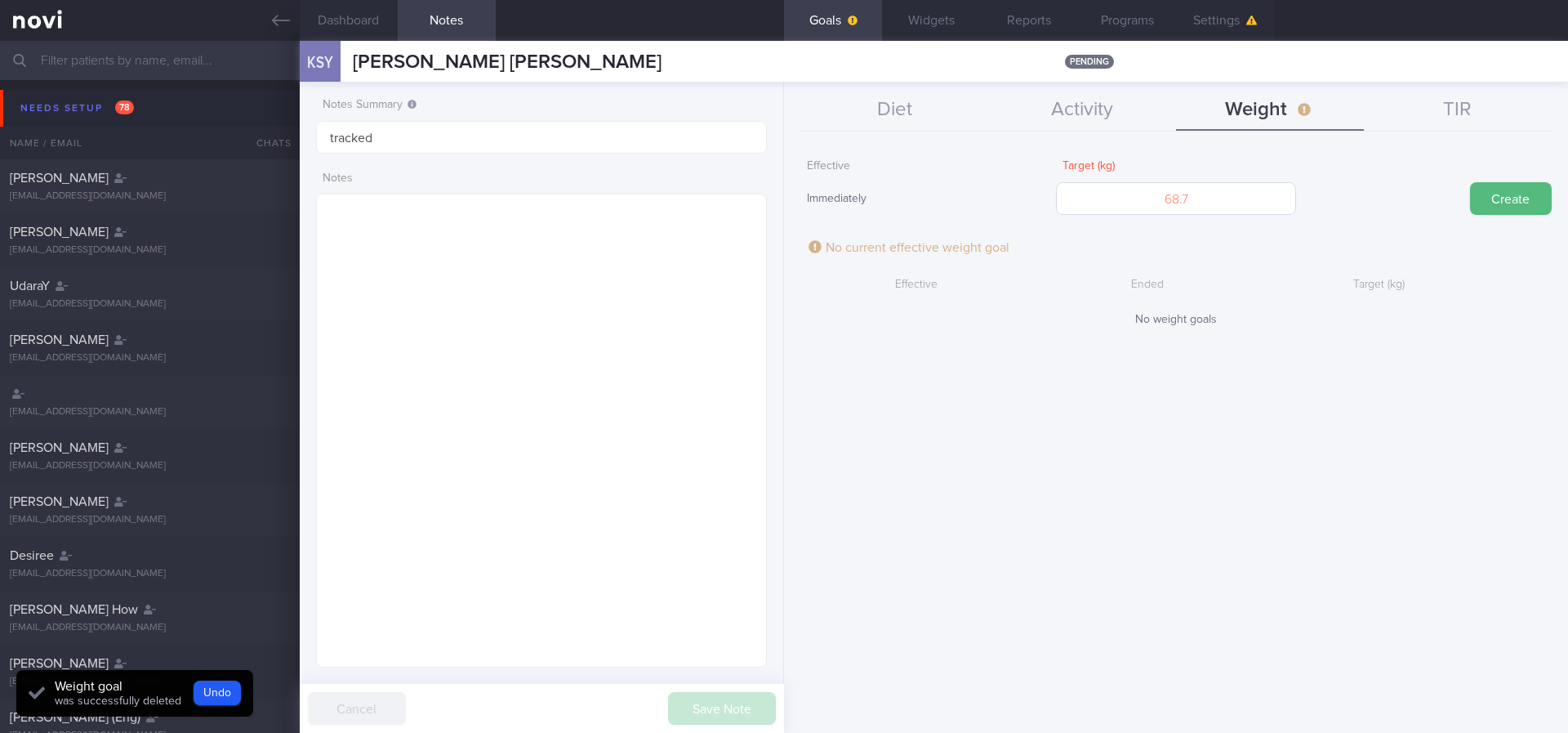
scroll to position [816808, 816187]
click at [1218, 202] on input "number" at bounding box center [1175, 198] width 239 height 33
type input "66"
click at [1493, 190] on button "Create" at bounding box center [1511, 198] width 82 height 33
